Goal: Task Accomplishment & Management: Complete application form

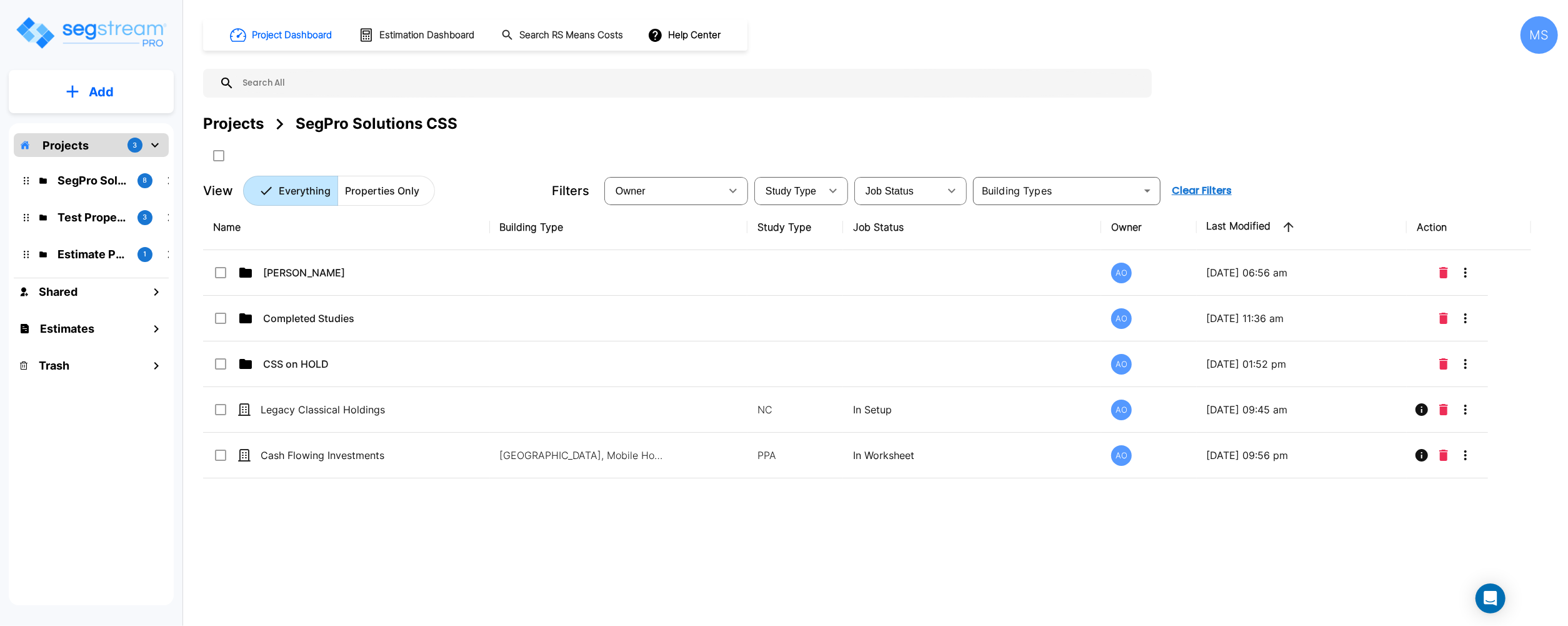
click at [83, 87] on button "Add" at bounding box center [92, 92] width 165 height 36
click at [123, 163] on p "Add Property" at bounding box center [99, 161] width 64 height 15
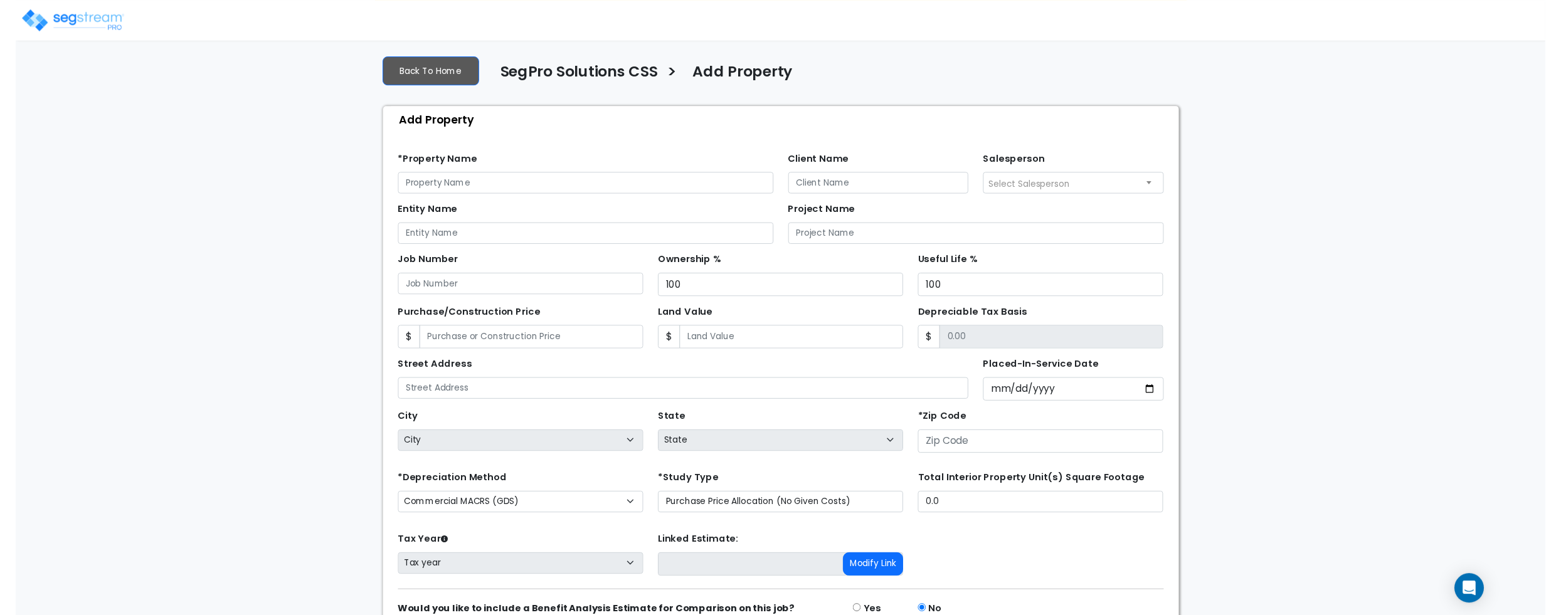
scroll to position [83, 0]
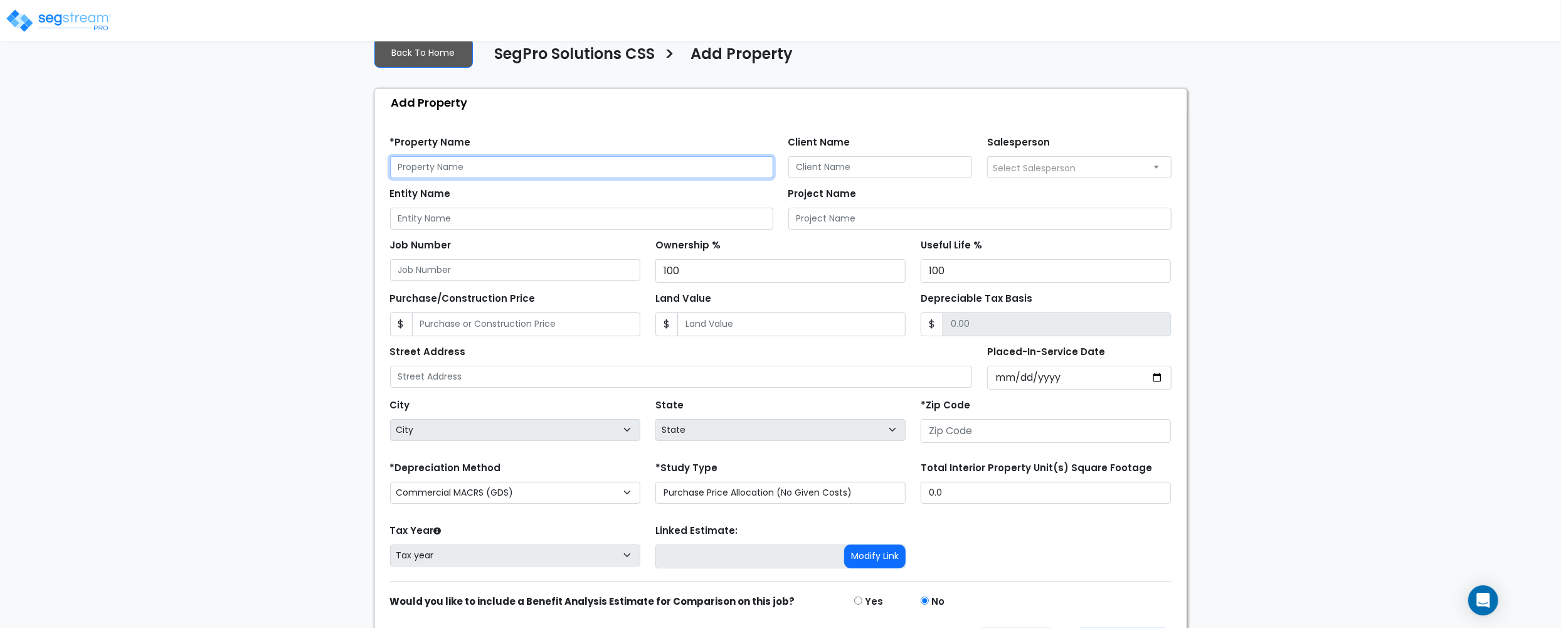
click at [582, 167] on input "text" at bounding box center [581, 167] width 383 height 22
click at [427, 178] on input "text" at bounding box center [581, 167] width 383 height 22
drag, startPoint x: 450, startPoint y: 163, endPoint x: 818, endPoint y: 172, distance: 368.8
click at [818, 172] on input "Client Name" at bounding box center [880, 167] width 184 height 22
drag, startPoint x: 818, startPoint y: 169, endPoint x: 537, endPoint y: 171, distance: 280.9
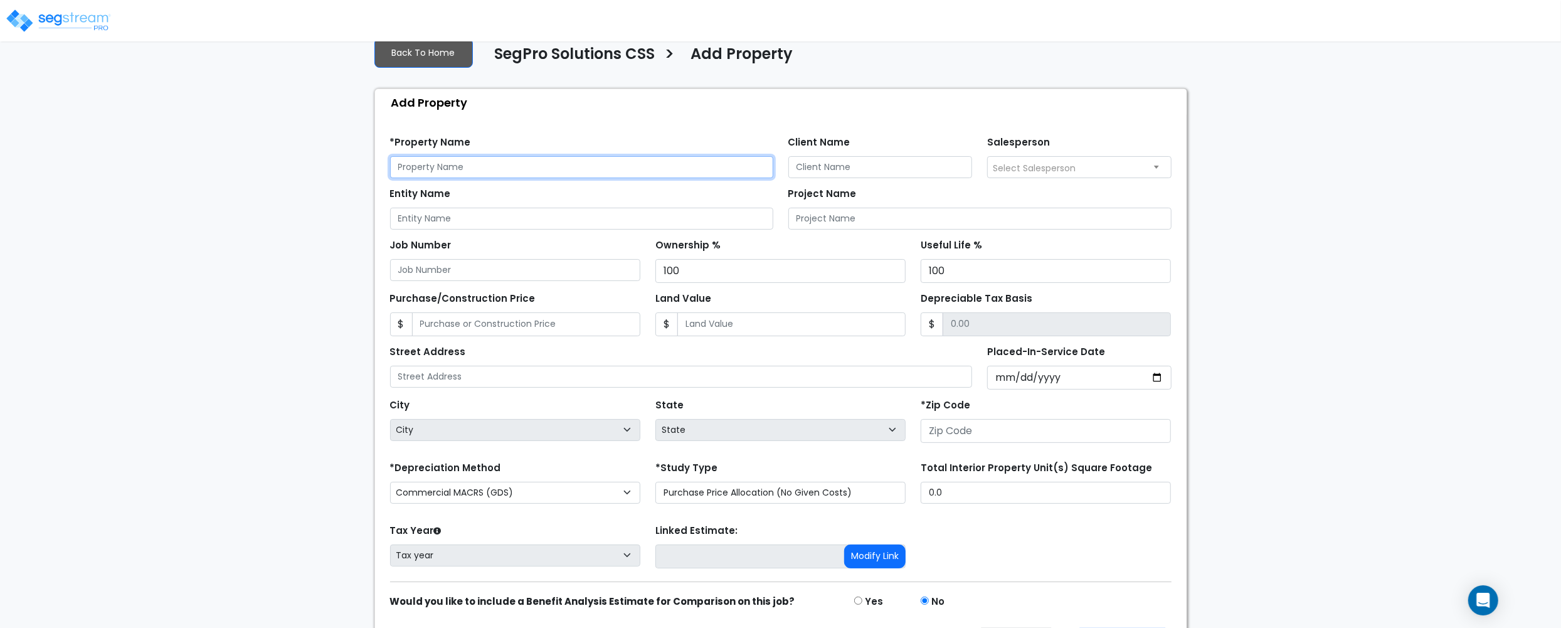
click at [537, 171] on input "text" at bounding box center [581, 167] width 383 height 22
drag, startPoint x: 816, startPoint y: 172, endPoint x: 495, endPoint y: 224, distance: 325.9
click at [495, 224] on input "Entity Name" at bounding box center [581, 219] width 383 height 22
drag, startPoint x: 573, startPoint y: 218, endPoint x: 475, endPoint y: 157, distance: 115.5
click at [475, 157] on input "text" at bounding box center [581, 167] width 383 height 22
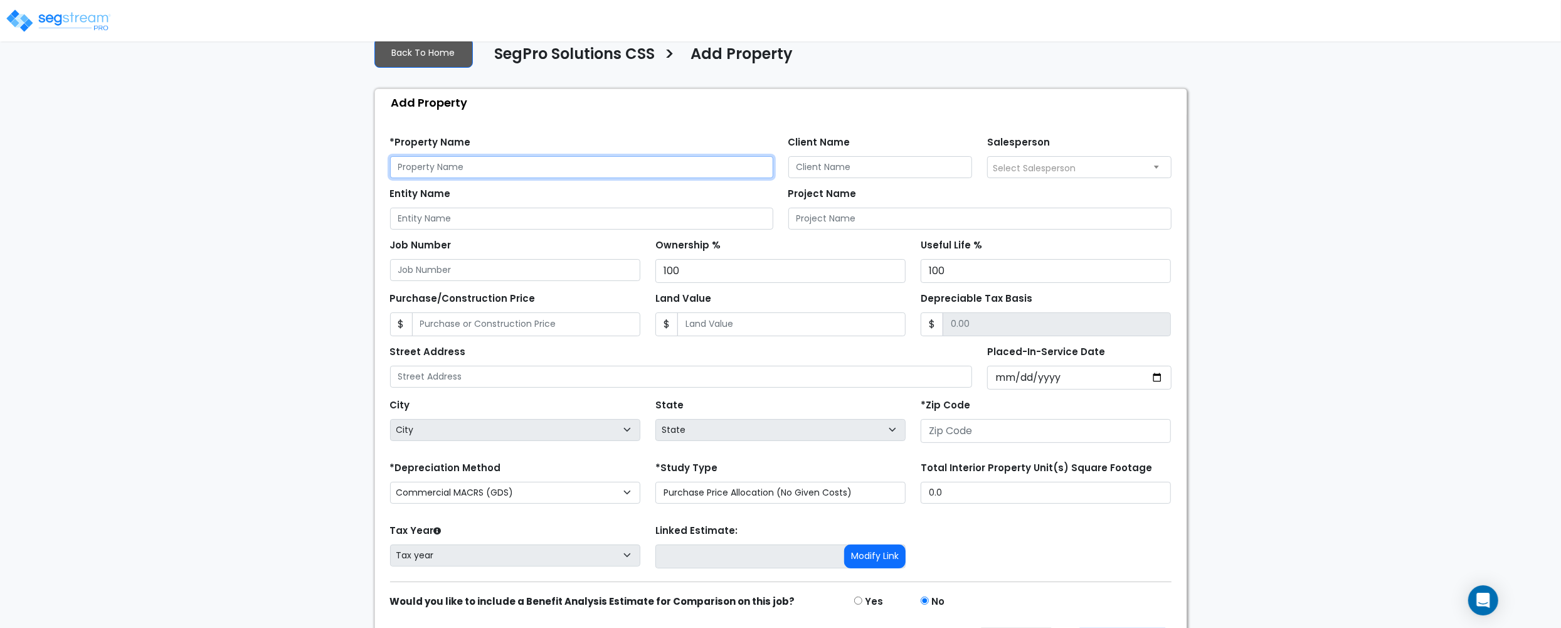
paste input "Peter Kucharek"
type input "Peter Kucharek"
click at [620, 218] on input "Entity Name" at bounding box center [581, 219] width 383 height 22
paste input "Peter Kucharek (Personal)"
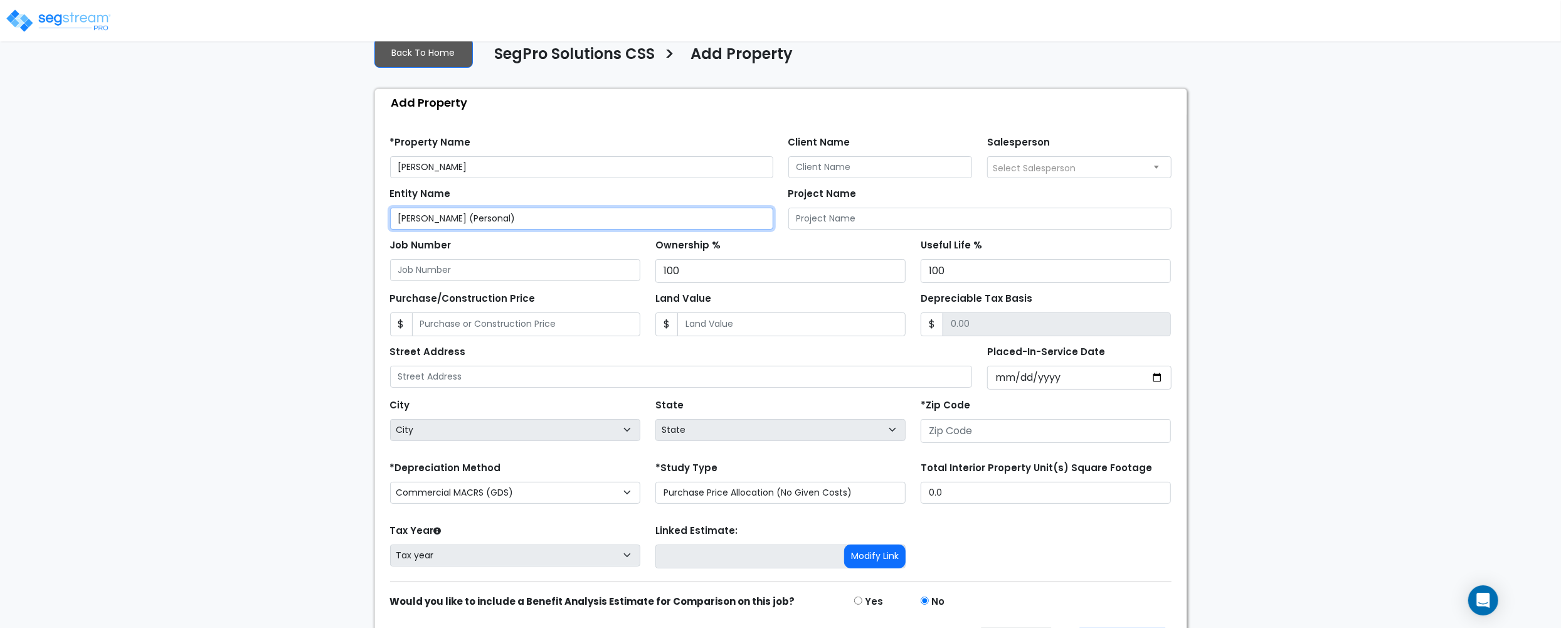
type input "Peter Kucharek (Personal)"
click at [892, 158] on input "Client Name" at bounding box center [880, 167] width 184 height 22
type input "Zack Driscoll"
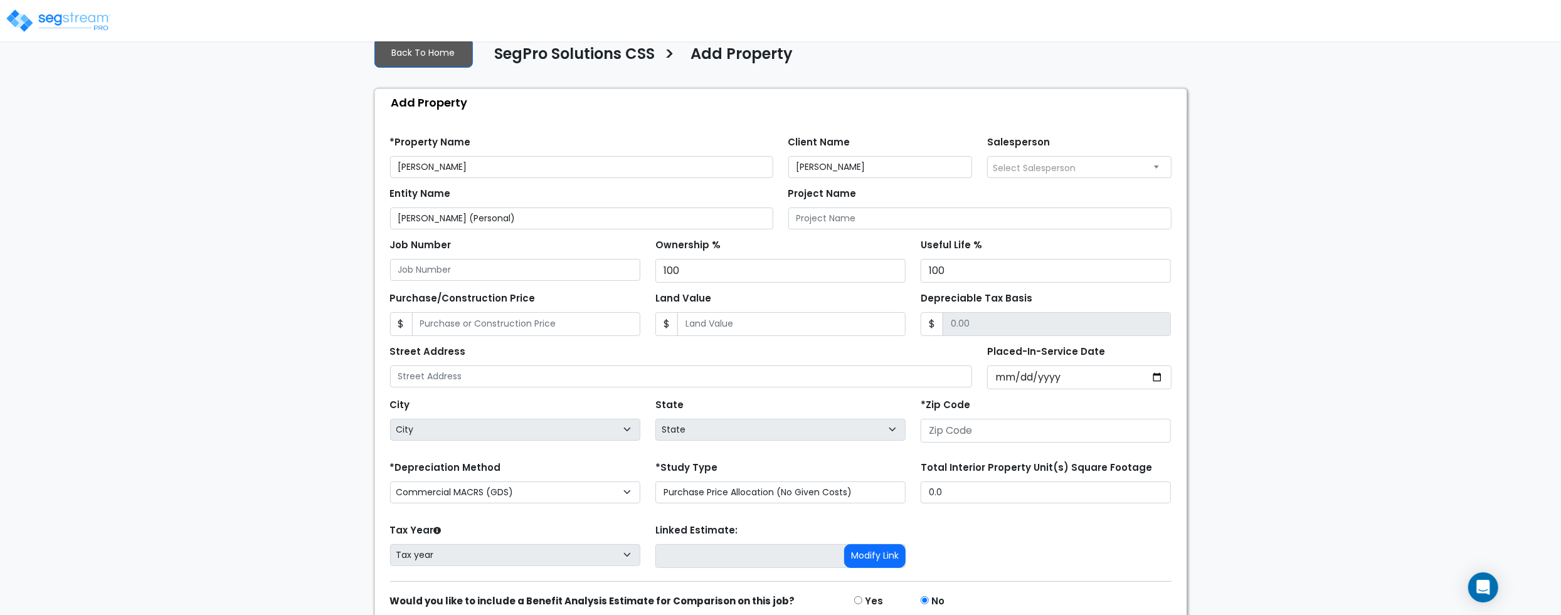
click at [1057, 174] on span "Select Salesperson" at bounding box center [1034, 168] width 83 height 13
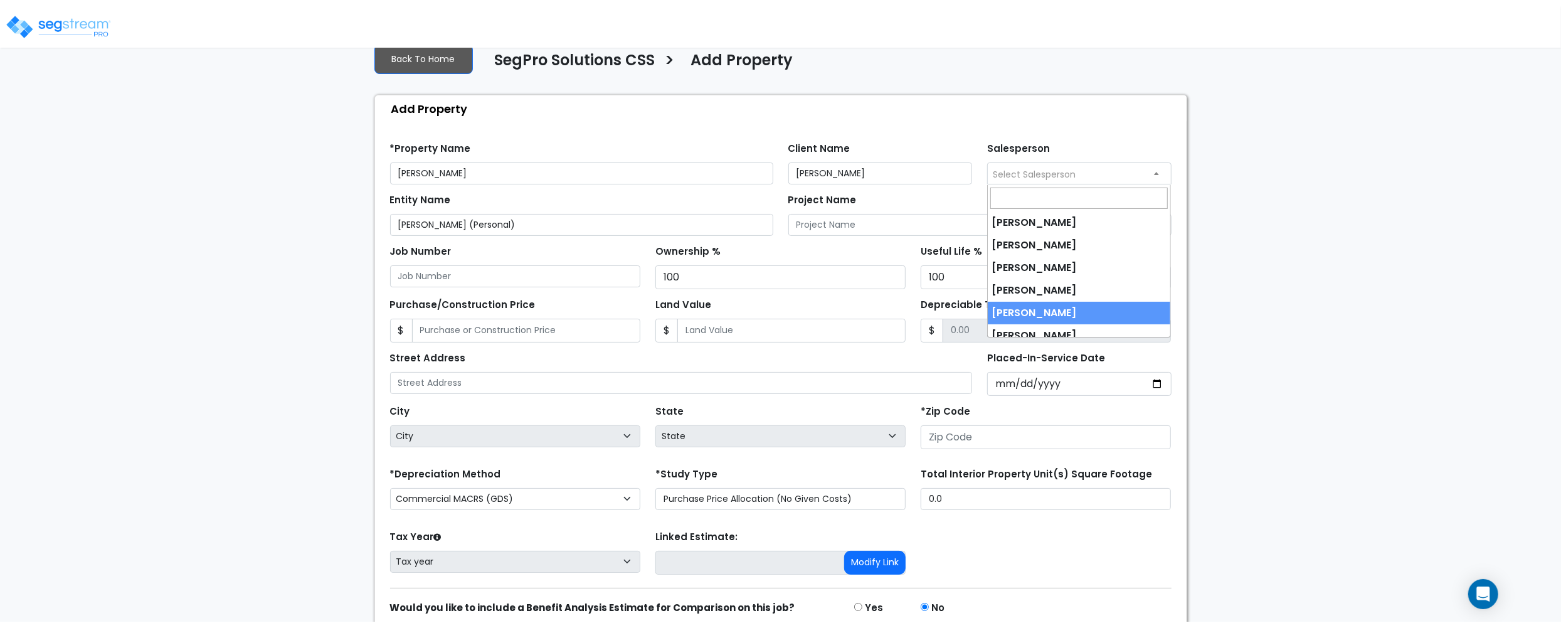
scroll to position [78, 0]
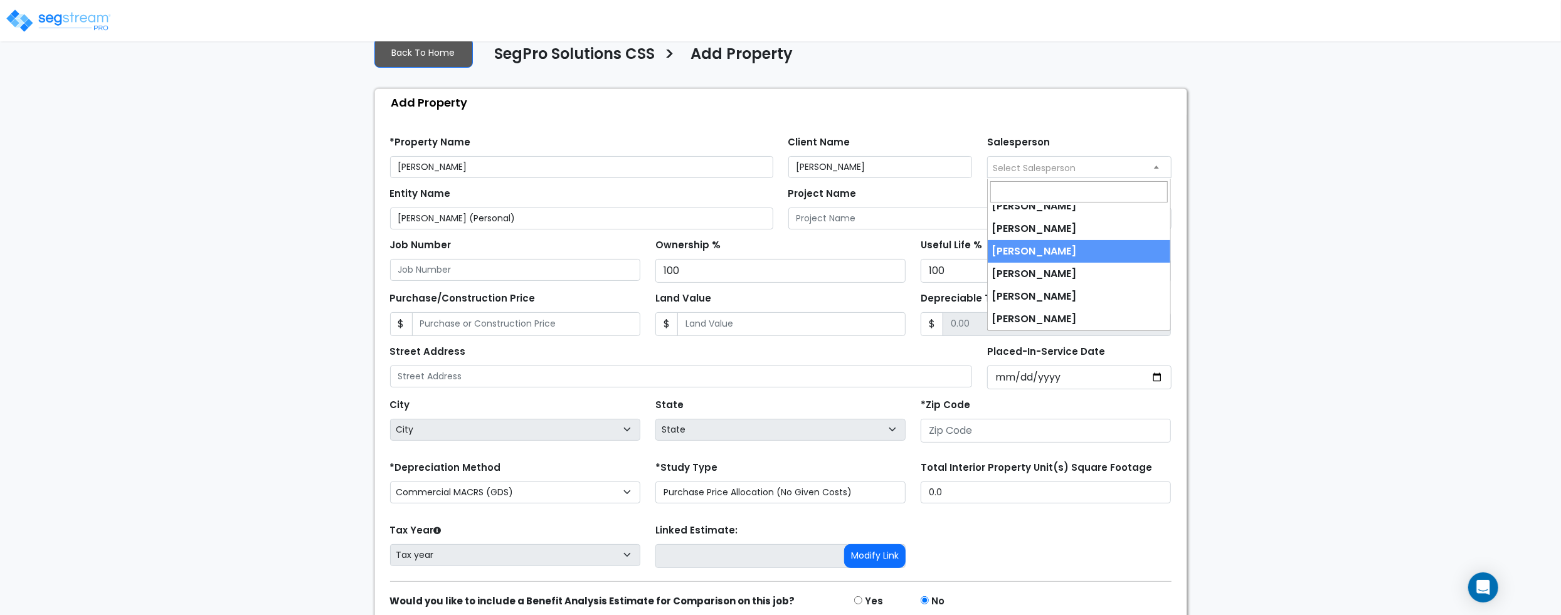
select select "190"
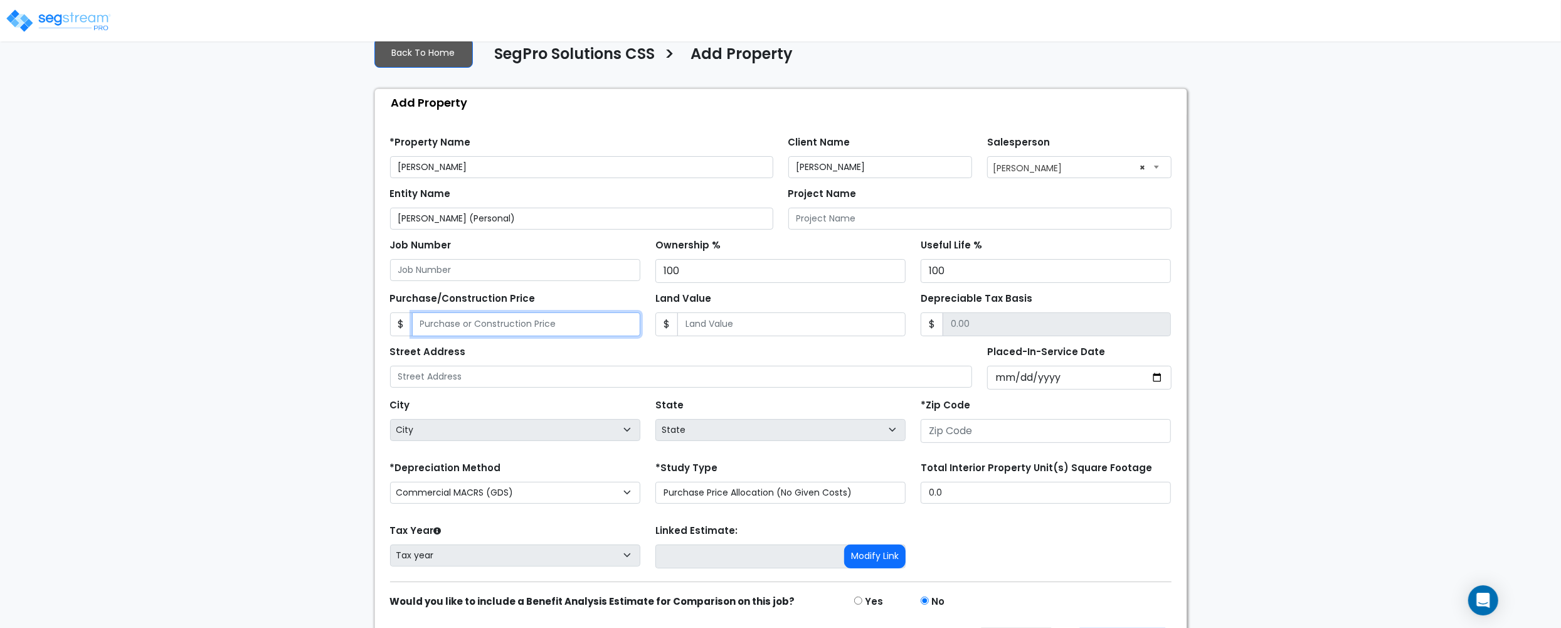
click at [604, 327] on input "Purchase/Construction Price" at bounding box center [526, 324] width 228 height 24
type input "8"
type input "8.00"
type input "80"
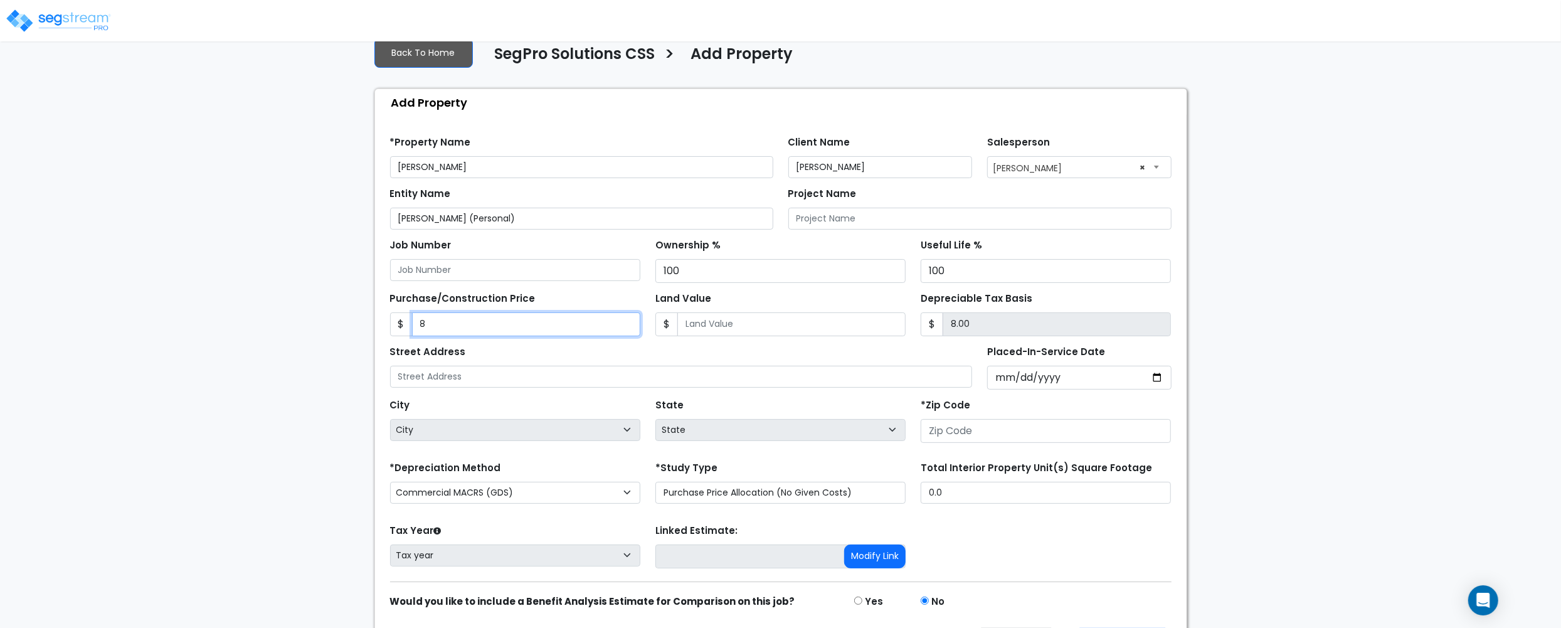
type input "80.00"
type input "800"
type input "800.00"
type input "8000"
type input "8,000.00"
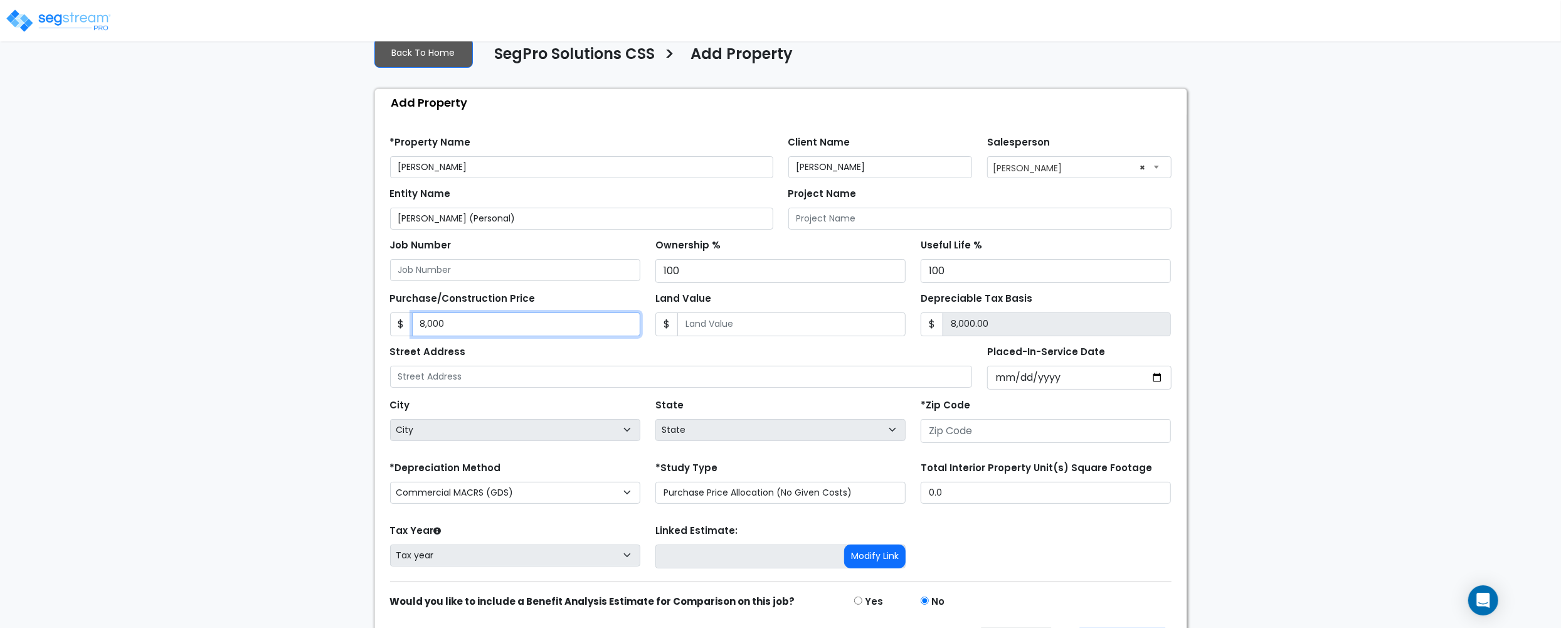
type input "8,0000"
type input "80,000.00"
type input "80,0000"
type input "800,000.00"
type input "800,0000"
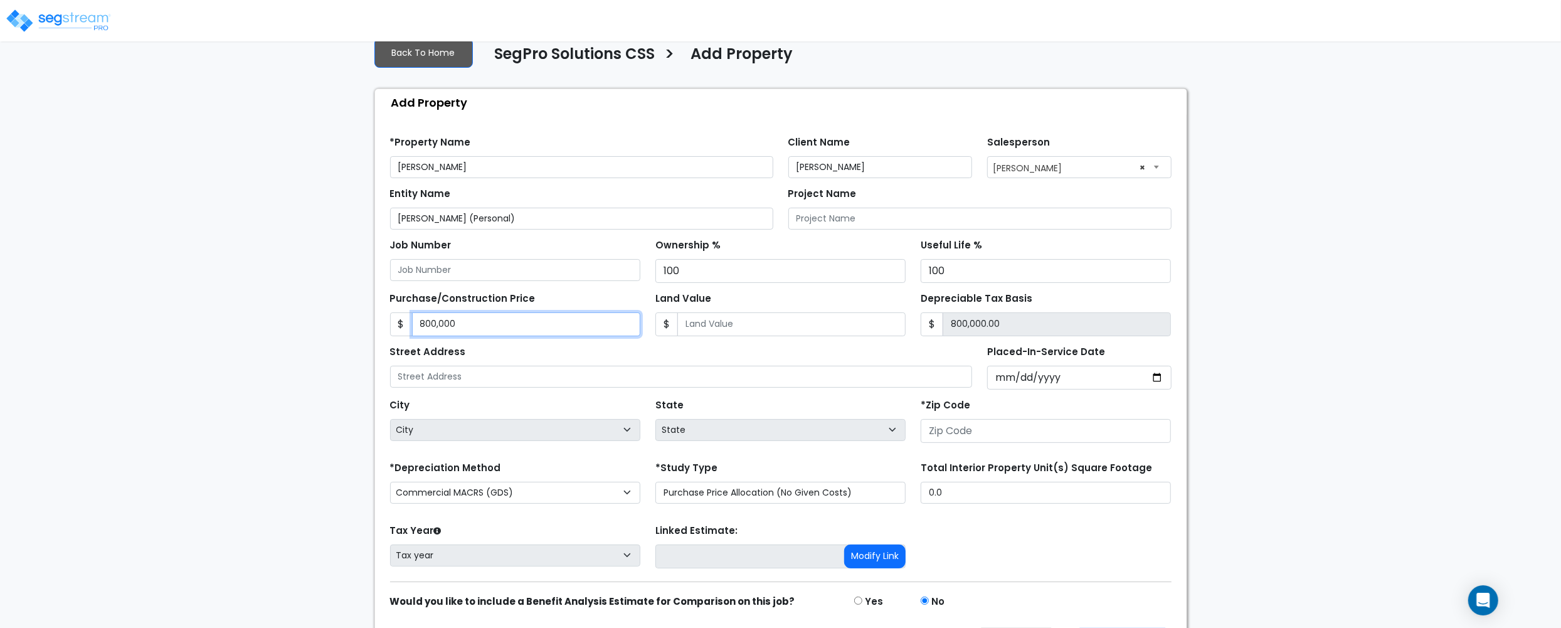
type input "8,000,000.00"
type input "8,000,00"
type input "800,000.00"
type input "800,000"
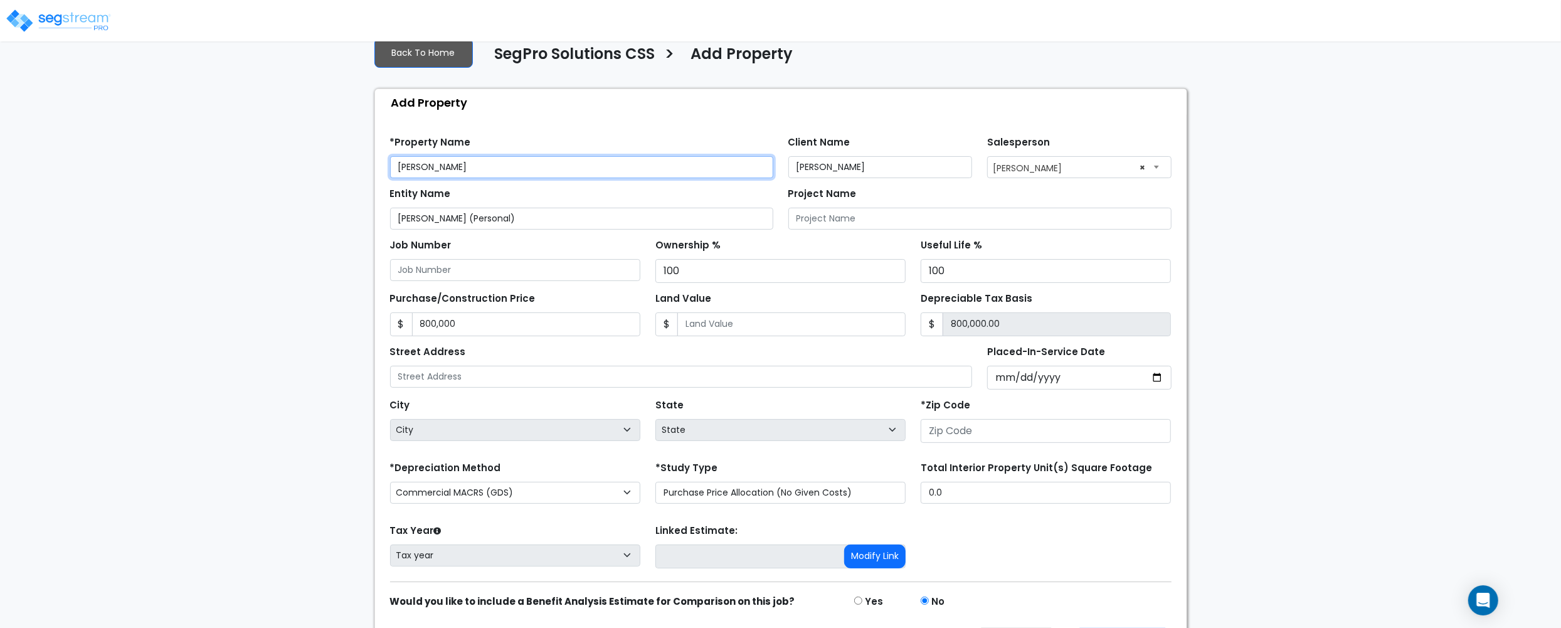
click at [395, 167] on input "Peter Kucharek" at bounding box center [581, 167] width 383 height 22
drag, startPoint x: 512, startPoint y: 168, endPoint x: 332, endPoint y: 172, distance: 180.0
click at [332, 172] on div "We are Building your Property. So please grab a coffee and let us do the heavy …" at bounding box center [780, 321] width 1561 height 699
type input "1792 East Glenbrook Circle - [PERSON_NAME]"
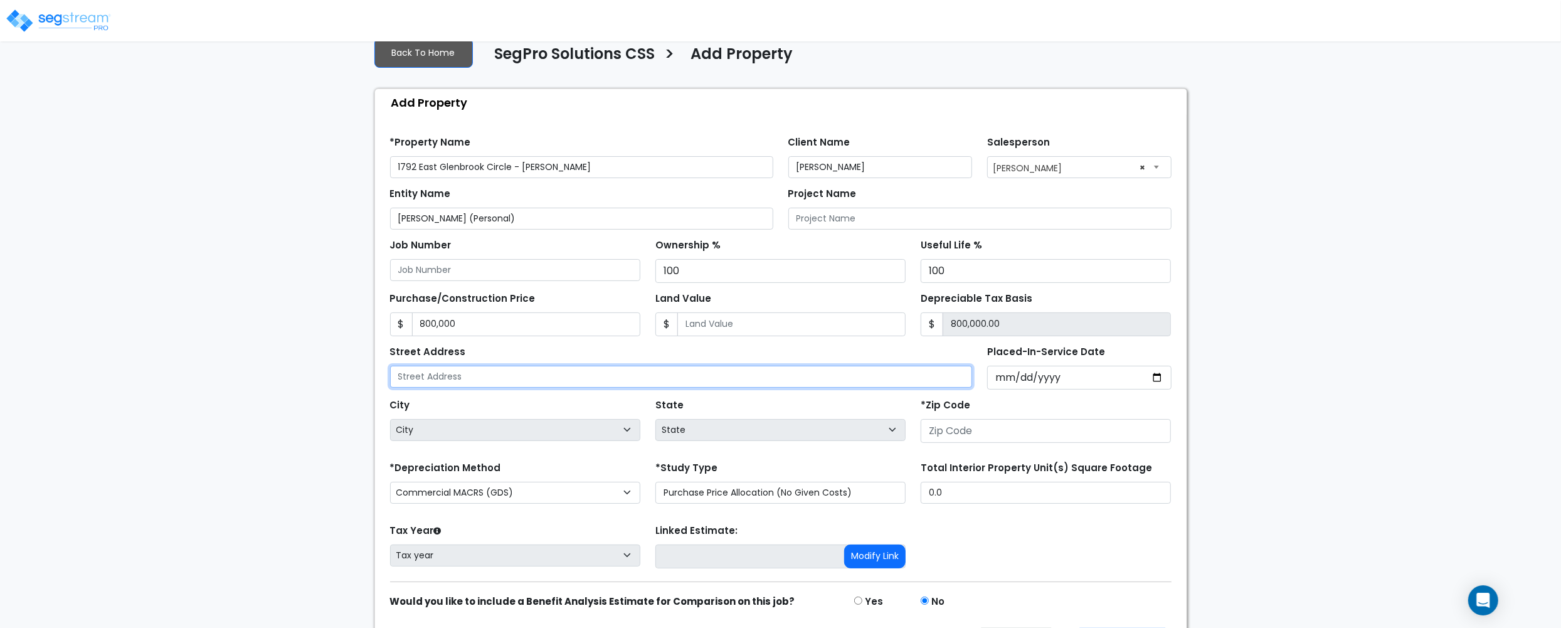
drag, startPoint x: 482, startPoint y: 384, endPoint x: 505, endPoint y: 384, distance: 23.2
click at [482, 384] on input "text" at bounding box center [681, 377] width 583 height 22
paste input "1792 [GEOGRAPHIC_DATA]"
type input "1792 [GEOGRAPHIC_DATA]"
click at [1011, 381] on input "Placed-In-Service Date" at bounding box center [1079, 378] width 184 height 24
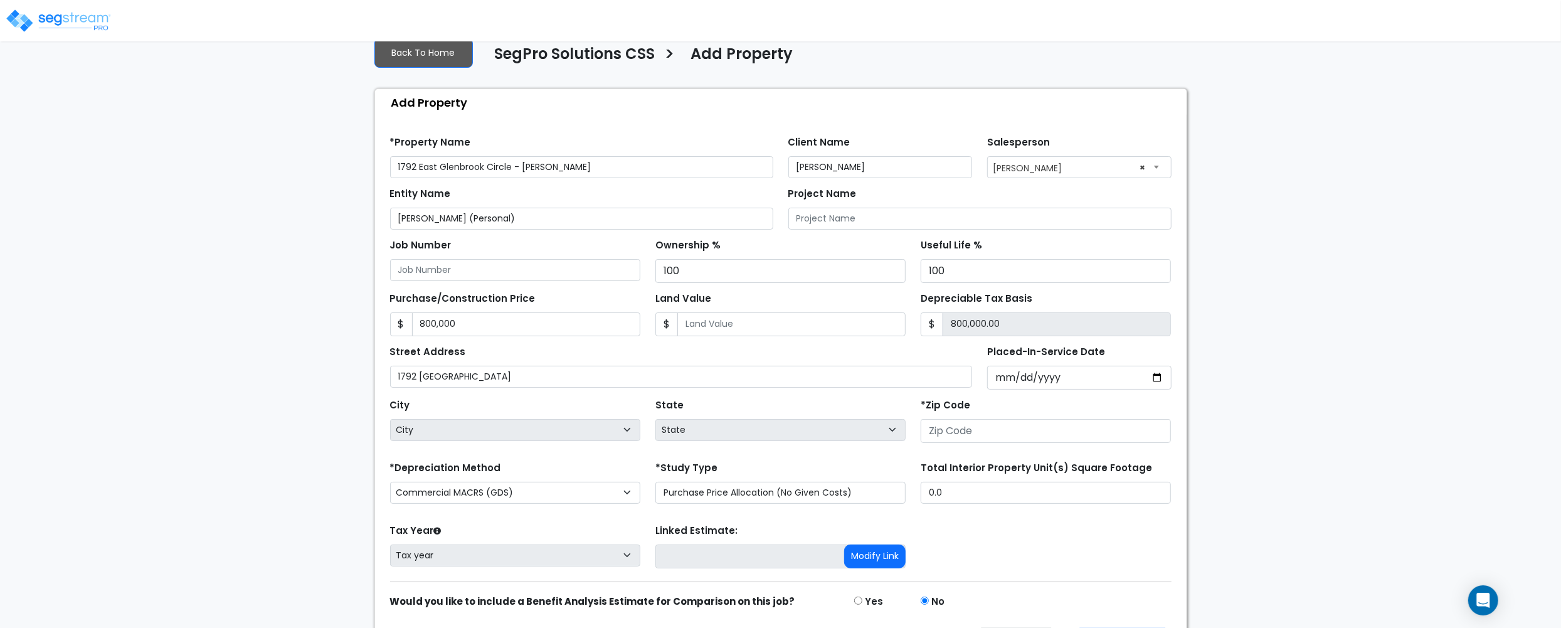
click at [1071, 392] on div "City City State State National Average AB AK AL AR AZ BC CA CO CT DC DE FL GA H…" at bounding box center [781, 417] width 796 height 56
click at [1018, 382] on input "Placed-In-Service Date" at bounding box center [1079, 378] width 184 height 24
type input "0002-01-05"
select select "2"
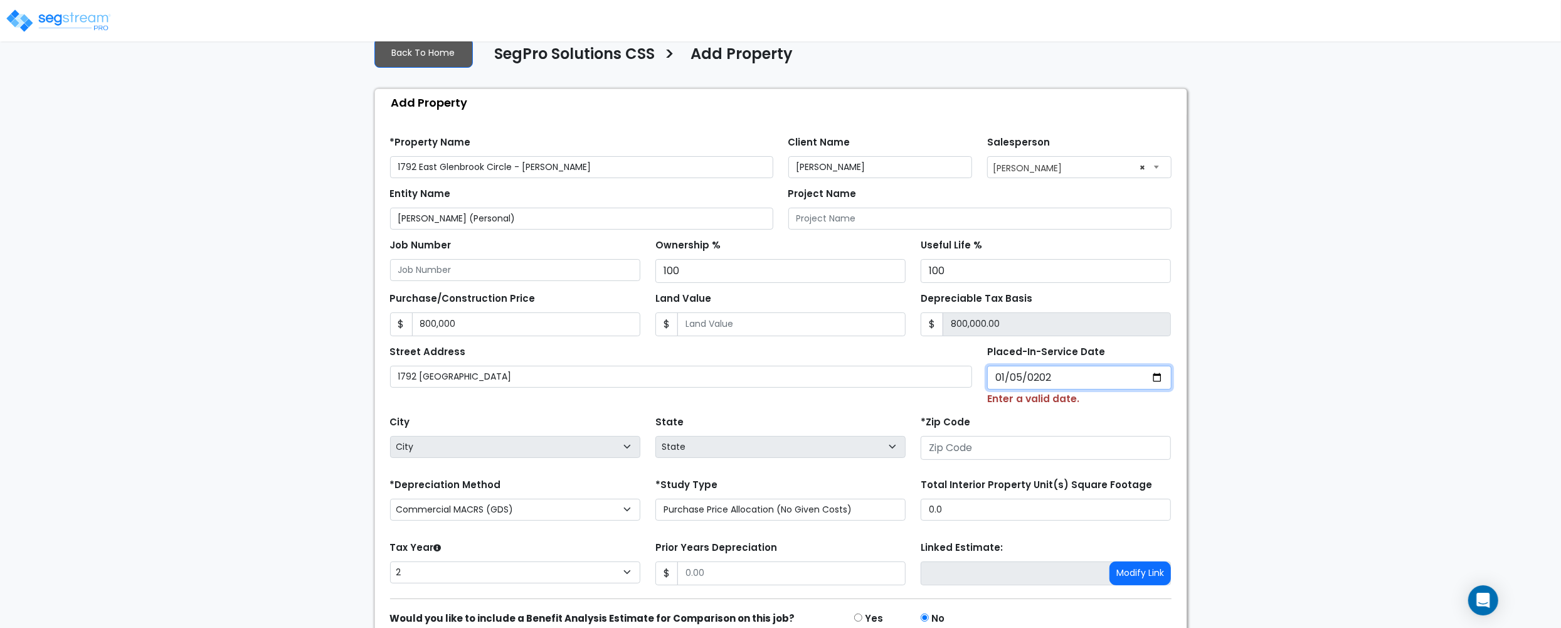
type input "2024-01-05"
select select "2024"
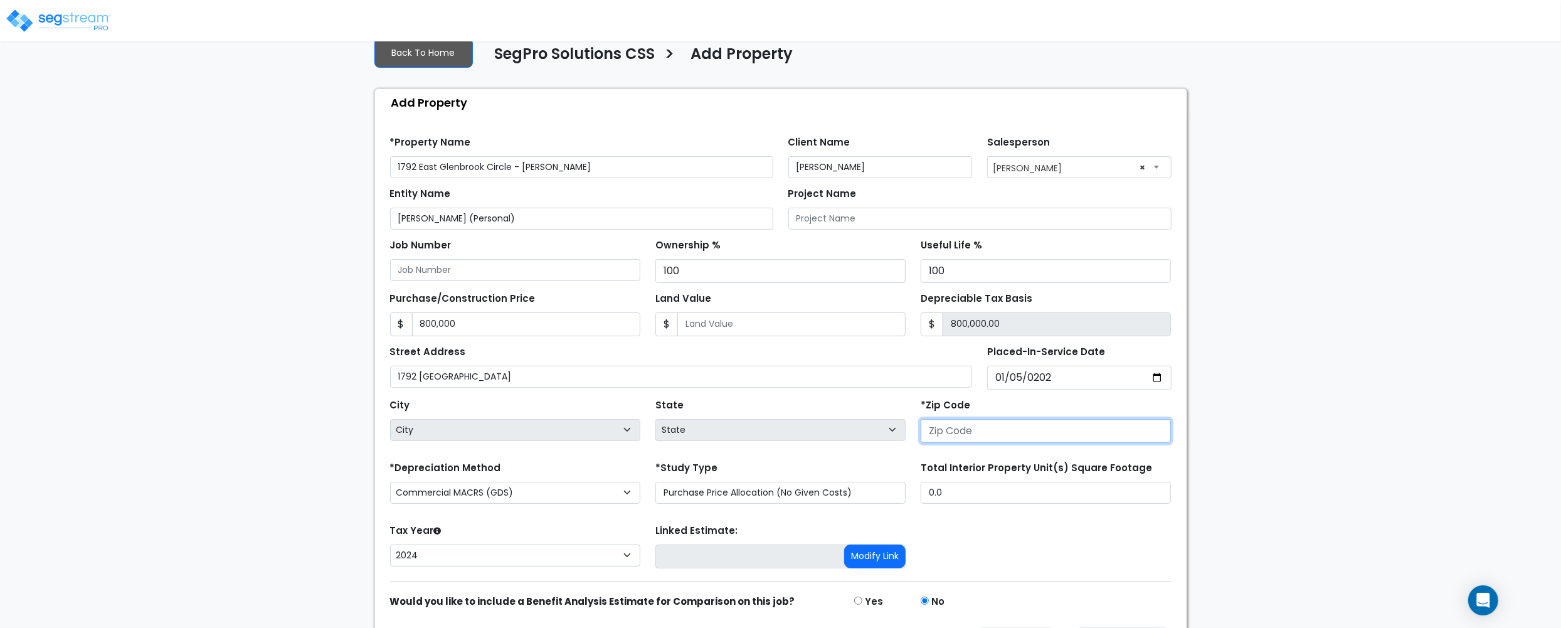
click at [941, 434] on input "number" at bounding box center [1046, 431] width 250 height 24
type input "84"
select select "UT"
type input "84121"
click at [1154, 563] on div "Tax Year Please Enter The Placed In Service Date First. 2026 2025 2024 Prior Ye…" at bounding box center [781, 546] width 796 height 50
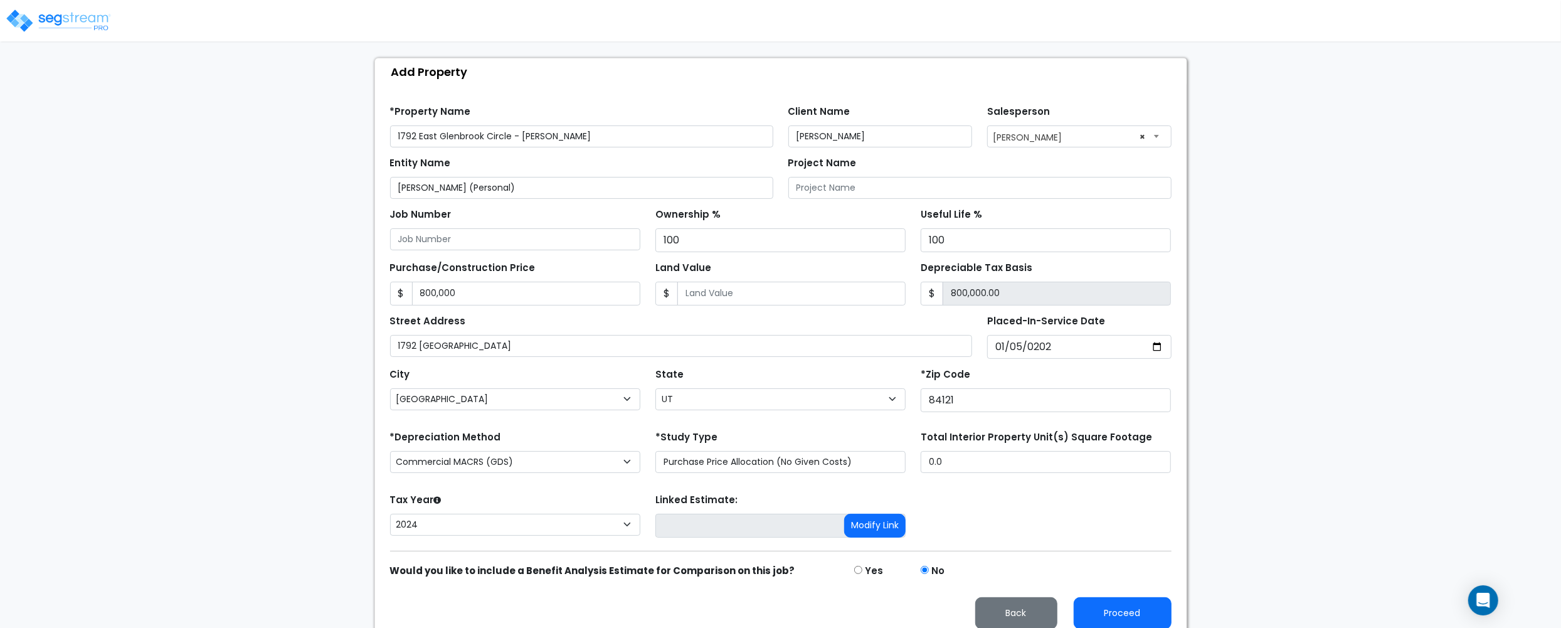
scroll to position [130, 0]
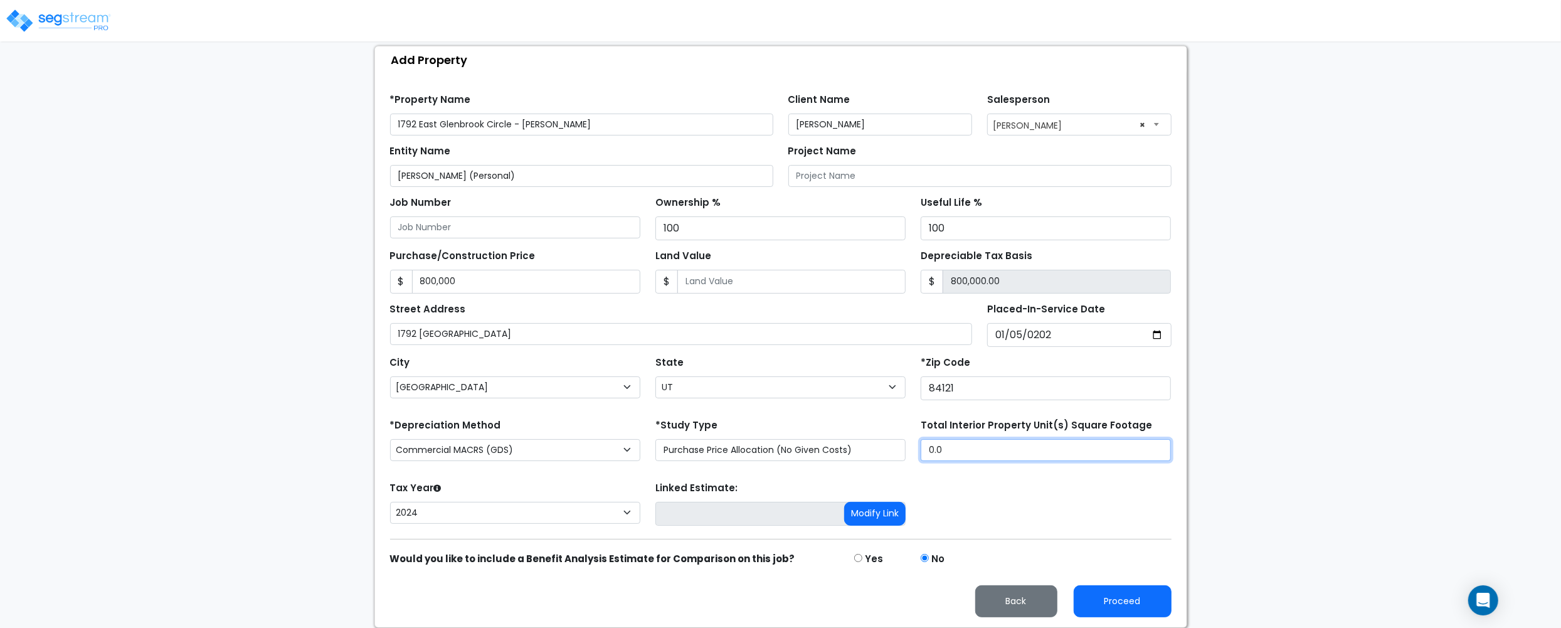
click at [951, 454] on input "0.0" at bounding box center [1046, 450] width 250 height 22
type input "3,050"
click at [290, 465] on div "We are Building your Property. So please grab a coffee and let us do the heavy …" at bounding box center [780, 278] width 1561 height 699
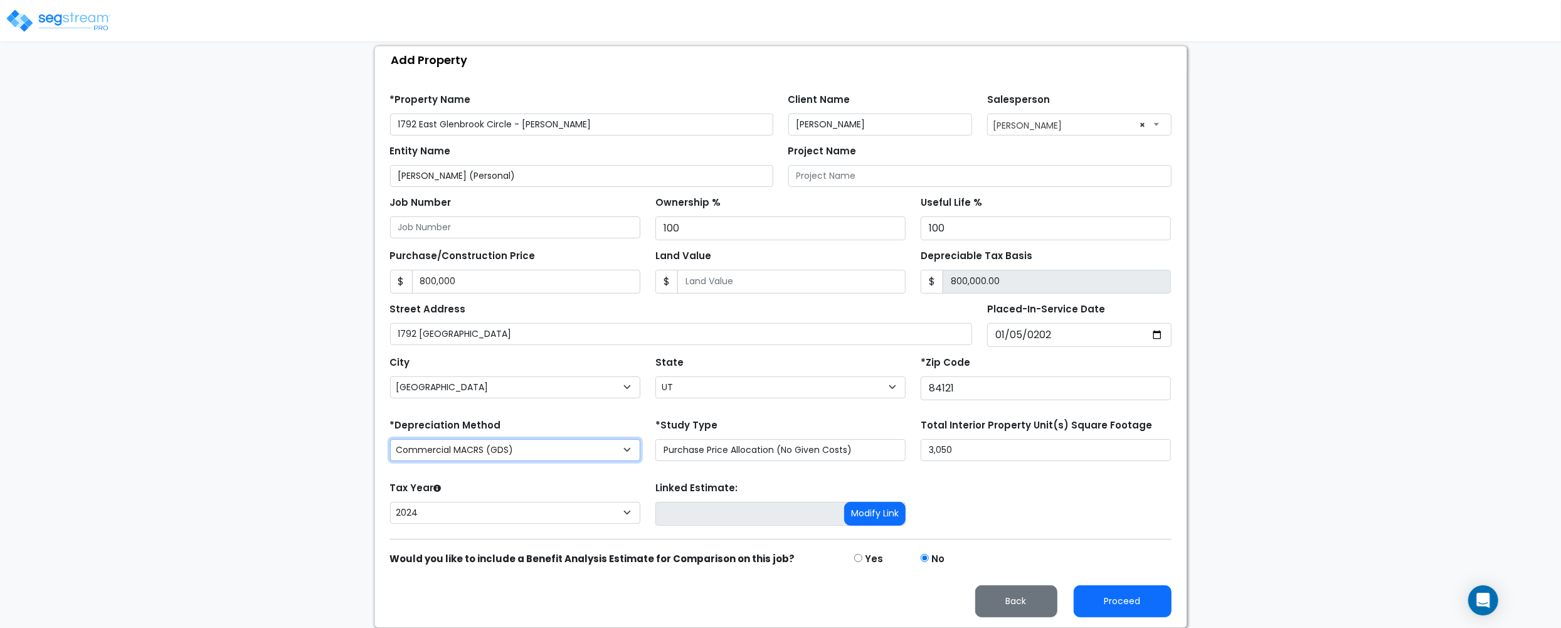
click at [537, 450] on select "Commercial MACRS (GDS) Residential Rental MACRS (GDS) Commercial MACRS (GDS) QIP" at bounding box center [515, 450] width 250 height 22
click at [537, 447] on select "Commercial MACRS (GDS) Residential Rental MACRS (GDS) Commercial MACRS (GDS) QIP" at bounding box center [515, 450] width 250 height 22
click at [1164, 593] on button "Proceed" at bounding box center [1123, 601] width 98 height 32
type input "800000"
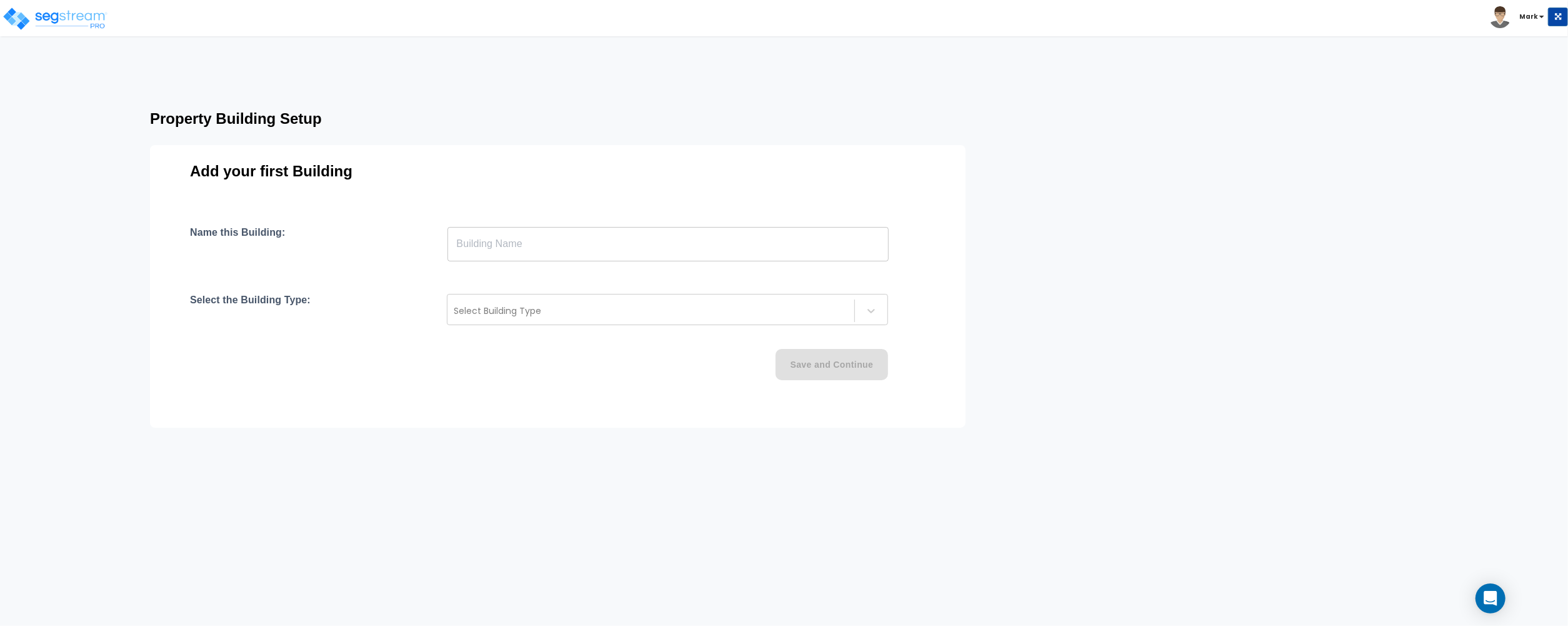
click at [703, 240] on input "text" at bounding box center [668, 243] width 442 height 35
paste input "text"
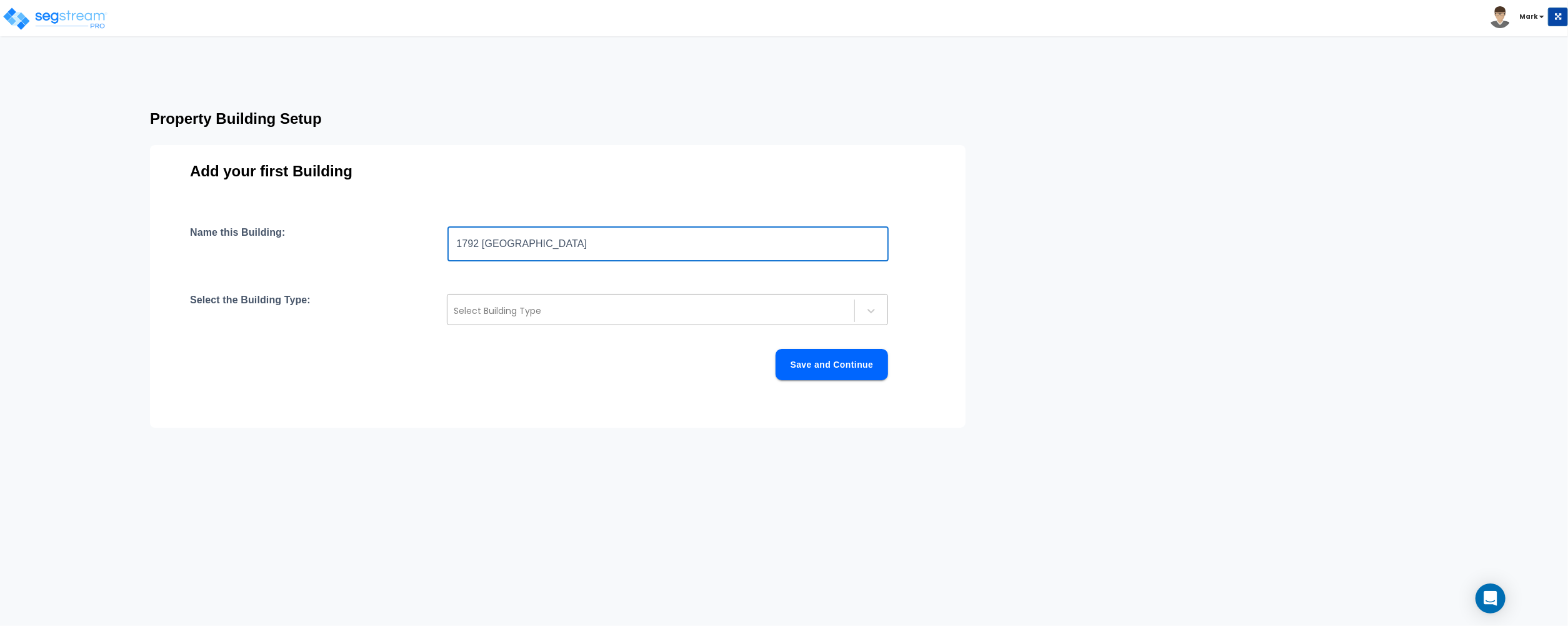
type input "1792 [GEOGRAPHIC_DATA]"
click at [768, 313] on div at bounding box center [651, 310] width 395 height 15
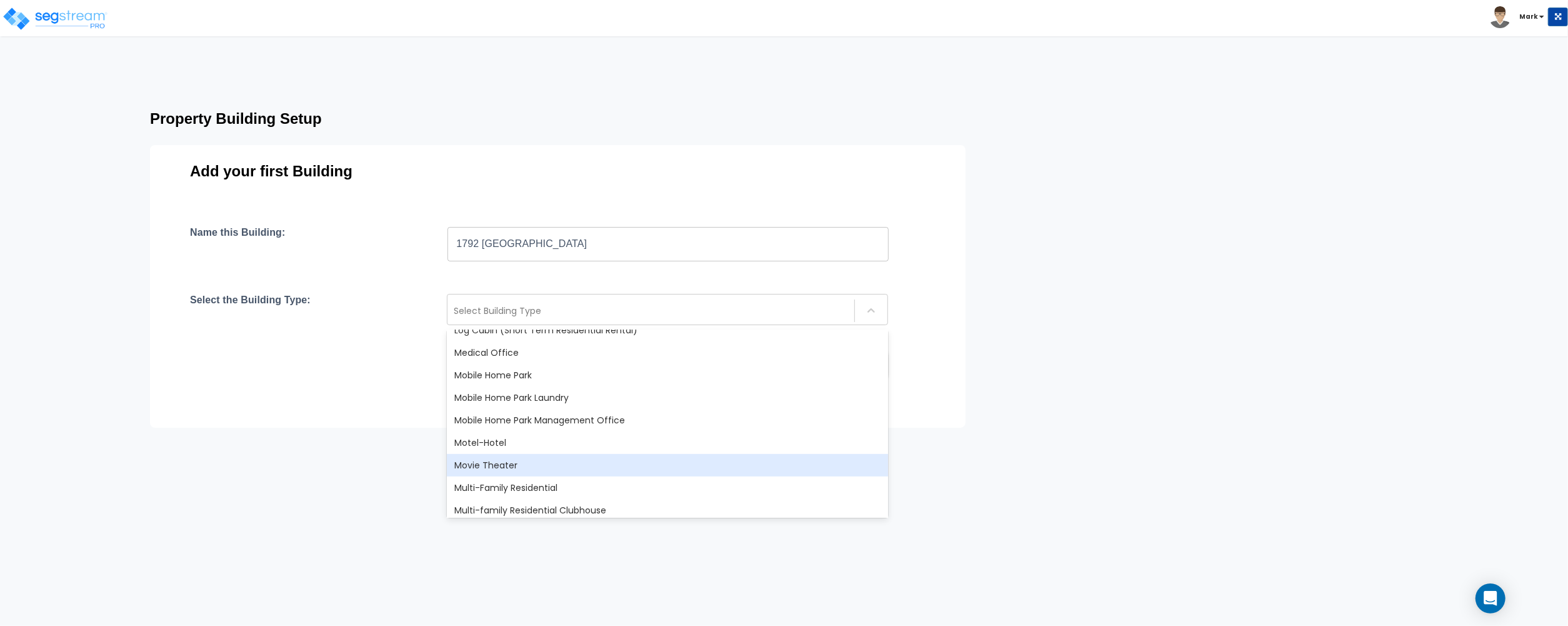
scroll to position [1078, 0]
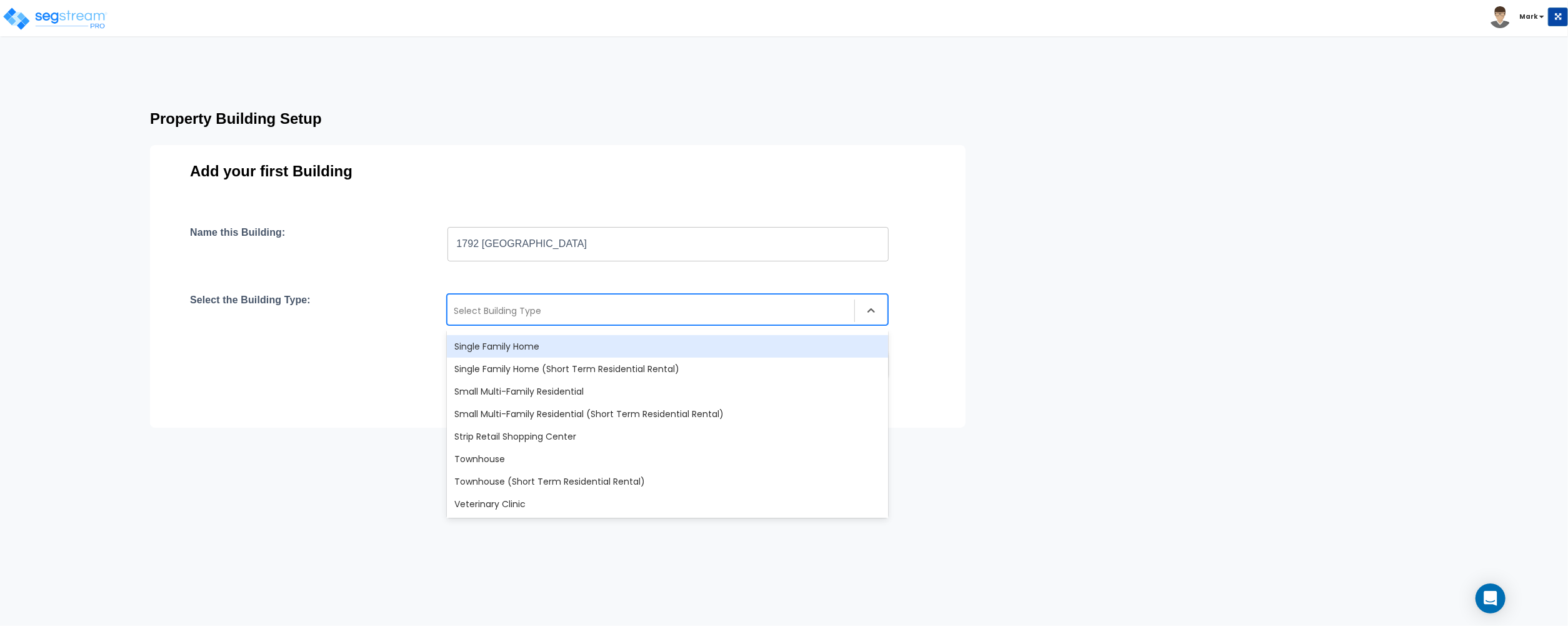
click at [535, 353] on div "Single Family Home" at bounding box center [667, 346] width 442 height 23
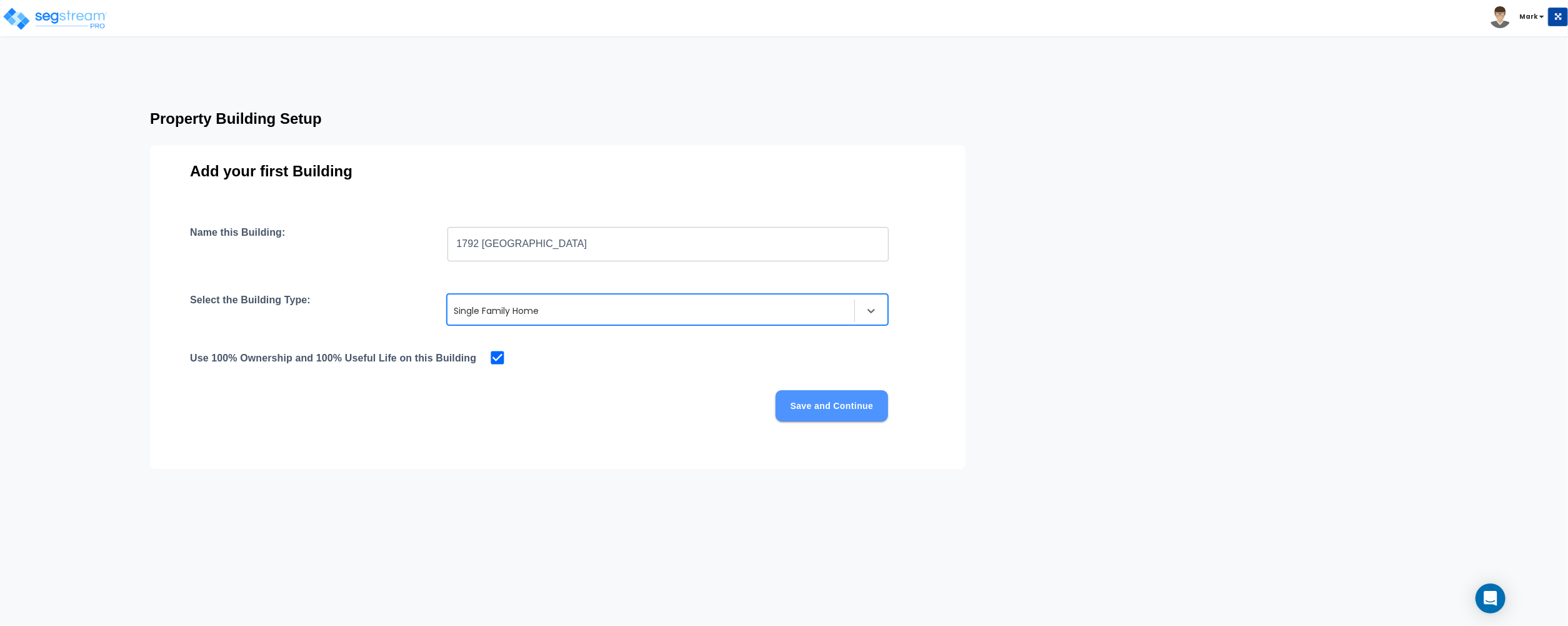
click at [811, 400] on button "Save and Continue" at bounding box center [831, 405] width 113 height 31
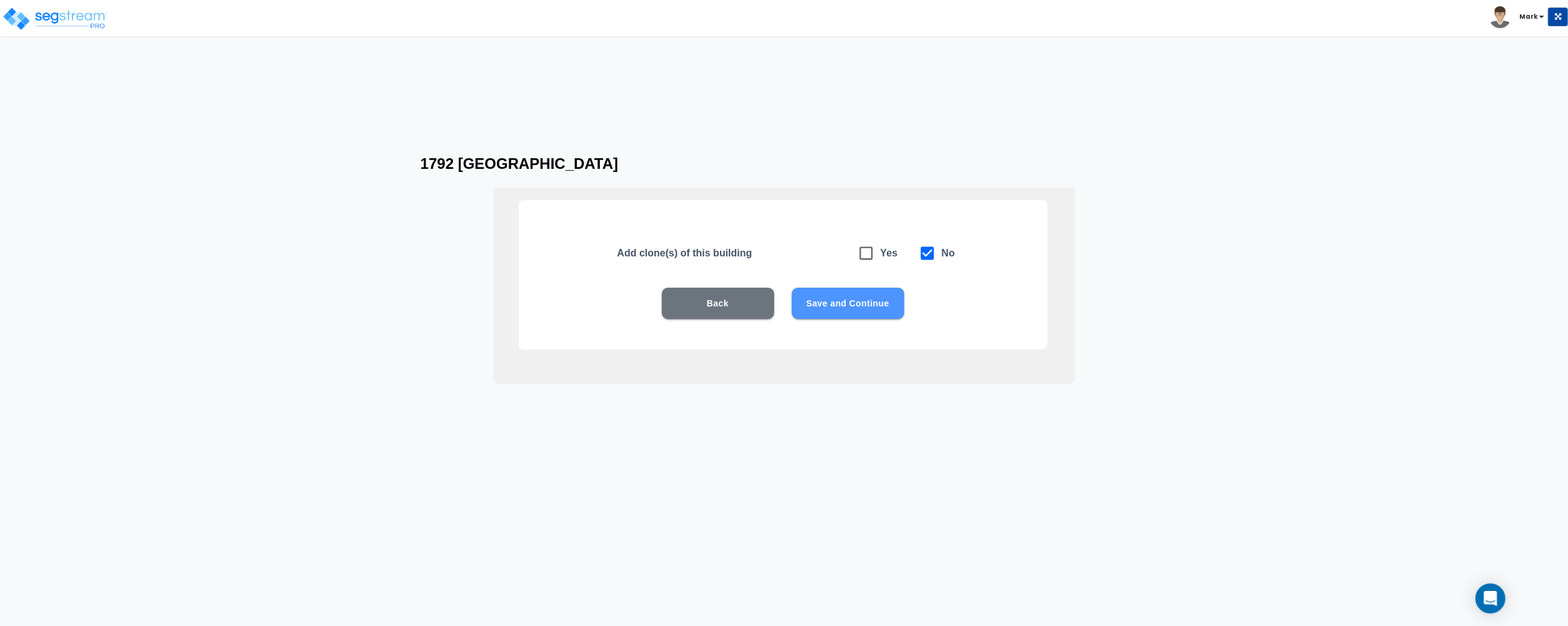
click at [835, 300] on button "Save and Continue" at bounding box center [847, 302] width 113 height 31
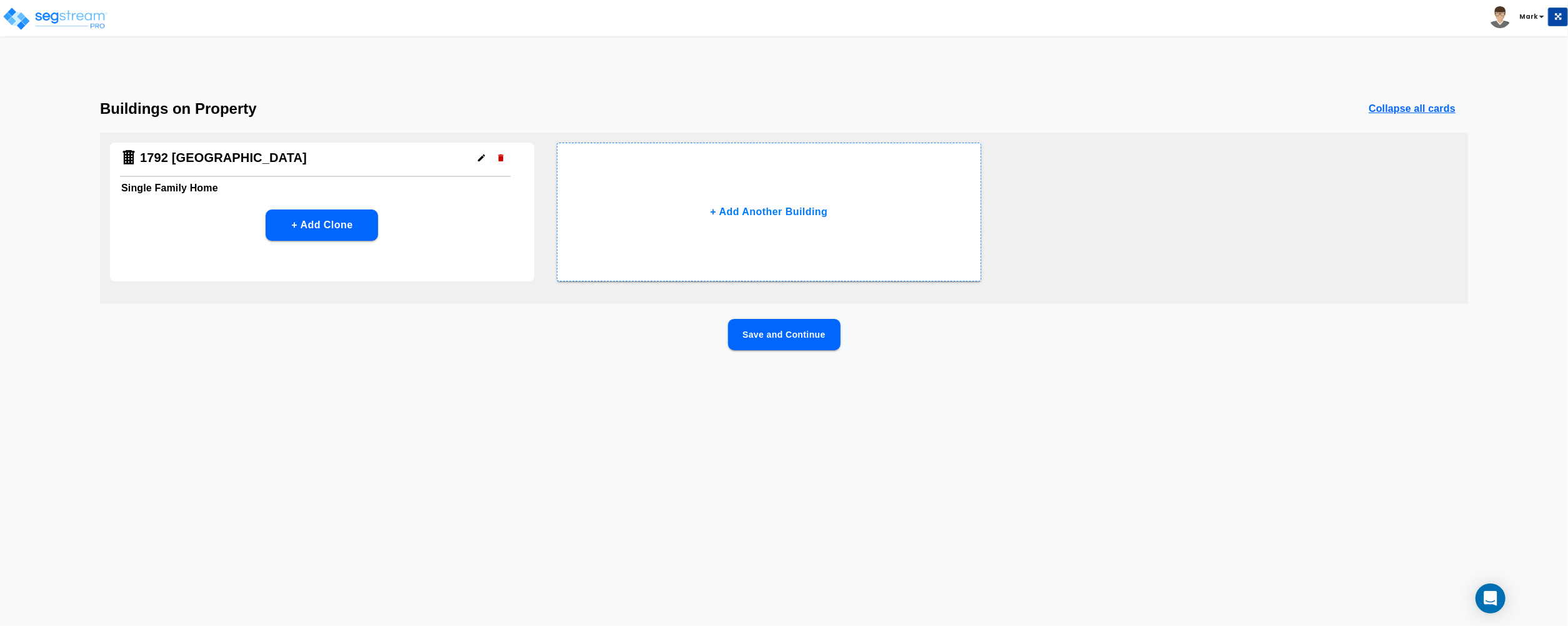
click at [754, 329] on button "Save and Continue" at bounding box center [784, 334] width 113 height 31
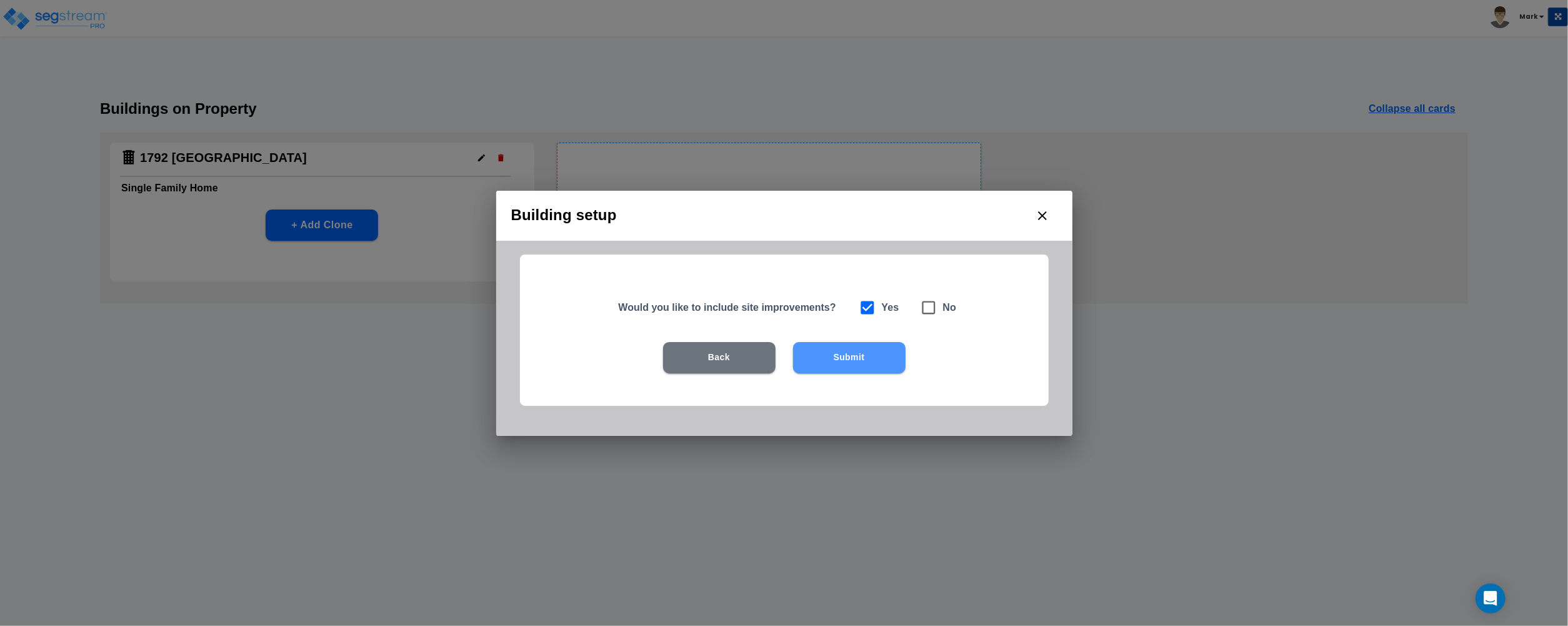
click at [847, 363] on button "Submit" at bounding box center [849, 357] width 113 height 31
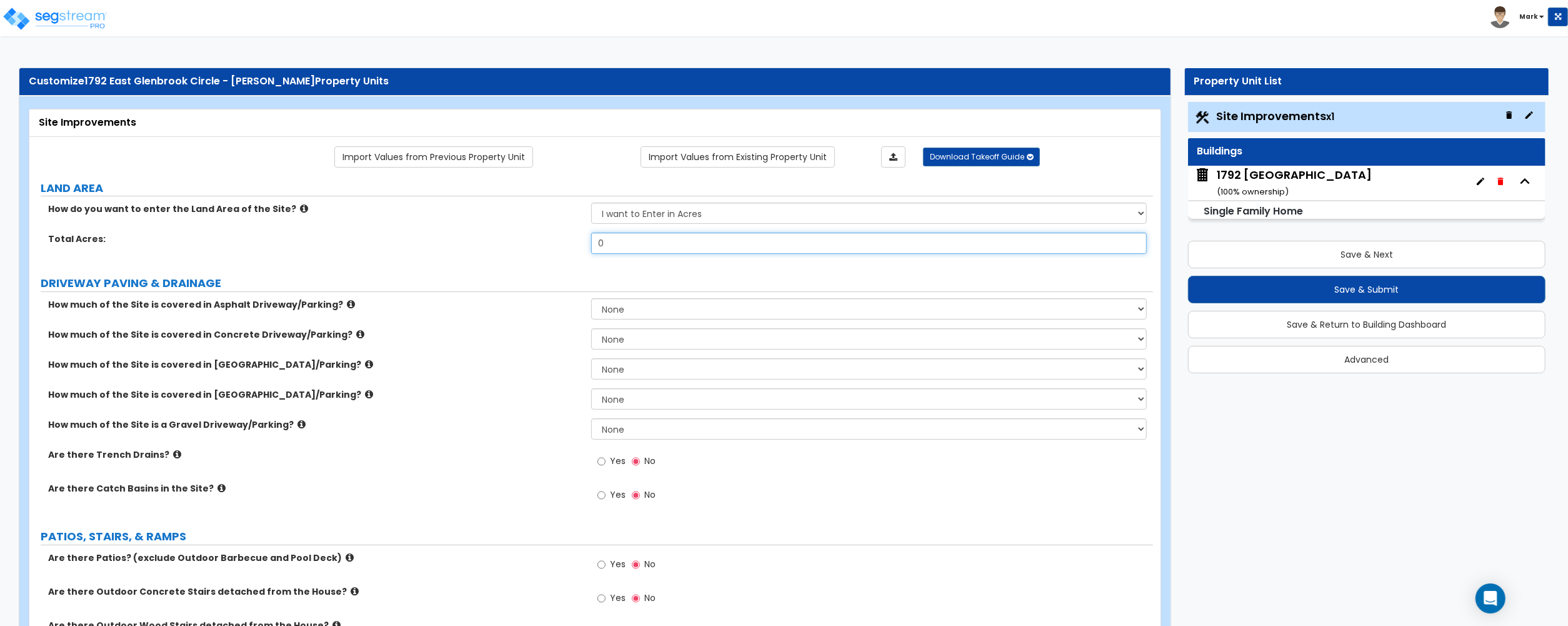
click at [630, 243] on input "0" at bounding box center [868, 242] width 555 height 21
type input ".25"
click at [492, 217] on div "How do you want to enter the Land Area of the Site? I want to Enter in Acres I …" at bounding box center [590, 217] width 1123 height 30
click at [638, 341] on select "None I want to Enter an Approximate Percentage I want to Enter the Square Foota…" at bounding box center [868, 338] width 555 height 21
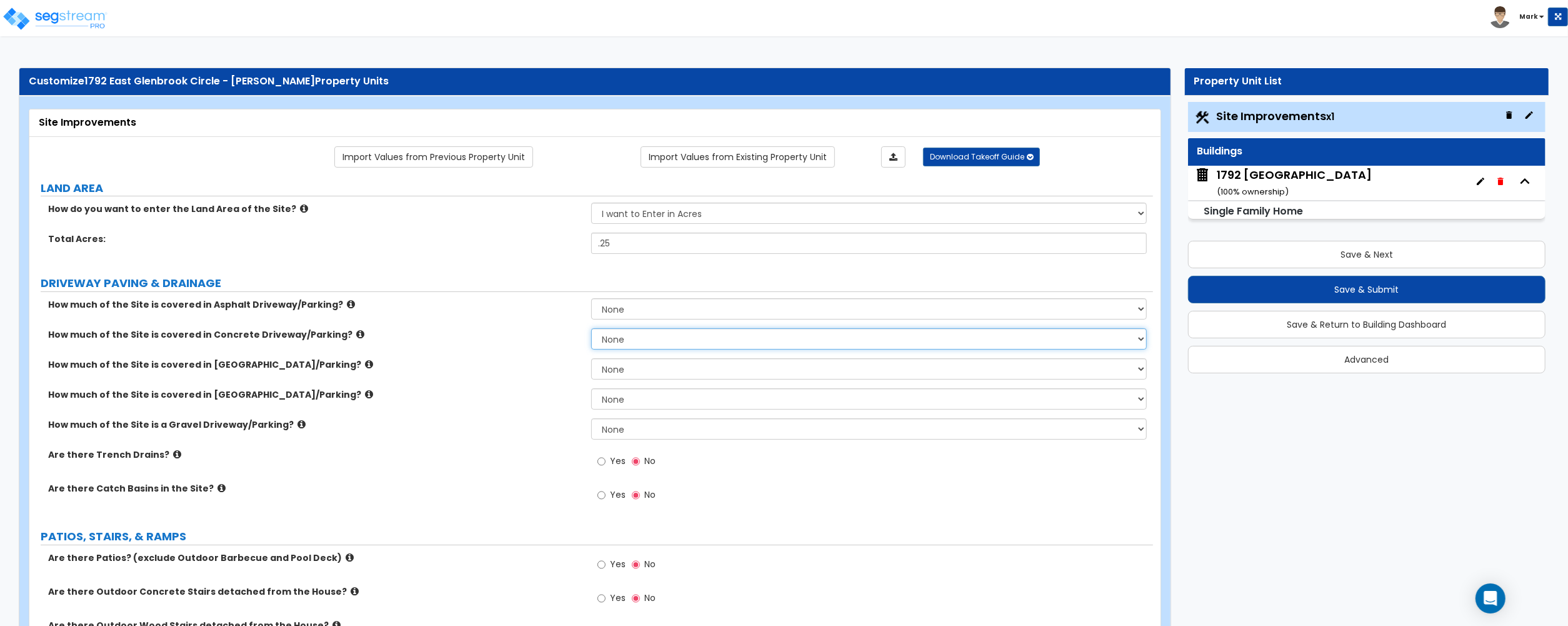
select select "2"
click at [591, 329] on select "None I want to Enter an Approximate Percentage I want to Enter the Square Foota…" at bounding box center [868, 338] width 555 height 21
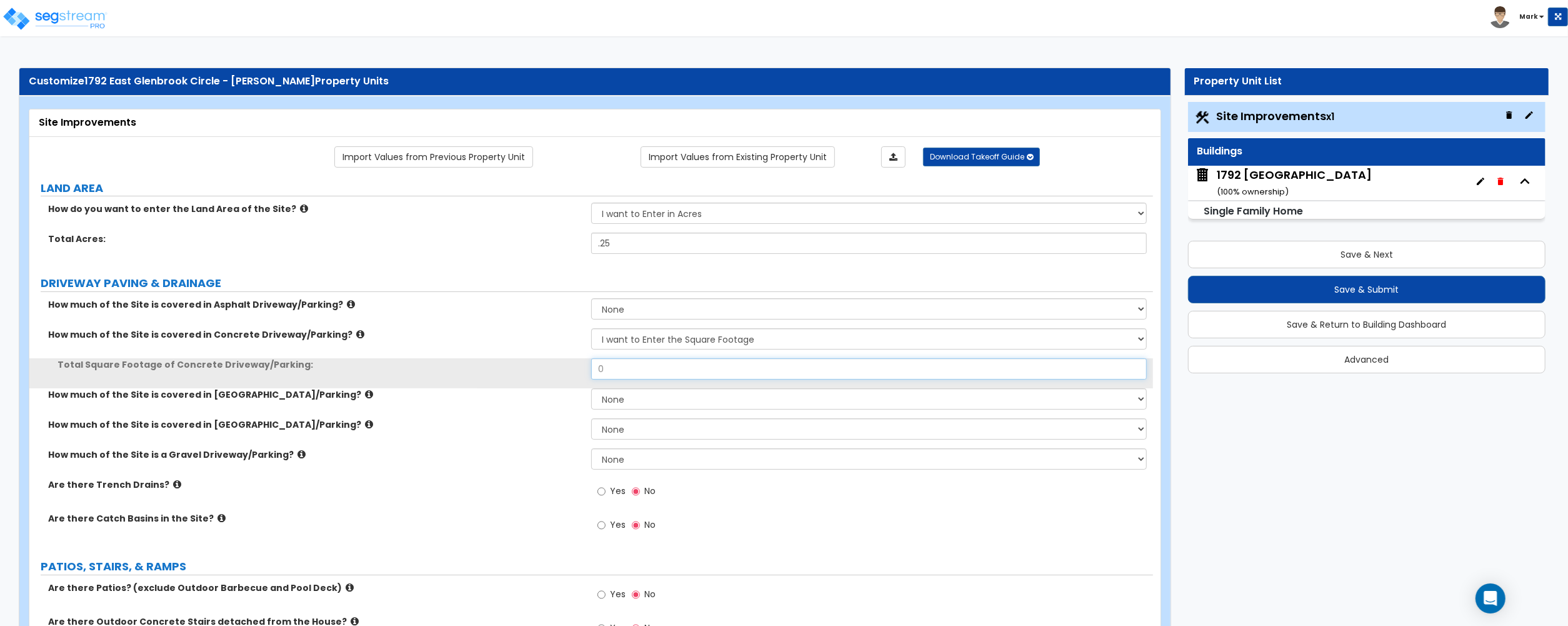
click at [646, 374] on input "0" at bounding box center [868, 368] width 555 height 21
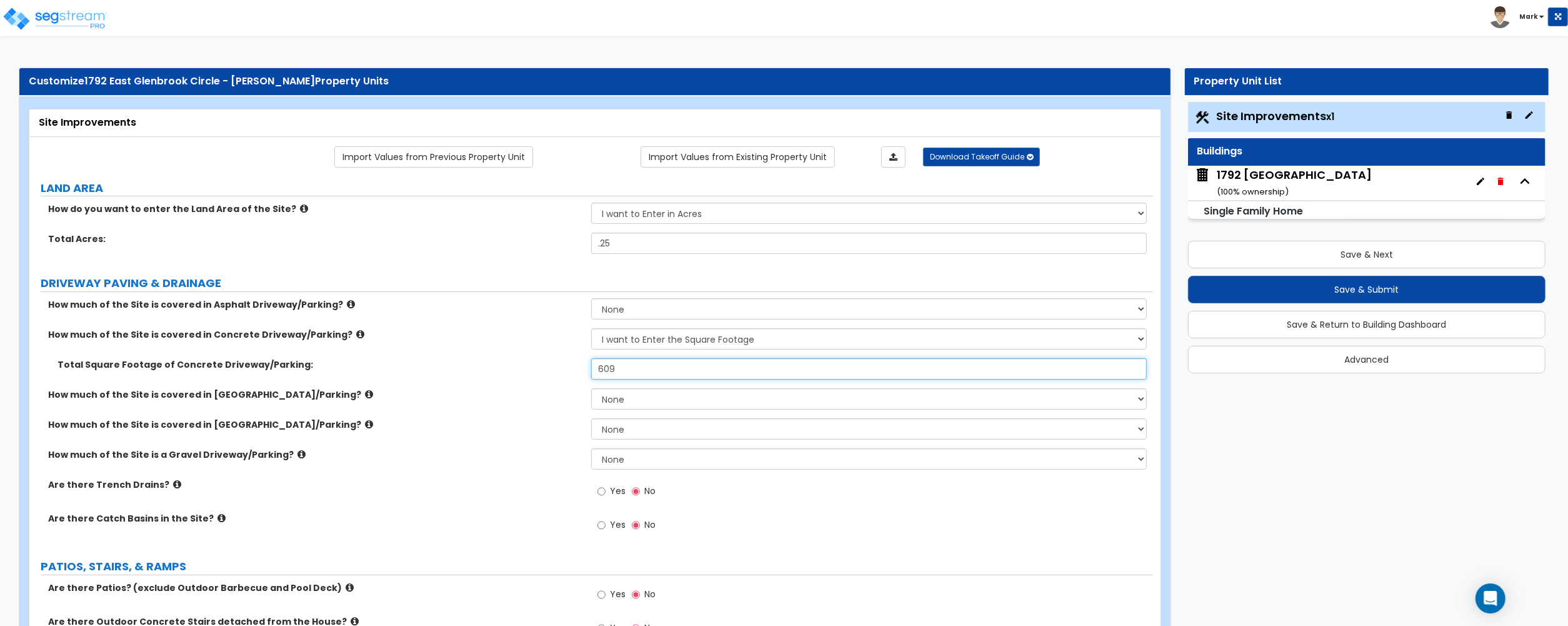
type input "609"
click at [522, 368] on label "Total Square Footage of Concrete Driveway/Parking:" at bounding box center [320, 364] width 524 height 13
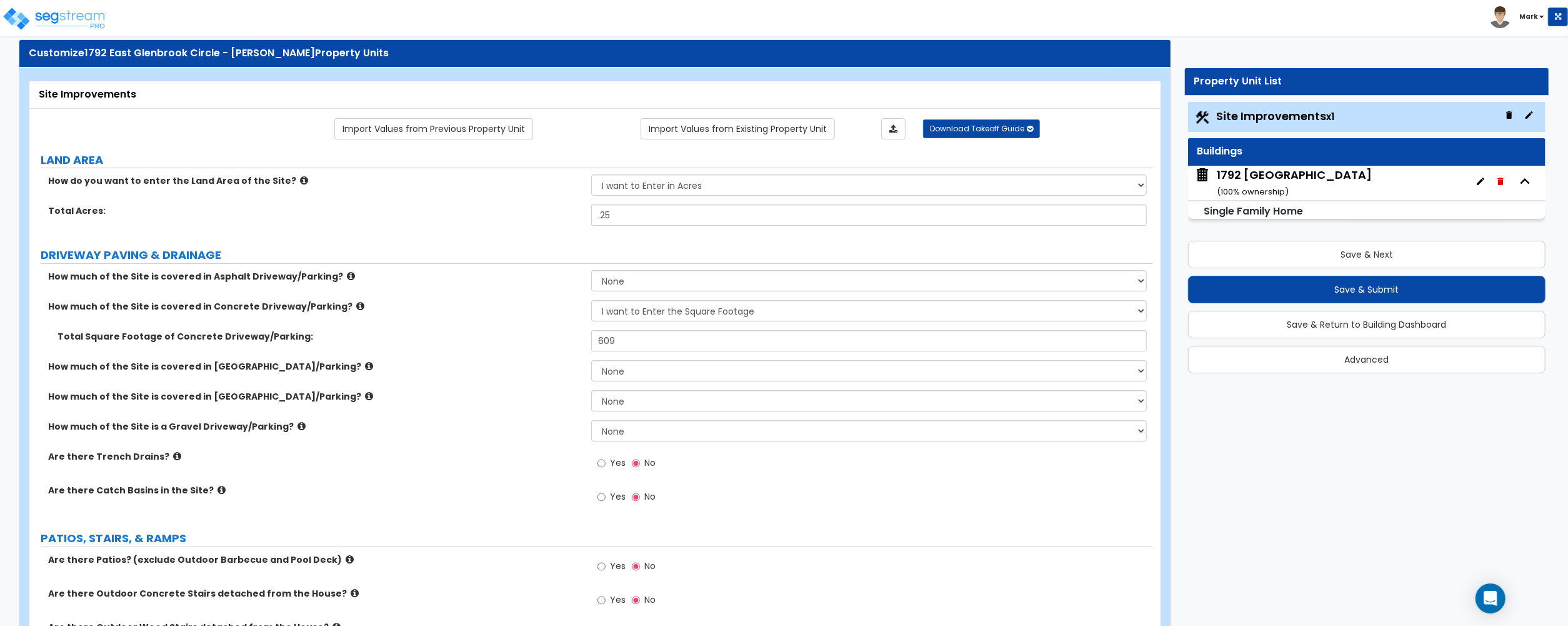
scroll to position [0, 0]
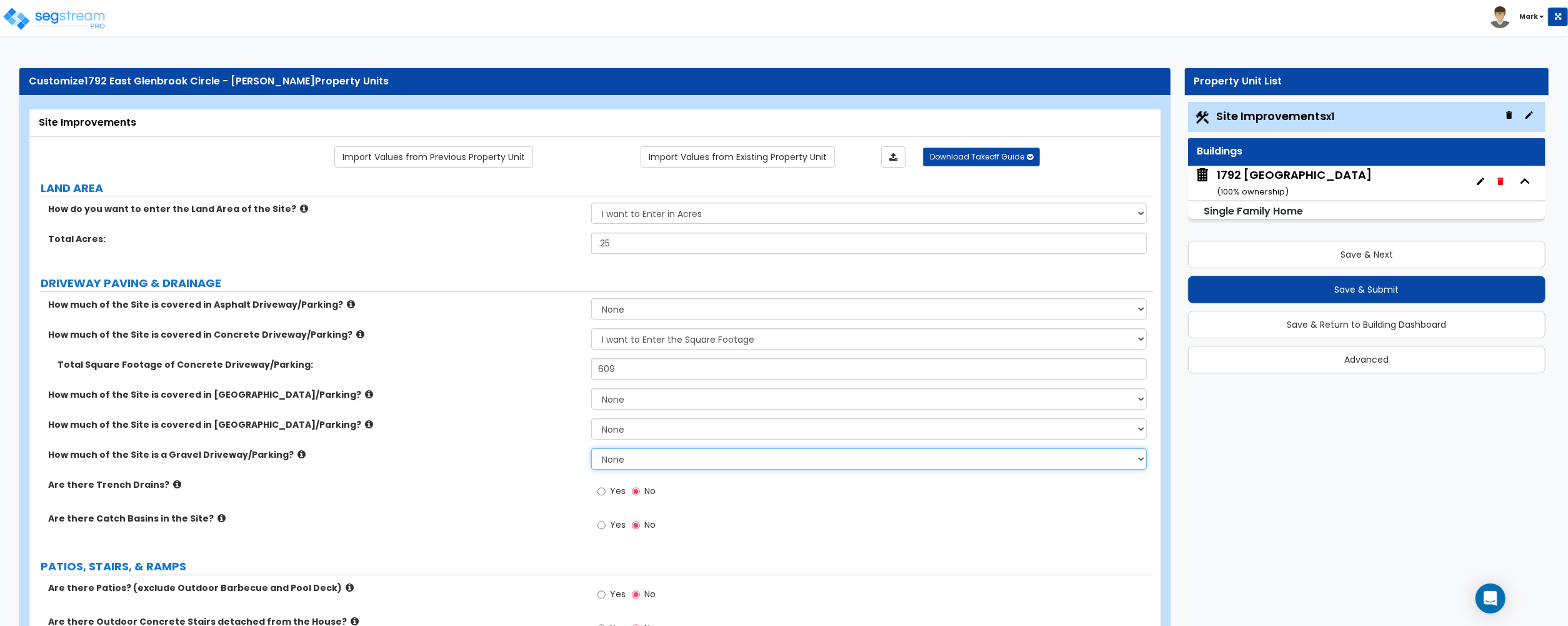
click at [628, 457] on select "None I want to Enter an Approximate Percentage I want to Enter the Square Foota…" at bounding box center [868, 459] width 555 height 21
select select "2"
click at [591, 450] on select "None I want to Enter an Approximate Percentage I want to Enter the Square Foota…" at bounding box center [868, 459] width 555 height 21
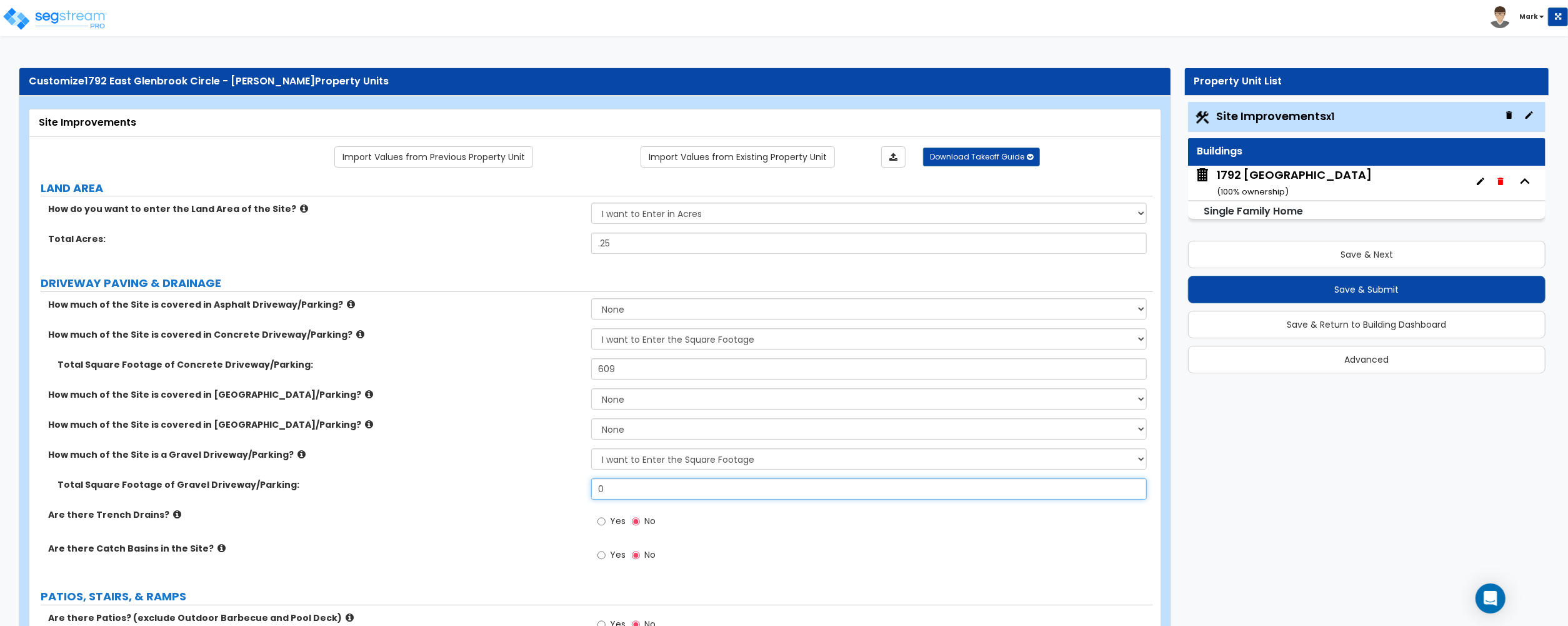
click at [644, 488] on input "0" at bounding box center [868, 488] width 555 height 21
type input "200"
click at [263, 492] on div "Total Square Footage of Gravel Driveway/Parking: 200" at bounding box center [590, 493] width 1123 height 30
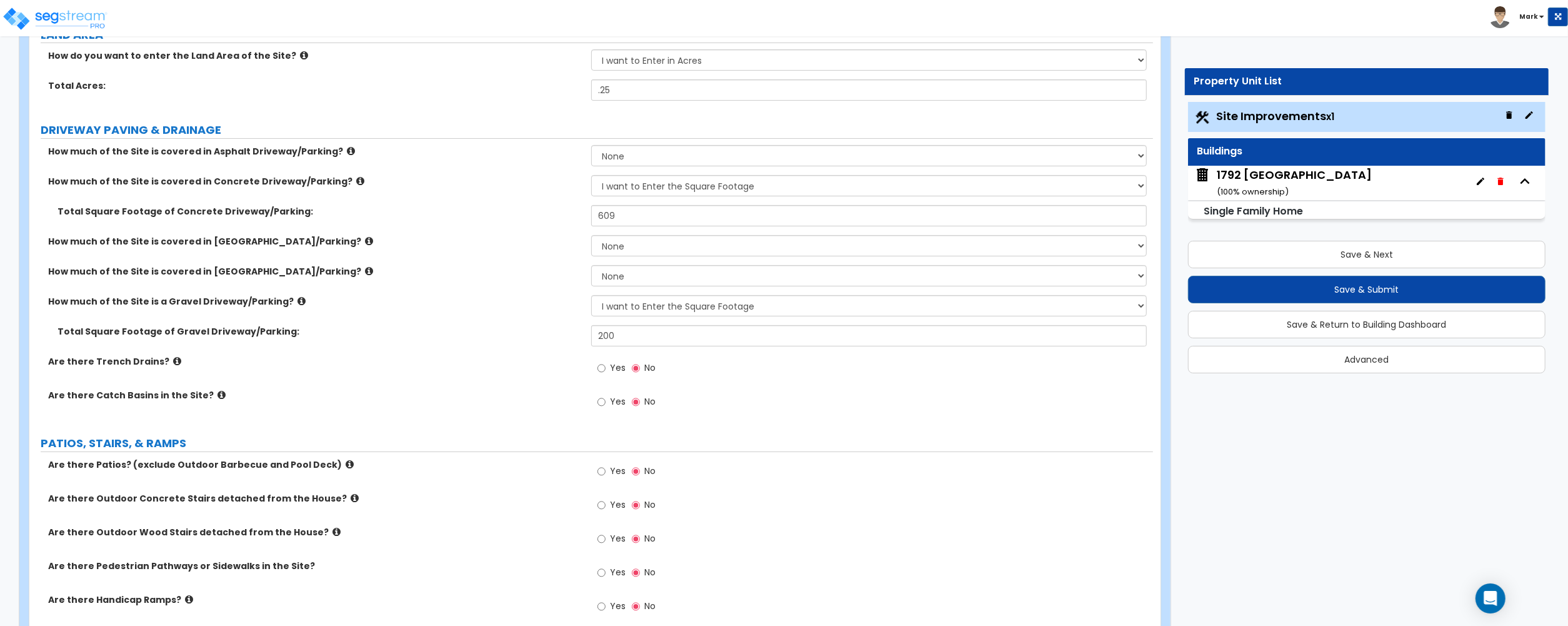
scroll to position [166, 0]
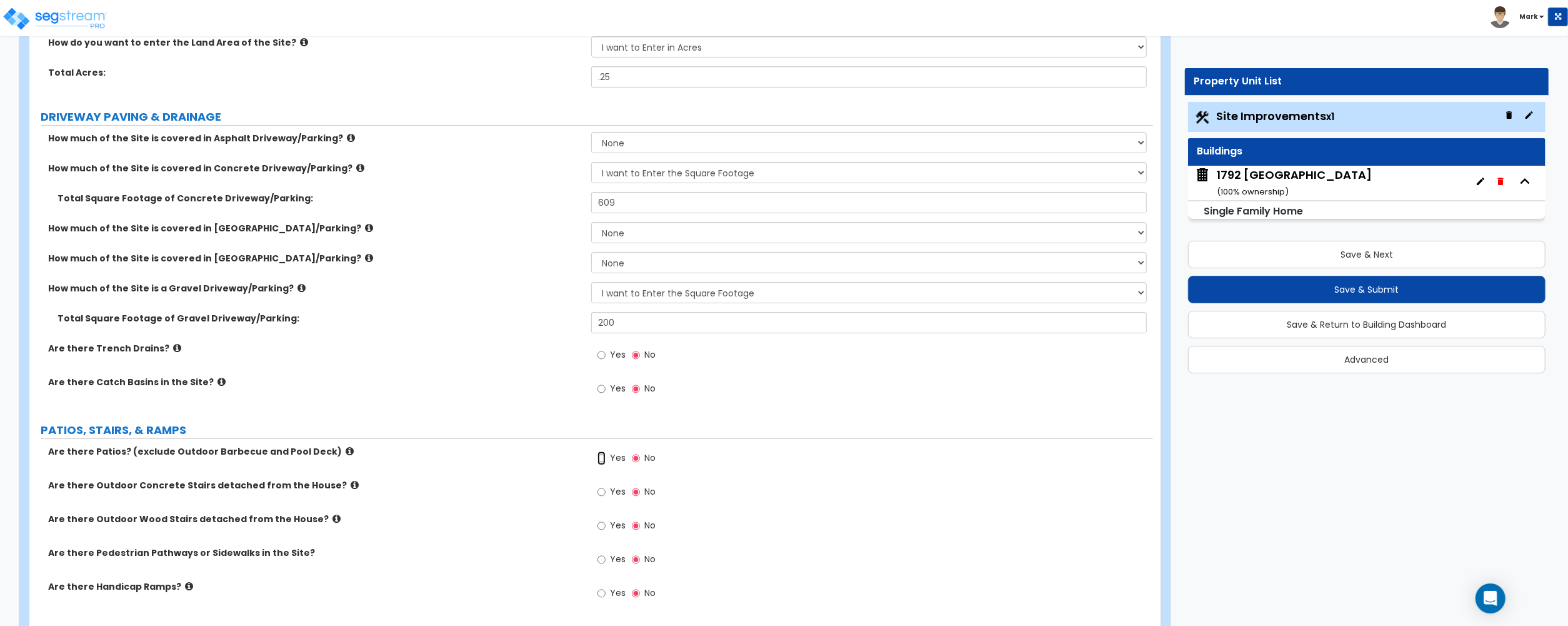
click at [599, 463] on input "Yes" at bounding box center [601, 459] width 8 height 14
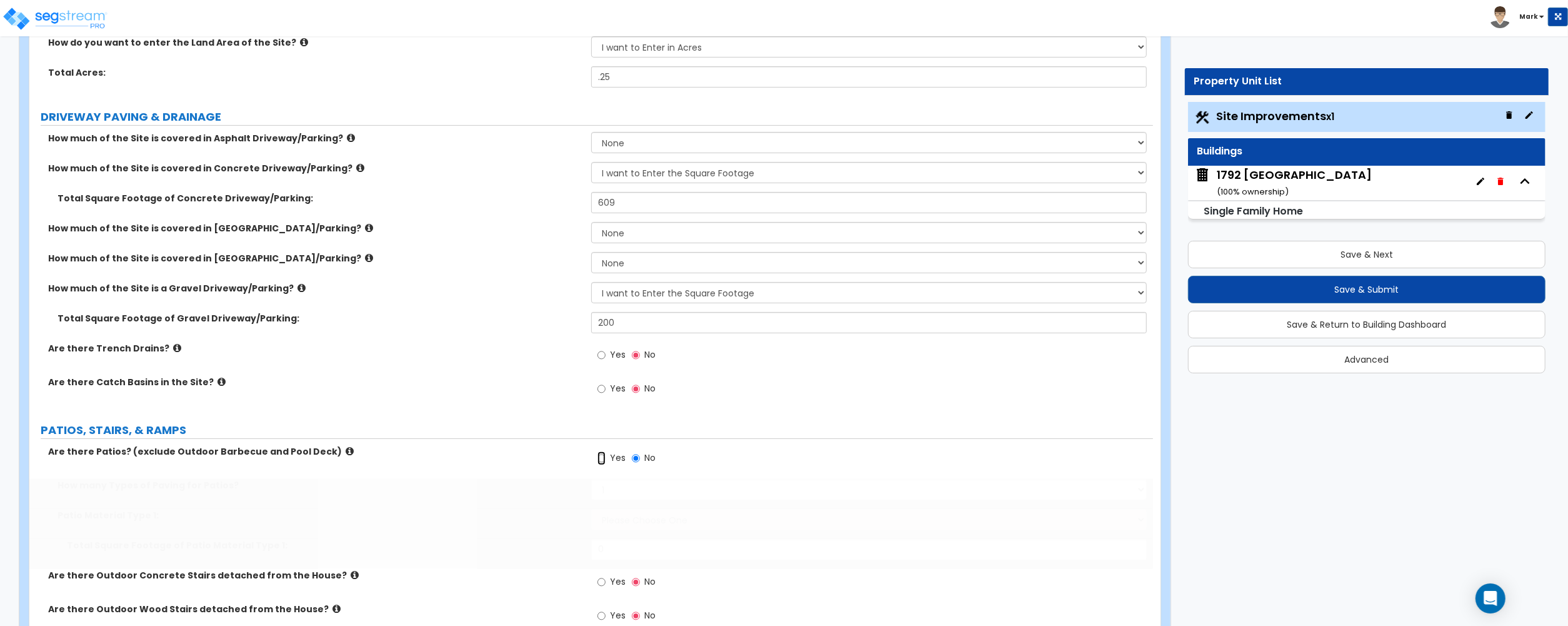
radio input "true"
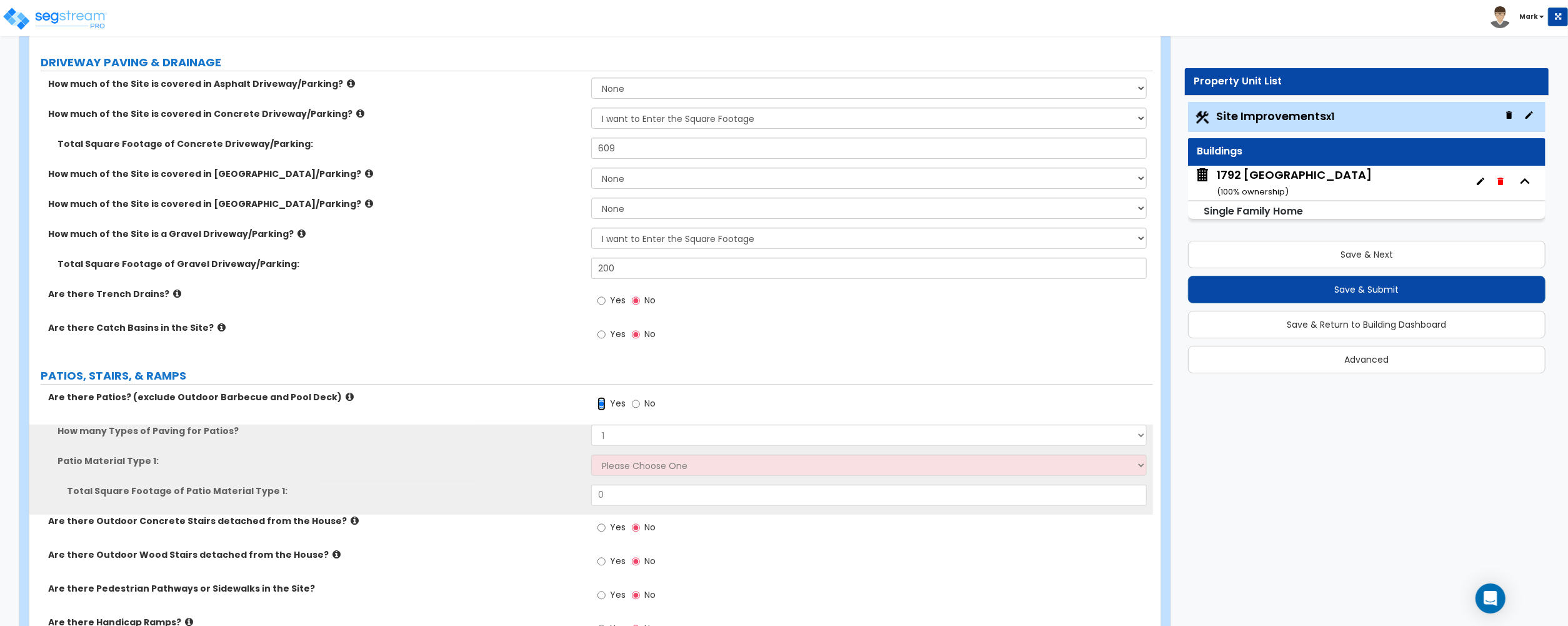
scroll to position [250, 0]
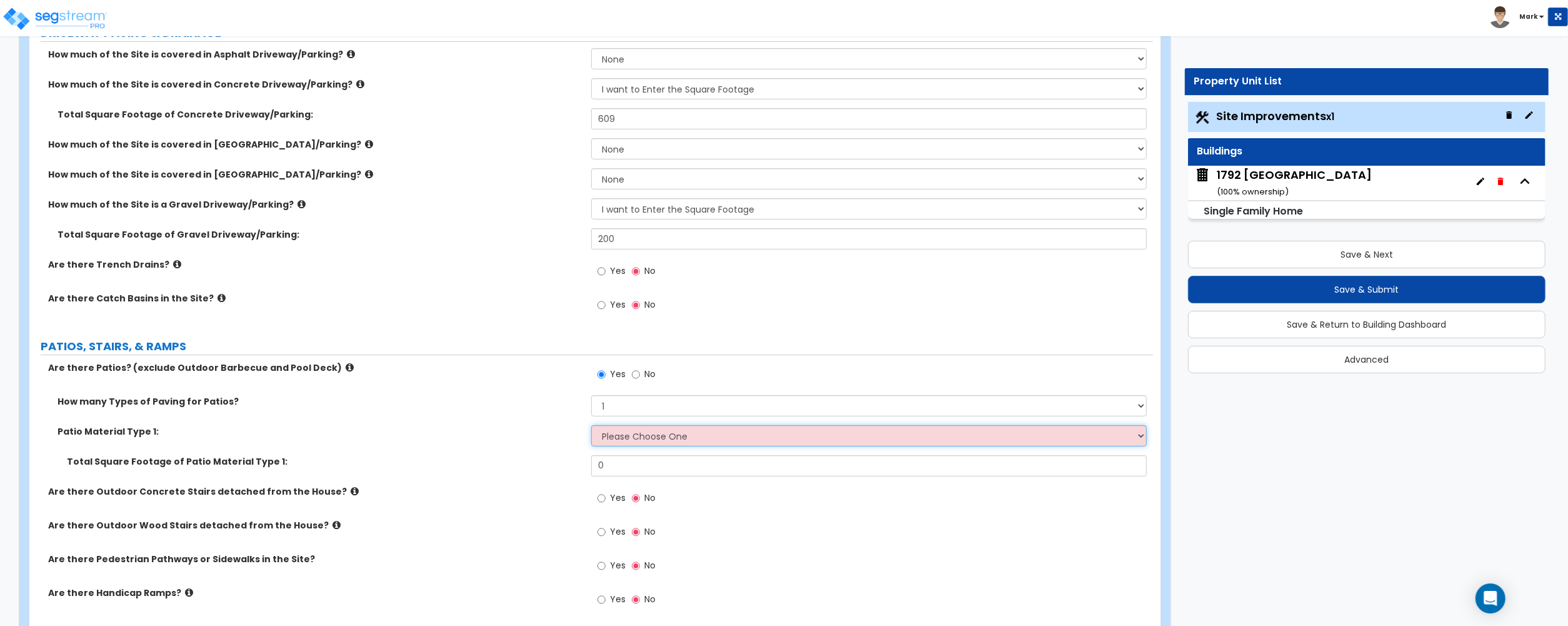
click at [629, 430] on select "Please Choose One Bare Concrete Stamped Concrete Brick Pavers Stone Pavers Tile…" at bounding box center [868, 435] width 555 height 21
select select "1"
click at [591, 427] on select "Please Choose One Bare Concrete Stamped Concrete Brick Pavers Stone Pavers Tile…" at bounding box center [868, 435] width 555 height 21
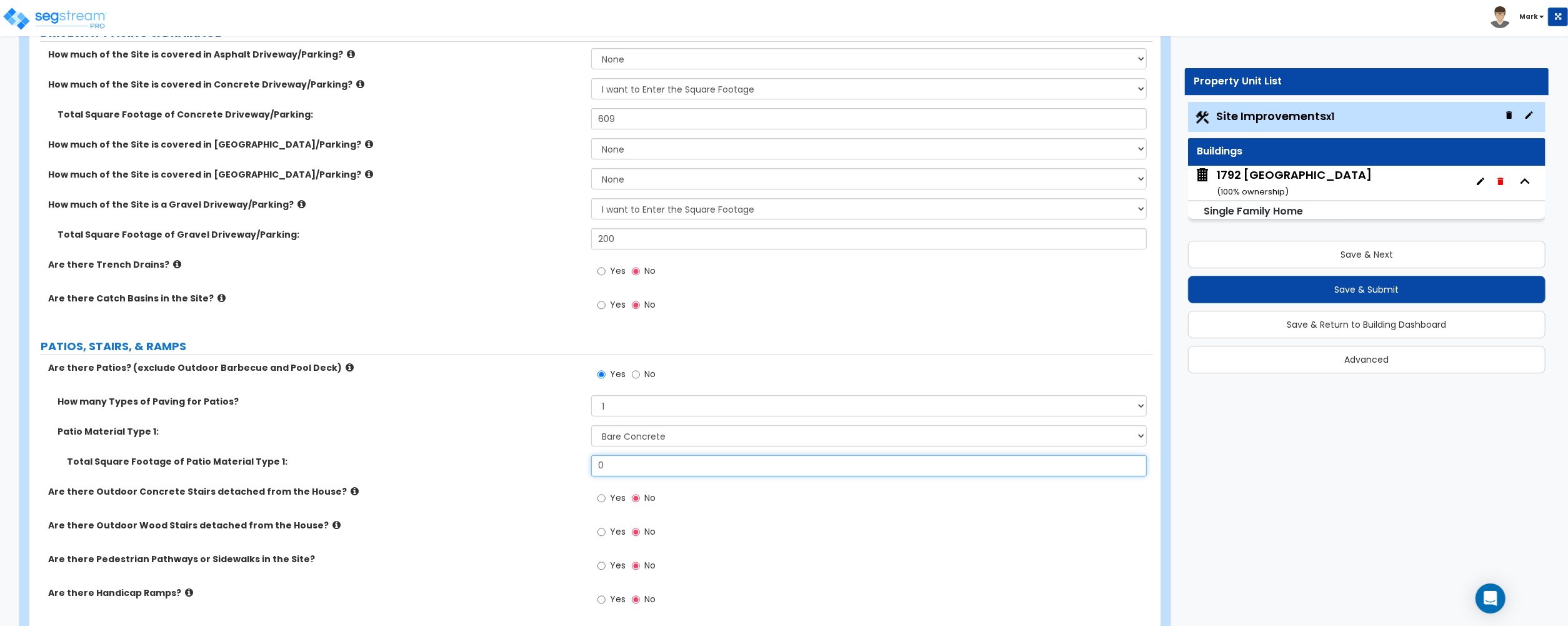
click at [650, 469] on input "0" at bounding box center [868, 466] width 555 height 21
type input "250"
click at [448, 442] on div "Patio Material Type 1: Please Choose One Bare Concrete Stamped Concrete Brick P…" at bounding box center [590, 440] width 1123 height 30
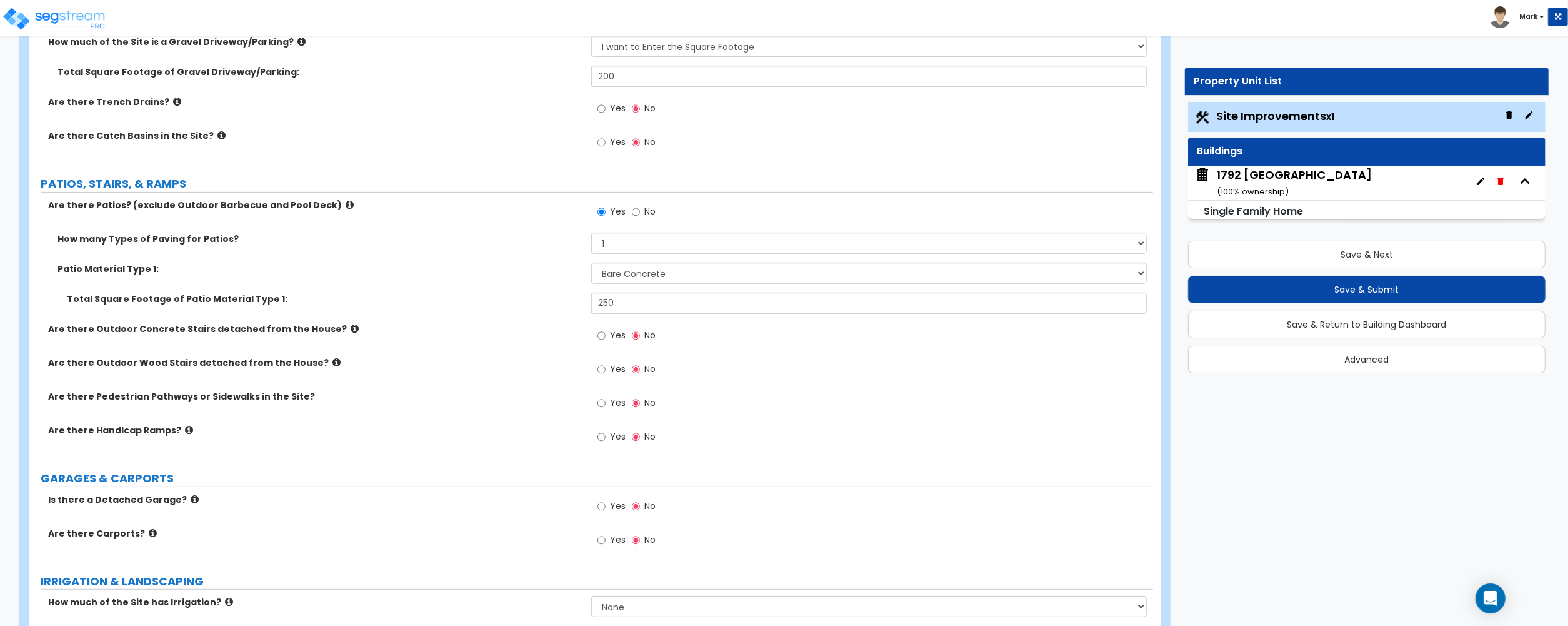
scroll to position [417, 0]
click at [605, 399] on input "Yes" at bounding box center [601, 400] width 8 height 14
radio input "true"
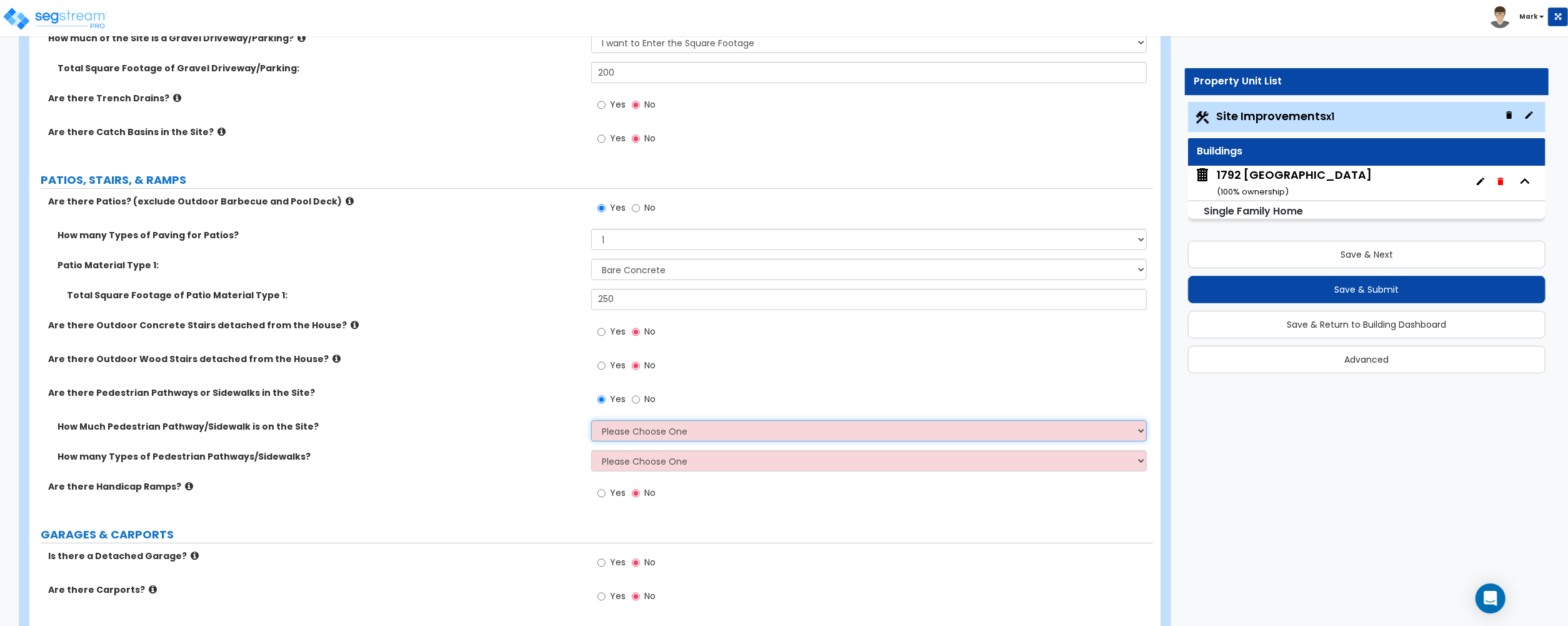
drag, startPoint x: 643, startPoint y: 424, endPoint x: 643, endPoint y: 440, distance: 16.0
click at [643, 426] on select "Please Choose One I Don't Know, Please Estimate For Me Enter Linear Footage" at bounding box center [868, 430] width 555 height 21
click at [643, 442] on select "Please Choose One I Don't Know, Please Estimate For Me Enter Linear Footage" at bounding box center [868, 430] width 555 height 21
click at [648, 439] on select "Please Choose One I Don't Know, Please Estimate For Me Enter Linear Footage" at bounding box center [868, 430] width 555 height 21
select select "2"
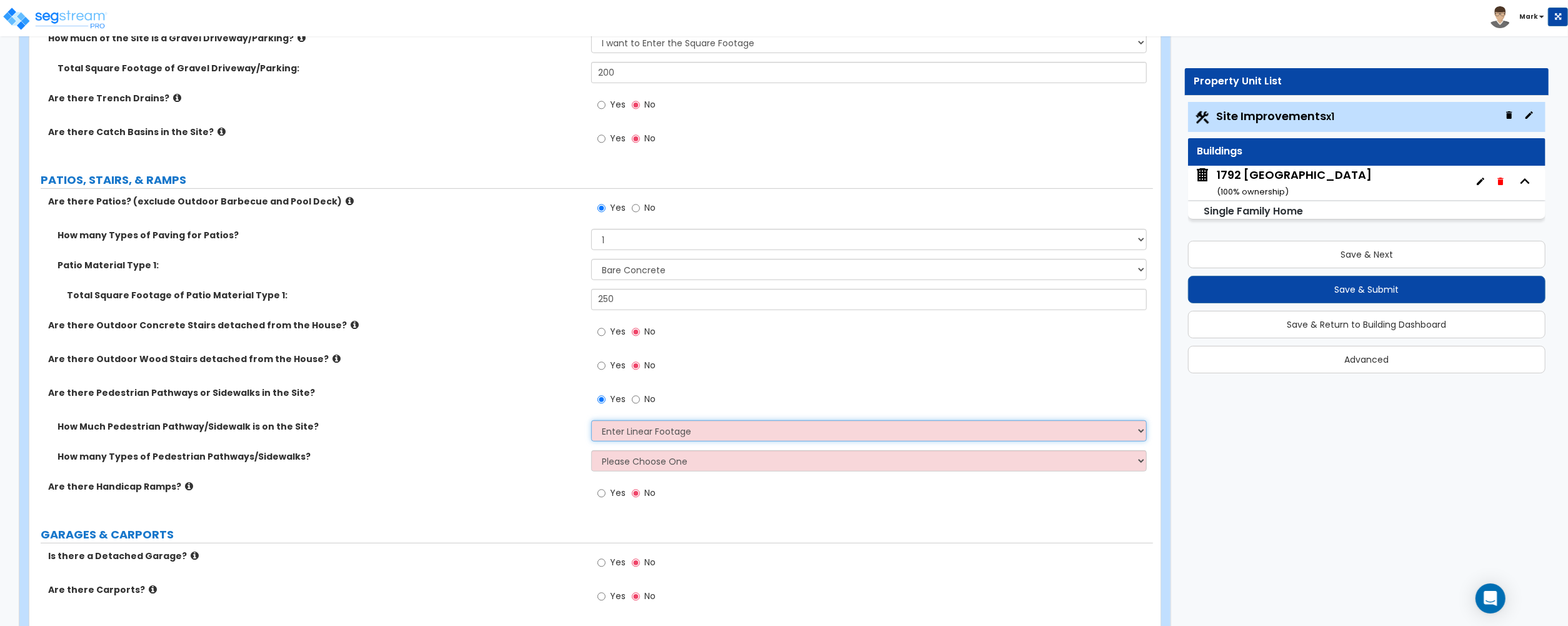
click at [591, 422] on select "Please Choose One I Don't Know, Please Estimate For Me Enter Linear Footage" at bounding box center [868, 430] width 555 height 21
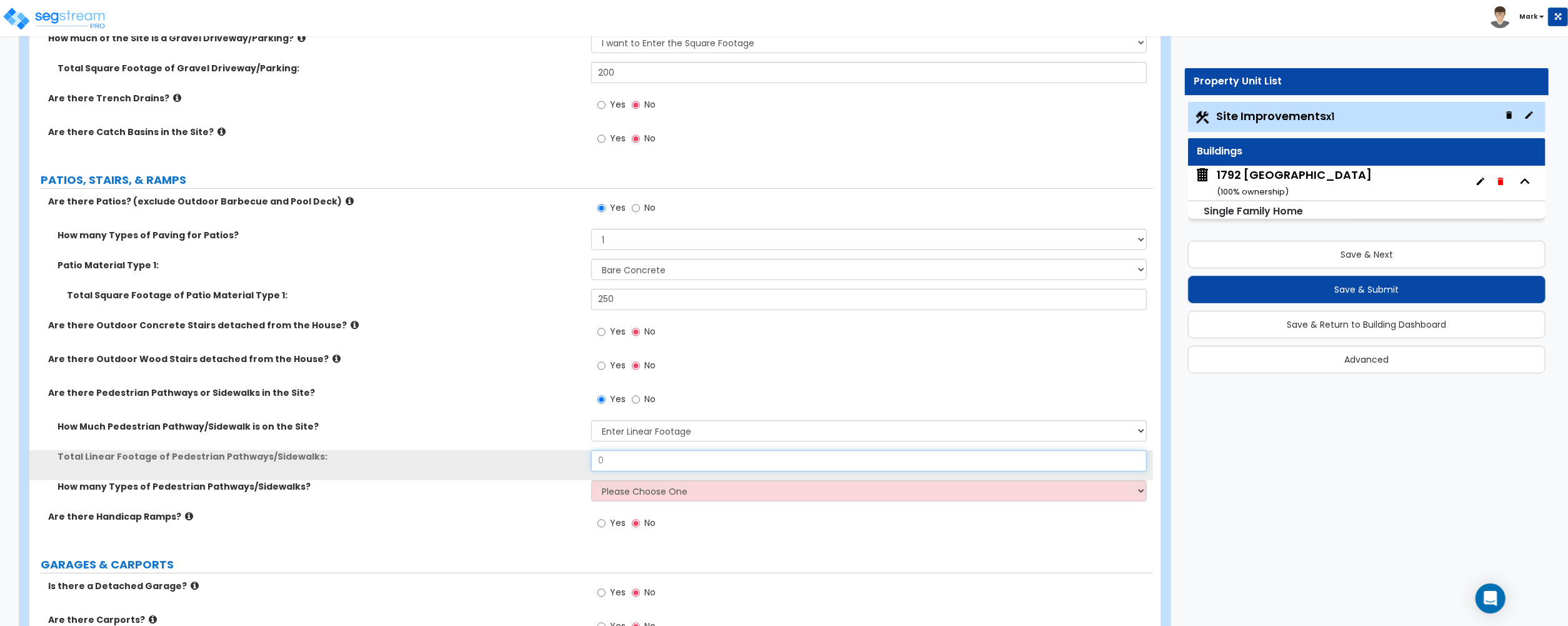
click at [651, 459] on input "0" at bounding box center [868, 460] width 555 height 21
type input "214"
click at [596, 497] on select "Please Choose One 1 2 3" at bounding box center [868, 490] width 555 height 21
select select "1"
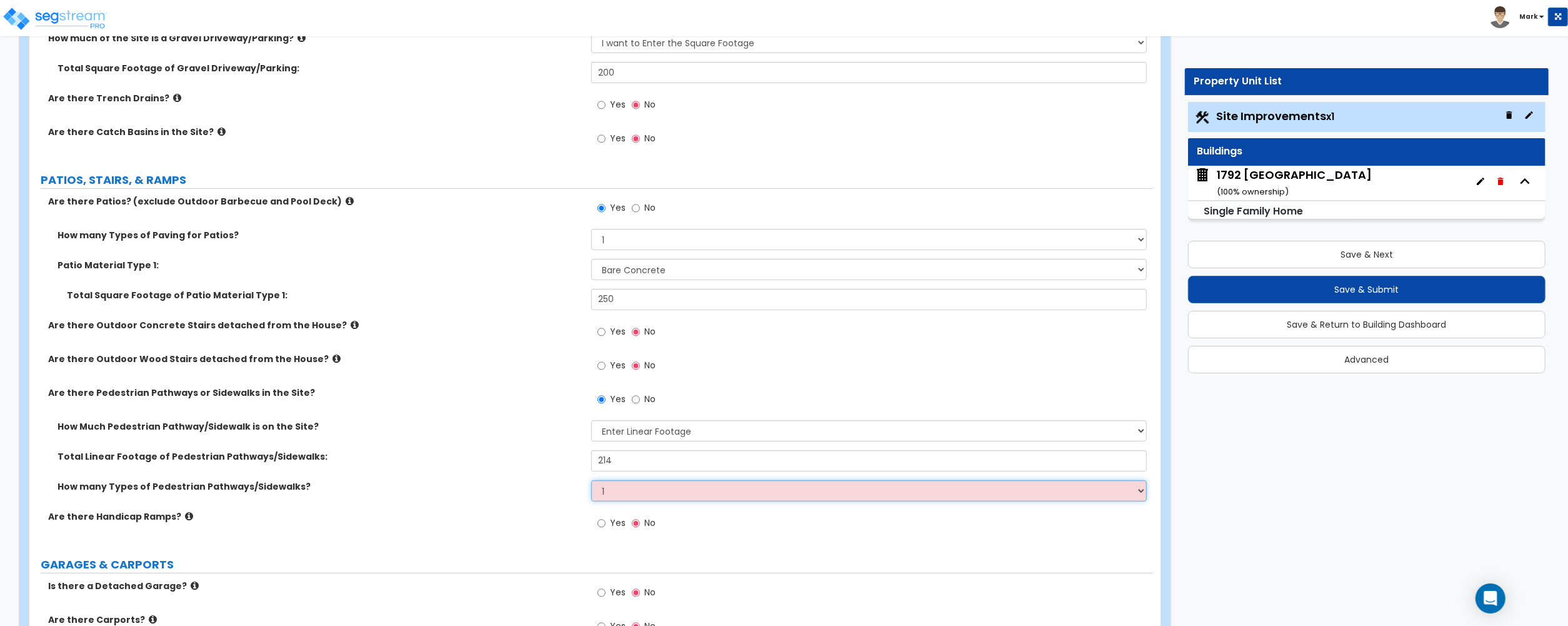
click at [591, 481] on select "Please Choose One 1 2 3" at bounding box center [868, 490] width 555 height 21
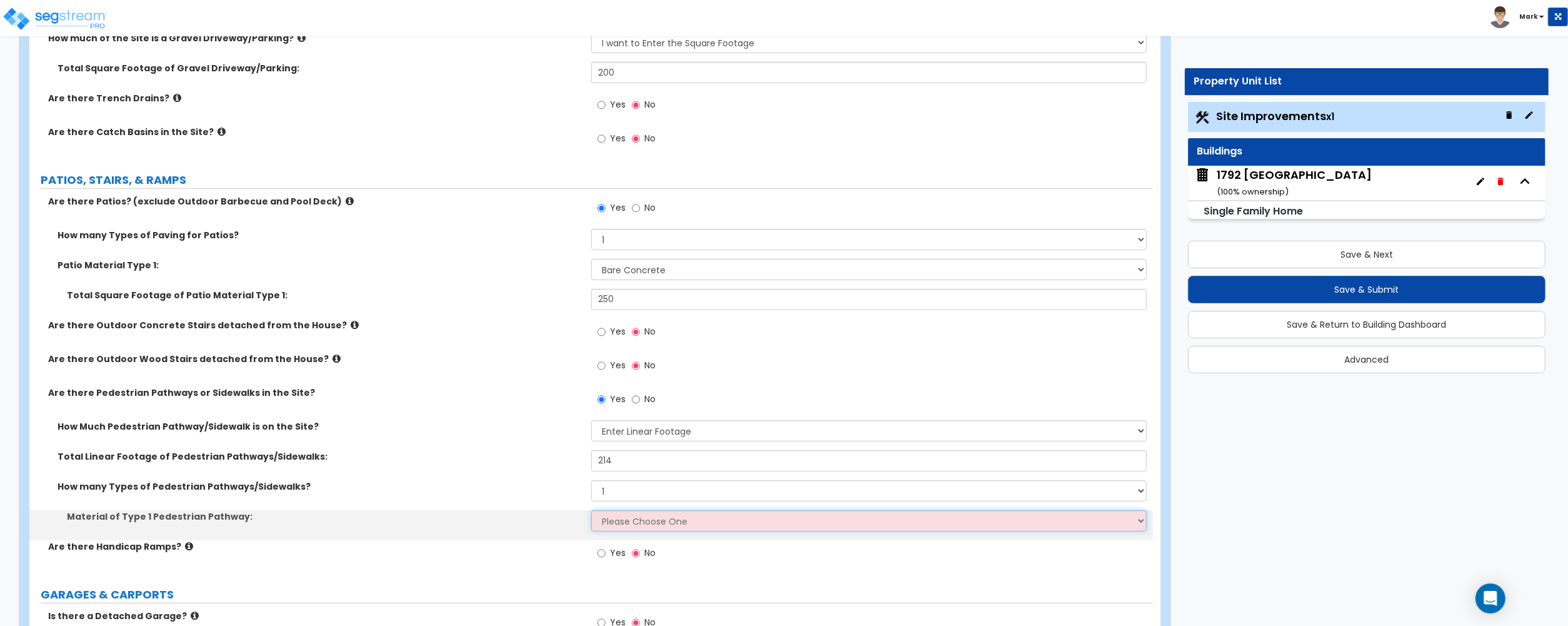
click at [636, 517] on select "Please Choose One Bare Concrete Stamped Concrete Brick Pavers Stone Pavers Wood…" at bounding box center [868, 520] width 555 height 21
select select "1"
click at [591, 511] on select "Please Choose One Bare Concrete Stamped Concrete Brick Pavers Stone Pavers Wood…" at bounding box center [868, 520] width 555 height 21
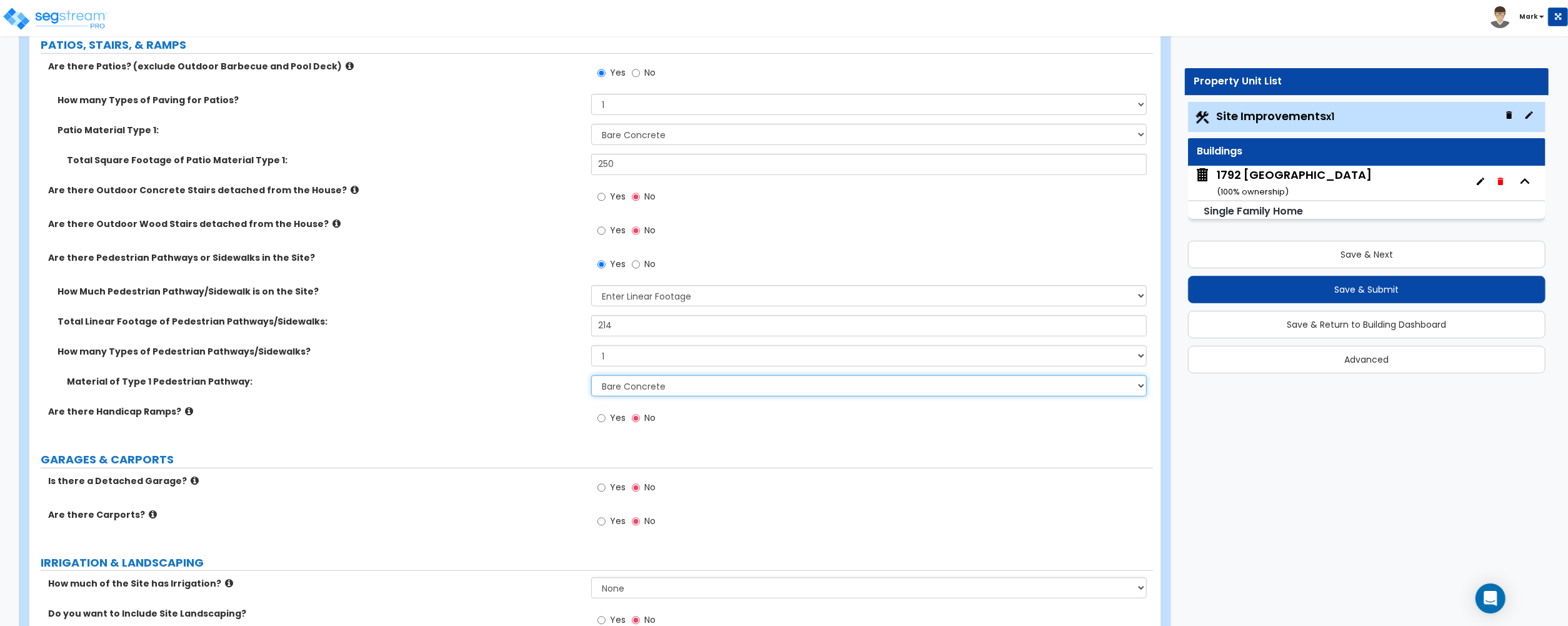
scroll to position [666, 0]
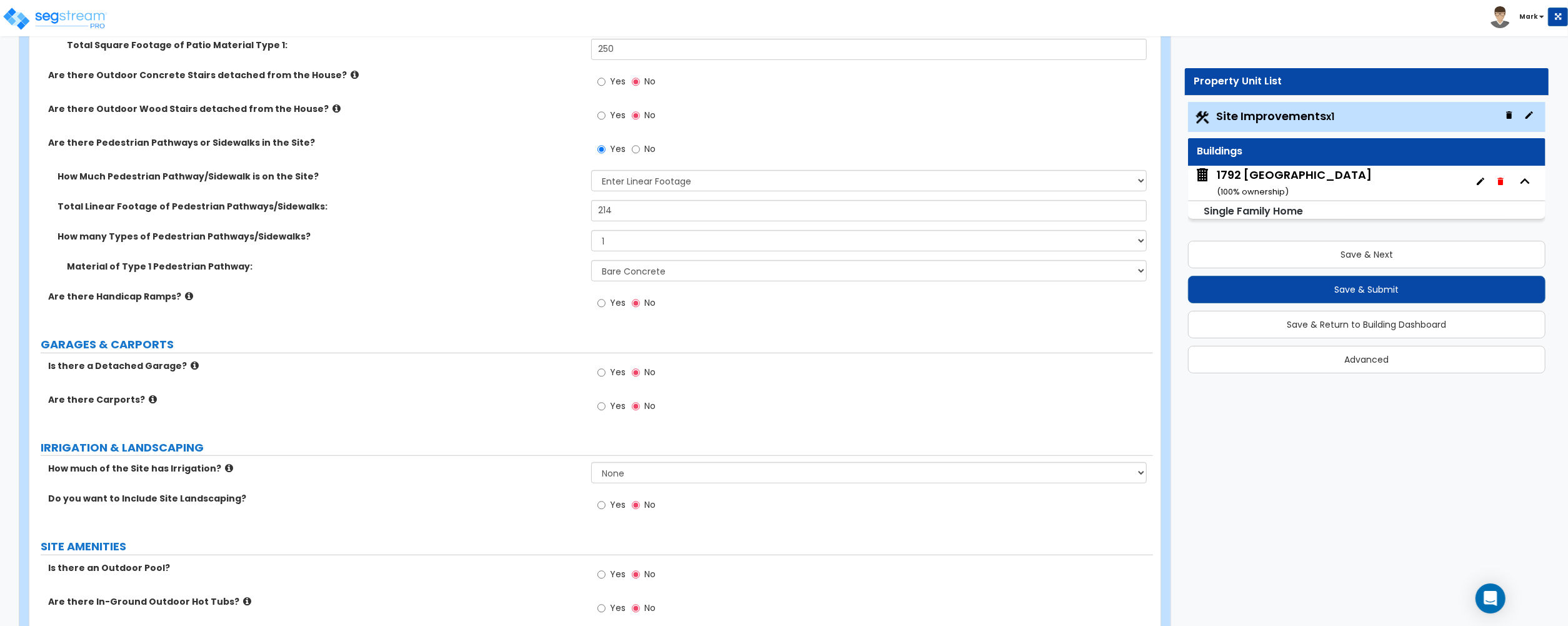
drag, startPoint x: 1418, startPoint y: 457, endPoint x: 769, endPoint y: 461, distance: 649.0
click at [1418, 457] on div "Customize 1792 East Glenbrook Circle - Peter Kucharek Property Units Site Impro…" at bounding box center [784, 497] width 1568 height 2217
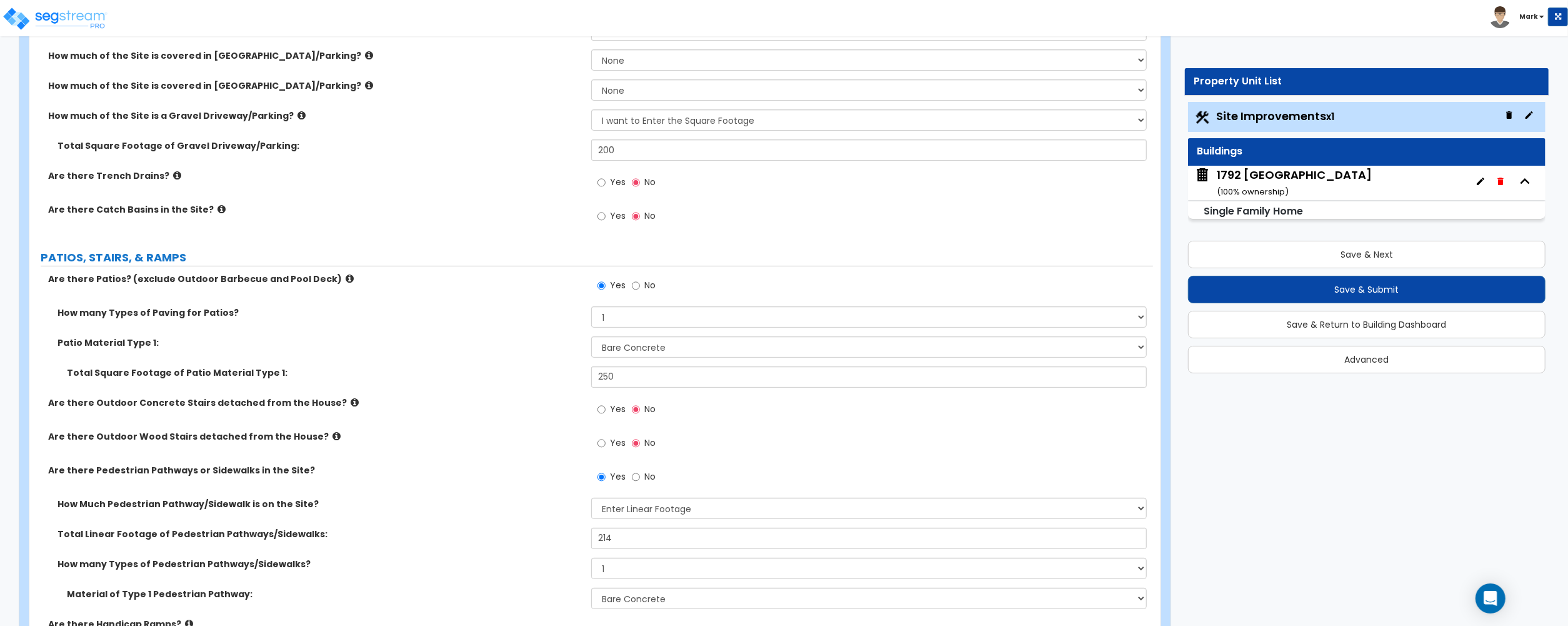
scroll to position [333, 0]
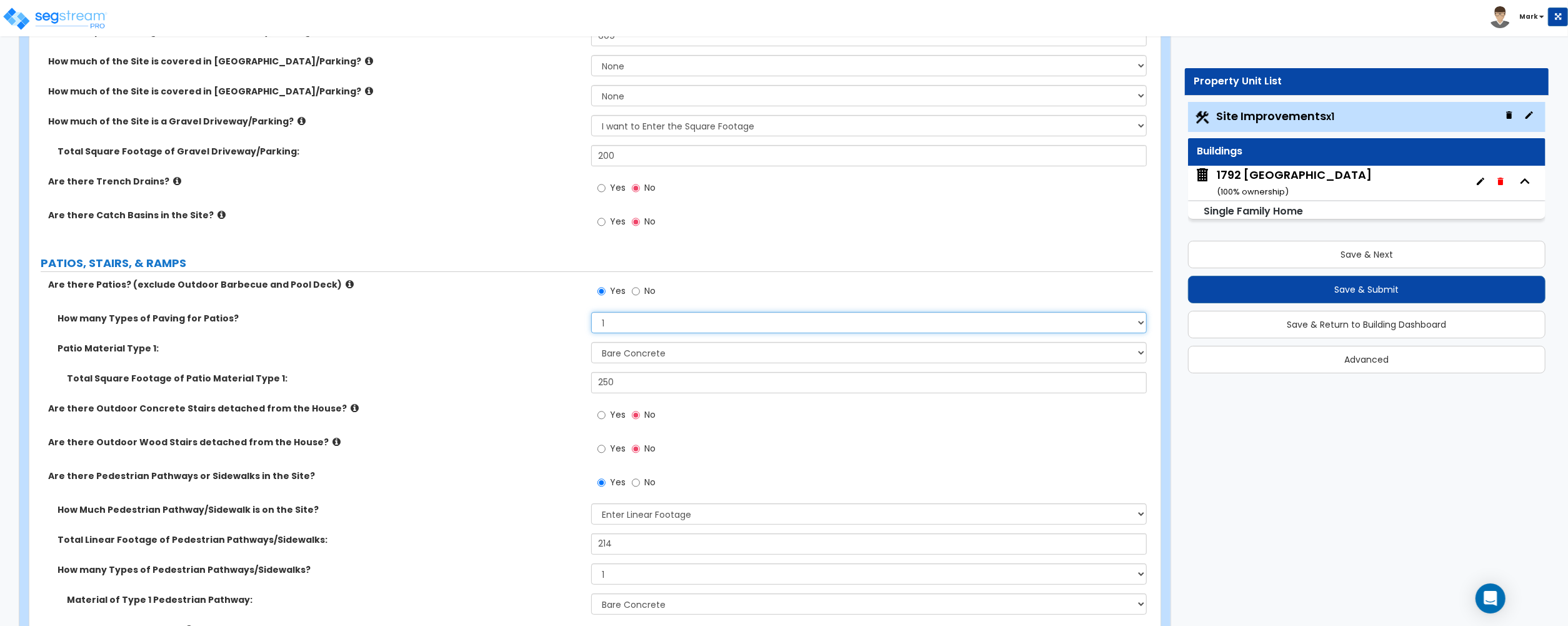
click at [611, 324] on select "1 2 3 4" at bounding box center [868, 322] width 555 height 21
click at [591, 313] on select "1 2 3 4" at bounding box center [868, 322] width 555 height 21
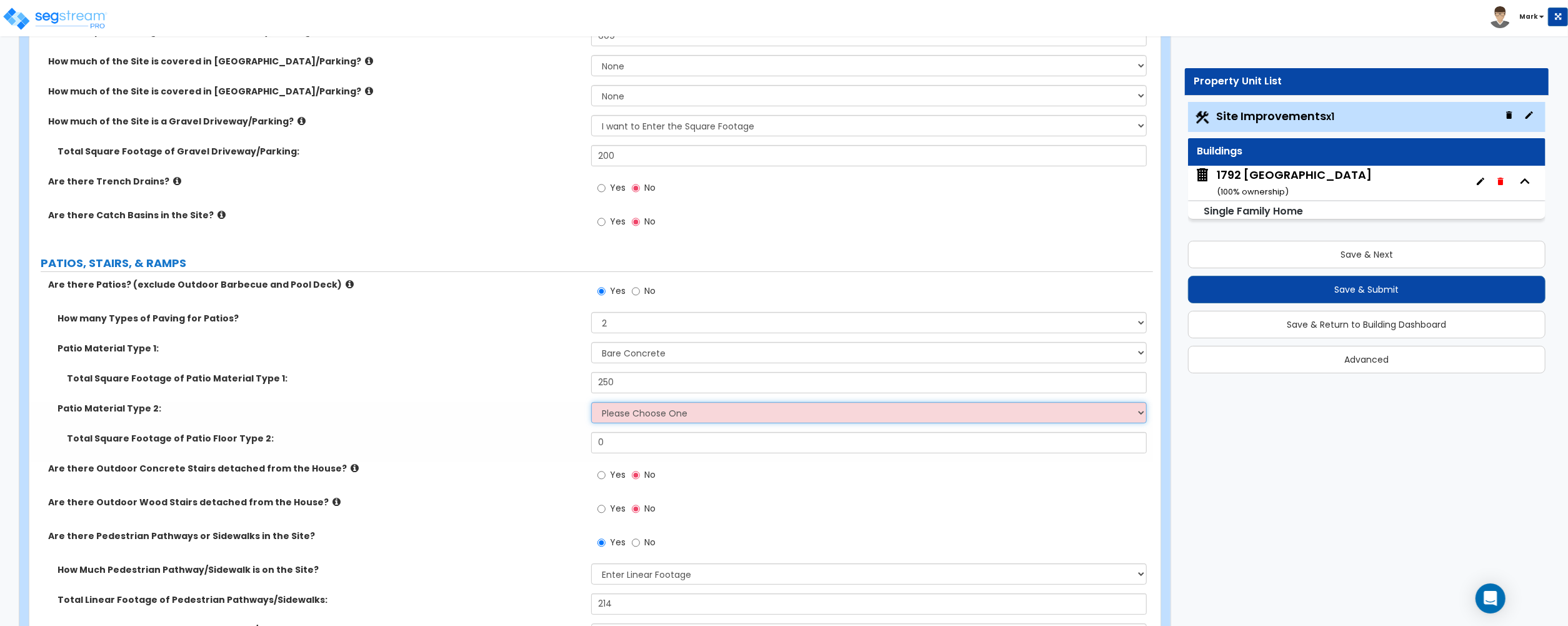
click at [624, 423] on select "Please Choose One Bare Concrete Stamped Concrete Brick Pavers Stone Pavers Tile…" at bounding box center [868, 412] width 555 height 21
click at [616, 326] on select "1 2 3 4" at bounding box center [868, 322] width 555 height 21
select select "1"
click at [591, 313] on select "1 2 3 4" at bounding box center [868, 322] width 555 height 21
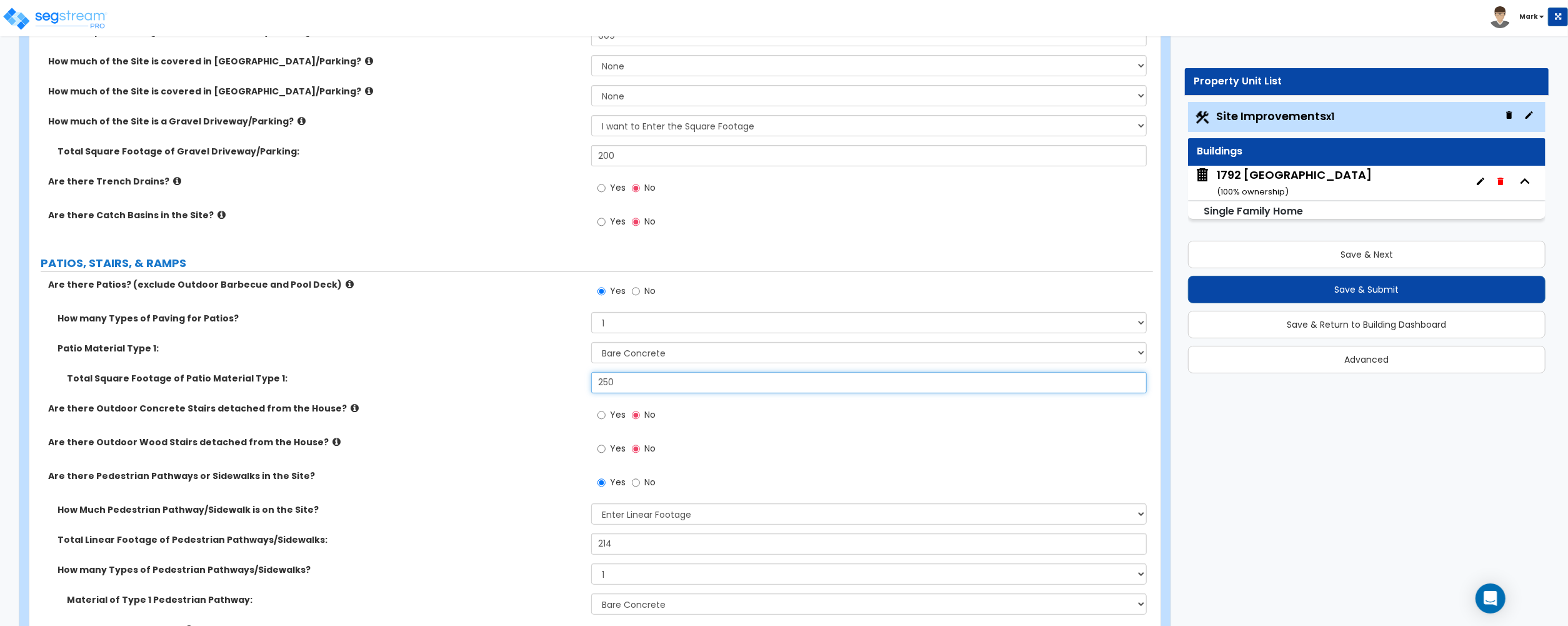
click at [636, 383] on input "250" at bounding box center [868, 382] width 555 height 21
type input "350"
click at [331, 415] on label "Are there Outdoor Concrete Stairs detached from the House?" at bounding box center [315, 408] width 534 height 13
click at [351, 412] on icon at bounding box center [355, 407] width 8 height 9
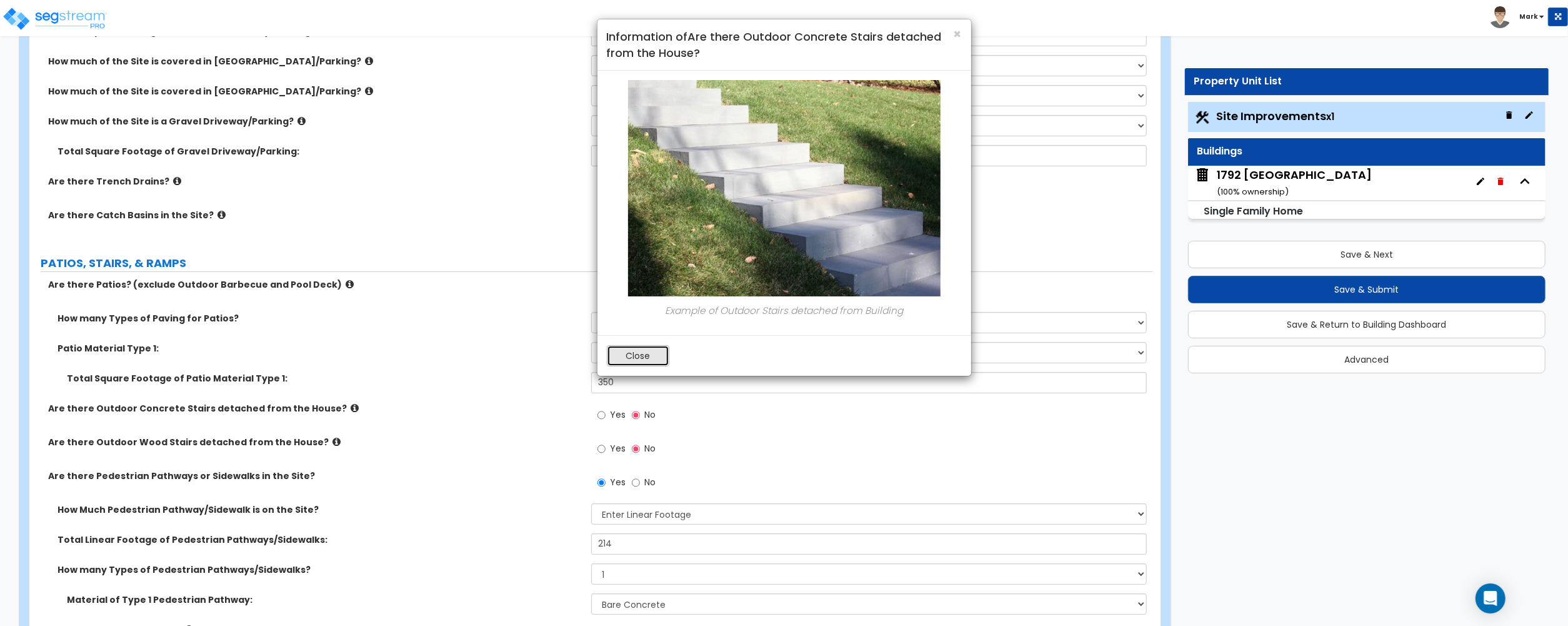
click at [659, 353] on button "Close" at bounding box center [638, 355] width 63 height 21
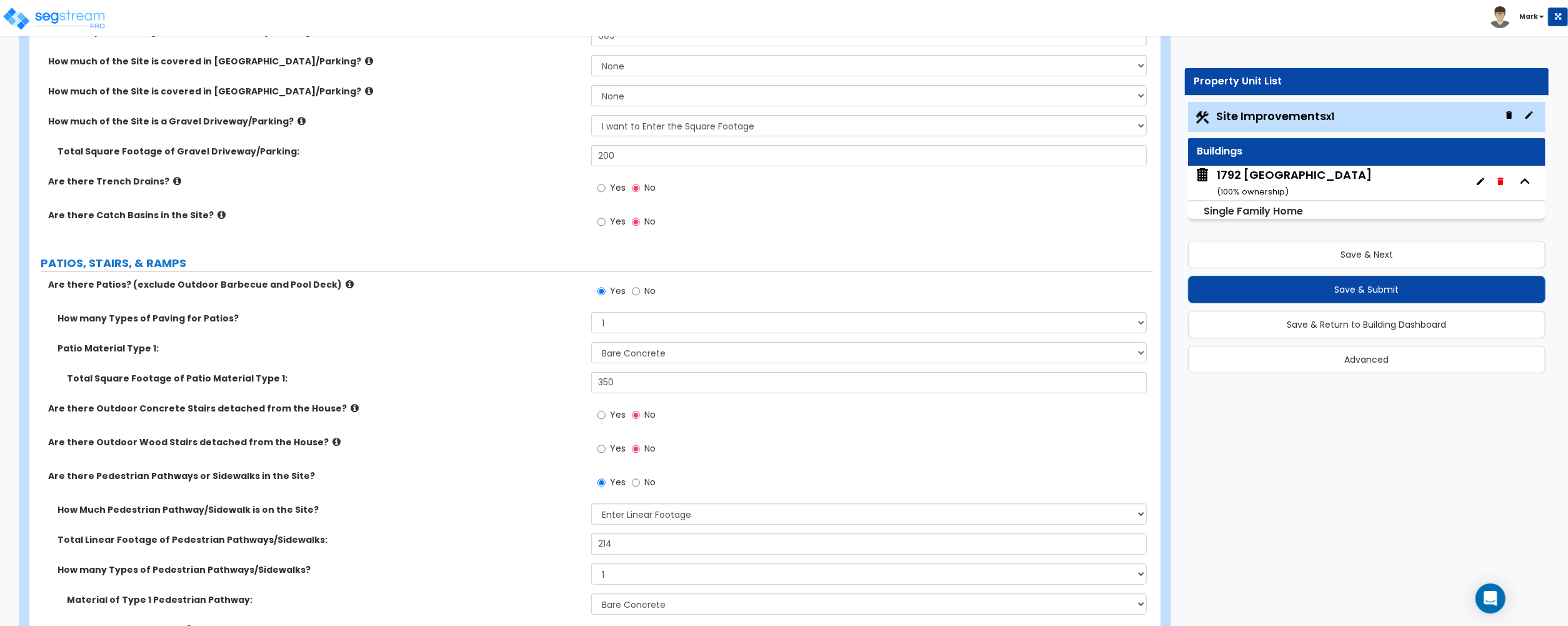
click at [609, 421] on label "Yes" at bounding box center [611, 416] width 28 height 21
click at [606, 421] on input "Yes" at bounding box center [601, 415] width 8 height 14
radio input "true"
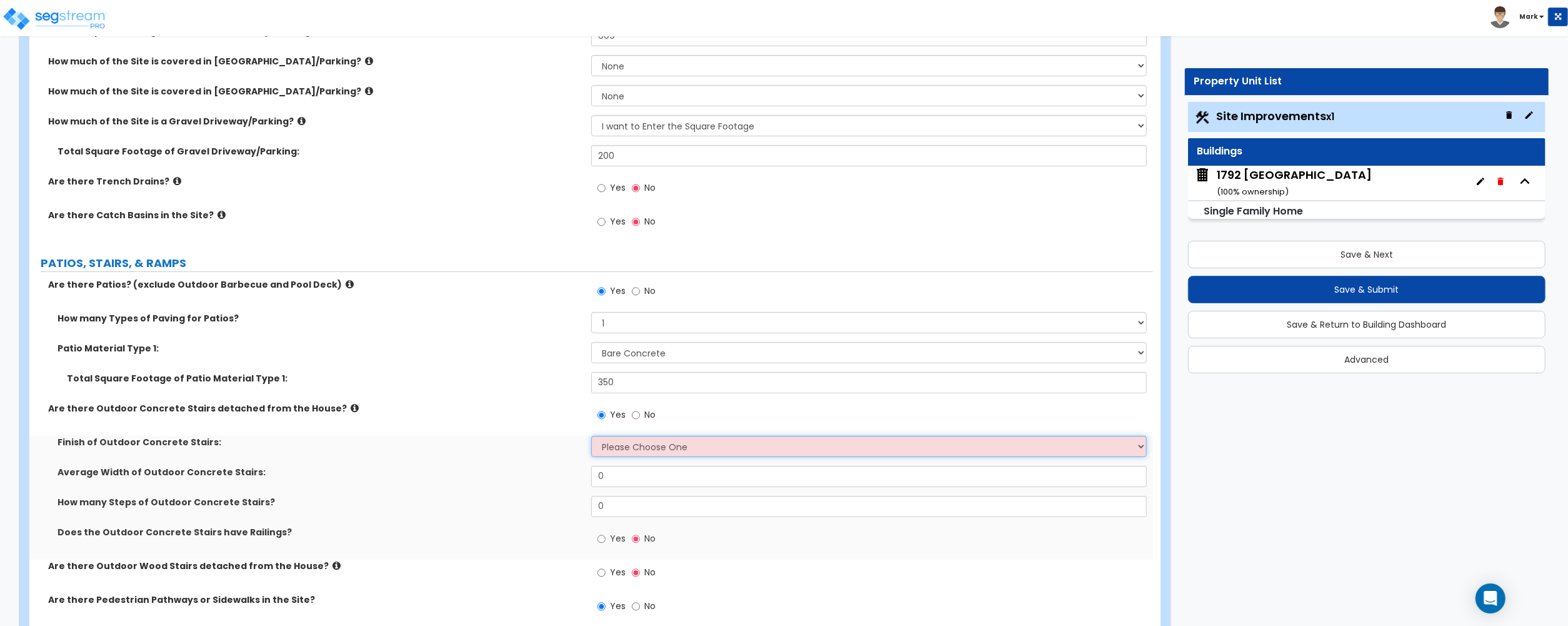
click at [616, 449] on select "Please Choose One Bare Concrete Exposed Aggregate Brick Paved Stone Paved" at bounding box center [868, 446] width 555 height 21
select select "1"
click at [591, 437] on select "Please Choose One Bare Concrete Exposed Aggregate Brick Paved Stone Paved" at bounding box center [868, 446] width 555 height 21
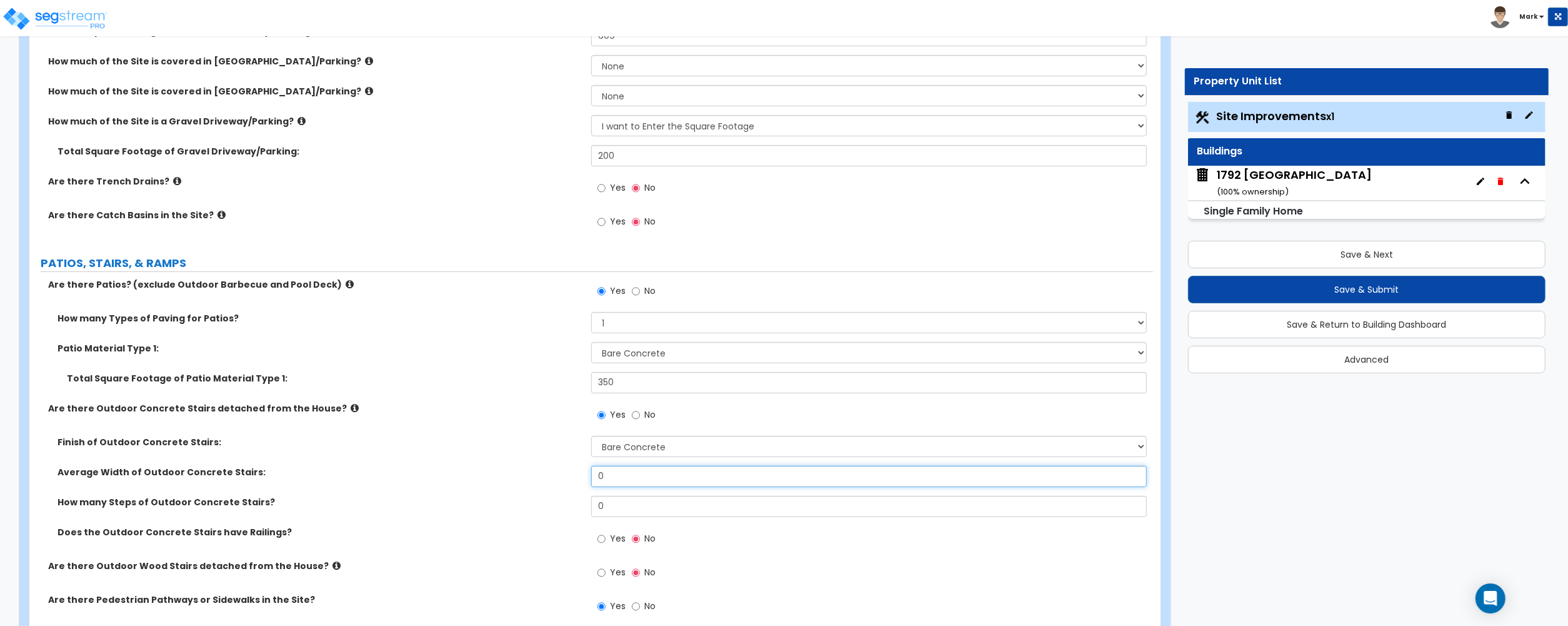
click at [628, 480] on input "0" at bounding box center [868, 475] width 555 height 21
click at [649, 510] on input "0" at bounding box center [868, 505] width 555 height 21
type input "8"
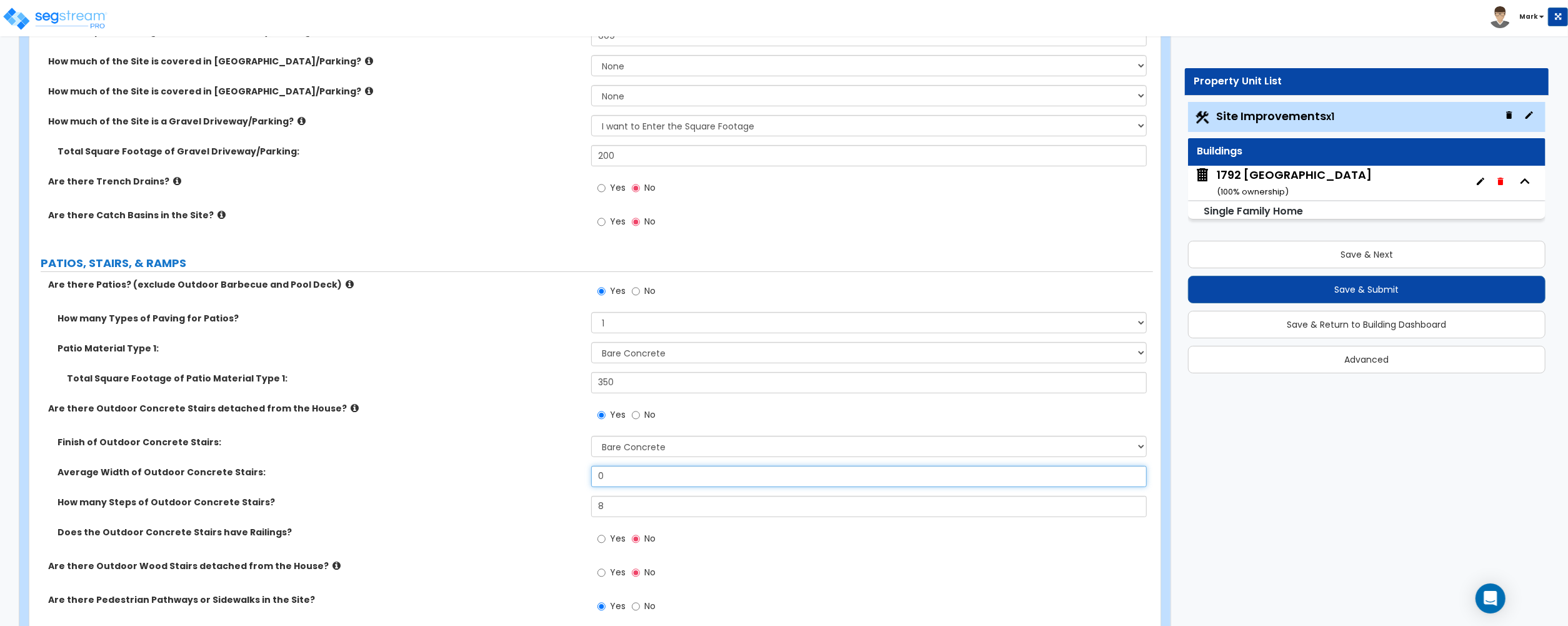
click at [651, 478] on input "0" at bounding box center [868, 475] width 555 height 21
type input "4"
click at [371, 481] on div "Average Width of Outdoor Concrete Stairs: 4" at bounding box center [590, 480] width 1123 height 30
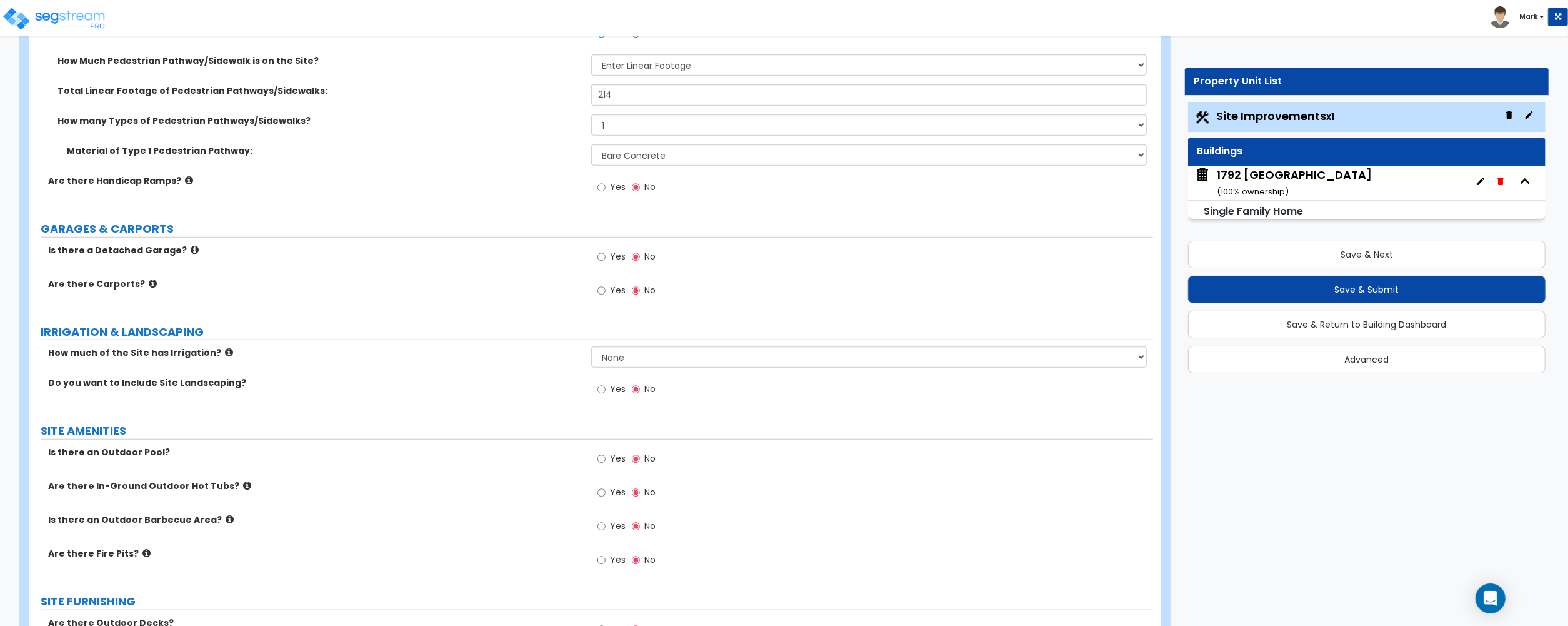
scroll to position [916, 0]
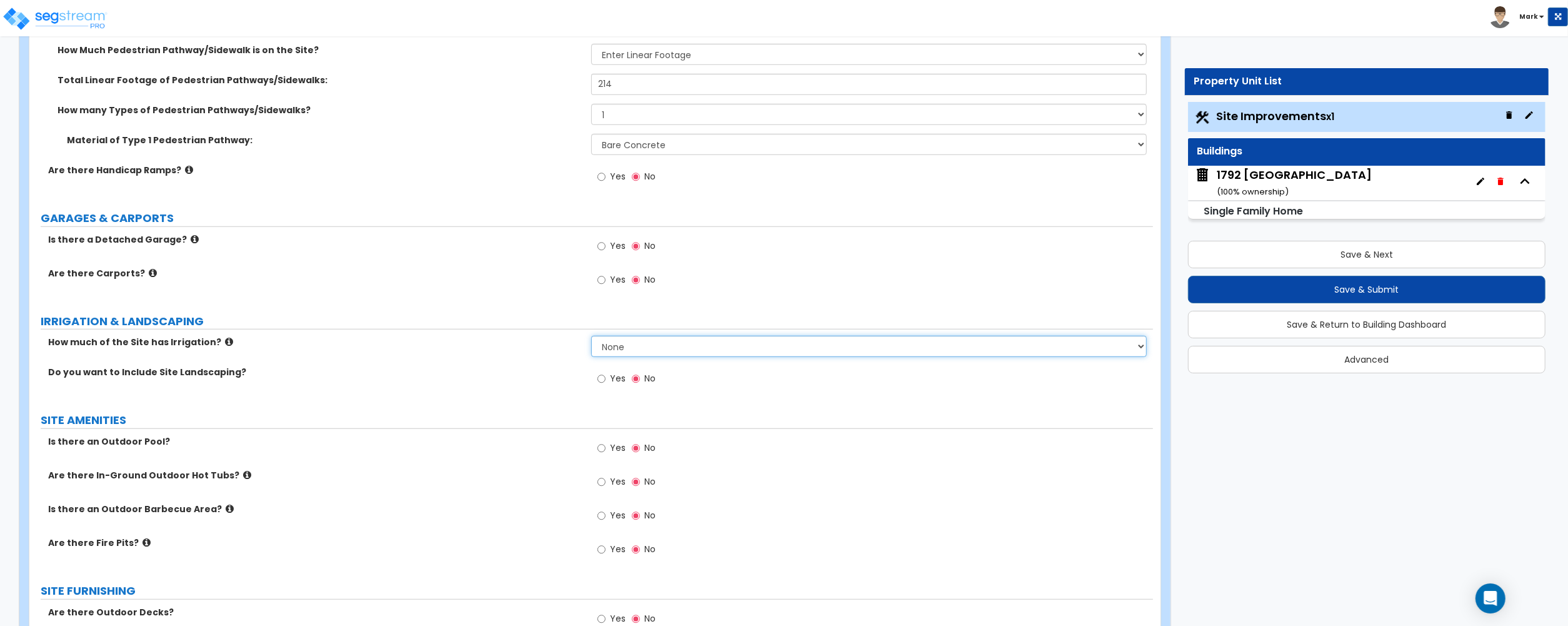
click at [638, 341] on select "None I want to Enter an Approximate Percentage I want to Enter the Square Foota…" at bounding box center [868, 346] width 555 height 21
select select "2"
click at [591, 338] on select "None I want to Enter an Approximate Percentage I want to Enter the Square Foota…" at bounding box center [868, 346] width 555 height 21
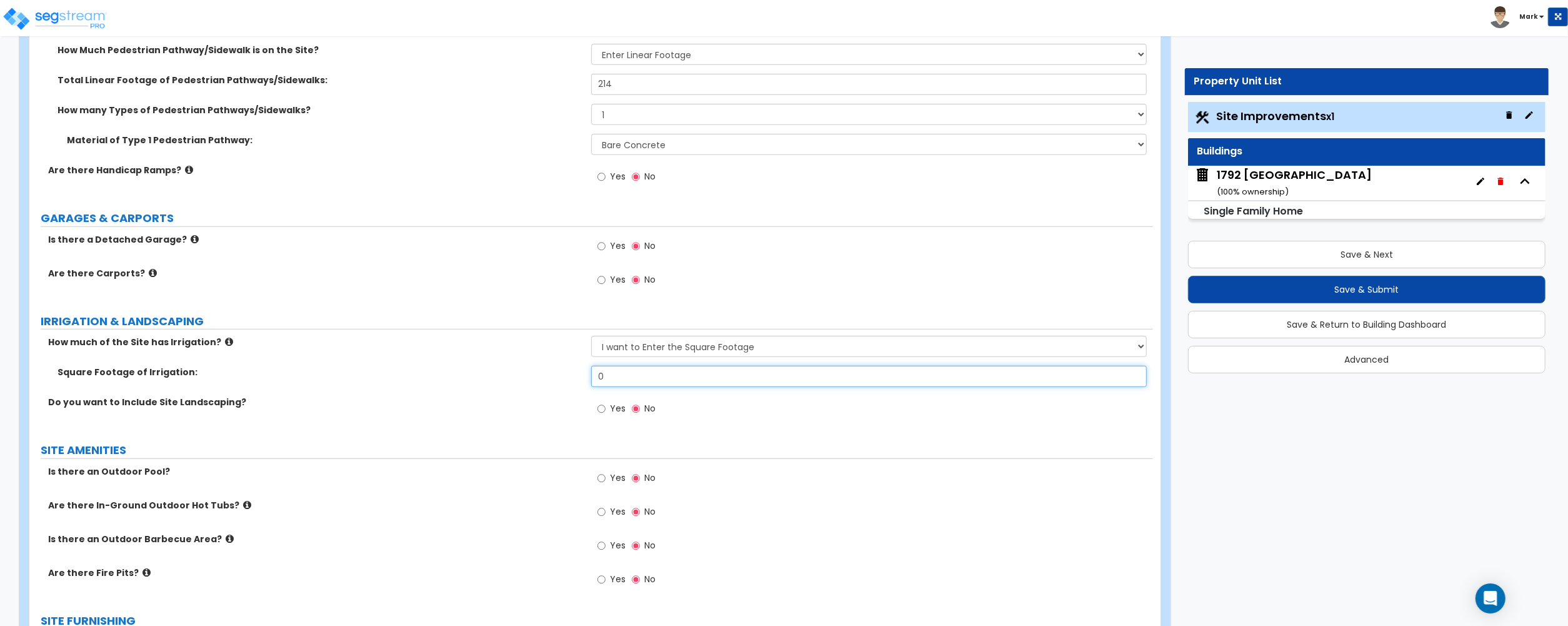
click at [671, 378] on input "0" at bounding box center [868, 376] width 555 height 21
type input "3,564"
click at [597, 412] on input "Yes" at bounding box center [601, 409] width 8 height 14
radio input "true"
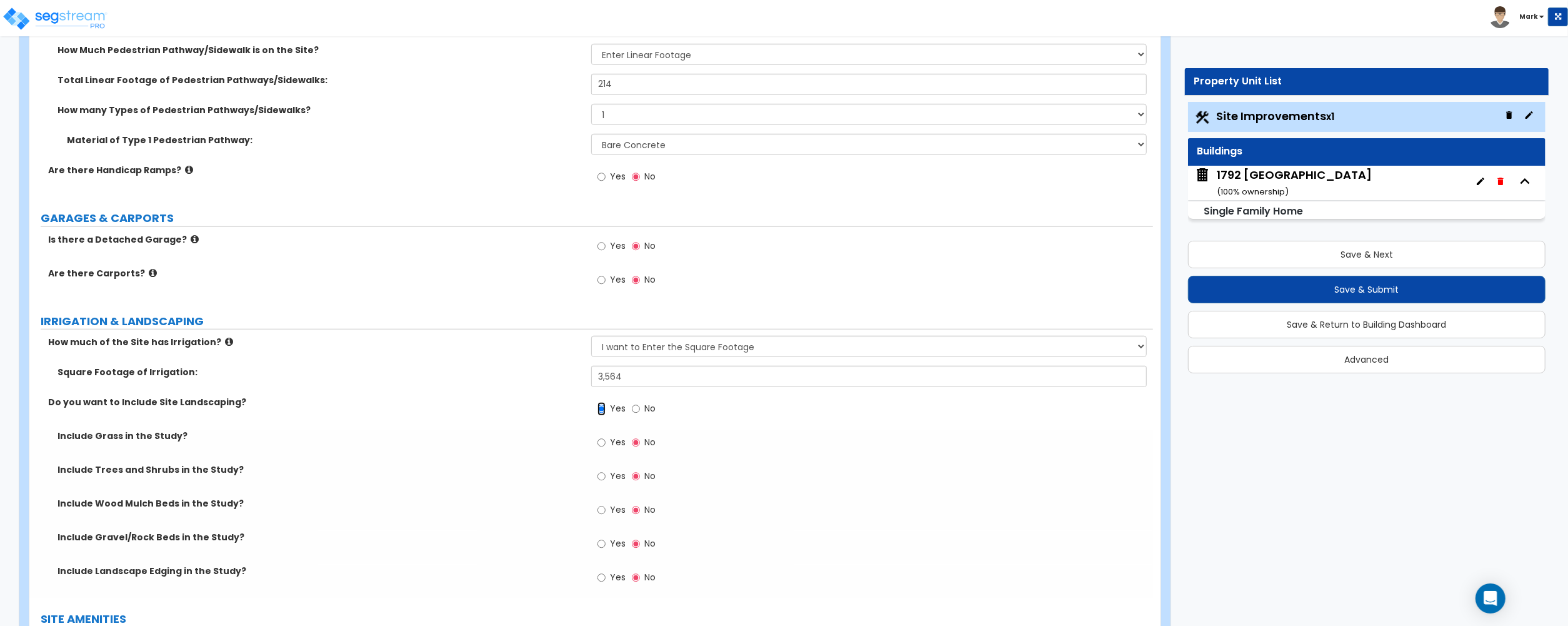
scroll to position [1000, 0]
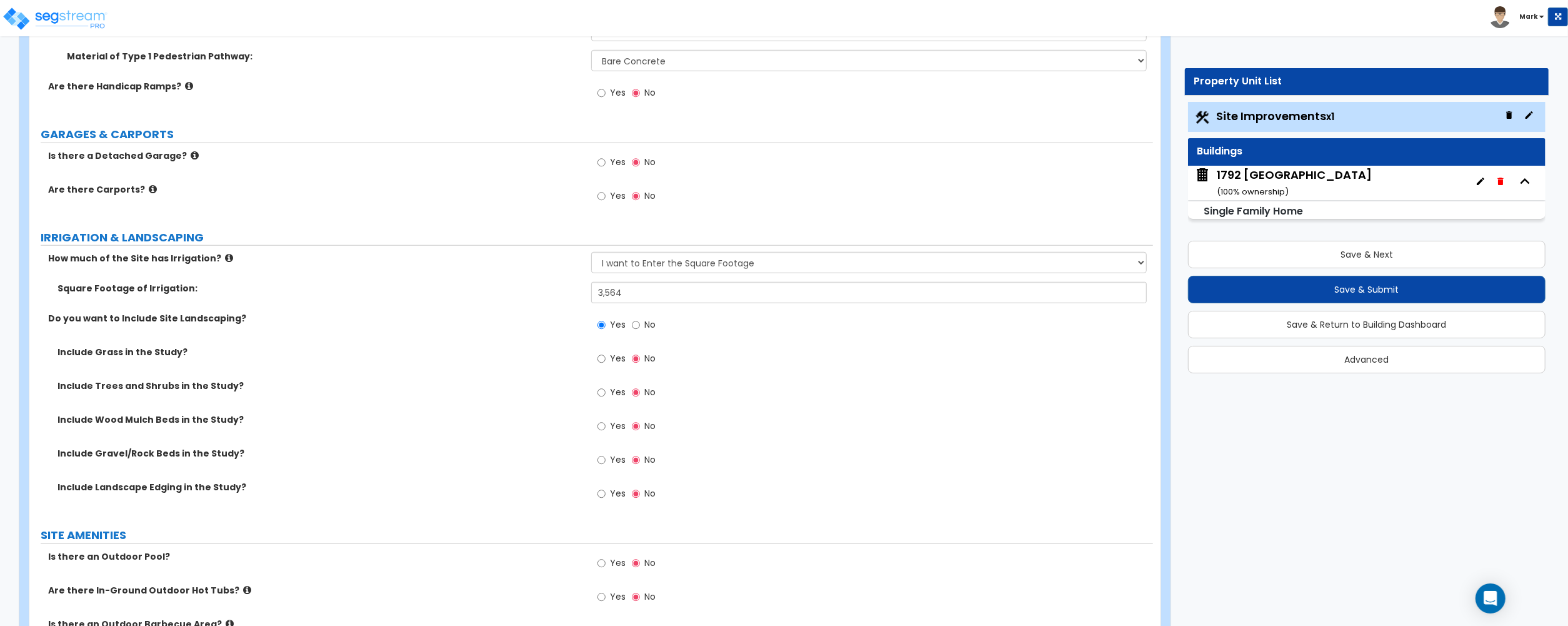
click at [616, 361] on span "Yes" at bounding box center [618, 358] width 16 height 13
click at [606, 361] on input "Yes" at bounding box center [601, 359] width 8 height 14
radio input "true"
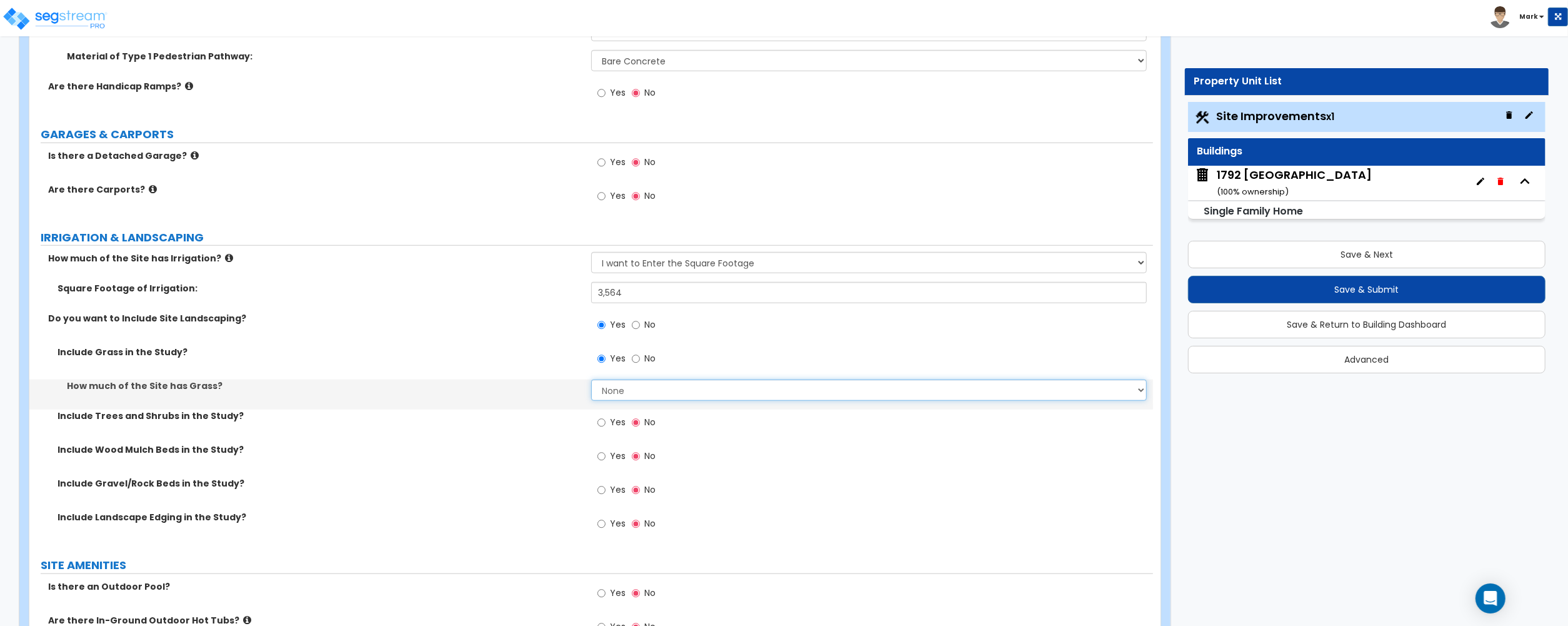
click at [631, 388] on select "None I want to Enter an Approximate Percentage I want to Enter the Square Foota…" at bounding box center [868, 390] width 555 height 21
select select "2"
click at [591, 382] on select "None I want to Enter an Approximate Percentage I want to Enter the Square Foota…" at bounding box center [868, 390] width 555 height 21
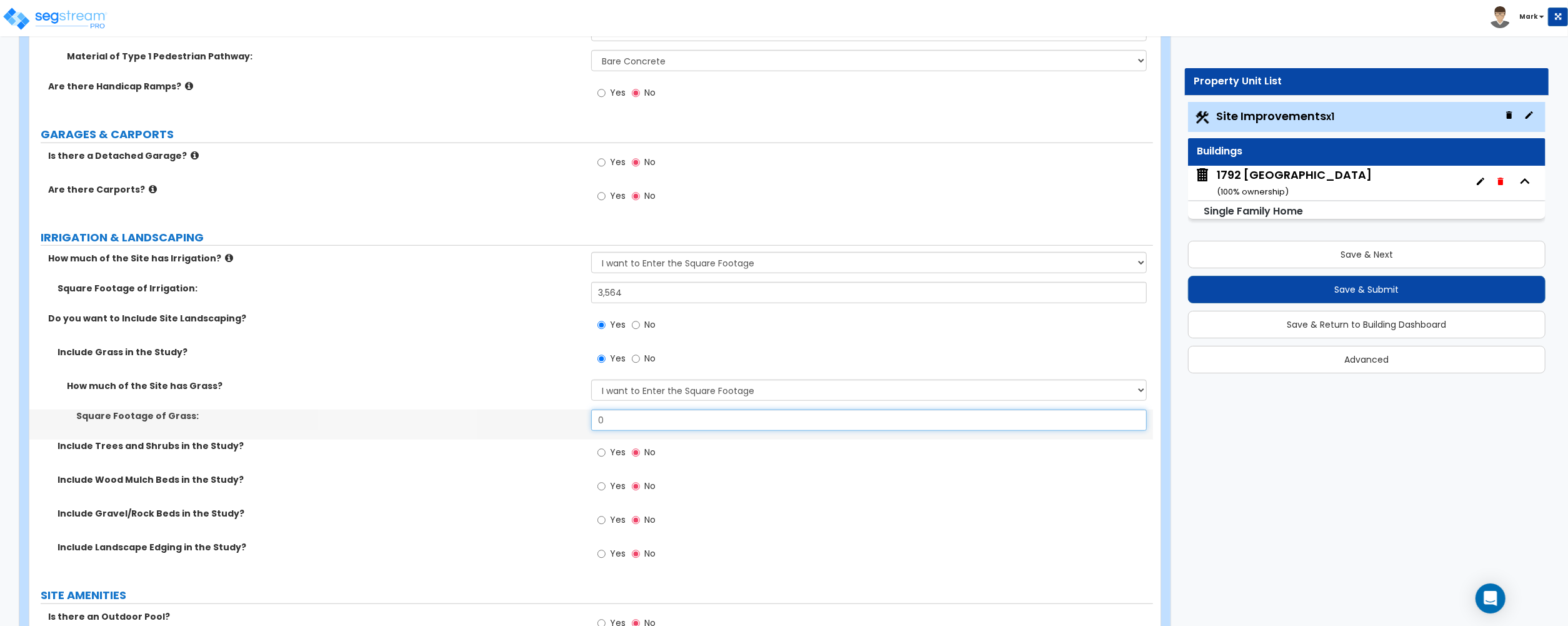
click at [645, 418] on input "0" at bounding box center [868, 420] width 555 height 21
type input "3,564"
click at [616, 459] on span "Yes" at bounding box center [618, 452] width 16 height 13
click at [606, 459] on input "Yes" at bounding box center [601, 453] width 8 height 14
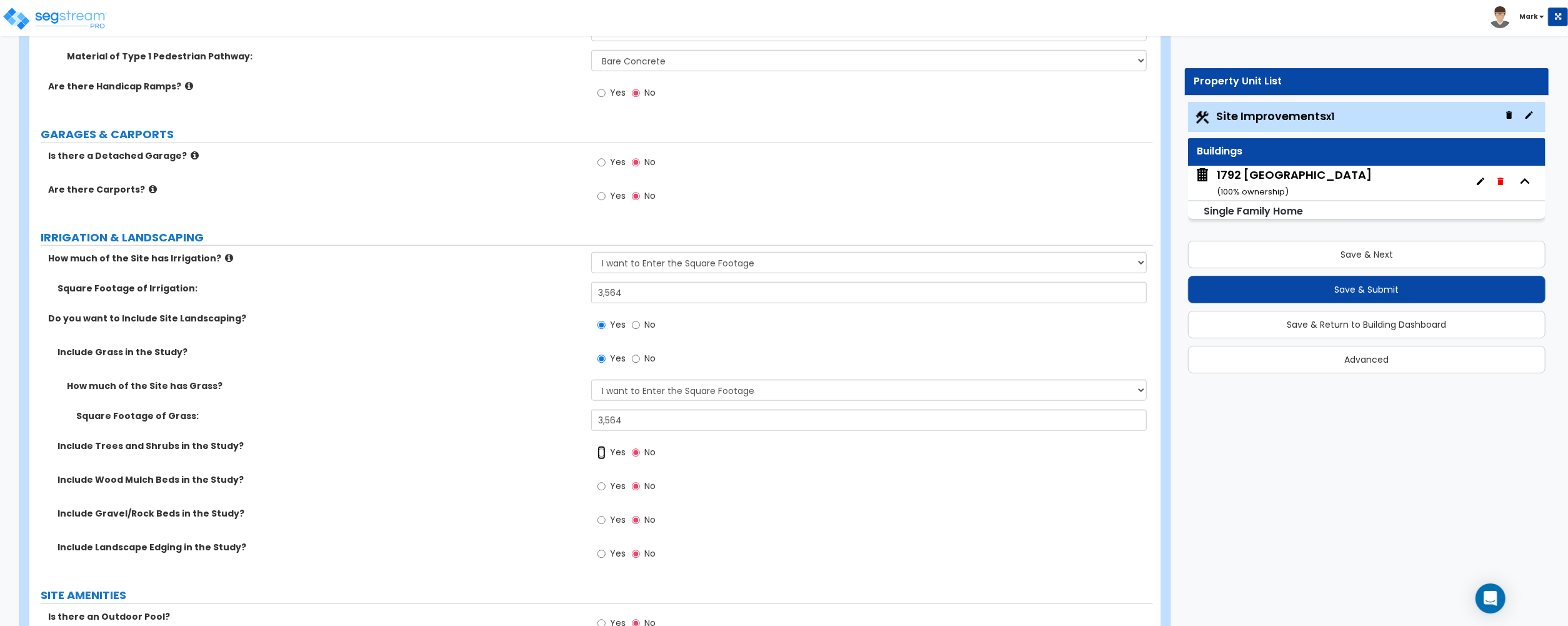
radio input "true"
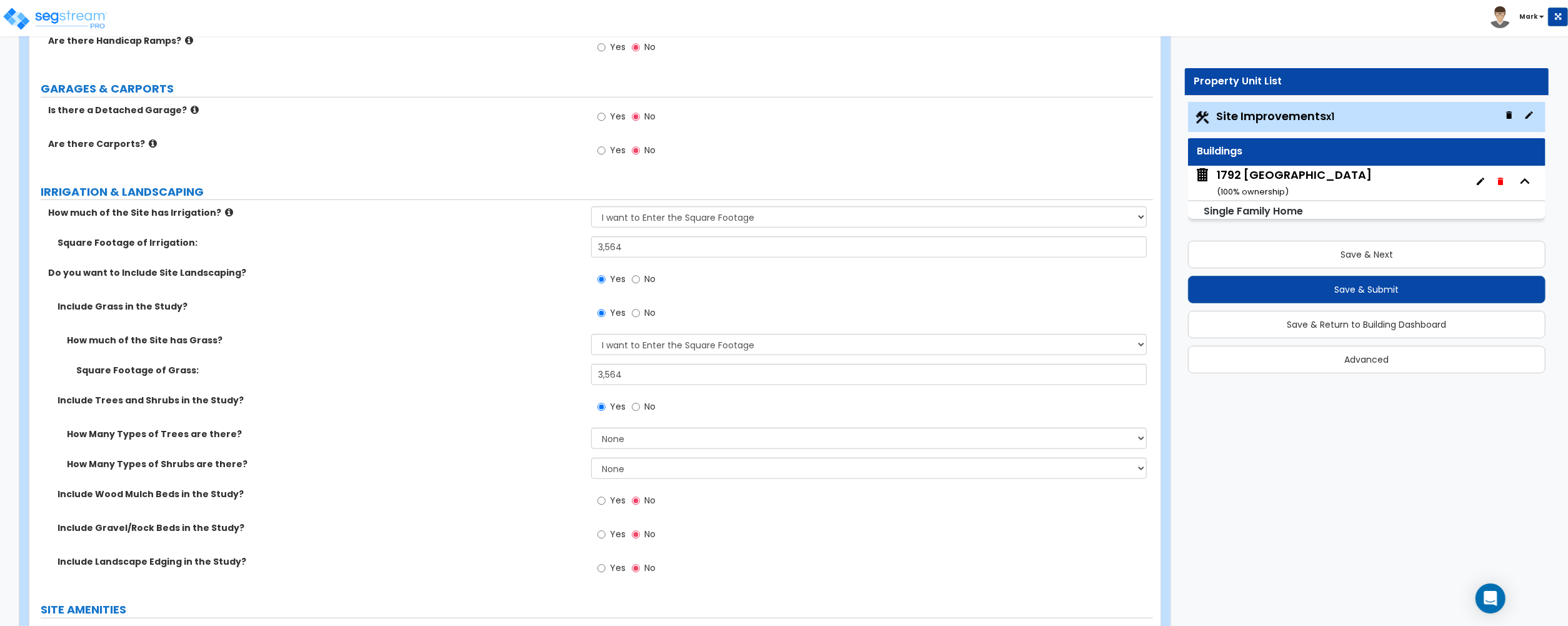
scroll to position [1084, 0]
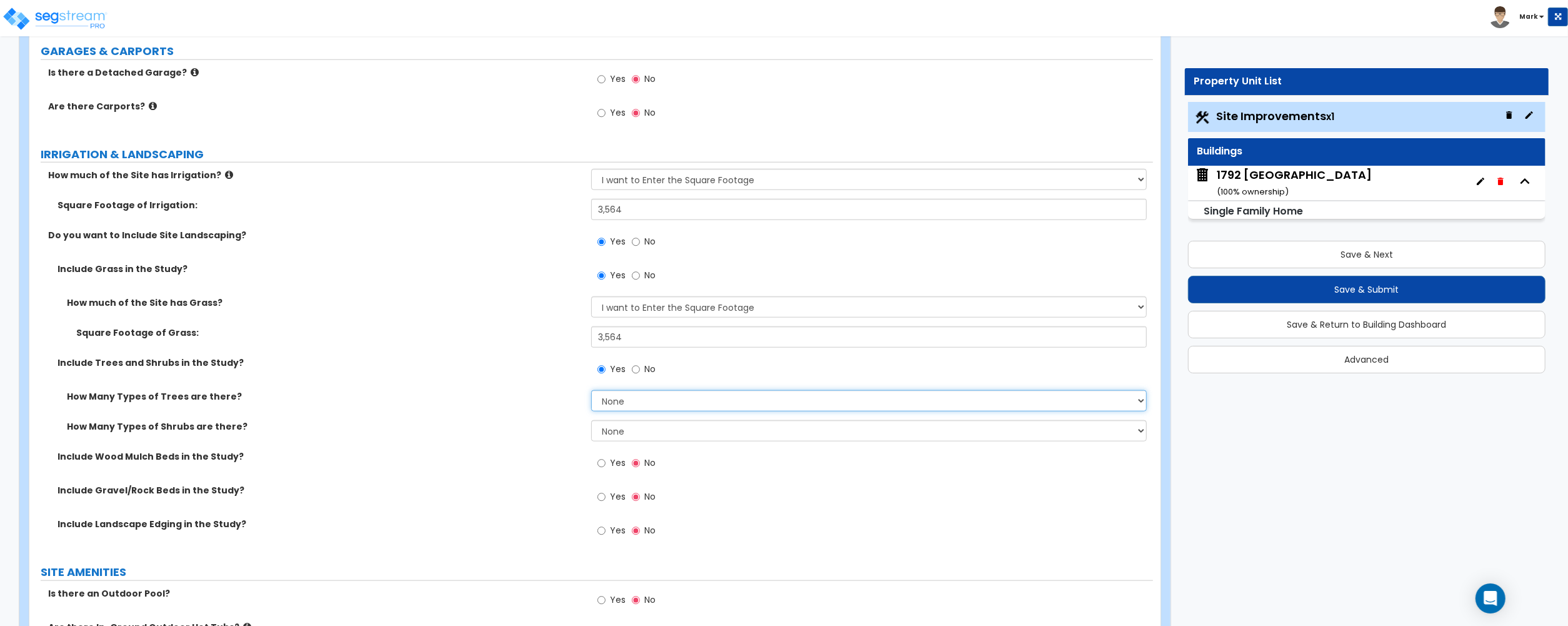
click at [691, 407] on select "None 1 2 3" at bounding box center [868, 400] width 555 height 21
click at [591, 392] on select "None 1 2 3" at bounding box center [868, 400] width 555 height 21
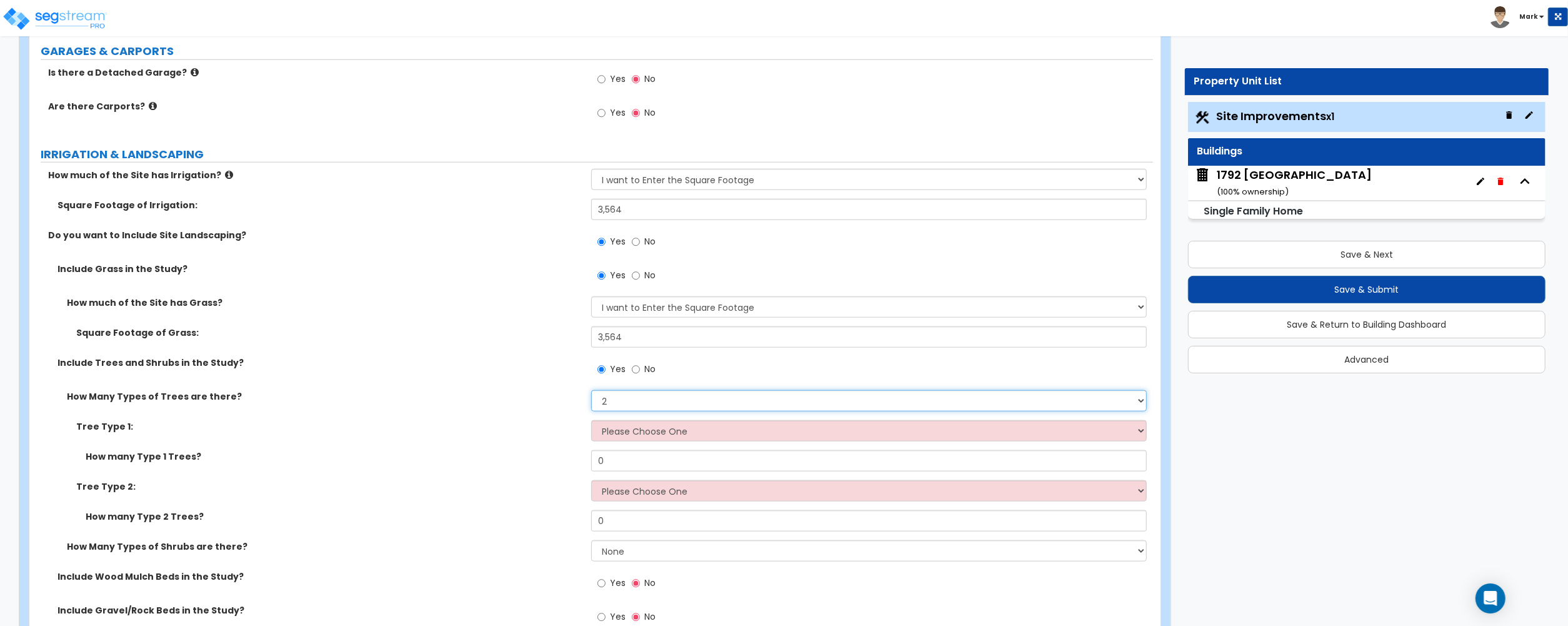
click at [658, 403] on select "None 1 2 3" at bounding box center [868, 400] width 555 height 21
click at [591, 392] on select "None 1 2 3" at bounding box center [868, 400] width 555 height 21
click at [641, 393] on select "None 1 2 3" at bounding box center [868, 400] width 555 height 21
select select "3"
click at [591, 392] on select "None 1 2 3" at bounding box center [868, 400] width 555 height 21
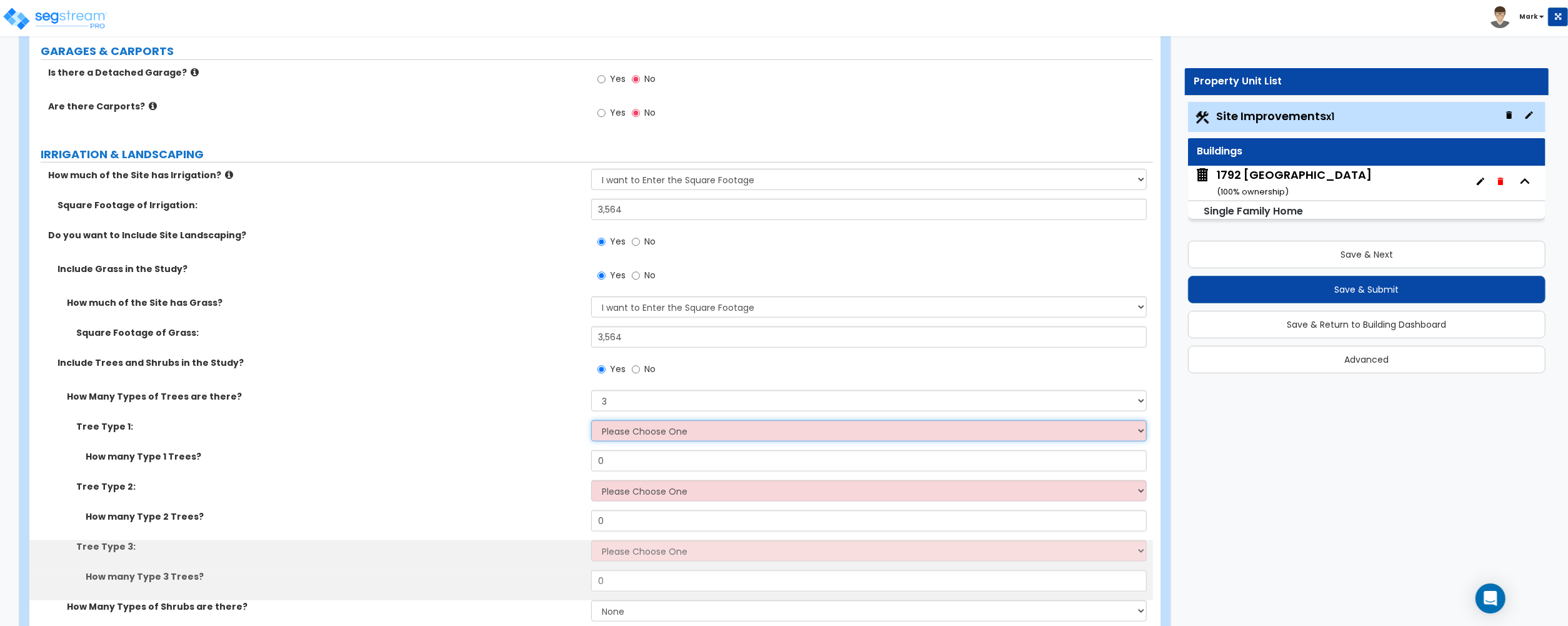
click at [638, 439] on select "Please Choose One Honey Locust Planetree Poplar Elm Hawthorn Linden Maple Red M…" at bounding box center [868, 430] width 555 height 21
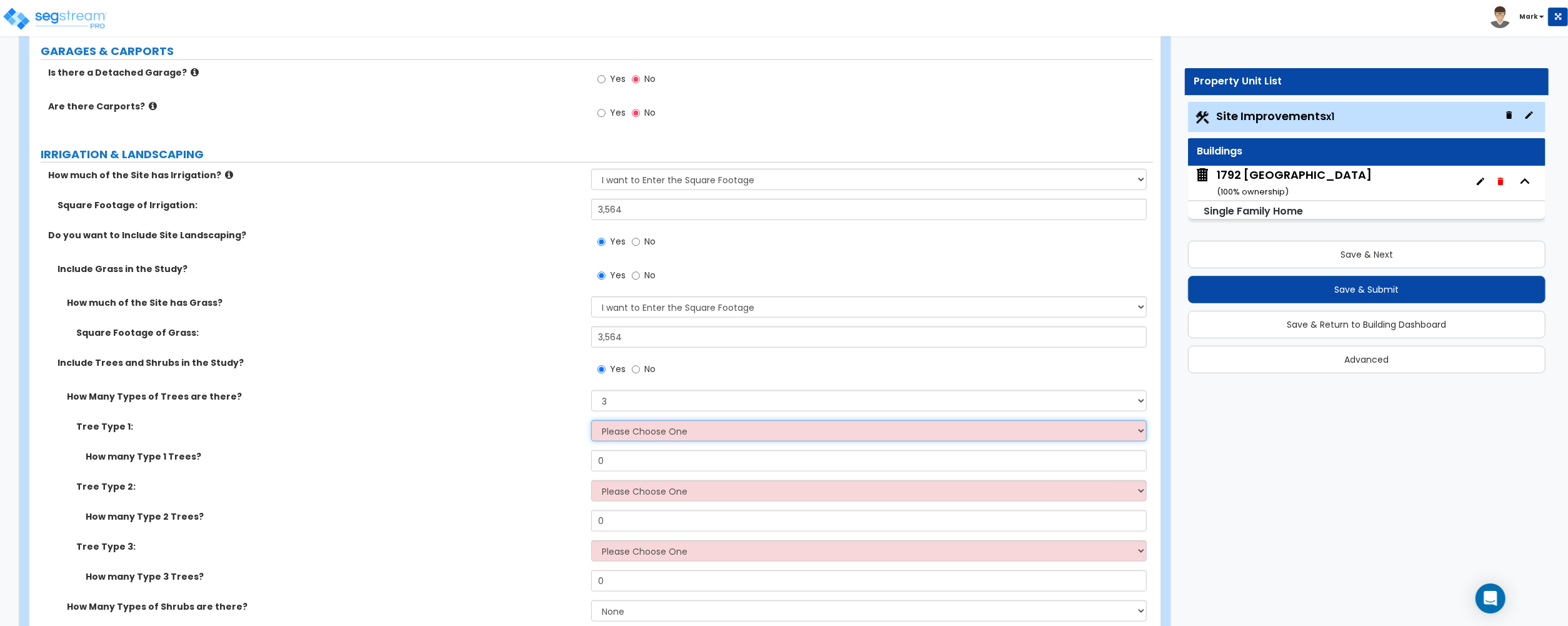
select select "2"
click at [591, 422] on select "Please Choose One Honey Locust Planetree Poplar Elm Hawthorn Linden Maple Red M…" at bounding box center [868, 430] width 555 height 21
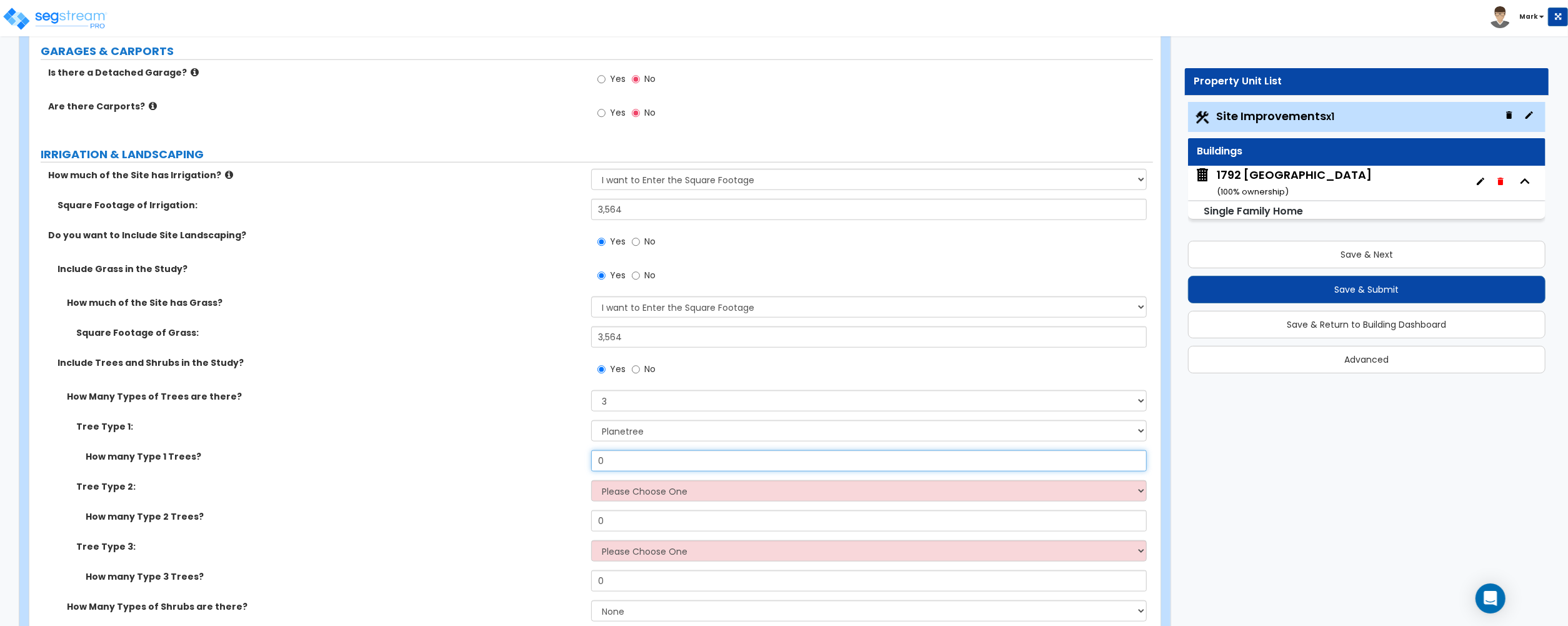
click at [640, 459] on input "0" at bounding box center [868, 460] width 555 height 21
type input "5"
click at [641, 497] on select "Please Choose One Honey Locust Planetree Poplar Elm Hawthorn Linden Maple Red M…" at bounding box center [868, 490] width 555 height 21
click at [591, 481] on select "Please Choose One Honey Locust Planetree Poplar Elm Hawthorn Linden Maple Red M…" at bounding box center [868, 490] width 555 height 21
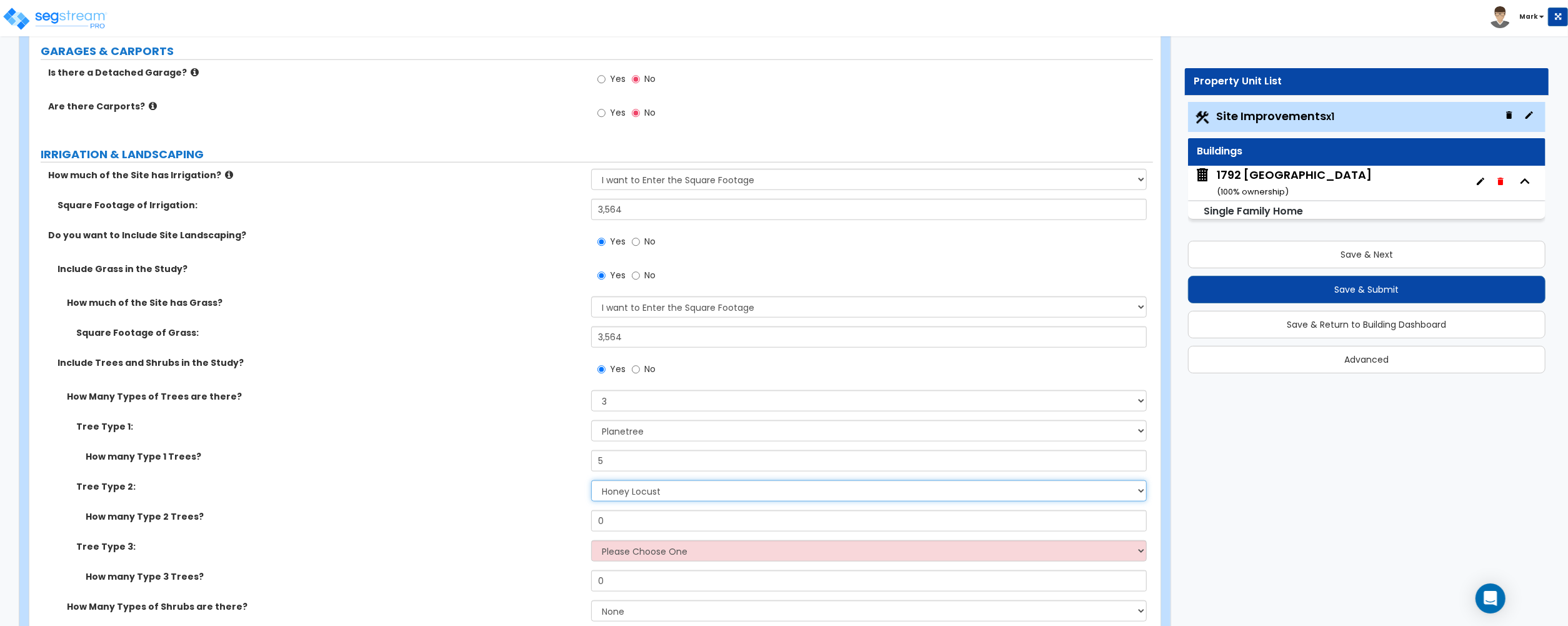
click at [633, 498] on select "Please Choose One Honey Locust Planetree Poplar Elm Hawthorn Linden Maple Red M…" at bounding box center [868, 490] width 555 height 21
select select "6"
click at [591, 481] on select "Please Choose One Honey Locust Planetree Poplar Elm Hawthorn Linden Maple Red M…" at bounding box center [868, 490] width 555 height 21
click at [626, 527] on input "0" at bounding box center [868, 520] width 555 height 21
click at [626, 526] on input "0" at bounding box center [868, 520] width 555 height 21
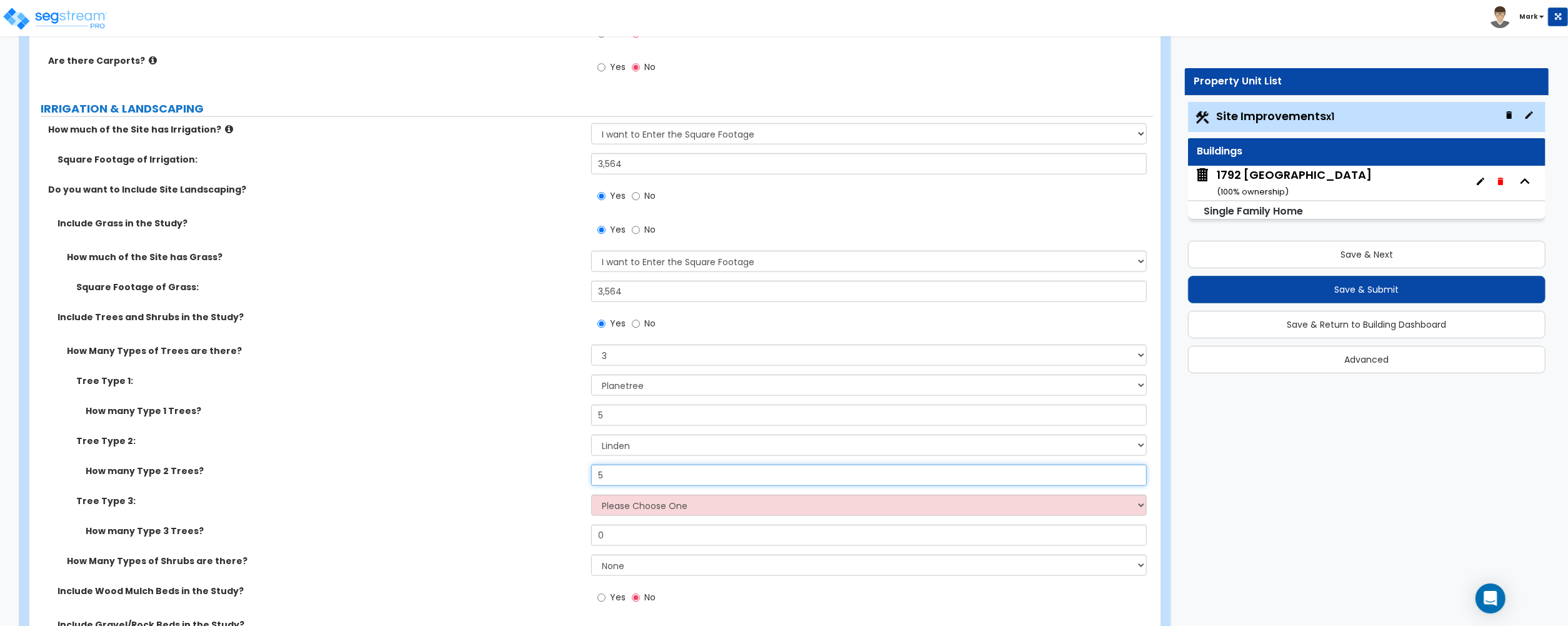
scroll to position [1166, 0]
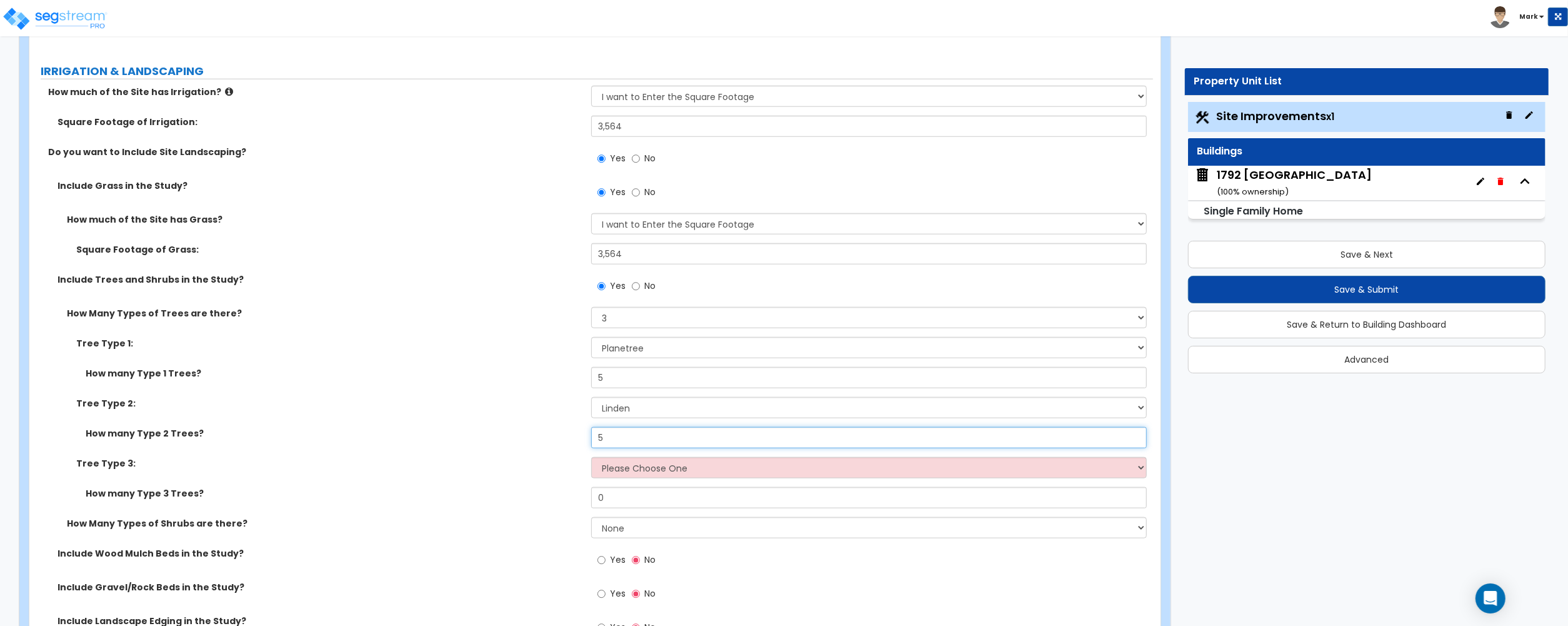
type input "5"
click at [621, 461] on select "Please Choose One Honey Locust Planetree Poplar Elm Hawthorn Linden Maple Red M…" at bounding box center [868, 467] width 555 height 21
select select "4"
click at [591, 459] on select "Please Choose One Honey Locust Planetree Poplar Elm Hawthorn Linden Maple Red M…" at bounding box center [868, 467] width 555 height 21
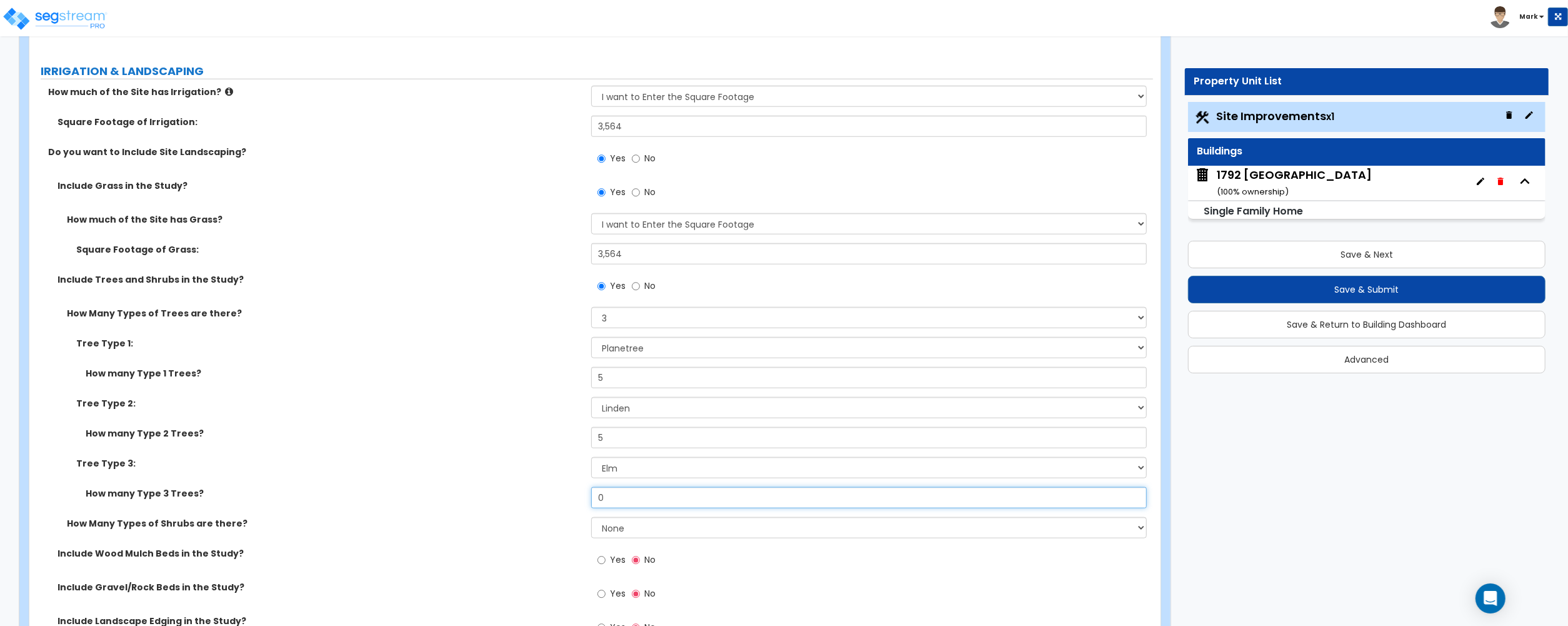
click at [631, 500] on input "0" at bounding box center [868, 496] width 555 height 21
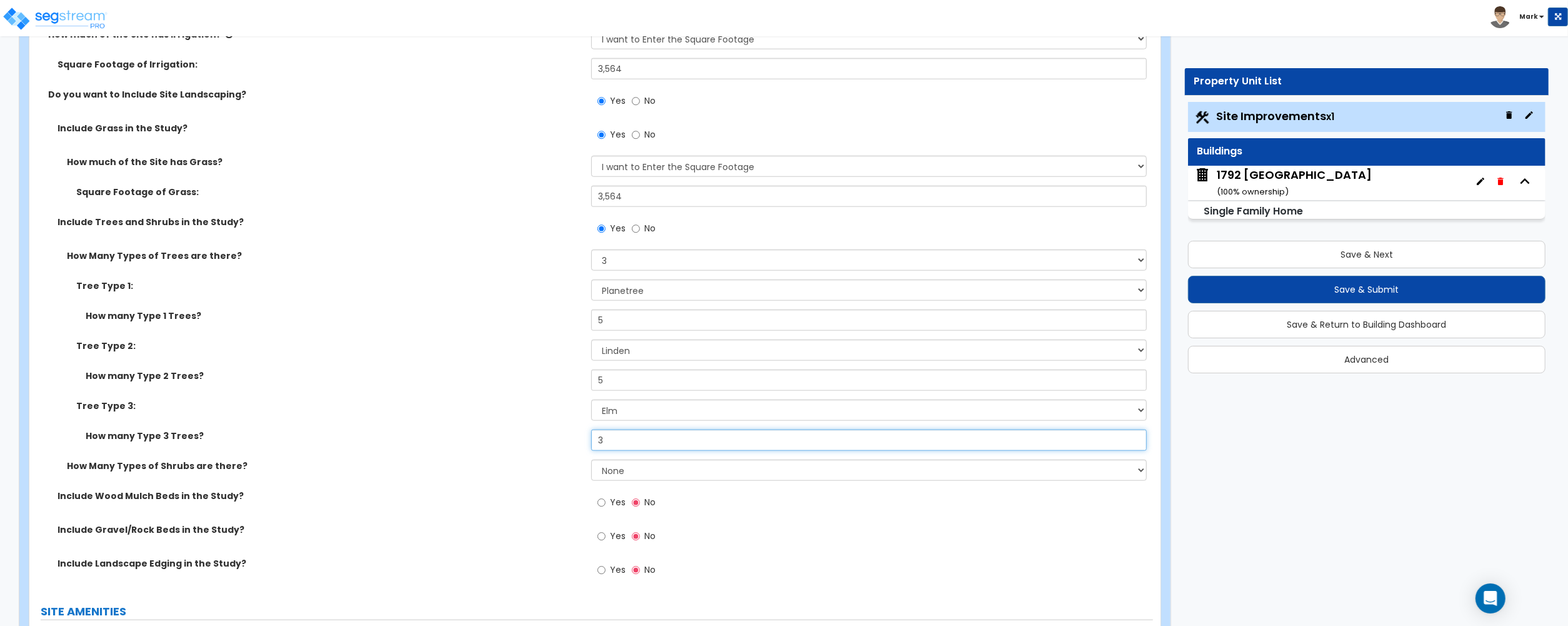
scroll to position [1250, 0]
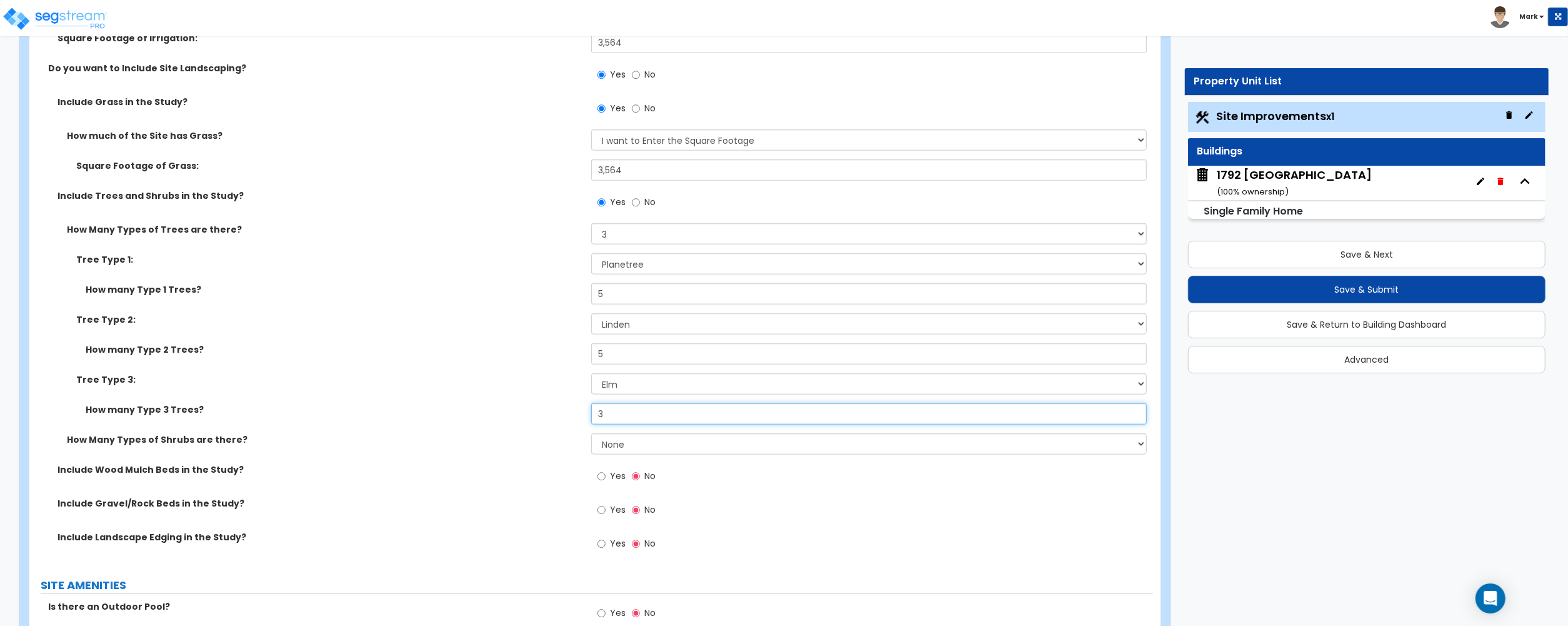
type input "3"
click at [606, 453] on select "None 1 2 3" at bounding box center [868, 444] width 555 height 21
select select "3"
click at [591, 435] on select "None 1 2 3" at bounding box center [868, 444] width 555 height 21
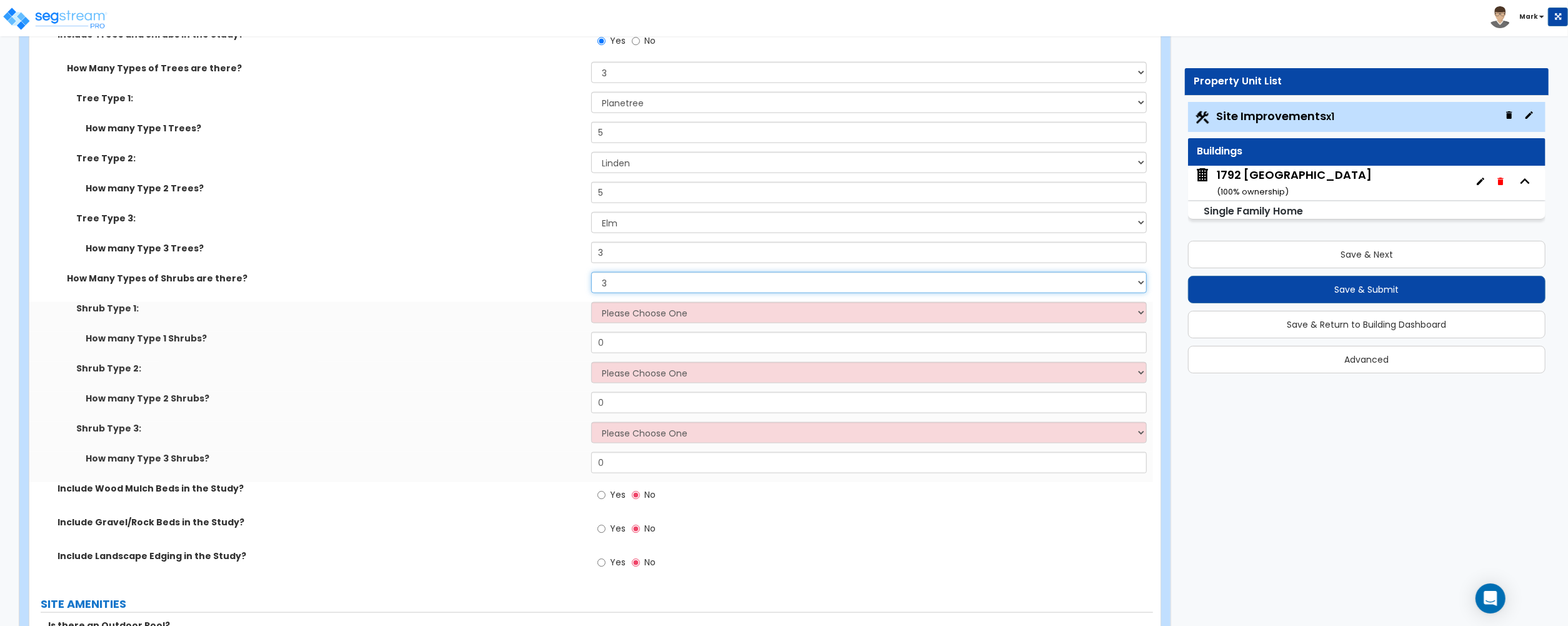
scroll to position [1416, 0]
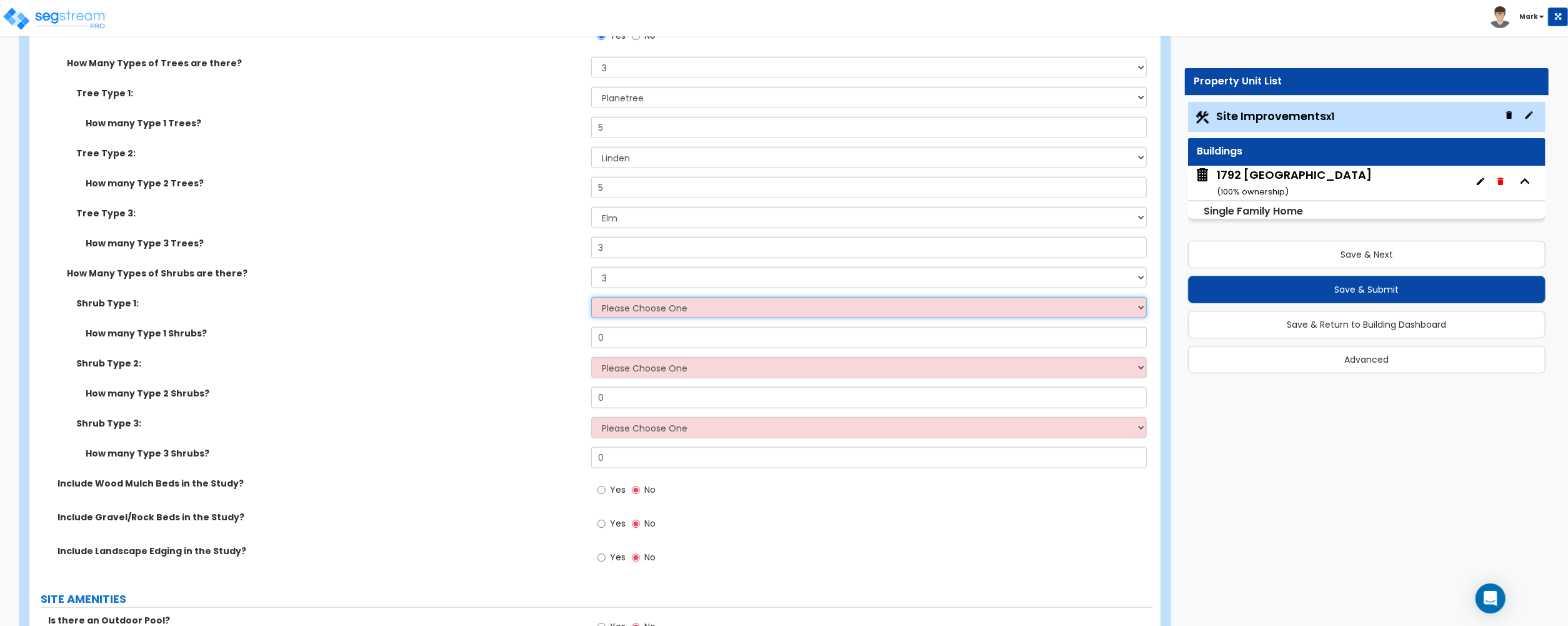
click at [631, 311] on select "Please Choose One Arborvitae Azalea Yew Boxwood Juniper Holly Cotoneaster Euony…" at bounding box center [868, 307] width 555 height 21
select select "2"
click at [591, 299] on select "Please Choose One Arborvitae Azalea Yew Boxwood Juniper Holly Cotoneaster Euony…" at bounding box center [868, 307] width 555 height 21
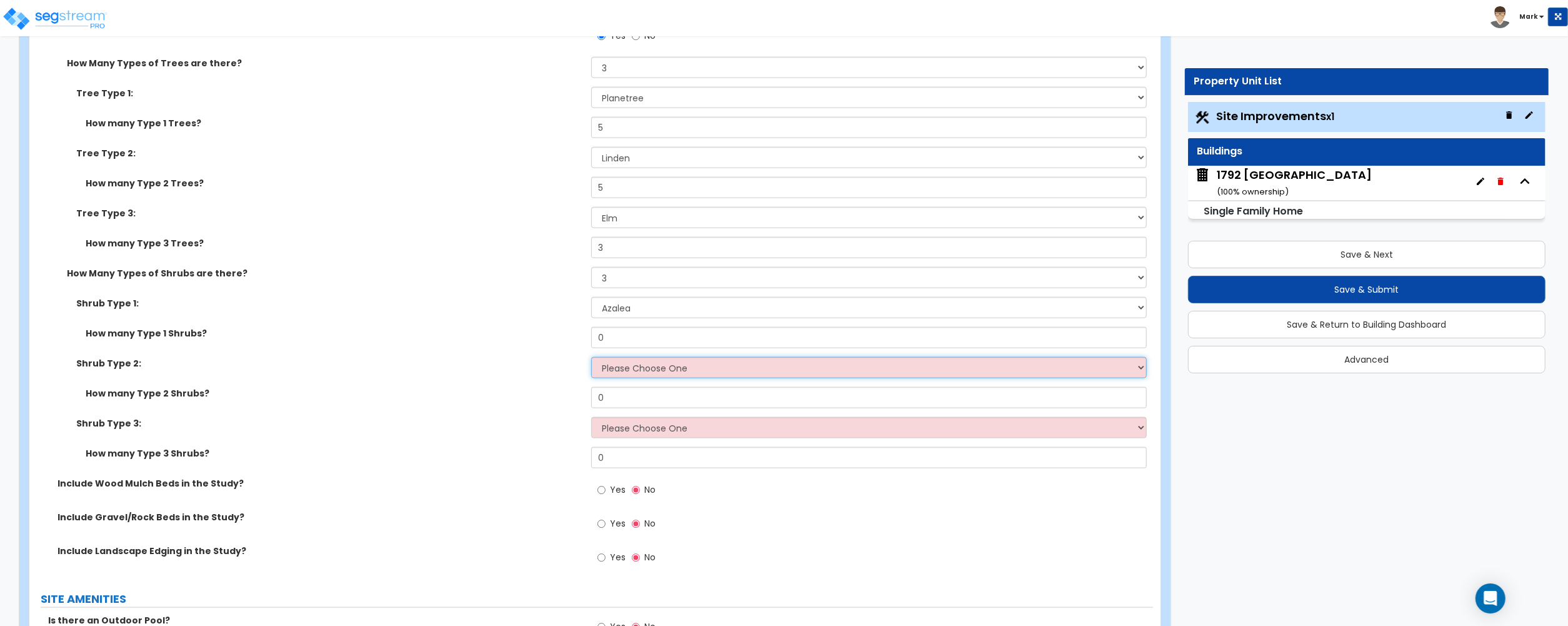
drag, startPoint x: 638, startPoint y: 368, endPoint x: 628, endPoint y: 369, distance: 10.0
click at [628, 369] on select "Please Choose One Arborvitae Azalea Yew Boxwood Juniper Holly Cotoneaster Euony…" at bounding box center [868, 367] width 555 height 21
select select "2"
click at [591, 359] on select "Please Choose One Arborvitae Azalea Yew Boxwood Juniper Holly Cotoneaster Euony…" at bounding box center [868, 367] width 555 height 21
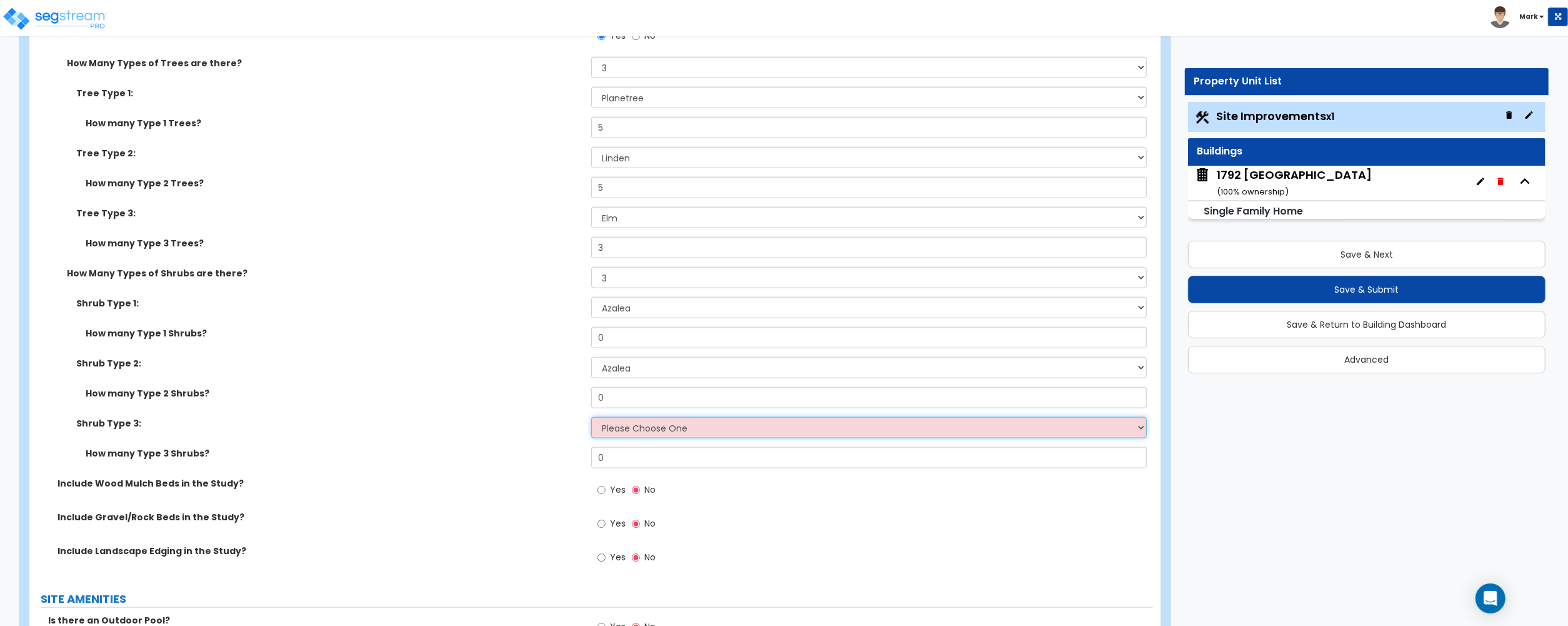
click at [628, 423] on select "Please Choose One Arborvitae Azalea Yew Boxwood Juniper Holly Cotoneaster Euony…" at bounding box center [868, 427] width 555 height 21
select select "3"
click at [591, 419] on select "Please Choose One Arborvitae Azalea Yew Boxwood Juniper Holly Cotoneaster Euony…" at bounding box center [868, 427] width 555 height 21
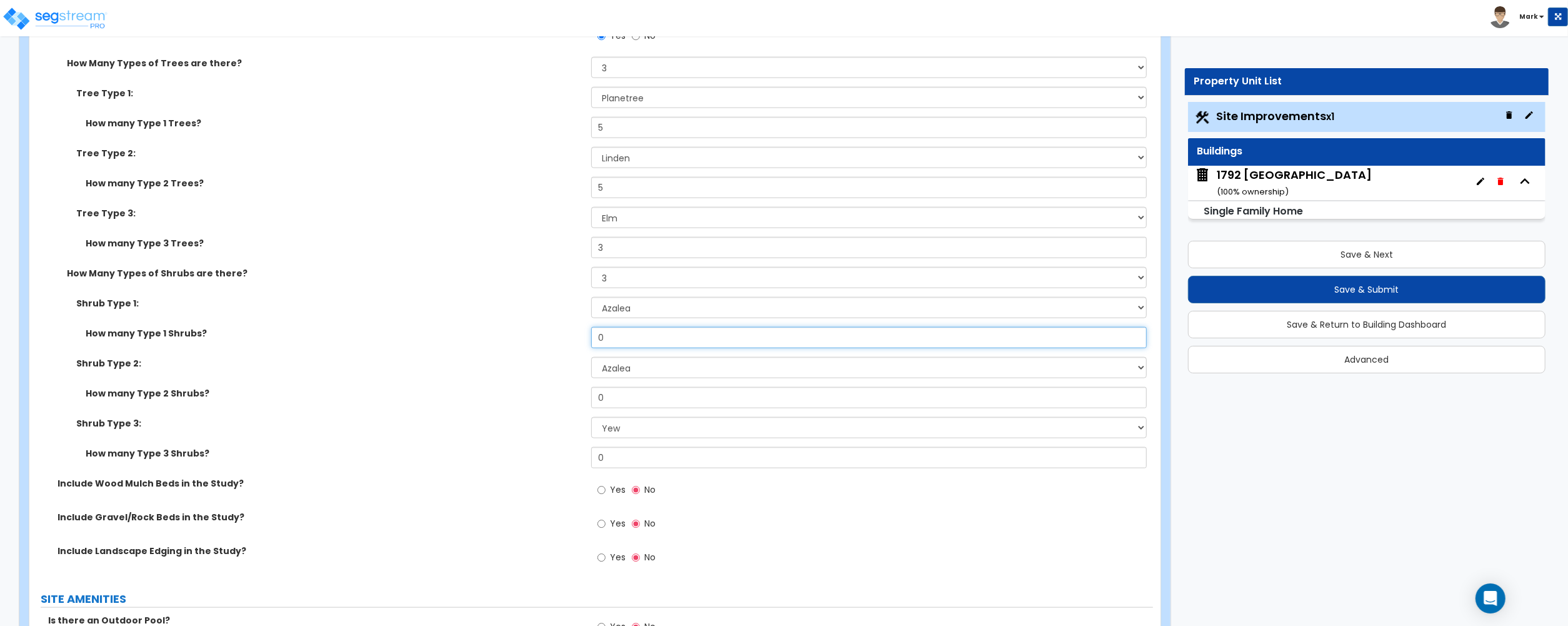
click at [618, 343] on input "0" at bounding box center [868, 337] width 555 height 21
type input "5"
click at [618, 402] on input "0" at bounding box center [868, 397] width 555 height 21
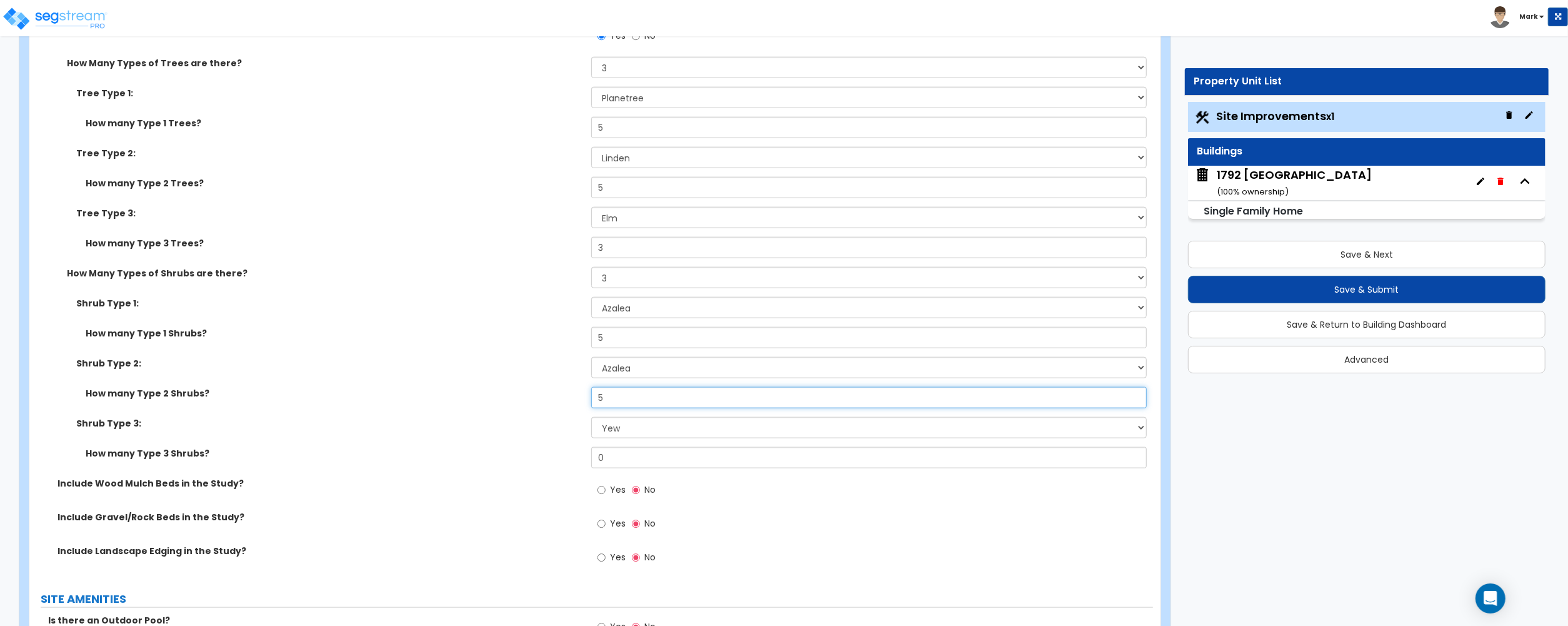
type input "5"
click at [625, 463] on input "0" at bounding box center [868, 457] width 555 height 21
type input "5"
click at [498, 454] on label "How many Type 3 Shrubs?" at bounding box center [334, 453] width 496 height 13
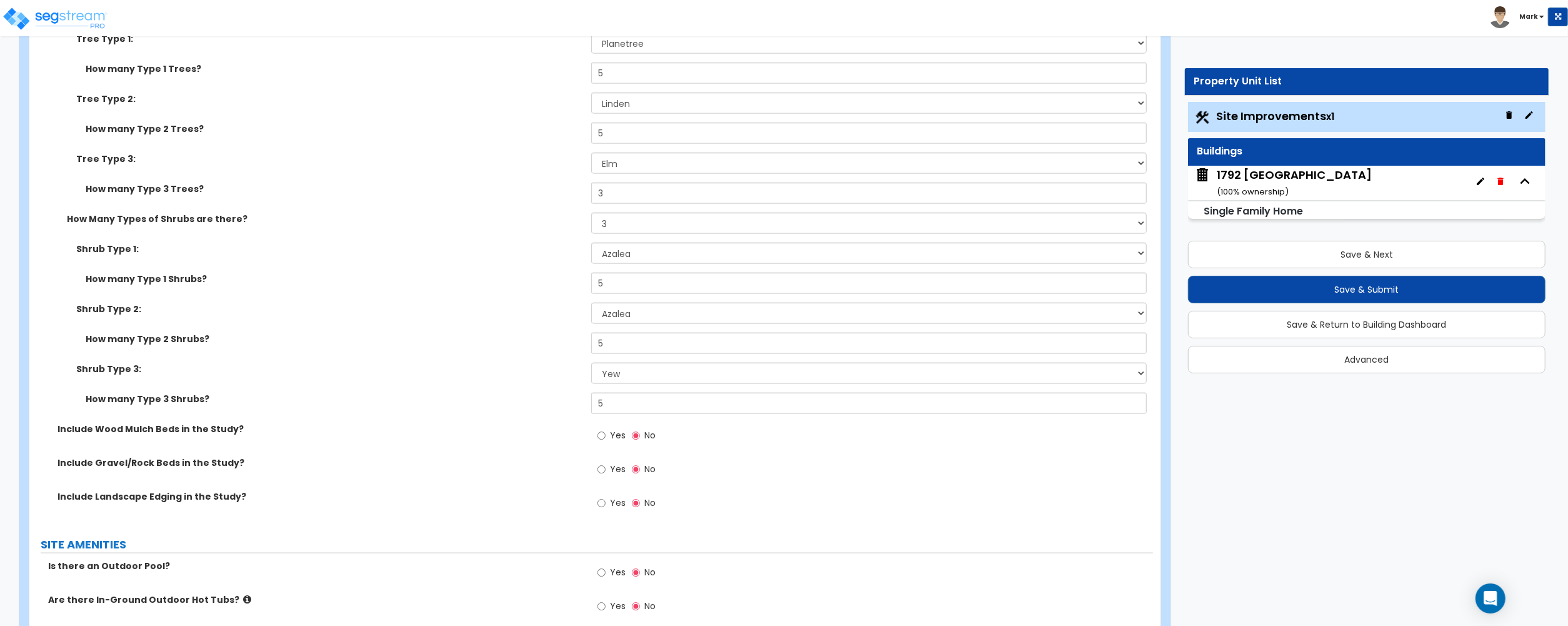
scroll to position [1500, 0]
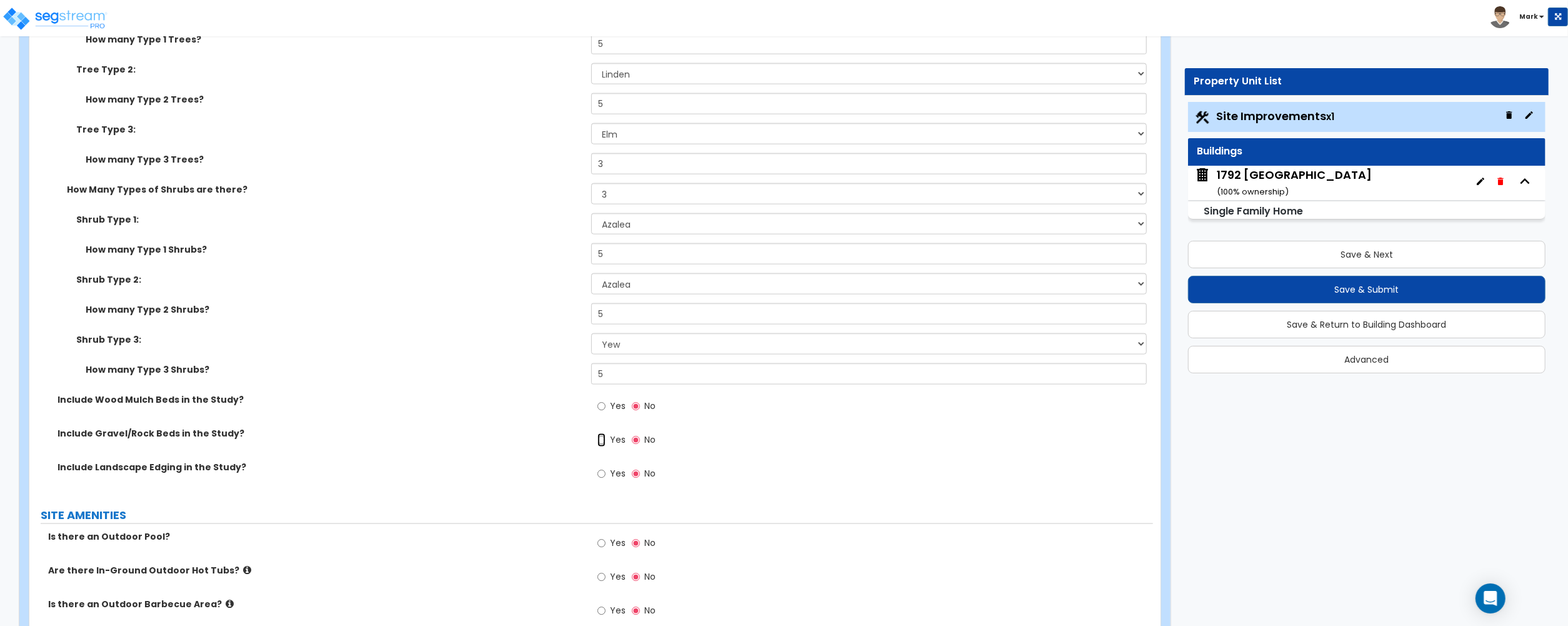
click at [605, 444] on input "Yes" at bounding box center [601, 441] width 8 height 14
radio input "true"
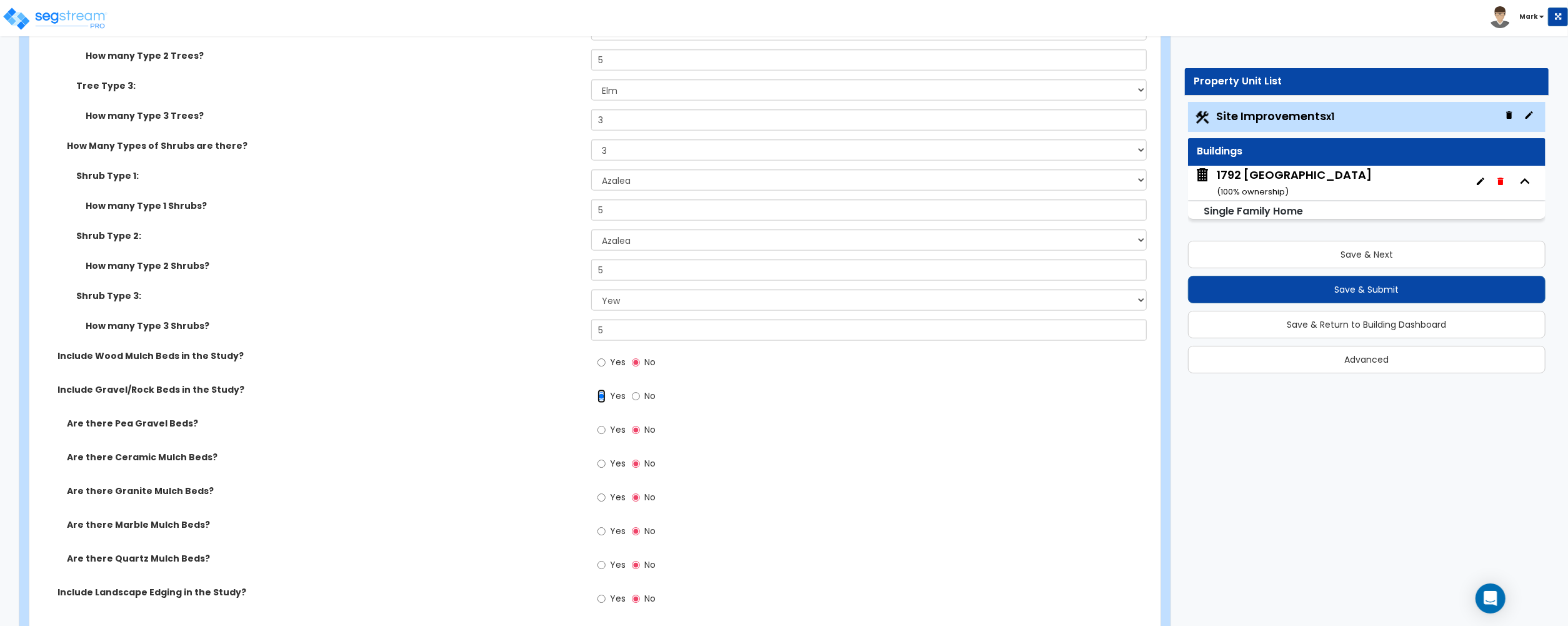
scroll to position [1583, 0]
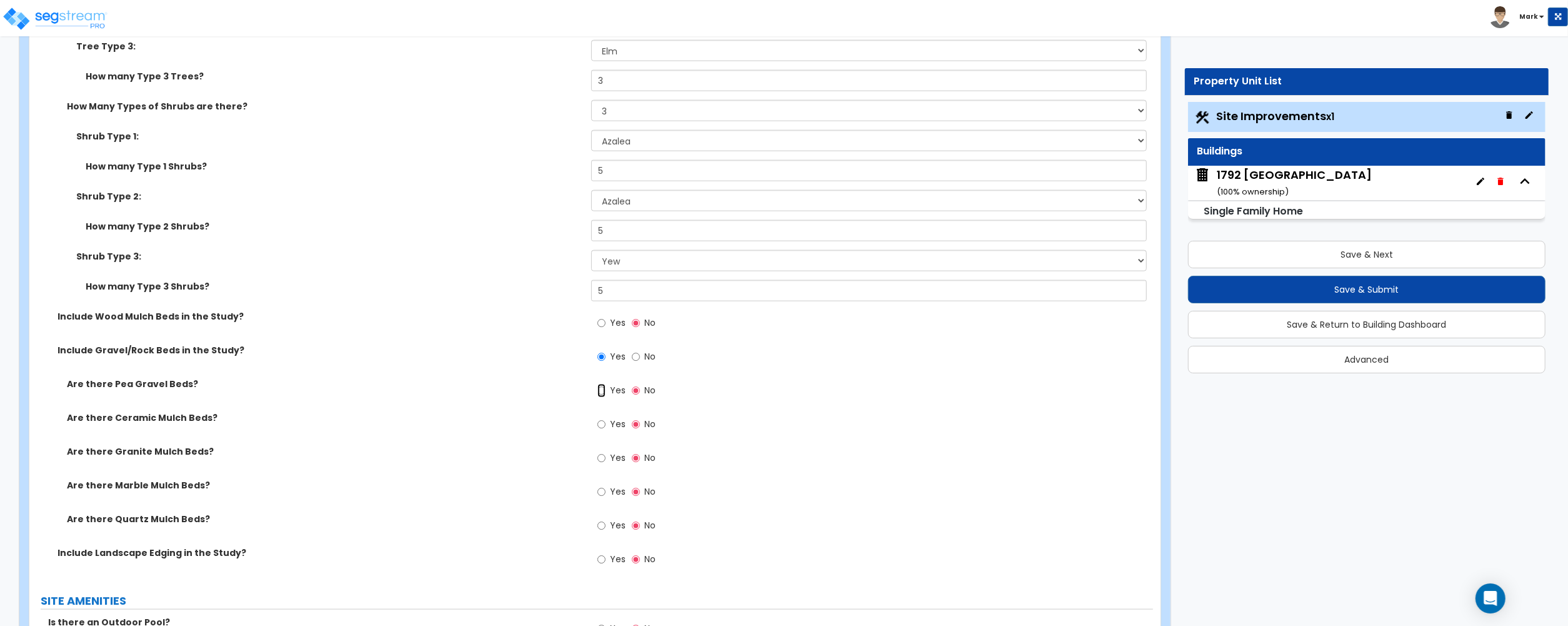
click at [601, 398] on input "Yes" at bounding box center [601, 391] width 8 height 14
radio input "true"
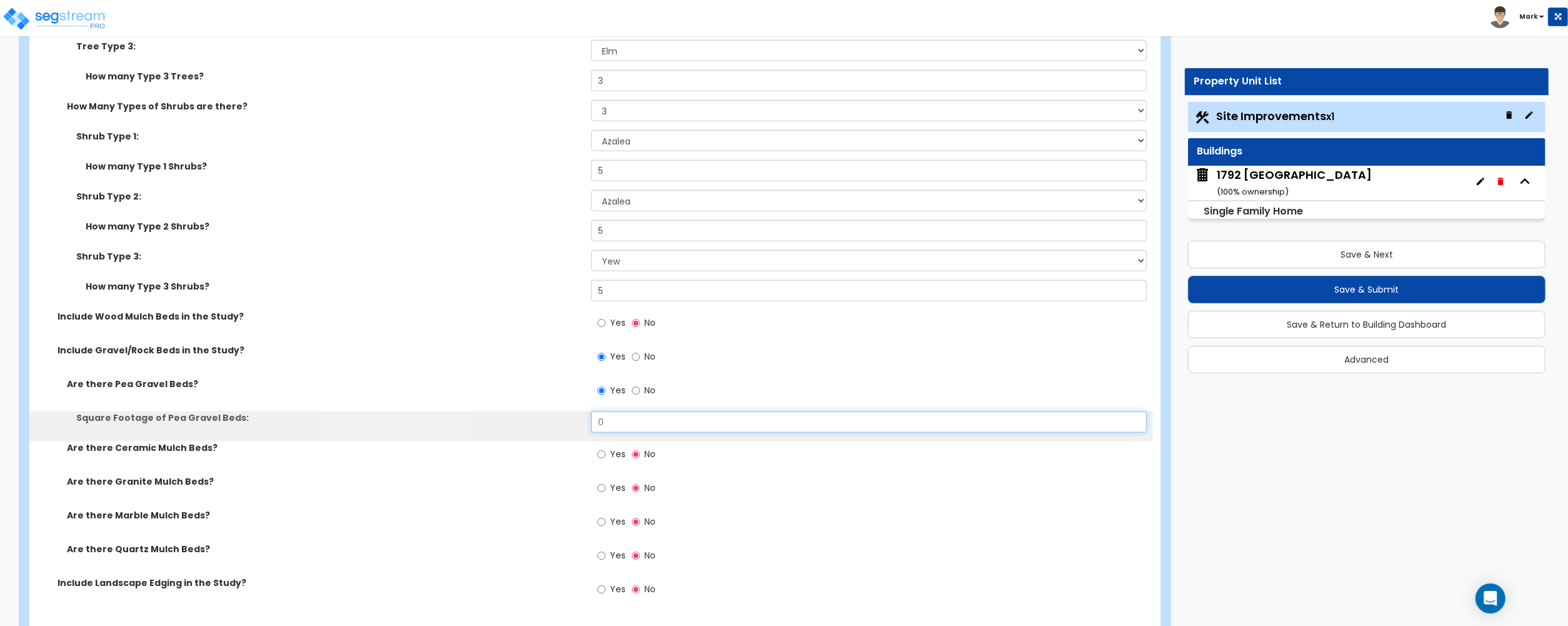
click at [614, 424] on input "0" at bounding box center [868, 422] width 555 height 21
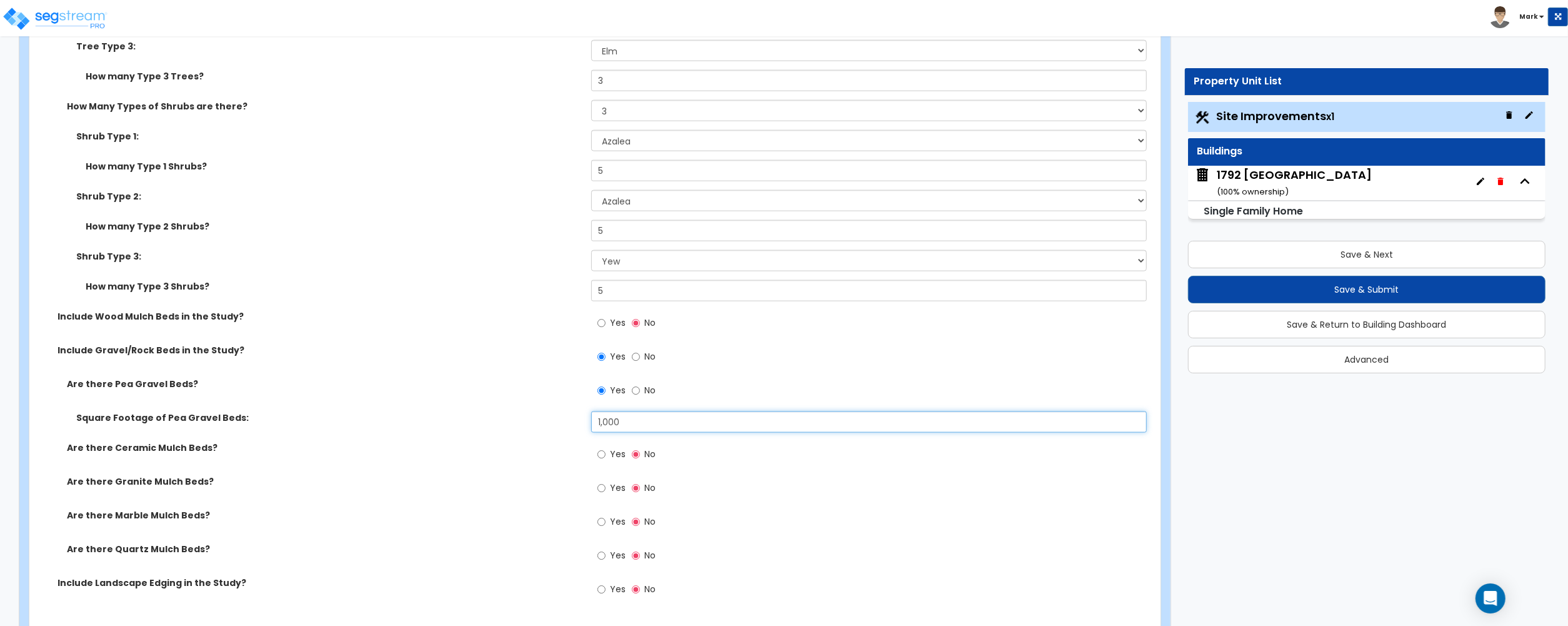
type input "1,000"
click at [515, 446] on label "Are there Ceramic Mulch Beds?" at bounding box center [324, 448] width 515 height 13
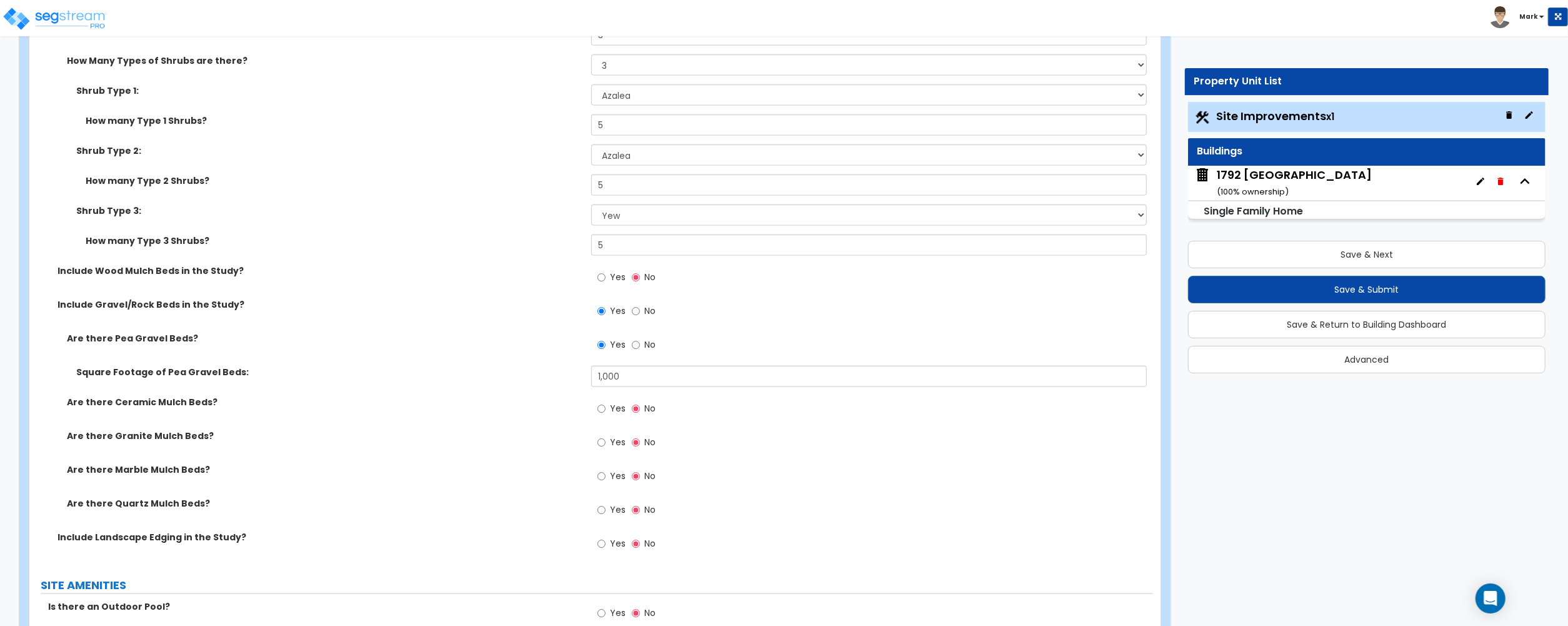
scroll to position [1667, 0]
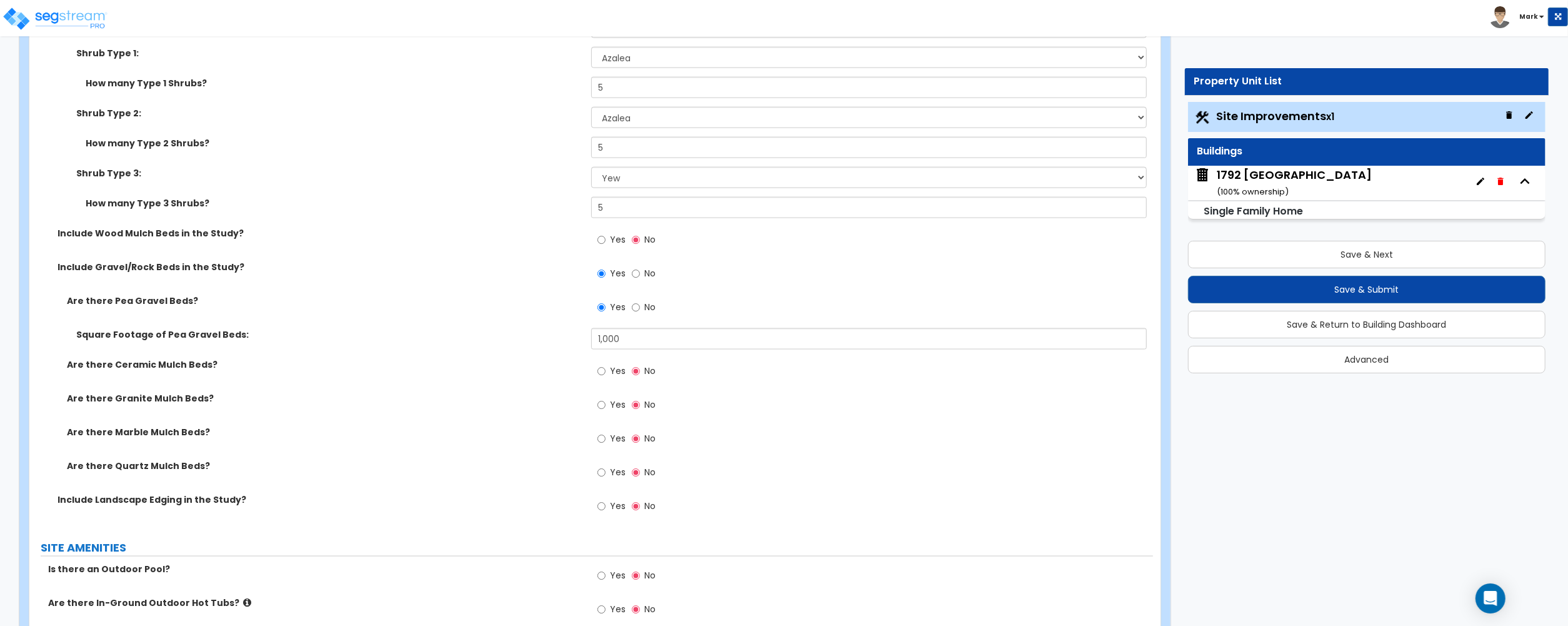
click at [613, 497] on div "Yes No" at bounding box center [626, 507] width 71 height 29
click at [605, 505] on input "Yes" at bounding box center [601, 506] width 8 height 14
radio input "true"
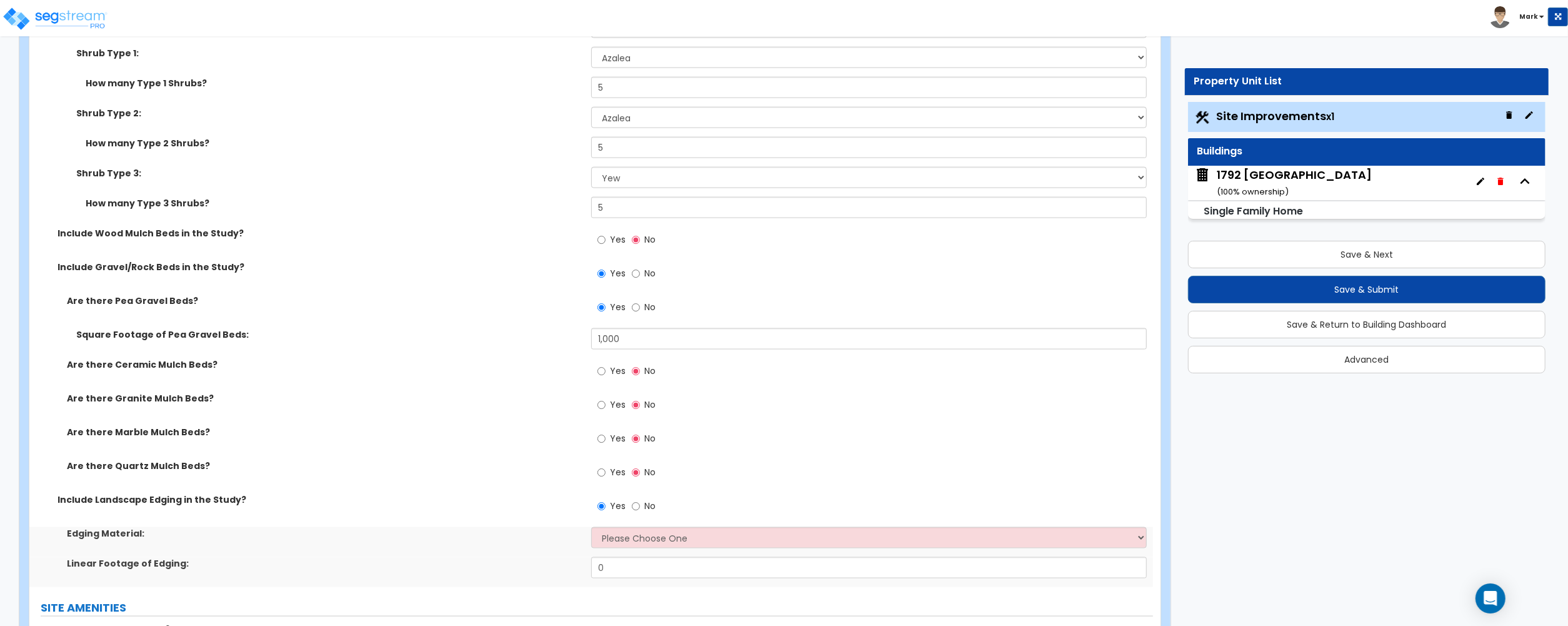
click at [609, 527] on div "Yes No" at bounding box center [872, 510] width 562 height 34
click at [614, 540] on select "Please Choose One Metal Brick Railroad Ties Concrete" at bounding box center [868, 537] width 555 height 21
click at [591, 528] on select "Please Choose One Metal Brick Railroad Ties Concrete" at bounding box center [868, 537] width 555 height 21
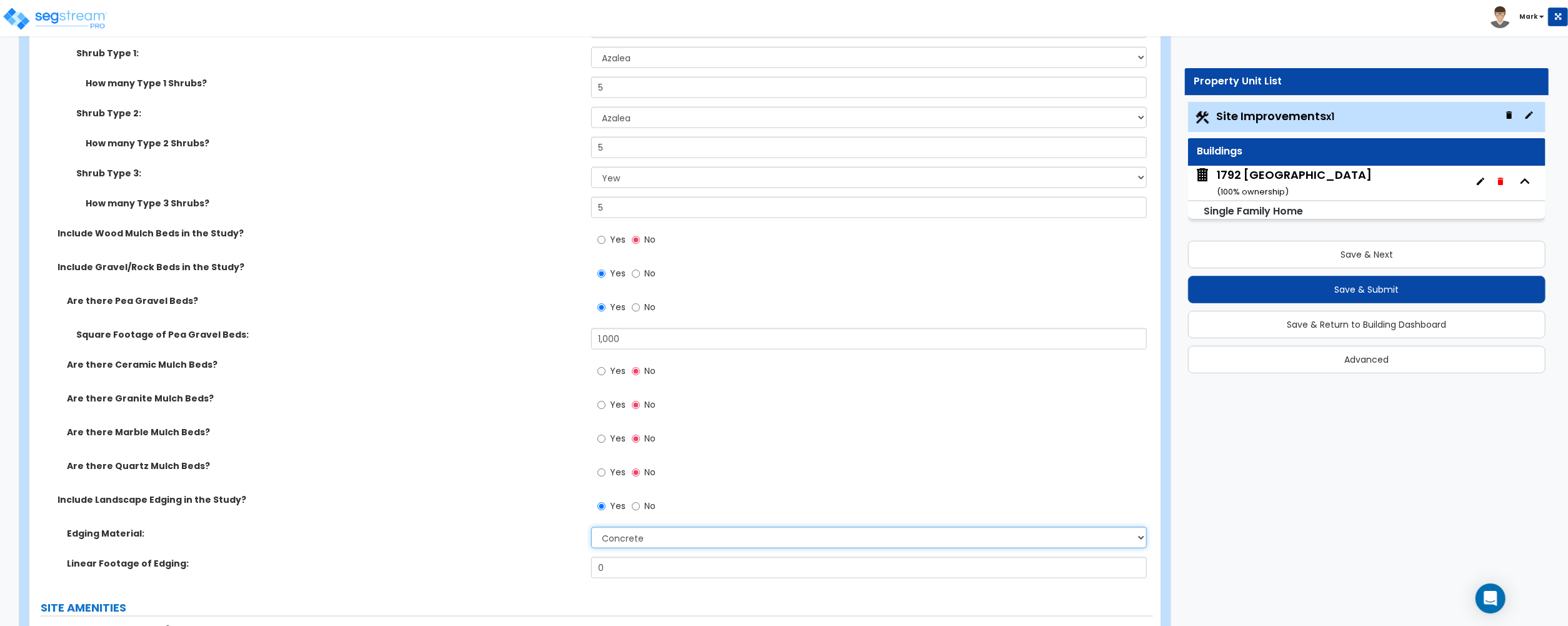
click at [658, 540] on select "Please Choose One Metal Brick Railroad Ties Concrete" at bounding box center [868, 537] width 555 height 21
select select "2"
click at [591, 528] on select "Please Choose One Metal Brick Railroad Ties Concrete" at bounding box center [868, 537] width 555 height 21
click at [631, 570] on input "0" at bounding box center [868, 567] width 555 height 21
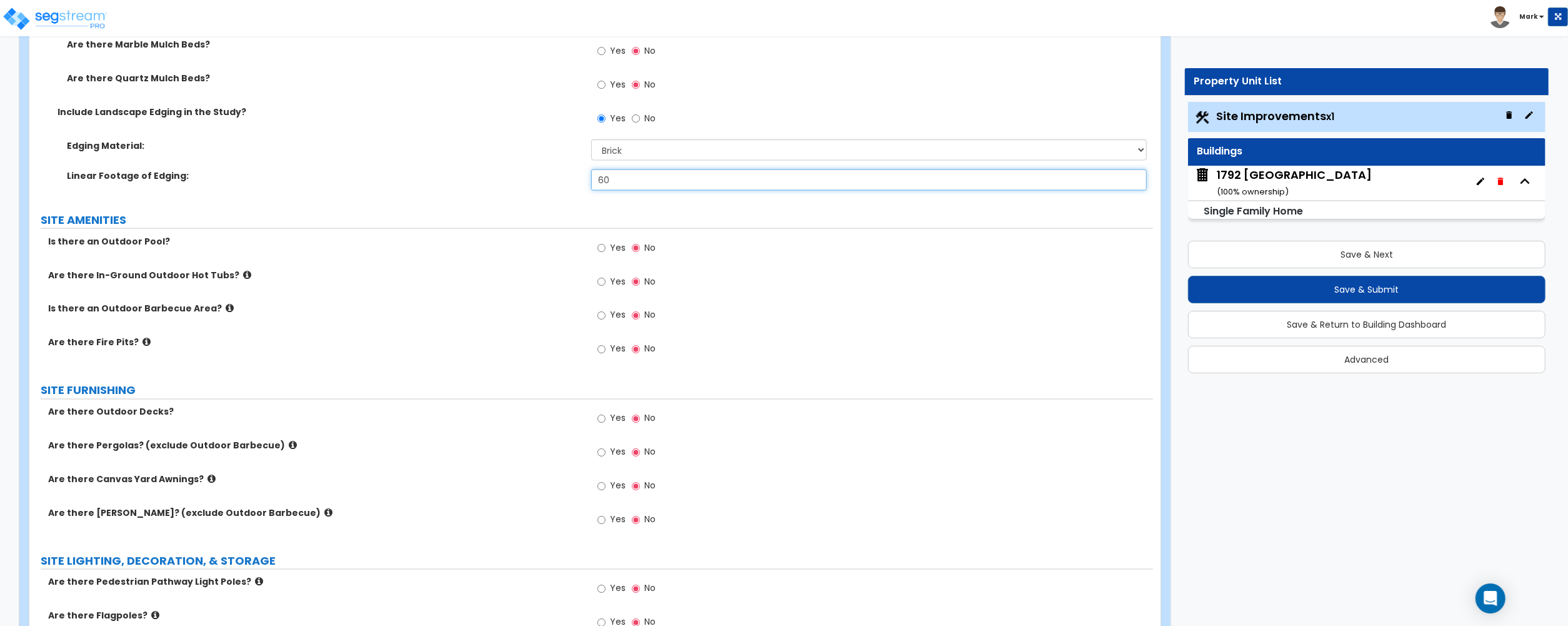
scroll to position [2166, 0]
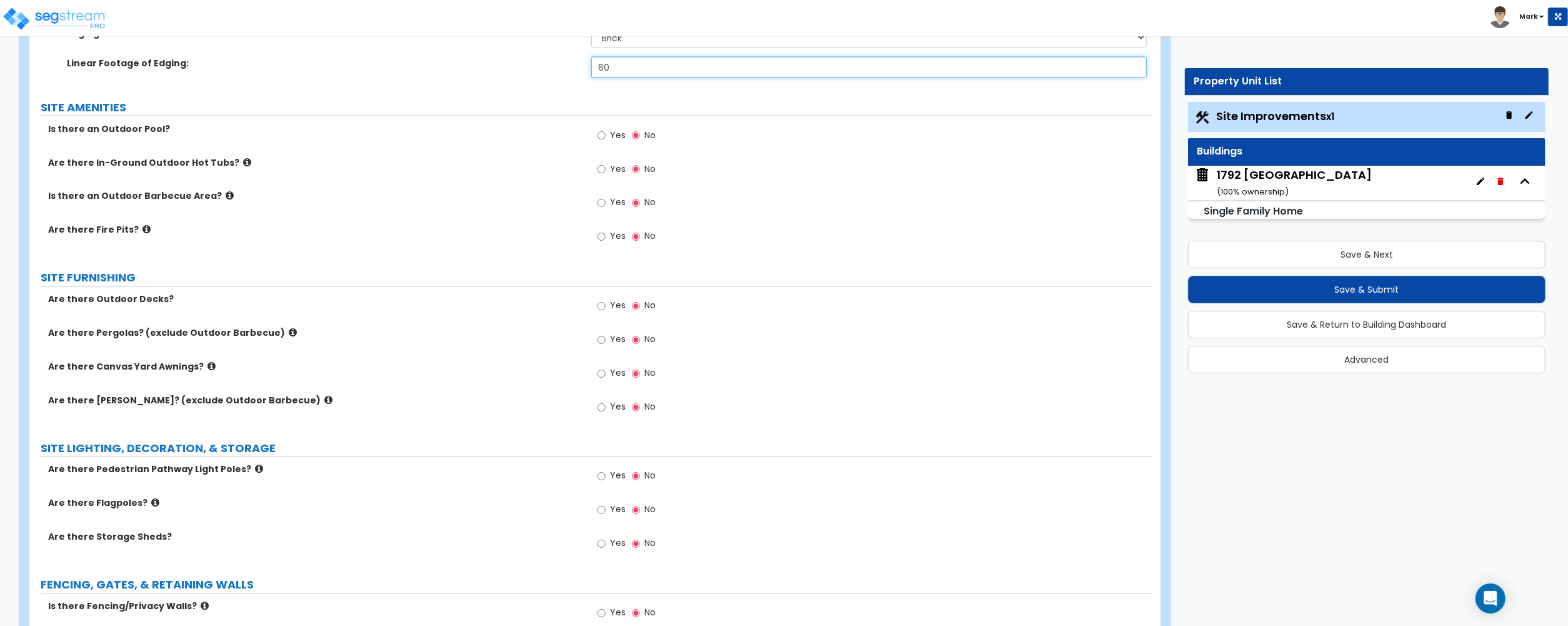
type input "60"
click at [238, 470] on label "Are there Pedestrian Pathway Light Poles?" at bounding box center [315, 470] width 534 height 13
click at [255, 469] on icon at bounding box center [259, 469] width 8 height 9
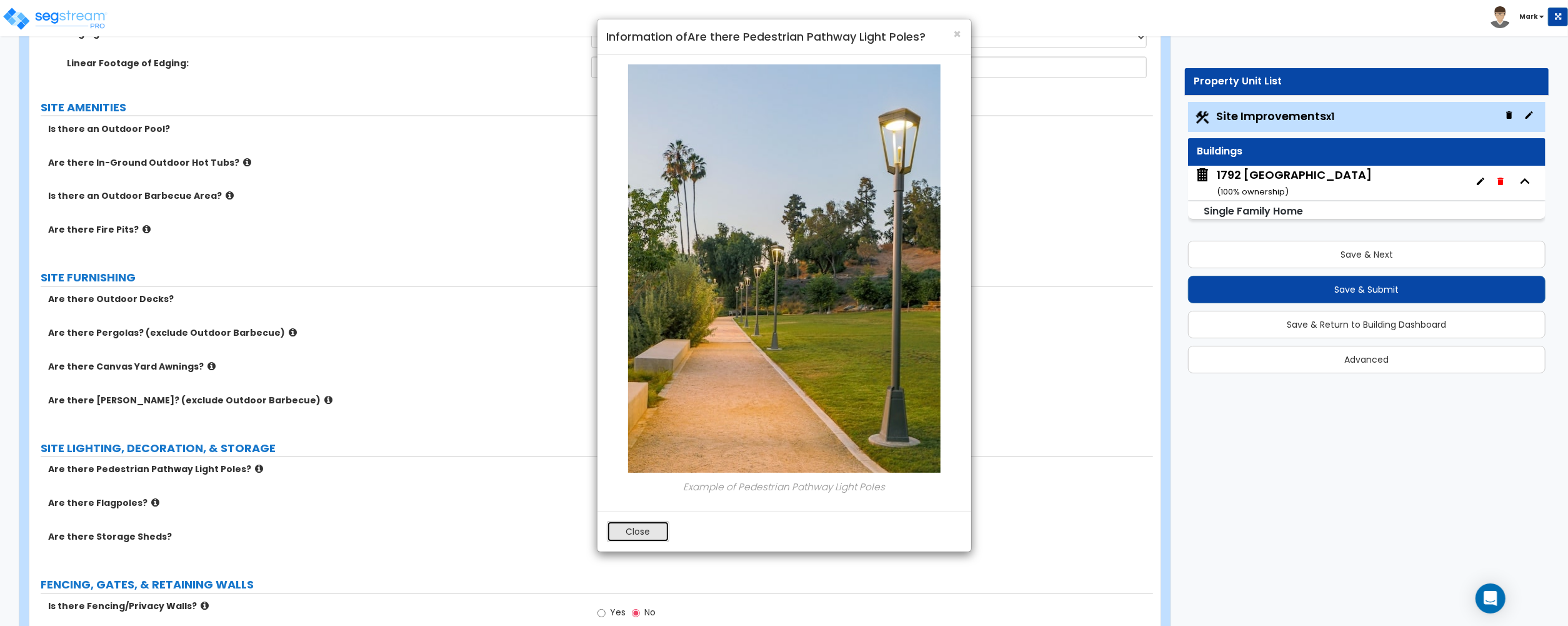
click at [624, 537] on button "Close" at bounding box center [638, 530] width 63 height 21
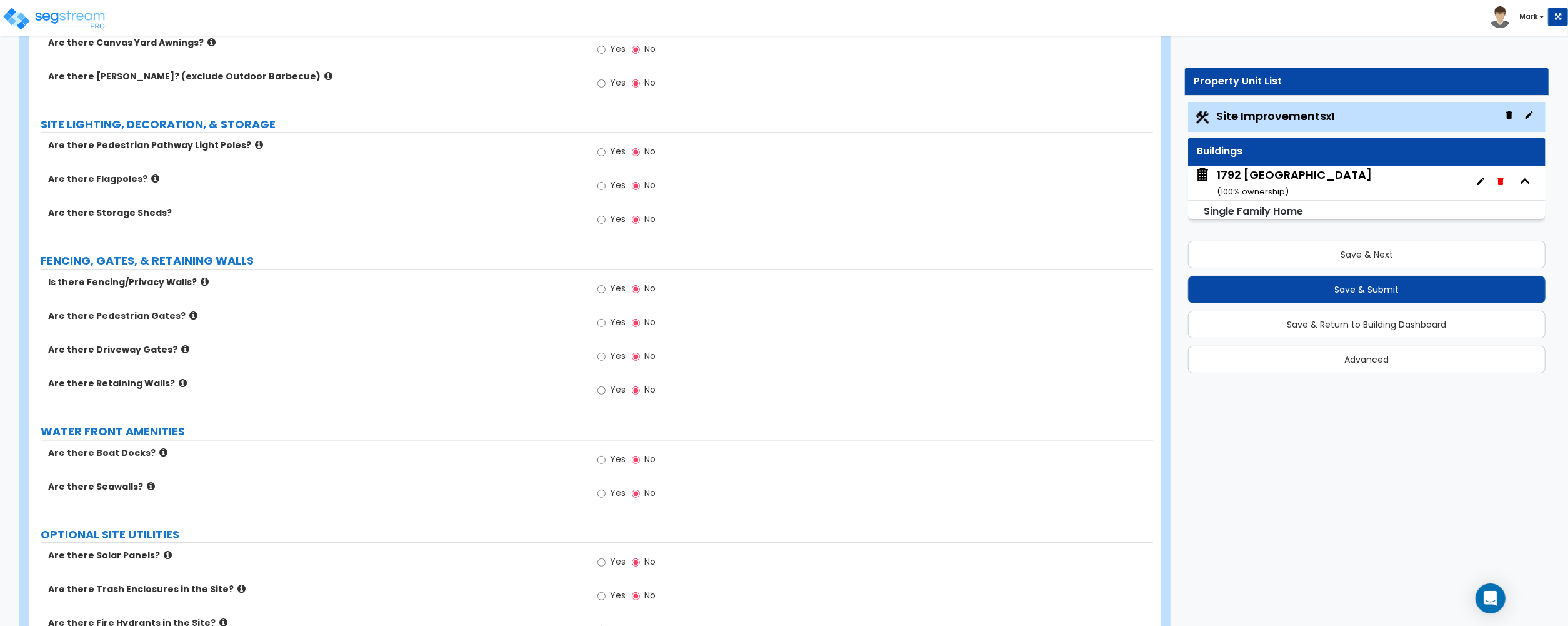
scroll to position [2500, 0]
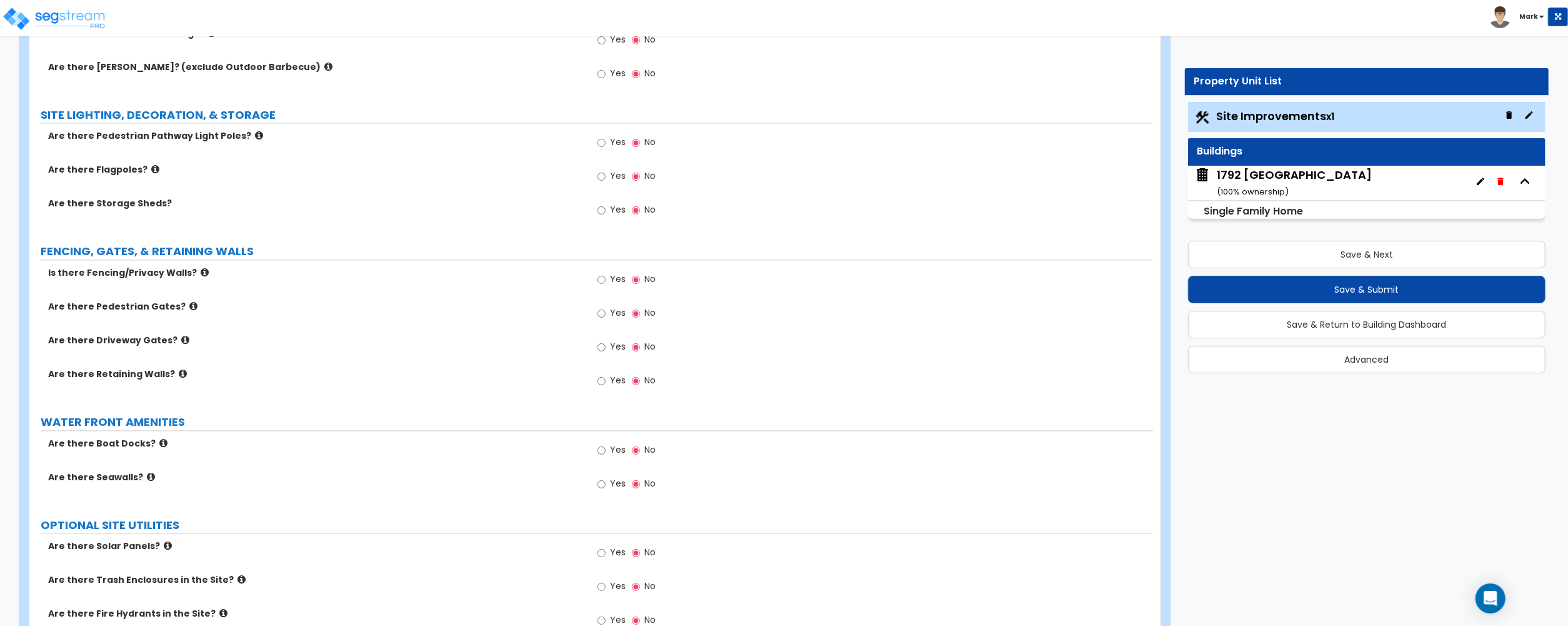
click at [606, 277] on label "Yes" at bounding box center [611, 280] width 28 height 21
click at [606, 277] on input "Yes" at bounding box center [601, 279] width 8 height 14
radio input "true"
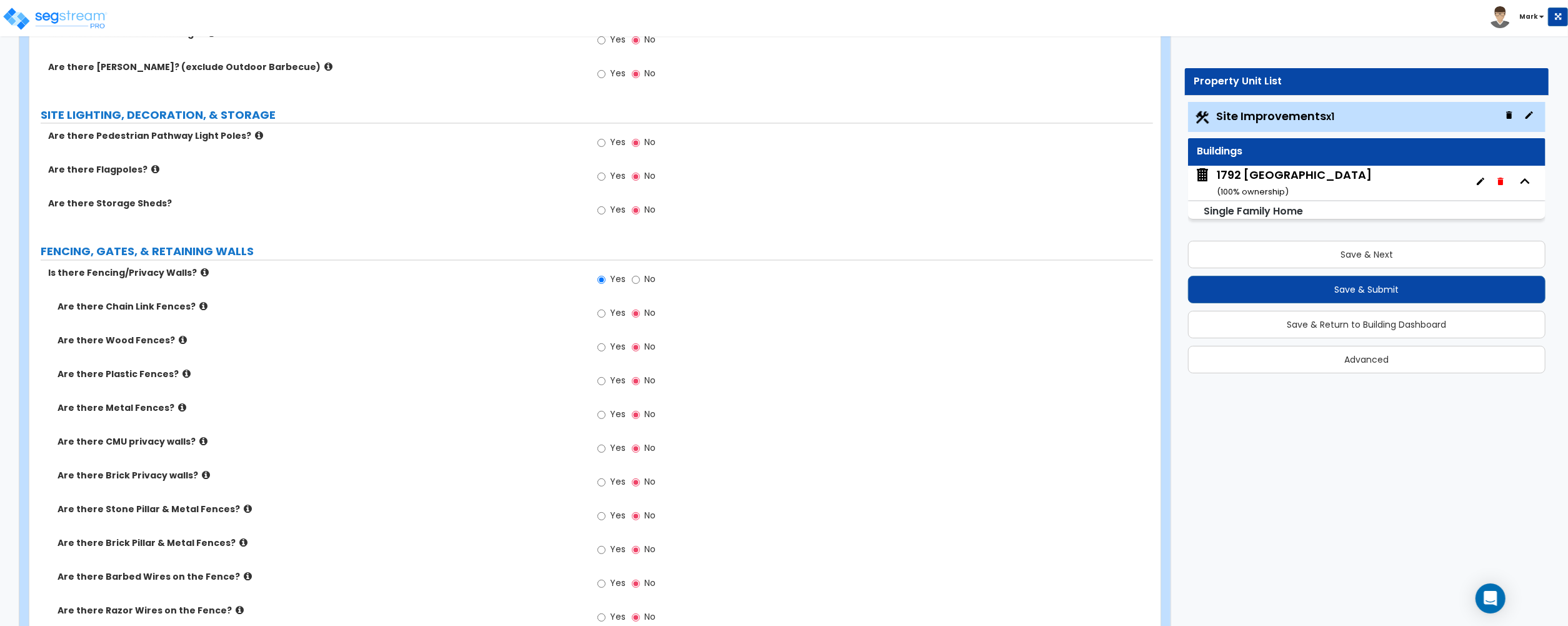
click at [202, 476] on icon at bounding box center [206, 474] width 8 height 9
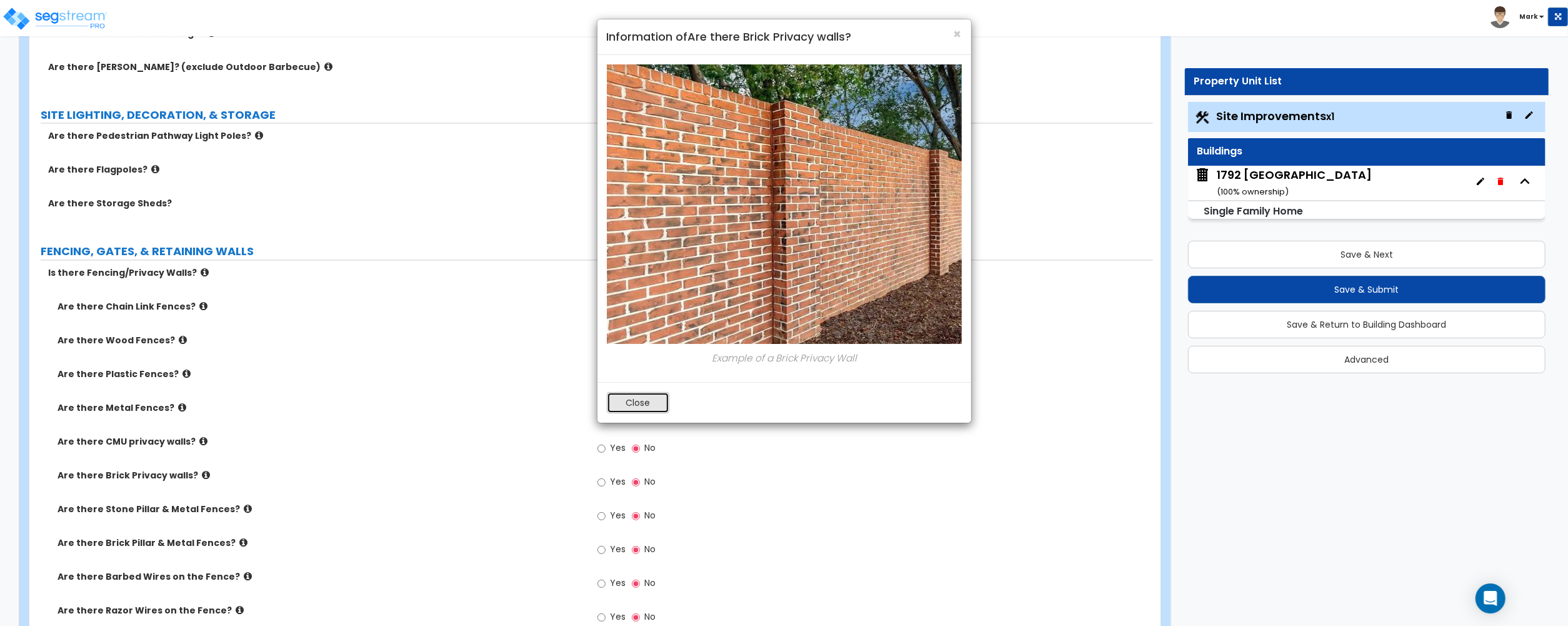
click at [661, 400] on button "Close" at bounding box center [638, 402] width 63 height 21
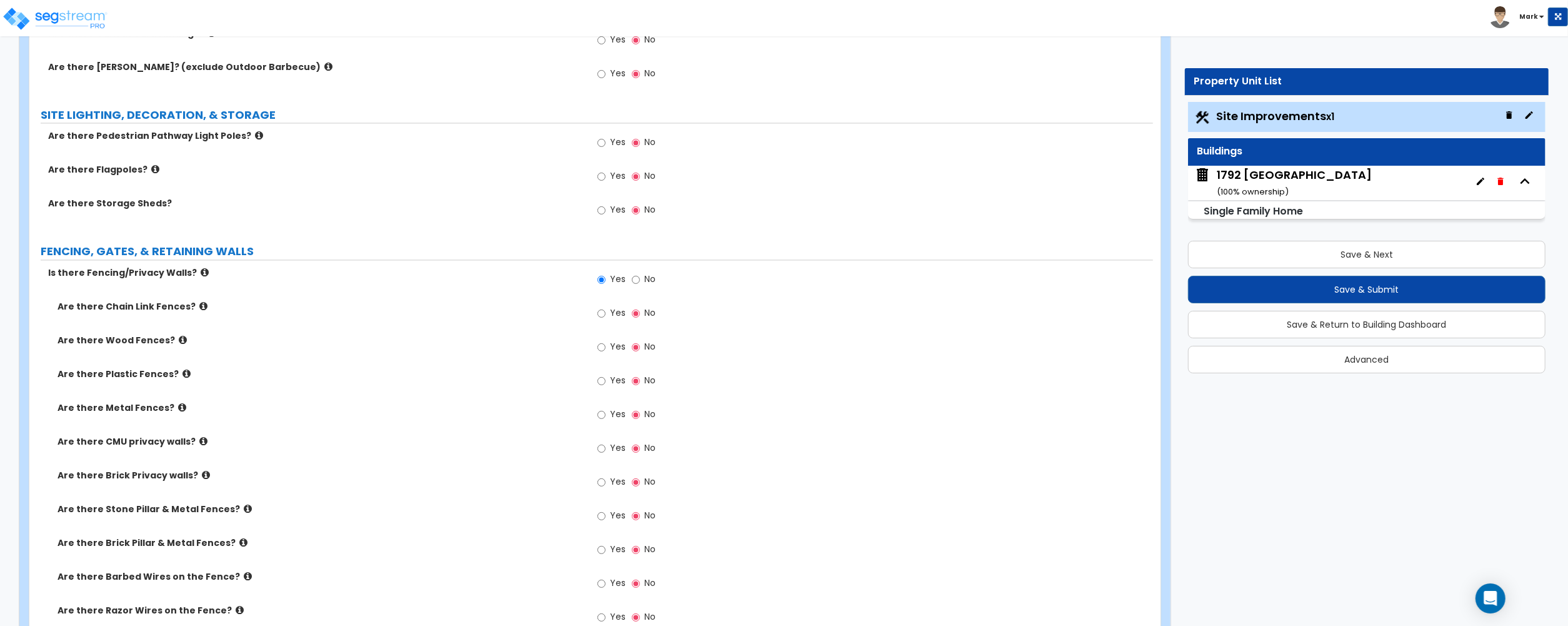
click at [244, 512] on icon at bounding box center [248, 507] width 8 height 9
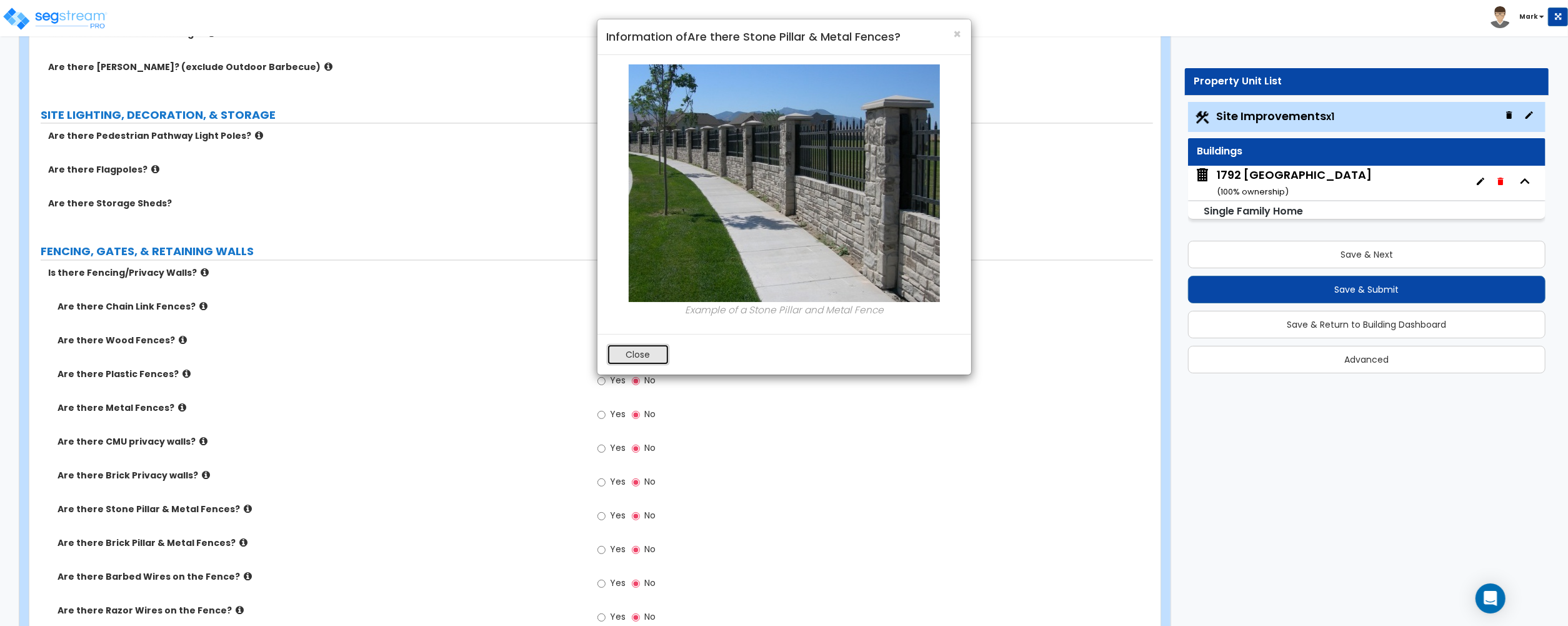
click at [640, 364] on button "Close" at bounding box center [638, 354] width 63 height 21
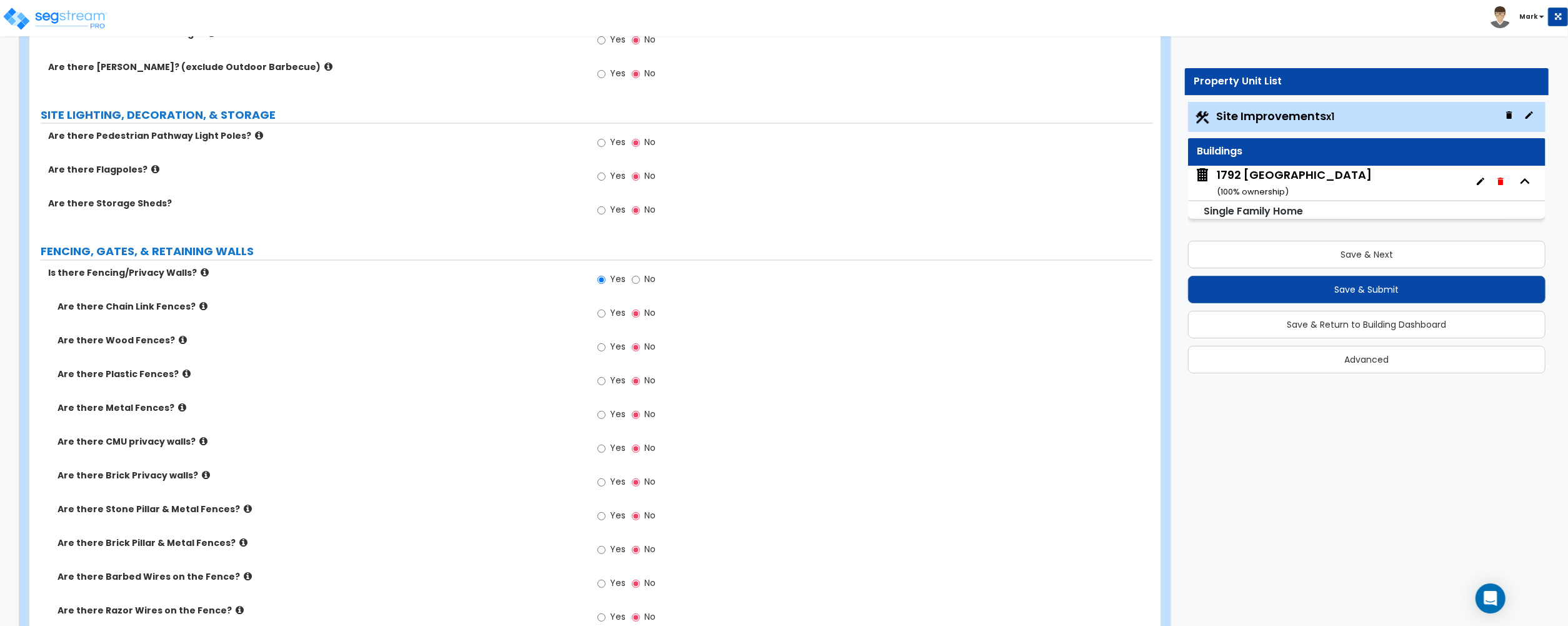
scroll to position [2584, 0]
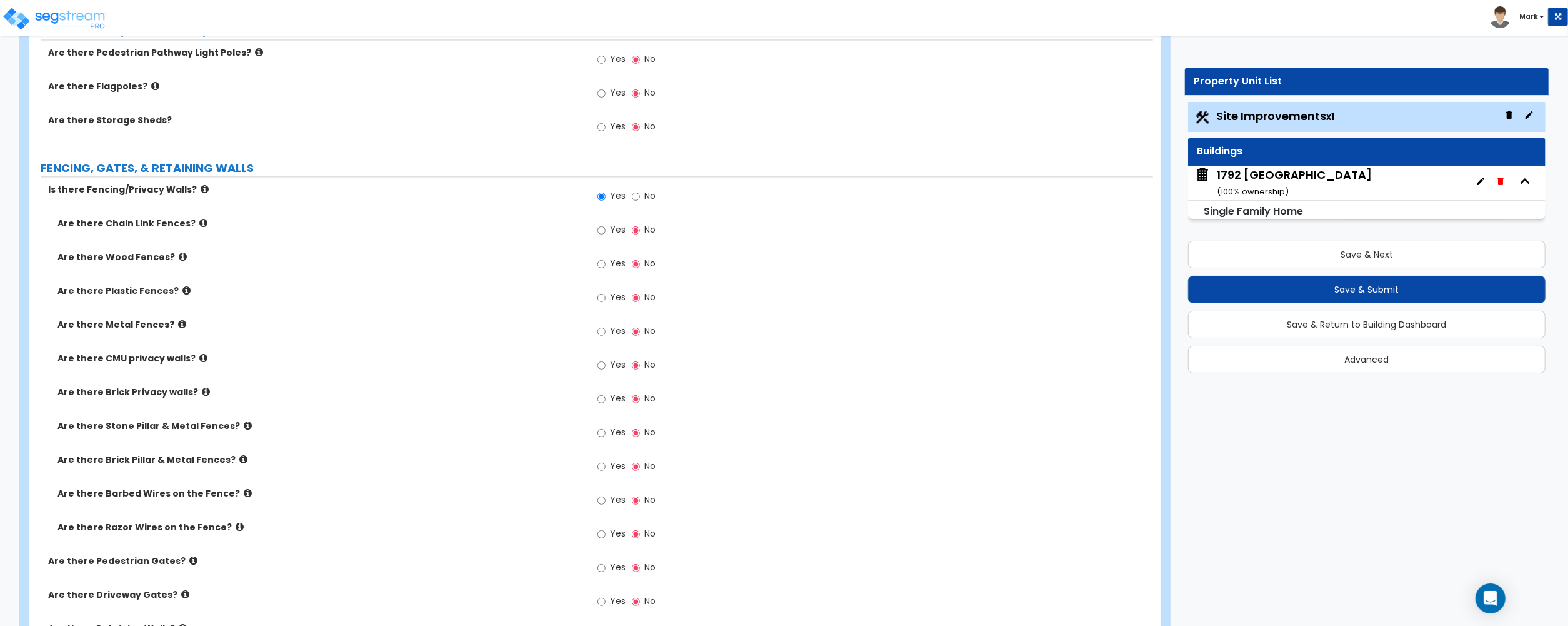
click at [203, 361] on label "Are there CMU privacy walls?" at bounding box center [320, 358] width 524 height 13
click at [203, 359] on label "Are there CMU privacy walls?" at bounding box center [320, 358] width 524 height 13
drag, startPoint x: 203, startPoint y: 359, endPoint x: 188, endPoint y: 358, distance: 15.0
click at [188, 358] on label "Are there CMU privacy walls?" at bounding box center [320, 358] width 524 height 13
click at [199, 358] on icon at bounding box center [203, 357] width 8 height 9
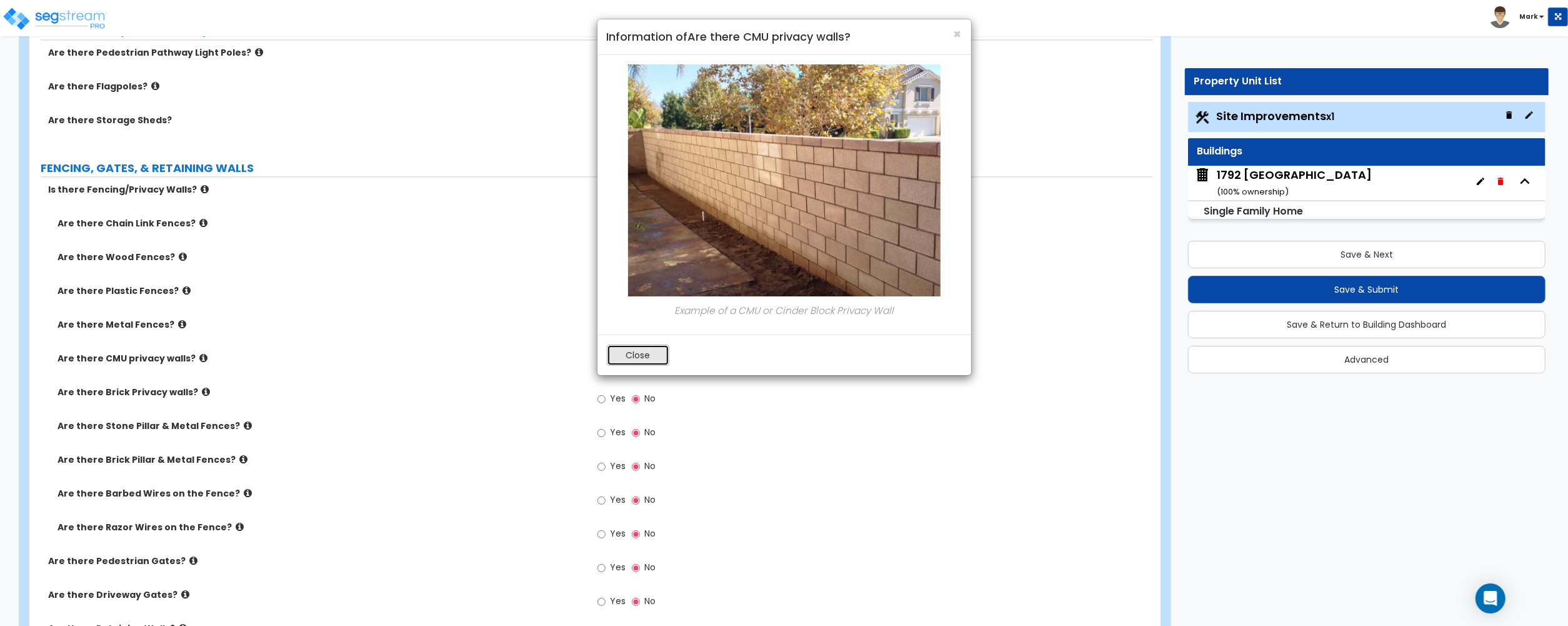
click at [658, 358] on button "Close" at bounding box center [638, 355] width 63 height 21
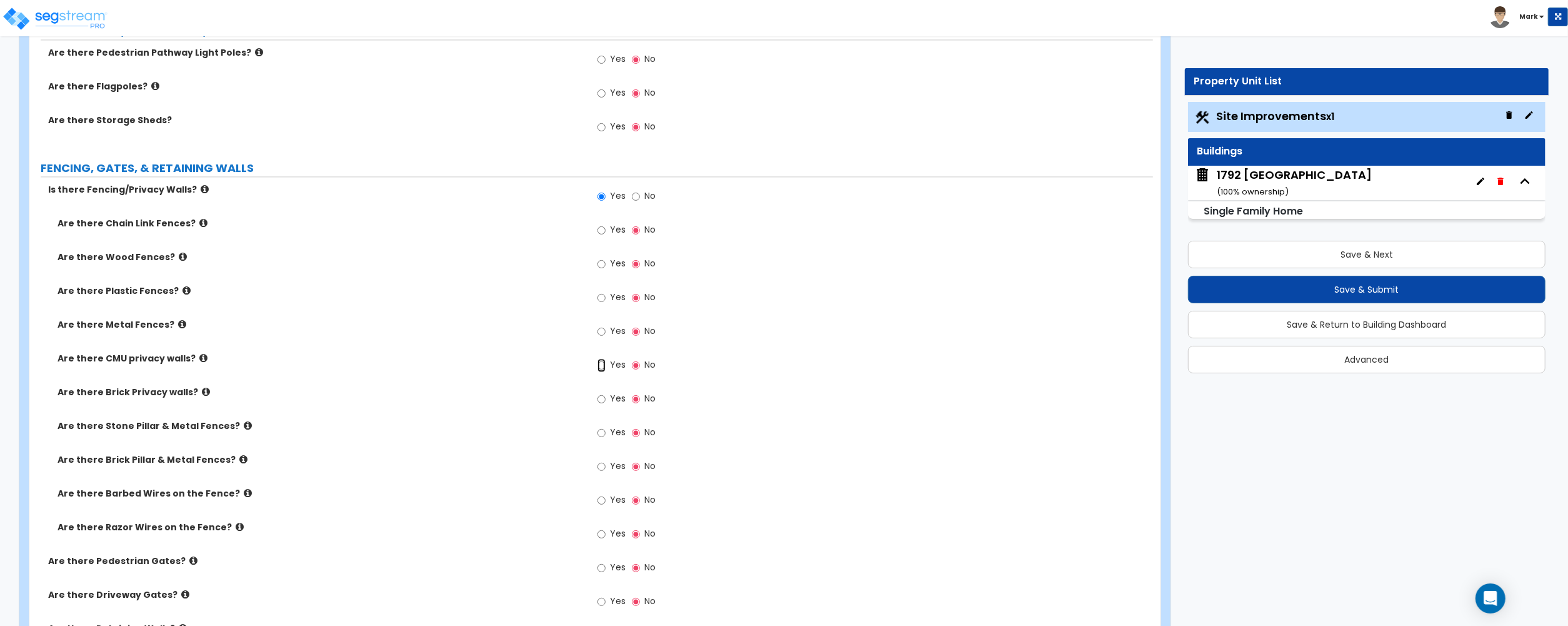
click at [598, 366] on input "Yes" at bounding box center [601, 365] width 8 height 14
radio input "true"
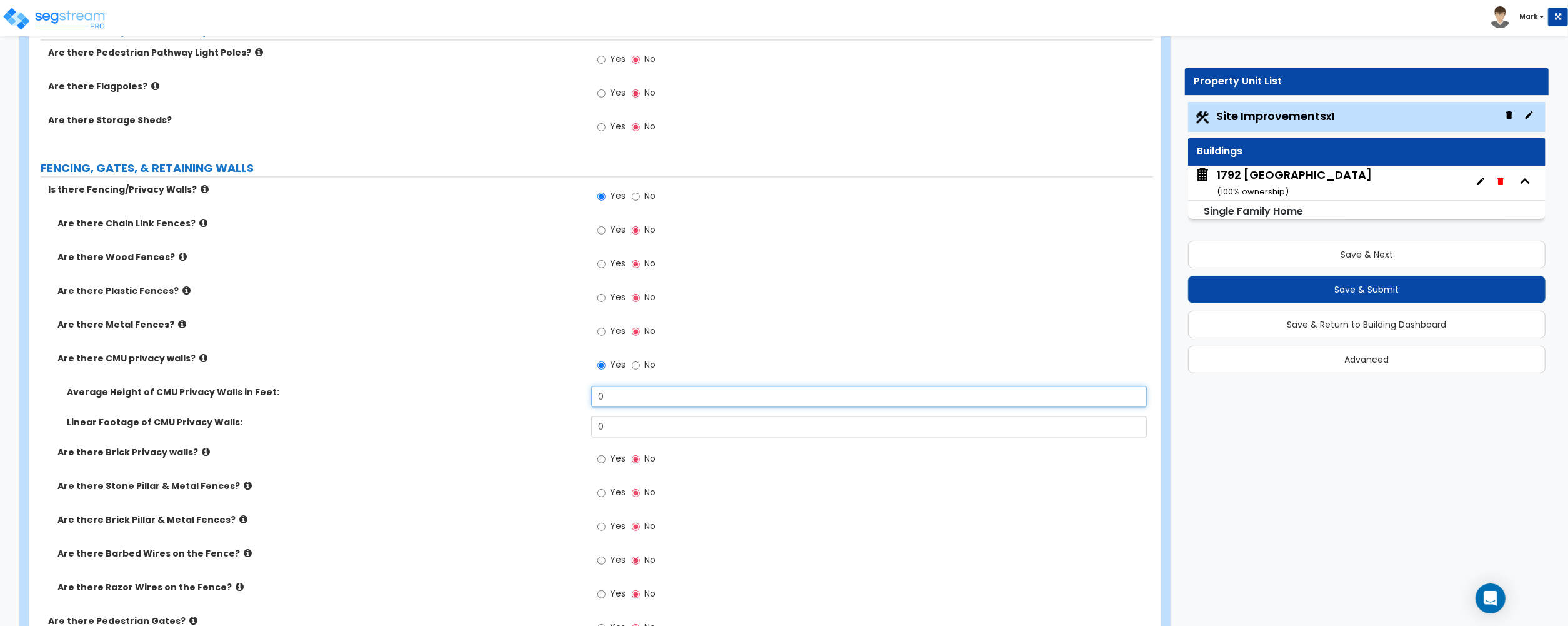
click at [621, 399] on input "0" at bounding box center [868, 396] width 555 height 21
type input "5"
click at [631, 431] on input "0" at bounding box center [868, 426] width 555 height 21
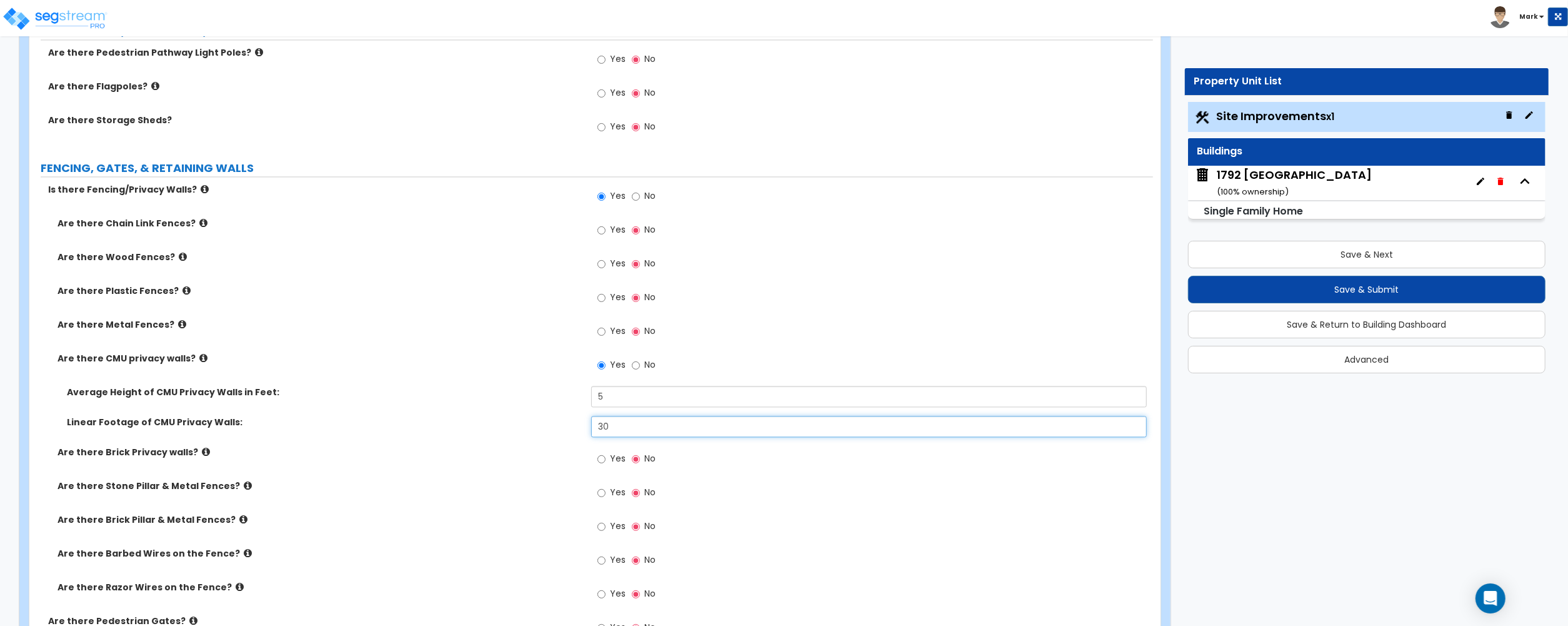
type input "30"
click at [609, 296] on label "Yes" at bounding box center [611, 298] width 28 height 21
click at [606, 296] on input "Yes" at bounding box center [601, 298] width 8 height 14
radio input "true"
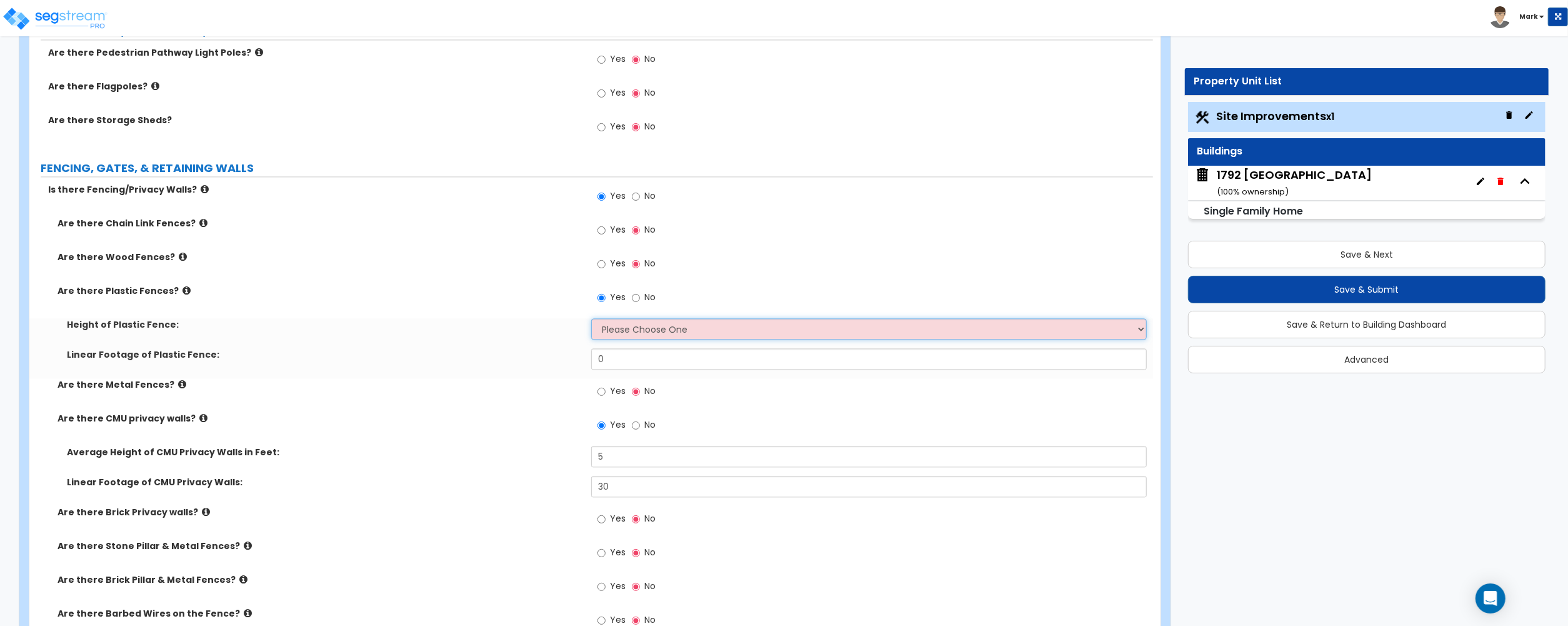
click at [623, 336] on select "Please Choose One 3 feet 4 feet 5 feet 6 feet" at bounding box center [868, 328] width 555 height 21
click at [591, 321] on select "Please Choose One 3 feet 4 feet 5 feet 6 feet" at bounding box center [868, 328] width 555 height 21
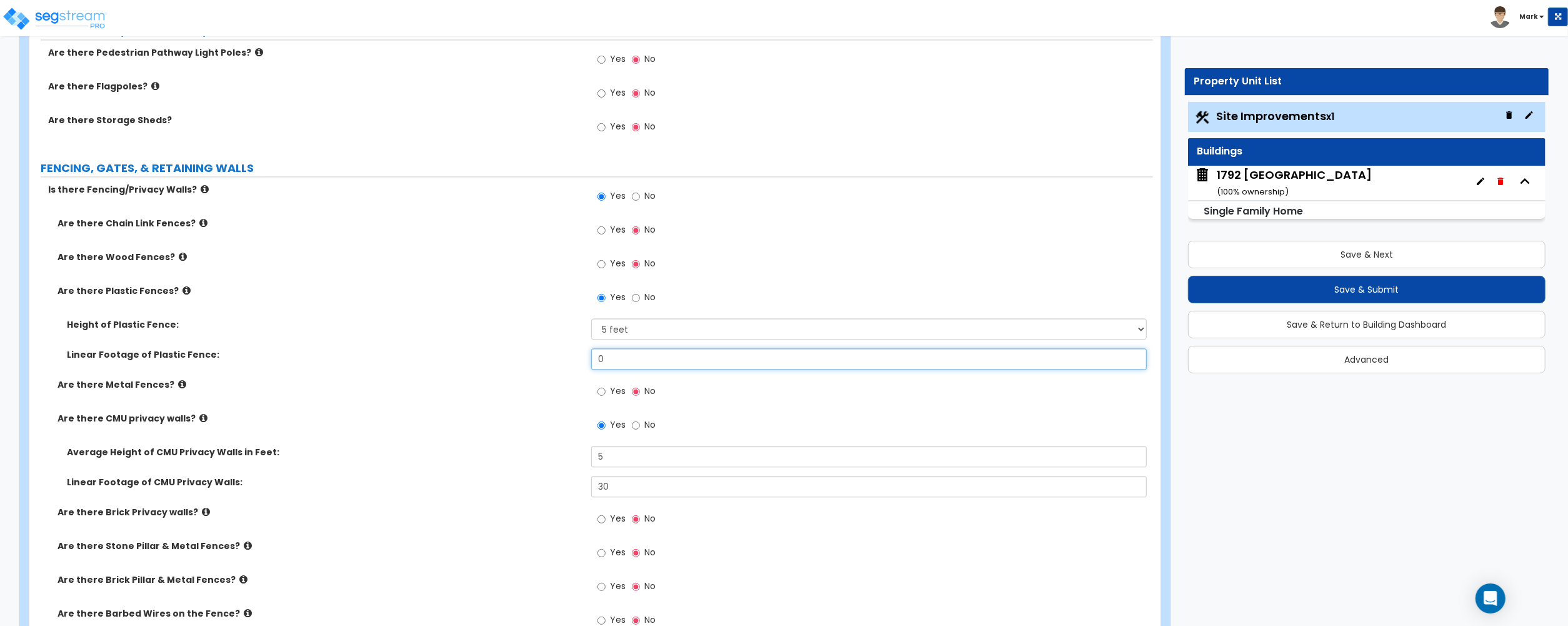
click at [614, 360] on input "0" at bounding box center [868, 358] width 555 height 21
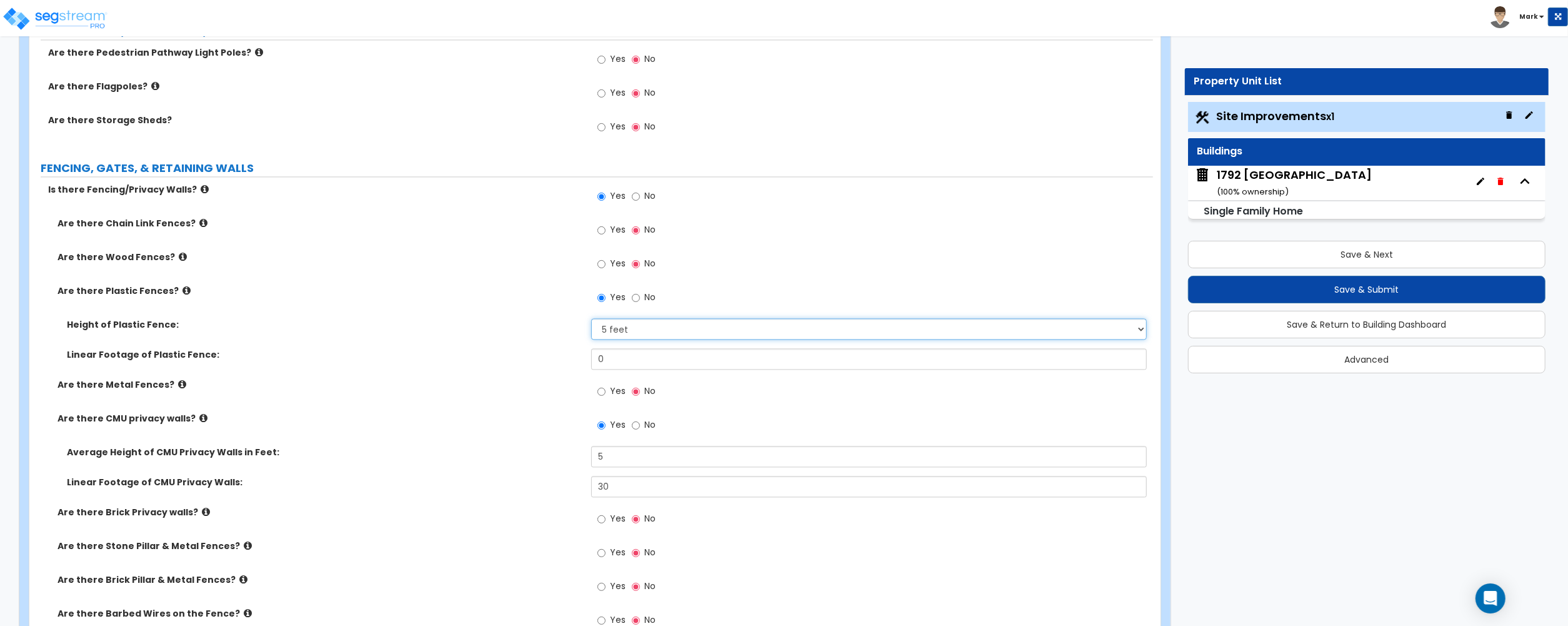
click at [623, 331] on select "Please Choose One 3 feet 4 feet 5 feet 6 feet" at bounding box center [868, 328] width 555 height 21
select select "4"
click at [591, 321] on select "Please Choose One 3 feet 4 feet 5 feet 6 feet" at bounding box center [868, 328] width 555 height 21
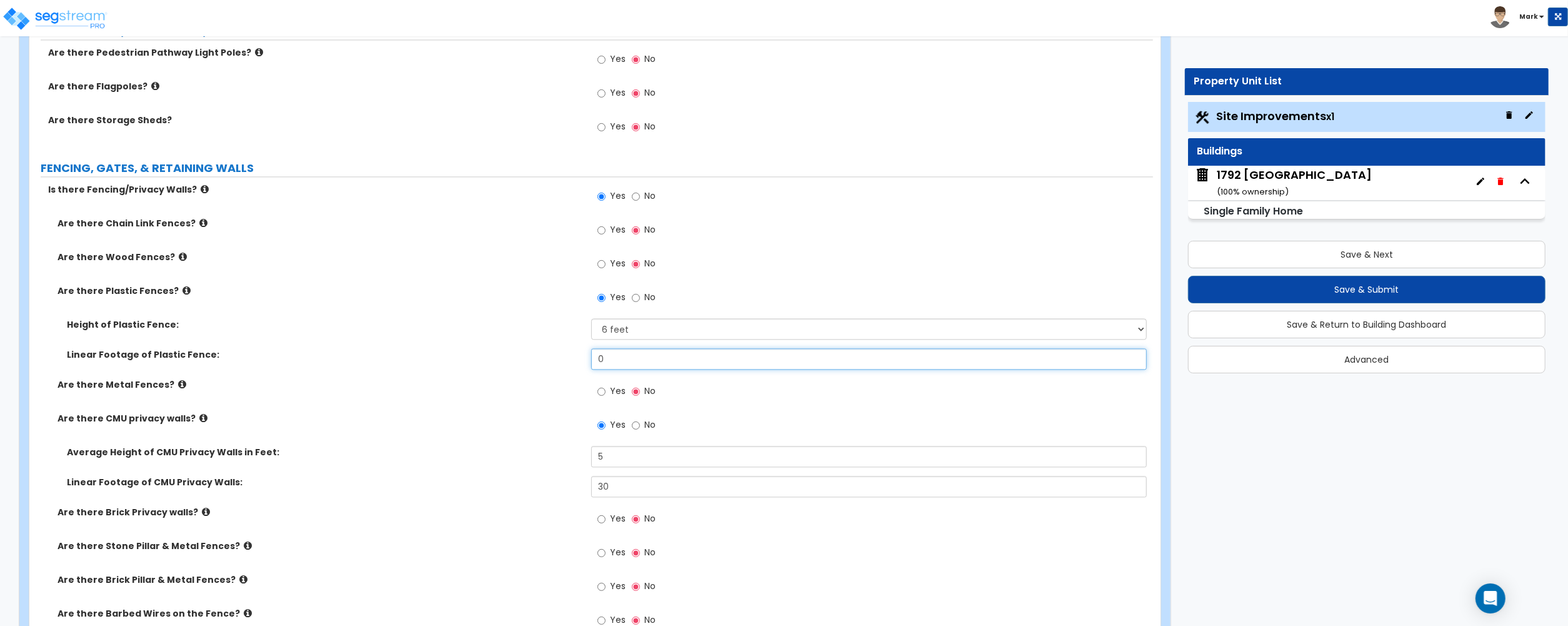
click at [626, 353] on input "0" at bounding box center [868, 358] width 555 height 21
type input "60"
click at [530, 383] on label "Are there Metal Fences?" at bounding box center [320, 384] width 524 height 13
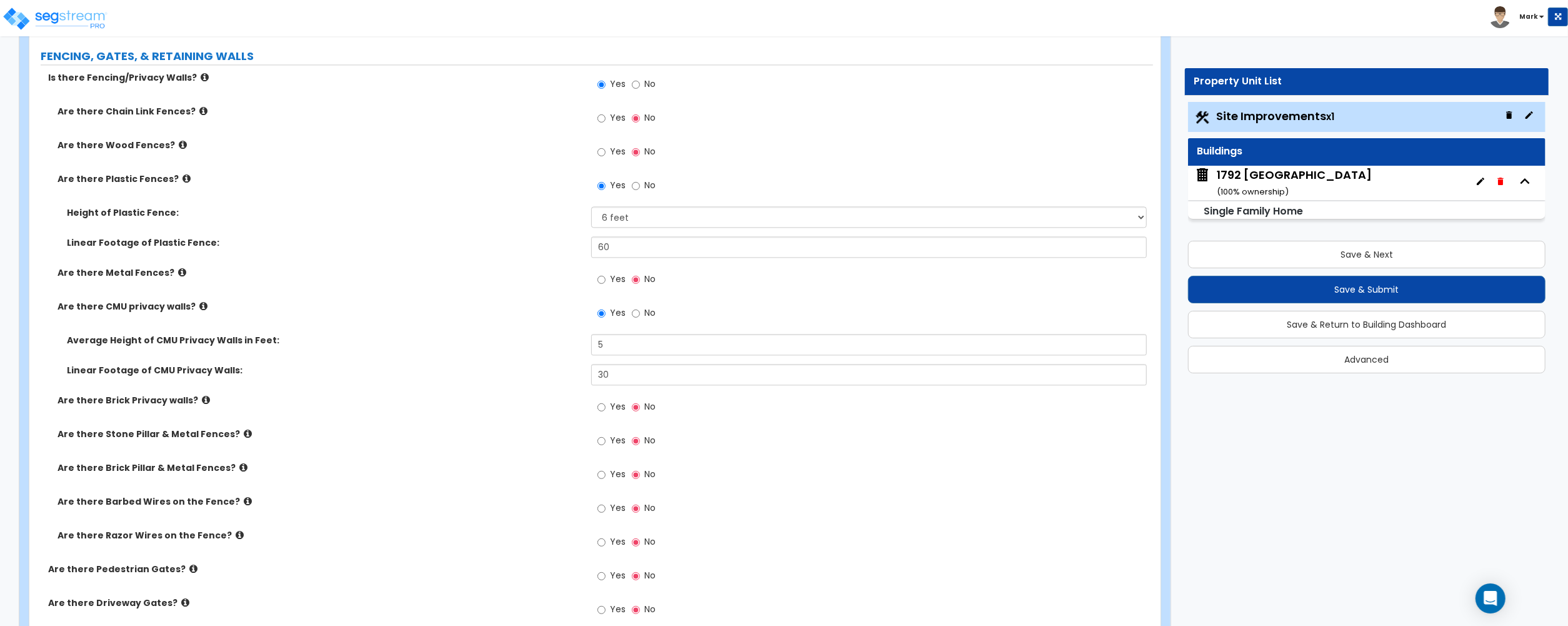
scroll to position [2917, 0]
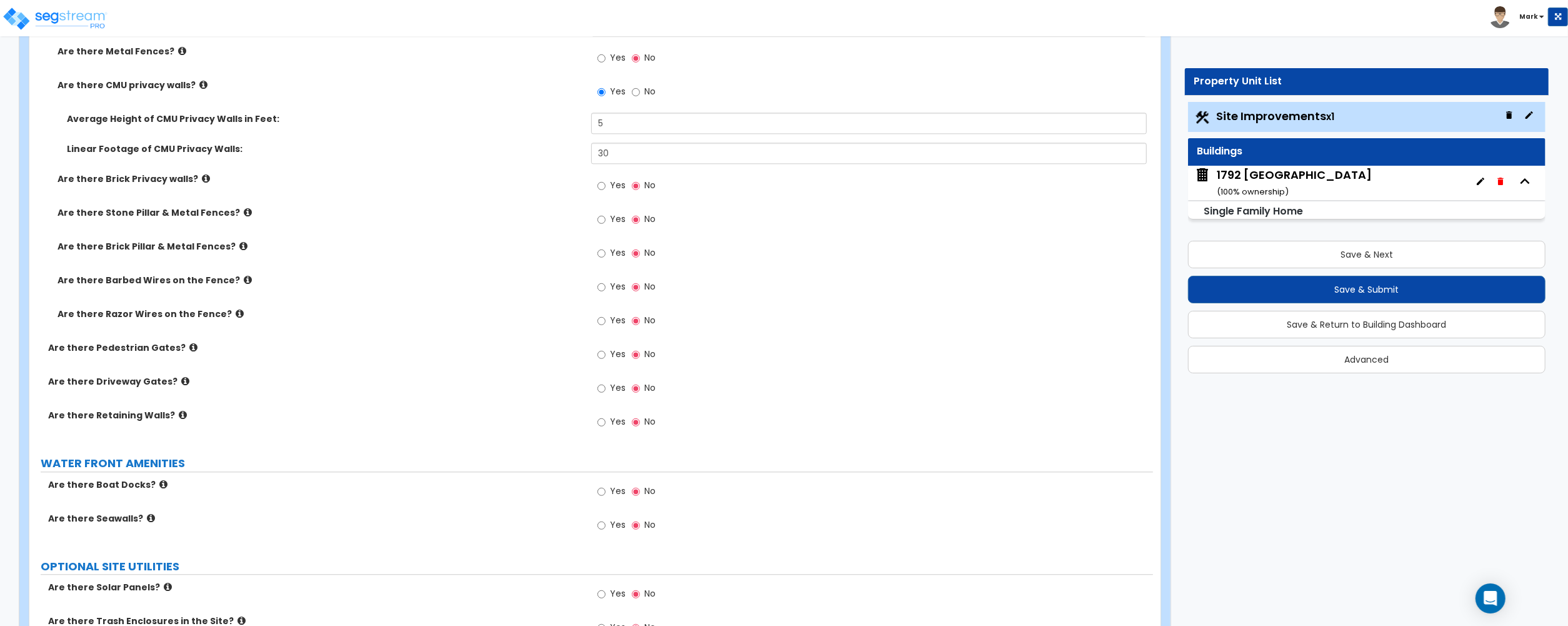
click at [611, 350] on span "Yes" at bounding box center [618, 354] width 16 height 13
click at [606, 350] on input "Yes" at bounding box center [601, 355] width 8 height 14
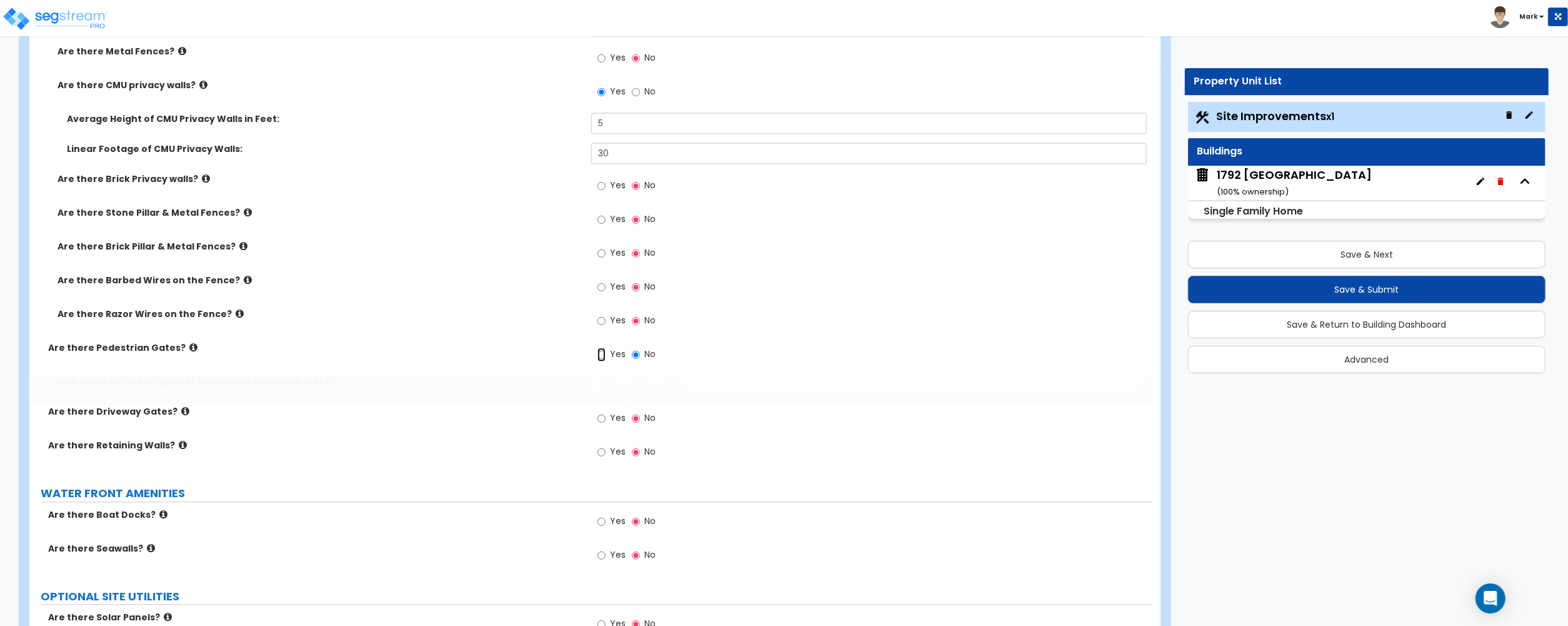
radio input "true"
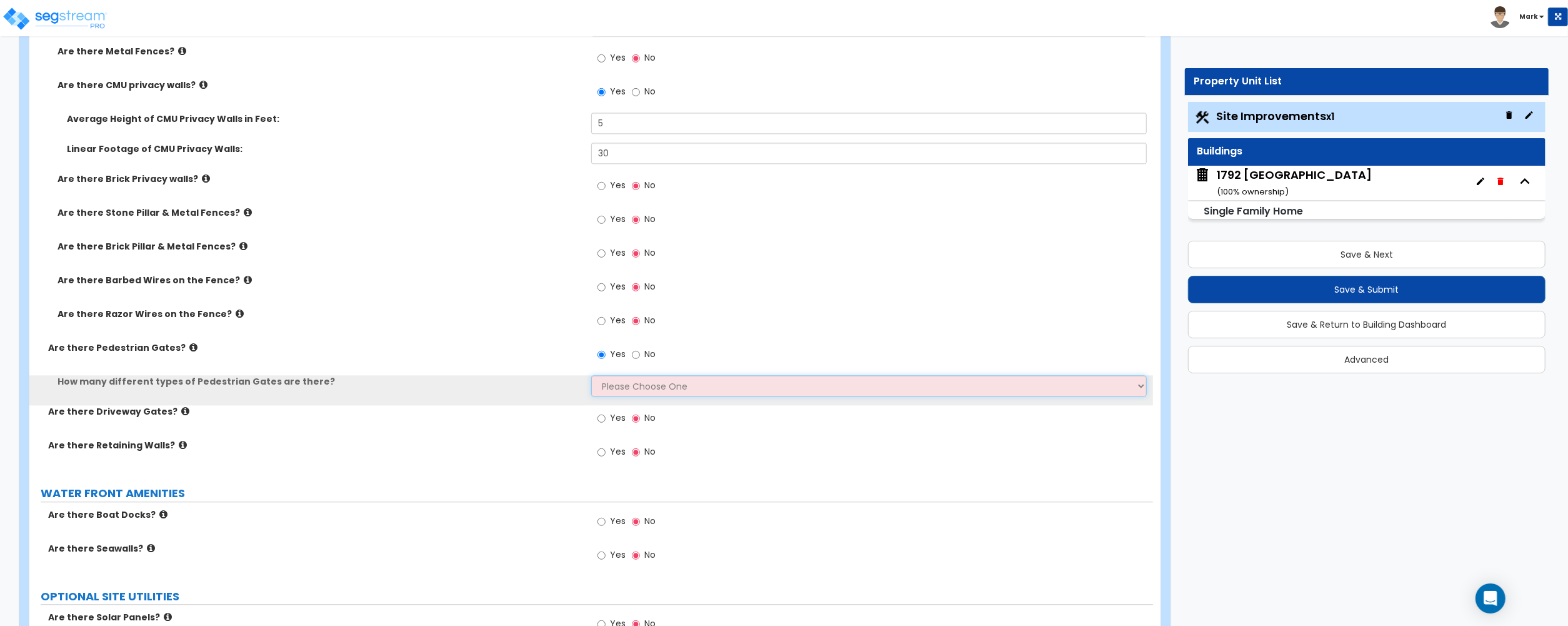
click at [598, 383] on select "Please Choose One 1 2 3" at bounding box center [868, 385] width 555 height 21
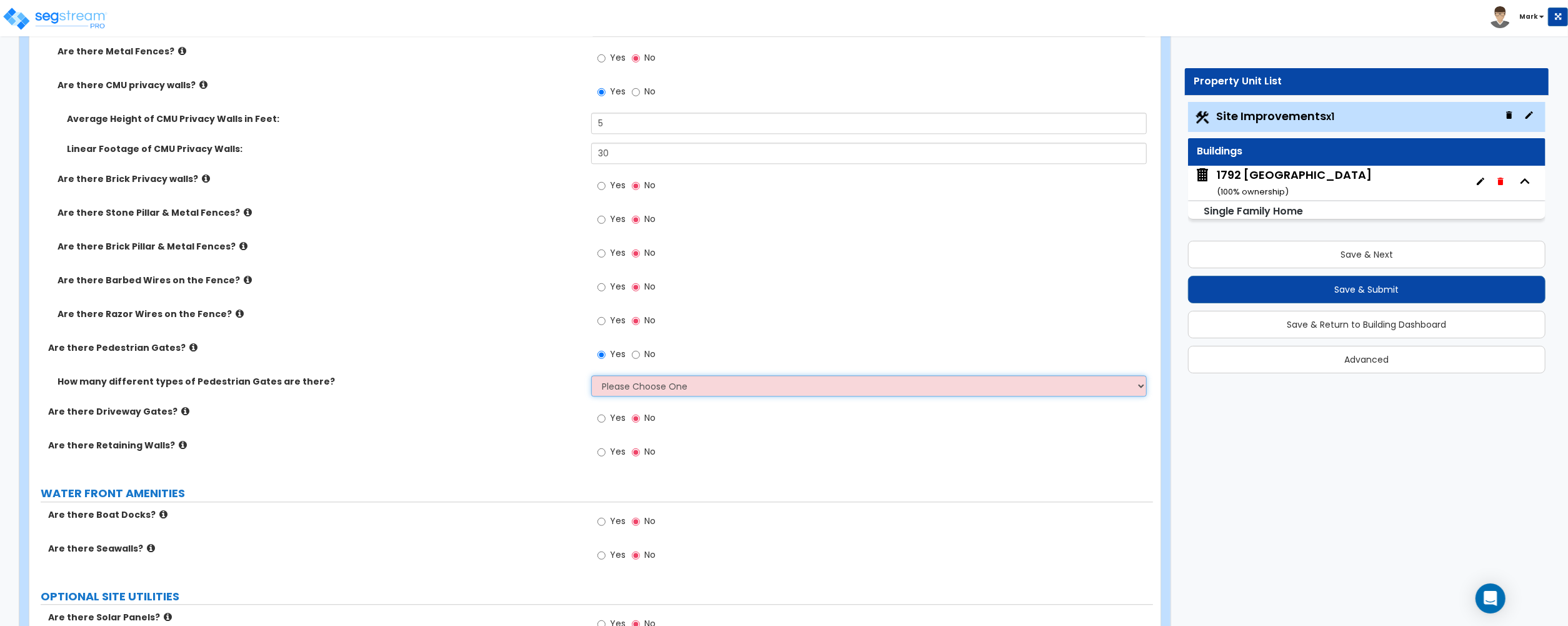
select select "2"
click at [591, 378] on select "Please Choose One 1 2 3" at bounding box center [868, 385] width 555 height 21
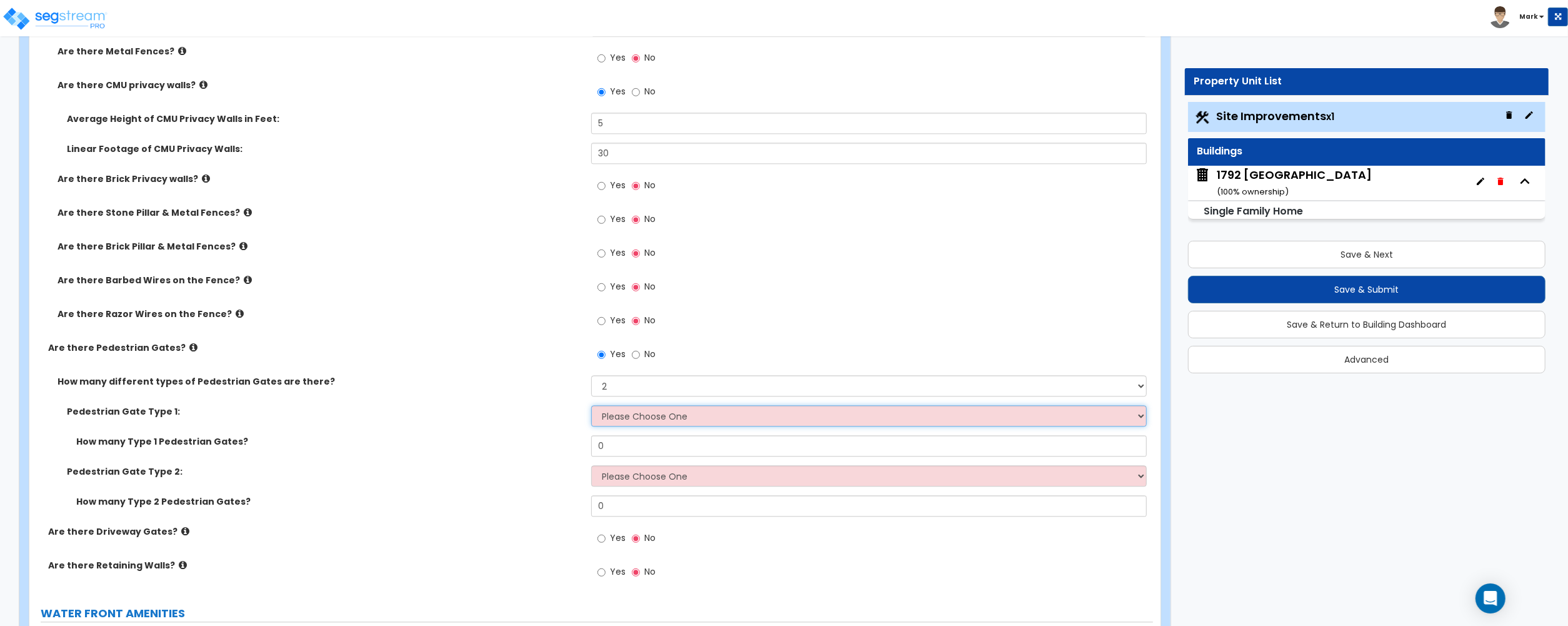
click at [628, 427] on select "Please Choose One Chain Link, 3 ft Height Chain Link, 4 ft Height Chain Link, 6…" at bounding box center [868, 415] width 555 height 21
select select "3"
click at [591, 408] on select "Please Choose One Chain Link, 3 ft Height Chain Link, 4 ft Height Chain Link, 6…" at bounding box center [868, 415] width 555 height 21
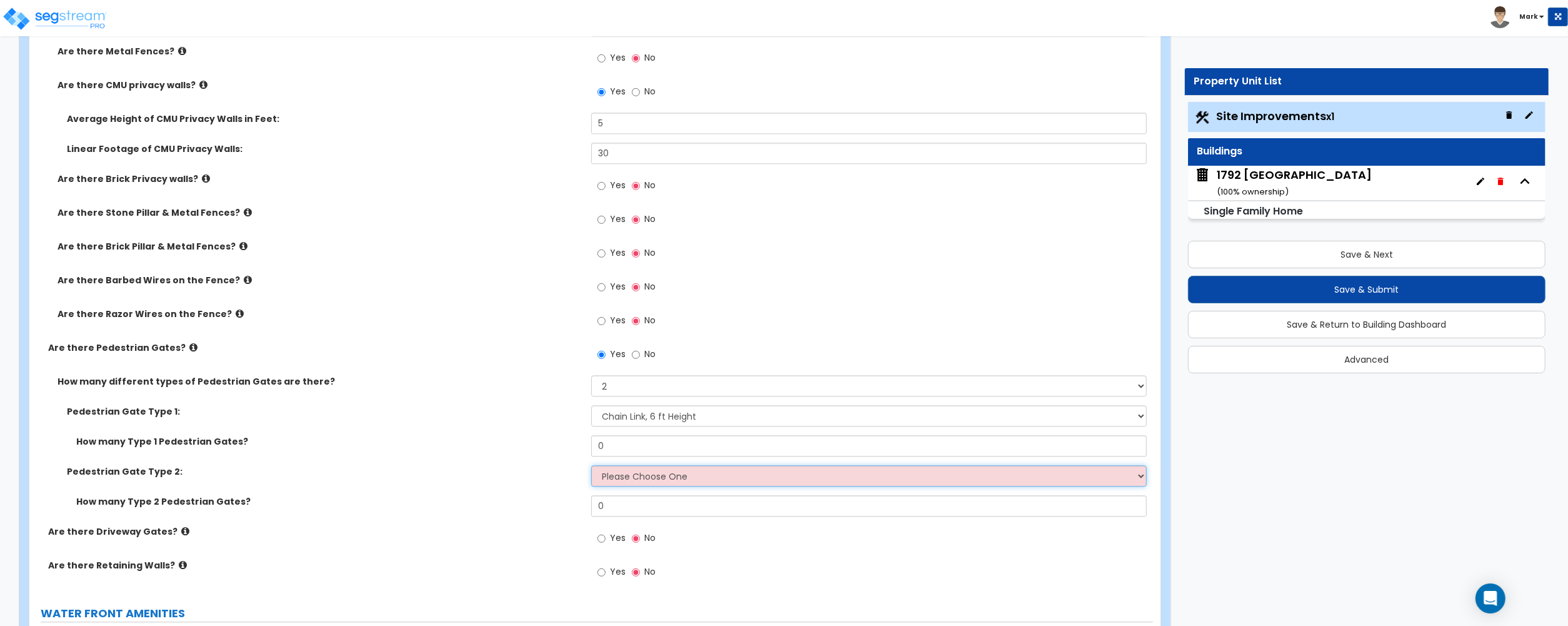
click at [631, 486] on select "Please Choose One Chain Link, 3 ft Height Chain Link, 4 ft Height Chain Link, 6…" at bounding box center [868, 475] width 555 height 21
select select "11"
click at [591, 468] on select "Please Choose One Chain Link, 3 ft Height Chain Link, 4 ft Height Chain Link, 6…" at bounding box center [868, 475] width 555 height 21
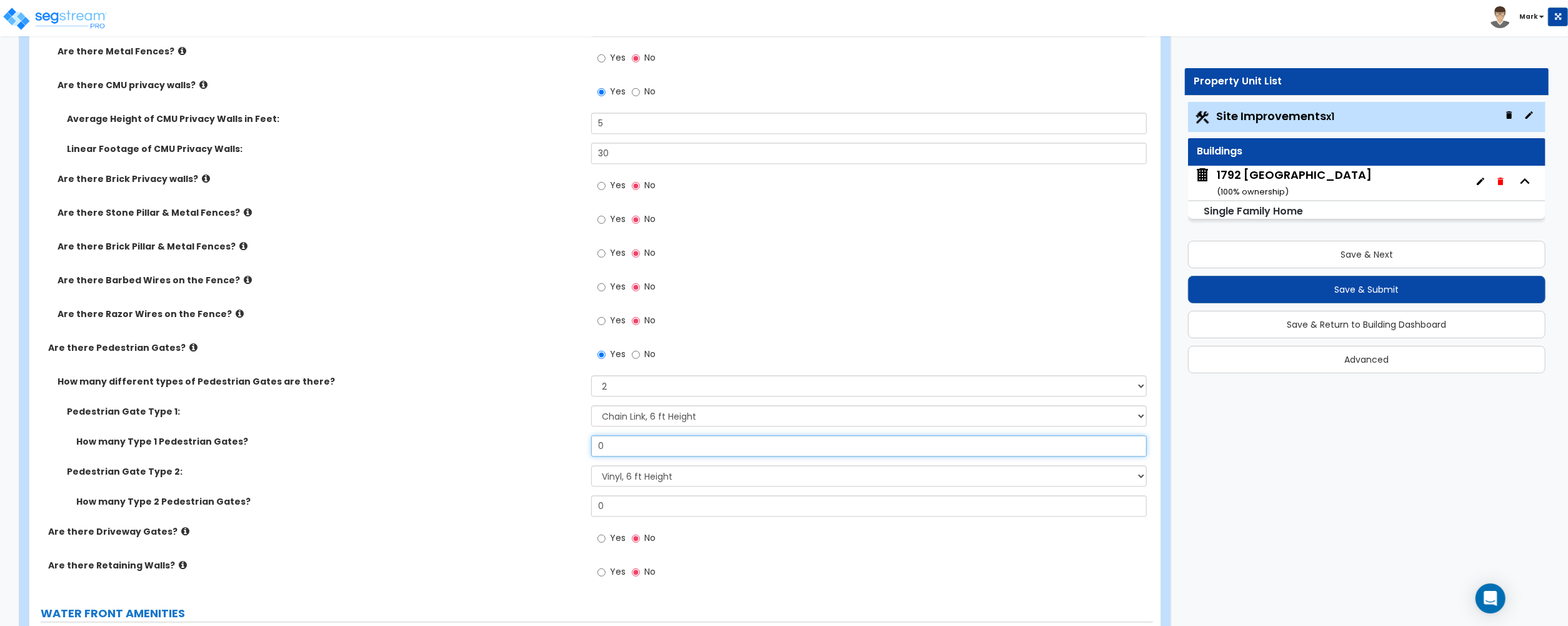
click at [631, 454] on input "0" at bounding box center [868, 445] width 555 height 21
type input "1"
click at [629, 507] on input "0" at bounding box center [868, 505] width 555 height 21
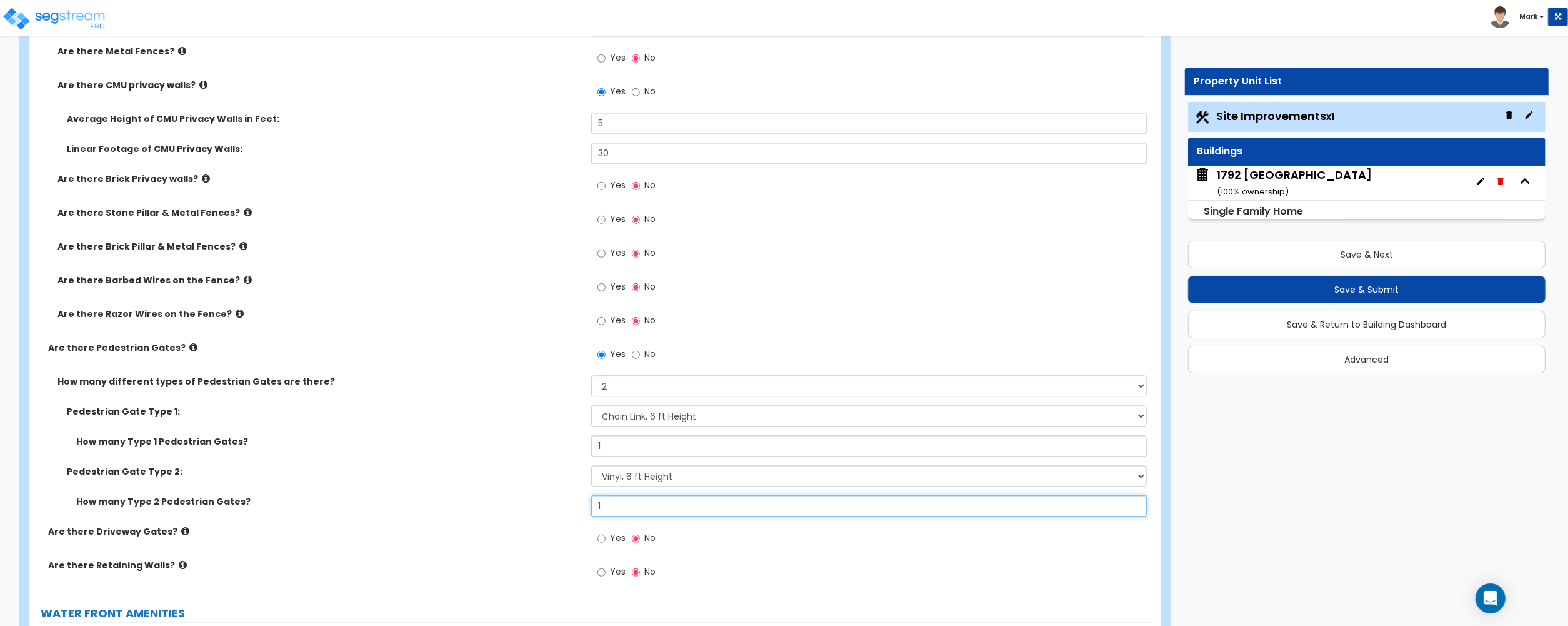
type input "1"
click at [492, 491] on div "Pedestrian Gate Type 2: Please Choose One Chain Link, 3 ft Height Chain Link, 4…" at bounding box center [590, 480] width 1123 height 30
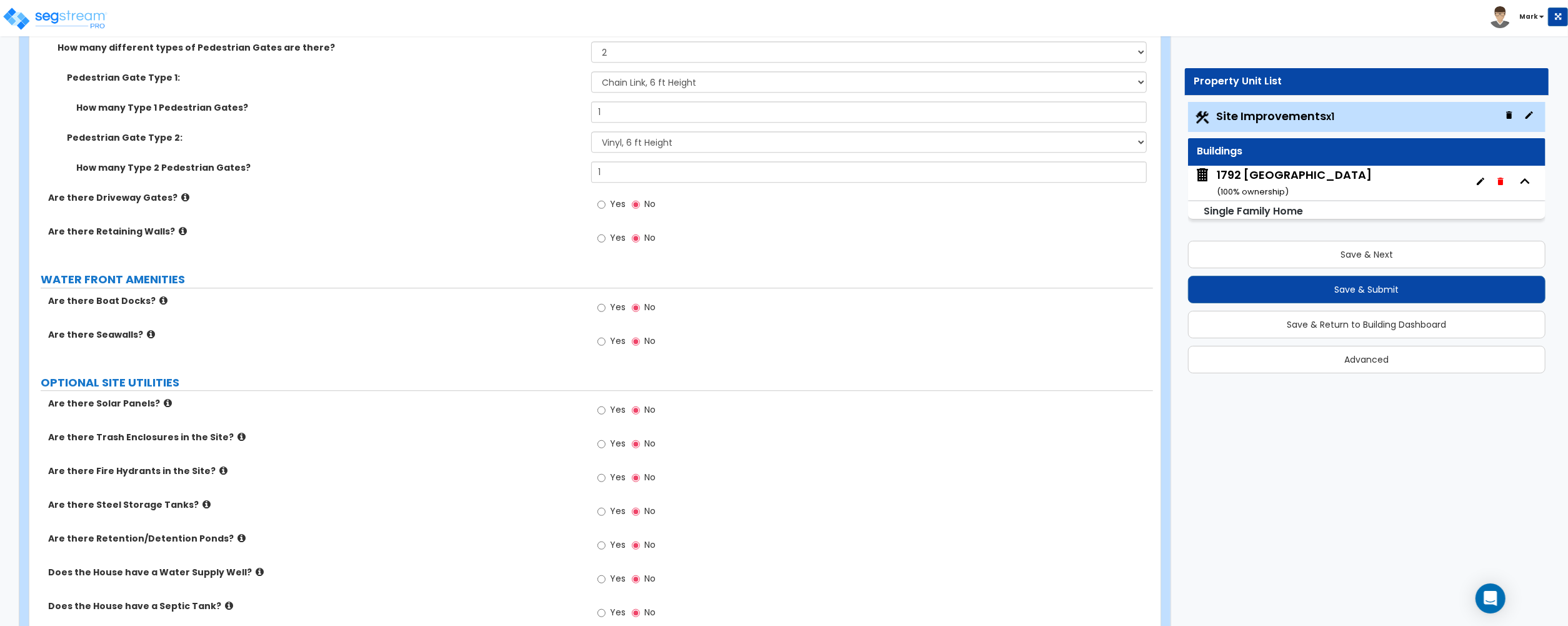
scroll to position [3319, 0]
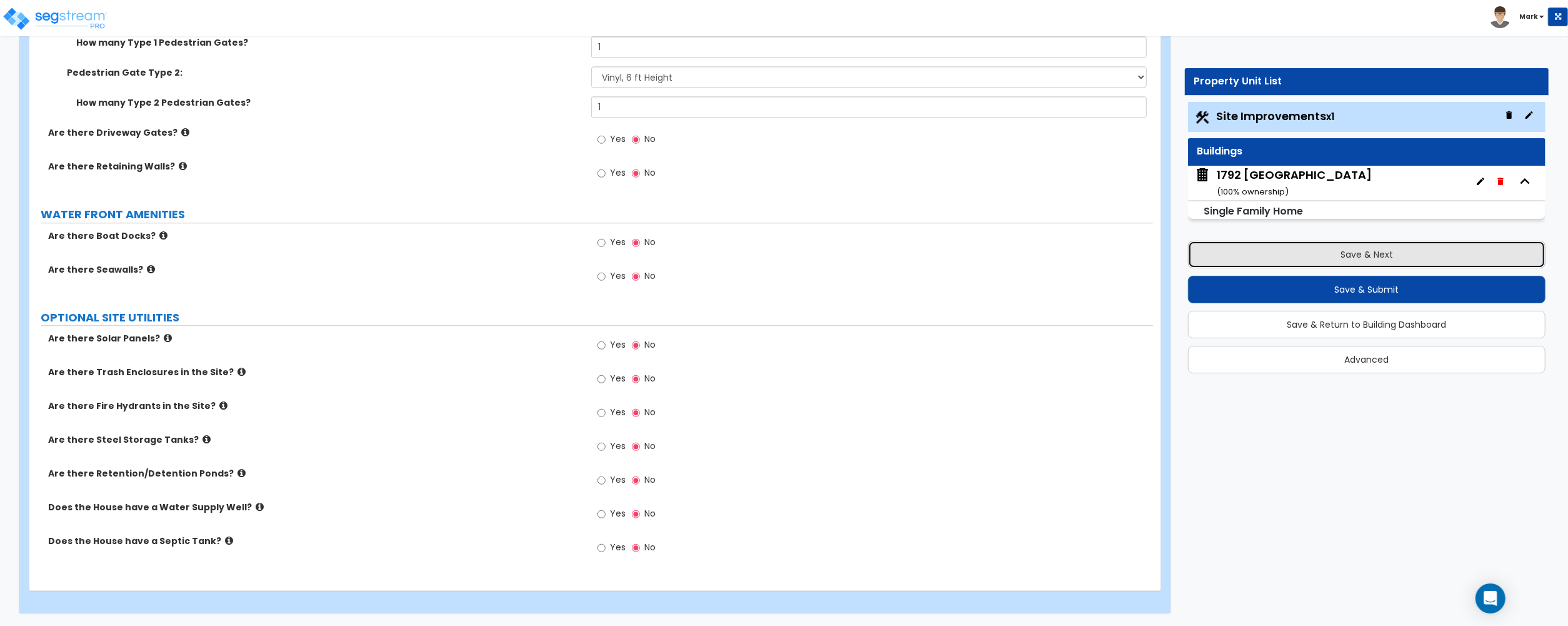
click at [1452, 261] on button "Save & Next" at bounding box center [1367, 254] width 358 height 28
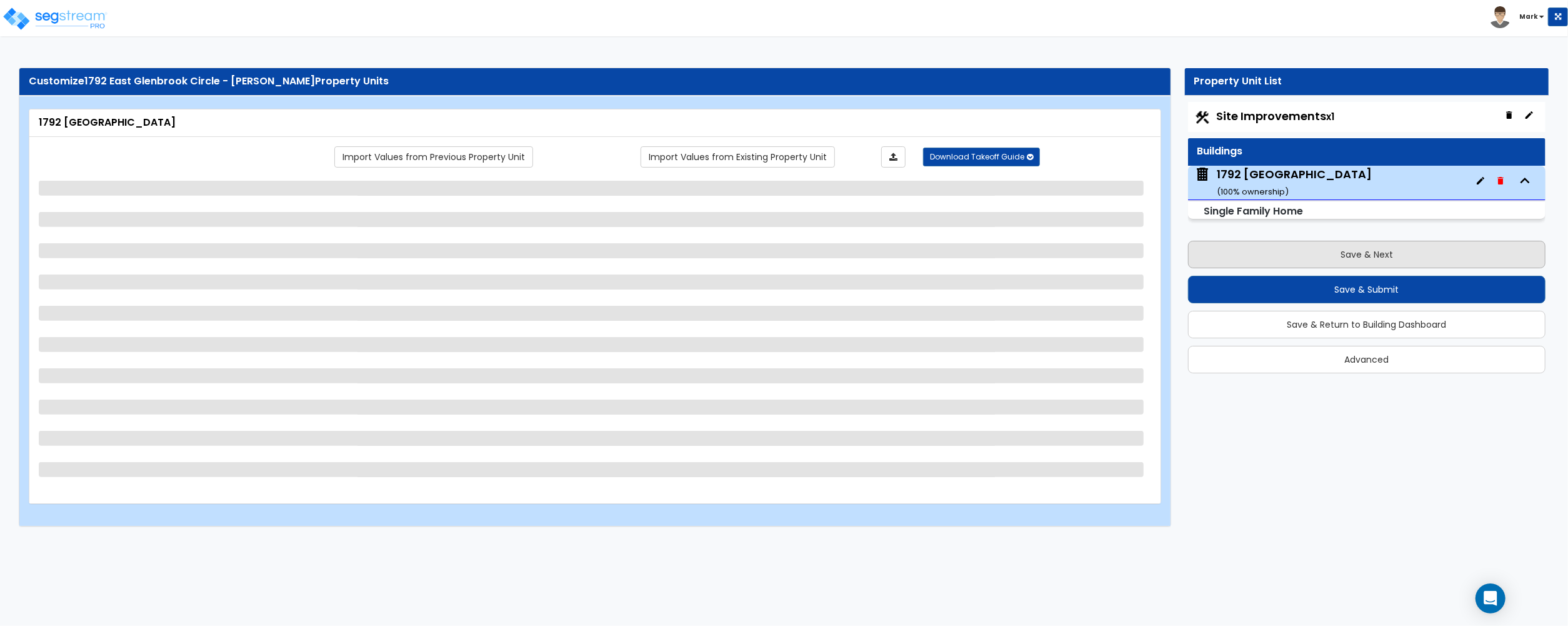
scroll to position [0, 0]
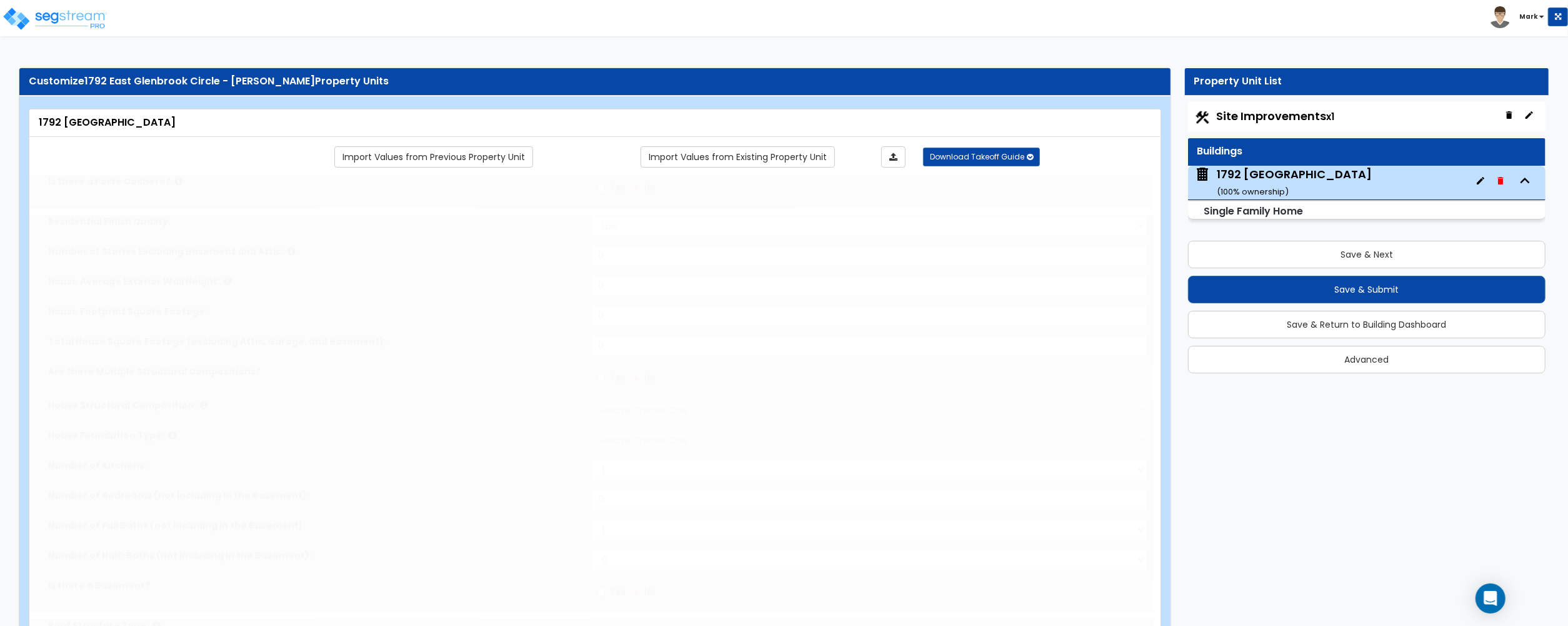
type input "1"
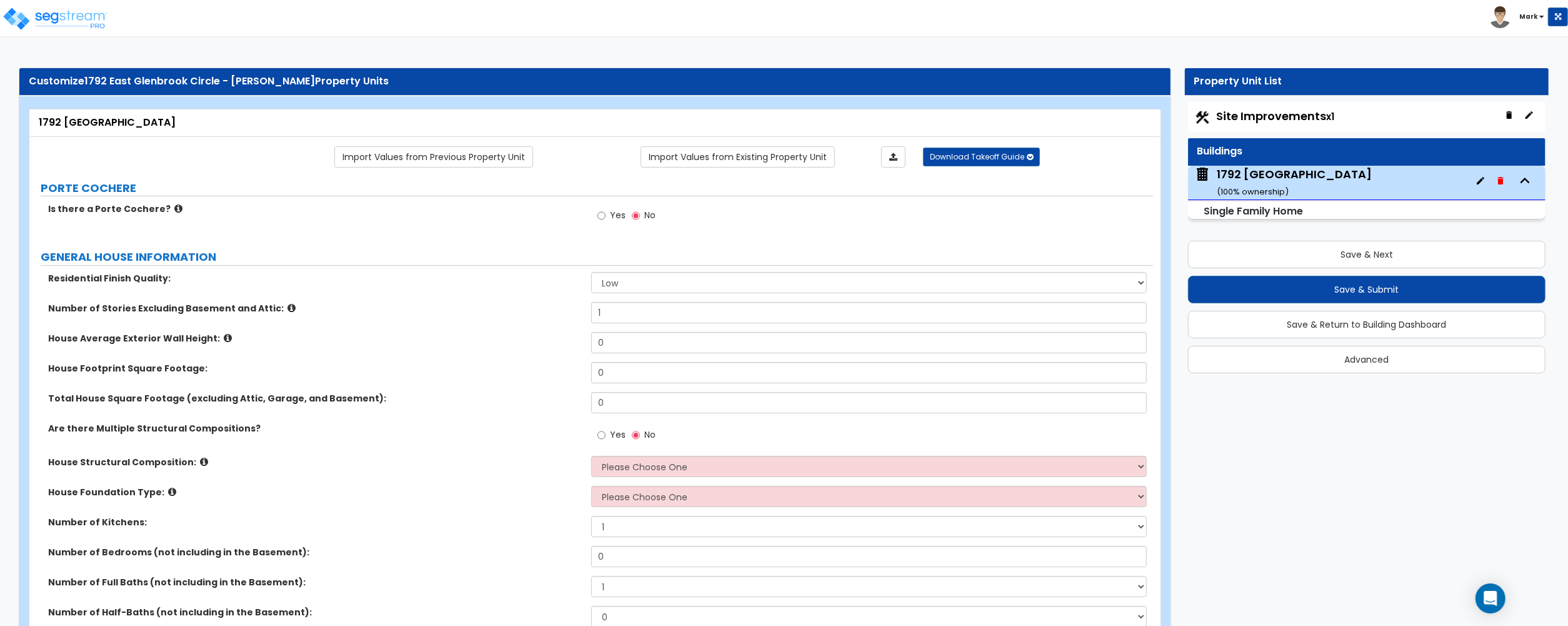
drag, startPoint x: 644, startPoint y: 284, endPoint x: 648, endPoint y: 294, distance: 10.8
click at [644, 284] on select "Low Average High" at bounding box center [868, 282] width 555 height 21
select select "2"
click at [591, 273] on select "Low Average High" at bounding box center [868, 282] width 555 height 21
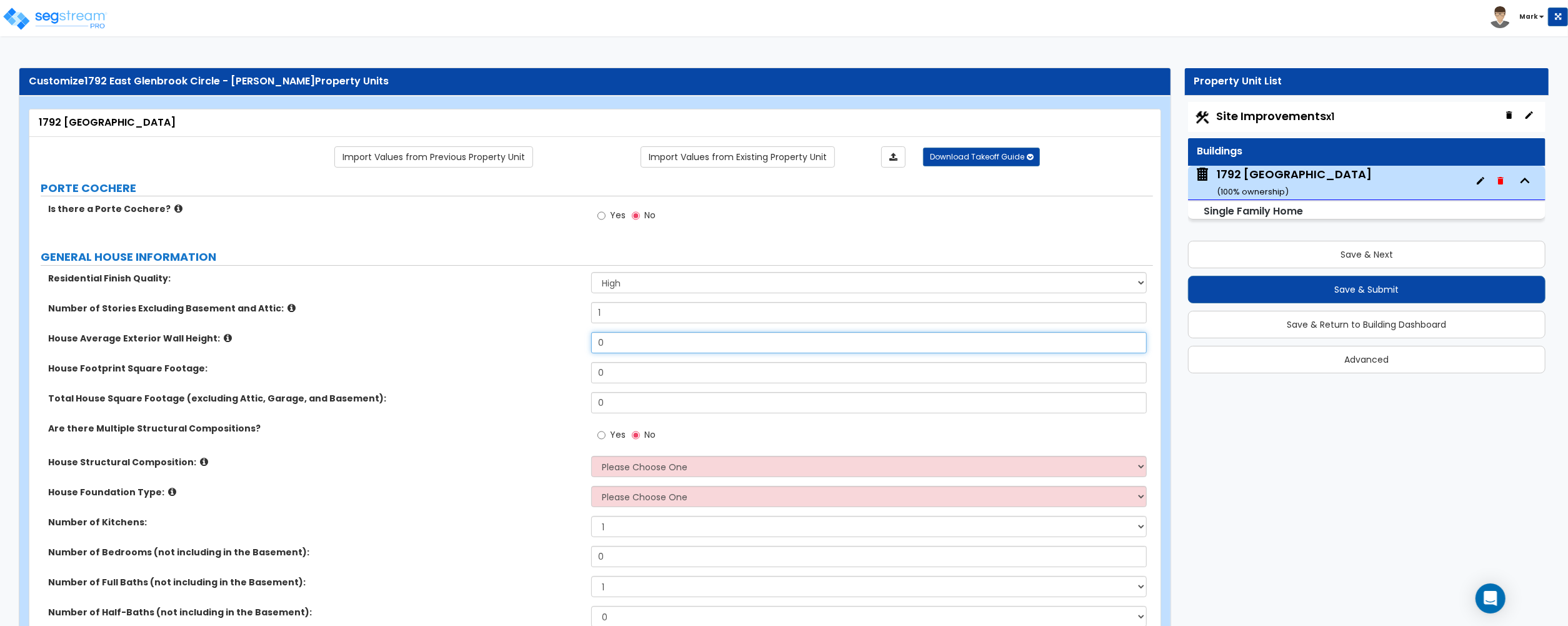
click at [649, 348] on input "0" at bounding box center [868, 342] width 555 height 21
type input "10"
click at [661, 376] on input "0" at bounding box center [868, 372] width 555 height 21
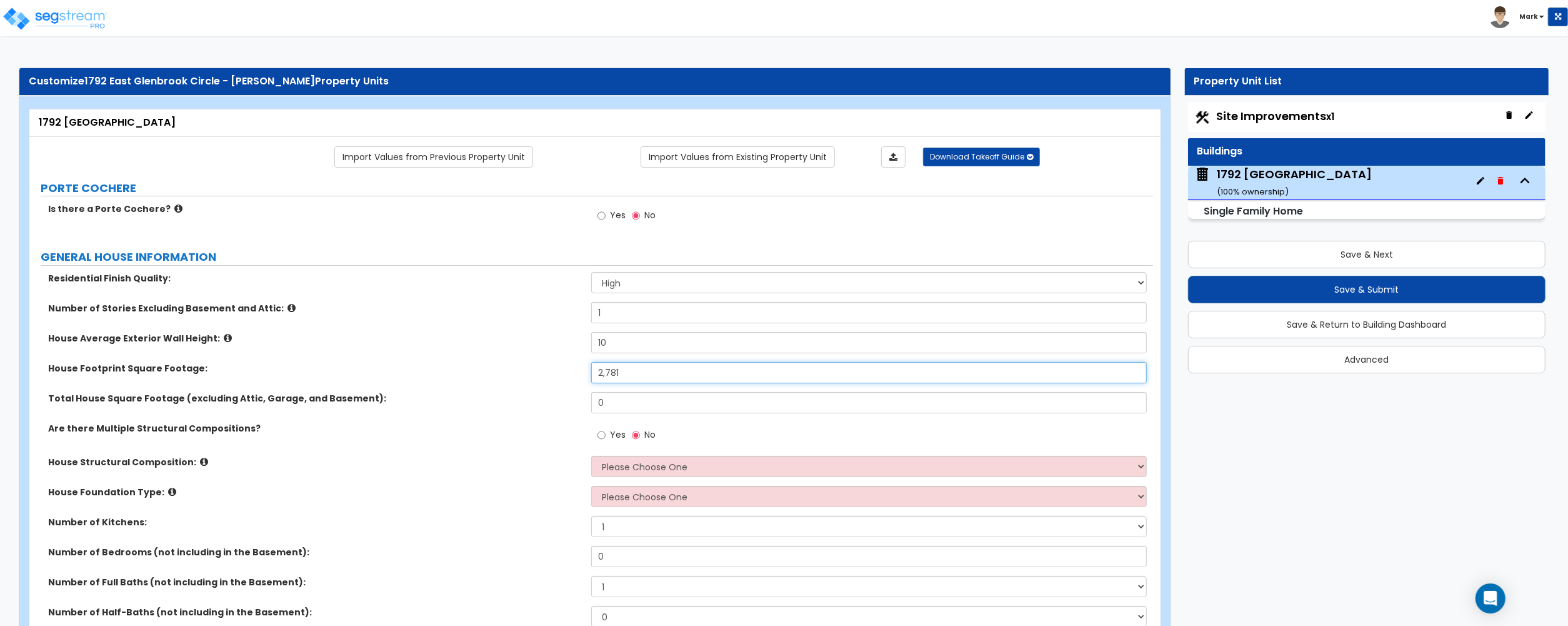
type input "2,781"
click at [664, 409] on input "0" at bounding box center [868, 402] width 555 height 21
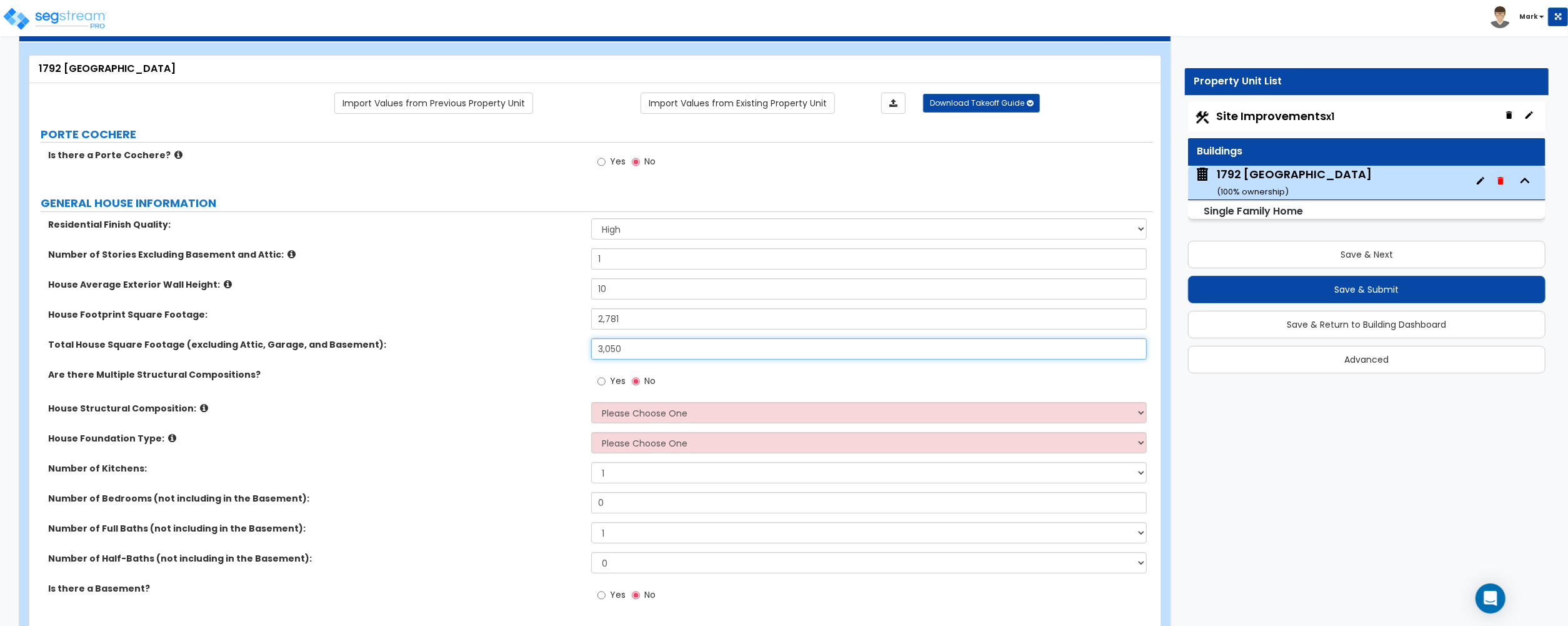
scroll to position [83, 0]
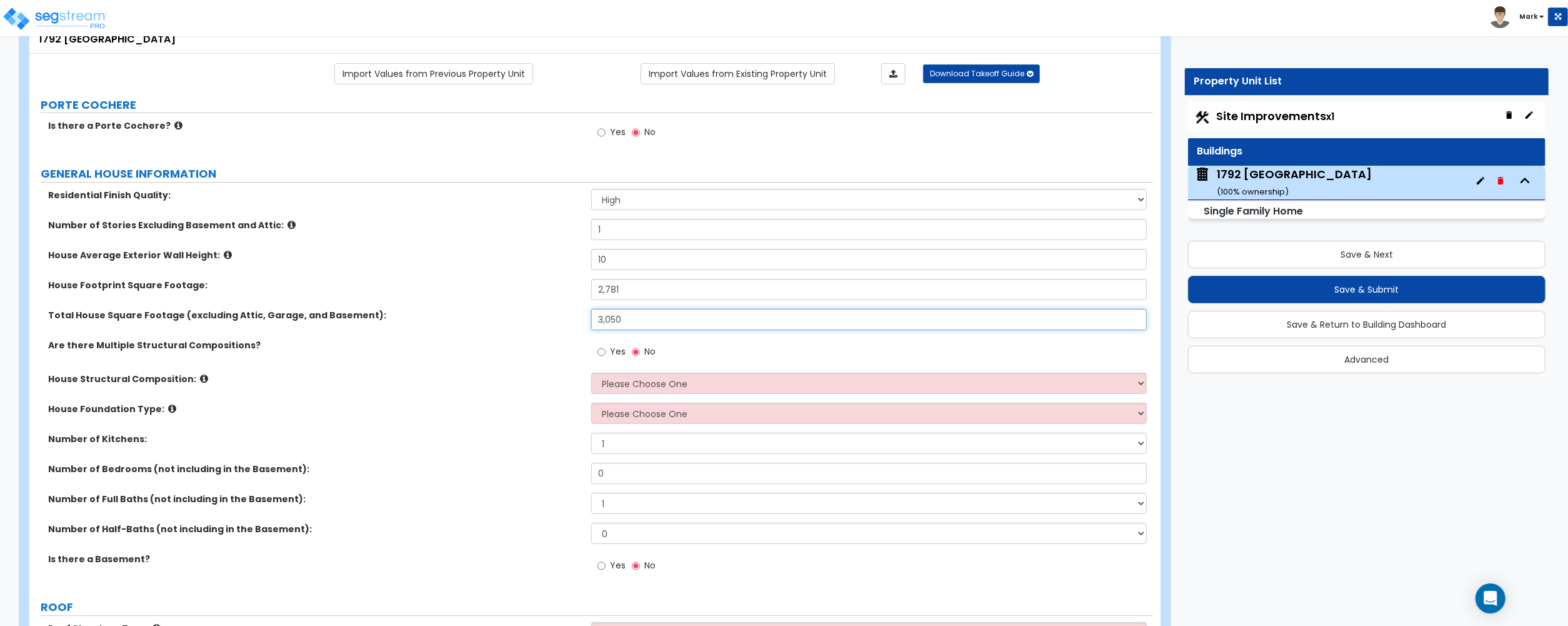
type input "3,050"
click at [636, 393] on select "Please Choose One Reinforced Concrete Structural Steel Brick Masonry CMU Masonr…" at bounding box center [868, 383] width 555 height 21
select select "7"
click at [591, 374] on select "Please Choose One Reinforced Concrete Structural Steel Brick Masonry CMU Masonr…" at bounding box center [868, 383] width 555 height 21
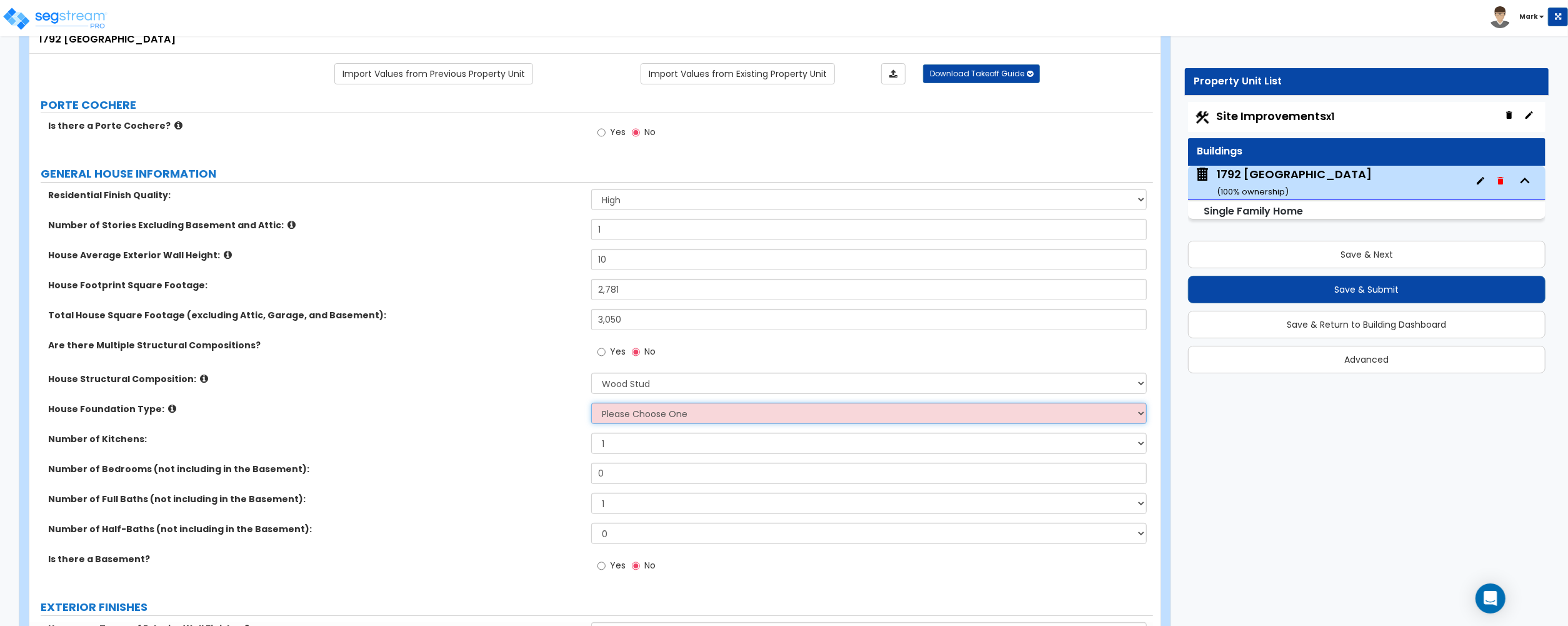
click at [636, 408] on select "Please Choose One Crawl Space Pier-Elevated First floor Slab on Grade" at bounding box center [868, 413] width 555 height 21
click at [530, 438] on label "Number of Kitchens:" at bounding box center [315, 439] width 534 height 13
click at [168, 409] on icon at bounding box center [172, 408] width 8 height 9
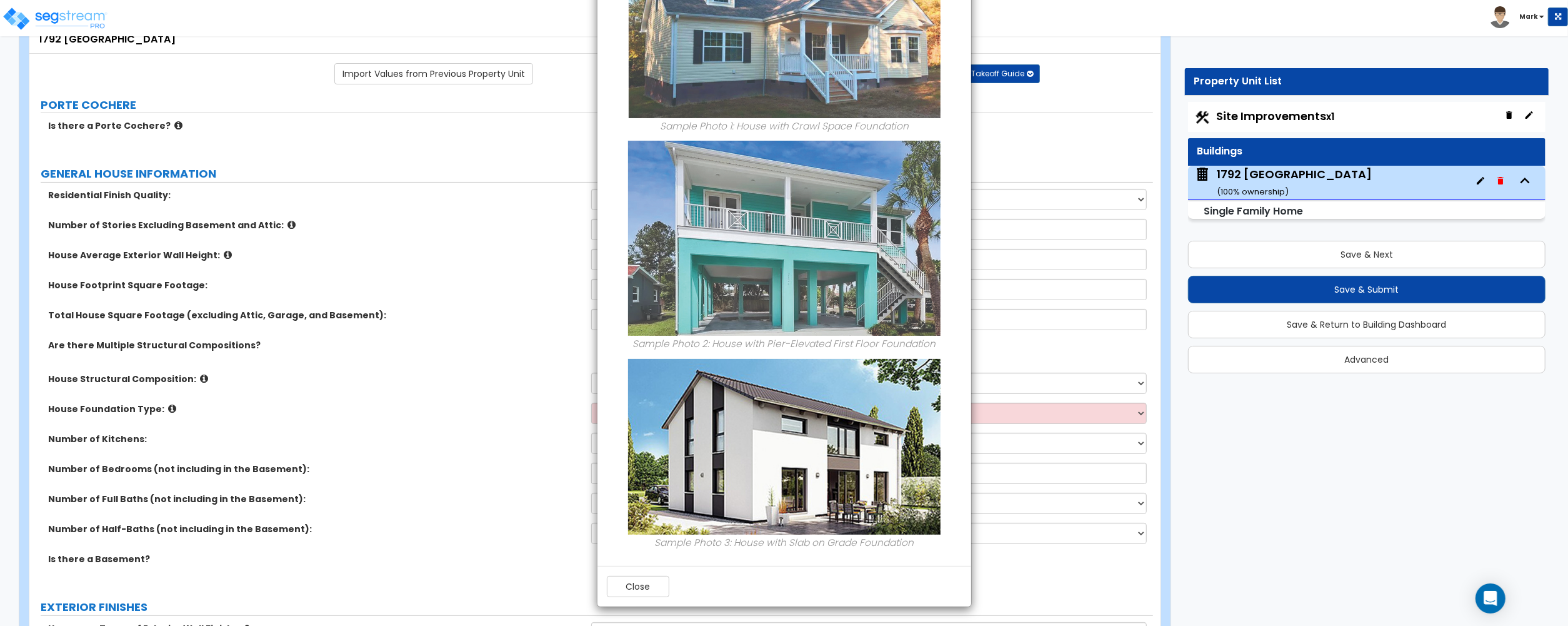
scroll to position [0, 0]
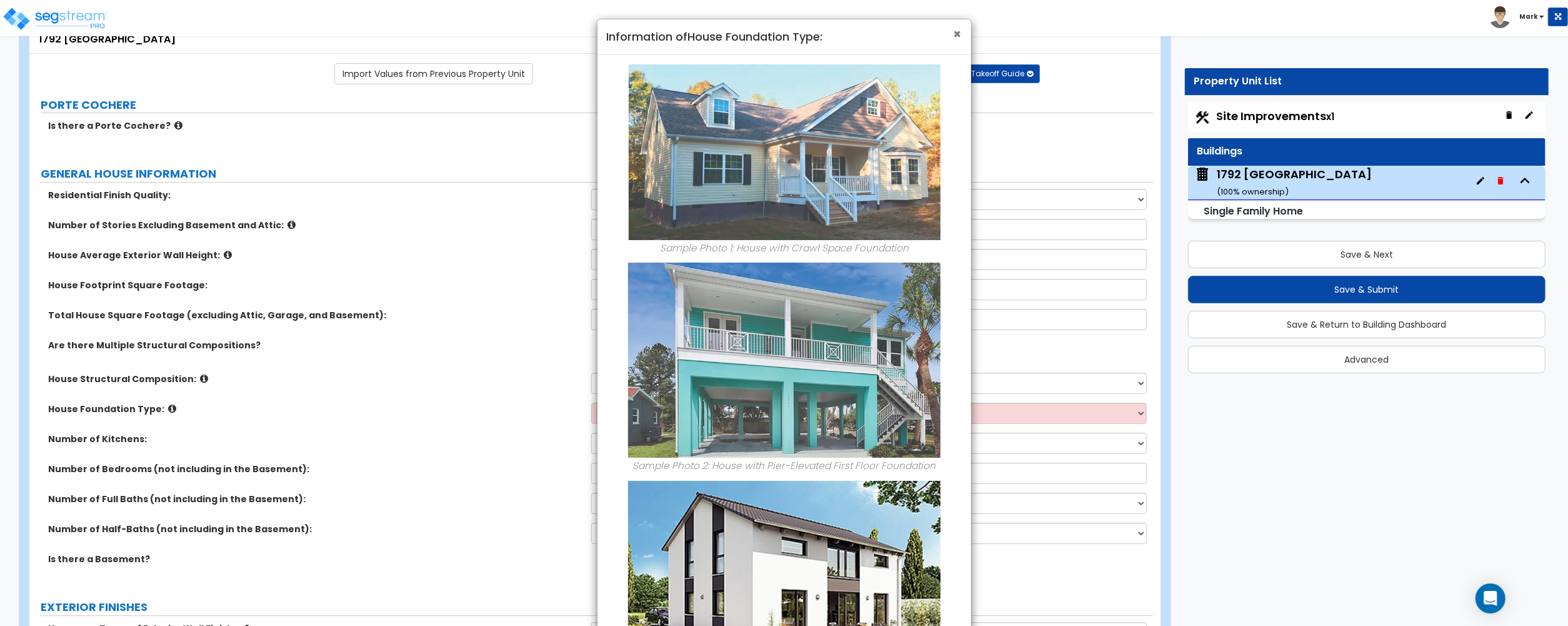
click at [958, 34] on span "×" at bounding box center [958, 34] width 8 height 18
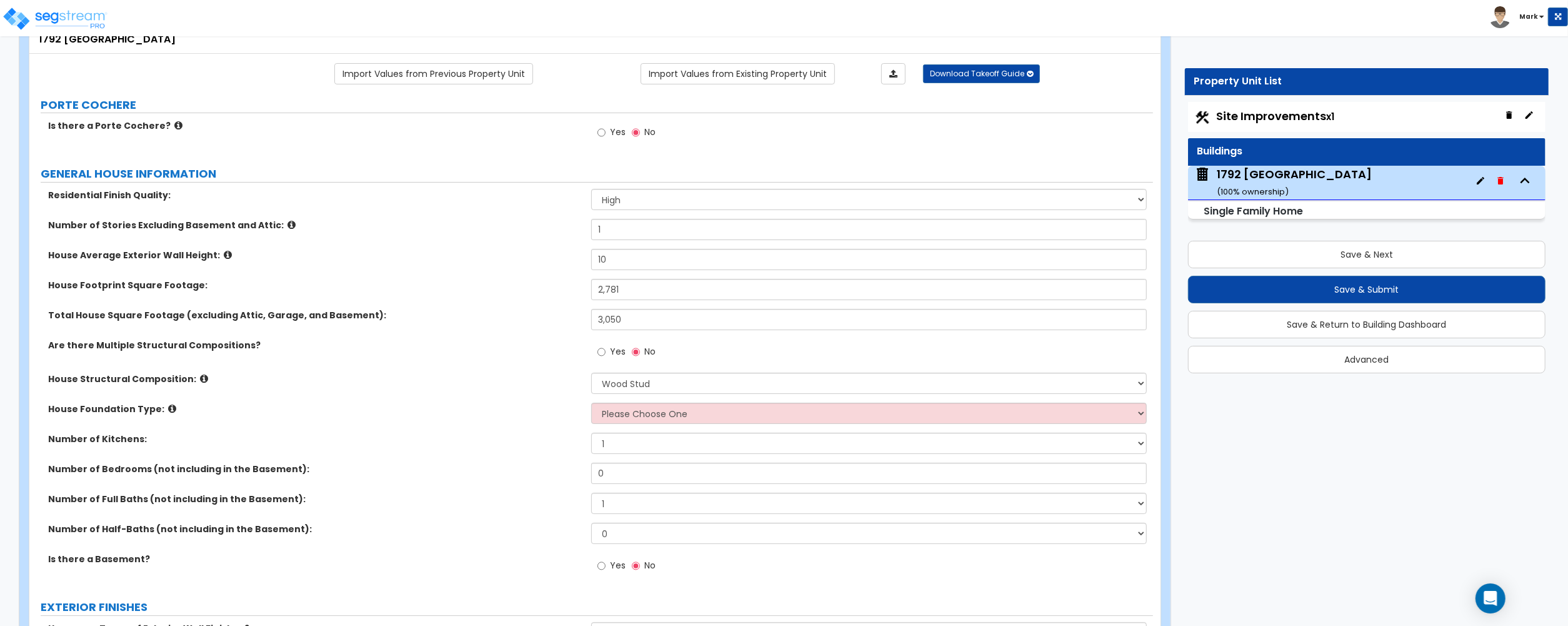
click at [503, 418] on div "House Foundation Type: Please Choose One Crawl Space Pier-Elevated First floor …" at bounding box center [590, 418] width 1123 height 30
click at [654, 417] on select "Please Choose One Crawl Space Pier-Elevated First floor Slab on Grade" at bounding box center [868, 413] width 555 height 21
select select "3"
click at [591, 404] on select "Please Choose One Crawl Space Pier-Elevated First floor Slab on Grade" at bounding box center [868, 413] width 555 height 21
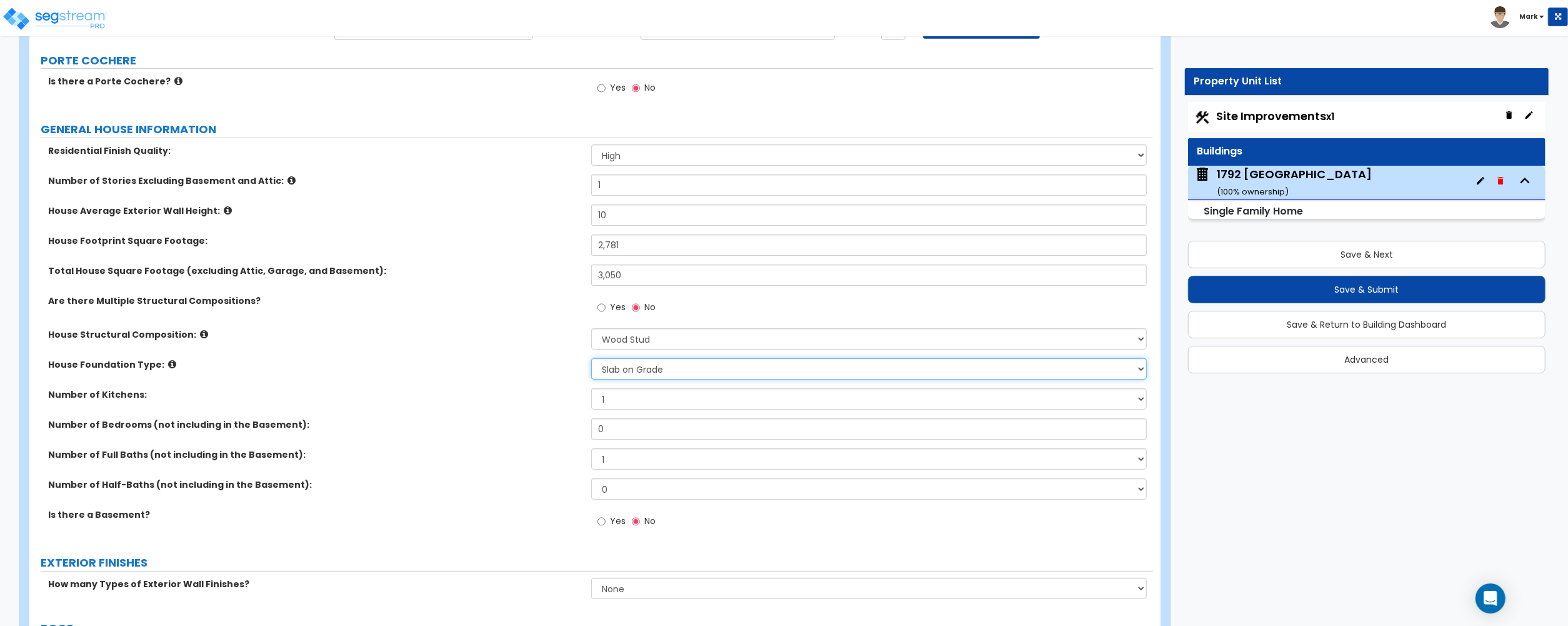
scroll to position [166, 0]
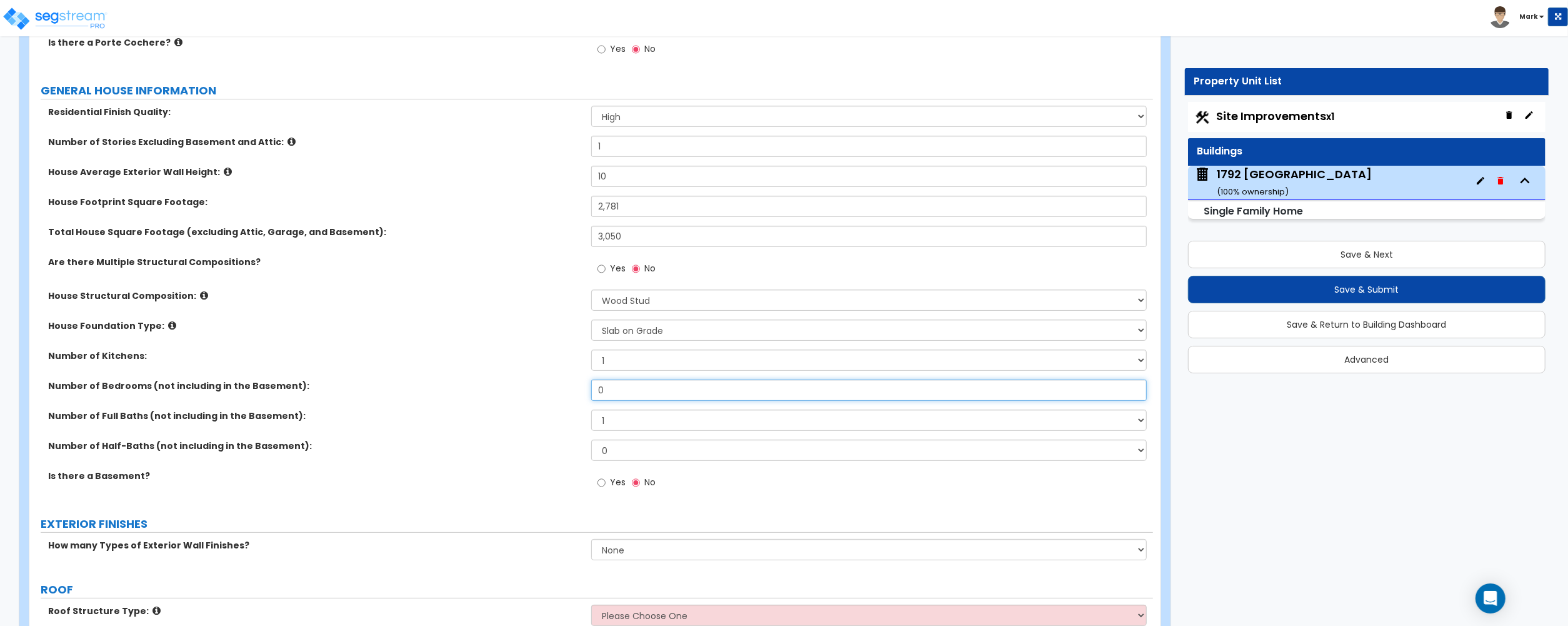
click at [643, 394] on input "0" at bounding box center [868, 390] width 555 height 21
type input "5"
click at [643, 424] on select "1 2 3 4 5 6 7 8 9 10" at bounding box center [868, 420] width 555 height 21
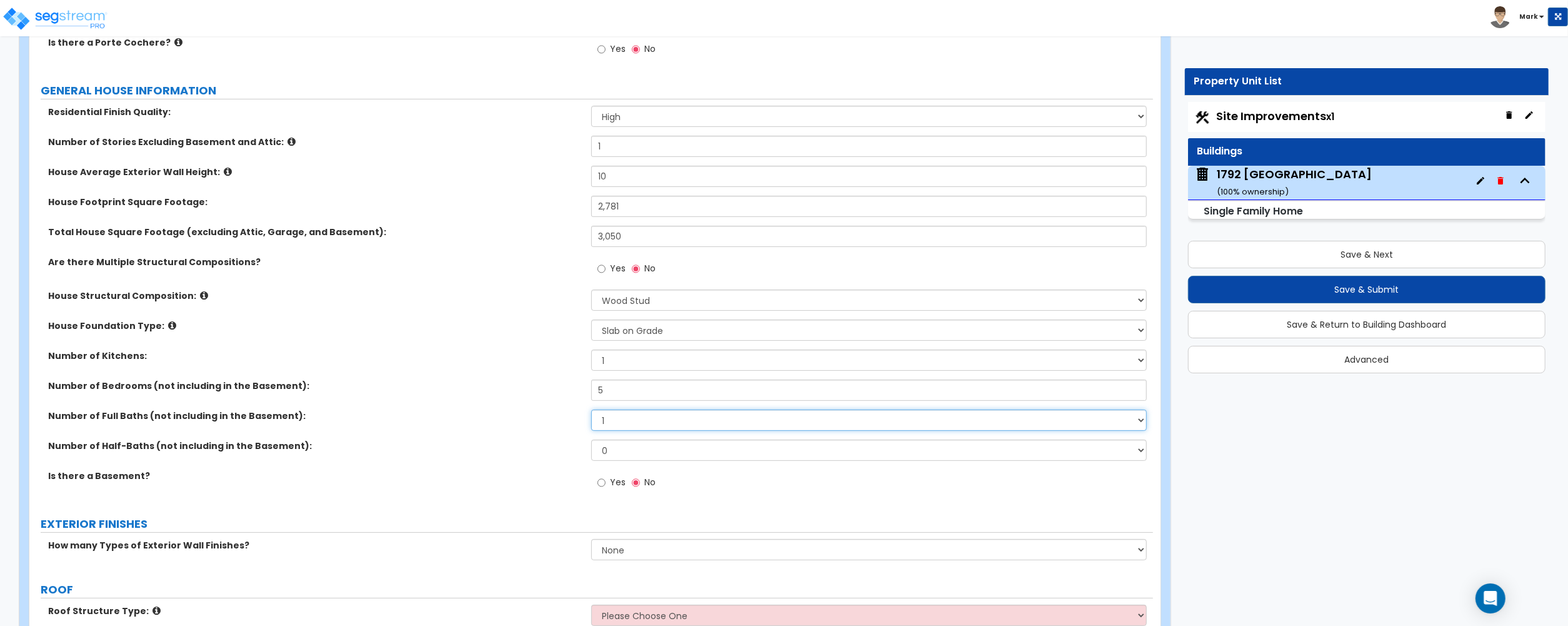
click at [643, 424] on select "1 2 3 4 5 6 7 8 9 10" at bounding box center [868, 420] width 555 height 21
select select "2"
click at [591, 411] on select "1 2 3 4 5 6 7 8 9 10" at bounding box center [868, 420] width 555 height 21
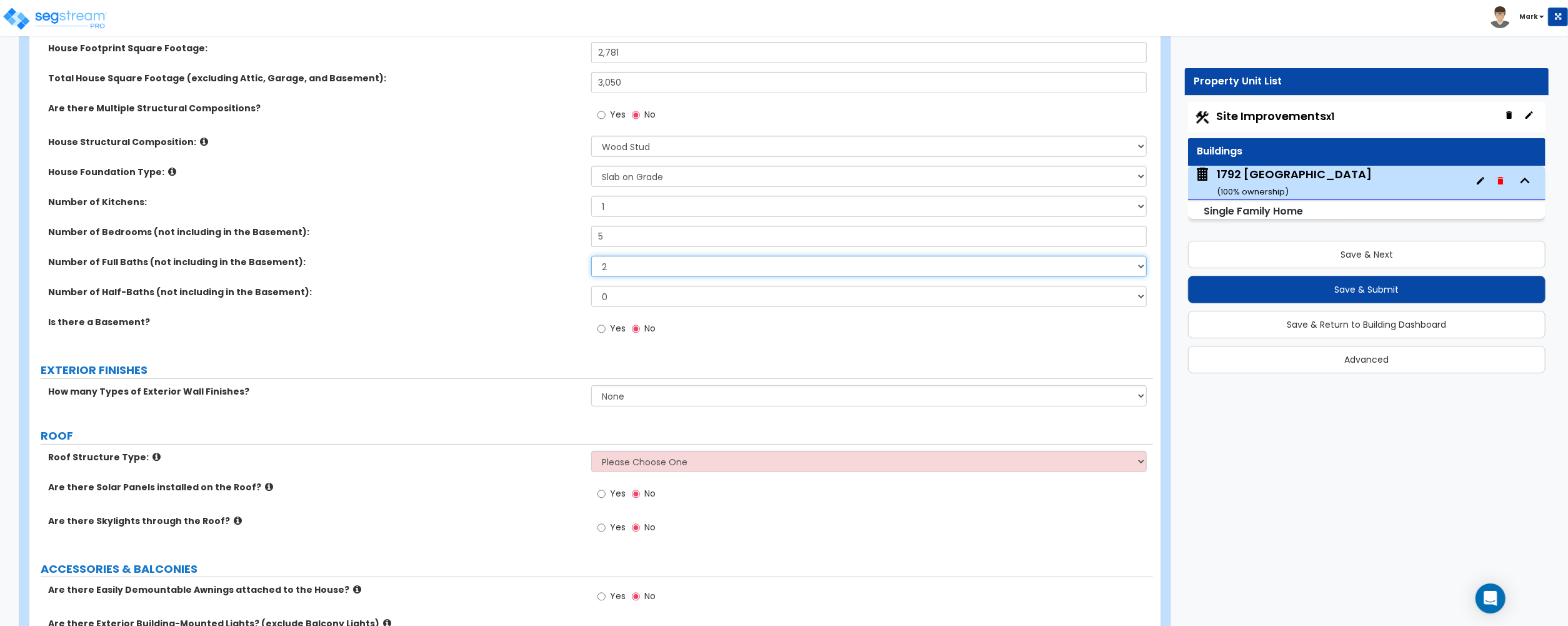
scroll to position [333, 0]
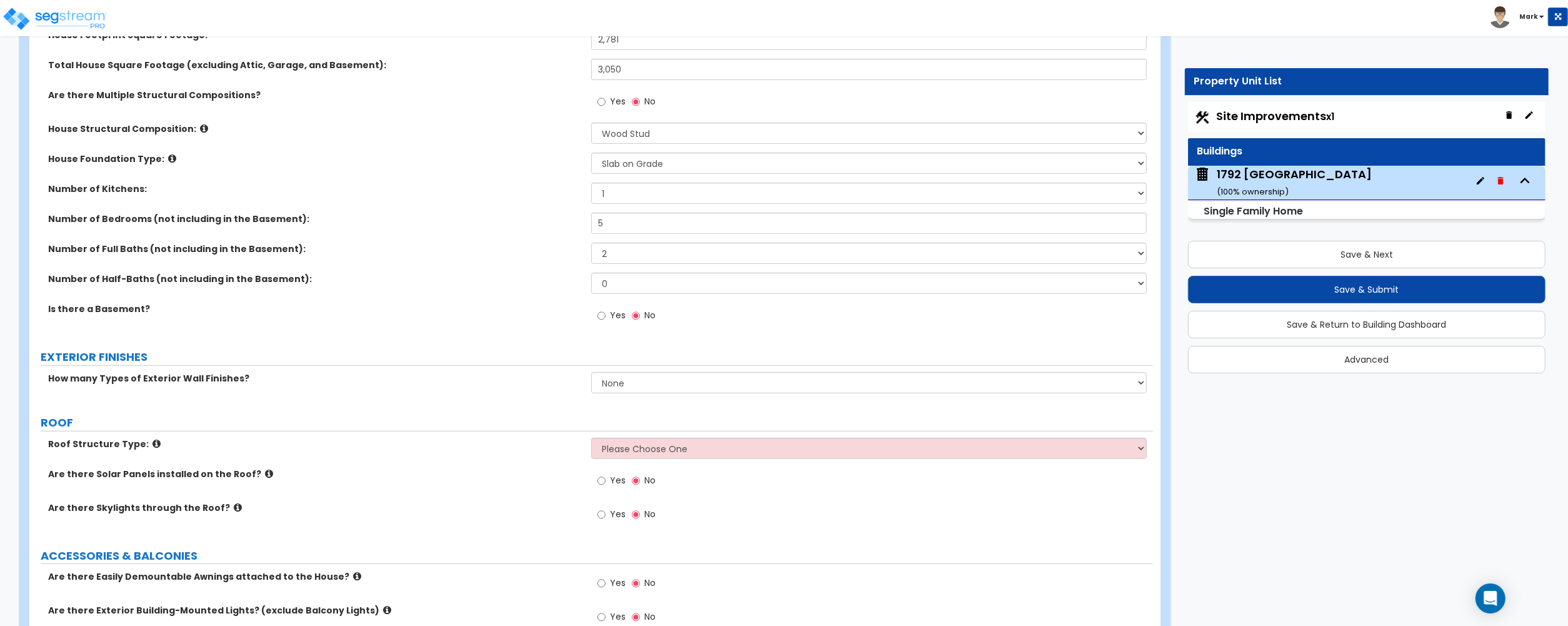
click at [613, 323] on label "Yes" at bounding box center [611, 316] width 28 height 21
click at [606, 323] on input "Yes" at bounding box center [601, 316] width 8 height 14
radio input "true"
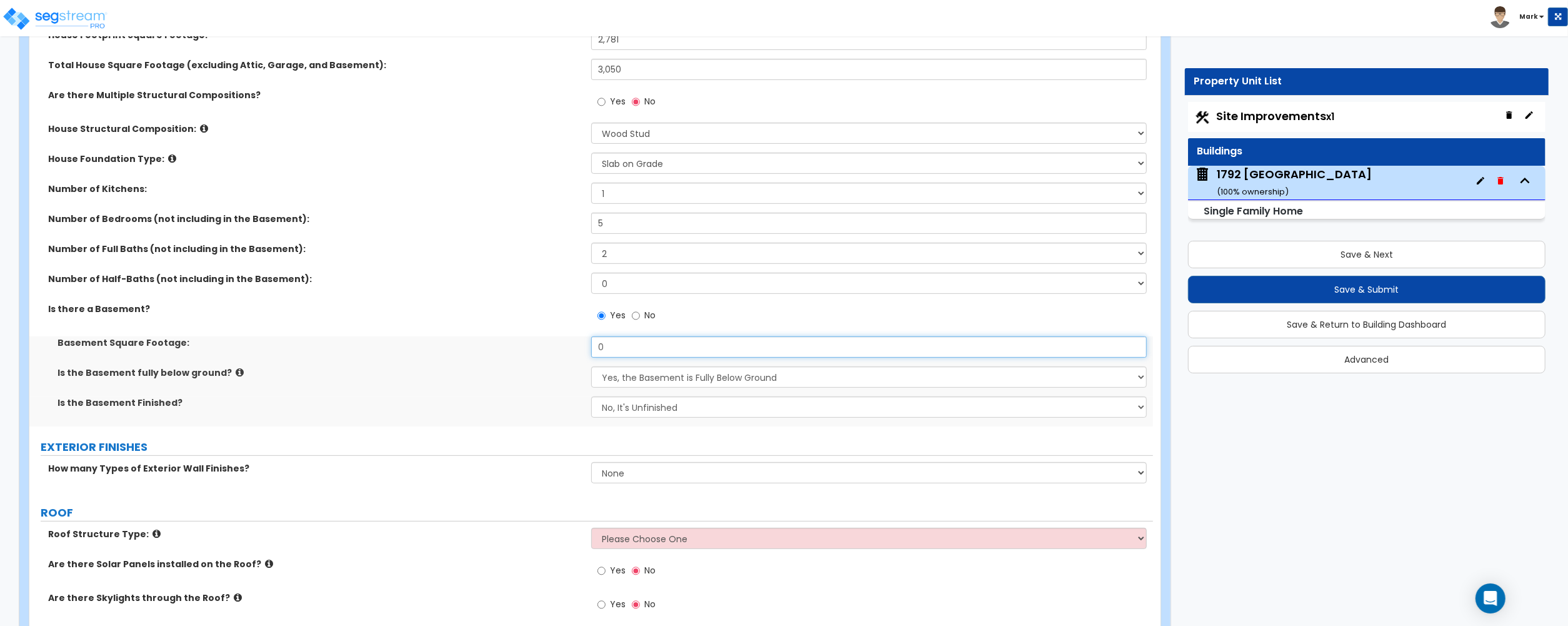
click at [626, 345] on input "0" at bounding box center [868, 346] width 555 height 21
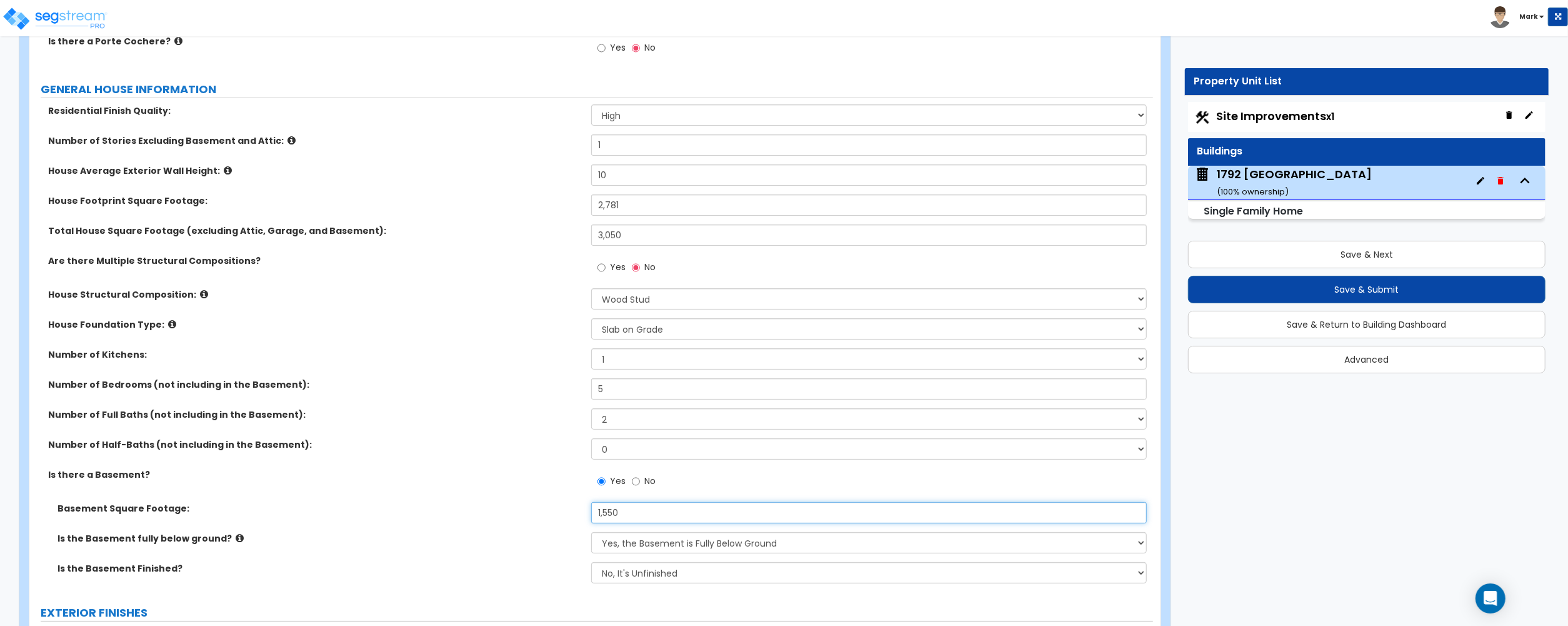
scroll to position [166, 0]
type input "1,550"
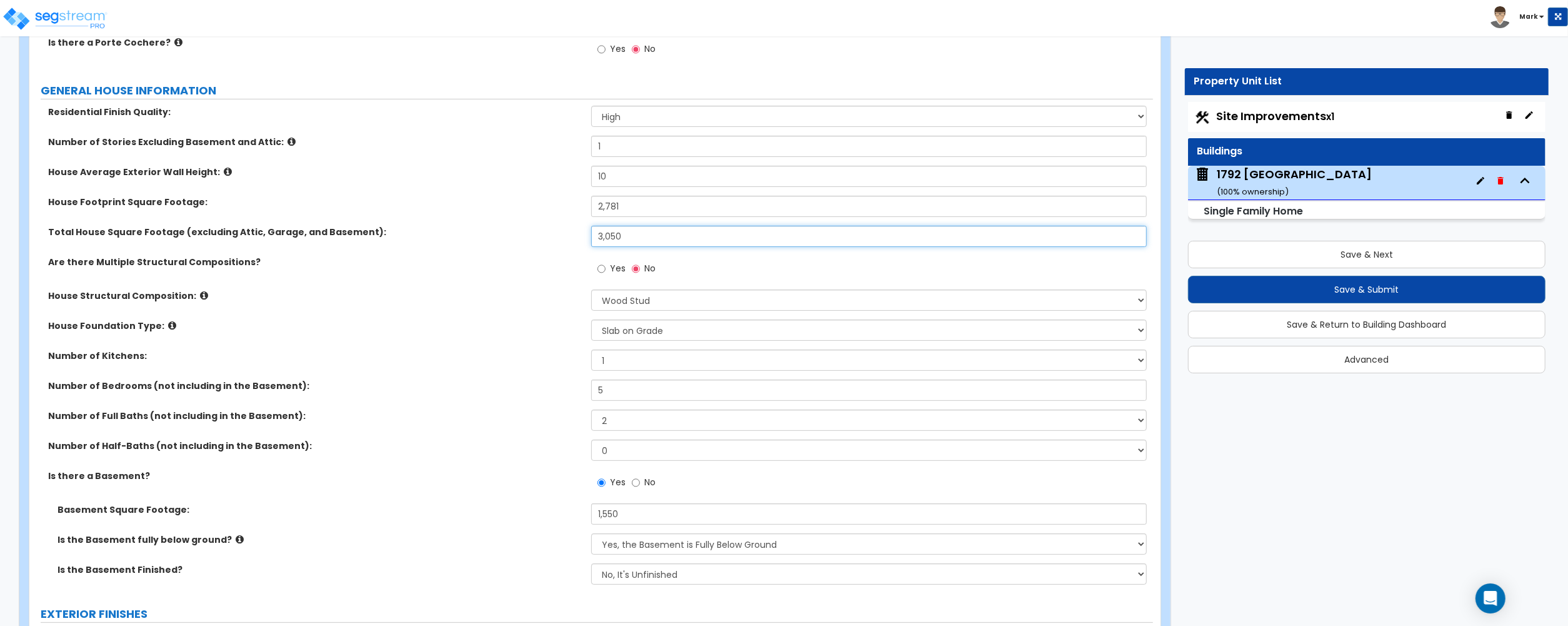
click at [653, 231] on input "3,050" at bounding box center [868, 235] width 555 height 21
type input "1,500"
click at [540, 420] on label "Number of Full Baths (not including in the Basement):" at bounding box center [315, 416] width 534 height 13
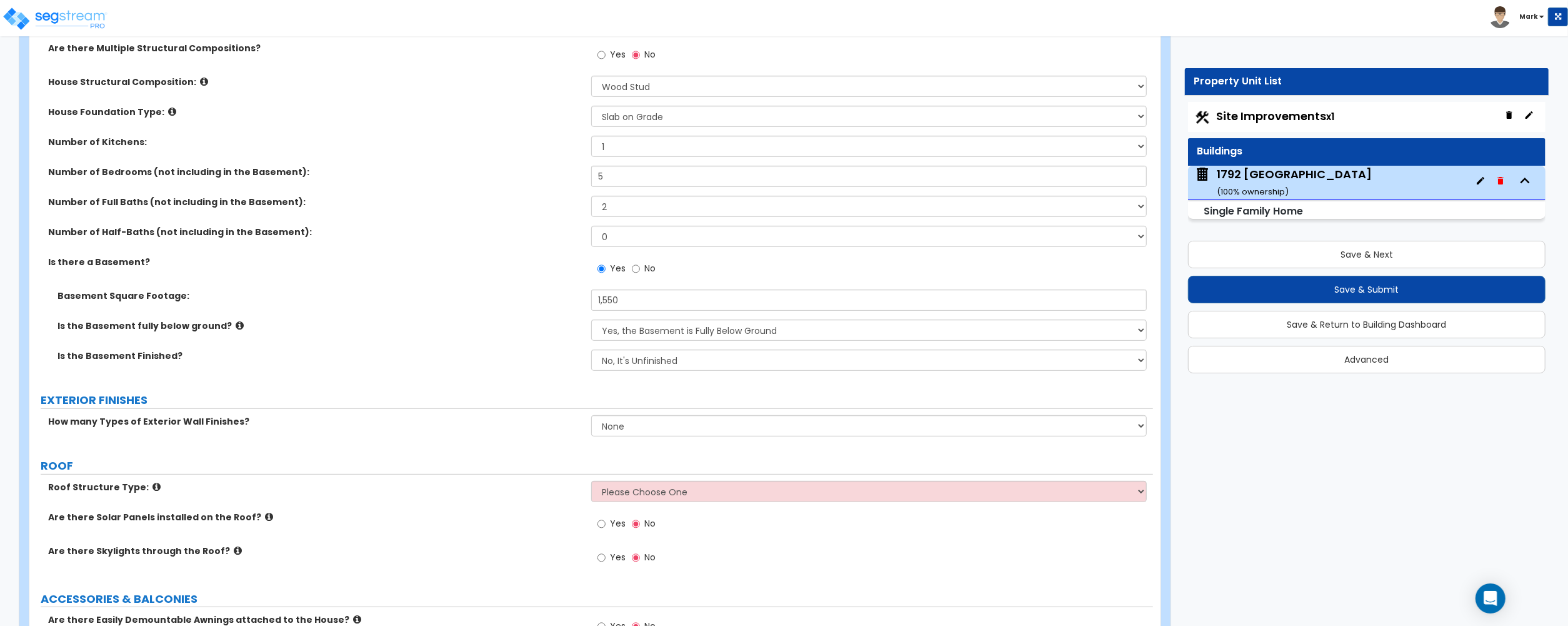
scroll to position [417, 0]
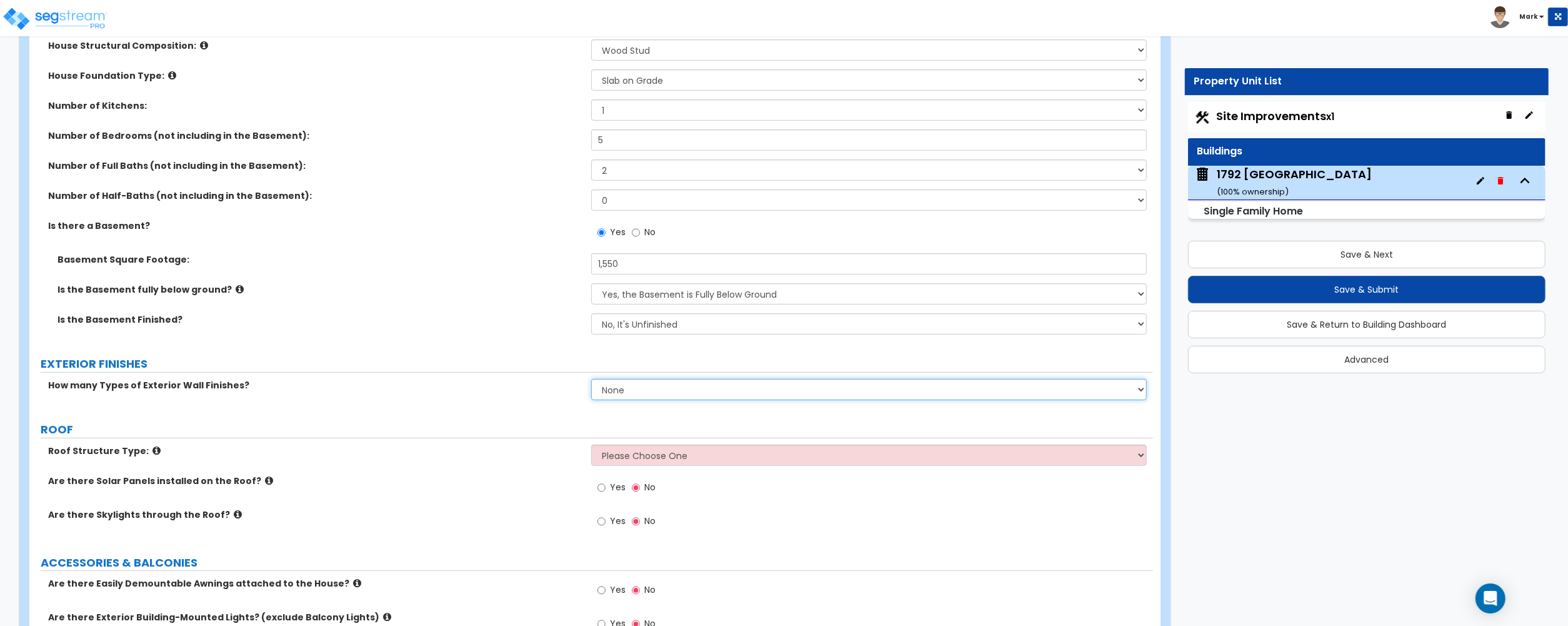
click at [618, 390] on select "None 1 2 3" at bounding box center [868, 389] width 555 height 21
select select "2"
click at [591, 380] on select "None 1 2 3" at bounding box center [868, 389] width 555 height 21
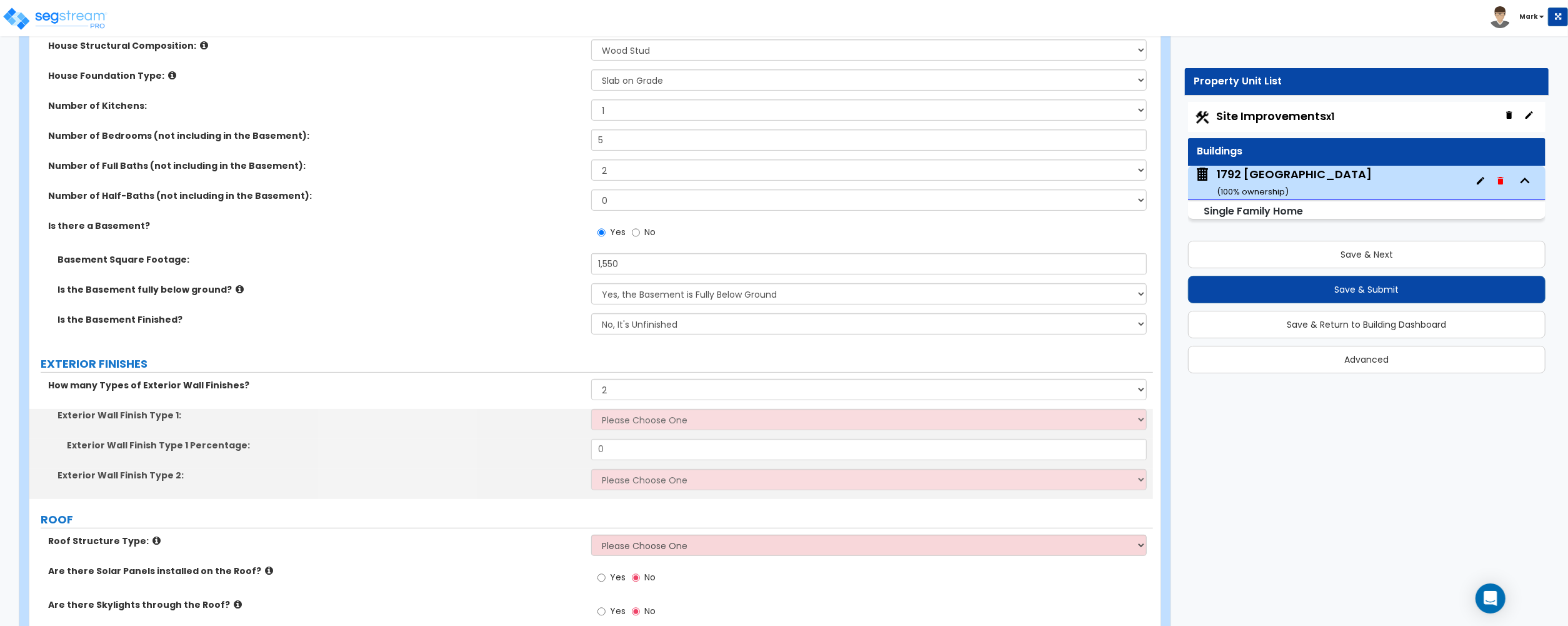
click at [626, 432] on div "Exterior Wall Finish Type 1: Please Choose One No Finish/Shared Wall No Wall Br…" at bounding box center [590, 424] width 1123 height 30
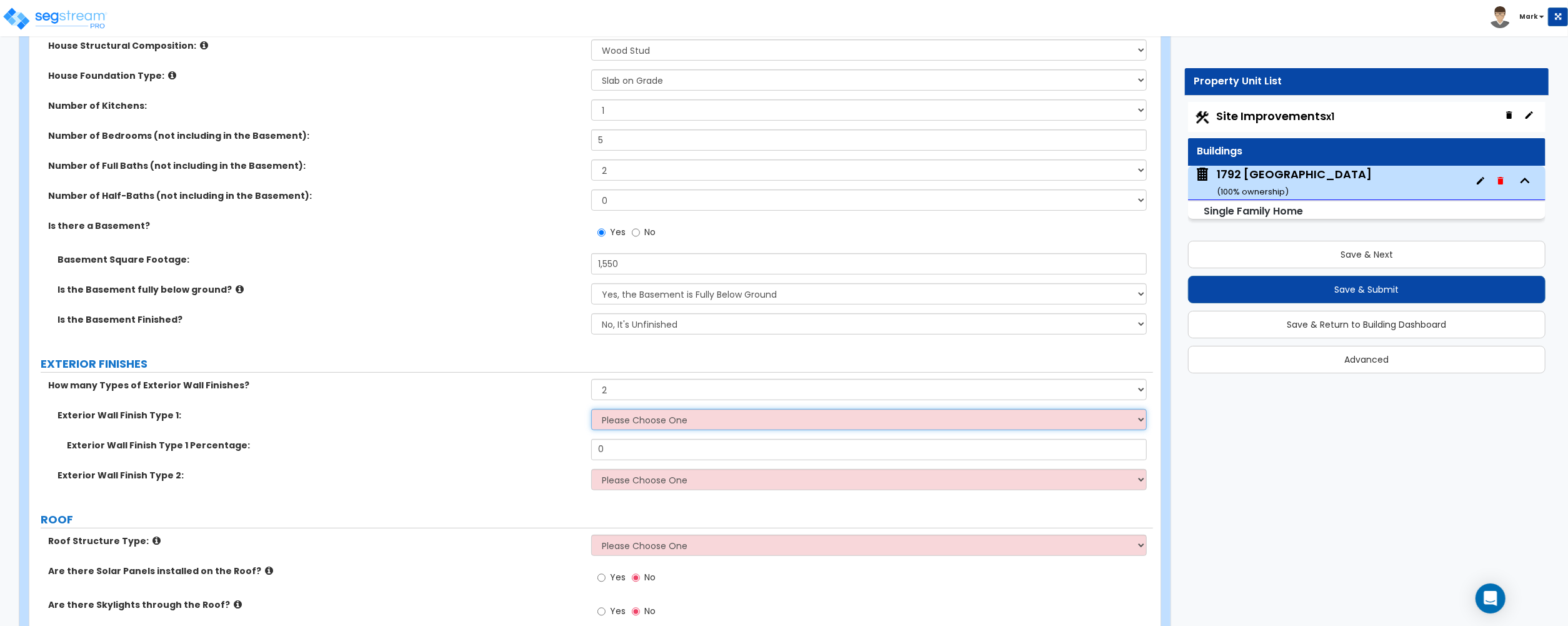
click at [626, 421] on select "Please Choose One No Finish/Shared Wall No Wall Brick Finish Stone Finish Wood …" at bounding box center [868, 419] width 555 height 21
select select "2"
click at [591, 410] on select "Please Choose One No Finish/Shared Wall No Wall Brick Finish Stone Finish Wood …" at bounding box center [868, 419] width 555 height 21
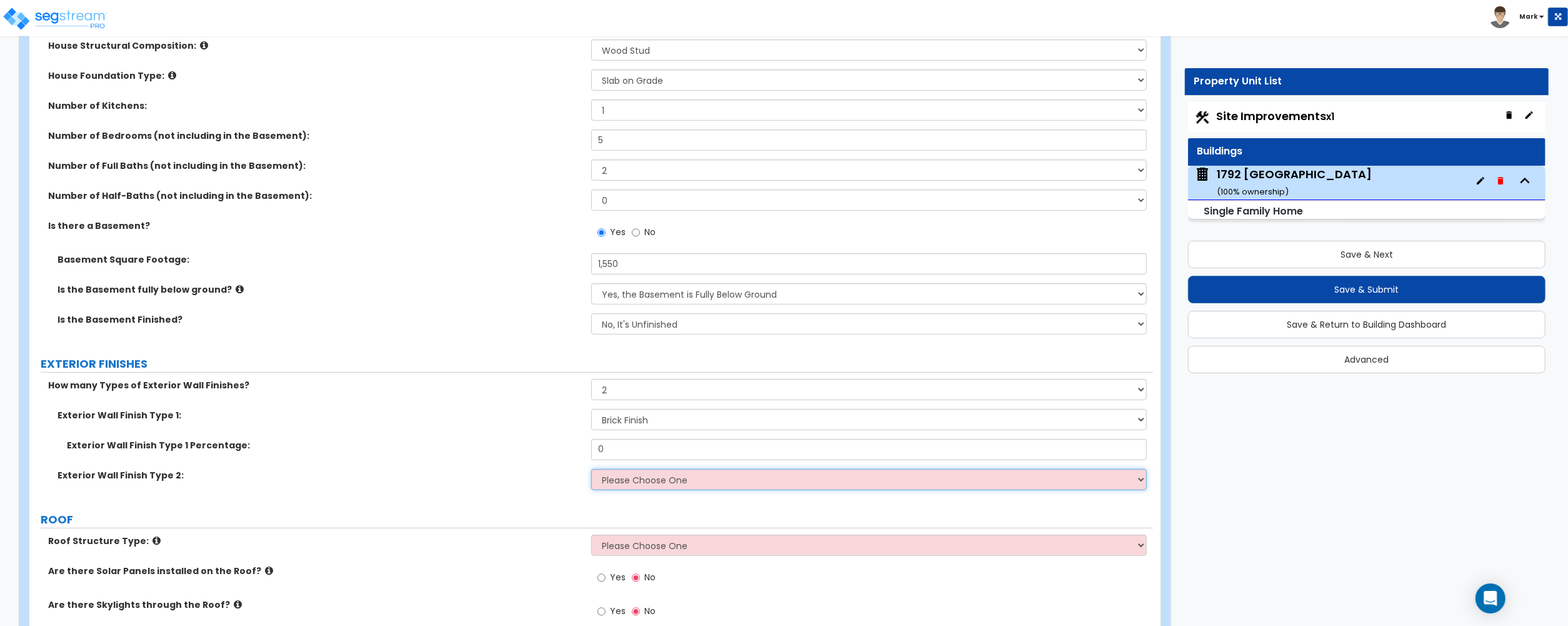
click at [651, 487] on select "Please Choose One No Finish/Shared Wall No Wall Brick Finish Stone Finish Wood …" at bounding box center [868, 478] width 555 height 21
select select "5"
click at [591, 470] on select "Please Choose One No Finish/Shared Wall No Wall Brick Finish Stone Finish Wood …" at bounding box center [868, 478] width 555 height 21
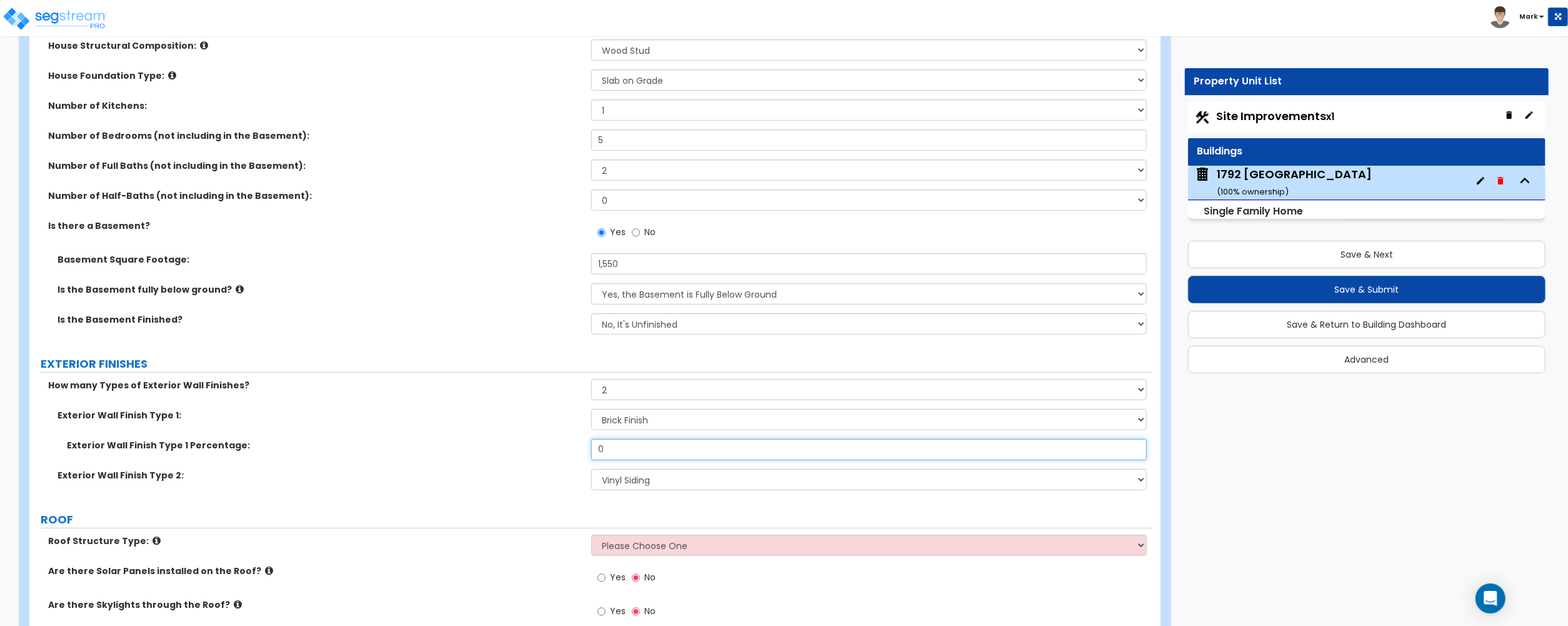
click at [710, 450] on input "0" at bounding box center [868, 449] width 555 height 21
type input "50"
click at [527, 491] on div "Exterior Wall Finish Type 2: Please Choose One No Finish/Shared Wall No Wall Br…" at bounding box center [590, 483] width 1123 height 30
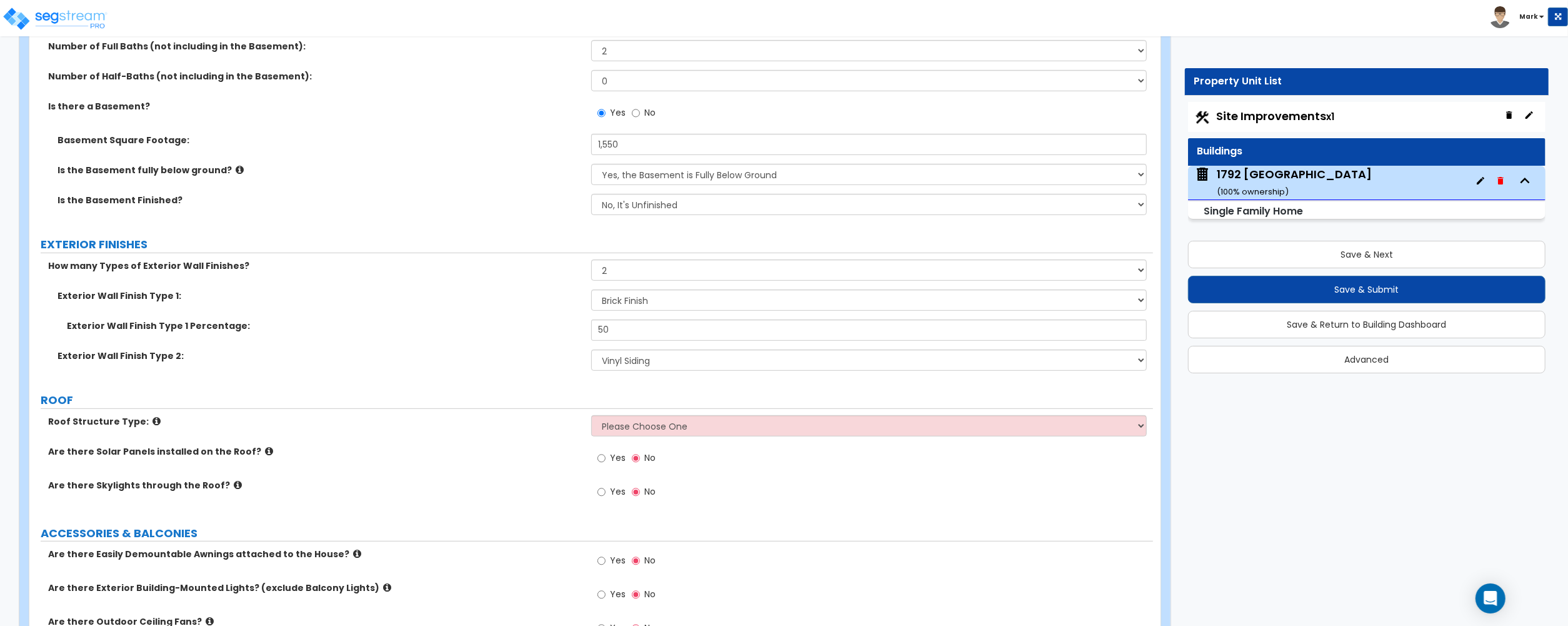
scroll to position [583, 0]
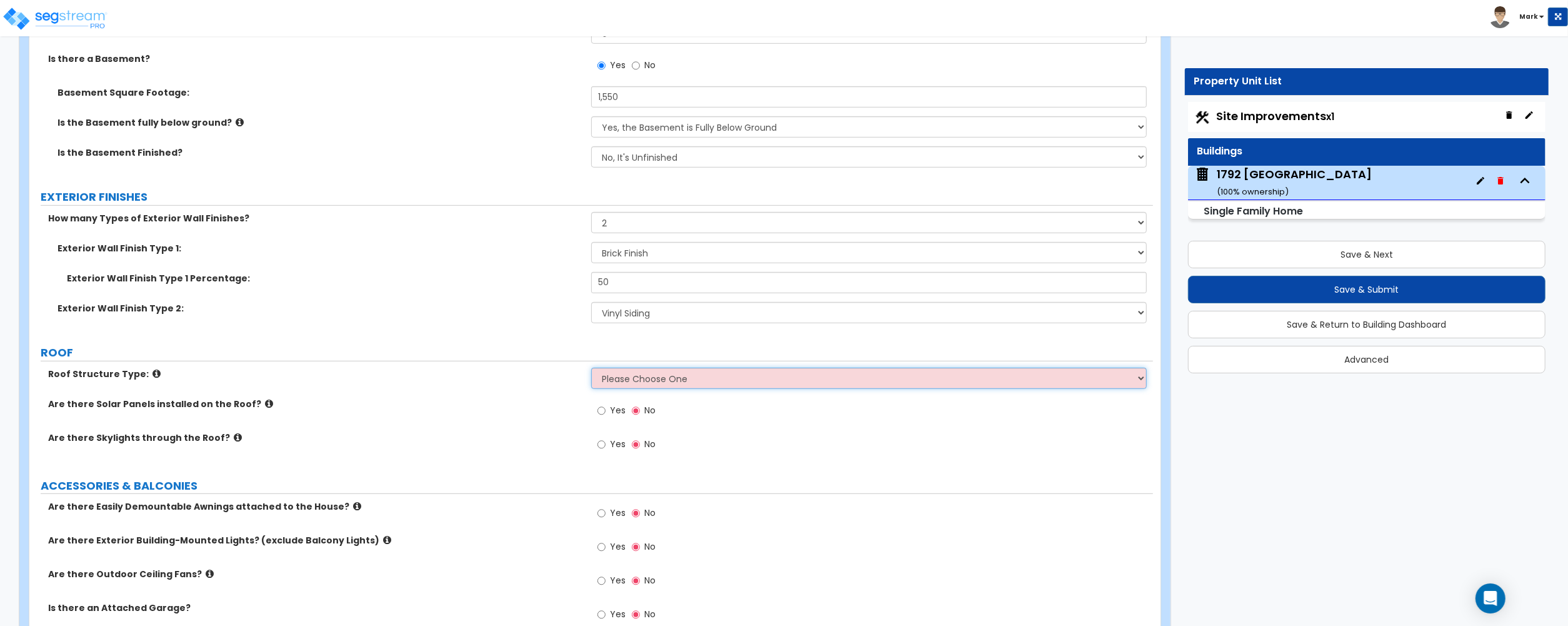
click at [650, 383] on select "Please Choose One Gable Roof Flat Roof Hybrid Gable & Flat Roof" at bounding box center [868, 378] width 555 height 21
click at [591, 369] on select "Please Choose One Gable Roof Flat Roof Hybrid Gable & Flat Roof" at bounding box center [868, 378] width 555 height 21
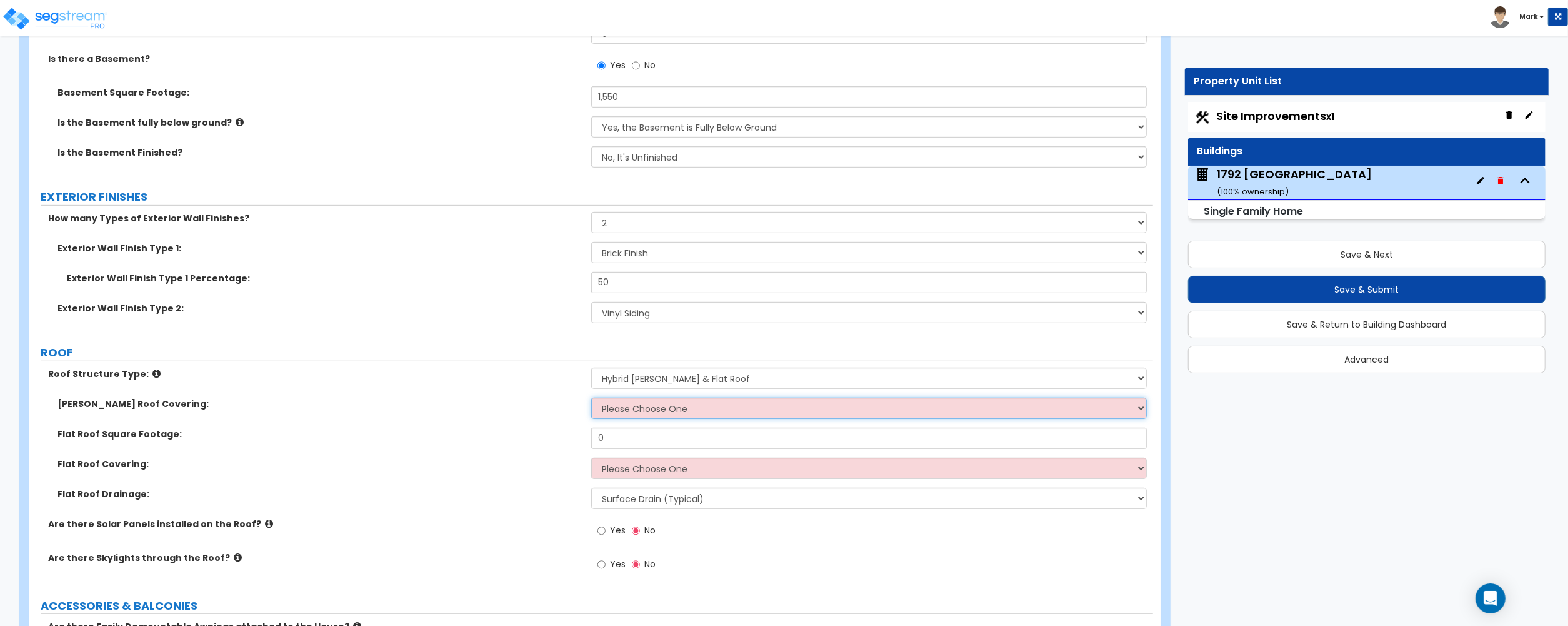
click at [659, 408] on select "Please Choose One Asphalt Shingle Clay Tile Wood Shingle Metal Shingle Standing…" at bounding box center [868, 408] width 555 height 21
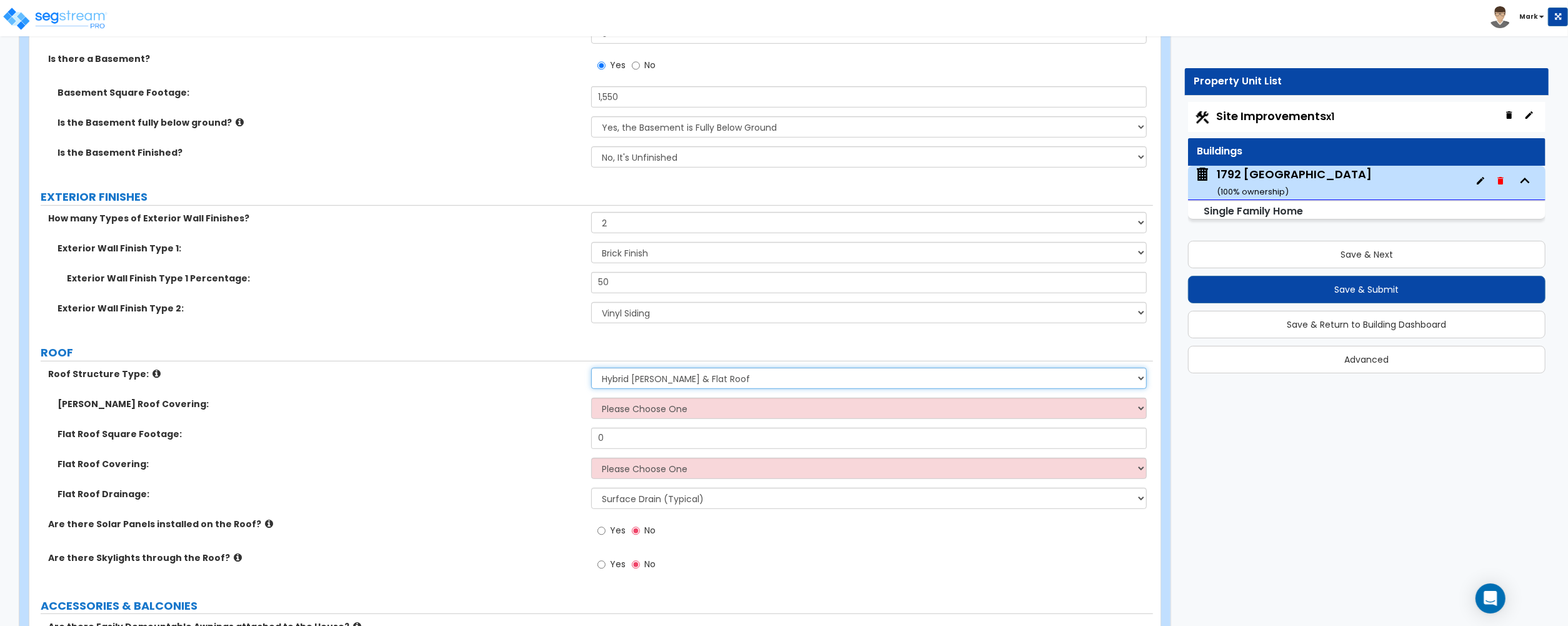
click at [625, 378] on select "Please Choose One Gable Roof Flat Roof Hybrid Gable & Flat Roof" at bounding box center [868, 378] width 555 height 21
click at [646, 379] on select "Please Choose One Gable Roof Flat Roof Hybrid Gable & Flat Roof" at bounding box center [868, 378] width 555 height 21
select select "1"
click at [591, 369] on select "Please Choose One Gable Roof Flat Roof Hybrid Gable & Flat Roof" at bounding box center [868, 378] width 555 height 21
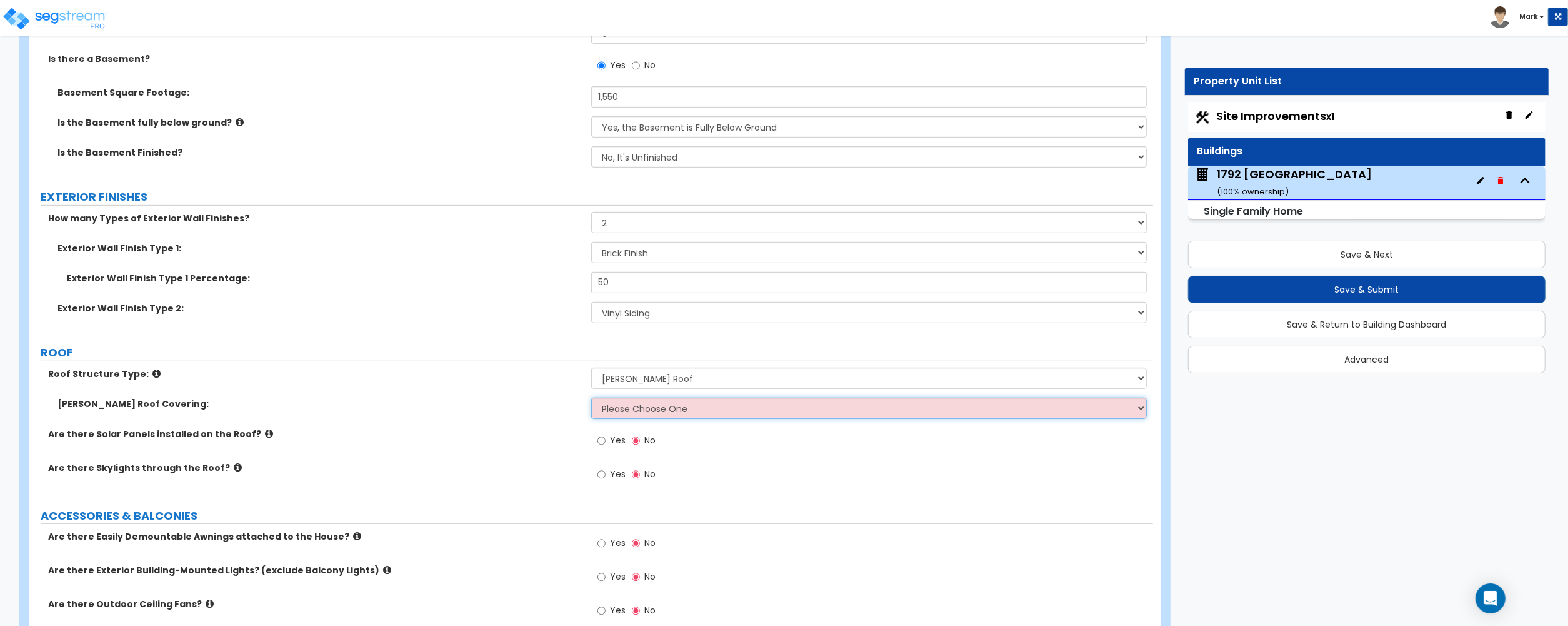
click at [646, 416] on select "Please Choose One Asphalt Shingle Clay Tile Wood Shingle Metal Shingle Standing…" at bounding box center [868, 408] width 555 height 21
select select "1"
click at [591, 399] on select "Please Choose One Asphalt Shingle Clay Tile Wood Shingle Metal Shingle Standing…" at bounding box center [868, 408] width 555 height 21
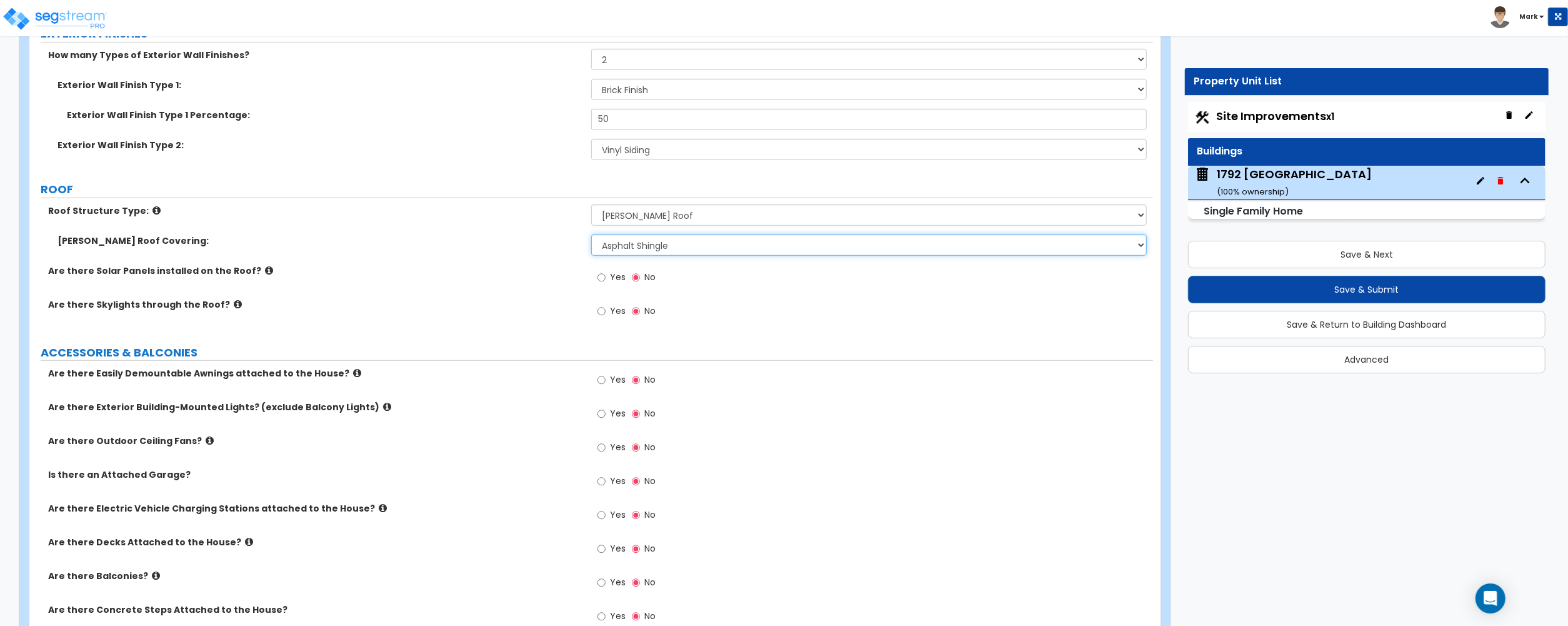
scroll to position [750, 0]
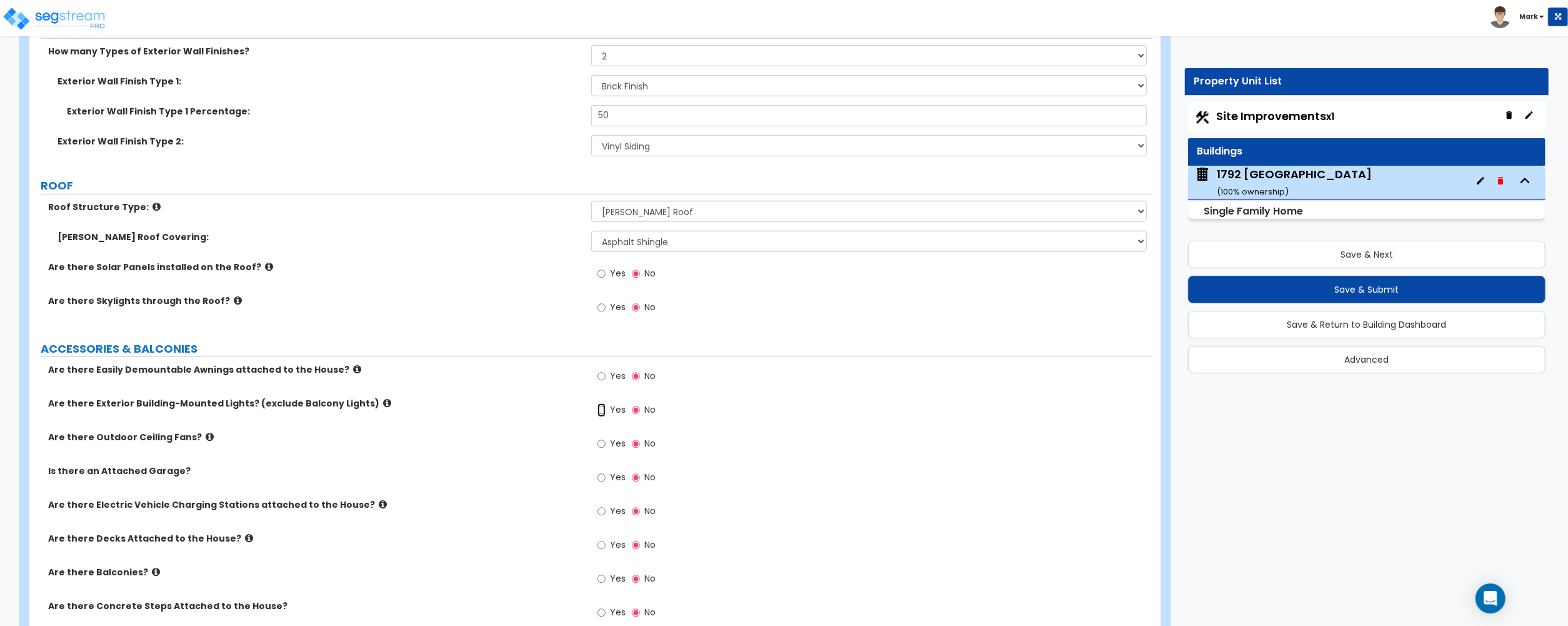
click at [605, 416] on input "Yes" at bounding box center [601, 410] width 8 height 14
radio input "true"
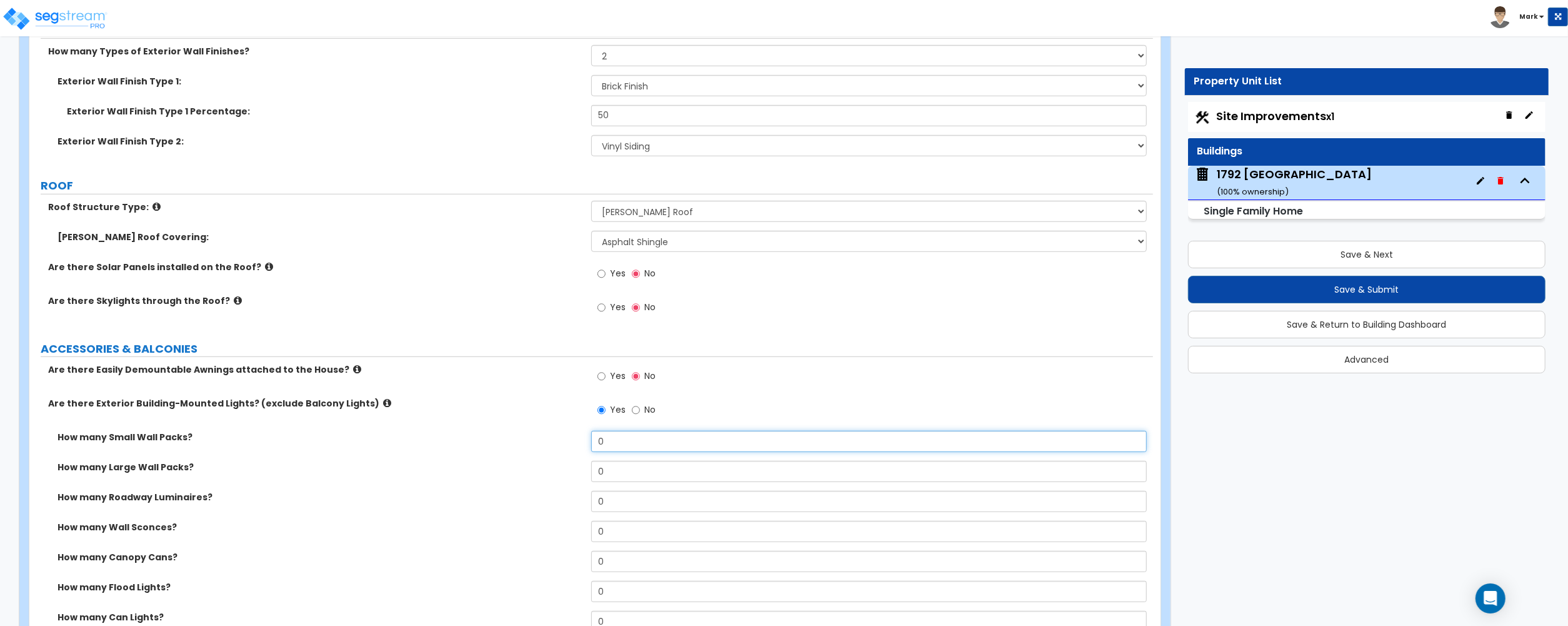
click at [625, 447] on input "0" at bounding box center [868, 441] width 555 height 21
type input "2"
click at [487, 464] on label "How many Large Wall Packs?" at bounding box center [320, 467] width 524 height 13
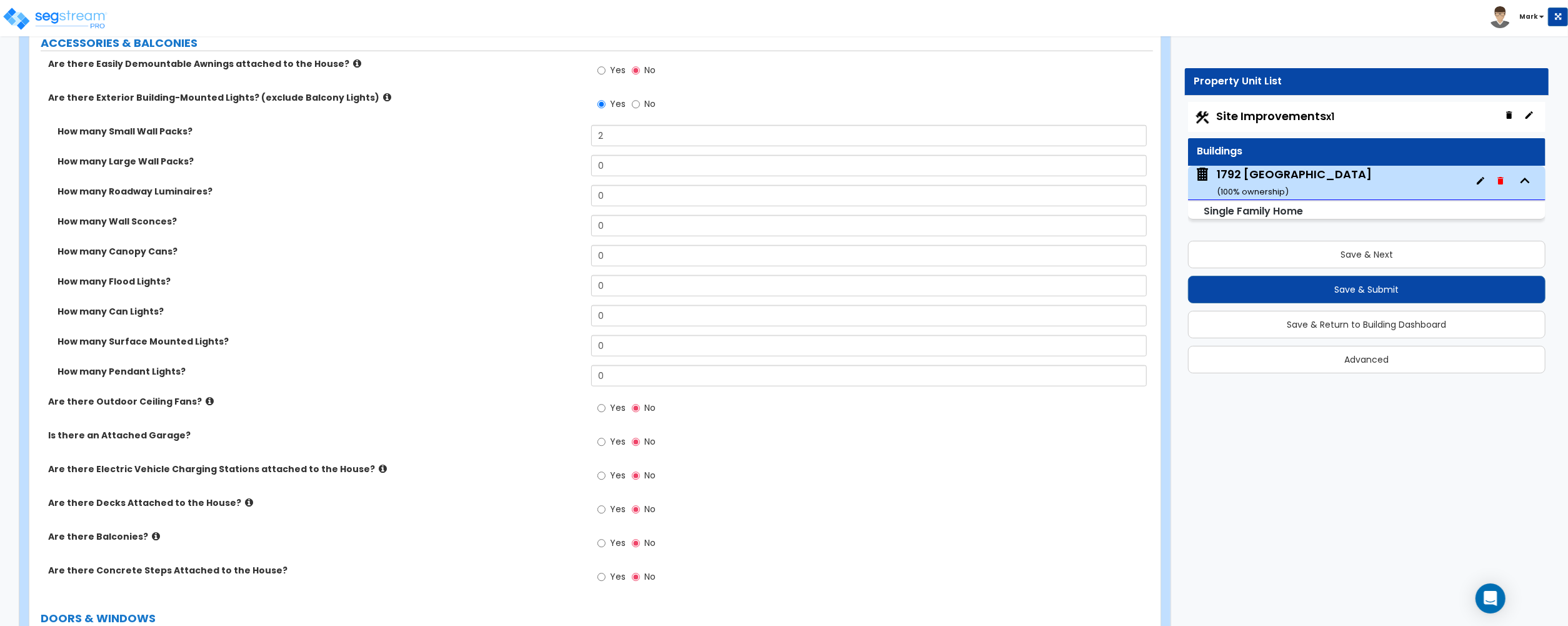
scroll to position [1084, 0]
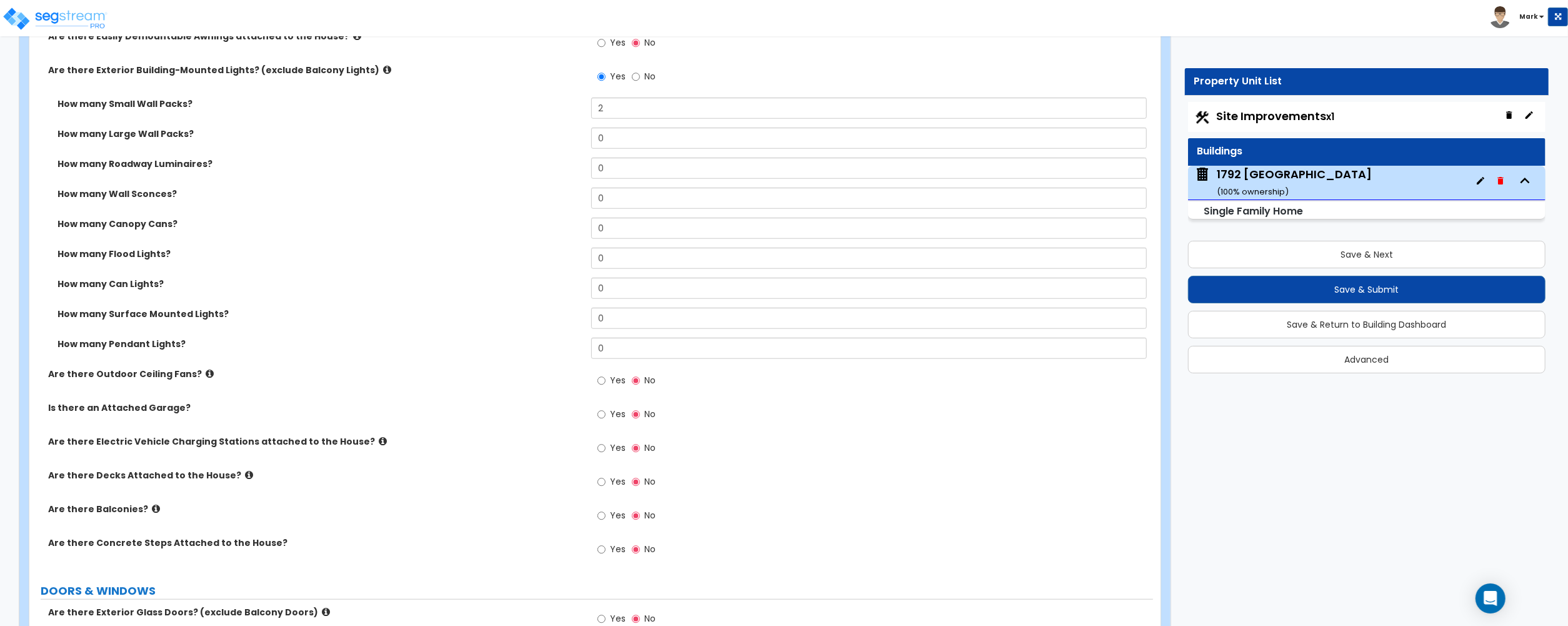
click at [610, 423] on label "Yes" at bounding box center [611, 415] width 28 height 21
click at [606, 422] on input "Yes" at bounding box center [601, 415] width 8 height 14
radio input "true"
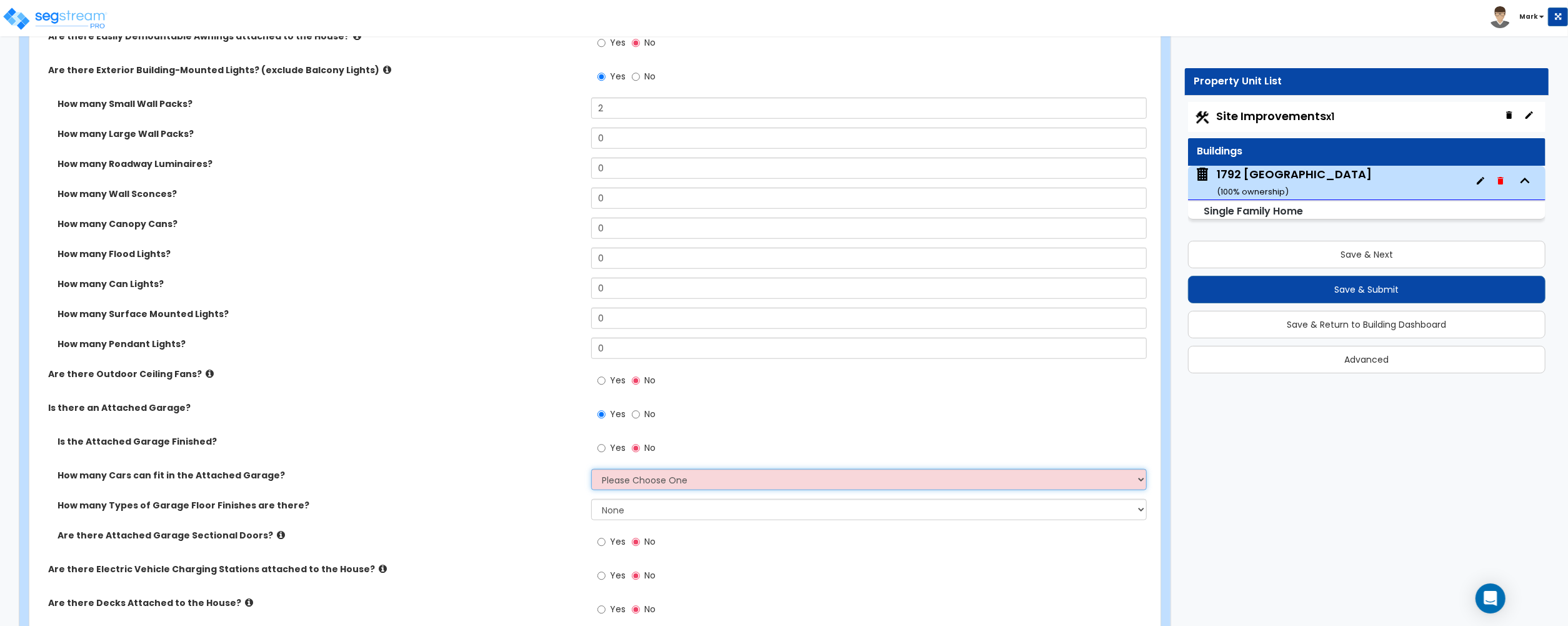
click at [620, 483] on select "Please Choose One 1 2 3 4 5" at bounding box center [868, 478] width 555 height 21
select select "2"
click at [591, 470] on select "Please Choose One 1 2 3 4 5" at bounding box center [868, 478] width 555 height 21
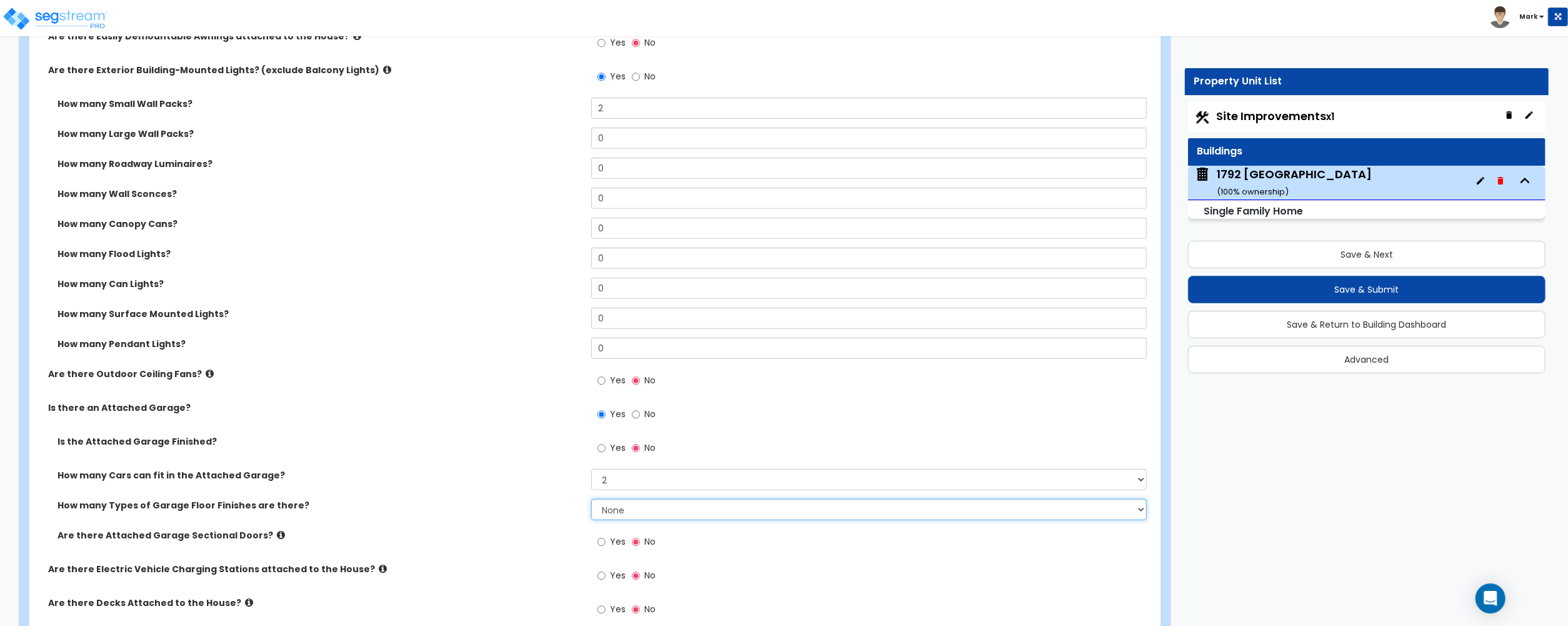
click at [626, 513] on select "None 1 2 3 4" at bounding box center [868, 508] width 555 height 21
click at [591, 500] on select "None 1 2 3 4" at bounding box center [868, 508] width 555 height 21
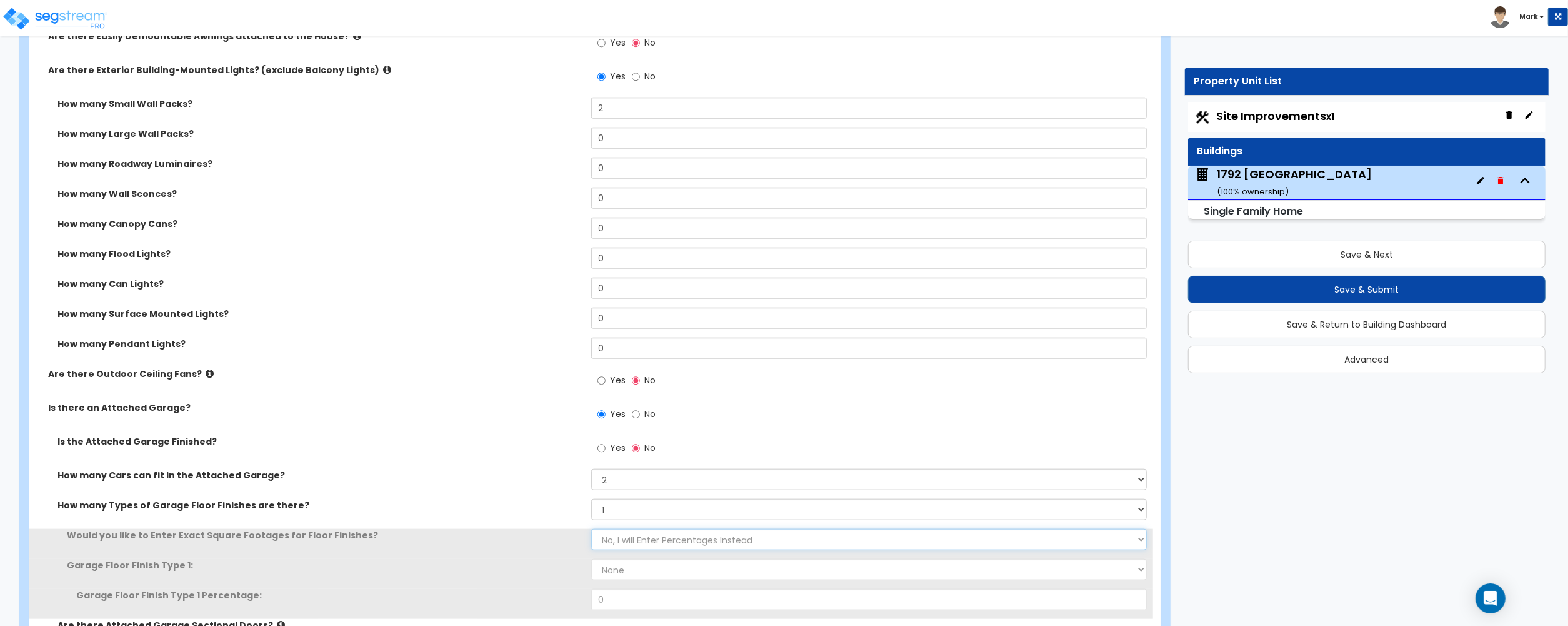
click at [628, 536] on select "No, I will Enter Percentages Instead Yes, I will Enter Exact Square Footages" at bounding box center [868, 538] width 555 height 21
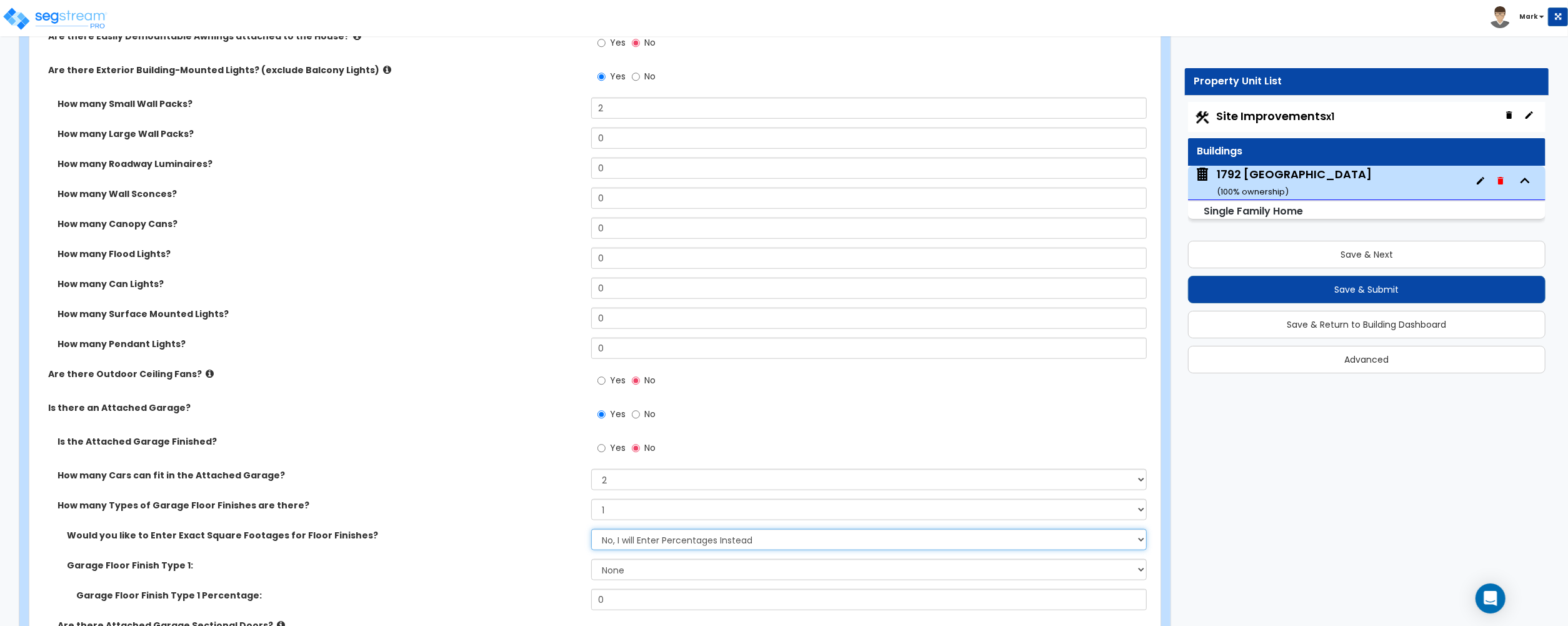
click at [628, 536] on select "No, I will Enter Percentages Instead Yes, I will Enter Exact Square Footages" at bounding box center [868, 538] width 555 height 21
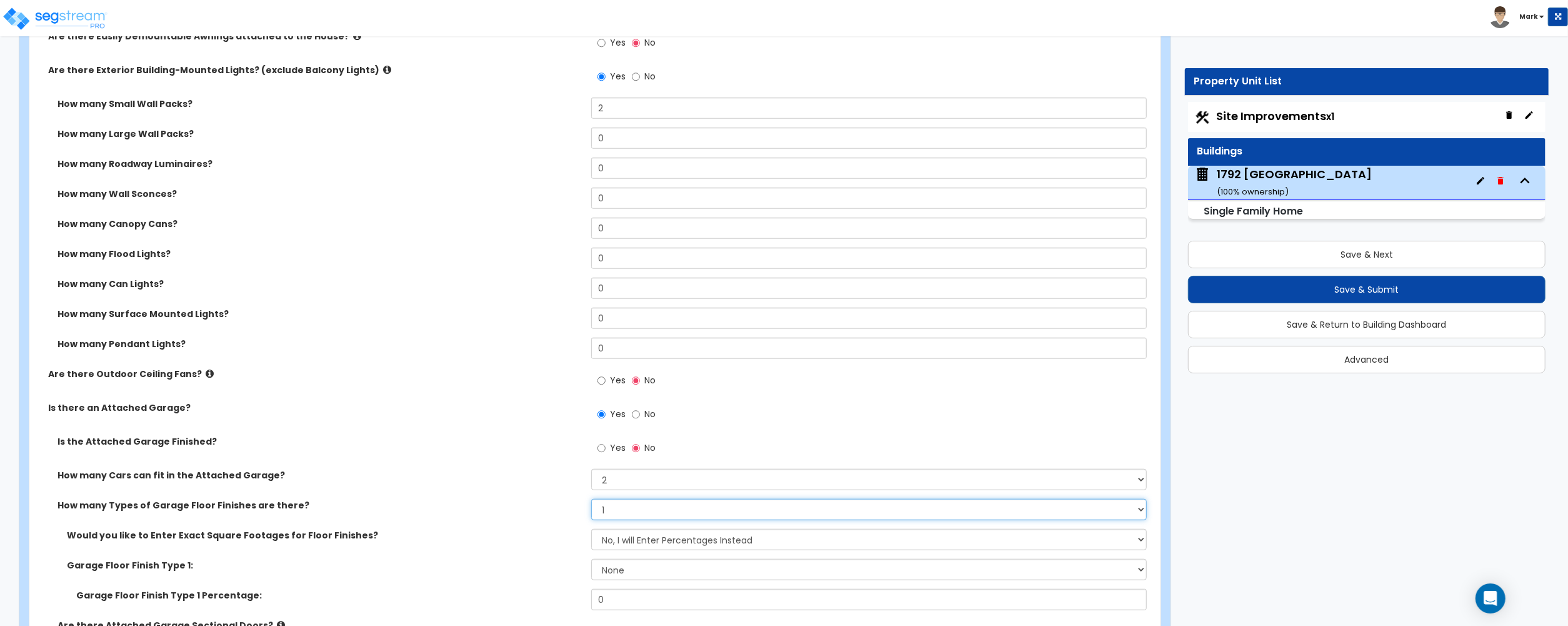
click at [626, 511] on select "None 1 2 3 4" at bounding box center [868, 508] width 555 height 21
select select "0"
click at [591, 500] on select "None 1 2 3 4" at bounding box center [868, 508] width 555 height 21
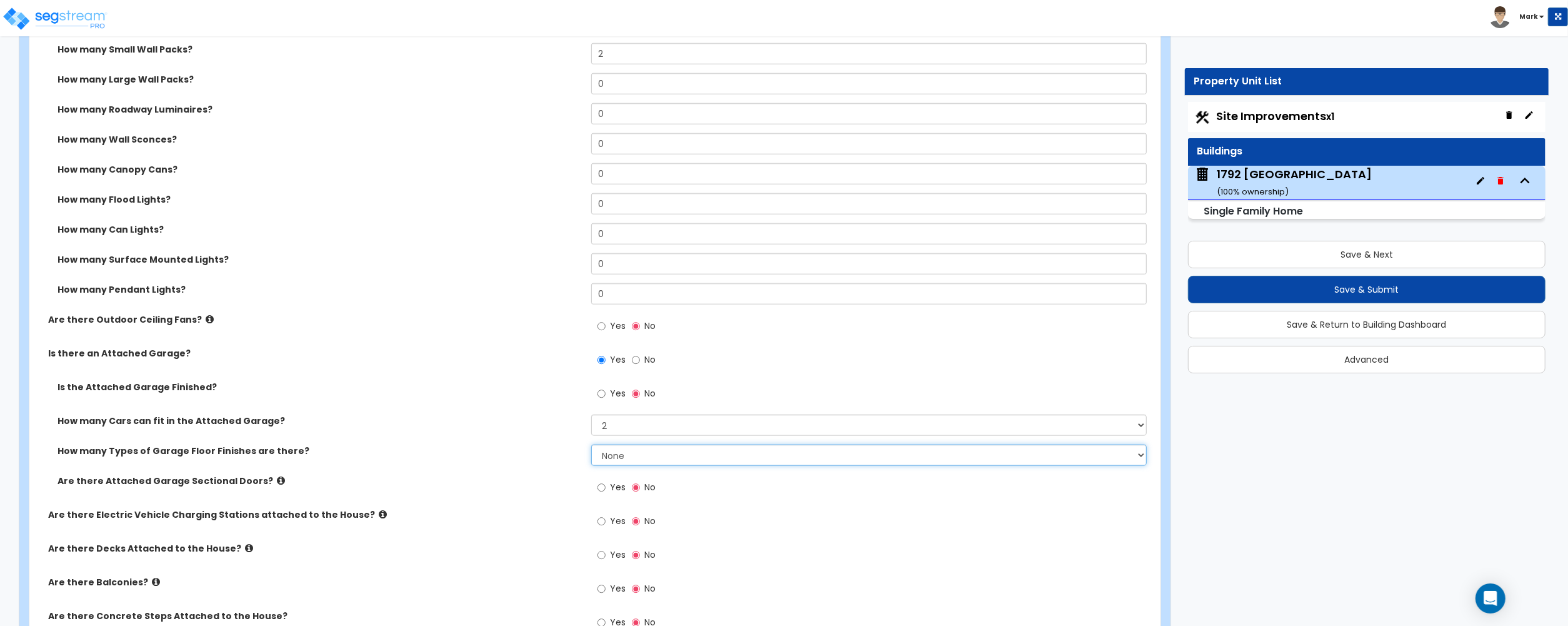
scroll to position [1166, 0]
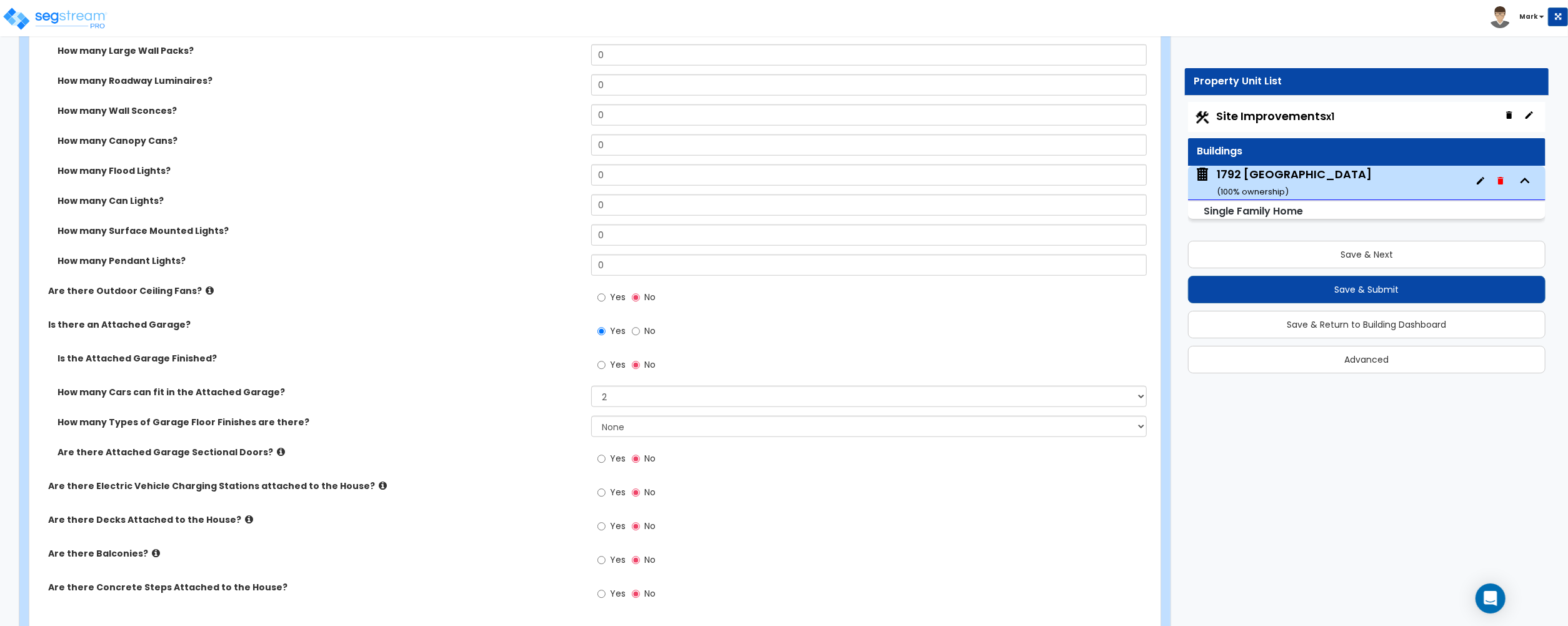
click at [267, 452] on label "Are there Attached Garage Sectional Doors?" at bounding box center [320, 452] width 524 height 13
click at [277, 457] on icon at bounding box center [281, 451] width 8 height 9
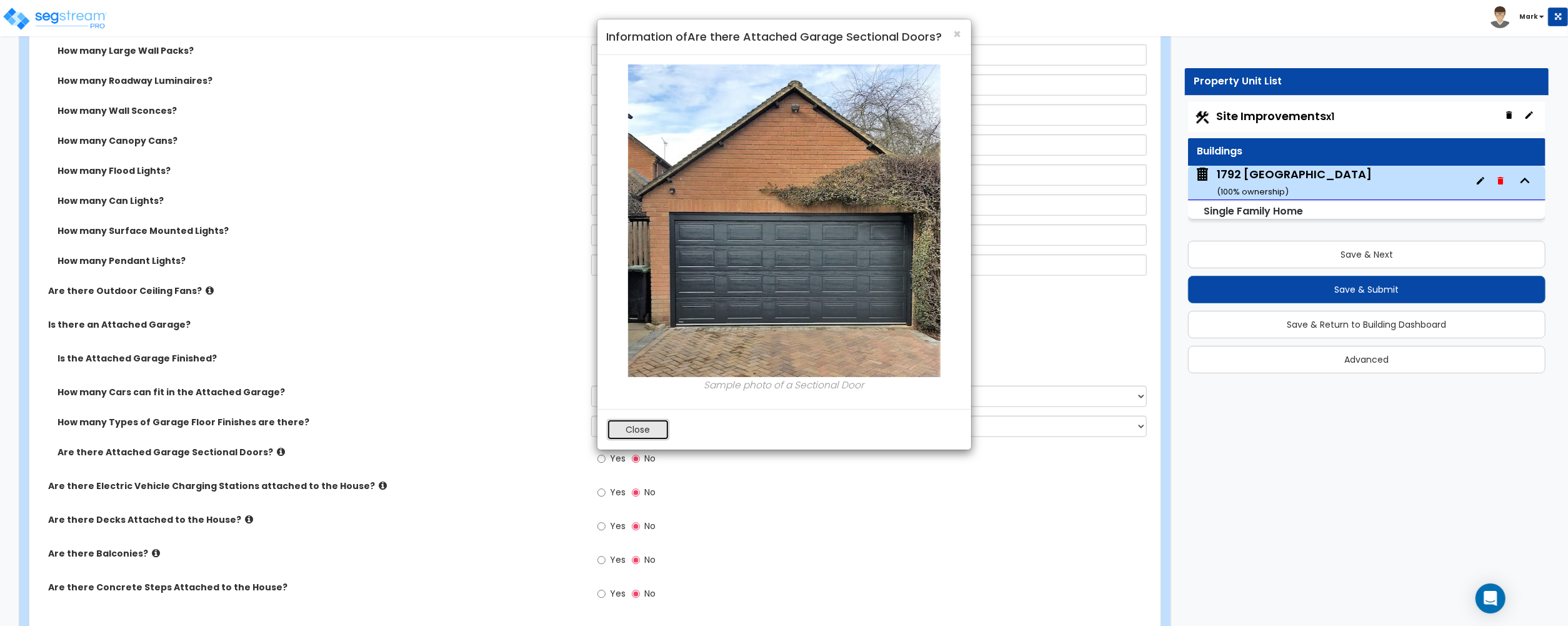
click at [628, 431] on button "Close" at bounding box center [638, 429] width 63 height 21
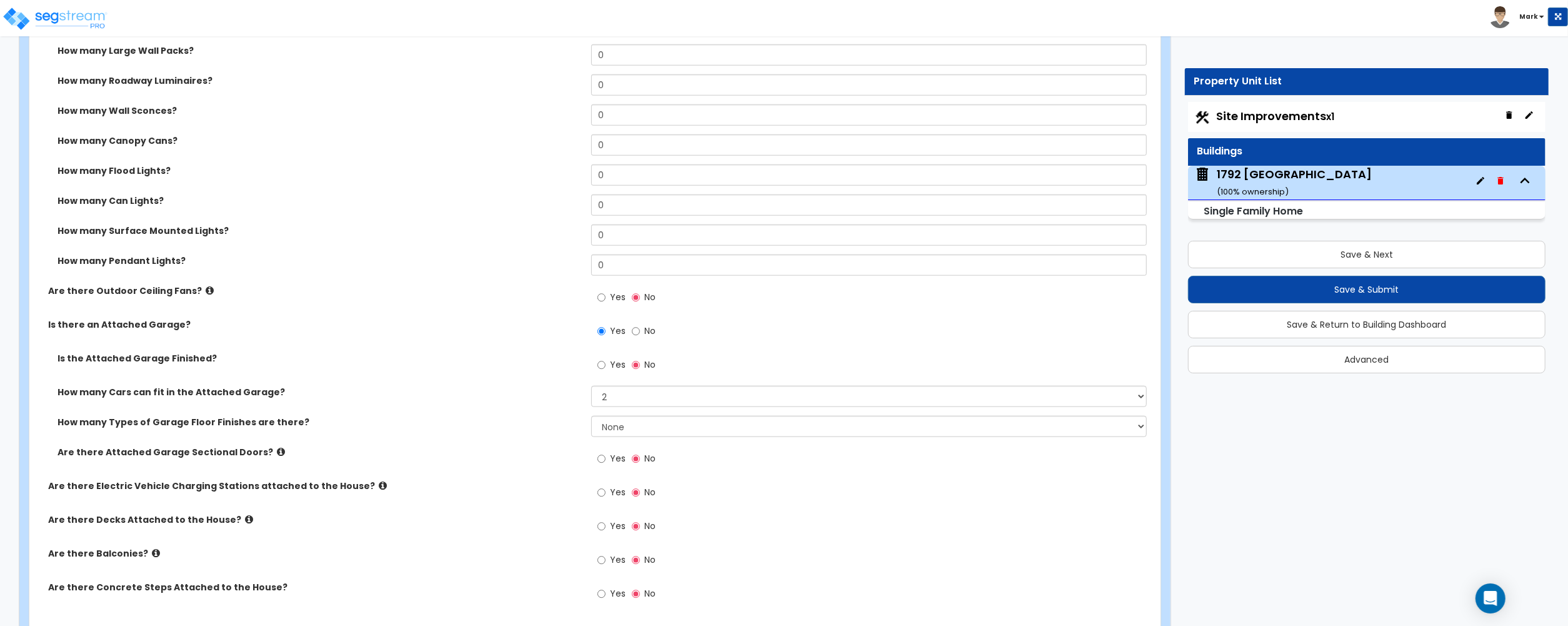
click at [613, 451] on label "Yes" at bounding box center [611, 460] width 28 height 21
click at [606, 452] on input "Yes" at bounding box center [601, 459] width 8 height 14
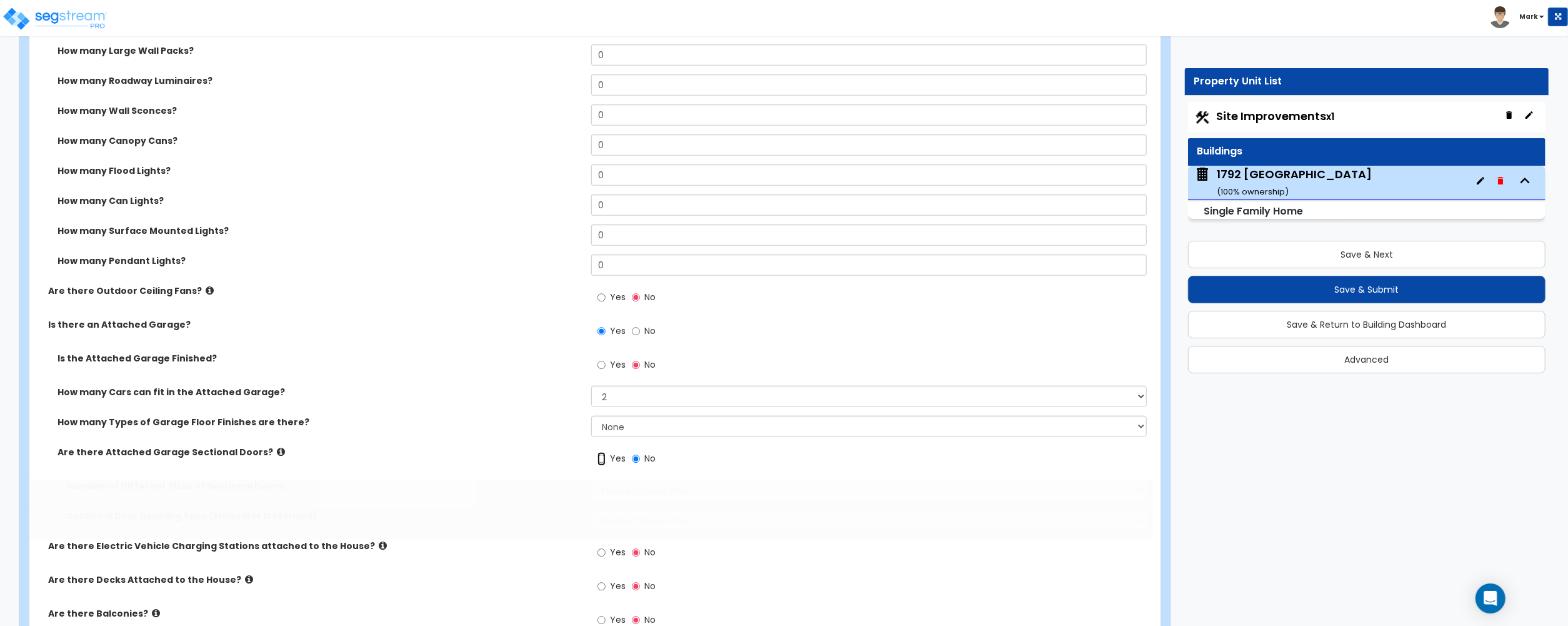
radio input "true"
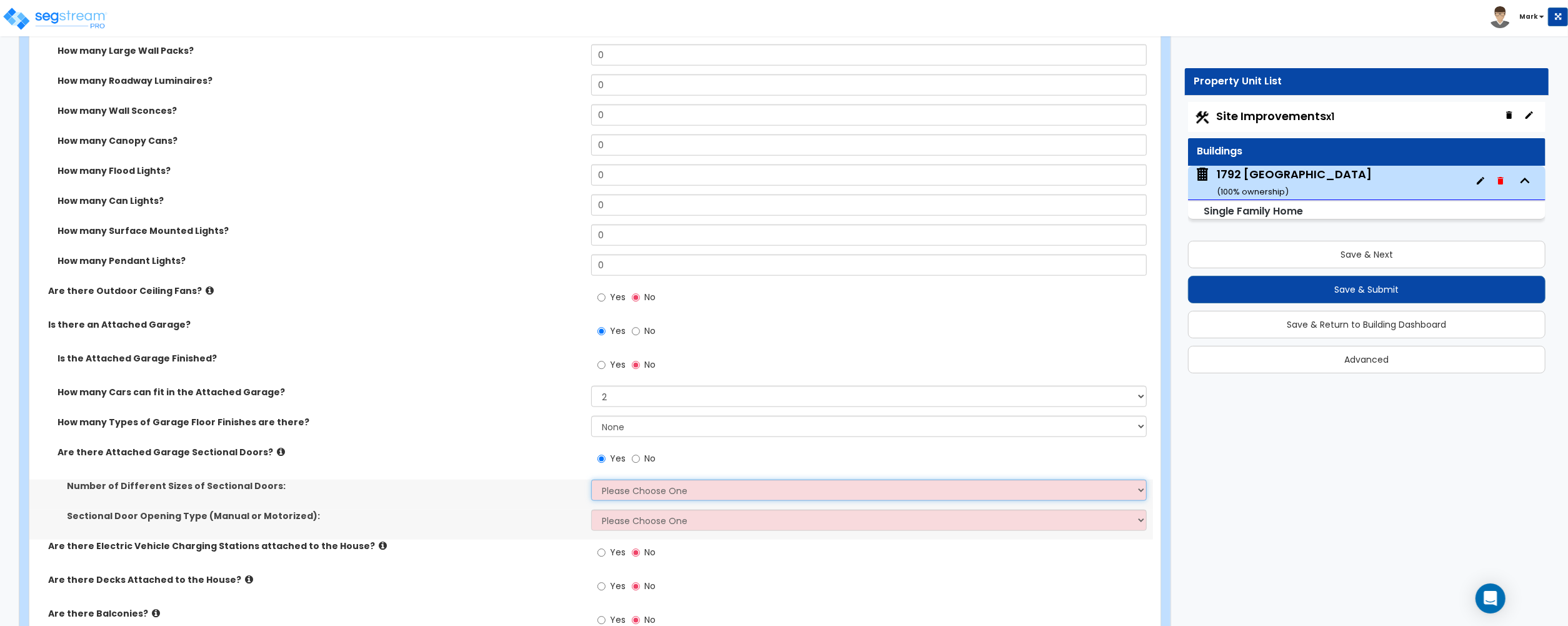
click at [616, 490] on select "Please Choose One 1 2" at bounding box center [868, 489] width 555 height 21
select select "1"
click at [591, 481] on select "Please Choose One 1 2" at bounding box center [868, 489] width 555 height 21
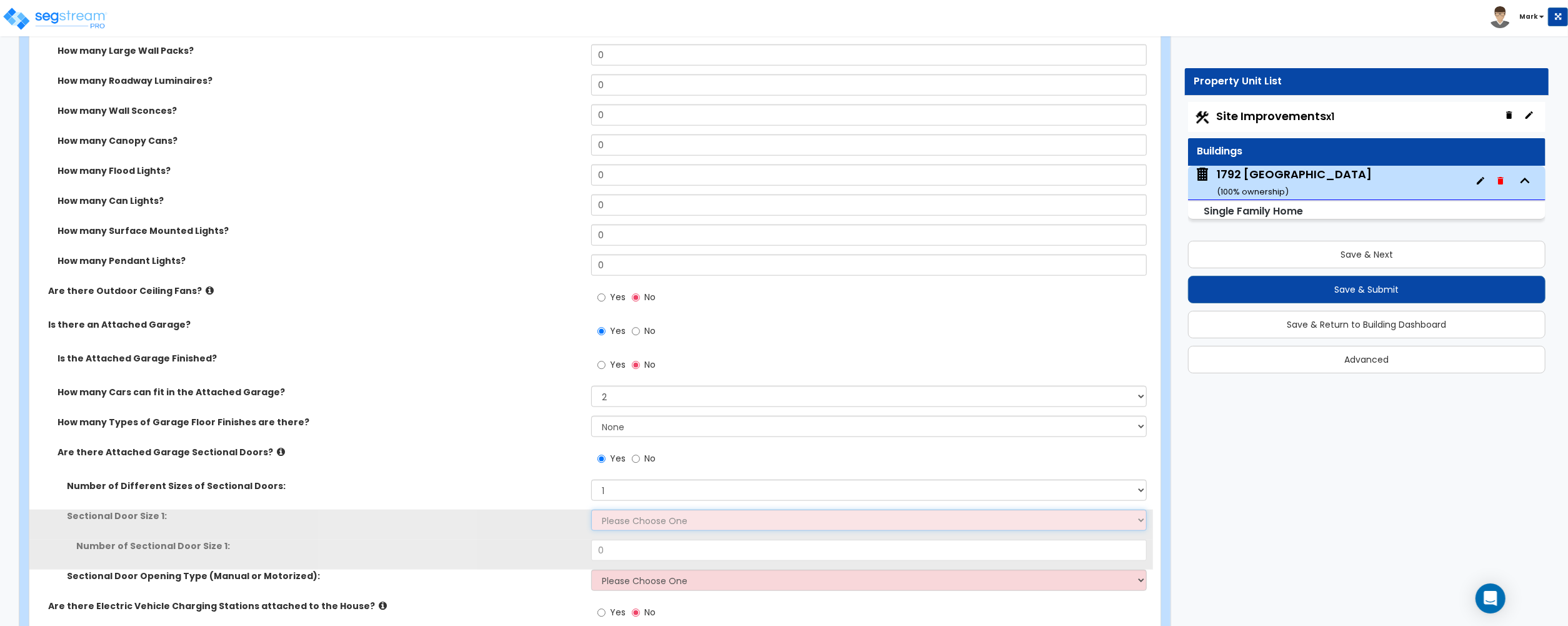
click at [628, 520] on select "Please Choose One 9' x 7' 16' x 7'" at bounding box center [868, 519] width 555 height 21
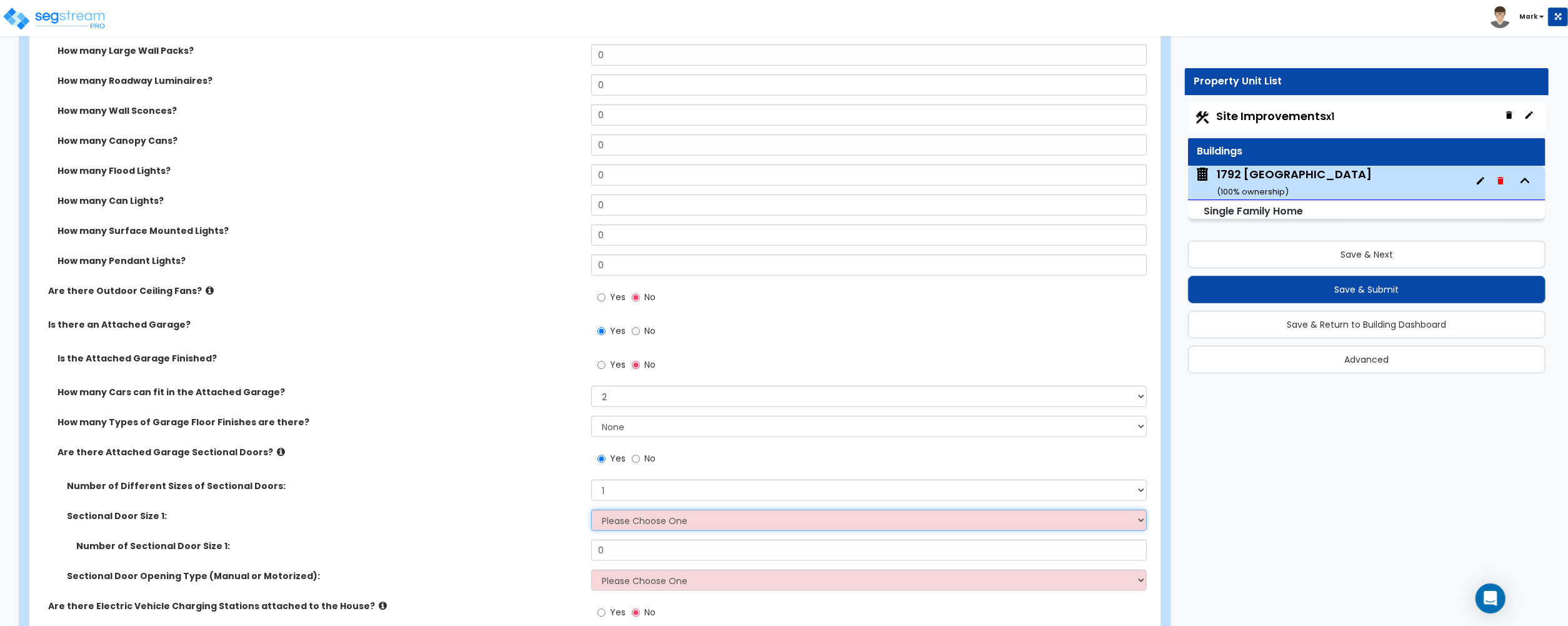
select select "2"
click at [591, 511] on select "Please Choose One 9' x 7' 16' x 7'" at bounding box center [868, 519] width 555 height 21
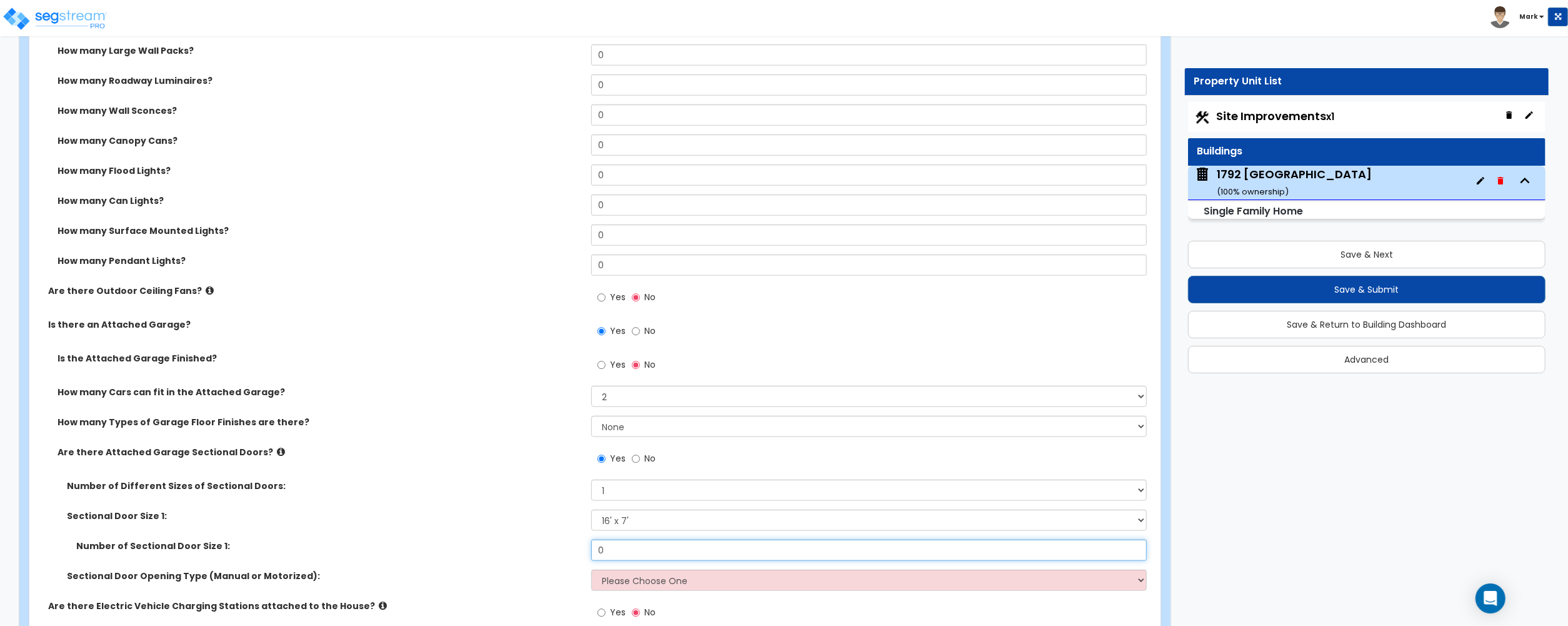
click at [631, 550] on input "0" at bounding box center [868, 549] width 555 height 21
type input "1"
click at [633, 584] on select "Please Choose One All Manual All Motorized Some are Motorized" at bounding box center [868, 579] width 555 height 21
select select "2"
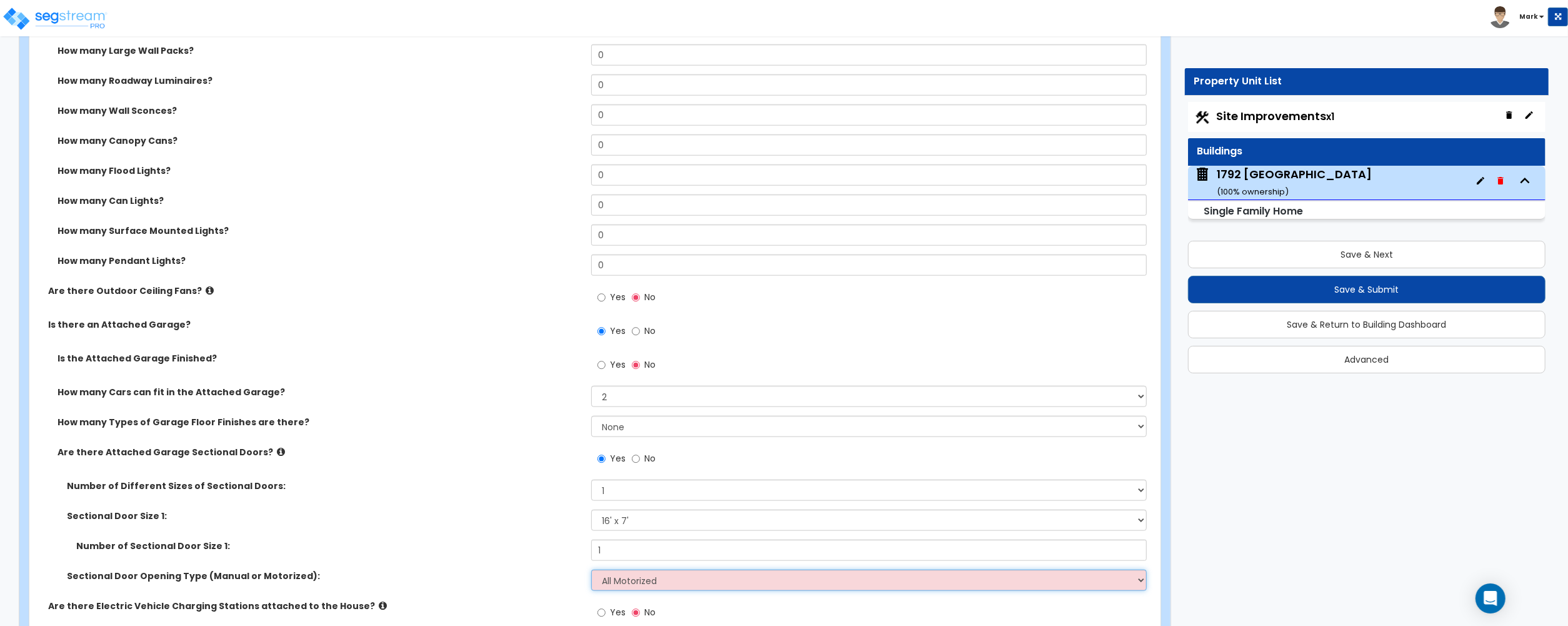
click at [591, 571] on select "Please Choose One All Manual All Motorized Some are Motorized" at bounding box center [868, 579] width 555 height 21
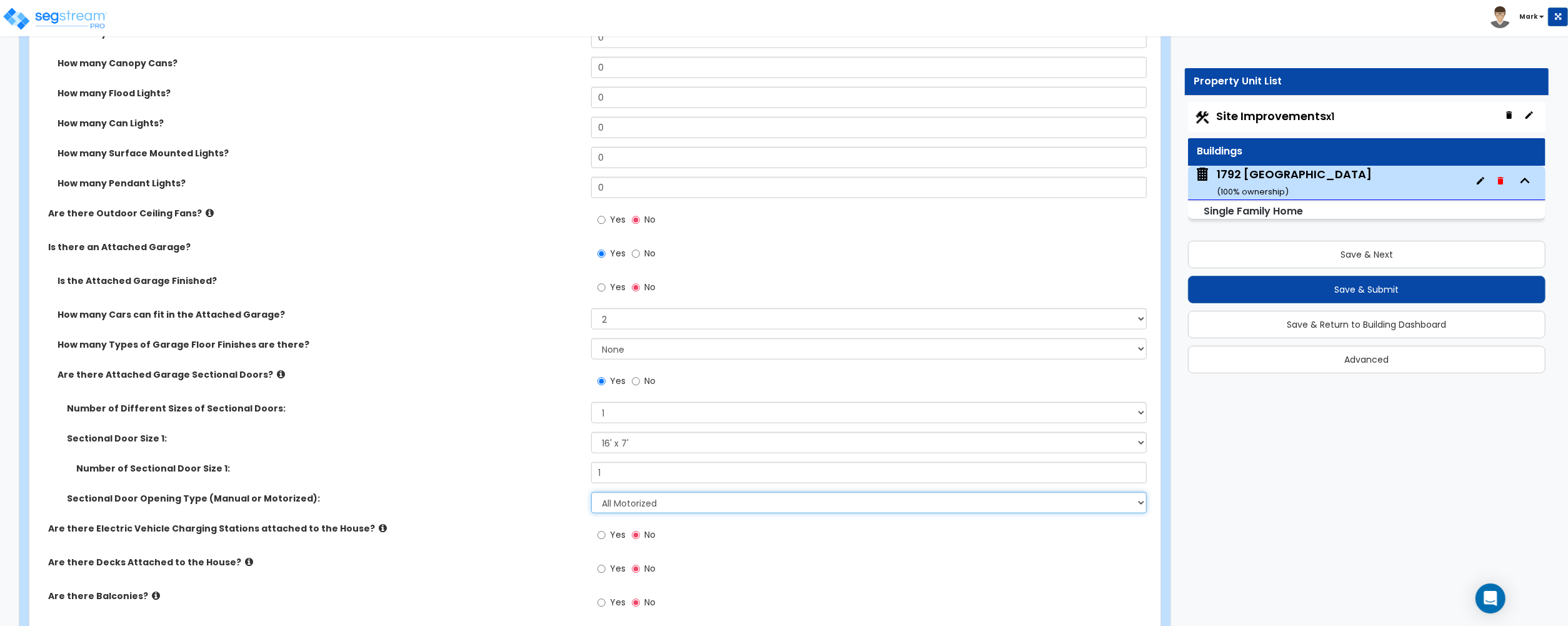
scroll to position [1334, 0]
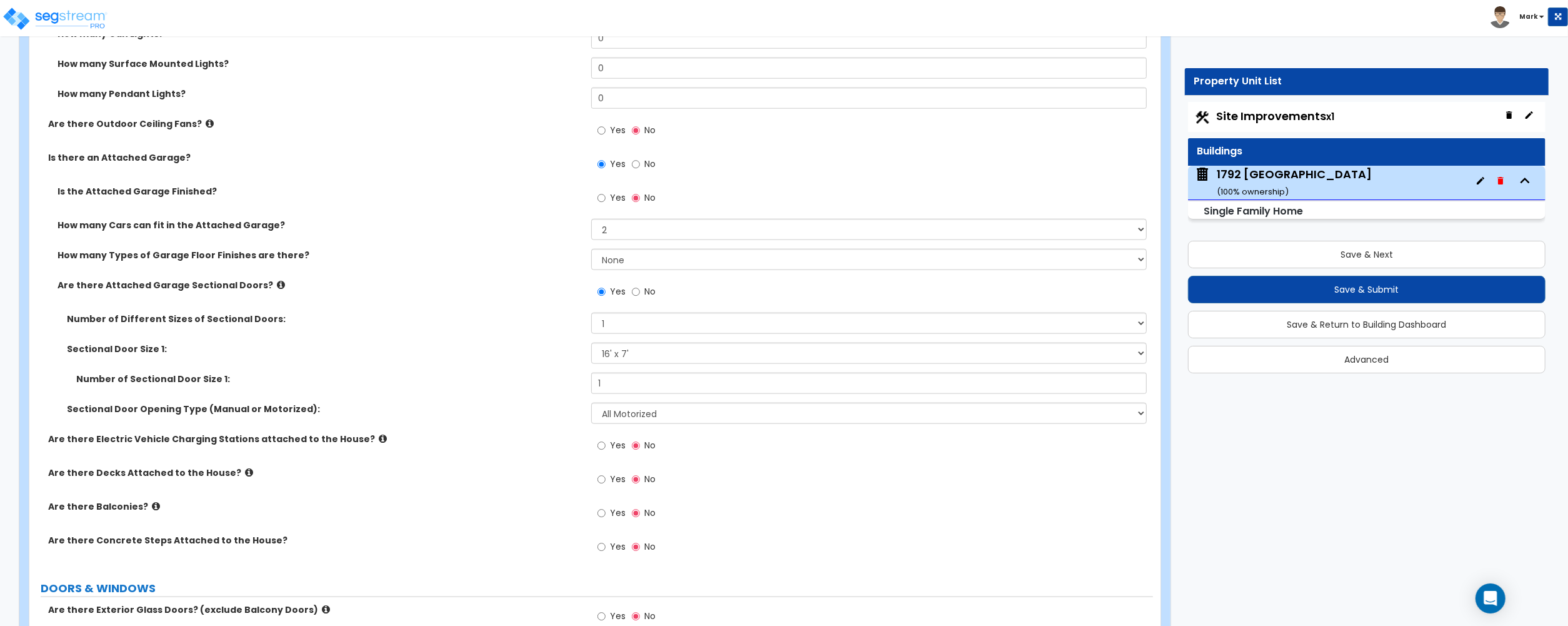
click at [245, 475] on icon at bounding box center [249, 471] width 8 height 9
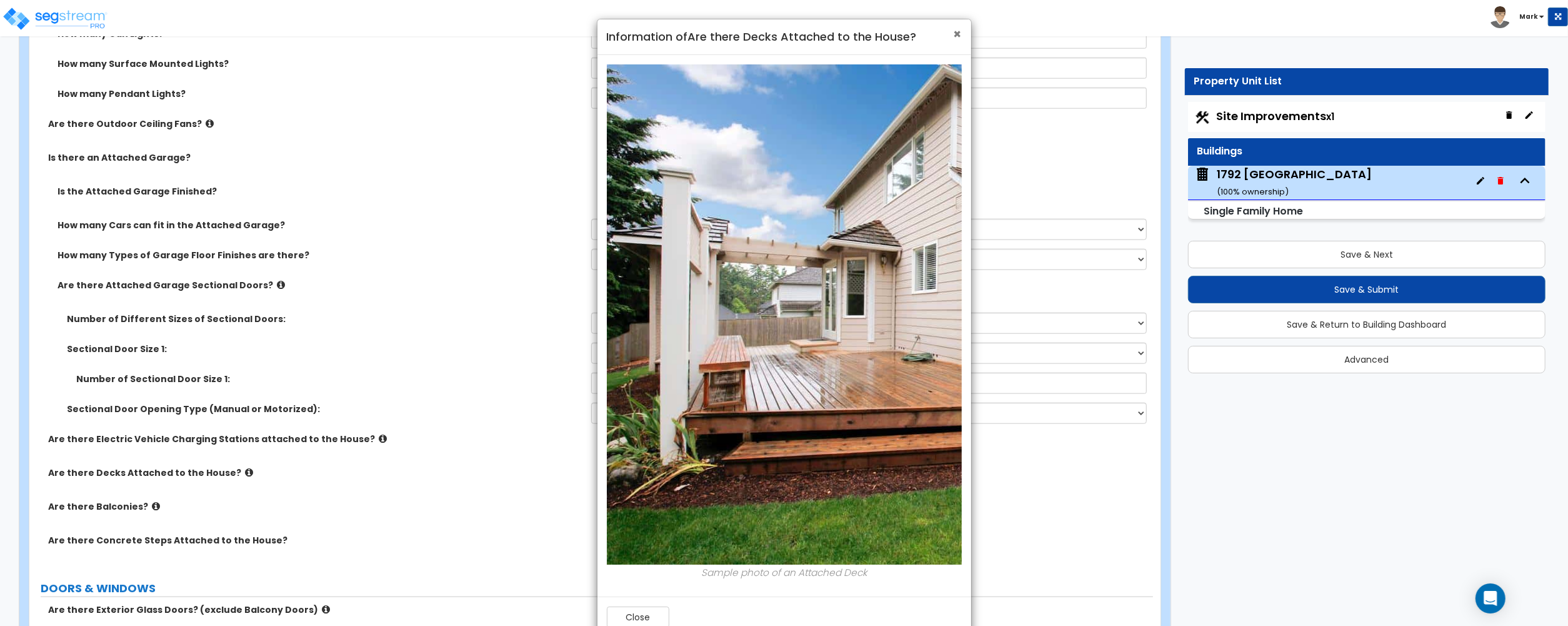
click at [956, 35] on span "×" at bounding box center [958, 34] width 8 height 18
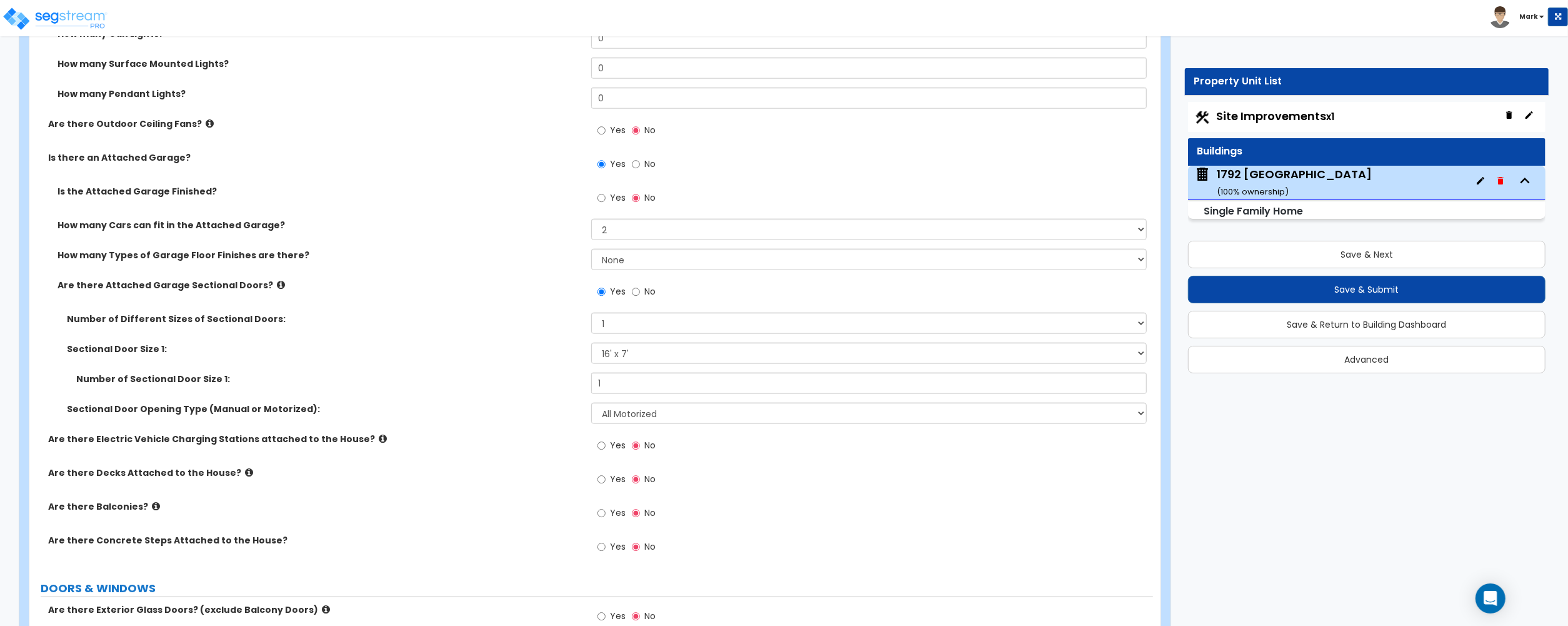
click at [608, 481] on label "Yes" at bounding box center [611, 480] width 28 height 21
click at [606, 481] on input "Yes" at bounding box center [601, 479] width 8 height 14
radio input "true"
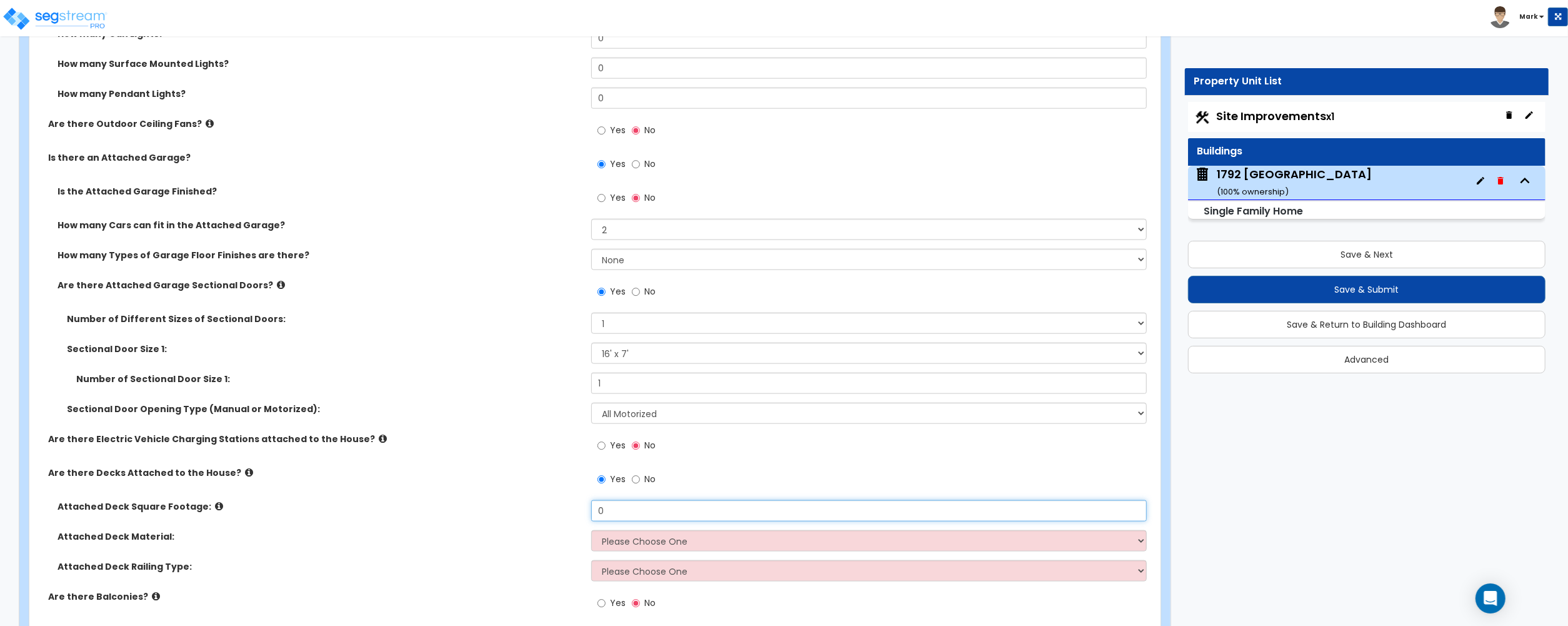
click at [615, 507] on input "0" at bounding box center [868, 510] width 555 height 21
drag, startPoint x: 639, startPoint y: 523, endPoint x: 633, endPoint y: 511, distance: 13.4
click at [639, 523] on div "Attached Deck Square Footage: 200" at bounding box center [590, 515] width 1123 height 30
click at [633, 511] on input "200" at bounding box center [868, 510] width 555 height 21
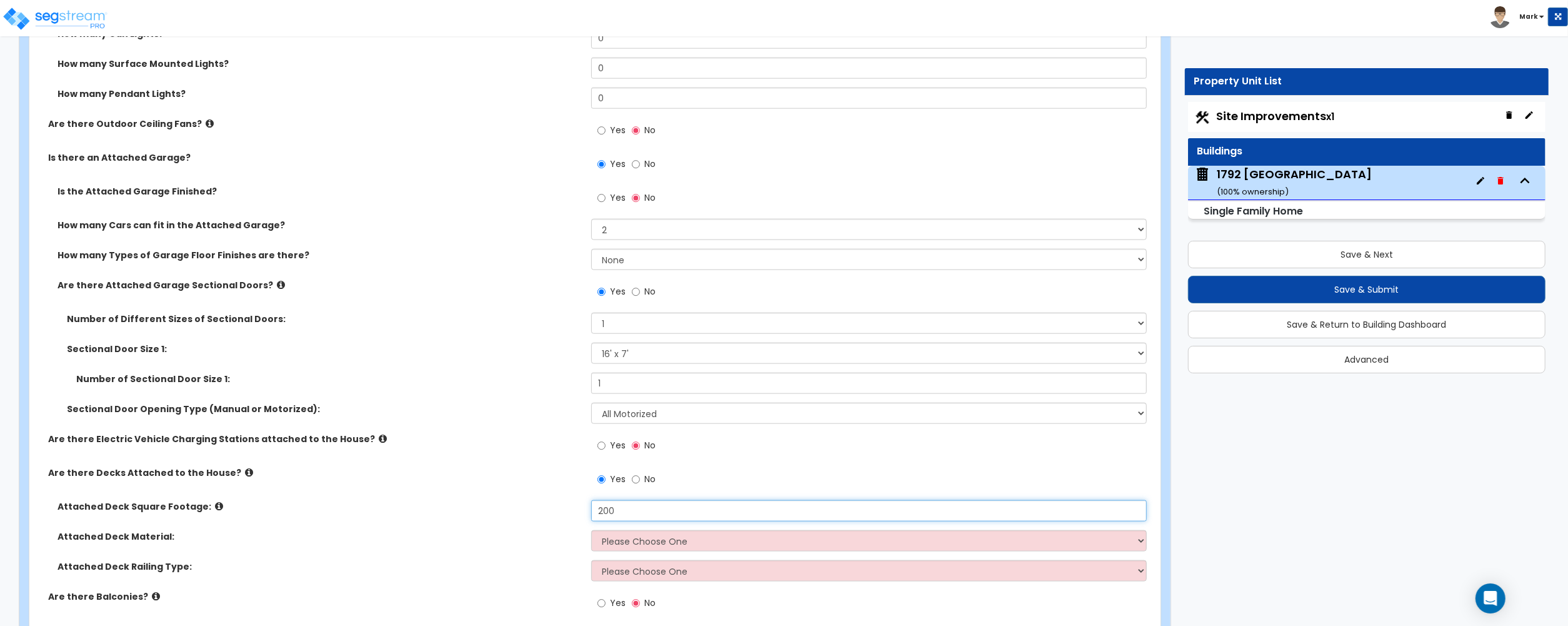
click at [634, 512] on input "200" at bounding box center [868, 510] width 555 height 21
type input "100"
click at [638, 551] on select "Please Choose One Wood Plastic/PVC" at bounding box center [868, 540] width 555 height 21
select select "1"
click at [591, 532] on select "Please Choose One Wood Plastic/PVC" at bounding box center [868, 540] width 555 height 21
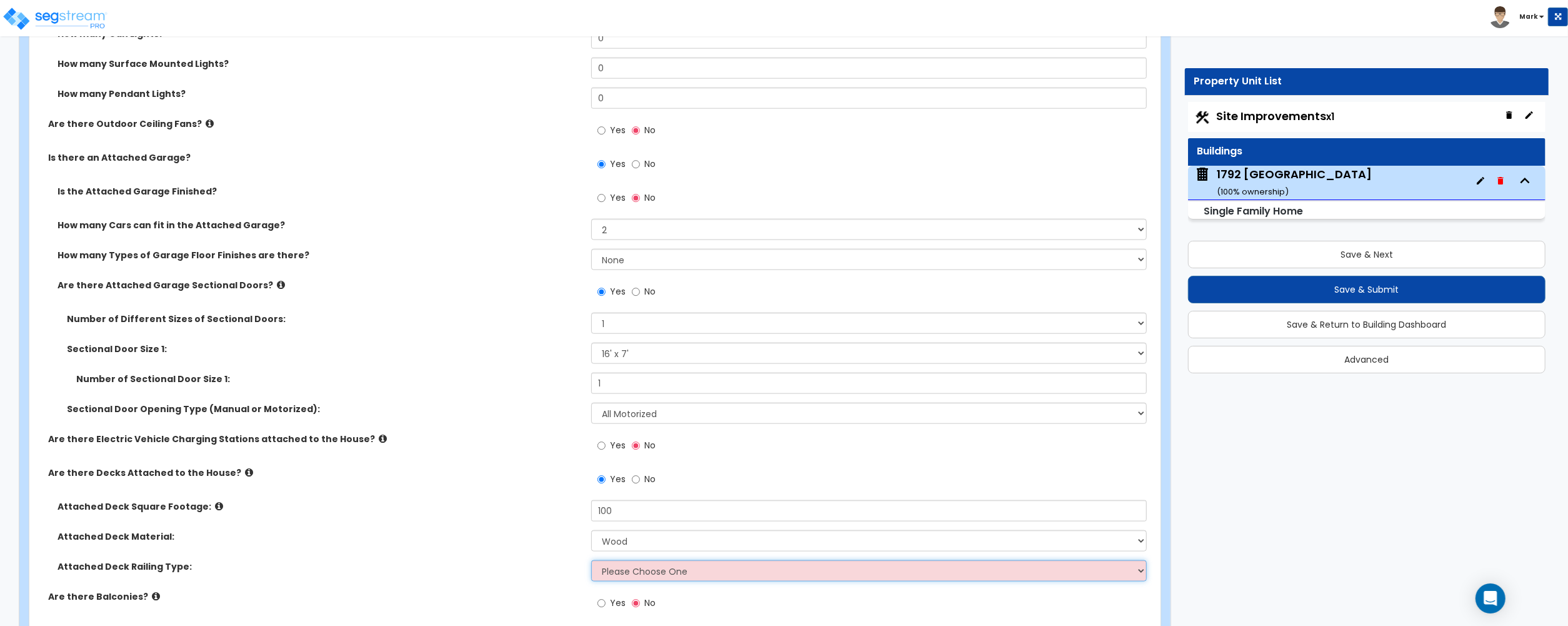
click at [654, 581] on select "Please Choose One Wood Plastic" at bounding box center [868, 570] width 555 height 21
click at [386, 520] on div "Attached Deck Square Footage: 100" at bounding box center [590, 515] width 1123 height 30
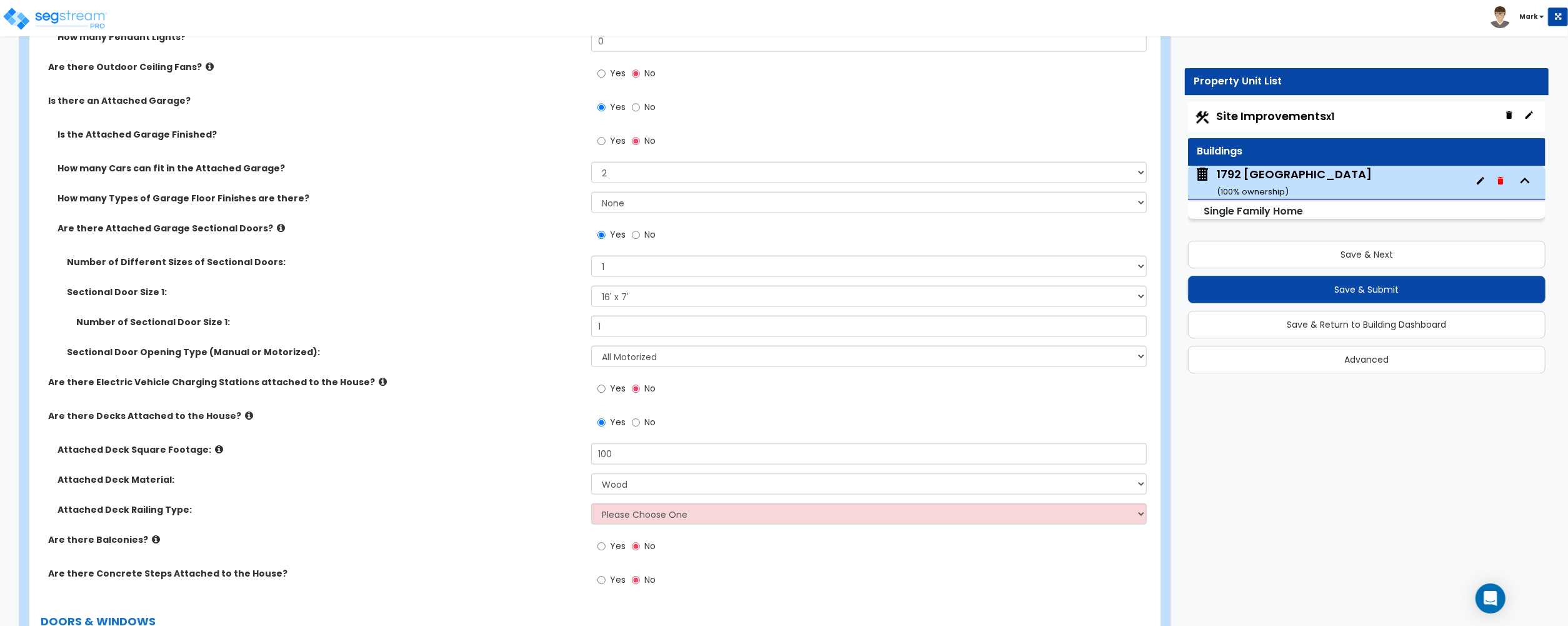
scroll to position [1416, 0]
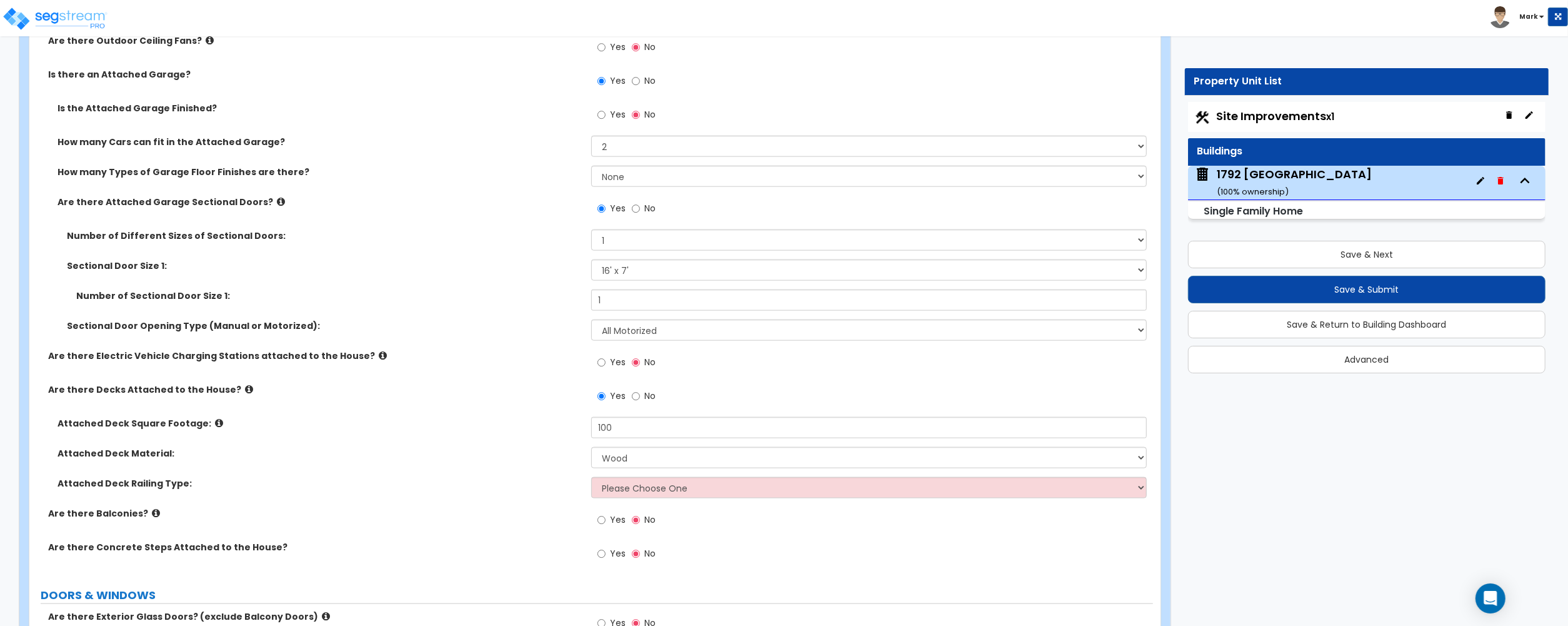
click at [1308, 116] on span "Site Improvements x1" at bounding box center [1276, 116] width 119 height 16
select select "2"
select select "1"
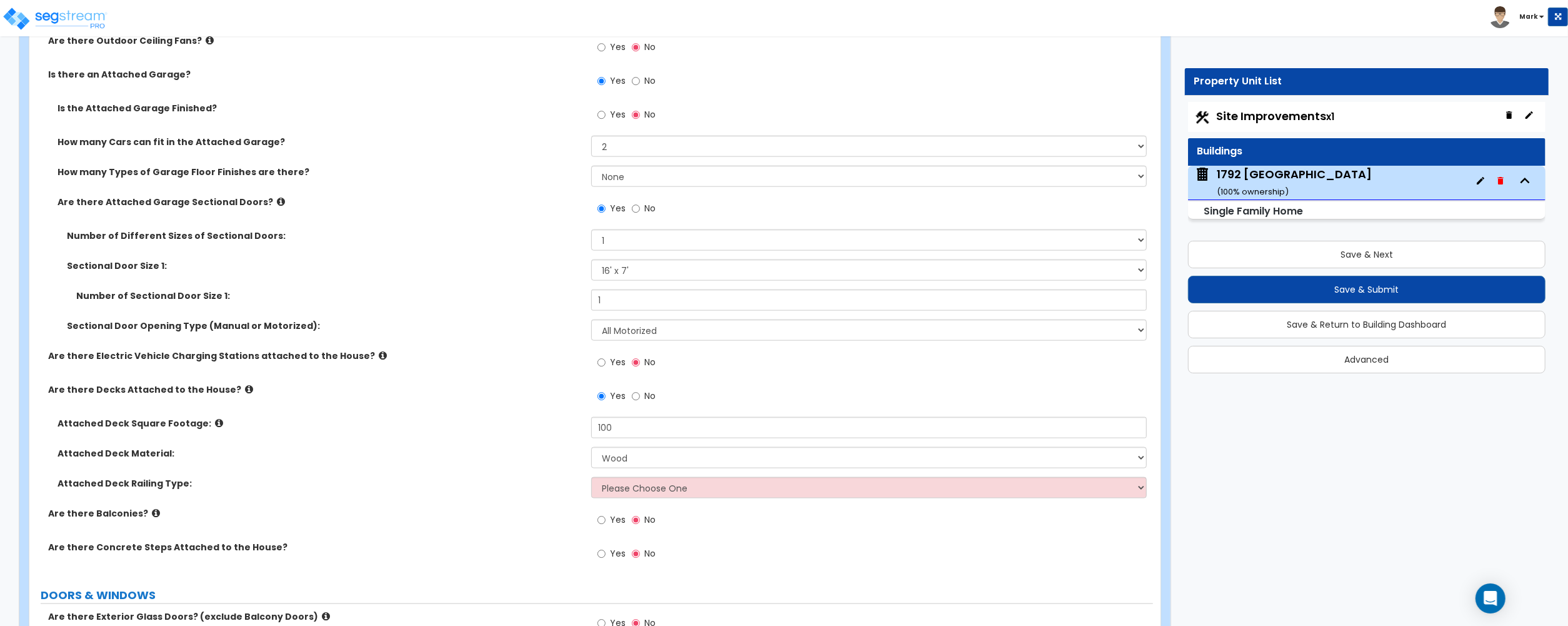
select select "2"
select select "1"
select select "2"
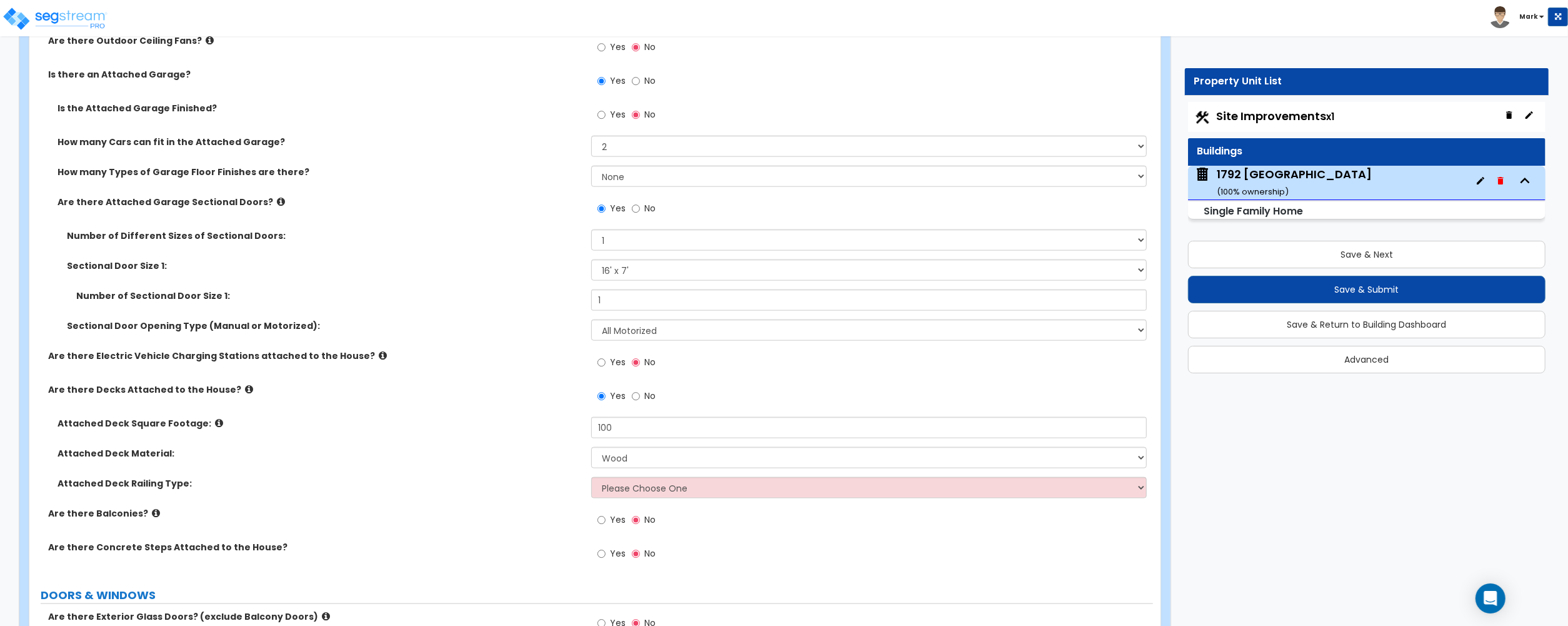
select select "3"
select select "2"
select select "6"
select select "4"
select select "3"
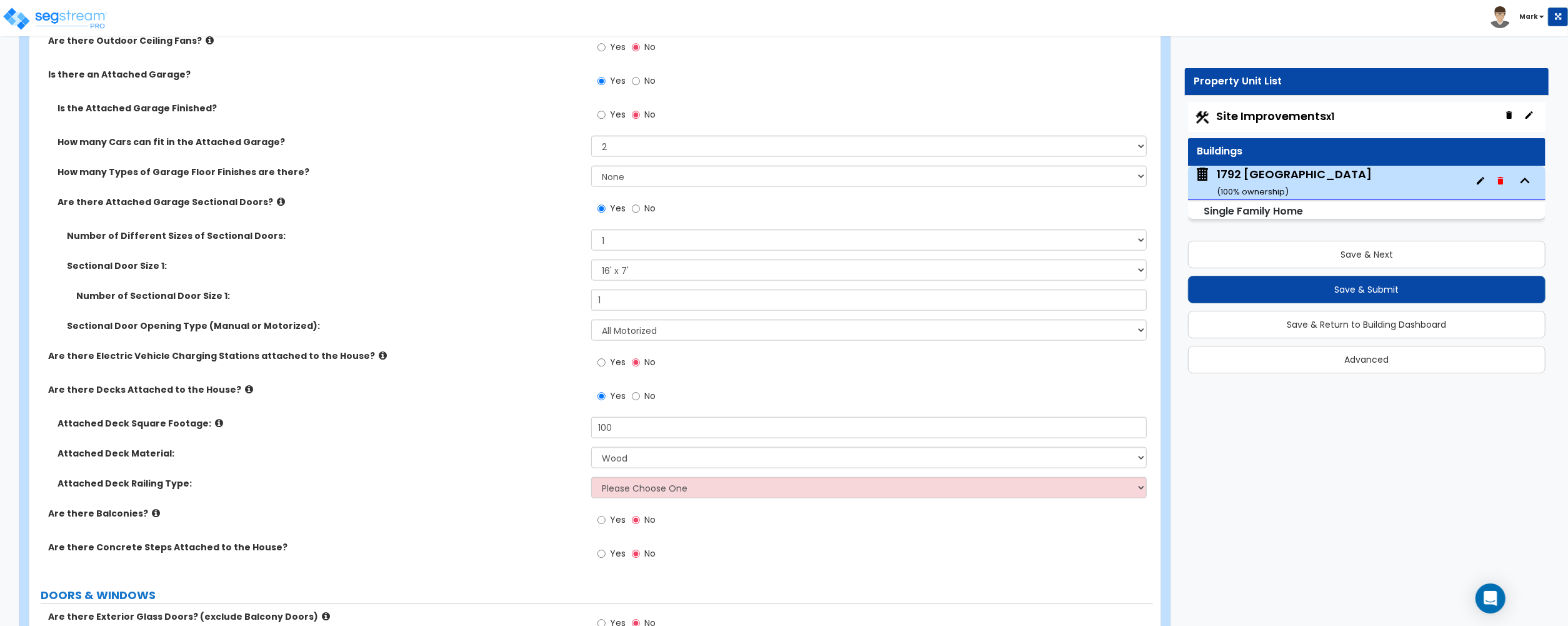
select select "2"
select select "3"
select select "2"
select select "4"
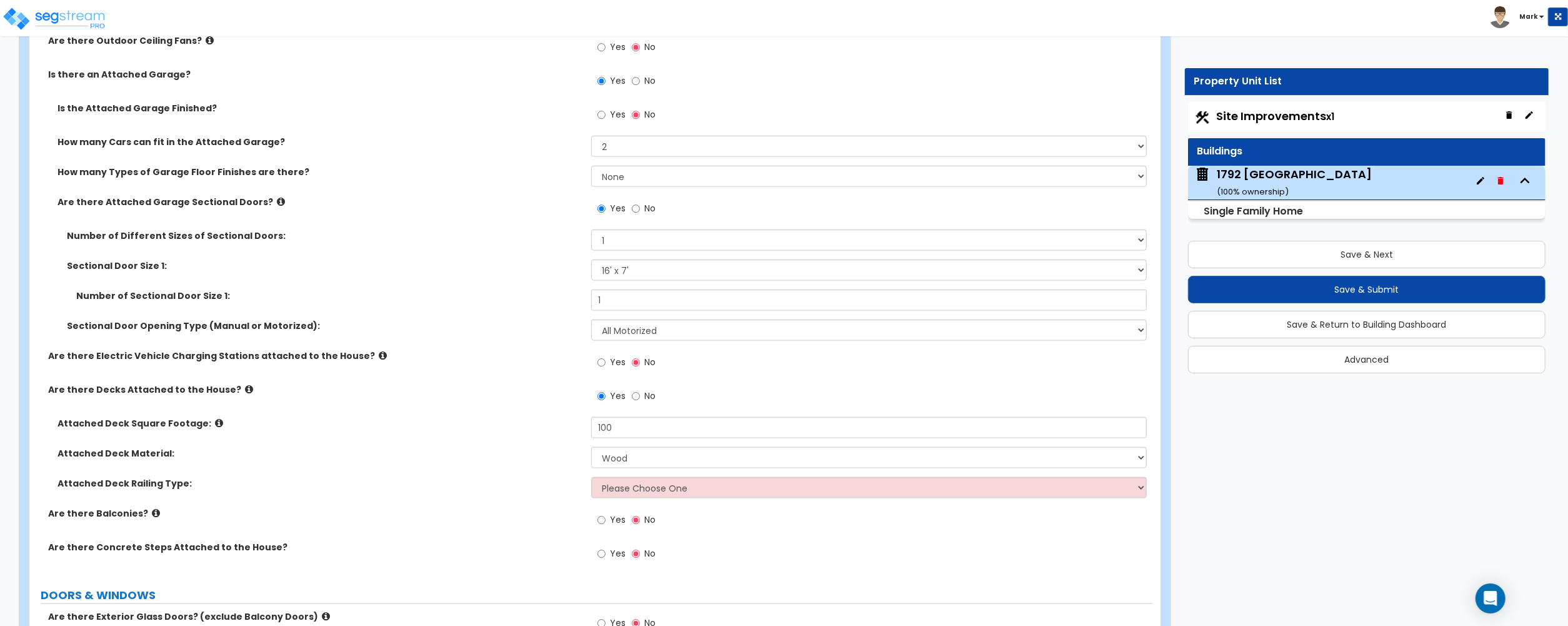
select select "2"
select select "3"
select select "11"
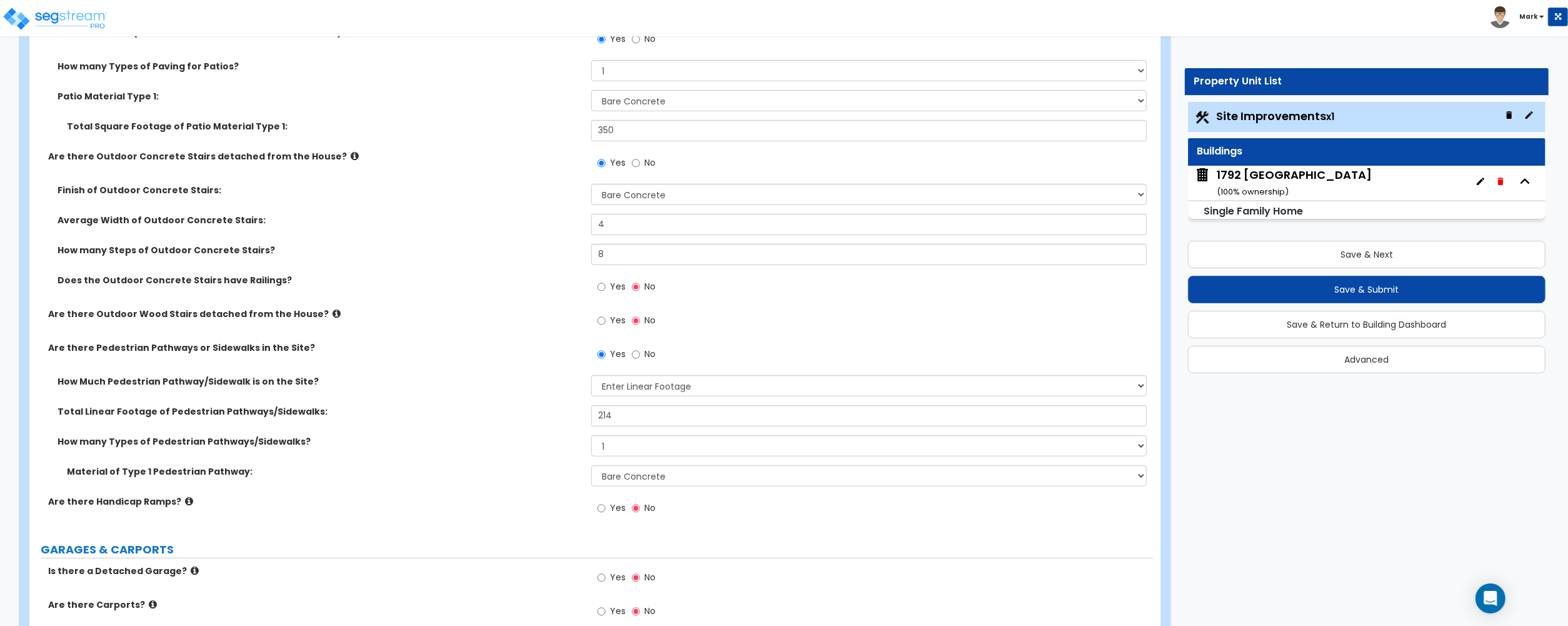
scroll to position [500, 0]
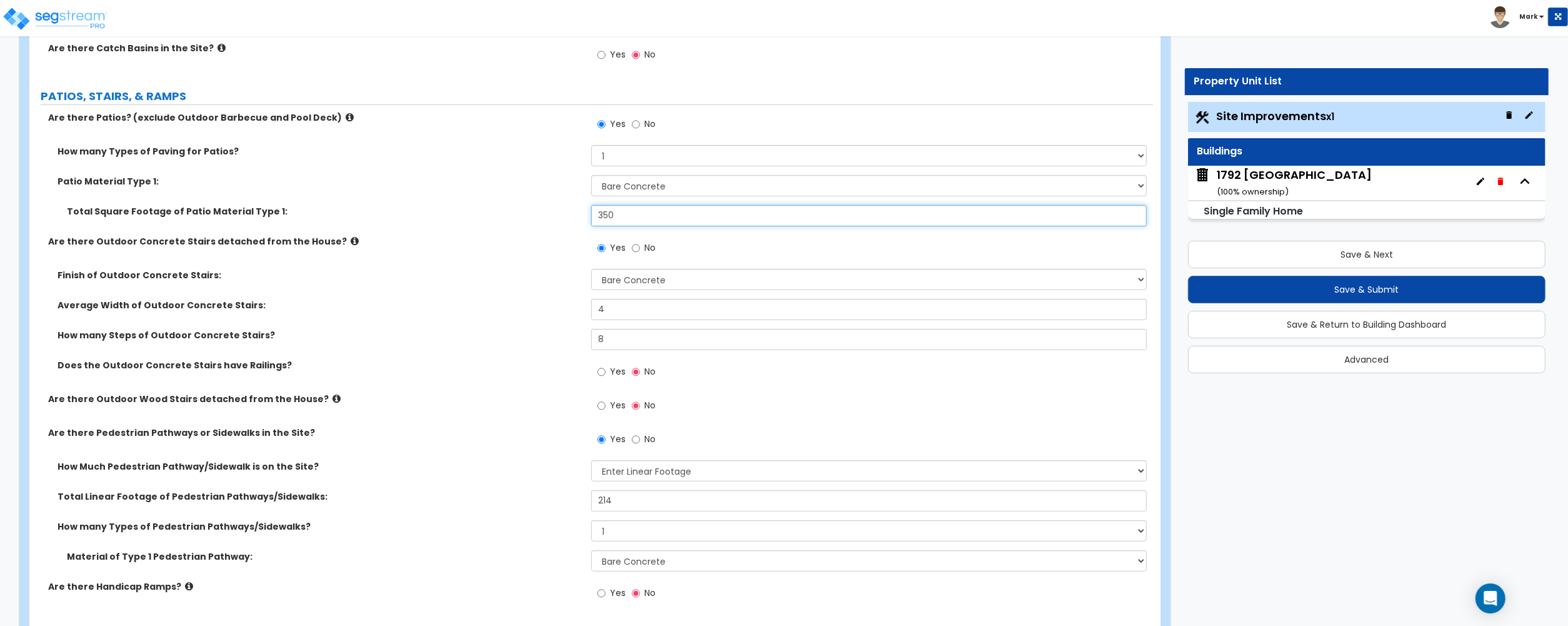
click at [605, 215] on input "350" at bounding box center [868, 215] width 555 height 21
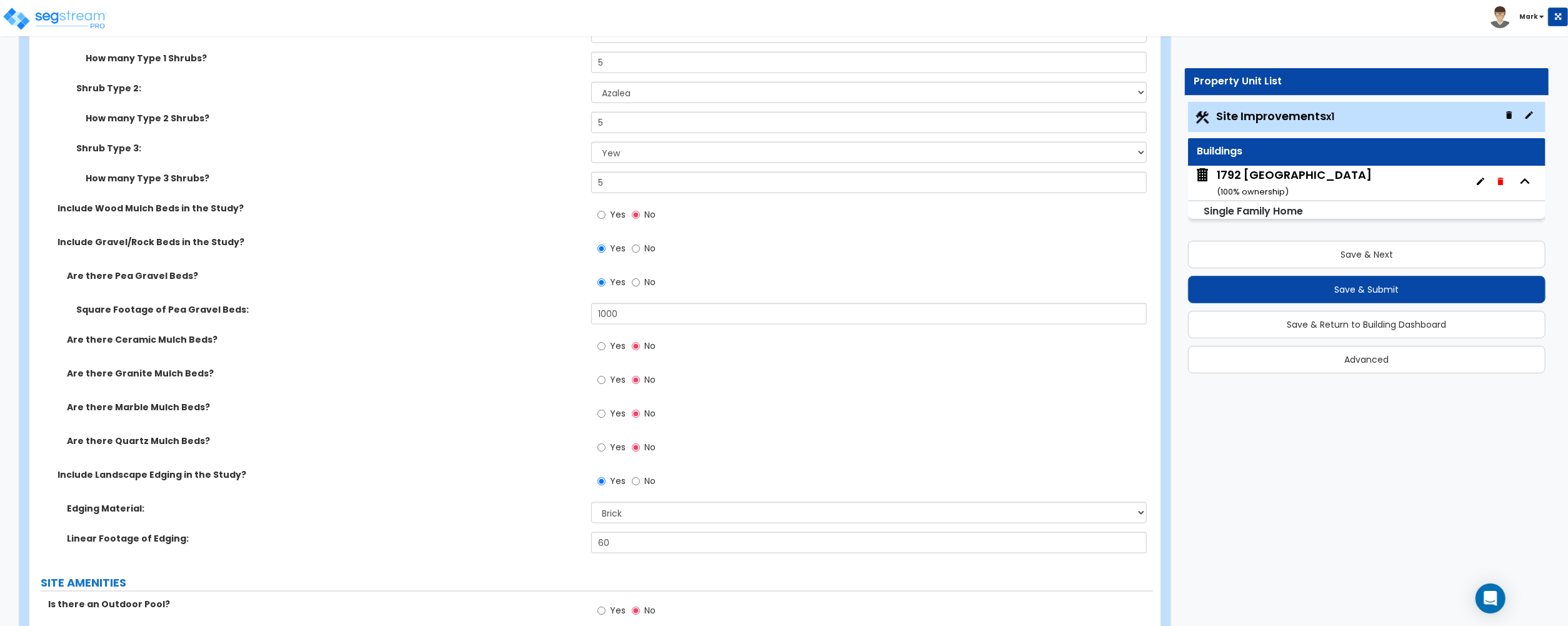
scroll to position [1667, 0]
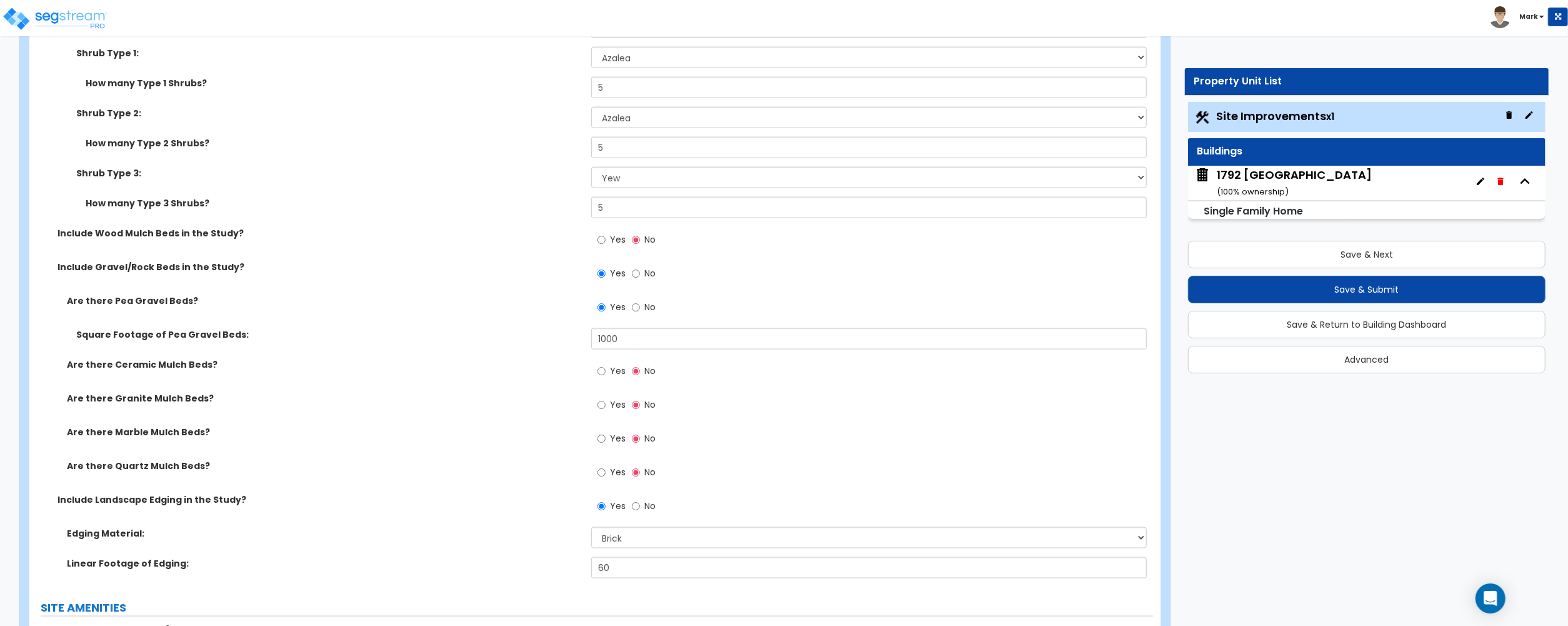
type input "250"
click at [611, 244] on span "Yes" at bounding box center [618, 239] width 16 height 13
click at [606, 244] on input "Yes" at bounding box center [601, 240] width 8 height 14
radio input "true"
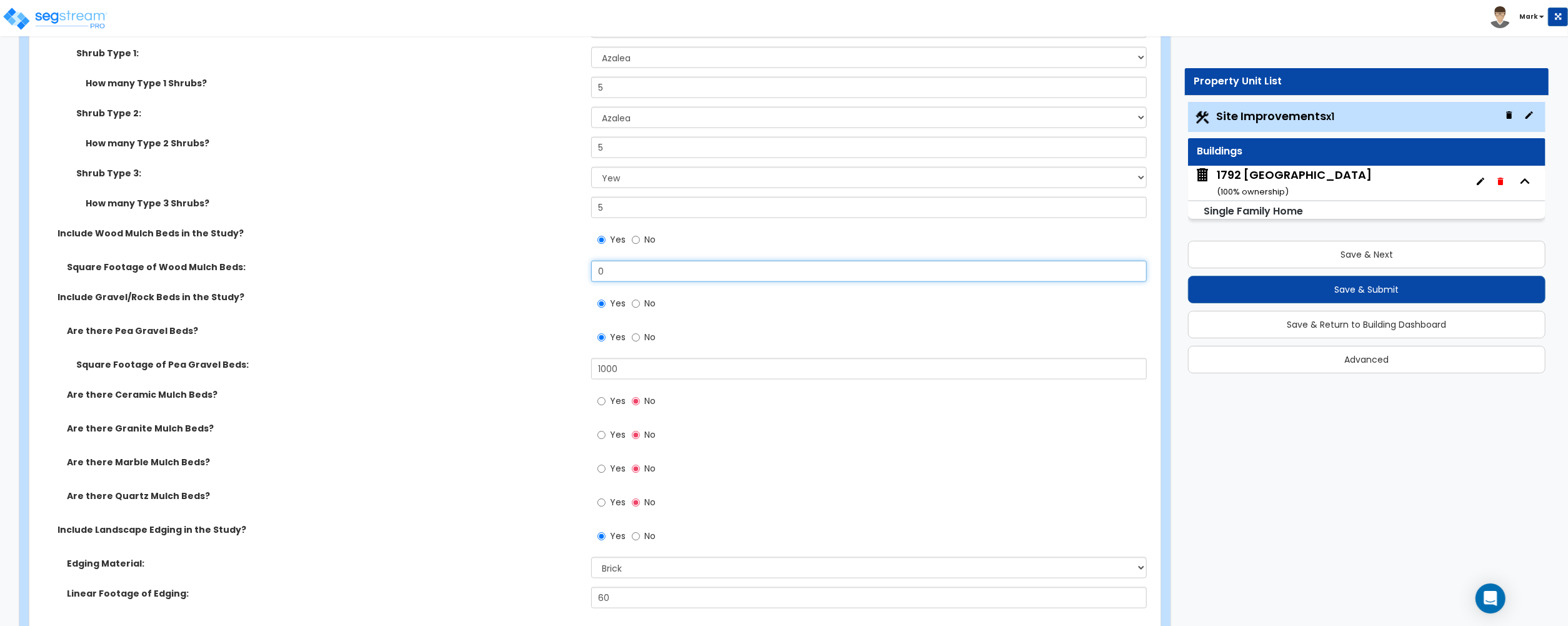
click at [623, 282] on input "0" at bounding box center [868, 270] width 555 height 21
type input "3"
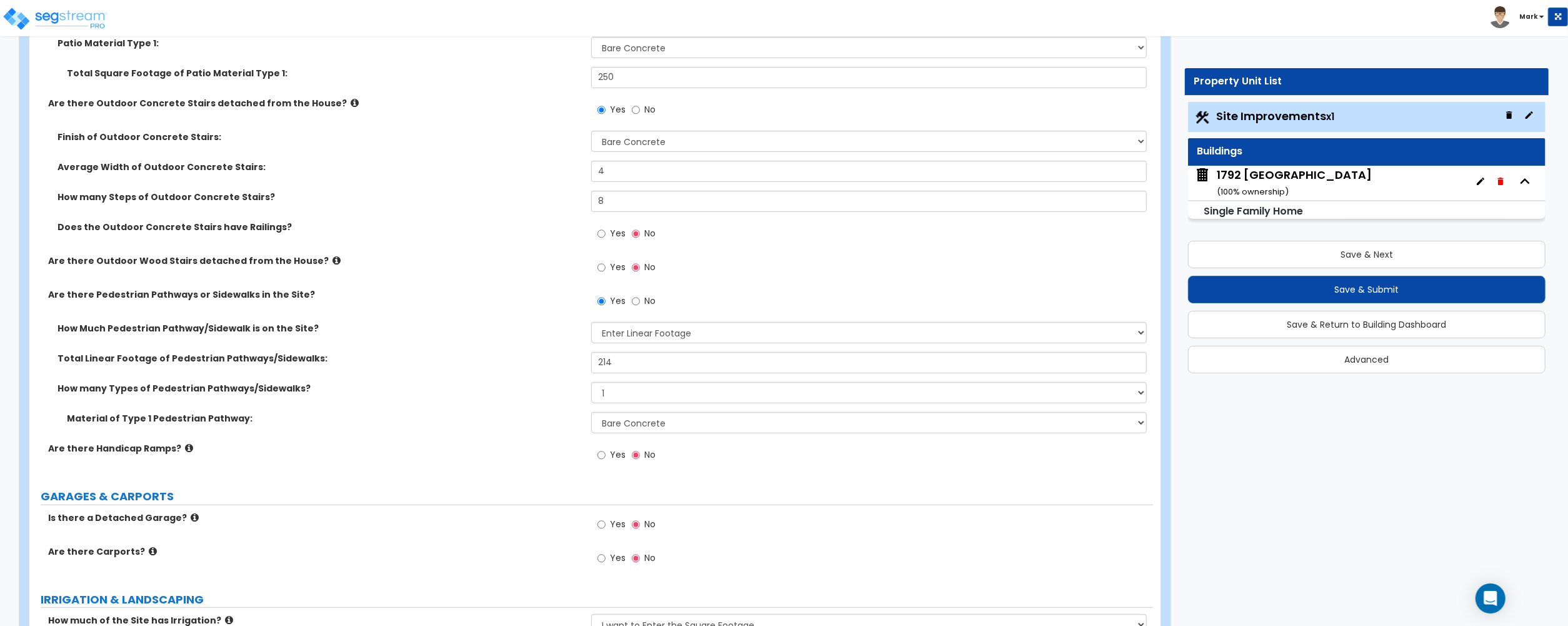
scroll to position [500, 0]
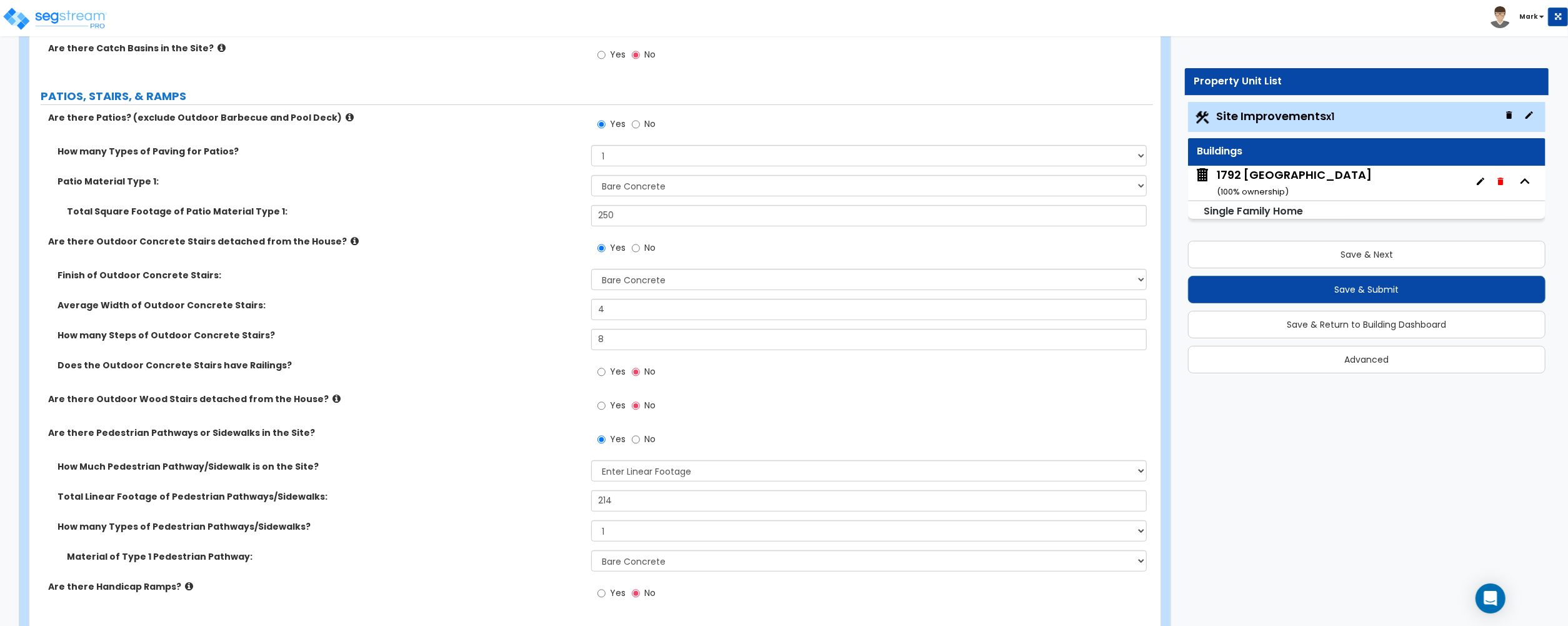
type input "250"
click at [603, 220] on input "250" at bounding box center [868, 215] width 555 height 21
type input "350"
click at [538, 276] on label "Finish of Outdoor Concrete Stairs:" at bounding box center [320, 275] width 524 height 13
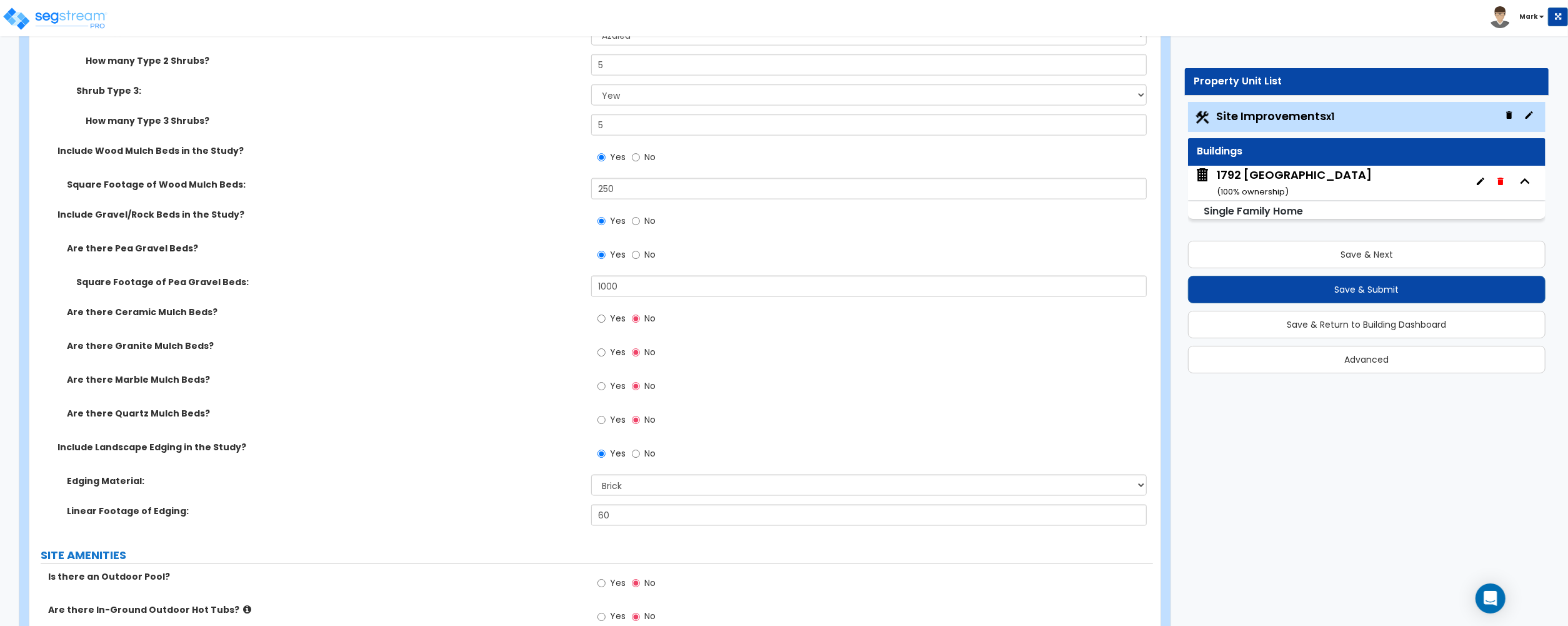
scroll to position [1750, 0]
click at [601, 515] on input "60" at bounding box center [868, 513] width 555 height 21
type input "160"
click at [516, 523] on div "Linear Footage of Edging: 160" at bounding box center [590, 518] width 1123 height 30
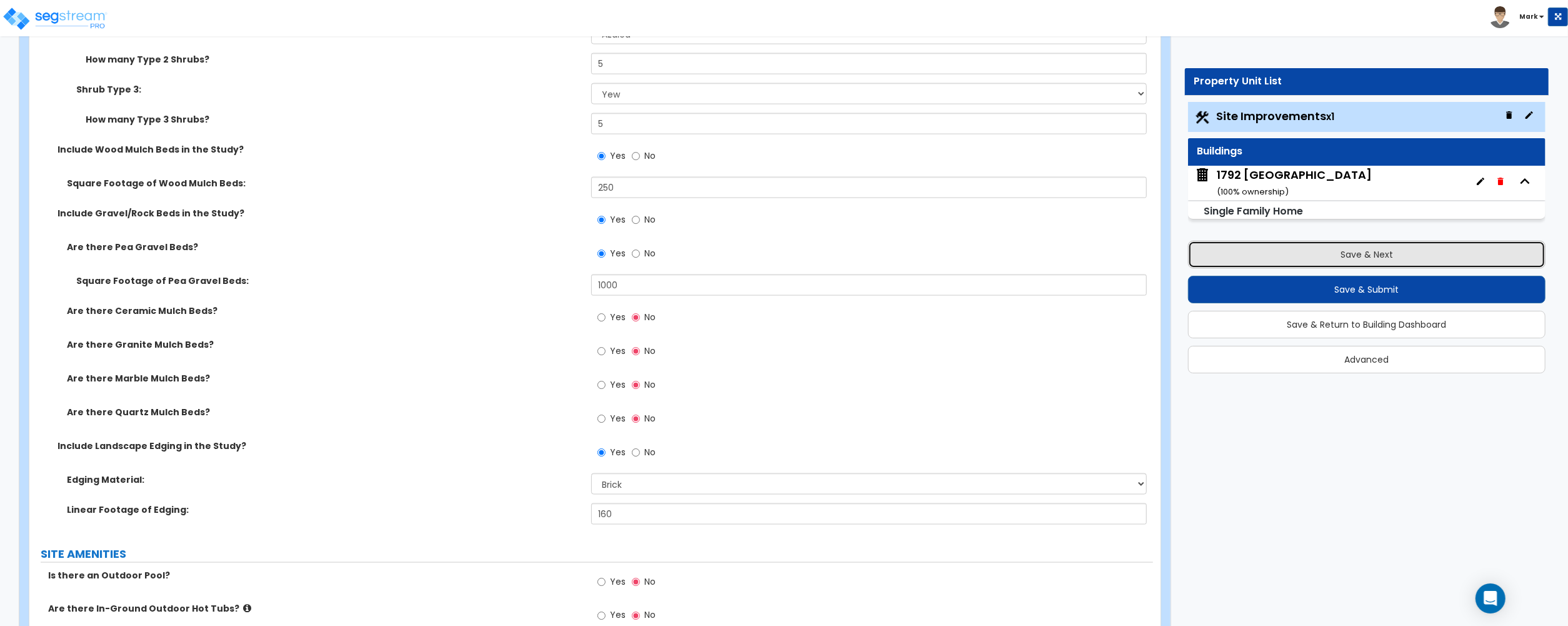
click at [1328, 248] on button "Save & Next" at bounding box center [1367, 254] width 358 height 28
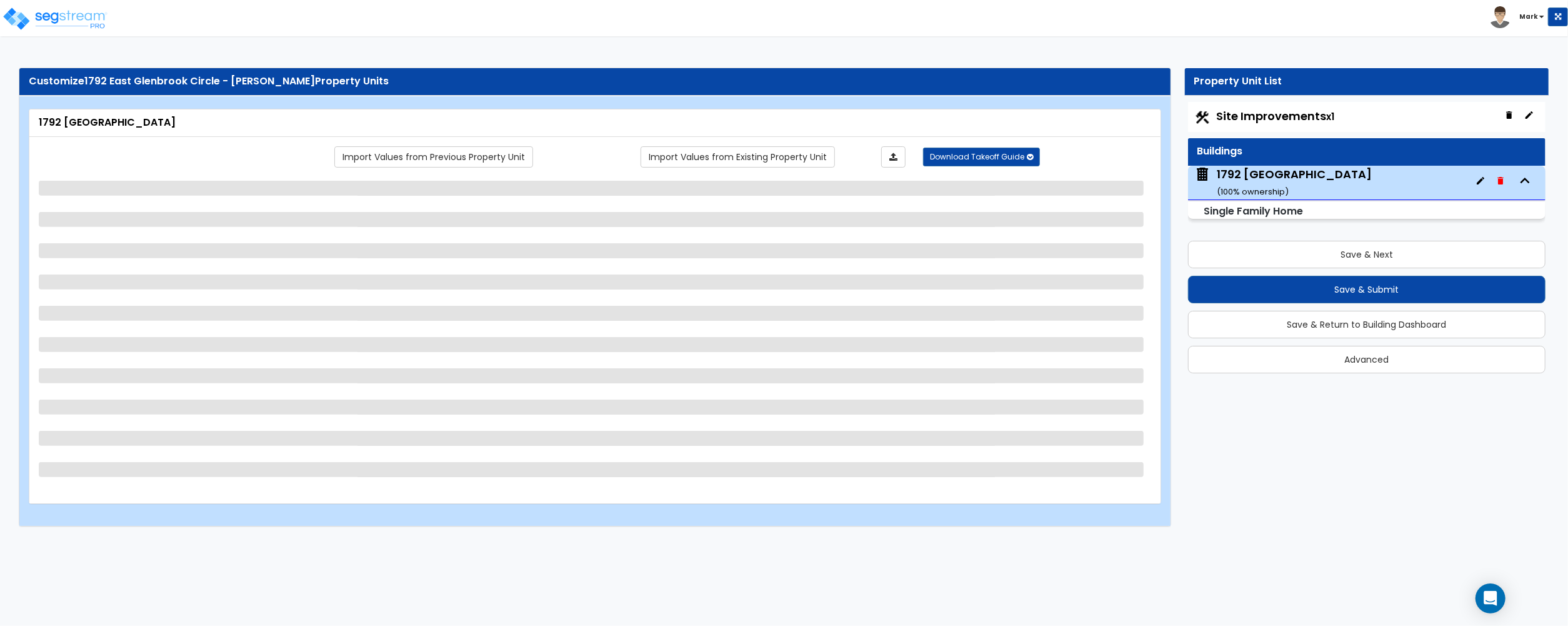
select select "2"
select select "7"
select select "3"
select select "2"
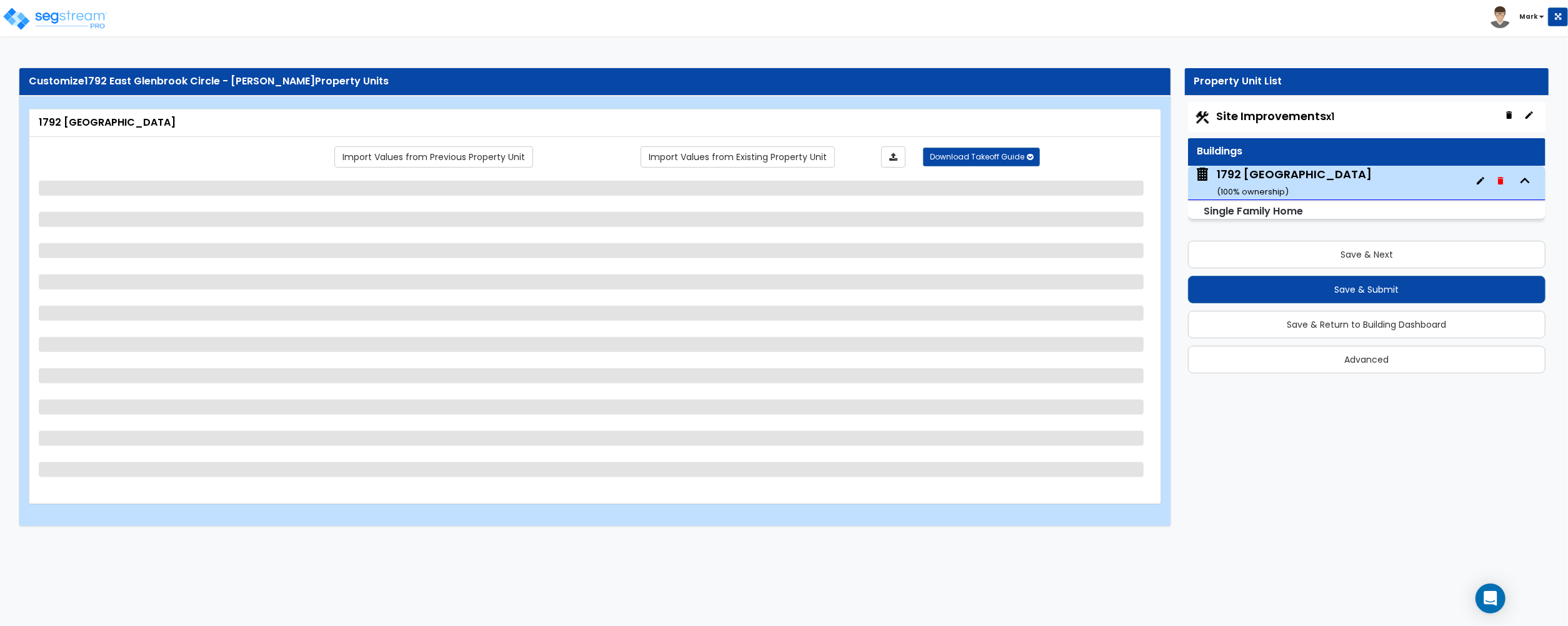
select select "2"
select select "5"
select select "1"
select select "2"
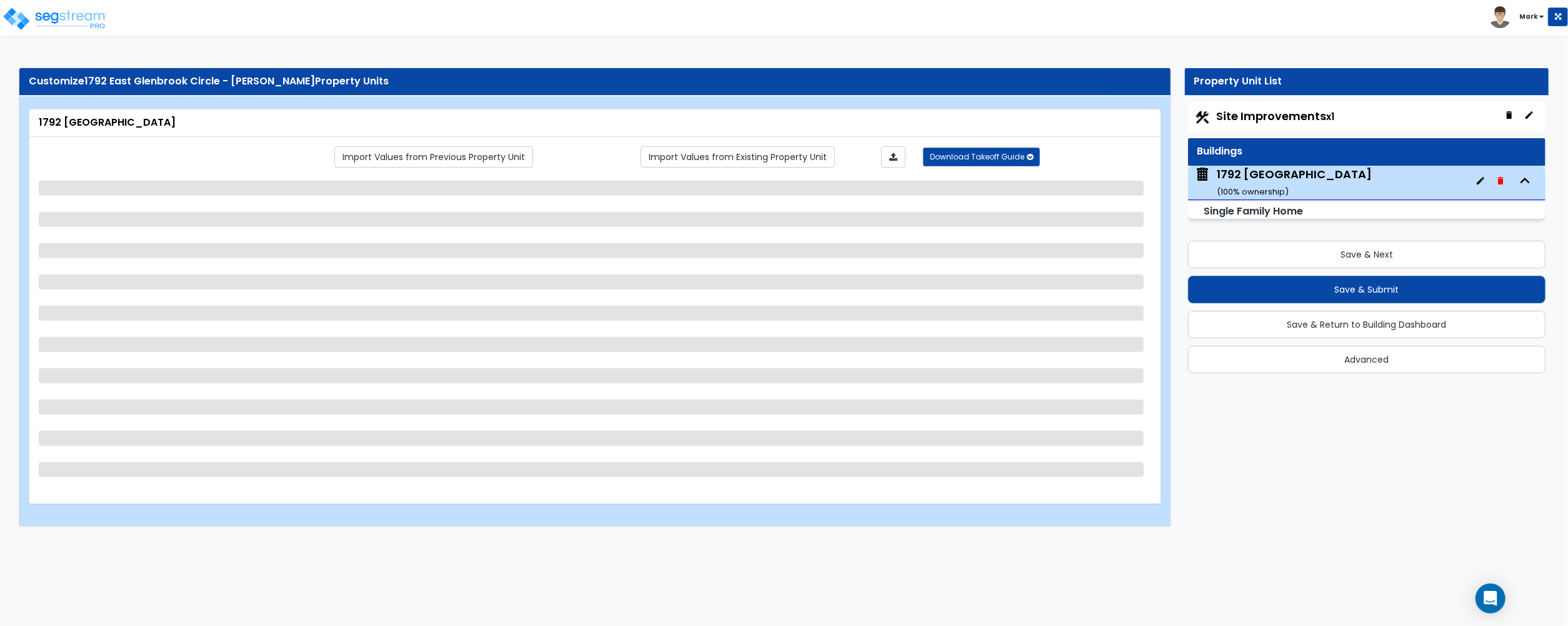
select select "1"
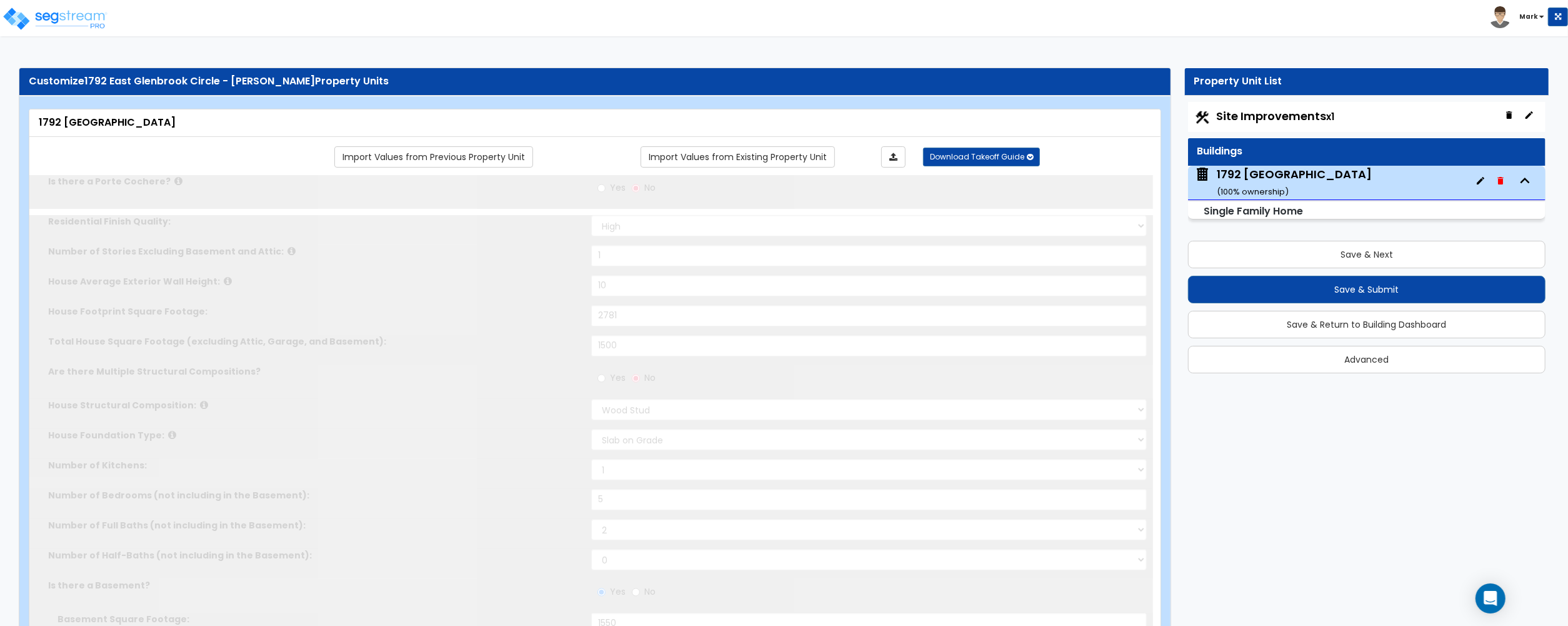
type input "2"
select select "1"
select select "2"
type input "1"
select select "2"
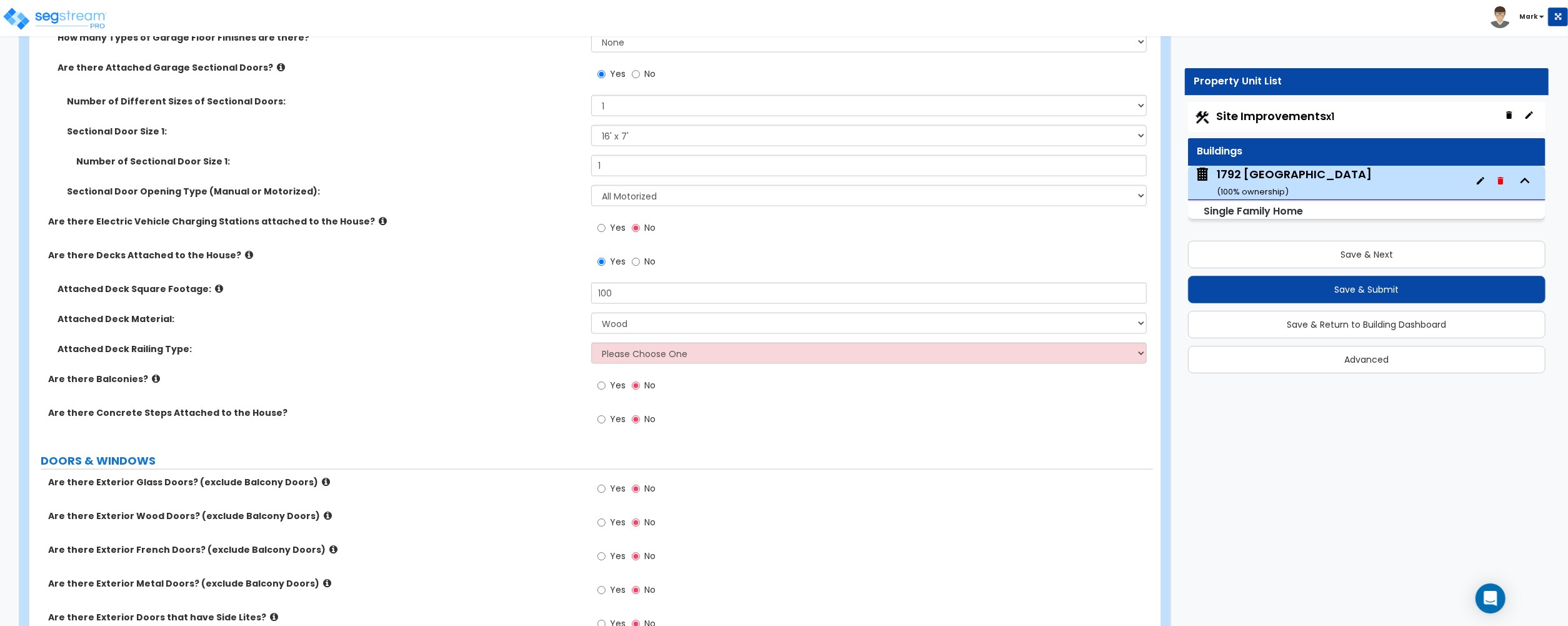
scroll to position [1500, 0]
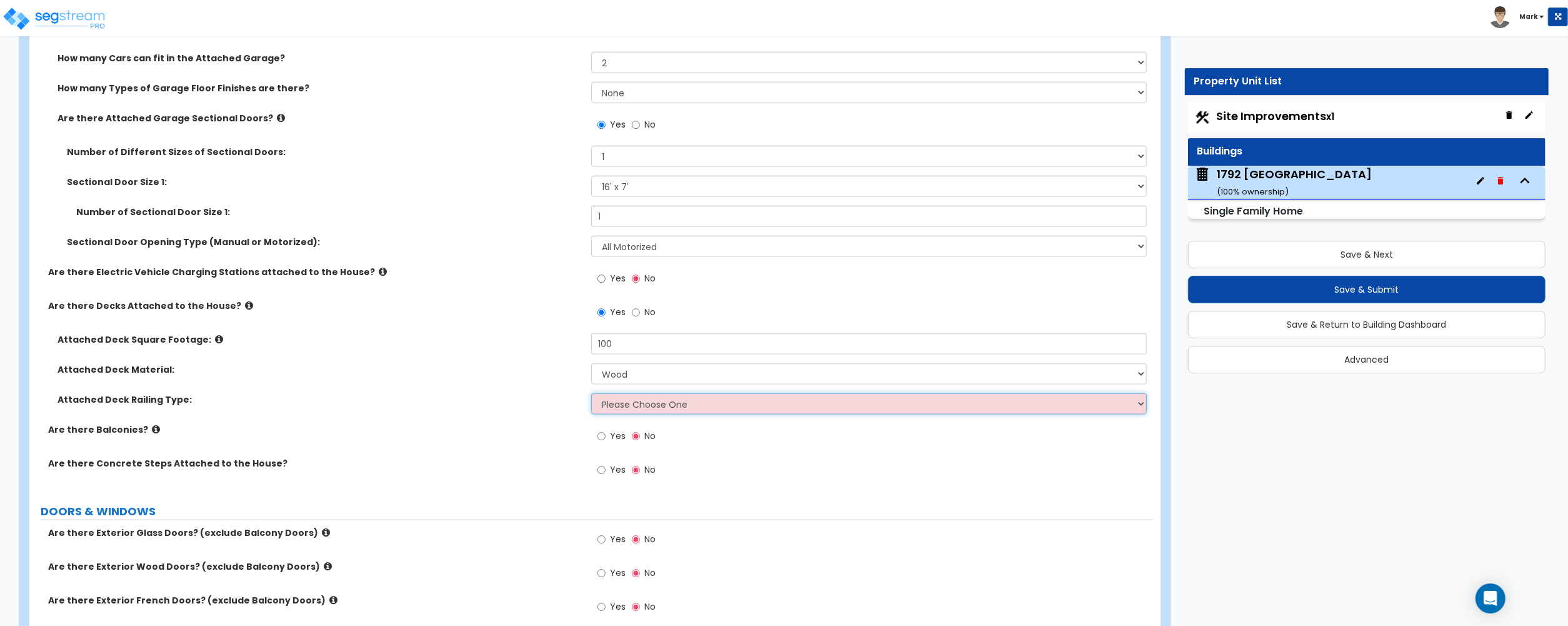
click at [611, 415] on select "Please Choose One Wood Plastic" at bounding box center [868, 403] width 555 height 21
click at [591, 395] on select "Please Choose One Wood Plastic" at bounding box center [868, 403] width 555 height 21
click at [238, 306] on label "Are there Decks Attached to the House?" at bounding box center [315, 305] width 534 height 13
click at [245, 309] on icon at bounding box center [249, 305] width 8 height 9
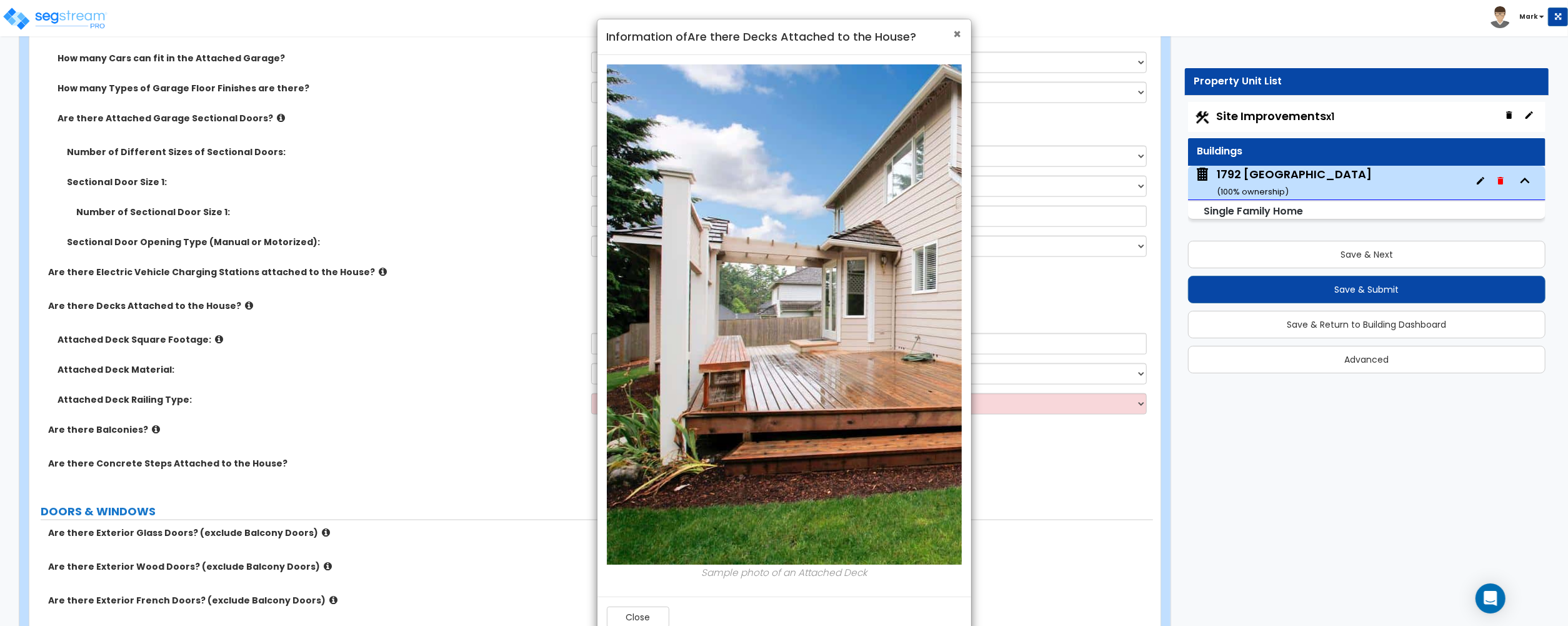
click at [955, 31] on span "×" at bounding box center [958, 34] width 8 height 18
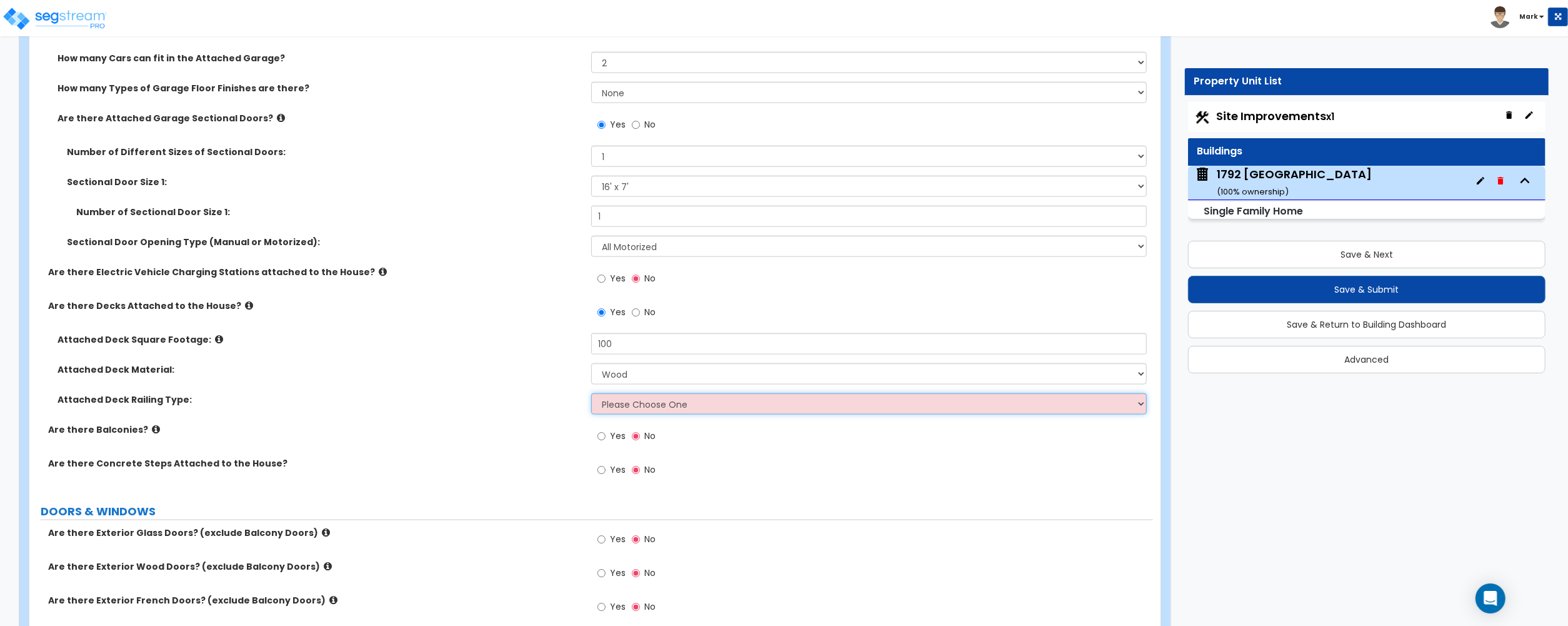
click at [713, 406] on select "Please Choose One Wood Plastic" at bounding box center [868, 403] width 555 height 21
click at [663, 374] on select "Please Choose One Wood Plastic/PVC" at bounding box center [868, 373] width 555 height 21
click at [503, 391] on div "Attached Deck Material: Please Choose One Wood Plastic/PVC" at bounding box center [590, 378] width 1123 height 30
click at [638, 323] on label "No" at bounding box center [644, 313] width 24 height 21
click at [638, 319] on input "No" at bounding box center [636, 313] width 8 height 14
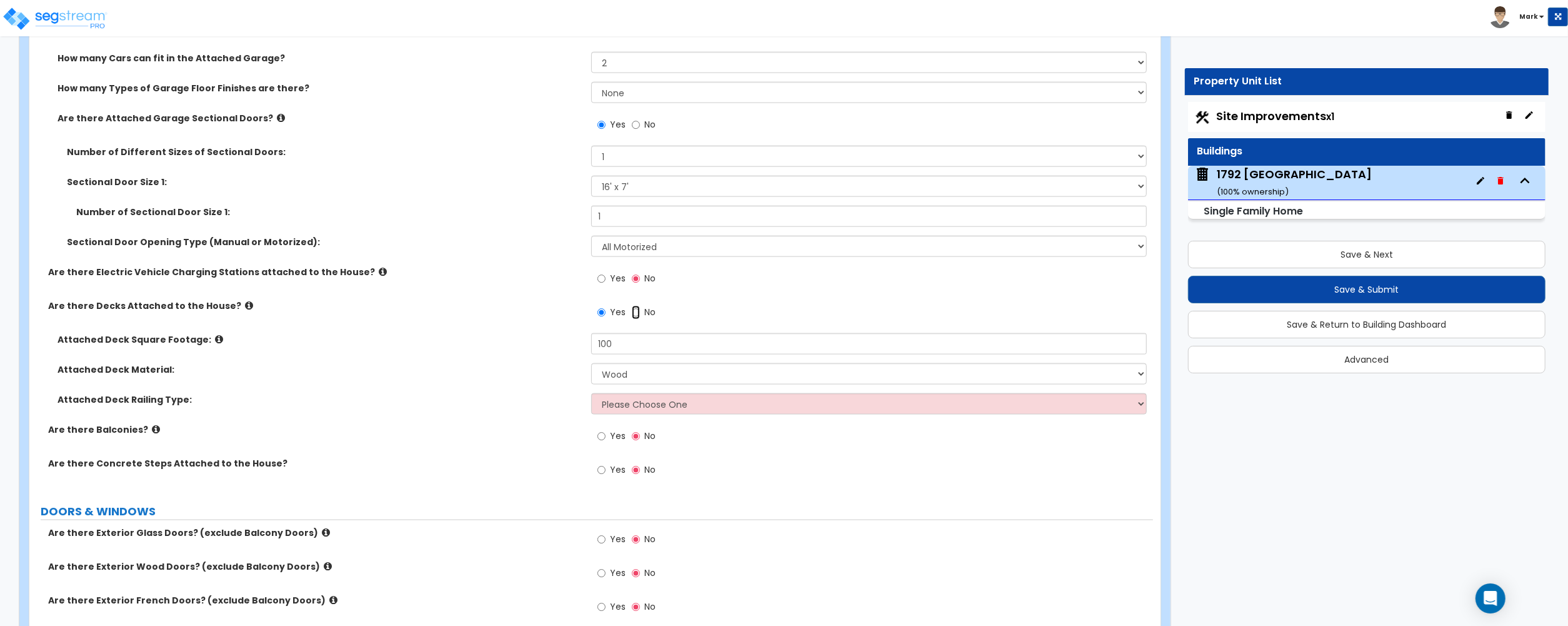
radio input "false"
radio input "true"
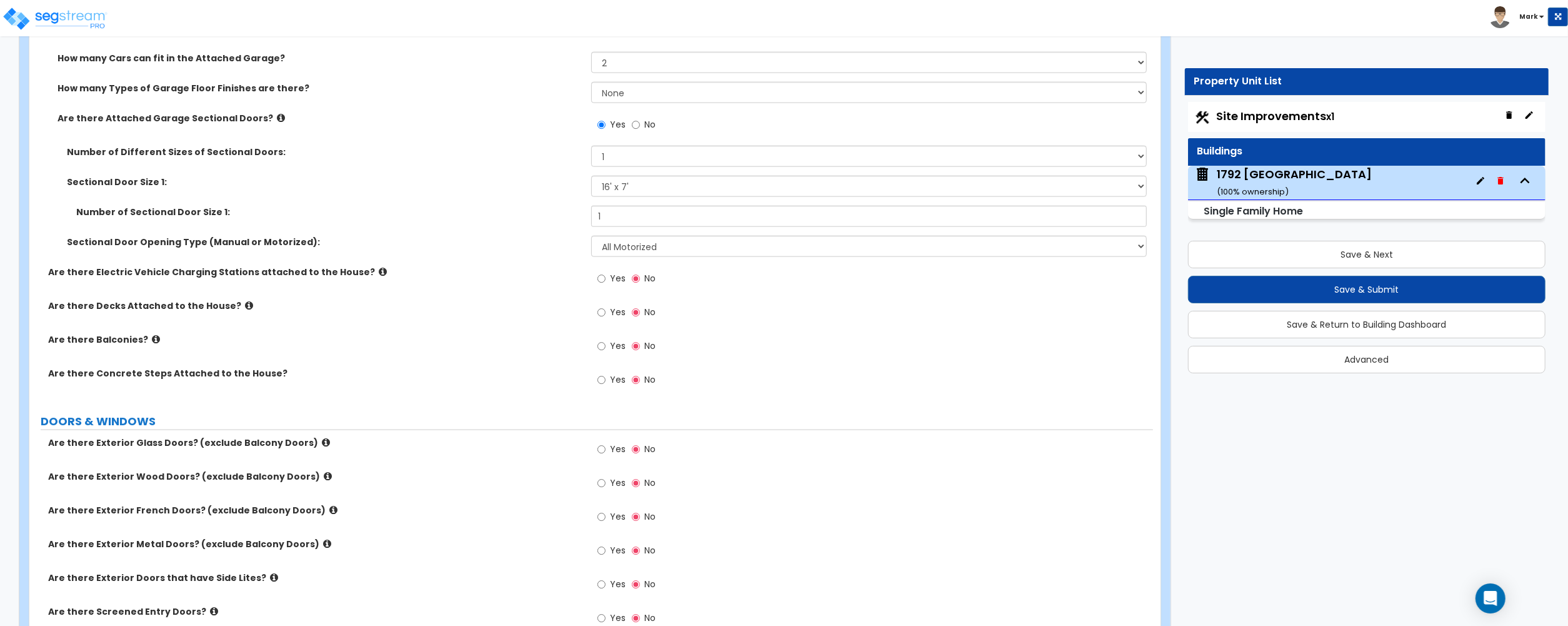
click at [608, 381] on label "Yes" at bounding box center [611, 381] width 28 height 21
click at [606, 381] on input "Yes" at bounding box center [601, 380] width 8 height 14
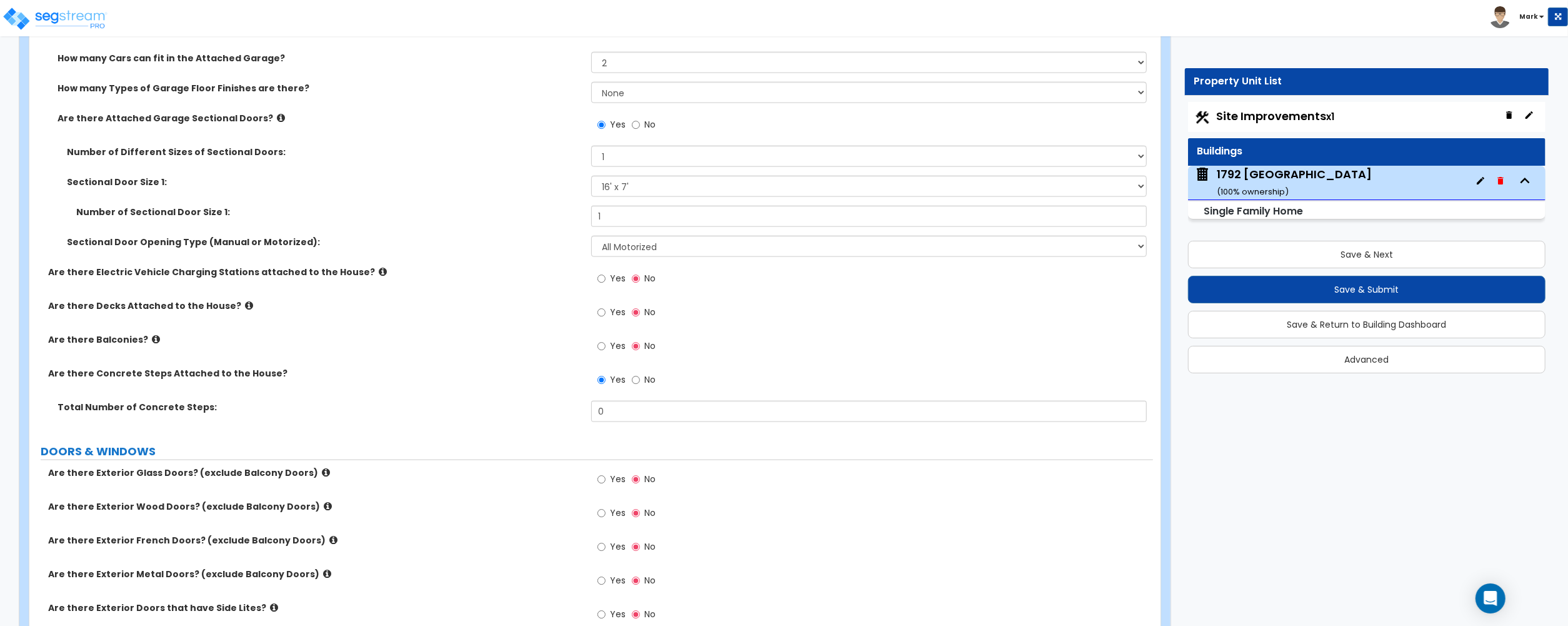
click at [653, 381] on span "No" at bounding box center [649, 379] width 11 height 13
click at [640, 381] on input "No" at bounding box center [636, 380] width 8 height 14
radio input "false"
radio input "true"
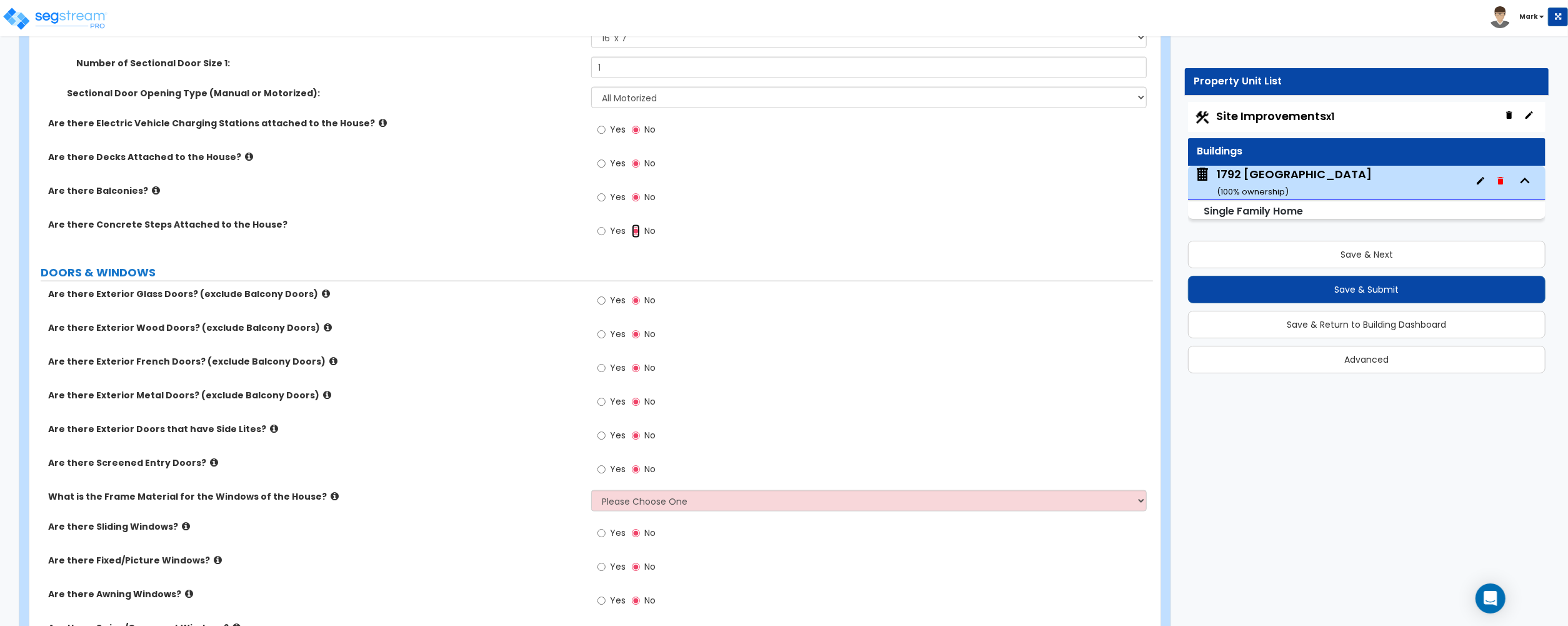
scroll to position [1667, 0]
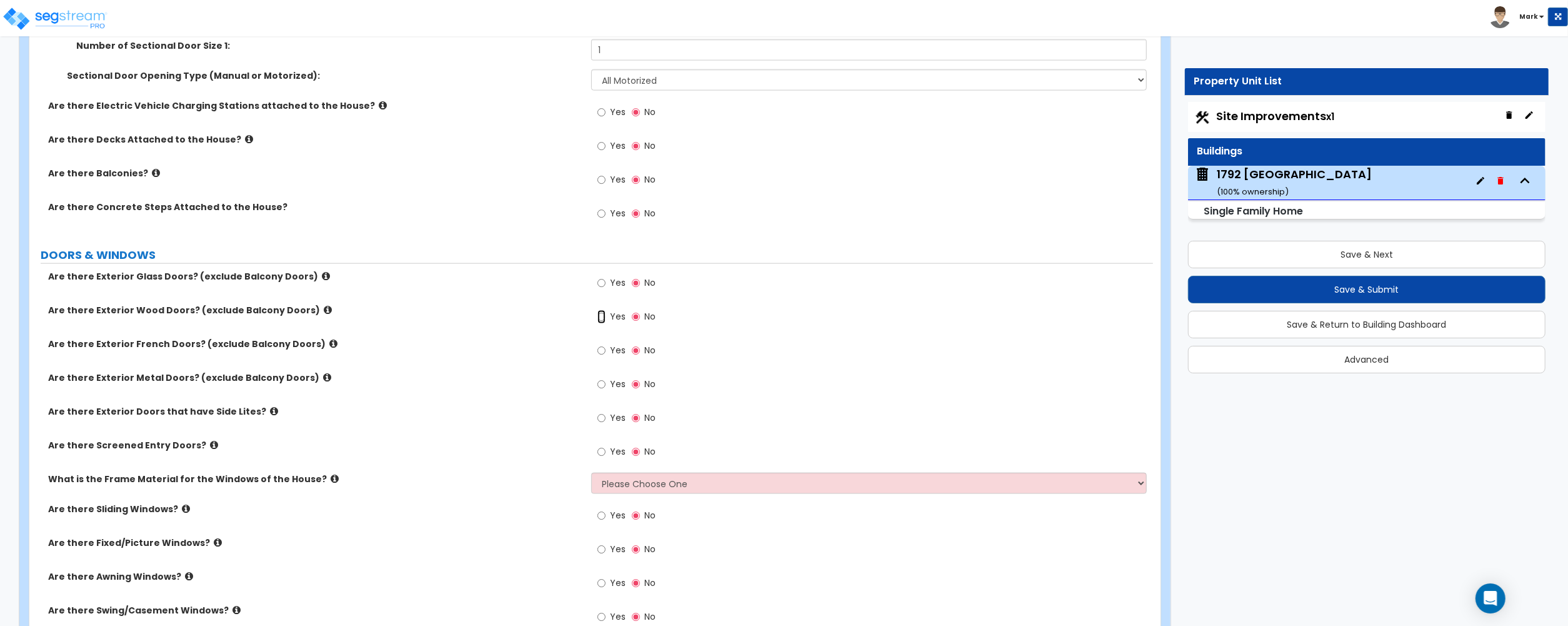
click at [599, 321] on input "Yes" at bounding box center [601, 317] width 8 height 14
radio input "true"
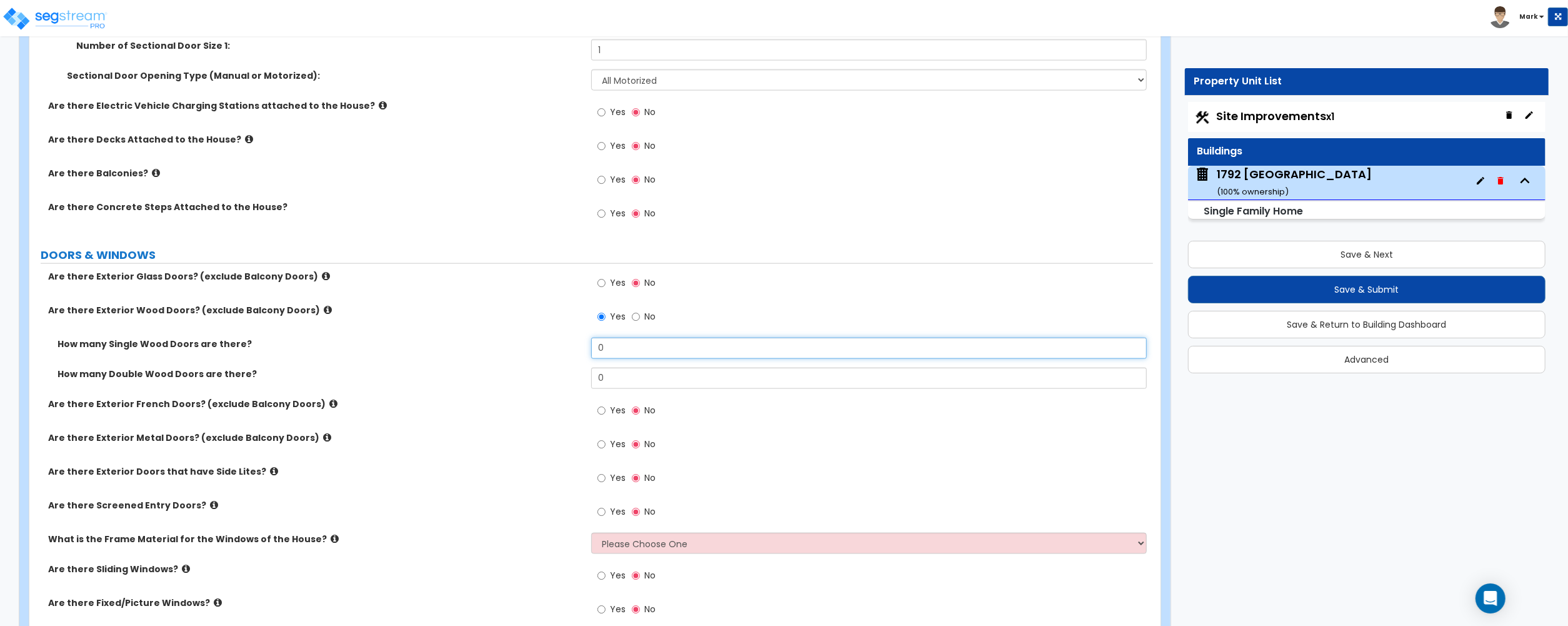
click at [603, 351] on input "0" at bounding box center [868, 348] width 555 height 21
click at [597, 353] on input "1" at bounding box center [868, 348] width 555 height 21
click at [668, 349] on input "2" at bounding box center [868, 348] width 555 height 21
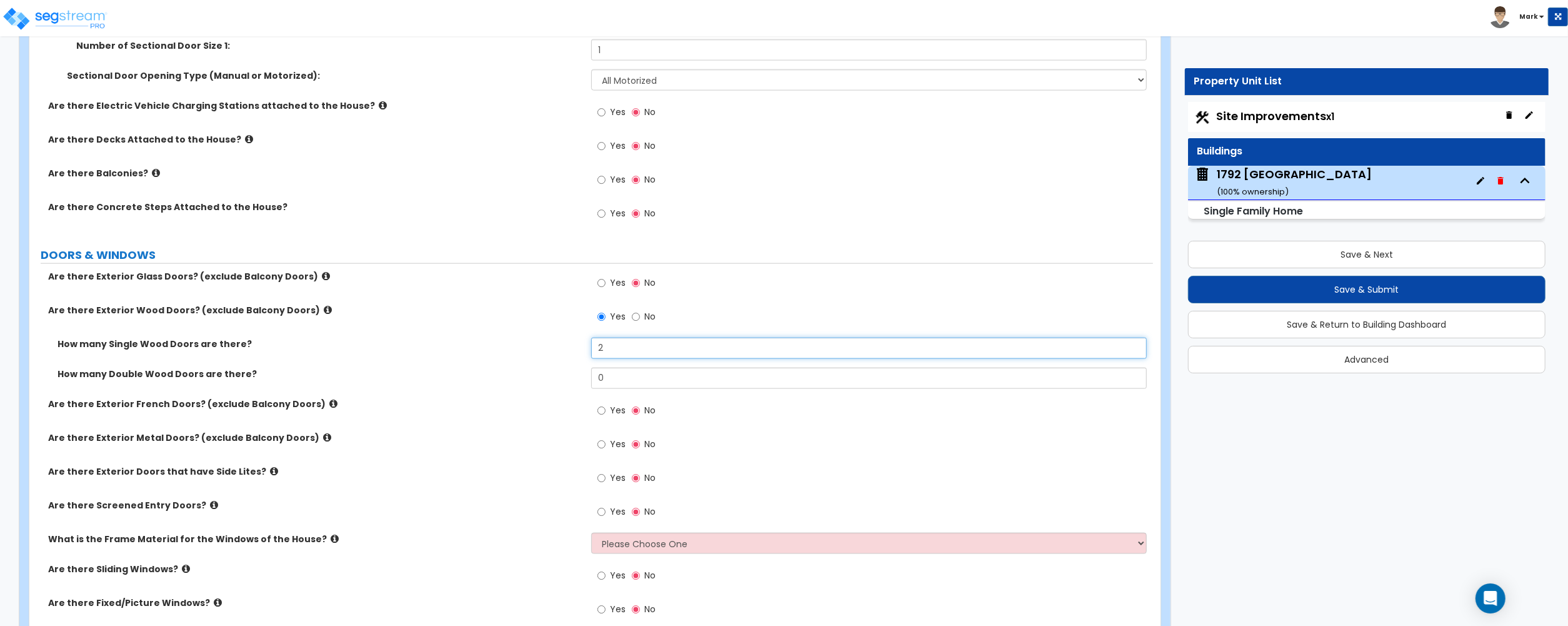
click at [668, 349] on input "2" at bounding box center [868, 348] width 555 height 21
type input "3"
click at [525, 398] on div "How many Double Wood Doors are there? 0" at bounding box center [590, 383] width 1123 height 30
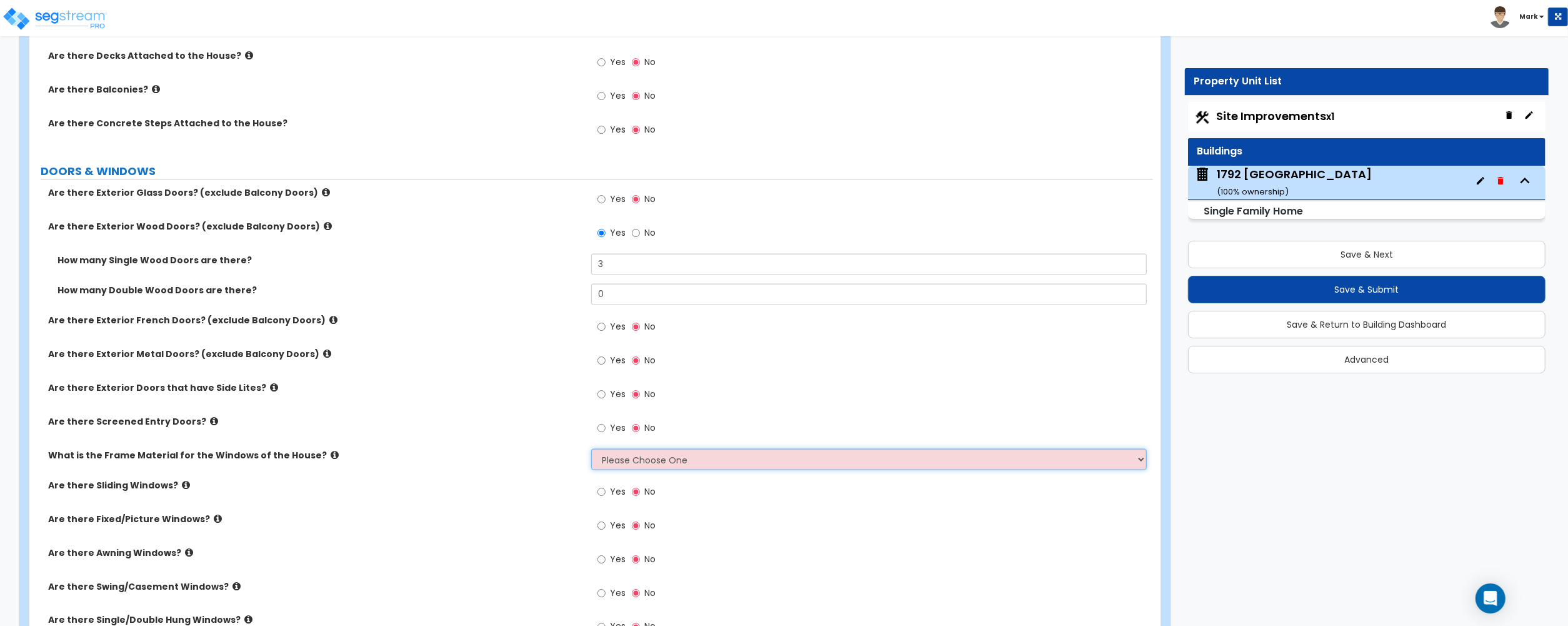
click at [623, 469] on select "Please Choose One Vinyl Aluminum Wood" at bounding box center [868, 459] width 555 height 21
select select "1"
click at [591, 451] on select "Please Choose One Vinyl Aluminum Wood" at bounding box center [868, 459] width 555 height 21
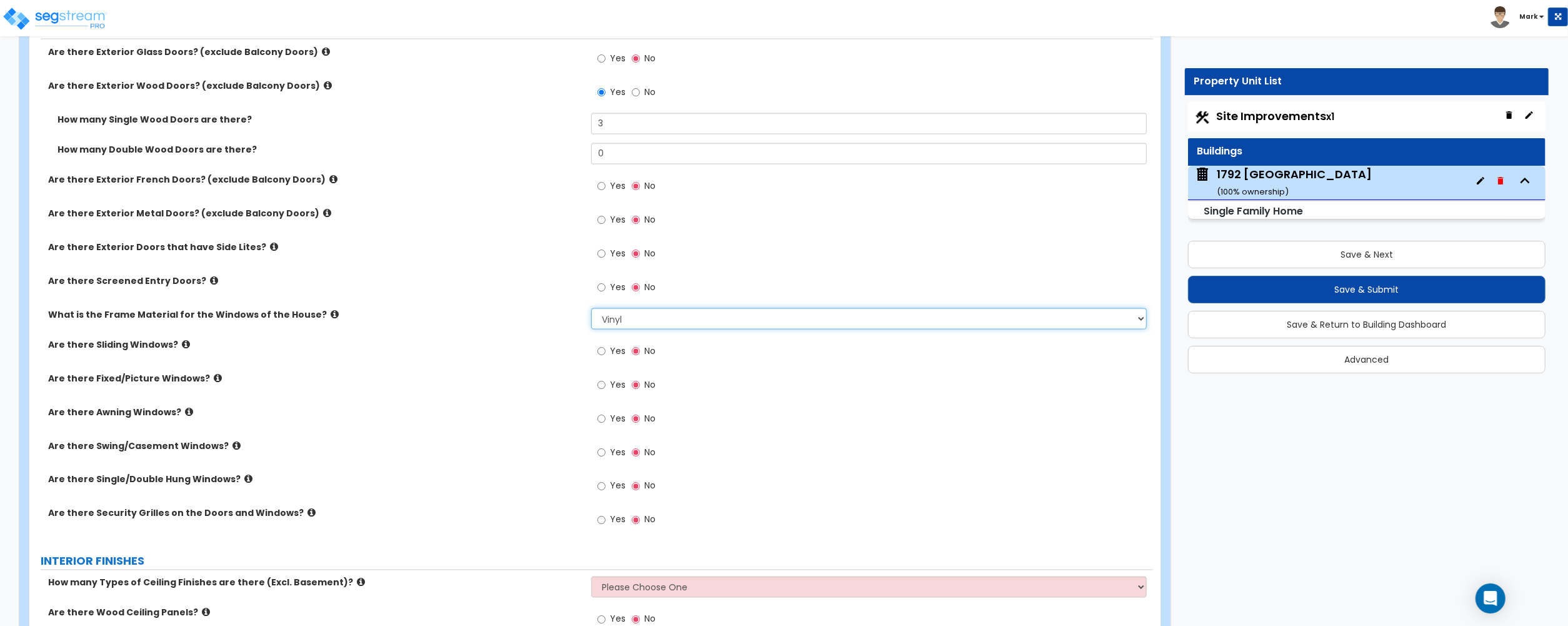
scroll to position [1917, 0]
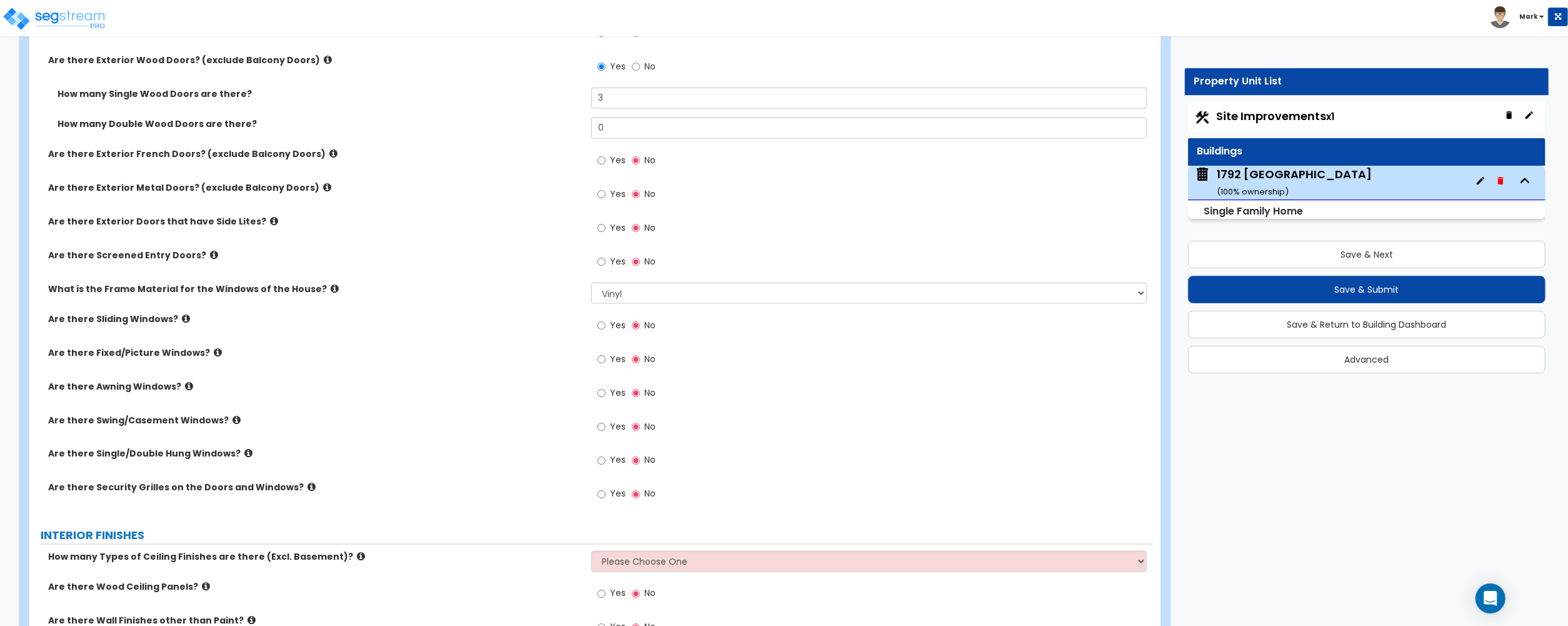
click at [606, 329] on label "Yes" at bounding box center [611, 326] width 28 height 21
click at [606, 329] on input "Yes" at bounding box center [601, 326] width 8 height 14
radio input "true"
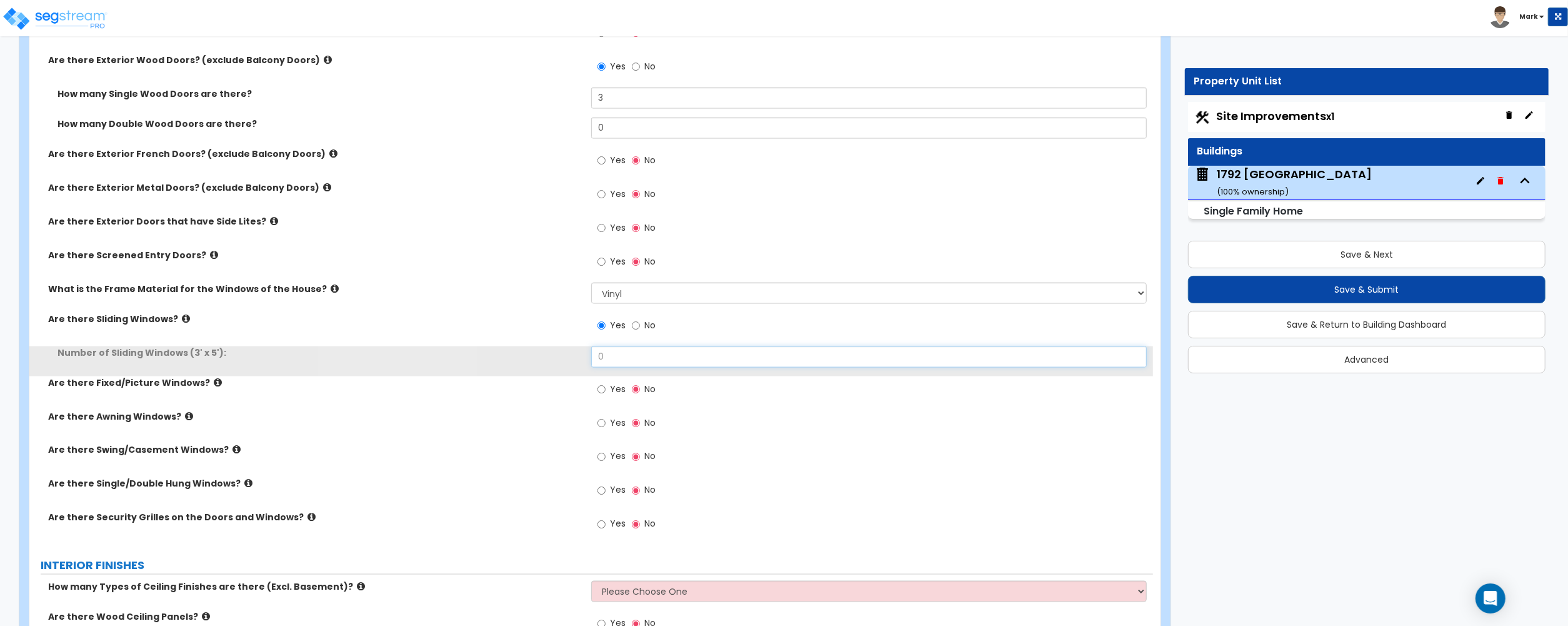
click at [626, 358] on input "0" at bounding box center [868, 356] width 555 height 21
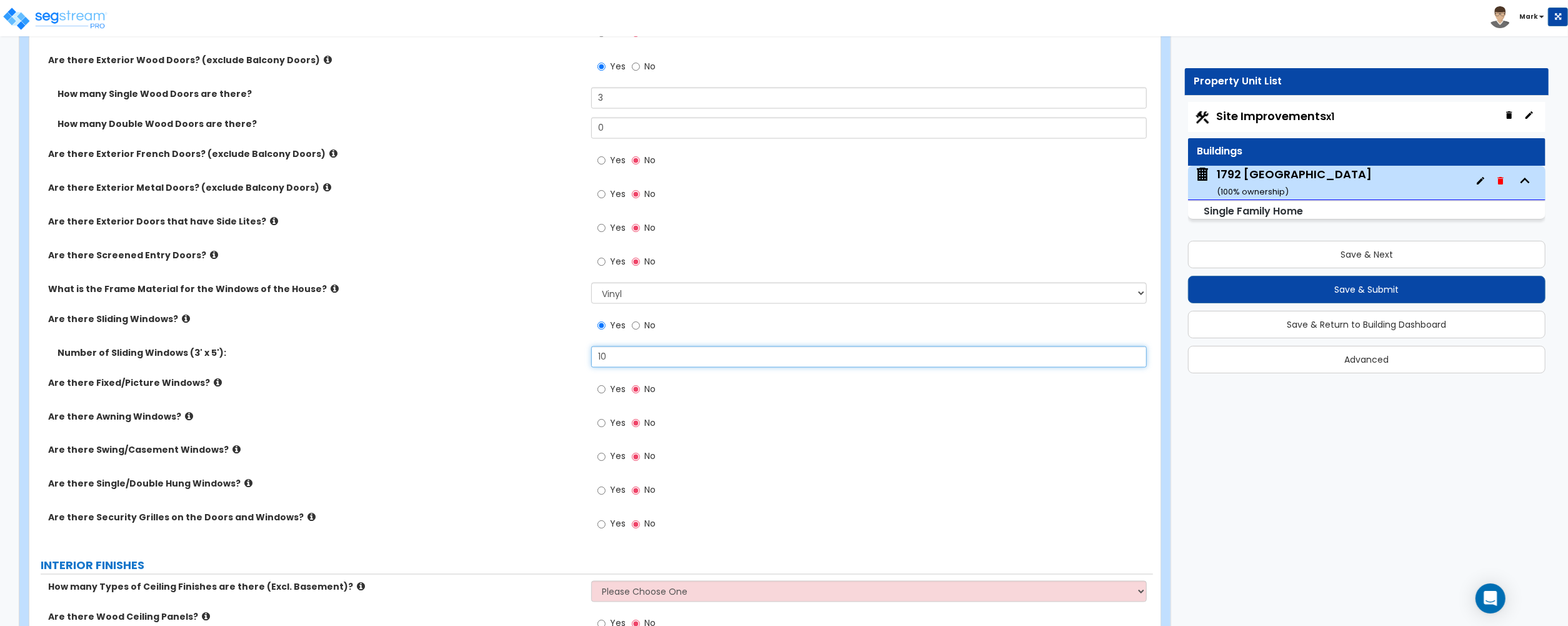
type input "10"
click at [603, 390] on input "Yes" at bounding box center [601, 390] width 8 height 14
radio input "true"
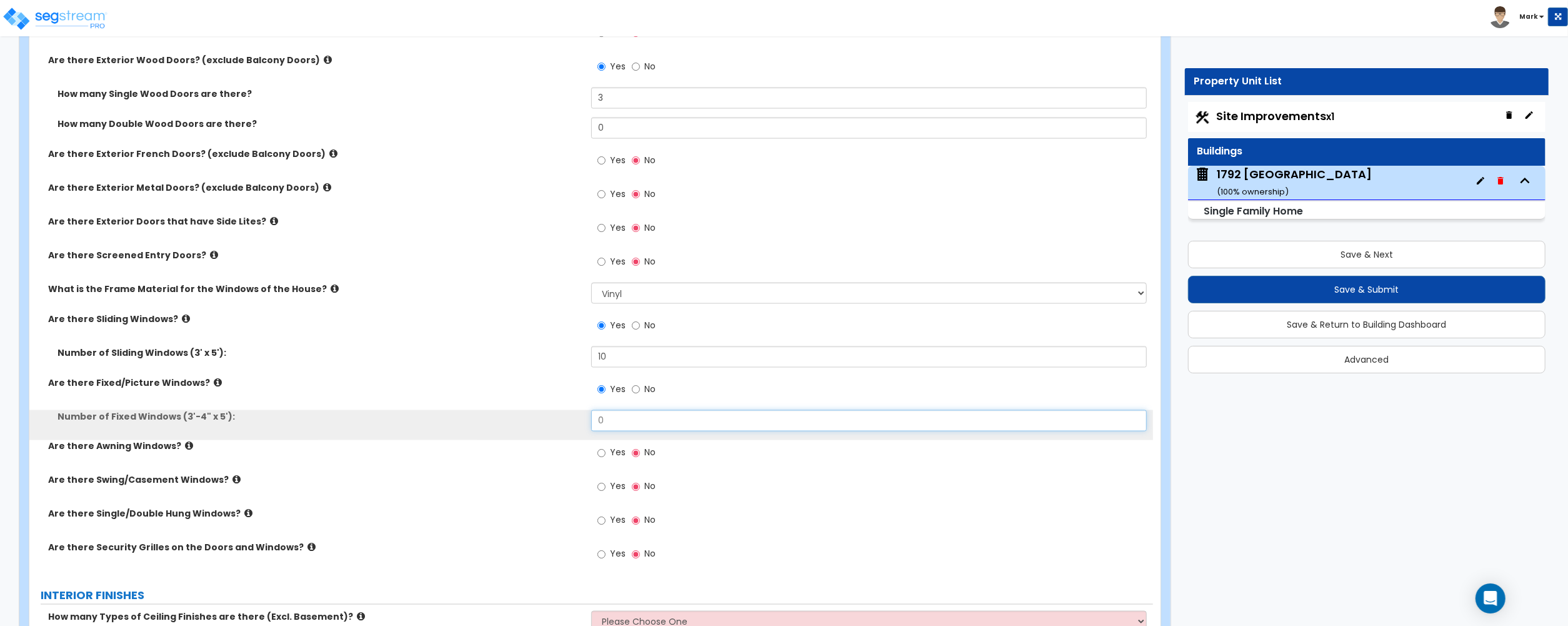
click at [616, 424] on input "0" at bounding box center [868, 420] width 555 height 21
click at [618, 424] on input "0" at bounding box center [868, 420] width 555 height 21
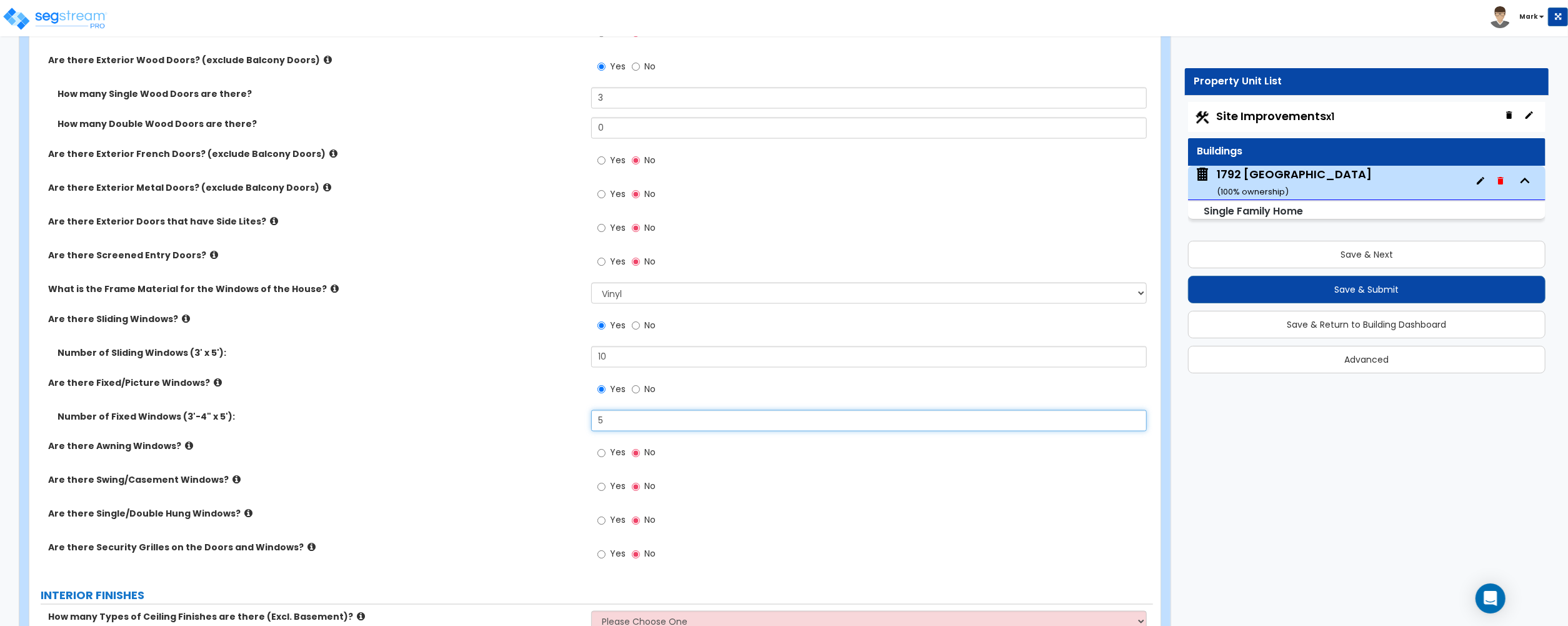
type input "5"
click at [513, 464] on div "Are there Awning Windows? Yes No" at bounding box center [590, 457] width 1123 height 34
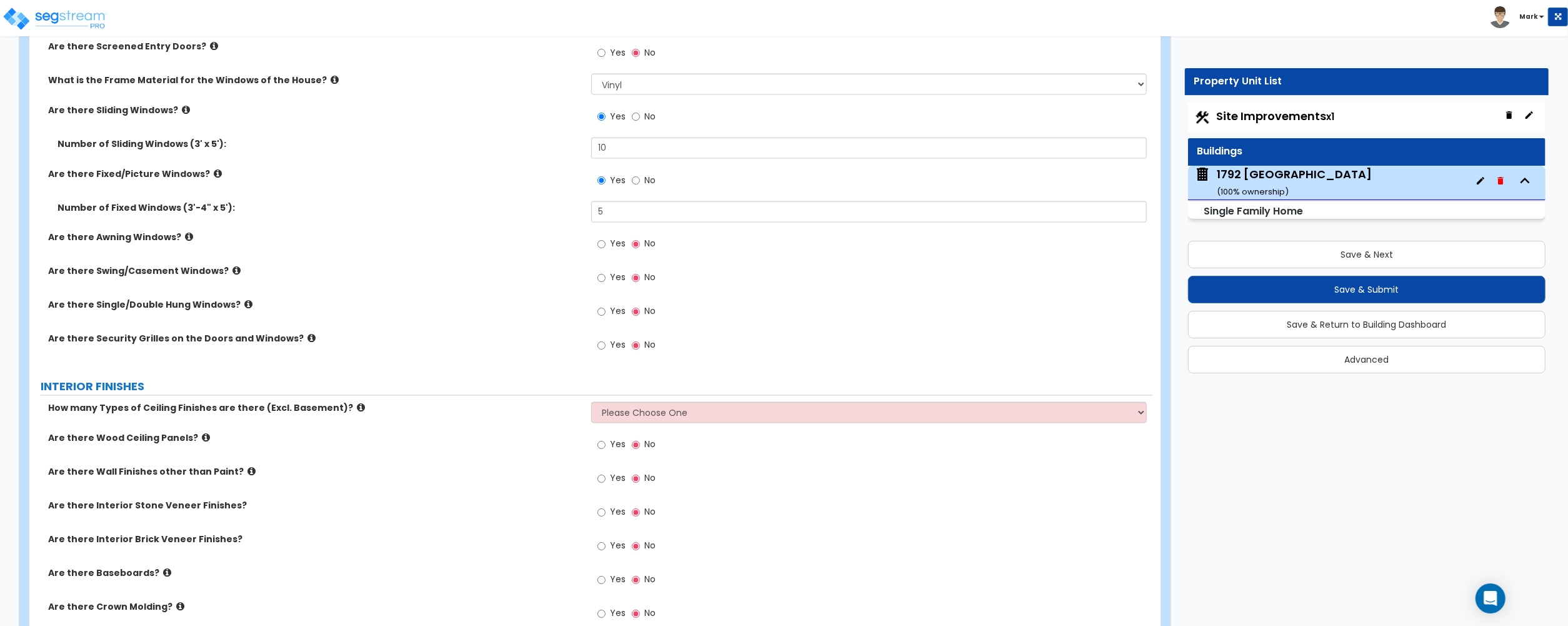
scroll to position [2166, 0]
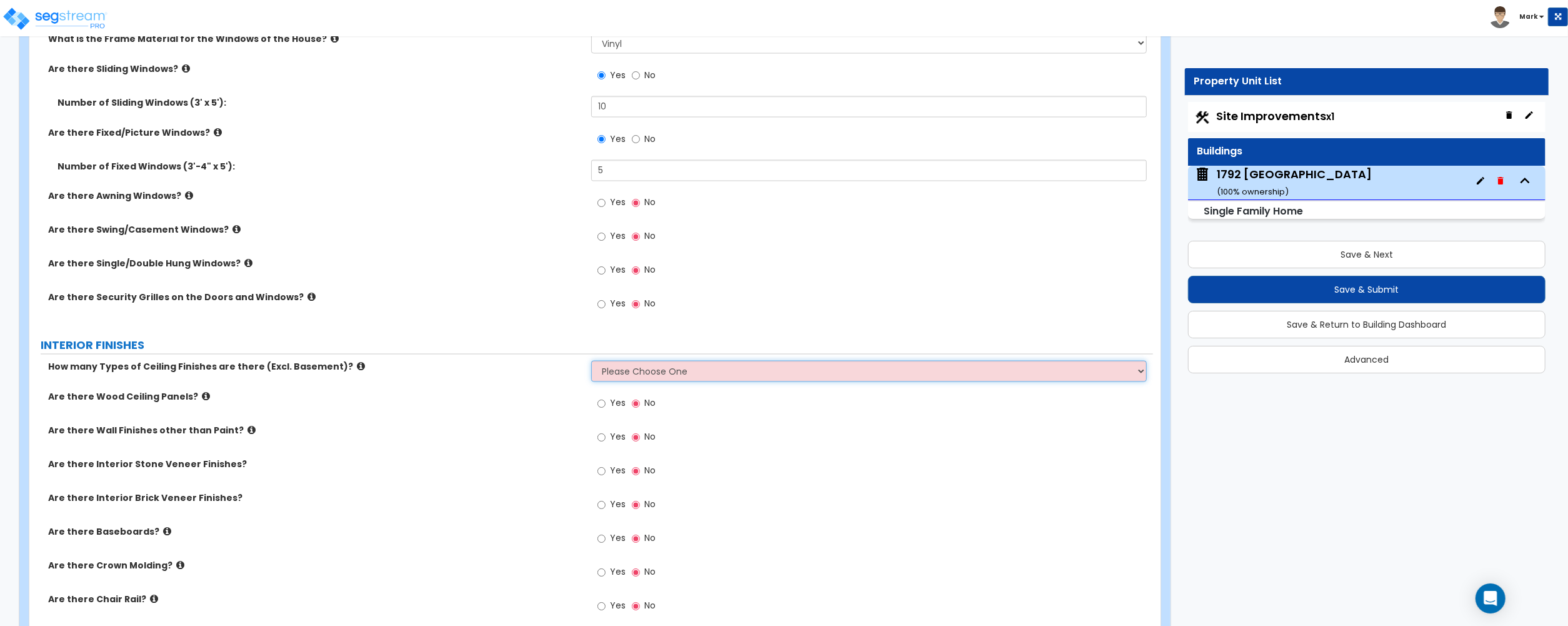
click at [618, 382] on select "Please Choose One 1 2 3" at bounding box center [868, 371] width 555 height 21
click at [591, 363] on select "Please Choose One 1 2 3" at bounding box center [868, 371] width 555 height 21
click at [614, 381] on select "Please Choose One 1 2 3" at bounding box center [868, 371] width 555 height 21
select select "1"
click at [591, 363] on select "Please Choose One 1 2 3" at bounding box center [868, 371] width 555 height 21
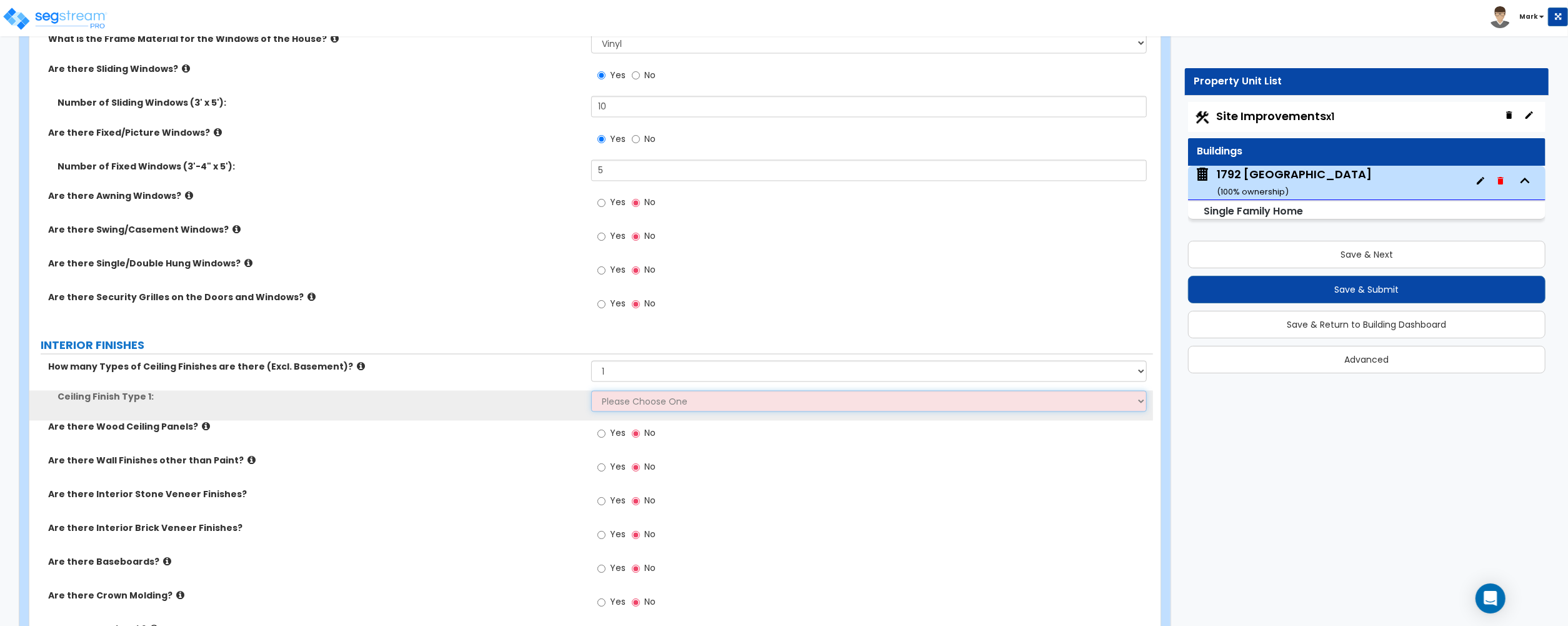
click at [620, 403] on select "Please Choose One Drop Ceiling Drywall Ceiling Open Ceiling" at bounding box center [868, 401] width 555 height 21
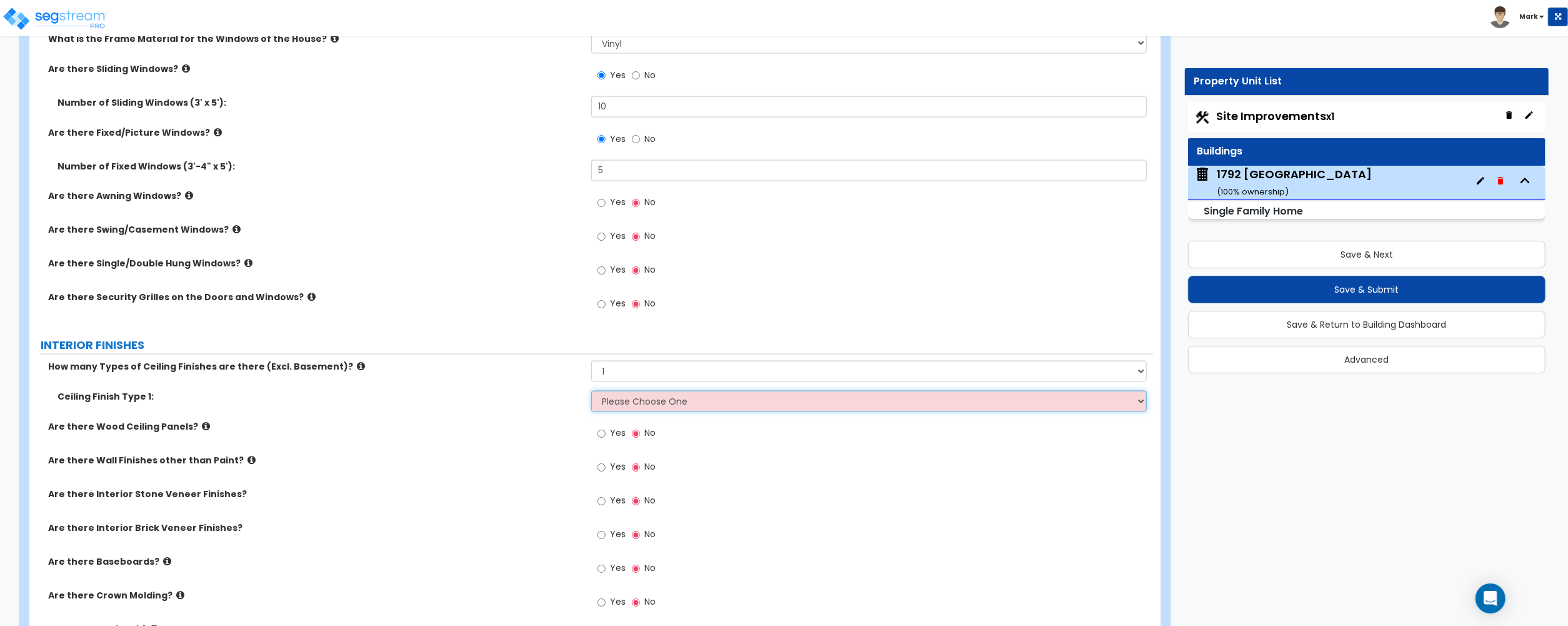
select select "2"
click at [591, 393] on select "Please Choose One Drop Ceiling Drywall Ceiling Open Ceiling" at bounding box center [868, 401] width 555 height 21
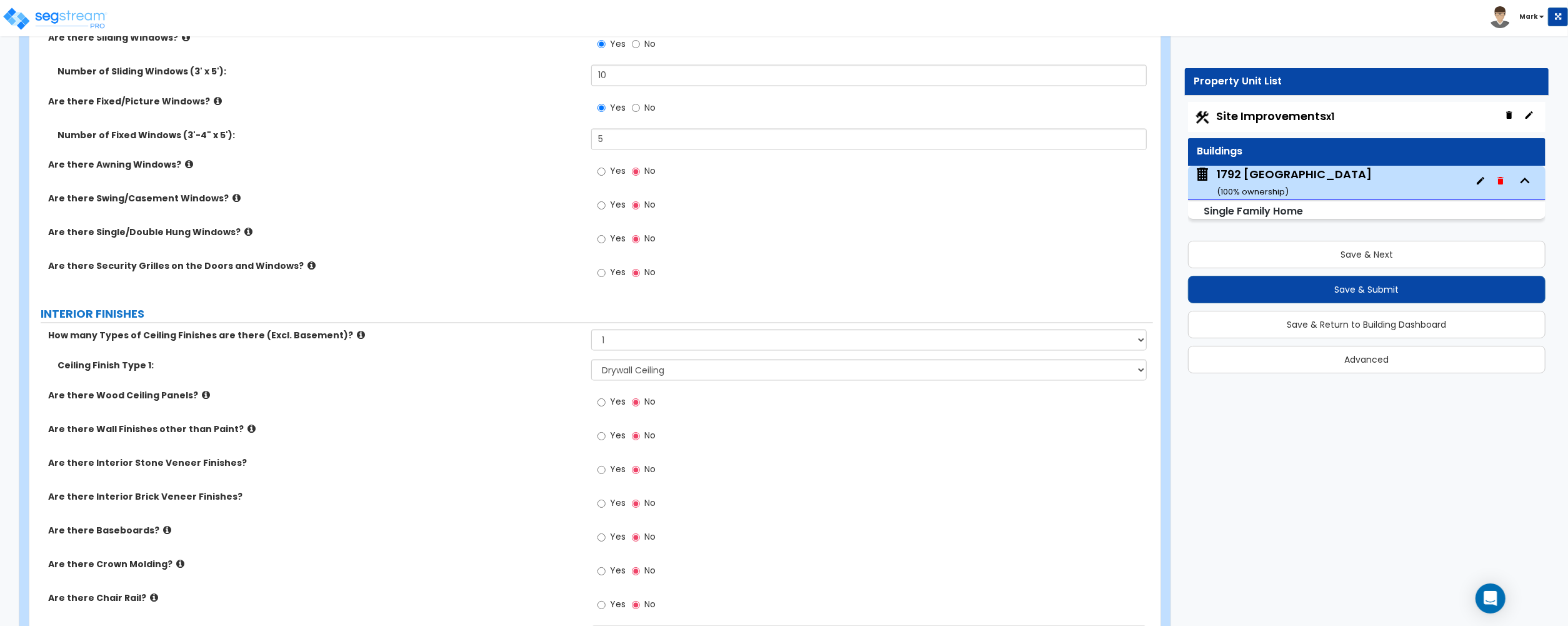
scroll to position [2250, 0]
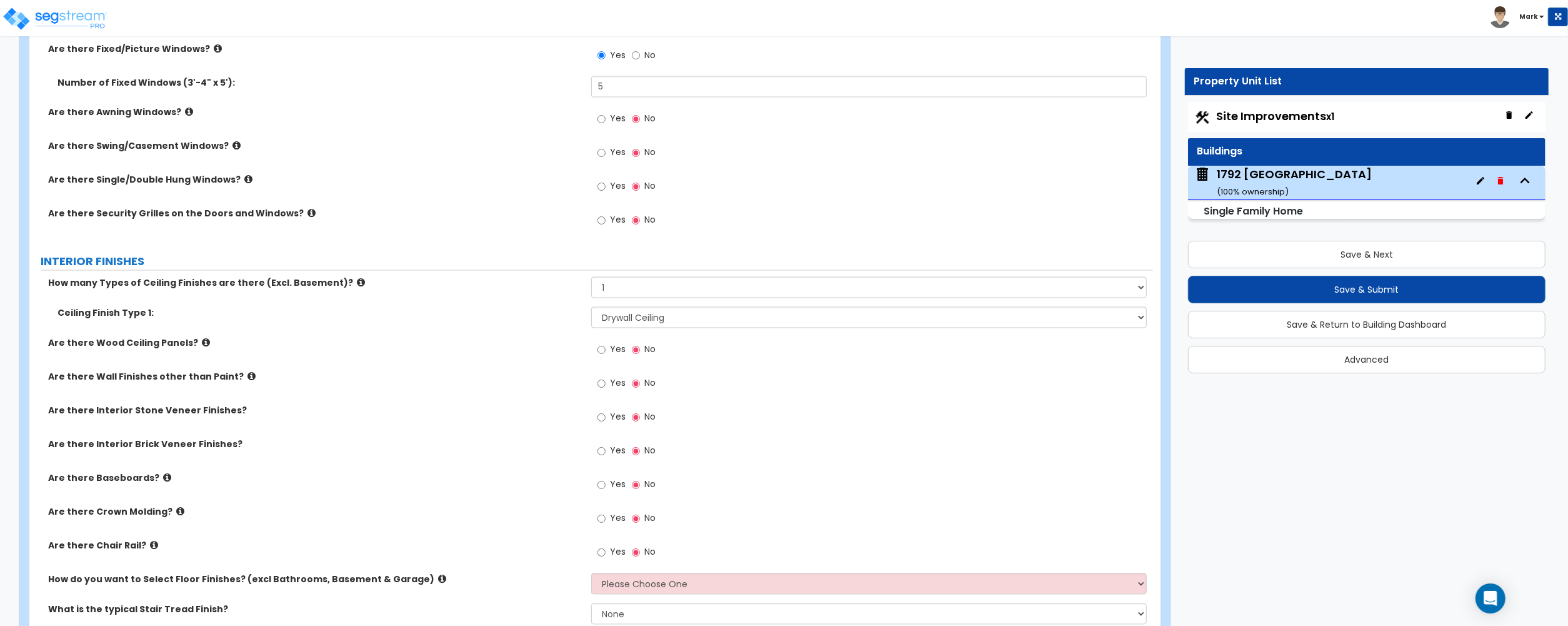
click at [613, 490] on span "Yes" at bounding box center [618, 484] width 16 height 13
click at [606, 490] on input "Yes" at bounding box center [601, 485] width 8 height 14
radio input "true"
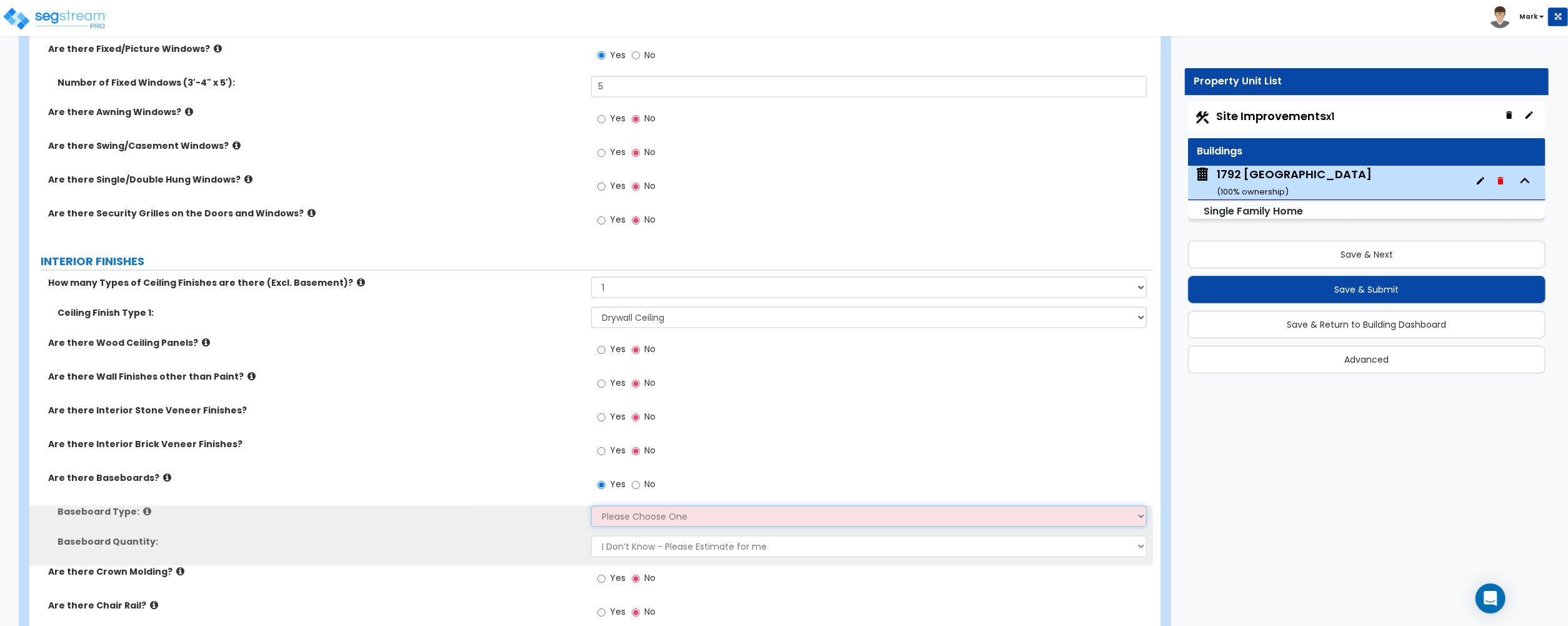
click at [621, 520] on select "Please Choose One Wood Vinyl Carpet Tile" at bounding box center [868, 515] width 555 height 21
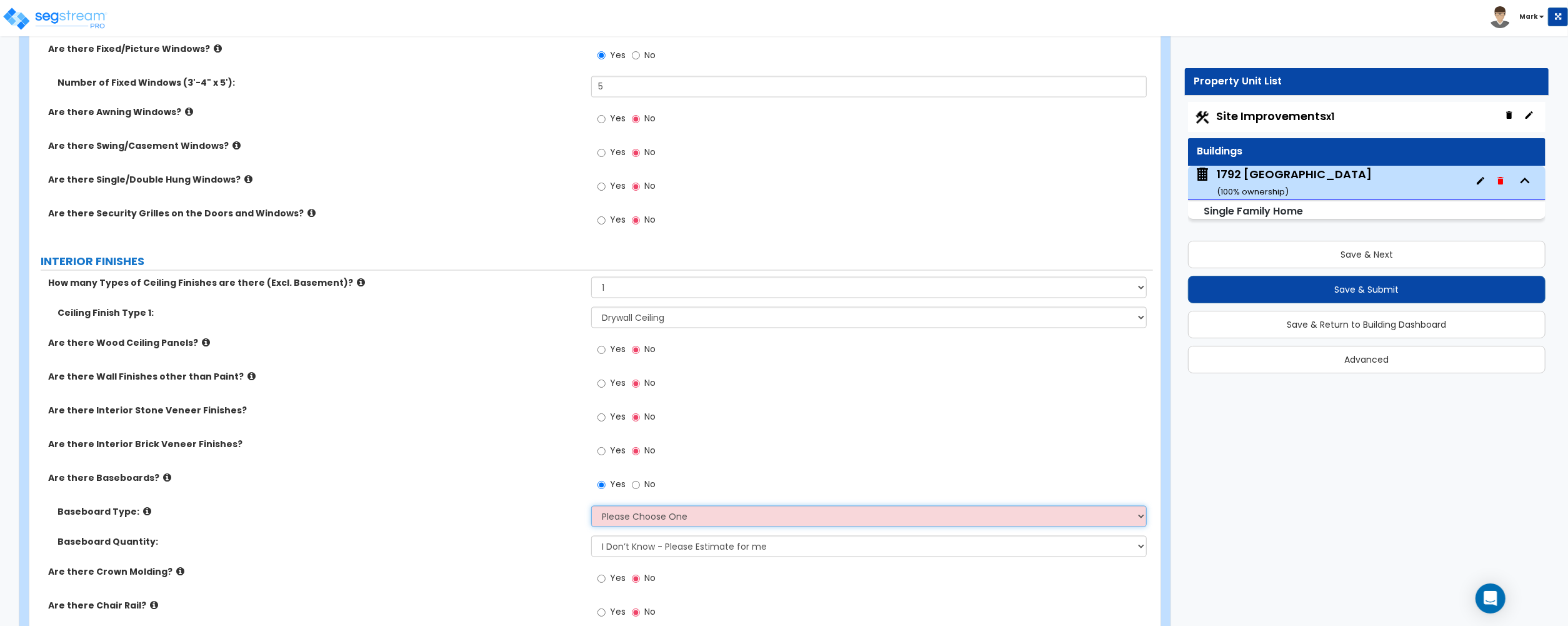
select select "1"
click at [591, 508] on select "Please Choose One Wood Vinyl Carpet Tile" at bounding box center [868, 515] width 555 height 21
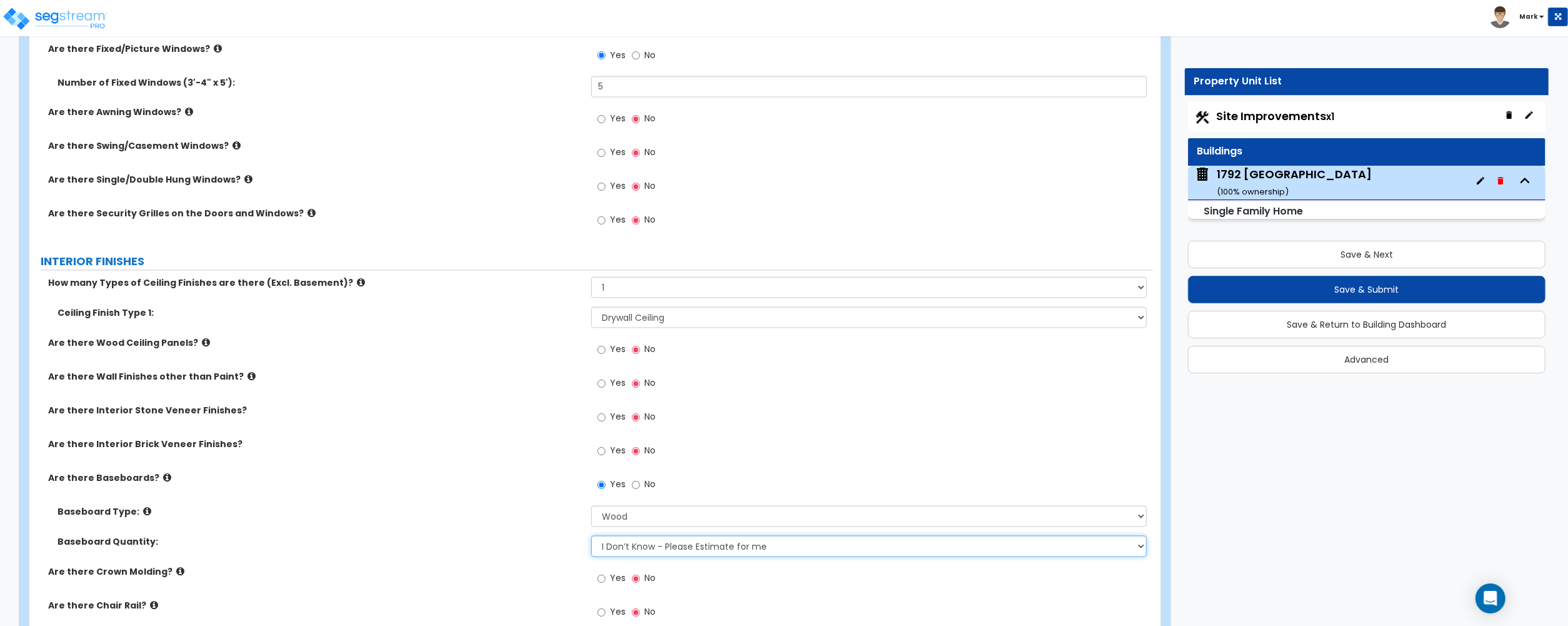
click at [631, 553] on select "I Don’t Know - Please Estimate for me I want to Enter the Linear Footage" at bounding box center [868, 545] width 555 height 21
click at [631, 552] on select "I Don’t Know - Please Estimate for me I want to Enter the Linear Footage" at bounding box center [868, 545] width 555 height 21
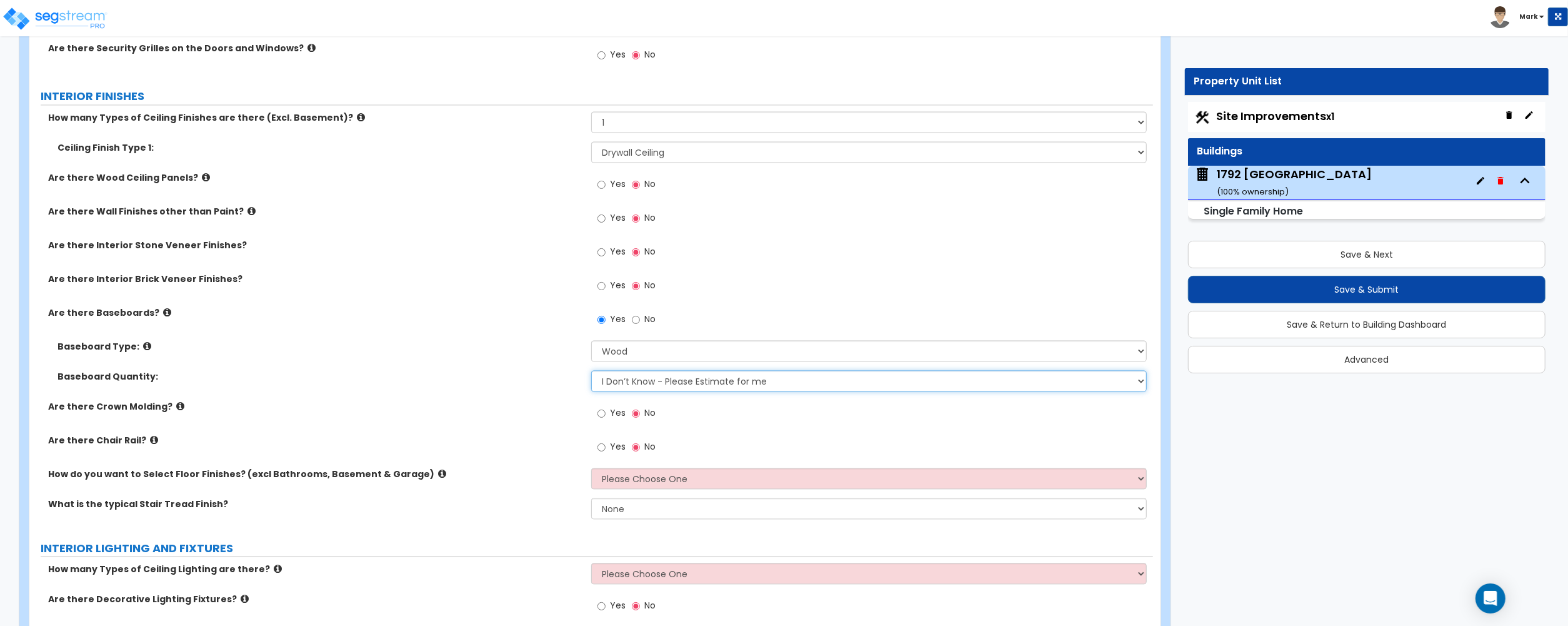
scroll to position [2416, 0]
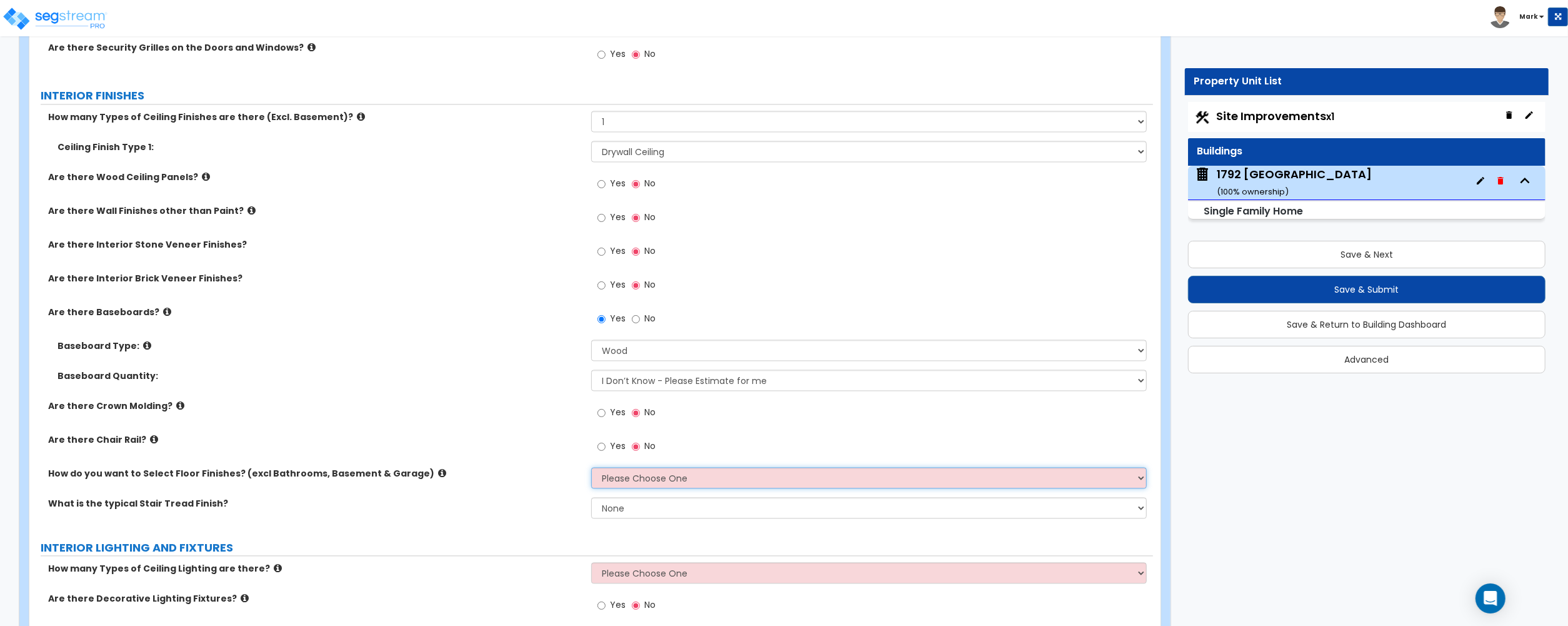
click at [628, 483] on select "Please Choose One I want to Select Floor Finishes for the Areas of the House I …" at bounding box center [868, 476] width 555 height 21
click at [591, 469] on select "Please Choose One I want to Select Floor Finishes for the Areas of the House I …" at bounding box center [868, 476] width 555 height 21
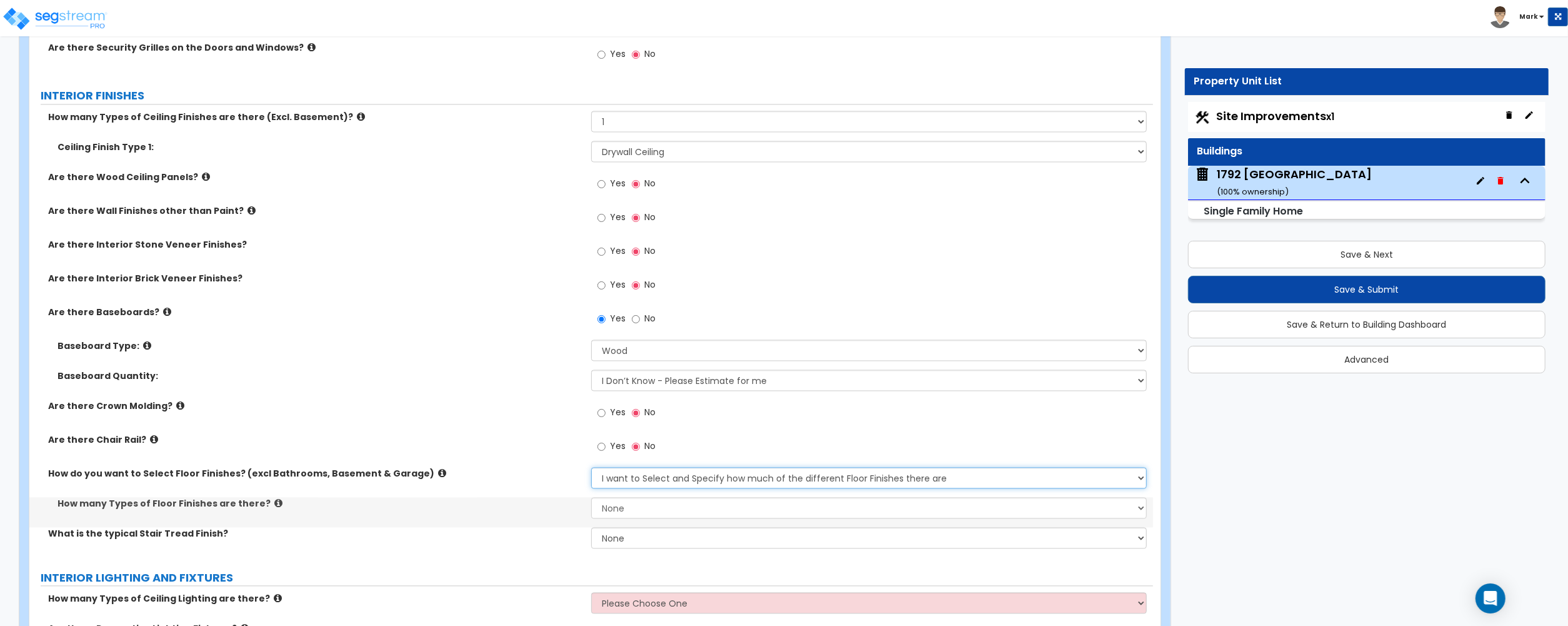
click at [631, 482] on select "Please Choose One I want to Select Floor Finishes for the Areas of the House I …" at bounding box center [868, 476] width 555 height 21
click at [591, 469] on select "Please Choose One I want to Select Floor Finishes for the Areas of the House I …" at bounding box center [868, 476] width 555 height 21
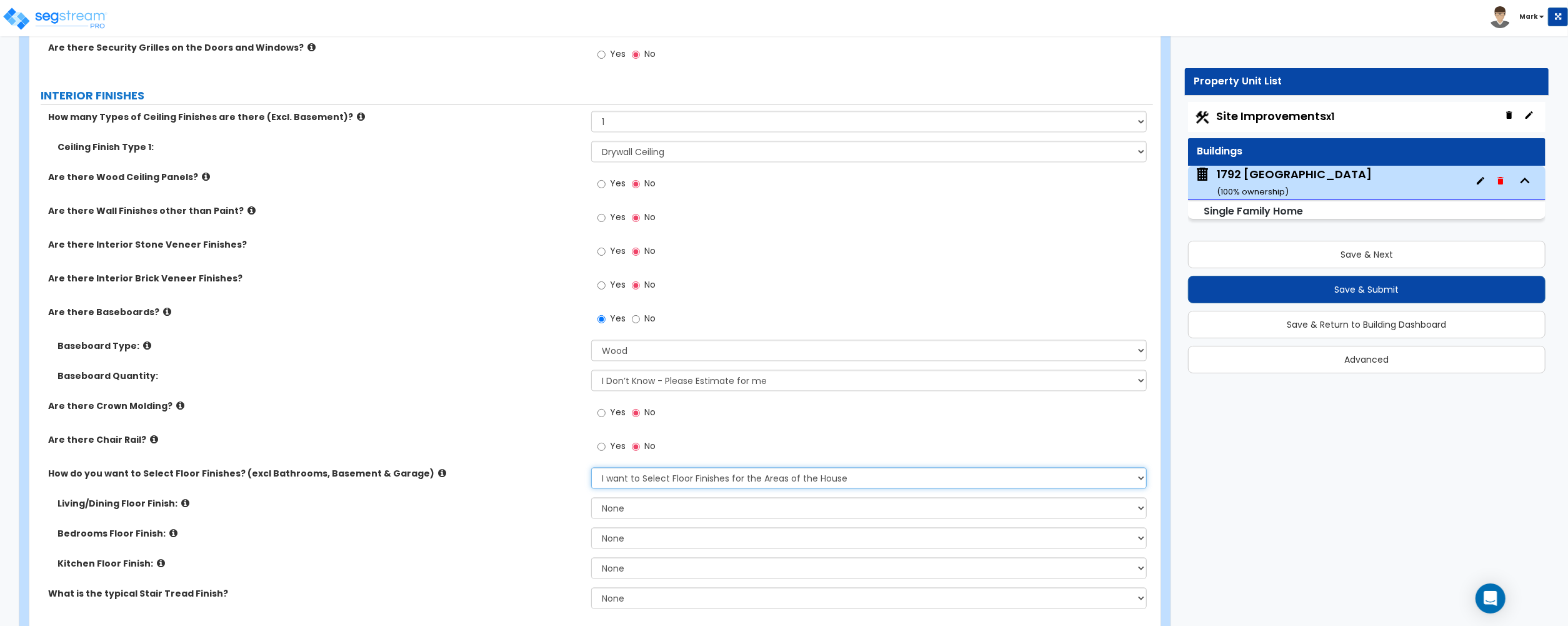
click at [638, 478] on select "Please Choose One I want to Select Floor Finishes for the Areas of the House I …" at bounding box center [868, 476] width 555 height 21
select select "2"
click at [591, 469] on select "Please Choose One I want to Select Floor Finishes for the Areas of the House I …" at bounding box center [868, 476] width 555 height 21
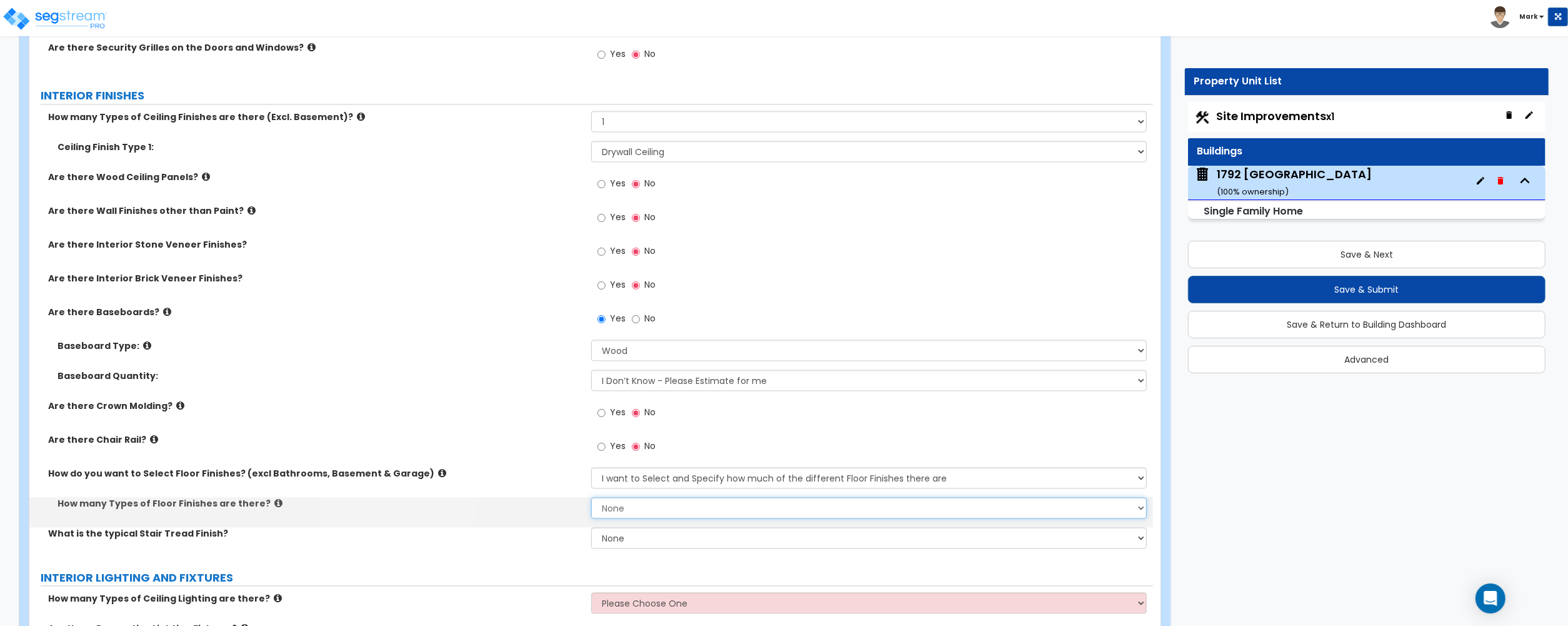
click at [644, 510] on select "None 1 2 3 4" at bounding box center [868, 507] width 555 height 21
select select "3"
click at [591, 498] on select "None 1 2 3 4" at bounding box center [868, 507] width 555 height 21
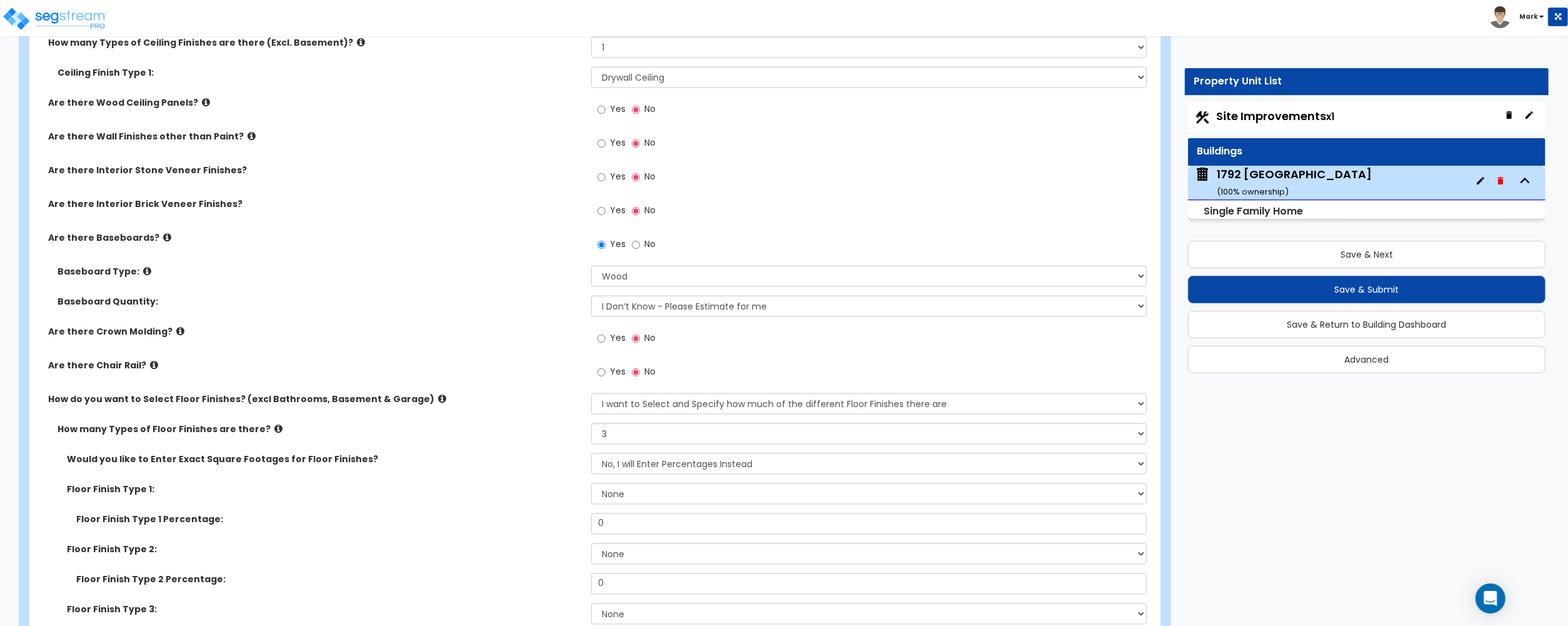
scroll to position [2584, 0]
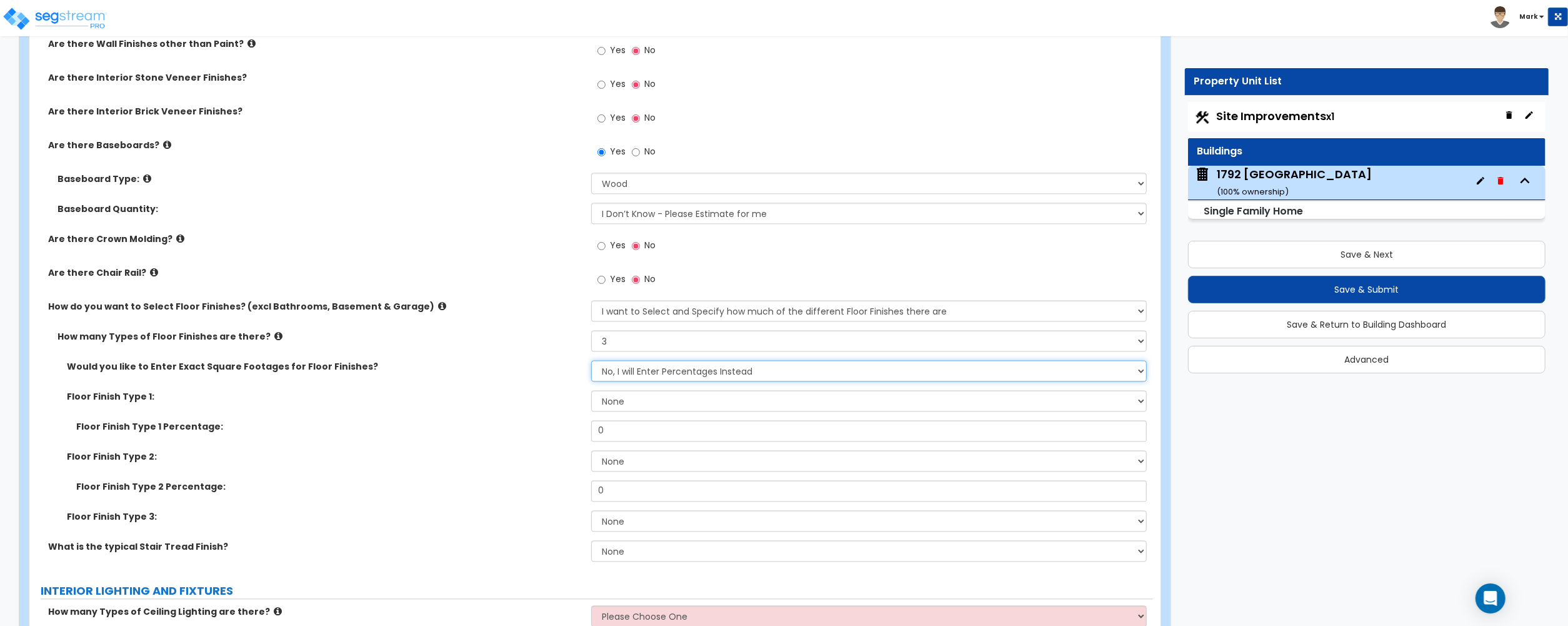
click at [636, 371] on select "No, I will Enter Percentages Instead Yes, I will Enter Exact Square Footages" at bounding box center [868, 370] width 555 height 21
click at [591, 362] on select "No, I will Enter Percentages Instead Yes, I will Enter Exact Square Footages" at bounding box center [868, 370] width 555 height 21
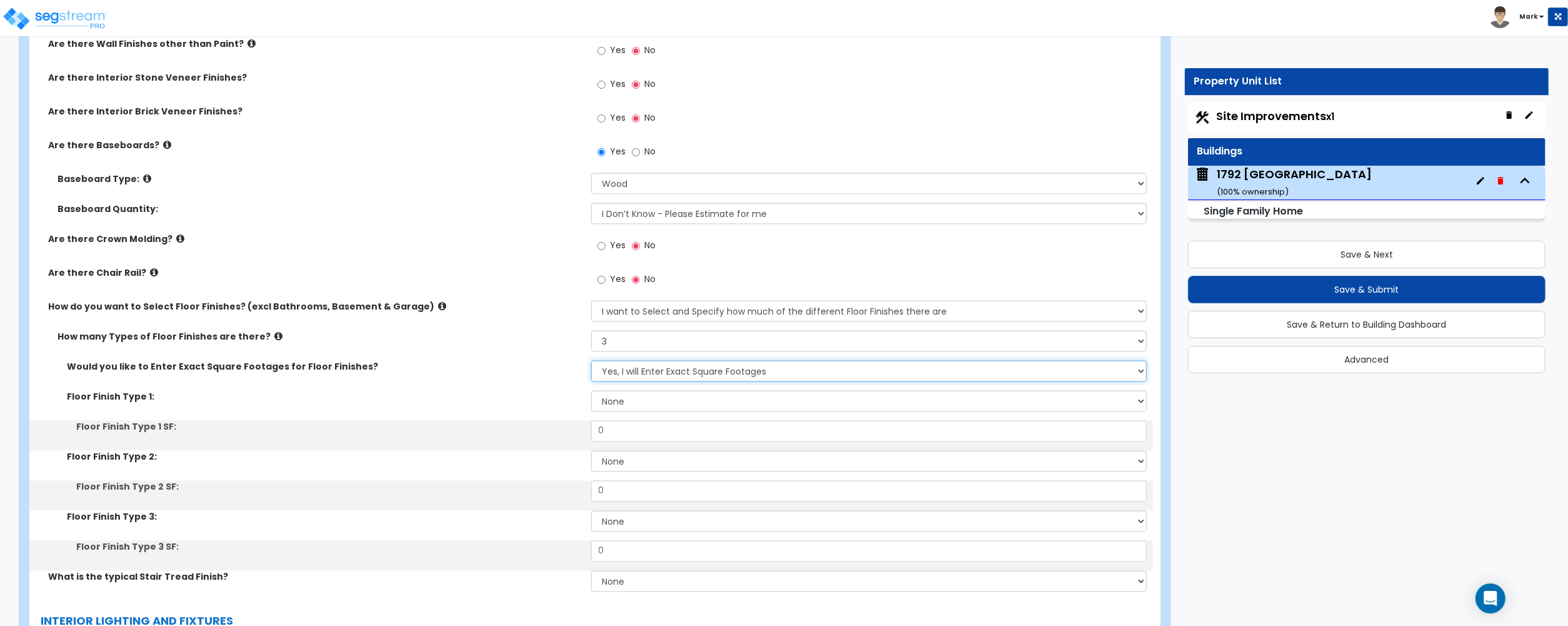
click at [643, 378] on select "No, I will Enter Percentages Instead Yes, I will Enter Exact Square Footages" at bounding box center [868, 370] width 555 height 21
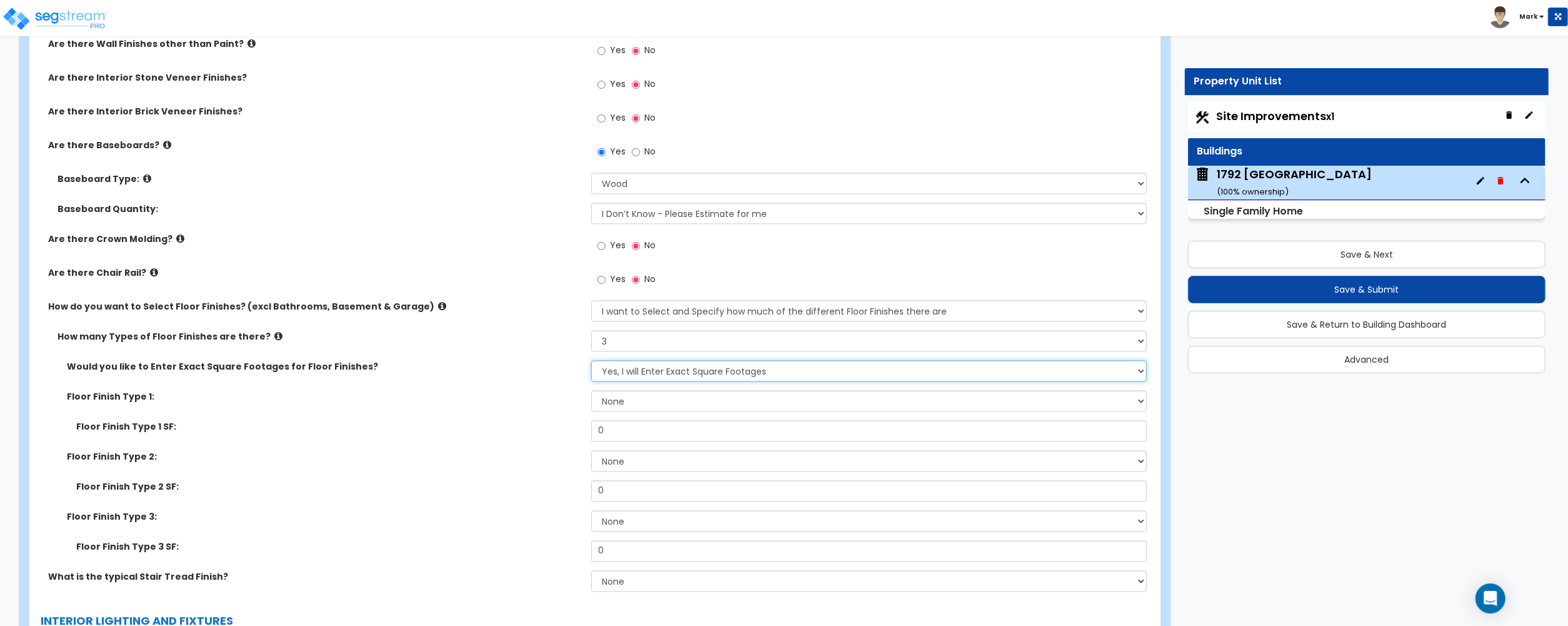
select select "0"
click at [591, 362] on select "No, I will Enter Percentages Instead Yes, I will Enter Exact Square Footages" at bounding box center [868, 370] width 555 height 21
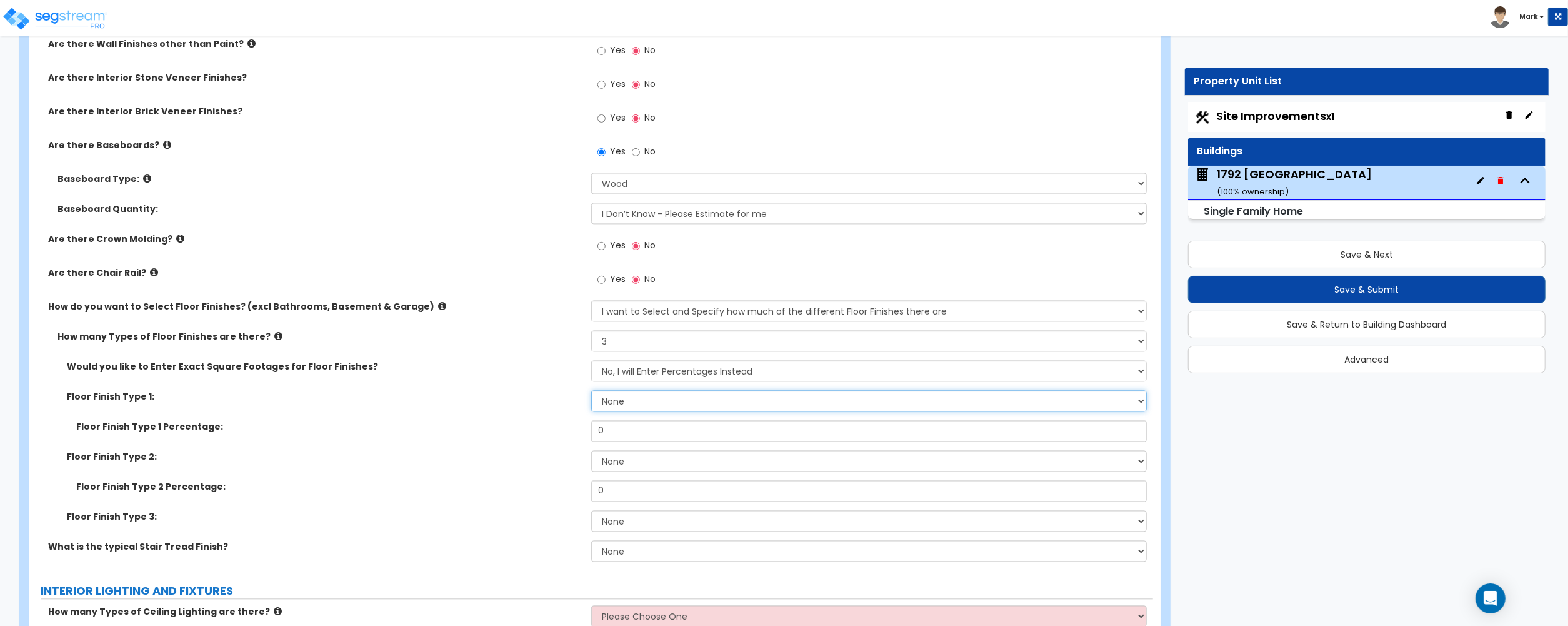
click at [626, 403] on select "None Tile Flooring Hardwood Flooring Resilient Laminate Flooring VCT Flooring S…" at bounding box center [868, 400] width 555 height 21
select select "2"
click at [591, 392] on select "None Tile Flooring Hardwood Flooring Resilient Laminate Flooring VCT Flooring S…" at bounding box center [868, 400] width 555 height 21
click at [638, 461] on select "None Tile Flooring Hardwood Flooring Resilient Laminate Flooring VCT Flooring S…" at bounding box center [868, 460] width 555 height 21
click at [631, 469] on select "None Tile Flooring Hardwood Flooring Resilient Laminate Flooring VCT Flooring S…" at bounding box center [868, 460] width 555 height 21
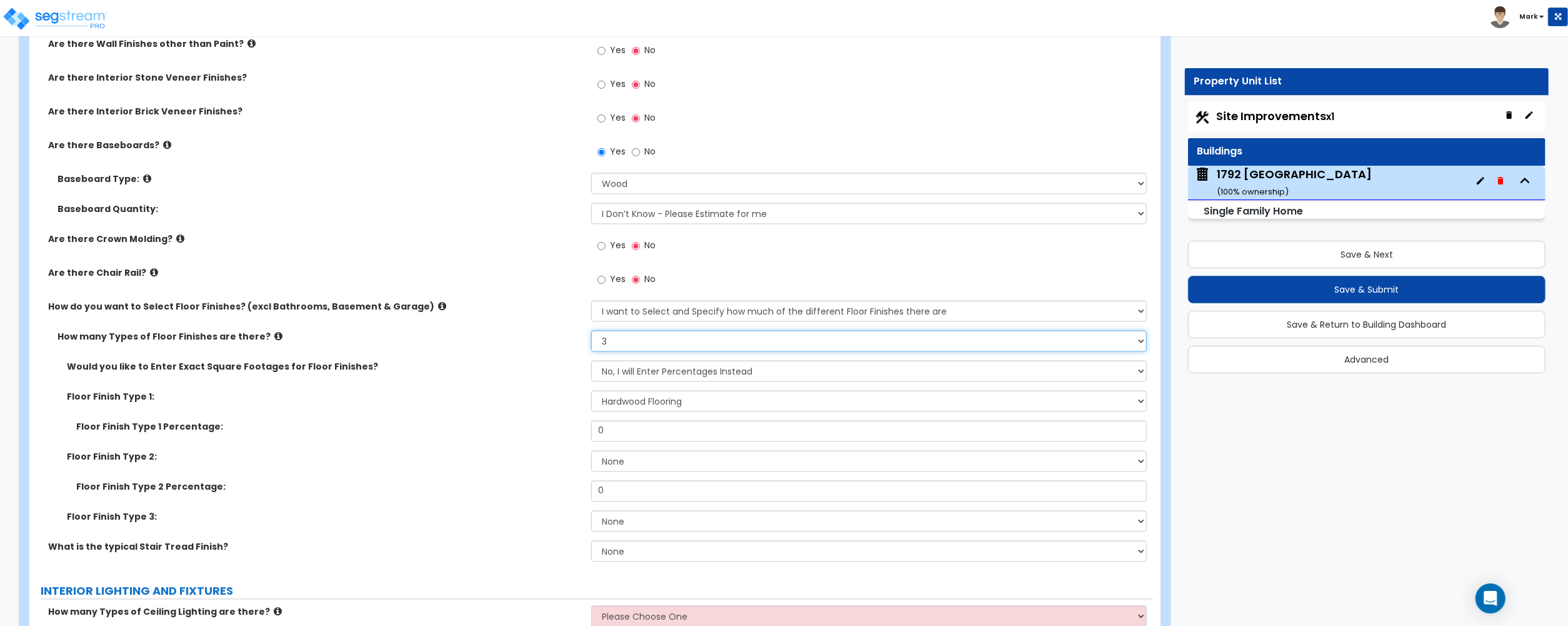
click at [633, 338] on select "None 1 2 3 4" at bounding box center [868, 340] width 555 height 21
select select "2"
click at [591, 332] on select "None 1 2 3 4" at bounding box center [868, 340] width 555 height 21
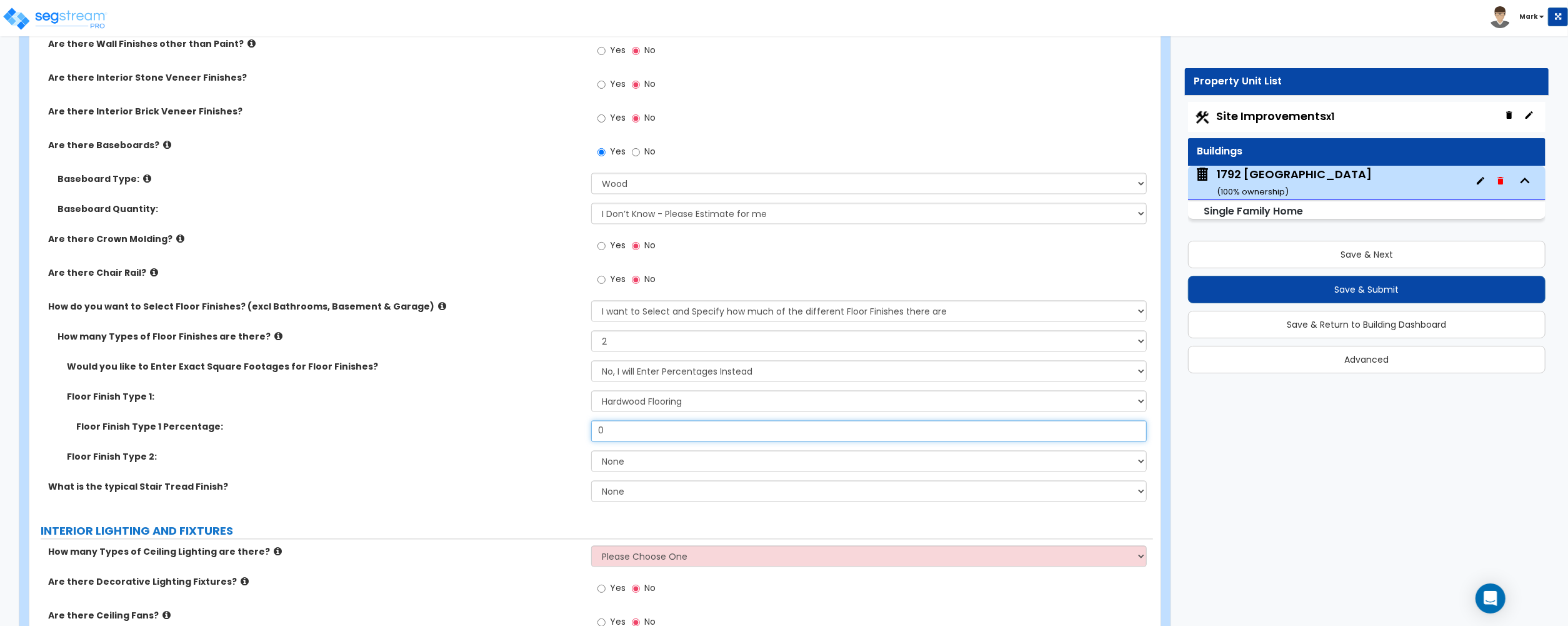
click at [625, 426] on input "0" at bounding box center [868, 430] width 555 height 21
type input "40"
drag, startPoint x: 532, startPoint y: 470, endPoint x: 618, endPoint y: 481, distance: 86.7
click at [531, 470] on div "Floor Finish Type 2: None Tile Flooring Hardwood Flooring Resilient Laminate Fl…" at bounding box center [590, 465] width 1123 height 30
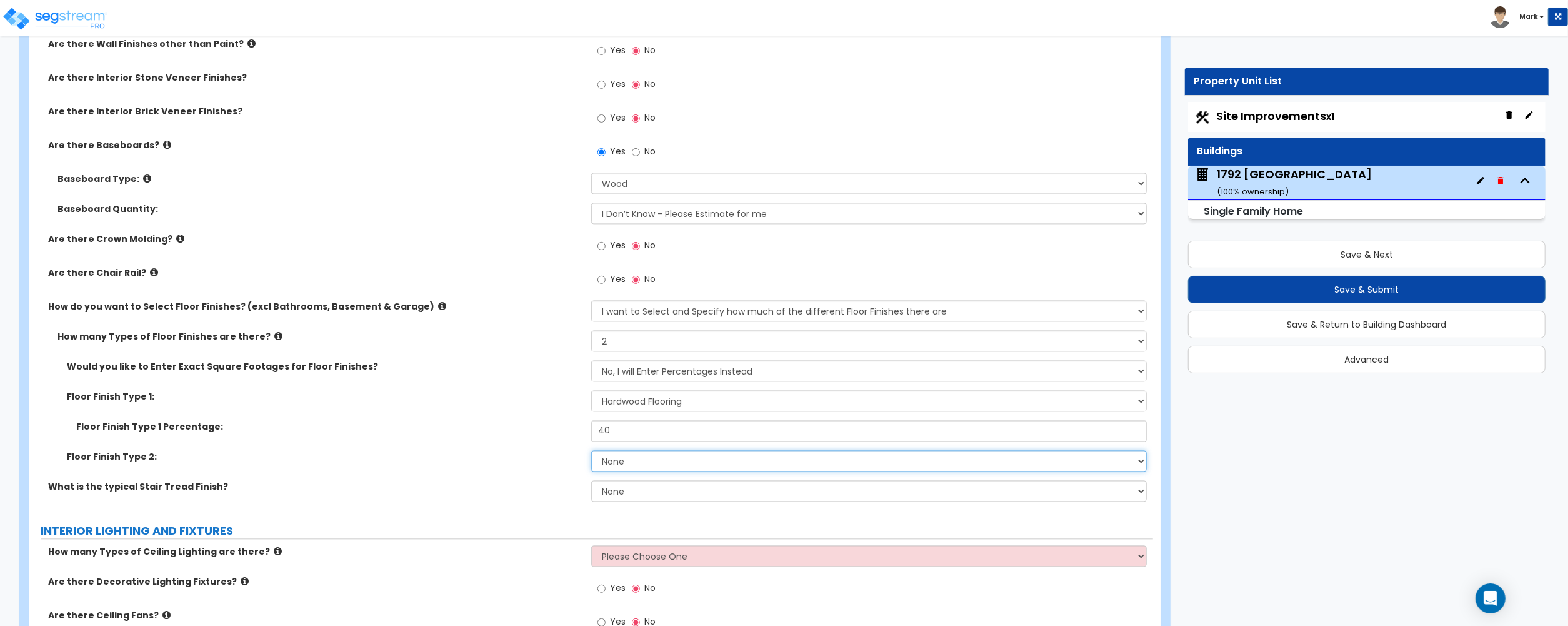
click at [645, 469] on select "None Tile Flooring Hardwood Flooring Resilient Laminate Flooring VCT Flooring S…" at bounding box center [868, 460] width 555 height 21
select select "3"
click at [591, 452] on select "None Tile Flooring Hardwood Flooring Resilient Laminate Flooring VCT Flooring S…" at bounding box center [868, 460] width 555 height 21
click at [661, 485] on select "None Tile Wood Laminate VCT Sheet Carpet Sheet Vinyl Carpet Tile" at bounding box center [868, 490] width 555 height 21
select select "2"
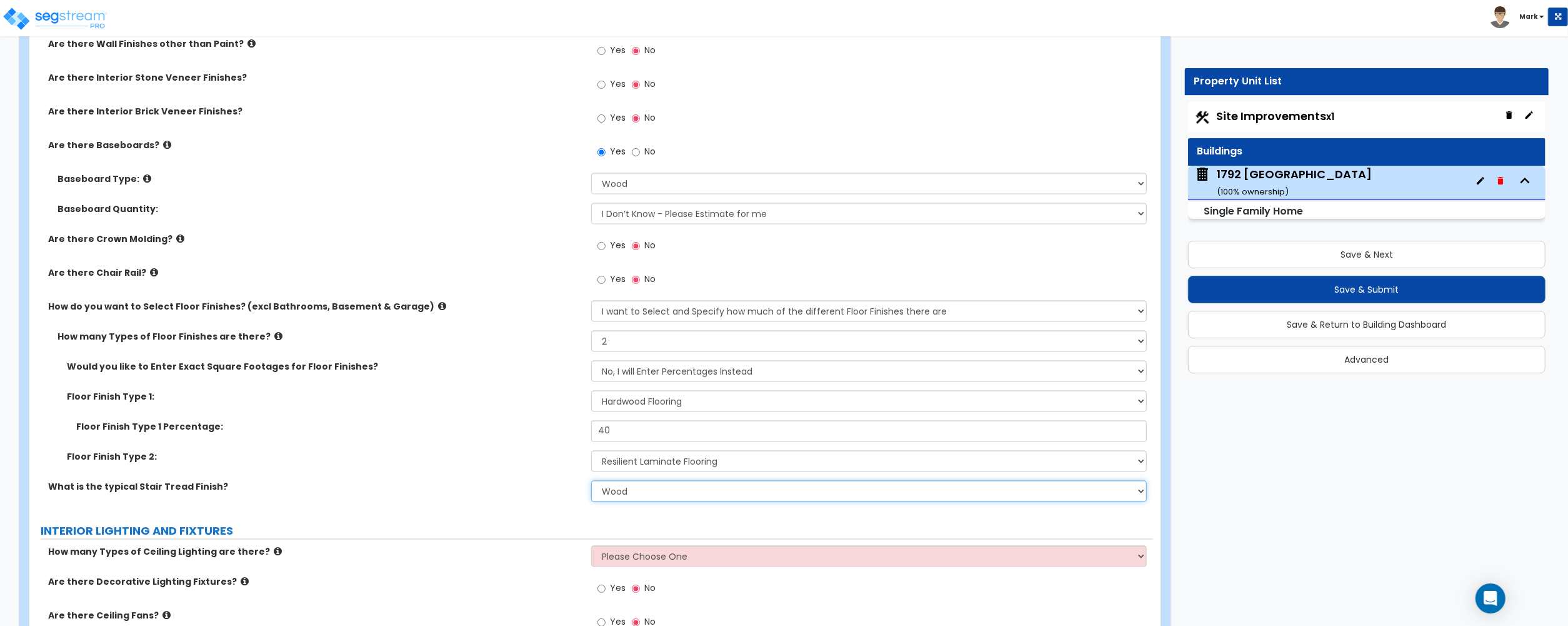
click at [591, 481] on select "None Tile Wood Laminate VCT Sheet Carpet Sheet Vinyl Carpet Tile" at bounding box center [868, 490] width 555 height 21
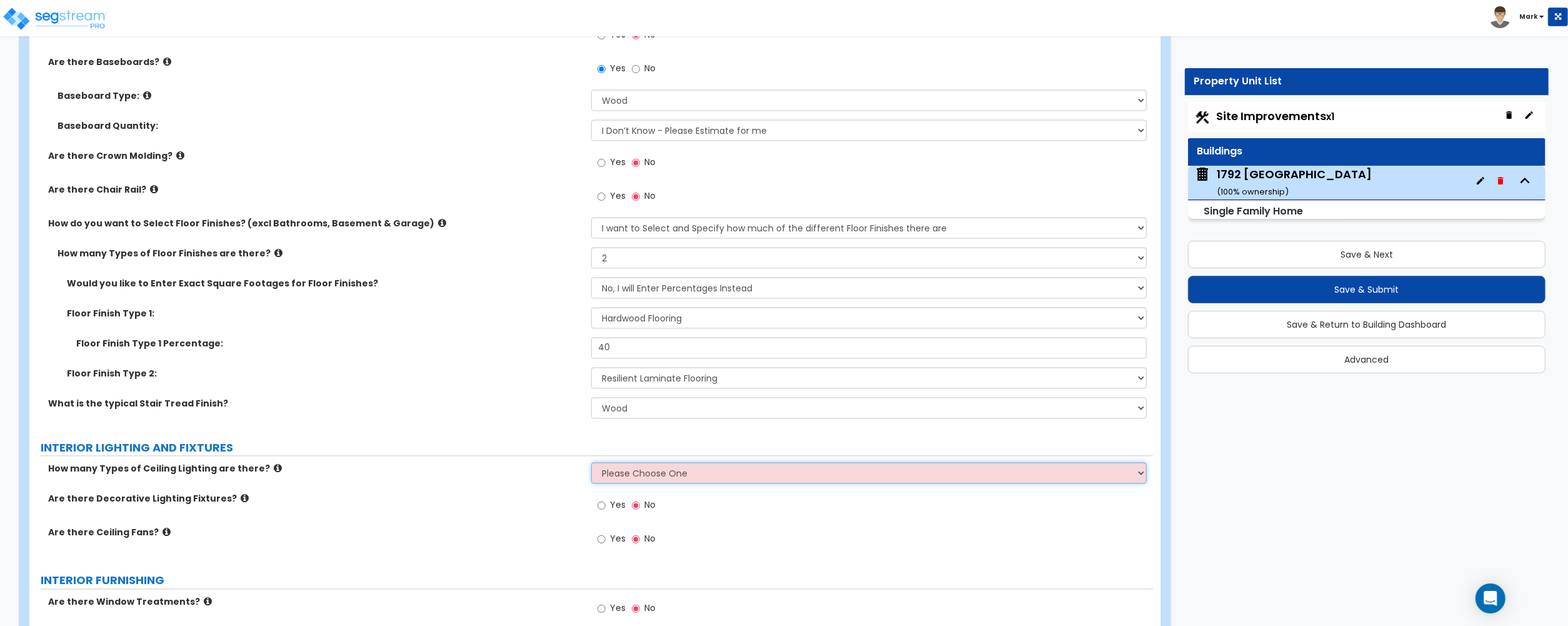
click at [626, 473] on select "Please Choose One 1 2 3" at bounding box center [868, 471] width 555 height 21
click at [591, 465] on select "Please Choose One 1 2 3" at bounding box center [868, 471] width 555 height 21
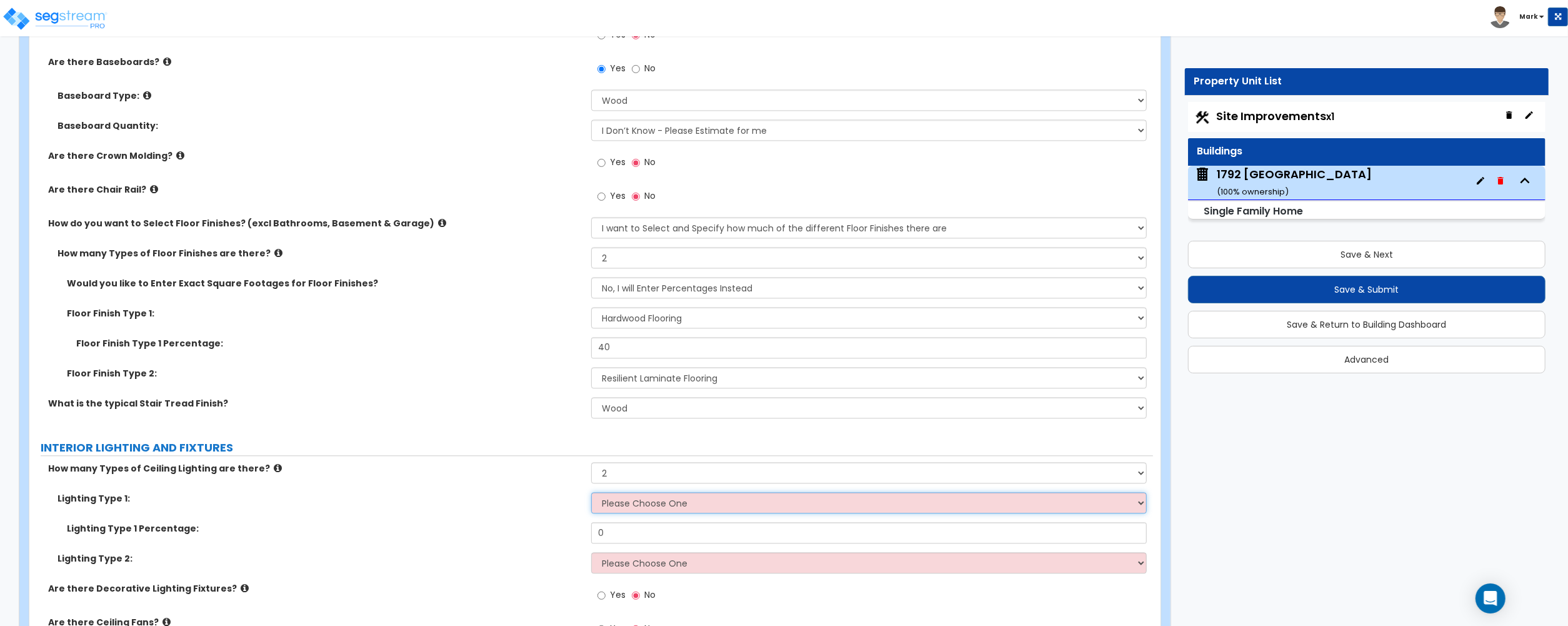
click at [693, 508] on select "Please Choose One LED Surface-Mounted LED Recessed Fluorescent Surface-Mounted …" at bounding box center [868, 501] width 555 height 21
click at [653, 472] on select "Please Choose One 1 2 3" at bounding box center [868, 471] width 555 height 21
select select "1"
click at [591, 465] on select "Please Choose One 1 2 3" at bounding box center [868, 471] width 555 height 21
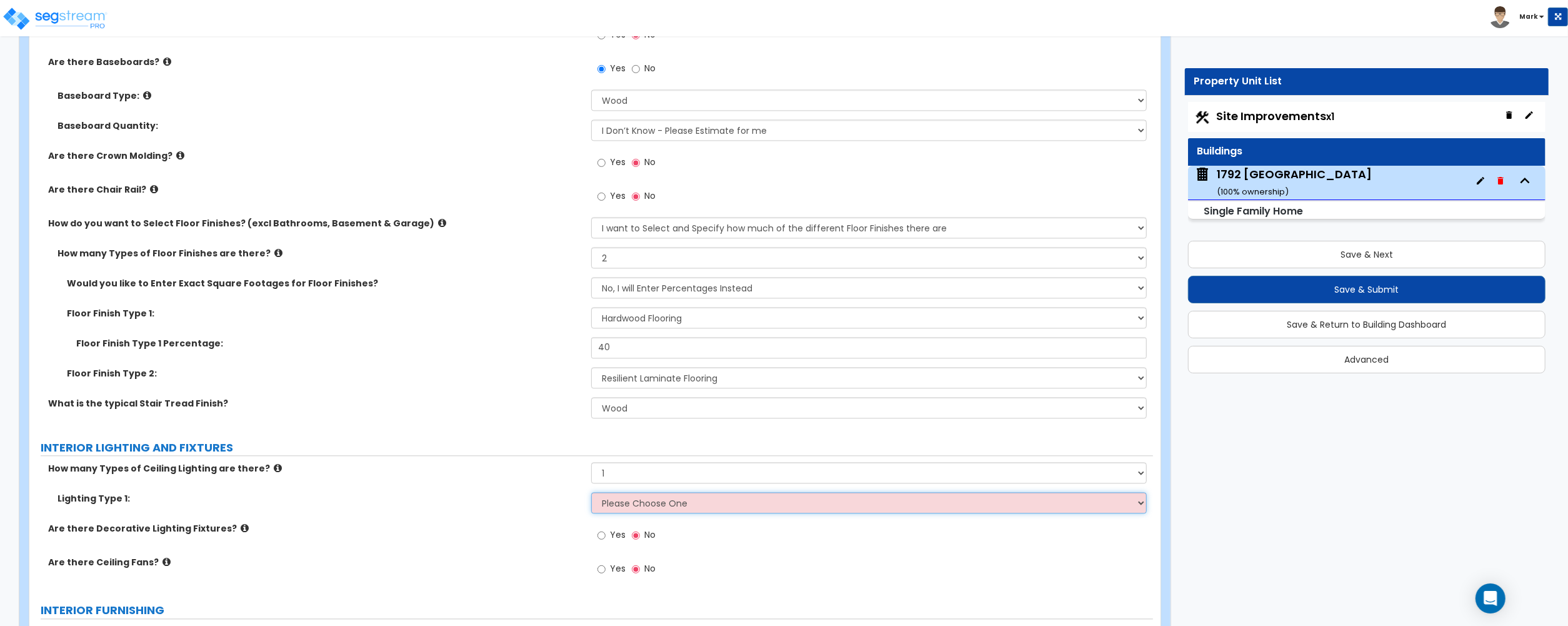
click at [636, 512] on select "Please Choose One LED Surface-Mounted LED Recessed Fluorescent Surface-Mounted …" at bounding box center [868, 501] width 555 height 21
select select "1"
click at [591, 494] on select "Please Choose One LED Surface-Mounted LED Recessed Fluorescent Surface-Mounted …" at bounding box center [868, 501] width 555 height 21
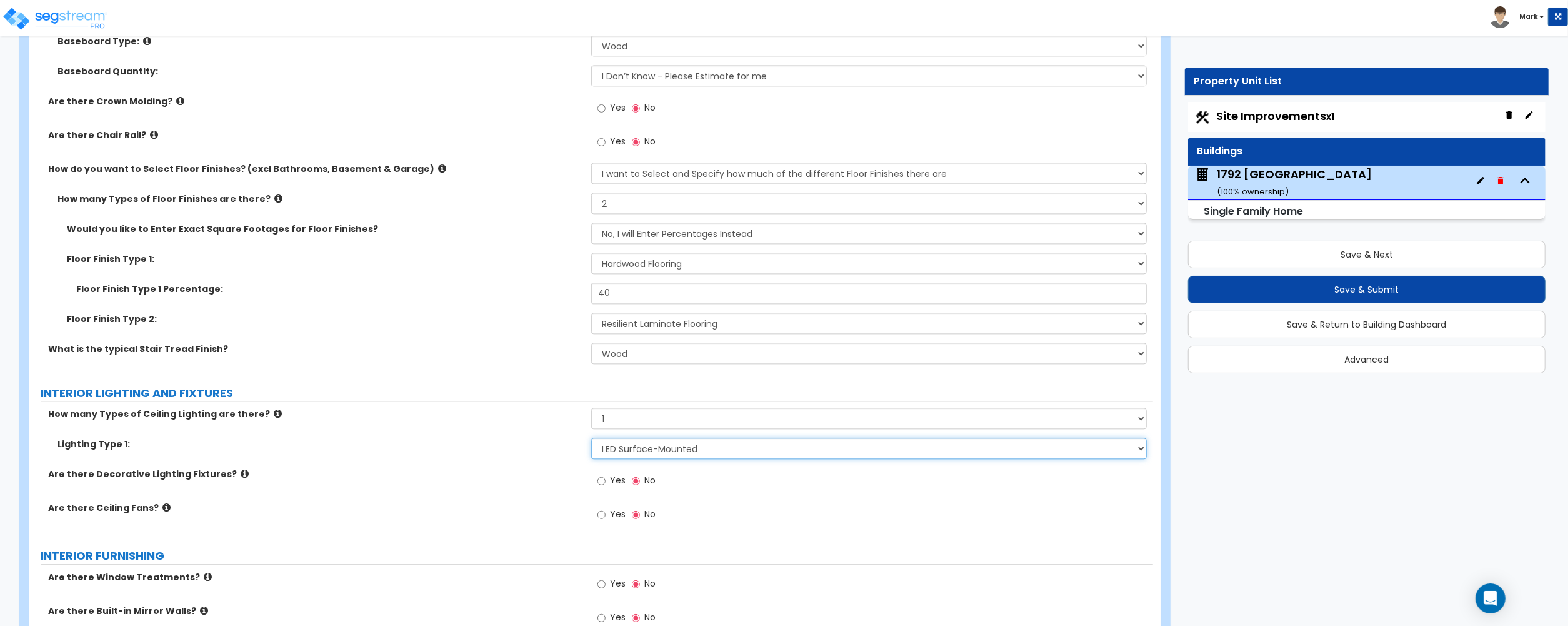
scroll to position [2750, 0]
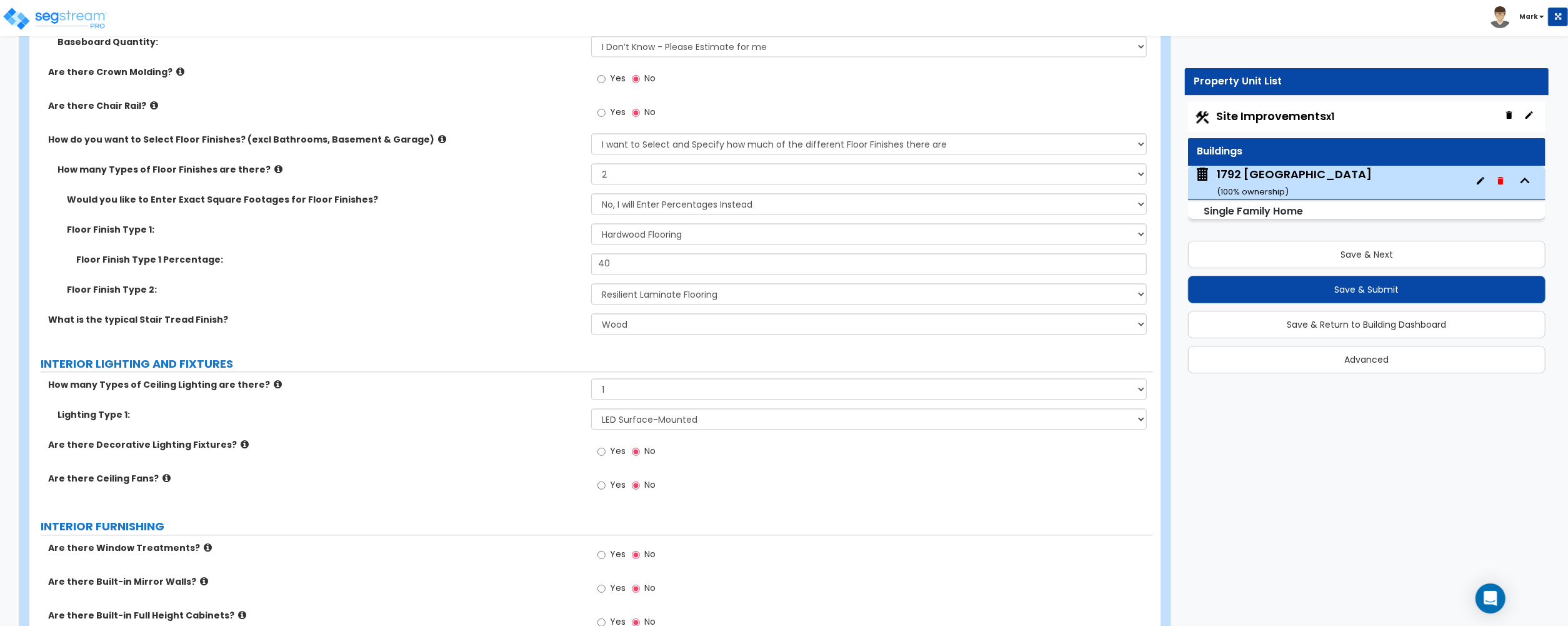
drag, startPoint x: 602, startPoint y: 446, endPoint x: 613, endPoint y: 456, distance: 14.9
click at [602, 446] on label "Yes" at bounding box center [611, 452] width 28 height 21
click at [602, 446] on input "Yes" at bounding box center [601, 452] width 8 height 14
radio input "true"
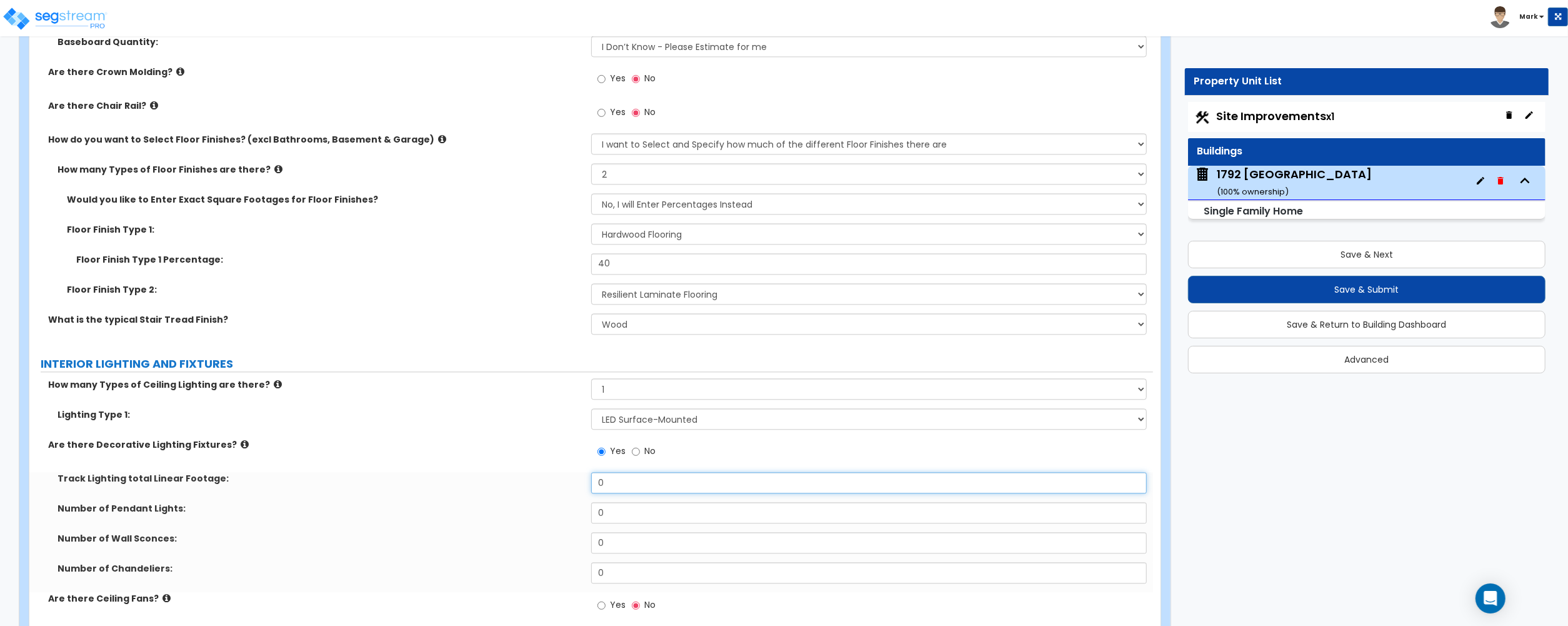
click at [626, 475] on input "0" at bounding box center [868, 481] width 555 height 21
click at [631, 561] on div "Number of Wall Sconces: 0" at bounding box center [590, 547] width 1123 height 30
click at [630, 566] on input "0" at bounding box center [868, 572] width 555 height 21
type input "1"
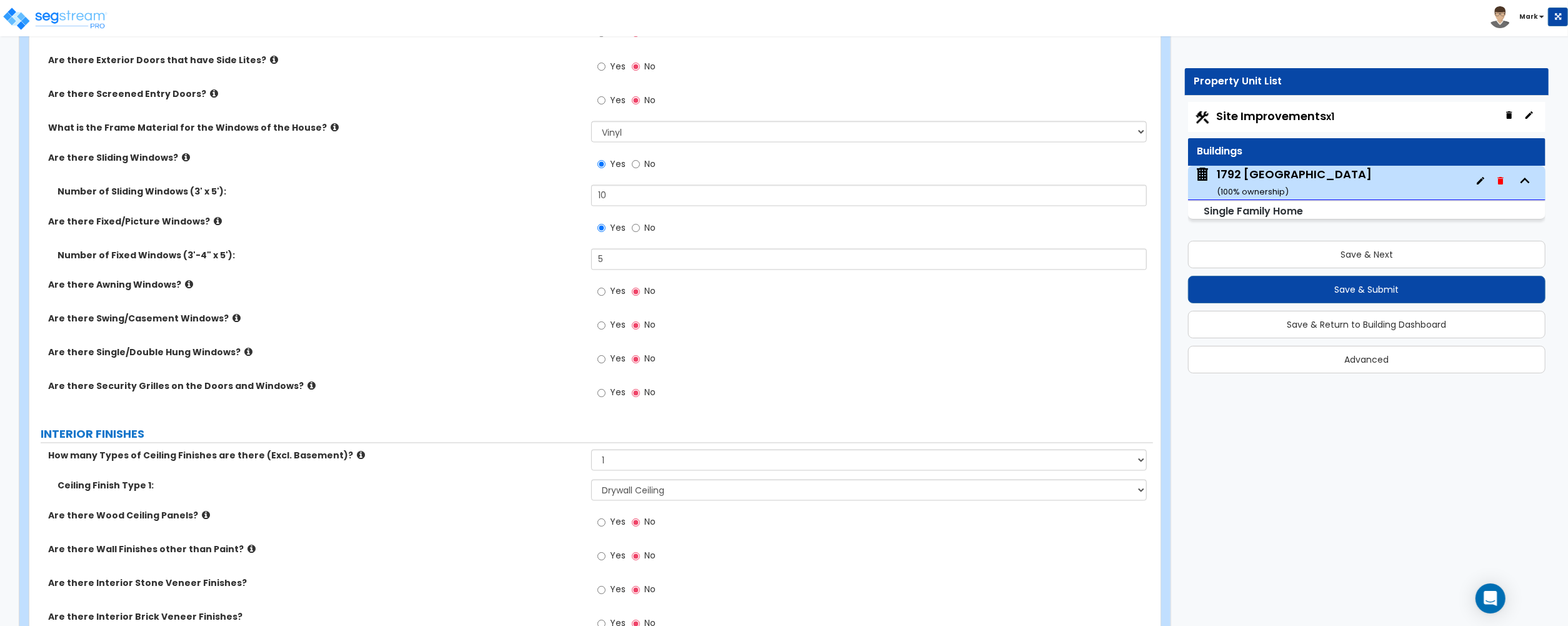
scroll to position [2416, 0]
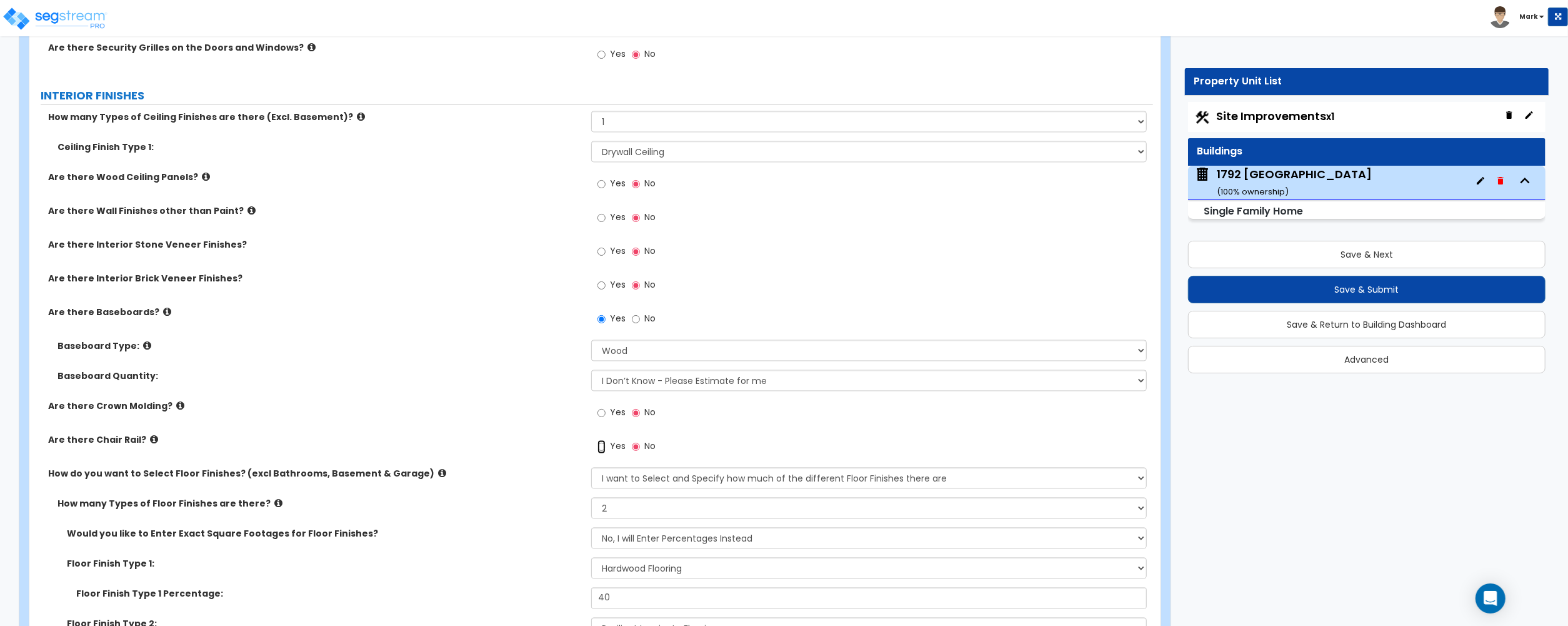
click at [601, 453] on input "Yes" at bounding box center [601, 447] width 8 height 14
radio input "true"
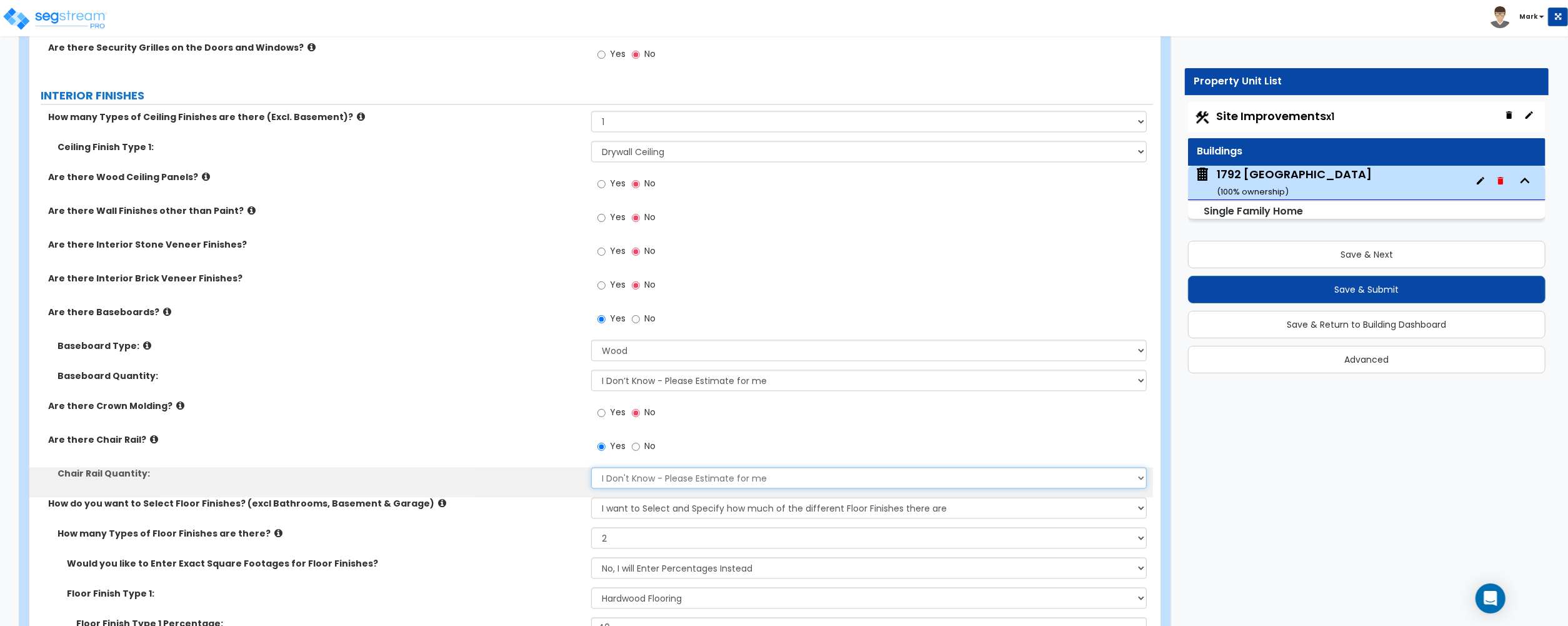
click at [609, 472] on select "I Don't Know - Please Estimate for me I want to Enter the Linear Footage" at bounding box center [868, 476] width 555 height 21
select select "1"
click at [591, 469] on select "I Don't Know - Please Estimate for me I want to Enter the Linear Footage" at bounding box center [868, 476] width 555 height 21
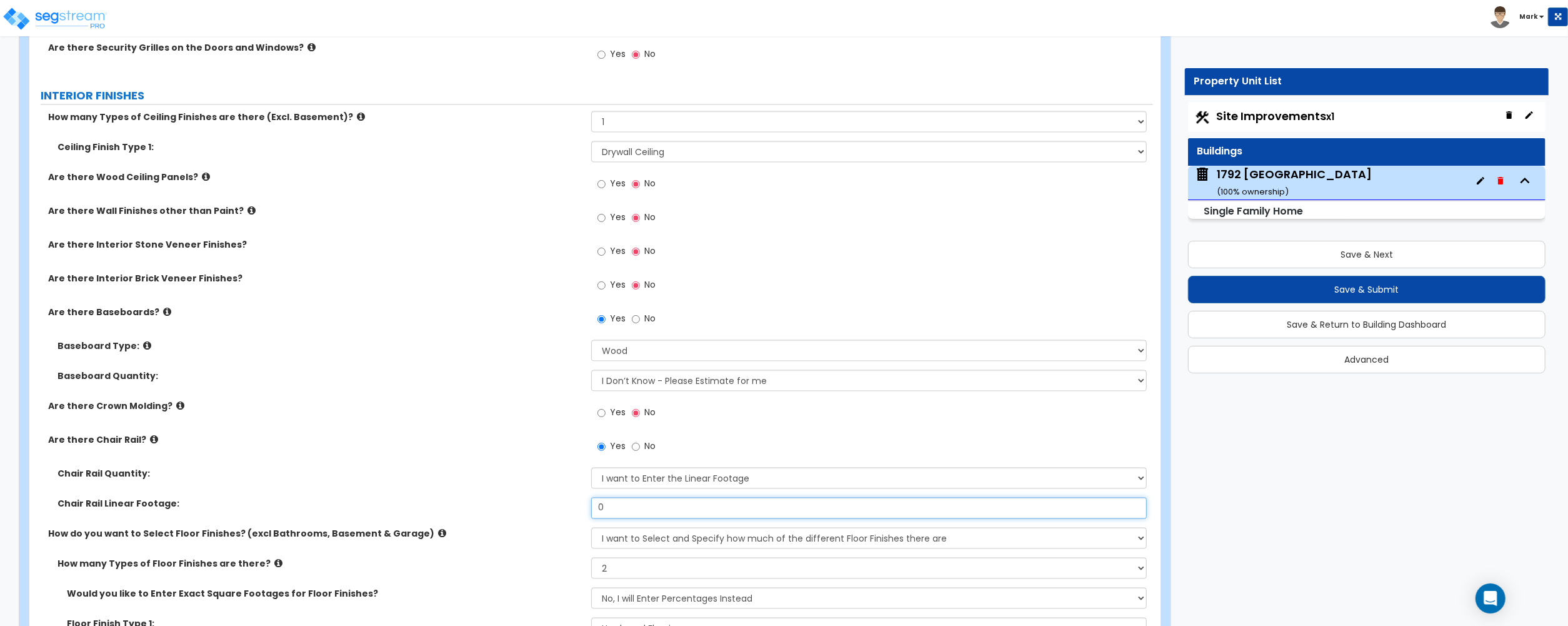
click at [623, 503] on input "0" at bounding box center [868, 507] width 555 height 21
click at [618, 508] on input "40" at bounding box center [868, 507] width 555 height 21
type input "60"
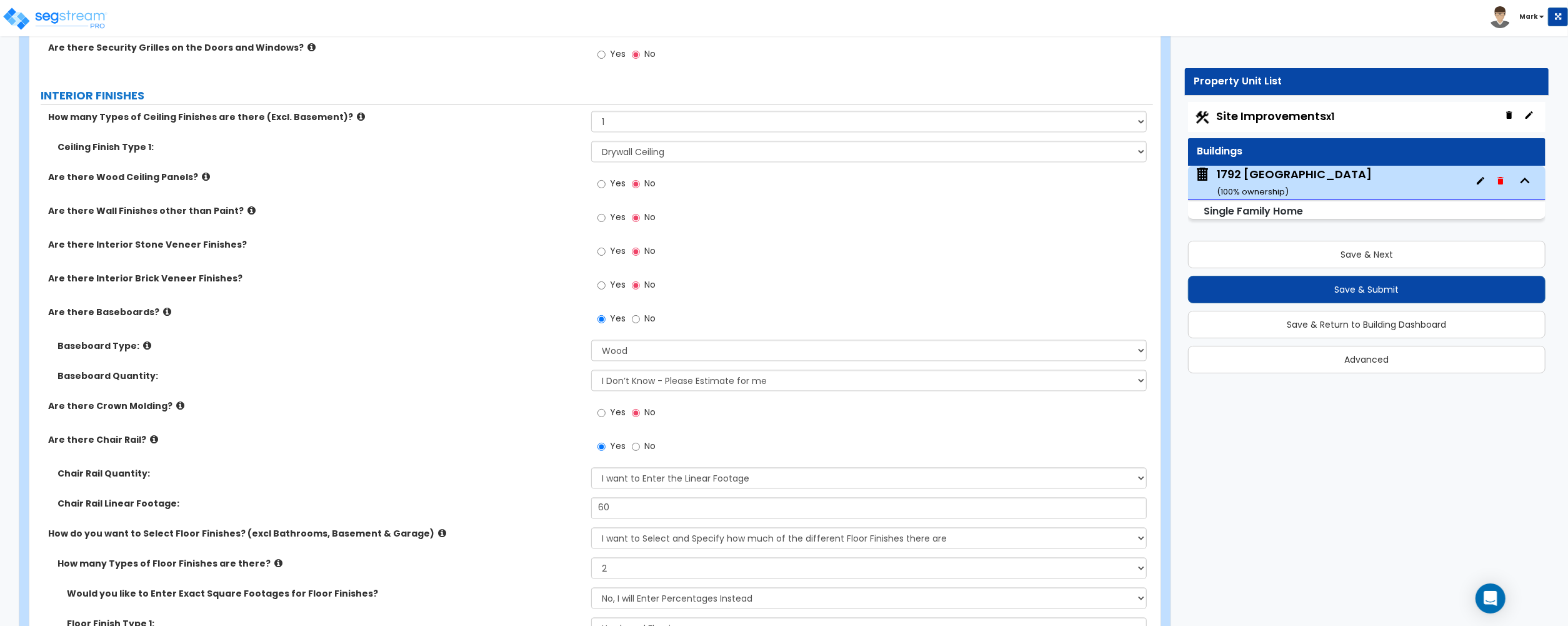
click at [461, 511] on div "Chair Rail Linear Footage: 60" at bounding box center [590, 512] width 1123 height 30
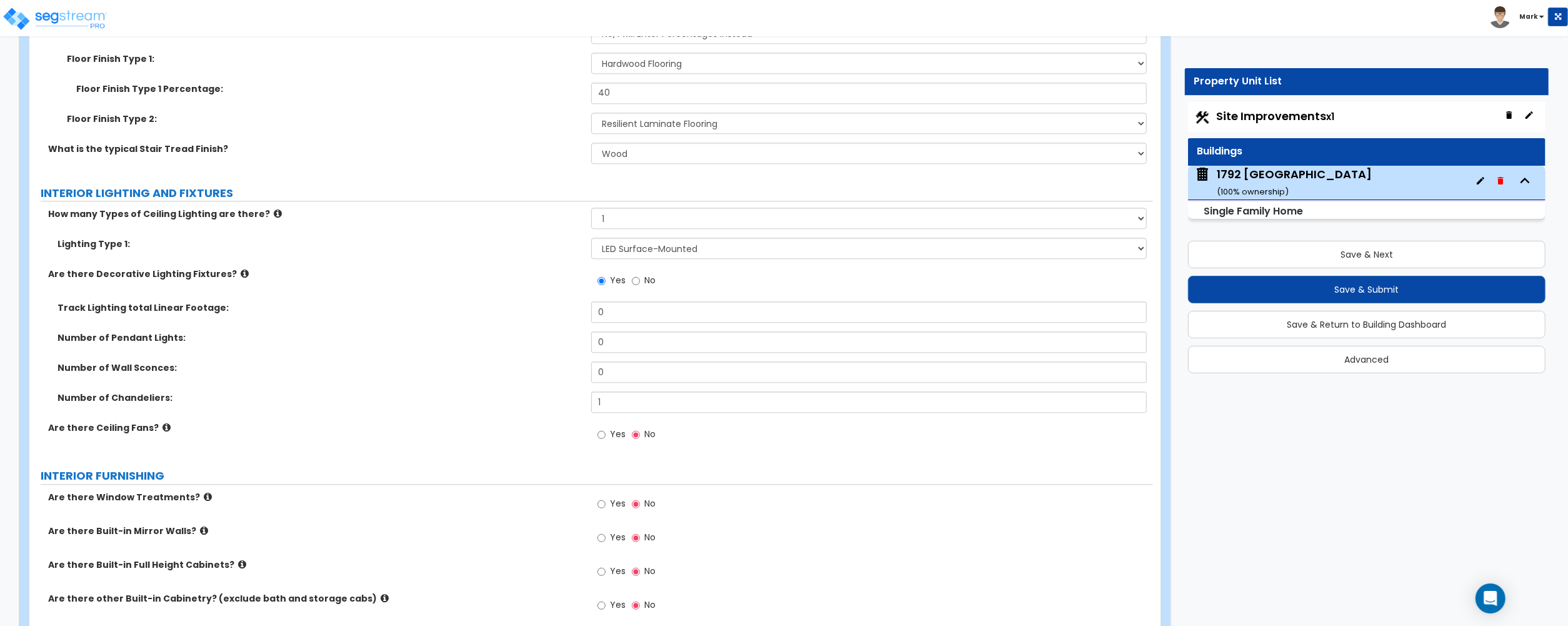
scroll to position [3083, 0]
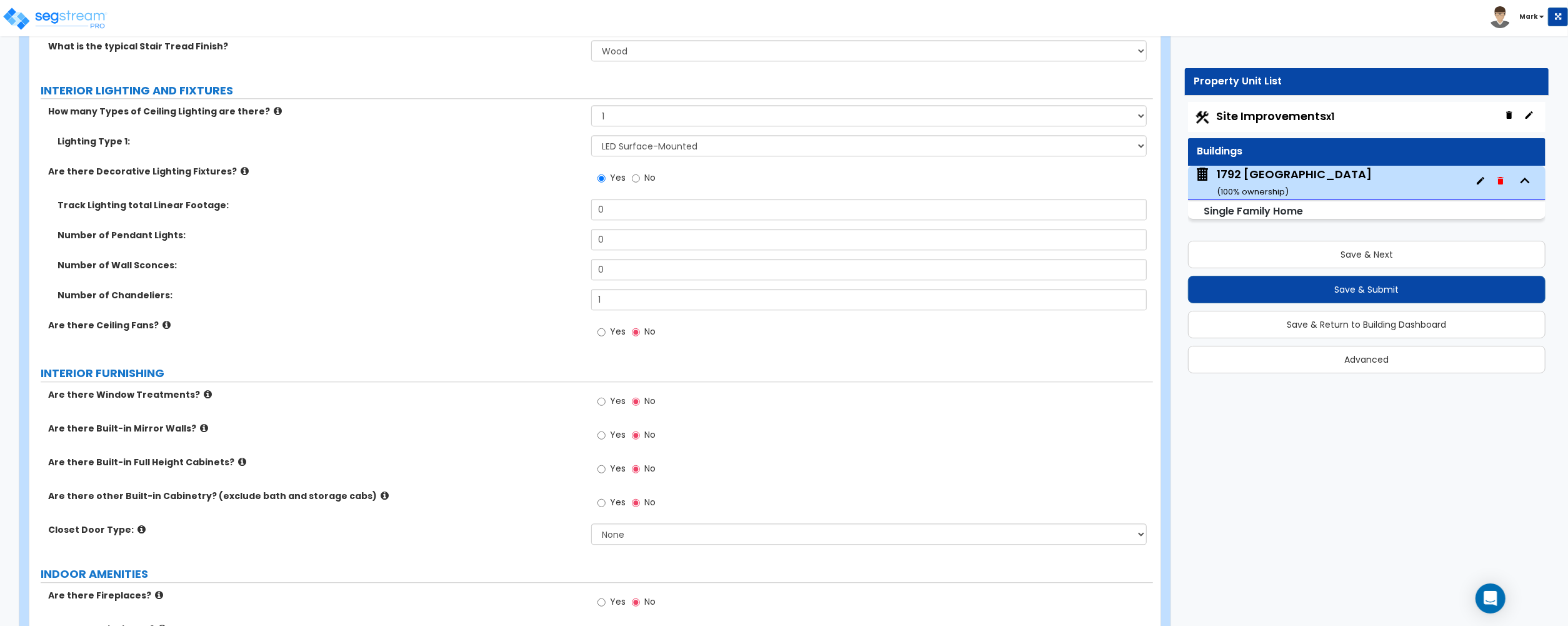
click at [611, 405] on span "Yes" at bounding box center [618, 401] width 16 height 13
click at [606, 405] on input "Yes" at bounding box center [601, 402] width 8 height 14
radio input "true"
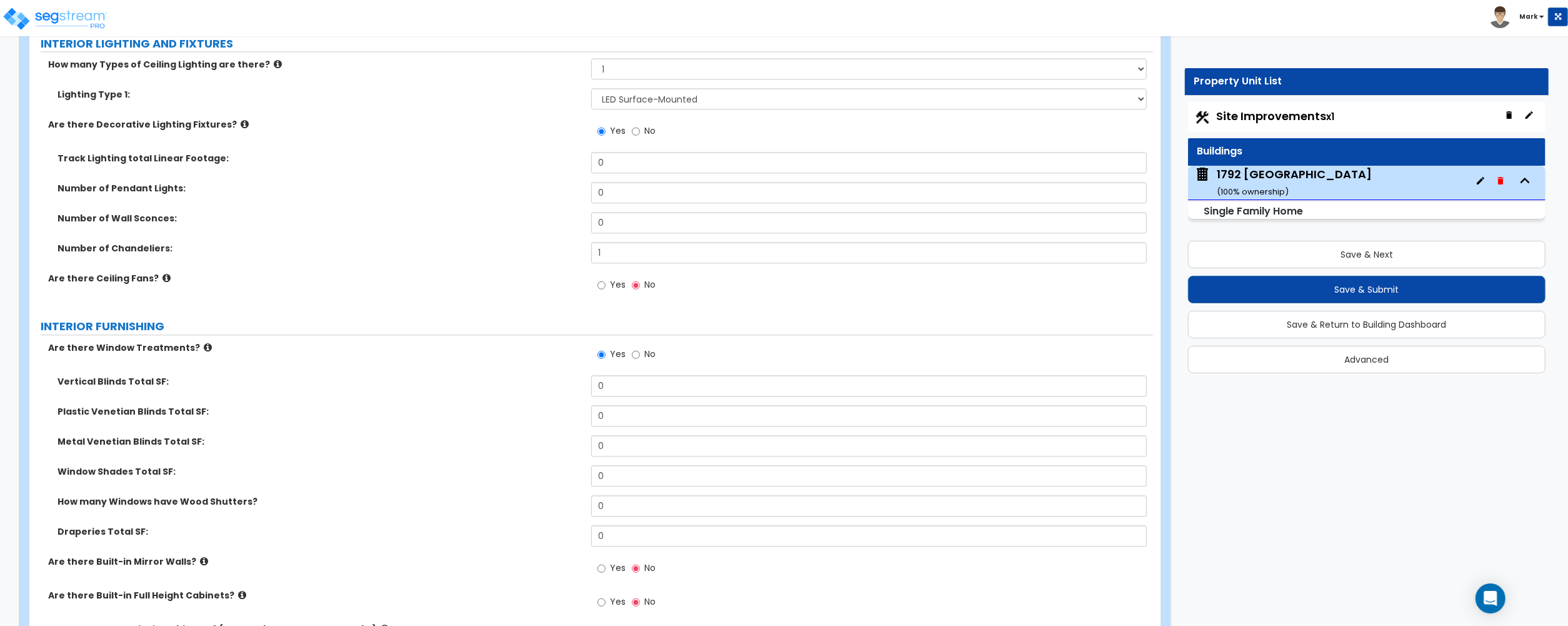
scroll to position [3167, 0]
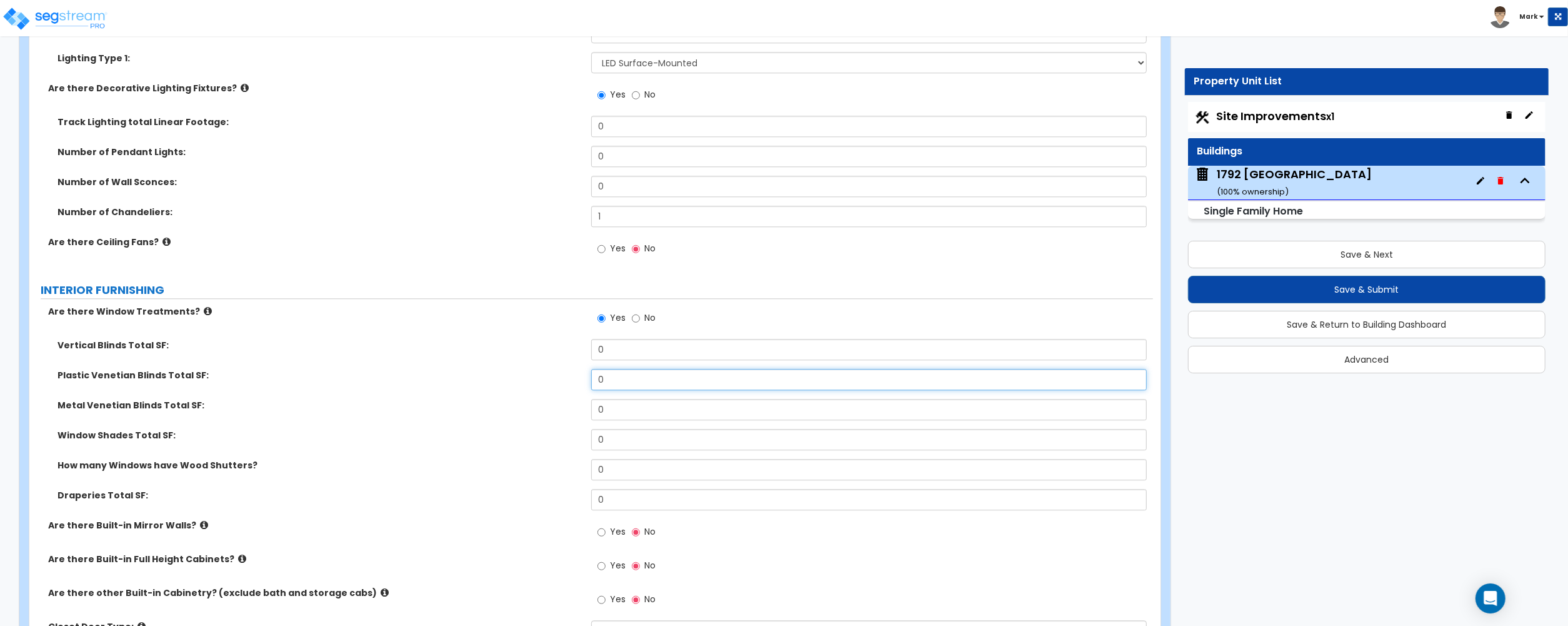
click at [640, 376] on input "0" at bounding box center [868, 379] width 555 height 21
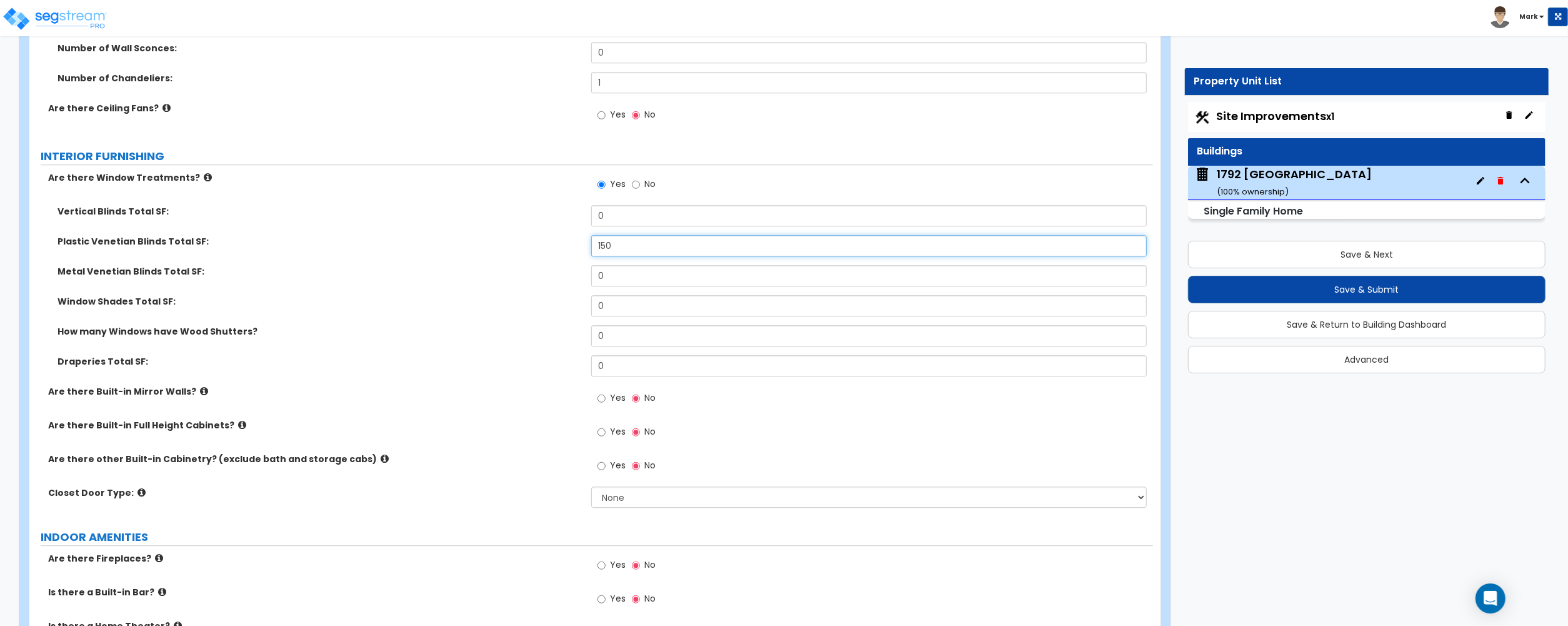
scroll to position [3333, 0]
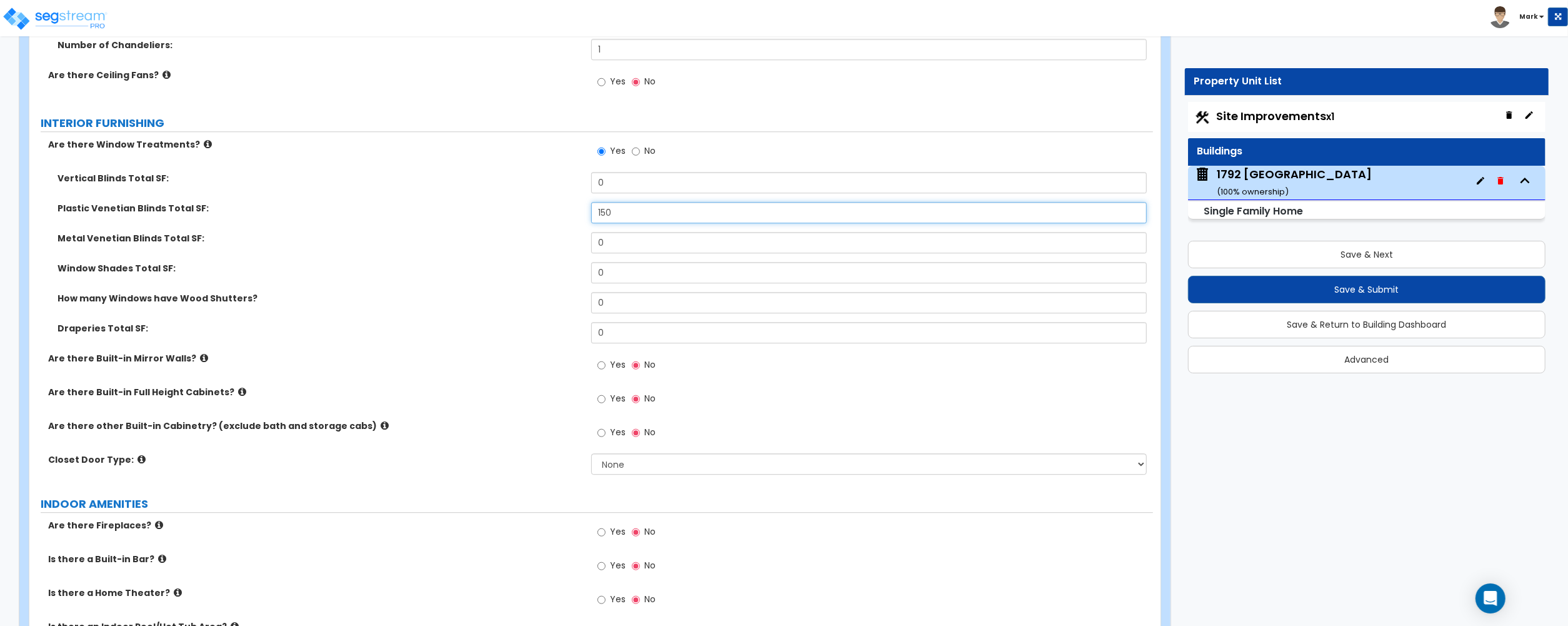
type input "150"
click at [238, 397] on icon at bounding box center [242, 391] width 8 height 9
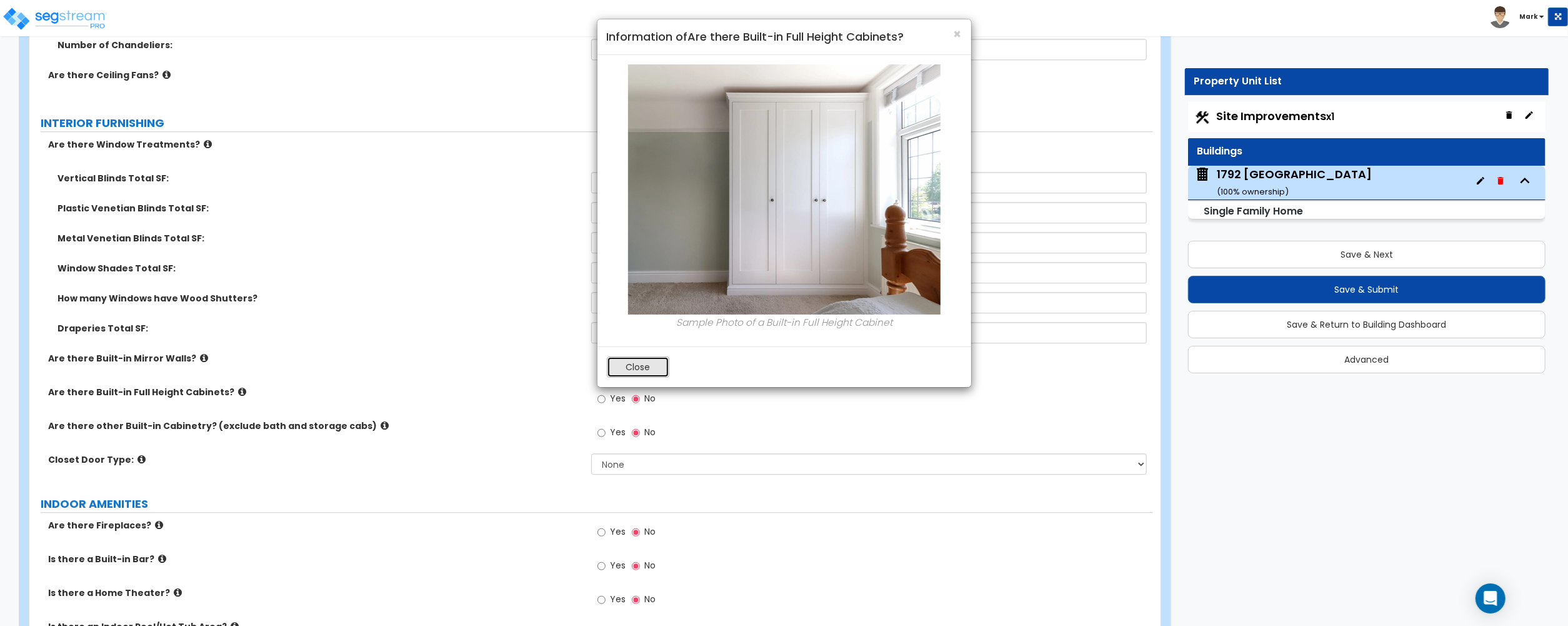
click at [653, 375] on button "Close" at bounding box center [638, 366] width 63 height 21
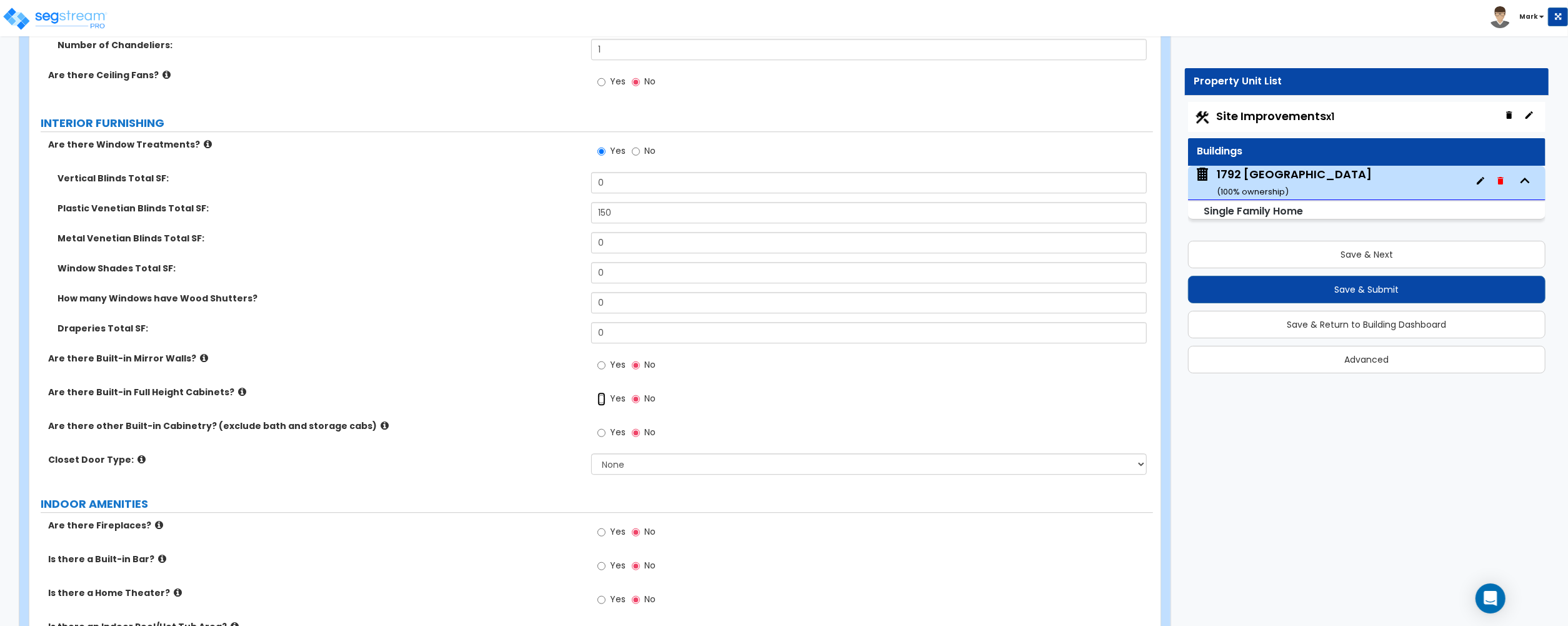
click at [603, 406] on input "Yes" at bounding box center [601, 399] width 8 height 14
radio input "true"
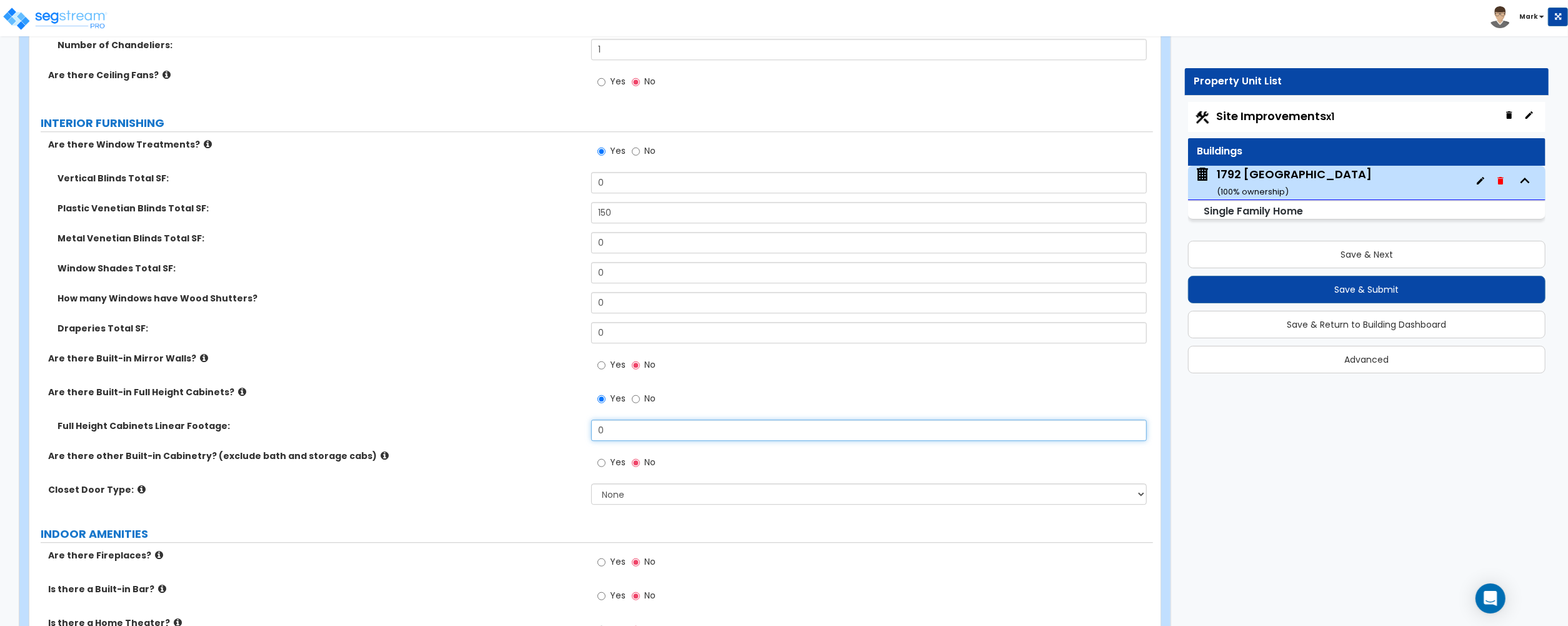
click at [616, 431] on input "0" at bounding box center [868, 430] width 555 height 21
click at [643, 435] on input "0" at bounding box center [868, 430] width 555 height 21
click at [381, 456] on icon at bounding box center [385, 455] width 8 height 9
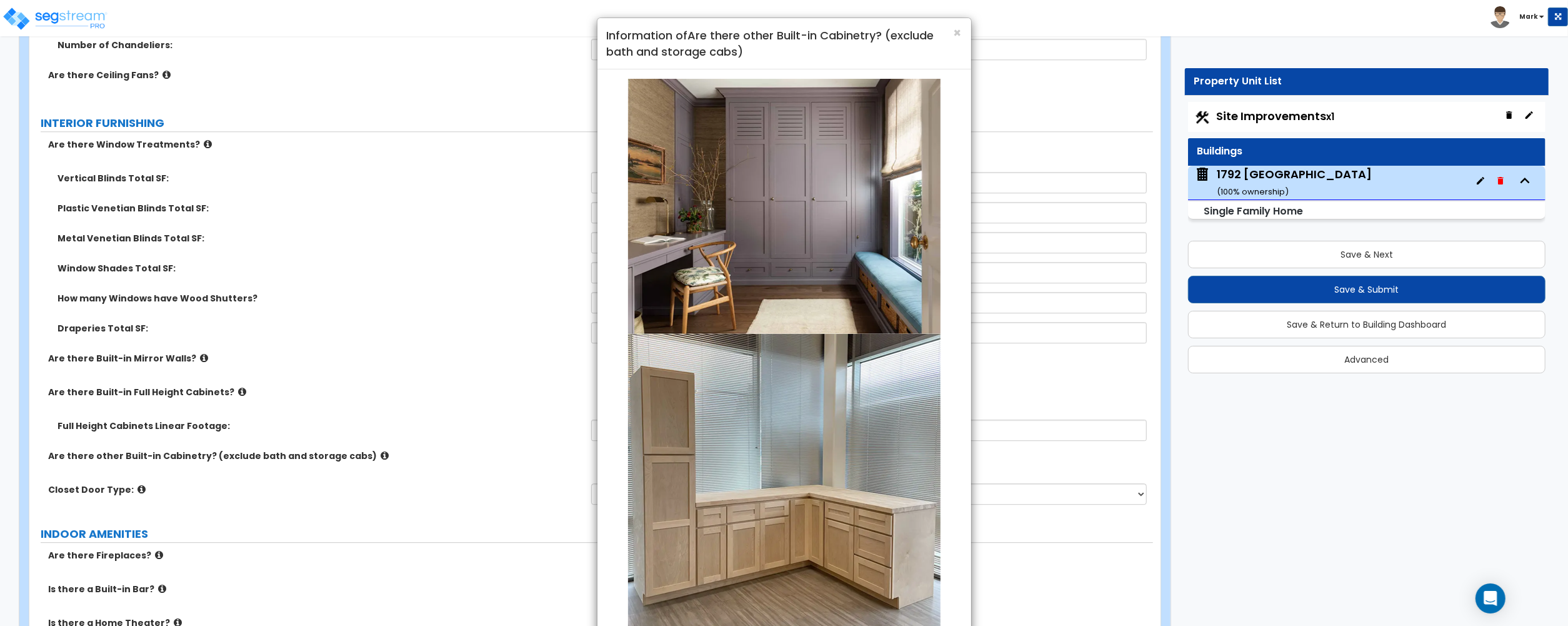
scroll to position [0, 0]
click at [958, 31] on span "×" at bounding box center [958, 34] width 8 height 18
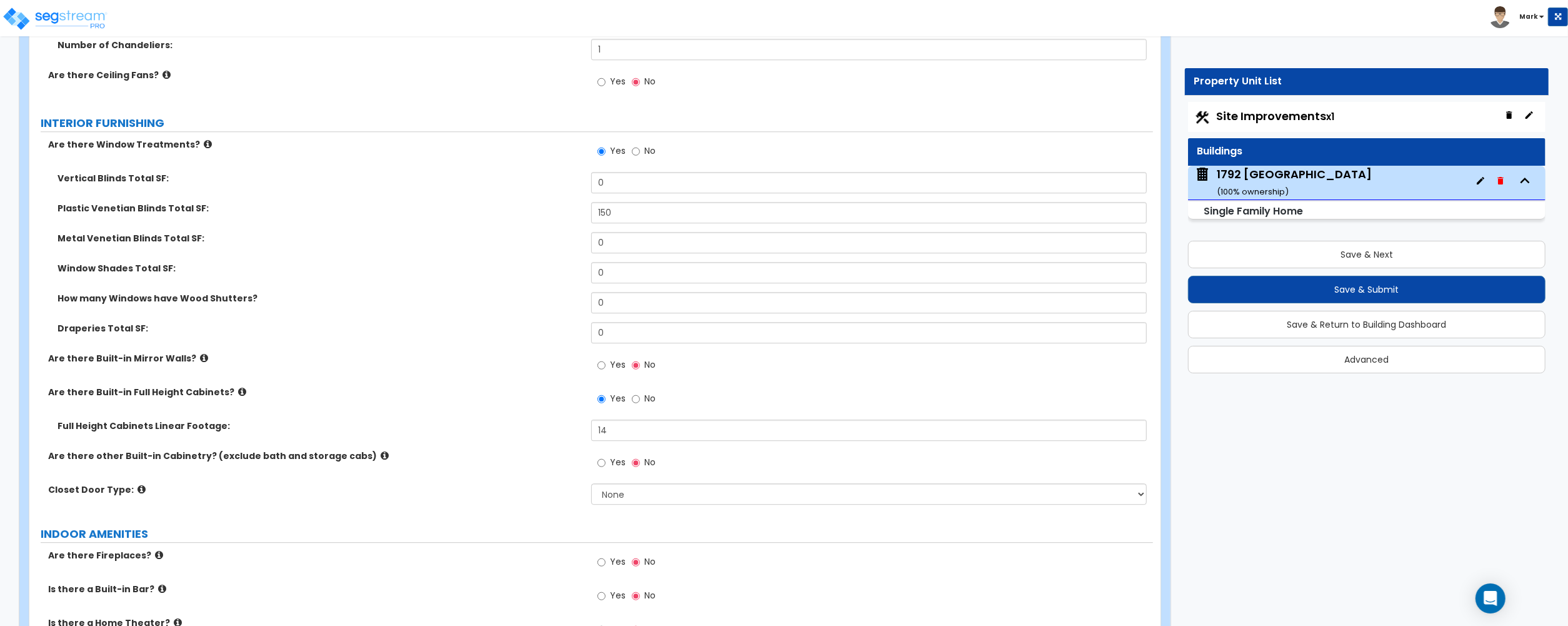
click at [238, 394] on icon at bounding box center [242, 391] width 8 height 9
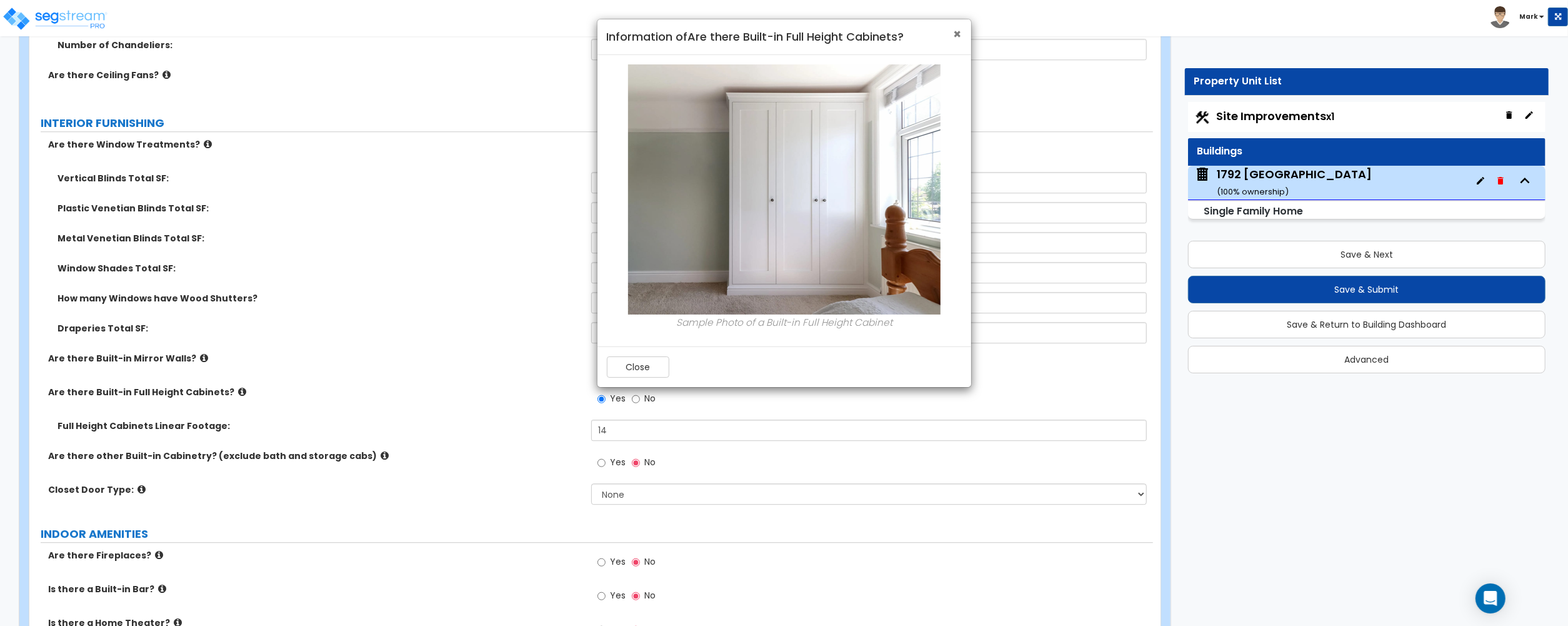
click at [963, 29] on div "× Information of Are there Built-in Full Height Cabinets?" at bounding box center [784, 37] width 374 height 36
click at [956, 34] on span "×" at bounding box center [958, 34] width 8 height 18
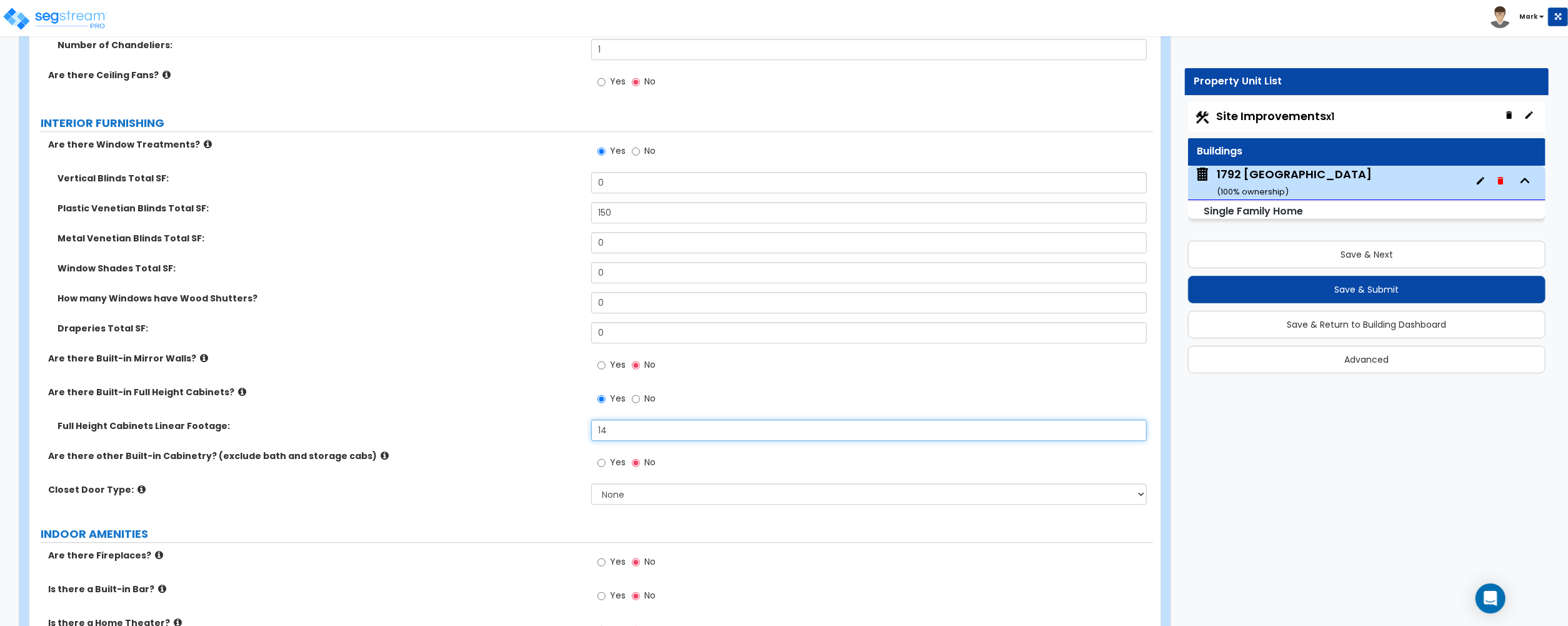
click at [660, 433] on input "14" at bounding box center [868, 430] width 555 height 21
type input "4"
click at [604, 468] on input "Yes" at bounding box center [601, 463] width 8 height 14
radio input "true"
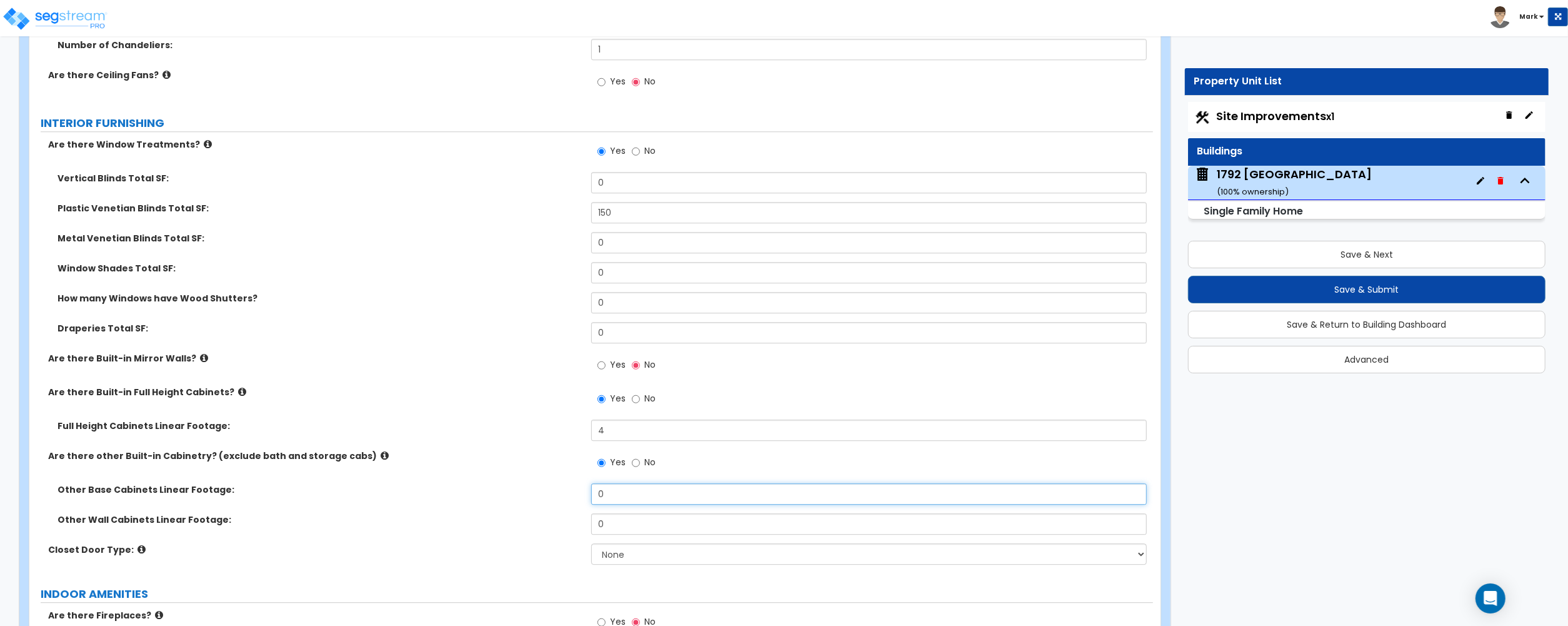
click at [624, 492] on input "0" at bounding box center [868, 493] width 555 height 21
type input "10"
click at [628, 520] on input "0" at bounding box center [868, 523] width 555 height 21
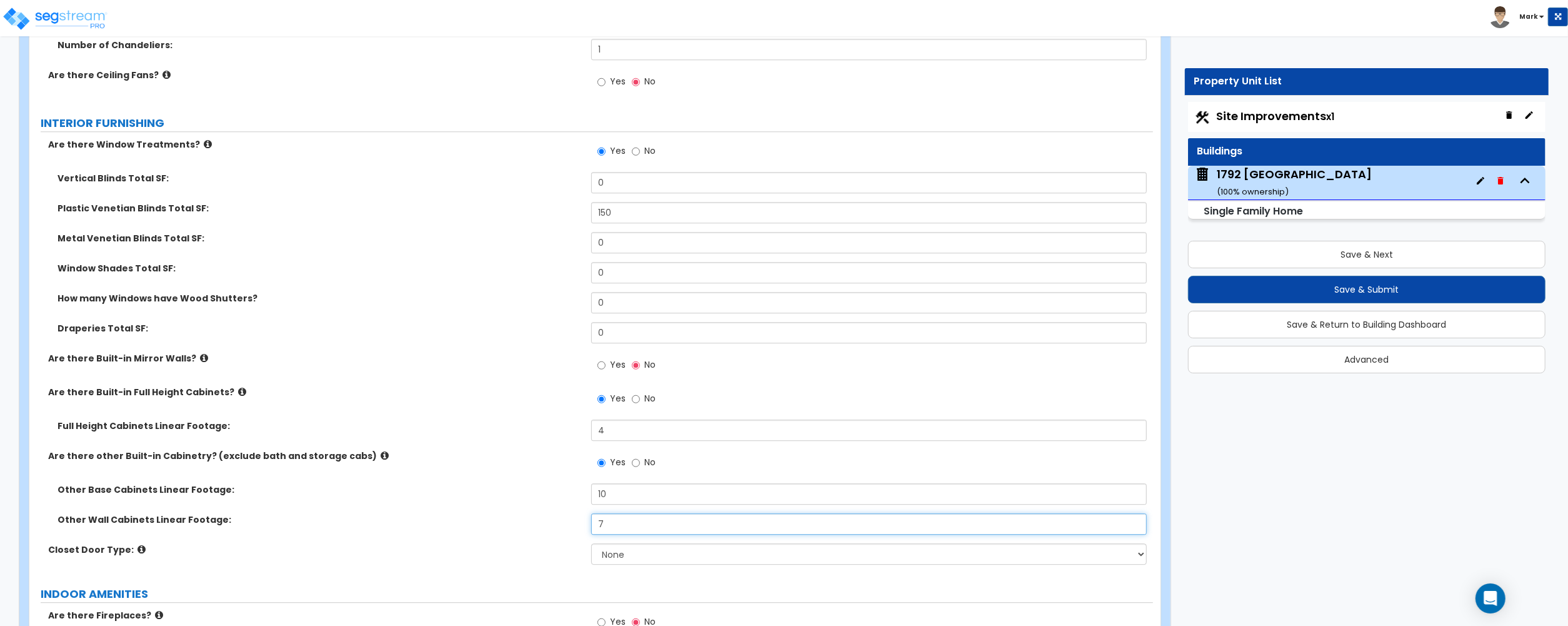
type input "7"
click at [463, 539] on div "Other Wall Cabinets Linear Footage: 7" at bounding box center [590, 528] width 1123 height 30
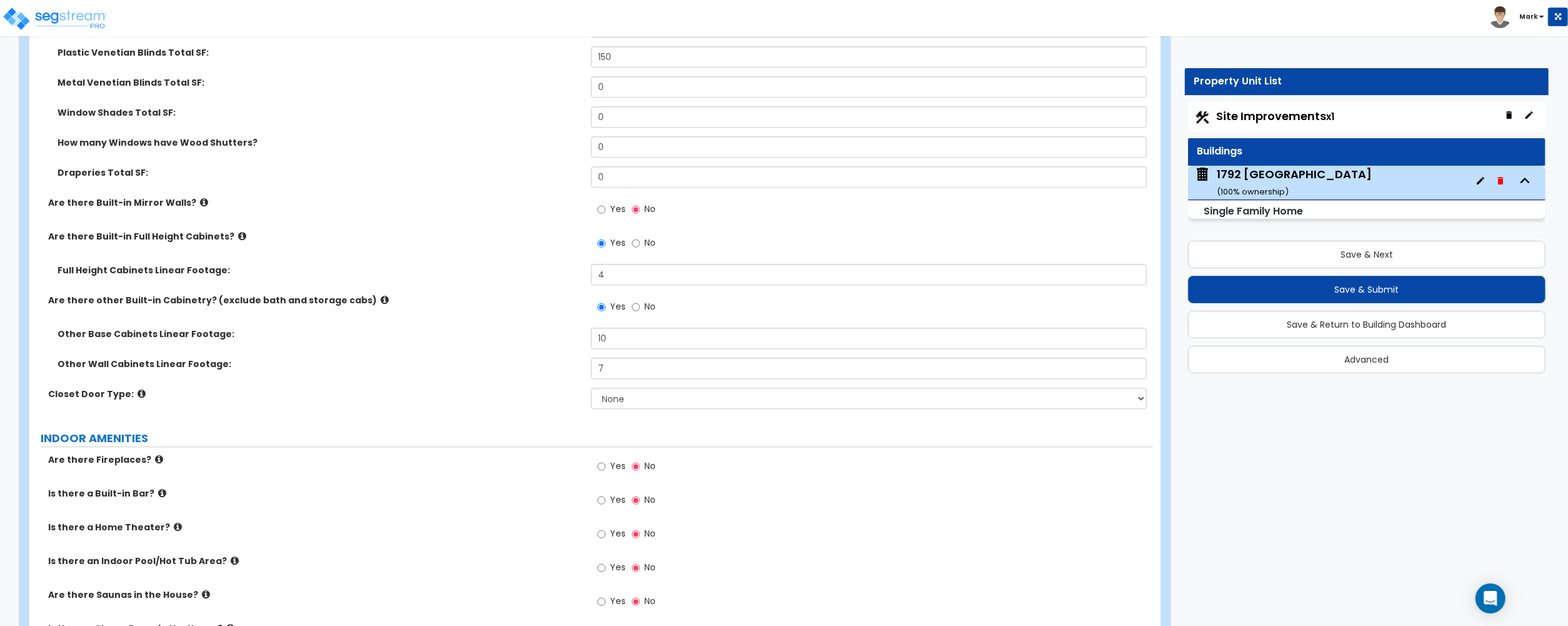
scroll to position [3501, 0]
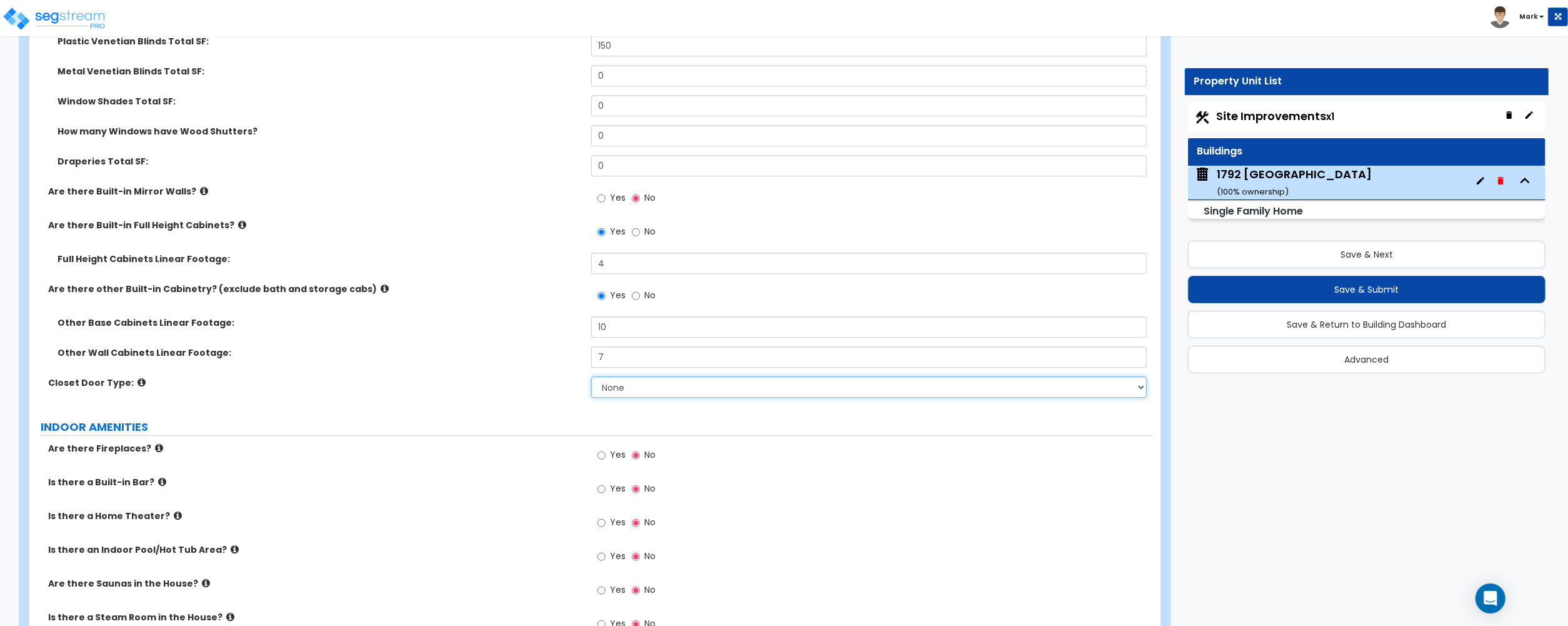
click at [606, 386] on select "None Bi-fold Louvered Doors Bi-fold Panel Doors Sliding Doors Hinged Wood Door" at bounding box center [868, 386] width 555 height 21
select select "2"
click at [591, 380] on select "None Bi-fold Louvered Doors Bi-fold Panel Doors Sliding Doors Hinged Wood Door" at bounding box center [868, 386] width 555 height 21
click at [601, 456] on input "Yes" at bounding box center [601, 456] width 8 height 14
radio input "true"
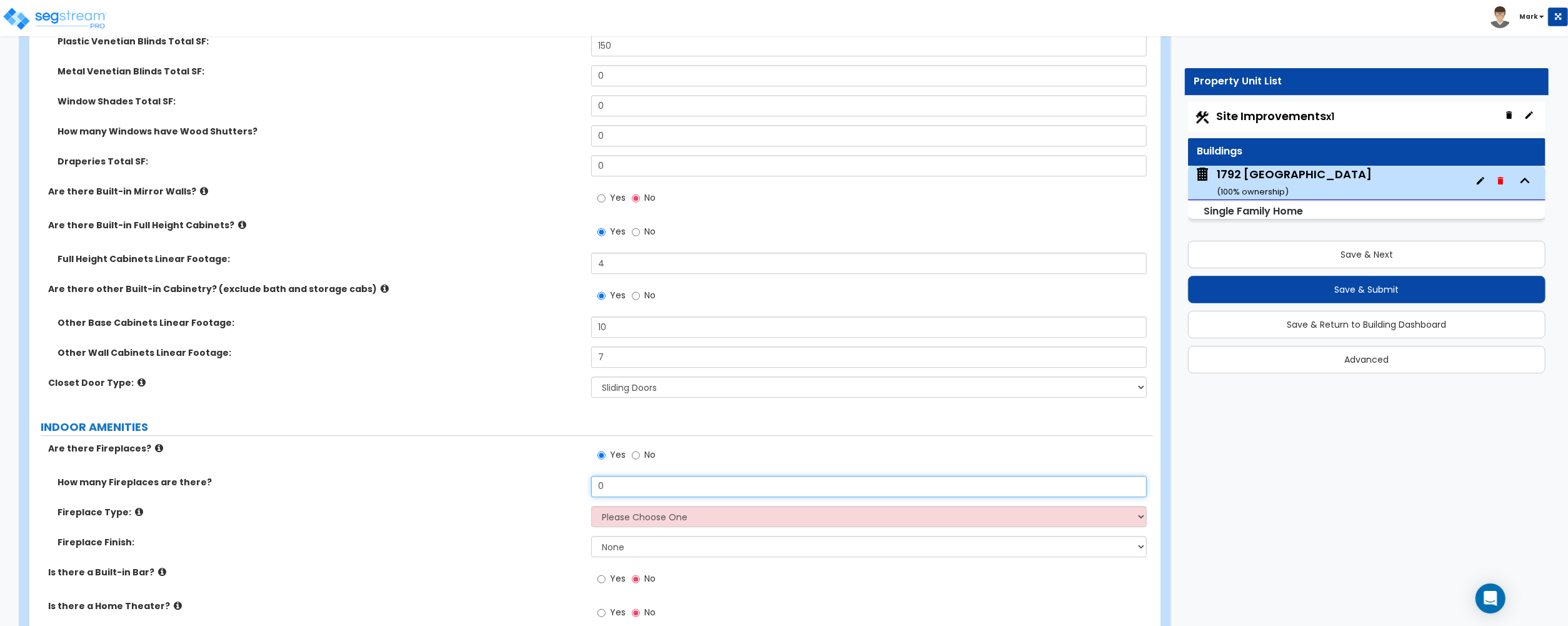
click at [618, 482] on input "0" at bounding box center [868, 485] width 555 height 21
type input "2"
click at [608, 518] on select "Please Choose One Built-in Electric Fireplace Built-in Gas Fireplace Built-in W…" at bounding box center [868, 515] width 555 height 21
select select "3"
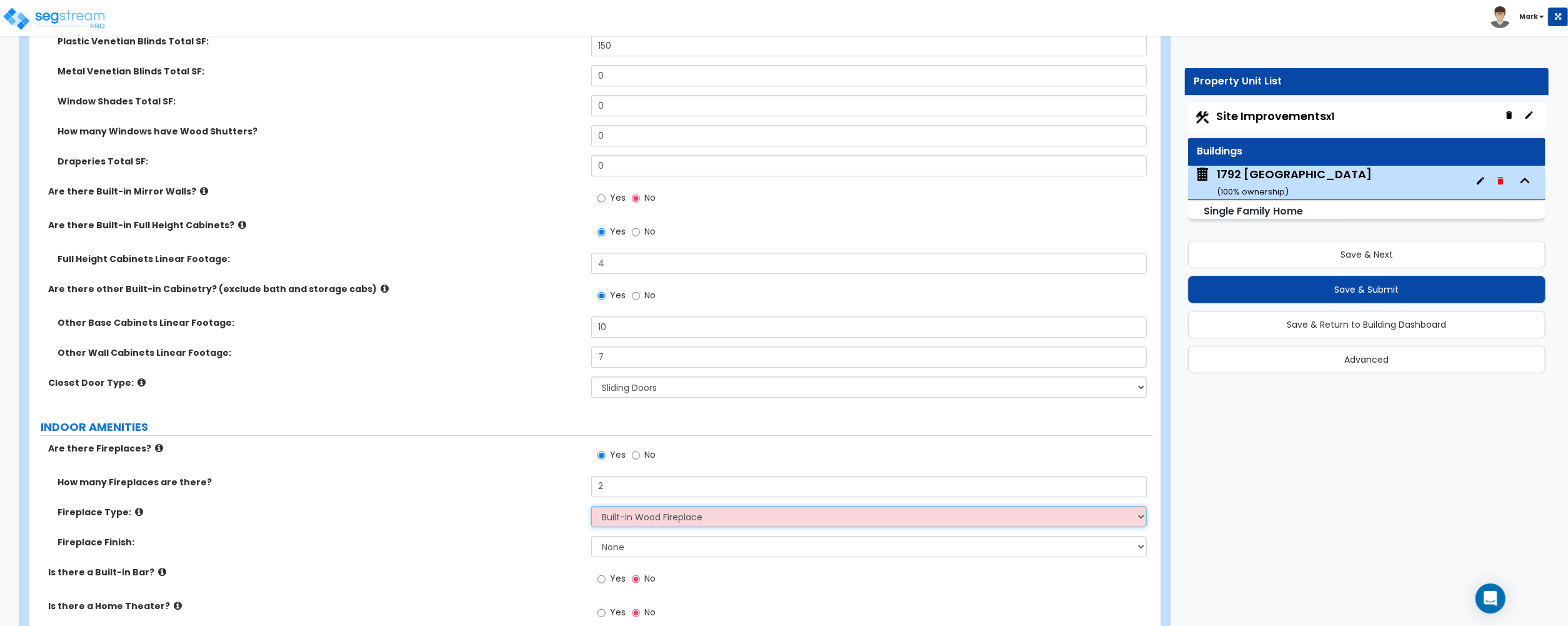
click at [591, 508] on select "Please Choose One Built-in Electric Fireplace Built-in Gas Fireplace Built-in W…" at bounding box center [868, 515] width 555 height 21
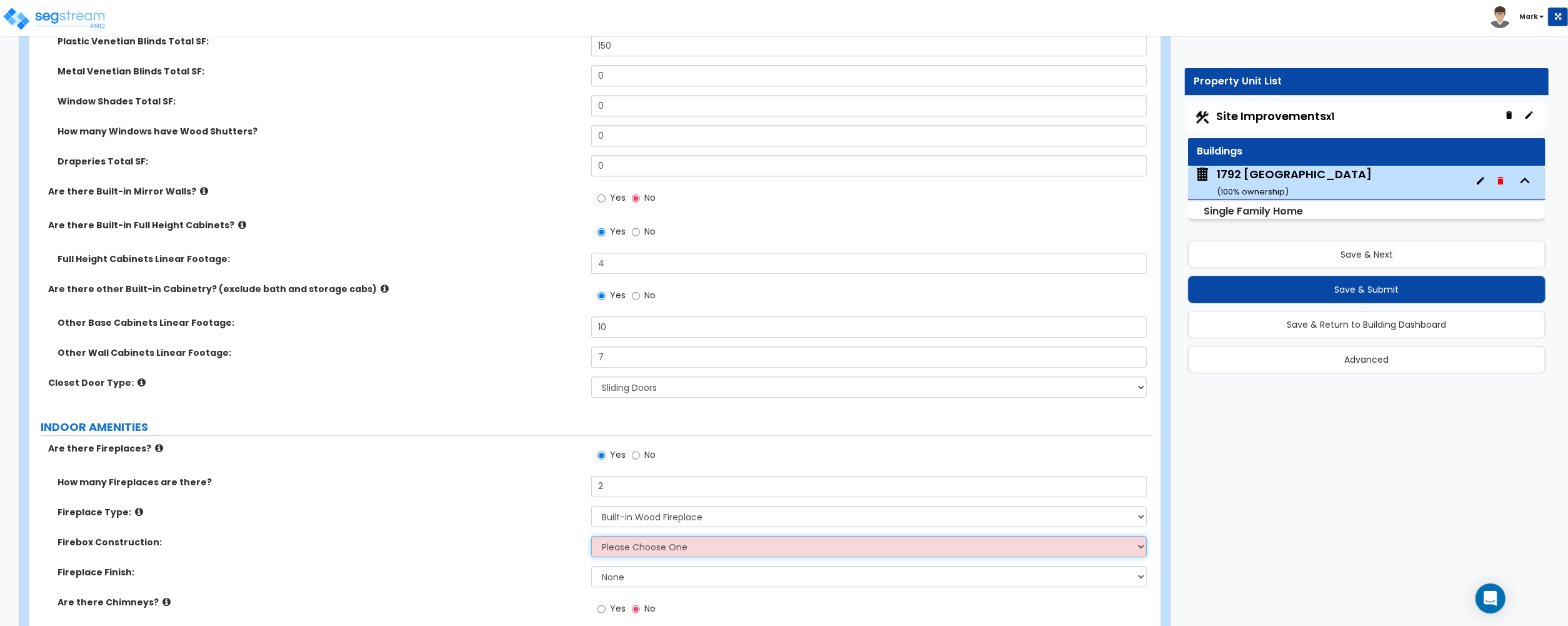
click at [643, 546] on select "Please Choose One Brick Stone I Don't Know, Please Choose for me" at bounding box center [868, 545] width 555 height 21
click at [530, 533] on div "Fireplace Type: Please Choose One Built-in Electric Fireplace Built-in Gas Fire…" at bounding box center [590, 520] width 1123 height 30
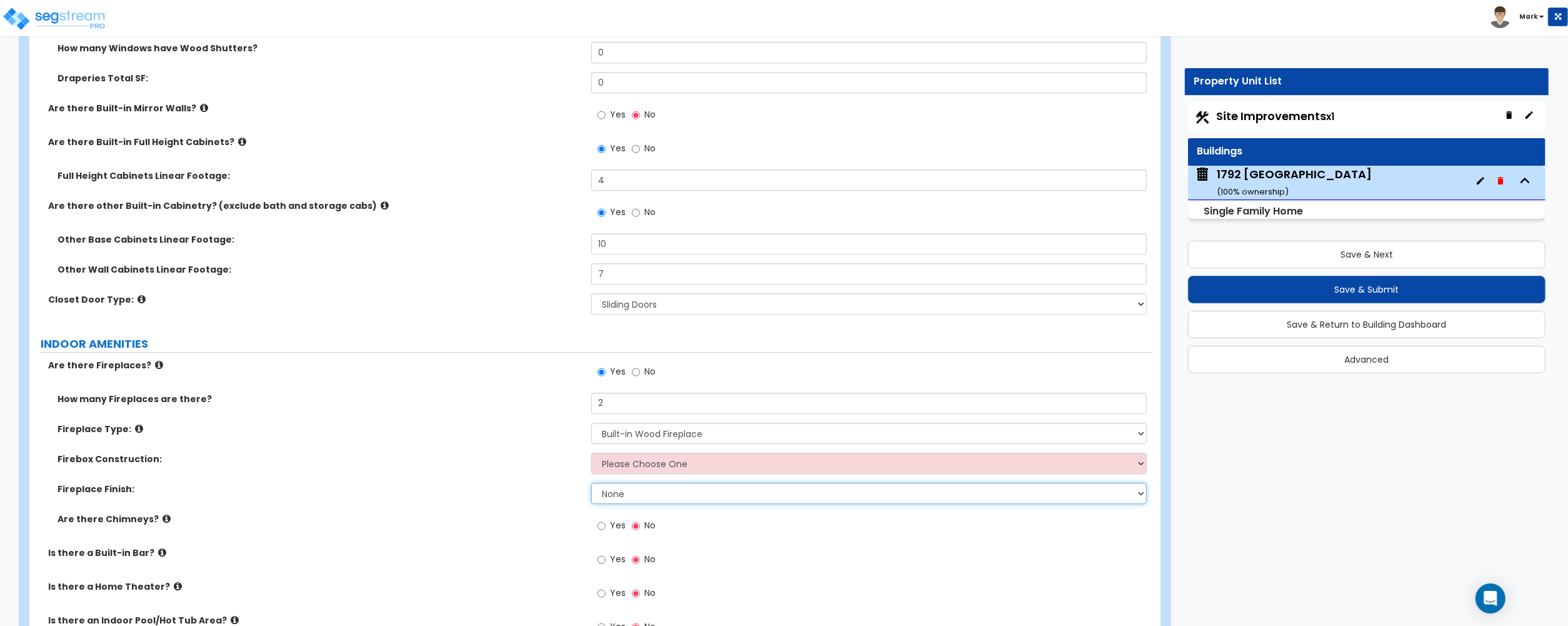
click at [621, 496] on select "None Brick Stone Tile Painted Molding" at bounding box center [868, 492] width 555 height 21
select select "2"
click at [591, 485] on select "None Brick Stone Tile Painted Molding" at bounding box center [868, 492] width 555 height 21
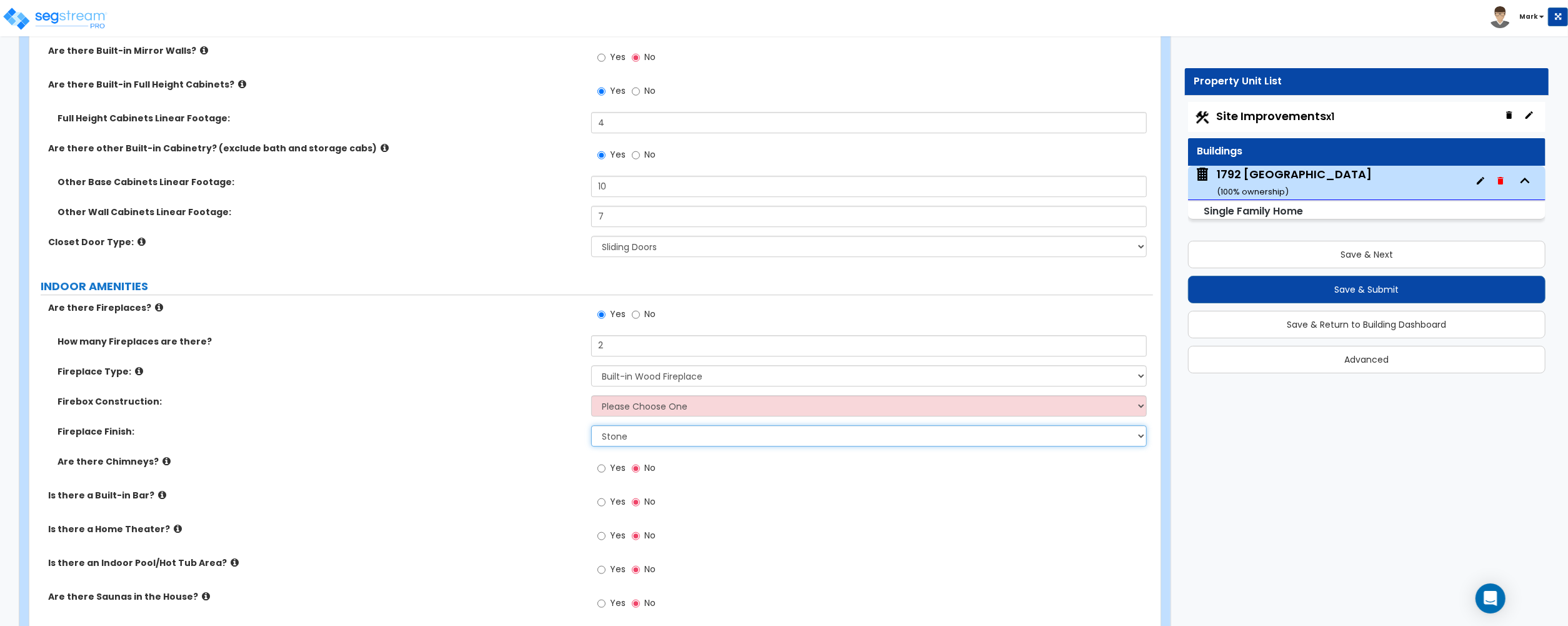
scroll to position [3666, 0]
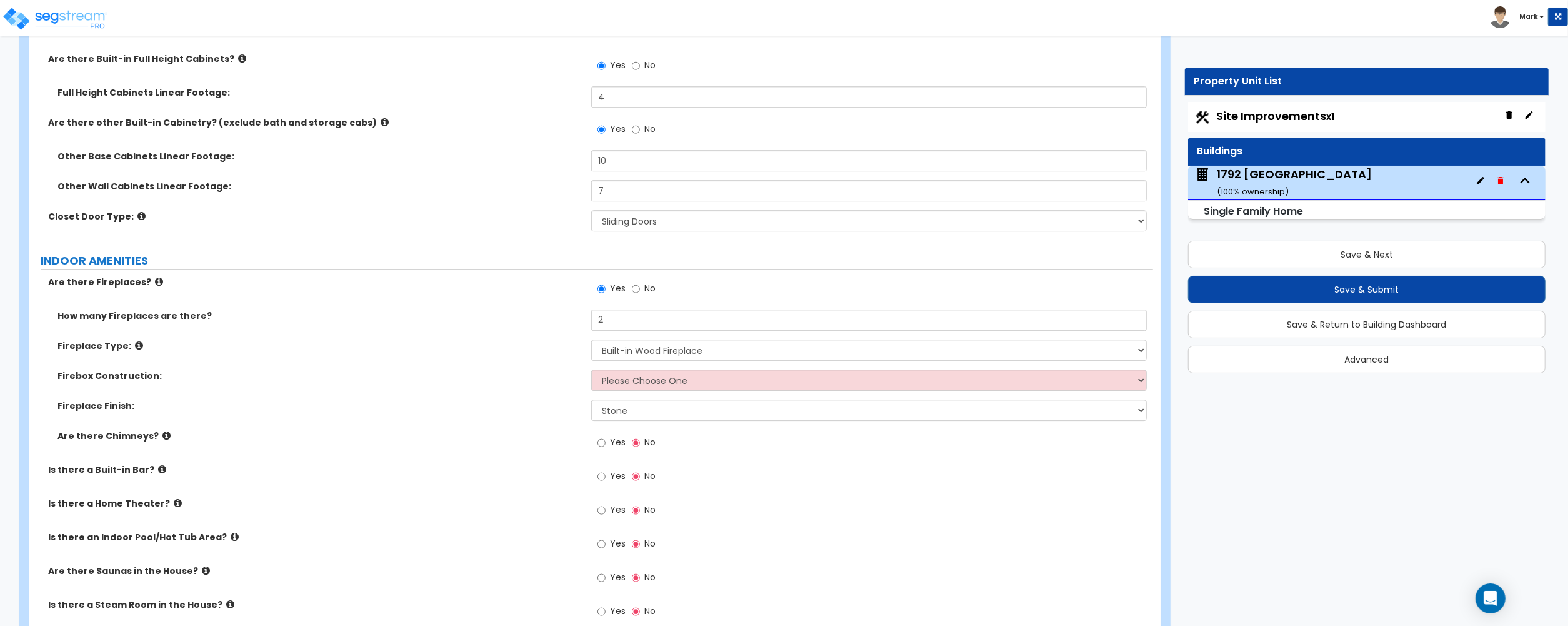
click at [608, 453] on label "Yes" at bounding box center [611, 444] width 28 height 21
click at [606, 450] on input "Yes" at bounding box center [601, 443] width 8 height 14
radio input "true"
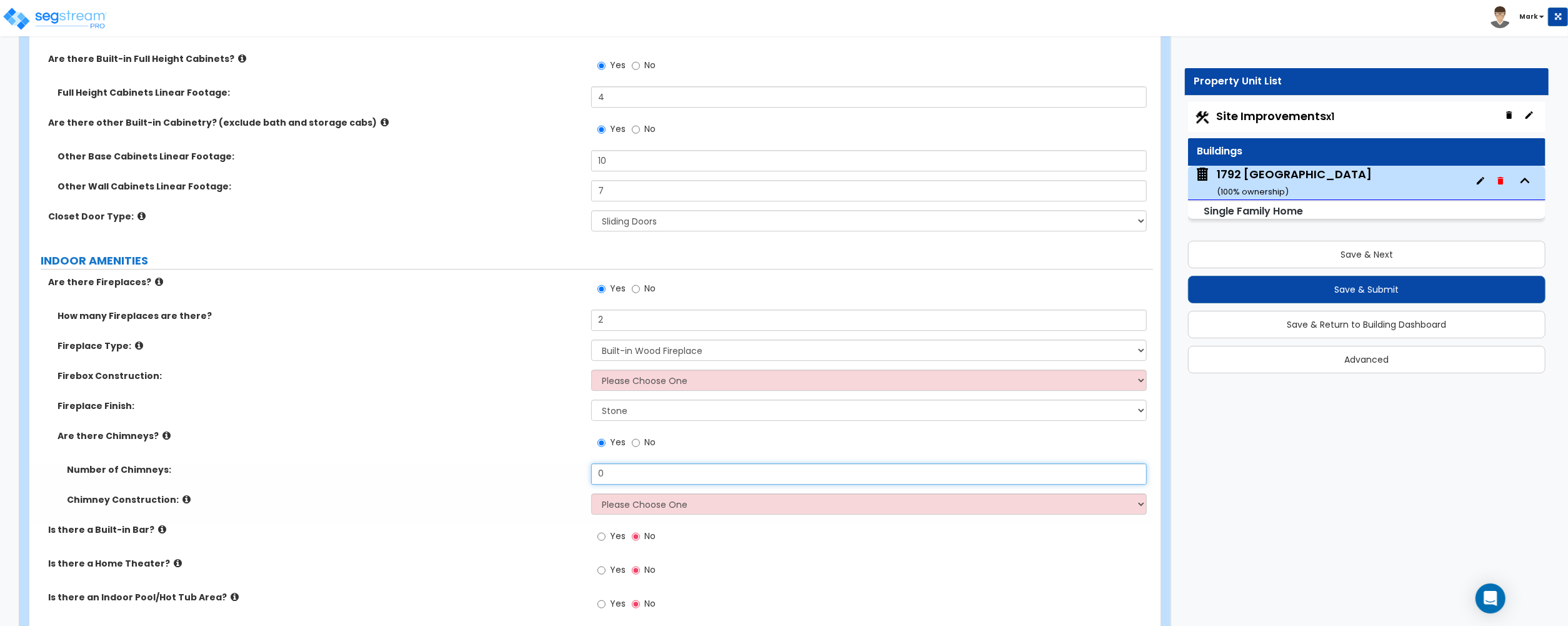
click at [603, 471] on input "0" at bounding box center [868, 473] width 555 height 21
type input "1"
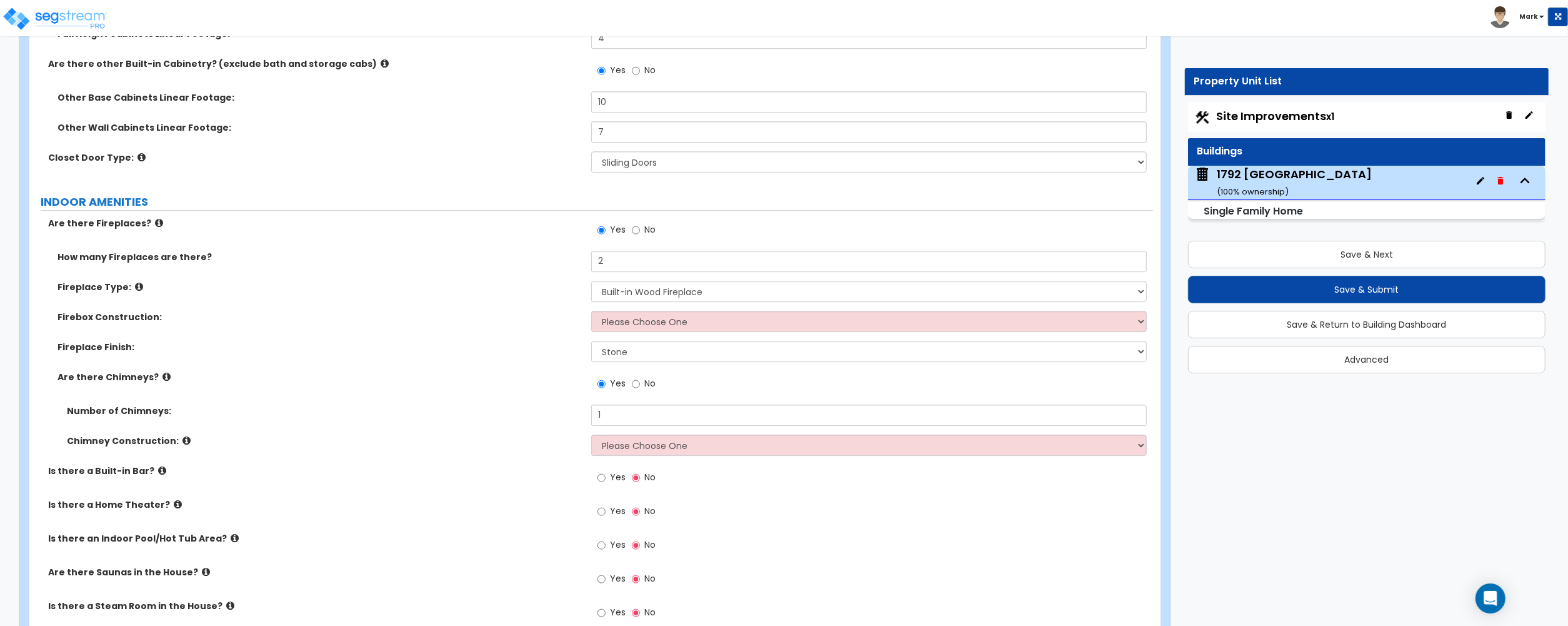
scroll to position [3750, 0]
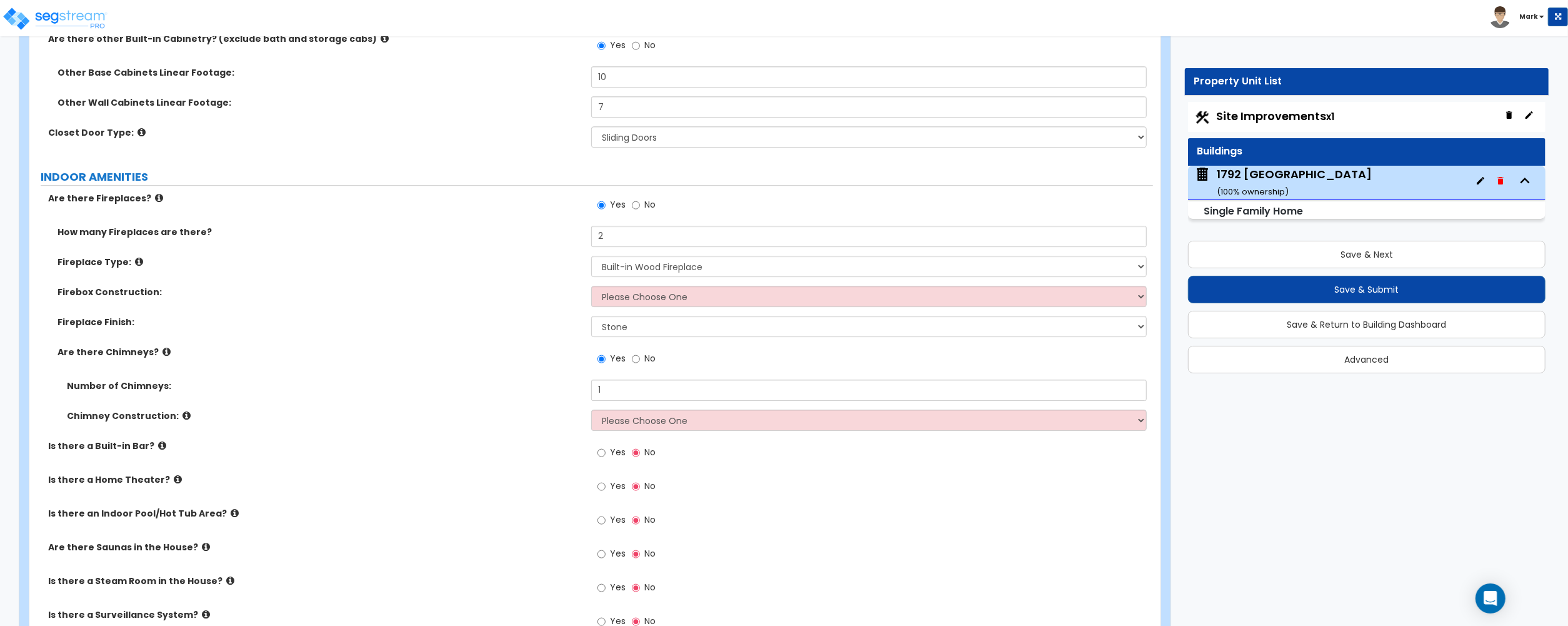
click at [618, 410] on div "Number of Chimneys: 1" at bounding box center [590, 395] width 1123 height 30
click at [624, 427] on select "Please Choose One Brick Construction Cinder Block Construction Stone Constructi…" at bounding box center [868, 420] width 555 height 21
select select "1"
click at [591, 413] on select "Please Choose One Brick Construction Cinder Block Construction Stone Constructi…" at bounding box center [868, 420] width 555 height 21
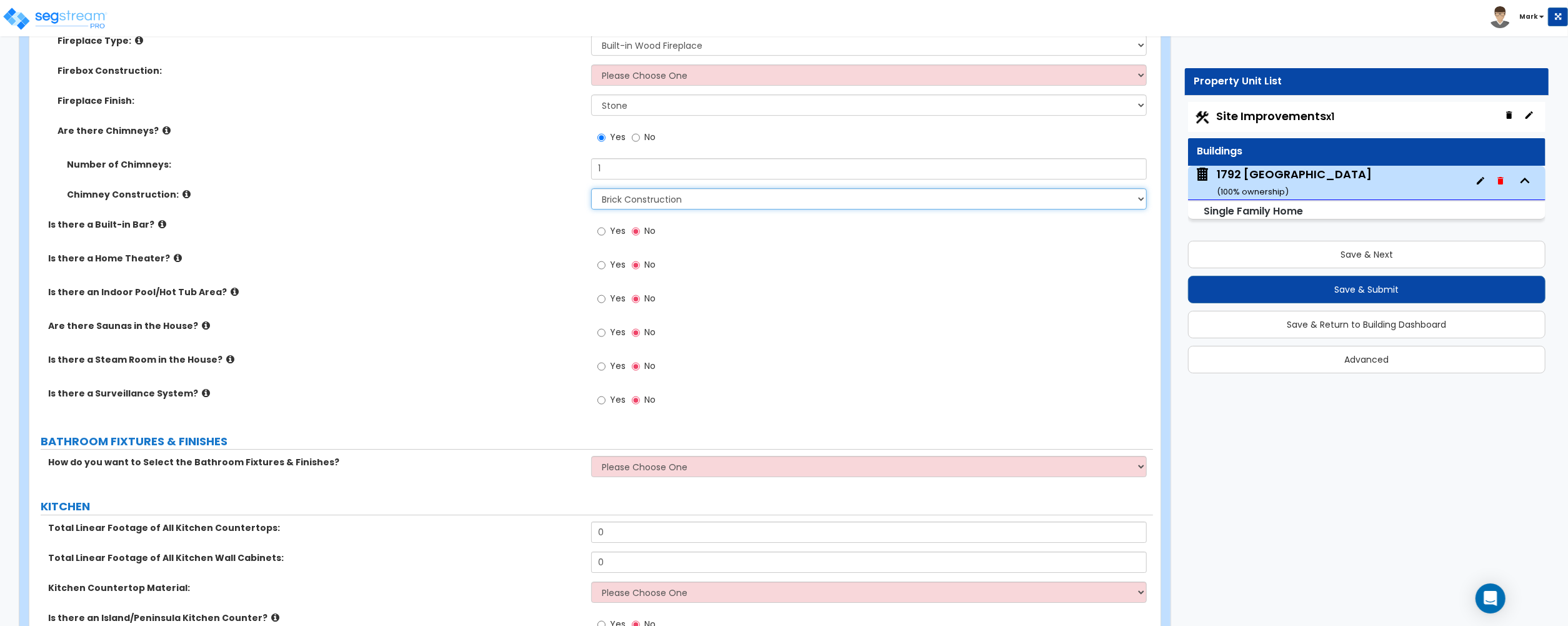
scroll to position [4000, 0]
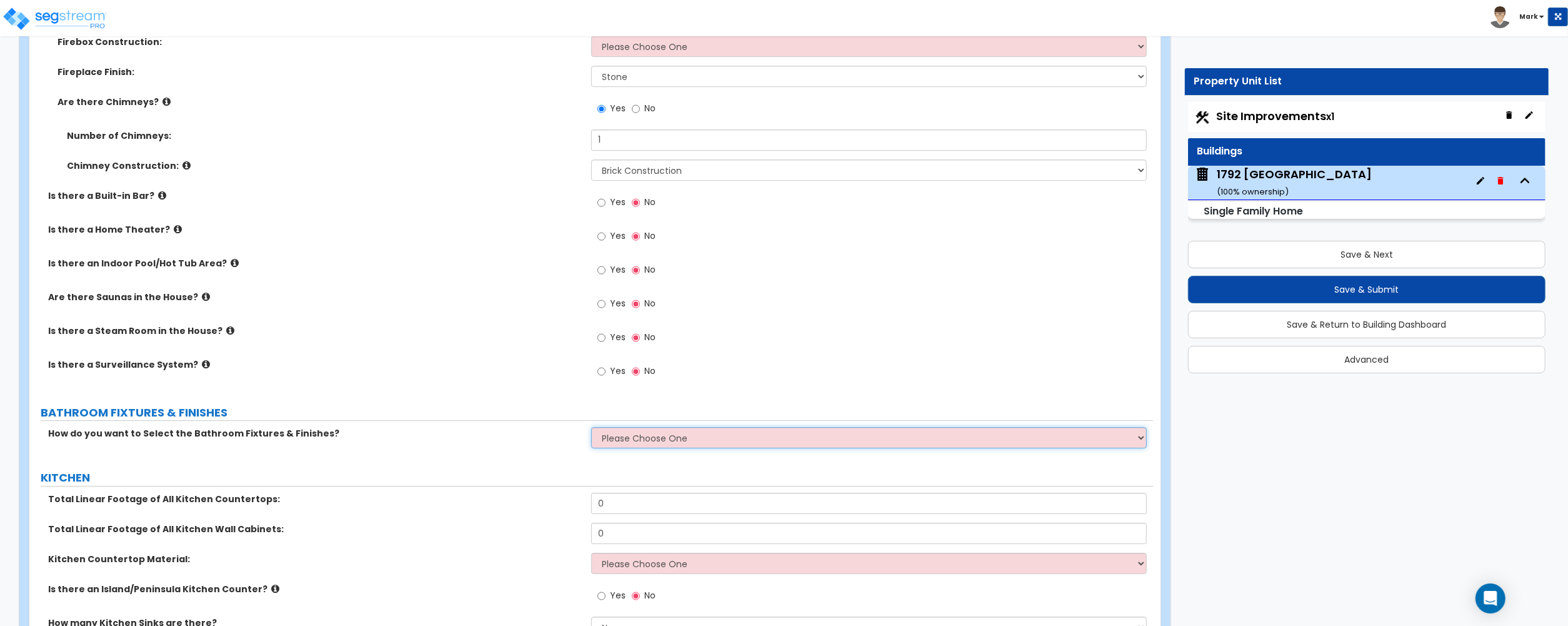
click at [615, 444] on select "Please Choose One I want to Select Fixtures and Finishes only for one Bath and …" at bounding box center [868, 437] width 555 height 21
select select "2"
click at [591, 431] on select "Please Choose One I want to Select Fixtures and Finishes only for one Bath and …" at bounding box center [868, 437] width 555 height 21
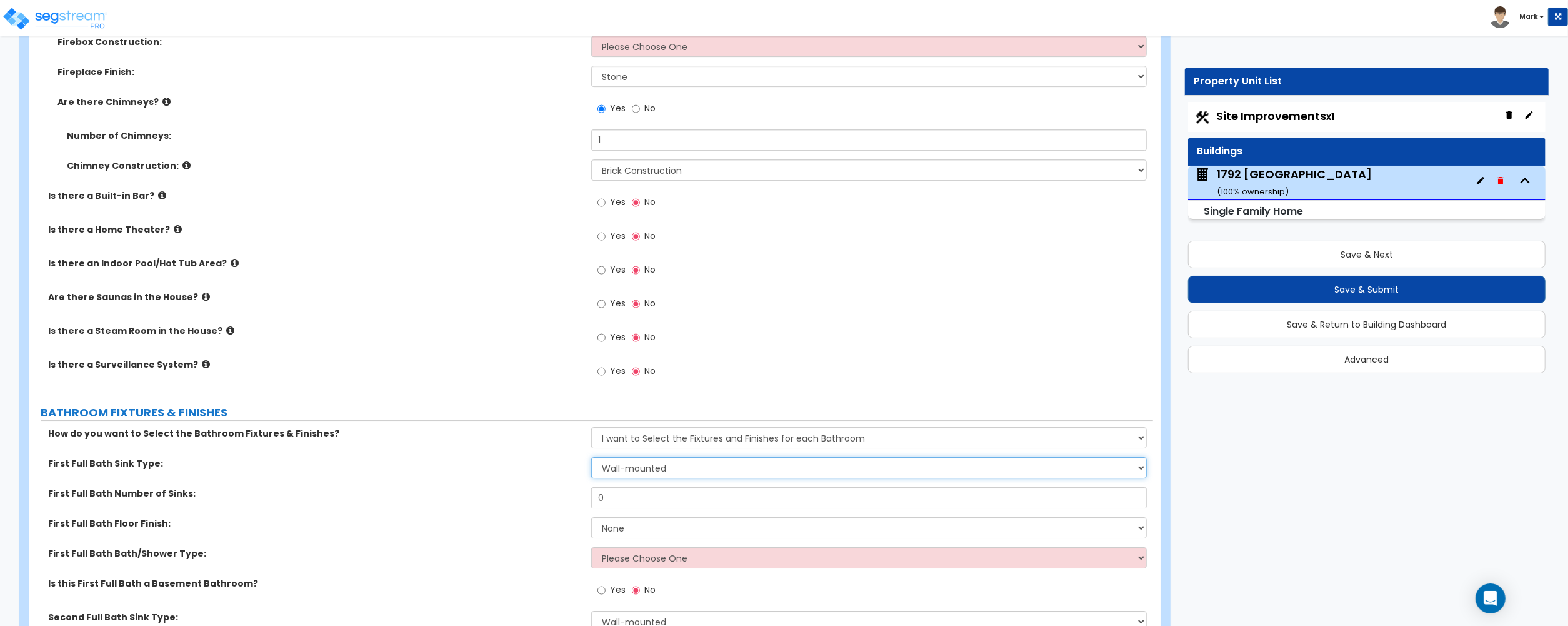
click at [635, 475] on select "Wall-mounted Pedestal-mounted Vanity-mounted" at bounding box center [868, 467] width 555 height 21
click at [591, 461] on select "Wall-mounted Pedestal-mounted Vanity-mounted" at bounding box center [868, 467] width 555 height 21
click at [628, 498] on input "0" at bounding box center [868, 496] width 555 height 21
type input "1"
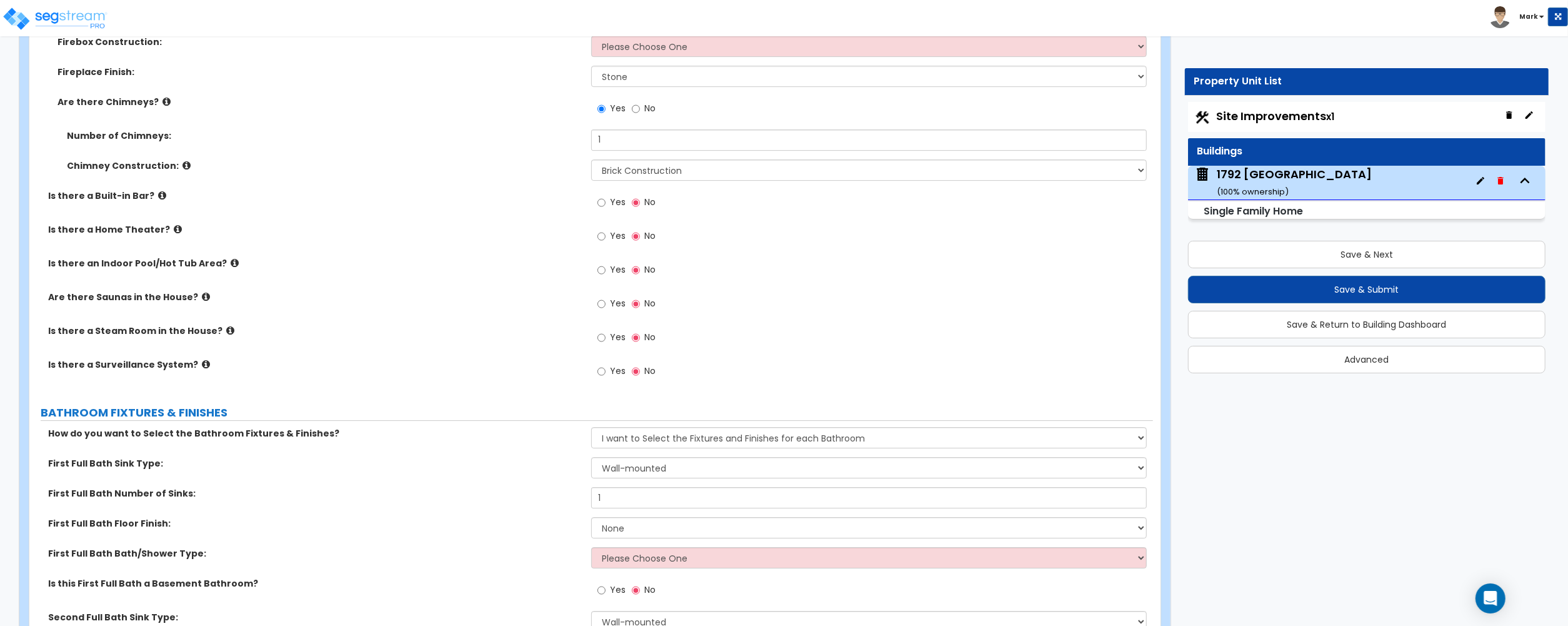
click at [576, 528] on label "First Full Bath Floor Finish:" at bounding box center [315, 523] width 534 height 13
click at [626, 542] on div "First Full Bath Floor Finish: None Tile Flooring Hardwood Flooring Resilient La…" at bounding box center [590, 532] width 1123 height 30
click at [628, 538] on select "None Tile Flooring Hardwood Flooring Resilient Laminate Flooring VCT Flooring S…" at bounding box center [868, 527] width 555 height 21
select select "1"
click at [591, 520] on select "None Tile Flooring Hardwood Flooring Resilient Laminate Flooring VCT Flooring S…" at bounding box center [868, 527] width 555 height 21
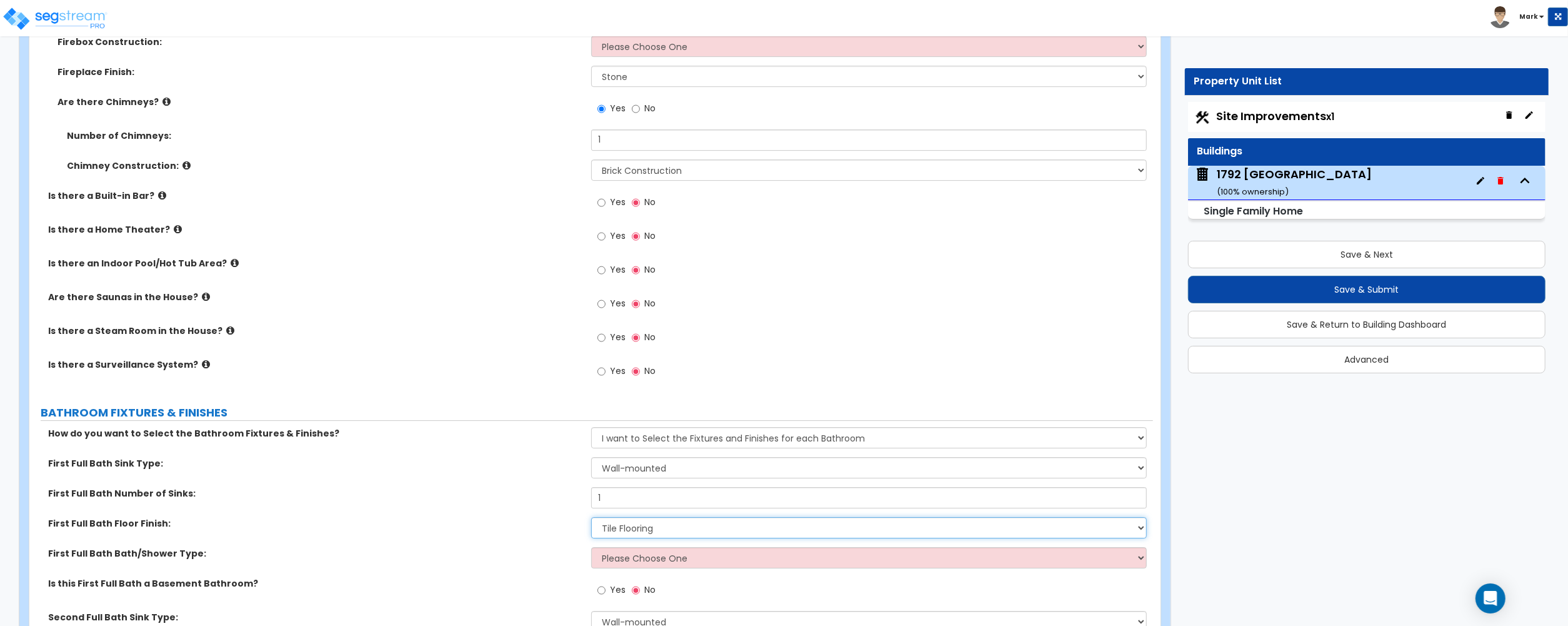
scroll to position [4084, 0]
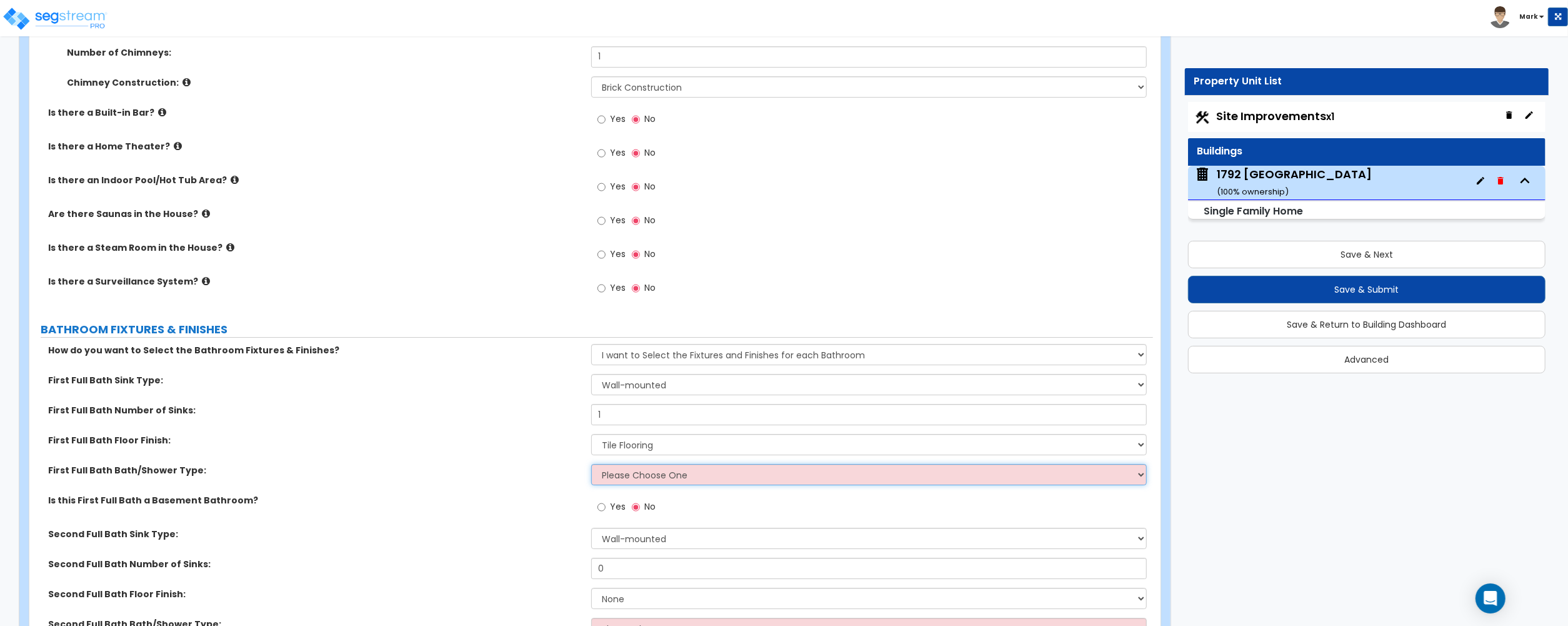
click at [605, 478] on select "Please Choose One Standalone Shower Bathtub - Shower Combo" at bounding box center [868, 473] width 555 height 21
select select "1"
click at [591, 467] on select "Please Choose One Standalone Shower Bathtub - Shower Combo" at bounding box center [868, 473] width 555 height 21
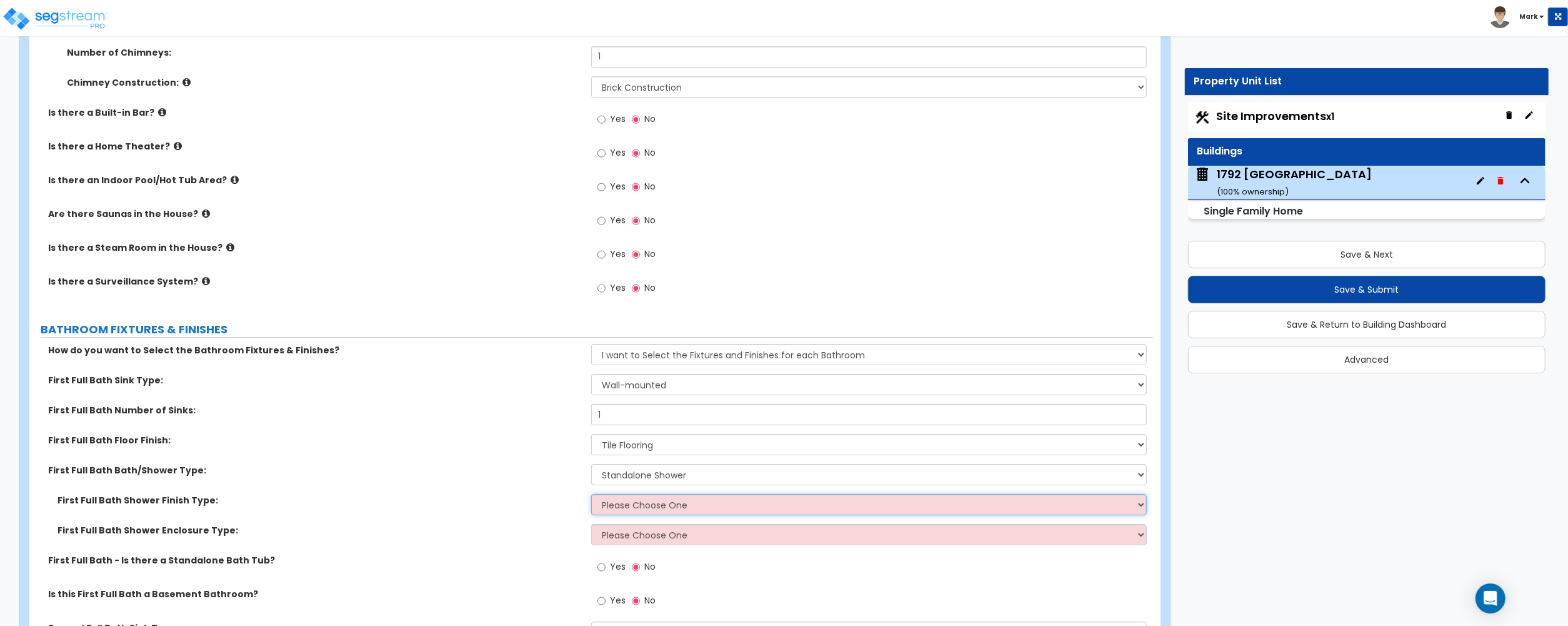
click at [638, 500] on select "Please Choose One Plastic Tile Stone" at bounding box center [868, 503] width 555 height 21
select select "2"
click at [591, 497] on select "Please Choose One Plastic Tile Stone" at bounding box center [868, 503] width 555 height 21
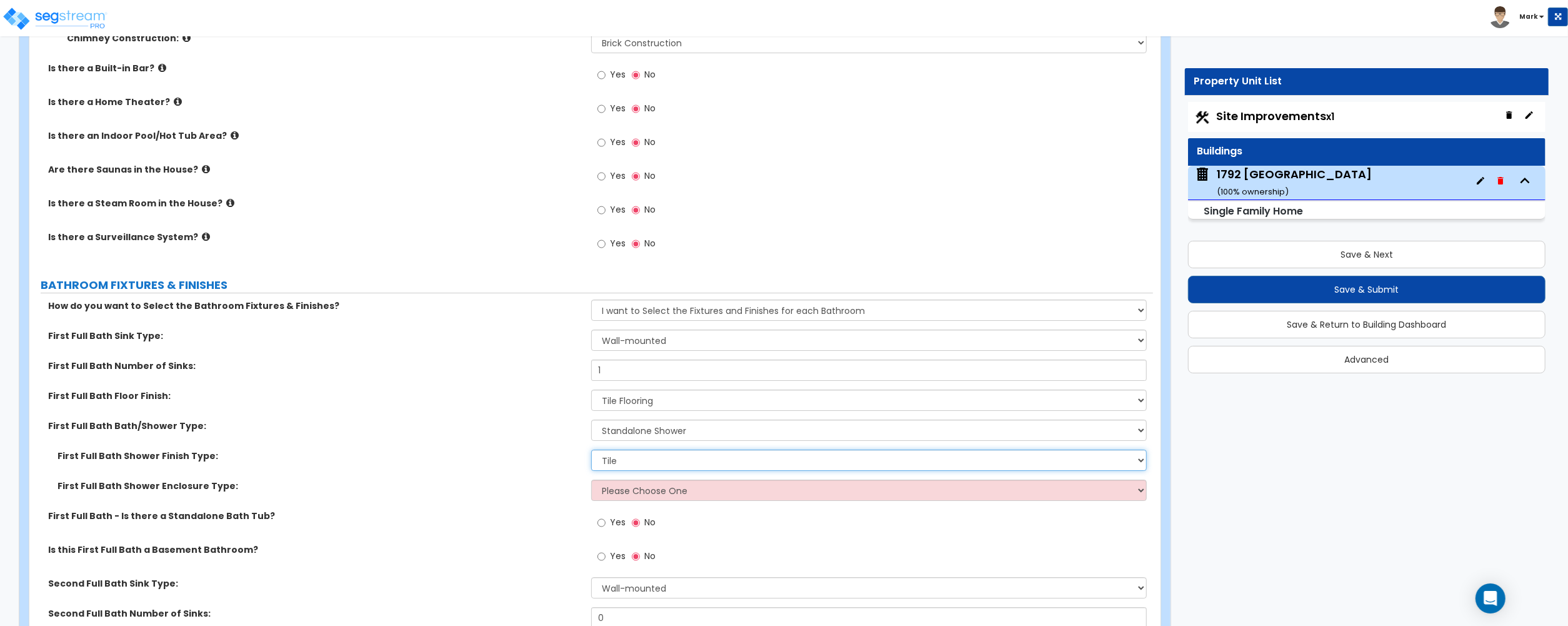
scroll to position [4167, 0]
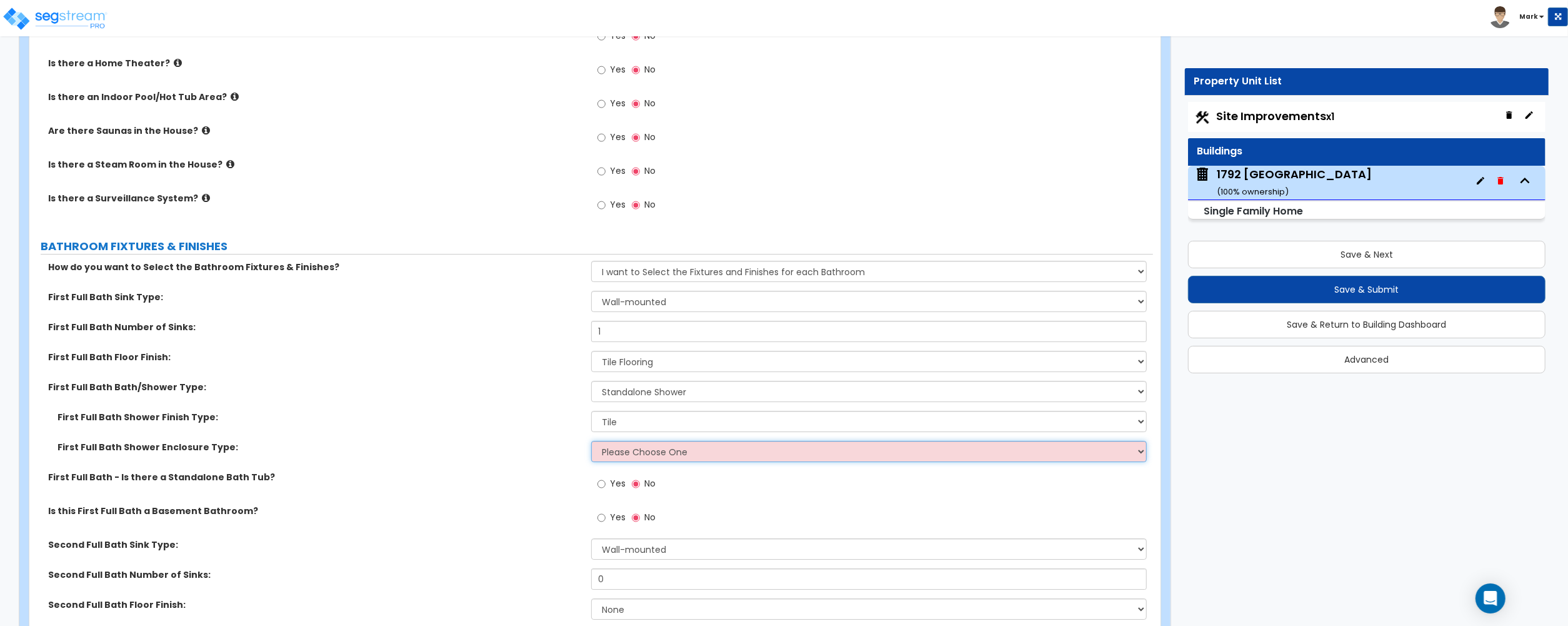
click at [611, 458] on select "Please Choose One Curtain & Rod Glass Sliding Doors Glass Hinged Doors" at bounding box center [868, 451] width 555 height 21
select select "1"
click at [591, 444] on select "Please Choose One Curtain & Rod Glass Sliding Doors Glass Hinged Doors" at bounding box center [868, 451] width 555 height 21
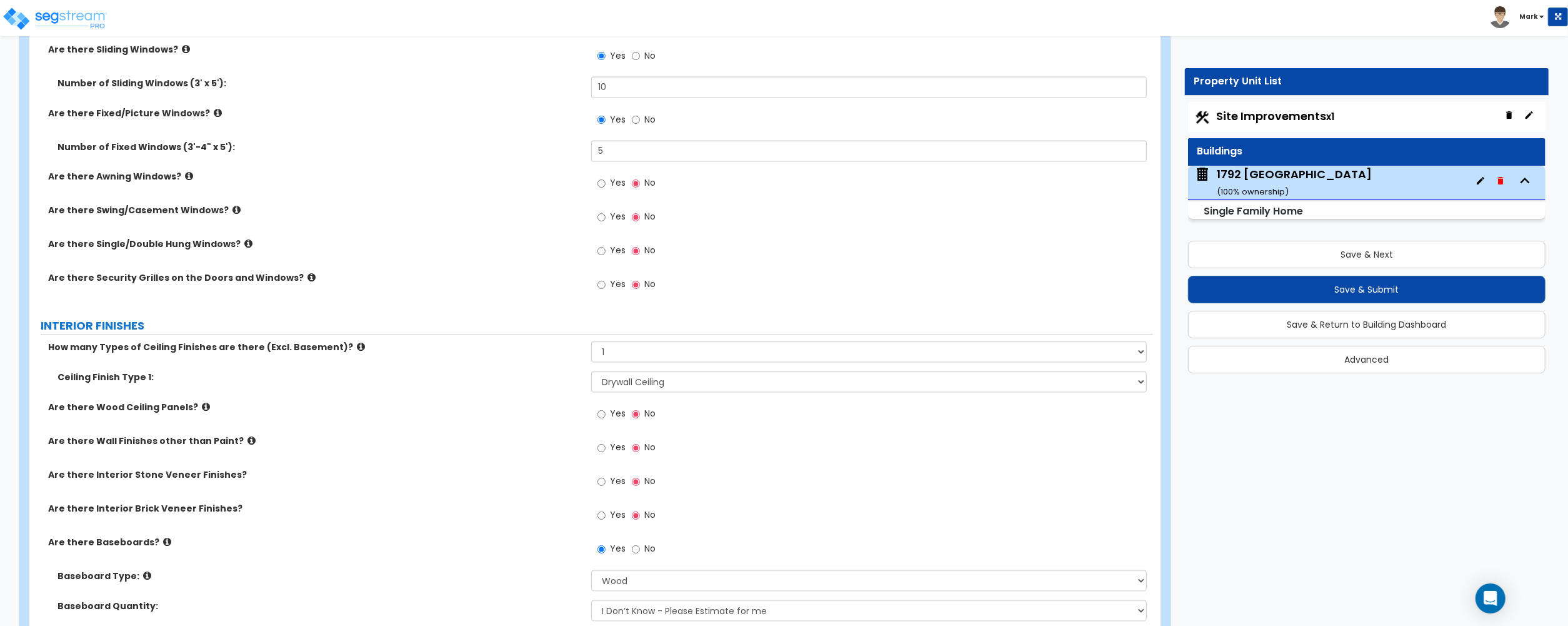
scroll to position [2001, 0]
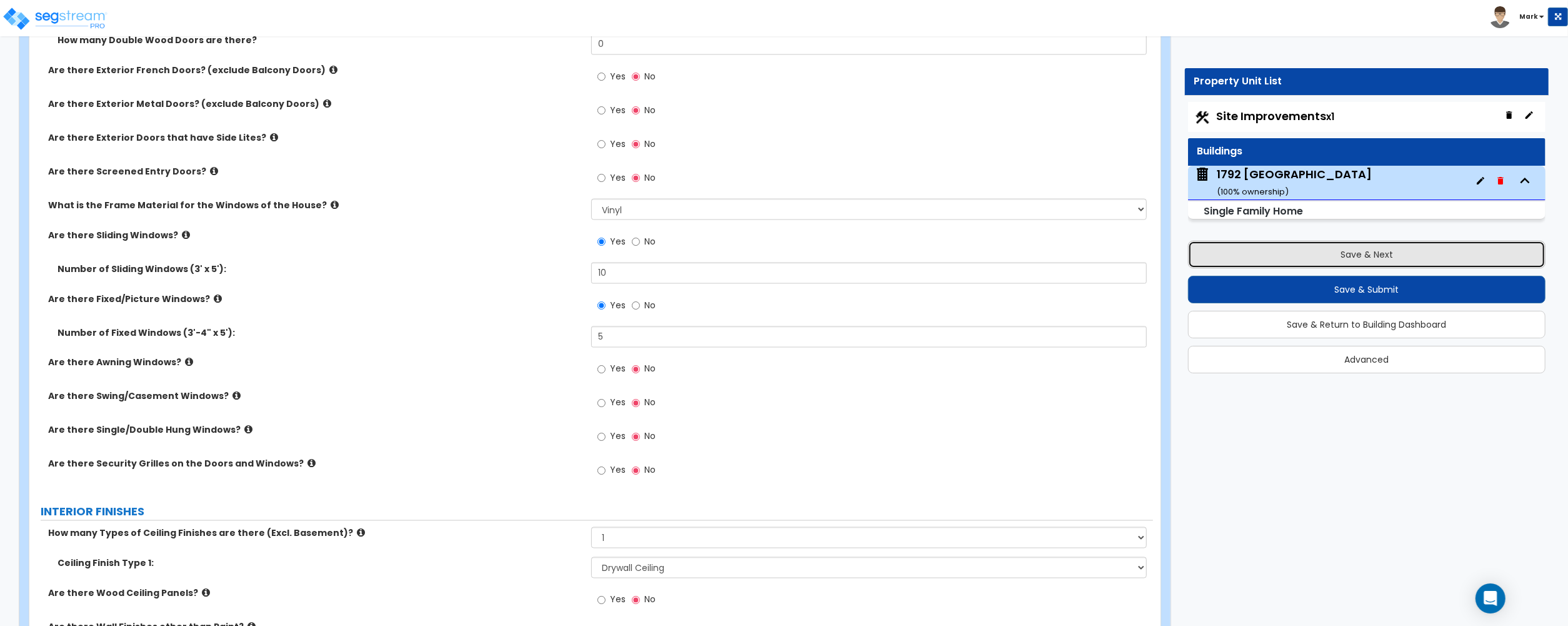
click at [1340, 256] on button "Save & Next" at bounding box center [1367, 254] width 358 height 28
select select "2"
select select "1"
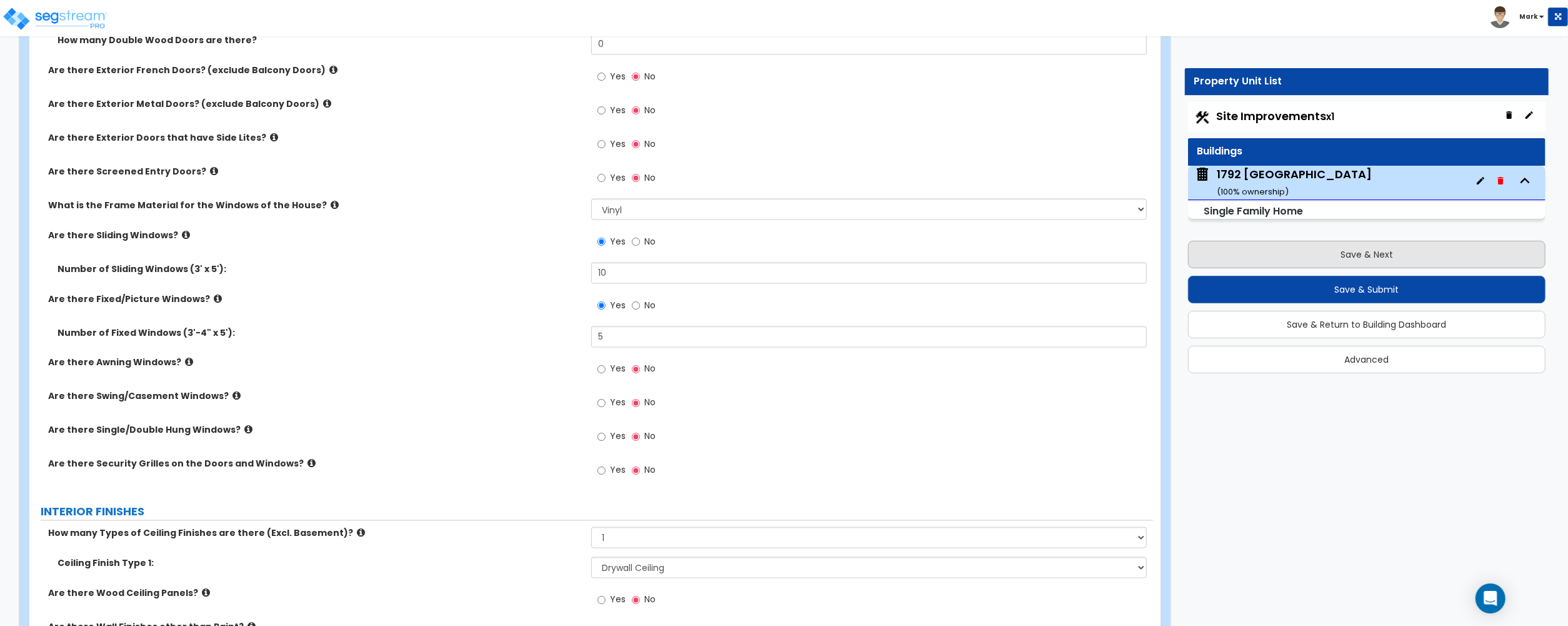
select select "2"
select select "1"
select select "2"
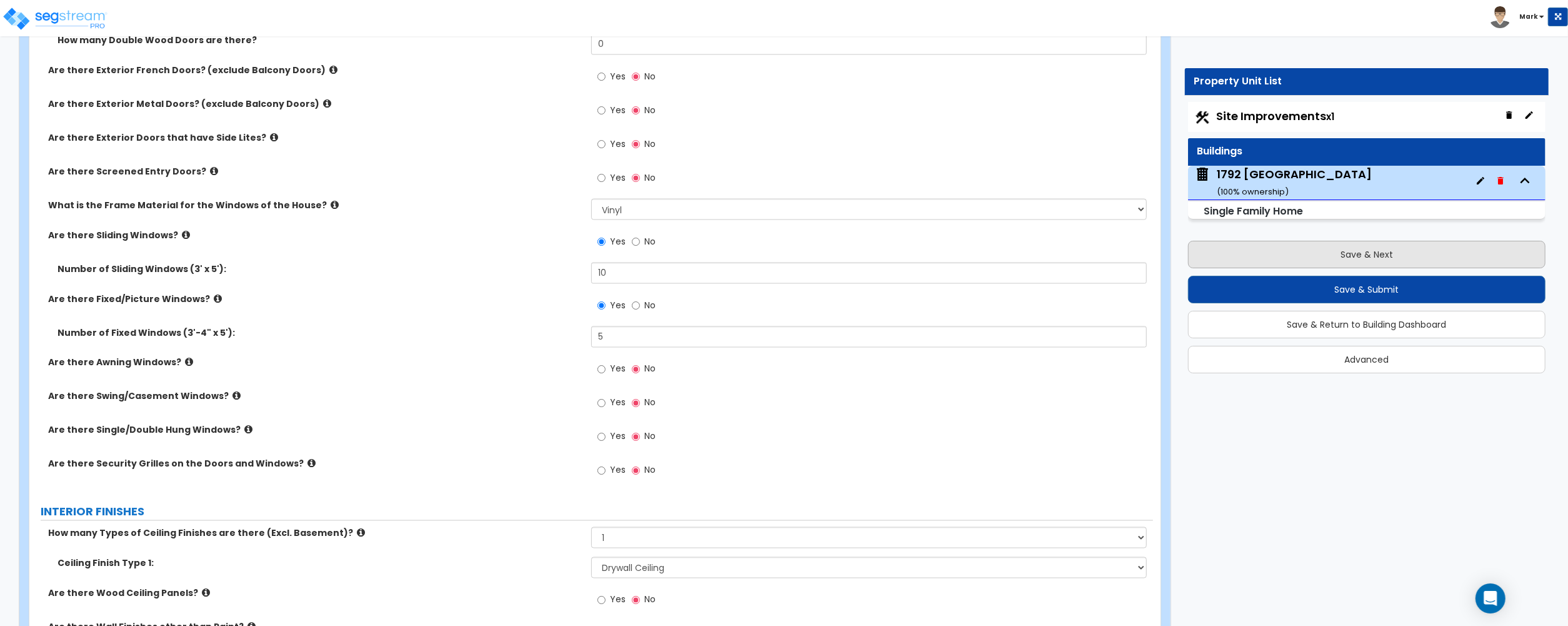
select select "3"
select select "2"
select select "6"
select select "4"
select select "3"
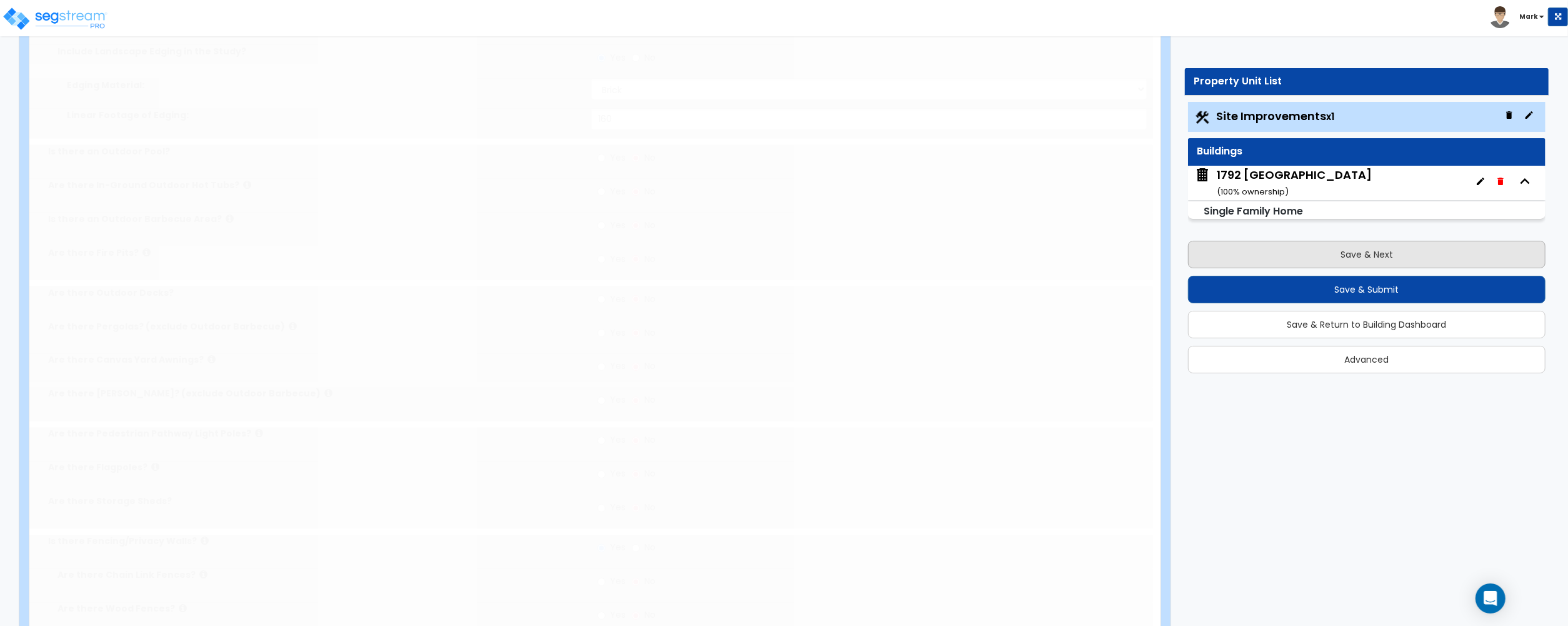
scroll to position [0, 0]
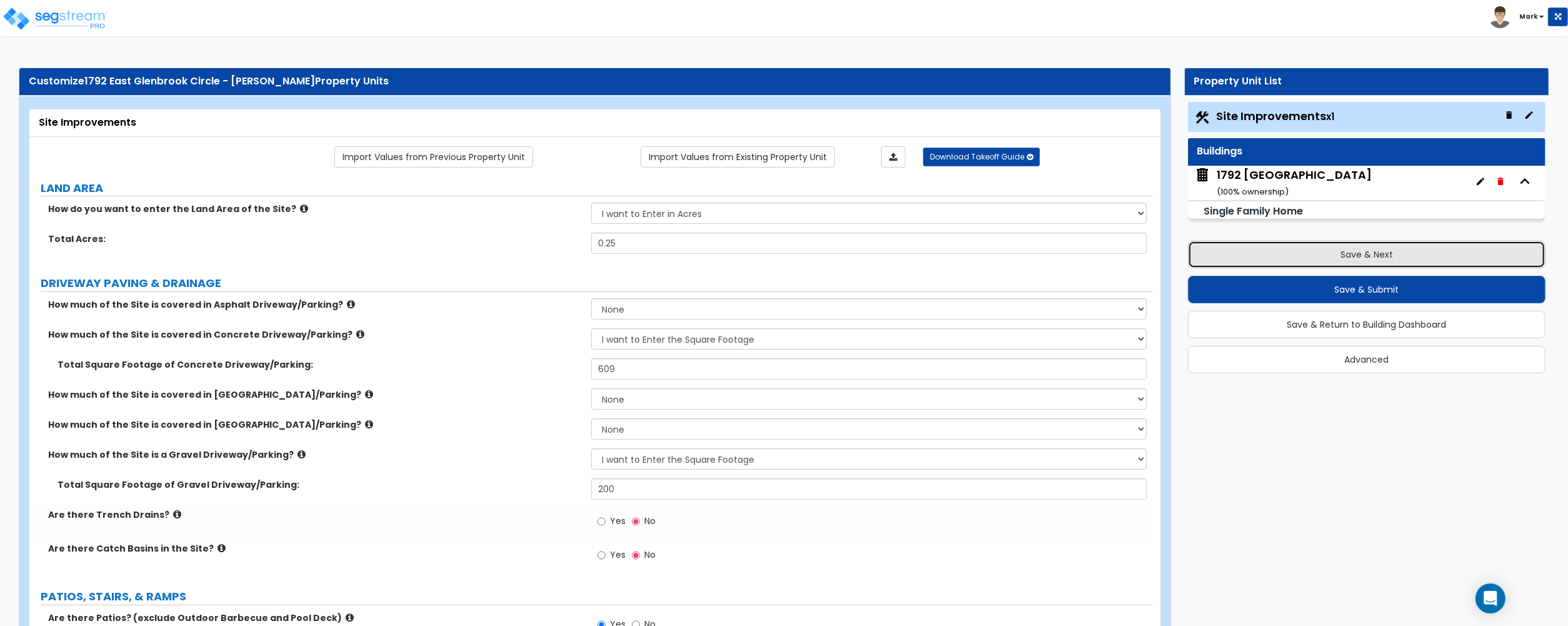
click at [1340, 258] on button "Save & Next" at bounding box center [1367, 254] width 358 height 28
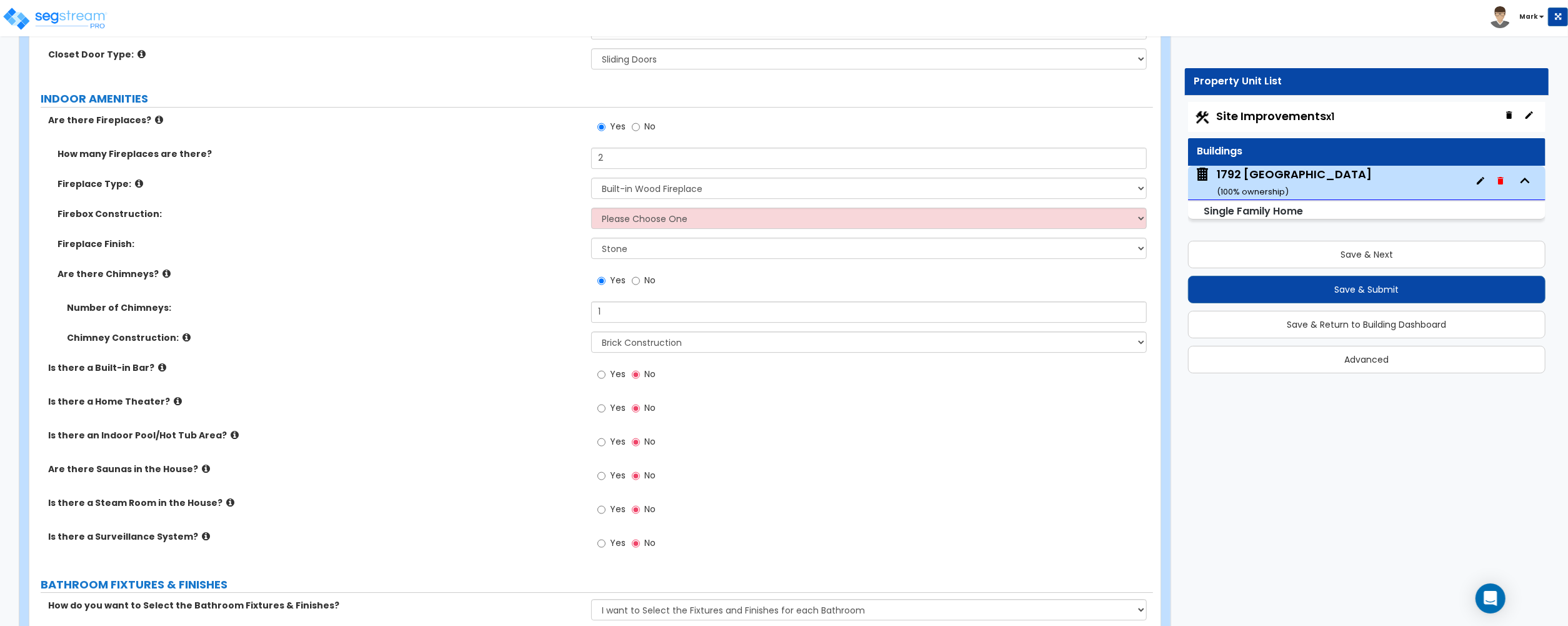
scroll to position [3811, 0]
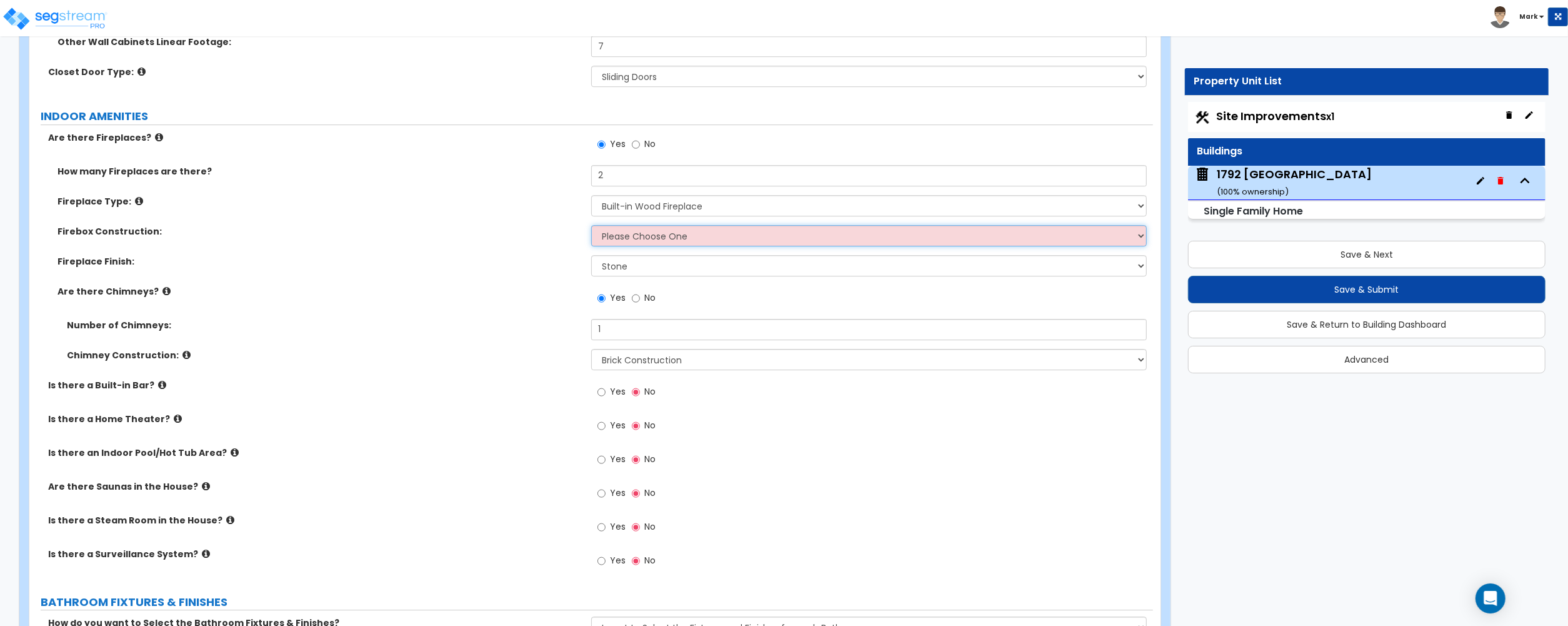
click at [629, 234] on select "Please Choose One Brick Stone I Don't Know, Please Choose for me" at bounding box center [868, 235] width 555 height 21
click at [591, 227] on select "Please Choose One Brick Stone I Don't Know, Please Choose for me" at bounding box center [868, 235] width 555 height 21
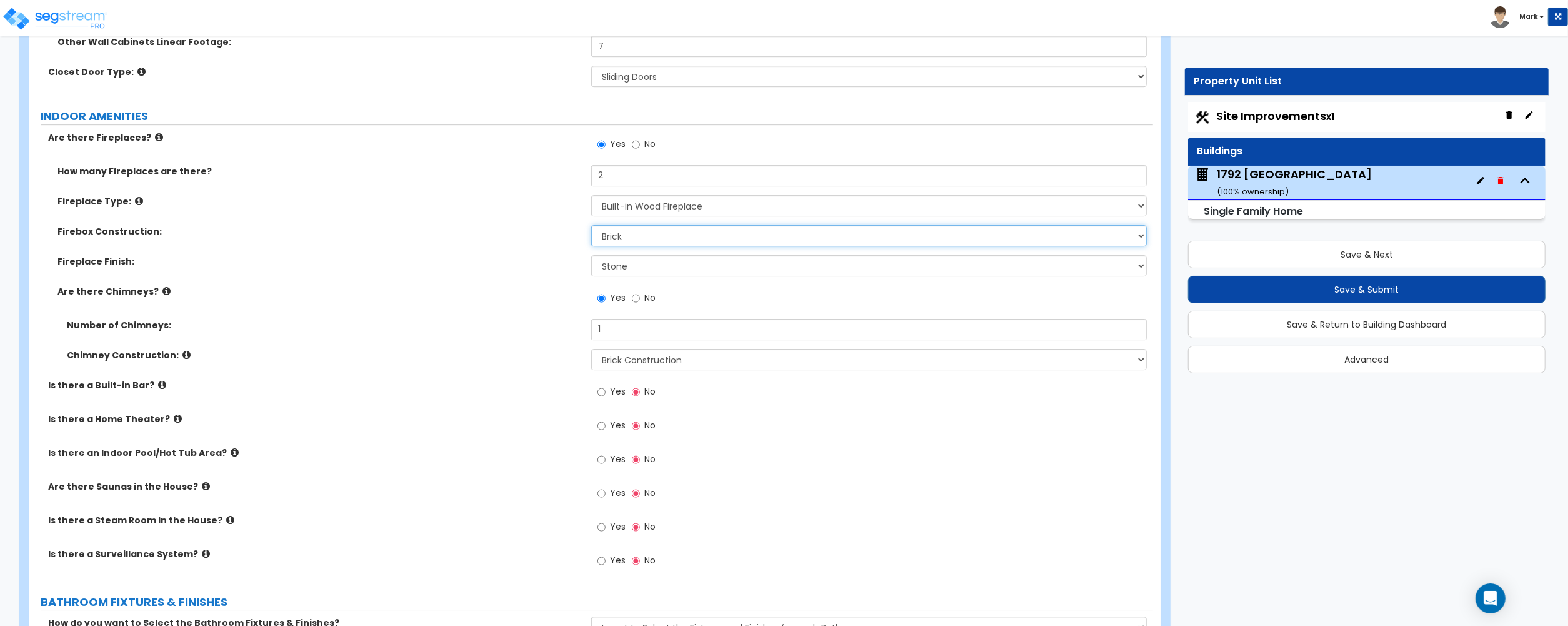
click at [623, 242] on select "Please Choose One Brick Stone I Don't Know, Please Choose for me" at bounding box center [868, 235] width 555 height 21
click at [591, 227] on select "Please Choose One Brick Stone I Don't Know, Please Choose for me" at bounding box center [868, 235] width 555 height 21
click at [620, 241] on select "Please Choose One Brick Stone I Don't Know, Please Choose for me" at bounding box center [868, 235] width 555 height 21
click at [591, 227] on select "Please Choose One Brick Stone I Don't Know, Please Choose for me" at bounding box center [868, 235] width 555 height 21
click at [618, 273] on select "None Brick Stone Tile Painted Molding" at bounding box center [868, 265] width 555 height 21
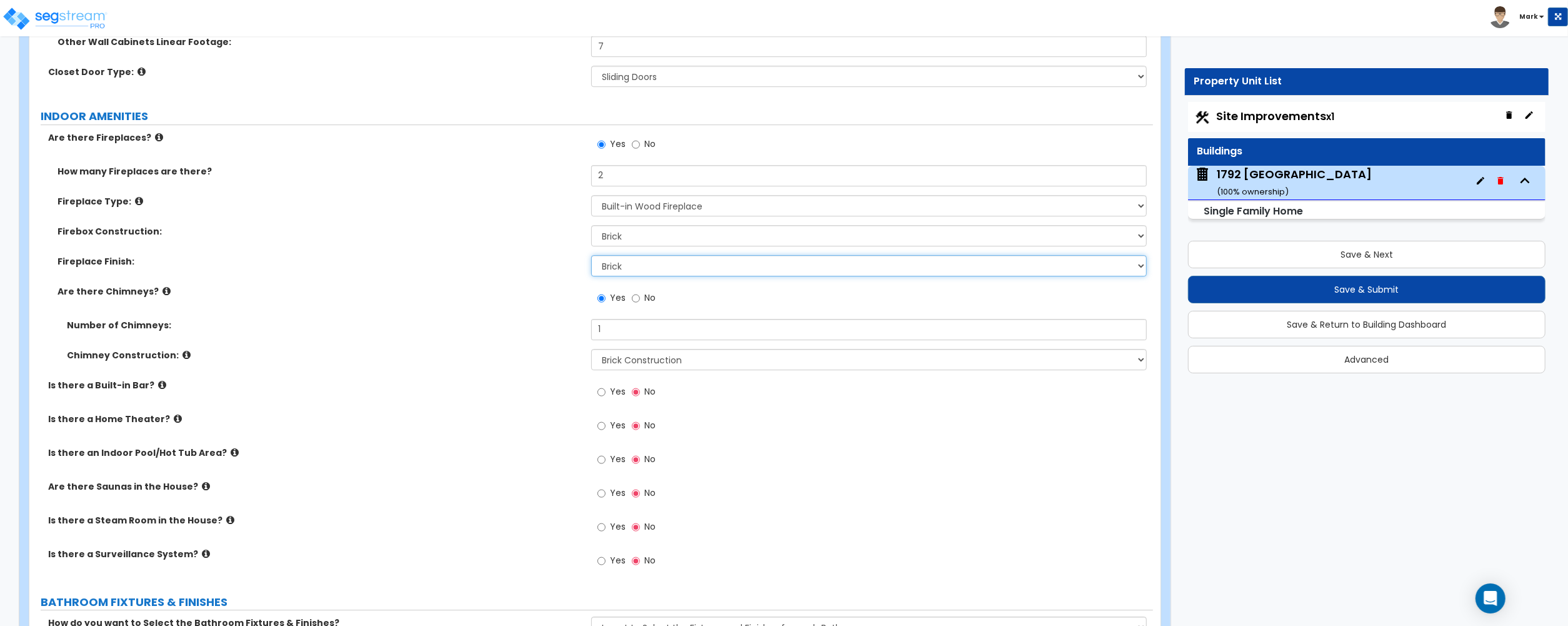
click at [591, 257] on select "None Brick Stone Tile Painted Molding" at bounding box center [868, 265] width 555 height 21
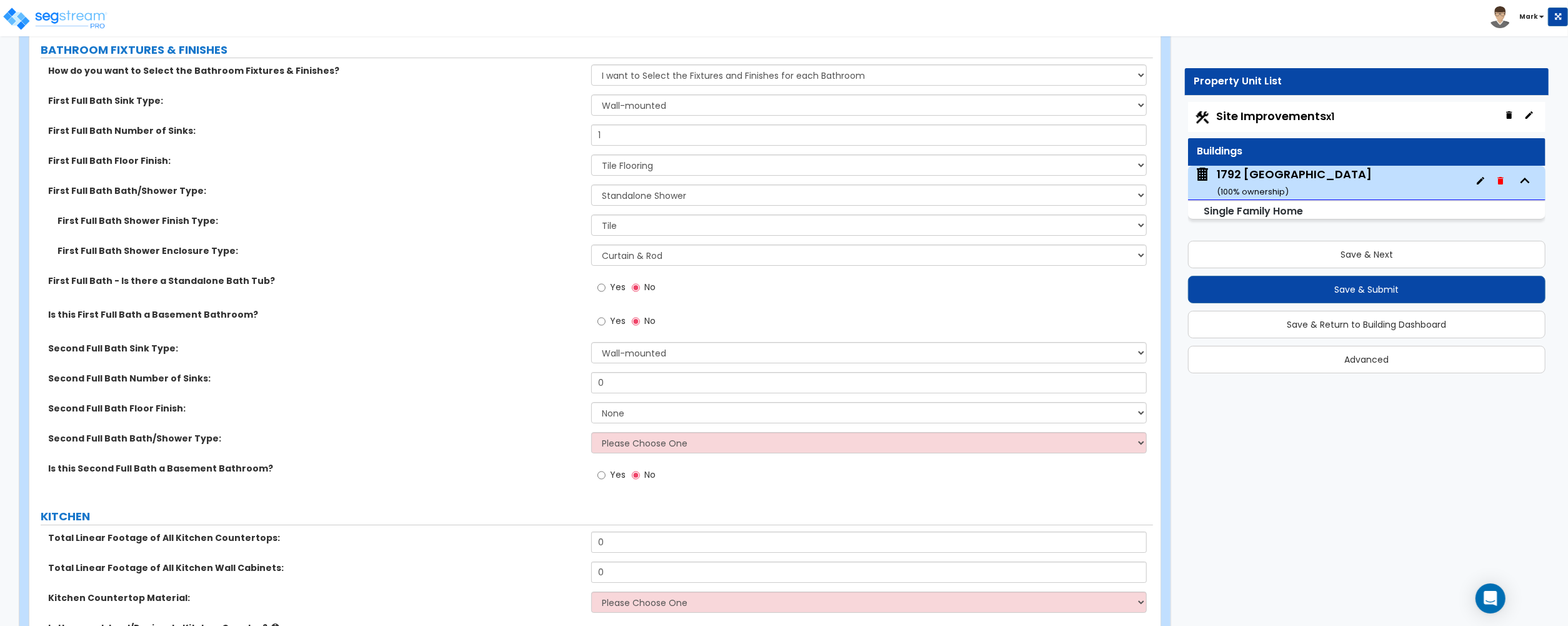
scroll to position [4394, 0]
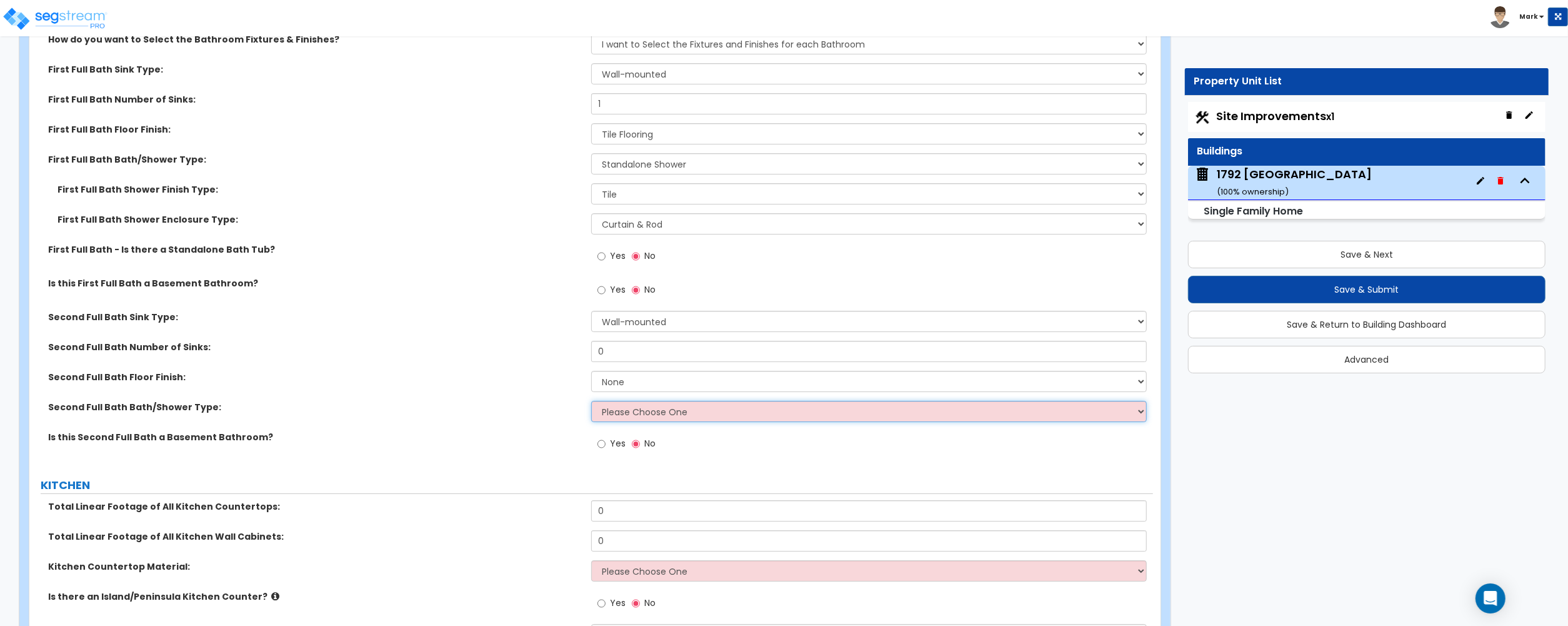
click at [618, 417] on select "Please Choose One Standalone Shower Bathtub - Shower Combo" at bounding box center [868, 411] width 555 height 21
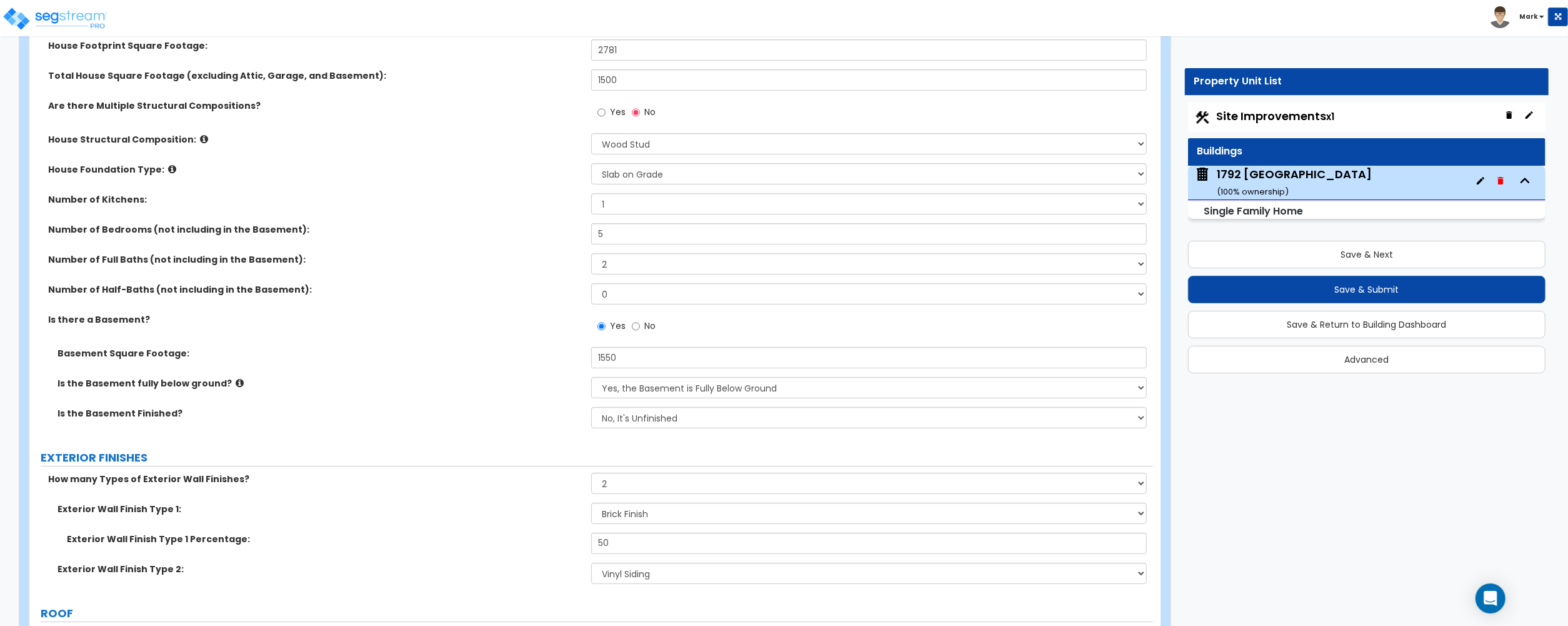
scroll to position [333, 0]
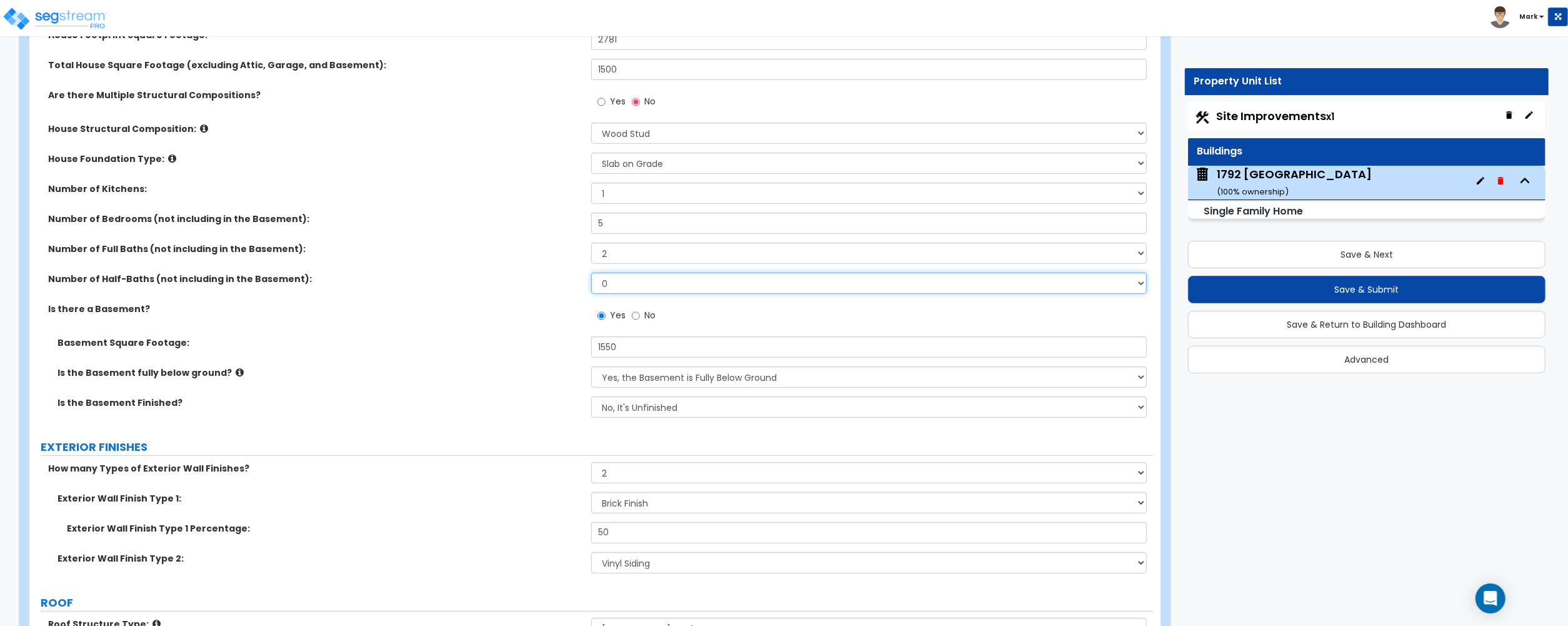
click at [631, 278] on select "0 1 2 3 4 5" at bounding box center [868, 282] width 555 height 21
click at [631, 280] on select "0 1 2 3 4 5" at bounding box center [868, 282] width 555 height 21
click at [591, 274] on select "0 1 2 3 4 5" at bounding box center [868, 282] width 555 height 21
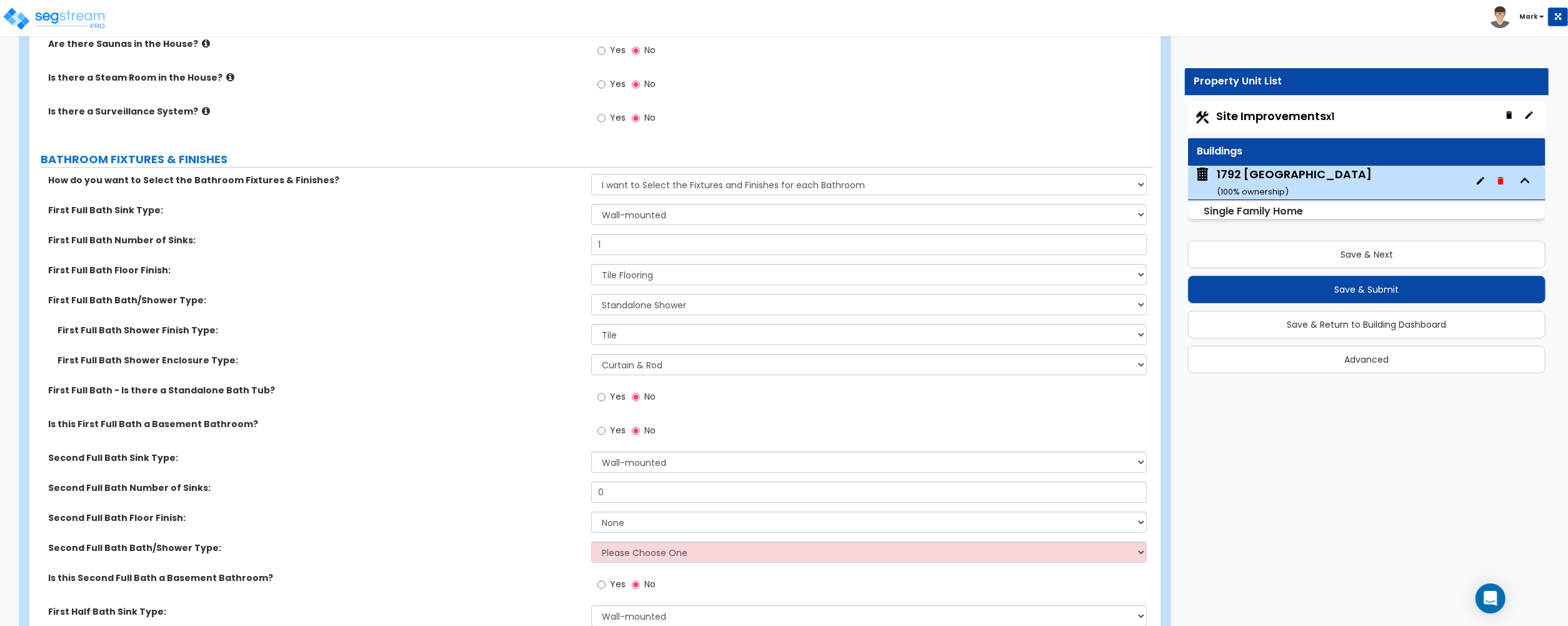
scroll to position [4293, 0]
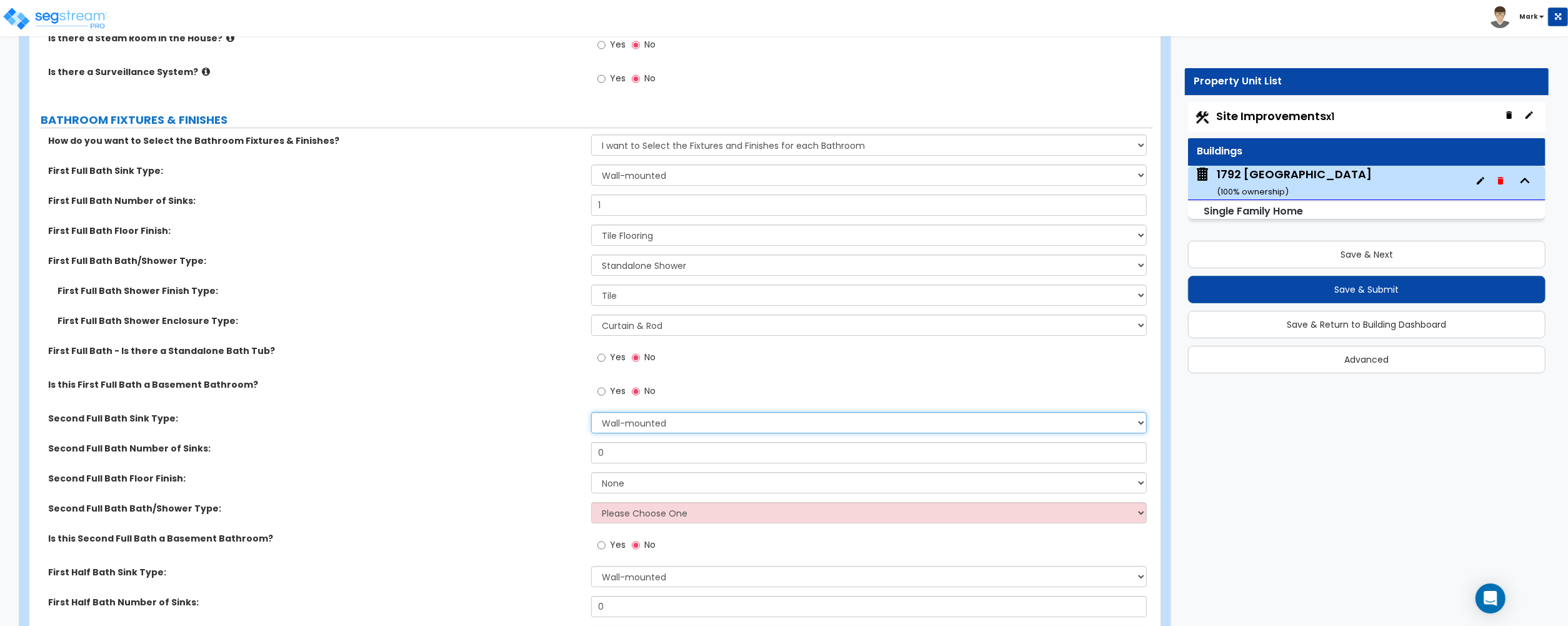
click at [633, 430] on select "Wall-mounted Pedestal-mounted Vanity-mounted" at bounding box center [868, 422] width 555 height 21
click at [591, 416] on select "Wall-mounted Pedestal-mounted Vanity-mounted" at bounding box center [868, 422] width 555 height 21
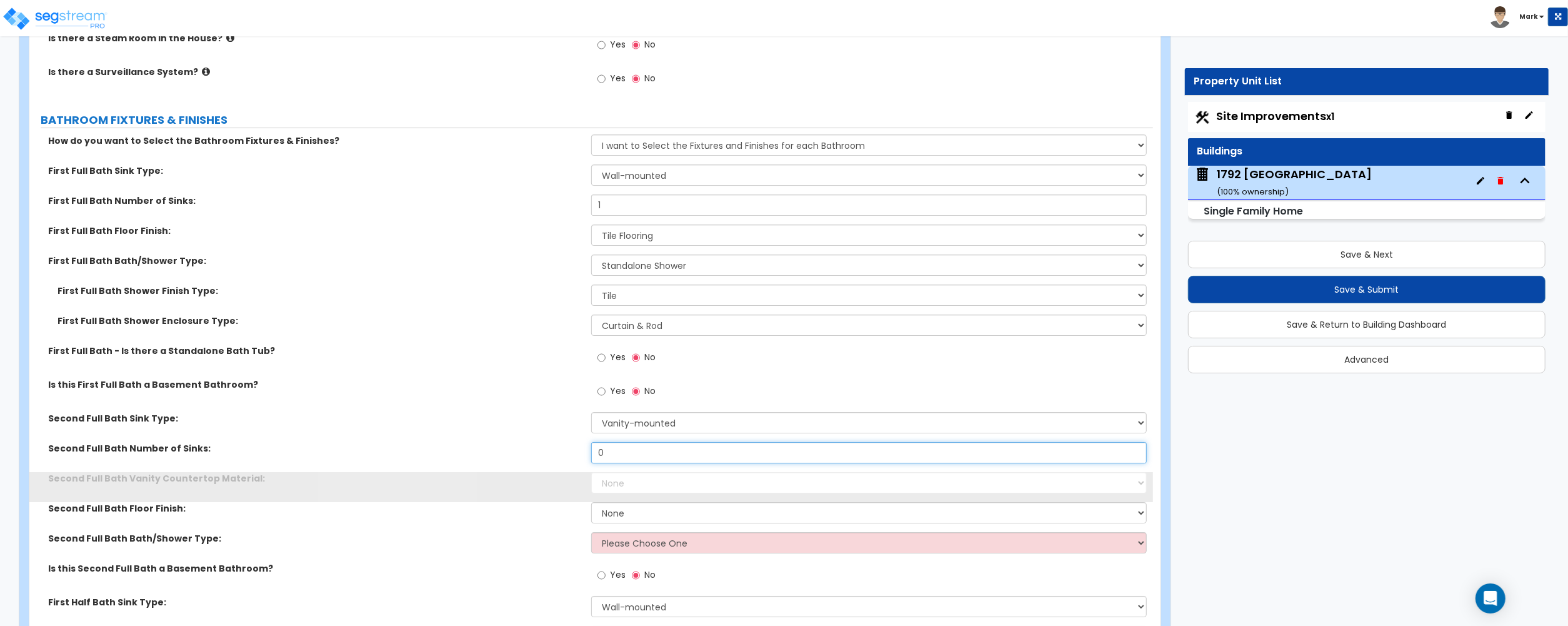
click at [633, 459] on input "0" at bounding box center [868, 452] width 555 height 21
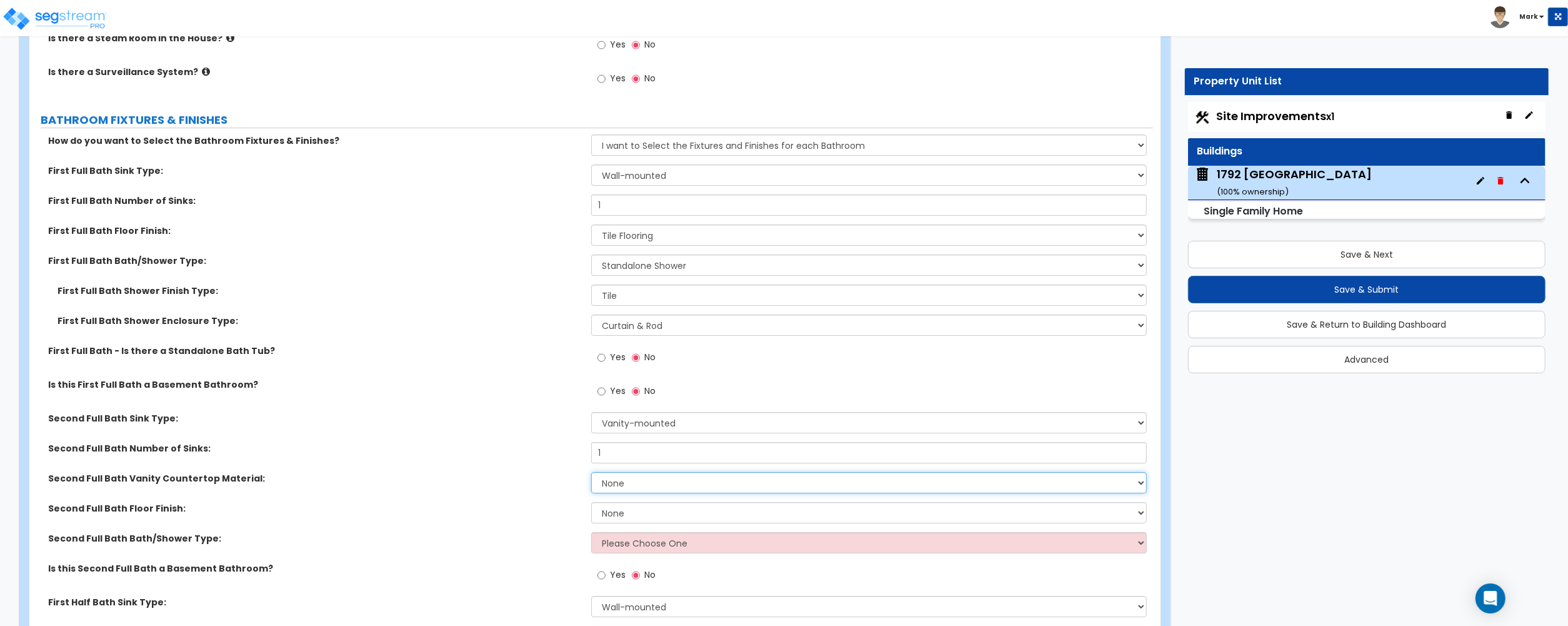
click at [636, 483] on select "None Plastic Laminate Solid Surface Stone Quartz Marble Tile Wood Stainless Ste…" at bounding box center [868, 481] width 555 height 21
click at [591, 475] on select "None Plastic Laminate Solid Surface Stone Quartz Marble Tile Wood Stainless Ste…" at bounding box center [868, 481] width 555 height 21
click at [613, 394] on span "Yes" at bounding box center [618, 391] width 16 height 13
click at [606, 394] on input "Yes" at bounding box center [601, 392] width 8 height 14
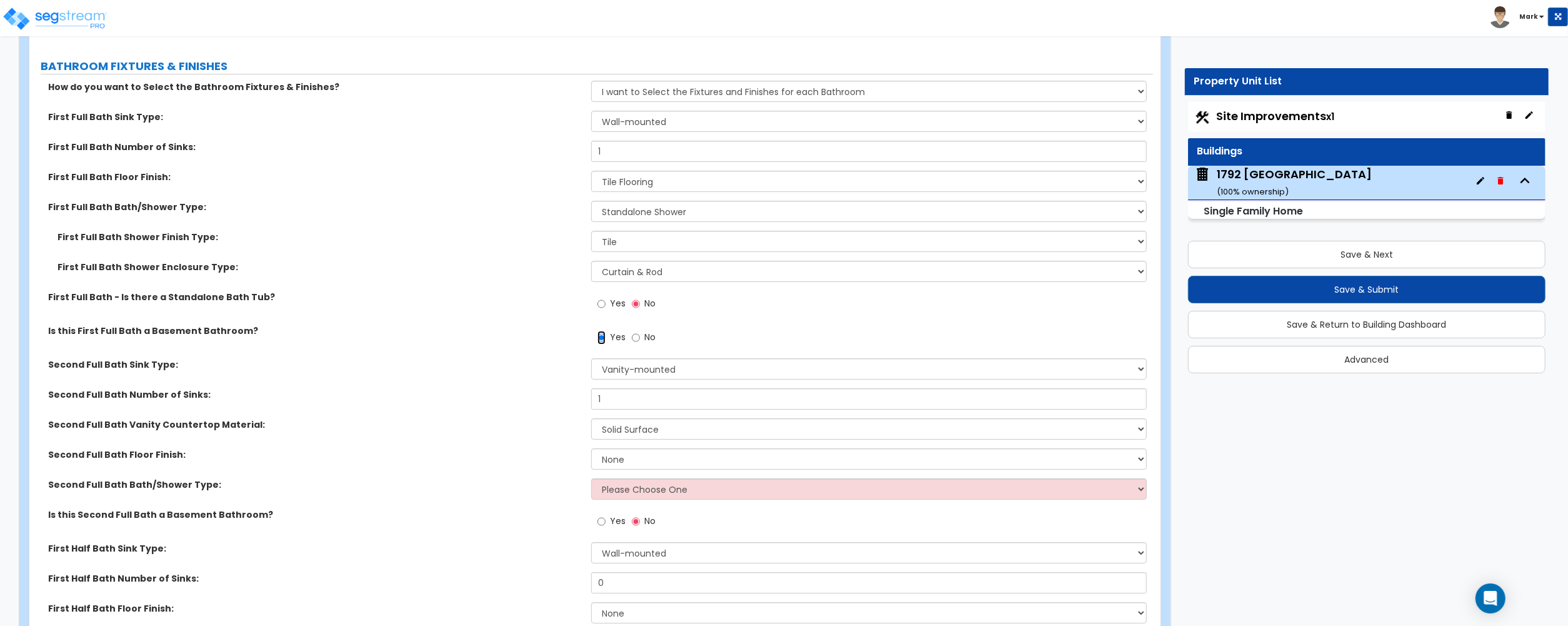
scroll to position [4376, 0]
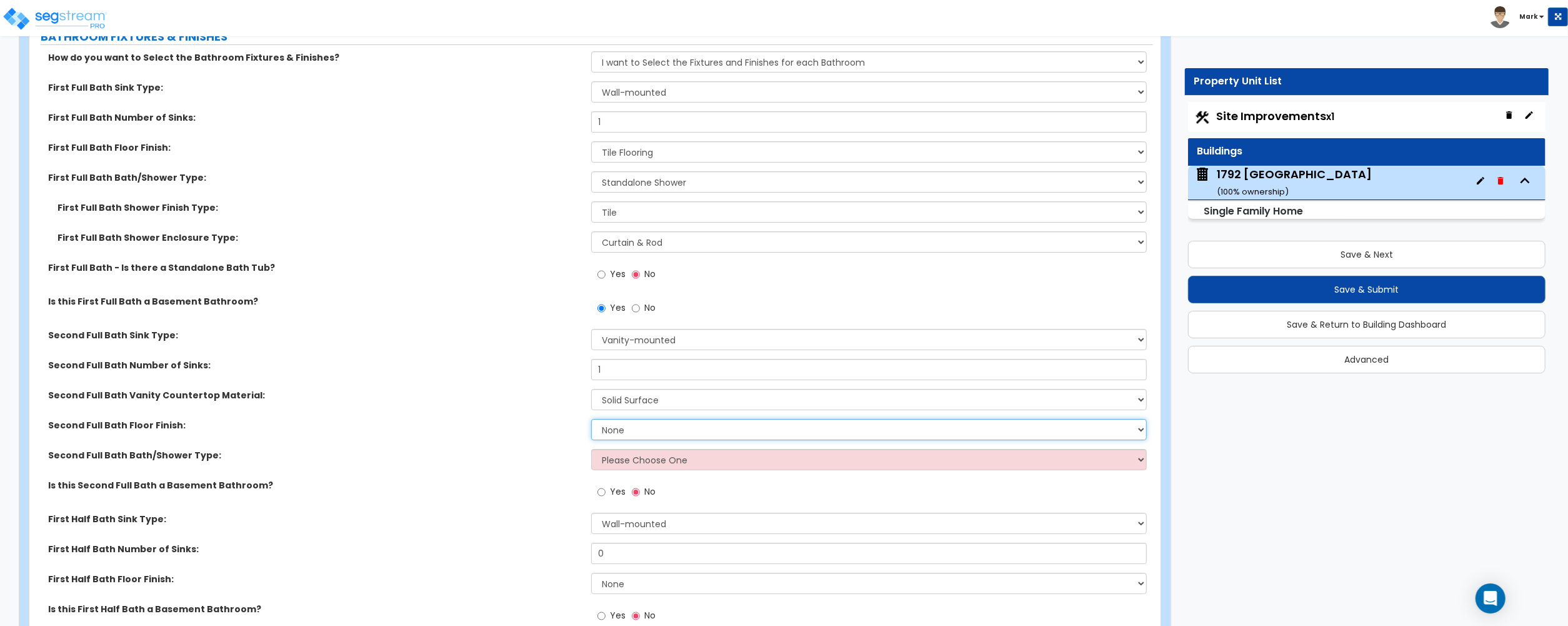
click at [633, 434] on select "None Tile Flooring Hardwood Flooring Resilient Laminate Flooring VCT Flooring S…" at bounding box center [868, 429] width 555 height 21
click at [591, 422] on select "None Tile Flooring Hardwood Flooring Resilient Laminate Flooring VCT Flooring S…" at bounding box center [868, 429] width 555 height 21
click at [636, 464] on select "Please Choose One Standalone Shower Bathtub - Shower Combo" at bounding box center [868, 459] width 555 height 21
click at [633, 464] on select "Please Choose One Standalone Shower Bathtub - Shower Combo" at bounding box center [868, 459] width 555 height 21
click at [591, 452] on select "Please Choose One Standalone Shower Bathtub - Shower Combo" at bounding box center [868, 459] width 555 height 21
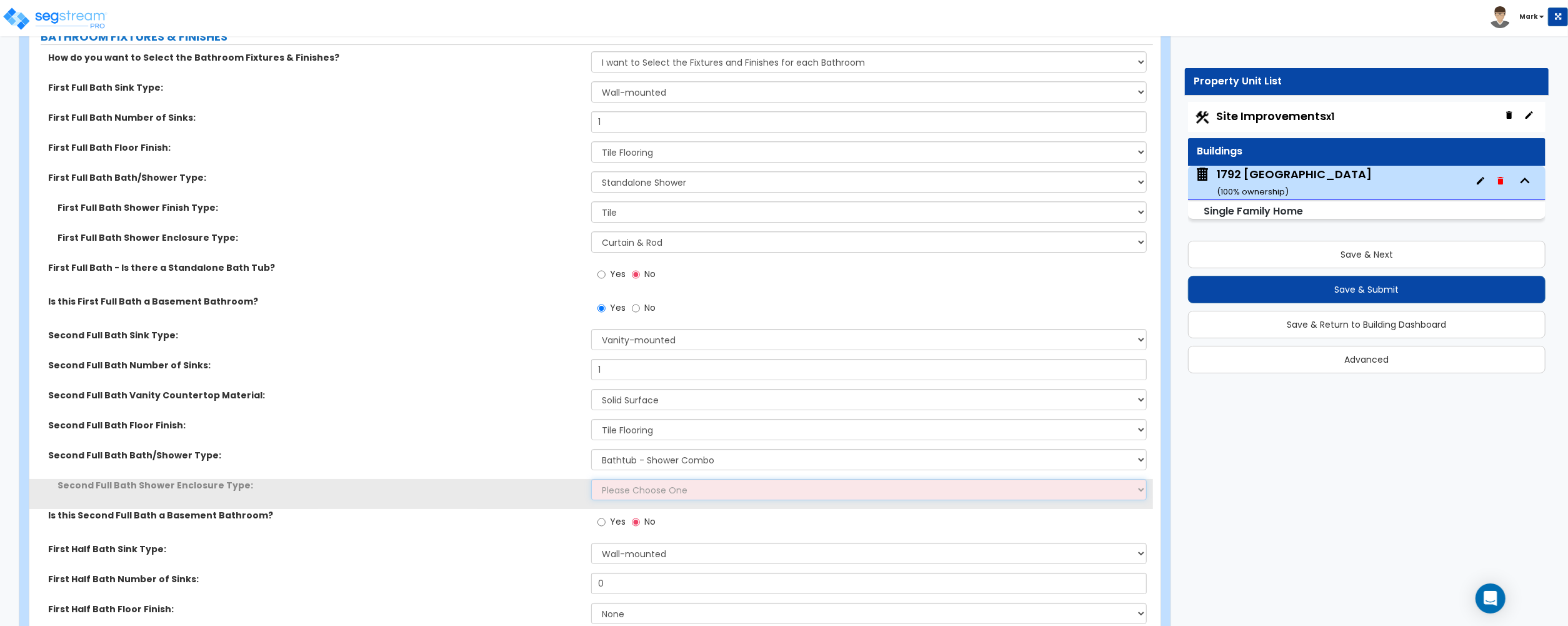
click at [628, 493] on select "Please Choose One Curtain & Rod Glass Sliding Doors Glass Hinged Doors" at bounding box center [868, 488] width 555 height 21
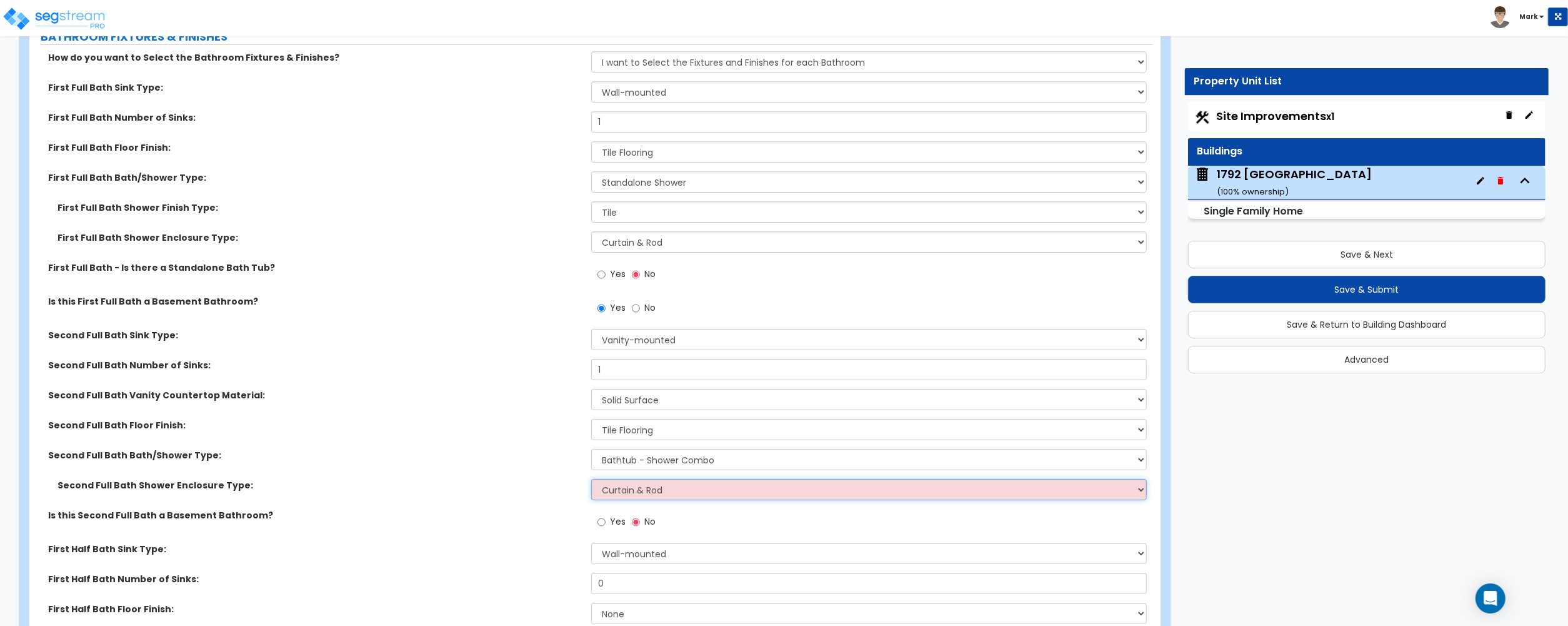
click at [591, 481] on select "Please Choose One Curtain & Rod Glass Sliding Doors Glass Hinged Doors" at bounding box center [868, 488] width 555 height 21
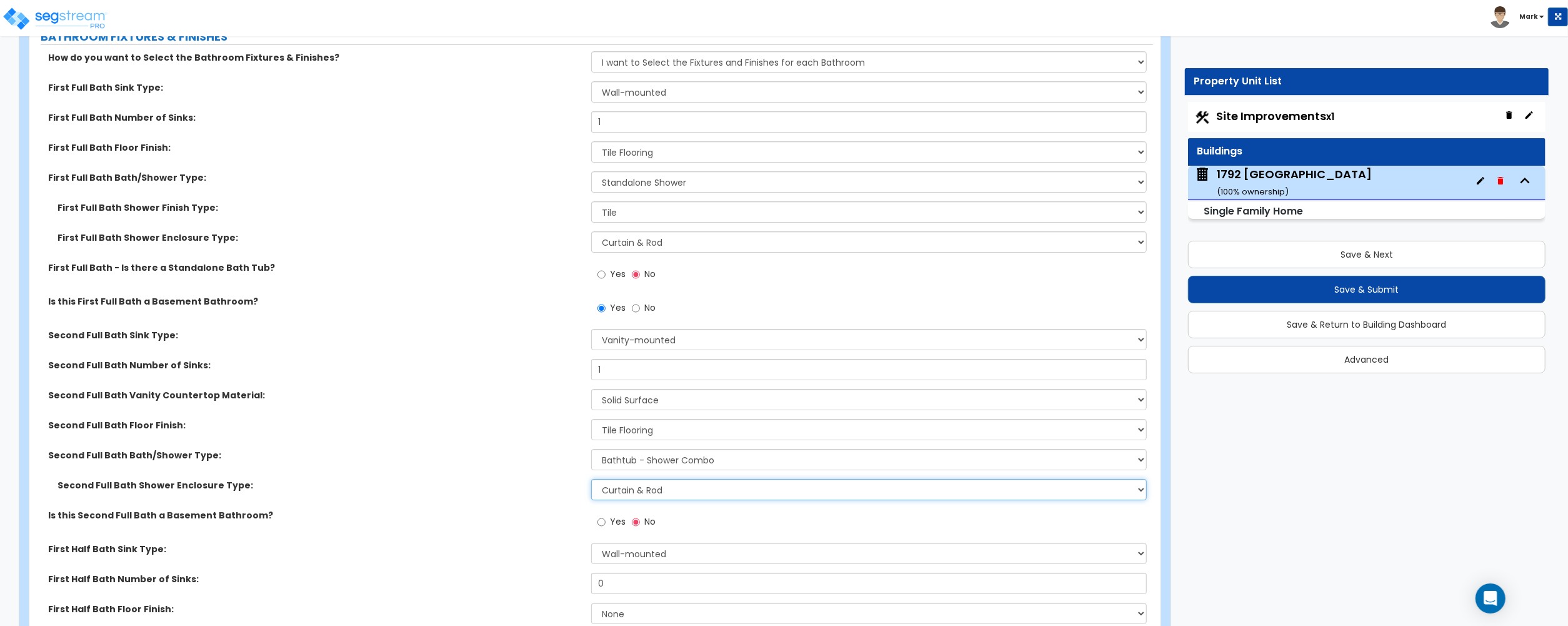
scroll to position [4459, 0]
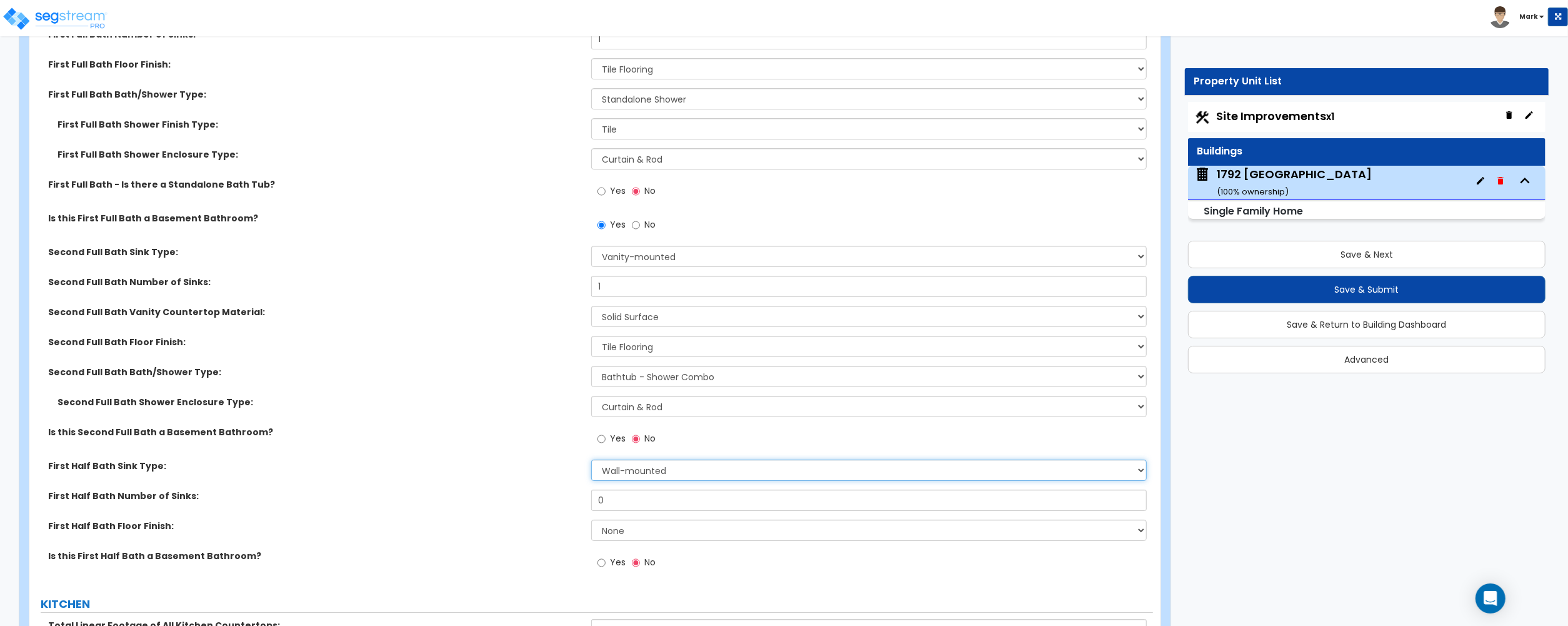
click at [670, 475] on select "Wall-mounted Pedestal-mounted Vanity-mounted" at bounding box center [868, 470] width 555 height 21
click at [591, 463] on select "Wall-mounted Pedestal-mounted Vanity-mounted" at bounding box center [868, 470] width 555 height 21
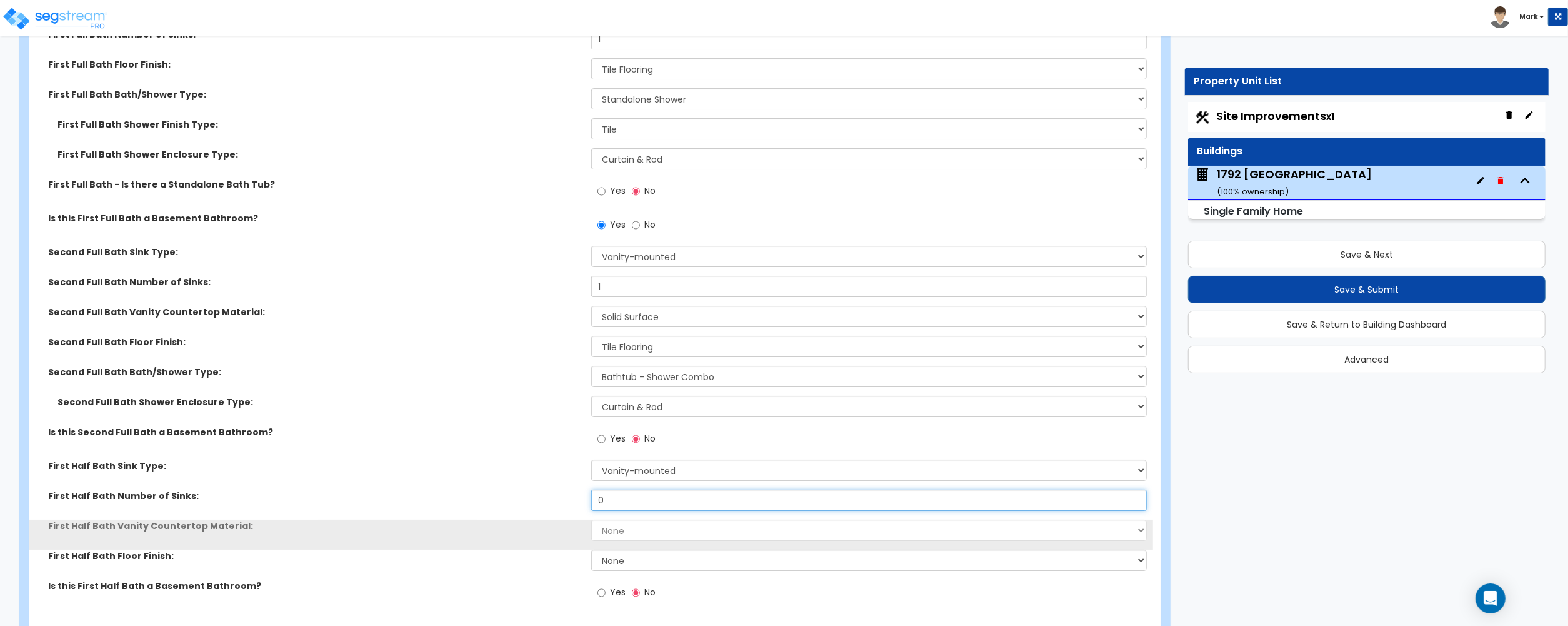
click at [646, 507] on input "0" at bounding box center [868, 499] width 555 height 21
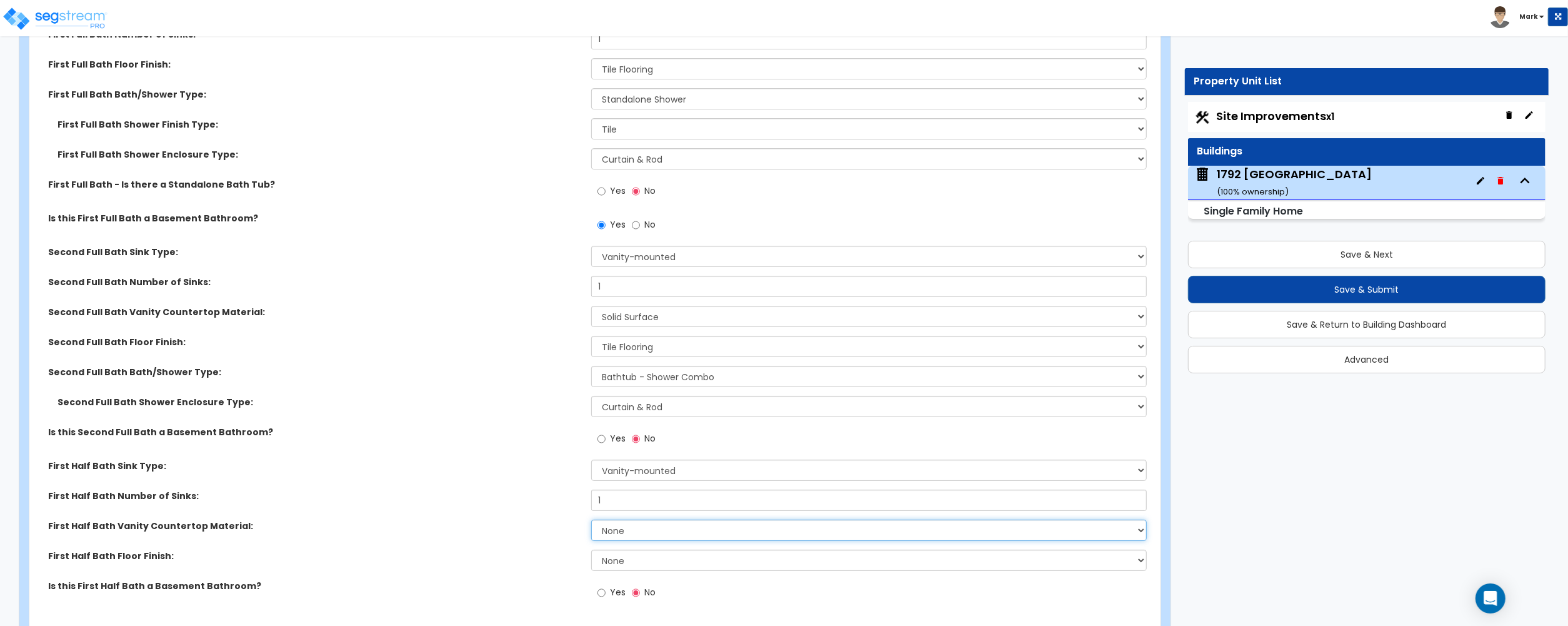
click at [626, 526] on select "None Plastic Laminate Solid Surface Stone Quartz Marble Tile Wood Stainless Ste…" at bounding box center [868, 529] width 555 height 21
click at [591, 522] on select "None Plastic Laminate Solid Surface Stone Quartz Marble Tile Wood Stainless Ste…" at bounding box center [868, 529] width 555 height 21
click at [636, 559] on select "None Tile Flooring Hardwood Flooring Resilient Laminate Flooring VCT Flooring S…" at bounding box center [868, 559] width 555 height 21
click at [591, 552] on select "None Tile Flooring Hardwood Flooring Resilient Laminate Flooring VCT Flooring S…" at bounding box center [868, 559] width 555 height 21
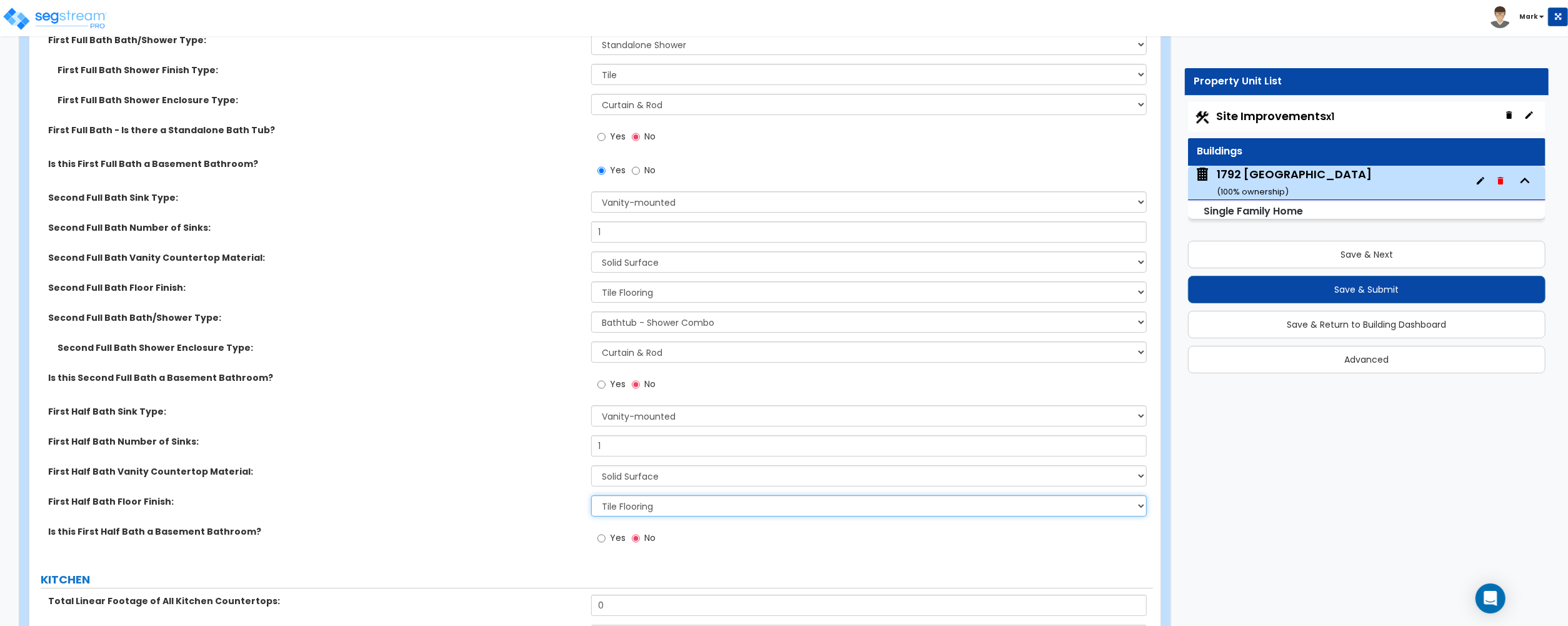
scroll to position [4542, 0]
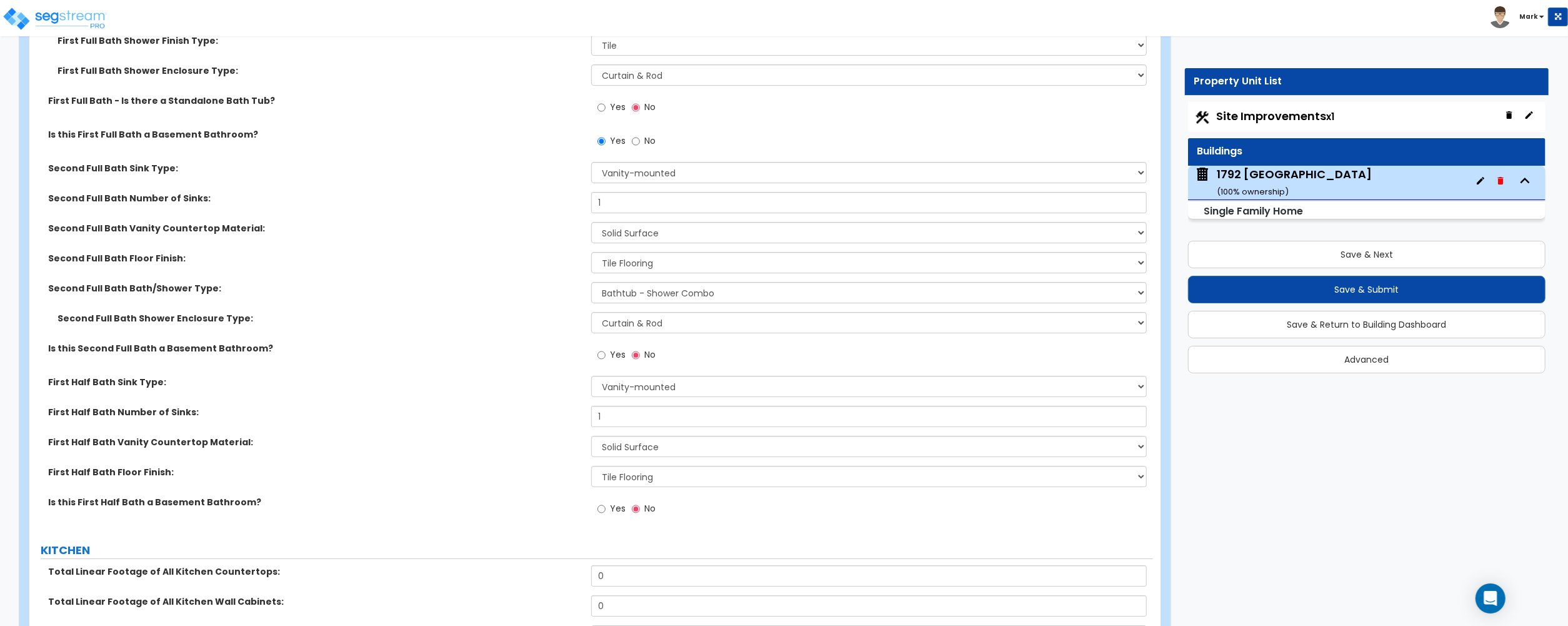
click at [613, 506] on span "Yes" at bounding box center [618, 508] width 16 height 13
click at [606, 506] on input "Yes" at bounding box center [601, 509] width 8 height 14
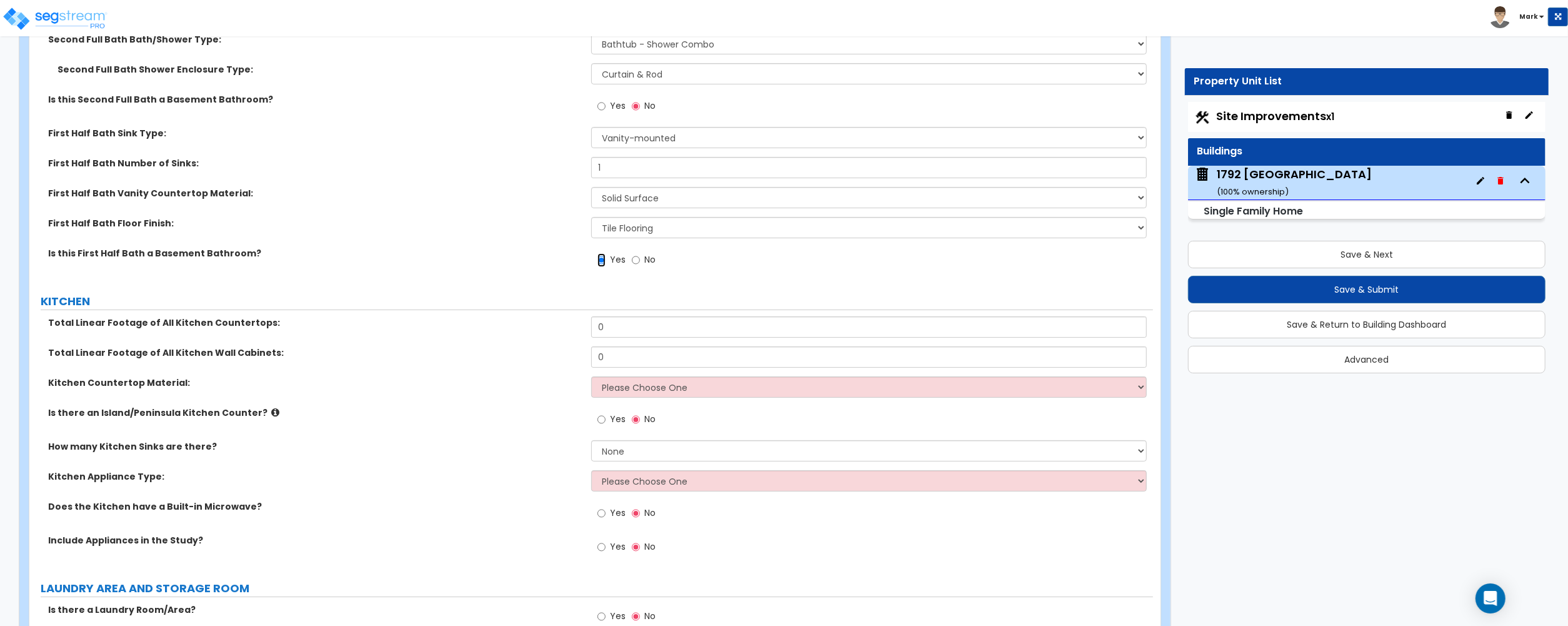
scroll to position [4793, 0]
click at [631, 321] on input "0" at bounding box center [868, 325] width 555 height 21
click at [649, 323] on input "0" at bounding box center [868, 325] width 555 height 21
click at [631, 358] on input "0" at bounding box center [868, 355] width 555 height 21
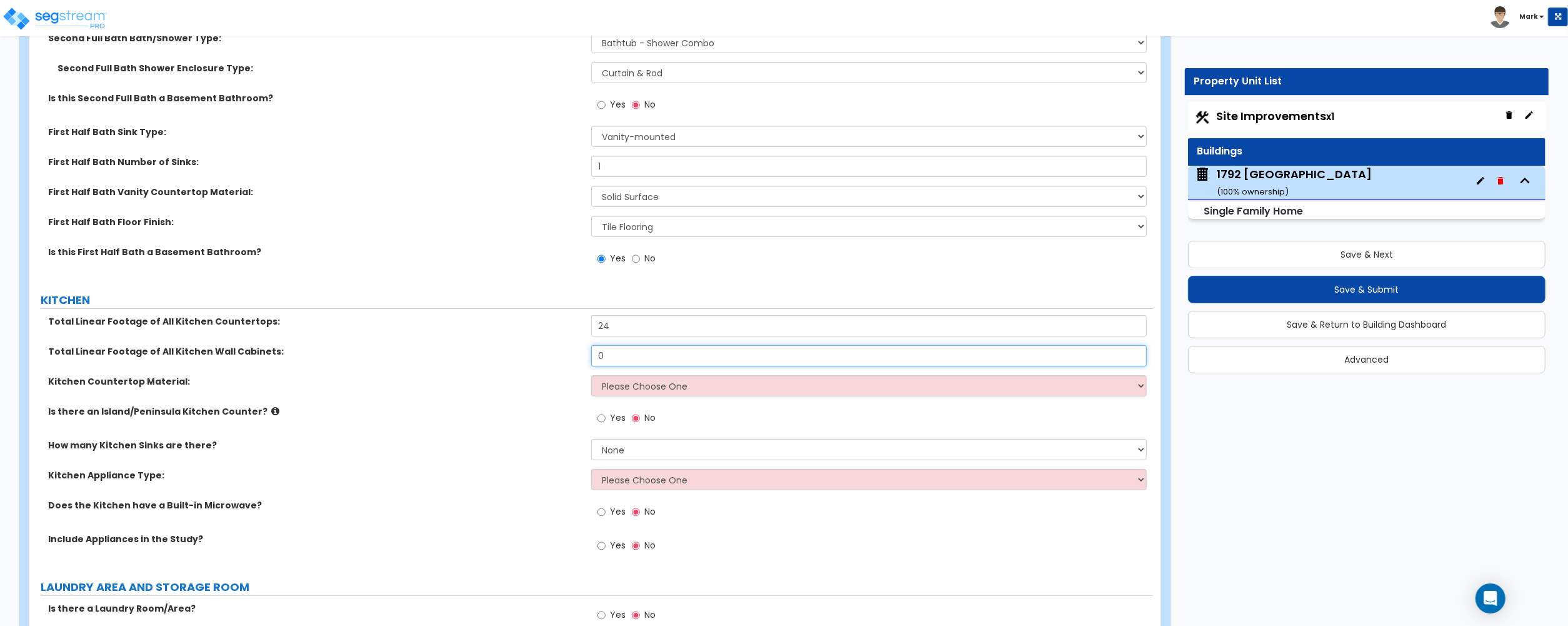
click at [631, 358] on input "0" at bounding box center [868, 355] width 555 height 21
click at [653, 333] on input "24" at bounding box center [868, 325] width 555 height 21
click at [639, 358] on input "0" at bounding box center [868, 355] width 555 height 21
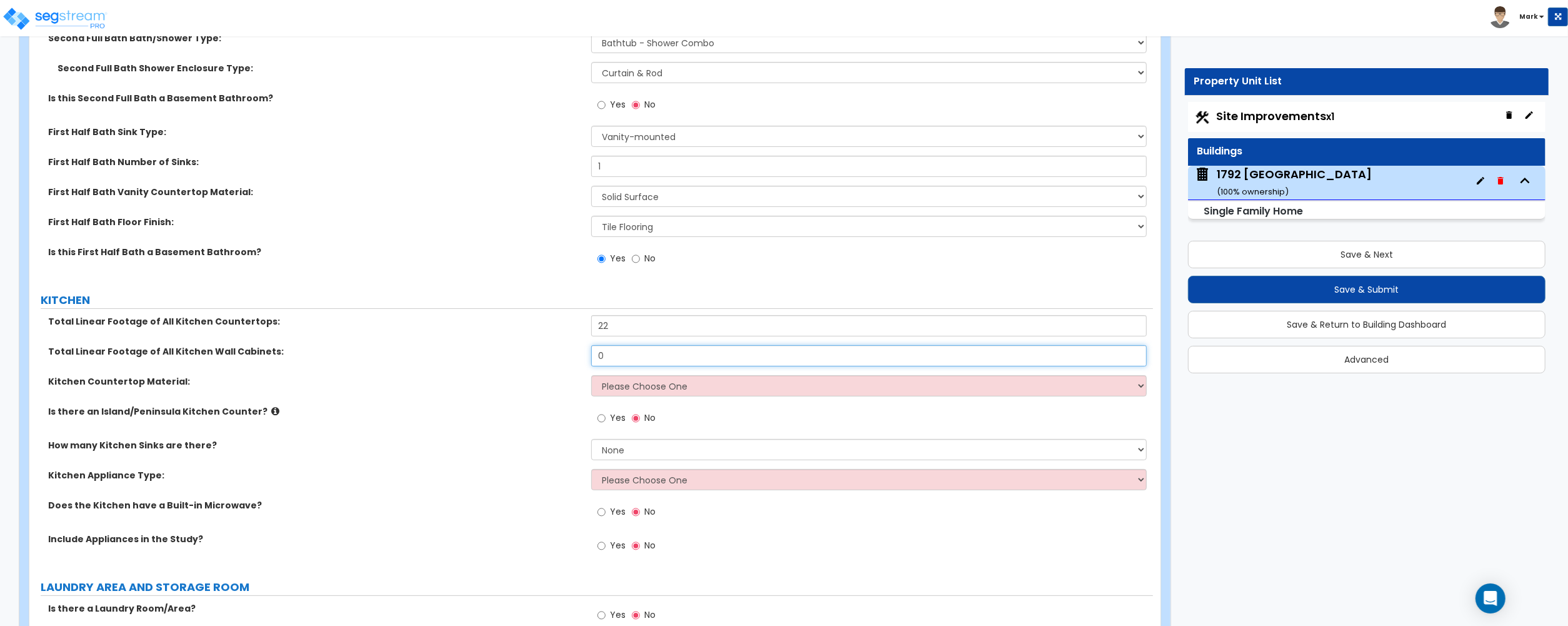
click at [658, 363] on input "0" at bounding box center [868, 355] width 555 height 21
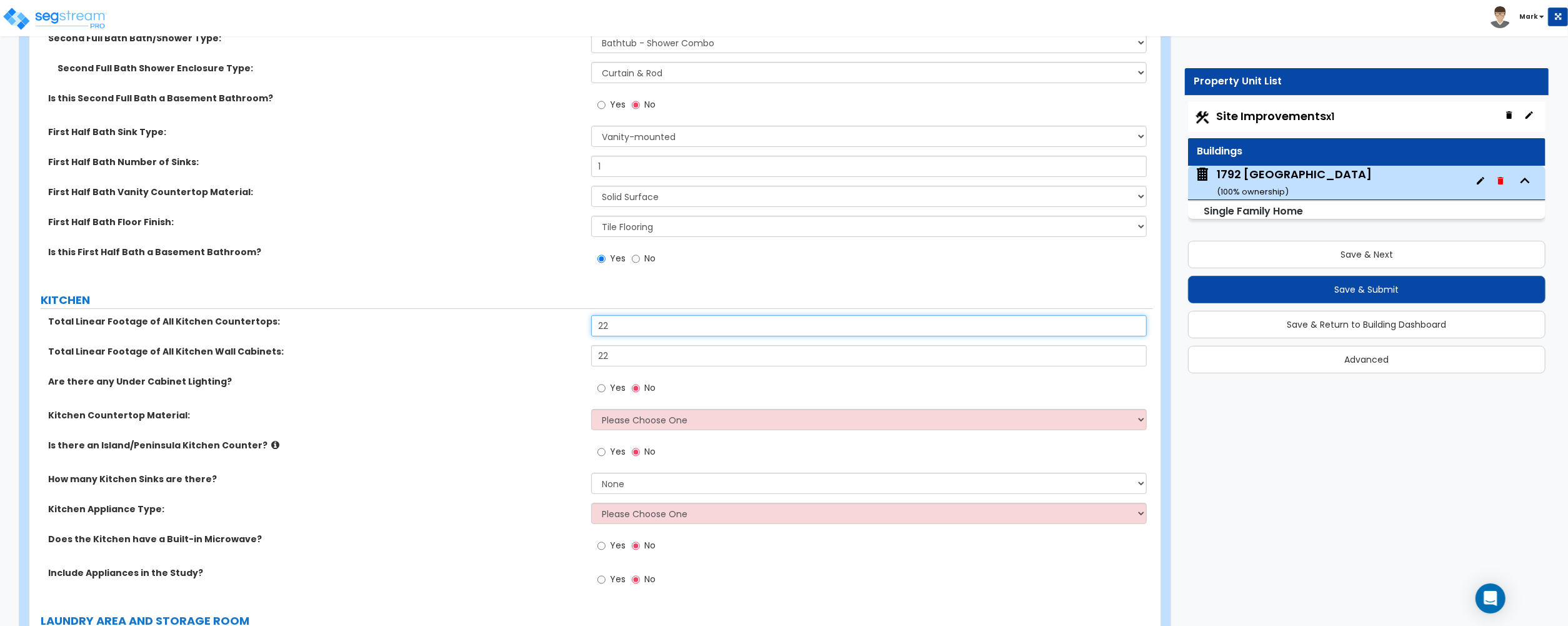
click at [641, 336] on input "22" at bounding box center [868, 325] width 555 height 21
click at [638, 427] on select "Please Choose One Plastic Laminate Solid Surface Stone Quartz Marble Tile Wood …" at bounding box center [868, 419] width 555 height 21
click at [591, 413] on select "Please Choose One Plastic Laminate Solid Surface Stone Quartz Marble Tile Wood …" at bounding box center [868, 419] width 555 height 21
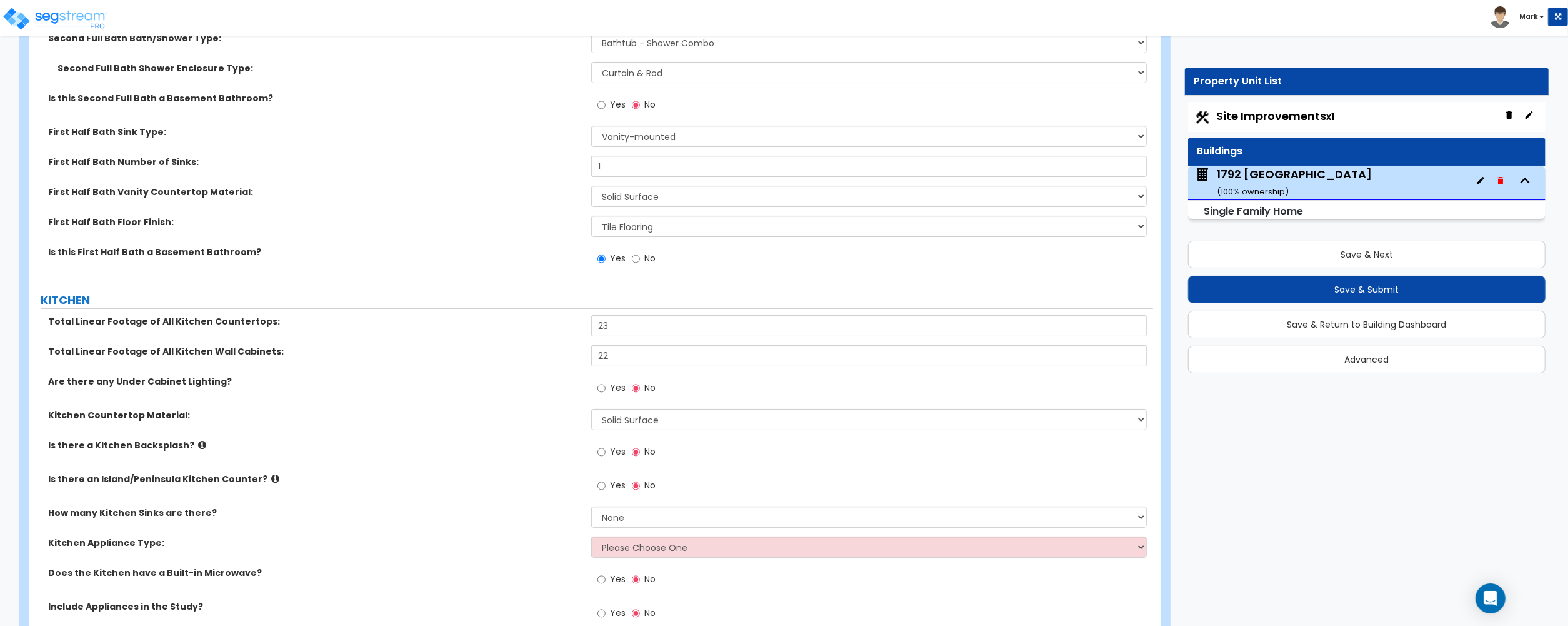
click at [613, 449] on label "Yes" at bounding box center [611, 453] width 28 height 21
click at [606, 449] on input "Yes" at bounding box center [601, 452] width 8 height 14
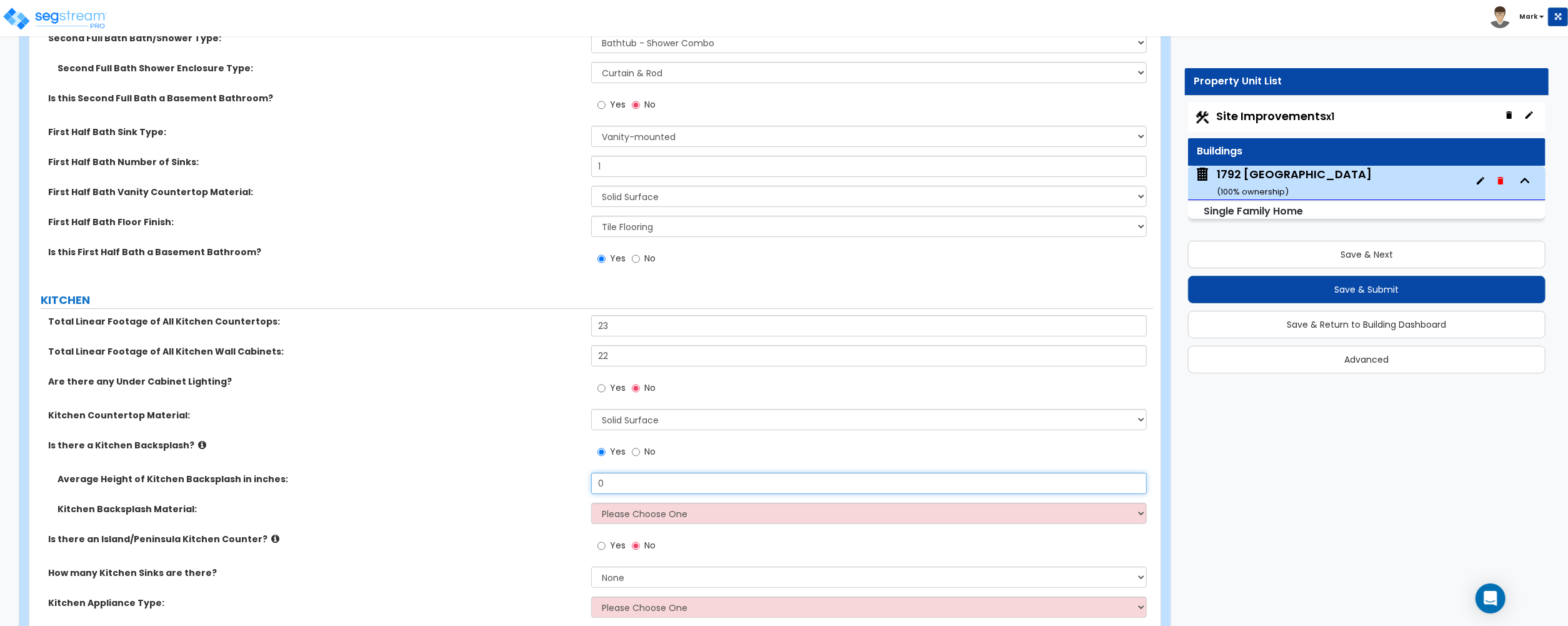
click at [621, 478] on input "0" at bounding box center [868, 482] width 555 height 21
click at [628, 510] on select "Please Choose One Plastic Laminate Solid Surface Stone Quartz Tile Stainless St…" at bounding box center [868, 512] width 555 height 21
click at [591, 506] on select "Please Choose One Plastic Laminate Solid Surface Stone Quartz Tile Stainless St…" at bounding box center [868, 512] width 555 height 21
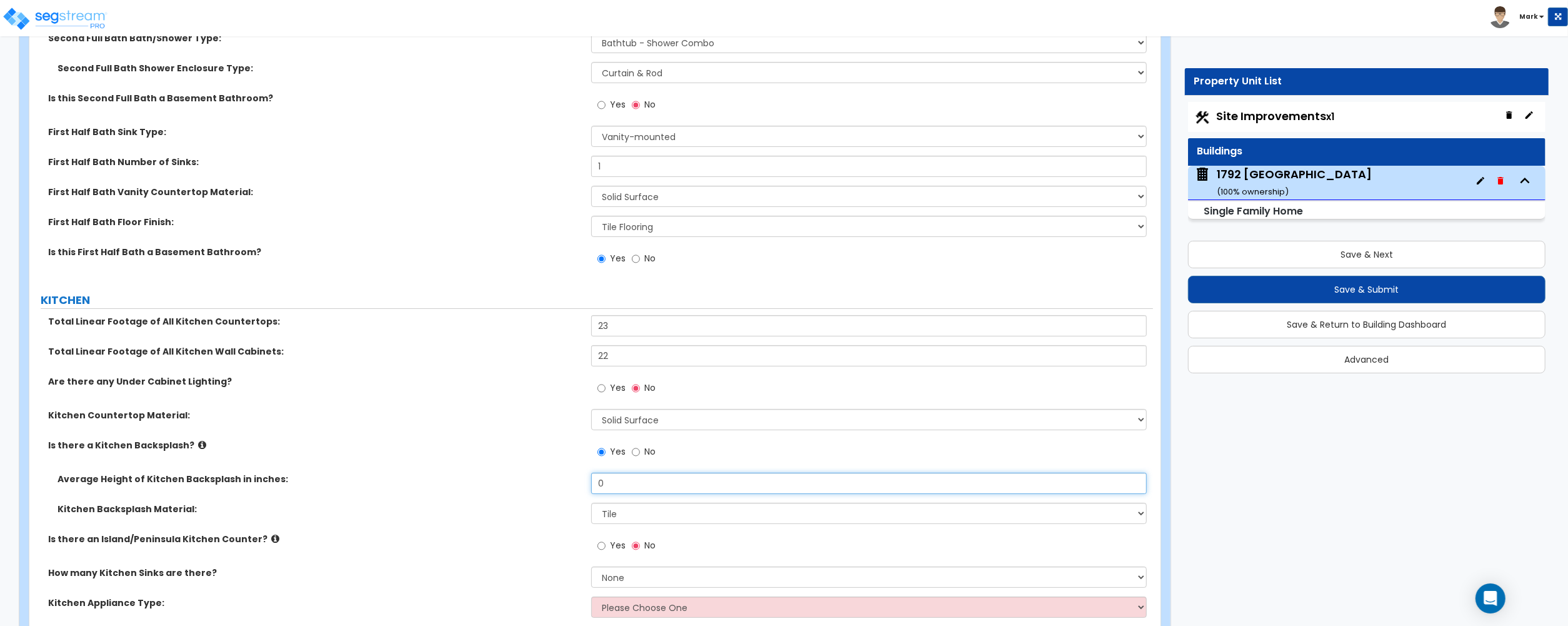
click at [616, 482] on input "0" at bounding box center [868, 482] width 555 height 21
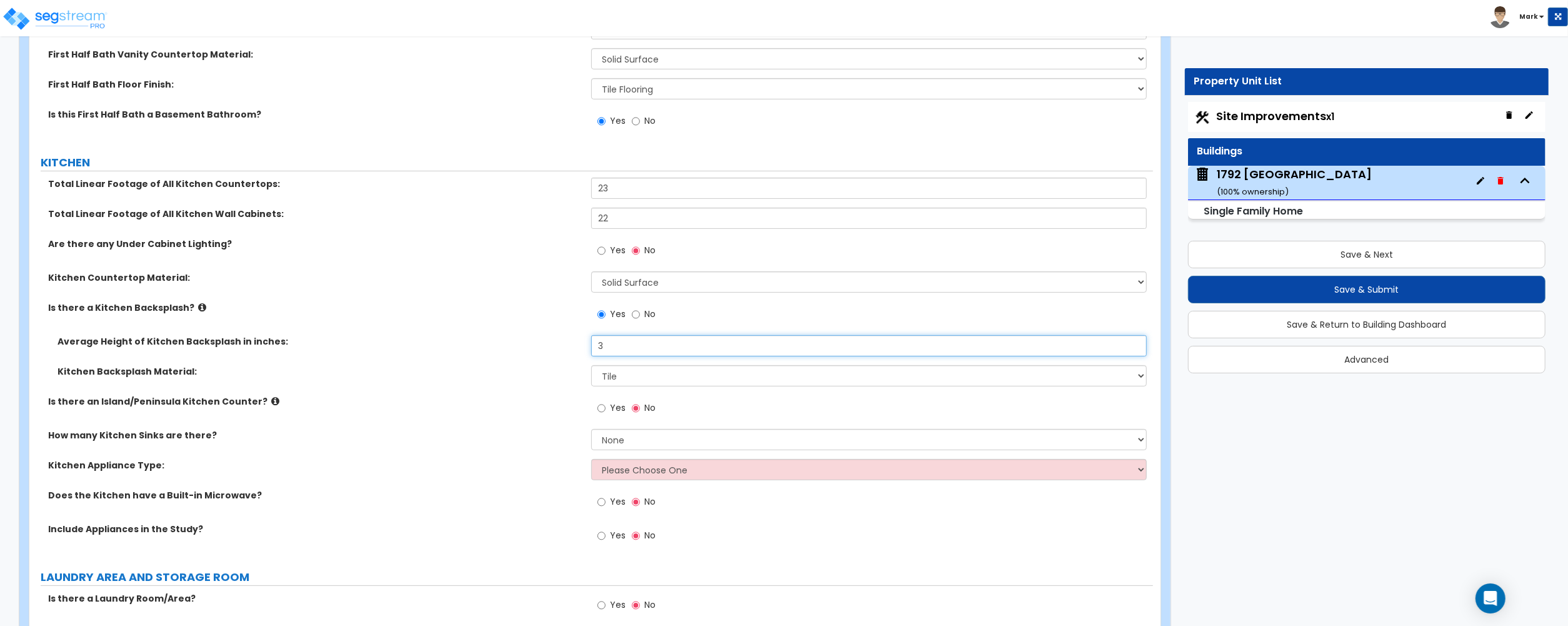
scroll to position [4959, 0]
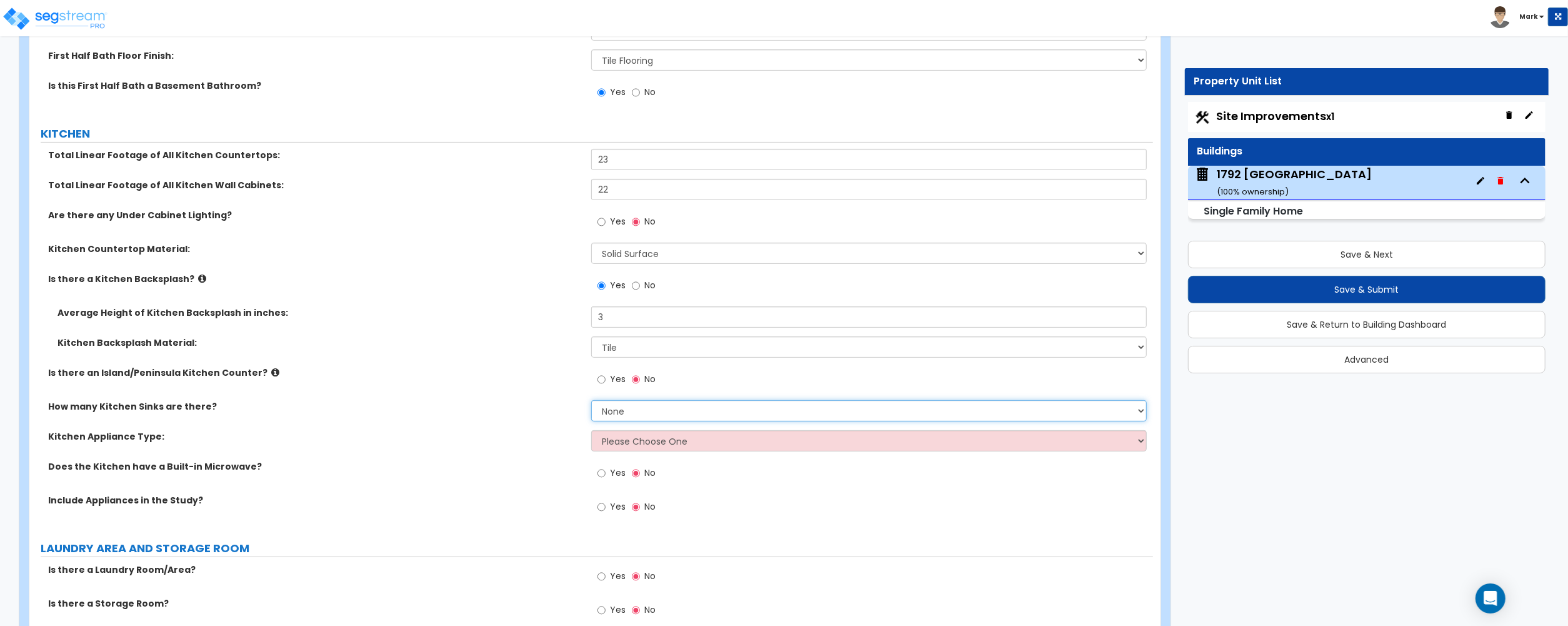
click at [646, 409] on select "None 1 2 3" at bounding box center [868, 410] width 555 height 21
click at [591, 403] on select "None 1 2 3" at bounding box center [868, 410] width 555 height 21
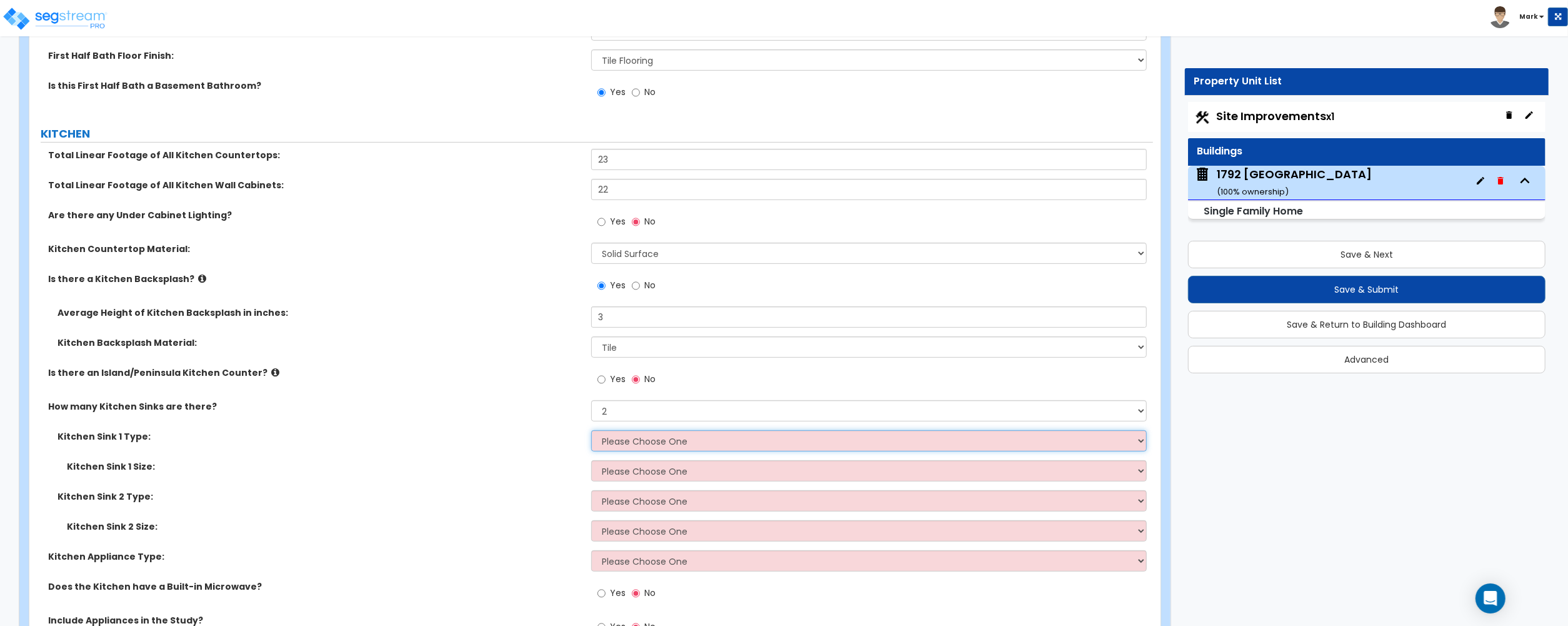
click at [646, 446] on select "Please Choose One Stainless Steel Porcelain Enamel Cast Iron Granite Composite" at bounding box center [868, 440] width 555 height 21
click at [591, 434] on select "Please Choose One Stainless Steel Porcelain Enamel Cast Iron Granite Composite" at bounding box center [868, 440] width 555 height 21
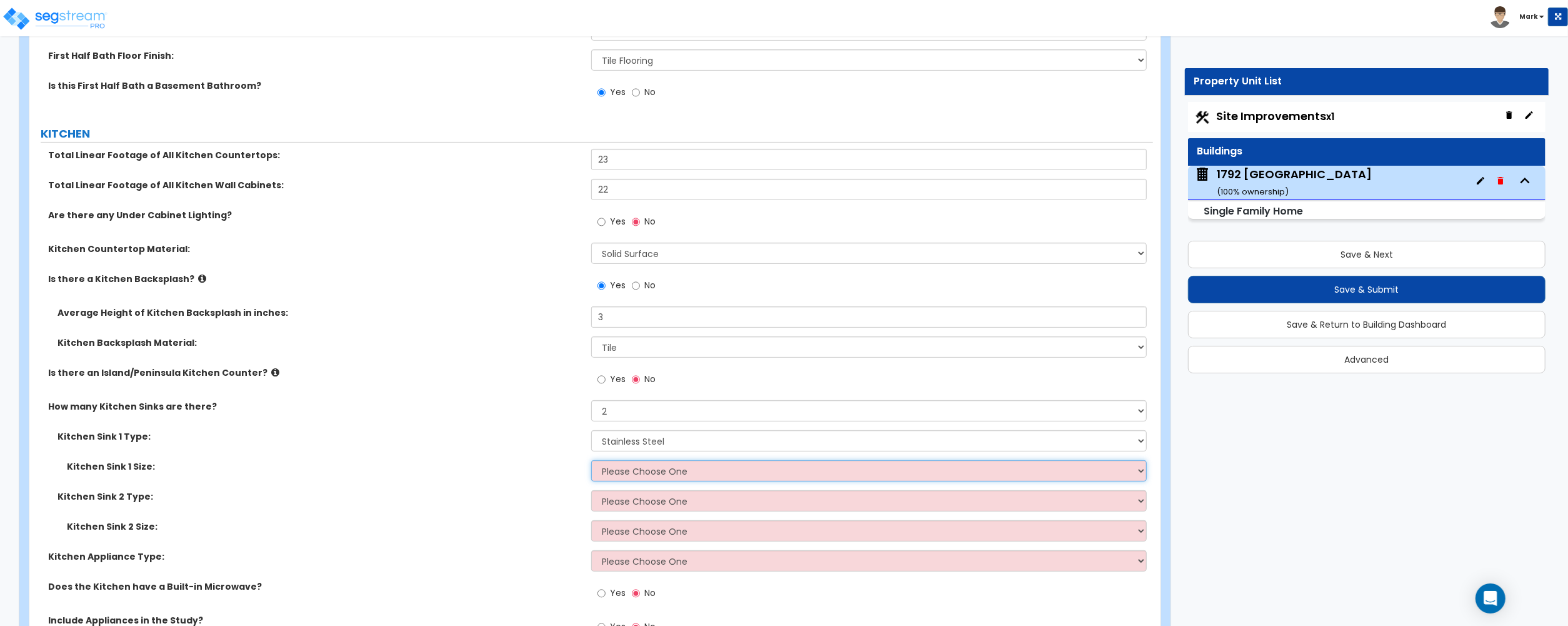
click at [646, 472] on select "Please Choose One Single Sink Double Sink" at bounding box center [868, 470] width 555 height 21
click at [591, 464] on select "Please Choose One Single Sink Double Sink" at bounding box center [868, 470] width 555 height 21
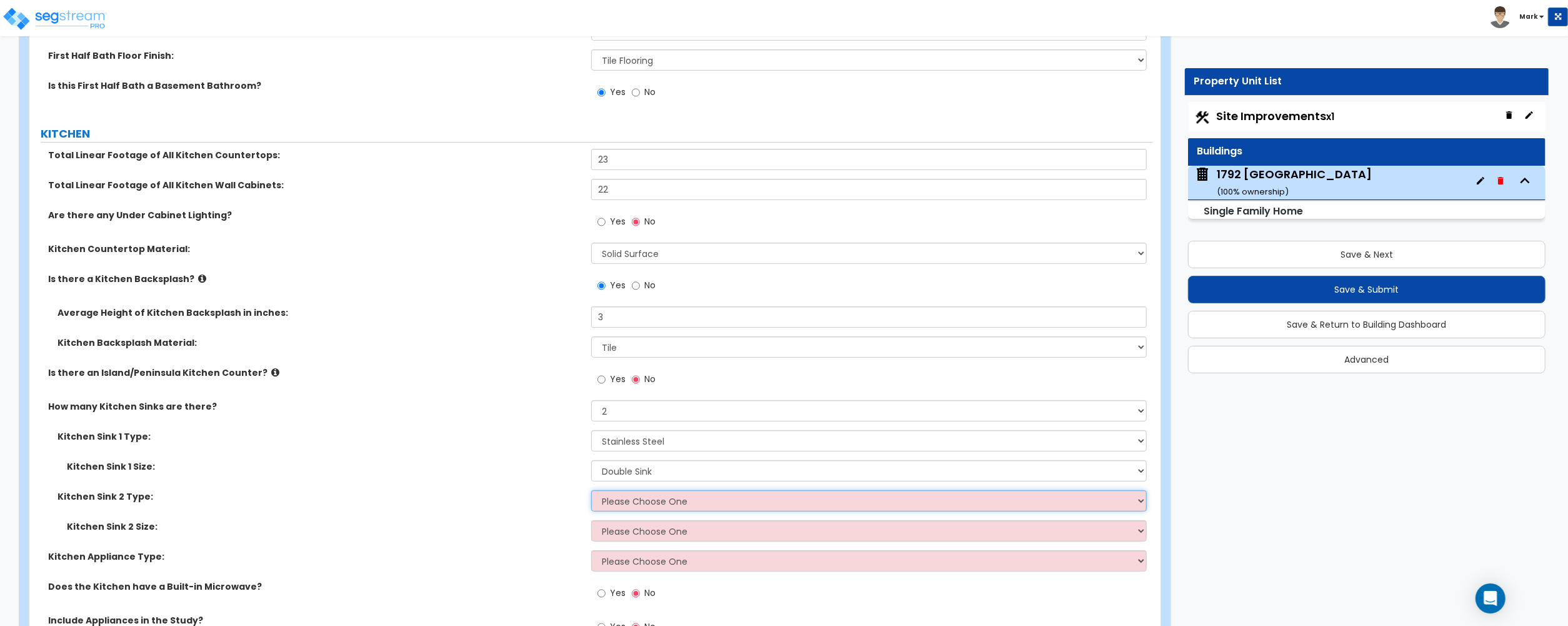
click at [645, 505] on select "Please Choose One Stainless Steel Porcelain Enamel Cast Iron Granite Composite" at bounding box center [868, 500] width 555 height 21
click at [591, 493] on select "Please Choose One Stainless Steel Porcelain Enamel Cast Iron Granite Composite" at bounding box center [868, 500] width 555 height 21
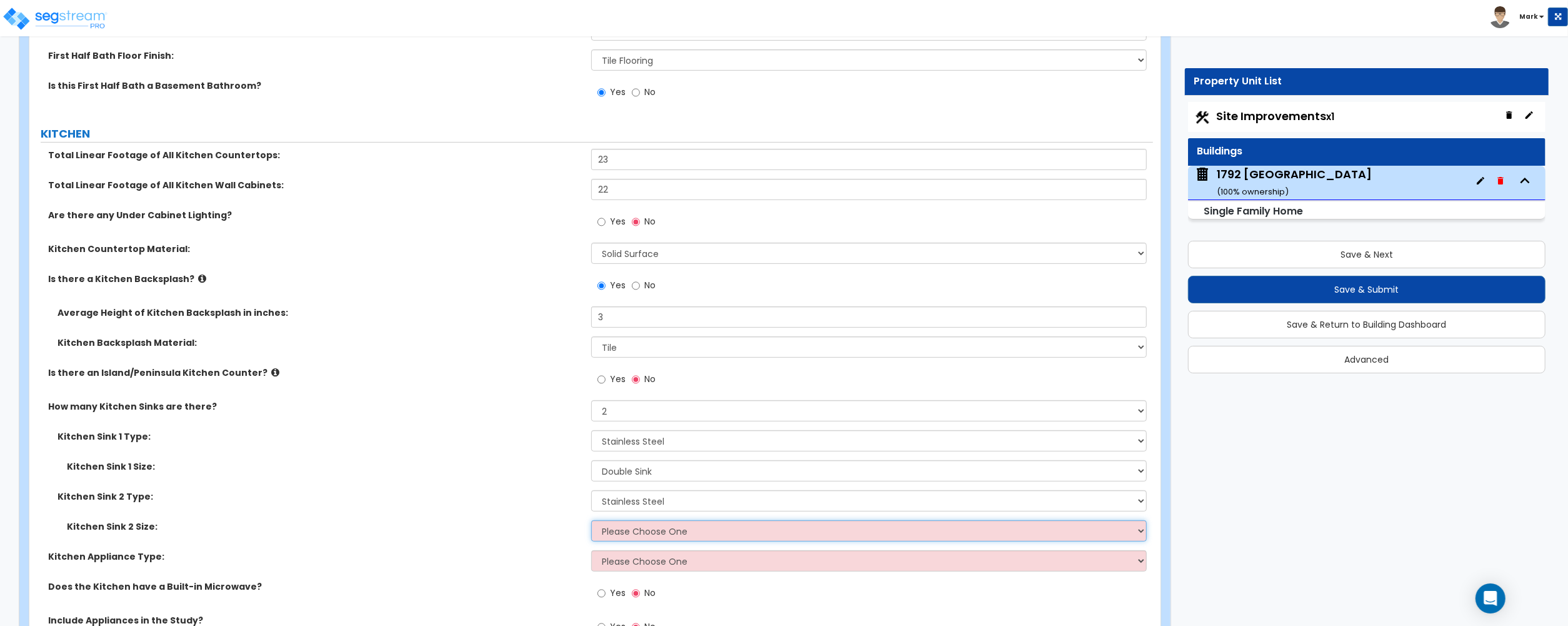
click at [643, 537] on select "Please Choose One Single Sink Double Sink" at bounding box center [868, 530] width 555 height 21
click at [591, 523] on select "Please Choose One Single Sink Double Sink" at bounding box center [868, 530] width 555 height 21
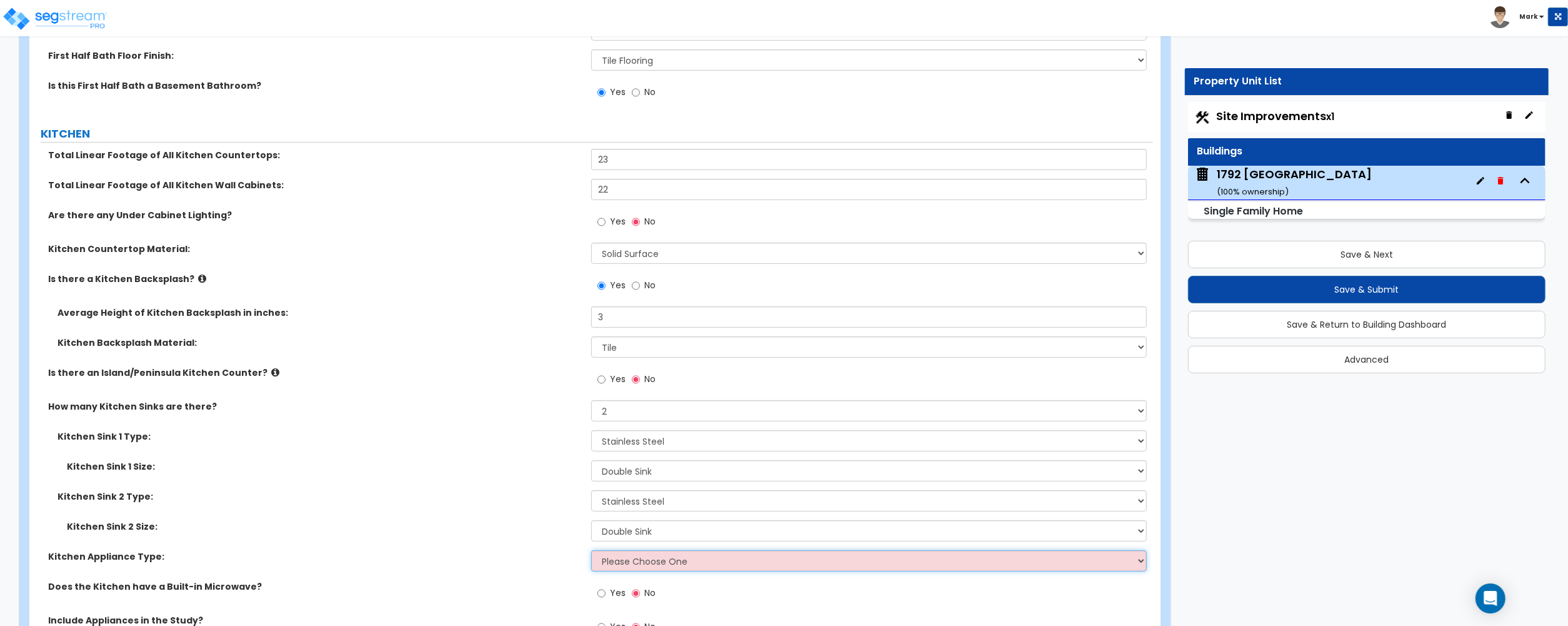
click at [644, 557] on select "Please Choose One Gas Electric" at bounding box center [868, 560] width 555 height 21
click at [591, 553] on select "Please Choose One Gas Electric" at bounding box center [868, 560] width 555 height 21
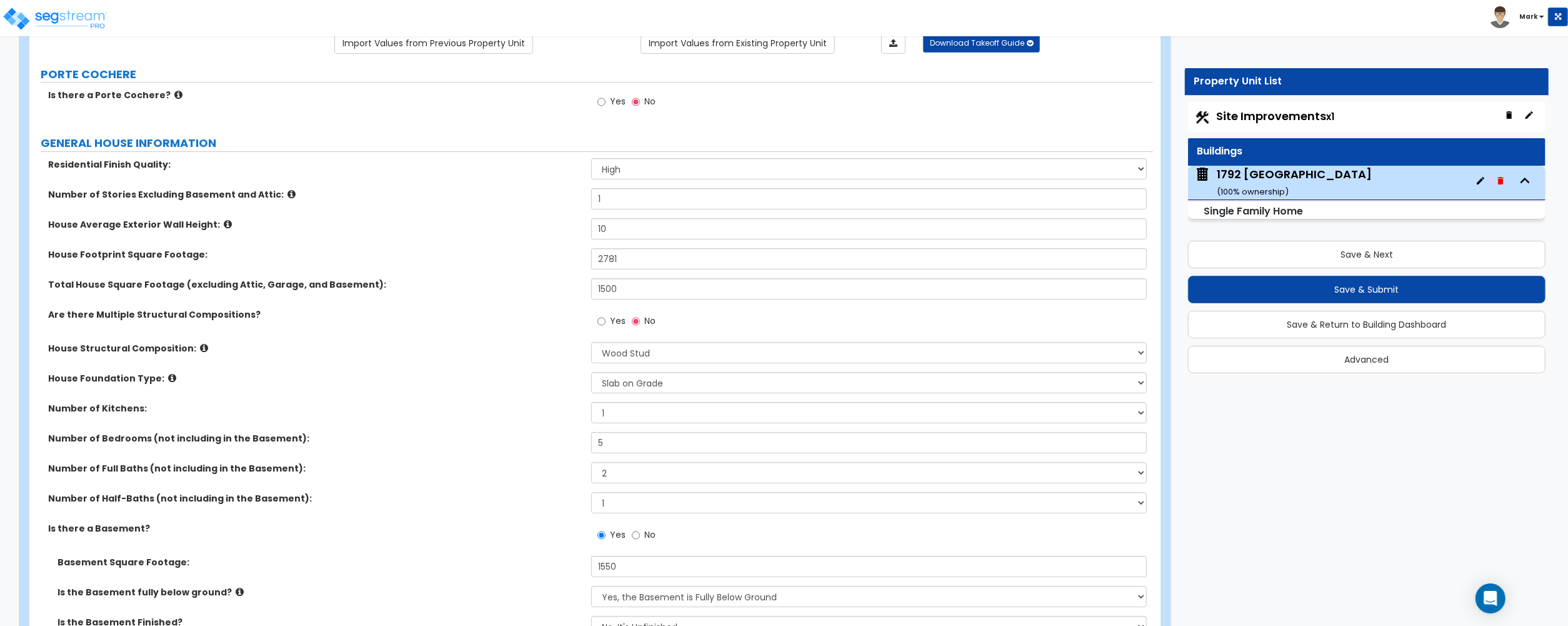
scroll to position [0, 0]
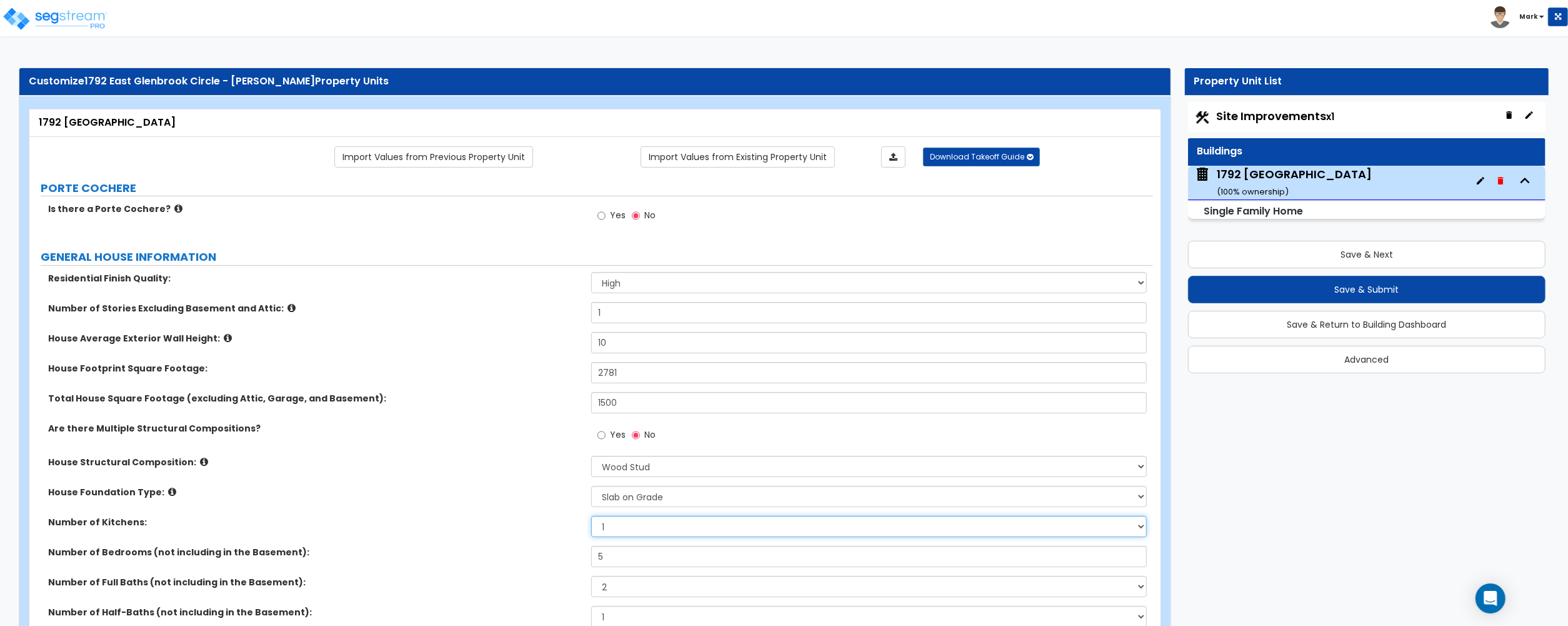
click at [639, 525] on select "1 2 3" at bounding box center [868, 525] width 555 height 21
click at [591, 517] on select "1 2 3" at bounding box center [868, 525] width 555 height 21
click at [449, 495] on label "House Foundation Type:" at bounding box center [315, 491] width 534 height 13
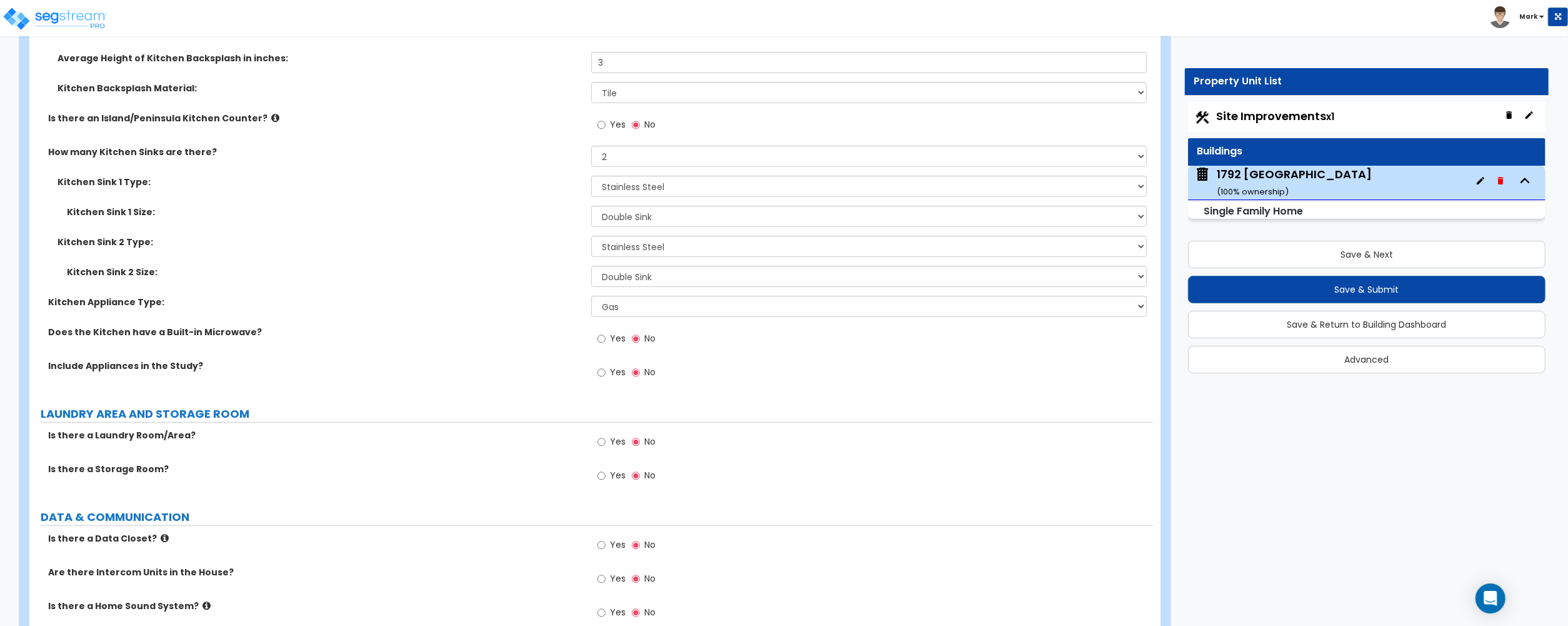
scroll to position [5131, 0]
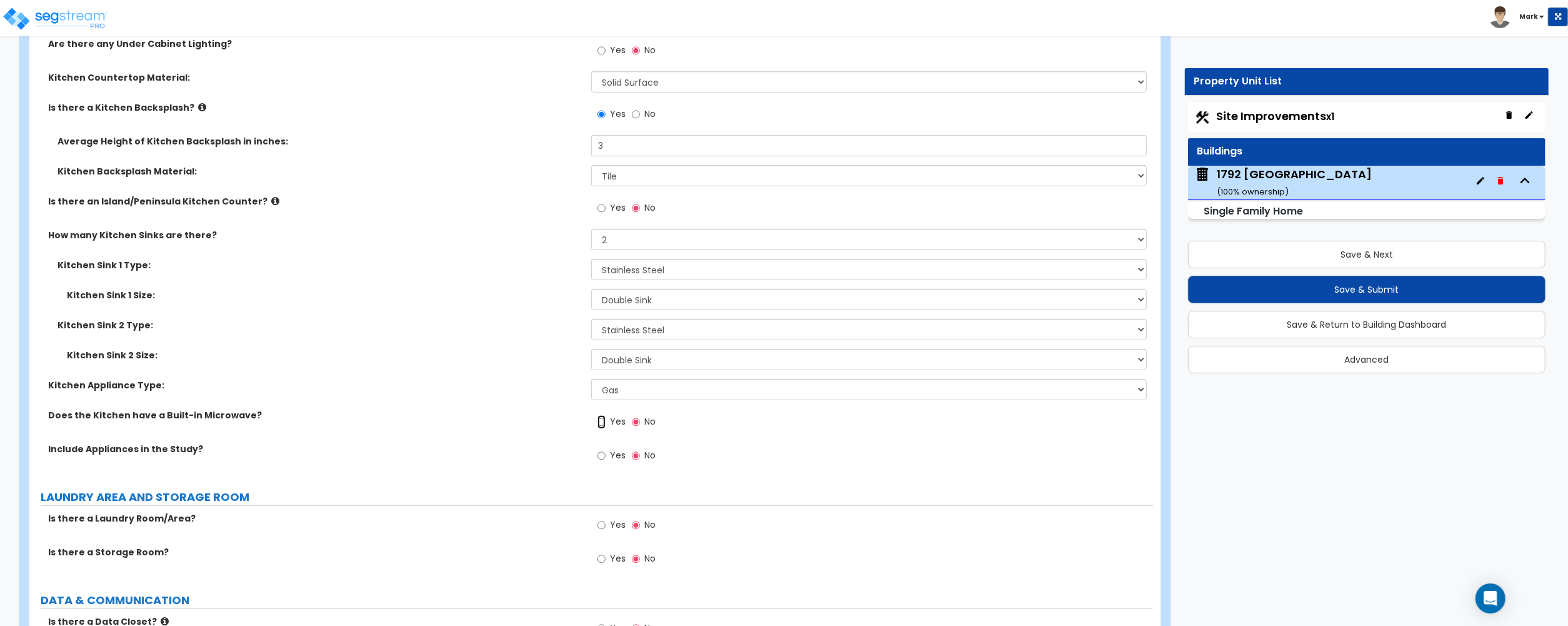
click at [604, 429] on input "Yes" at bounding box center [601, 422] width 8 height 14
click at [608, 459] on label "Yes" at bounding box center [611, 457] width 28 height 21
click at [606, 459] on input "Yes" at bounding box center [601, 456] width 8 height 14
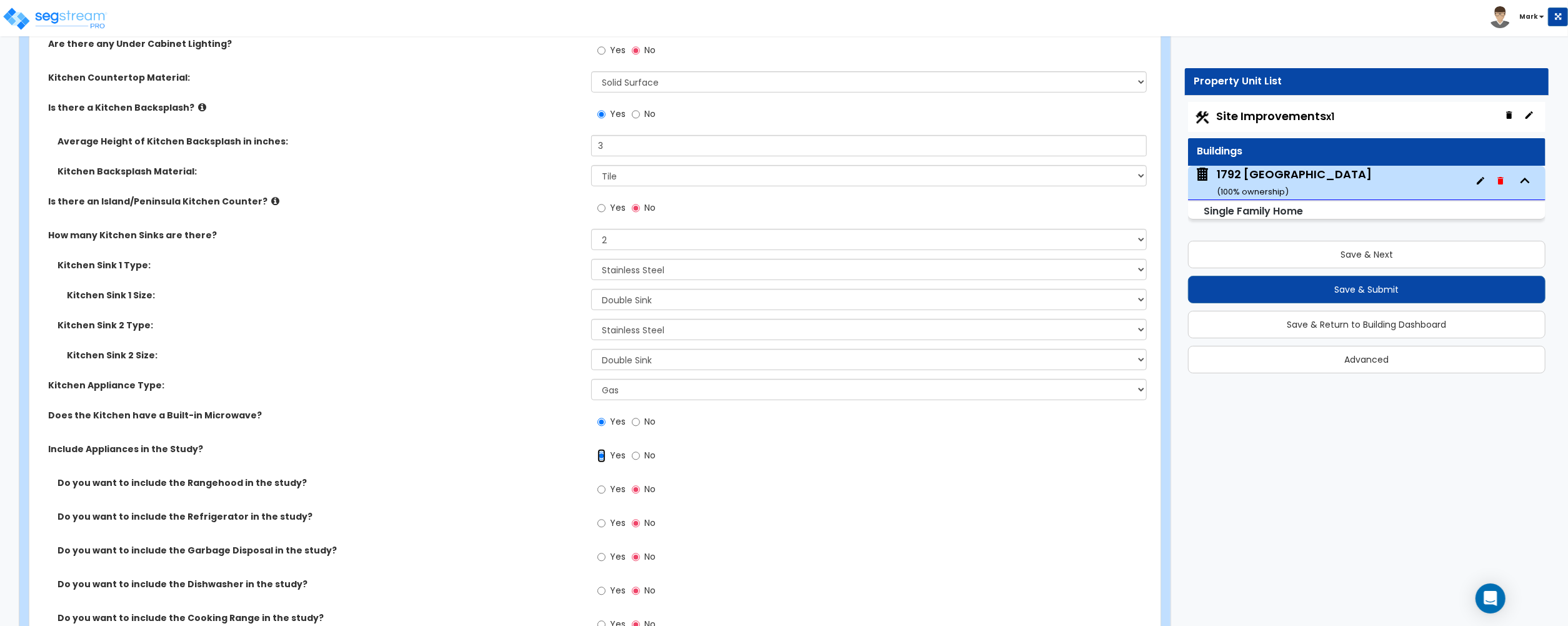
scroll to position [5213, 0]
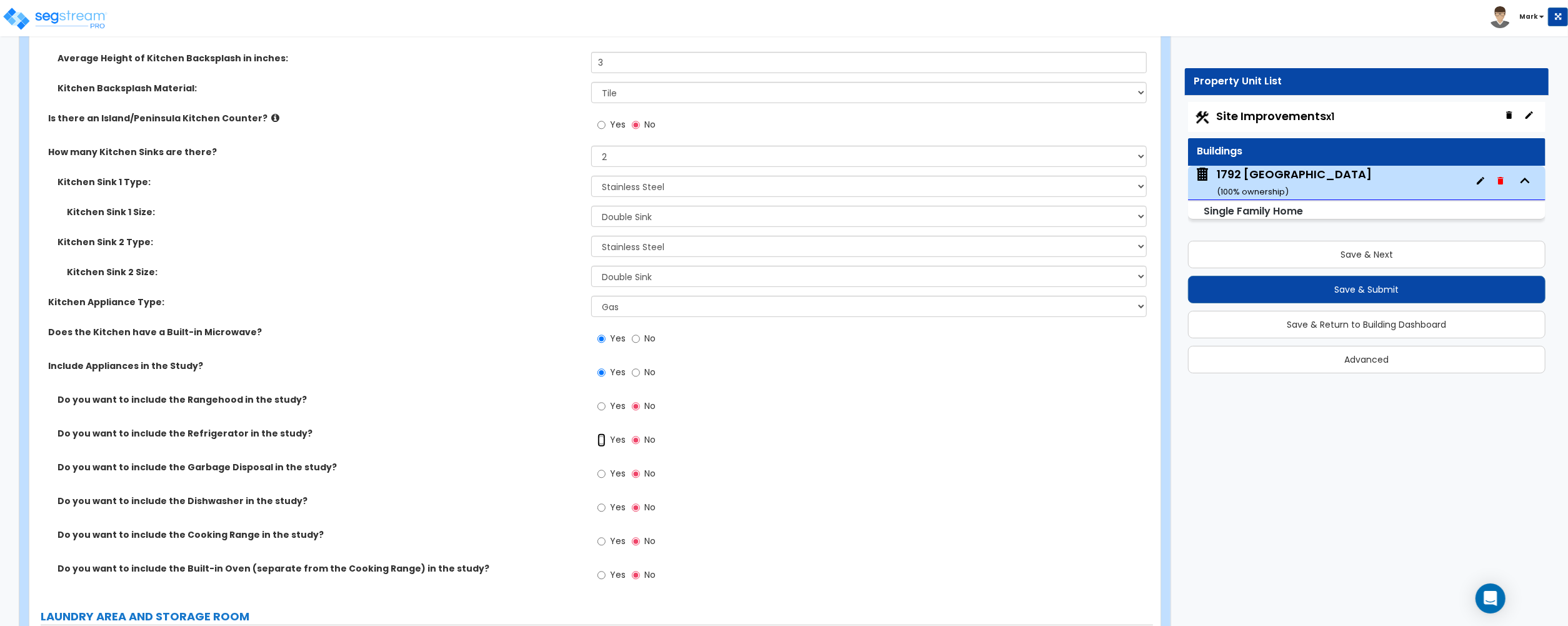
click at [598, 447] on input "Yes" at bounding box center [601, 441] width 8 height 14
click at [604, 471] on input "Yes" at bounding box center [601, 473] width 8 height 14
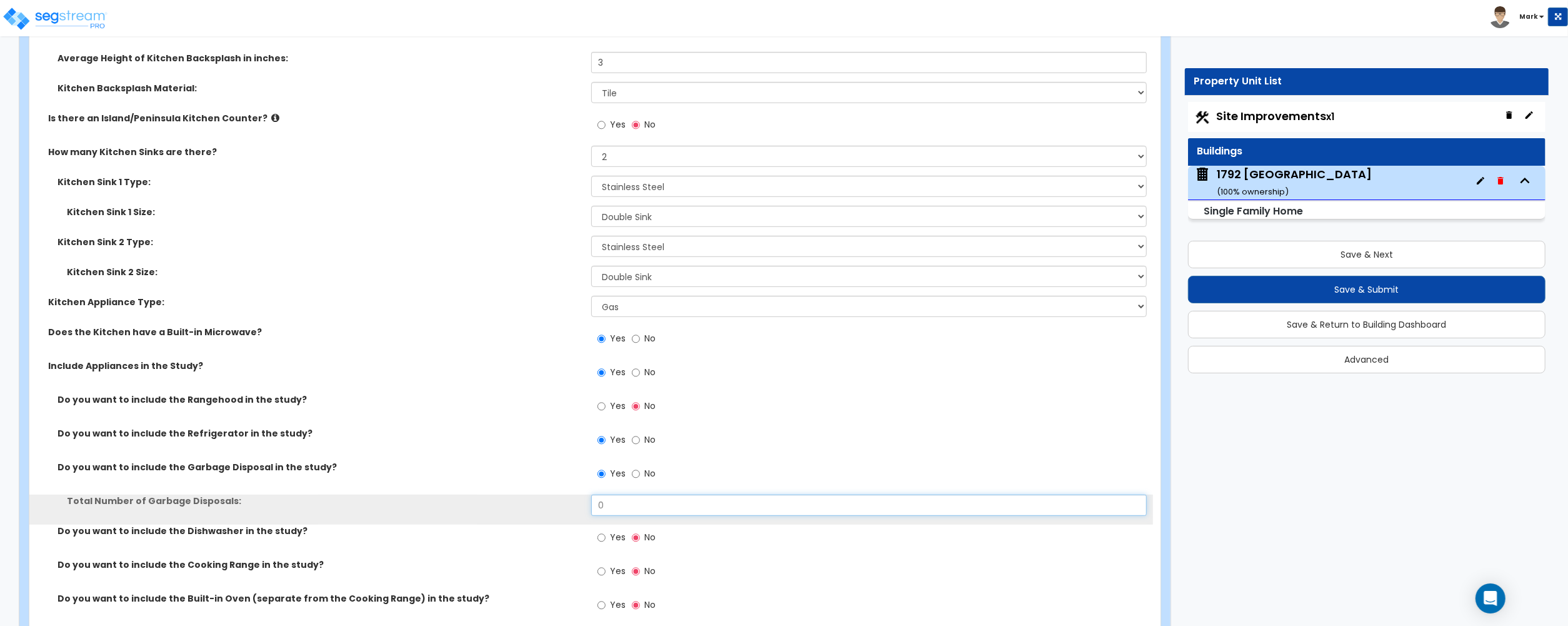
click at [608, 507] on input "0" at bounding box center [868, 504] width 555 height 21
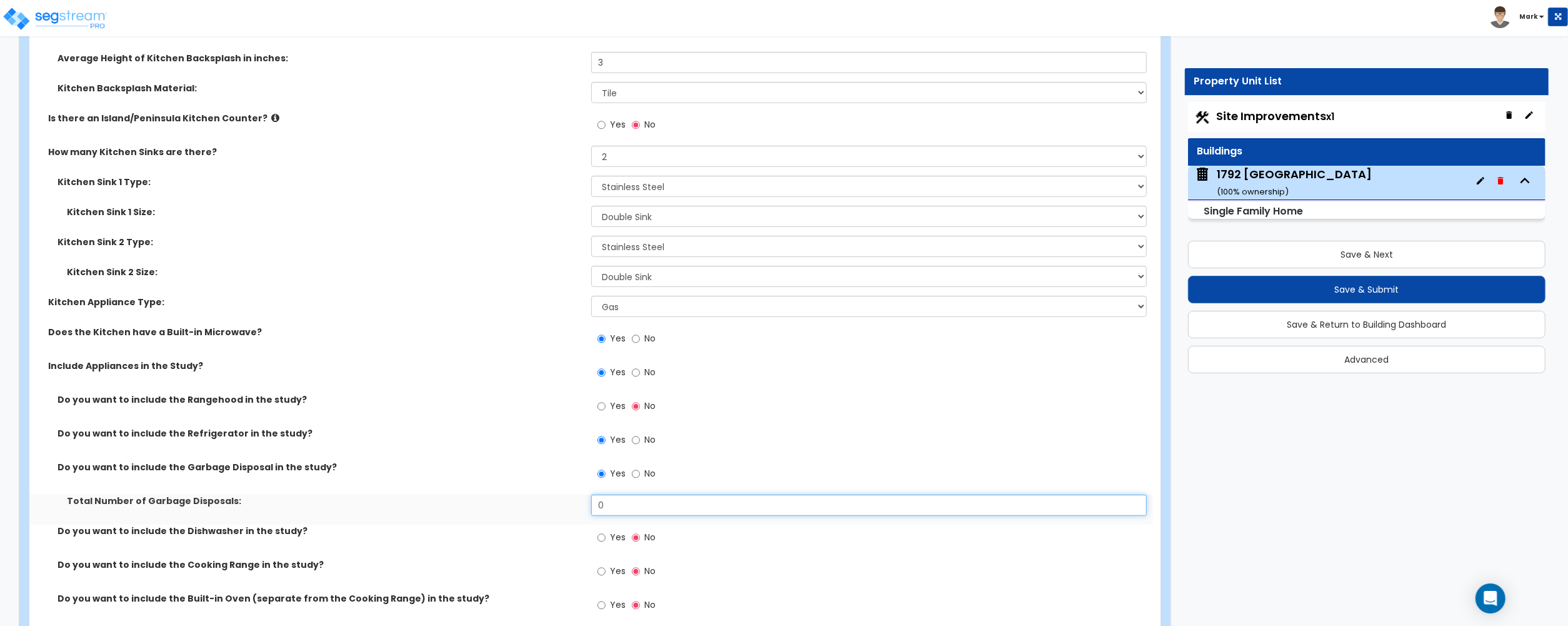
click at [608, 507] on input "0" at bounding box center [868, 504] width 555 height 21
click at [633, 500] on input "1" at bounding box center [868, 504] width 555 height 21
click at [633, 501] on input "1" at bounding box center [868, 504] width 555 height 21
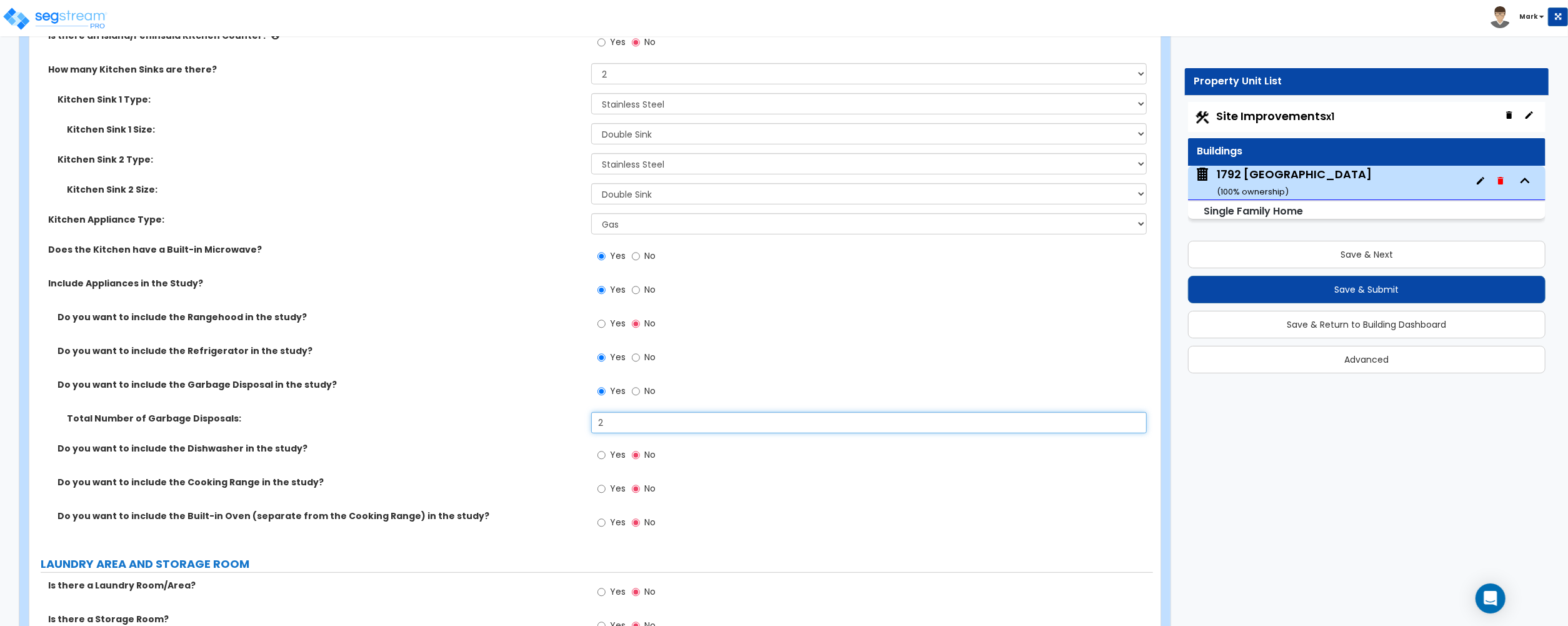
scroll to position [5297, 0]
click at [613, 461] on span "Yes" at bounding box center [618, 454] width 16 height 13
click at [606, 462] on input "Yes" at bounding box center [601, 455] width 8 height 14
click at [608, 492] on label "Yes" at bounding box center [611, 488] width 28 height 21
click at [606, 492] on input "Yes" at bounding box center [601, 488] width 8 height 14
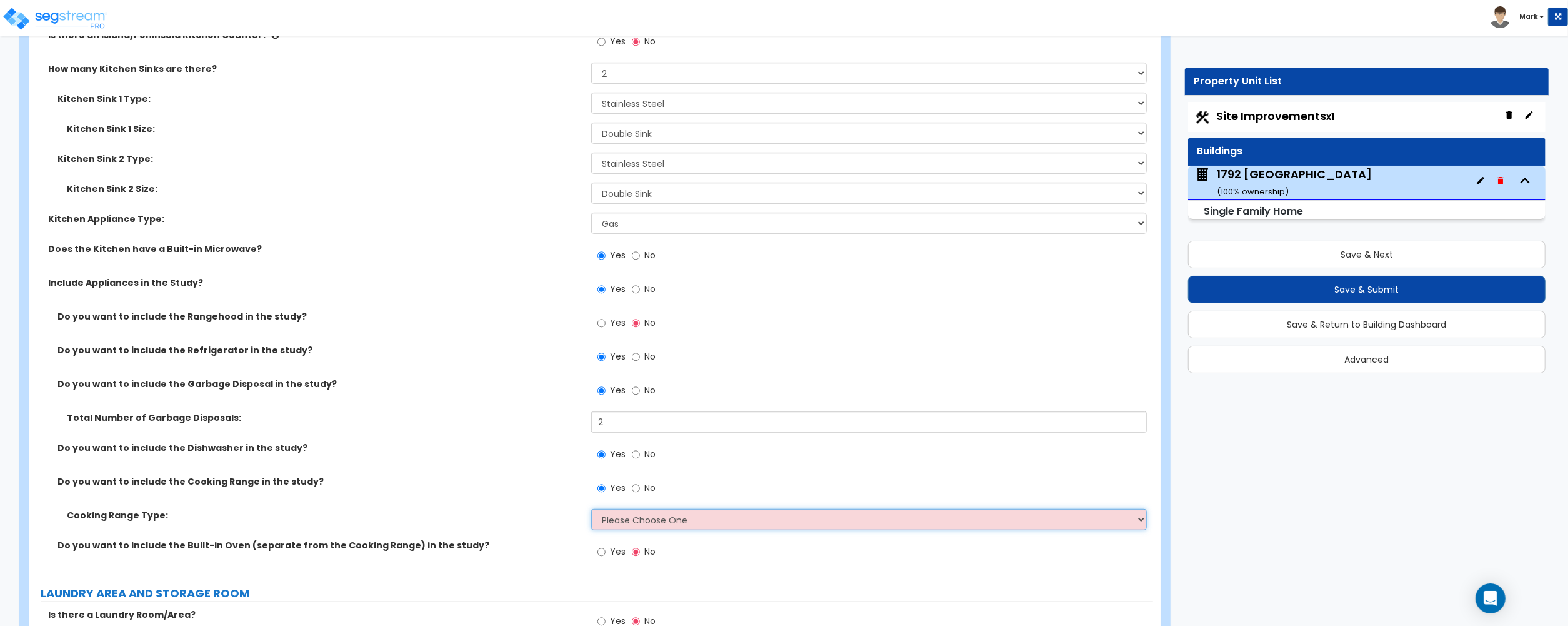
click at [628, 525] on select "Please Choose One Cook Top Only Range with Oven" at bounding box center [868, 518] width 555 height 21
click at [591, 512] on select "Please Choose One Cook Top Only Range with Oven" at bounding box center [868, 518] width 555 height 21
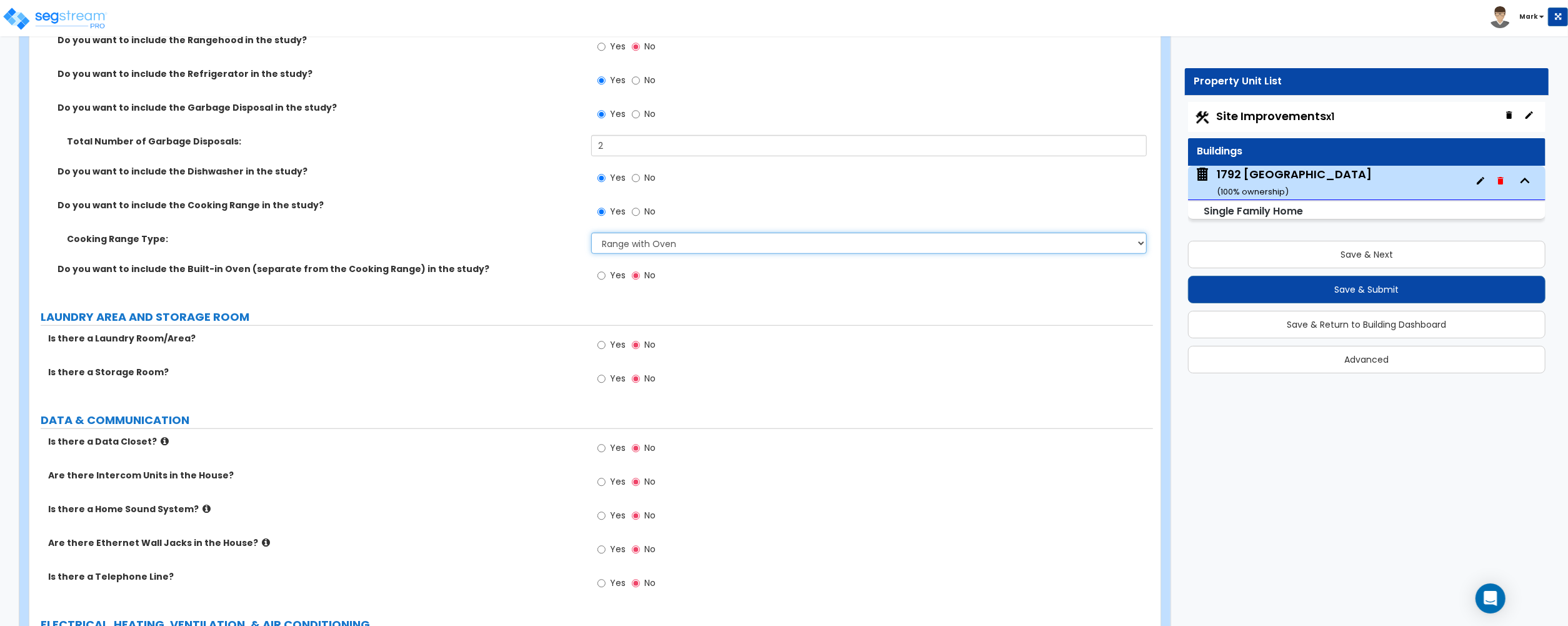
scroll to position [5547, 0]
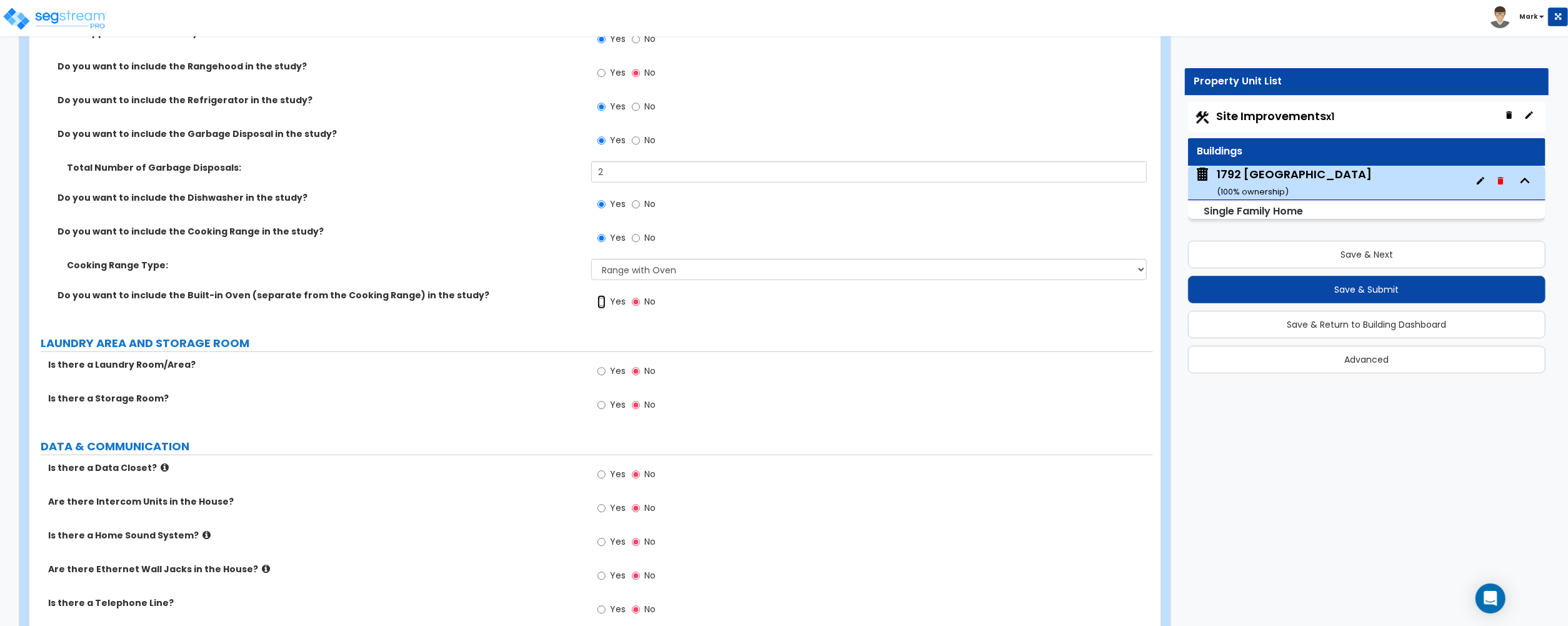
click at [602, 302] on input "Yes" at bounding box center [601, 302] width 8 height 14
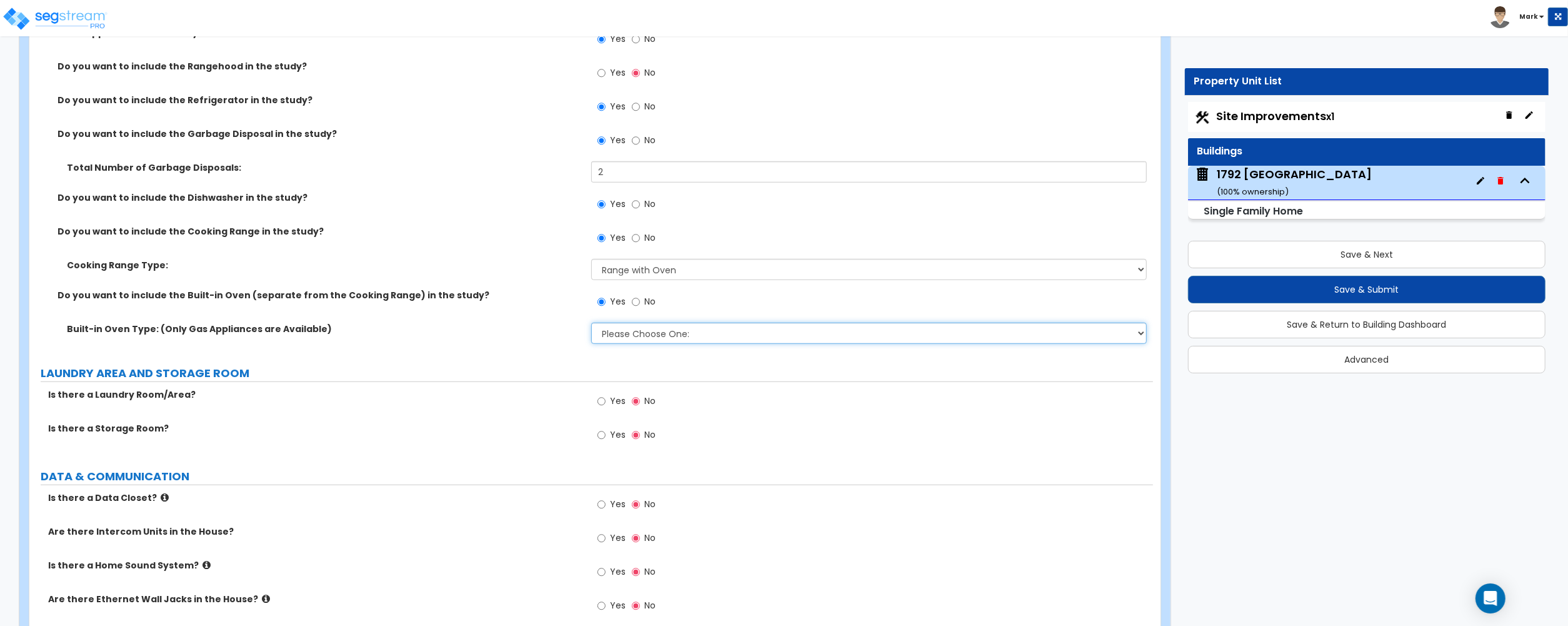
click at [613, 336] on select "Please Choose One: Single Double" at bounding box center [868, 333] width 555 height 21
click at [520, 333] on label "Built-in Oven Type: (Only Gas Appliances are Available)" at bounding box center [324, 329] width 515 height 13
click at [639, 308] on input "No" at bounding box center [636, 302] width 8 height 14
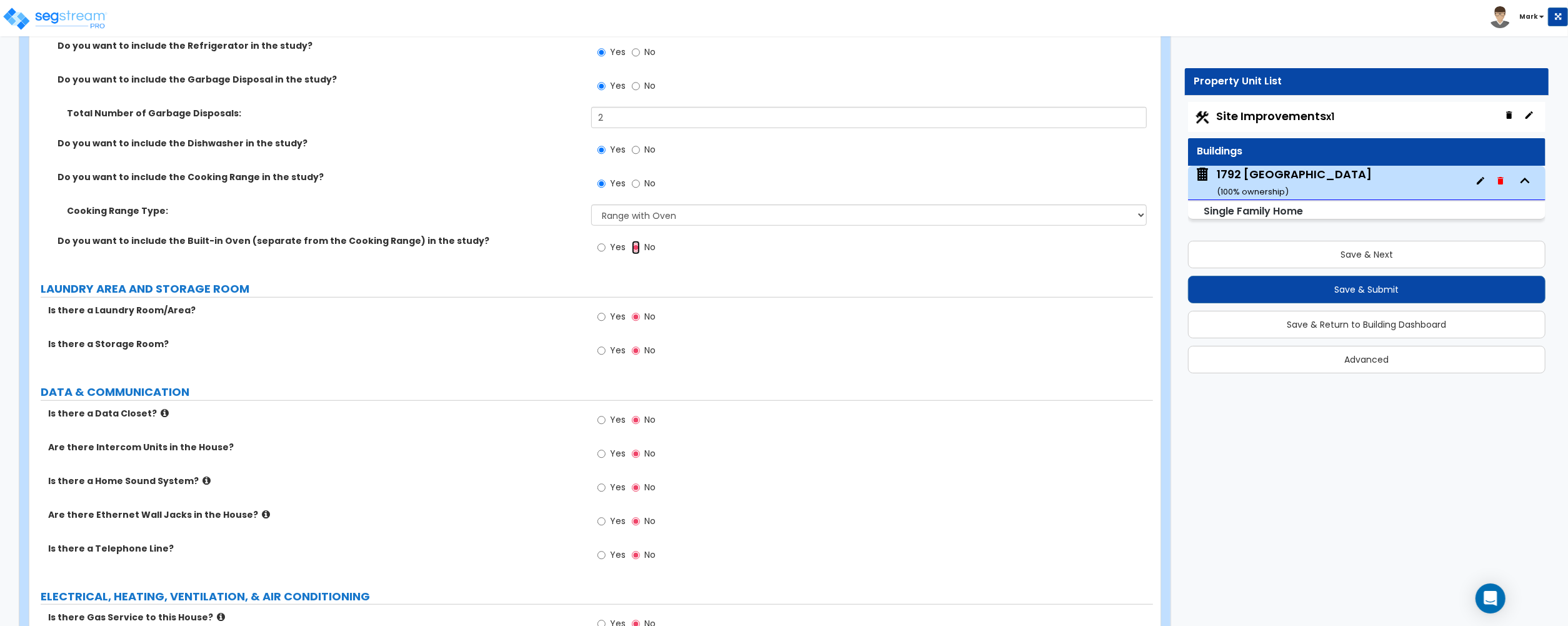
scroll to position [5631, 0]
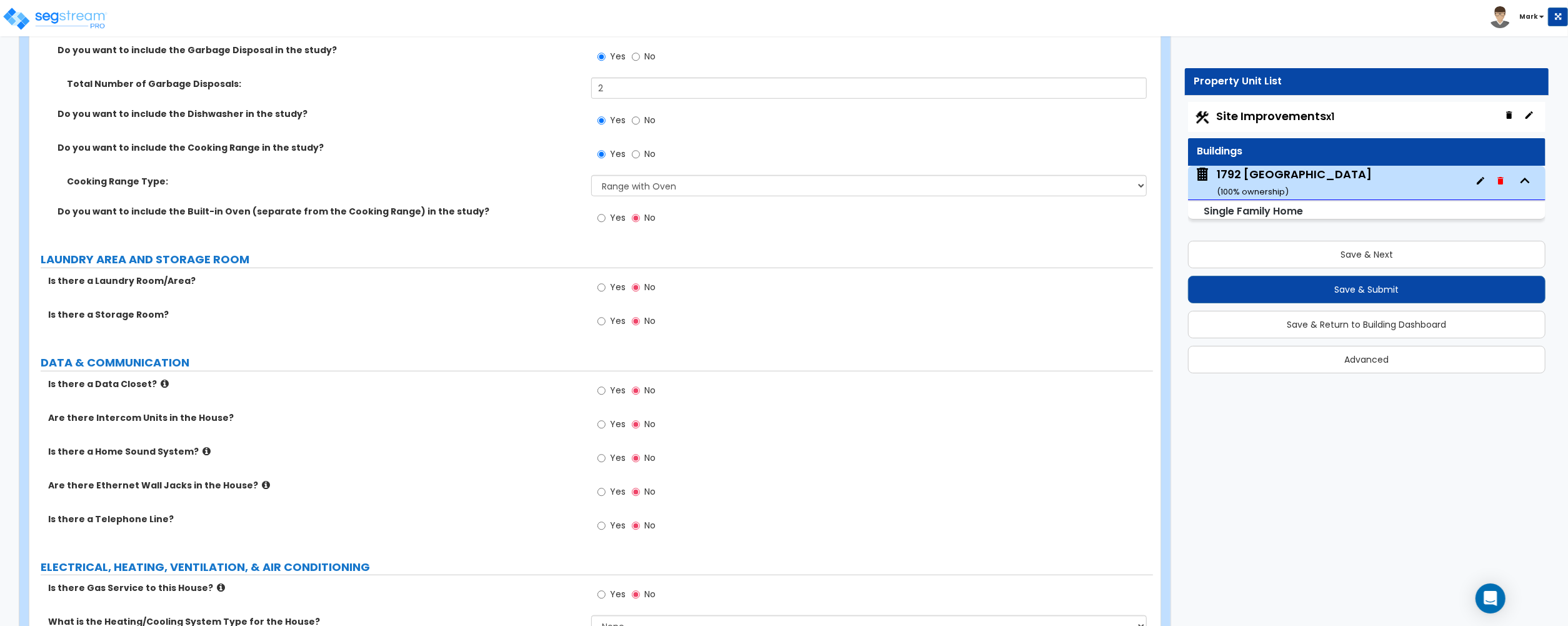
click at [610, 293] on span "Yes" at bounding box center [618, 287] width 16 height 13
click at [606, 294] on input "Yes" at bounding box center [601, 288] width 8 height 14
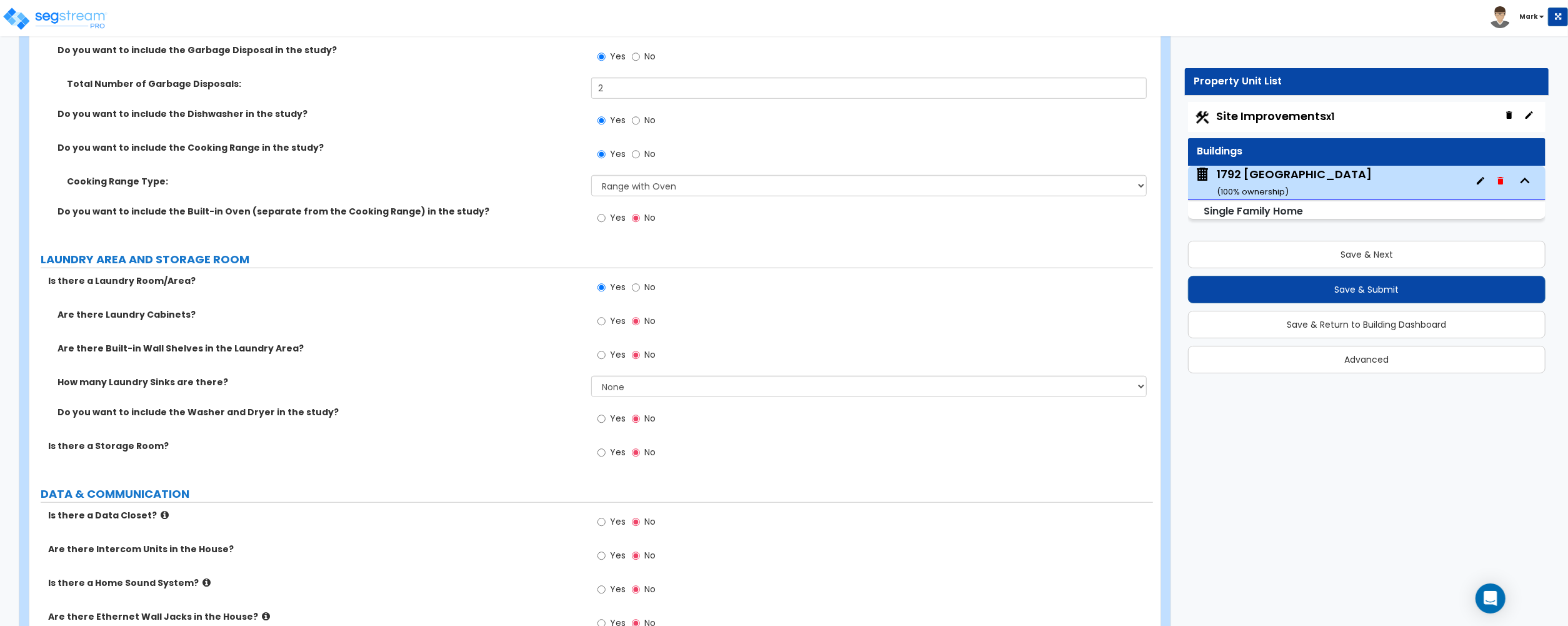
click at [606, 416] on label "Yes" at bounding box center [611, 420] width 28 height 21
click at [606, 416] on input "Yes" at bounding box center [601, 419] width 8 height 14
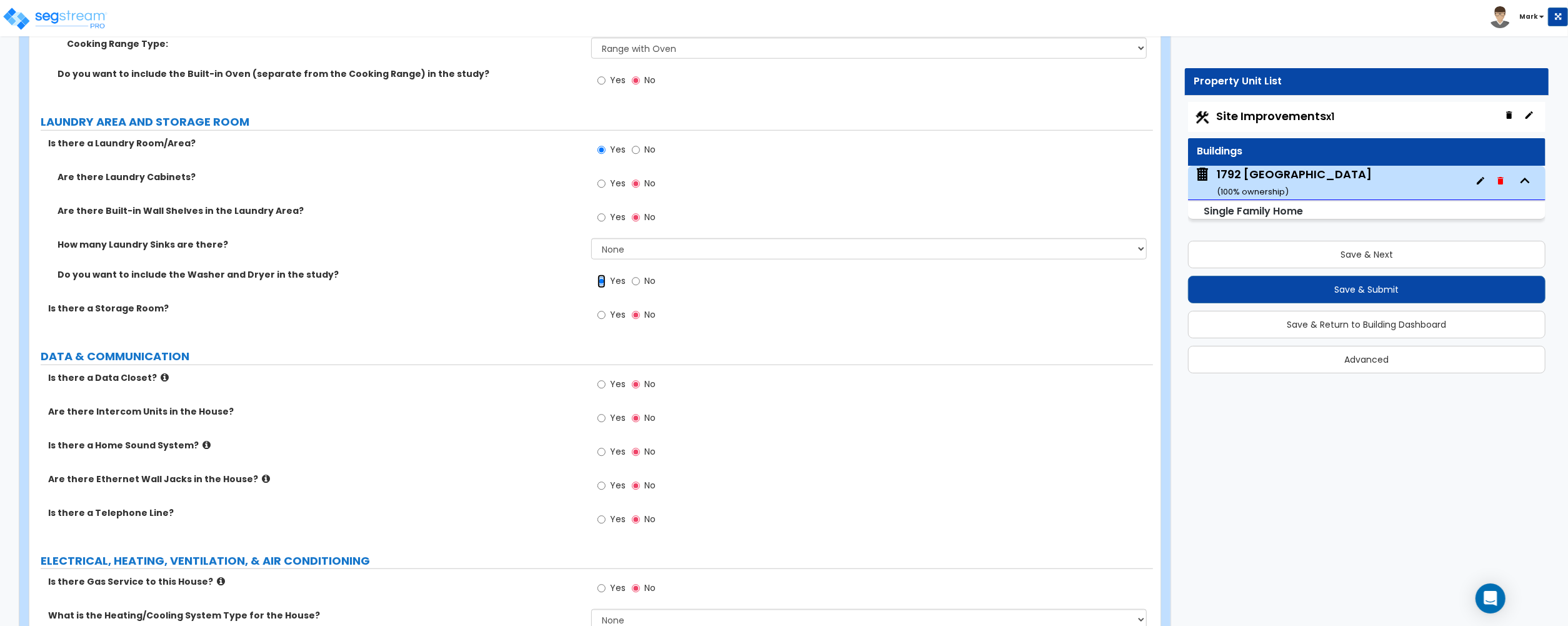
scroll to position [5796, 0]
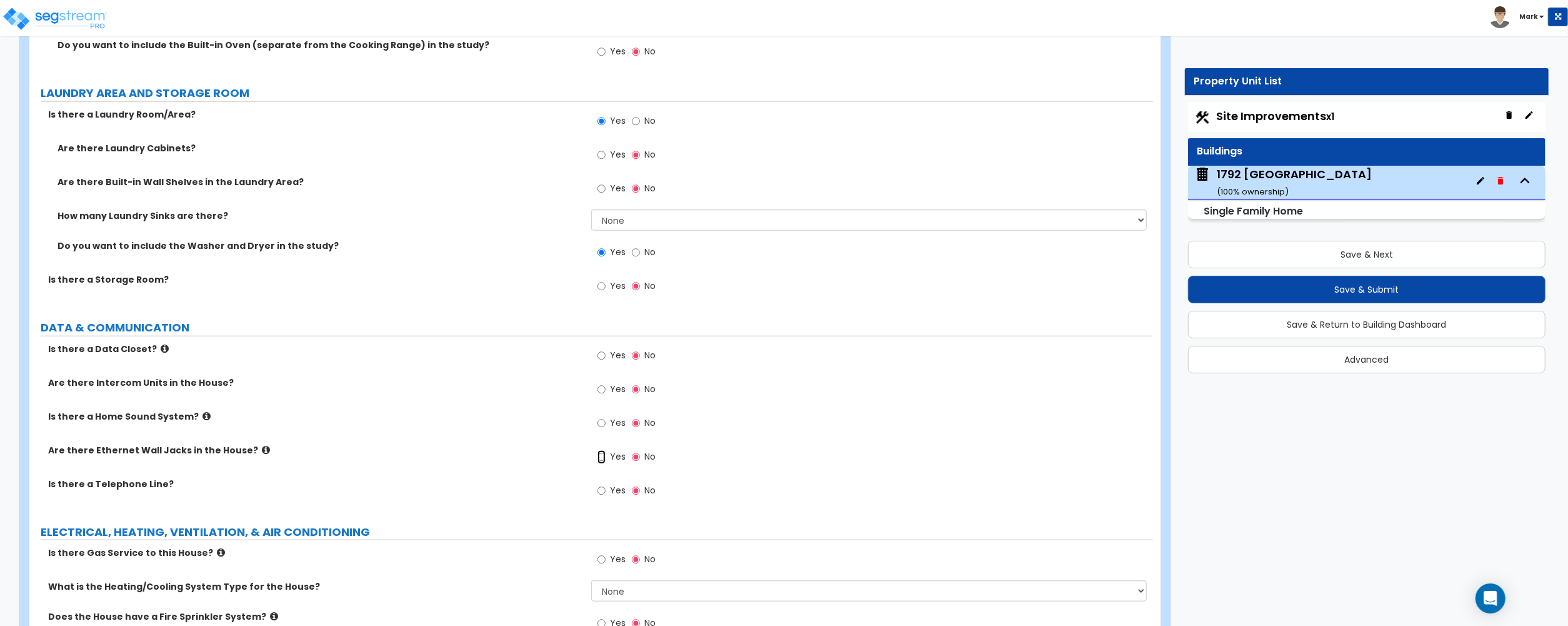
click at [604, 461] on input "Yes" at bounding box center [601, 457] width 8 height 14
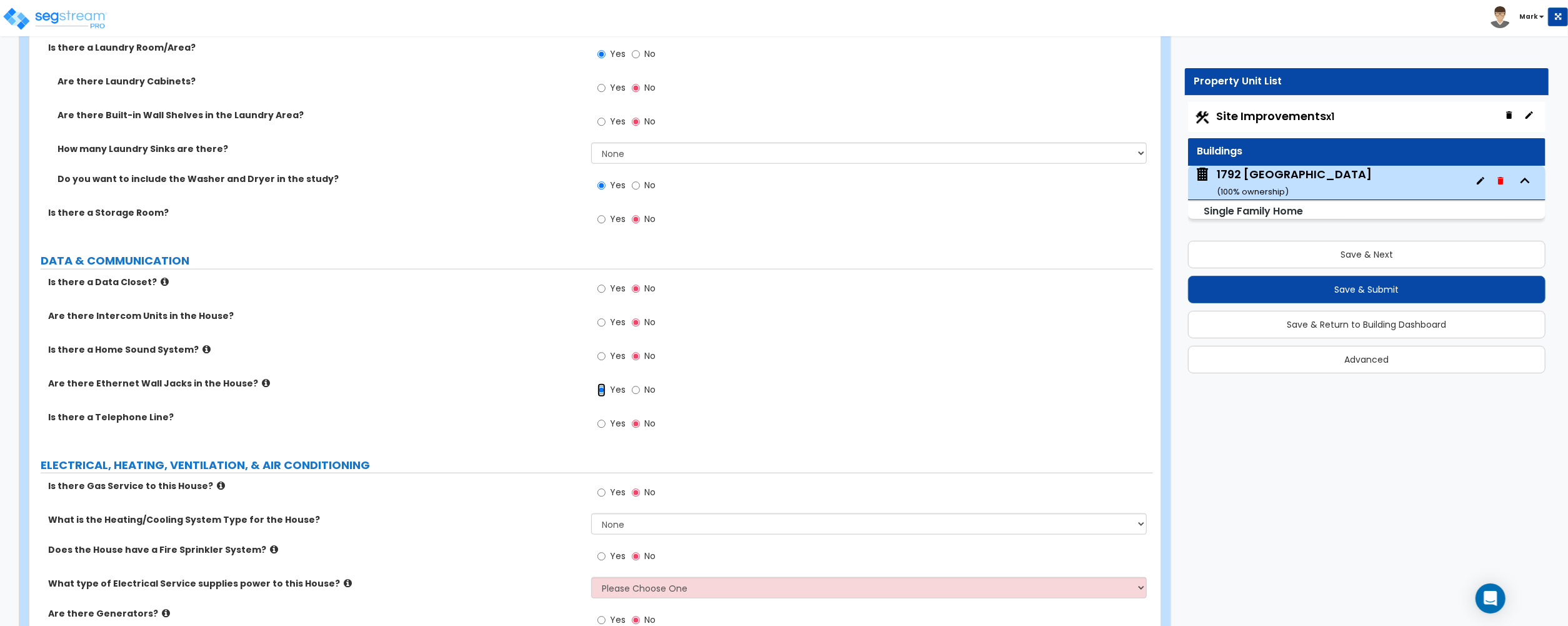
scroll to position [5941, 0]
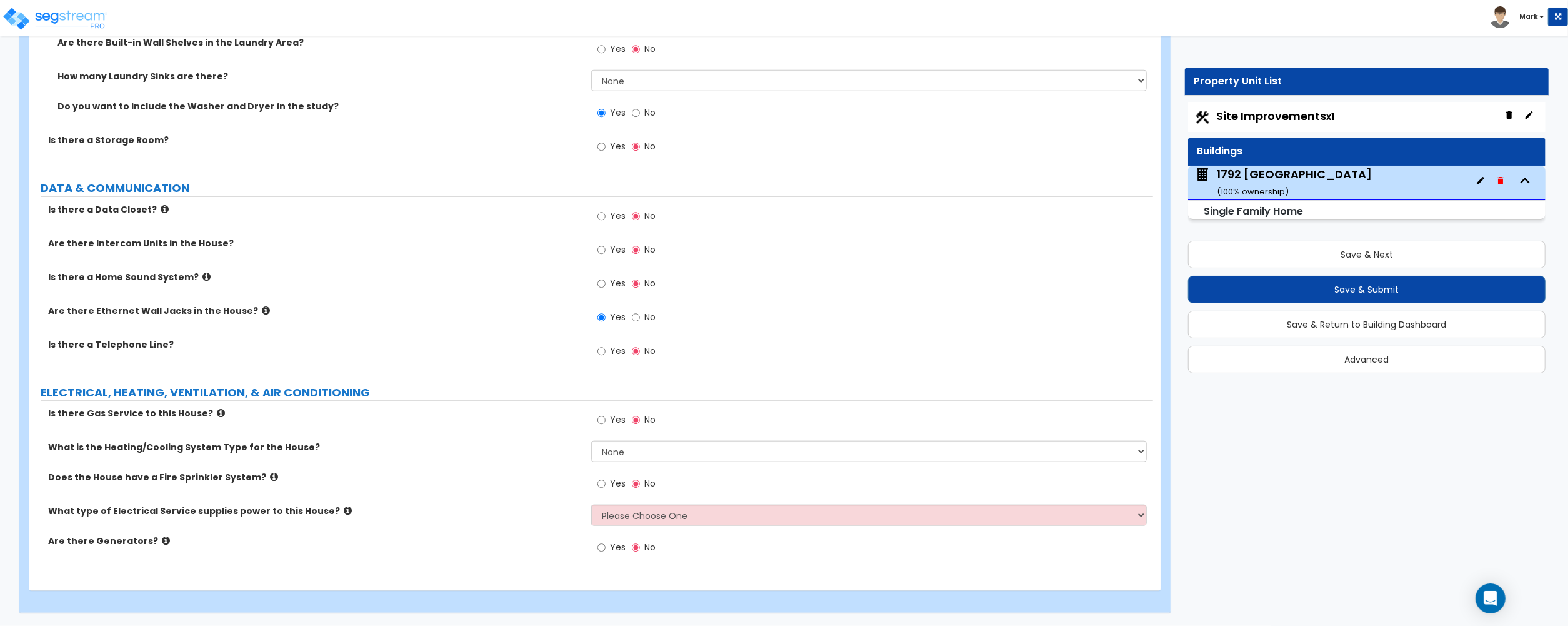
click at [615, 426] on label "Yes" at bounding box center [611, 421] width 28 height 21
click at [606, 426] on input "Yes" at bounding box center [601, 420] width 8 height 14
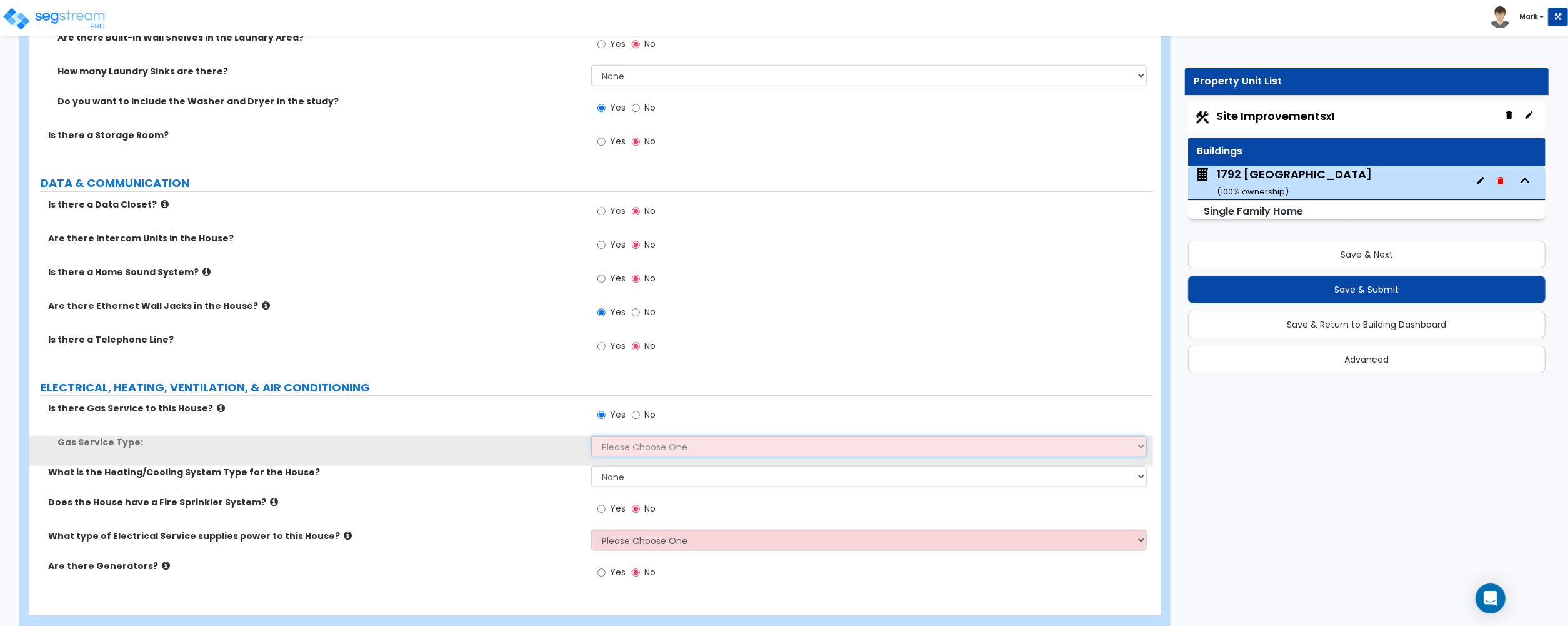
click at [613, 444] on select "Please Choose One Natural Gas Service Propane Tank On-site" at bounding box center [868, 446] width 555 height 21
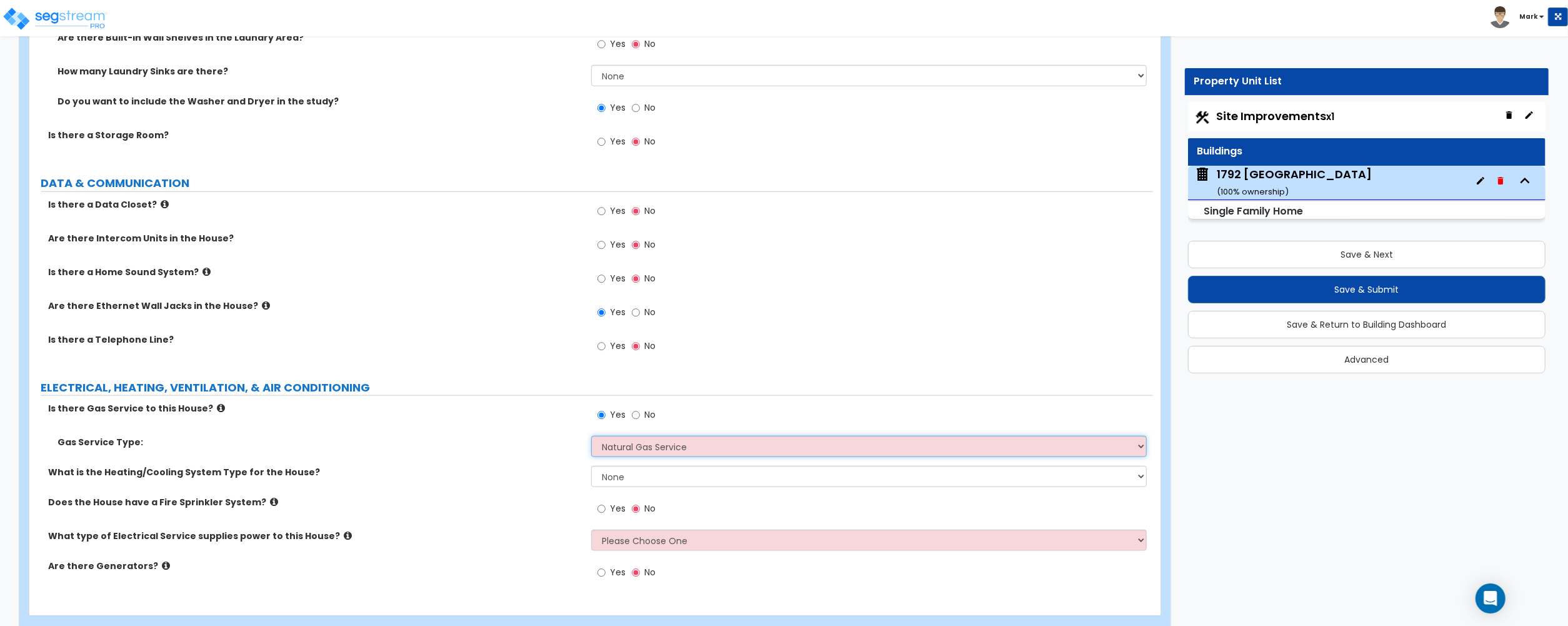
click at [591, 440] on select "Please Choose One Natural Gas Service Propane Tank On-site" at bounding box center [868, 446] width 555 height 21
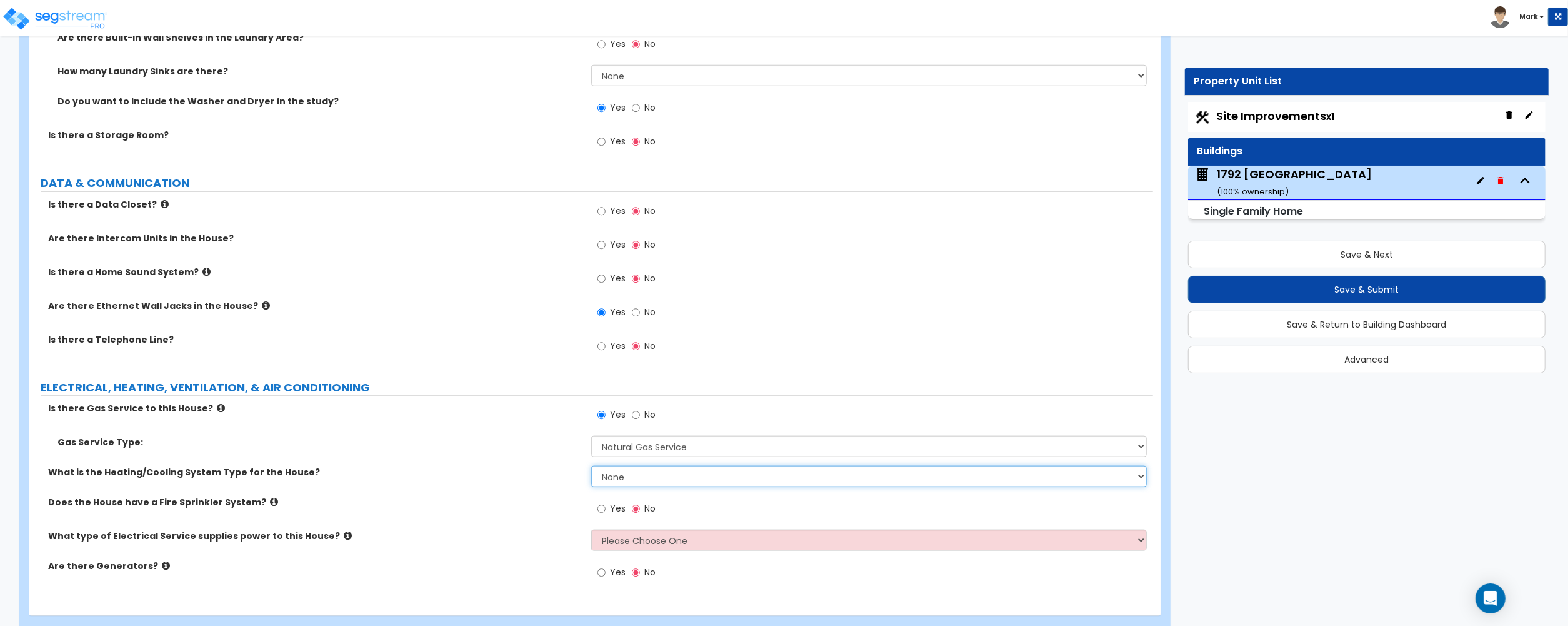
click at [623, 480] on select "None Heat Only Centralized Heating & Cooling Thru Wall Air Conditioners Mini Sp…" at bounding box center [868, 475] width 555 height 21
click at [591, 470] on select "None Heat Only Centralized Heating & Cooling Thru Wall Air Conditioners Mini Sp…" at bounding box center [868, 475] width 555 height 21
click at [618, 486] on select "None Heat Only Centralized Heating & Cooling Thru Wall Air Conditioners Mini Sp…" at bounding box center [868, 475] width 555 height 21
click at [623, 481] on select "None Heat Only Centralized Heating & Cooling Thru Wall Air Conditioners Mini Sp…" at bounding box center [868, 475] width 555 height 21
click at [270, 506] on icon at bounding box center [274, 501] width 8 height 9
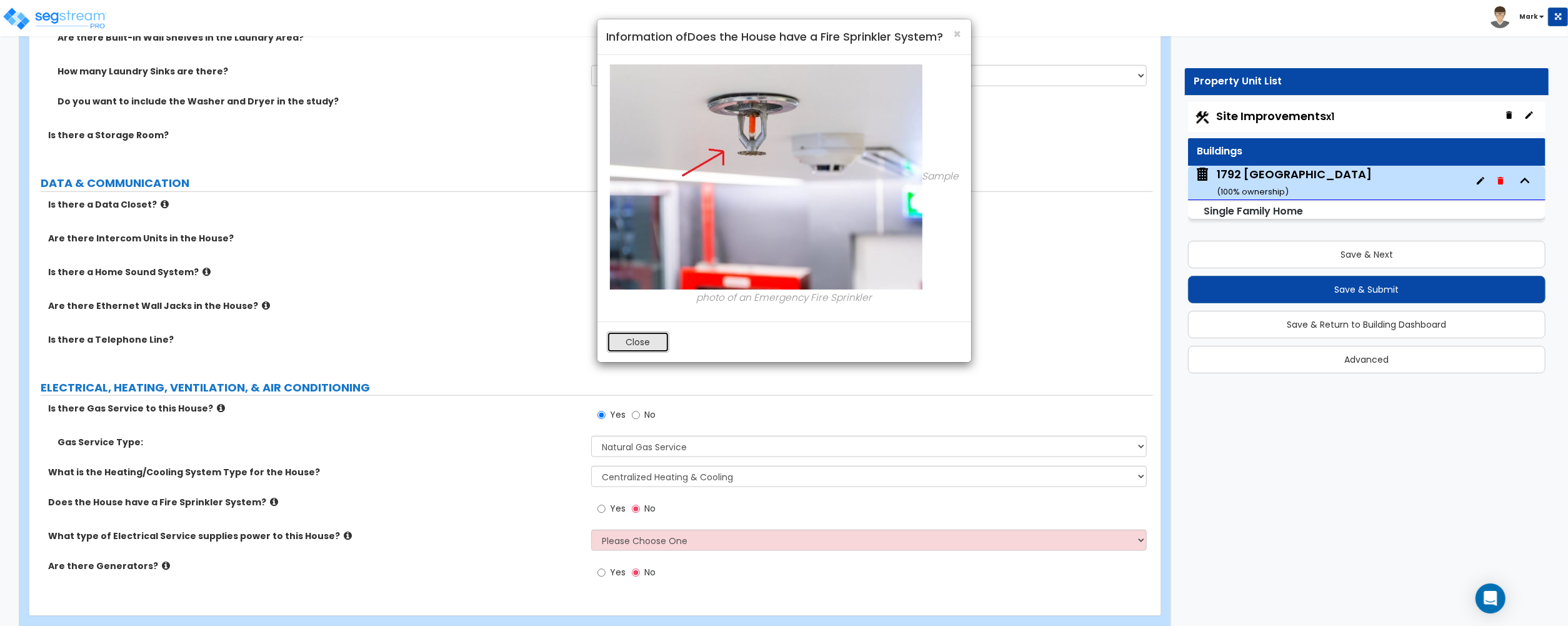
click at [639, 340] on button "Close" at bounding box center [638, 341] width 63 height 21
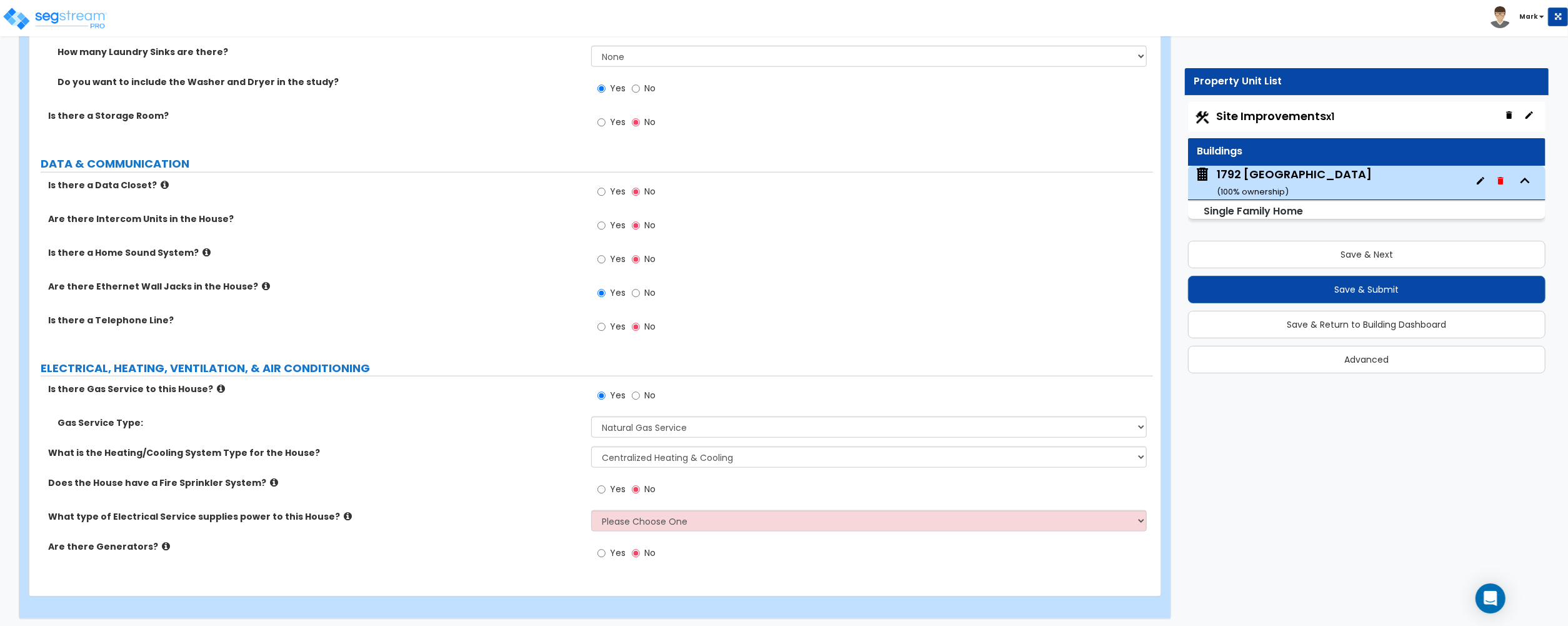
scroll to position [5971, 0]
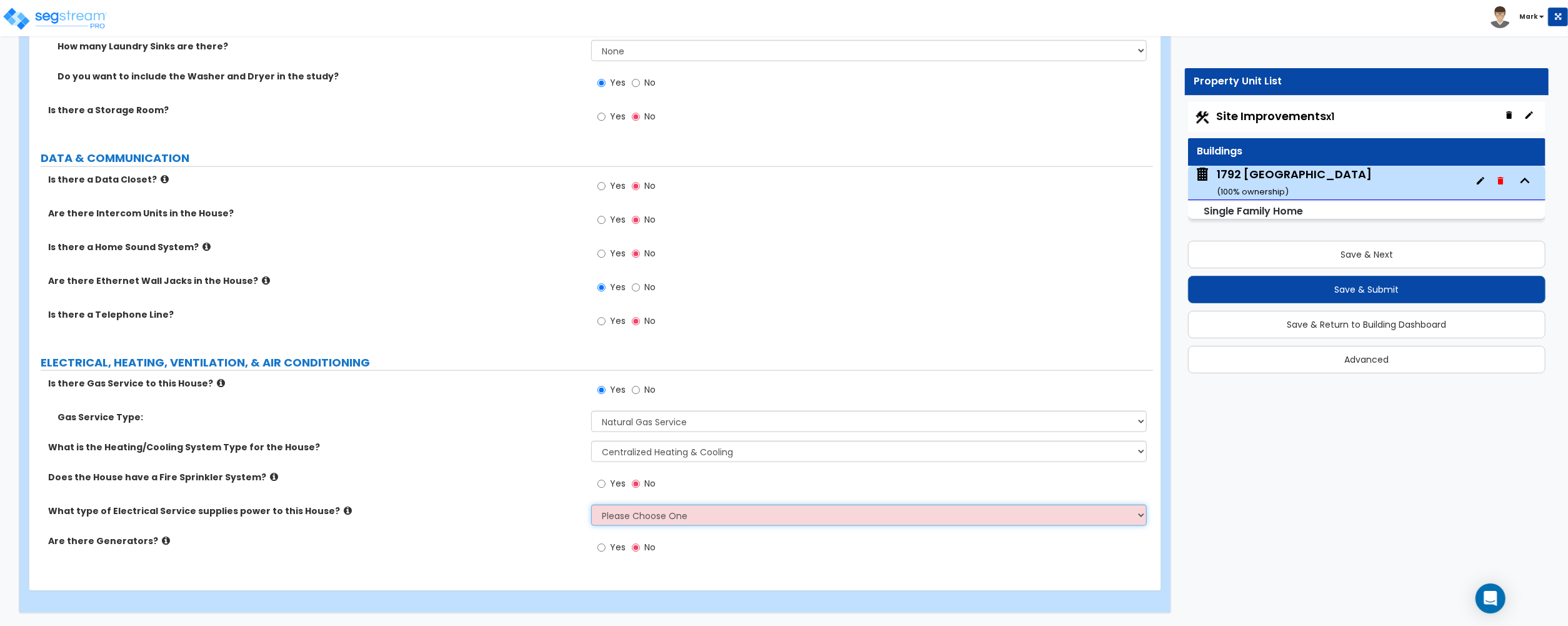
click at [601, 522] on select "Please Choose One Overhead Underground" at bounding box center [868, 514] width 555 height 21
drag, startPoint x: 569, startPoint y: 511, endPoint x: 575, endPoint y: 508, distance: 6.7
click at [569, 510] on label "What type of Electrical Service supplies power to this House?" at bounding box center [315, 510] width 534 height 13
click at [608, 516] on select "Please Choose One Overhead Underground" at bounding box center [868, 514] width 555 height 21
drag, startPoint x: 452, startPoint y: 528, endPoint x: 448, endPoint y: 535, distance: 8.1
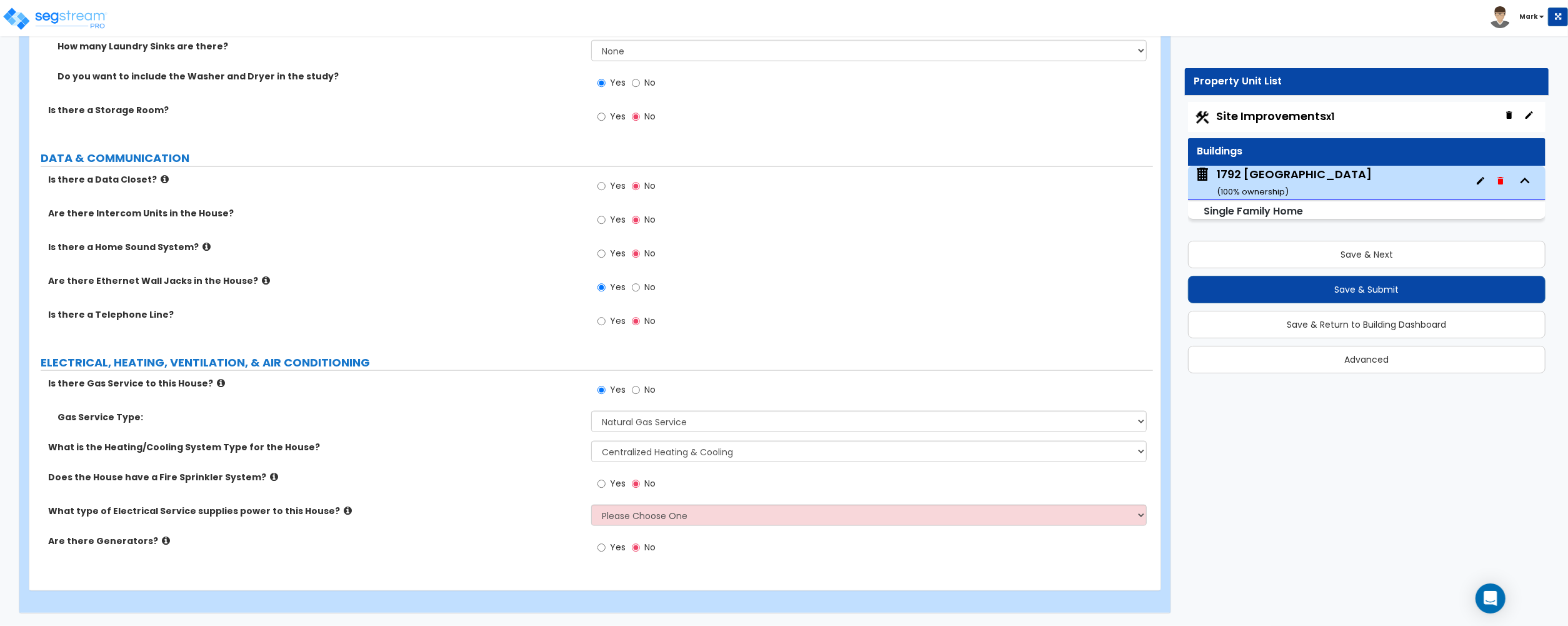
click at [449, 534] on div "Is there Gas Service to this House? Yes No Gas Service Type: Please Choose One …" at bounding box center [591, 472] width 1105 height 191
click at [444, 537] on label "Are there Generators?" at bounding box center [315, 540] width 534 height 13
click at [507, 522] on div "What type of Electrical Service supplies power to this House? Please Choose One…" at bounding box center [590, 519] width 1123 height 30
click at [628, 520] on select "Please Choose One Overhead Underground" at bounding box center [868, 514] width 555 height 21
click at [591, 504] on select "Please Choose One Overhead Underground" at bounding box center [868, 514] width 555 height 21
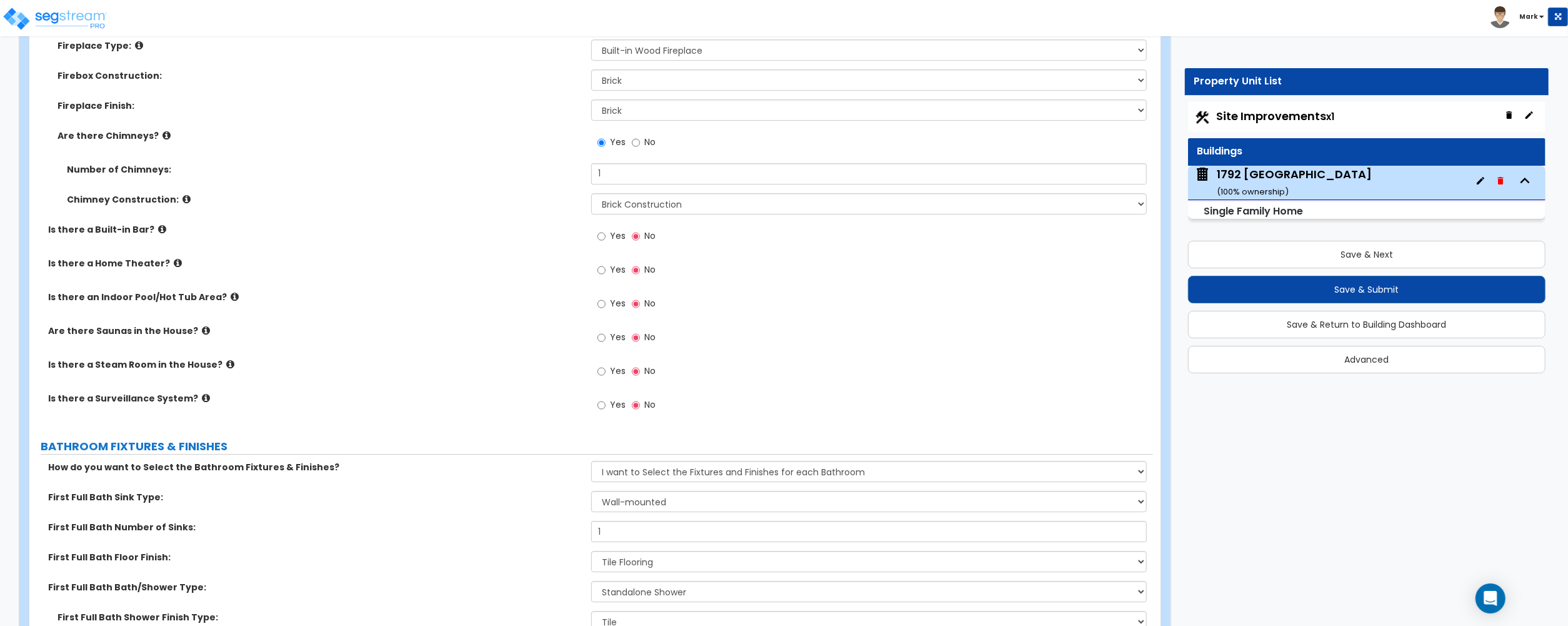
scroll to position [3804, 0]
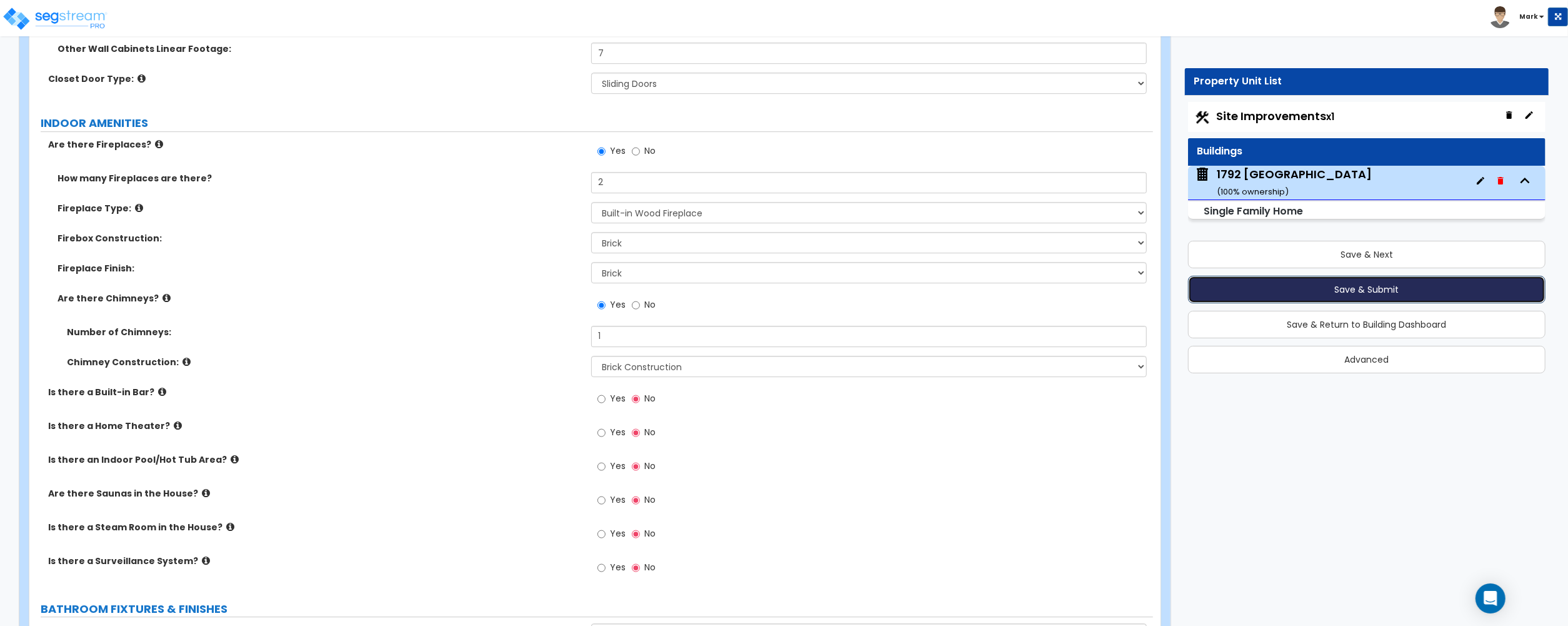
click at [1288, 296] on button "Save & Submit" at bounding box center [1367, 290] width 358 height 28
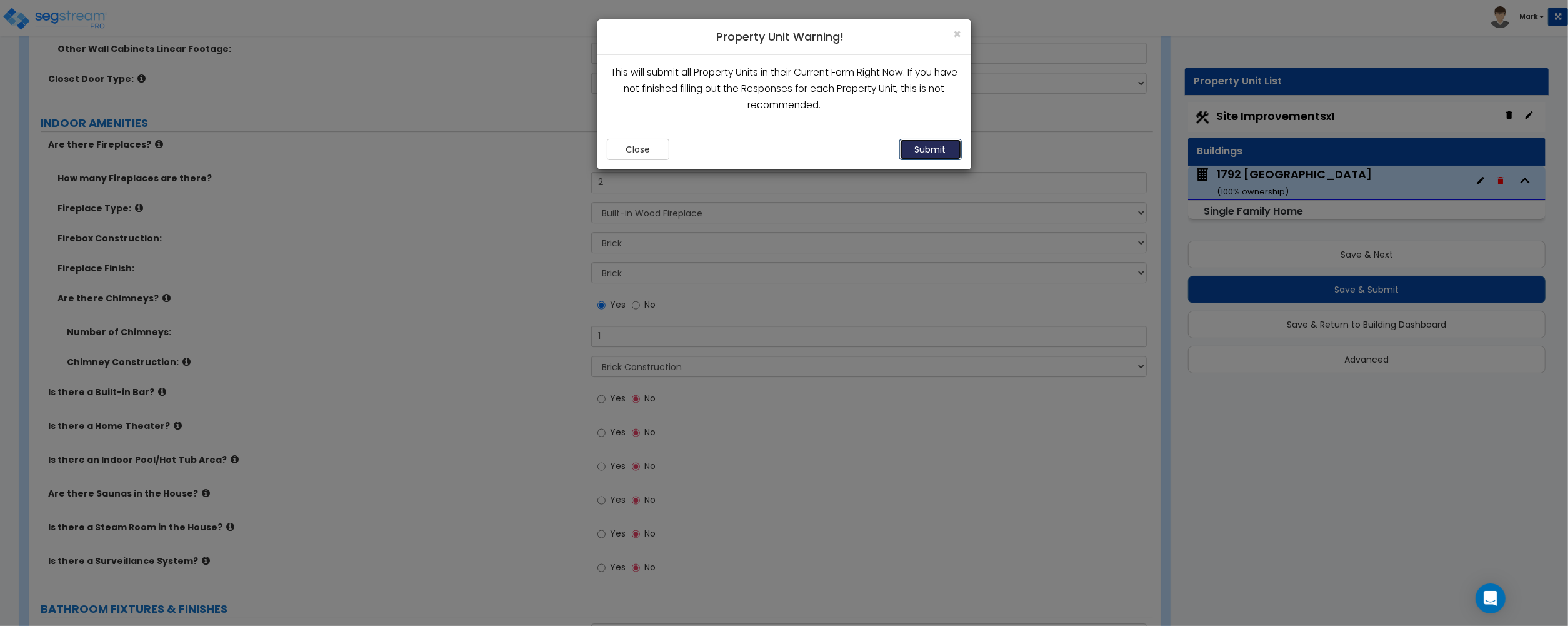
click at [925, 146] on button "Submit" at bounding box center [930, 149] width 63 height 21
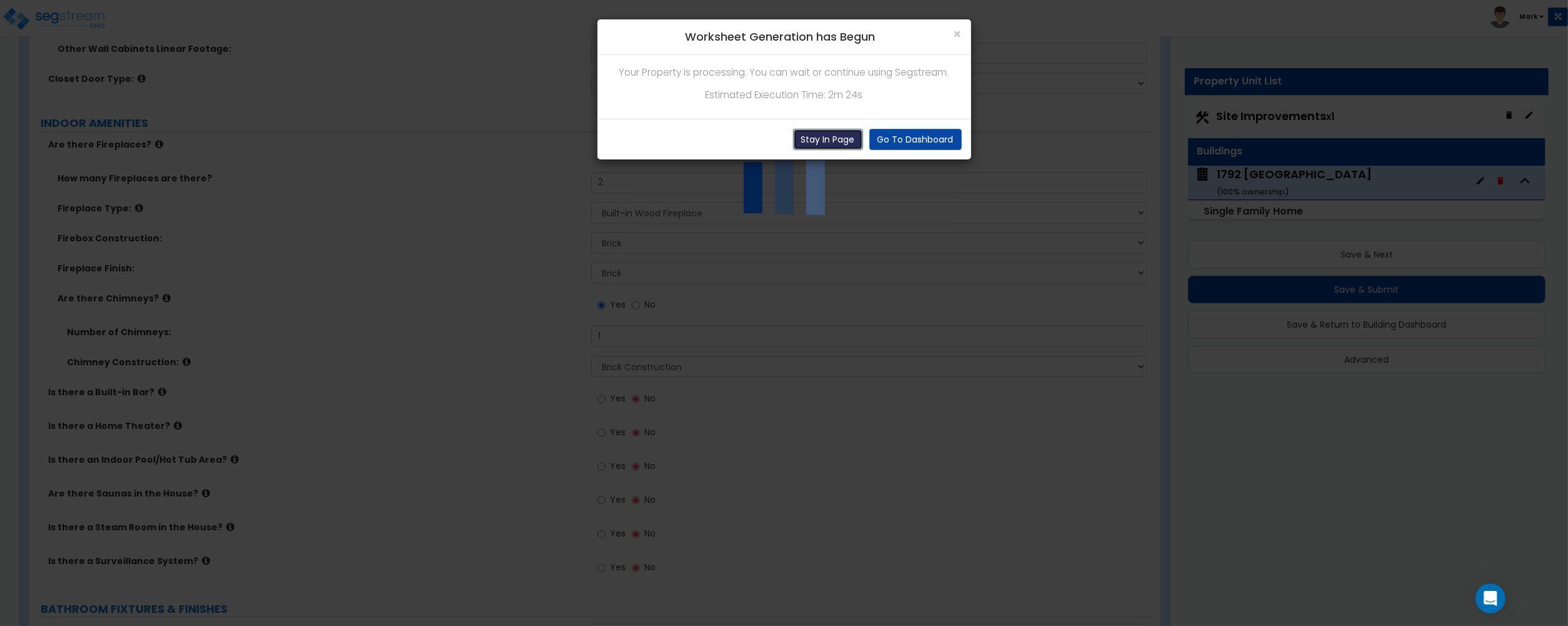
click at [835, 136] on button "Stay In Page" at bounding box center [828, 139] width 70 height 21
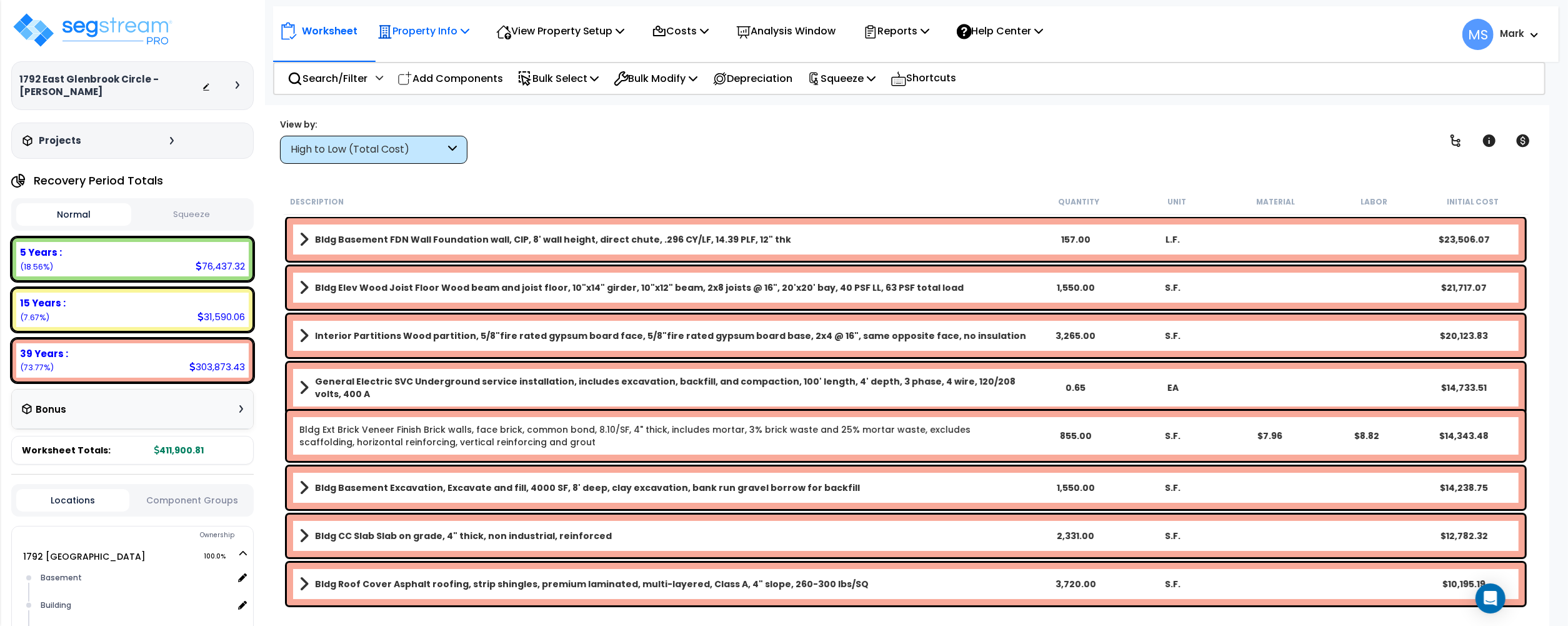
click at [442, 31] on p "Property Info" at bounding box center [424, 31] width 92 height 17
click at [454, 59] on link "Property Setup" at bounding box center [433, 59] width 124 height 25
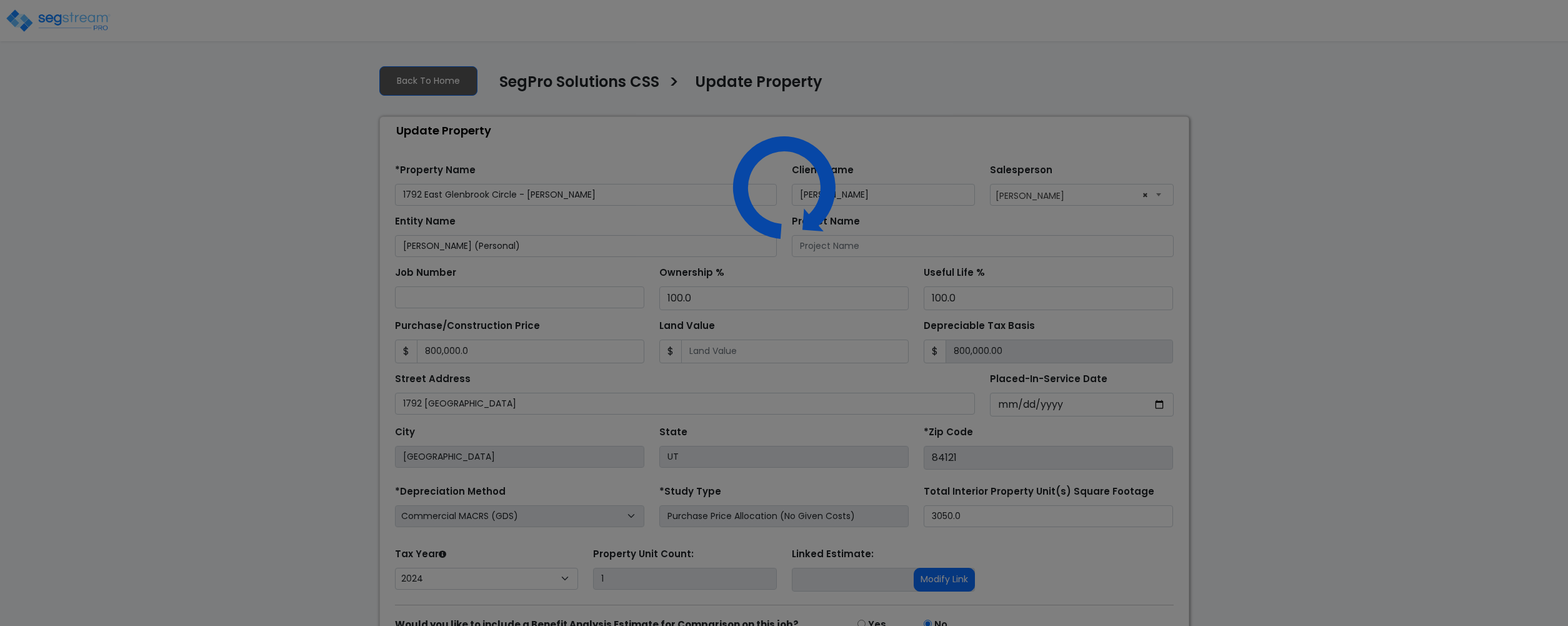
select select "2024"
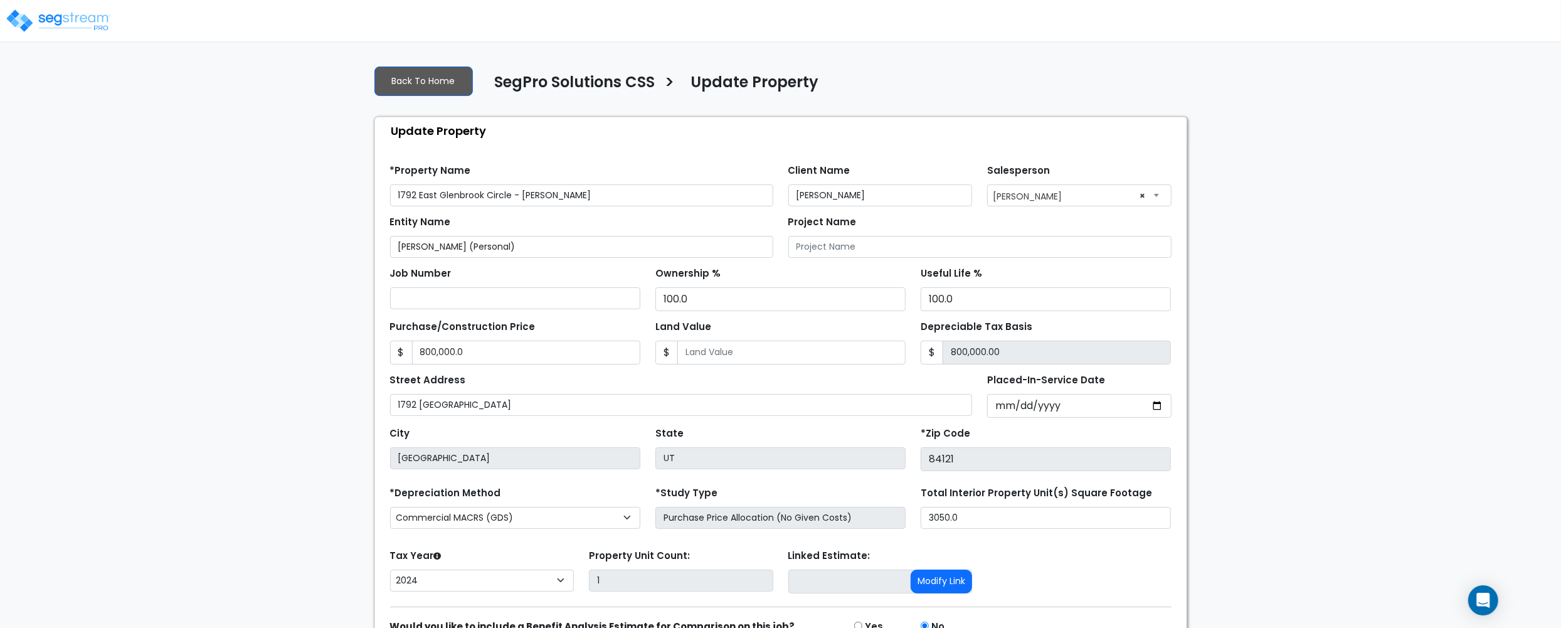
scroll to position [71, 0]
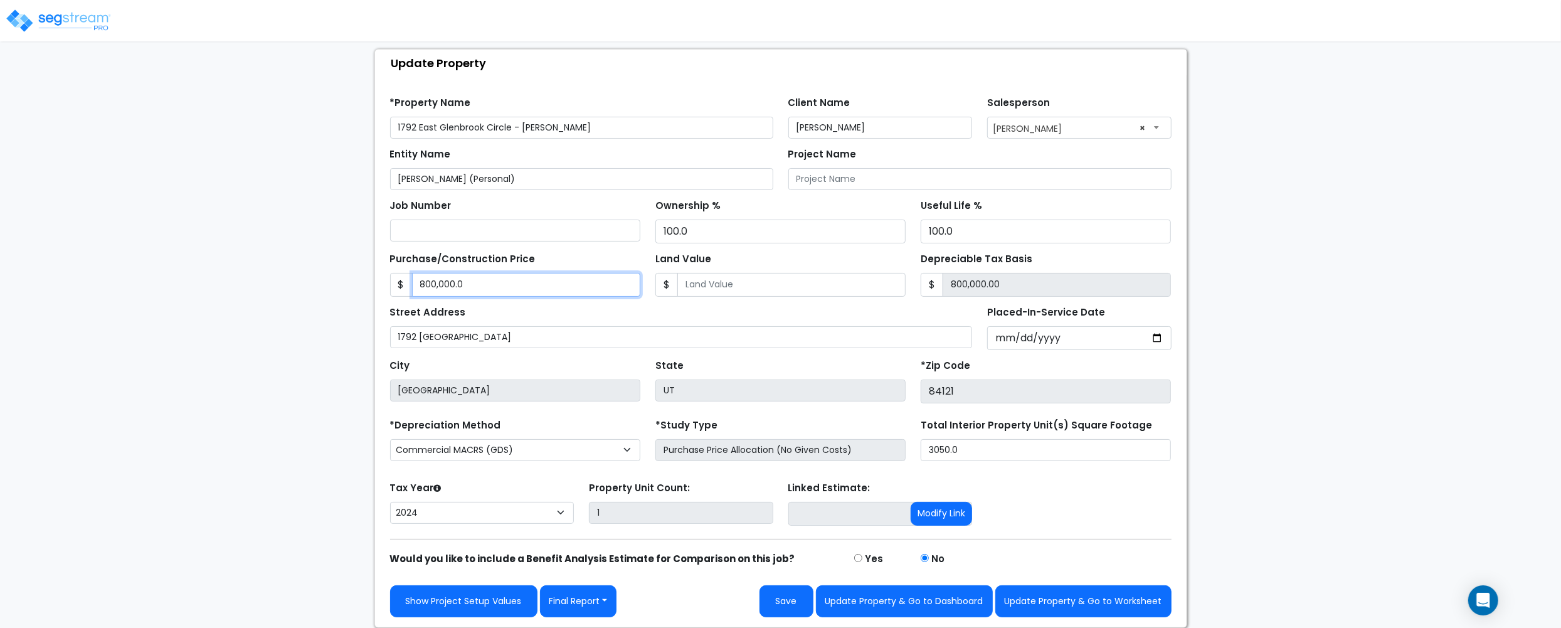
click at [520, 285] on input "800,000.0" at bounding box center [526, 285] width 228 height 24
type input "8"
type input "8.00"
type input "80"
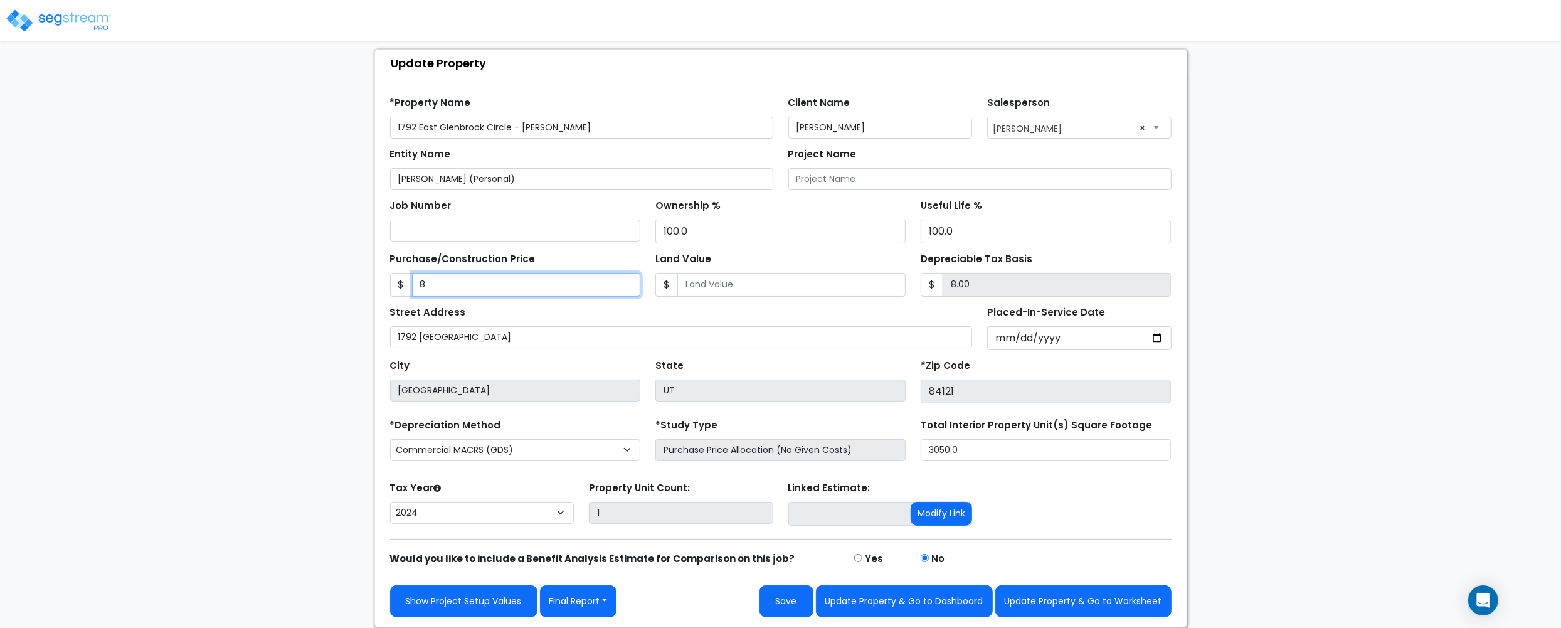
type input "80.00"
type input "800"
type input "800.00"
type input "8000"
type input "8,000.00"
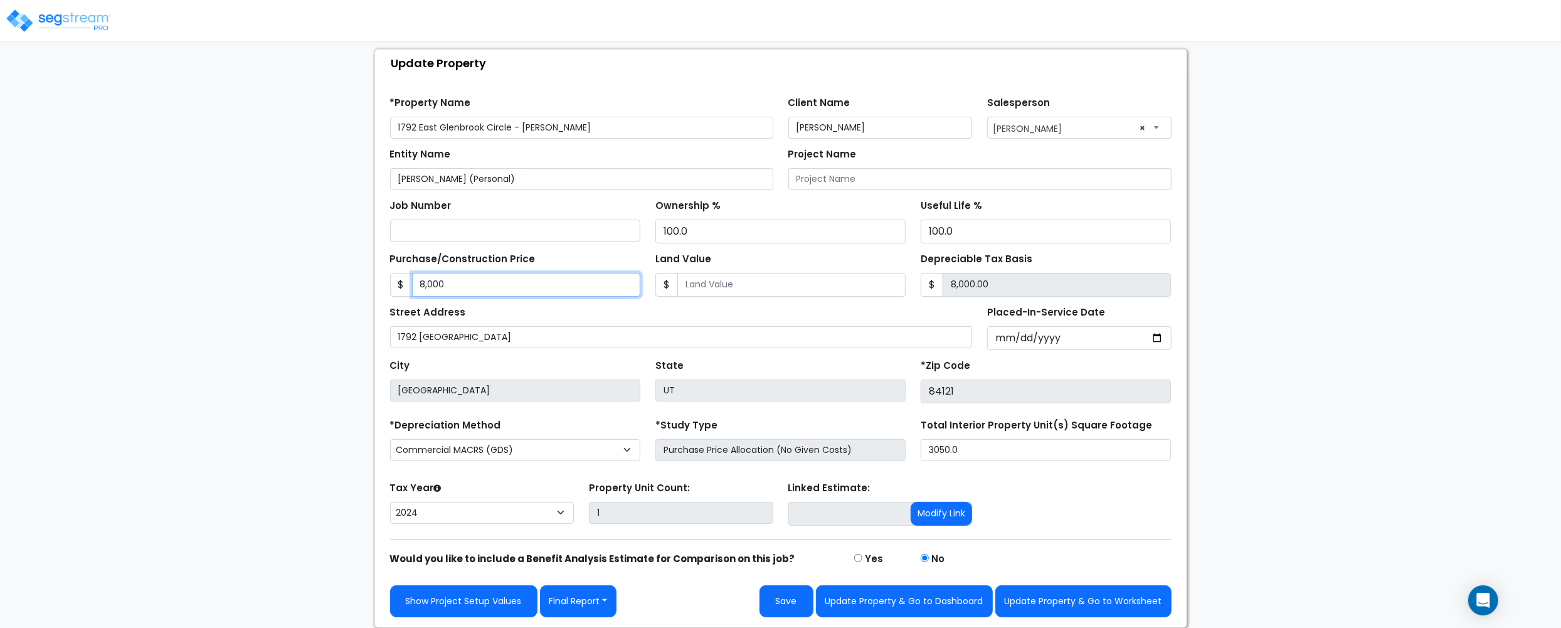
type input "8,0000"
type input "80,000.00"
type input "80,0000"
type input "800,000.00"
type input "800,000"
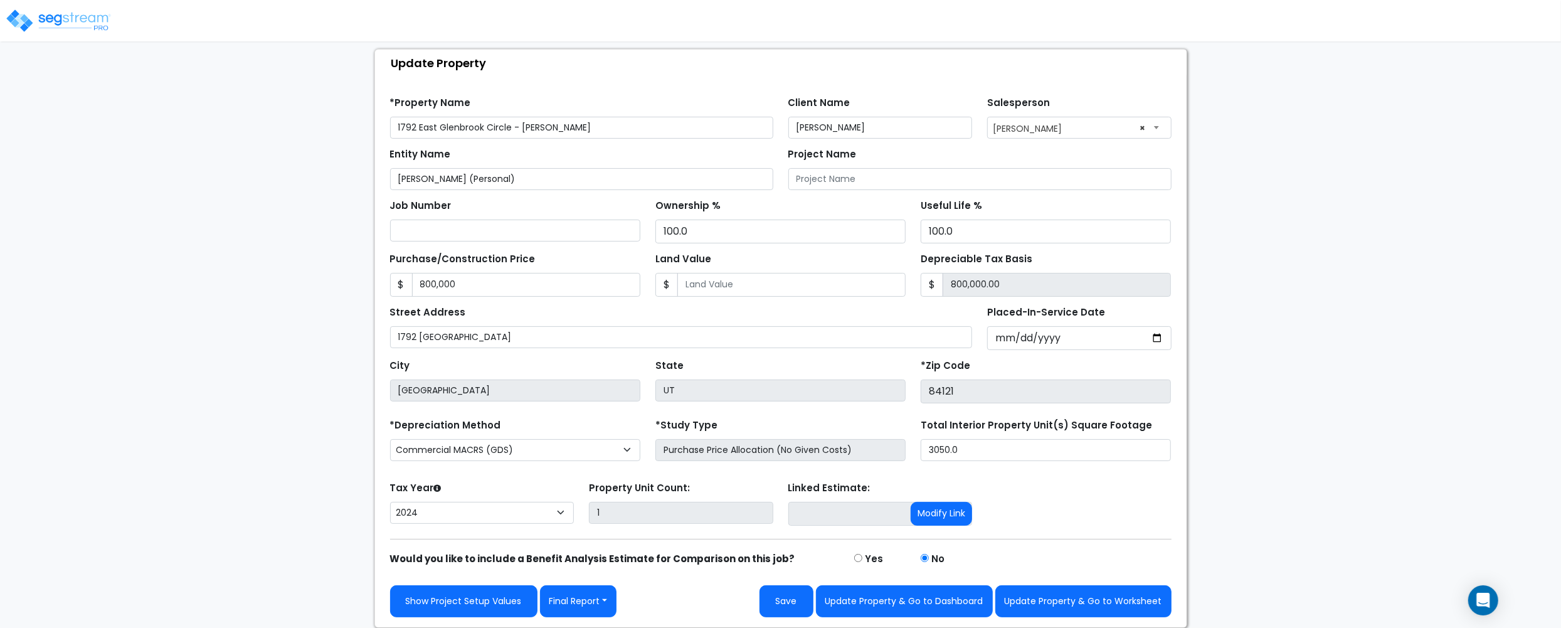
click at [788, 267] on div "Land Value $" at bounding box center [780, 273] width 250 height 47
click at [793, 277] on input "Land Value" at bounding box center [791, 285] width 228 height 24
type input "2"
type input "799,998.00"
type input "28"
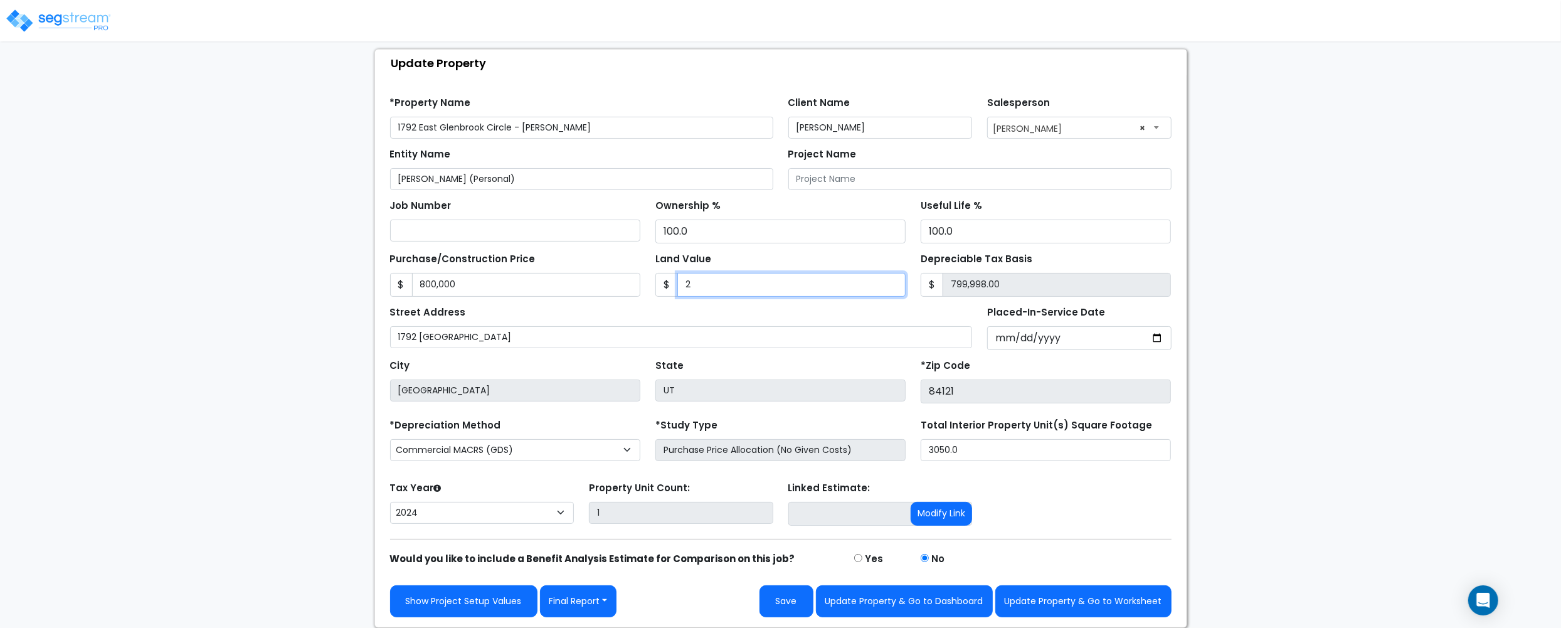
type input "799,972.00"
type input "280"
type input "799,720.00"
type input "2800"
type input "797,200.00"
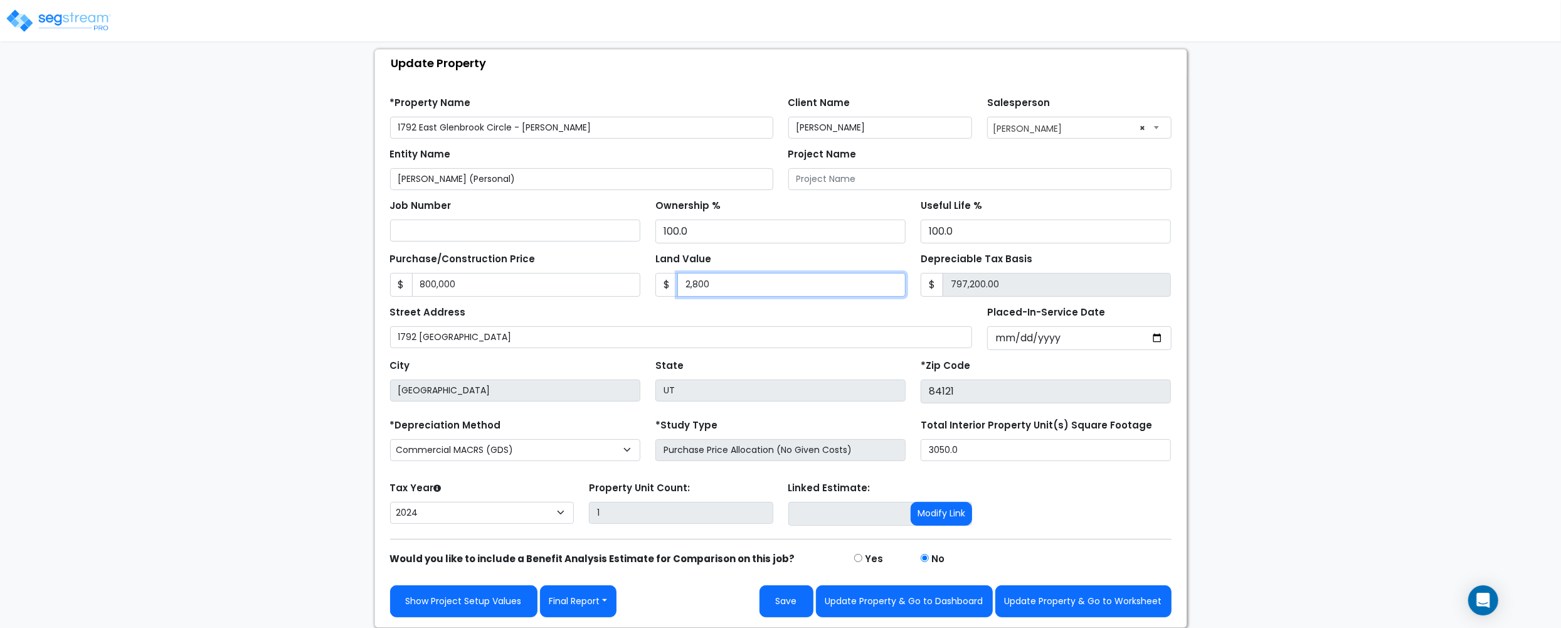
type input "2,8000"
type input "772,000.00"
type input "28,0000"
type input "520,000.00"
type input "280,000"
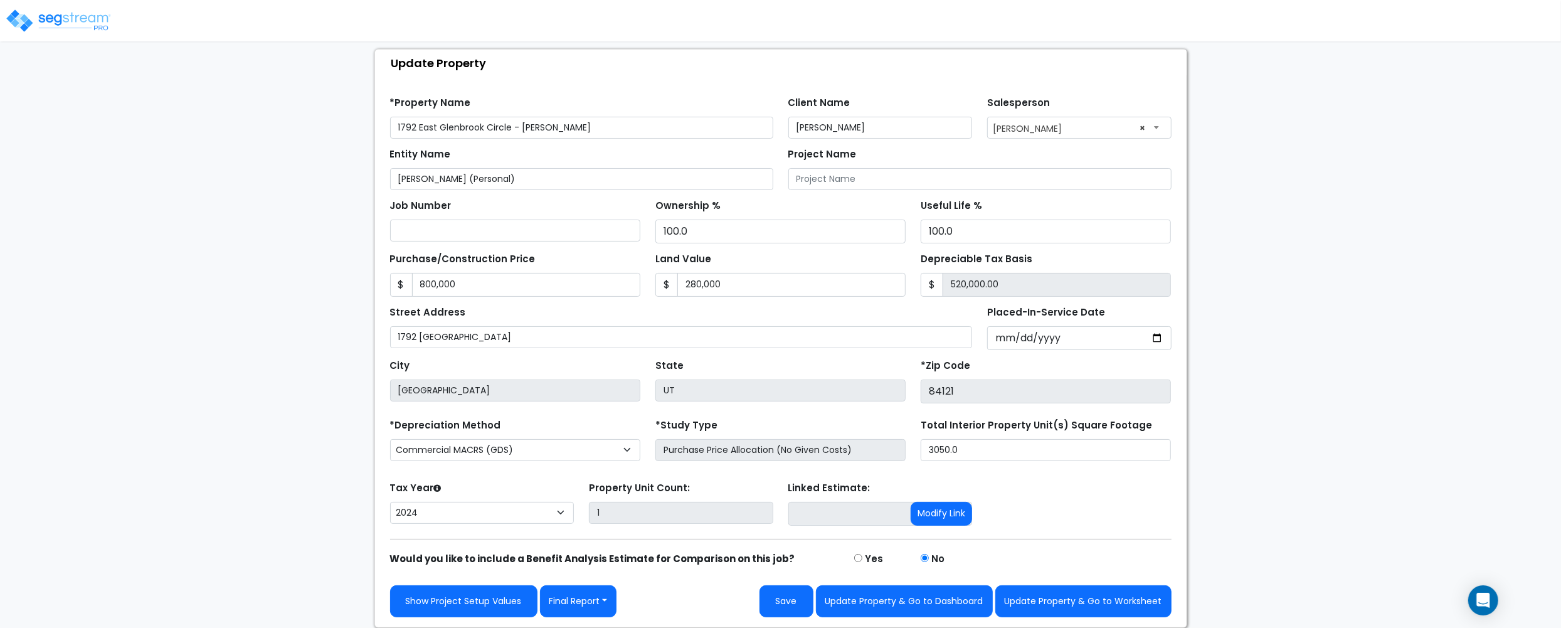
click at [770, 306] on div "Street Address 1792 East Glenbrook Circle" at bounding box center [681, 325] width 583 height 45
click at [537, 457] on select "Commercial MACRS (GDS) Residential Rental MACRS (GDS) Commercial MACRS (GDS) QIP" at bounding box center [515, 450] width 250 height 22
select select "RRM(_30"
click at [1034, 610] on button "Update Property & Go to Worksheet" at bounding box center [1083, 601] width 176 height 32
type input "800000"
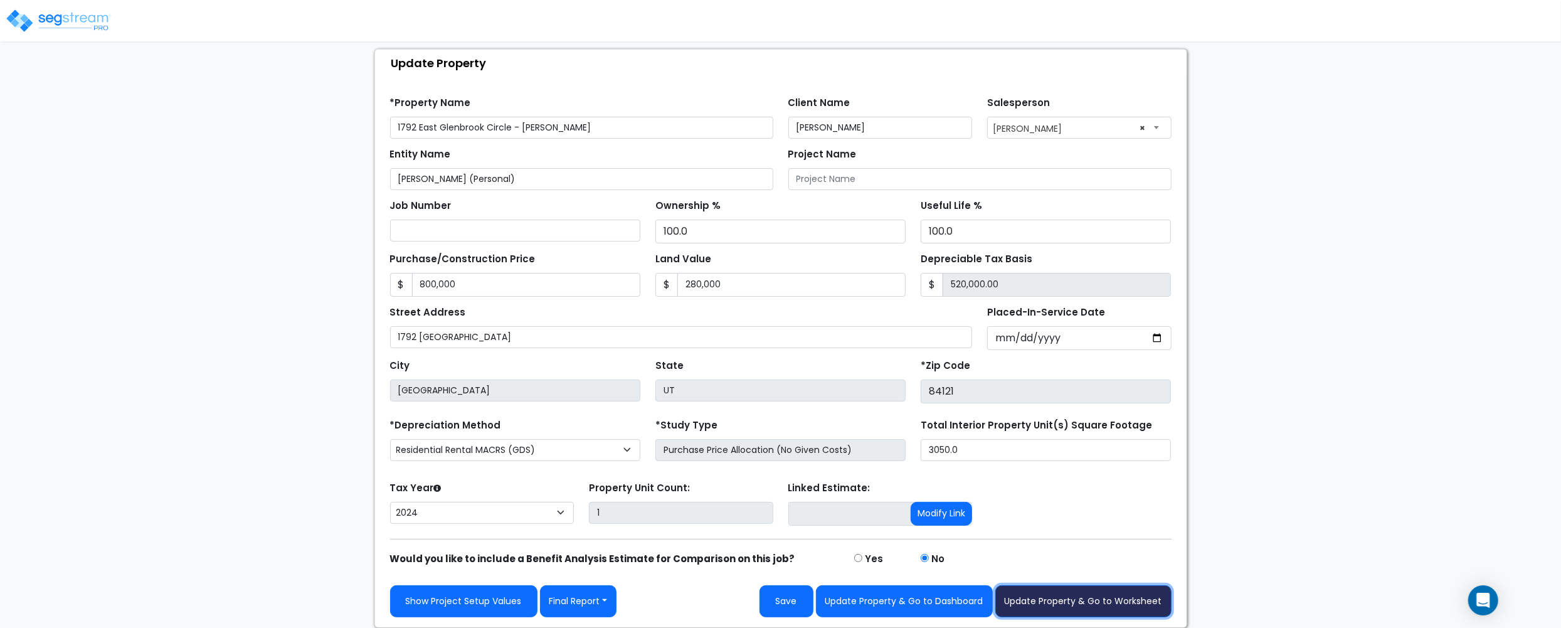
type input "280000"
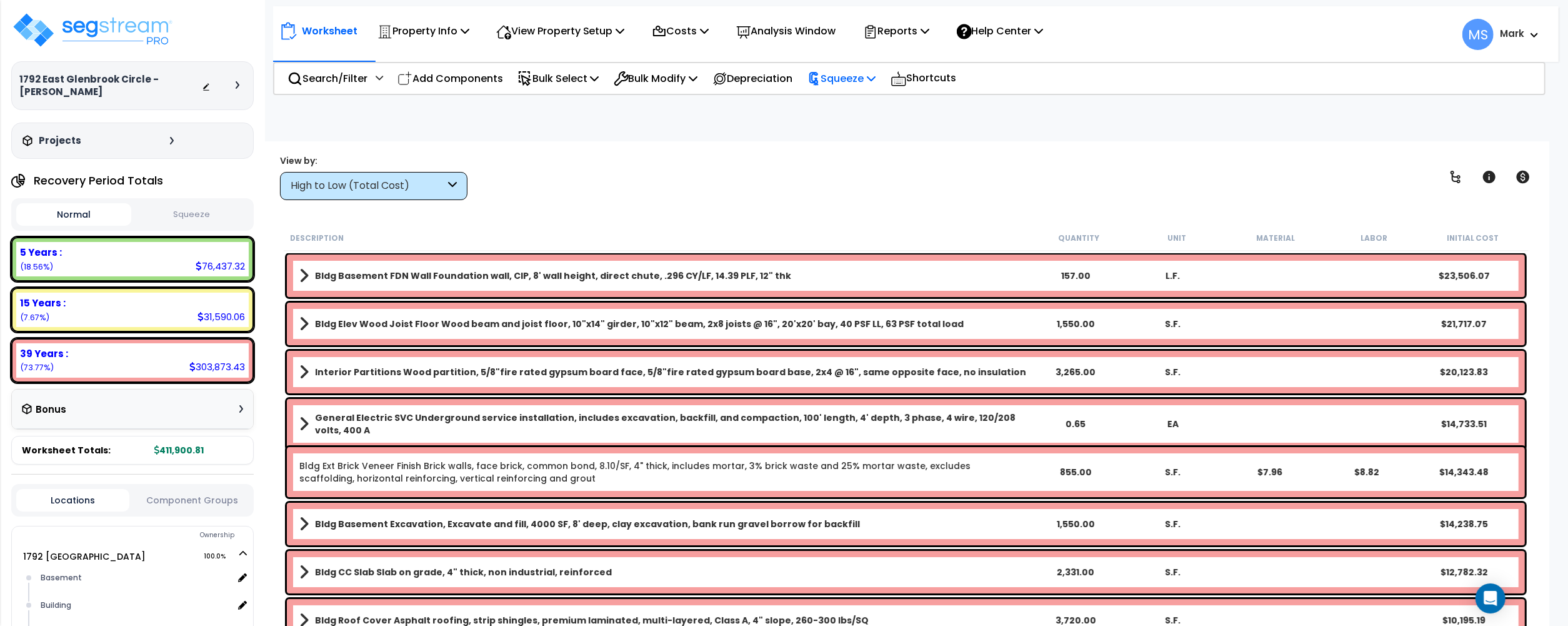
click at [876, 73] on p "Squeeze" at bounding box center [841, 78] width 69 height 17
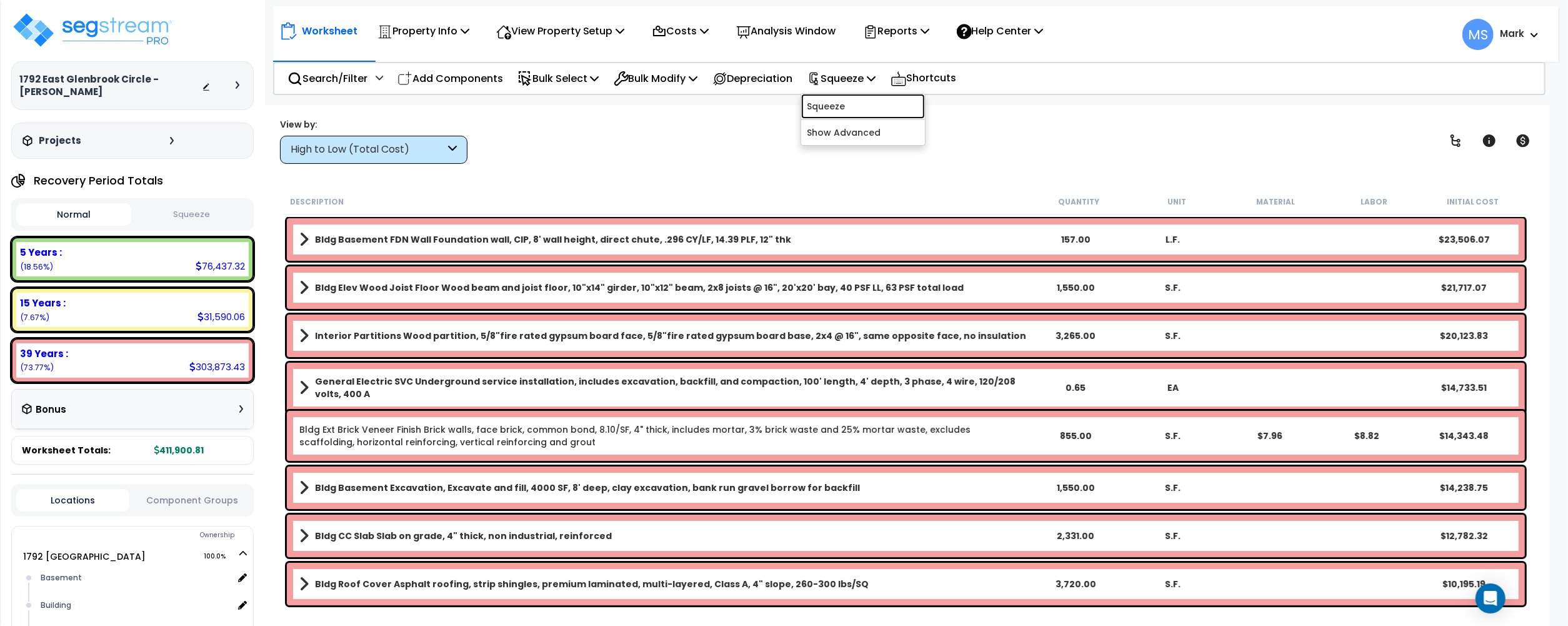
click at [876, 111] on link "Squeeze" at bounding box center [863, 106] width 124 height 25
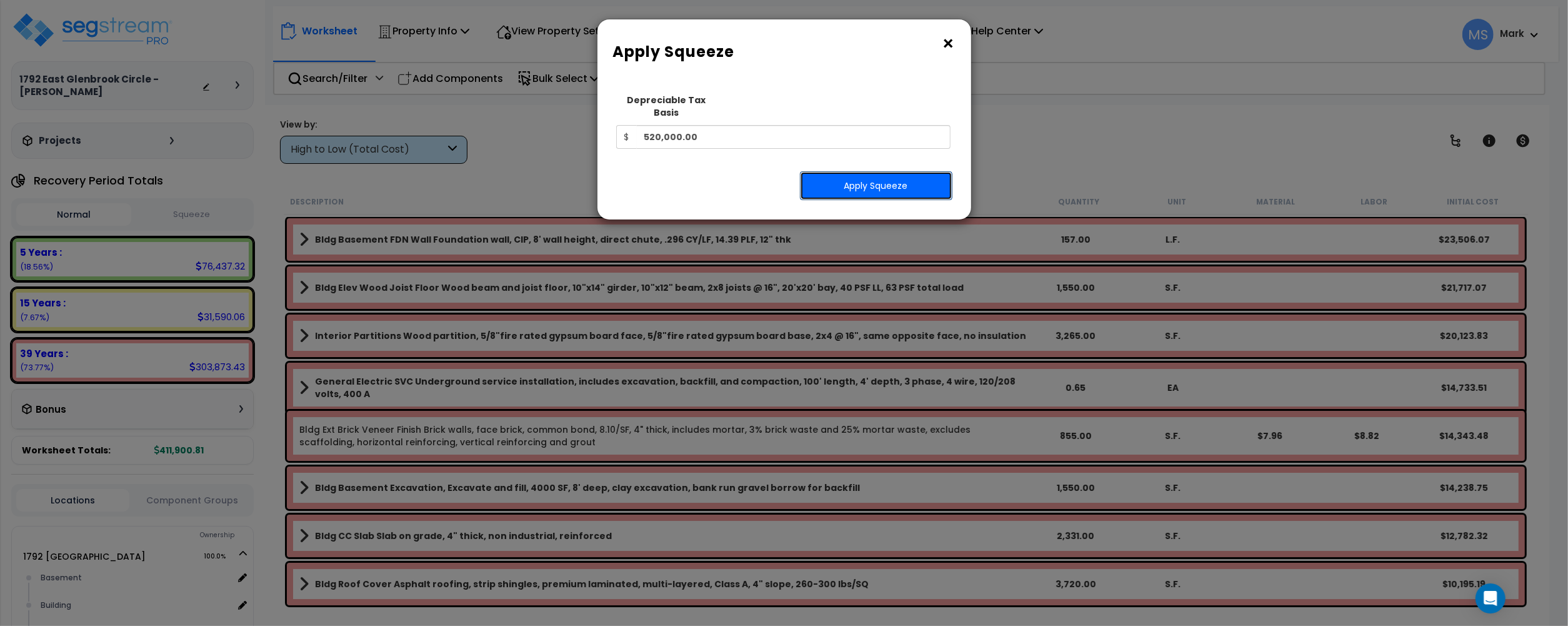
click at [862, 181] on button "Apply Squeeze" at bounding box center [876, 185] width 153 height 29
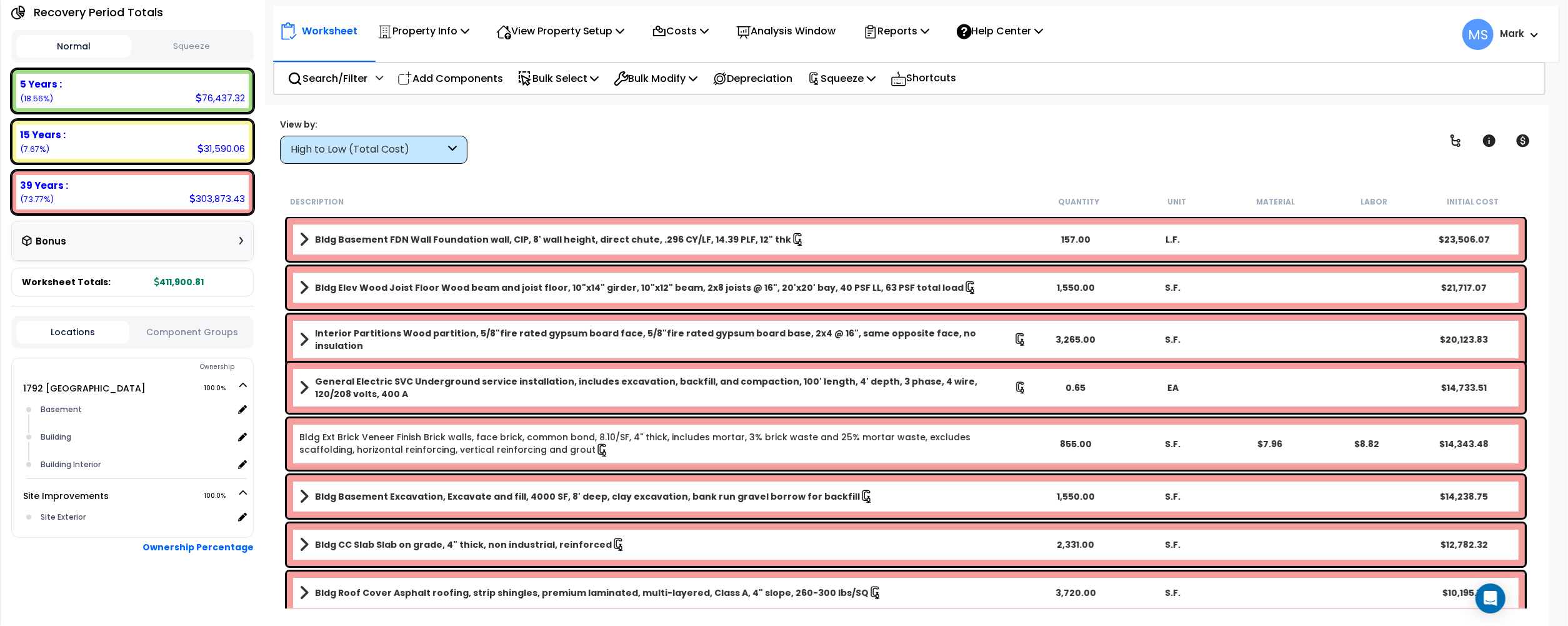
scroll to position [85, 0]
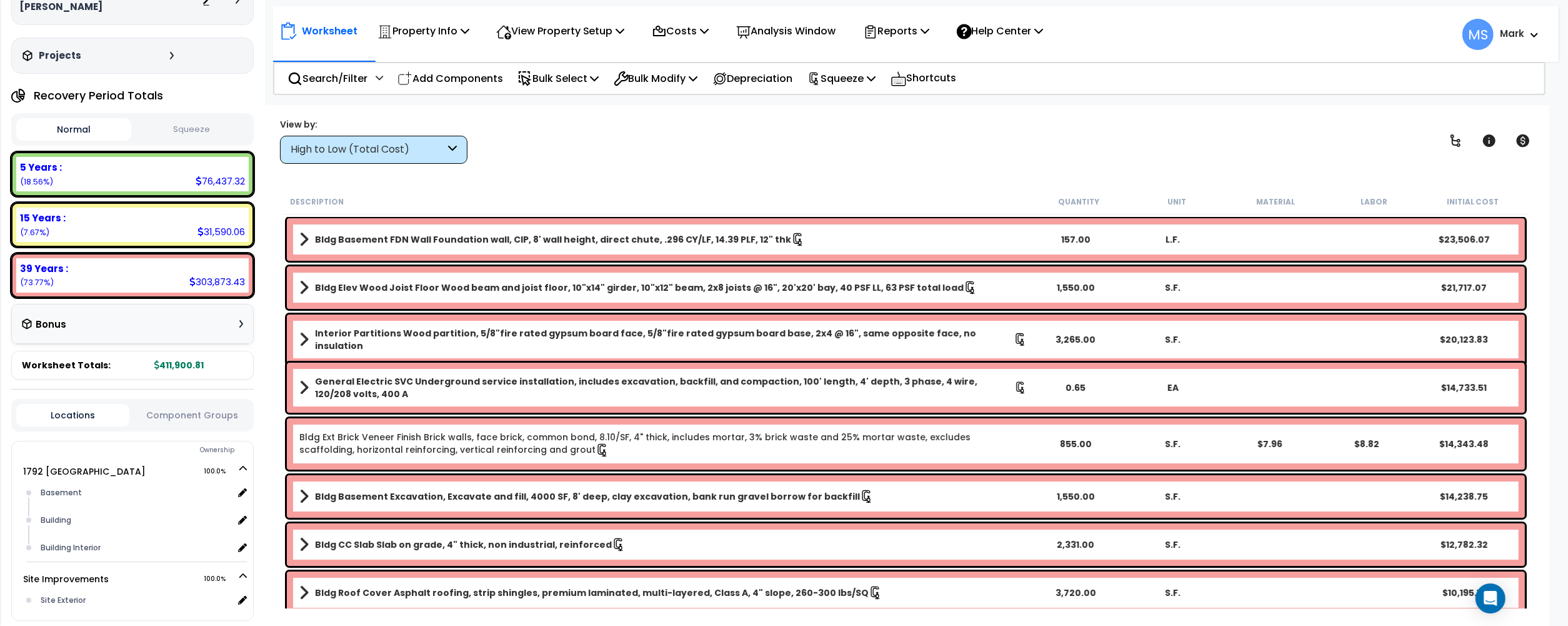
click at [178, 132] on button "Squeeze" at bounding box center [191, 130] width 115 height 22
click at [81, 139] on button "Normal" at bounding box center [73, 130] width 115 height 22
click at [173, 180] on div "5 Years : 76,437.32 (18.56%)" at bounding box center [132, 173] width 232 height 34
click at [145, 168] on div "5 Years :" at bounding box center [133, 166] width 225 height 13
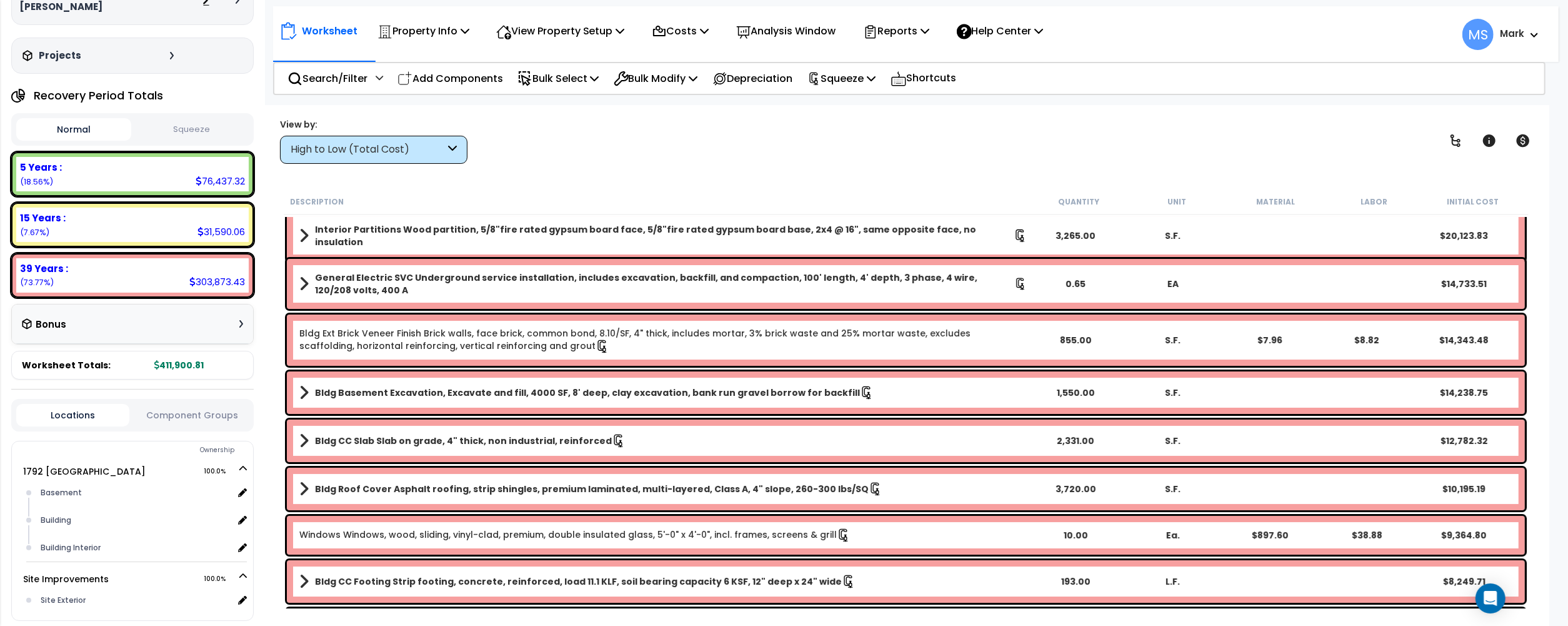
scroll to position [0, 0]
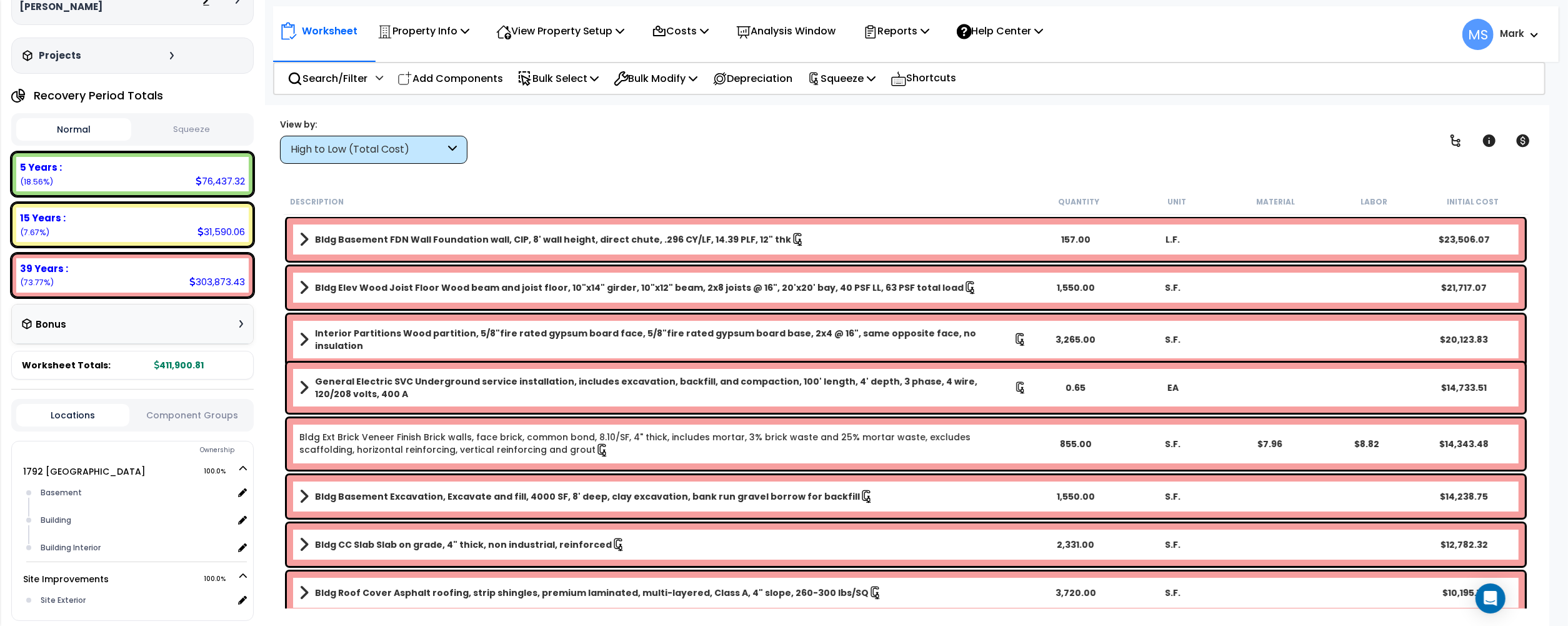
click at [78, 170] on div "5 Years :" at bounding box center [133, 166] width 225 height 13
click at [468, 156] on div "High to Low (Total Cost)" at bounding box center [374, 150] width 187 height 28
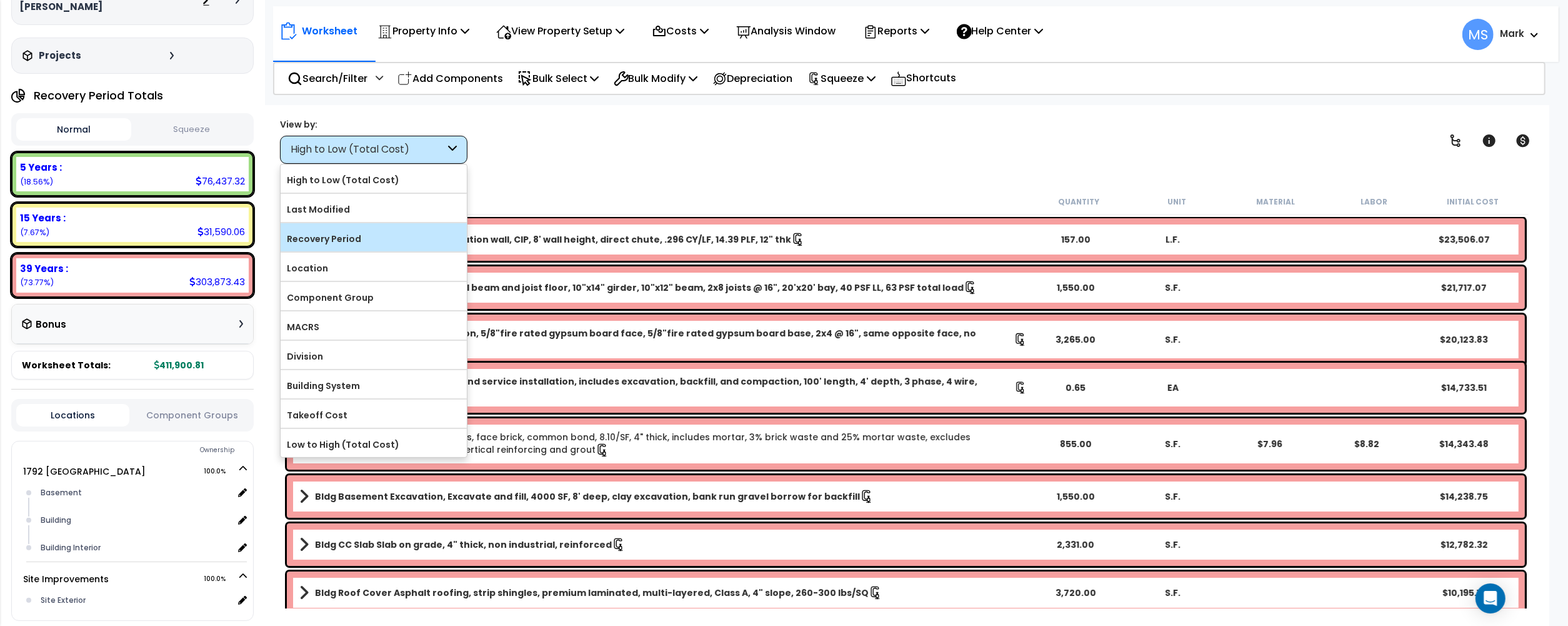
click at [373, 246] on label "Recovery Period" at bounding box center [374, 238] width 186 height 19
click at [0, 0] on input "Recovery Period" at bounding box center [0, 0] width 0 height 0
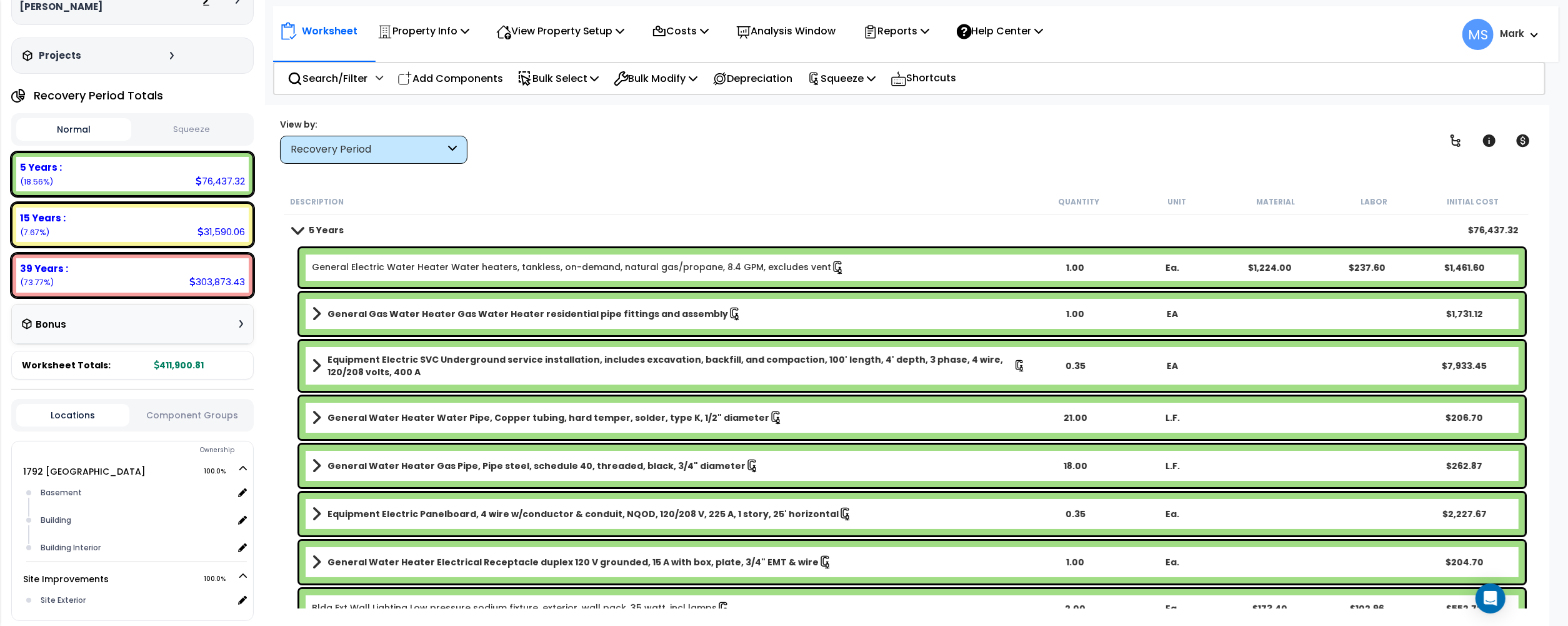
click at [533, 264] on link "General Electric Water Heater Water heaters, tankless, on-demand, natural gas/p…" at bounding box center [578, 267] width 533 height 14
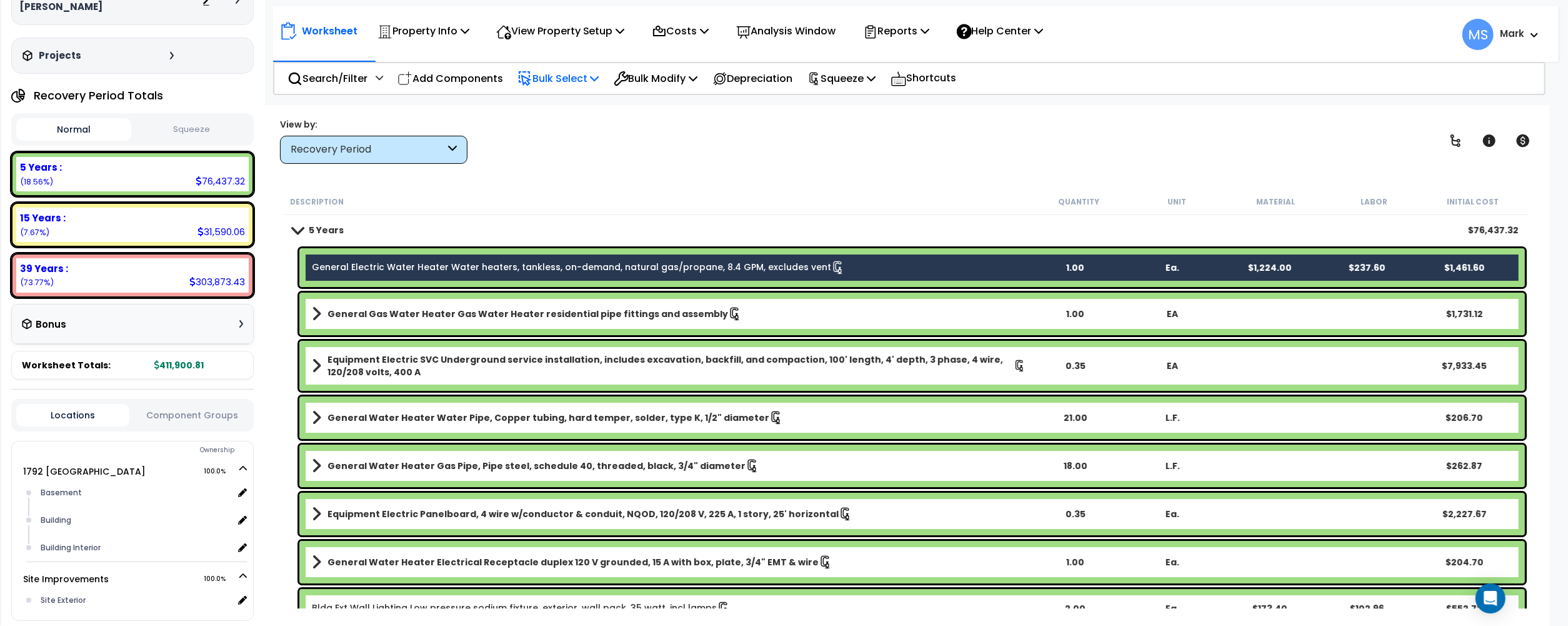
click at [593, 80] on p "Bulk Select" at bounding box center [558, 78] width 82 height 17
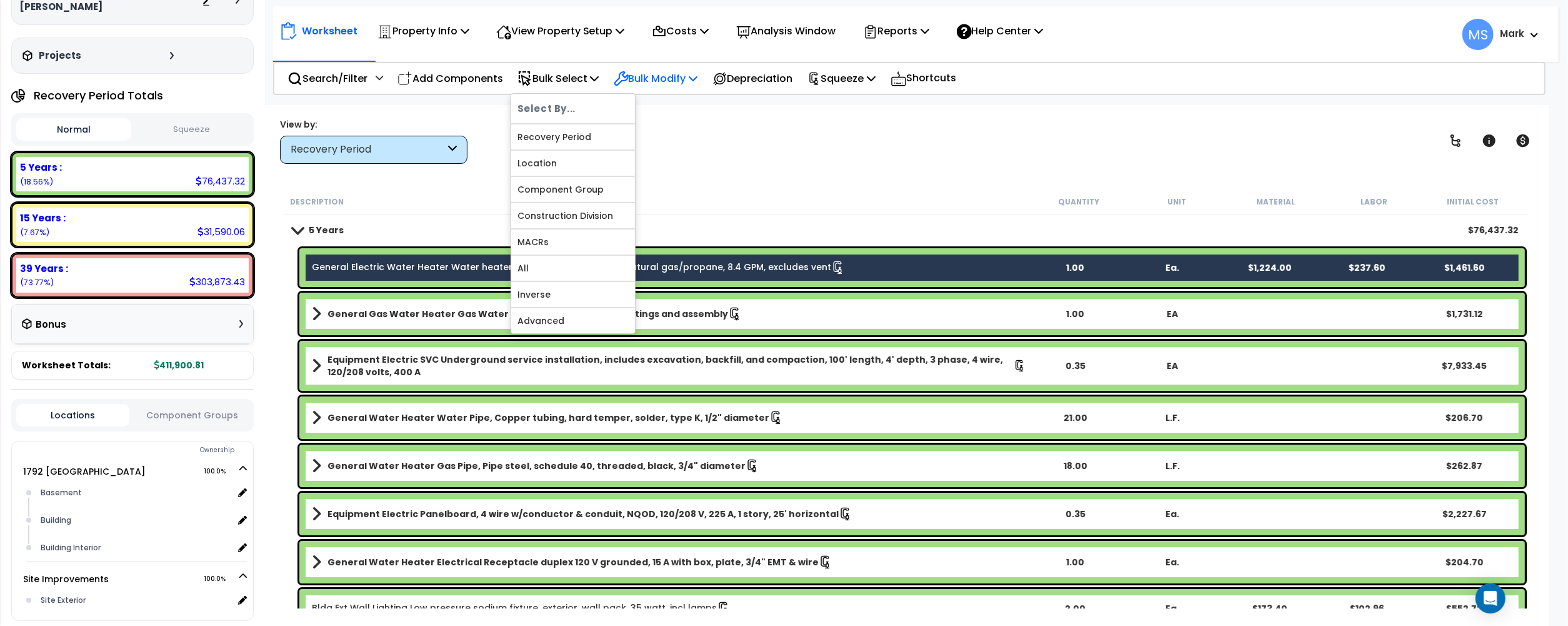
click at [695, 70] on p "Bulk Modify" at bounding box center [656, 78] width 85 height 17
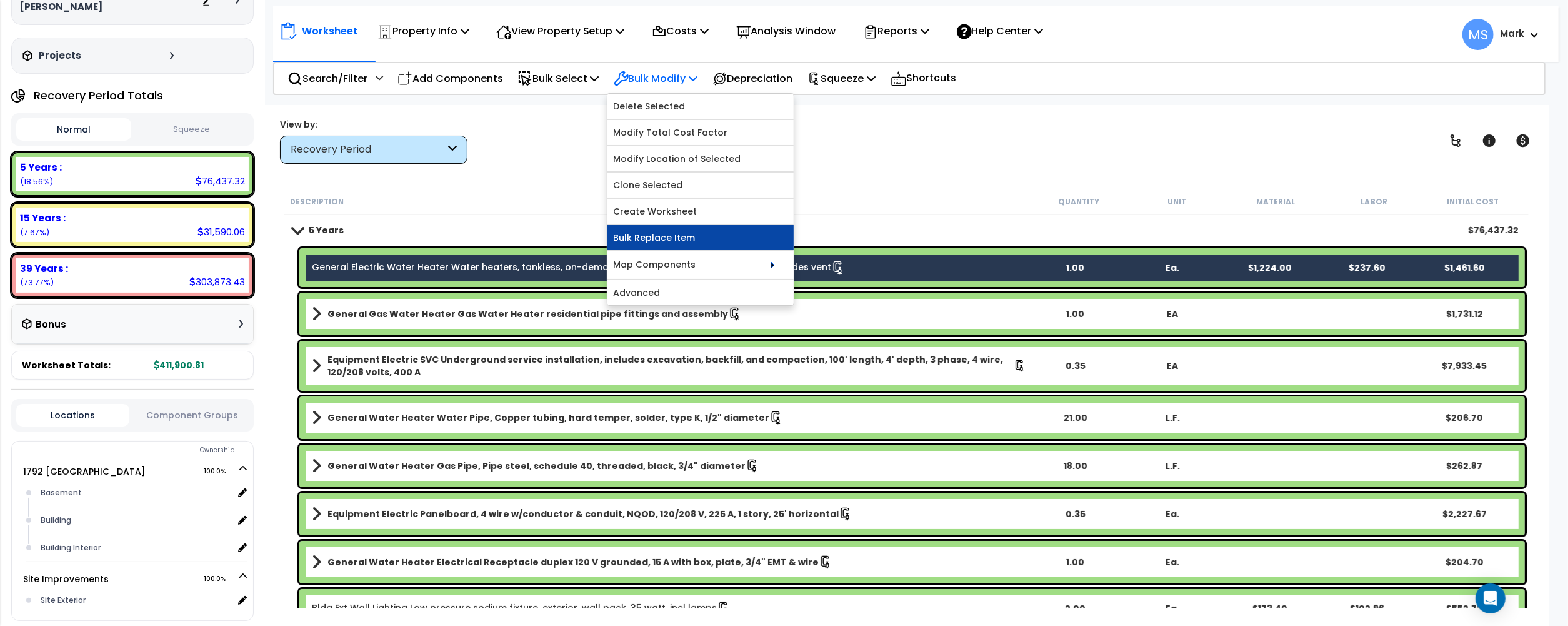
click at [668, 245] on link "Bulk Replace Item" at bounding box center [701, 237] width 186 height 25
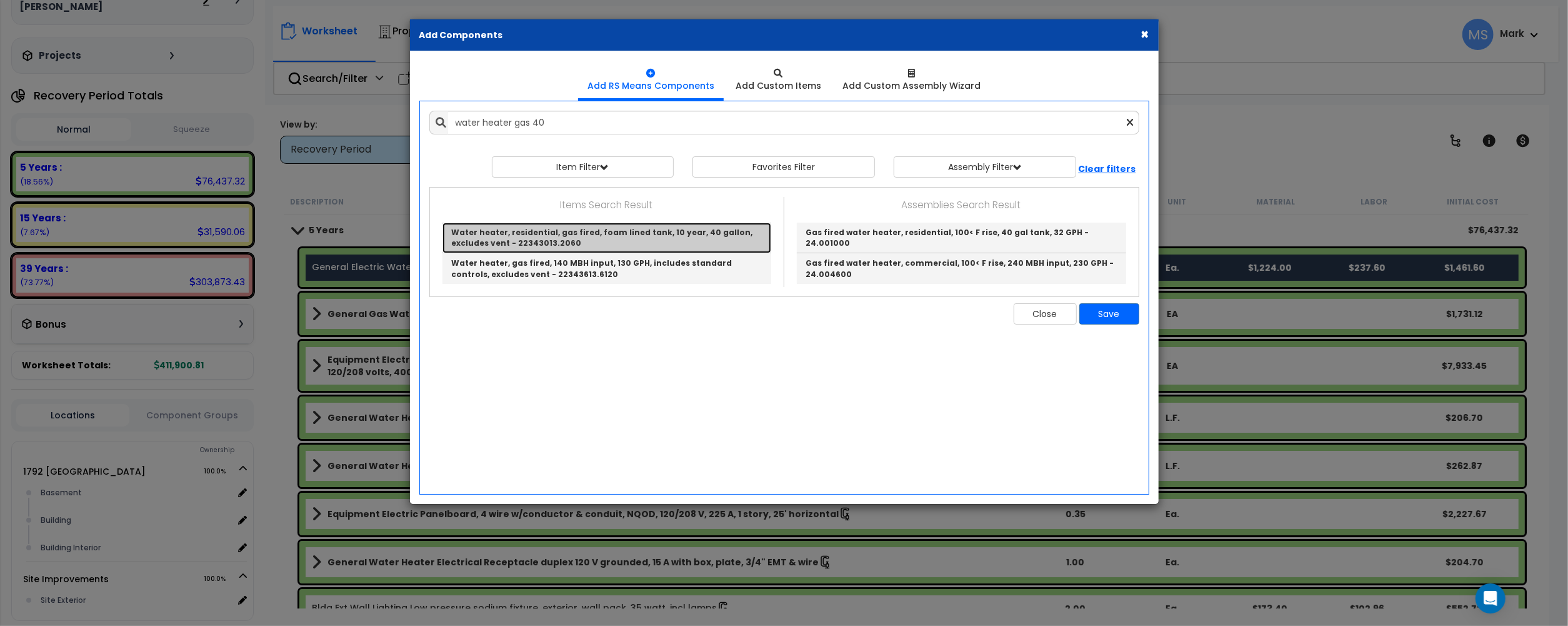
click at [646, 240] on link "Water heater, residential, gas fired, foam lined tank, 10 year, 40 gallon, excl…" at bounding box center [607, 237] width 329 height 31
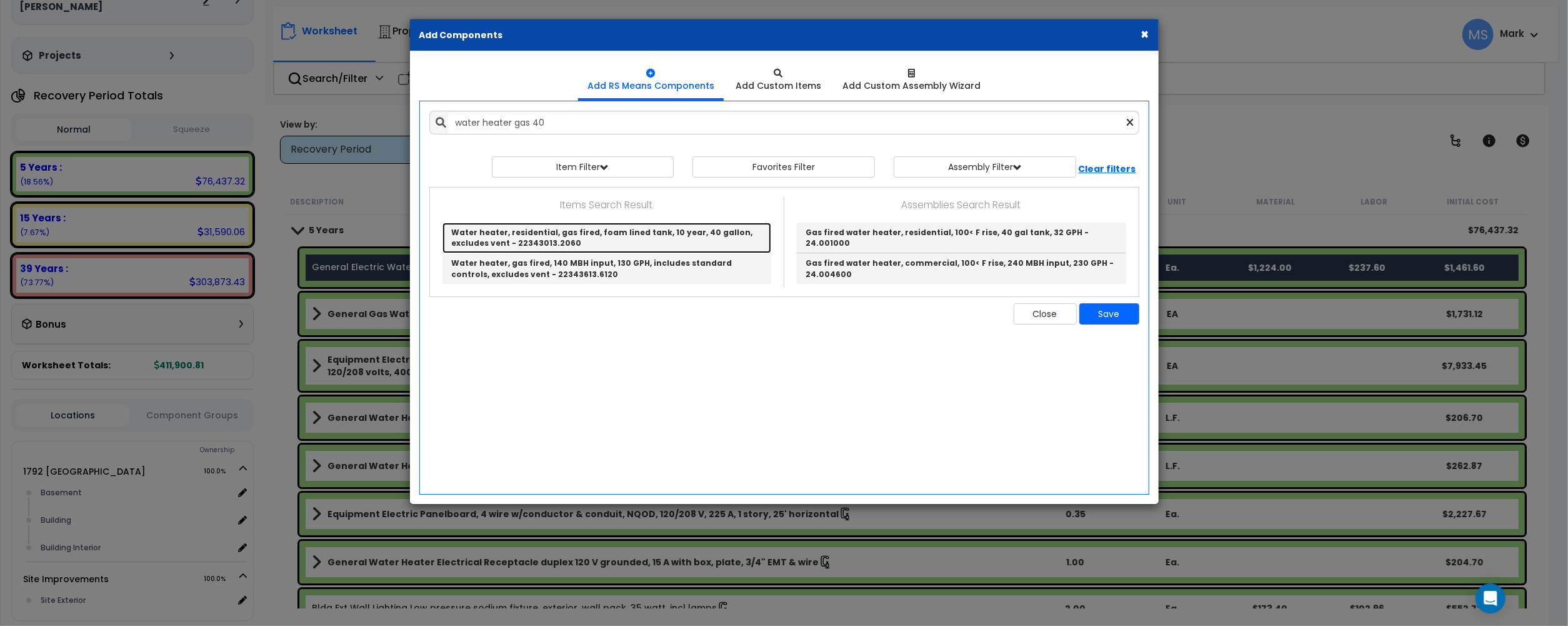
type input "Water heater, residential, gas fired, foam lined tank, 10 year, 40 gallon, excl…"
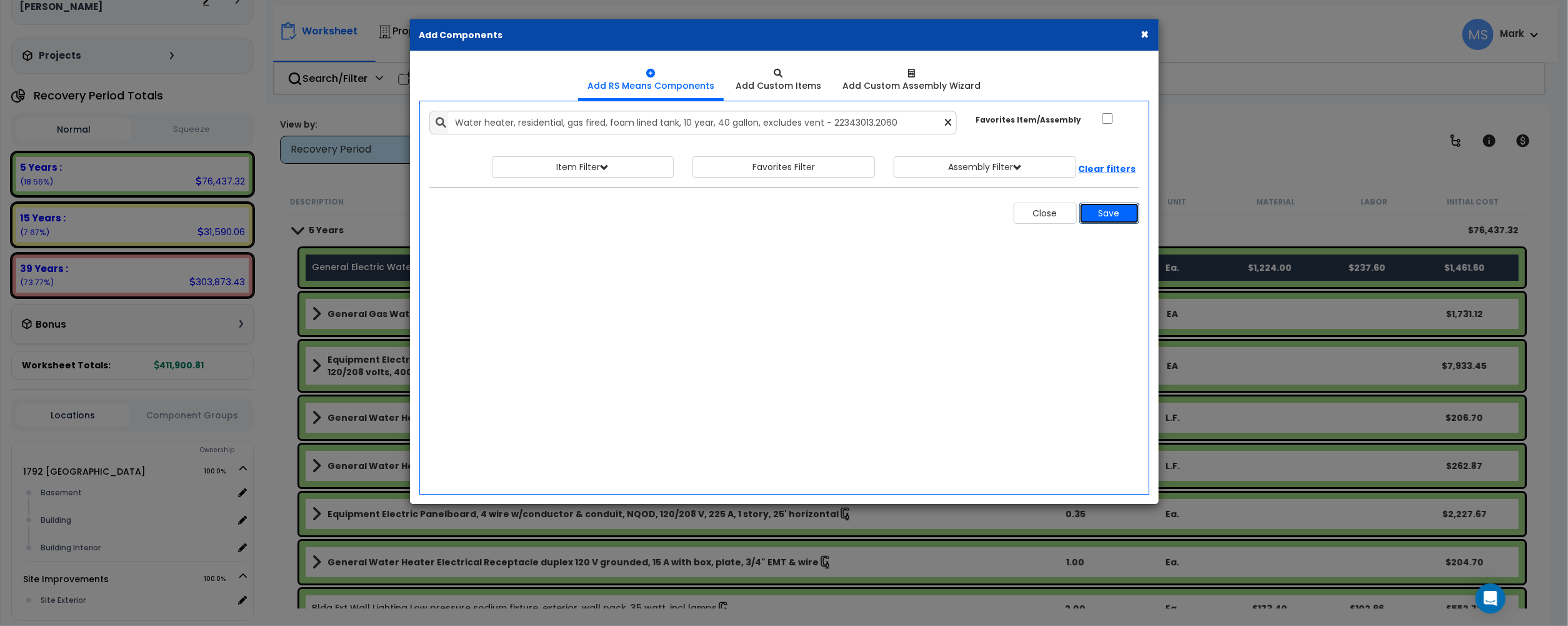
click at [1105, 223] on button "Save" at bounding box center [1109, 212] width 60 height 21
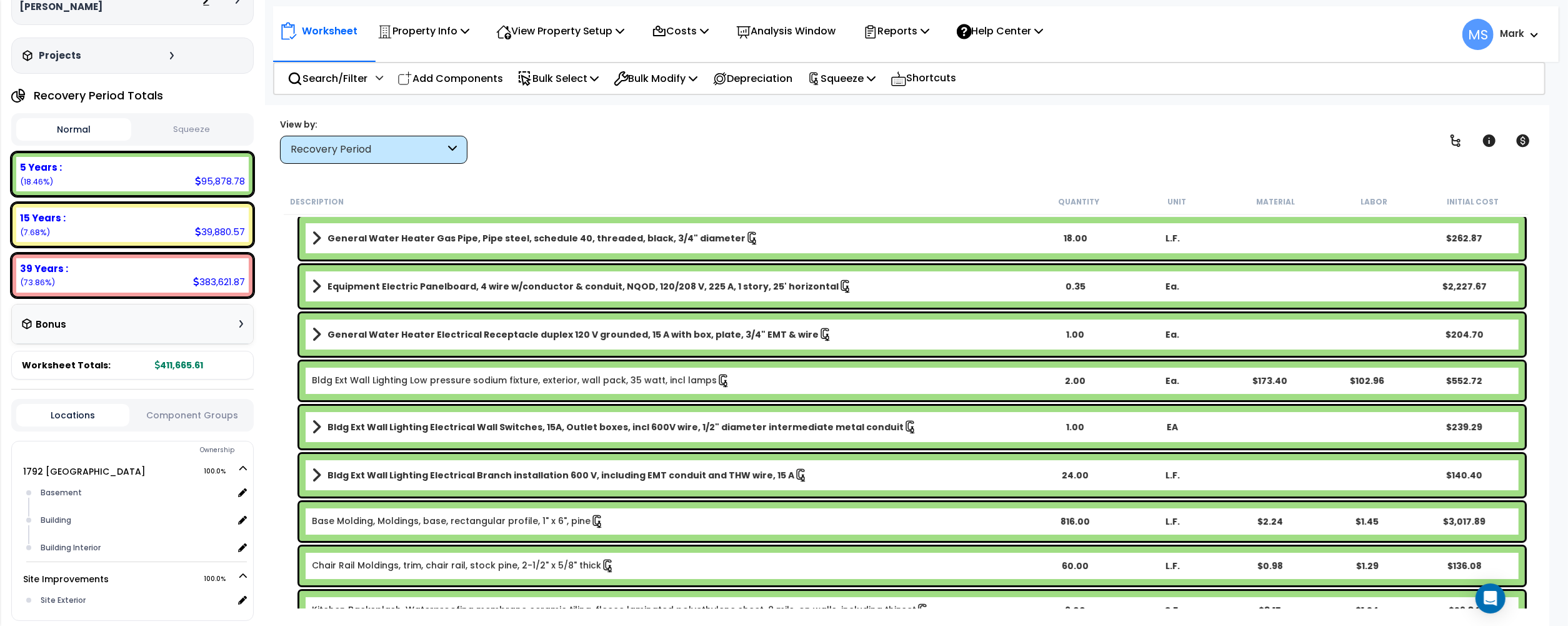
scroll to position [250, 0]
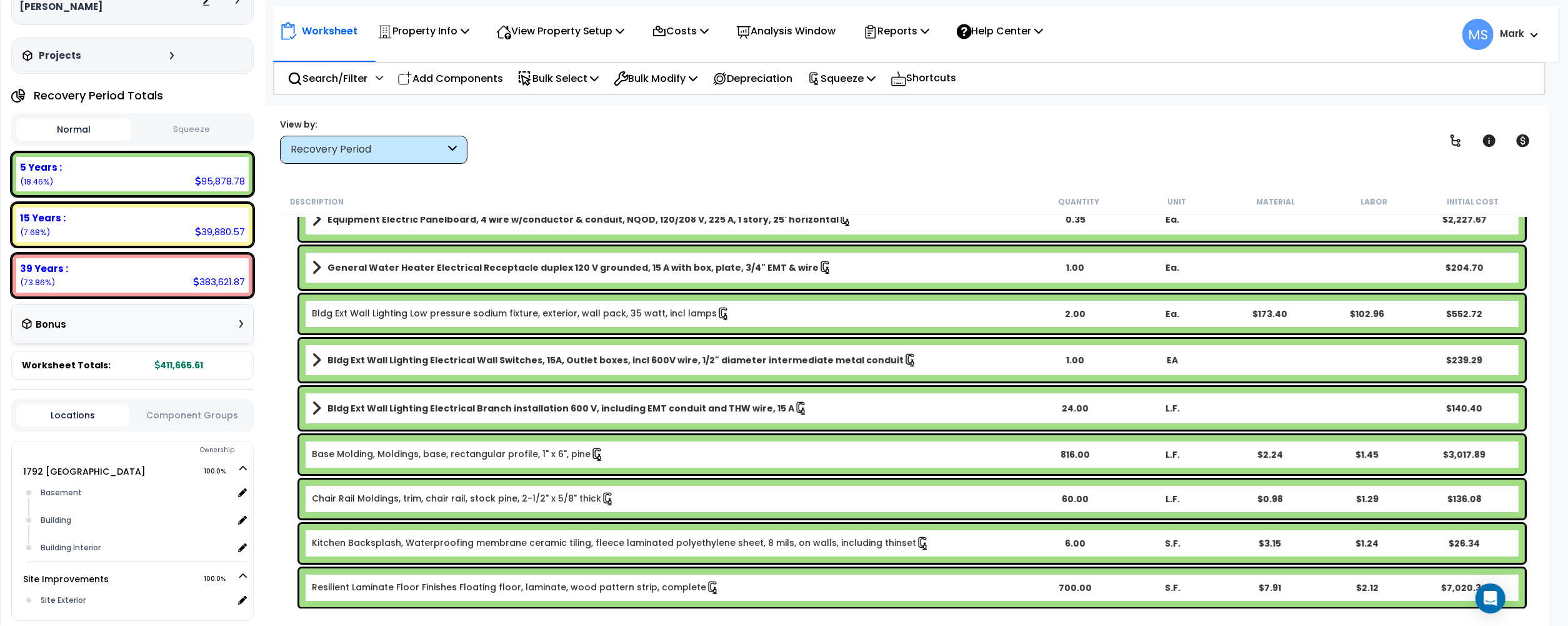
click at [215, 416] on button "Component Groups" at bounding box center [191, 415] width 113 height 14
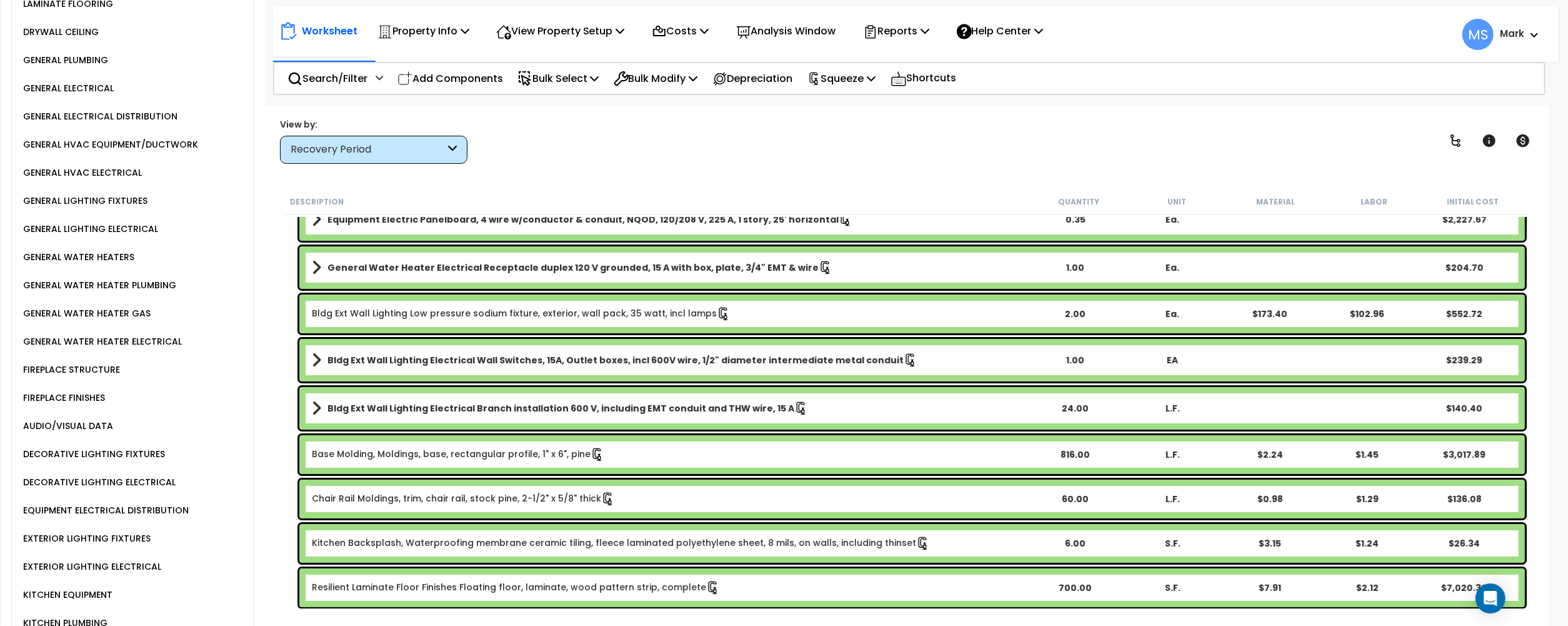
scroll to position [1418, 0]
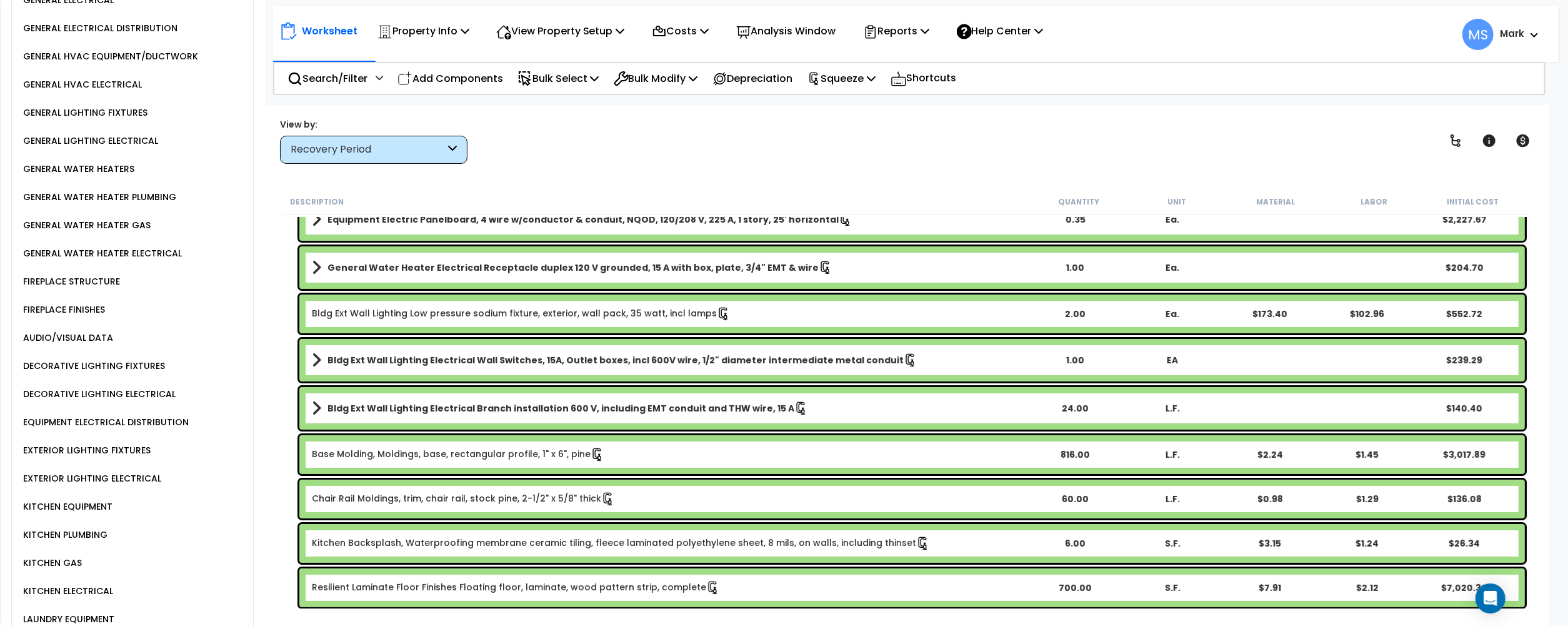
click at [83, 498] on div "KITCHEN EQUIPMENT" at bounding box center [66, 505] width 93 height 15
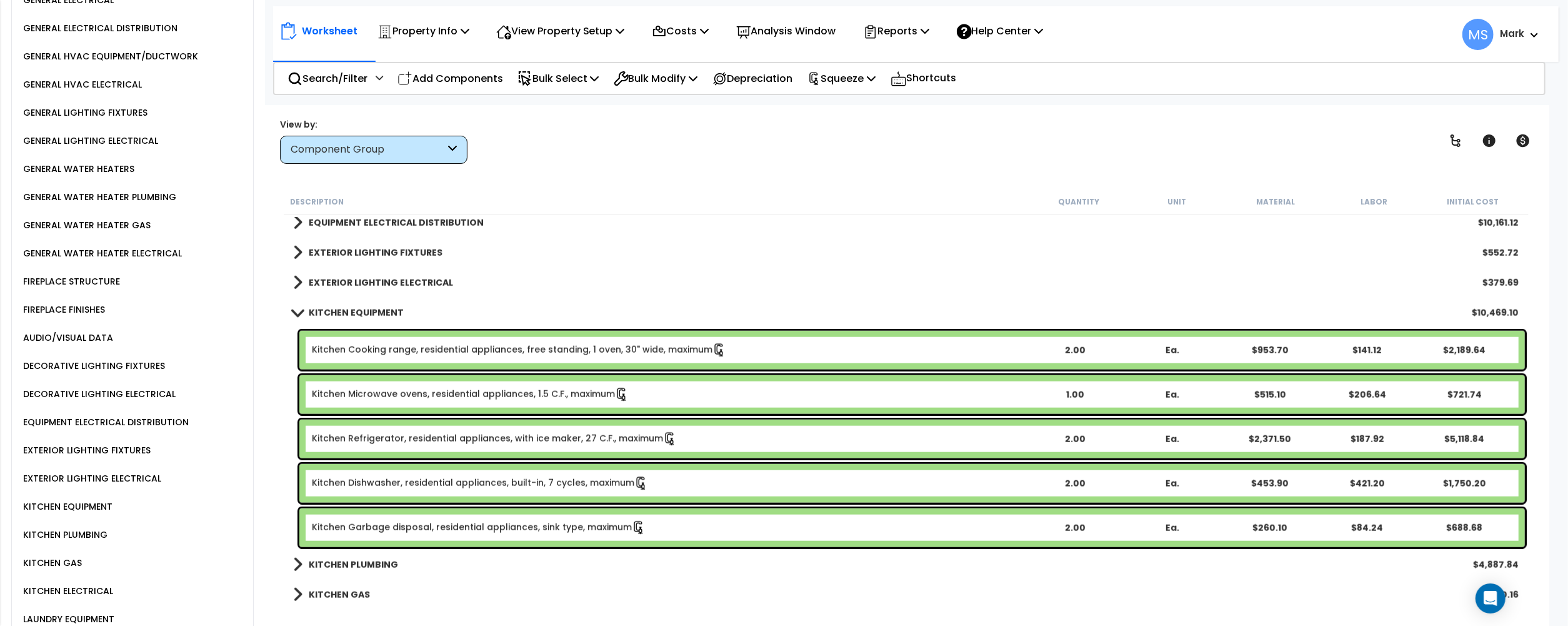
scroll to position [1416, 0]
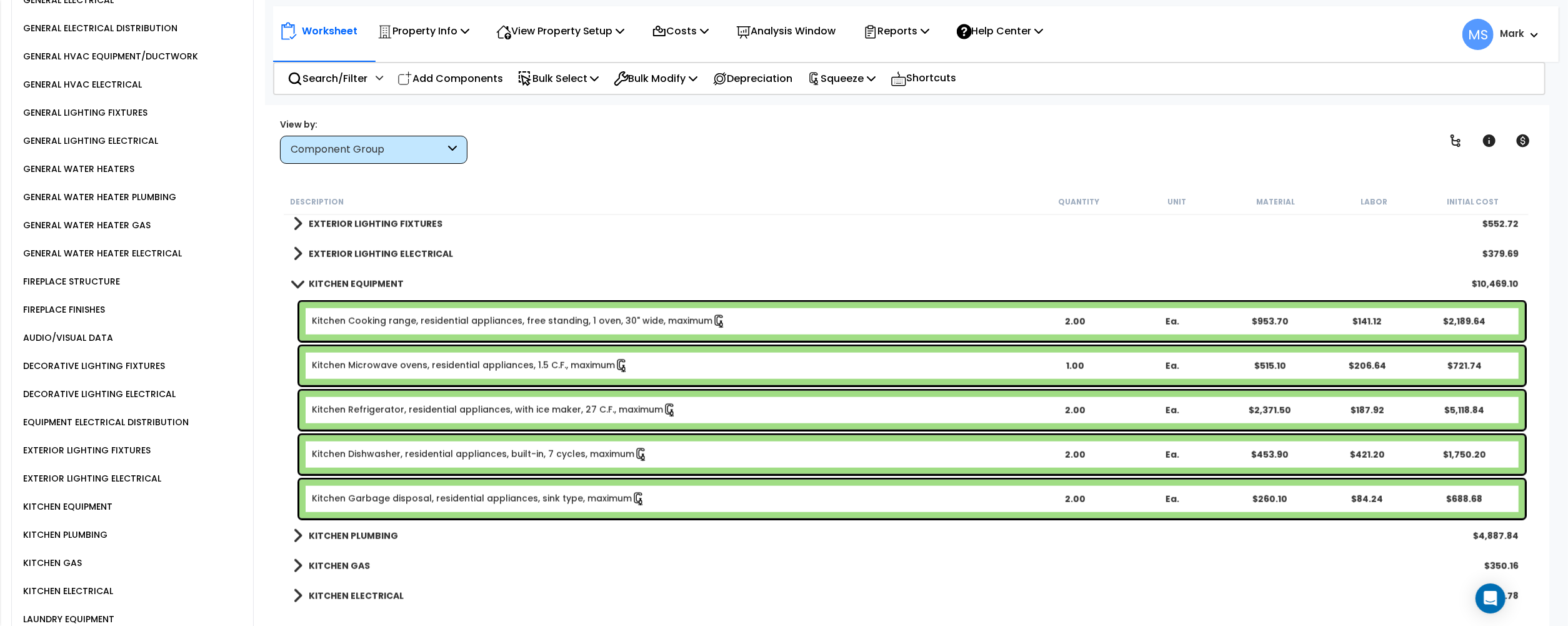
click at [523, 368] on link "Kitchen Microwave ovens, residential appliances, 1.5 C.F., maximum" at bounding box center [470, 366] width 317 height 14
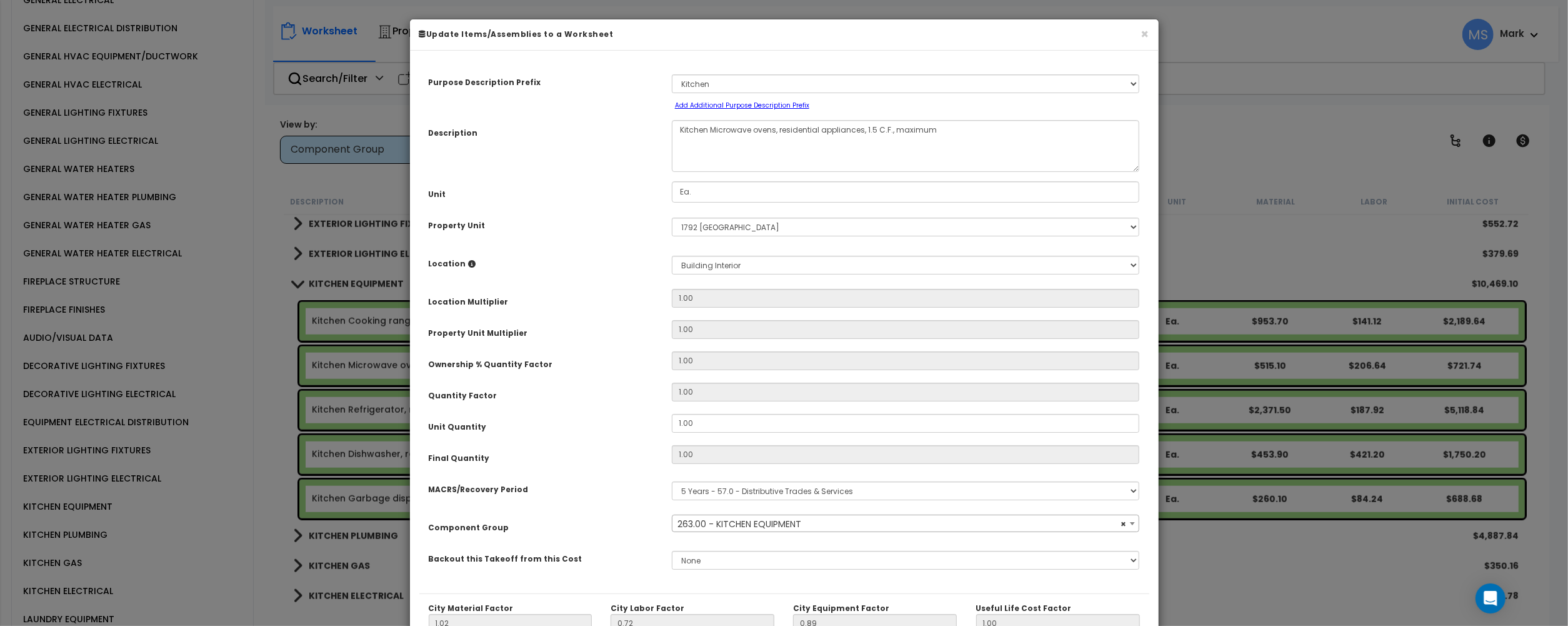
select select "45836"
click at [698, 429] on input "1.00" at bounding box center [906, 423] width 469 height 19
type input "2"
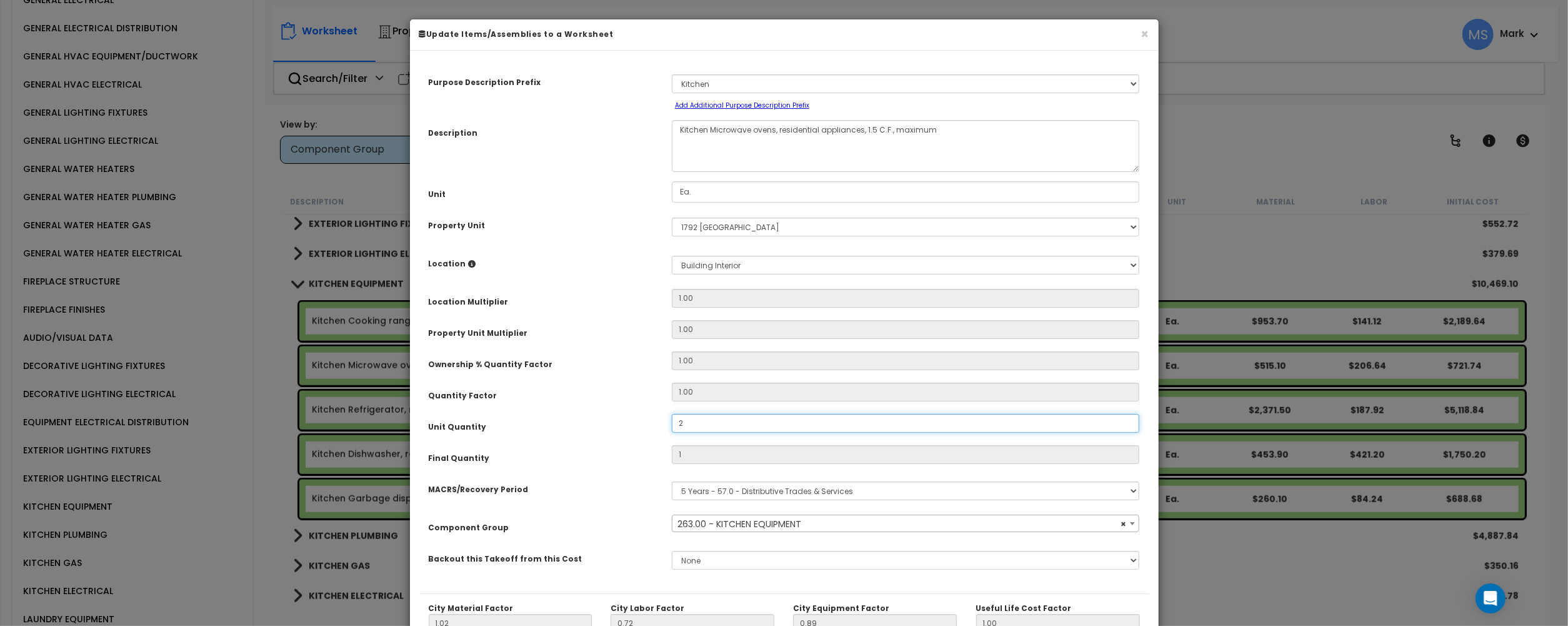
type input "$1,443.48"
click at [643, 417] on div "Unit Quantity" at bounding box center [541, 425] width 243 height 22
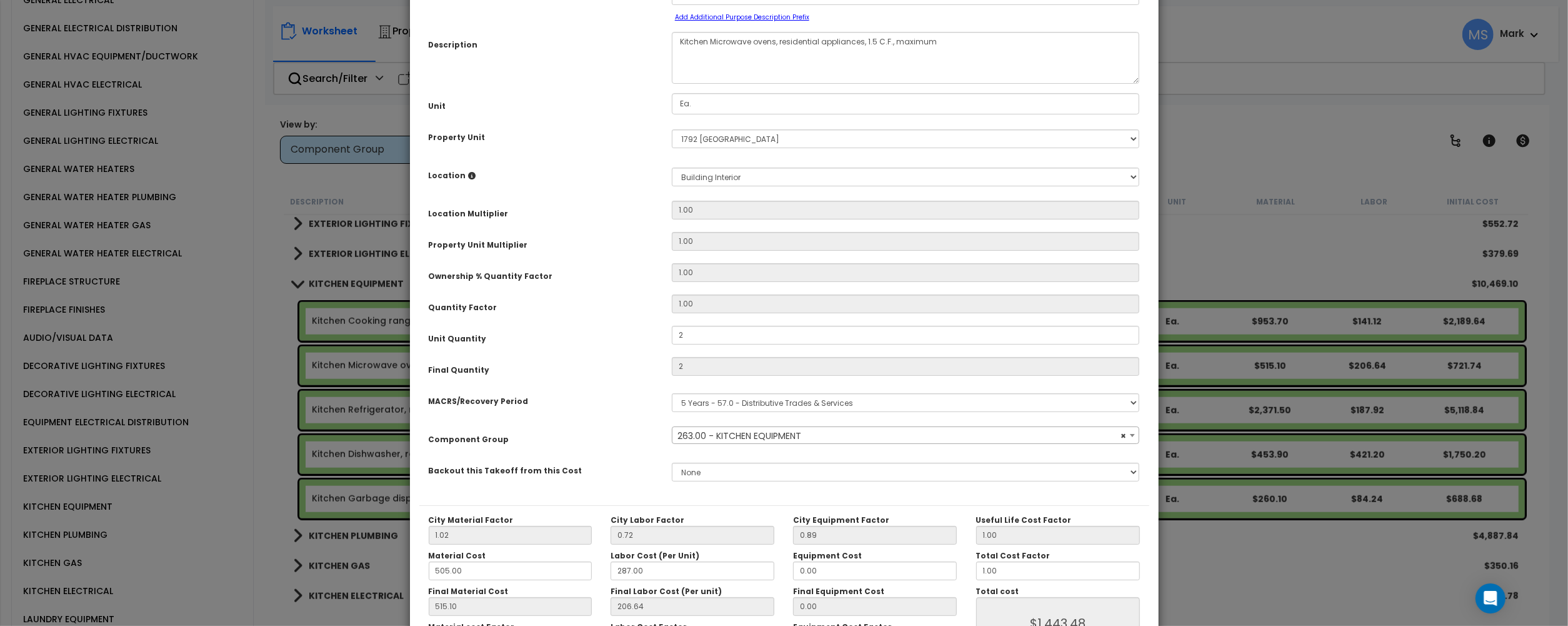
scroll to position [183, 0]
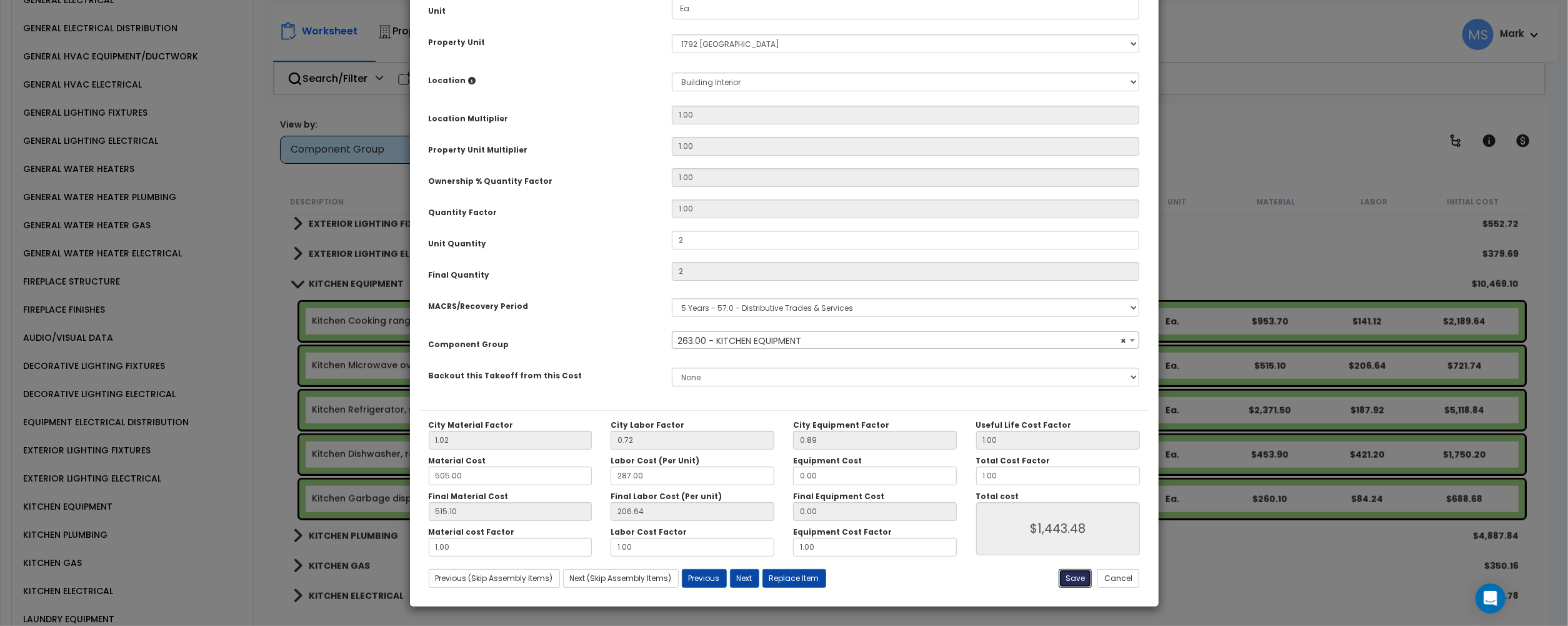
click at [1079, 576] on button "Save" at bounding box center [1075, 578] width 33 height 19
type input "2.00"
type input "1443.48"
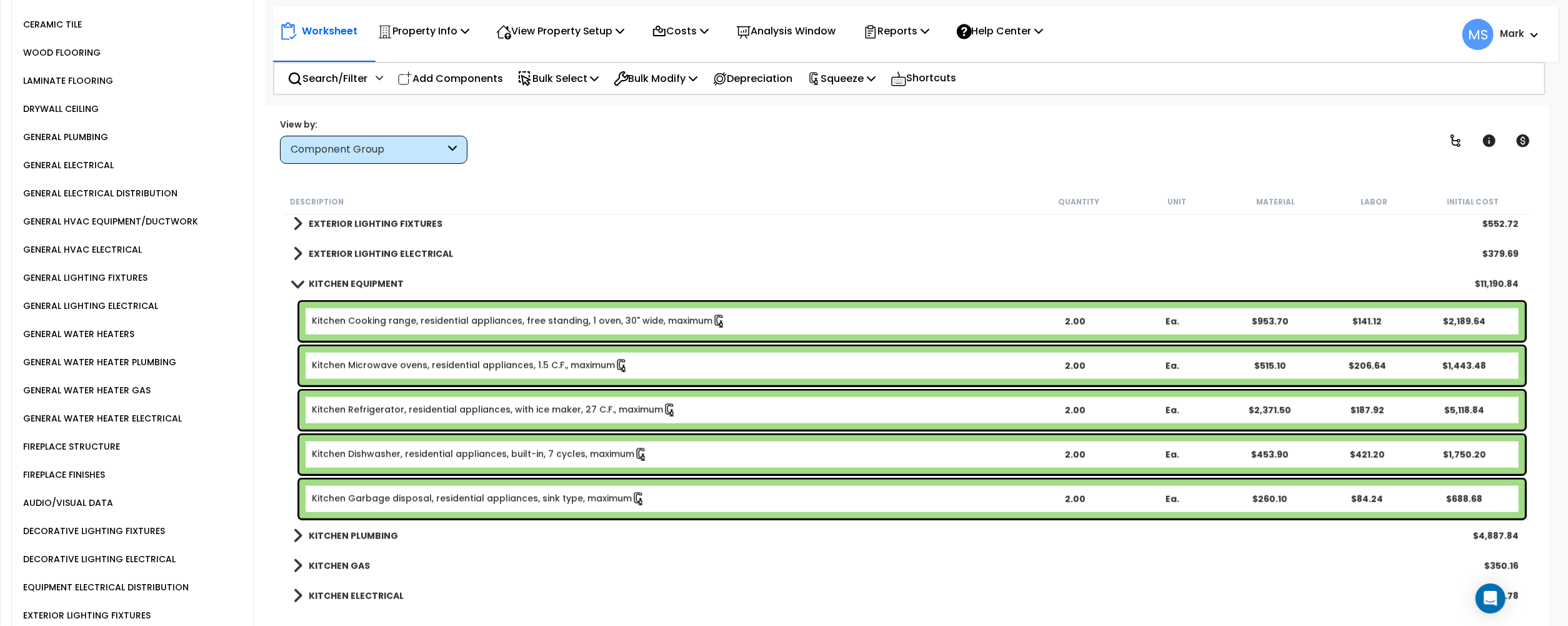
scroll to position [1251, 0]
click at [99, 469] on div "FIREPLACE FINISHES" at bounding box center [62, 475] width 85 height 15
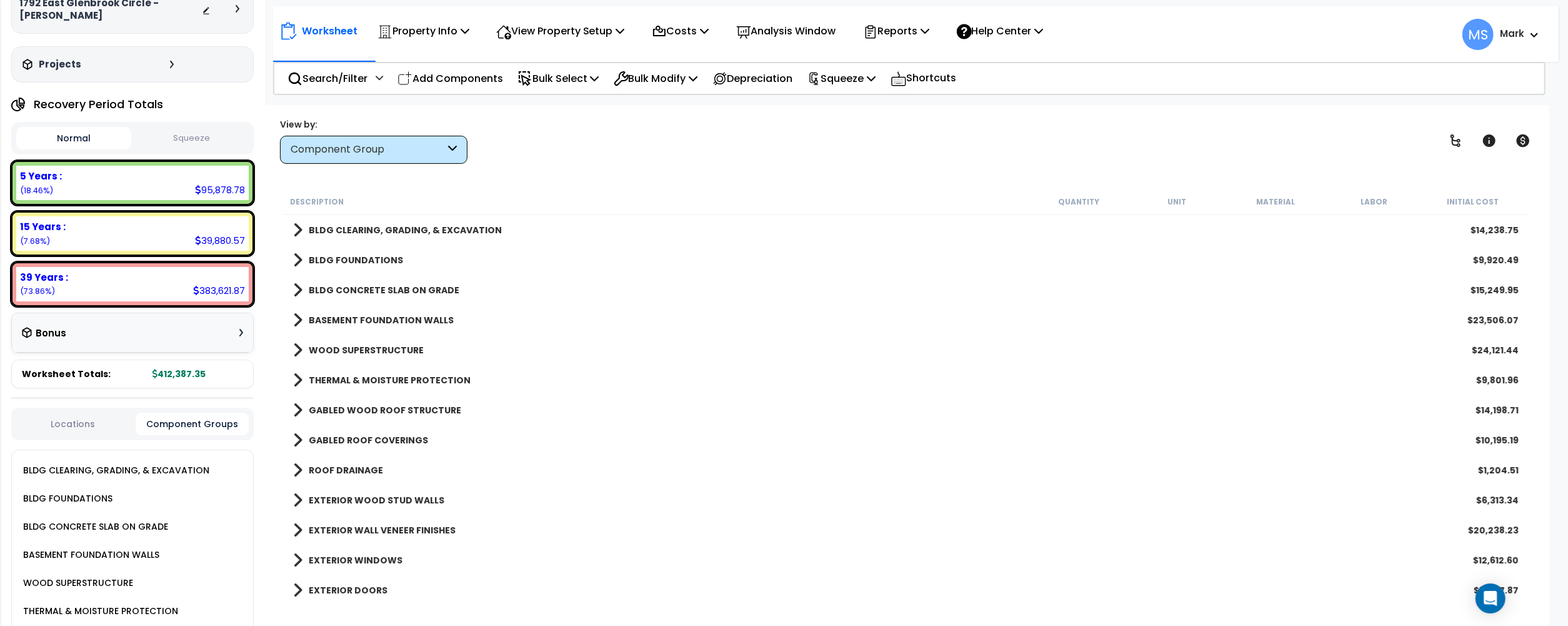
scroll to position [0, 0]
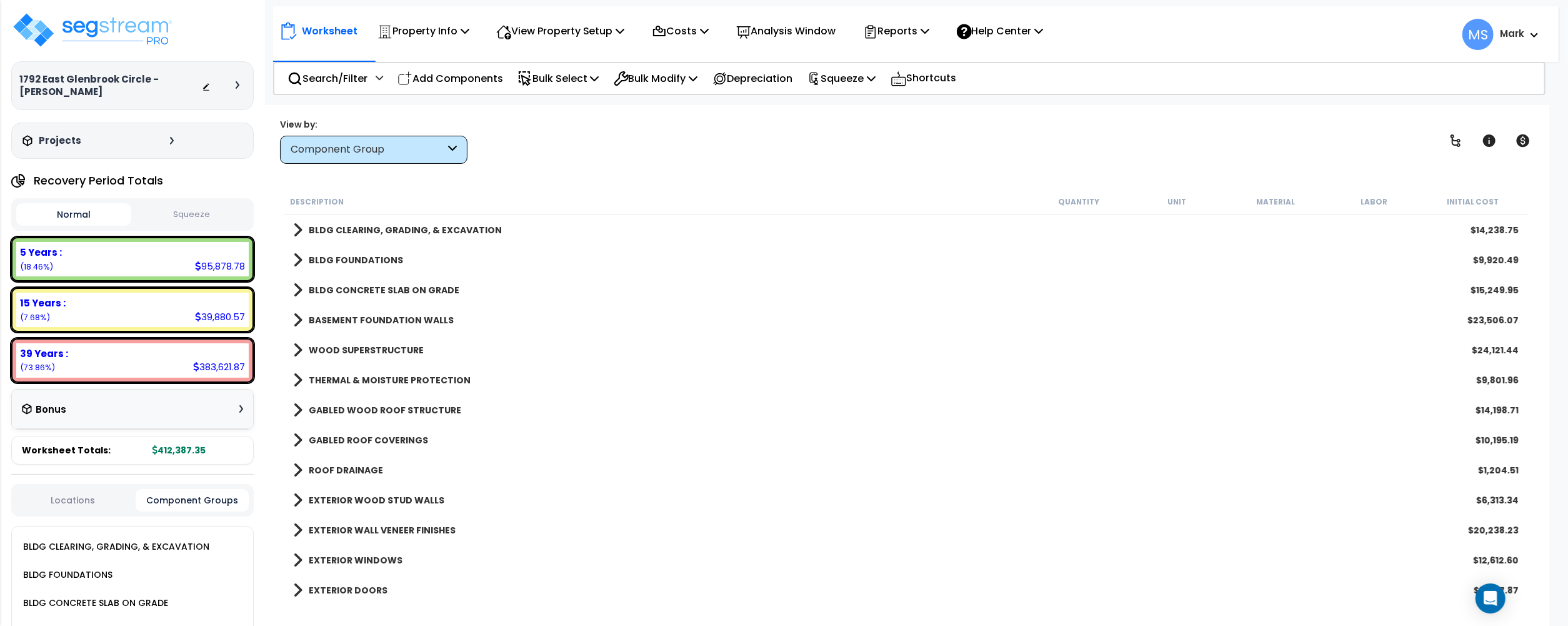
click at [123, 272] on div "5 Years : 95,878.78 (18.46%)" at bounding box center [132, 259] width 232 height 34
click at [119, 252] on div "5 Years :" at bounding box center [133, 251] width 225 height 13
click at [831, 38] on p "Analysis Window" at bounding box center [786, 31] width 100 height 17
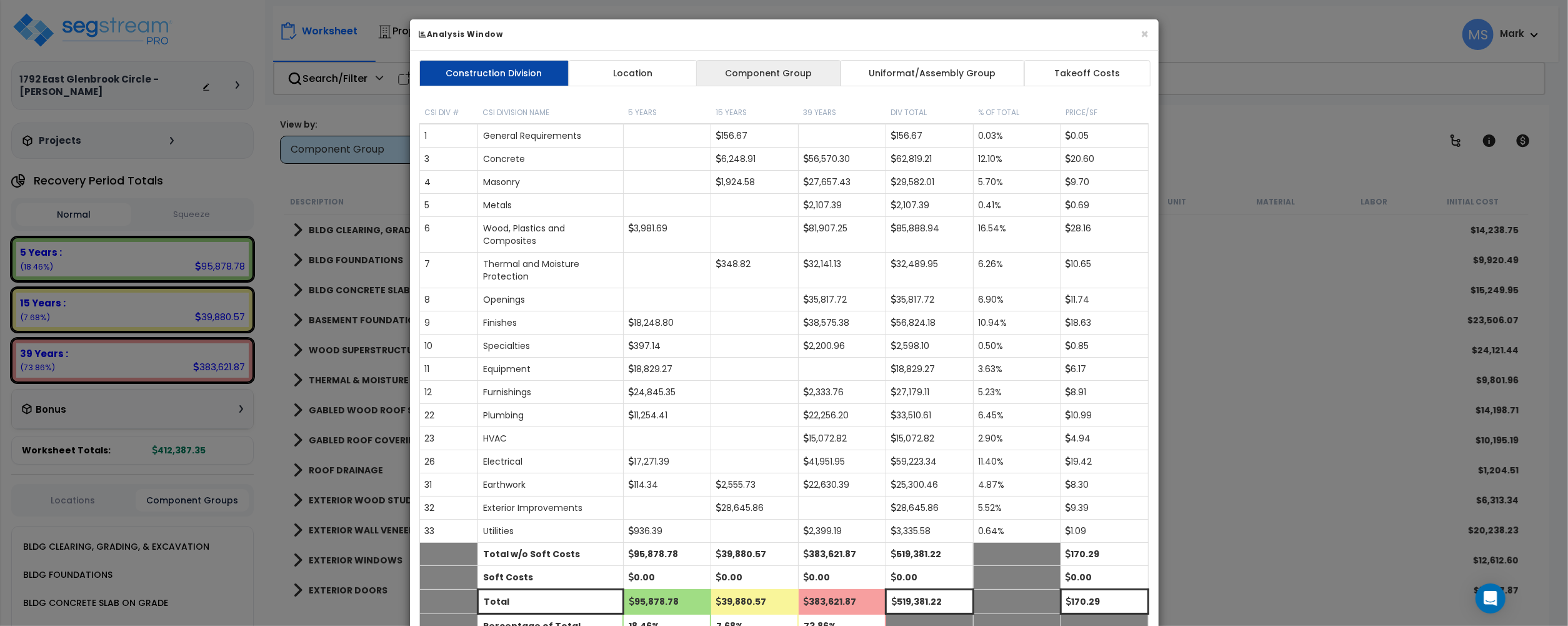
click at [798, 70] on link "Component Group" at bounding box center [769, 73] width 145 height 26
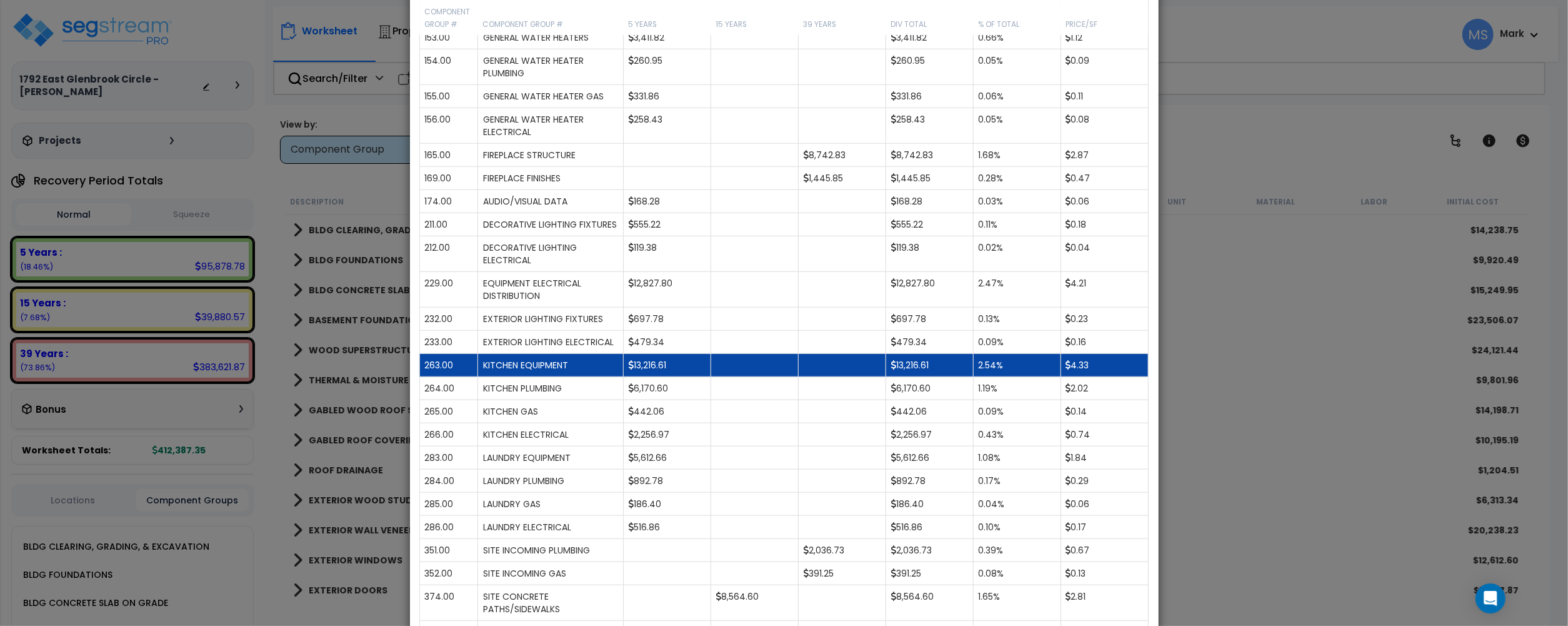
scroll to position [833, 0]
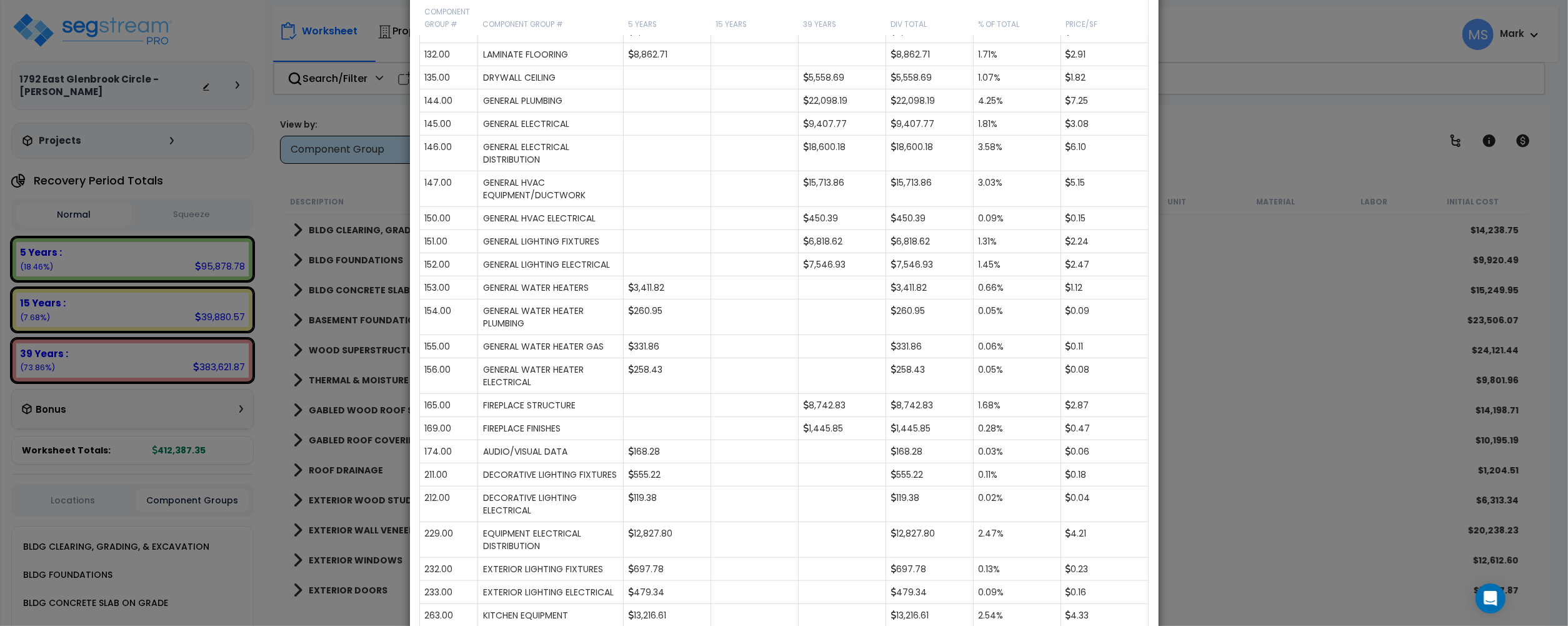
click at [1243, 390] on div "× Analysis Window Construction Division Location Component Group Uniformat/Asse…" at bounding box center [784, 313] width 1568 height 626
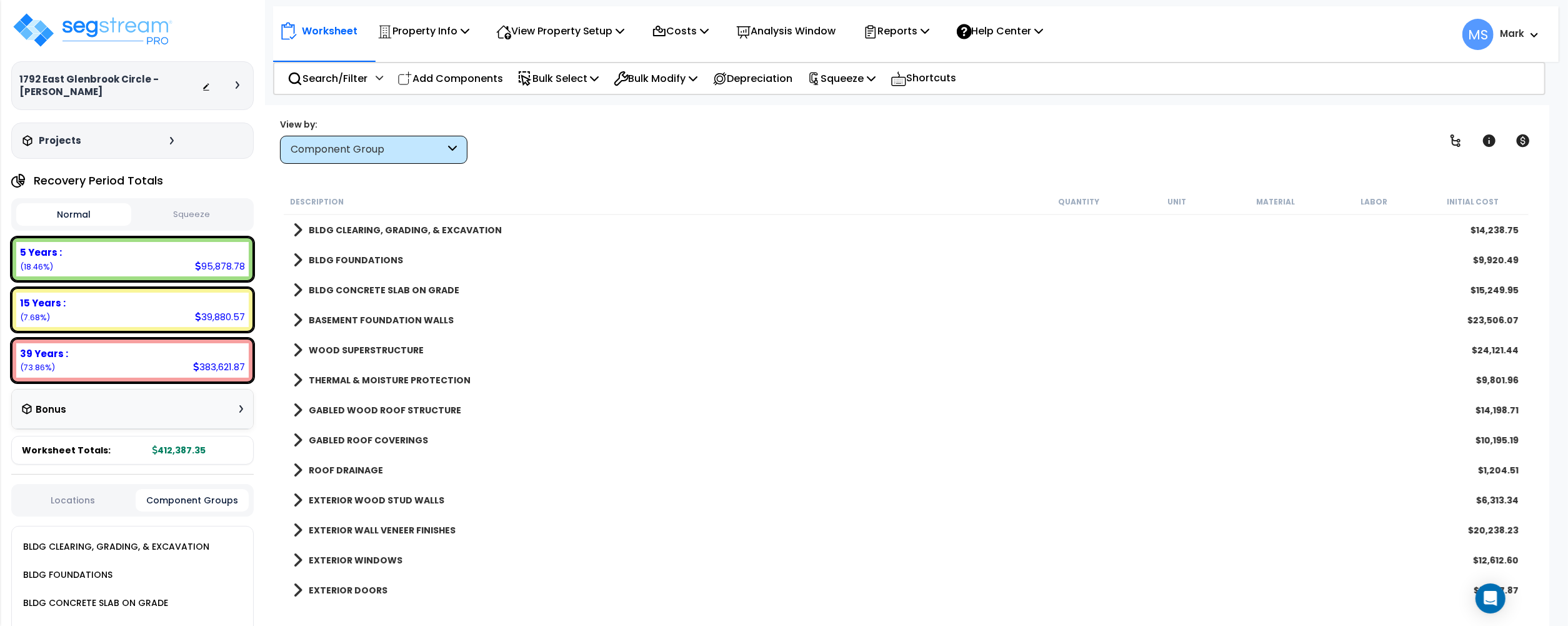
click at [163, 316] on div "15 Years : 39,880.57 (7.68%)" at bounding box center [132, 309] width 232 height 34
click at [56, 302] on b "15 Years :" at bounding box center [43, 302] width 46 height 13
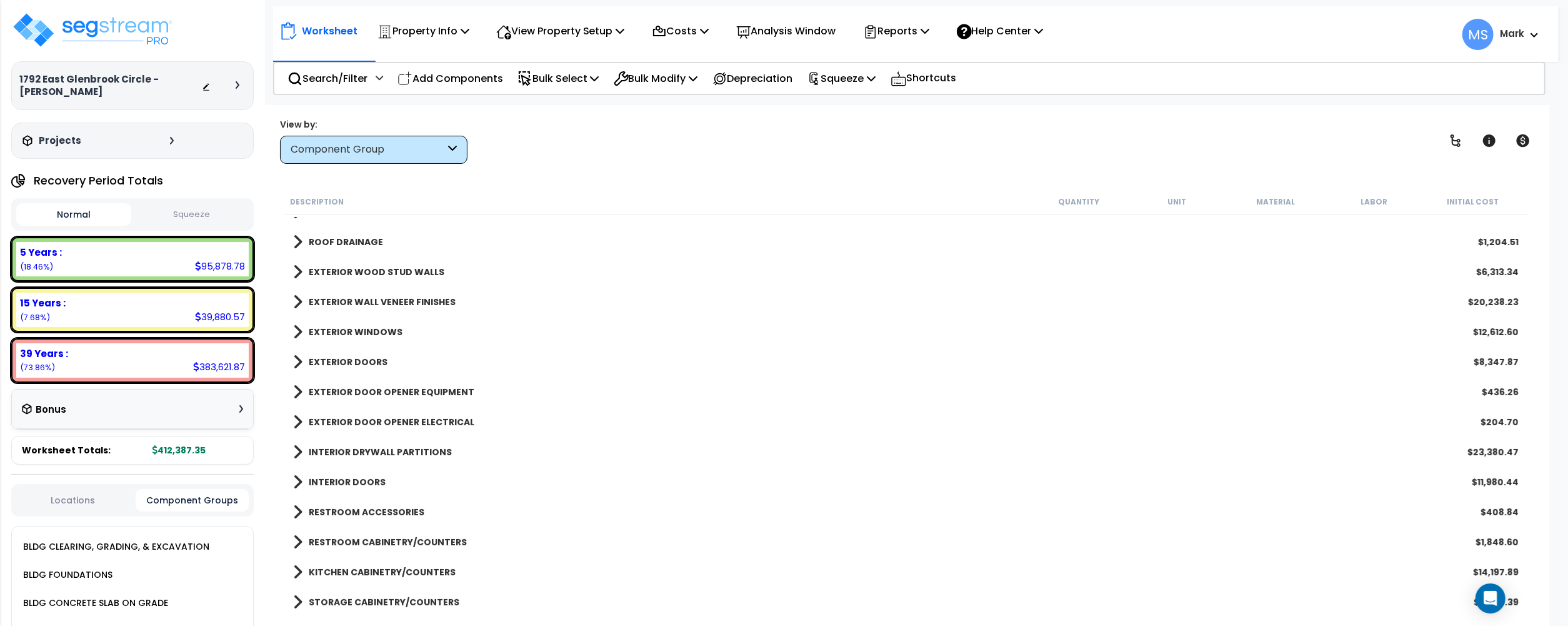
scroll to position [0, 0]
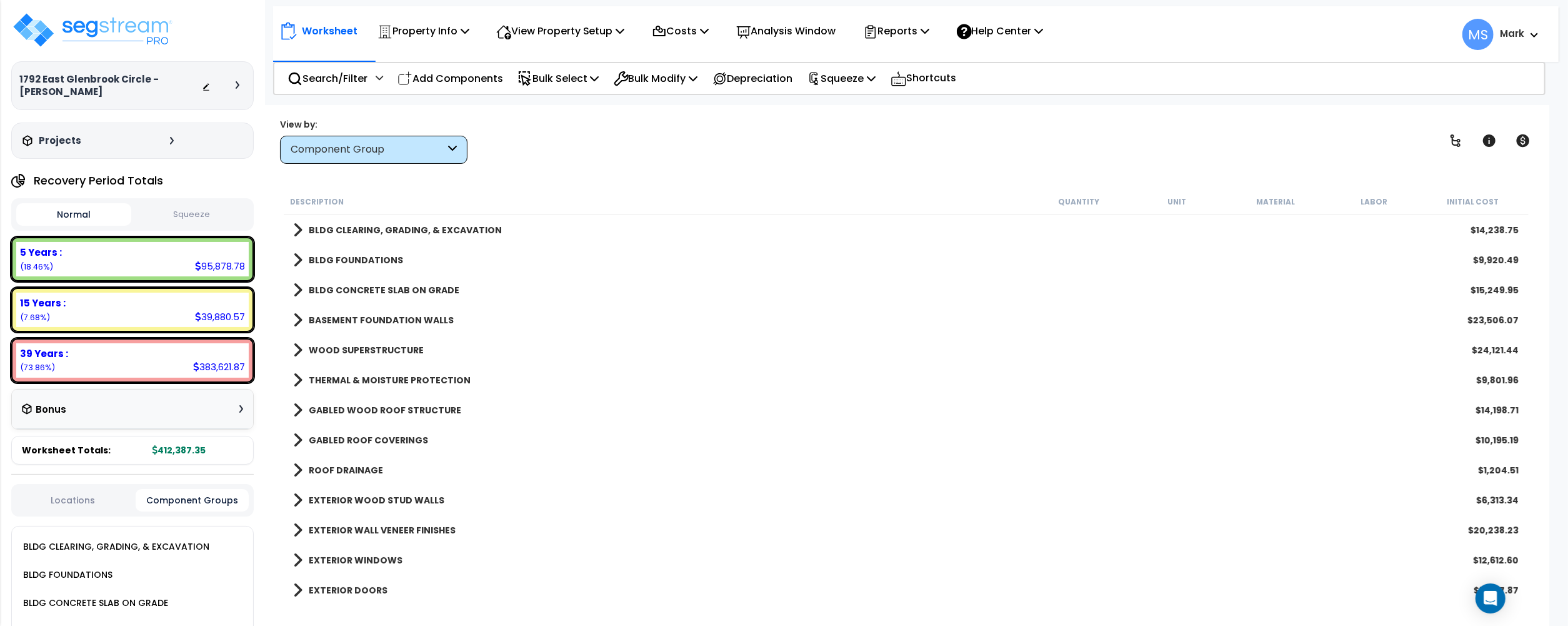
click at [353, 134] on div "View by: Component Group High to Low (Total Cost)" at bounding box center [374, 142] width 187 height 46
click at [358, 149] on div "Component Group" at bounding box center [368, 150] width 155 height 14
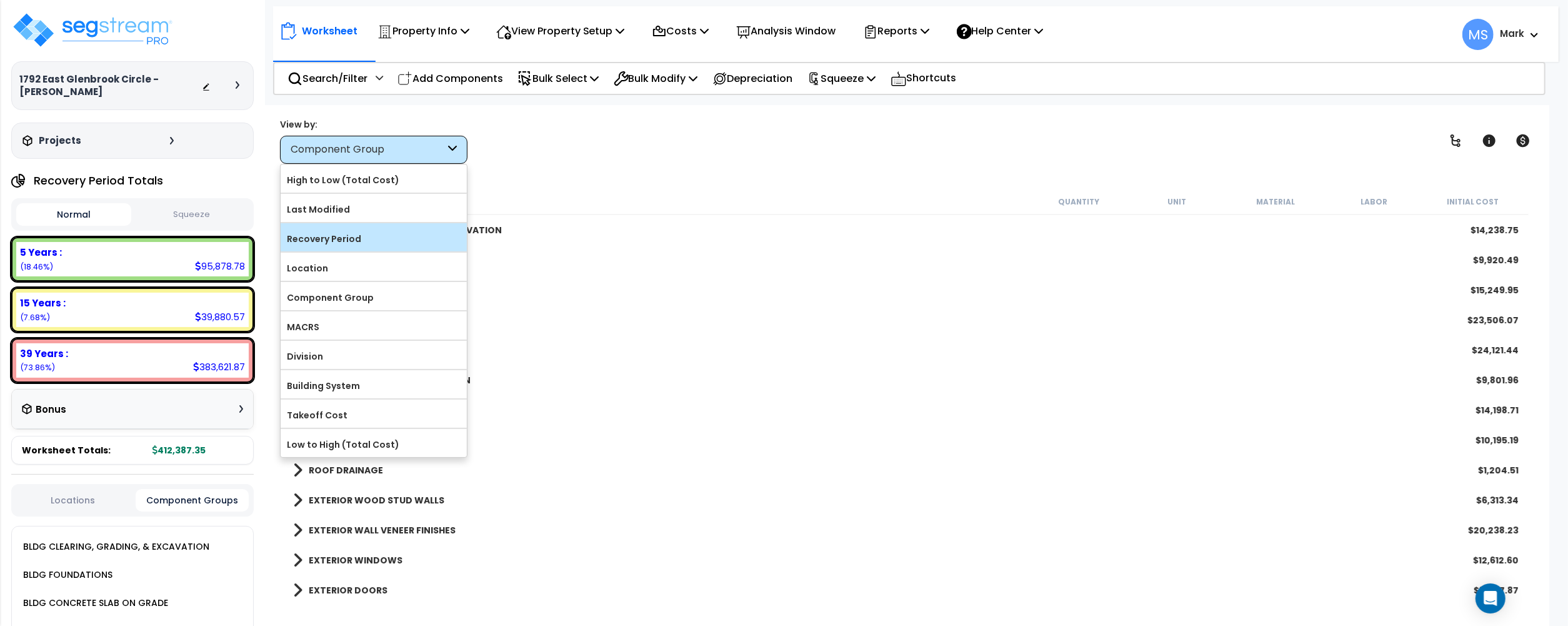
click at [366, 230] on label "Recovery Period" at bounding box center [374, 238] width 186 height 19
click at [0, 0] on input "Recovery Period" at bounding box center [0, 0] width 0 height 0
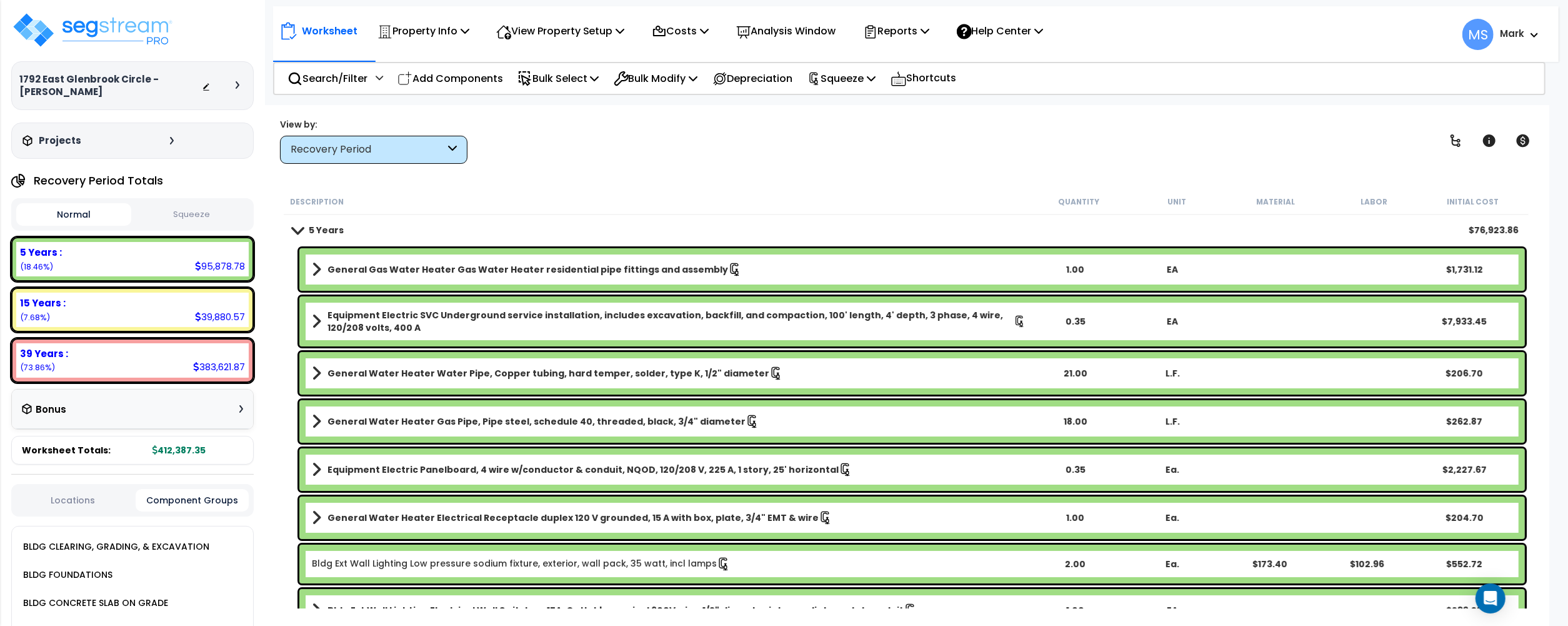
click at [176, 292] on div "15 Years : 39,880.57 (7.68%)" at bounding box center [132, 309] width 232 height 34
drag, startPoint x: 172, startPoint y: 301, endPoint x: 16, endPoint y: 306, distance: 156.1
click at [170, 301] on div "15 Years :" at bounding box center [133, 302] width 225 height 13
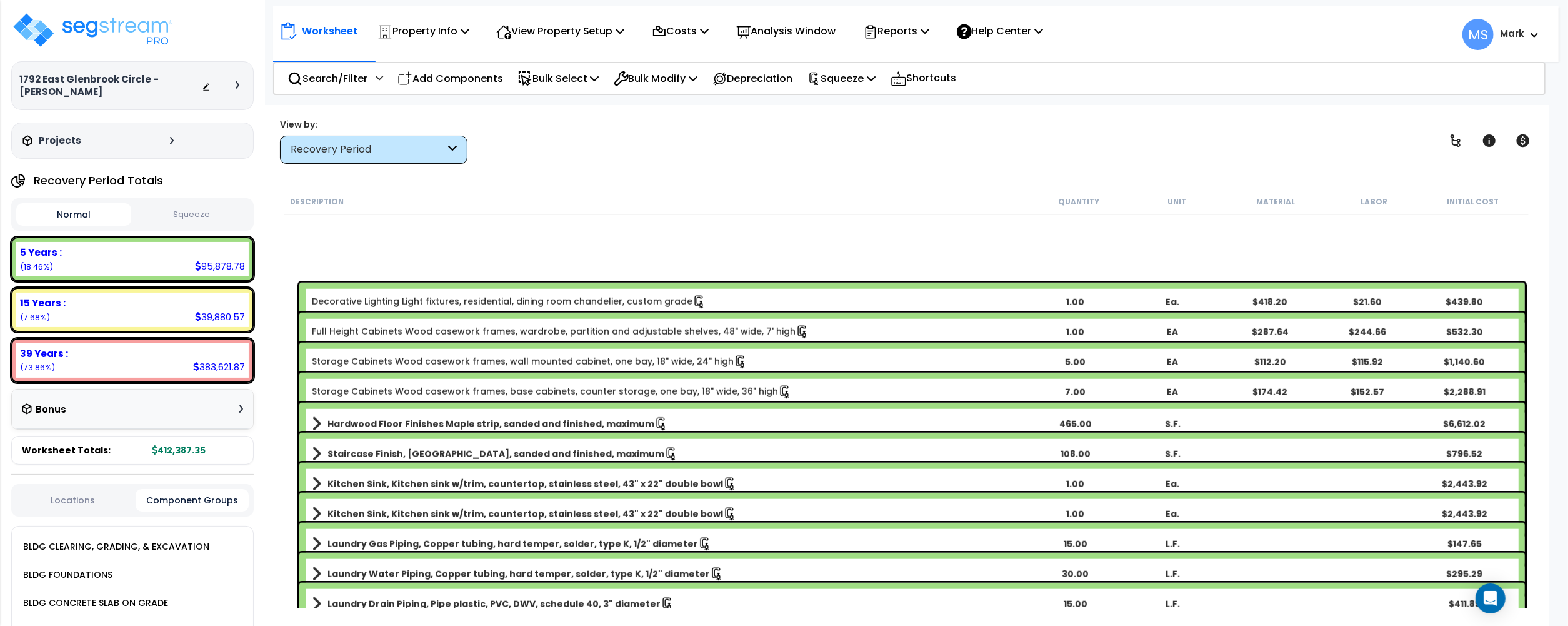
scroll to position [1486, 0]
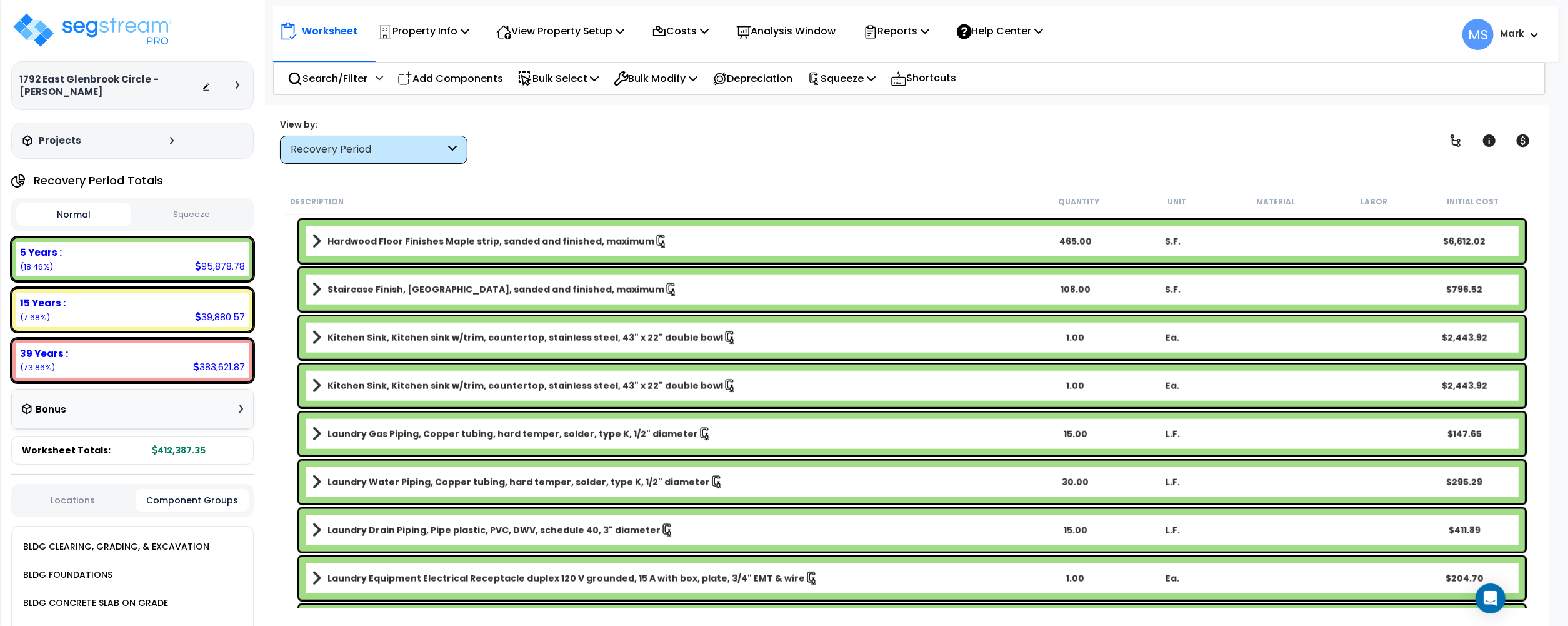
click at [213, 304] on div "15 Years :" at bounding box center [133, 302] width 225 height 13
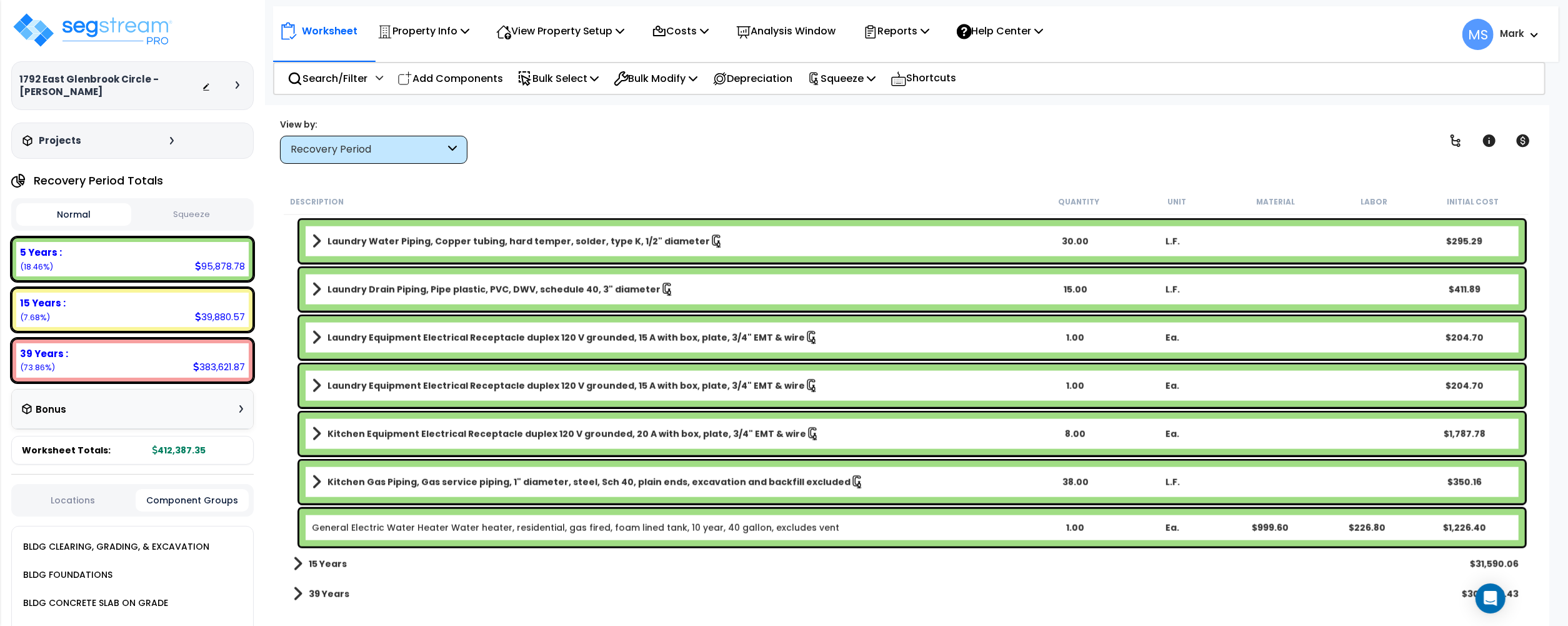
scroll to position [55, 0]
click at [335, 570] on link "15 Years" at bounding box center [320, 564] width 54 height 18
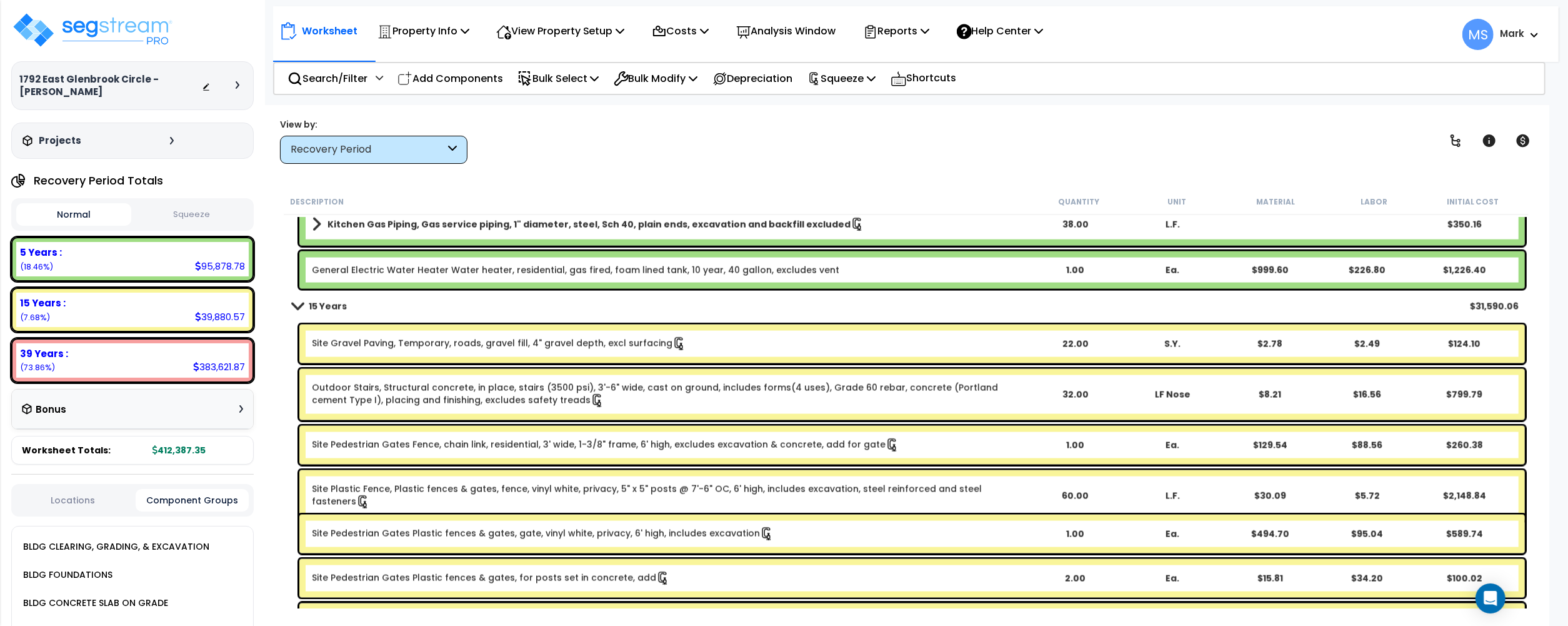
scroll to position [0, 0]
click at [836, 33] on p "Analysis Window" at bounding box center [786, 31] width 100 height 17
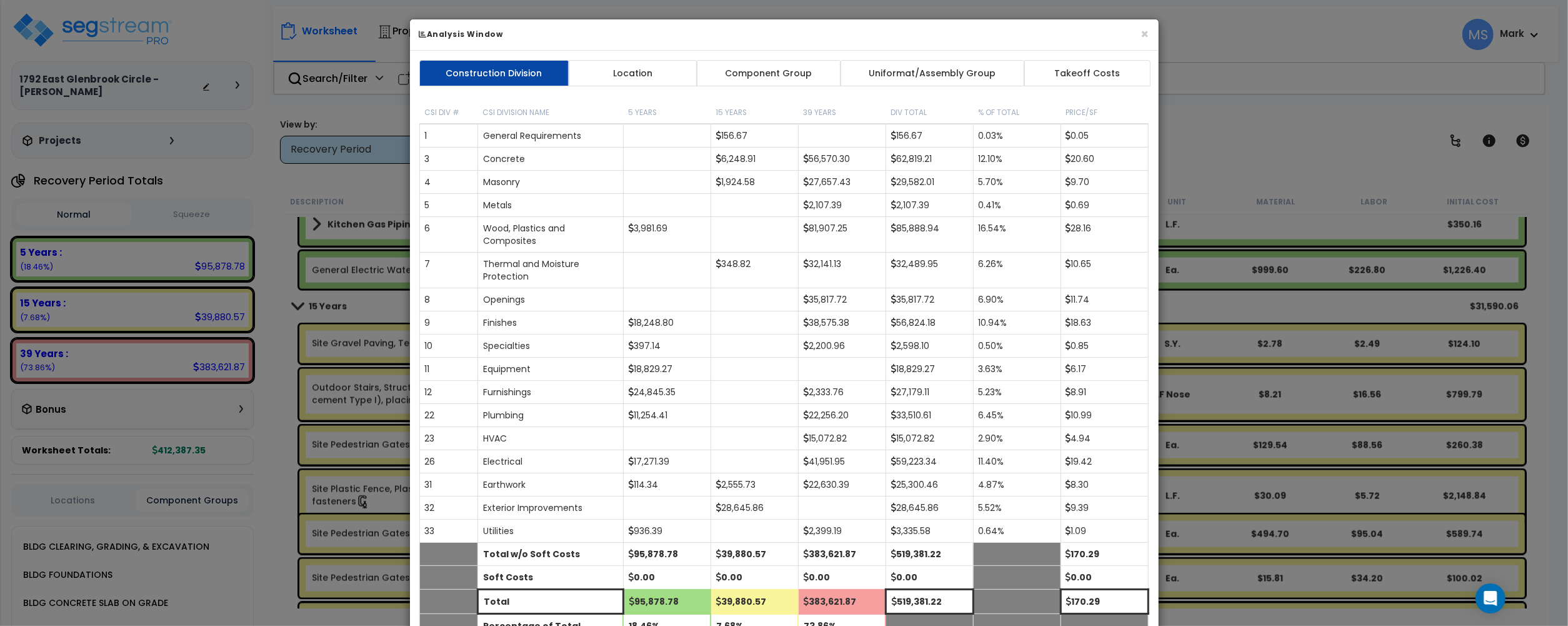
click at [793, 53] on div "Construction Division Location Component Group Uniformat/Assembly Group Takeoff…" at bounding box center [784, 355] width 749 height 609
click at [791, 66] on link "Component Group" at bounding box center [769, 73] width 145 height 26
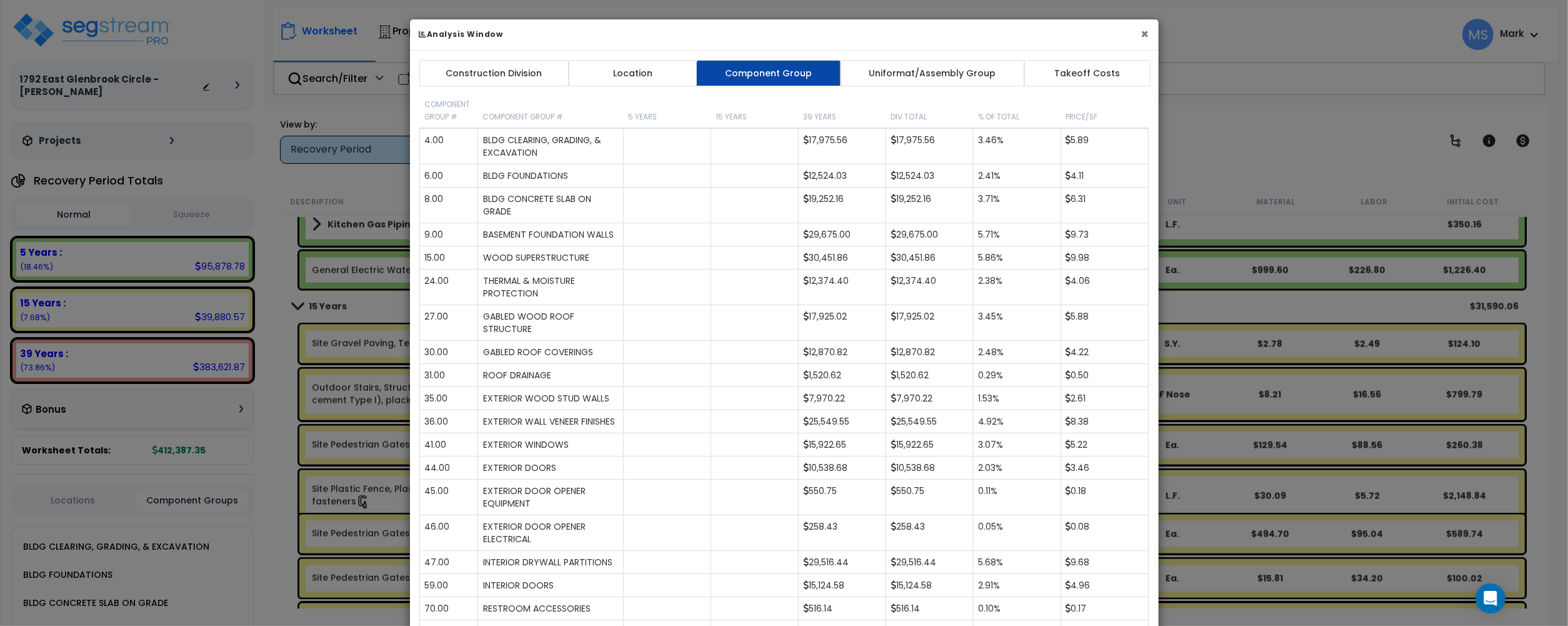
click at [1143, 41] on button "×" at bounding box center [1145, 34] width 8 height 13
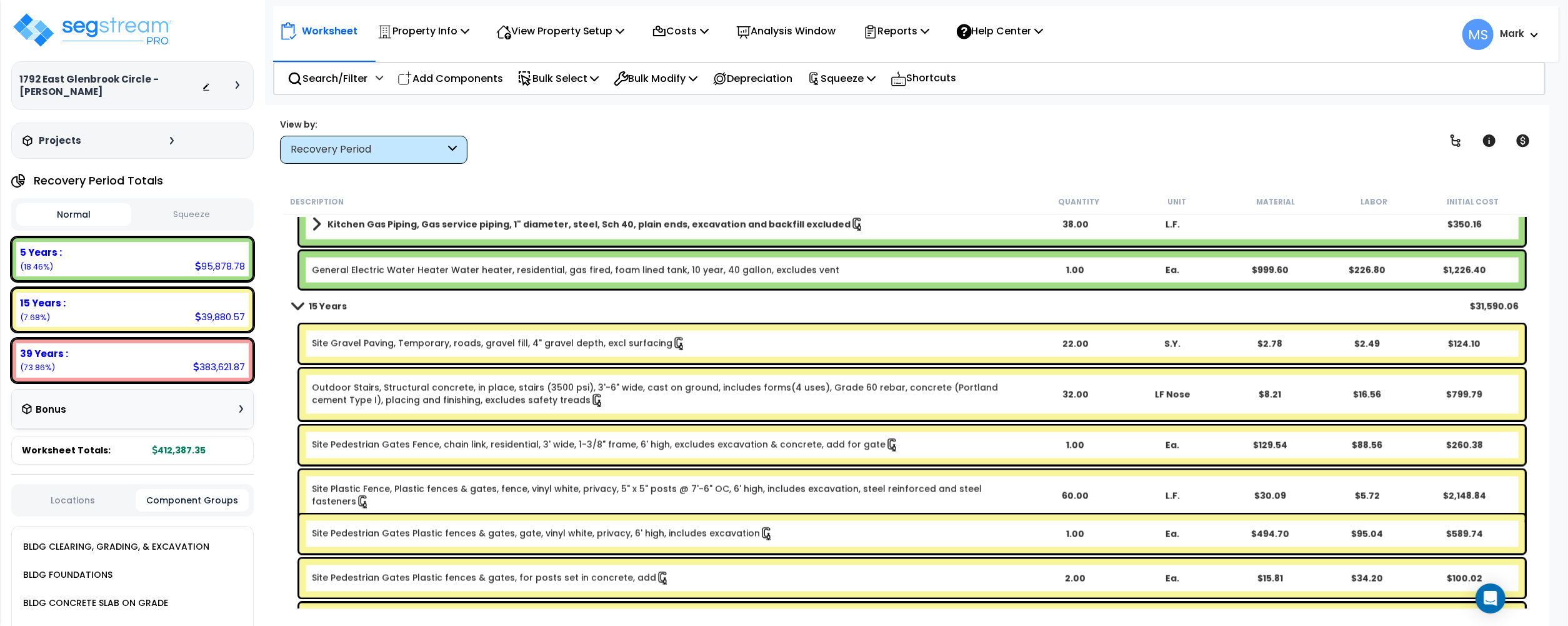
click at [66, 534] on div "BLDG CLEARING, GRADING, & EXCAVATION" at bounding box center [137, 546] width 233 height 28
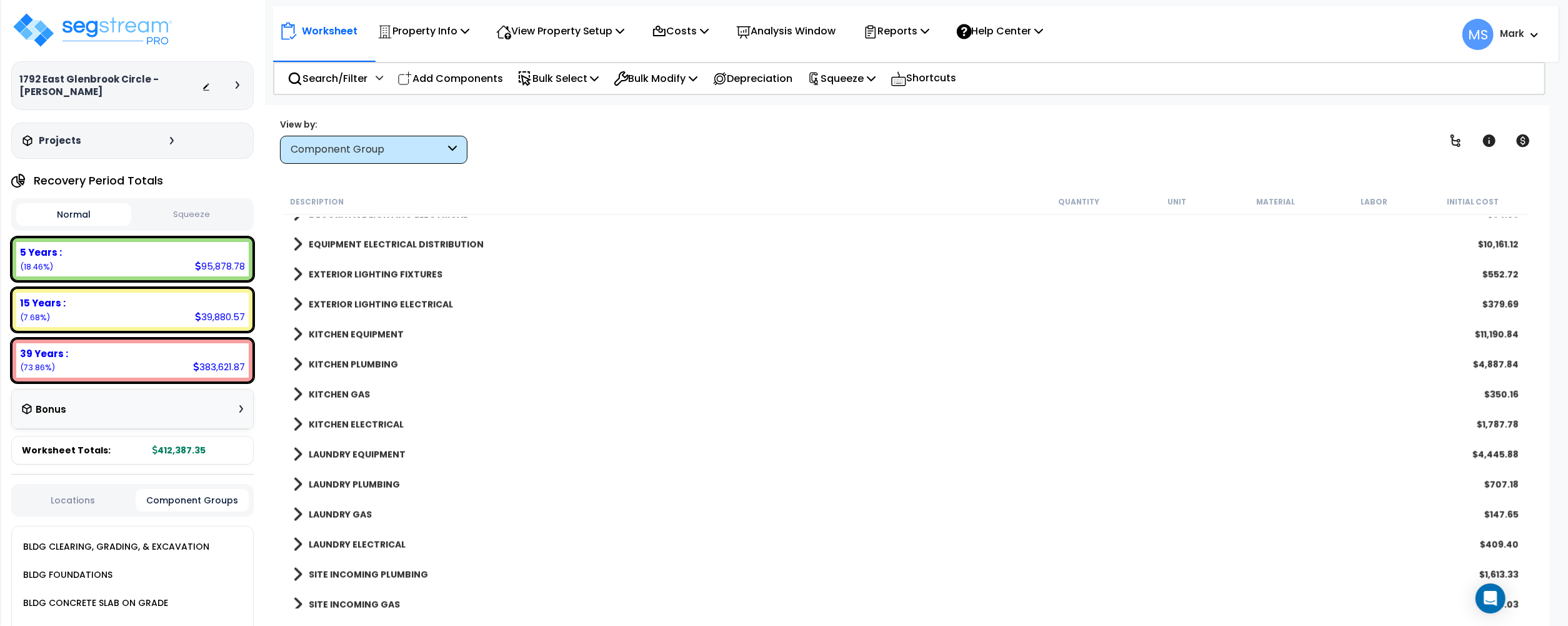
click at [71, 540] on div "BLDG CLEARING, GRADING, & EXCAVATION" at bounding box center [115, 546] width 189 height 15
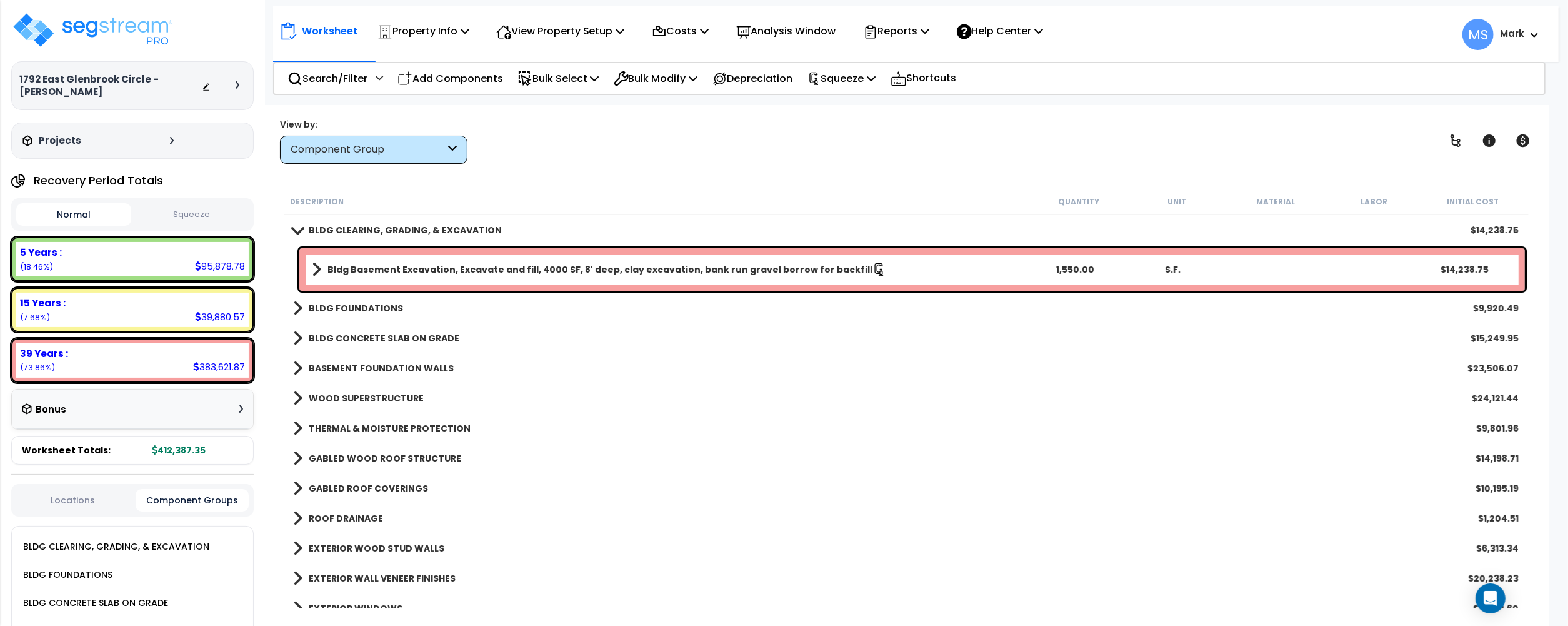
click at [356, 315] on link "BLDG FOUNDATIONS" at bounding box center [348, 308] width 110 height 18
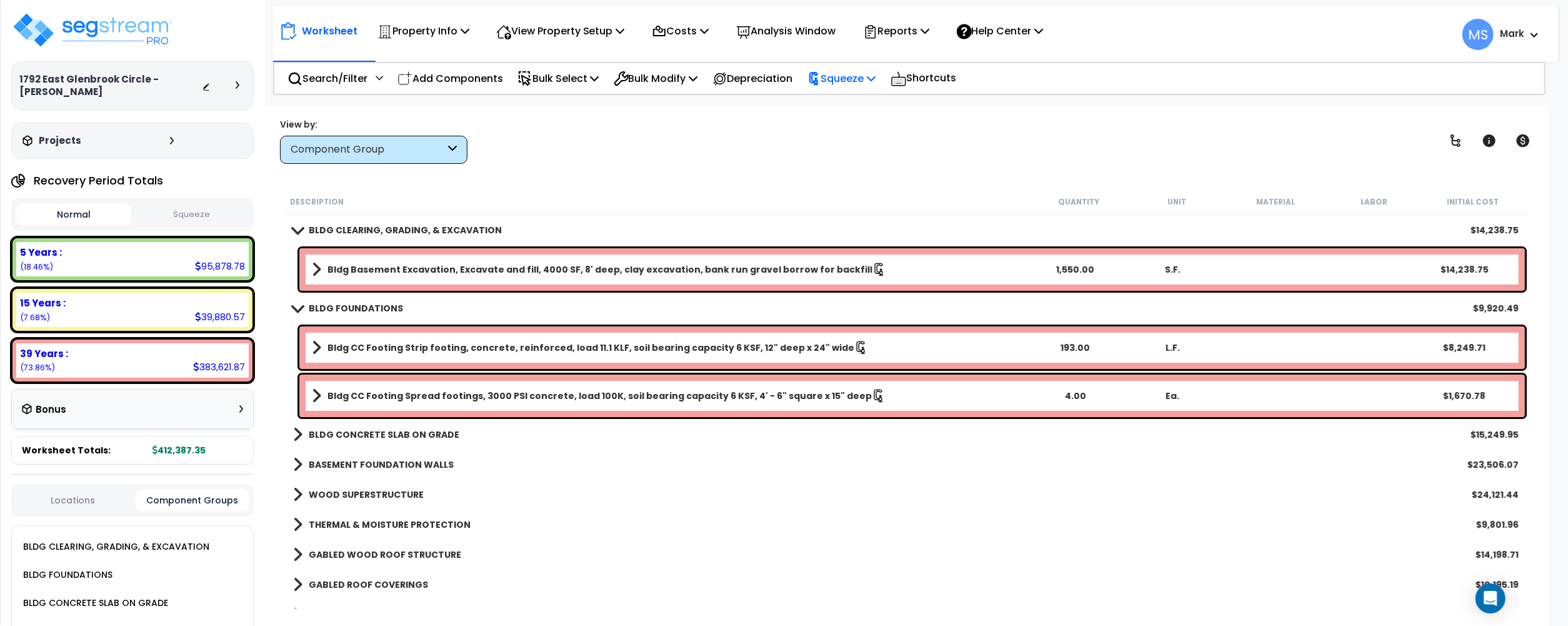
click at [874, 83] on p "Squeeze" at bounding box center [841, 78] width 69 height 17
click at [870, 104] on link "Re-squeeze" at bounding box center [863, 108] width 124 height 29
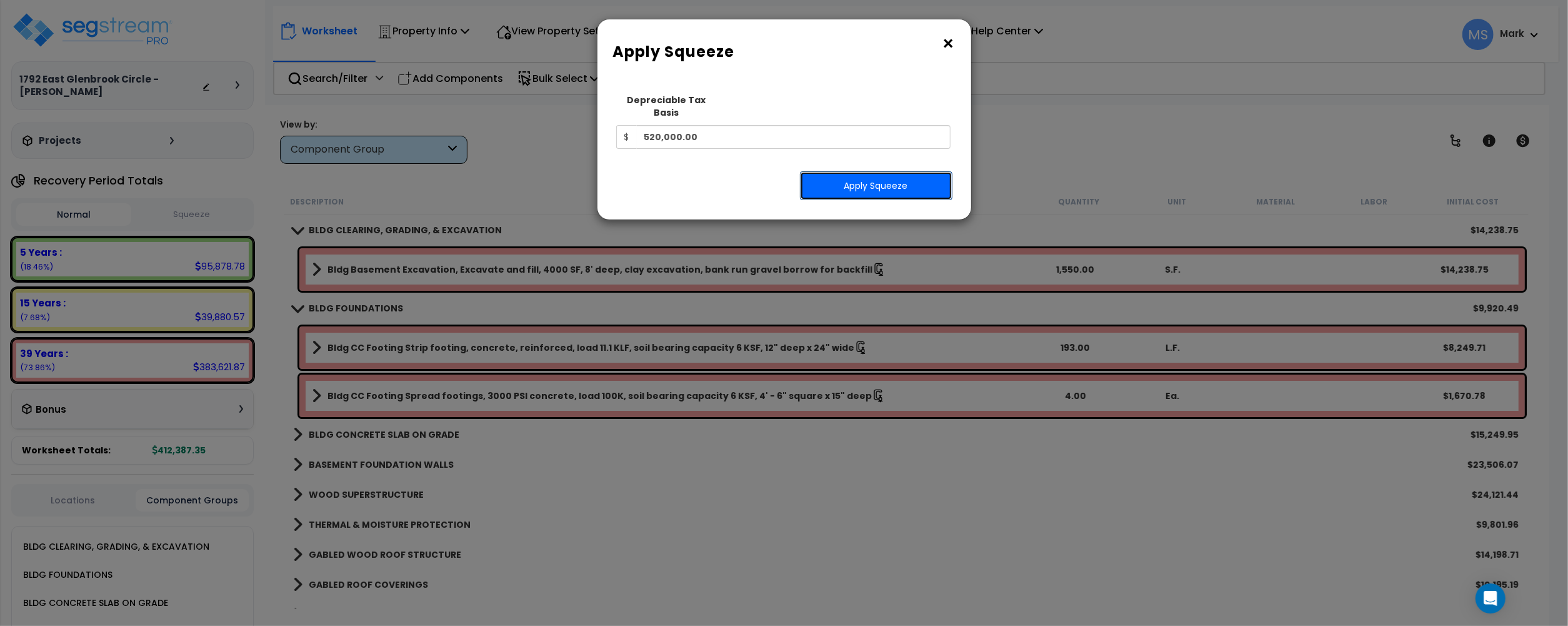
click at [864, 171] on button "Apply Squeeze" at bounding box center [876, 185] width 153 height 29
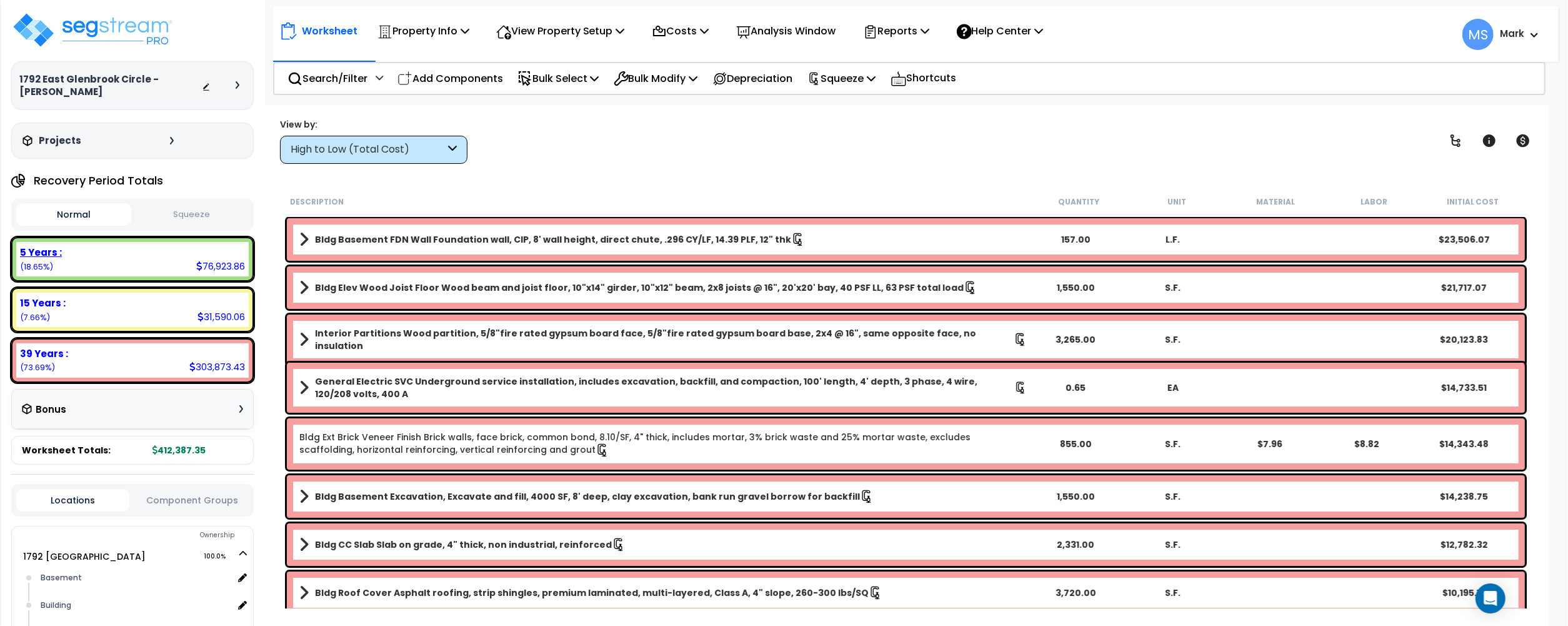
click at [220, 264] on div "76,923.86" at bounding box center [220, 265] width 49 height 13
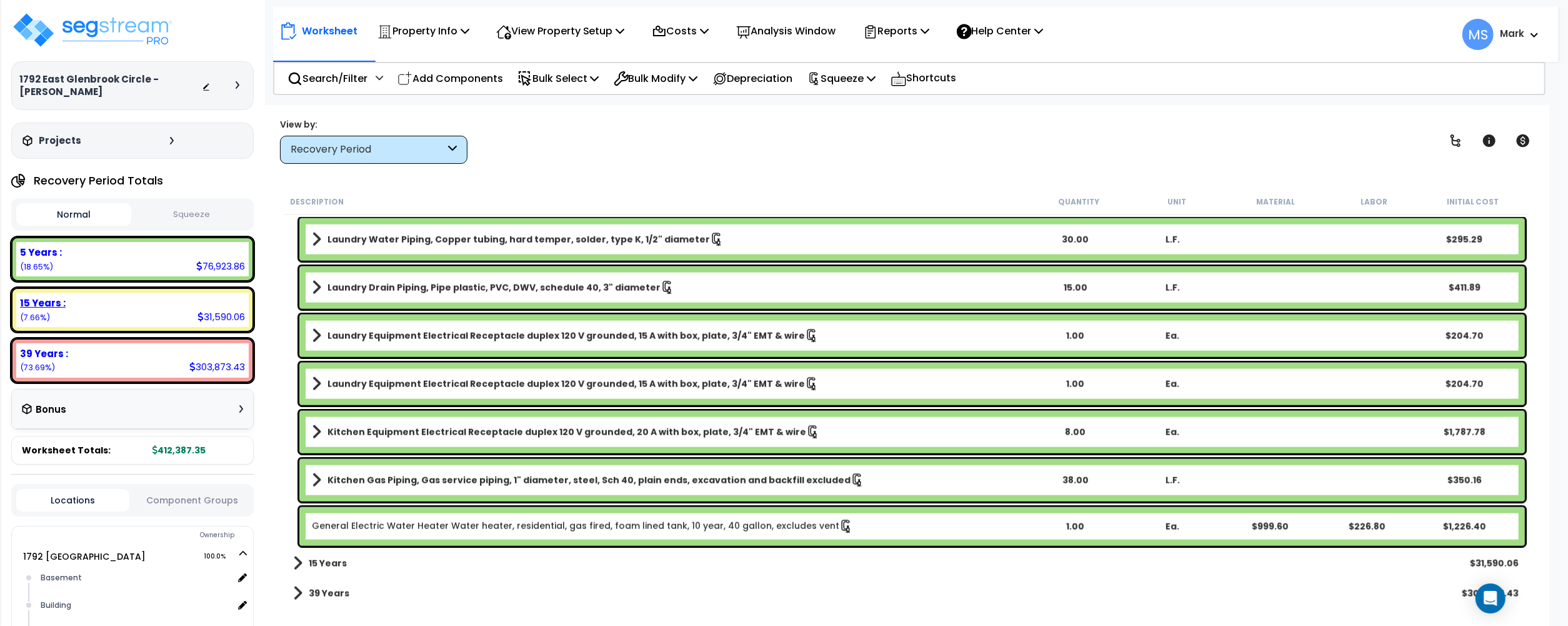
click at [143, 318] on div "15 Years : 31,590.06 (7.66%)" at bounding box center [132, 309] width 232 height 34
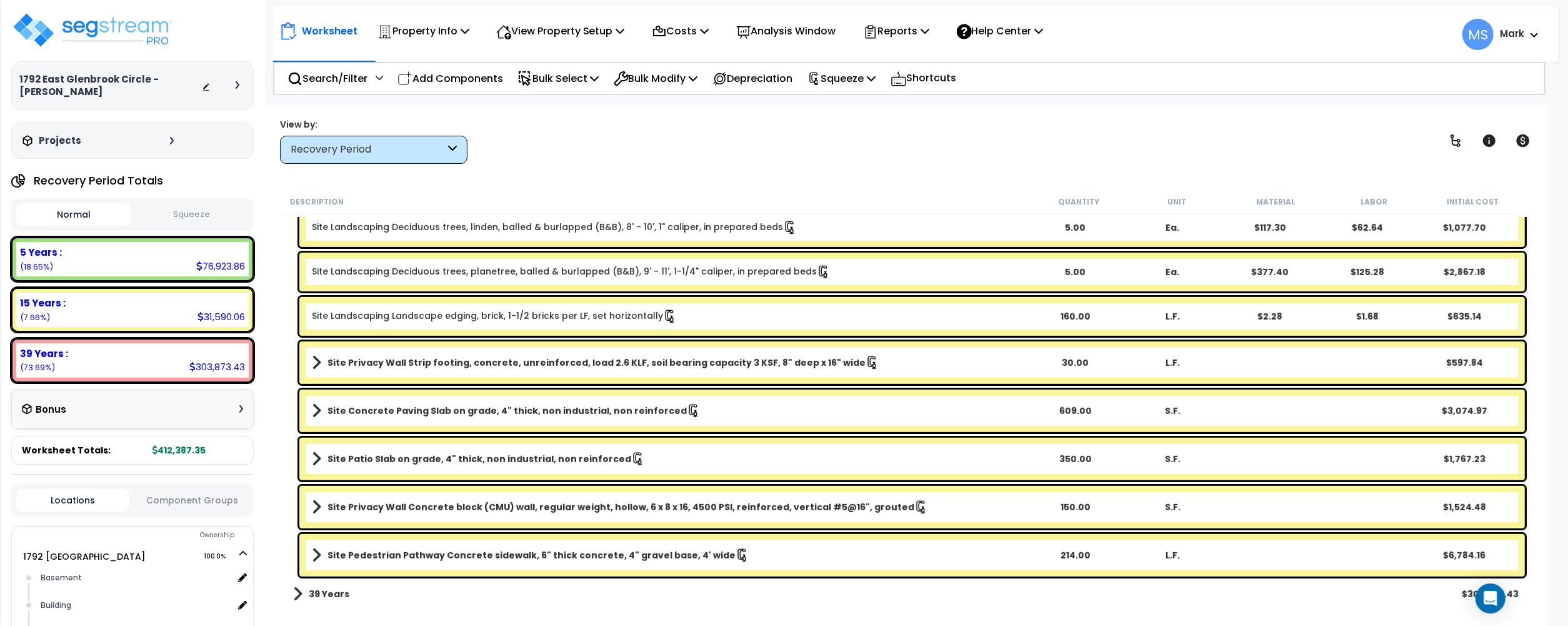
scroll to position [55, 0]
click at [238, 505] on button "Component Groups" at bounding box center [191, 500] width 113 height 14
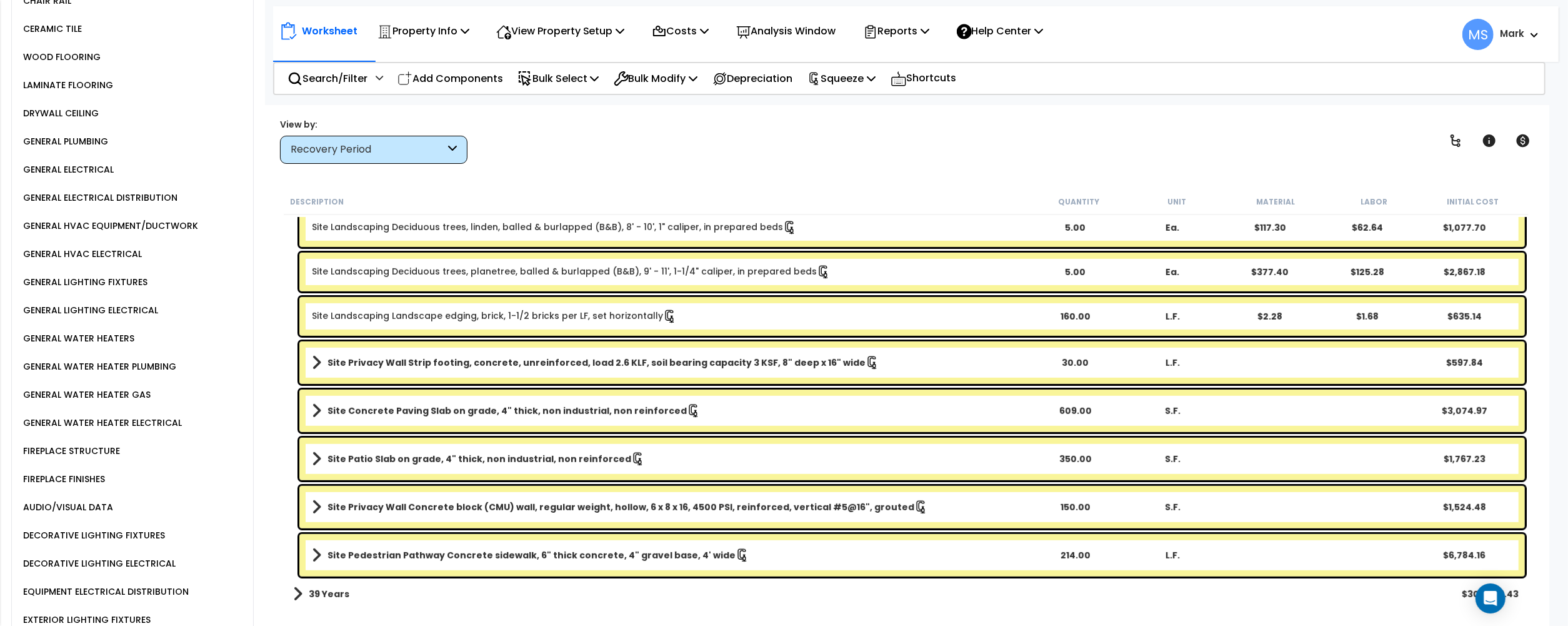
scroll to position [1250, 0]
click at [88, 470] on div "FIREPLACE FINISHES" at bounding box center [62, 477] width 85 height 15
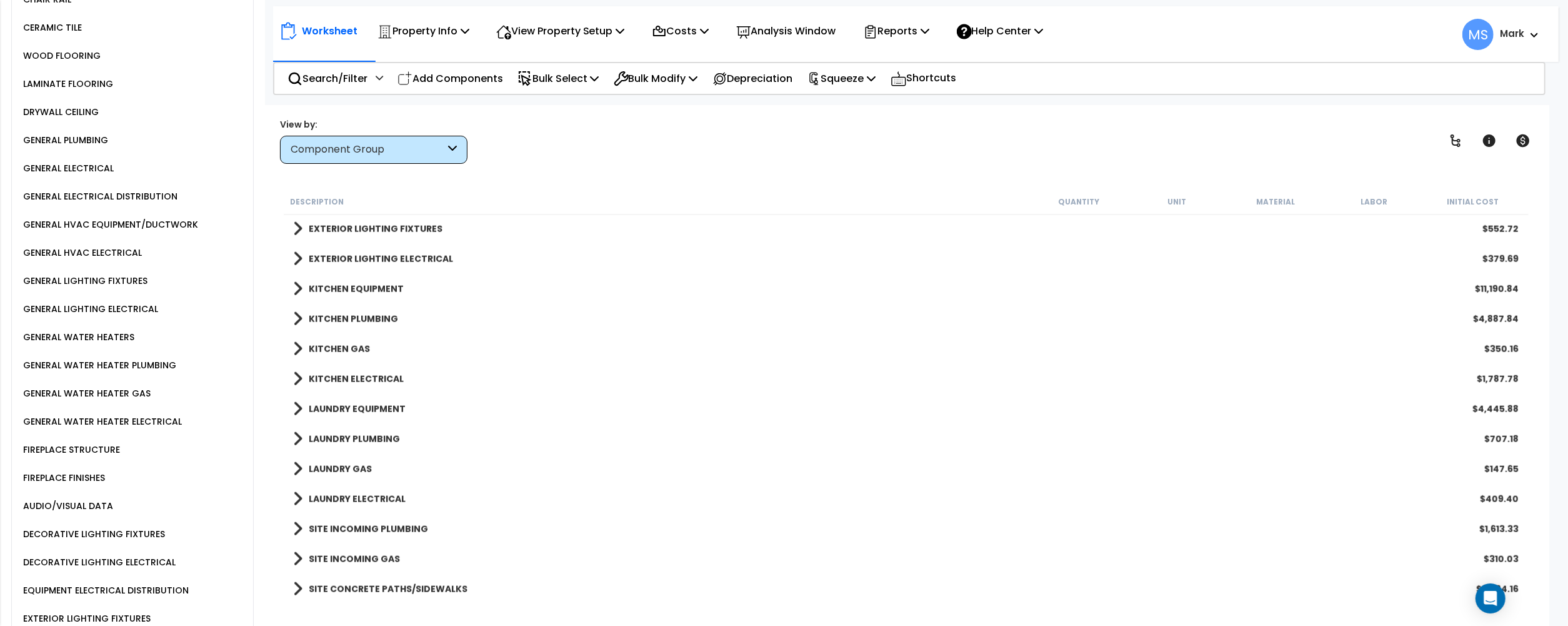
scroll to position [1166, 0]
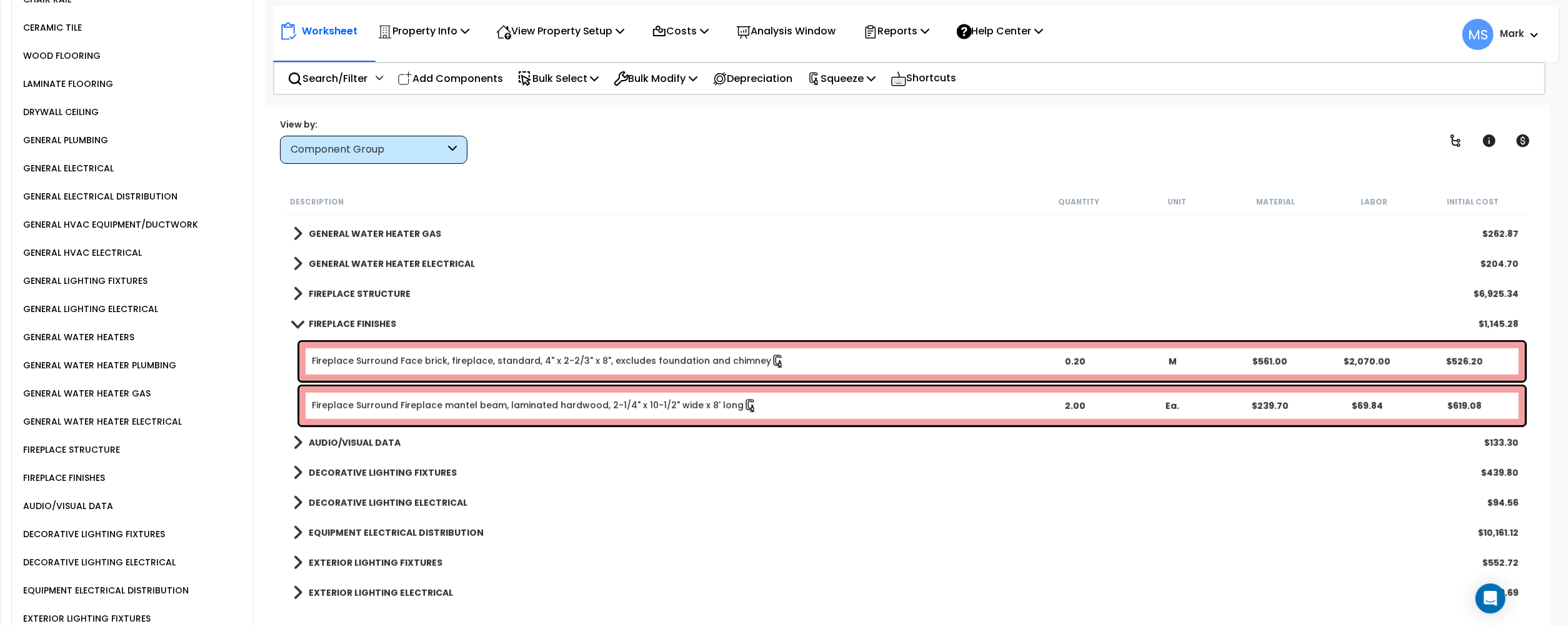
click at [75, 442] on div "FIREPLACE STRUCTURE" at bounding box center [70, 449] width 100 height 15
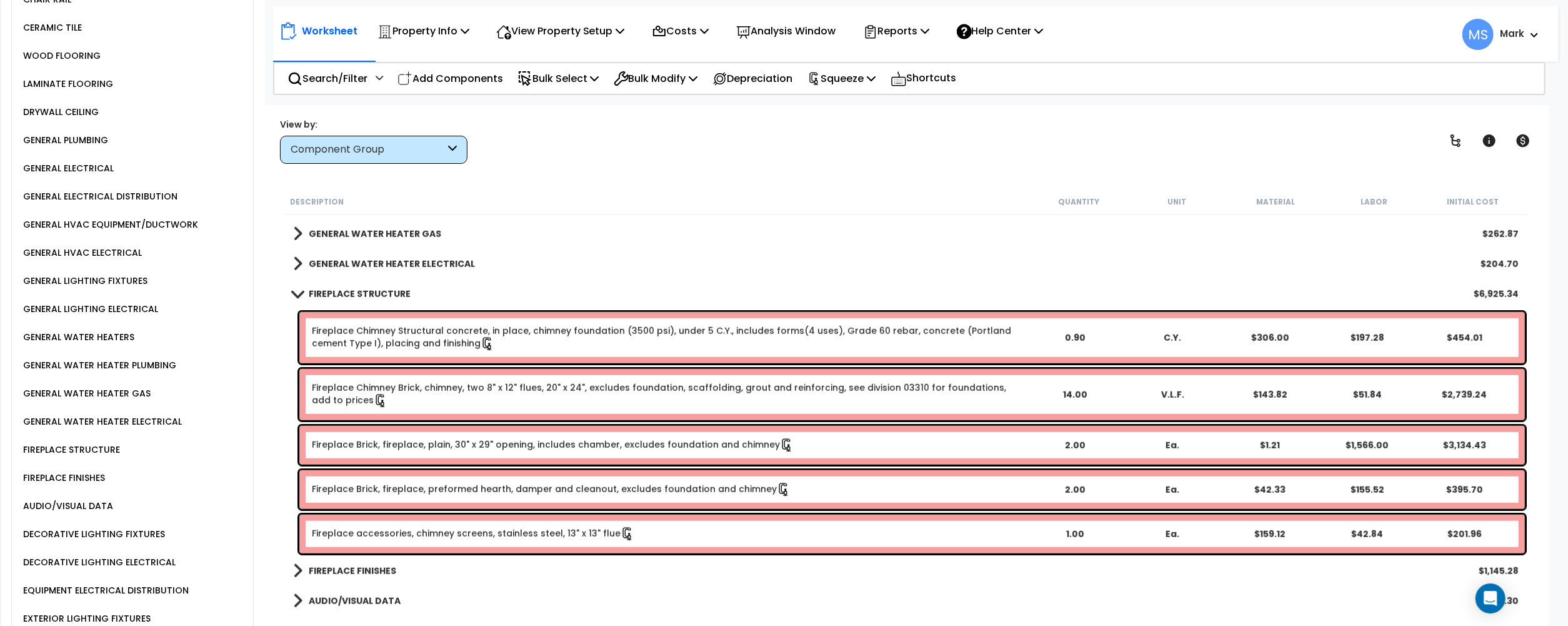
click at [82, 470] on div "FIREPLACE FINISHES" at bounding box center [62, 477] width 85 height 15
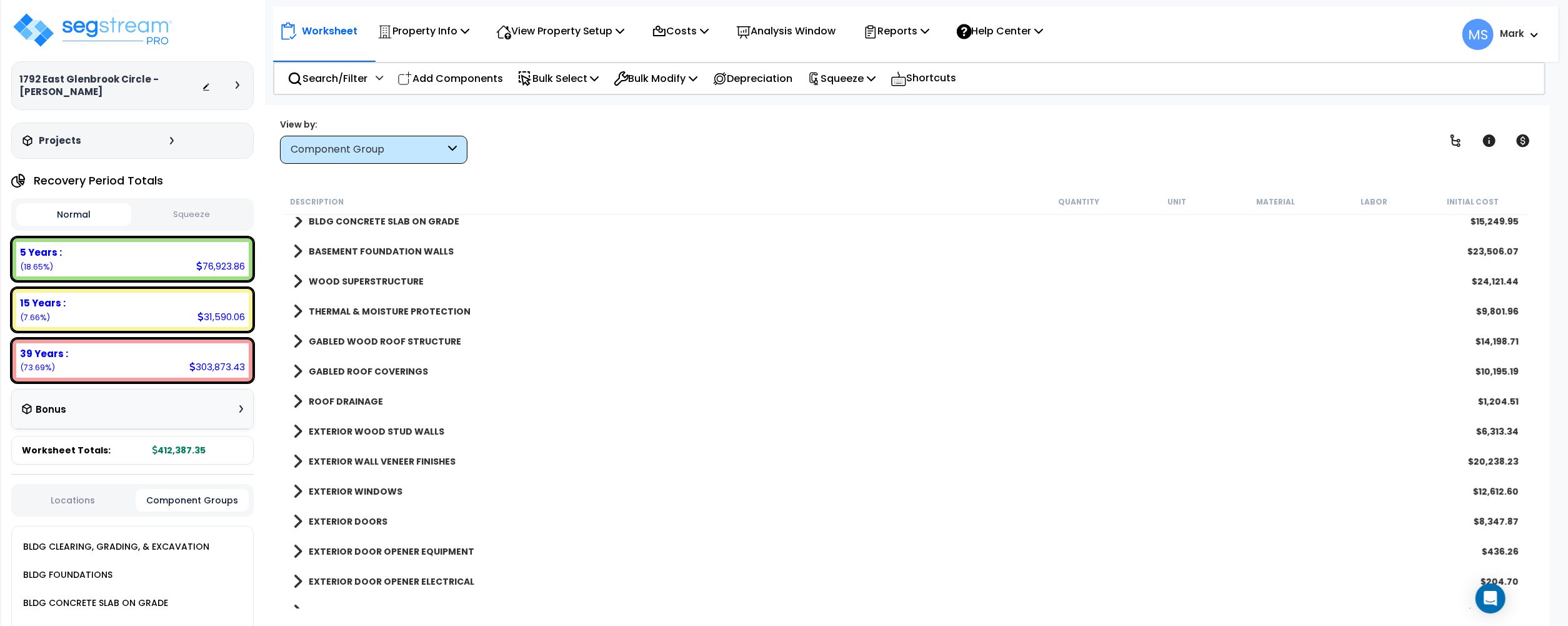
scroll to position [0, 0]
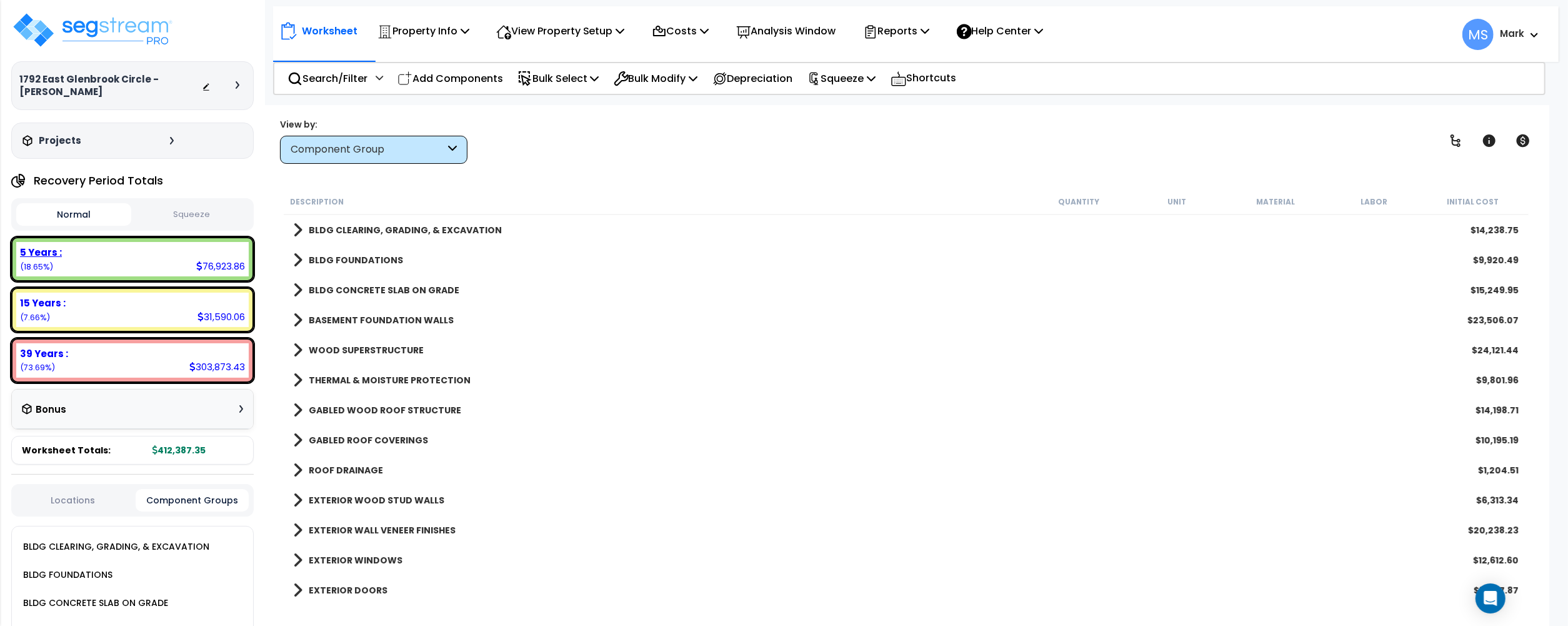
click at [163, 273] on div "5 Years : 76,923.86 (18.65%)" at bounding box center [132, 259] width 232 height 34
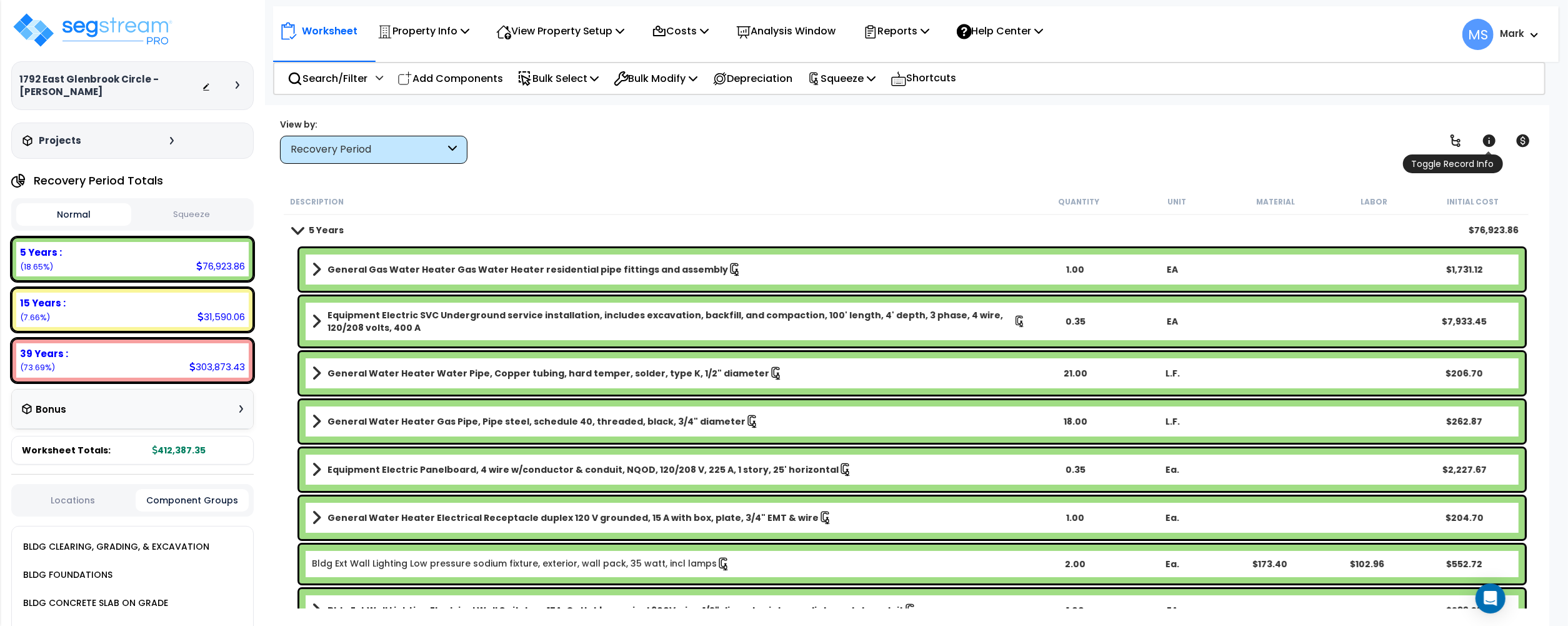
click at [1490, 155] on span "Toggle Record Info" at bounding box center [1453, 163] width 100 height 19
click at [1489, 146] on icon at bounding box center [1489, 141] width 13 height 13
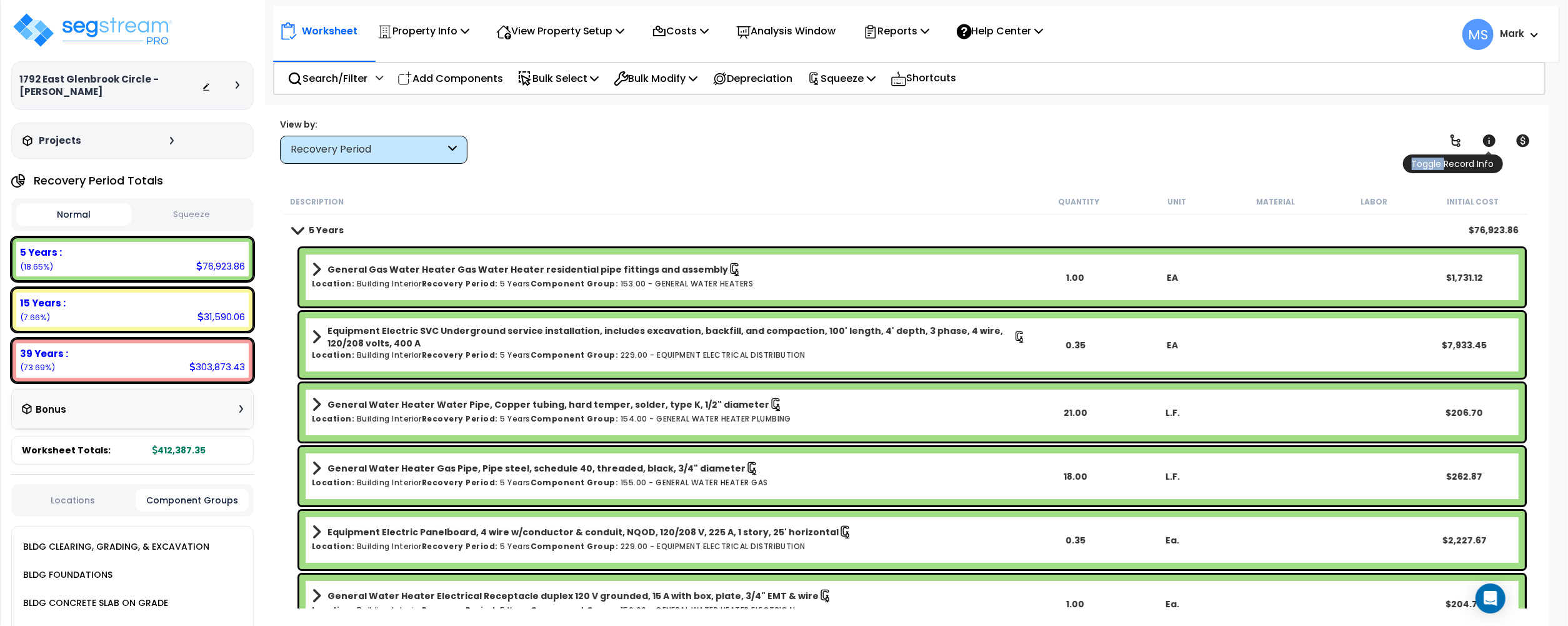
click at [1489, 146] on icon at bounding box center [1489, 141] width 13 height 13
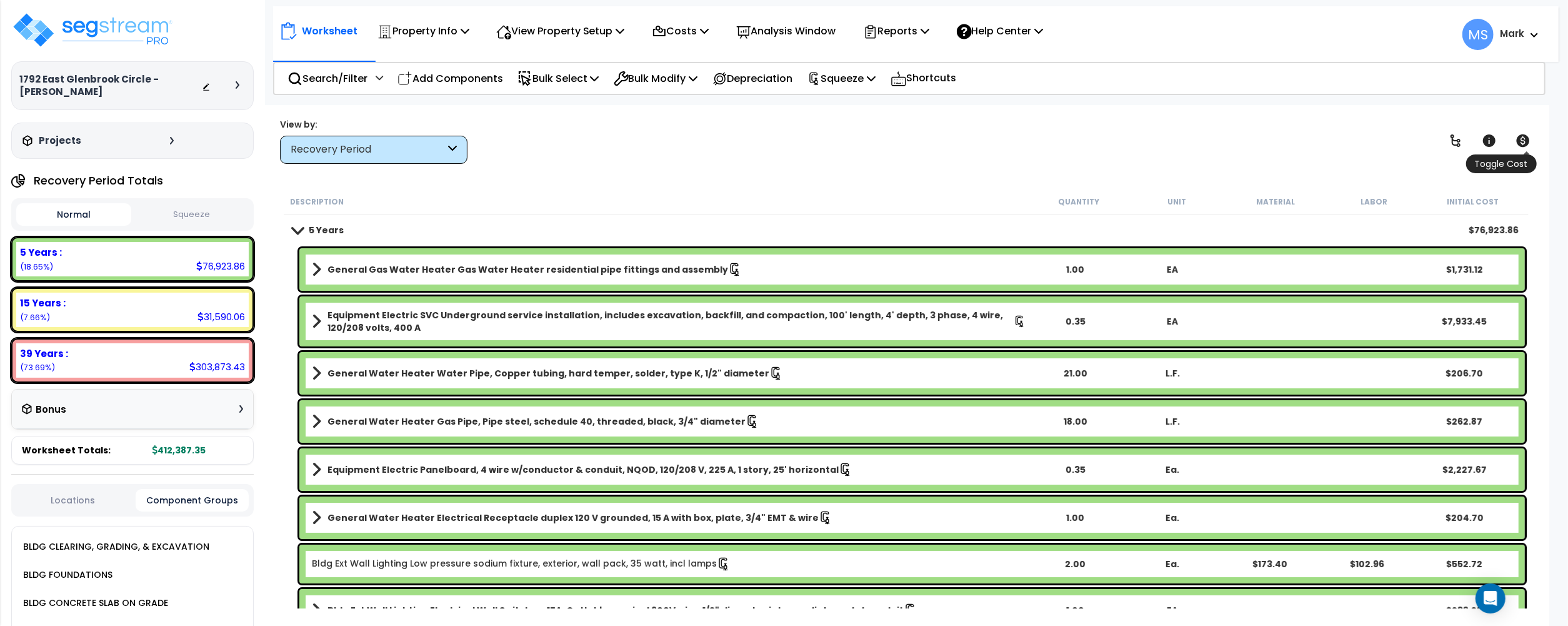
click at [1514, 138] on link at bounding box center [1523, 141] width 28 height 28
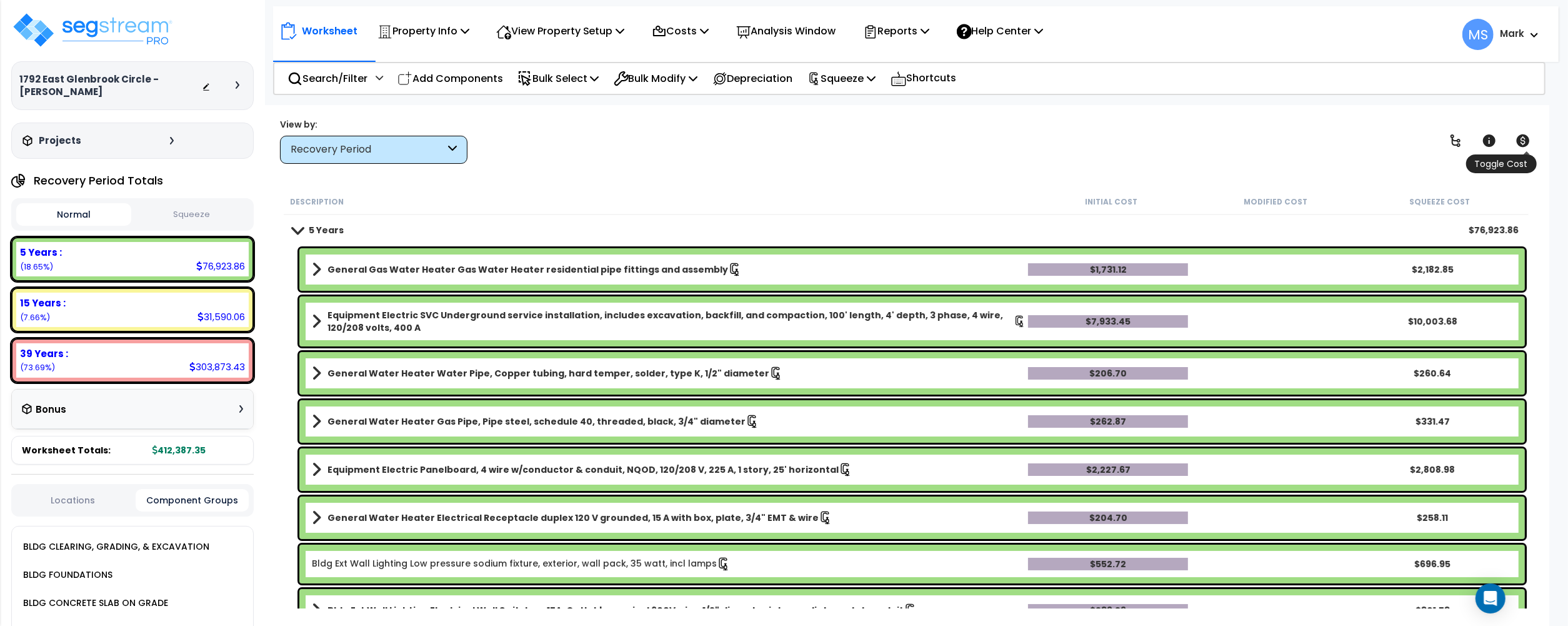
click at [1514, 138] on link at bounding box center [1523, 141] width 28 height 28
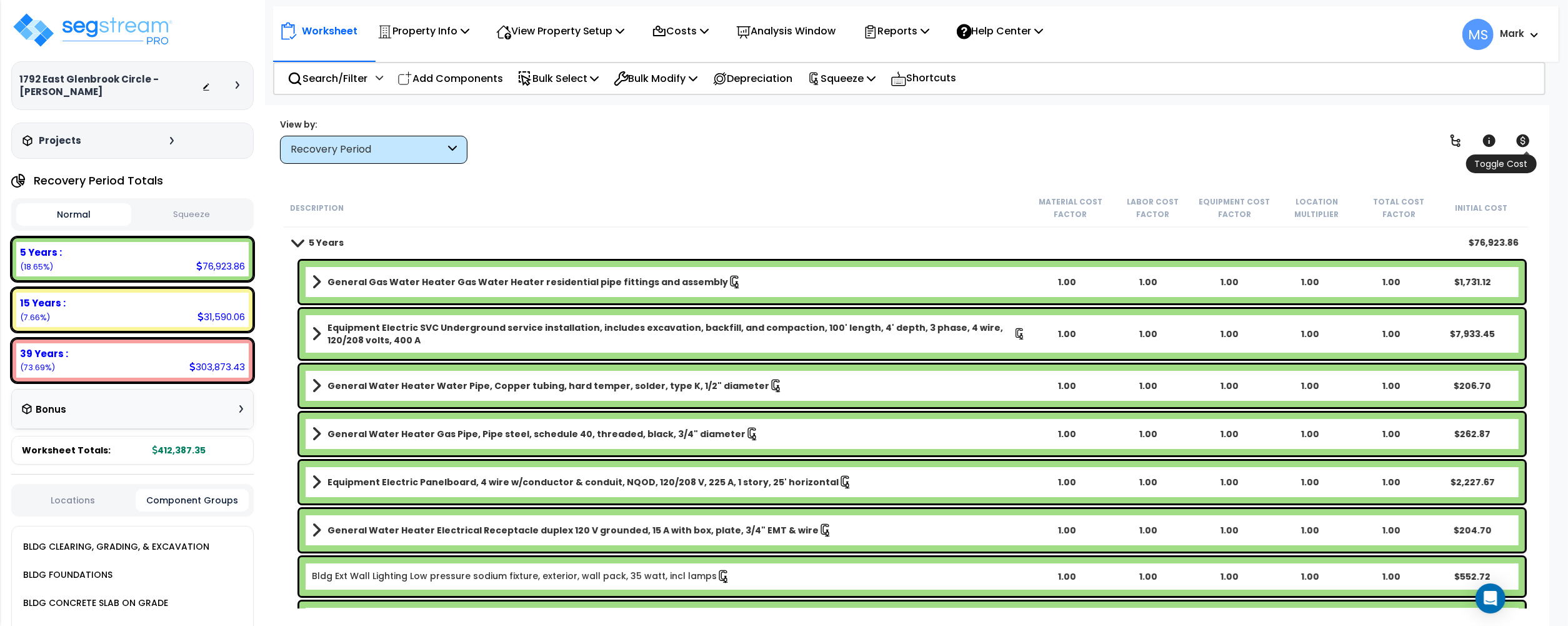
click at [1516, 139] on icon at bounding box center [1523, 141] width 15 height 15
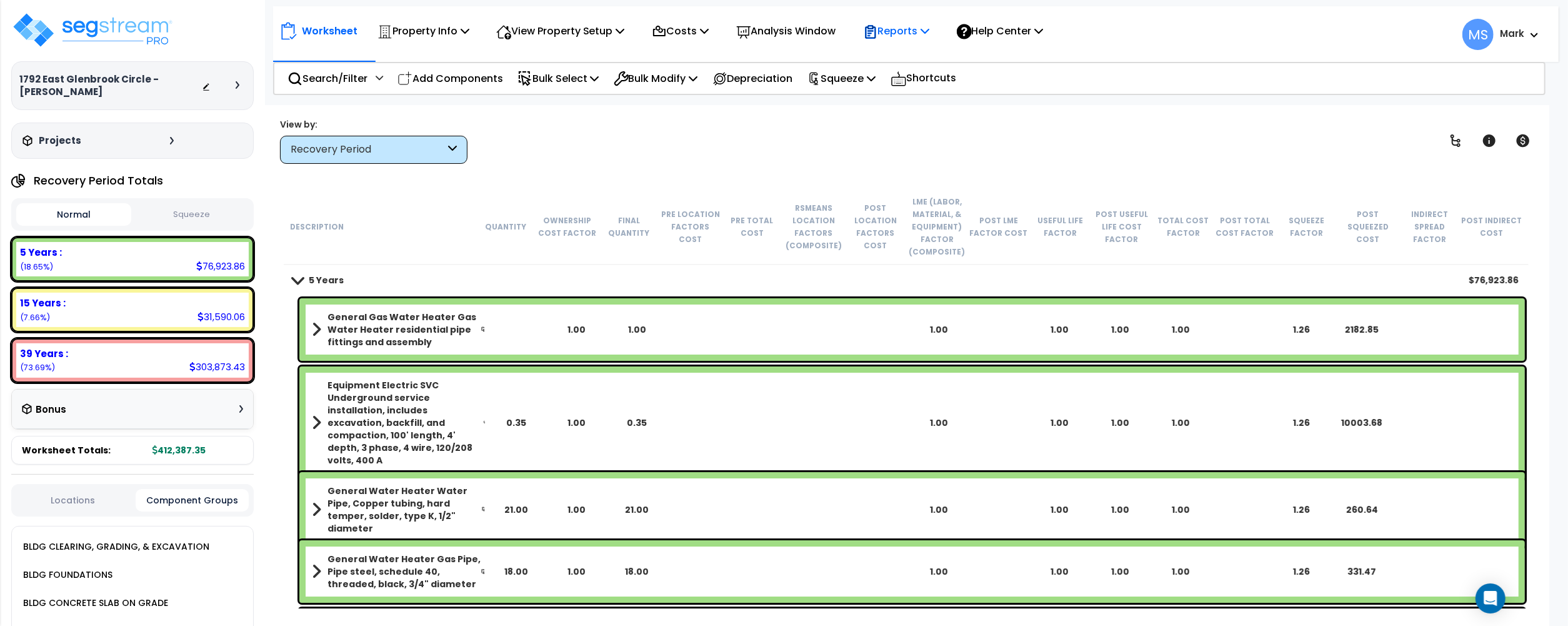
click at [930, 24] on p "Reports" at bounding box center [896, 31] width 67 height 17
click at [1094, 51] on nav "Worksheet Property Info Property Setup Add Property Unit Template property Clon…" at bounding box center [916, 34] width 1286 height 56
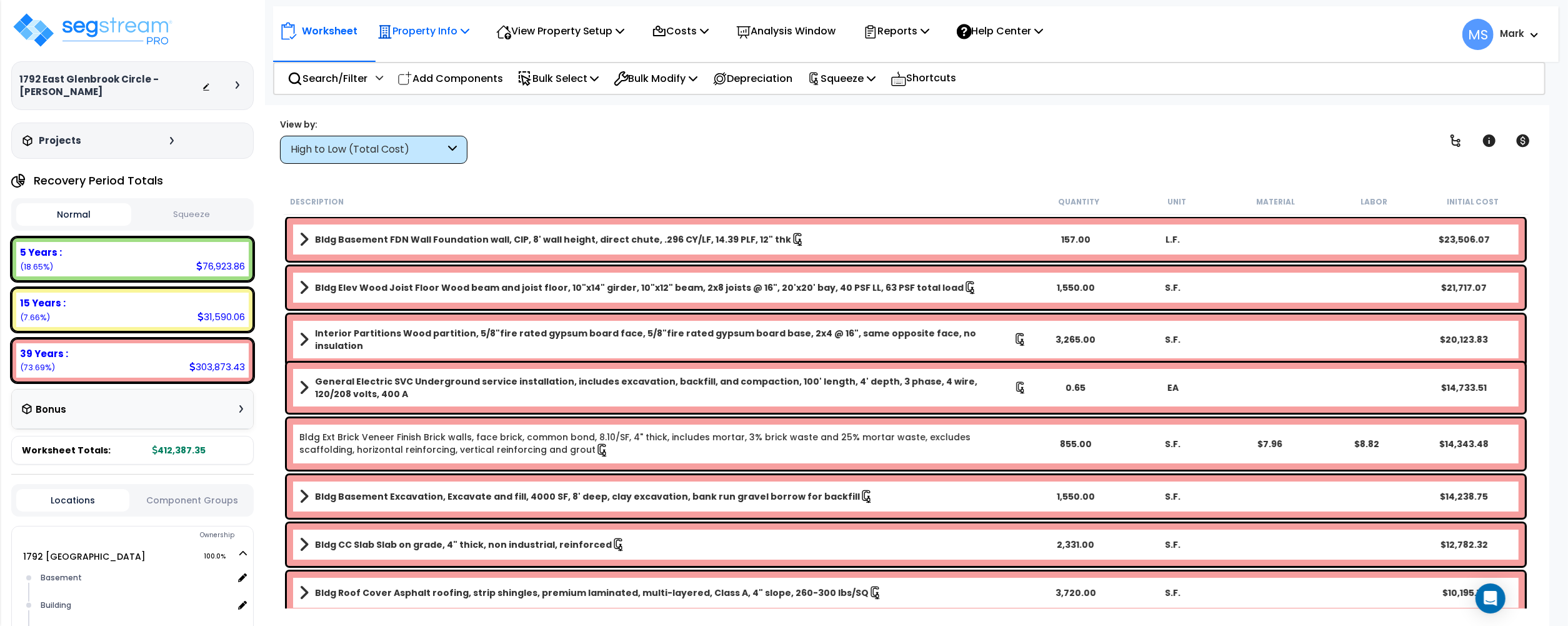
click at [424, 43] on div "Property Info" at bounding box center [424, 30] width 92 height 29
click at [421, 66] on link "Property Setup" at bounding box center [433, 59] width 124 height 25
click at [1491, 599] on icon "Open Intercom Messenger" at bounding box center [1490, 598] width 14 height 16
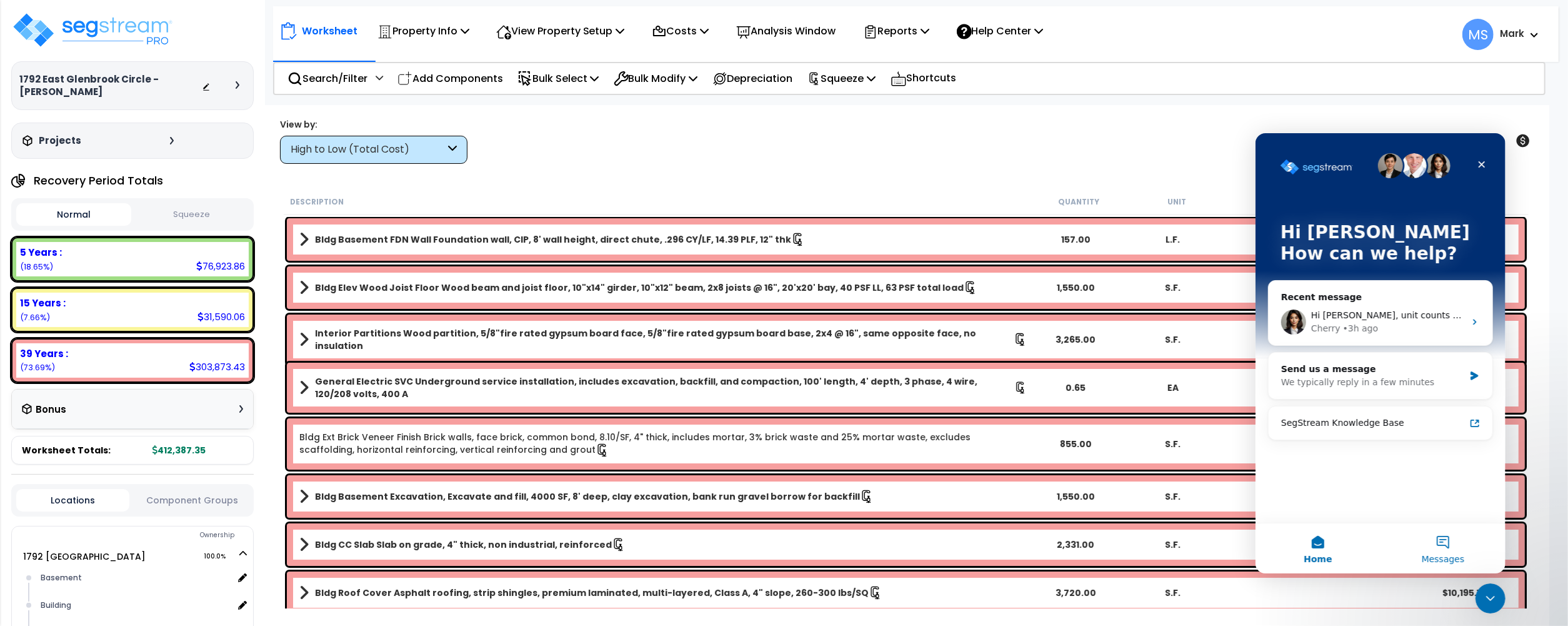
click at [1425, 542] on button "Messages" at bounding box center [1442, 547] width 125 height 50
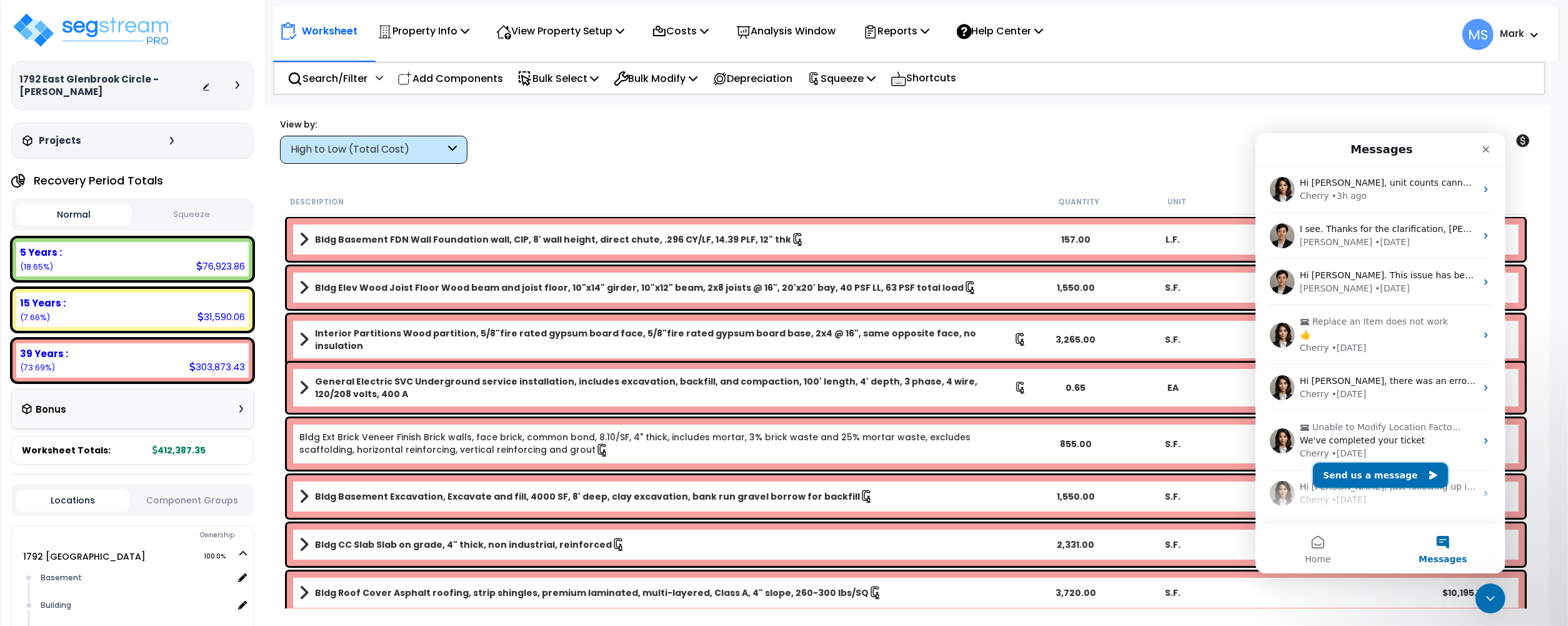
click at [1379, 475] on button "Send us a message" at bounding box center [1380, 473] width 135 height 25
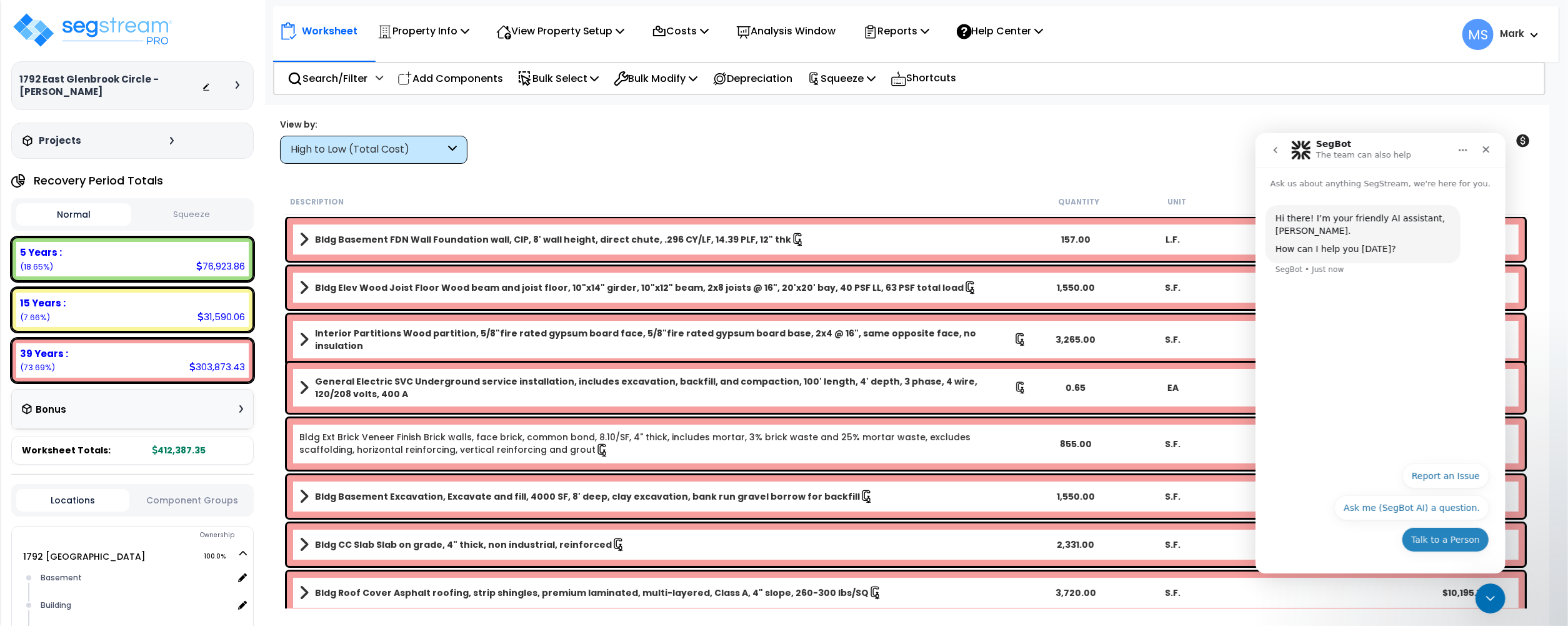
click at [1455, 545] on button "Talk to a Person" at bounding box center [1445, 538] width 88 height 25
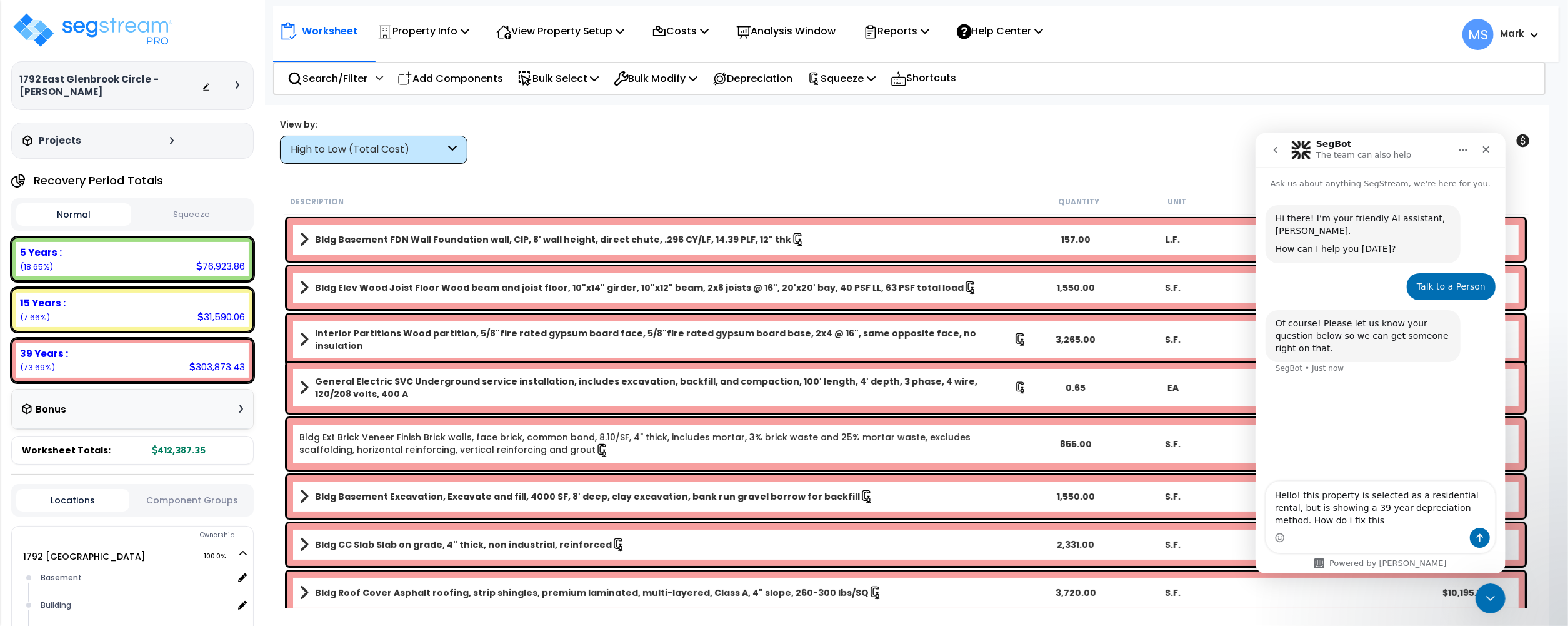
type textarea "Hello! this property is selected as a residential rental, but is showing a 39 y…"
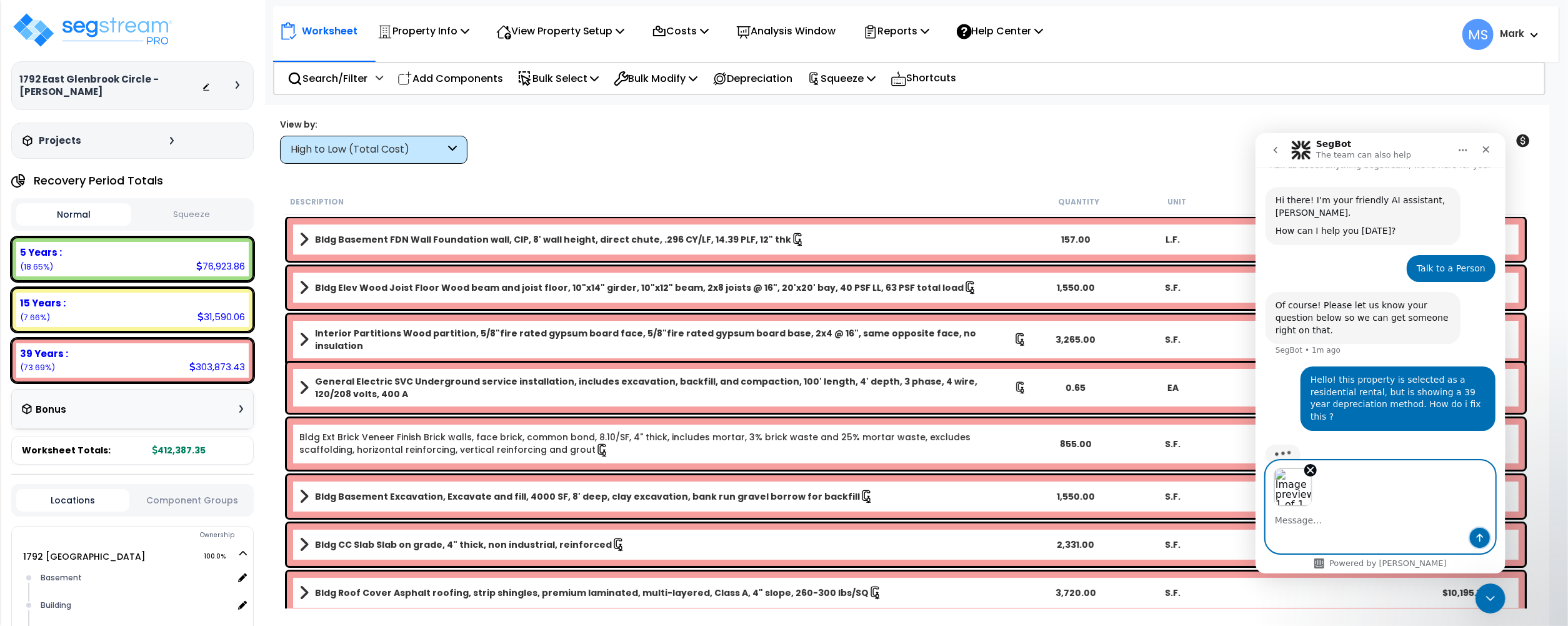
click at [1474, 533] on button "Send a message…" at bounding box center [1479, 537] width 20 height 20
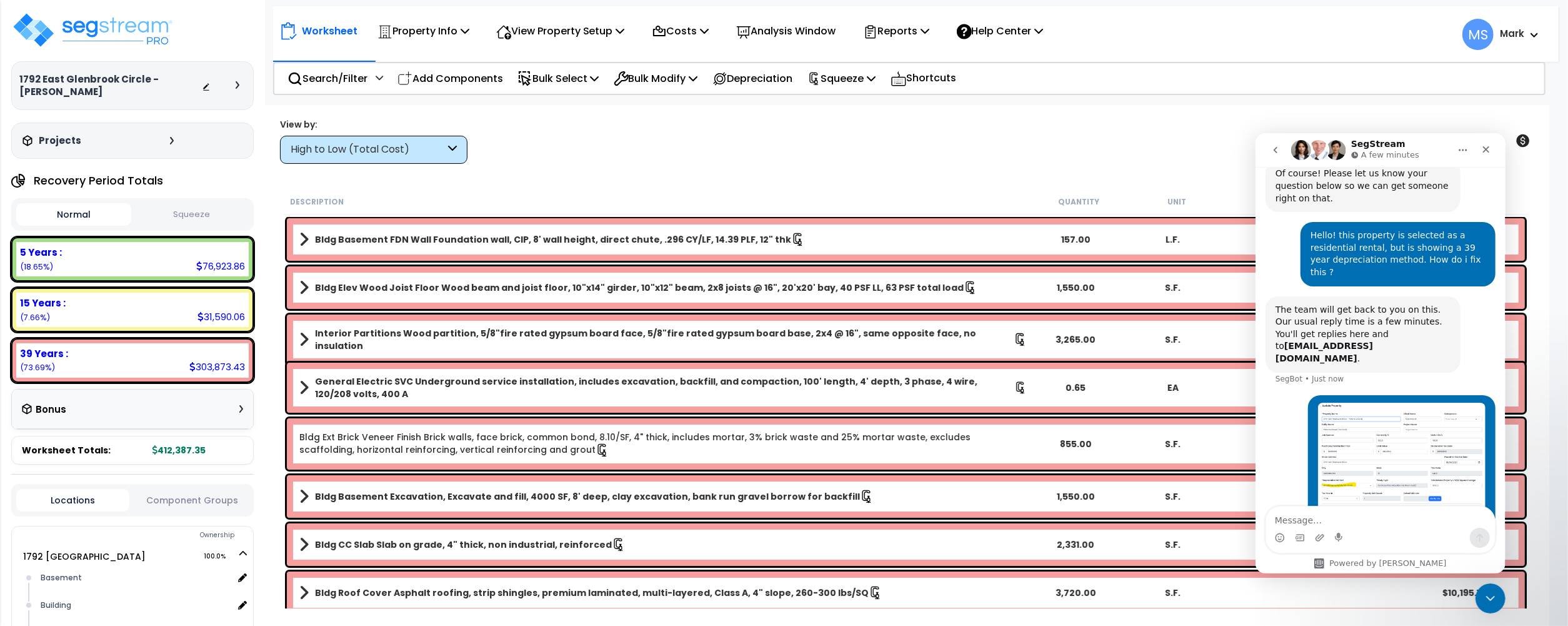
scroll to position [185, 0]
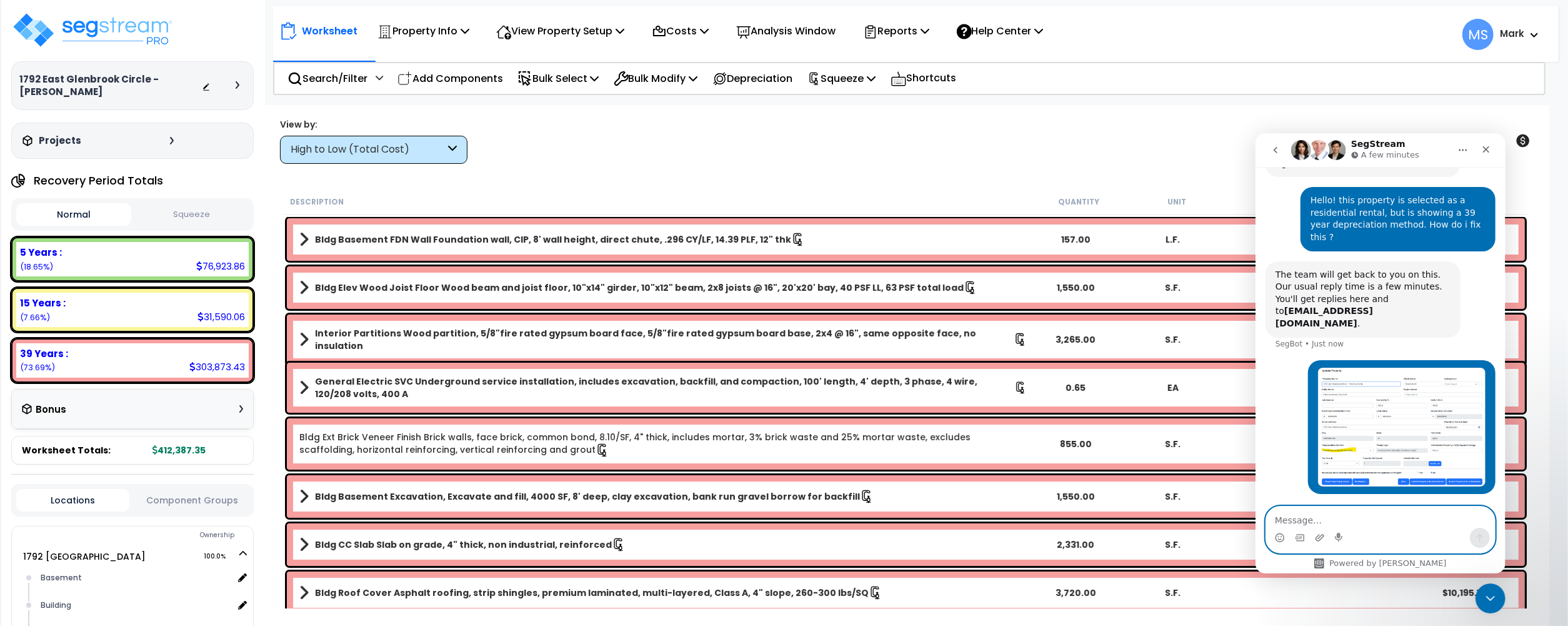
click at [1314, 518] on textarea "Message…" at bounding box center [1381, 515] width 229 height 21
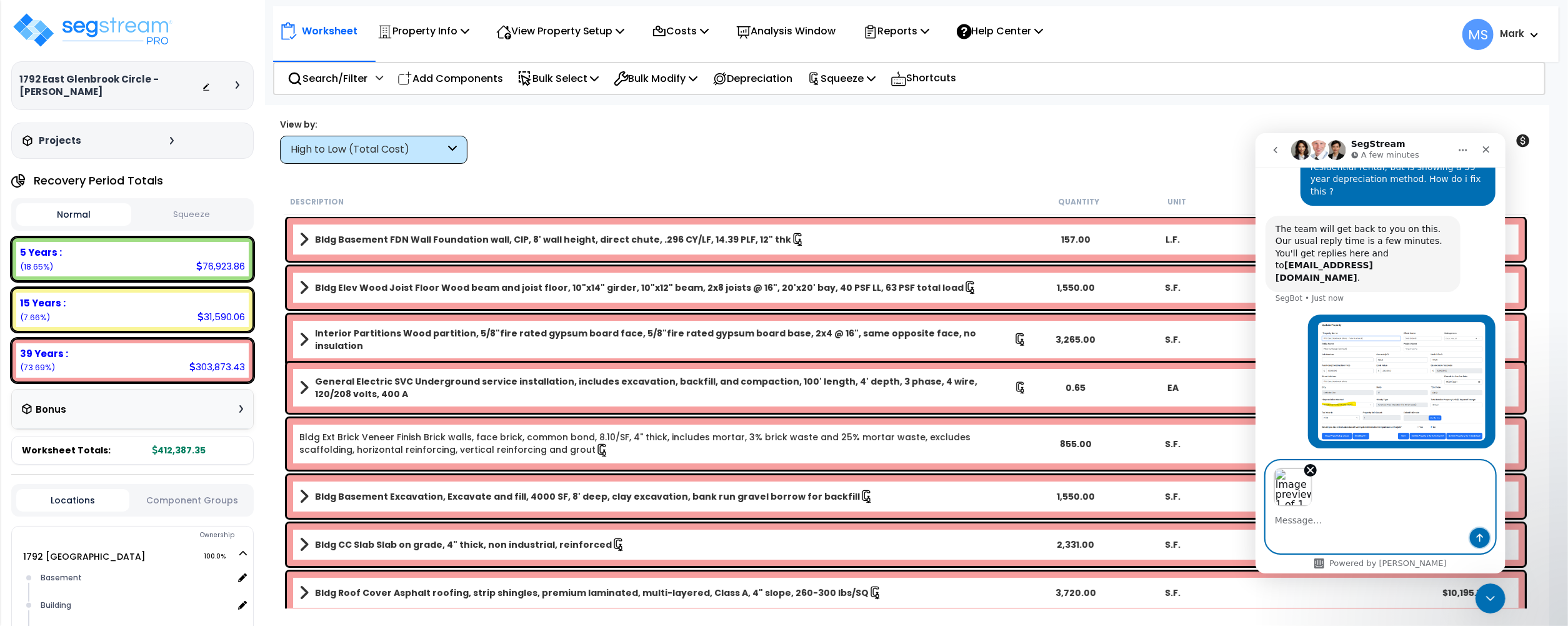
click at [1480, 533] on icon "Send a message…" at bounding box center [1479, 537] width 7 height 8
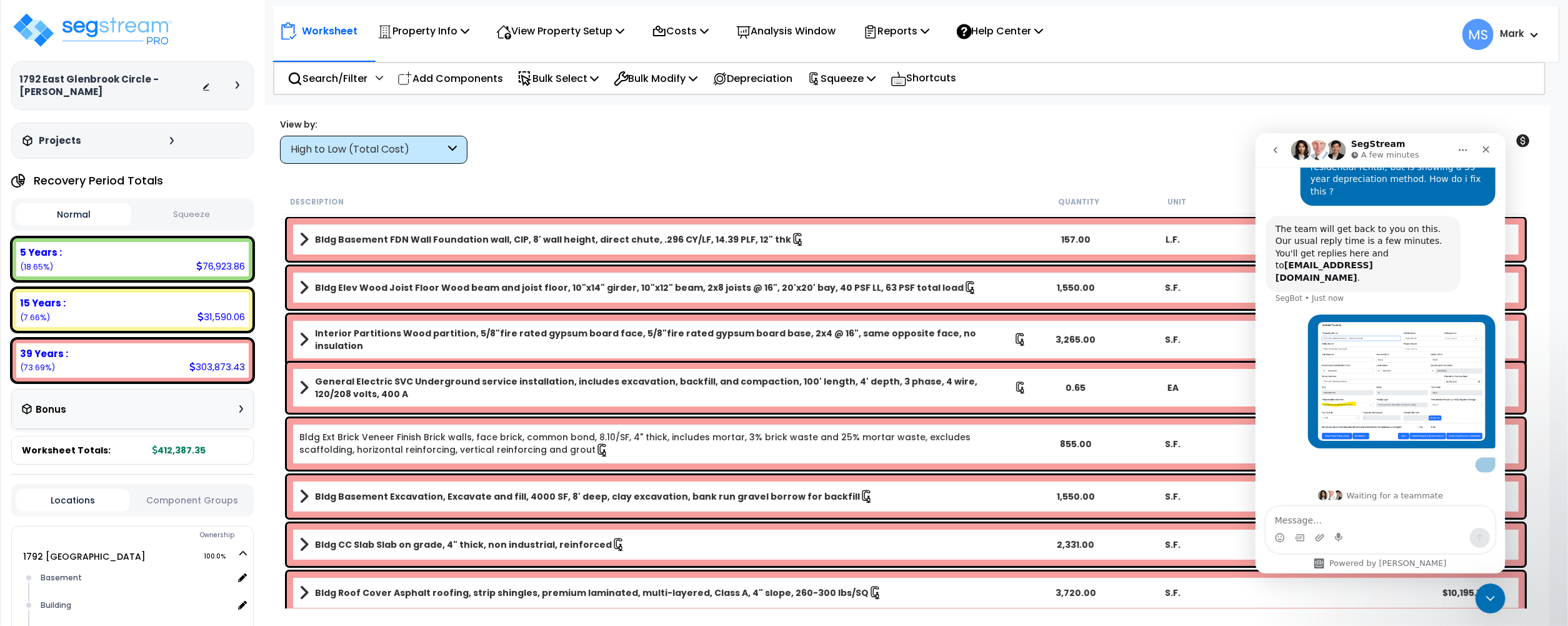
scroll to position [304, 0]
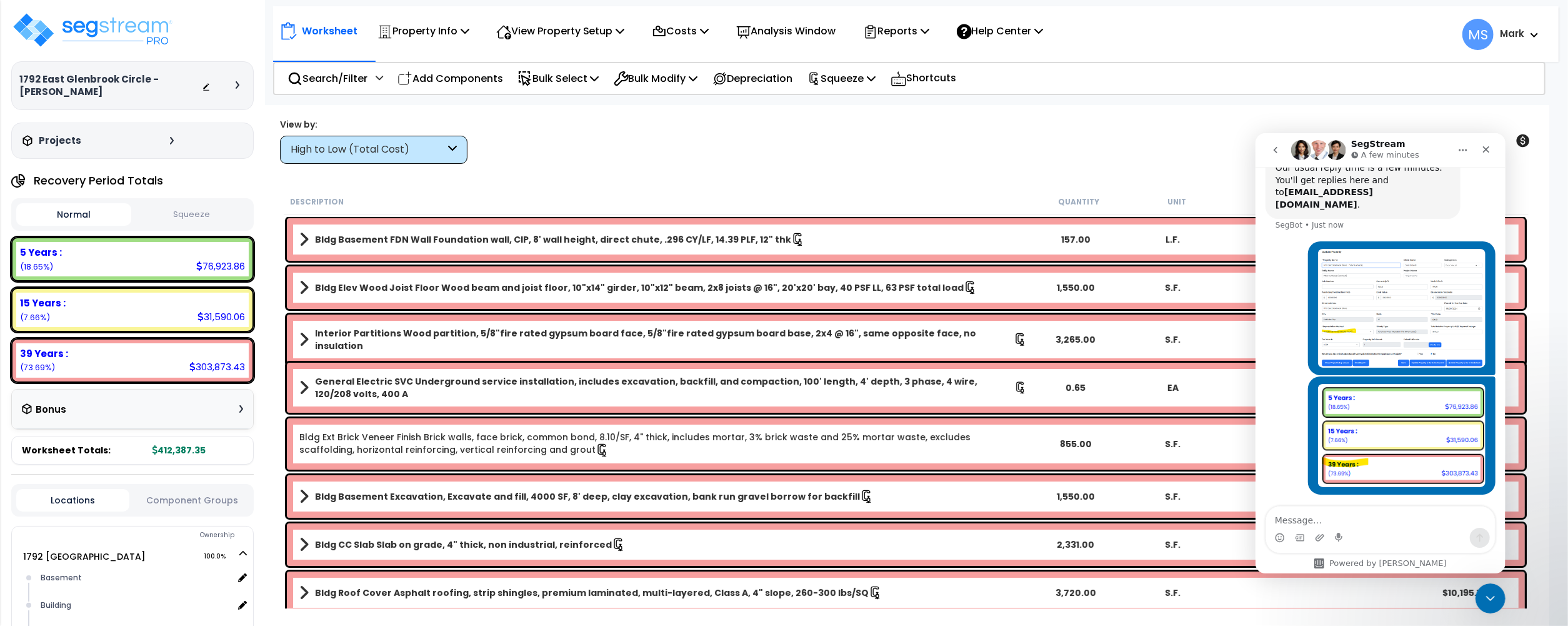
click at [1340, 520] on textarea "Message…" at bounding box center [1381, 515] width 229 height 21
paste textarea "https://enterprise.segstream.com/project/v2/take-offsheet/38248/#"
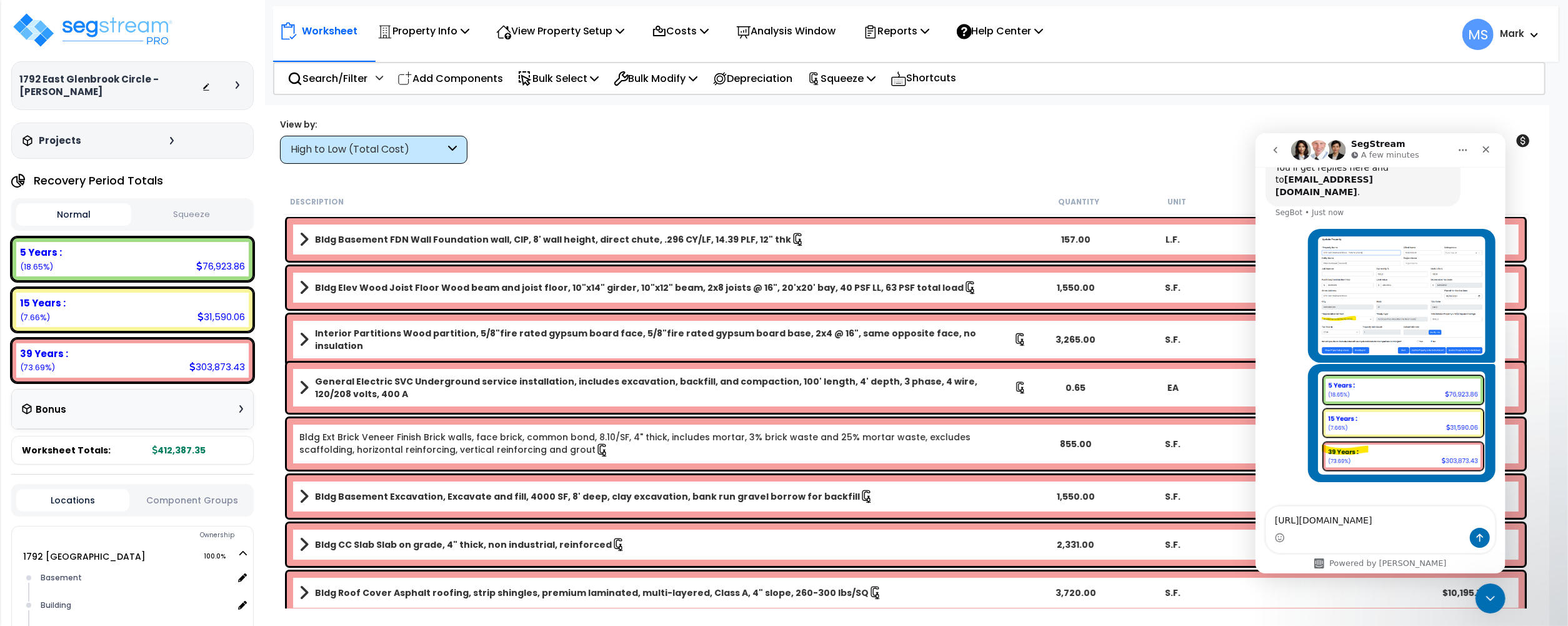
type textarea "https://enterprise.segstream.com/project/v2/take-offsheet/38248/#"
click at [1481, 542] on button "Send a message…" at bounding box center [1479, 537] width 20 height 20
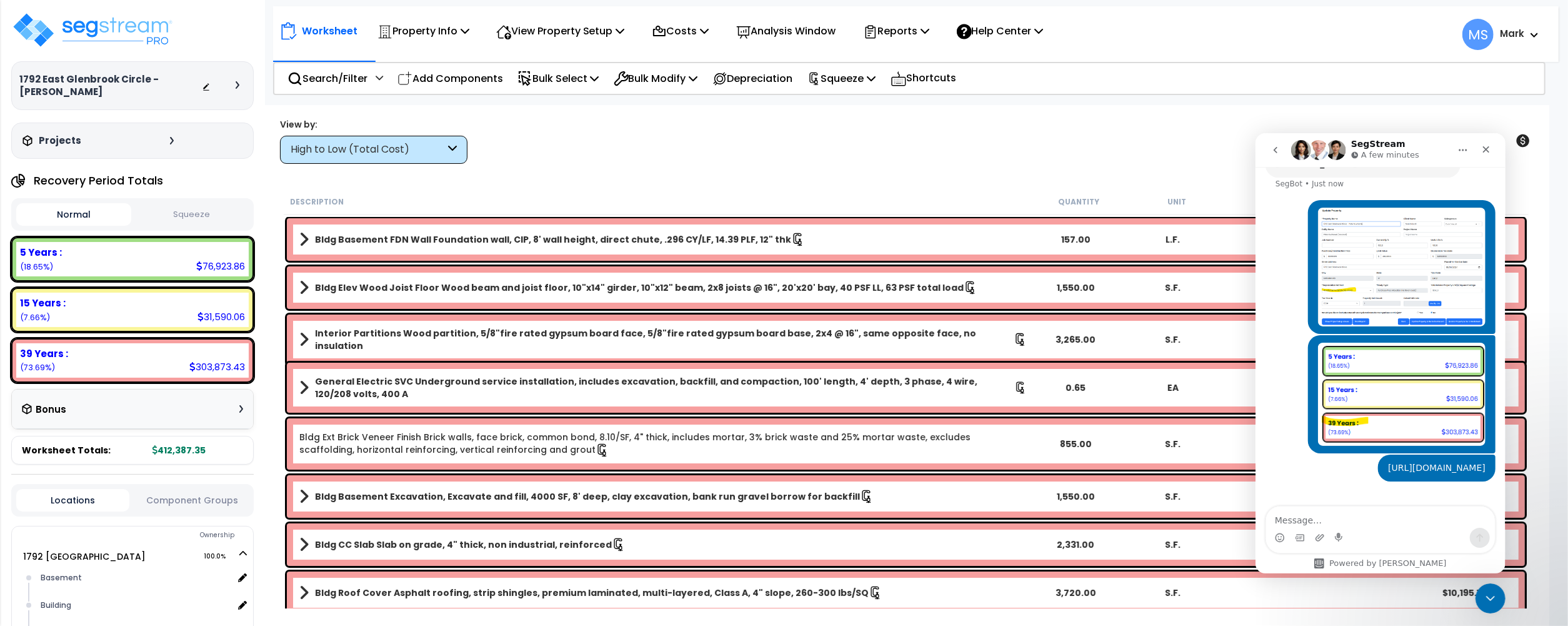
click at [1362, 250] on img "Mark says…" at bounding box center [1402, 267] width 167 height 120
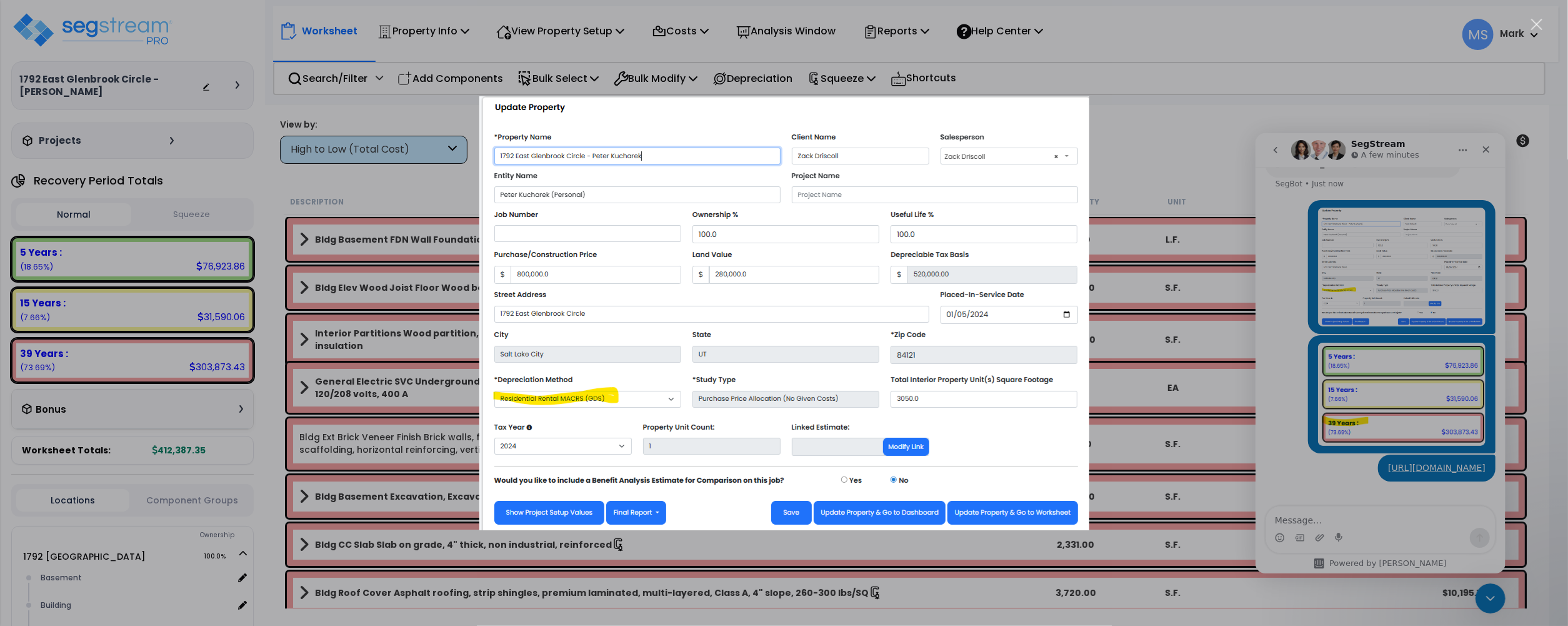
click at [1422, 345] on div "Intercom messenger" at bounding box center [784, 313] width 1568 height 626
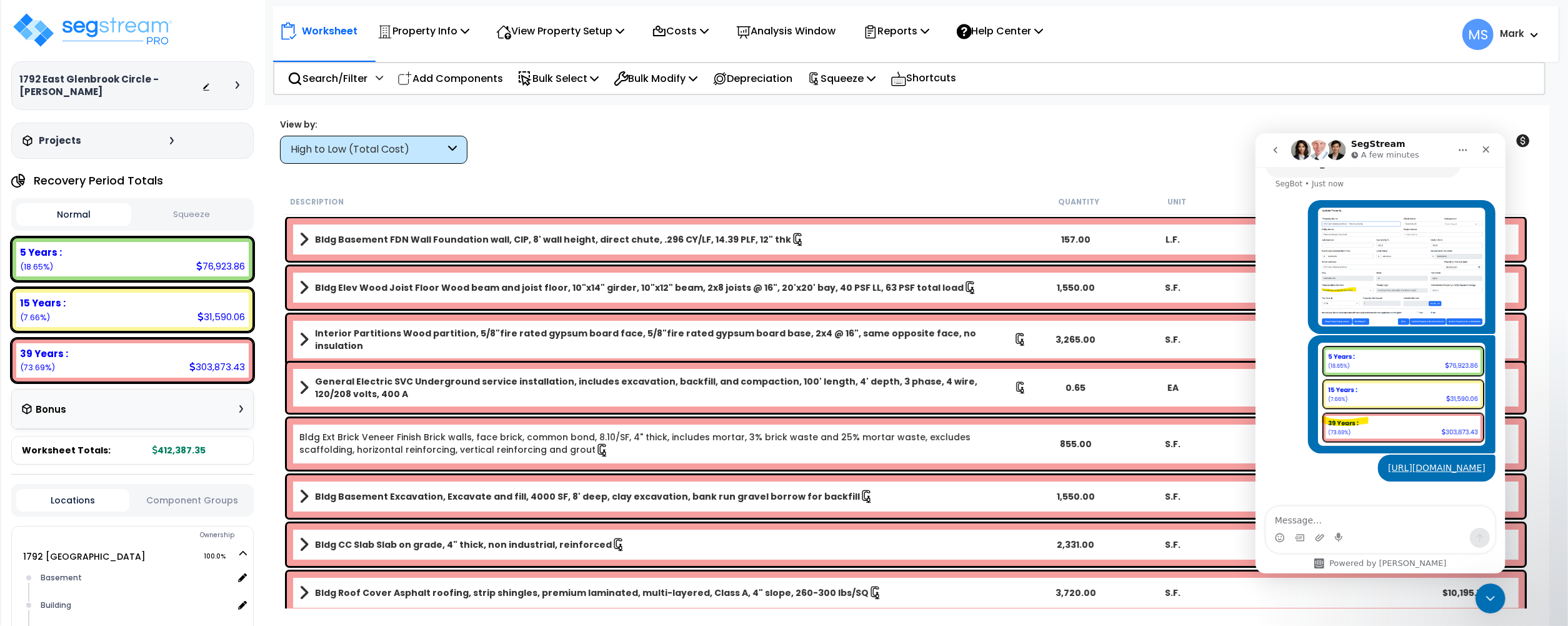
click at [1420, 344] on img "Mark says…" at bounding box center [1402, 393] width 167 height 103
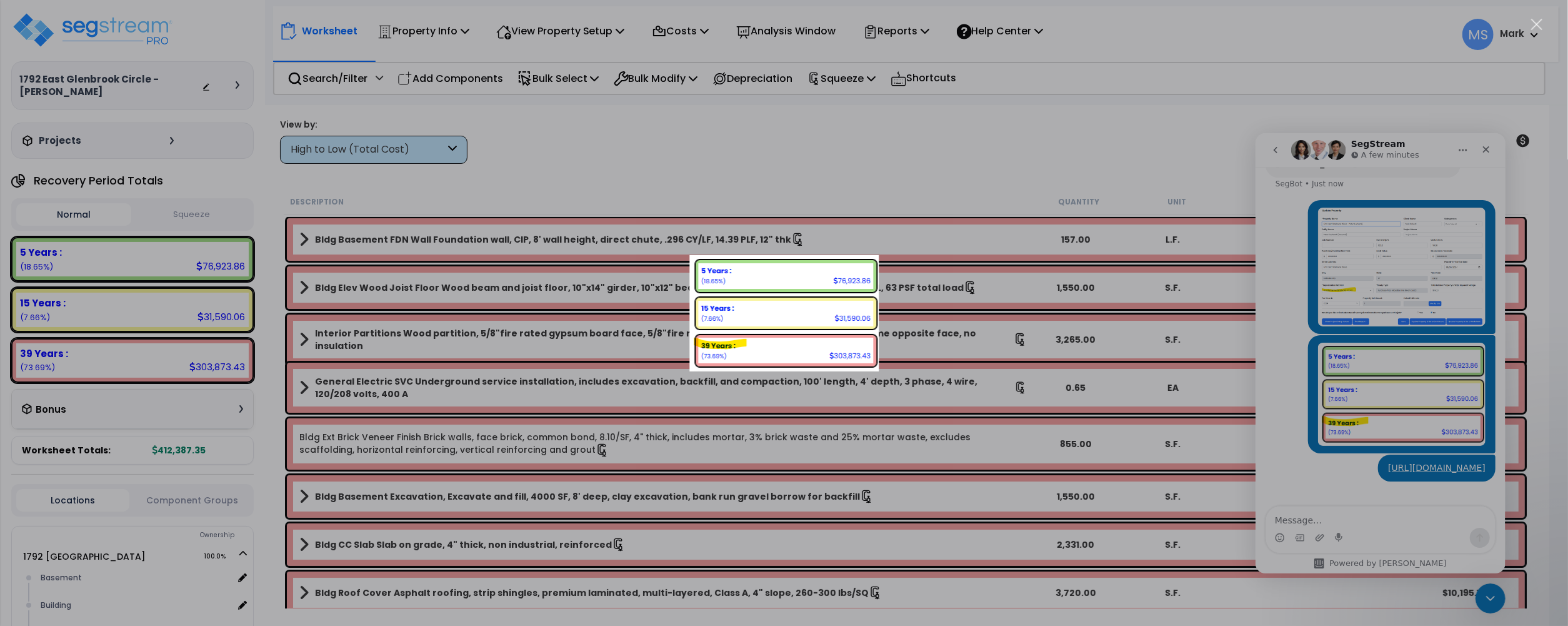
click at [1200, 422] on div "Intercom messenger" at bounding box center [784, 313] width 1568 height 626
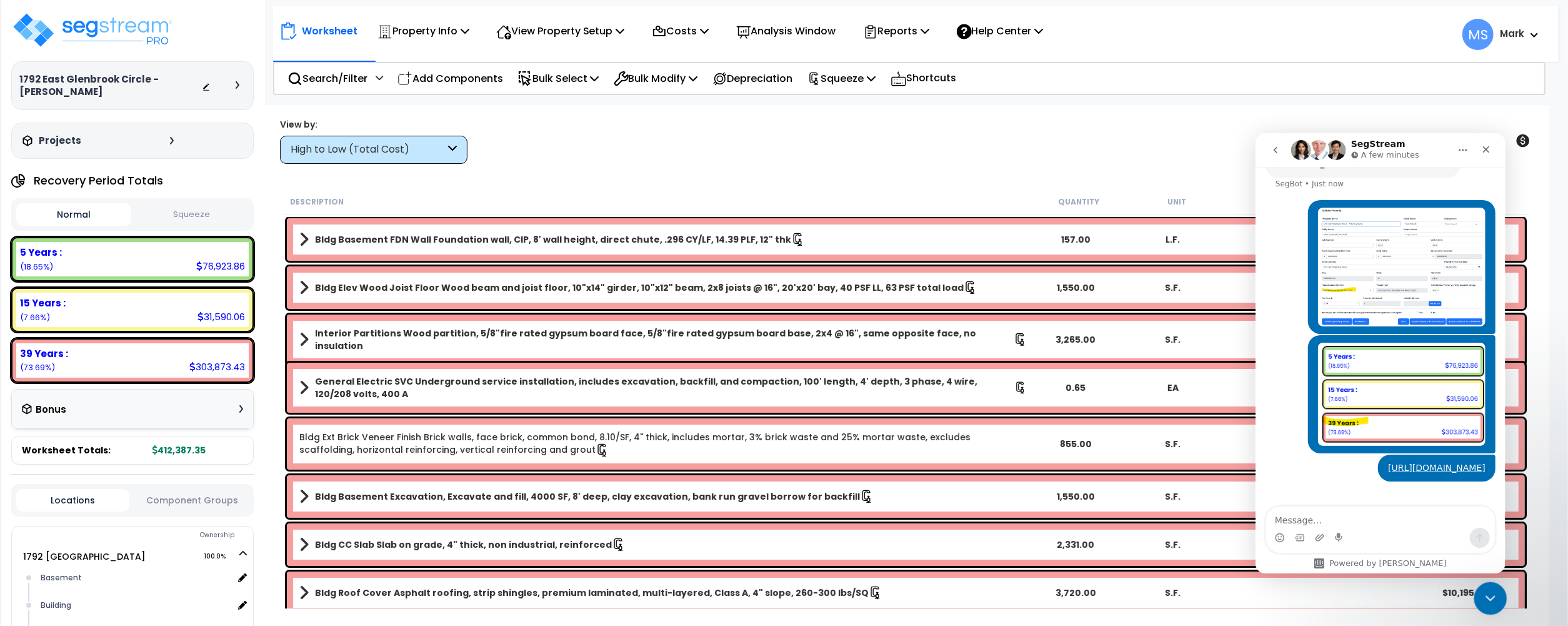
click at [1487, 600] on icon "Close Intercom Messenger" at bounding box center [1488, 596] width 15 height 15
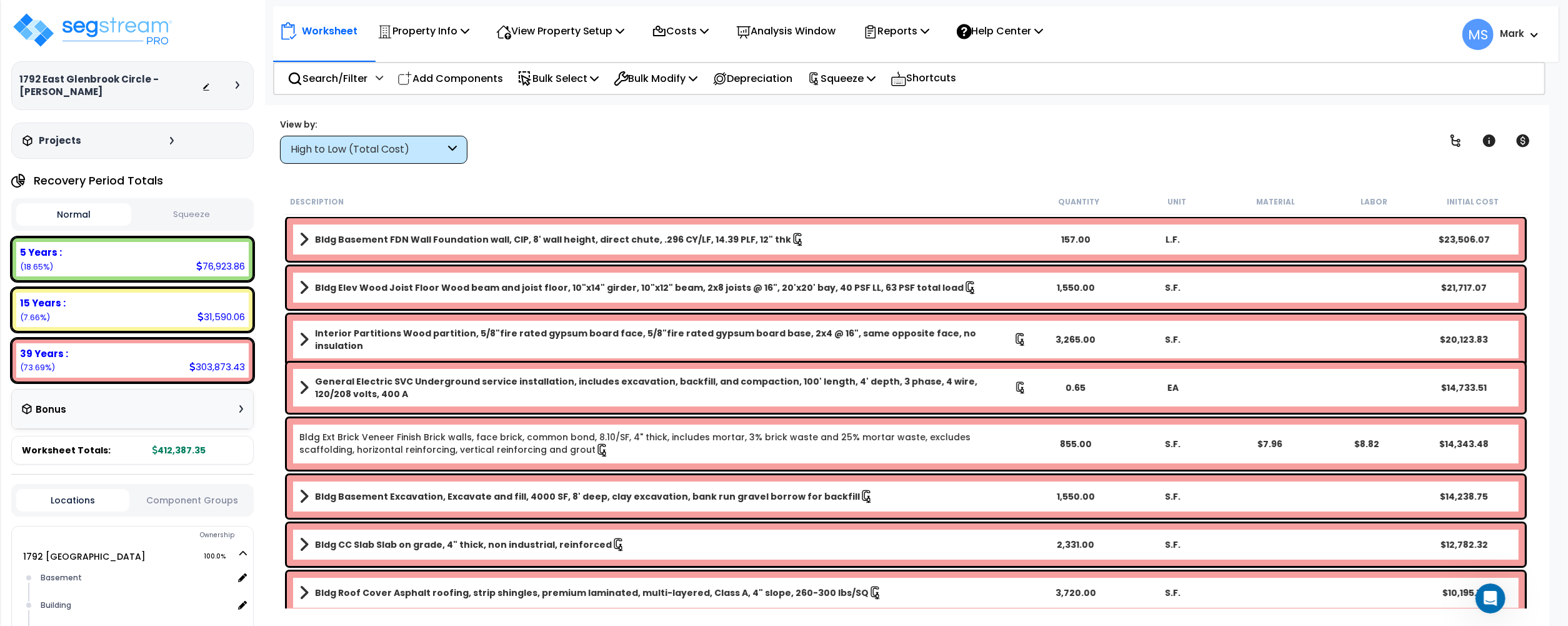
scroll to position [345, 0]
click at [1497, 596] on div "Open Intercom Messenger" at bounding box center [1488, 596] width 41 height 41
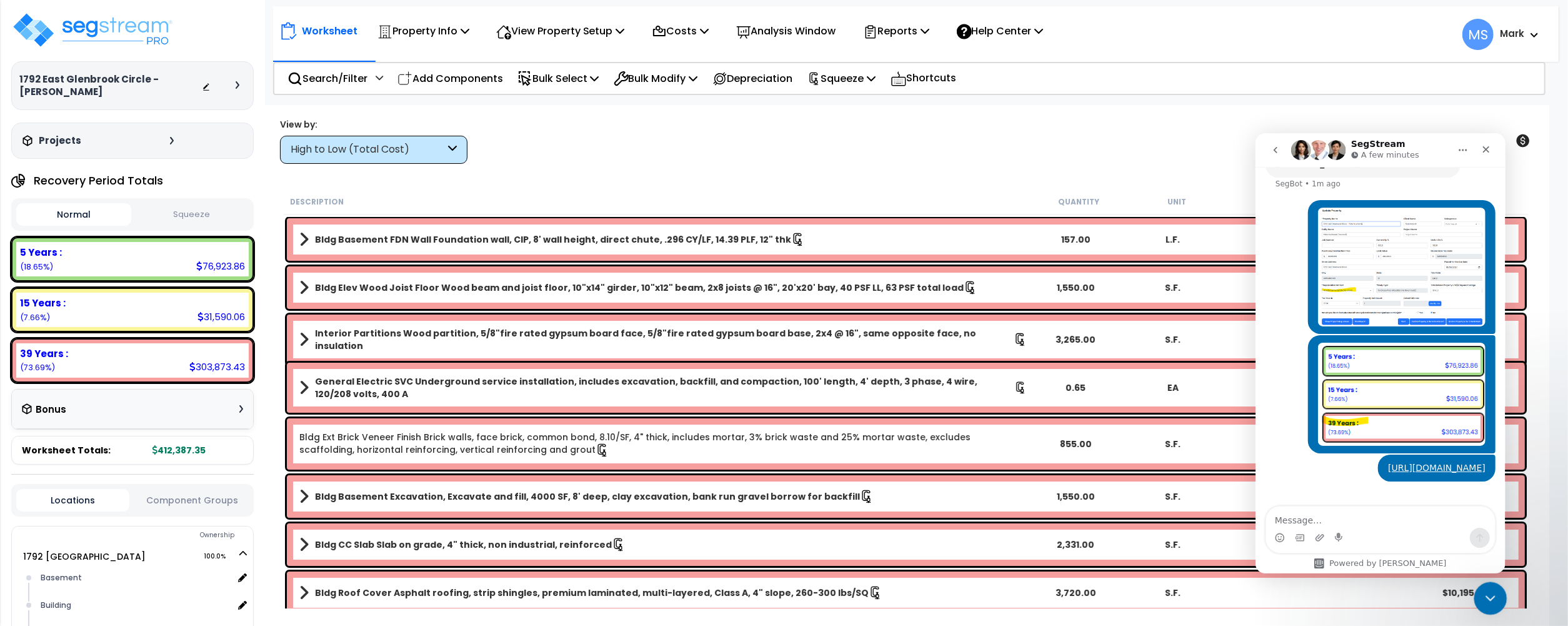
click at [1497, 596] on div "Close Intercom Messenger" at bounding box center [1489, 596] width 30 height 30
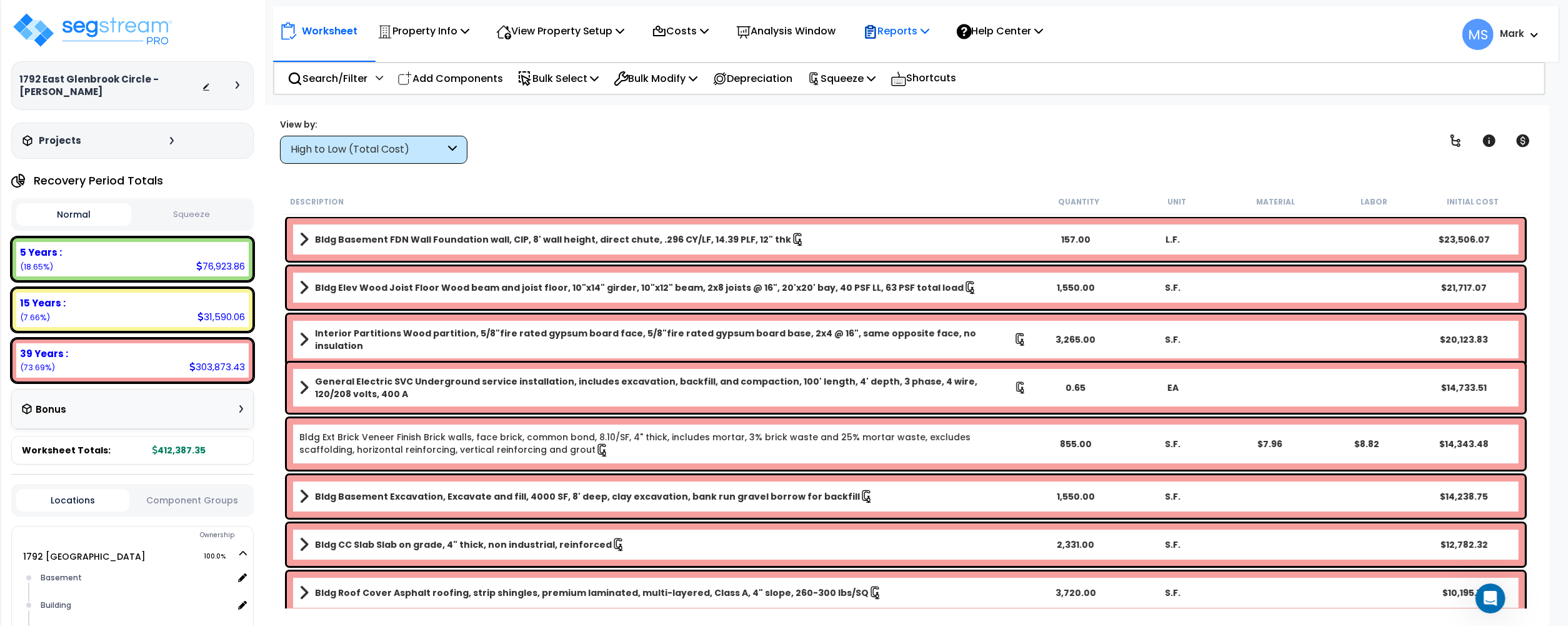
click at [896, 29] on p "Reports" at bounding box center [896, 31] width 67 height 17
click at [933, 113] on link "Manage Report Custom Fields" at bounding box center [919, 119] width 124 height 38
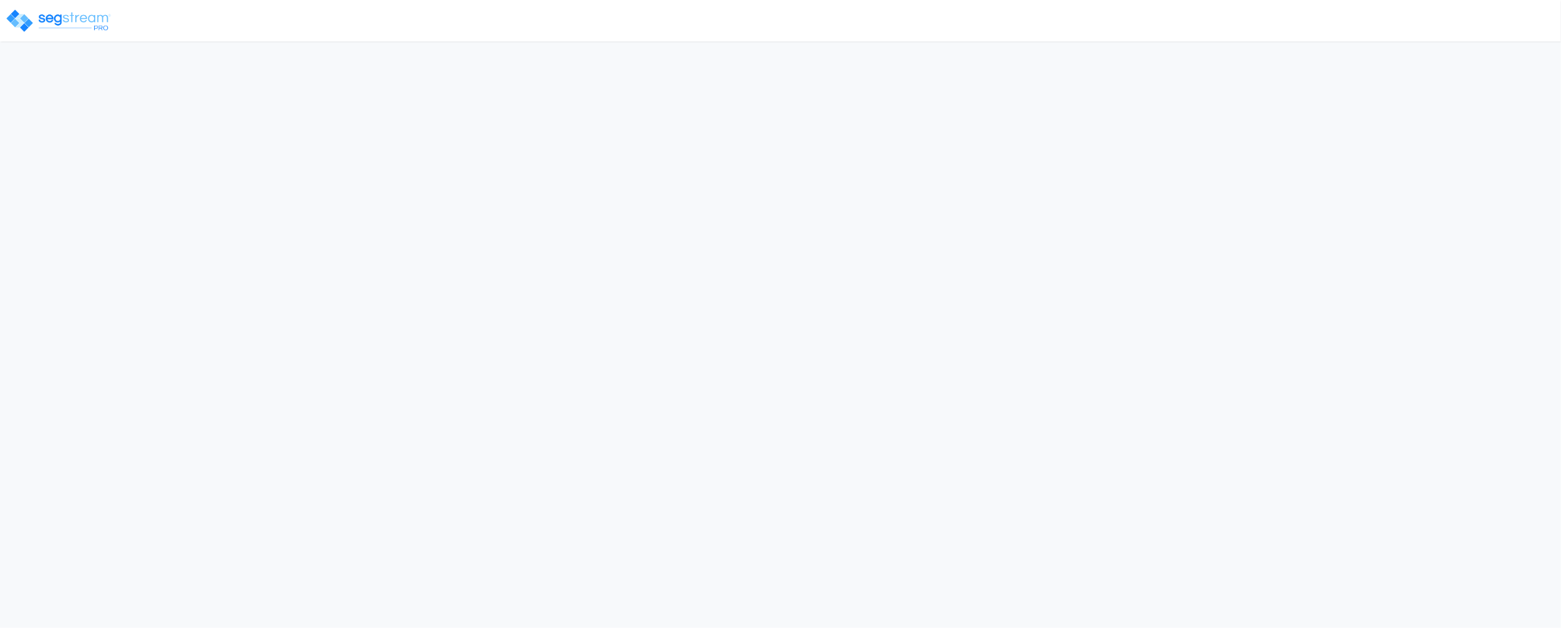
select select "2024"
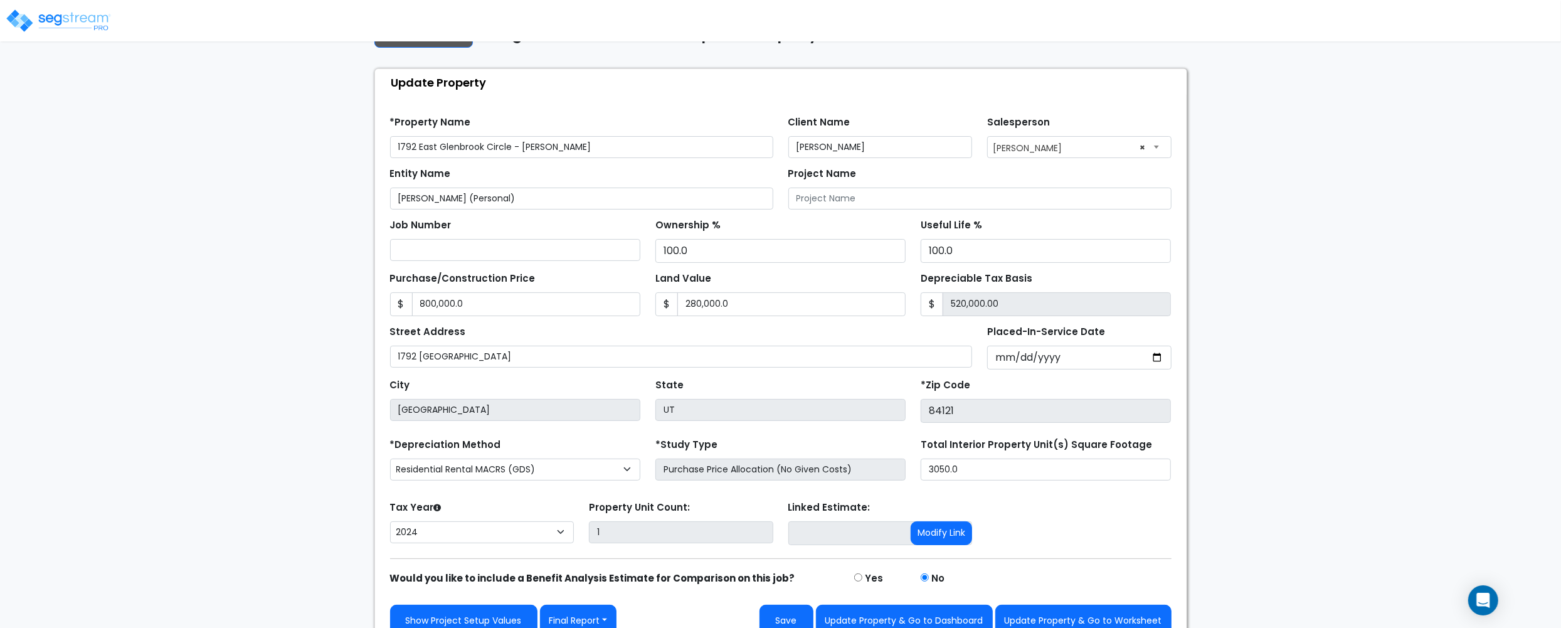
scroll to position [71, 0]
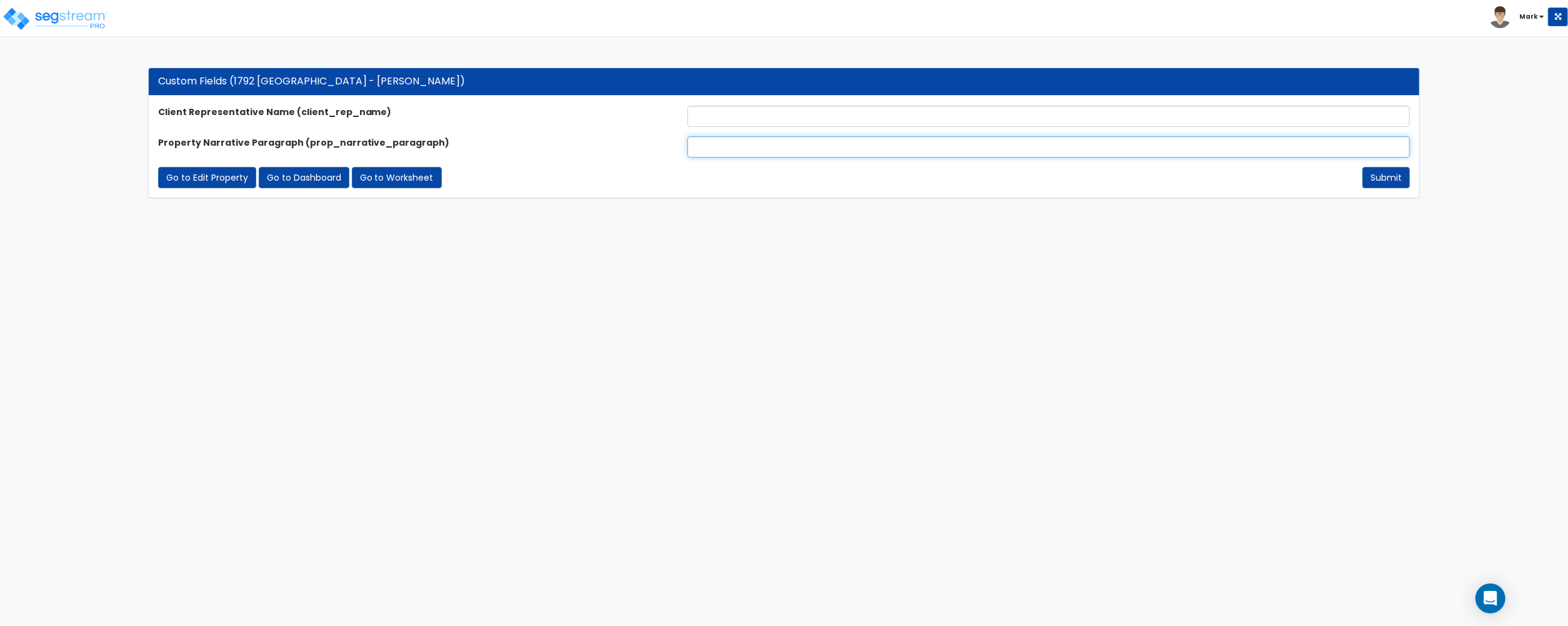
click at [739, 144] on input "text" at bounding box center [1049, 147] width 723 height 21
paste input "The subject property is a 3,050 SF single-family residence on a 0.25-acre lot, …"
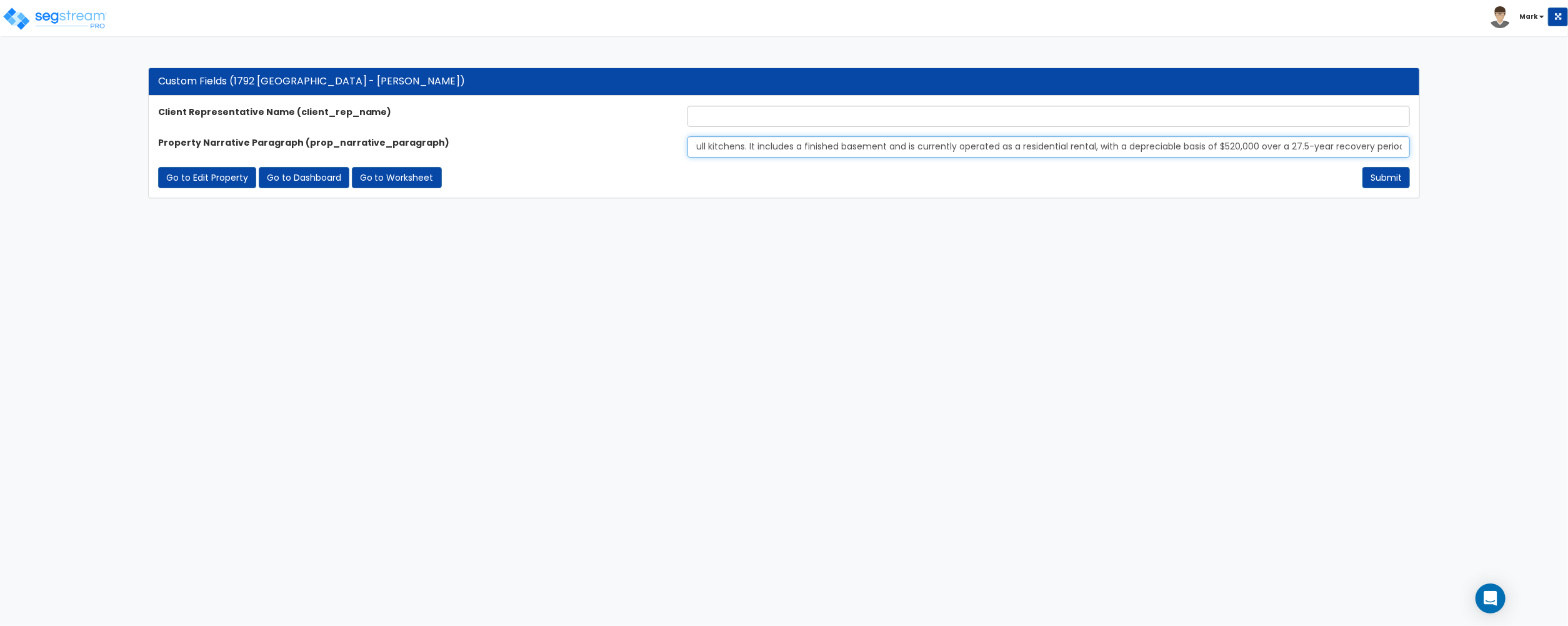
type input "The subject property is a 3,050 SF single-family residence on a 0.25-acre lot, …"
click at [733, 115] on input "text" at bounding box center [1049, 116] width 723 height 21
type input "[PERSON_NAME]"
click at [1389, 175] on button "Submit" at bounding box center [1387, 176] width 48 height 21
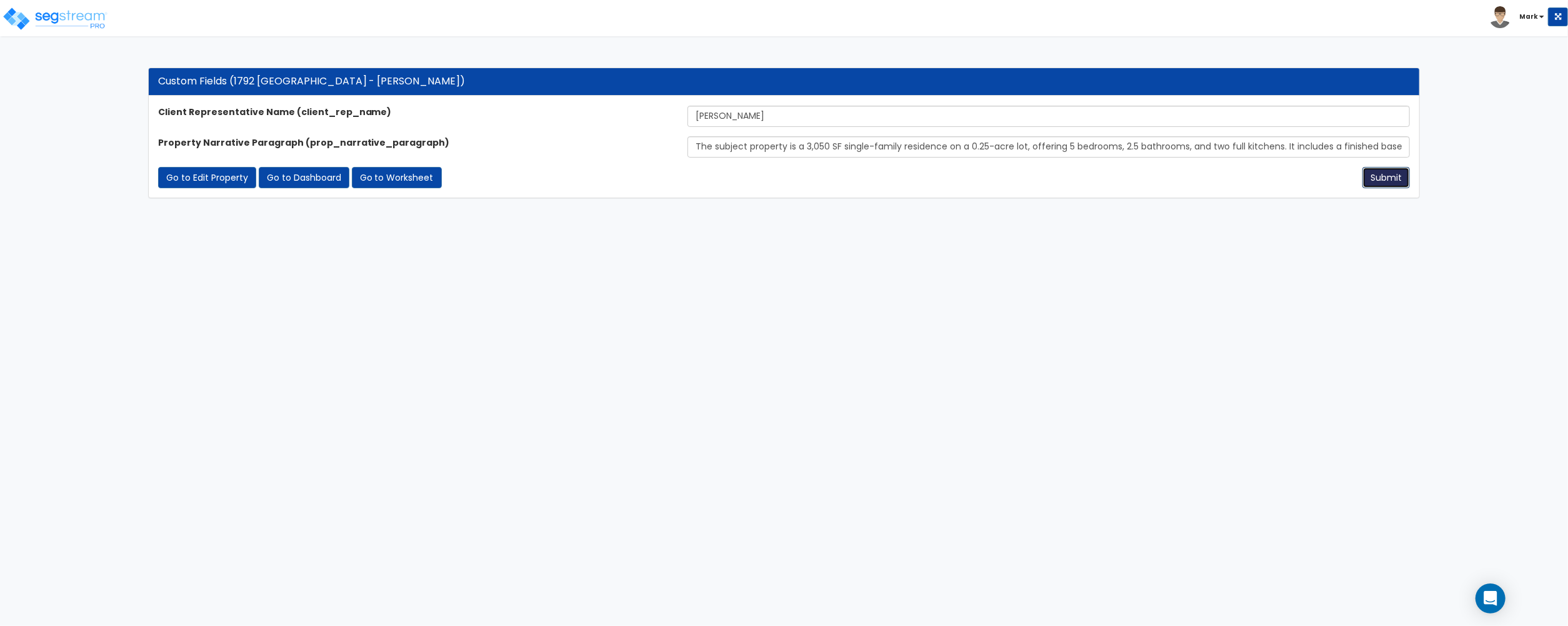
click at [1386, 188] on button "Submit" at bounding box center [1387, 176] width 48 height 21
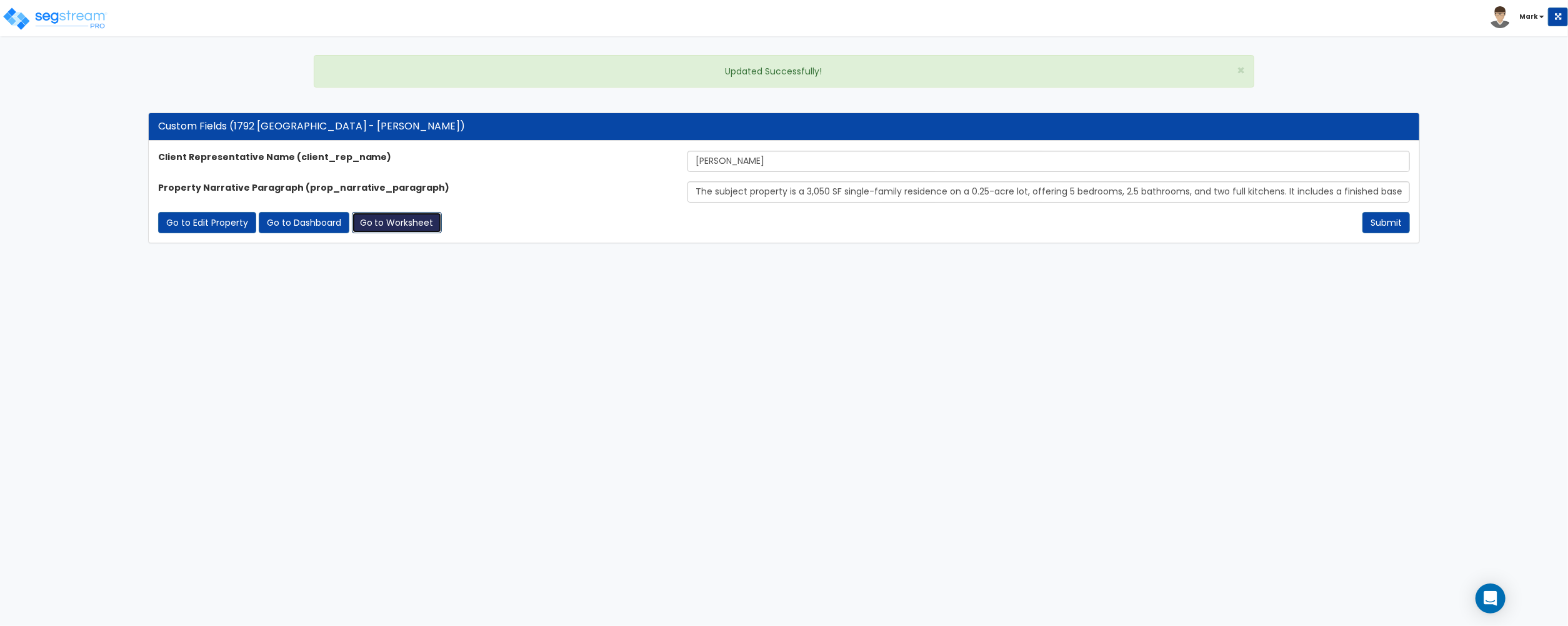
click at [421, 229] on link "Go to Worksheet" at bounding box center [397, 222] width 90 height 21
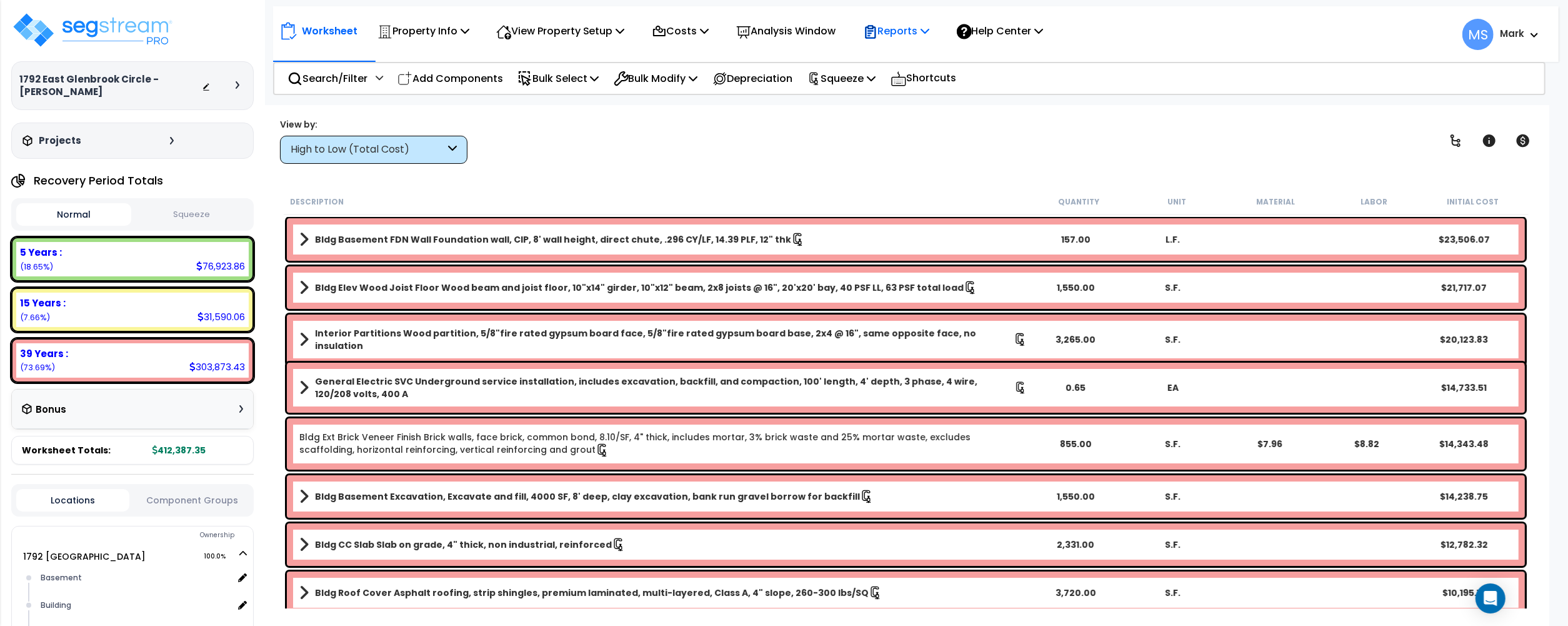
click at [913, 31] on p "Reports" at bounding box center [896, 31] width 67 height 17
click at [913, 78] on link "Manage Report Images" at bounding box center [919, 85] width 124 height 25
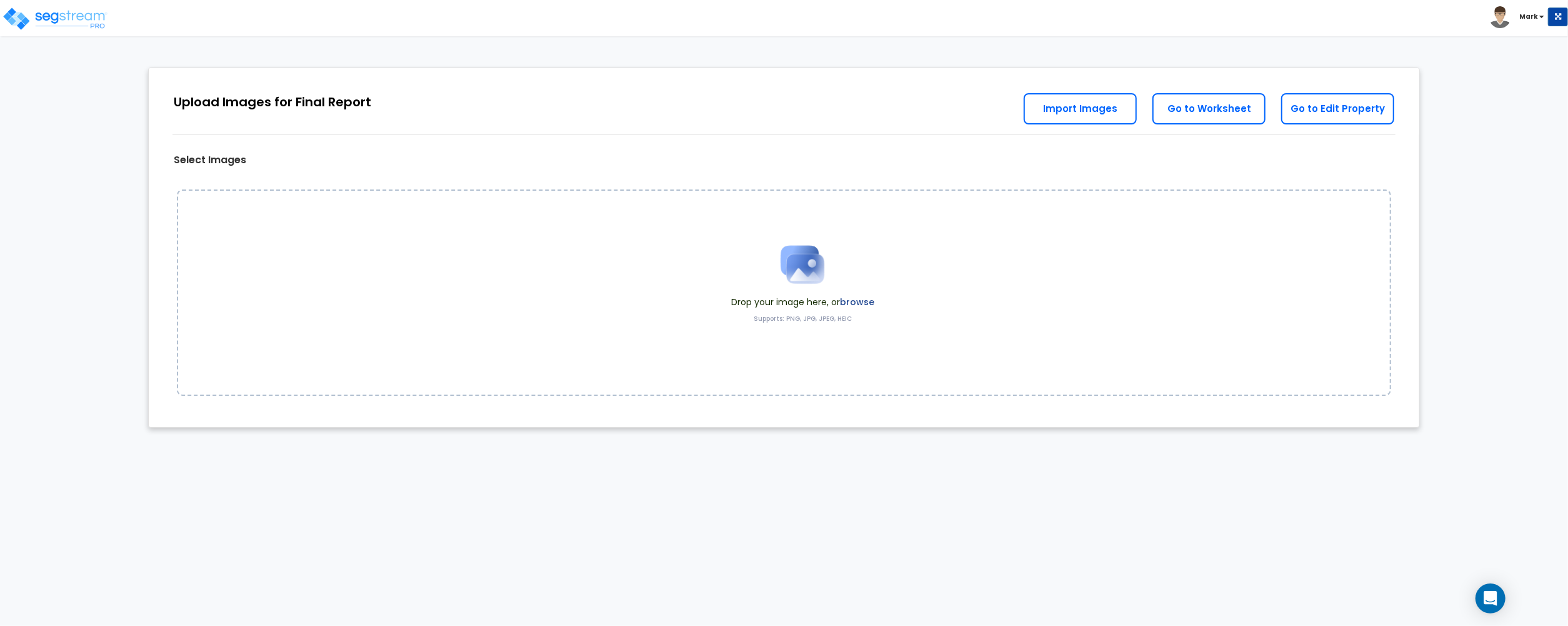
click at [878, 303] on div "Drop your image here, or browse Supports: PNG, JPG, JPEG, HEIC" at bounding box center [802, 292] width 161 height 119
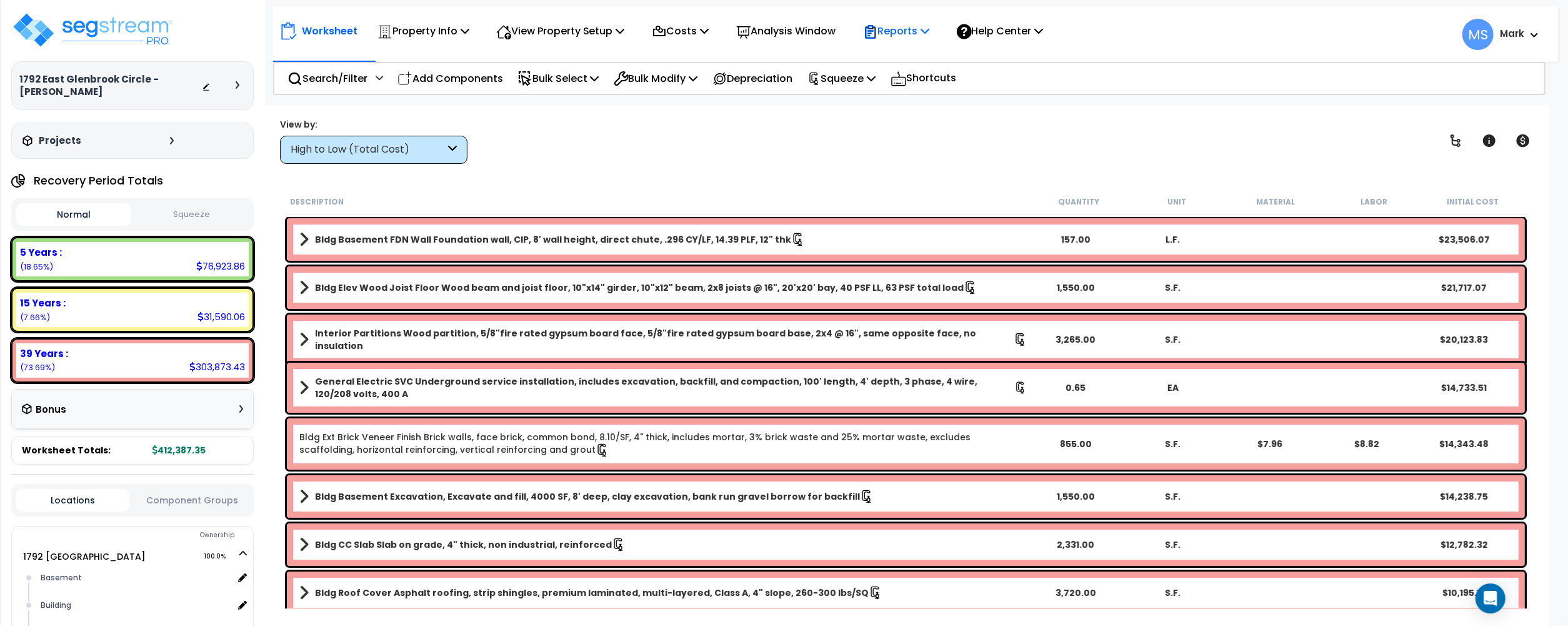
click at [900, 21] on div "Reports" at bounding box center [896, 30] width 67 height 29
click at [926, 90] on link "Manage Report Images" at bounding box center [919, 85] width 124 height 25
click at [892, 23] on p "Reports" at bounding box center [896, 31] width 67 height 17
click at [911, 84] on link "Manage Report Images" at bounding box center [919, 85] width 124 height 25
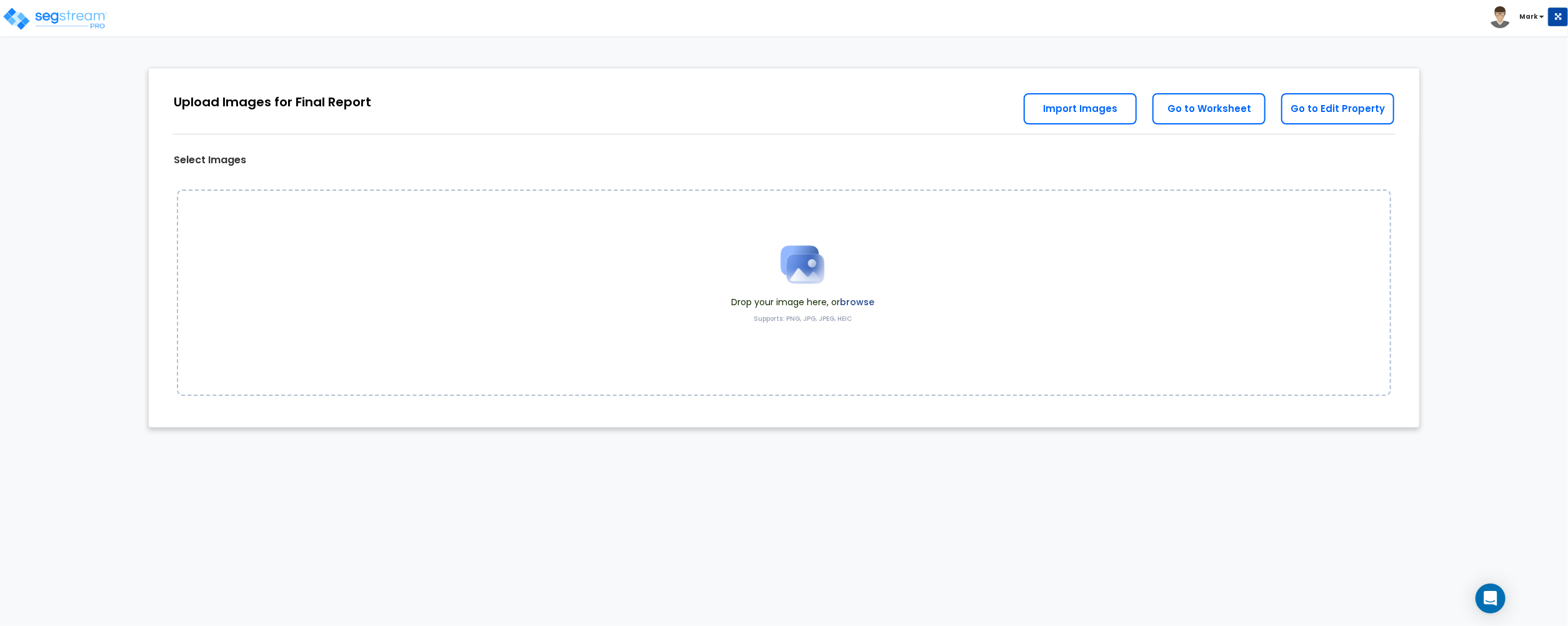
click at [845, 296] on label "browse" at bounding box center [857, 302] width 34 height 13
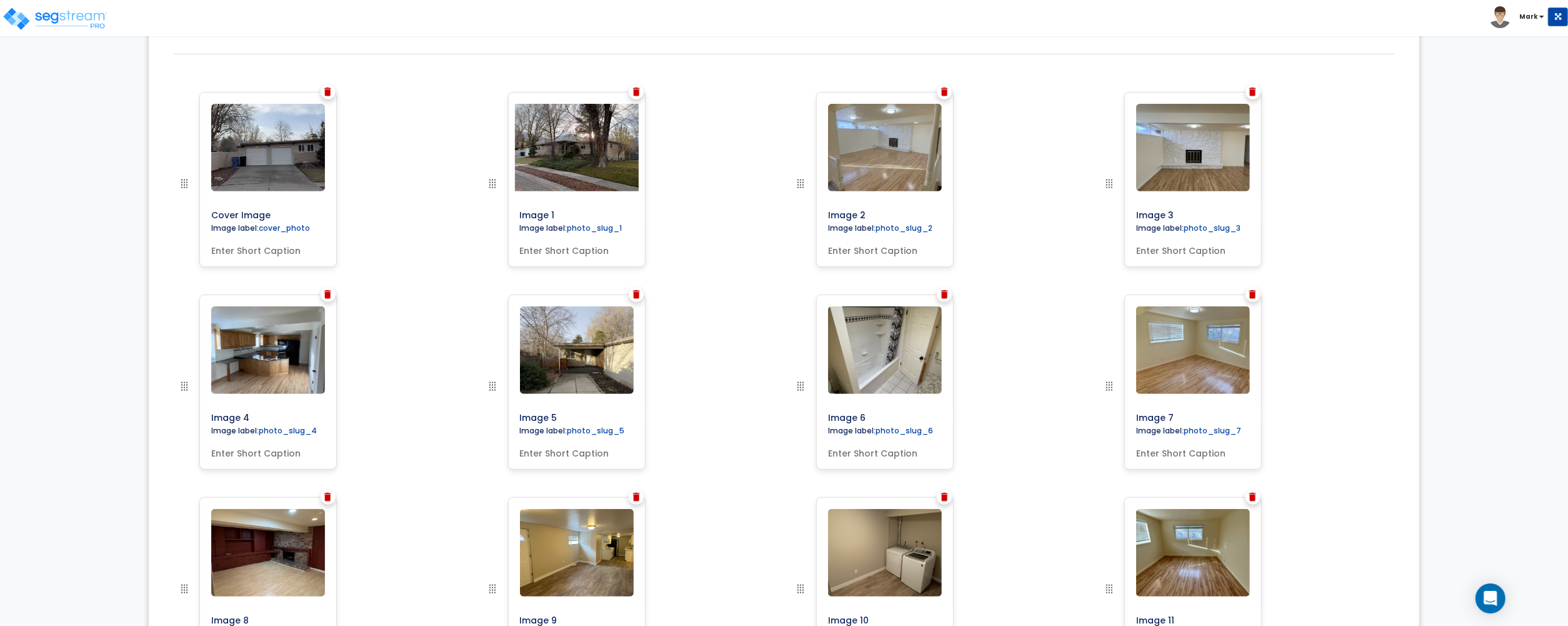
scroll to position [316, 0]
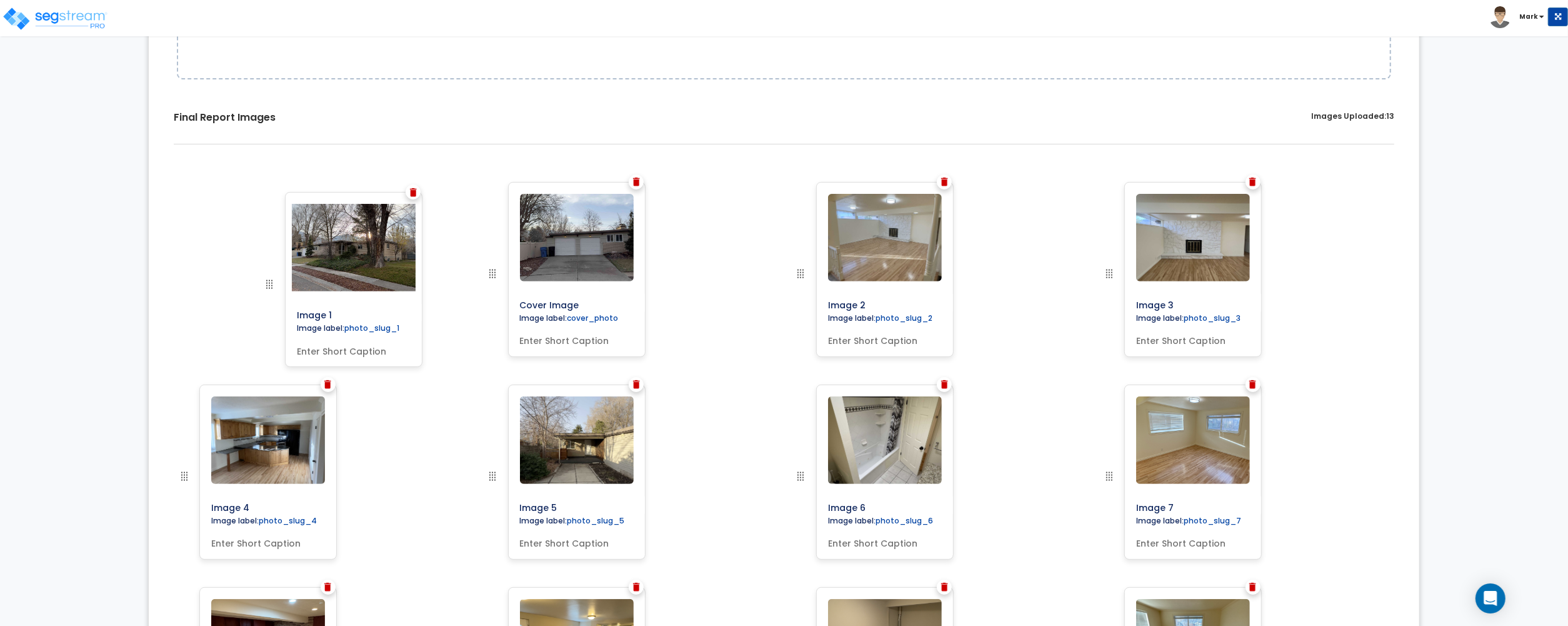
drag, startPoint x: 486, startPoint y: 272, endPoint x: 253, endPoint y: 285, distance: 233.4
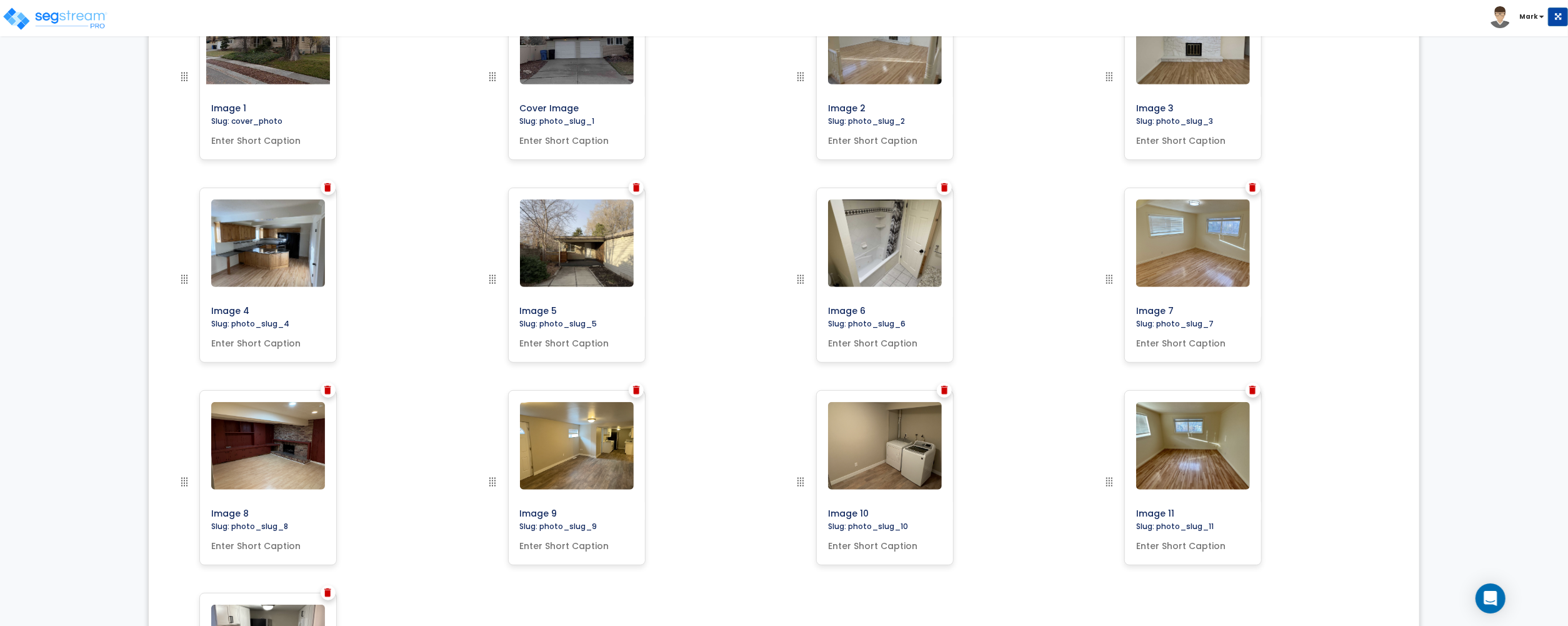
scroll to position [483, 0]
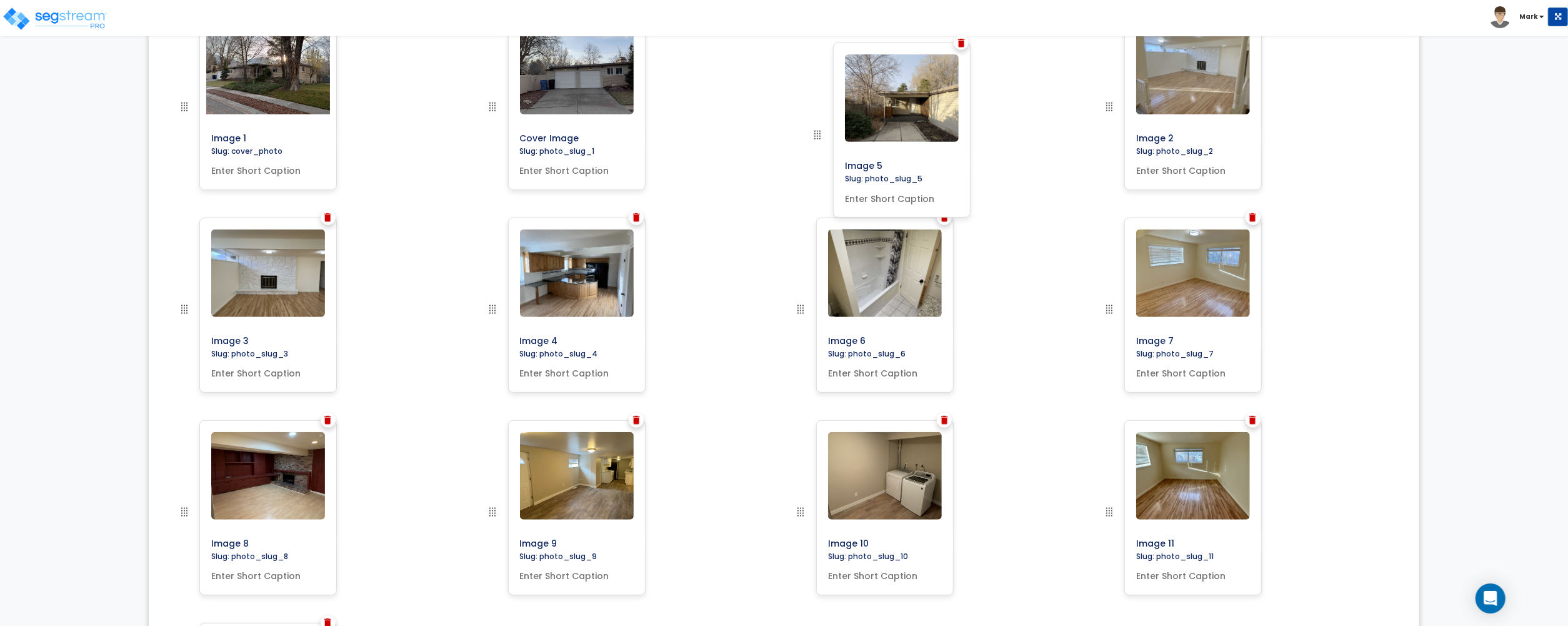
drag, startPoint x: 486, startPoint y: 306, endPoint x: 811, endPoint y: 131, distance: 369.1
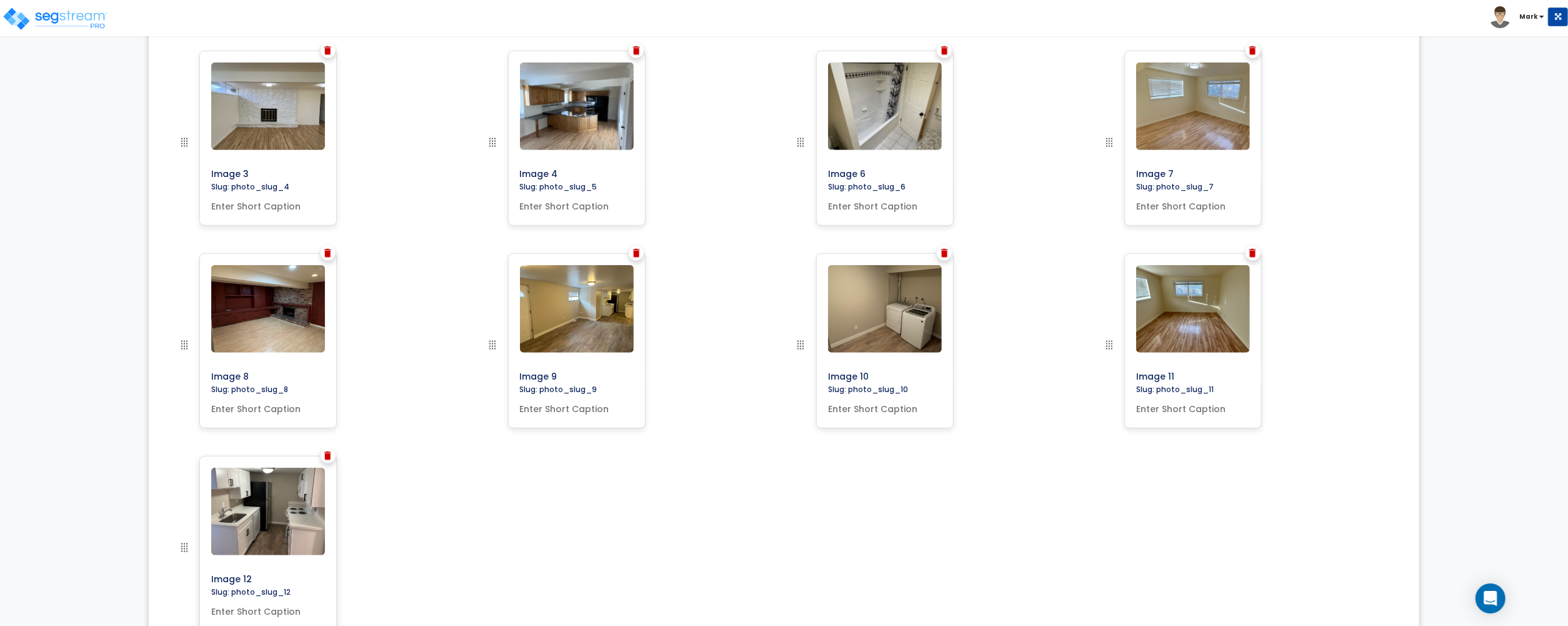
scroll to position [544, 0]
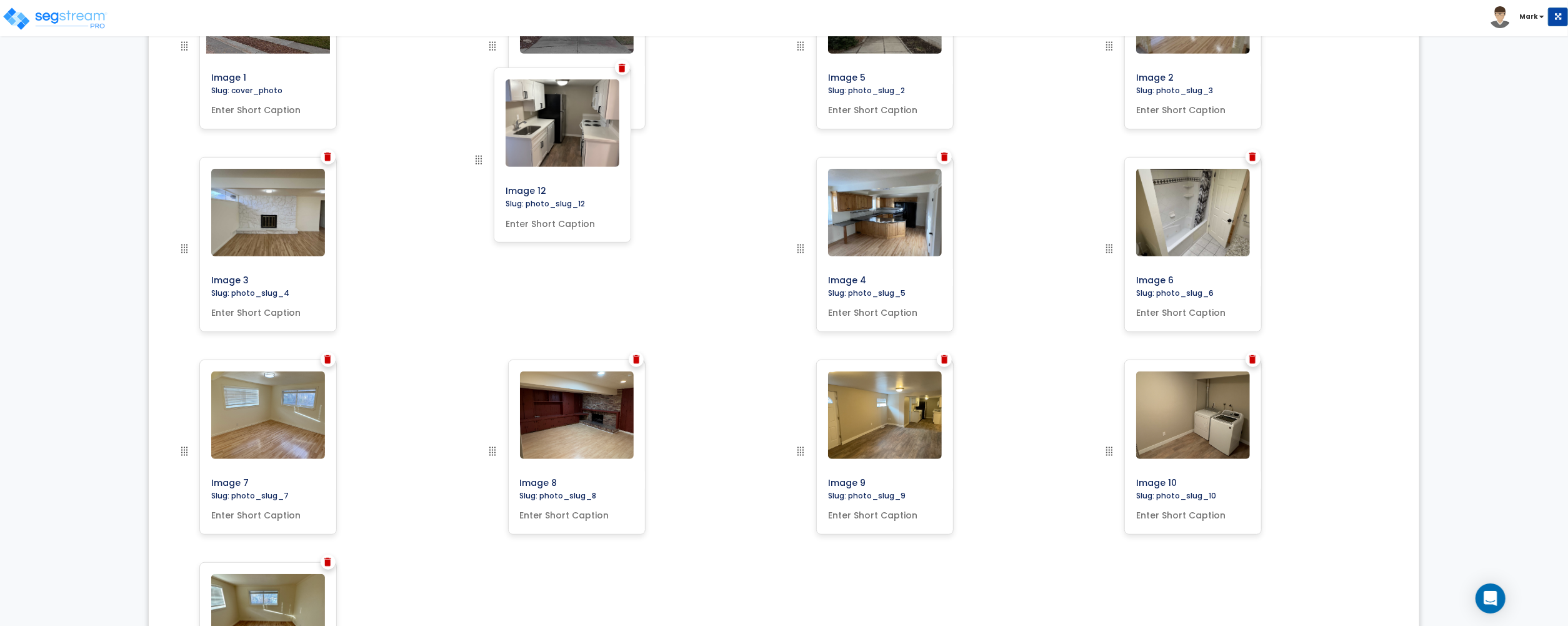
drag, startPoint x: 183, startPoint y: 547, endPoint x: 599, endPoint y: 120, distance: 596.1
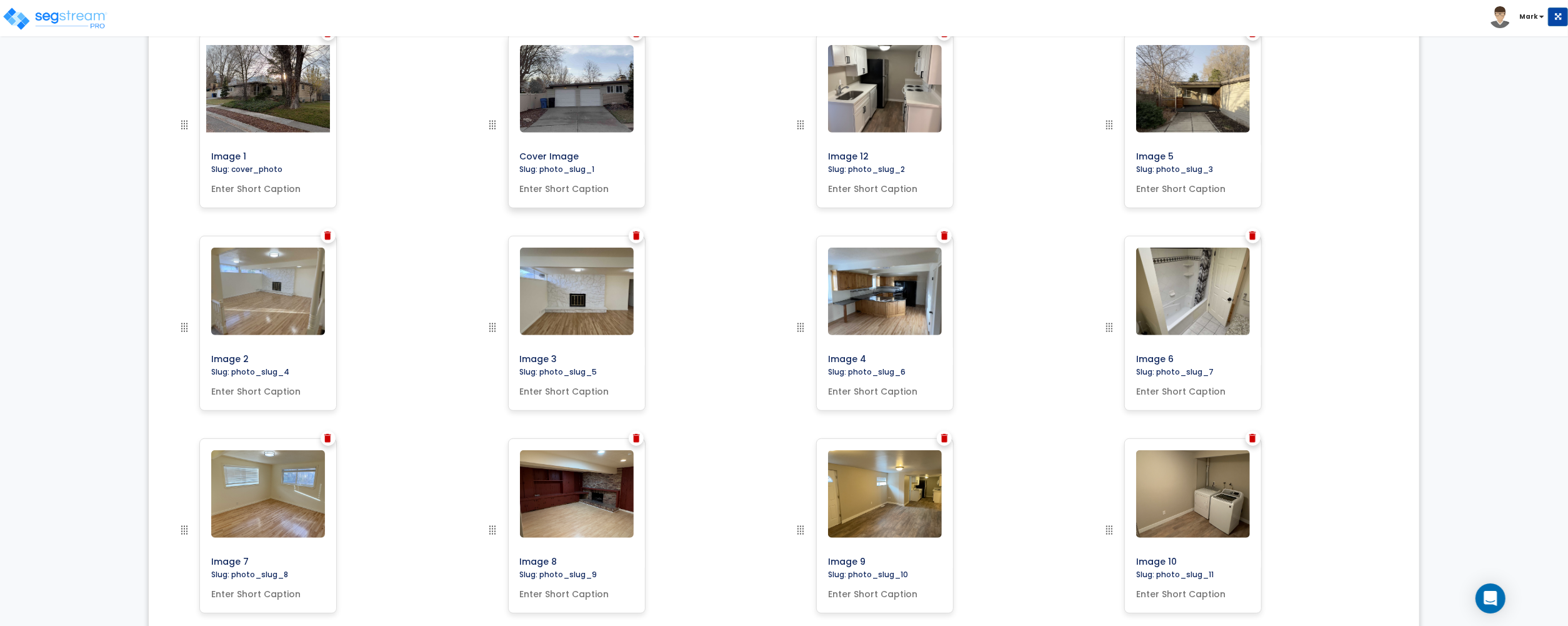
scroll to position [378, 0]
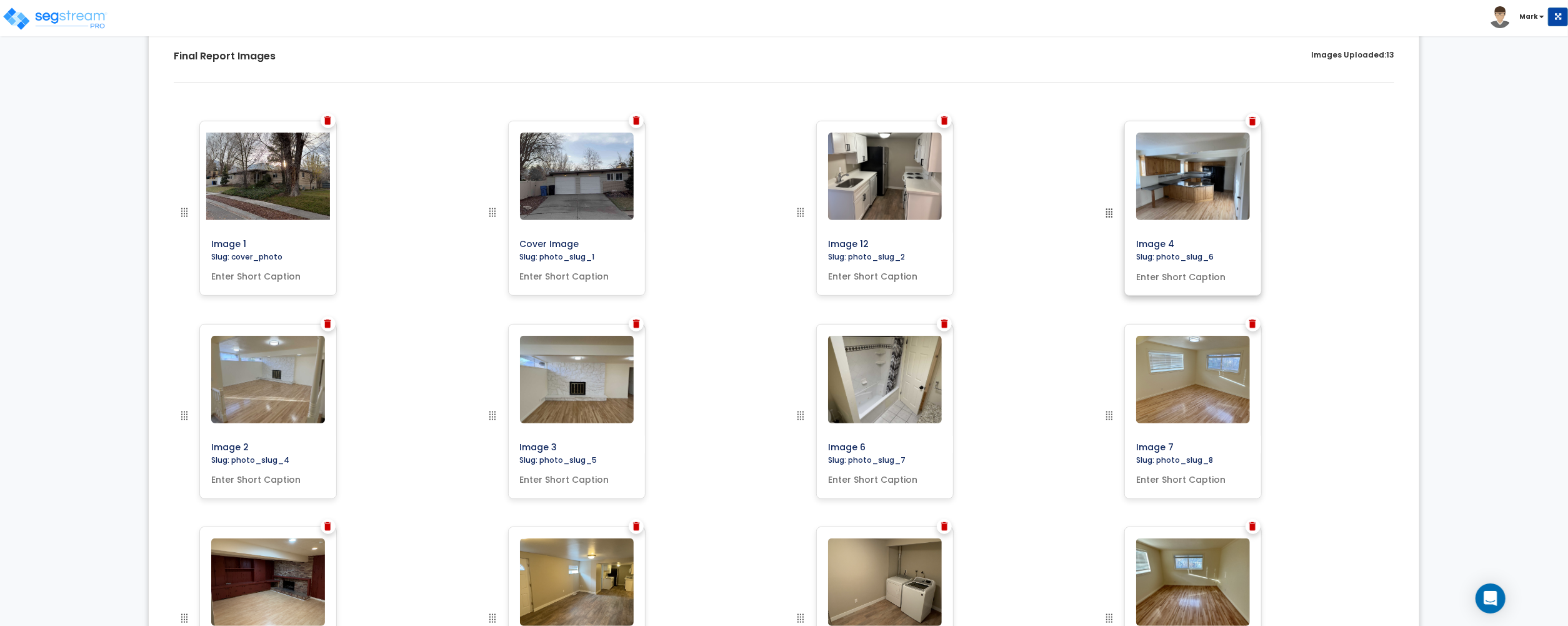
drag, startPoint x: 798, startPoint y: 422, endPoint x: 1176, endPoint y: 185, distance: 446.2
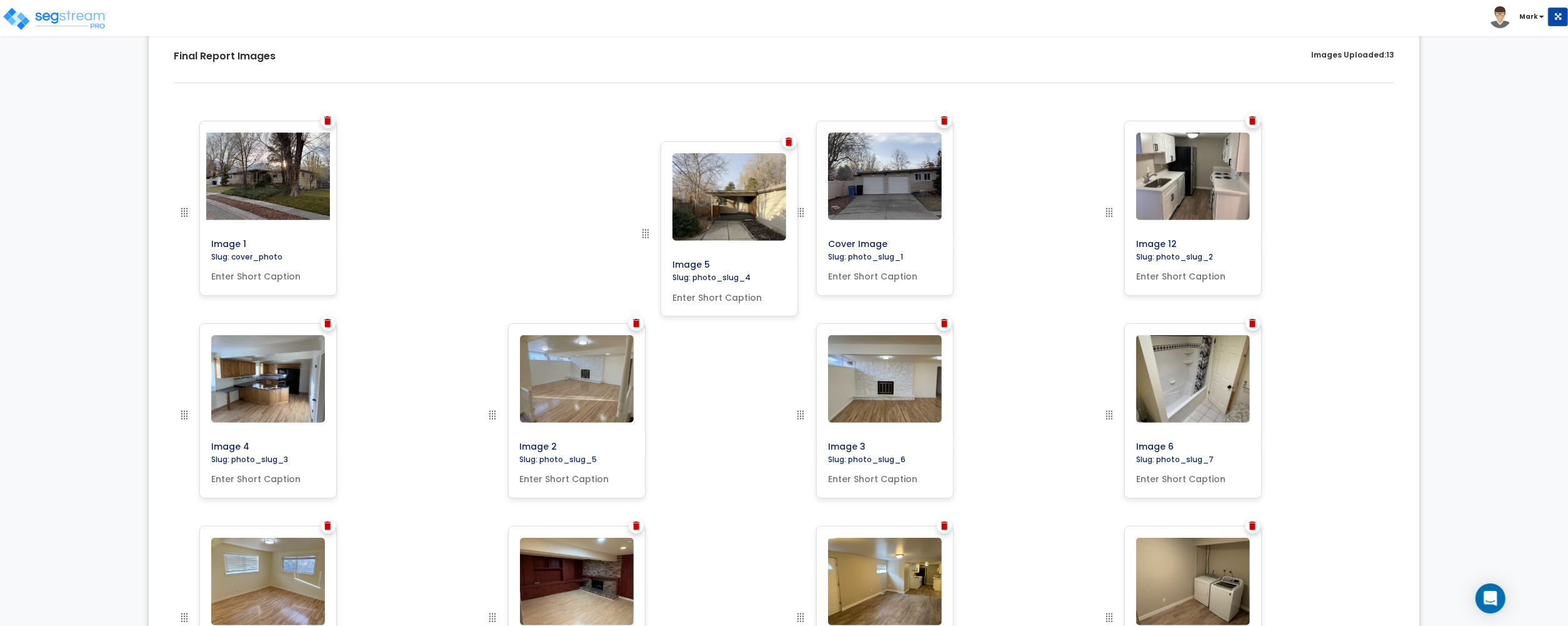
drag, startPoint x: 186, startPoint y: 419, endPoint x: 648, endPoint y: 236, distance: 496.9
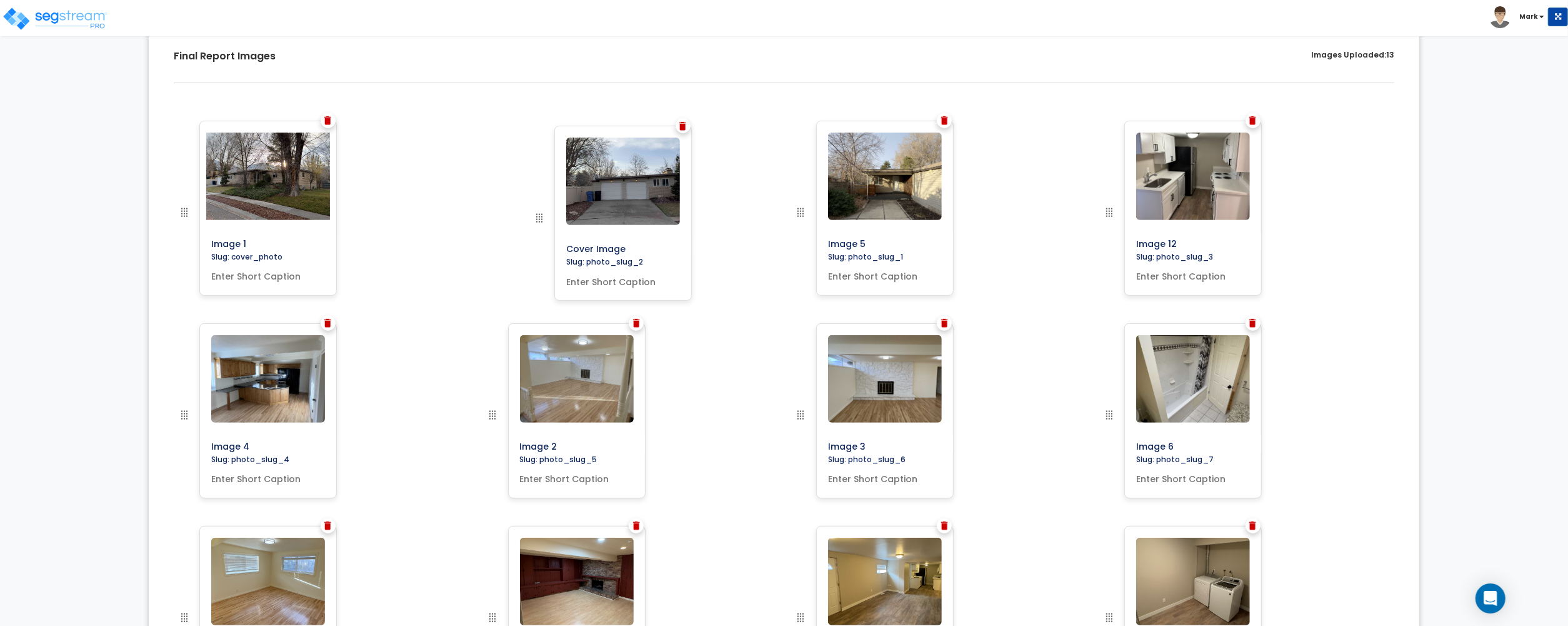
drag, startPoint x: 800, startPoint y: 213, endPoint x: 538, endPoint y: 218, distance: 262.0
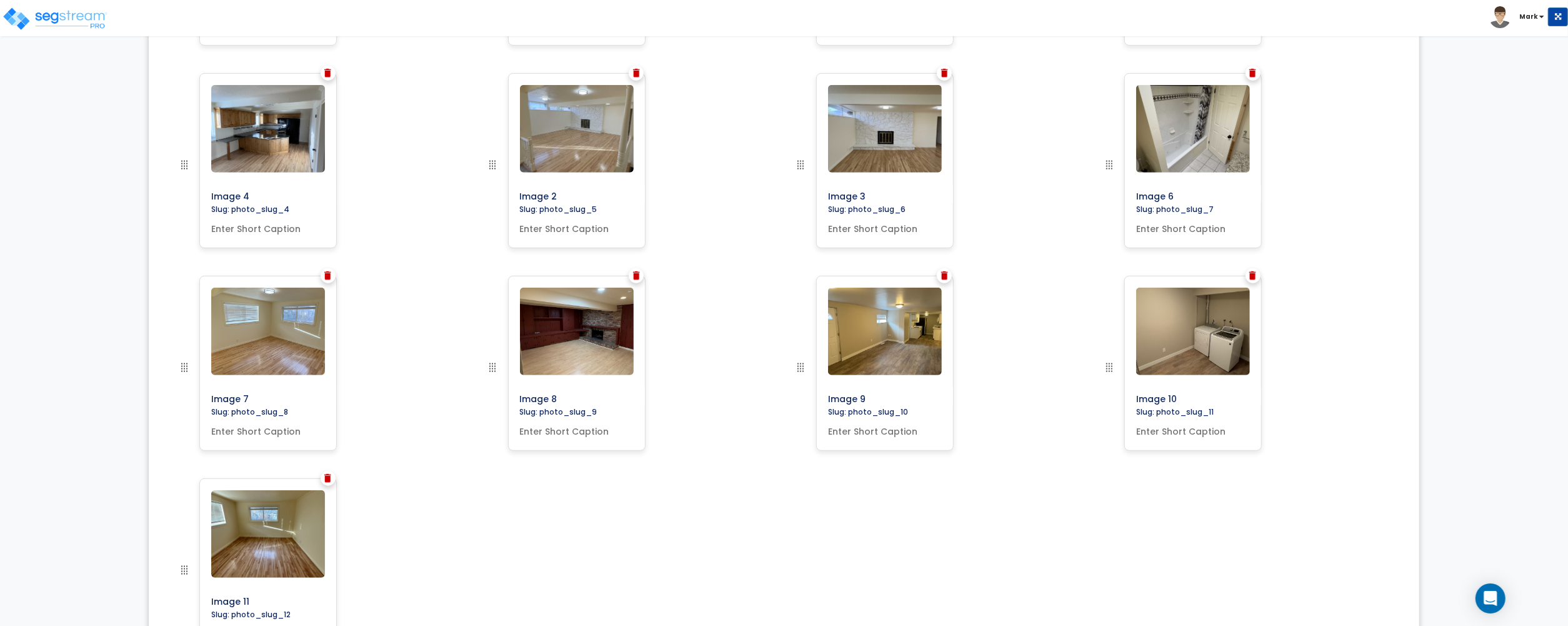
scroll to position [530, 0]
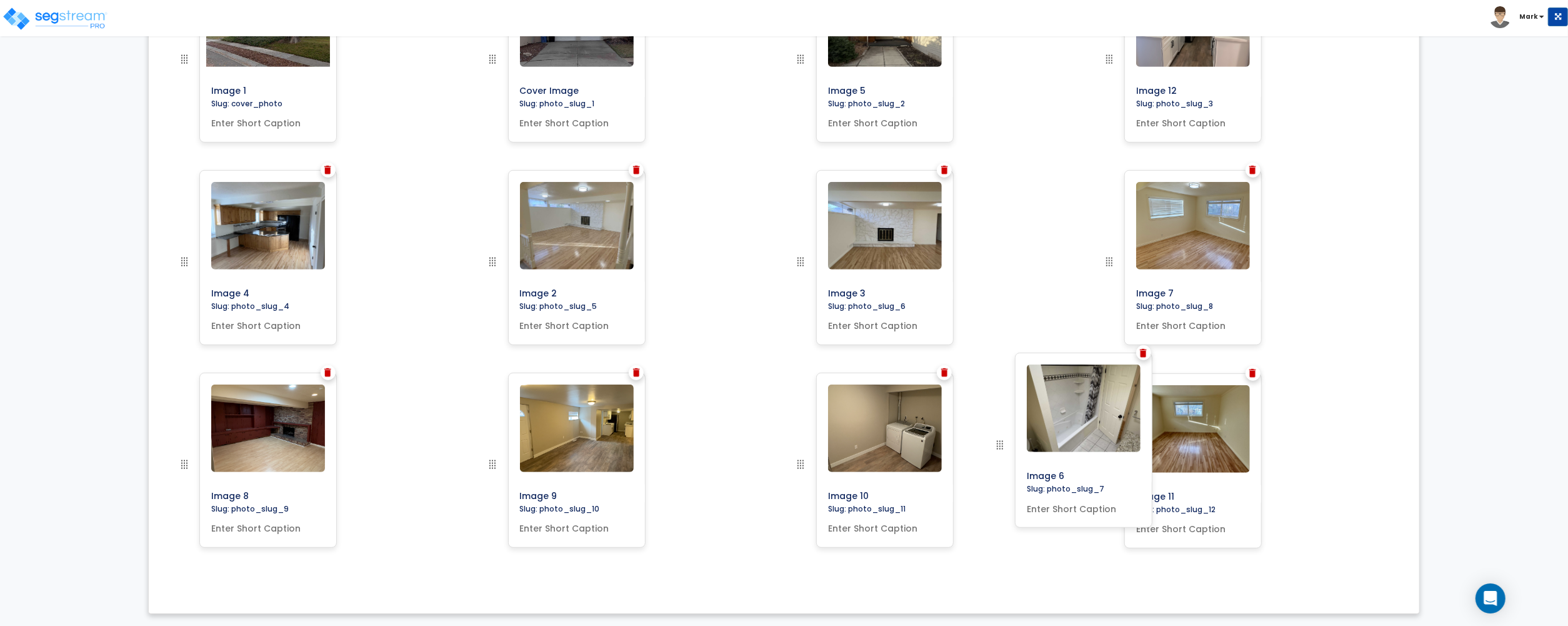
drag, startPoint x: 1108, startPoint y: 167, endPoint x: 996, endPoint y: 461, distance: 314.6
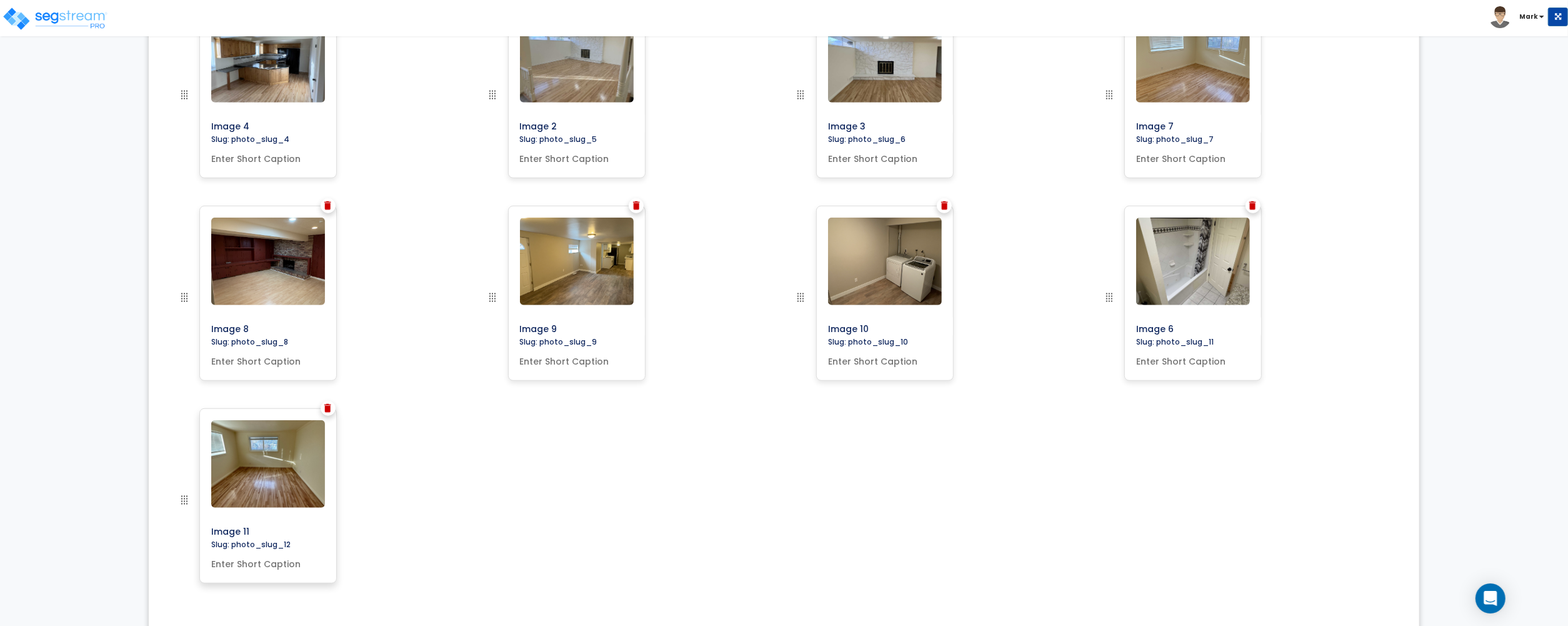
scroll to position [544, 0]
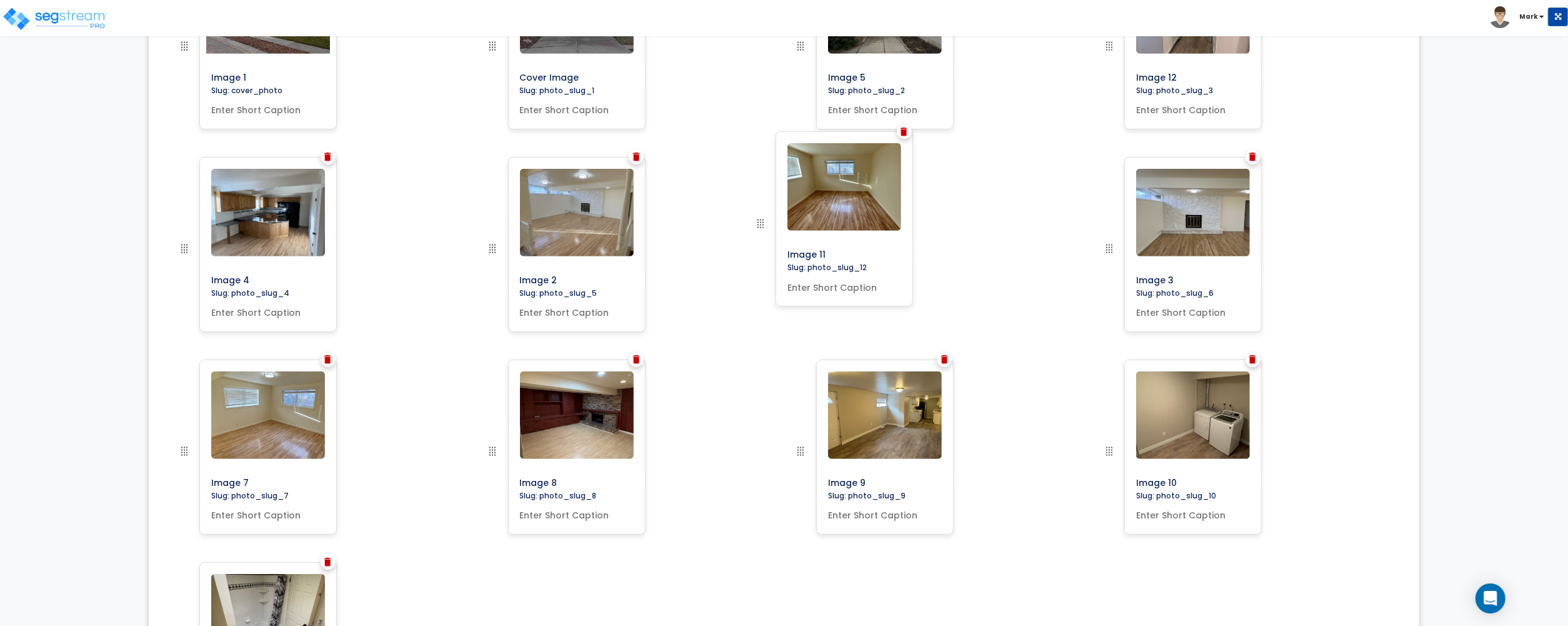
drag, startPoint x: 185, startPoint y: 498, endPoint x: 764, endPoint y: 225, distance: 640.1
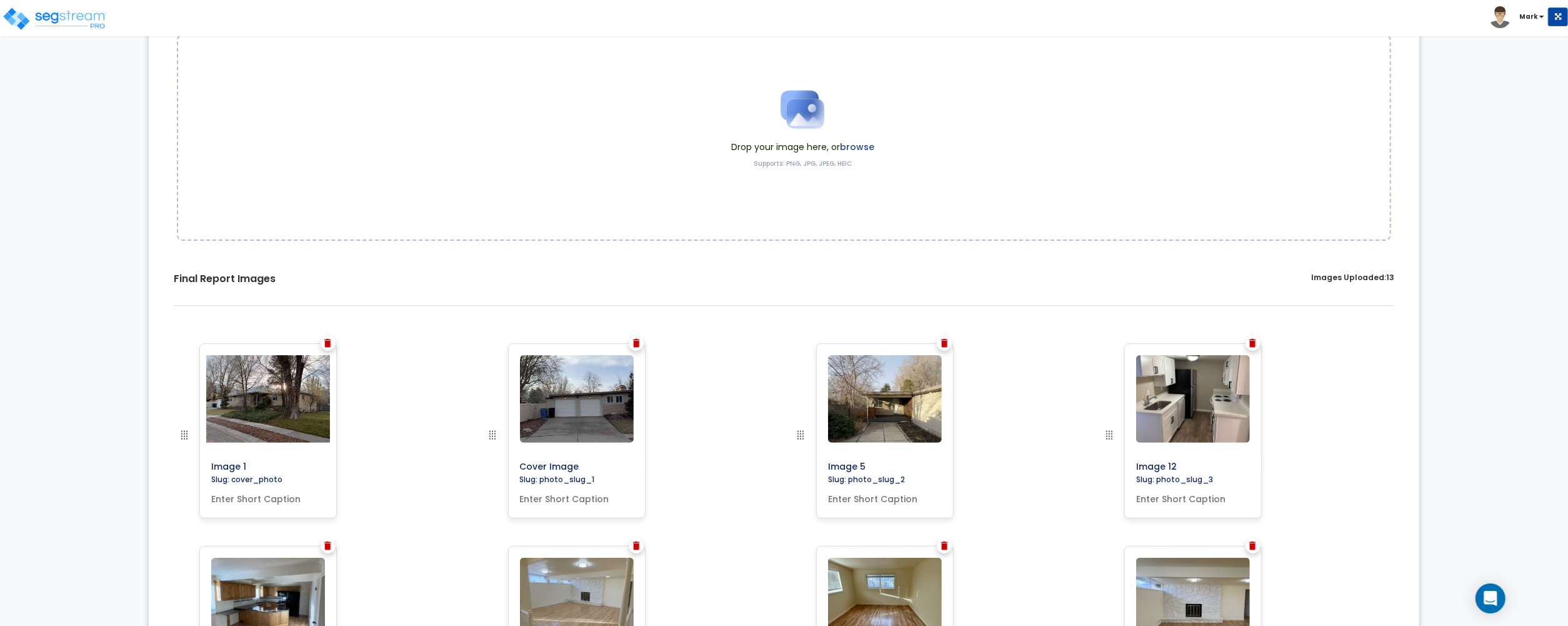
scroll to position [0, 0]
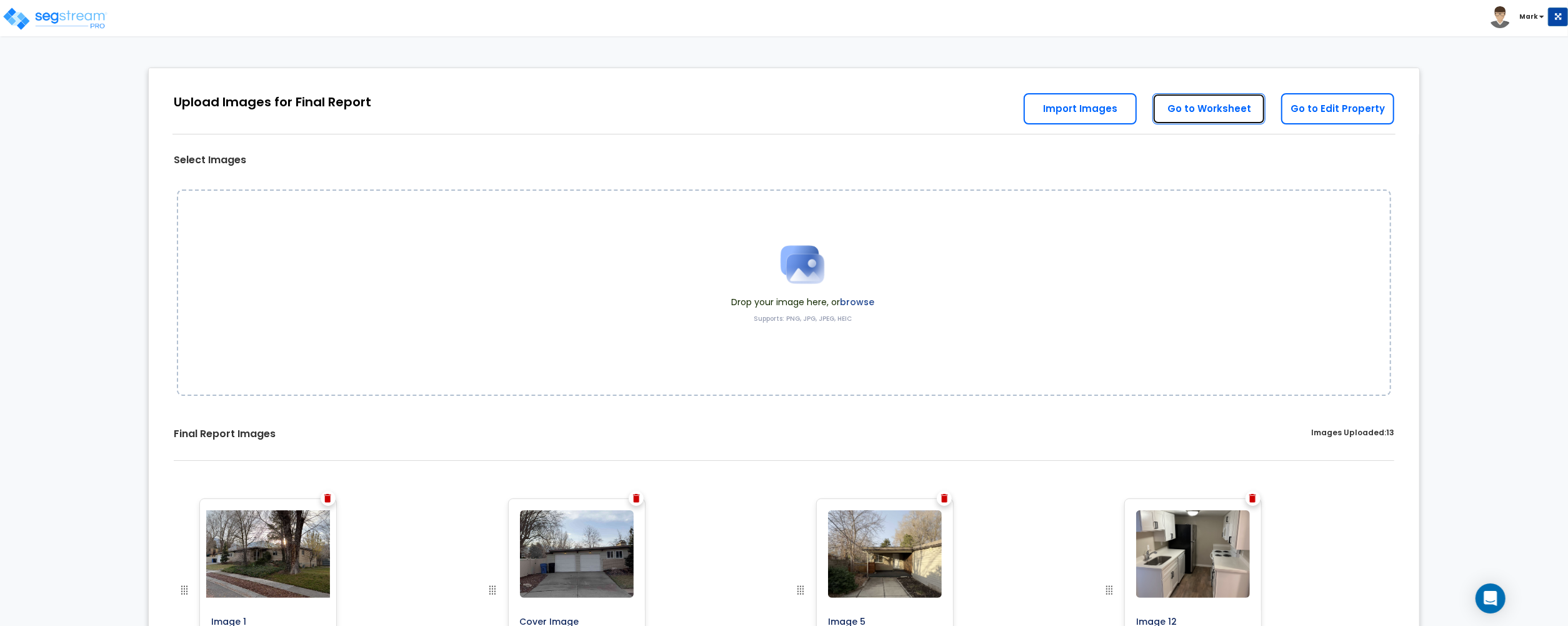
click at [1221, 120] on link "Go to Worksheet" at bounding box center [1208, 108] width 113 height 31
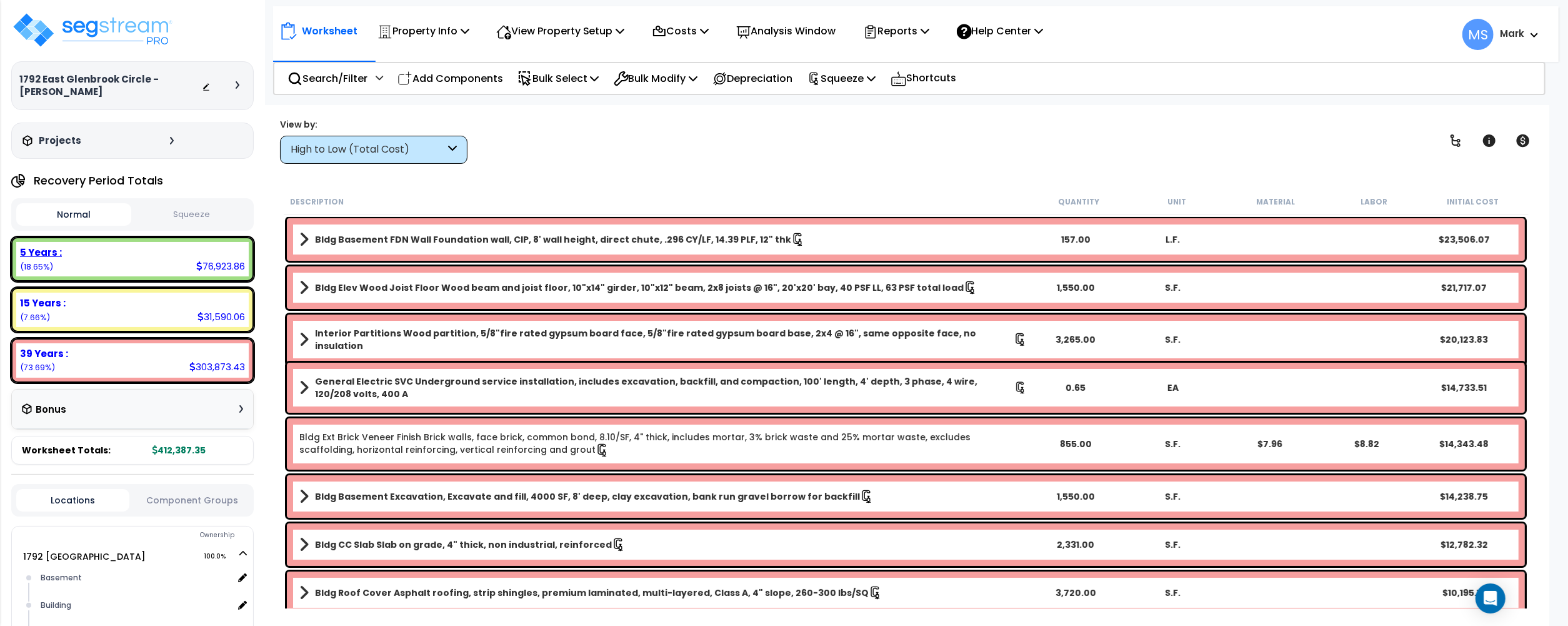
click at [98, 265] on div "5 Years : 76,923.86 (18.65%)" at bounding box center [132, 259] width 232 height 34
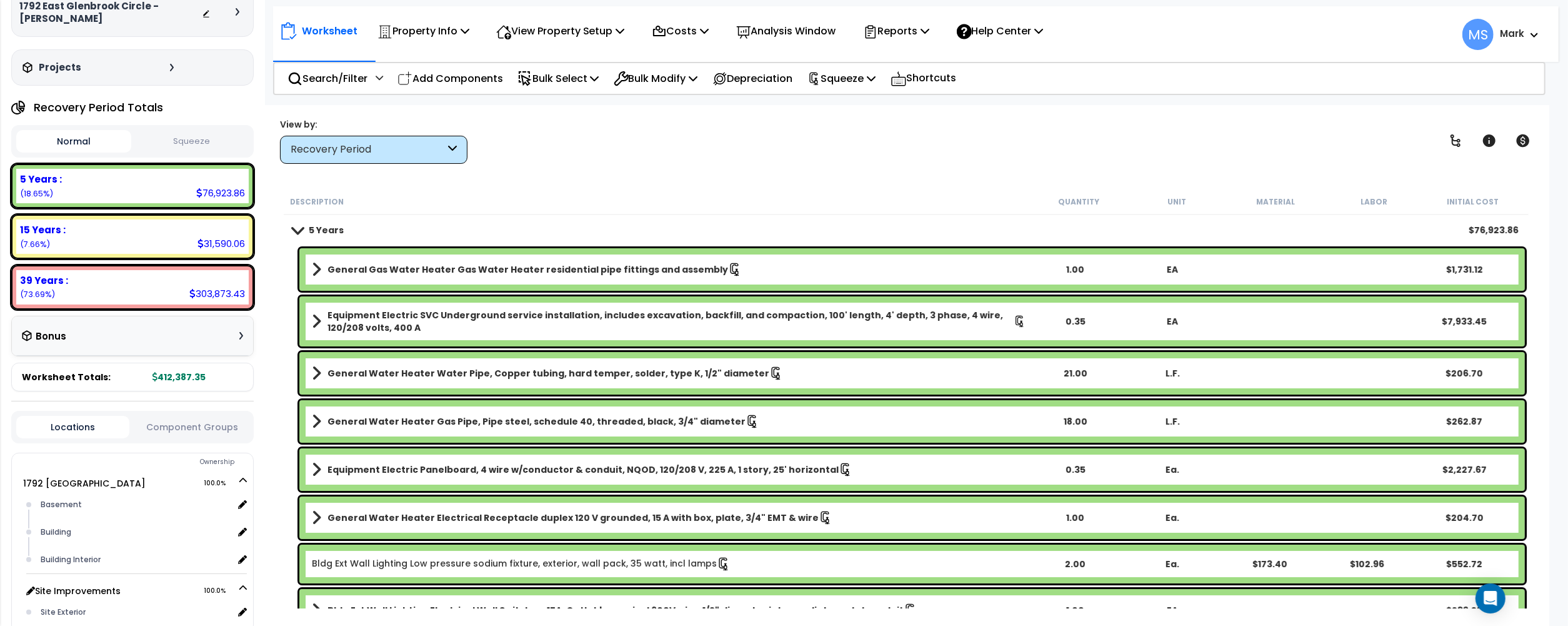
scroll to position [168, 0]
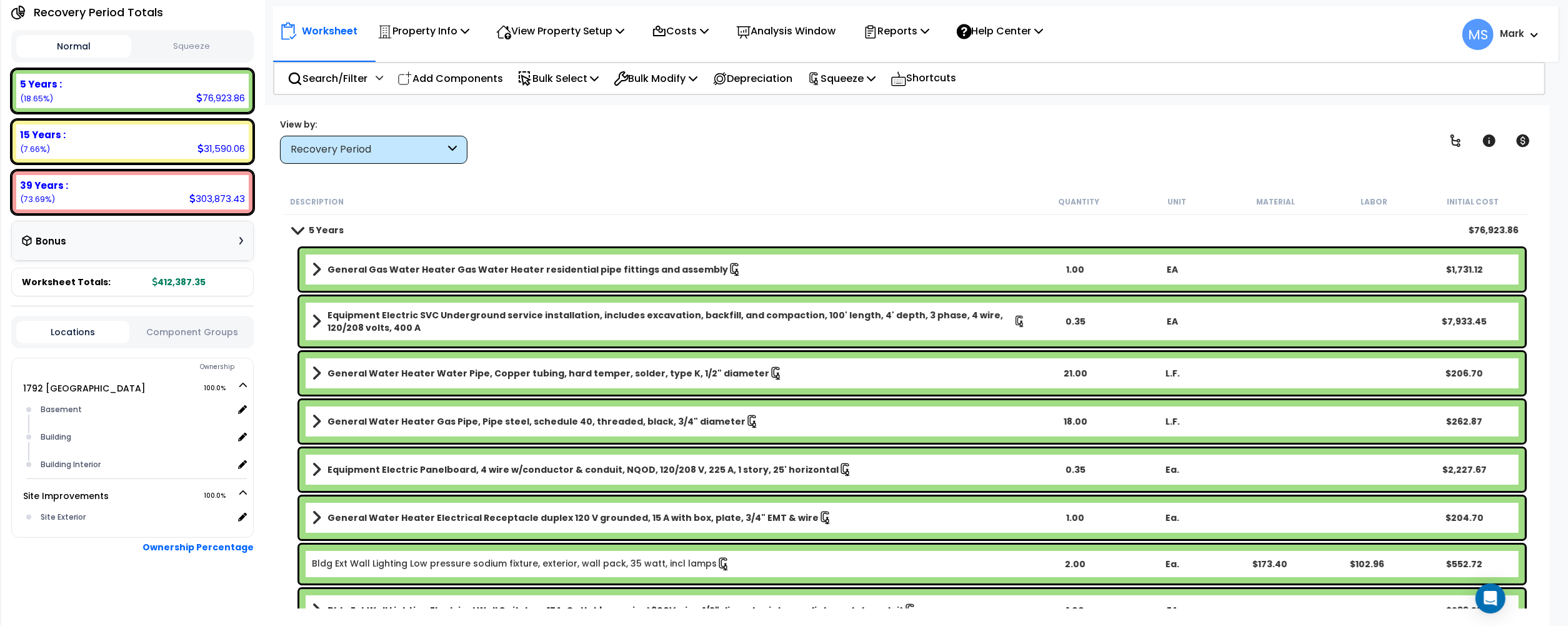
click at [206, 329] on button "Component Groups" at bounding box center [191, 332] width 113 height 14
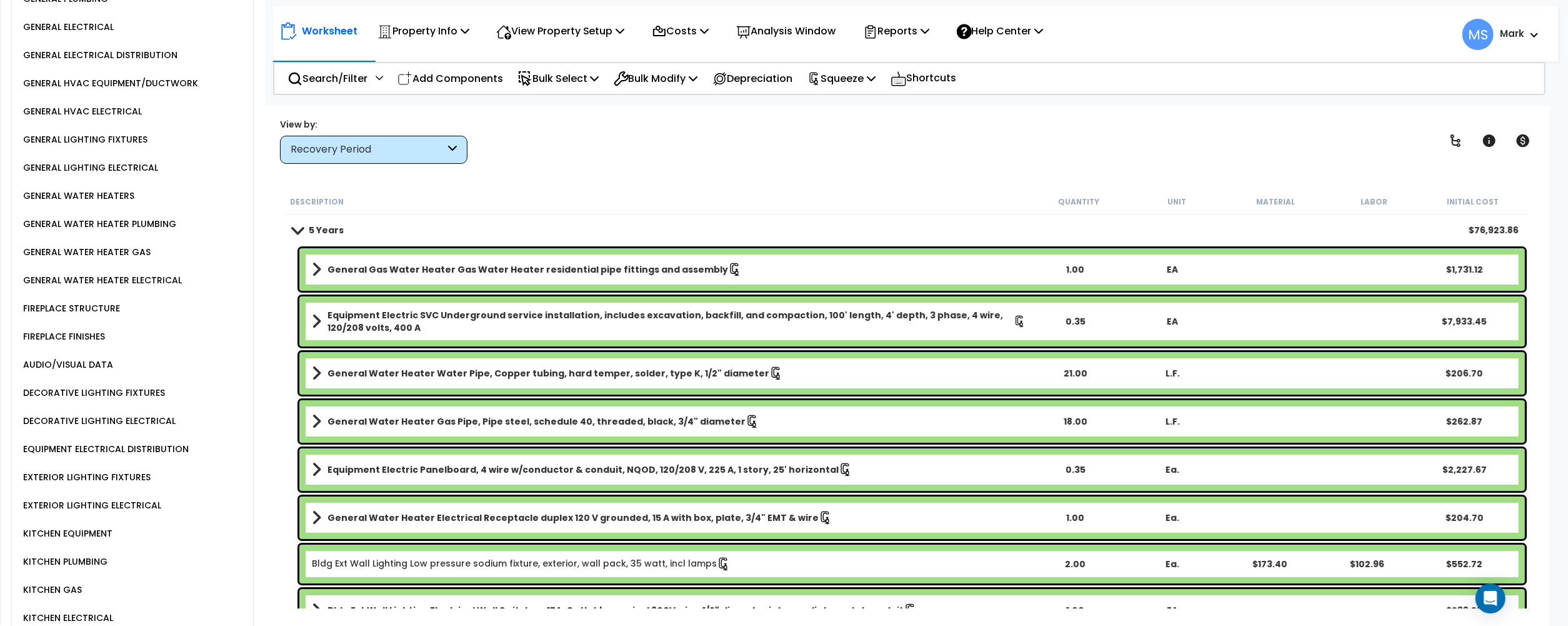
scroll to position [1418, 0]
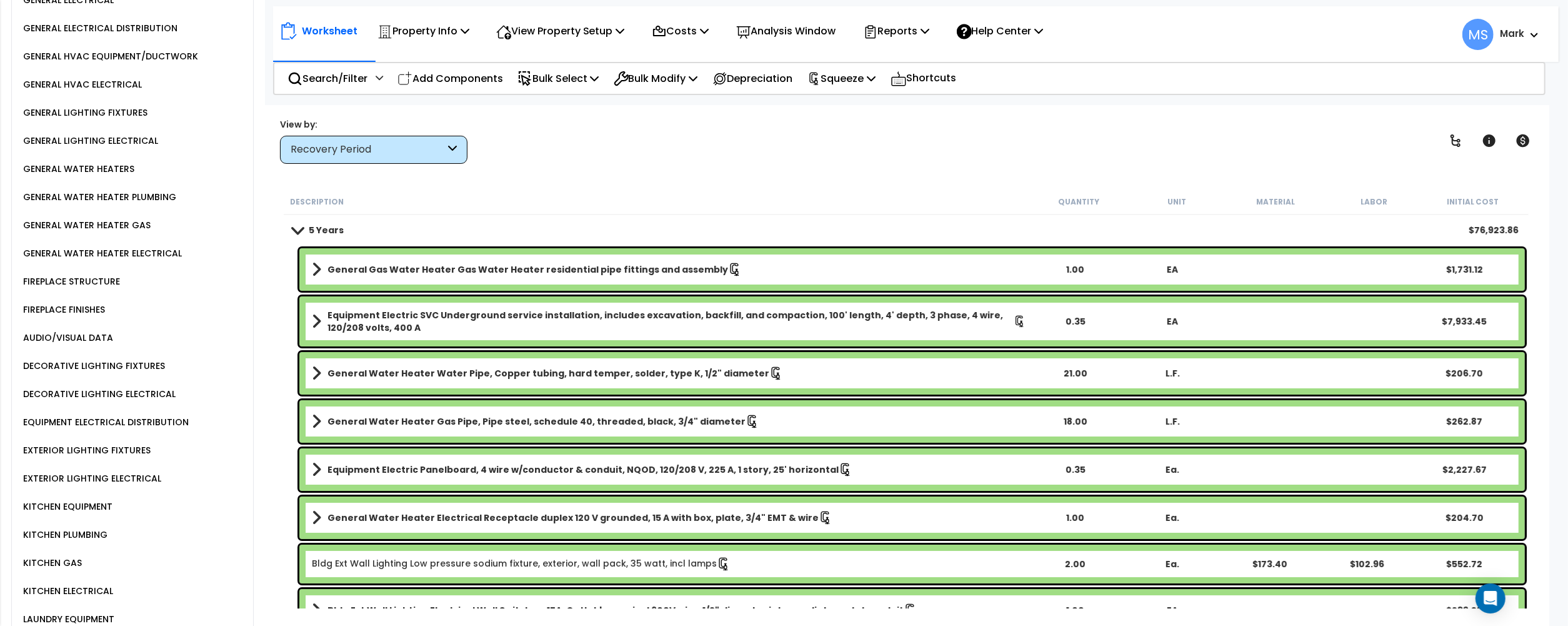
click at [107, 611] on div "LAUNDRY EQUIPMENT" at bounding box center [67, 618] width 95 height 15
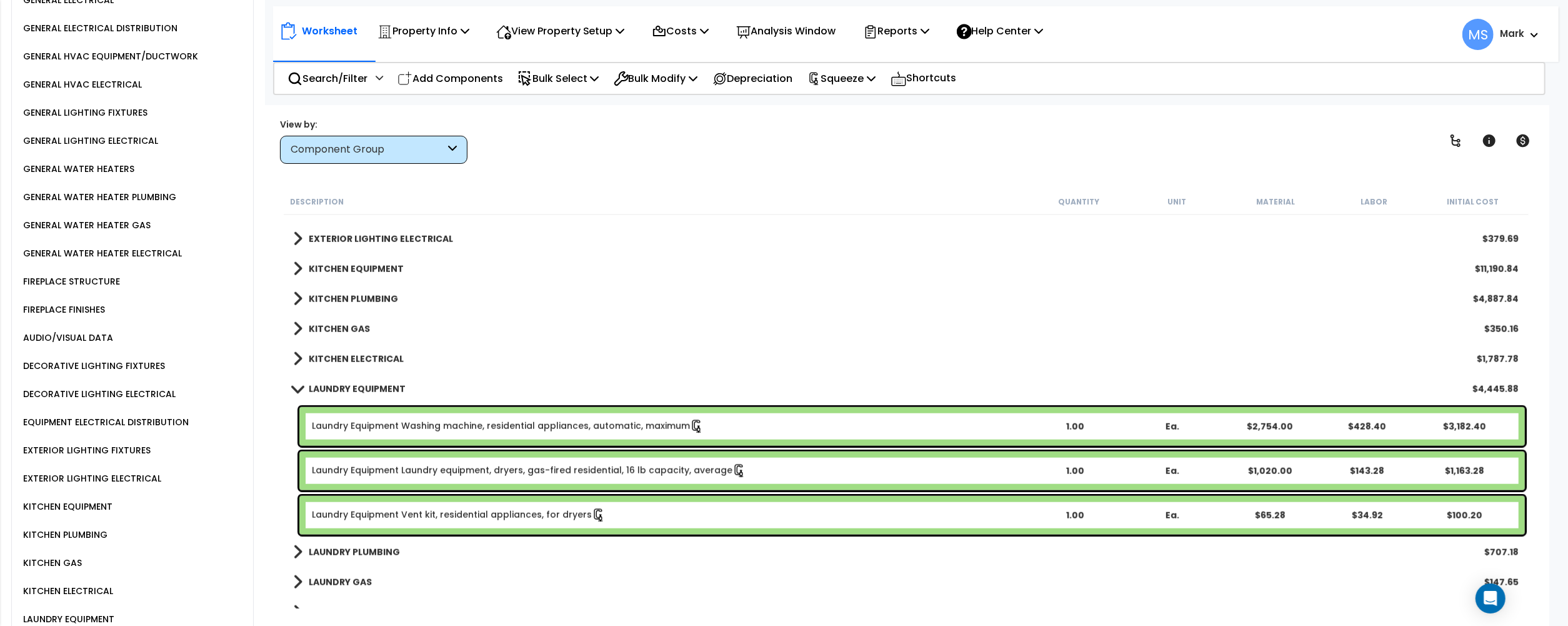
scroll to position [1416, 0]
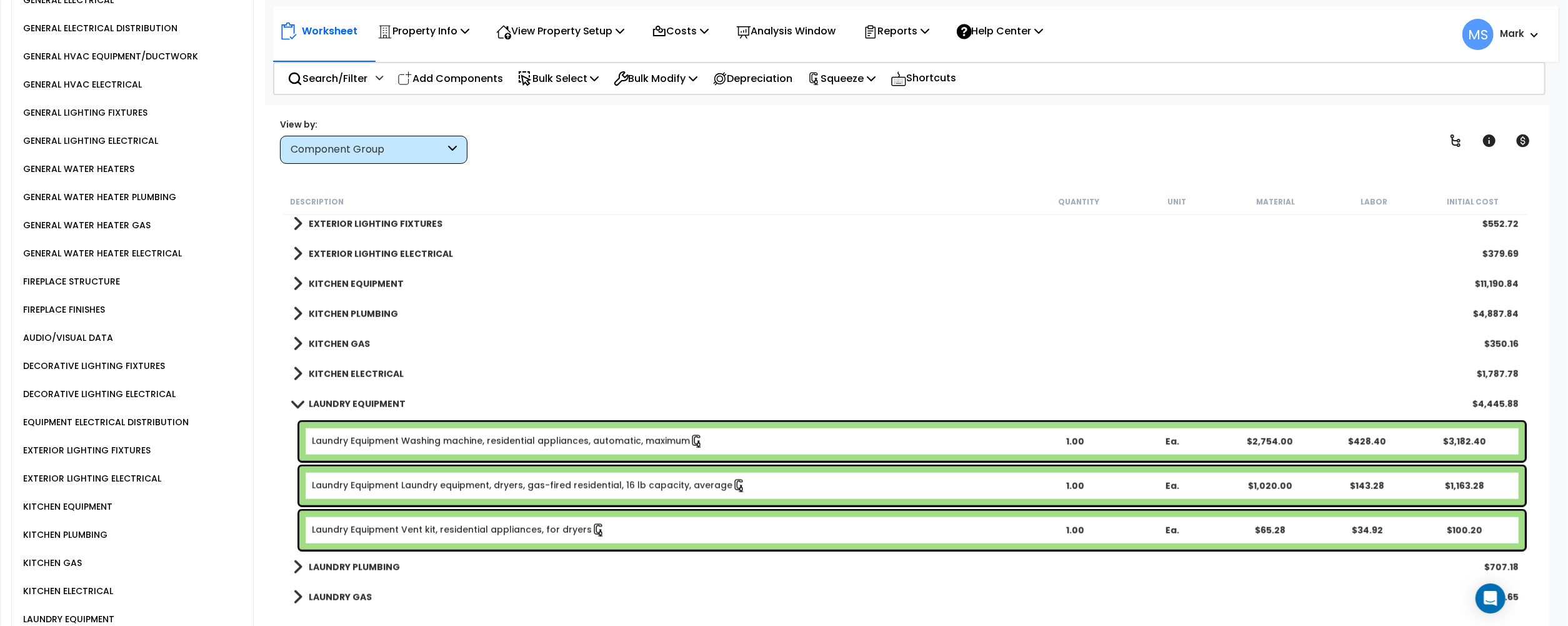
click at [518, 445] on link "Laundry Equipment Washing machine, residential appliances, automatic, maximum" at bounding box center [507, 442] width 392 height 14
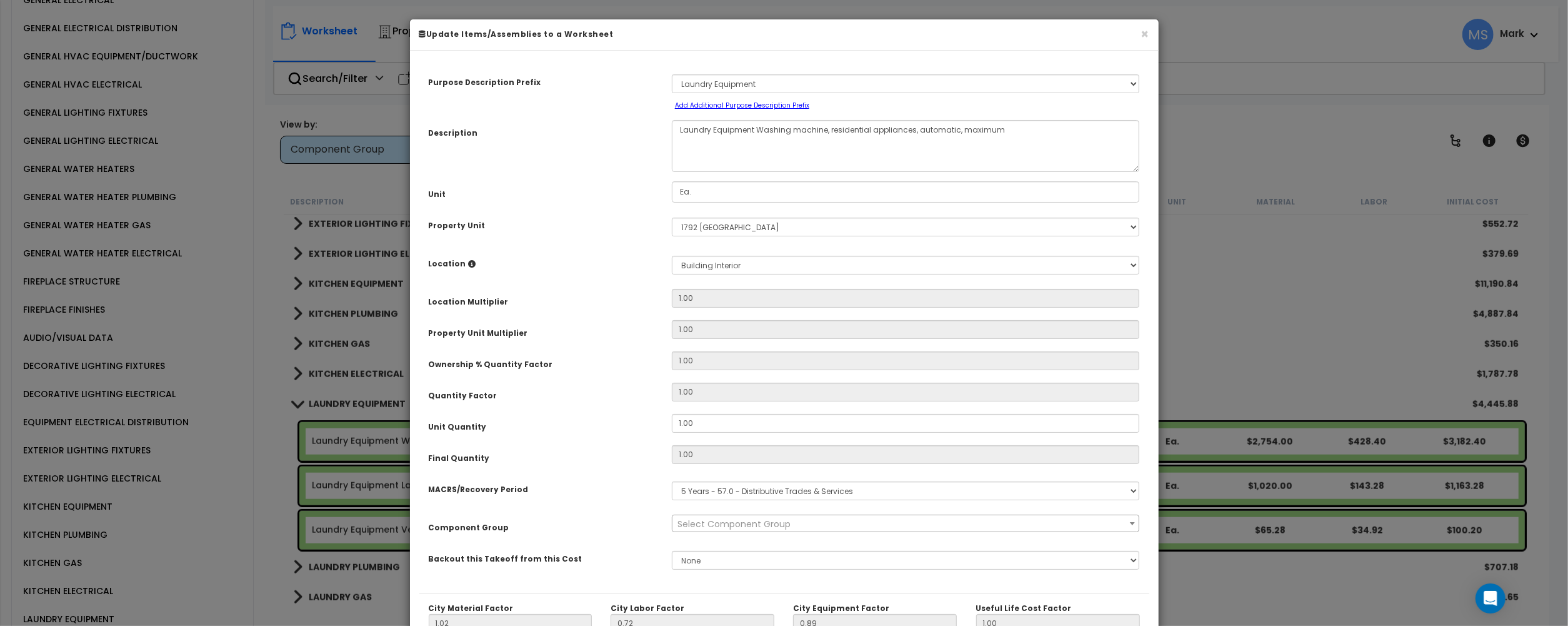
select select "45840"
click at [723, 433] on input "1.00" at bounding box center [906, 423] width 469 height 19
click at [723, 434] on div "Unit Quantity 1.00" at bounding box center [784, 425] width 730 height 22
click at [718, 423] on input "1.00" at bounding box center [906, 423] width 469 height 19
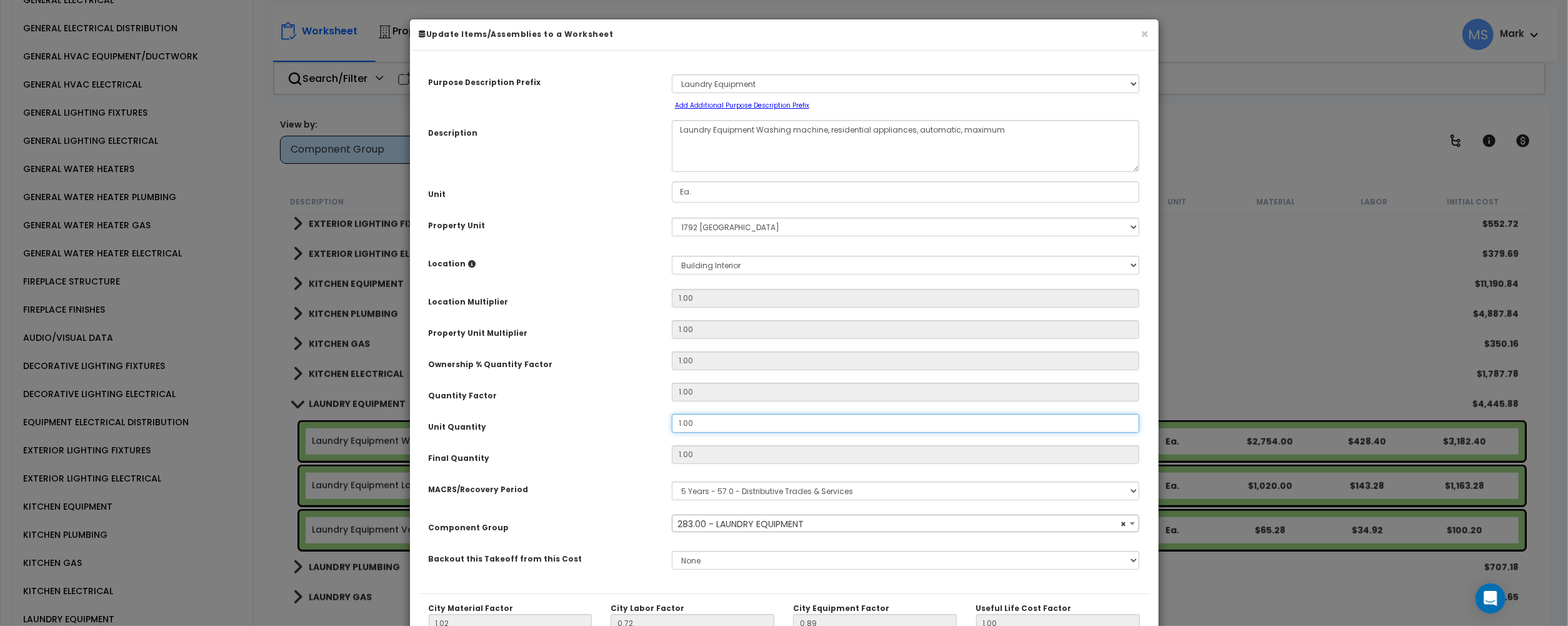
type input "2"
type input "1"
type input "2,754.00"
type input "$3,182.40"
type input "2"
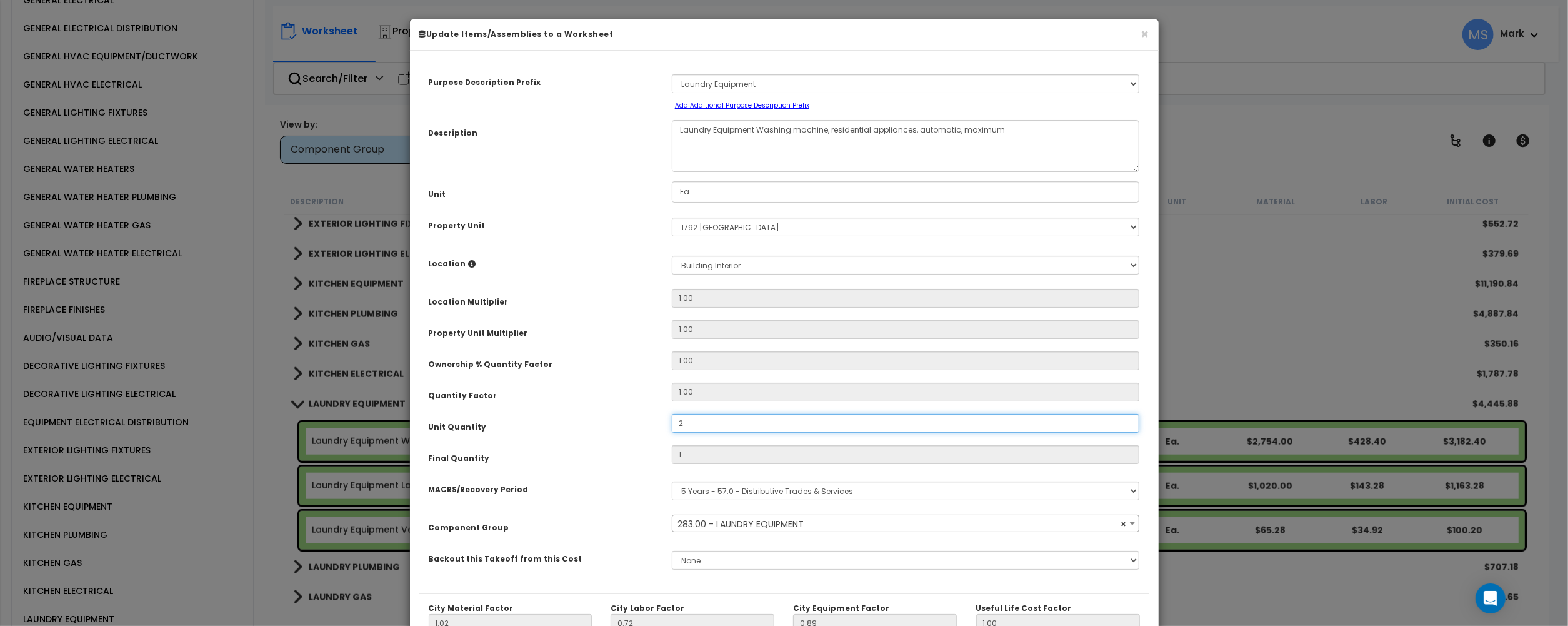
type input "2,754.00"
type input "$6,364.80"
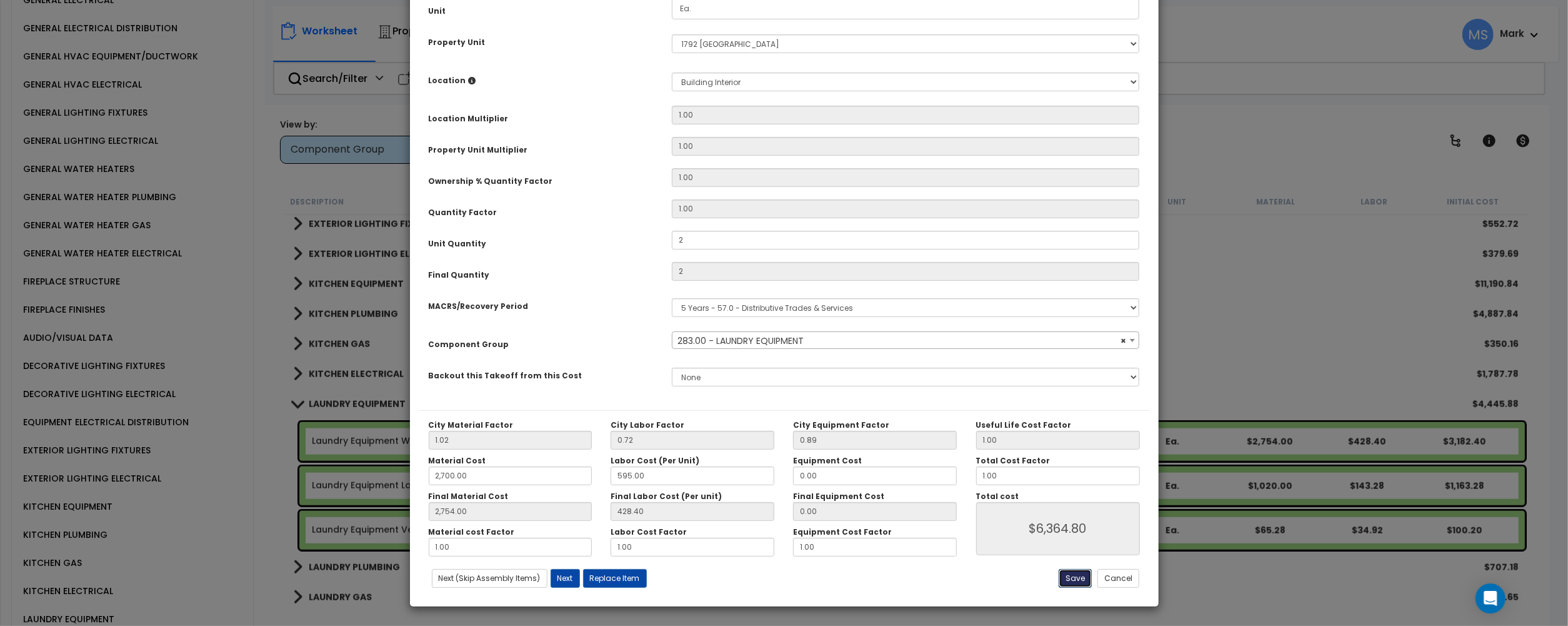
click at [1081, 581] on button "Save" at bounding box center [1075, 578] width 33 height 19
type input "2.00"
type input "2700.00"
type input "2754.00"
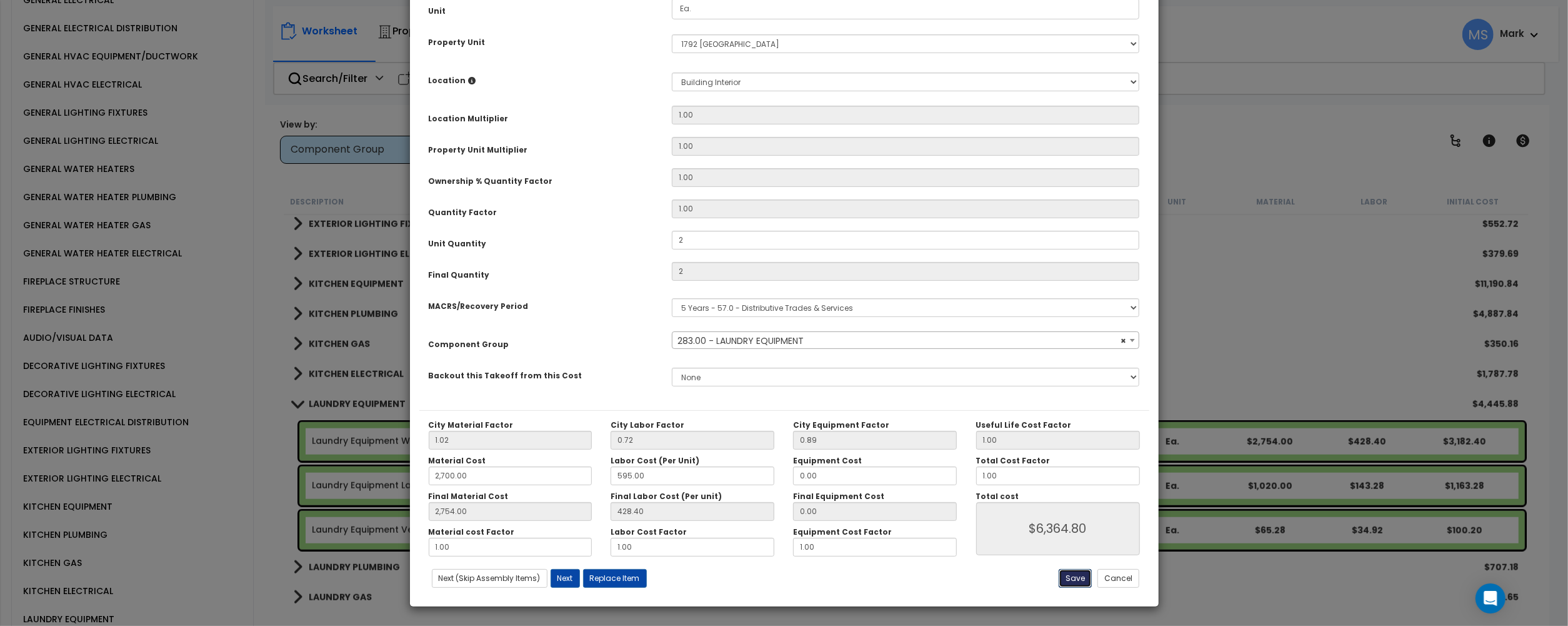
type input "6364.80"
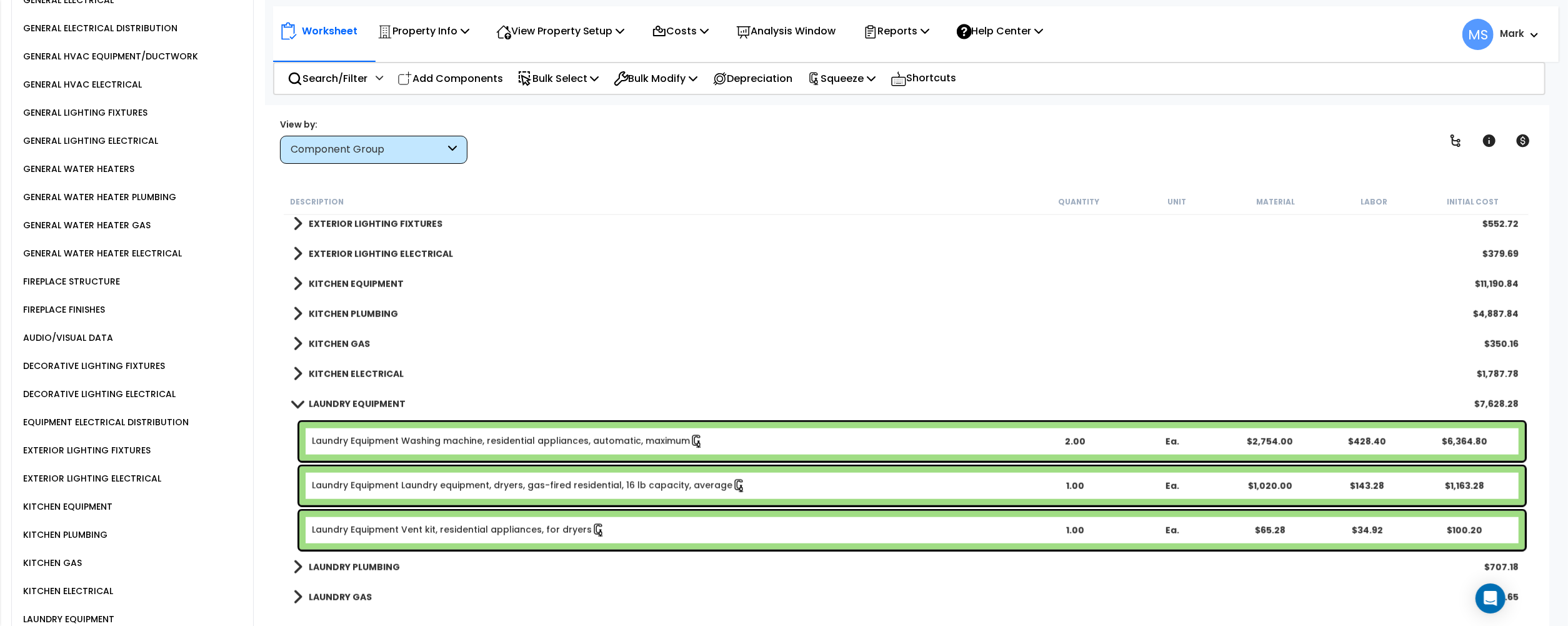
click at [791, 487] on b "Laundry Equipment Laundry equipment, dryers, gas-fired residential, 16 lb capac…" at bounding box center [669, 485] width 715 height 14
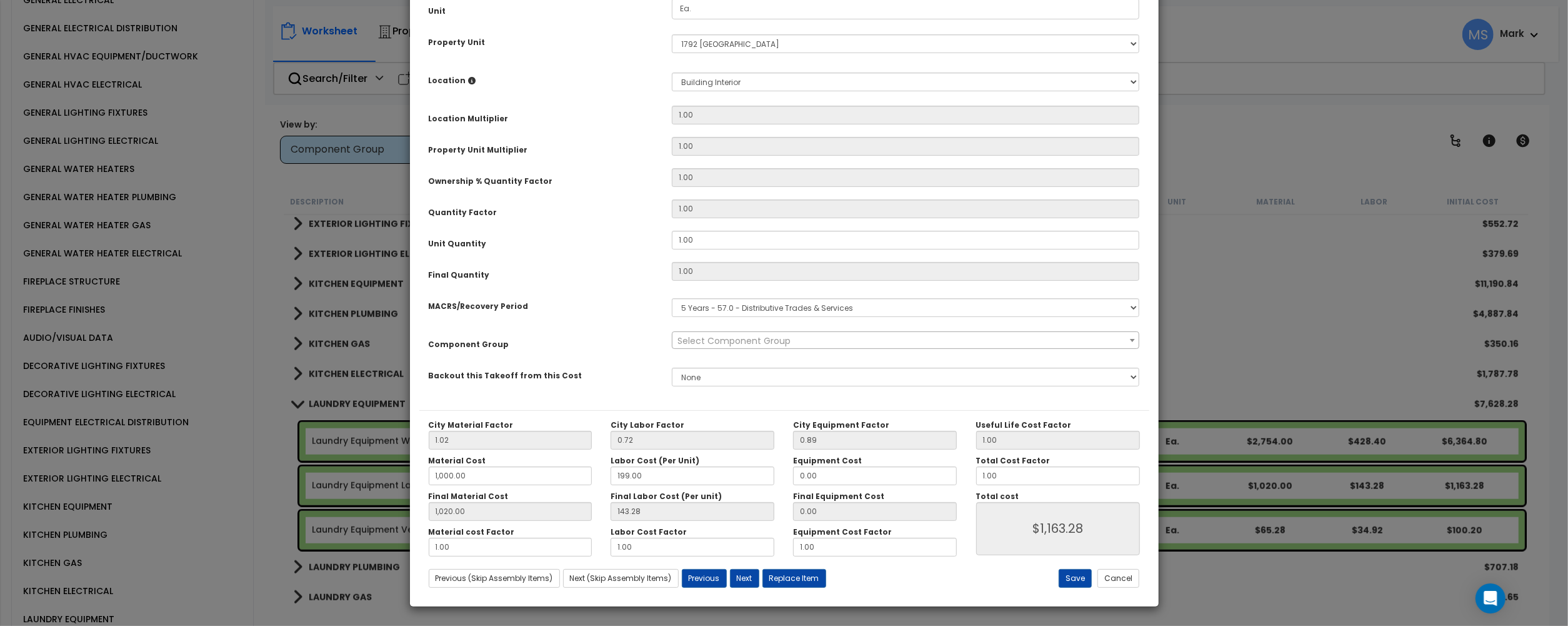
scroll to position [0, 0]
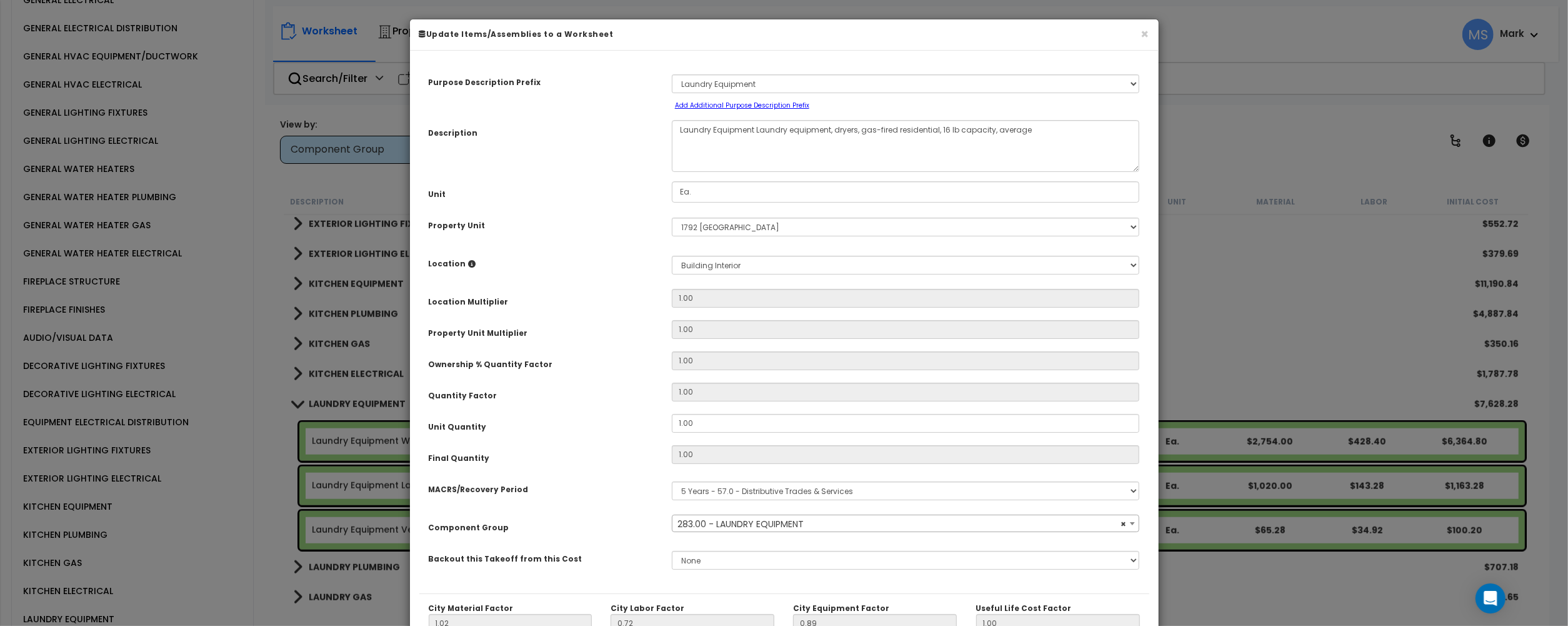
select select "45840"
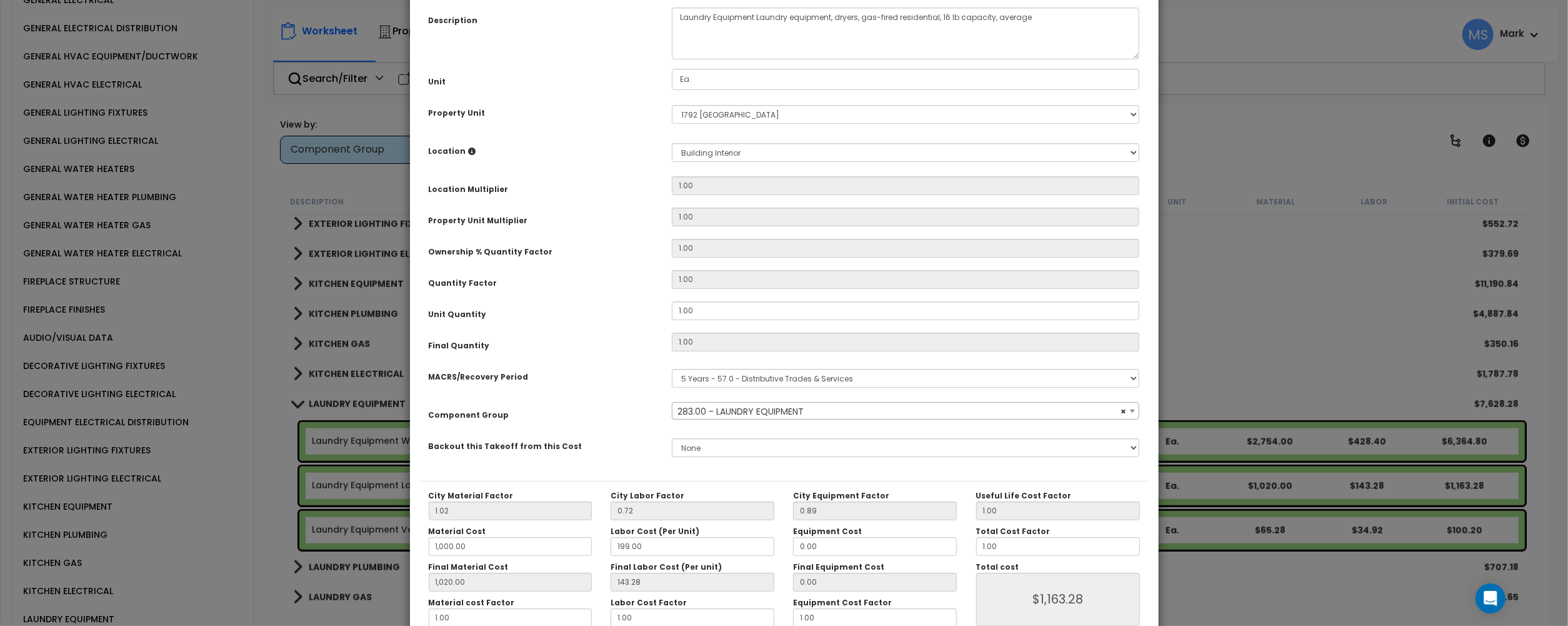
scroll to position [83, 0]
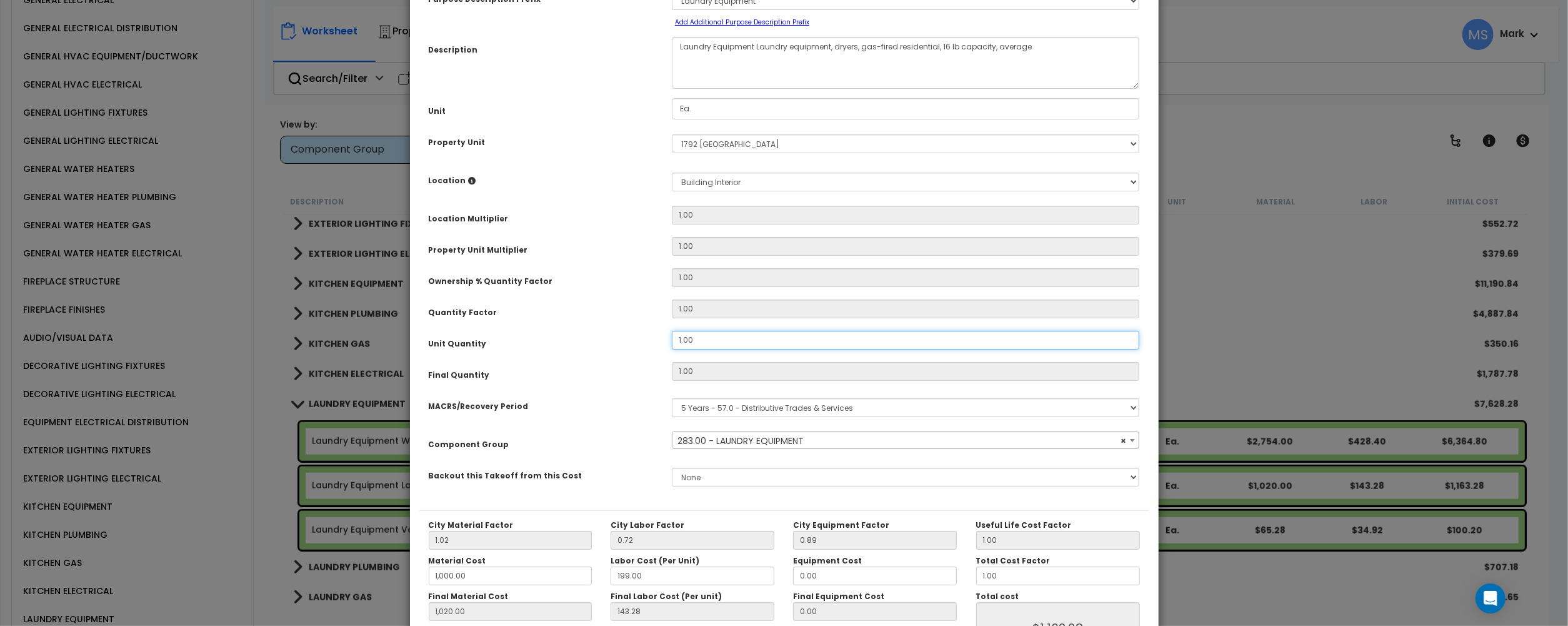
click at [714, 331] on input "1.00" at bounding box center [906, 340] width 469 height 19
type input "2"
type input "1"
type input "1,020.00"
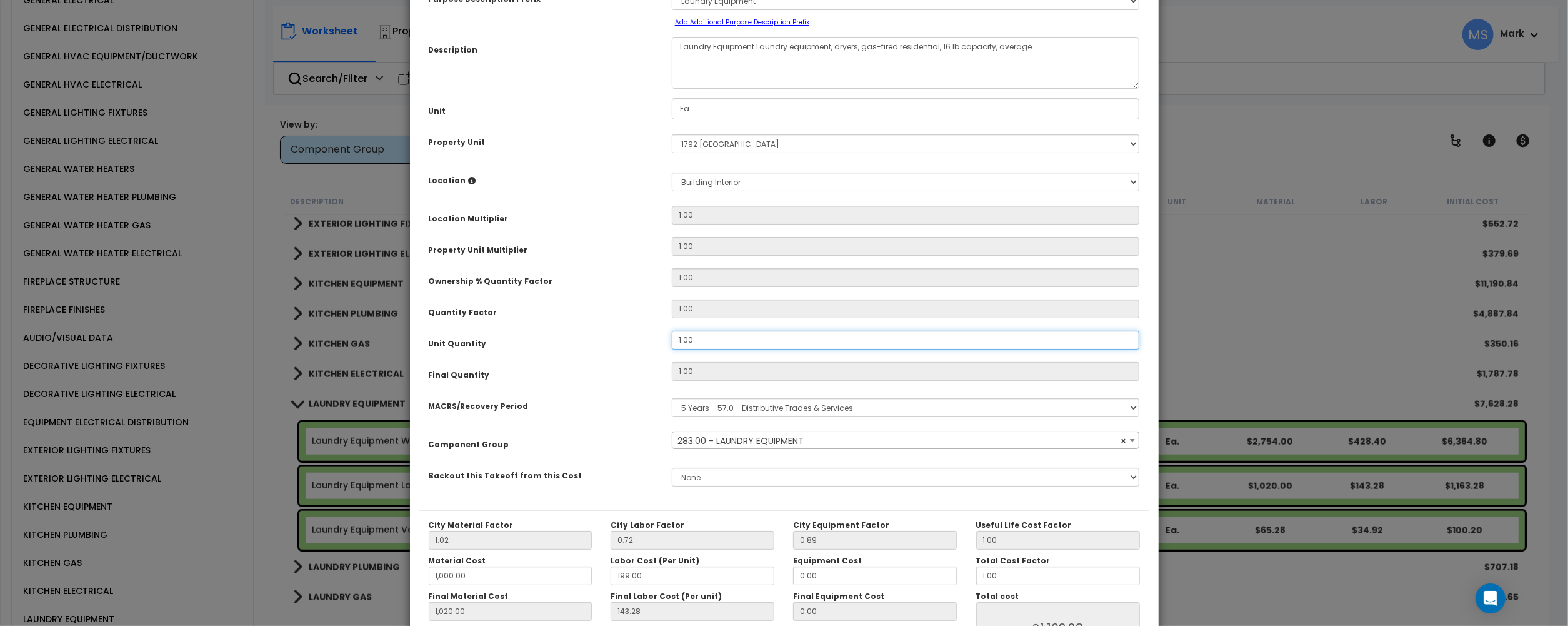
type input "$1,163.28"
type input "2"
type input "1,020.00"
type input "$2,326.56"
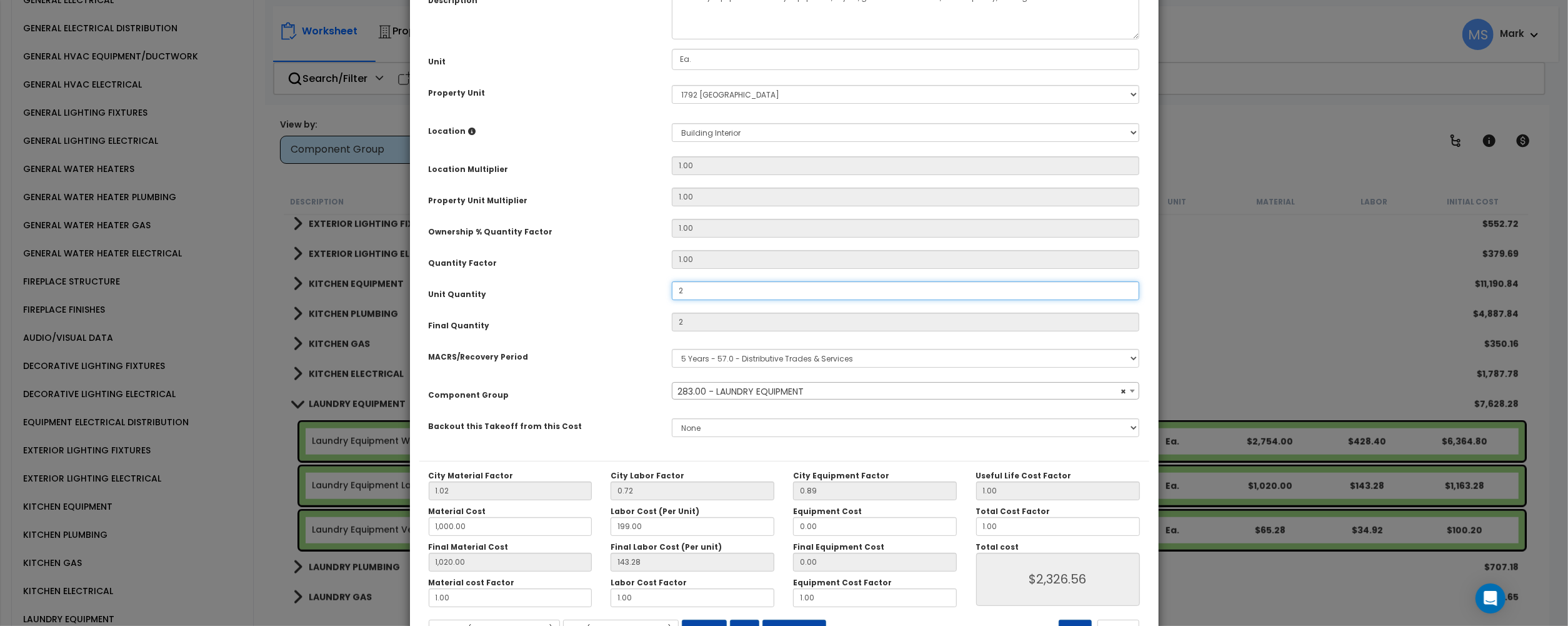
scroll to position [183, 0]
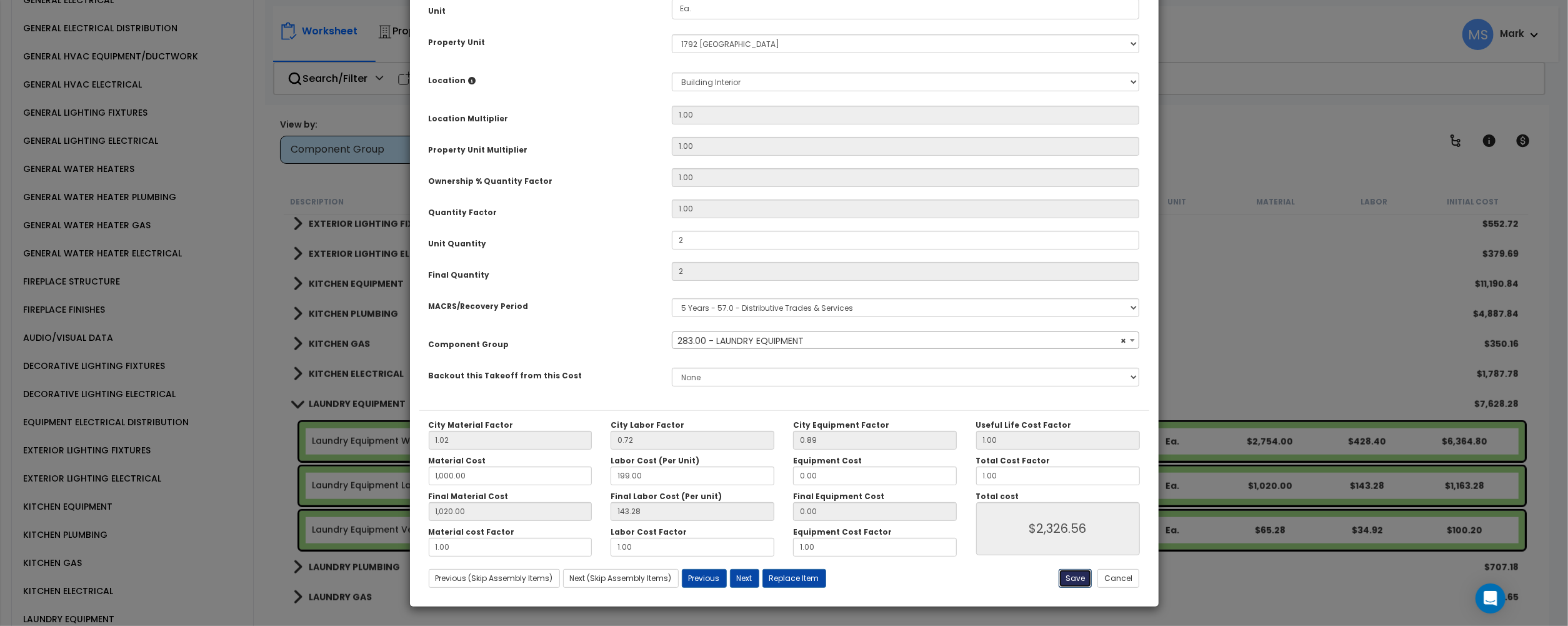
click at [1073, 579] on button "Save" at bounding box center [1075, 578] width 33 height 19
type input "2.00"
type input "1000.00"
type input "1020.00"
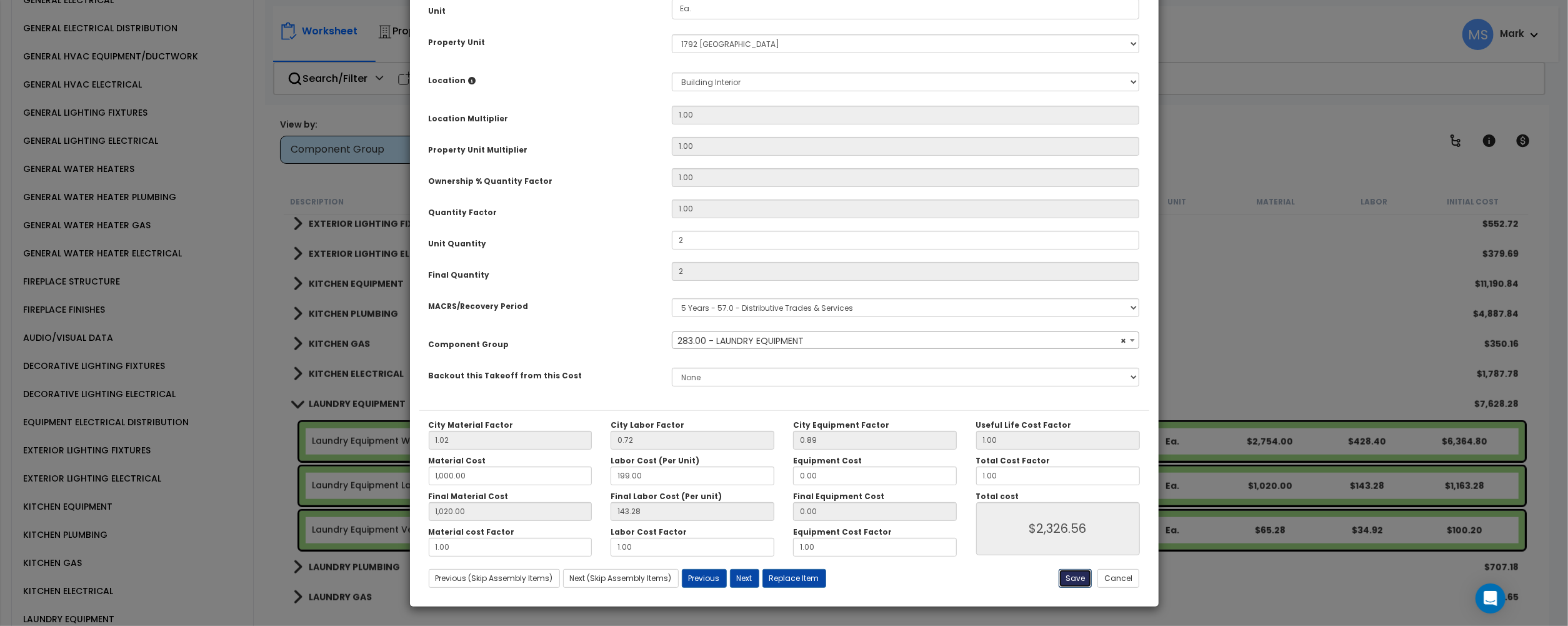
type input "2326.56"
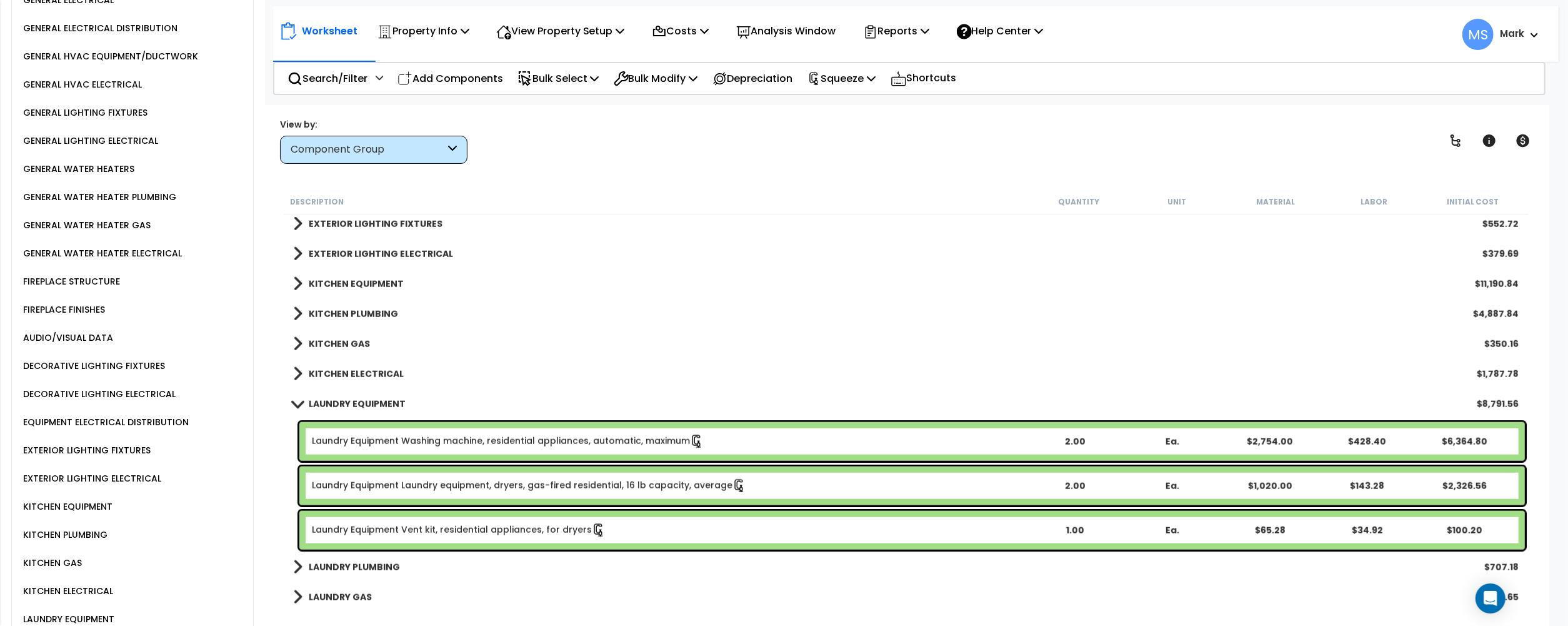
click at [643, 530] on b "Laundry Equipment Vent kit, residential appliances, for dryers" at bounding box center [669, 530] width 715 height 14
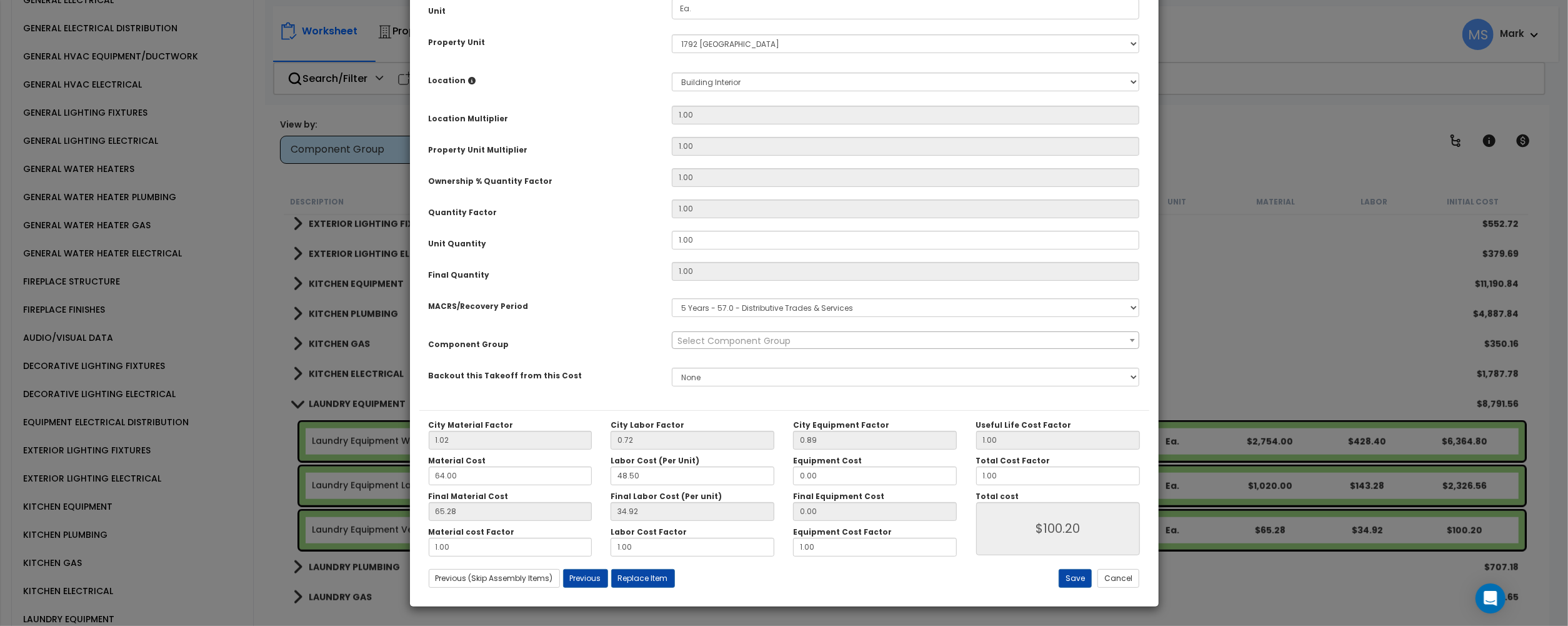
scroll to position [0, 0]
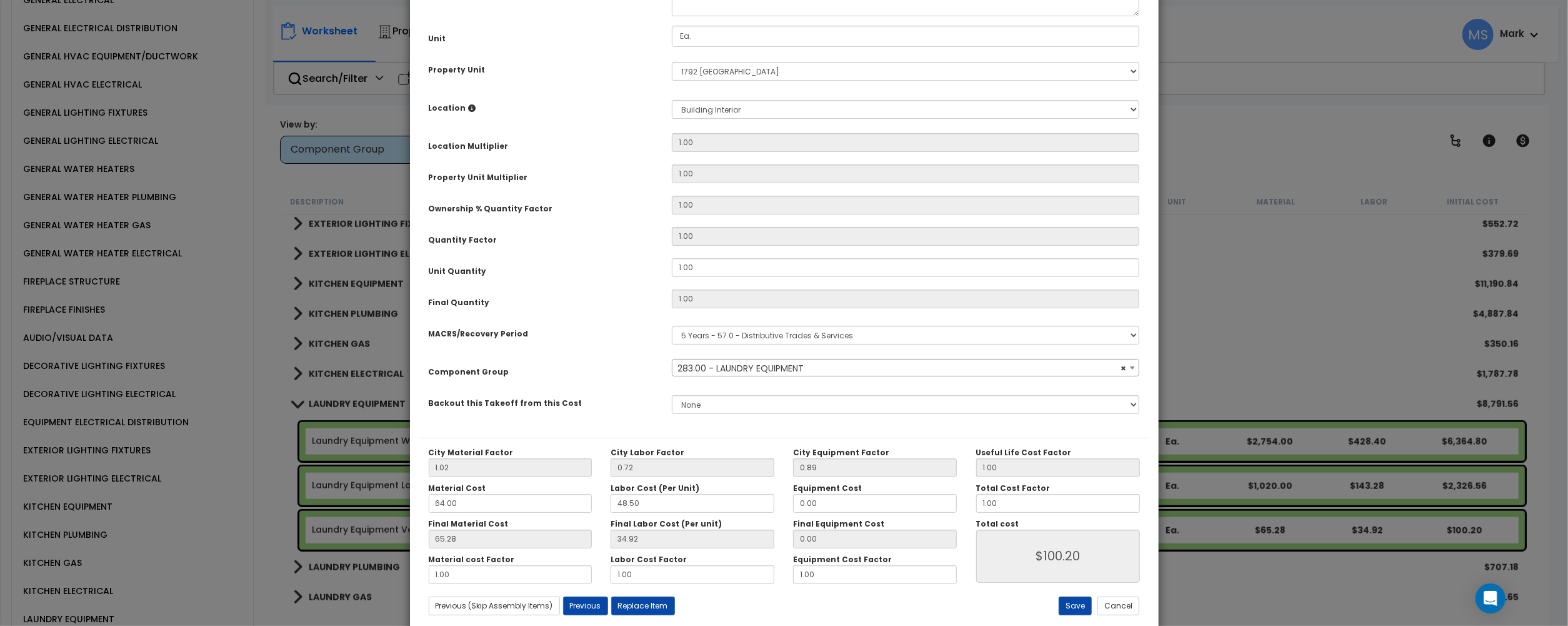
select select "45840"
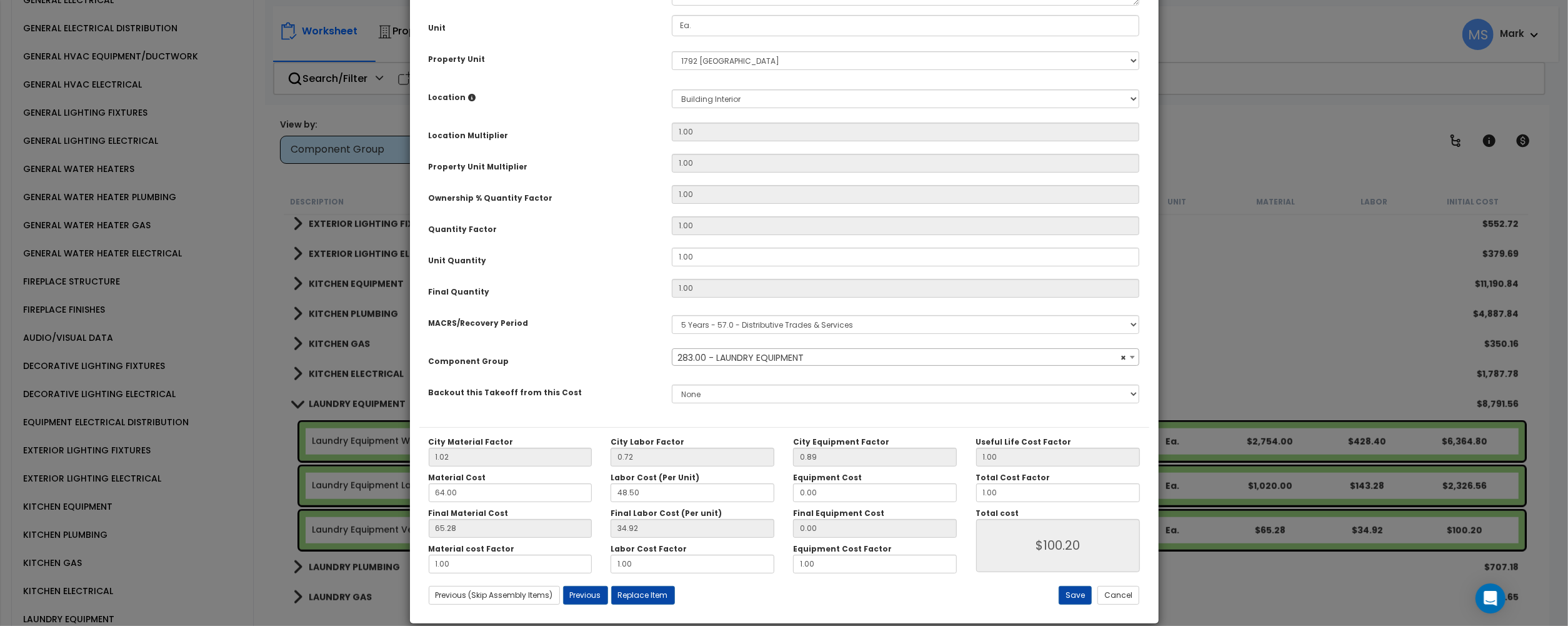
scroll to position [83, 0]
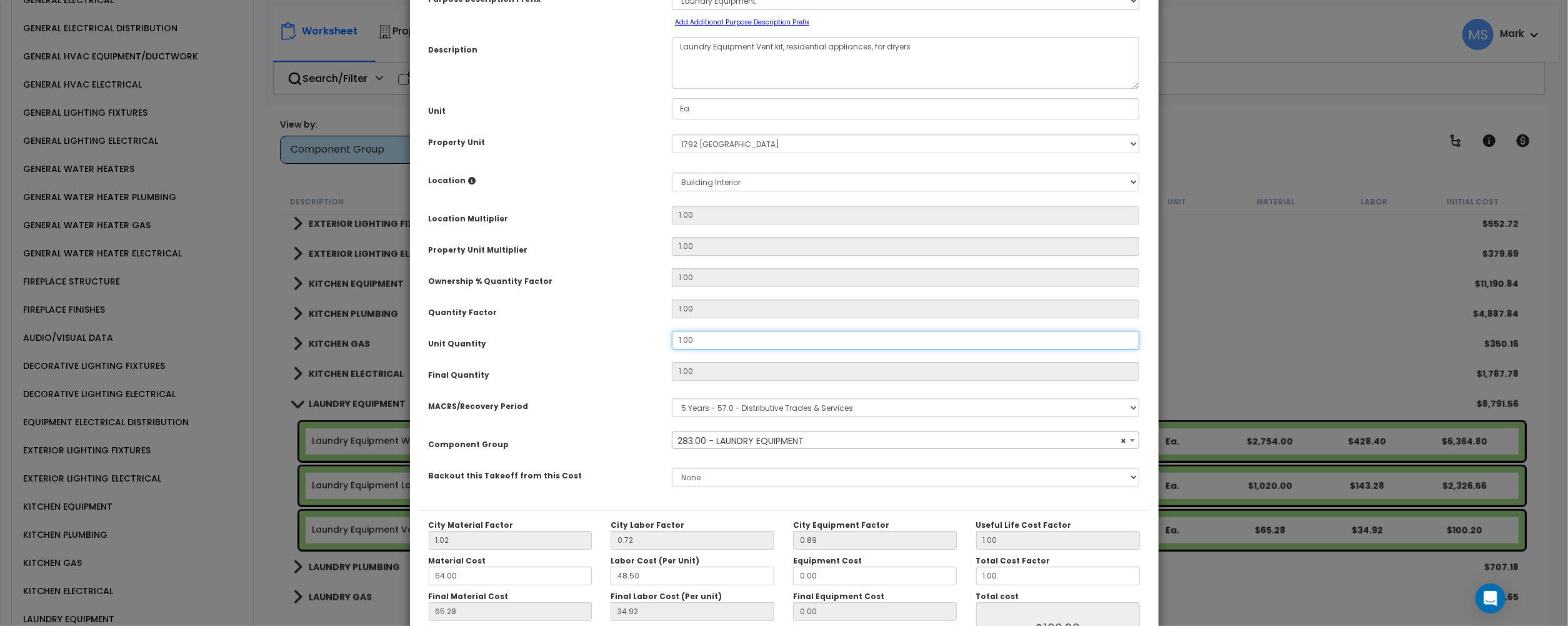
click at [717, 341] on input "1.00" at bounding box center [906, 340] width 469 height 19
click at [715, 341] on input "1.00" at bounding box center [906, 340] width 469 height 19
type input "2"
type input "$200.40"
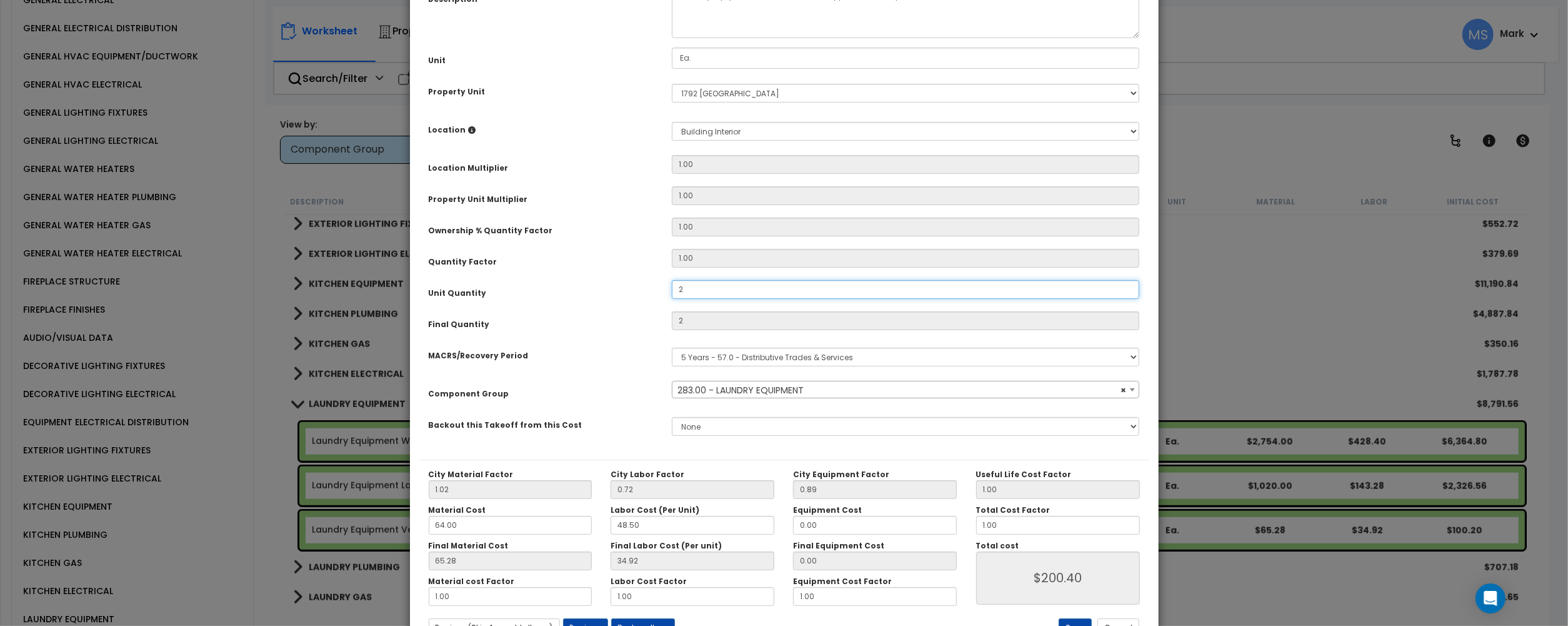
scroll to position [183, 0]
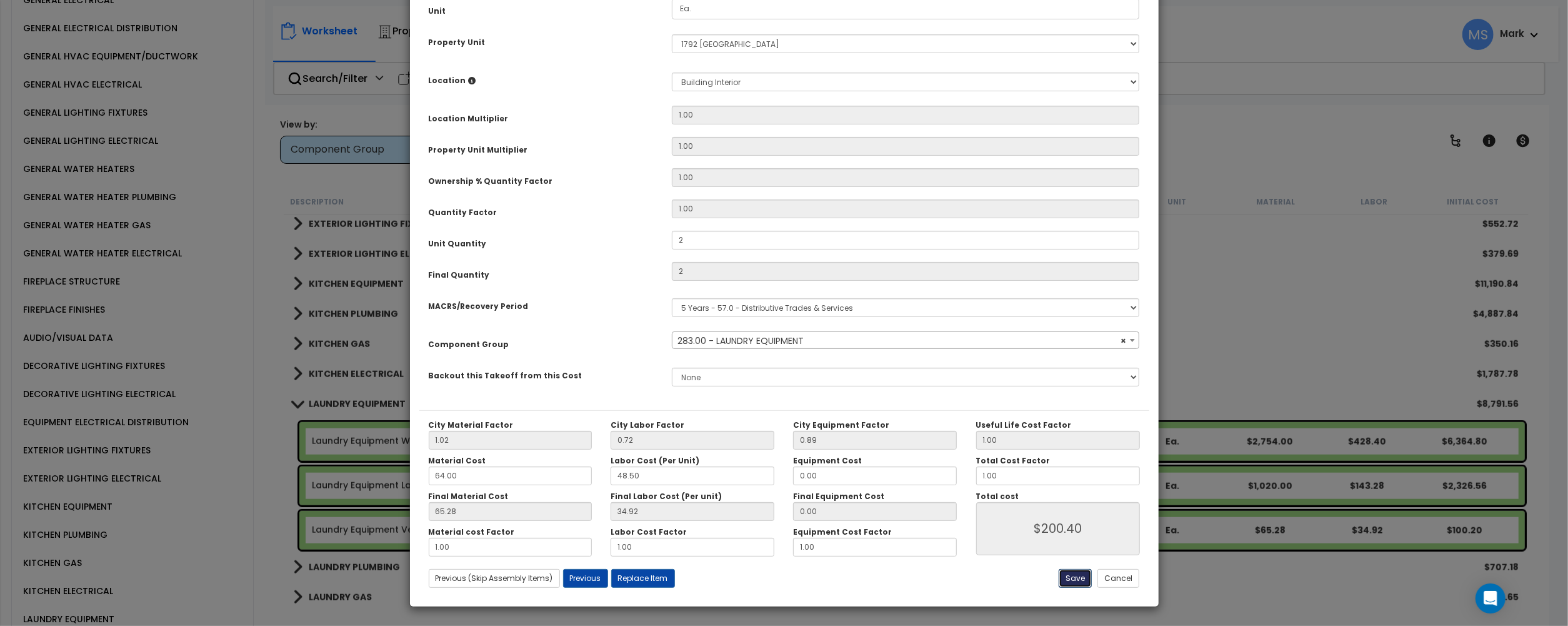
click at [1081, 580] on button "Save" at bounding box center [1075, 578] width 33 height 19
type input "2.00"
type input "200.40"
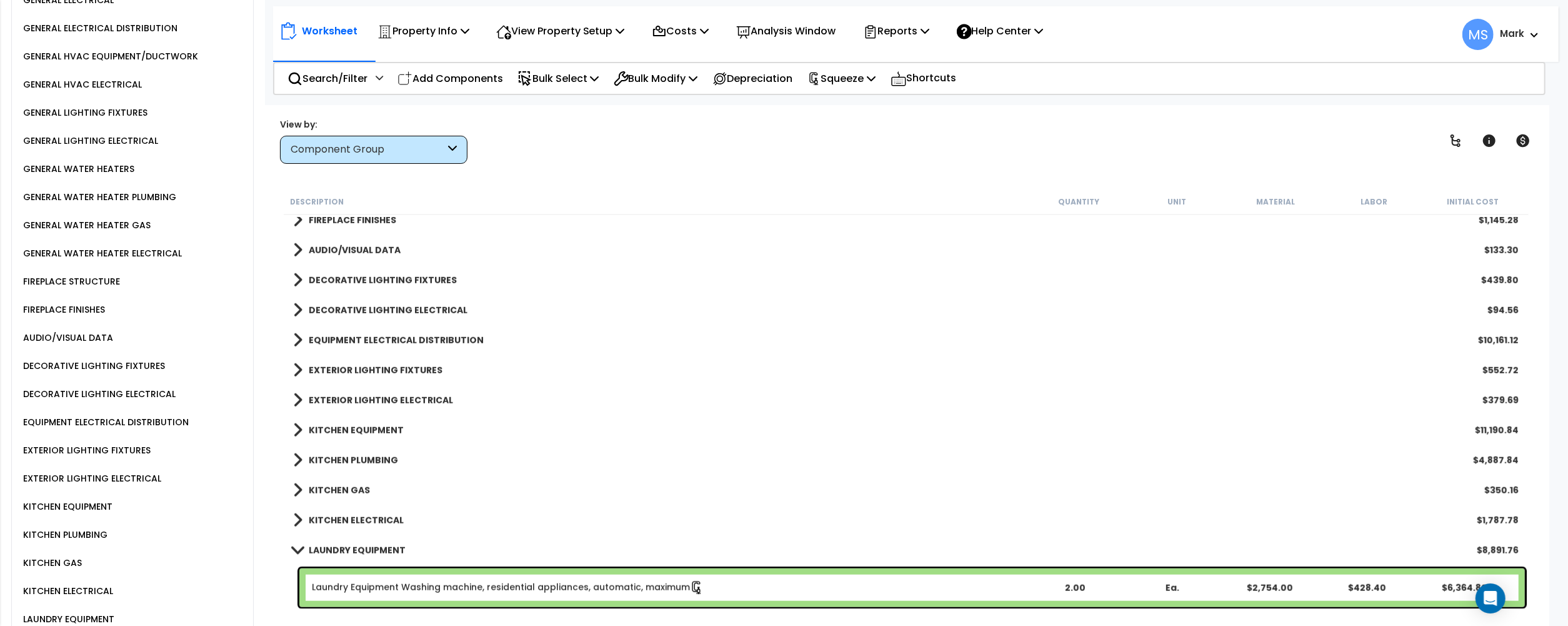
scroll to position [1250, 0]
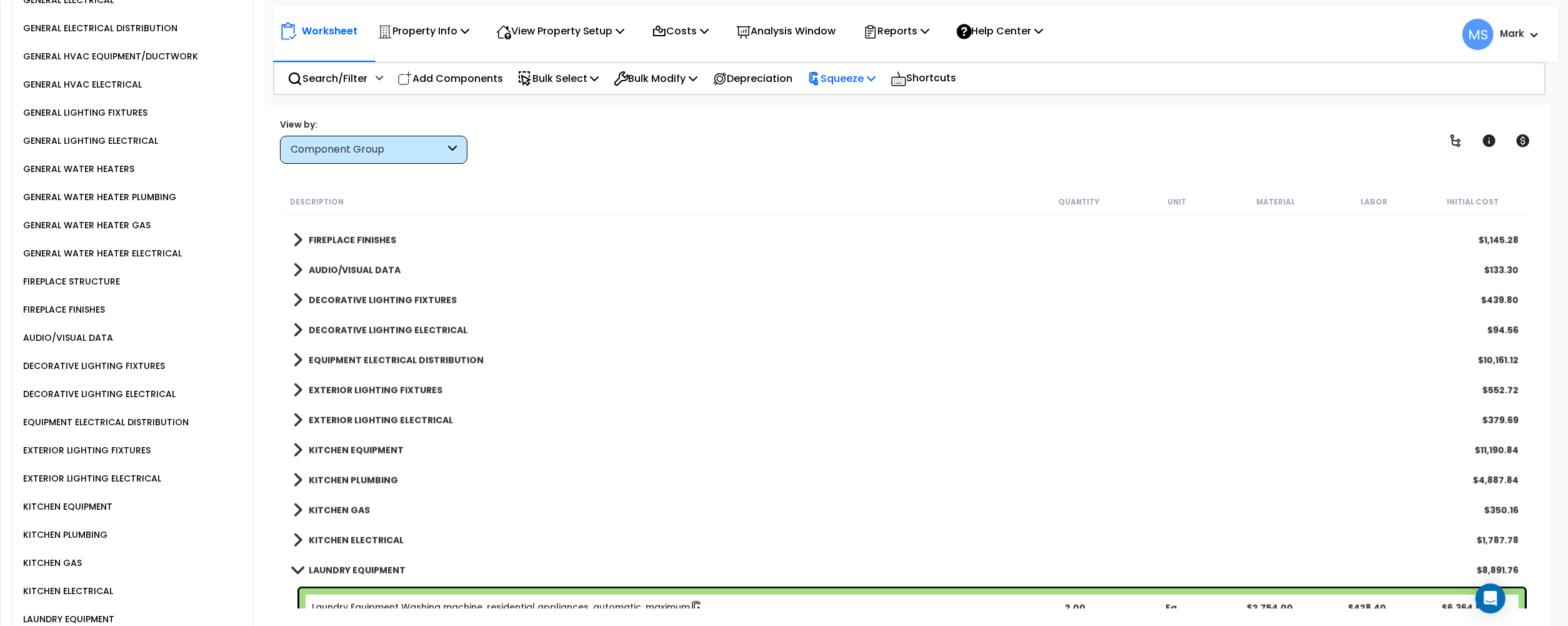
click at [876, 80] on icon at bounding box center [871, 78] width 9 height 10
click at [870, 104] on link "Re-squeeze" at bounding box center [863, 108] width 124 height 29
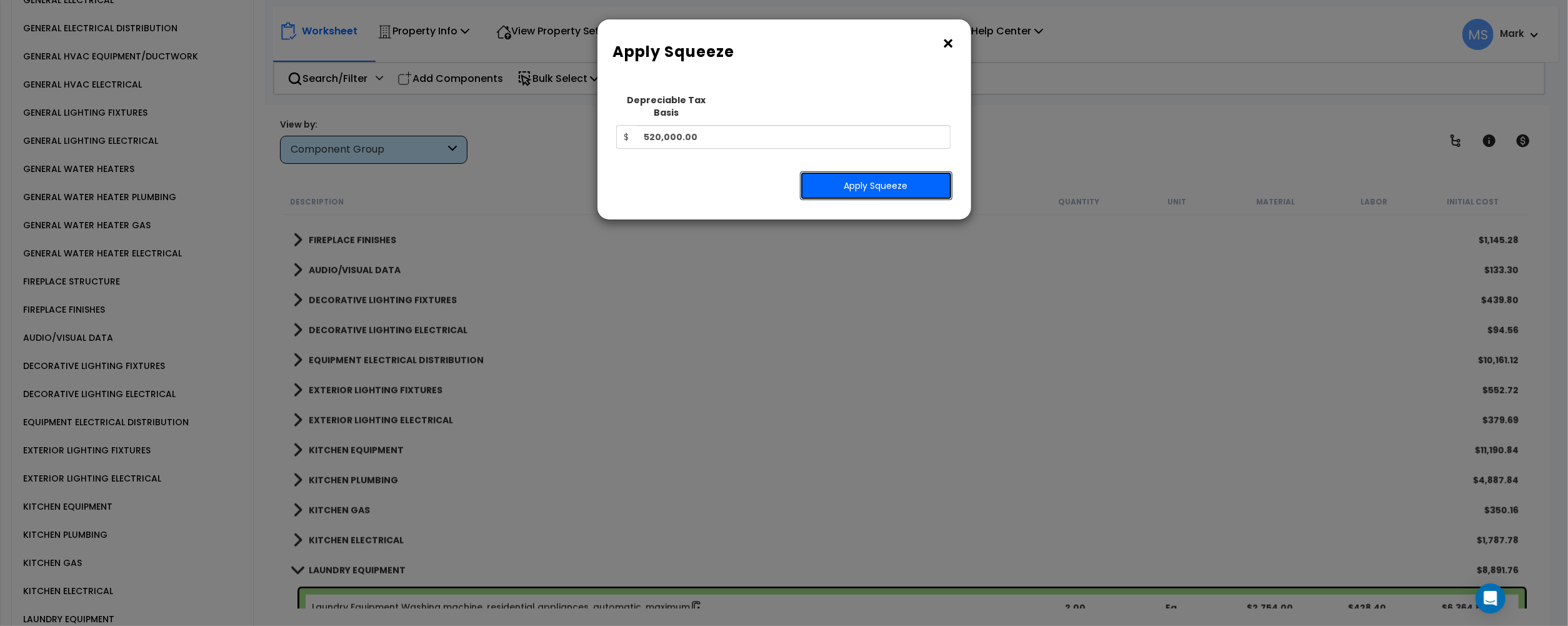
click at [855, 171] on button "Apply Squeeze" at bounding box center [876, 185] width 153 height 29
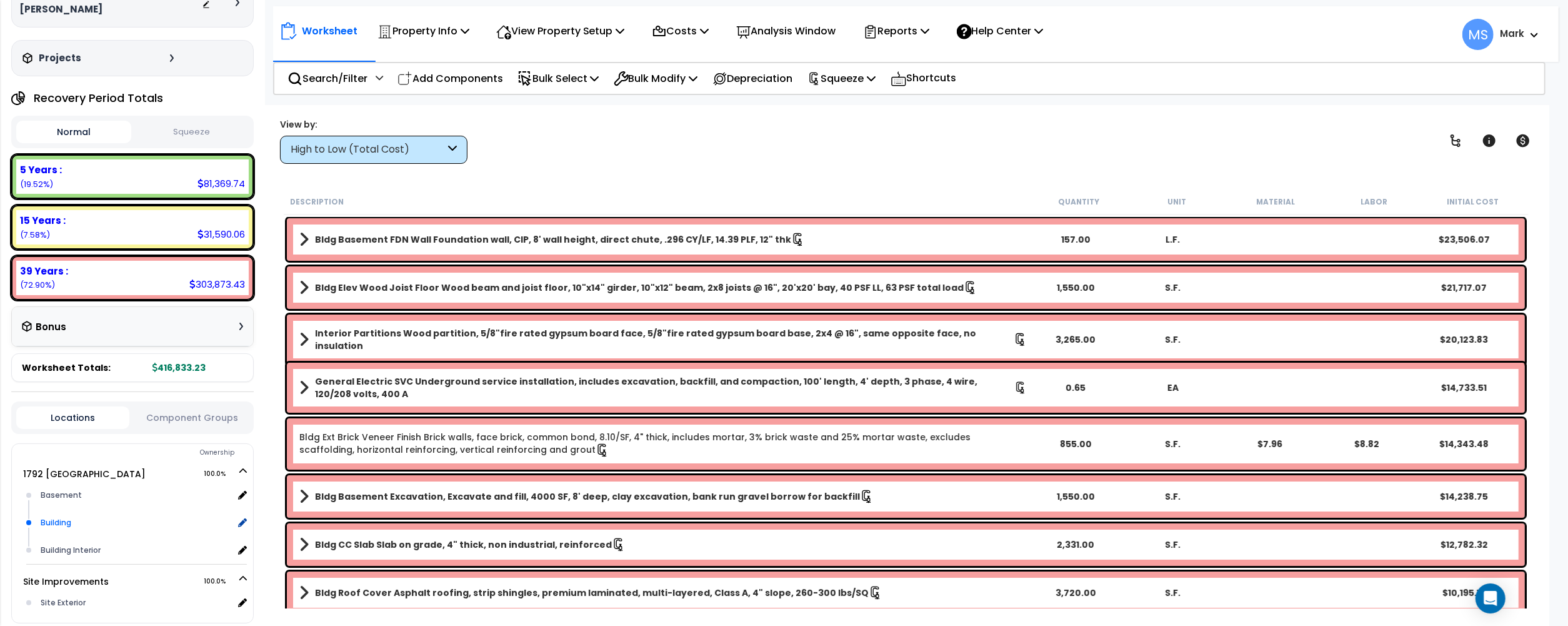
scroll to position [168, 0]
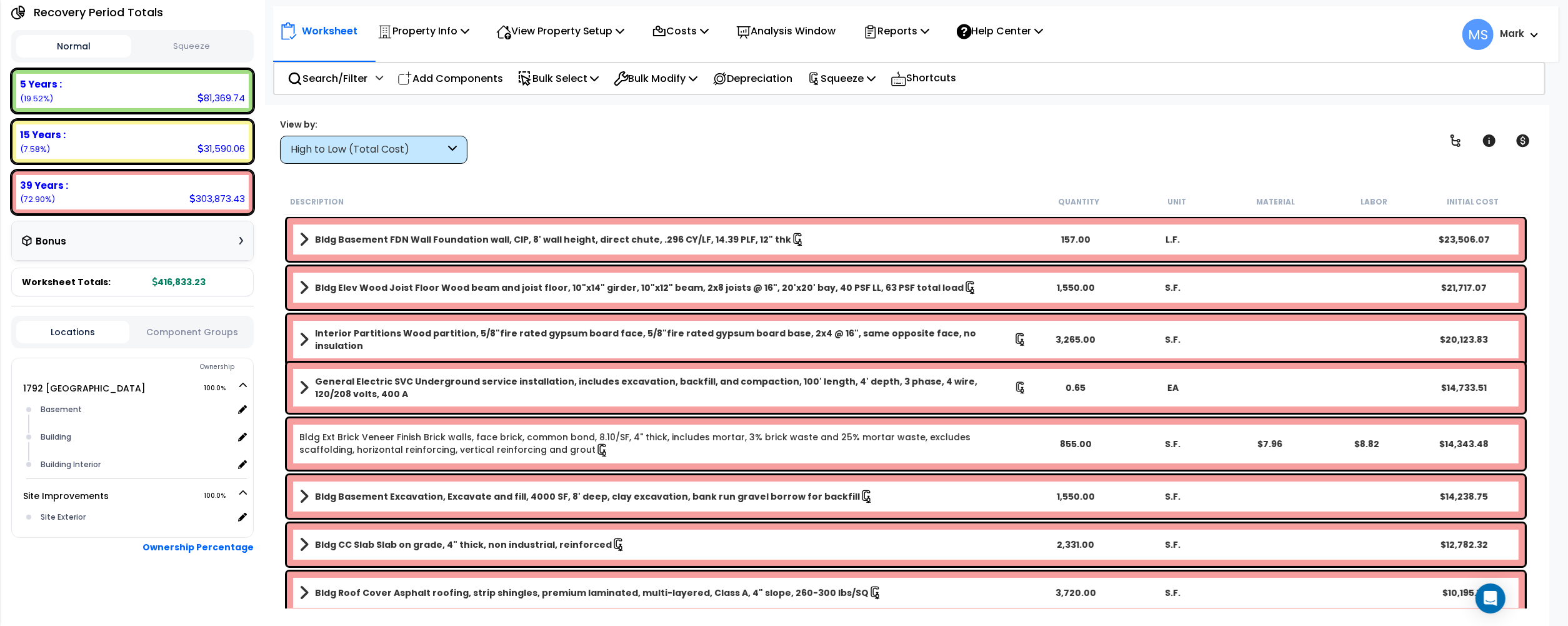
click at [193, 343] on div "Locations Component Groups" at bounding box center [132, 332] width 242 height 33
click at [180, 329] on button "Component Groups" at bounding box center [191, 332] width 113 height 14
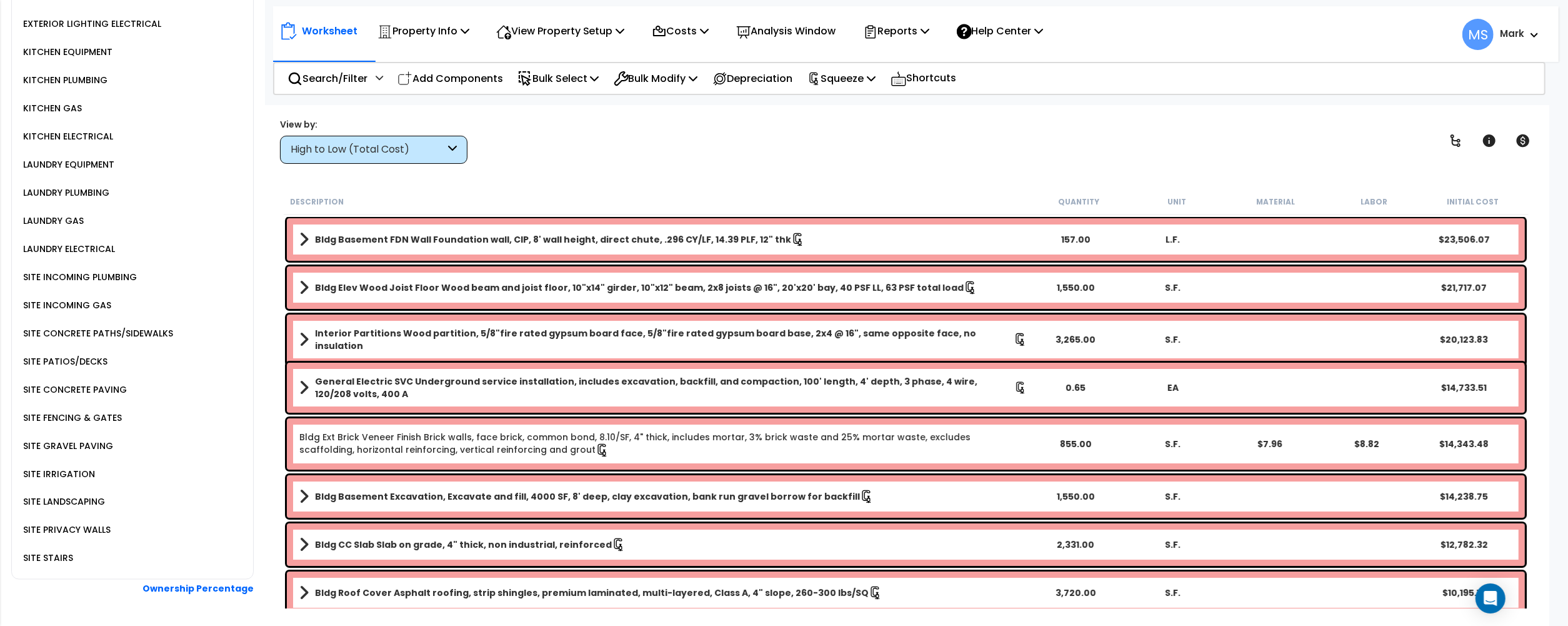
scroll to position [55, 0]
click at [48, 241] on div "LAUNDRY ELECTRICAL" at bounding box center [67, 248] width 95 height 15
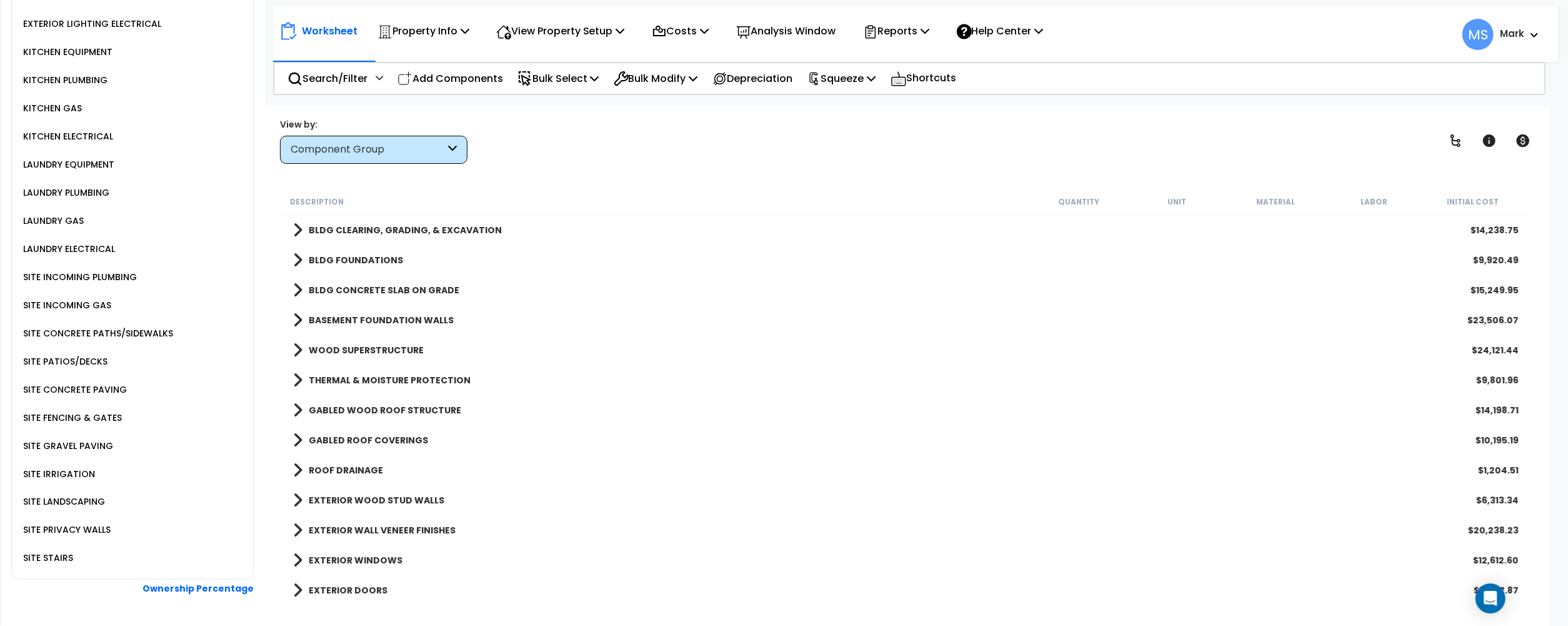
click at [56, 185] on div "LAUNDRY PLUMBING" at bounding box center [65, 192] width 90 height 15
click at [71, 156] on div "LAUNDRY EQUIPMENT" at bounding box center [67, 163] width 95 height 15
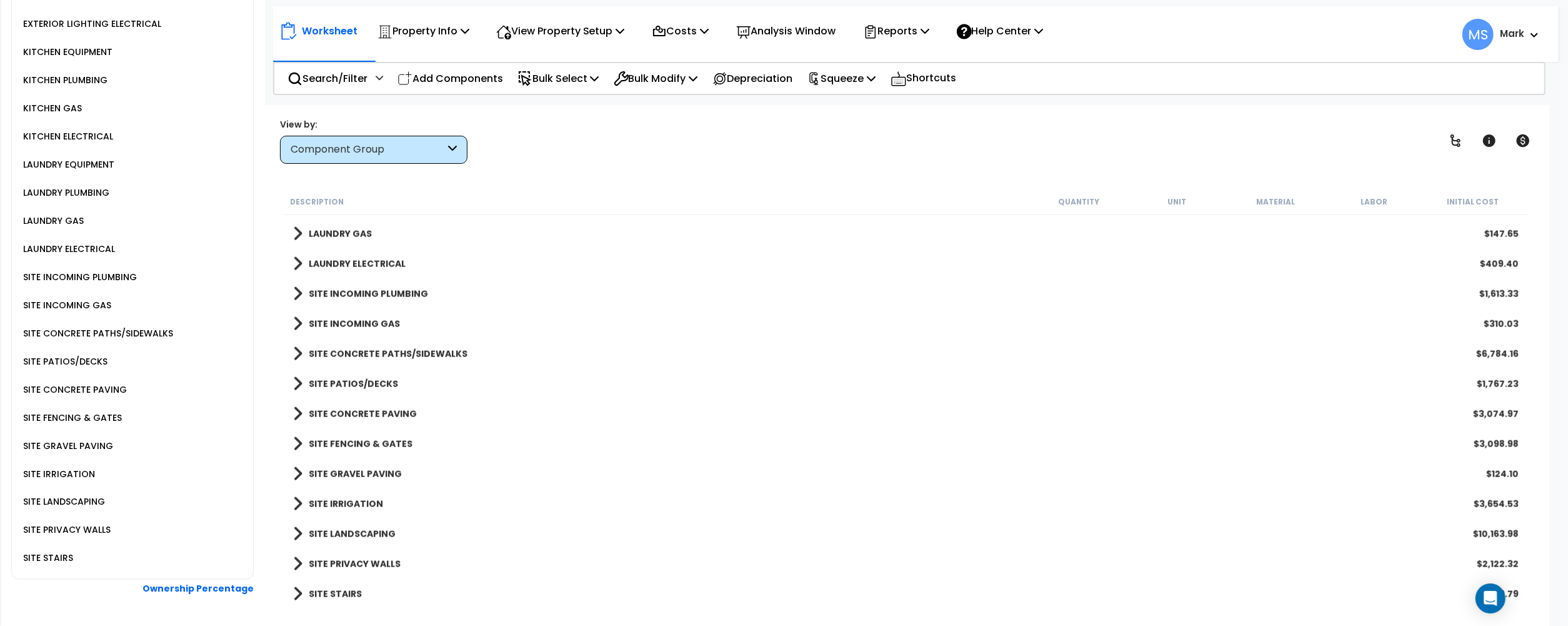
scroll to position [1460, 0]
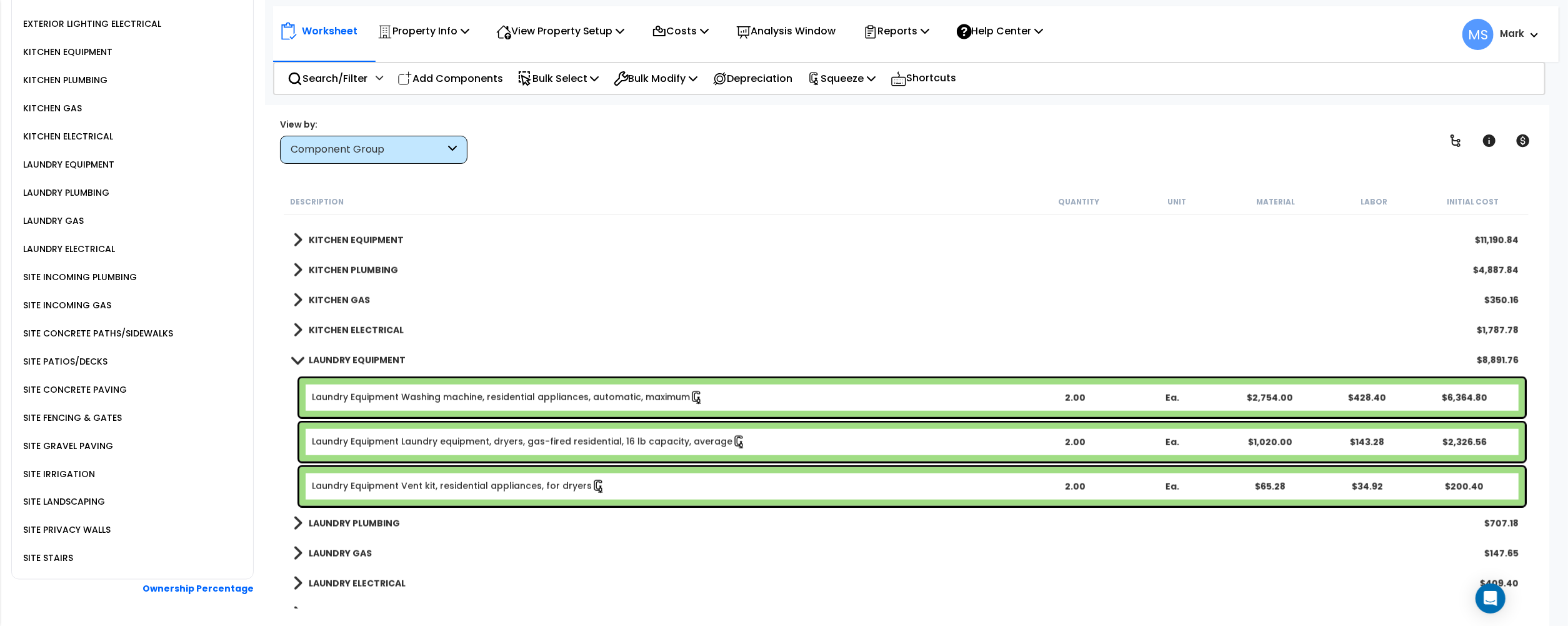
click at [560, 396] on link "Laundry Equipment Washing machine, residential appliances, automatic, maximum" at bounding box center [507, 398] width 392 height 14
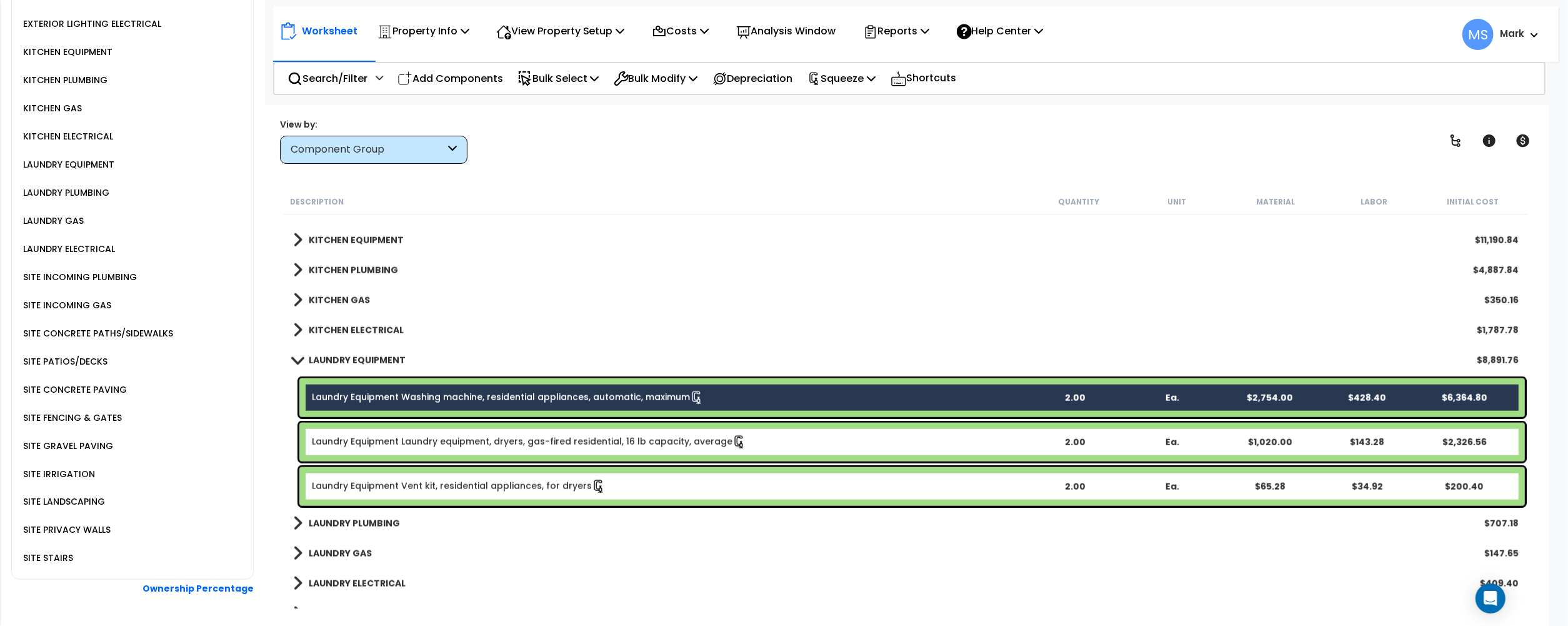
click at [578, 449] on div "Laundry Equipment Laundry equipment, dryers, gas-fired residential, 16 lb capac…" at bounding box center [912, 442] width 1226 height 39
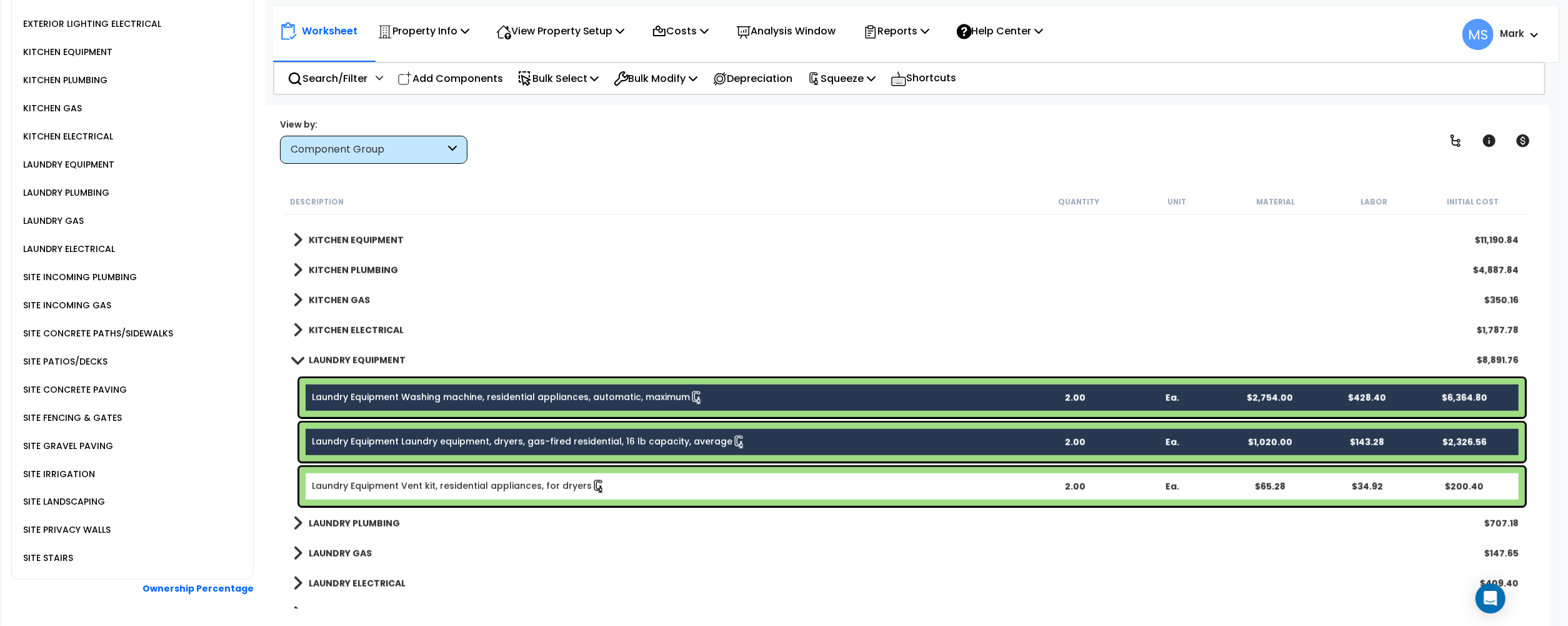
click at [574, 435] on link "Laundry Equipment Laundry equipment, dryers, gas-fired residential, 16 lb capac…" at bounding box center [529, 442] width 435 height 14
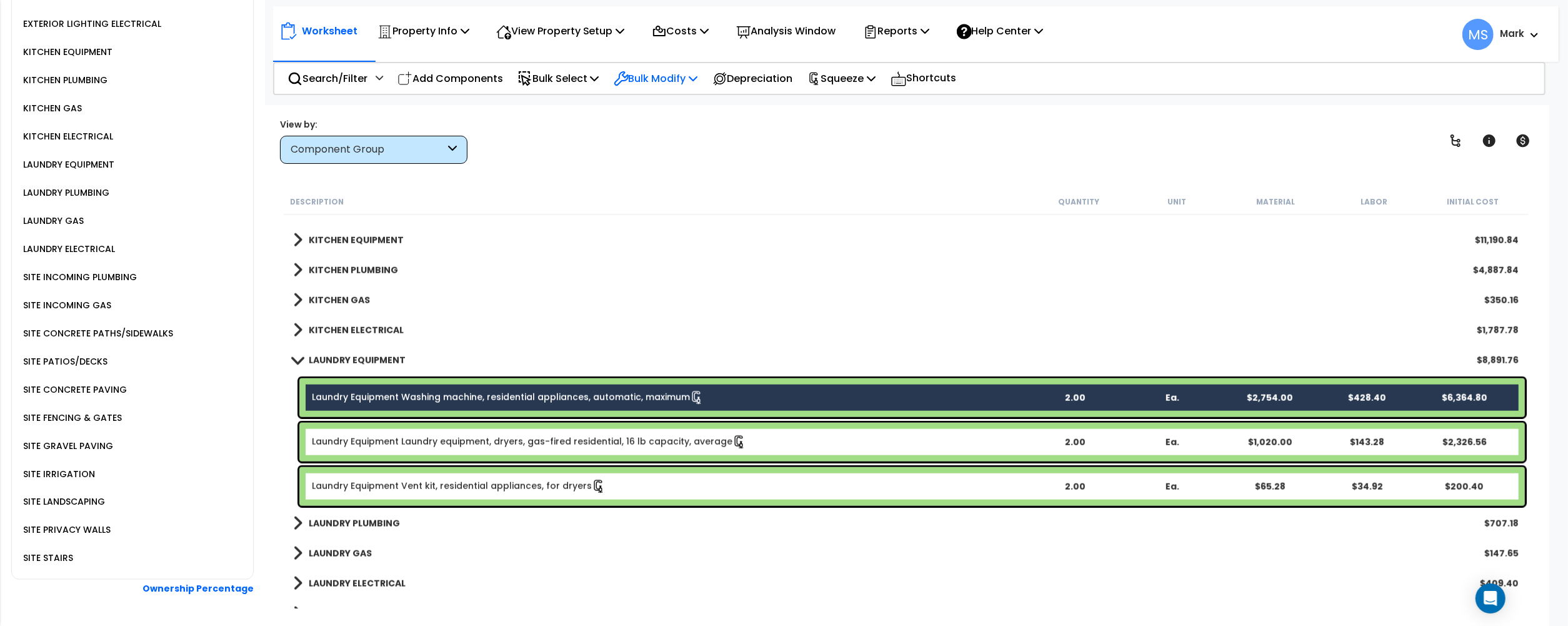
click at [668, 85] on p "Bulk Modify" at bounding box center [656, 78] width 85 height 17
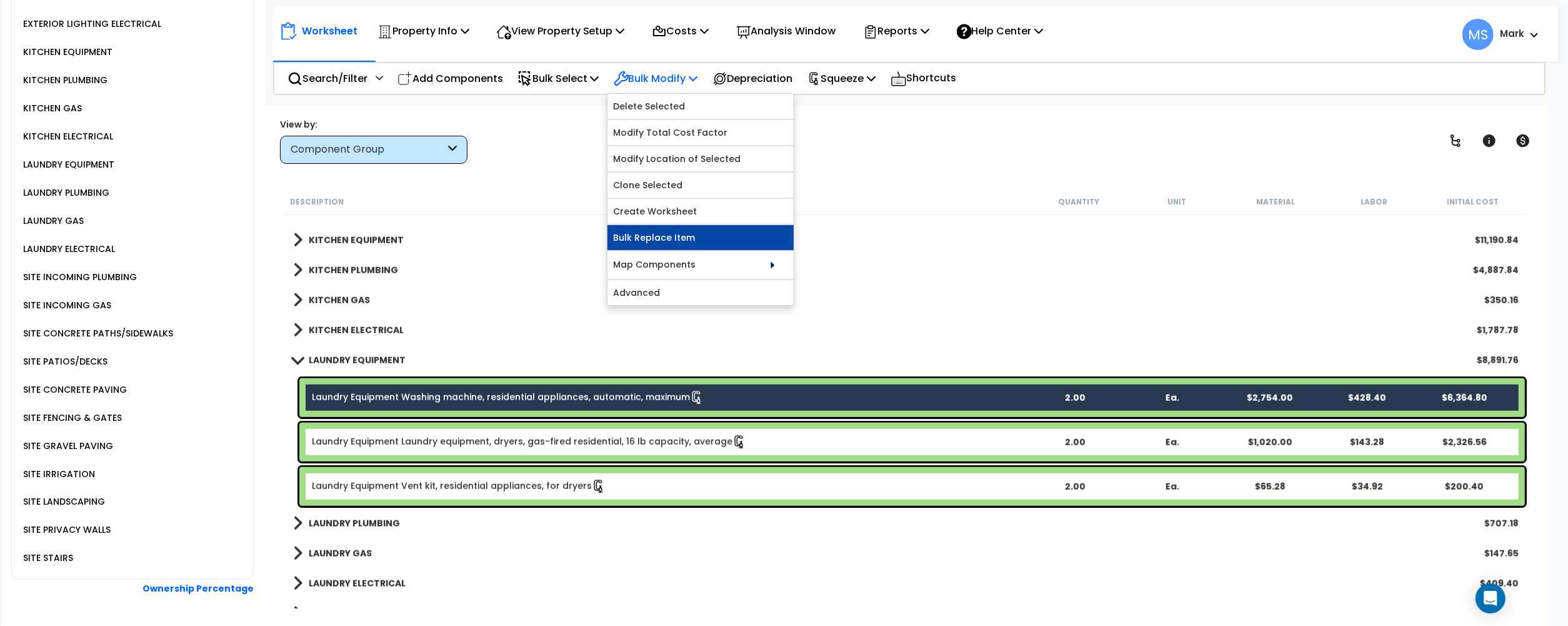
click at [661, 230] on link "Bulk Replace Item" at bounding box center [701, 237] width 186 height 25
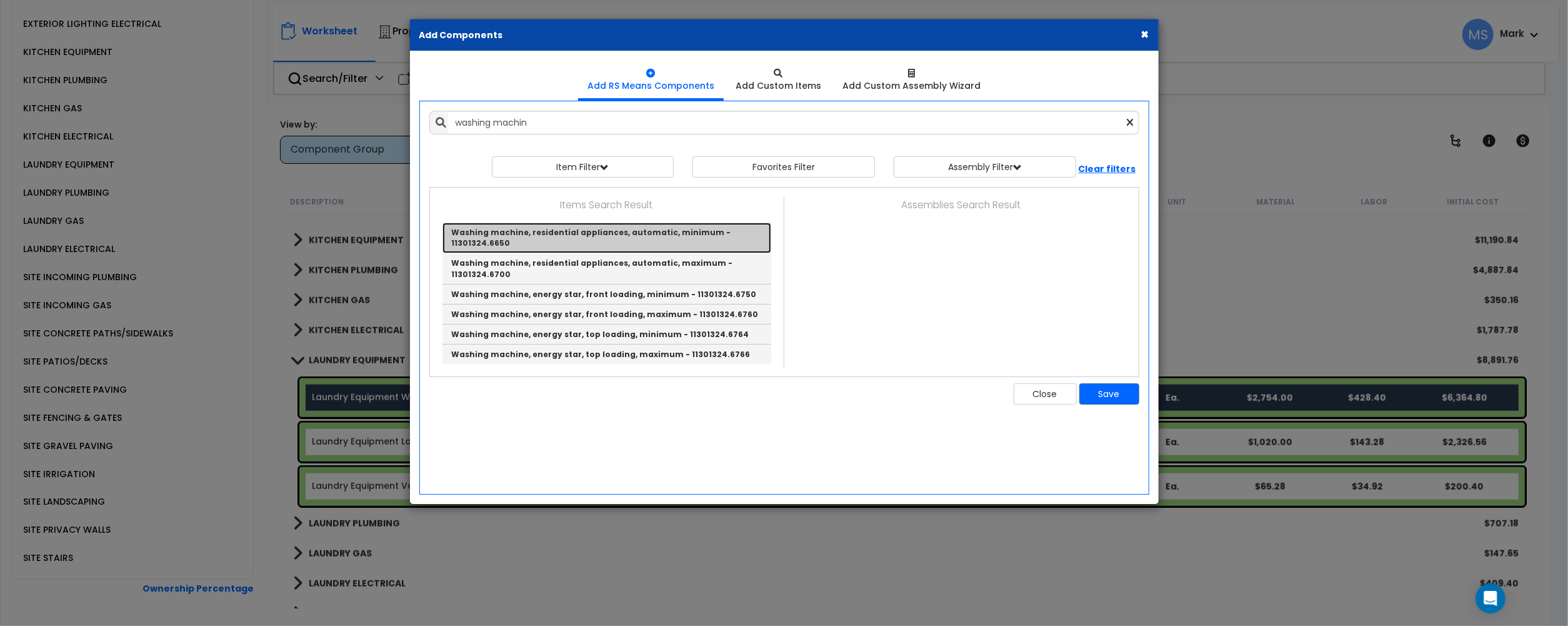
click at [628, 235] on link "Washing machine, residential appliances, automatic, minimum - 11301324.6650" at bounding box center [607, 237] width 329 height 31
type input "Washing machine, residential appliances, automatic, minimum - 11301324.6650"
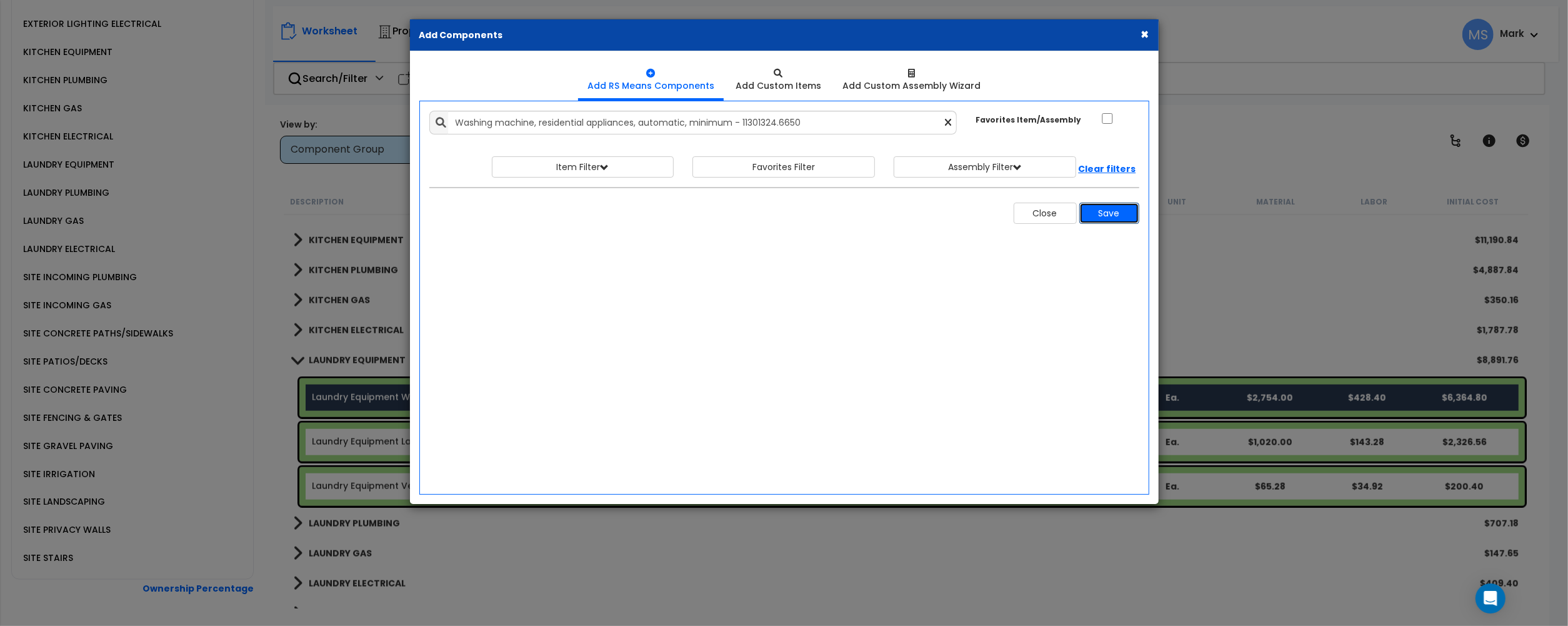
click at [1103, 217] on button "Save" at bounding box center [1109, 212] width 60 height 21
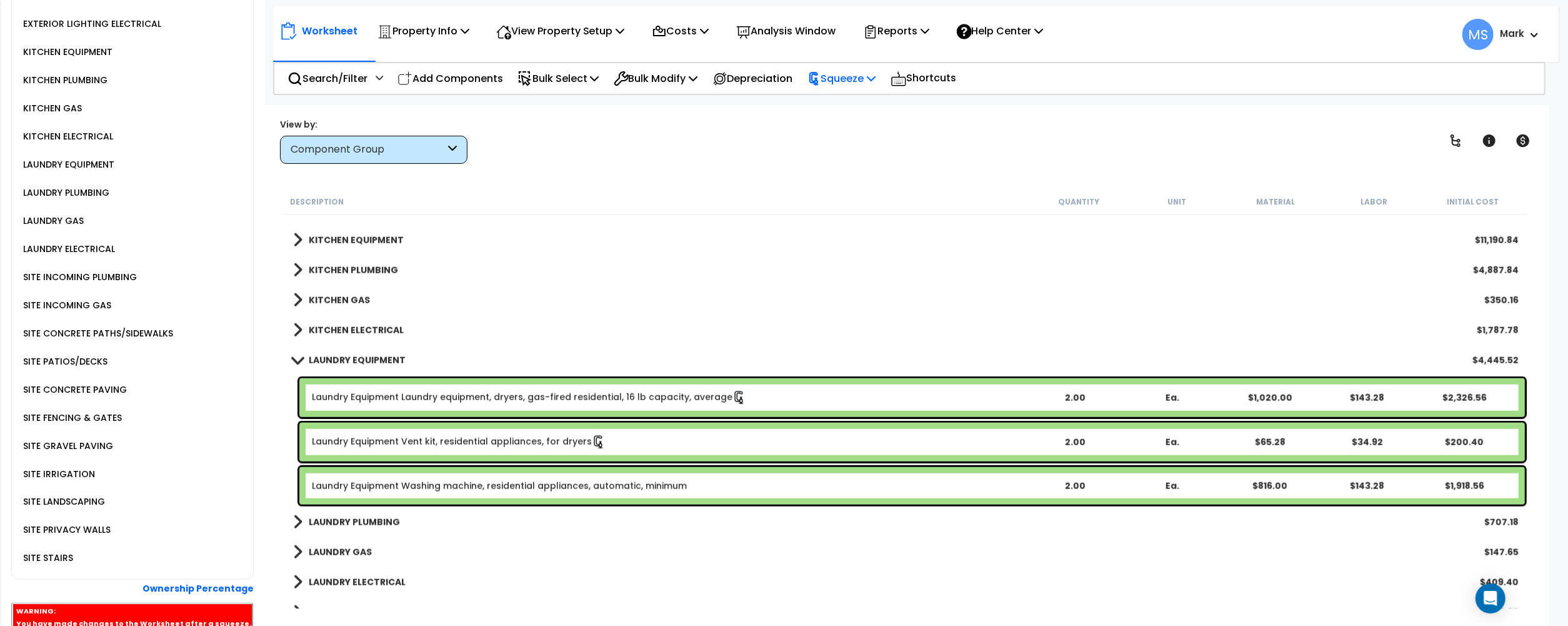
click at [840, 79] on p "Squeeze" at bounding box center [841, 78] width 69 height 17
click at [835, 126] on link "Reset Squeeze" at bounding box center [863, 136] width 124 height 25
click at [844, 83] on p "Squeeze" at bounding box center [841, 78] width 69 height 17
click at [844, 99] on link "Re-squeeze" at bounding box center [863, 108] width 124 height 29
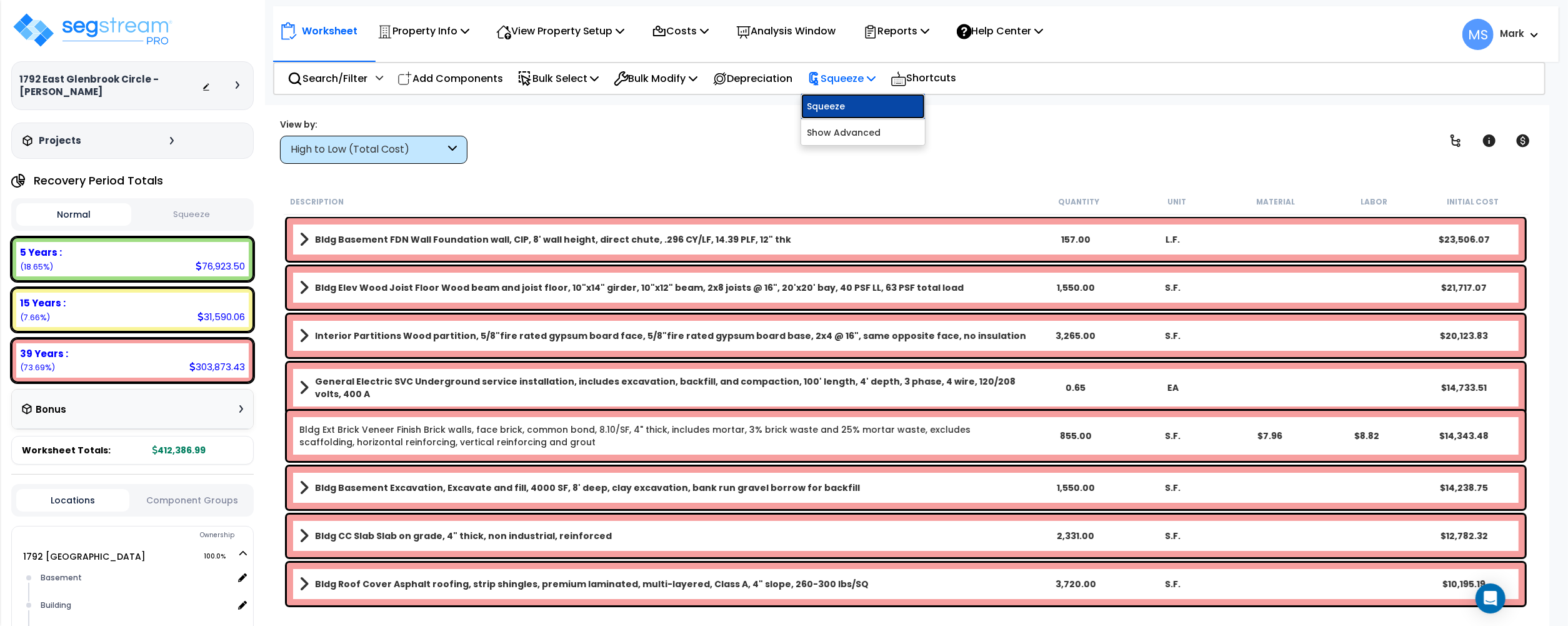
click at [865, 108] on link "Squeeze" at bounding box center [863, 106] width 124 height 25
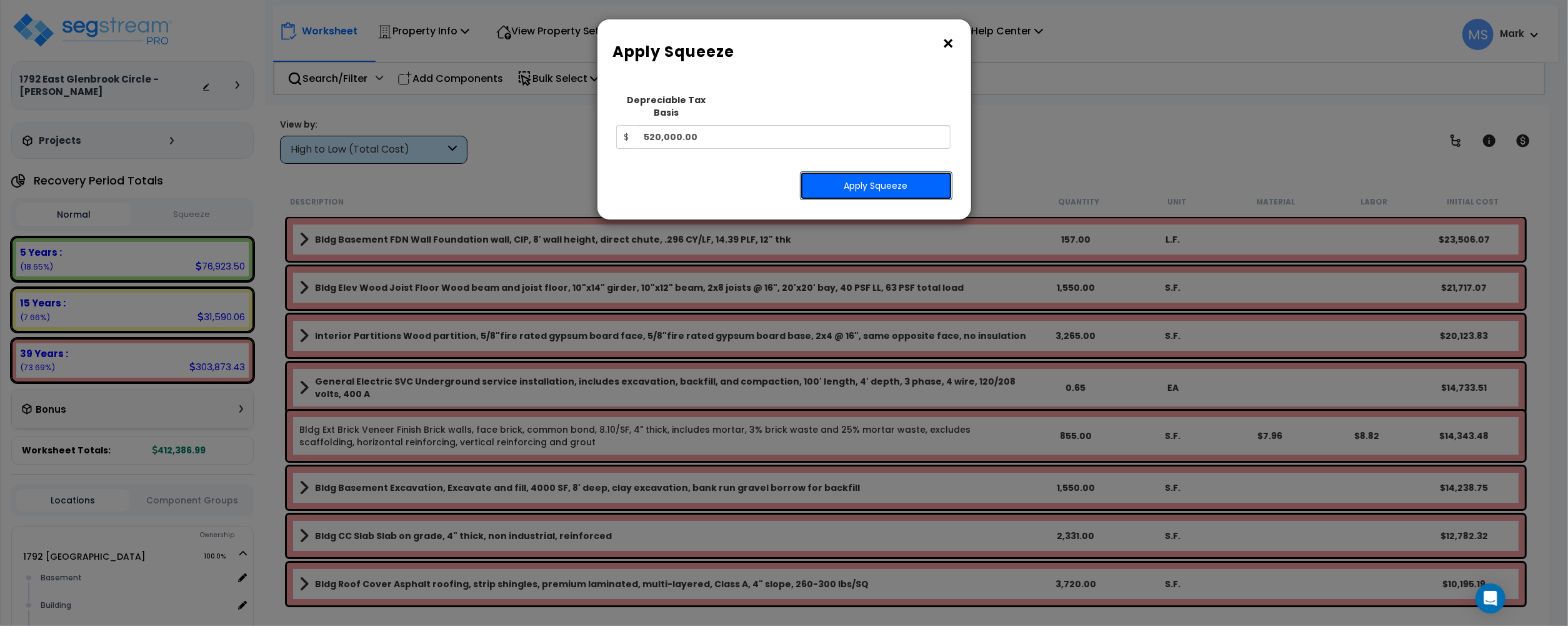
click at [862, 173] on button "Apply Squeeze" at bounding box center [876, 185] width 153 height 29
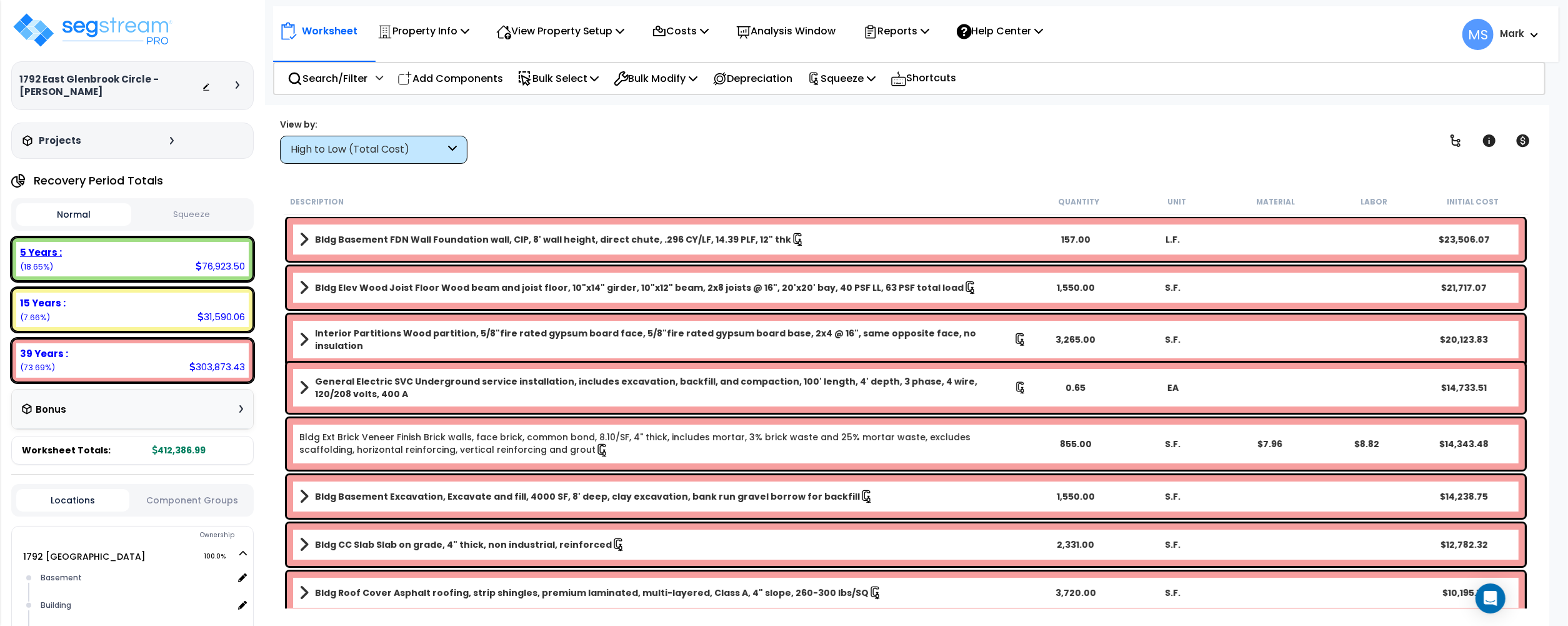
click at [165, 270] on div "5 Years : 76,923.50 (18.65%)" at bounding box center [132, 259] width 232 height 34
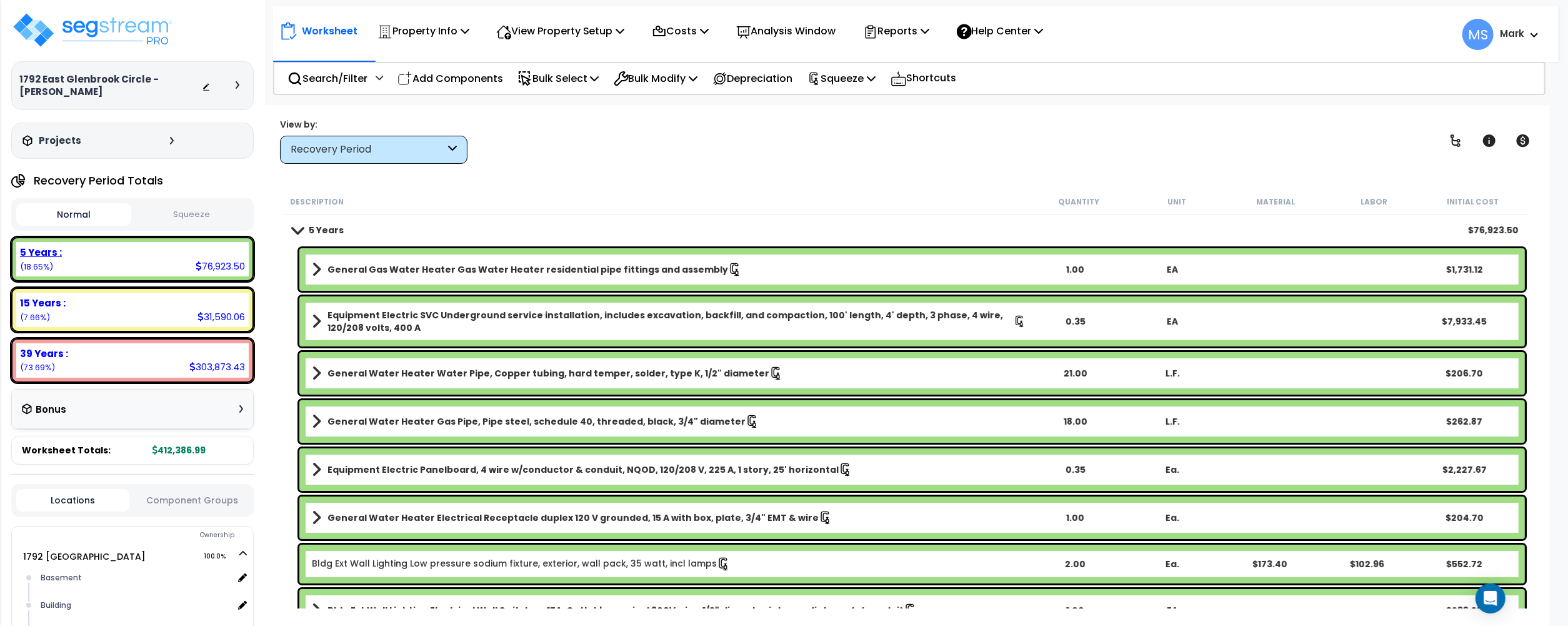
click at [156, 266] on div "5 Years : 76,923.50 (18.65%)" at bounding box center [132, 259] width 232 height 34
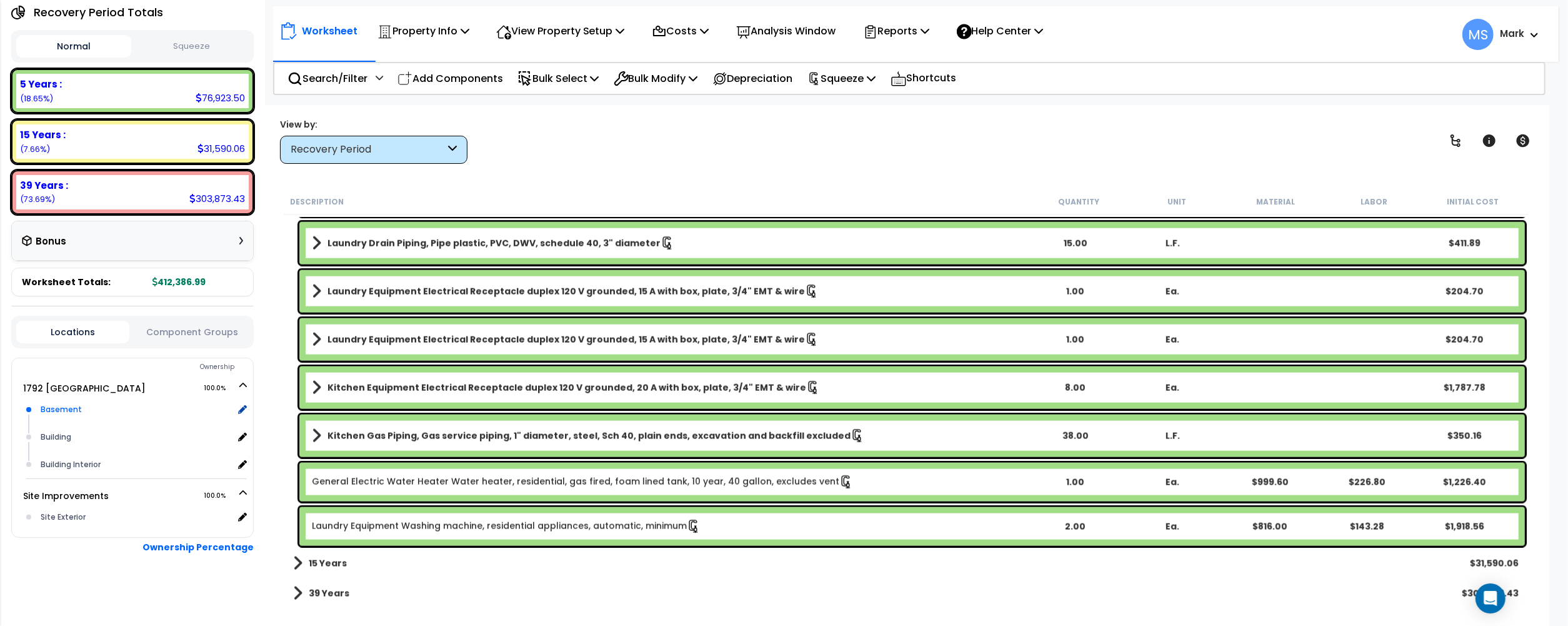
scroll to position [55, 0]
click at [170, 343] on div "Locations Component Groups" at bounding box center [132, 332] width 242 height 33
click at [173, 336] on button "Component Groups" at bounding box center [191, 332] width 113 height 14
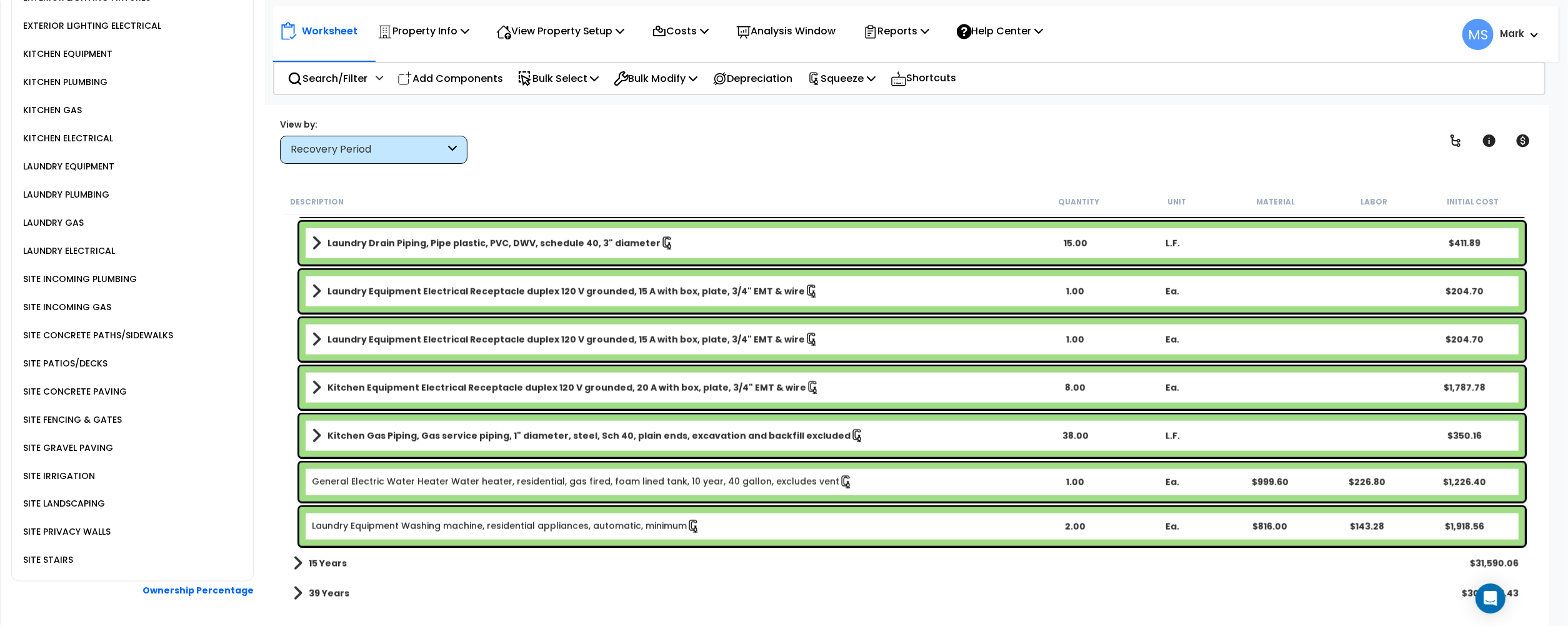
scroll to position [1873, 0]
click at [66, 269] on div "SITE INCOMING PLUMBING" at bounding box center [78, 276] width 117 height 15
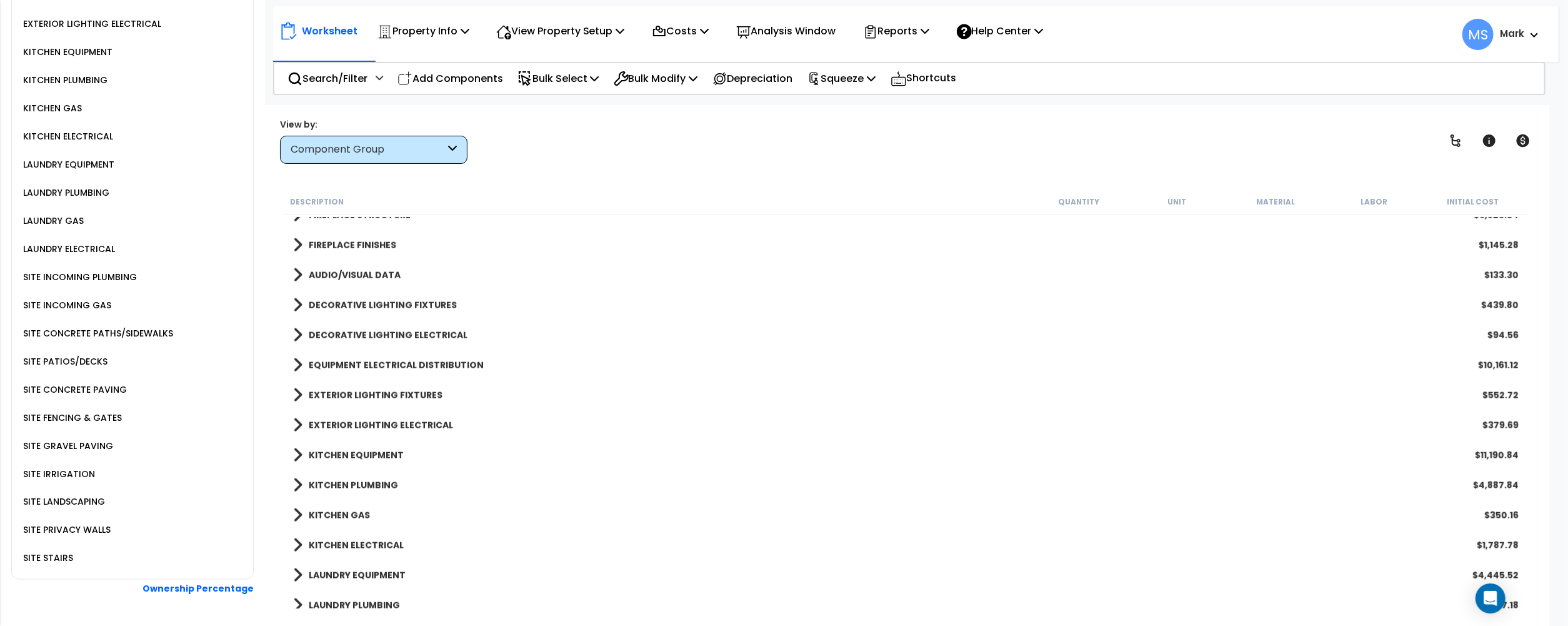
click at [84, 185] on div "LAUNDRY PLUMBING" at bounding box center [65, 192] width 90 height 15
click at [65, 151] on div "LAUNDRY EQUIPMENT" at bounding box center [137, 164] width 233 height 28
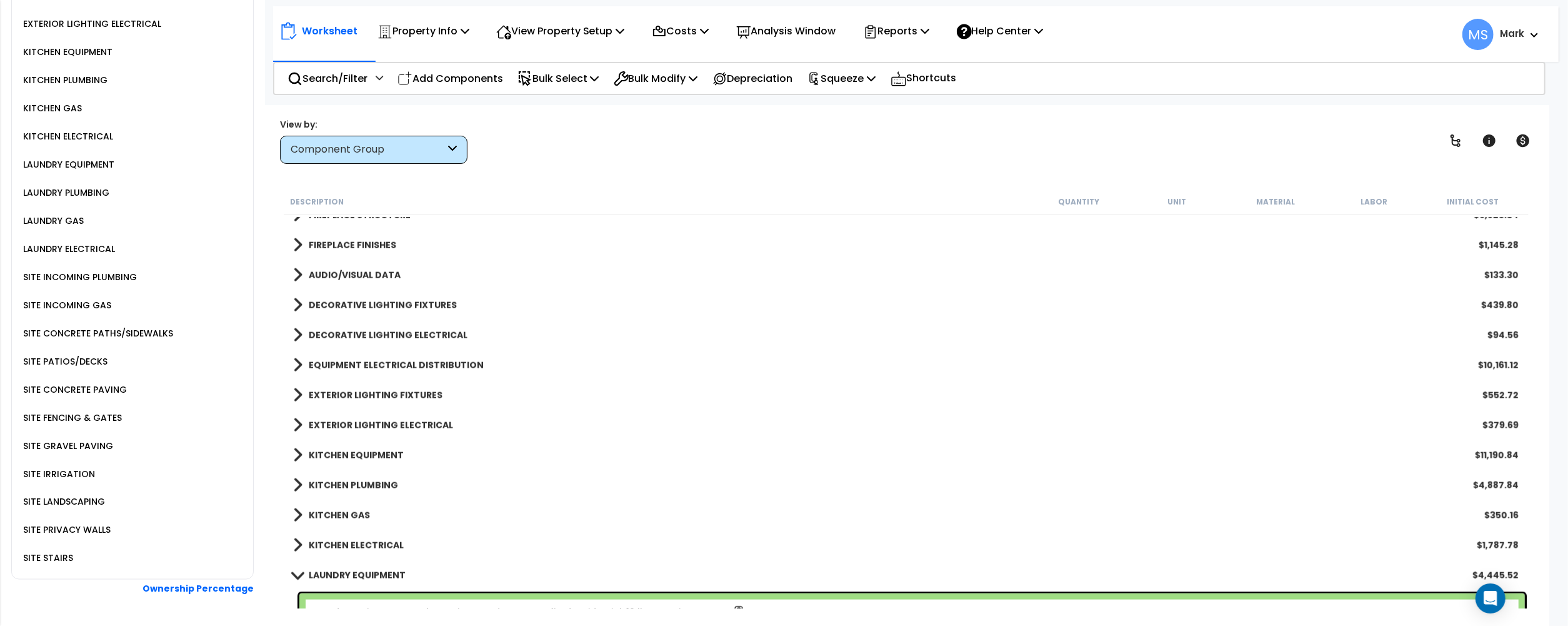
click at [65, 156] on div "LAUNDRY EQUIPMENT" at bounding box center [67, 163] width 95 height 15
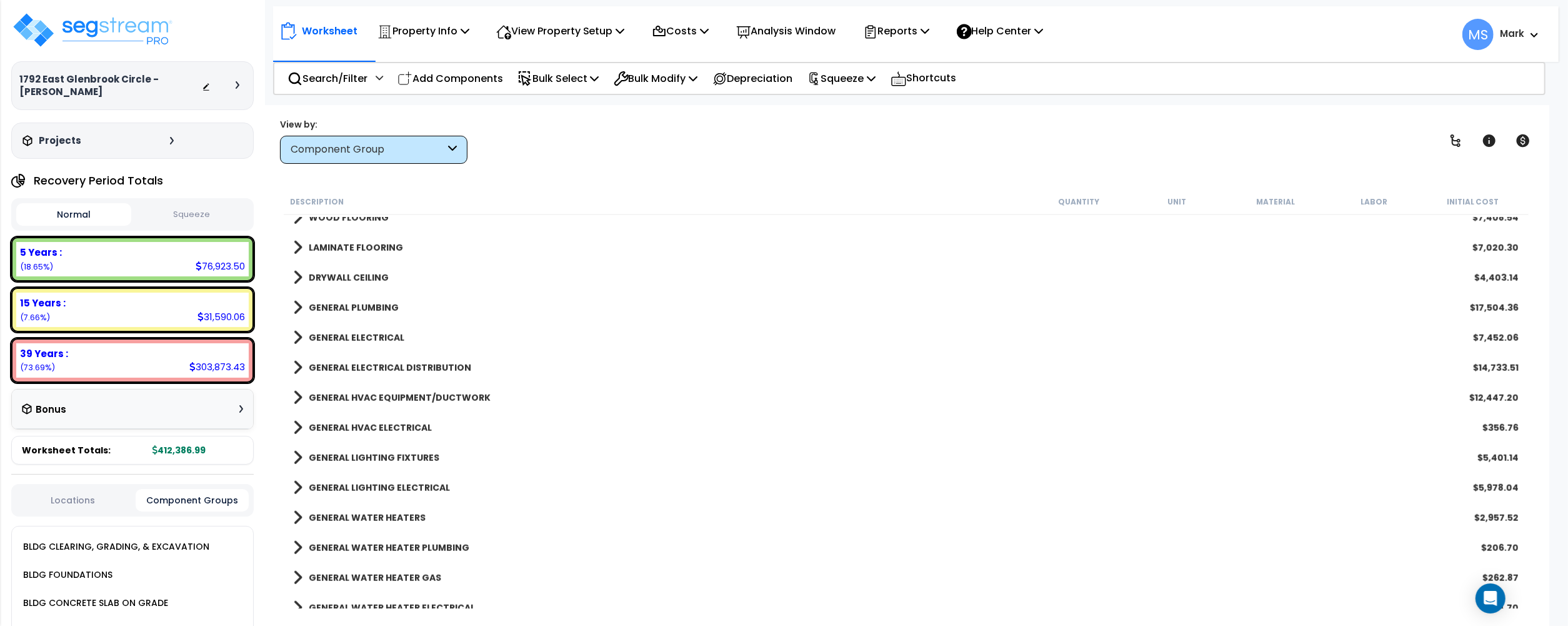
scroll to position [978, 0]
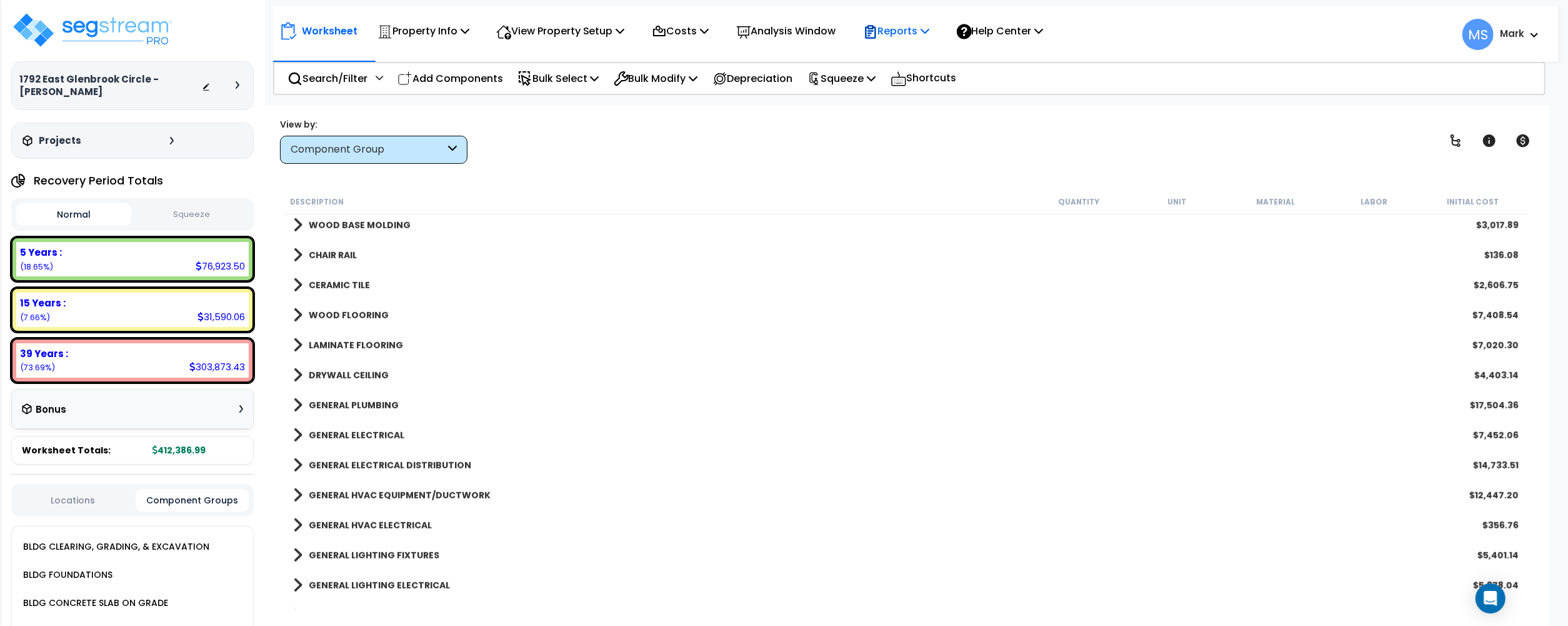
click at [892, 39] on p "Reports" at bounding box center [896, 31] width 67 height 17
click at [939, 92] on link "Manage Report Images" at bounding box center [919, 85] width 124 height 25
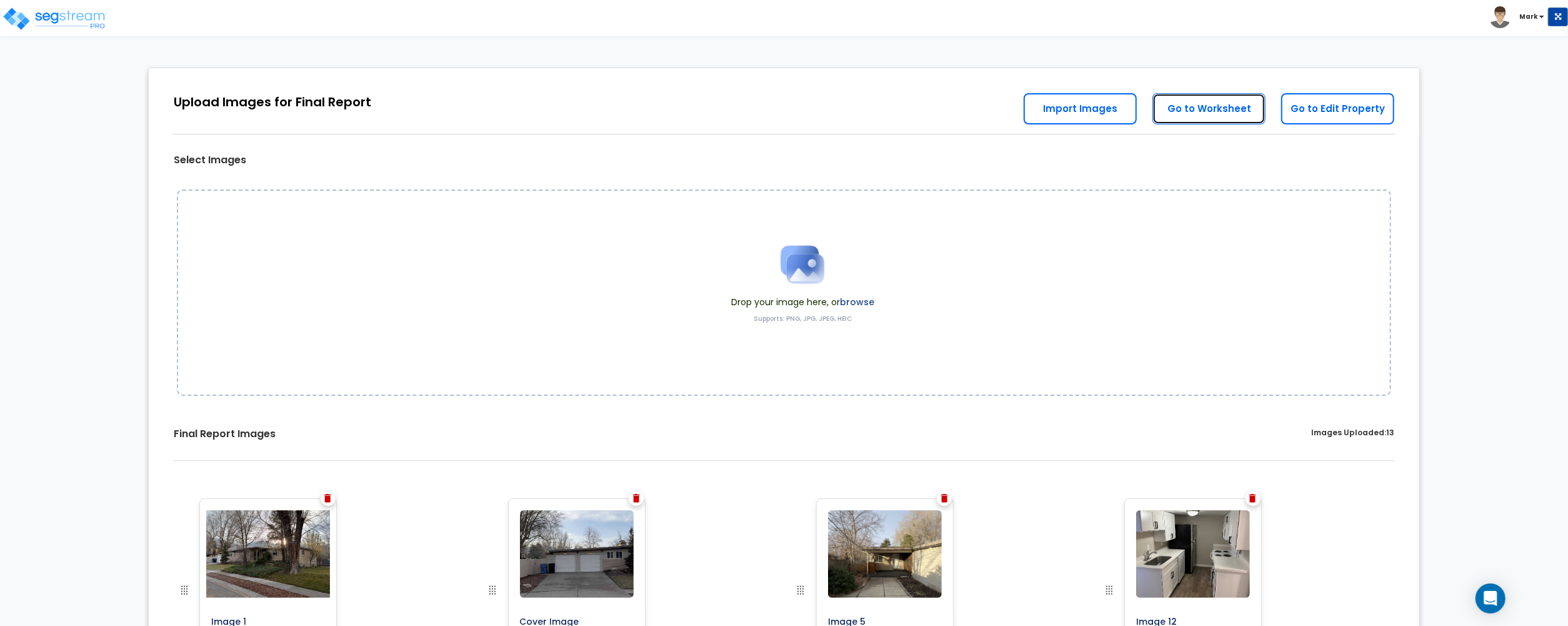
click at [1233, 103] on link "Go to Worksheet" at bounding box center [1208, 108] width 113 height 31
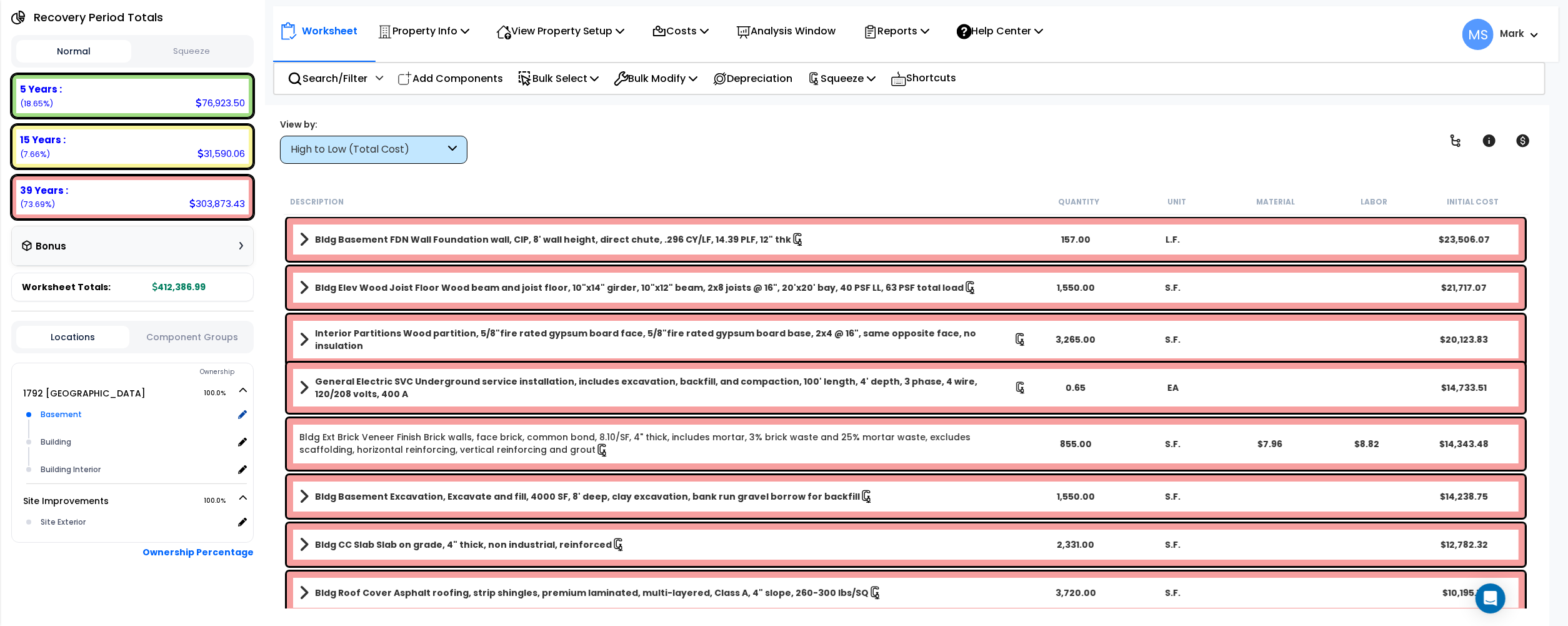
scroll to position [168, 0]
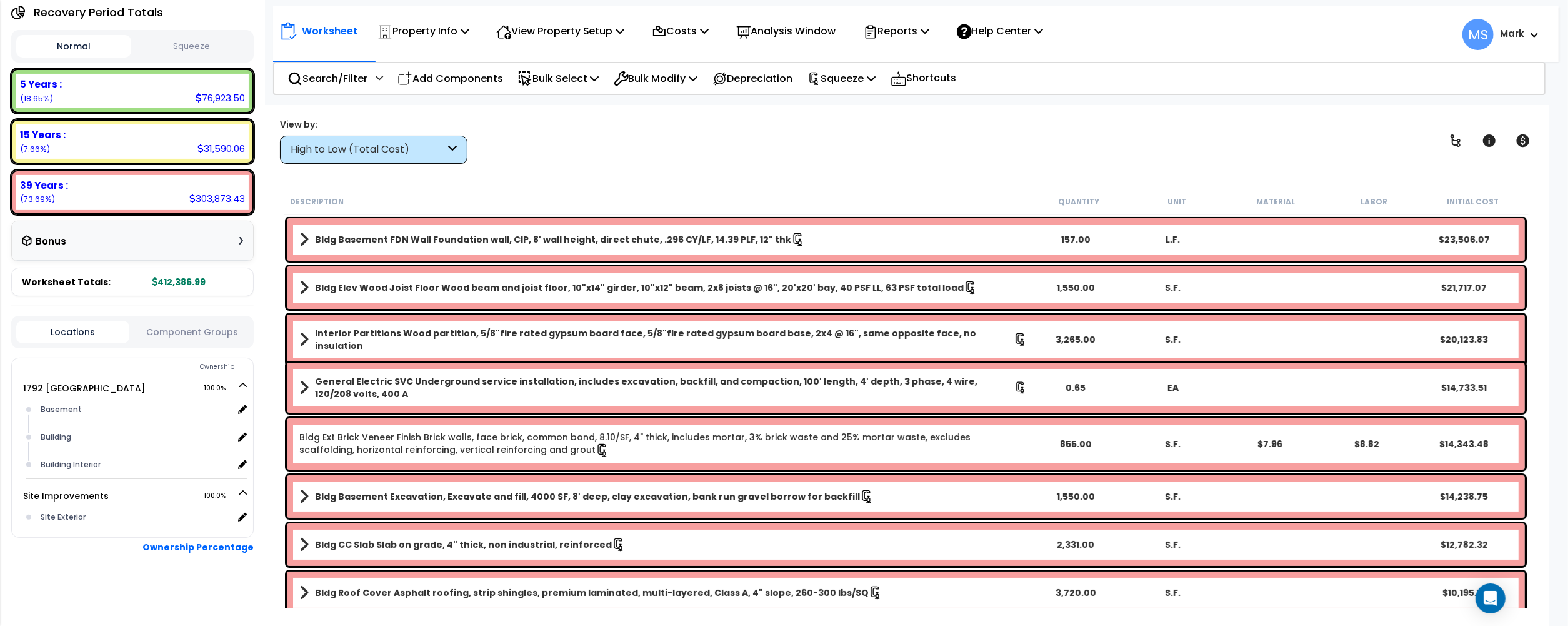
click at [191, 333] on button "Component Groups" at bounding box center [191, 332] width 113 height 14
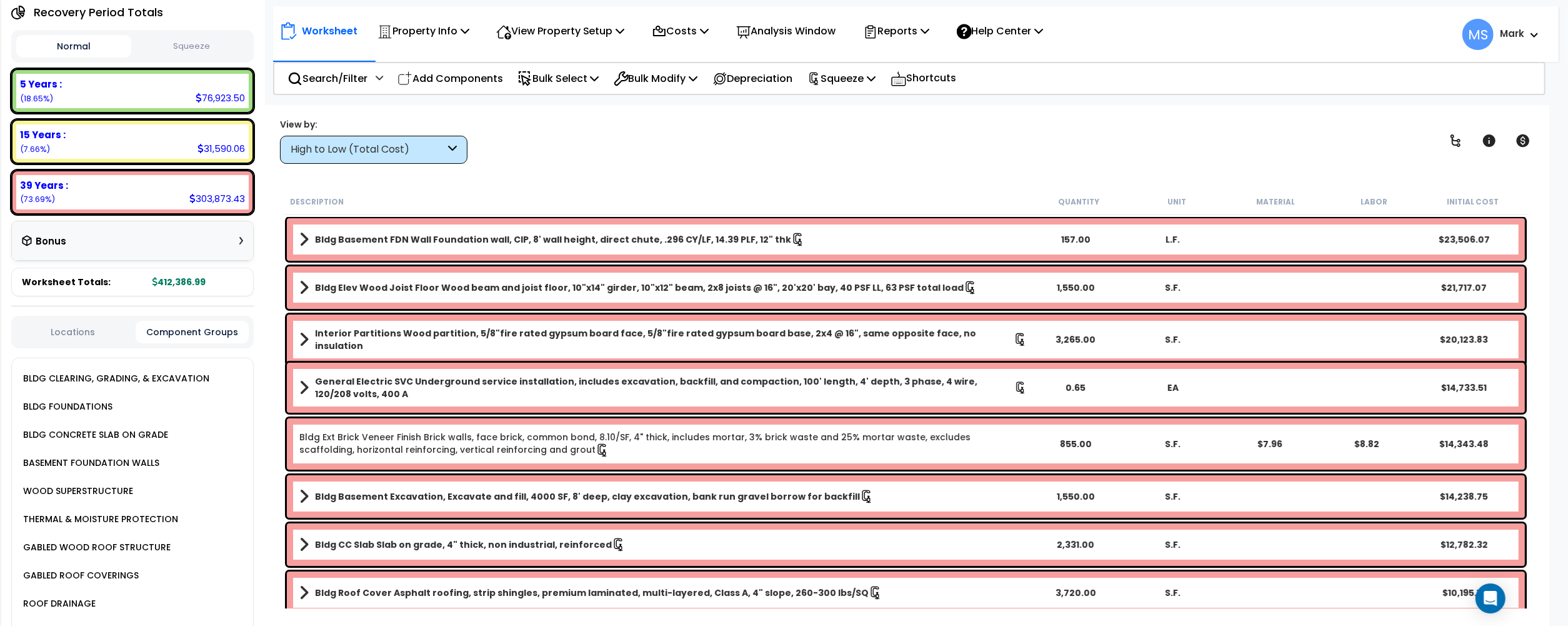
click at [89, 373] on div "BLDG CLEARING, GRADING, & EXCAVATION" at bounding box center [115, 378] width 189 height 15
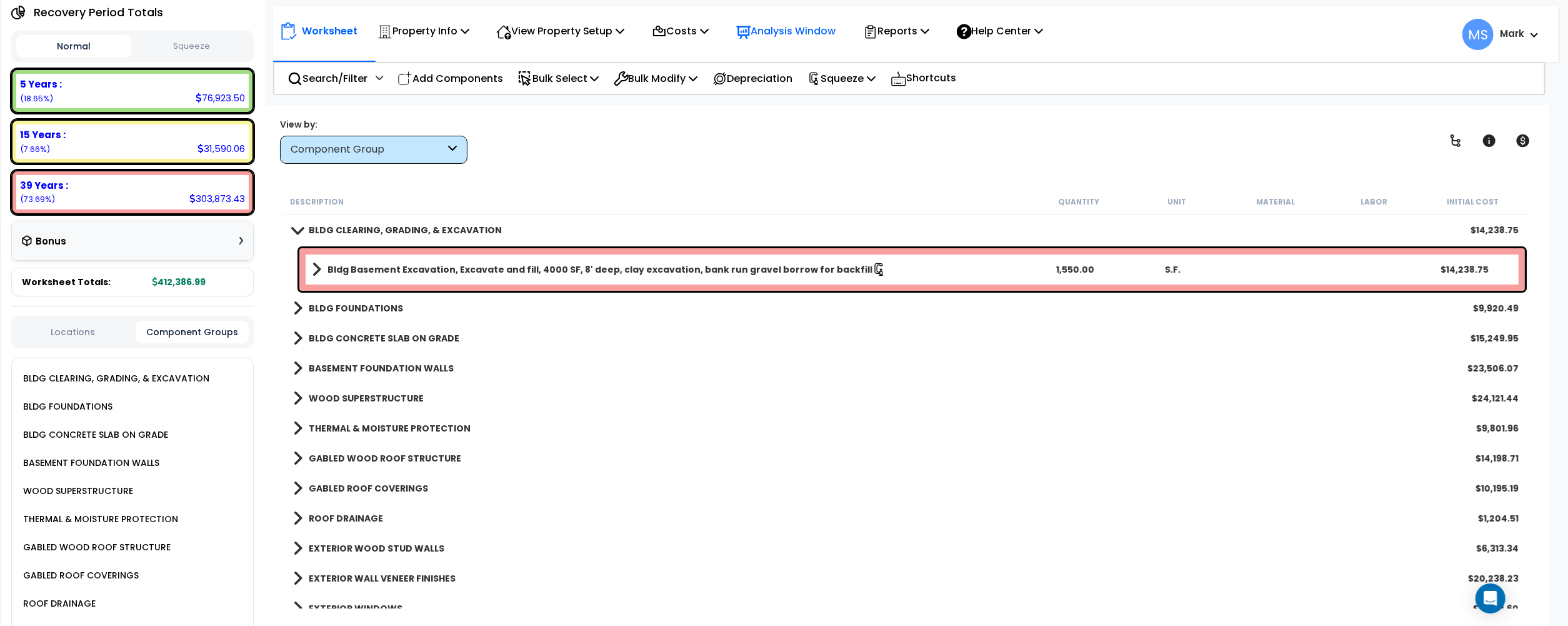
click at [808, 40] on div "Analysis Window" at bounding box center [786, 30] width 100 height 29
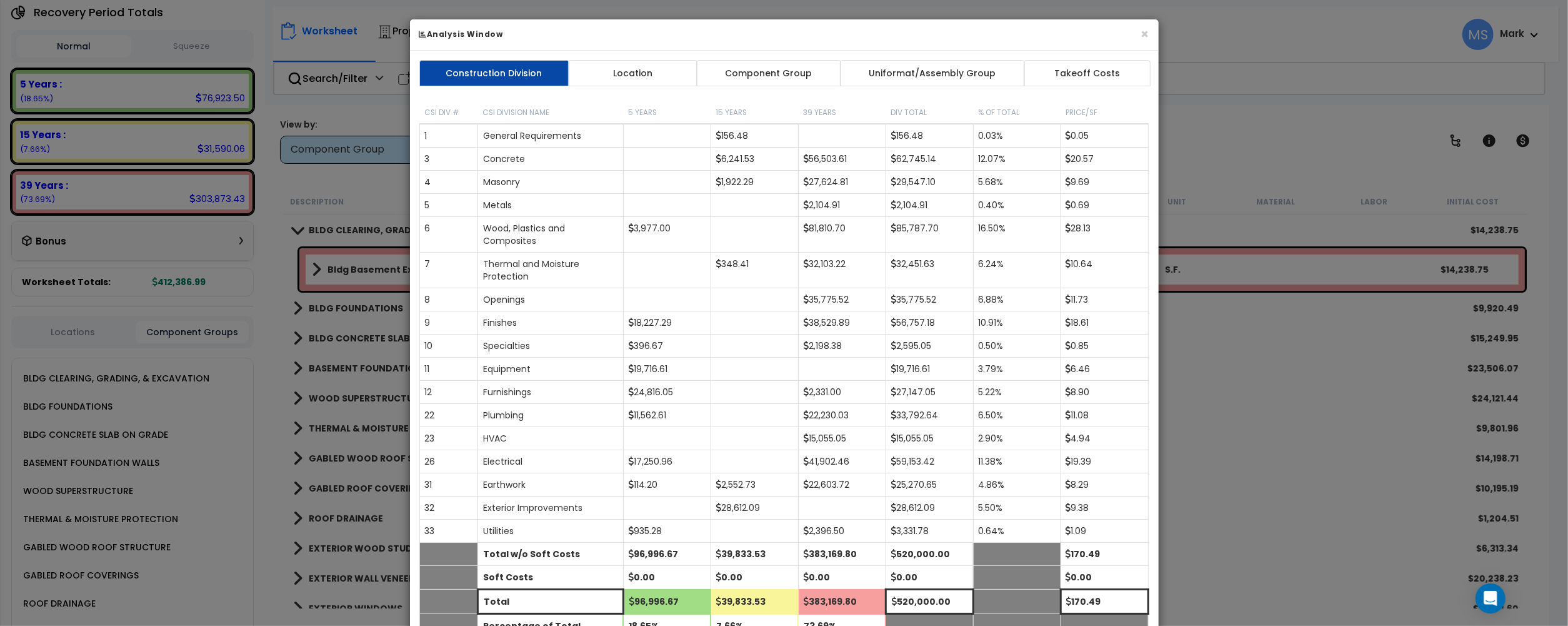
click at [764, 58] on div "Construction Division Location Component Group Uniformat/Assembly Group Takeoff…" at bounding box center [784, 355] width 749 height 609
click at [766, 68] on link "Component Group" at bounding box center [769, 73] width 145 height 26
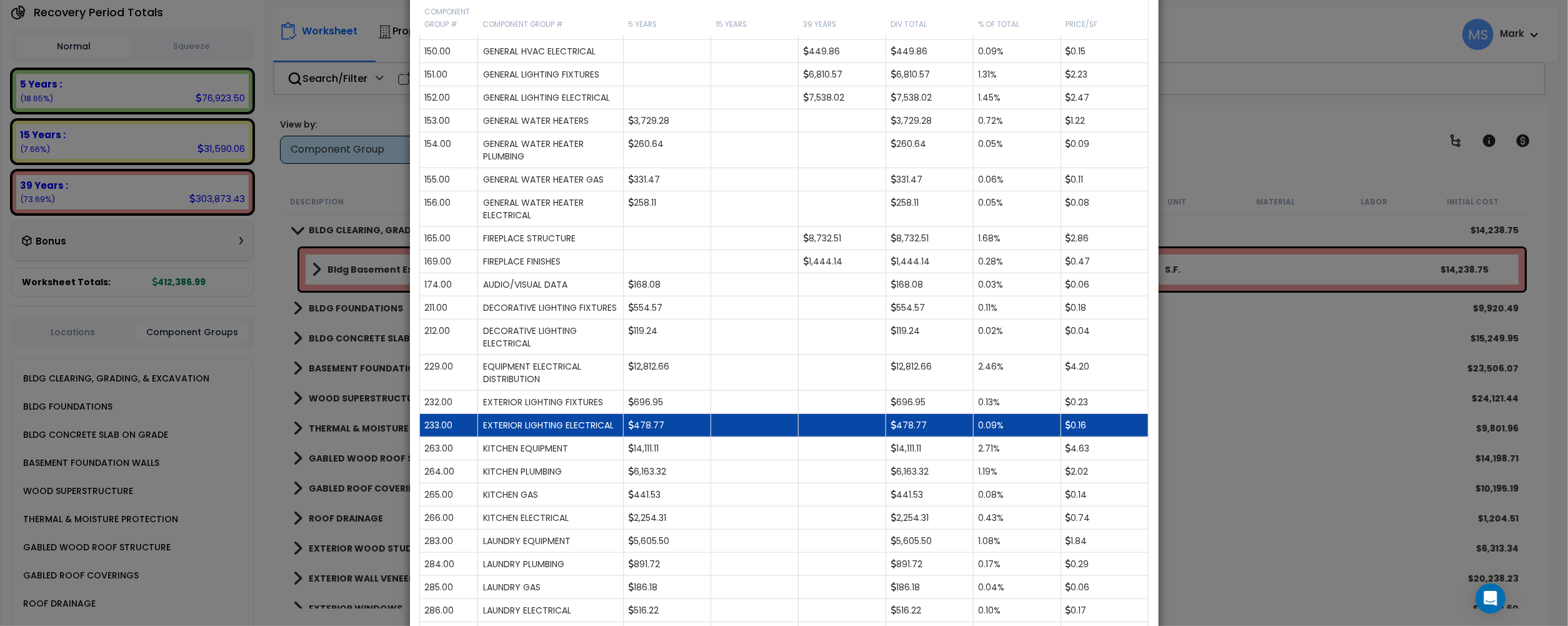
scroll to position [1250, 0]
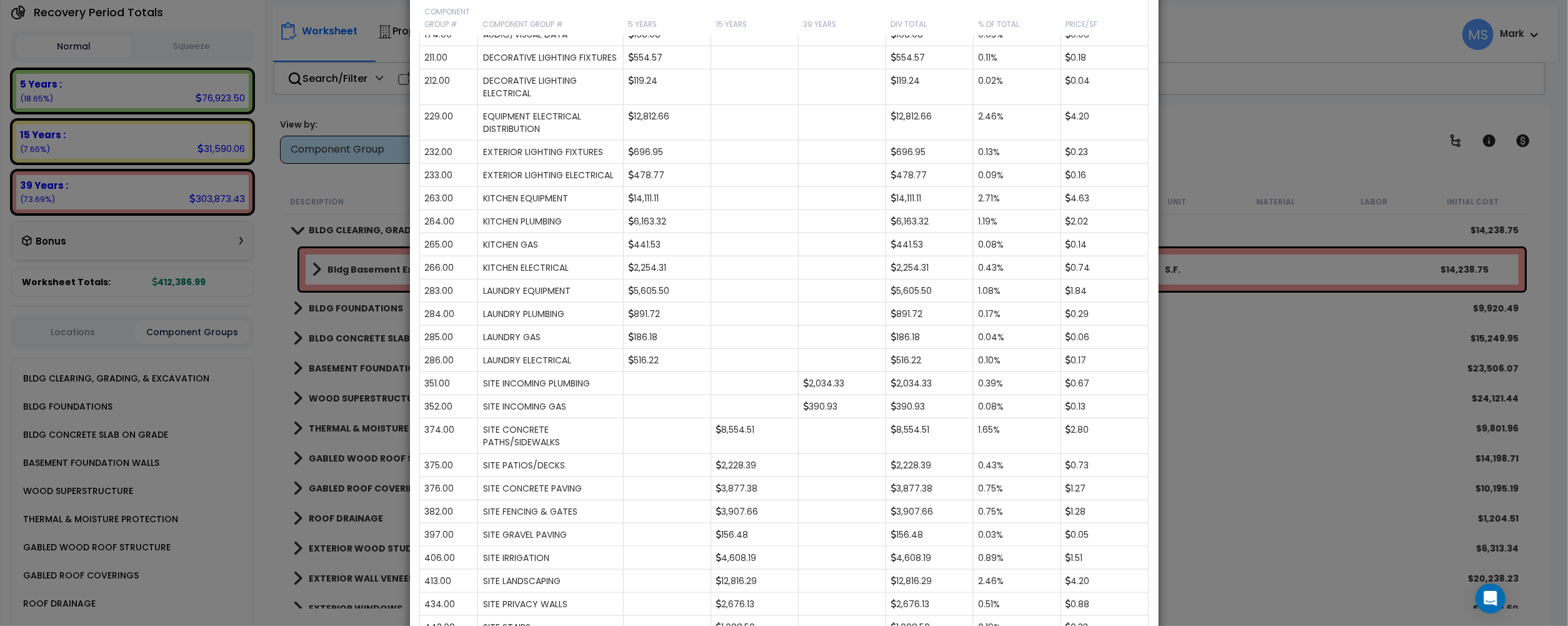
click at [1303, 439] on div "× Analysis Window Construction Division Location Component Group Uniformat/Asse…" at bounding box center [784, 313] width 1568 height 626
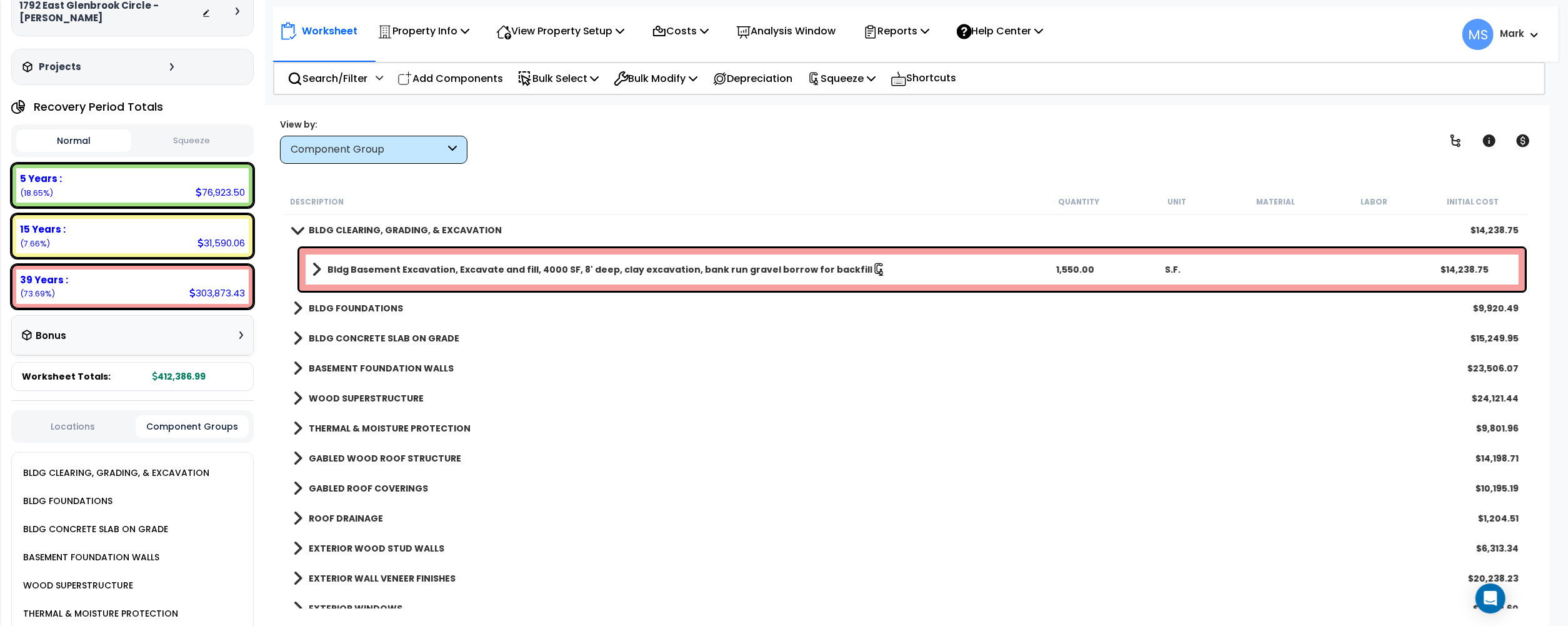
scroll to position [0, 0]
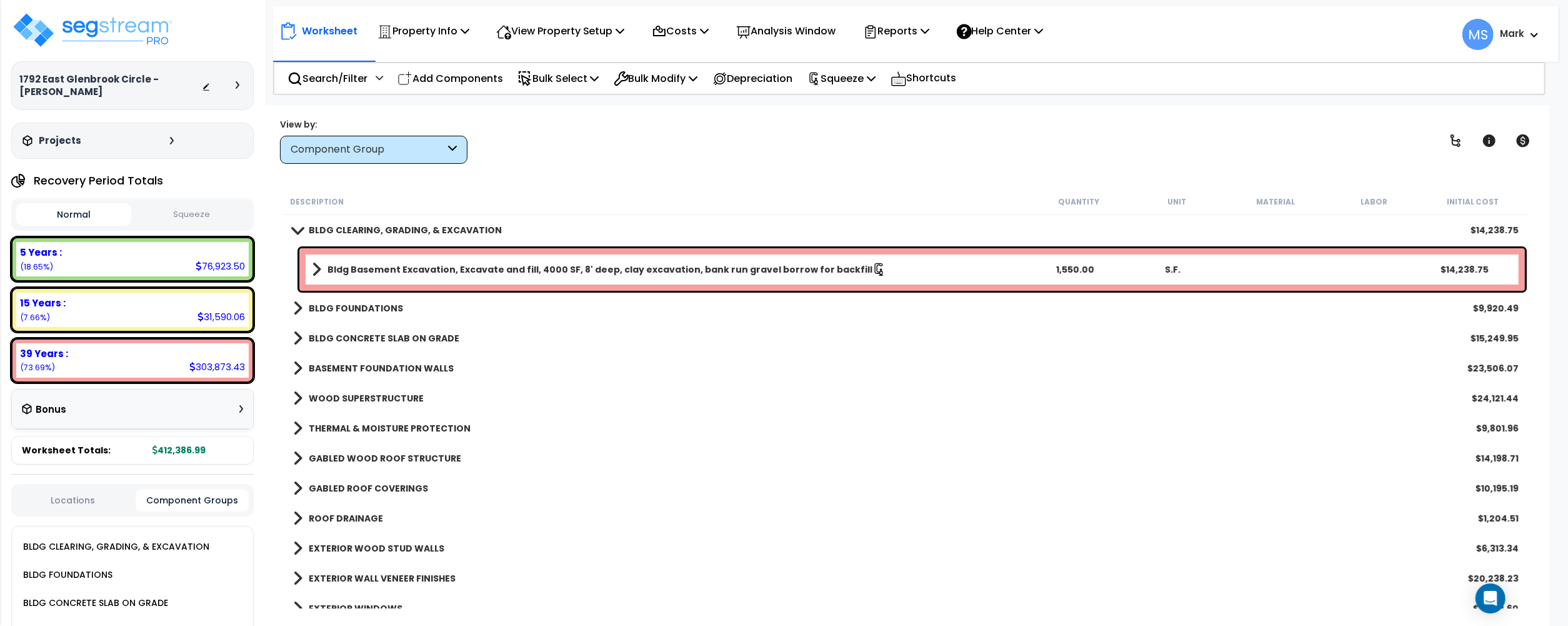
click at [588, 200] on div "Description" at bounding box center [660, 201] width 740 height 13
click at [867, 84] on p "Squeeze" at bounding box center [841, 78] width 69 height 17
click at [539, 152] on div "View by: Component Group High to Low (Total Cost)" at bounding box center [906, 141] width 1261 height 46
click at [859, 80] on p "Squeeze" at bounding box center [841, 78] width 69 height 17
click at [865, 101] on link "Re-squeeze" at bounding box center [863, 106] width 124 height 25
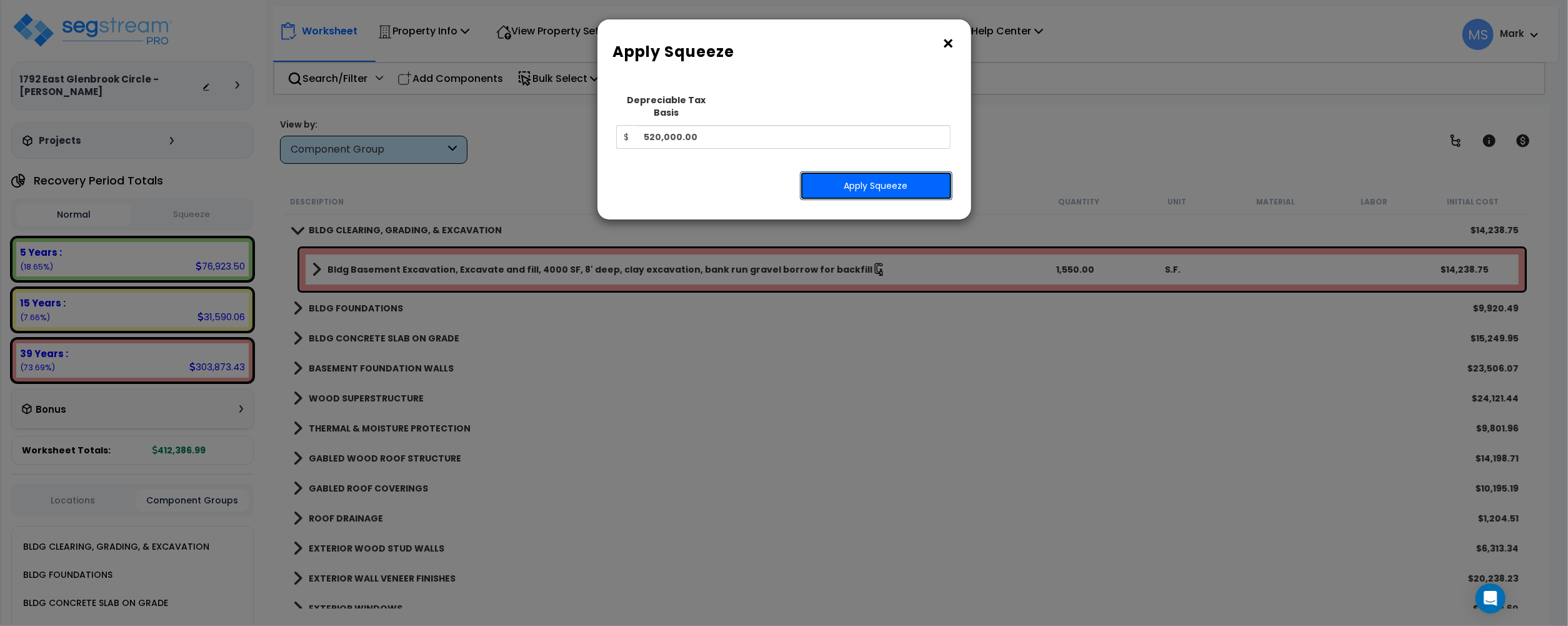
click at [861, 181] on button "Apply Squeeze" at bounding box center [876, 185] width 153 height 29
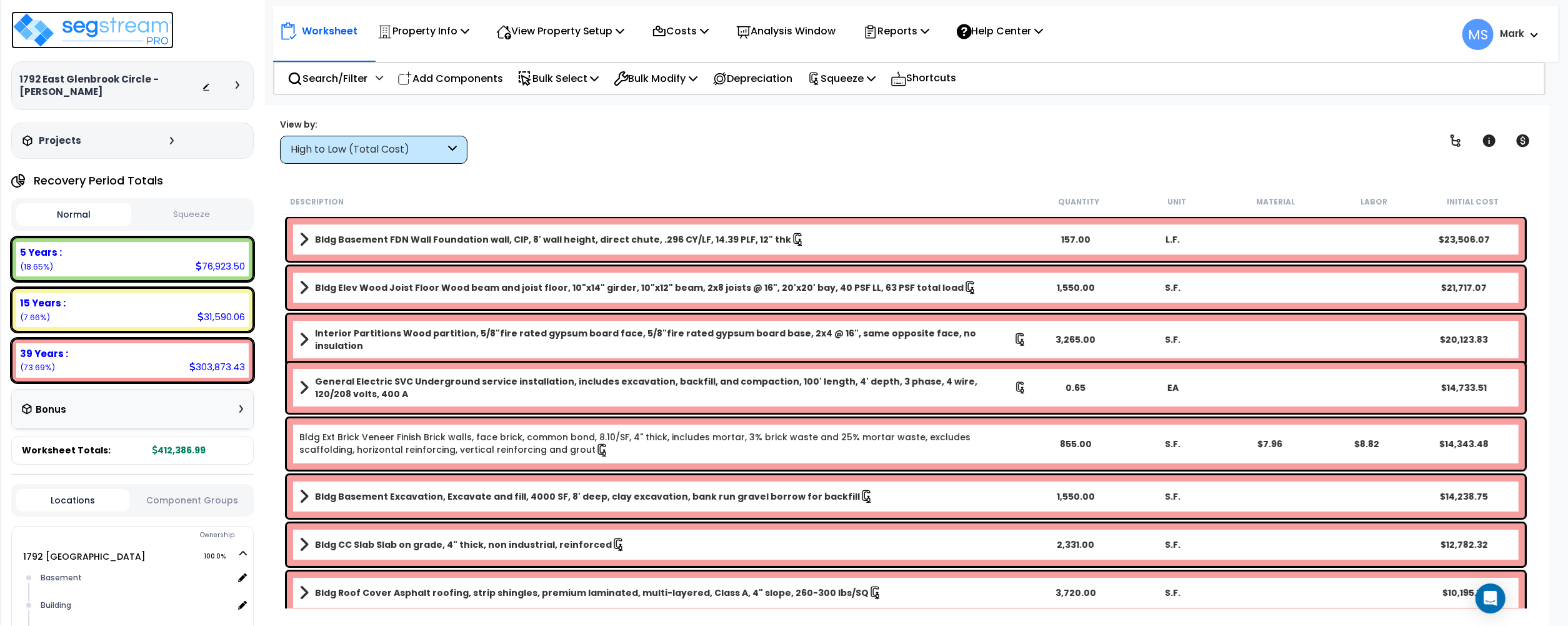
click at [134, 35] on img at bounding box center [92, 30] width 162 height 38
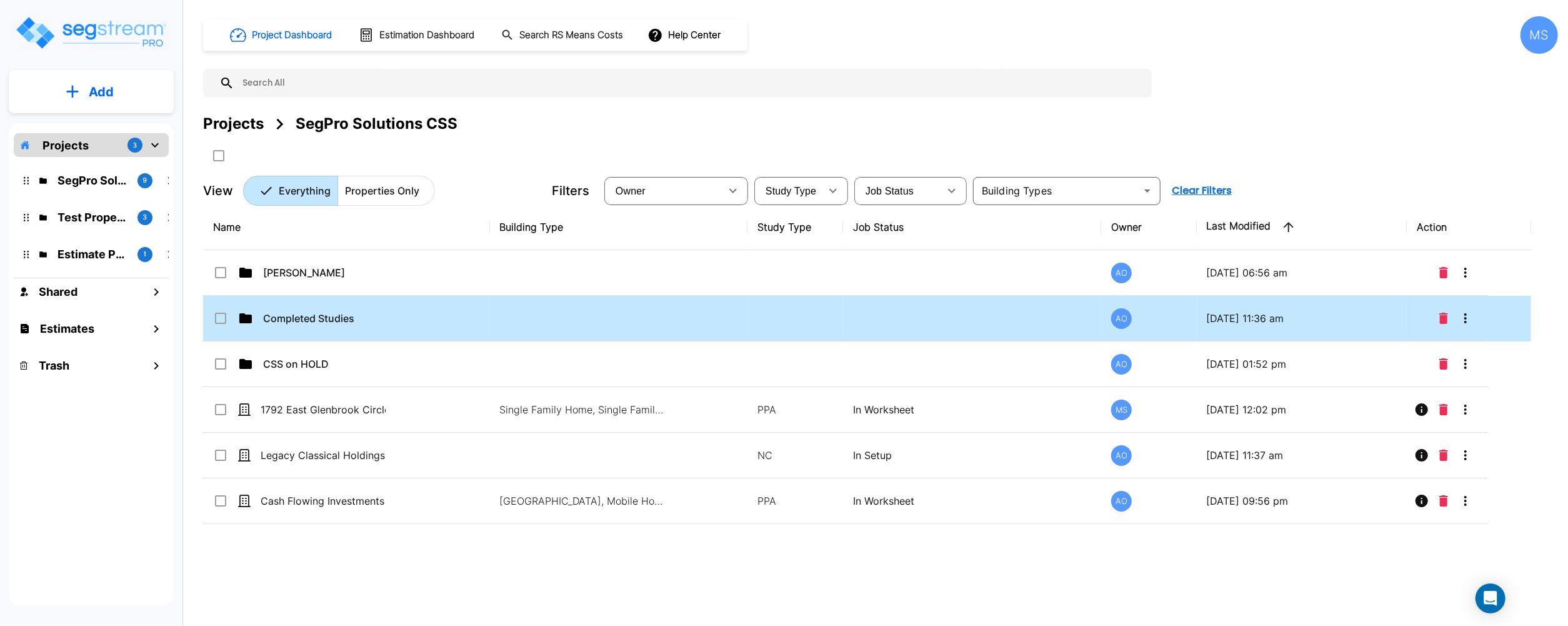
click at [348, 331] on td "Completed Studies" at bounding box center [347, 319] width 287 height 46
checkbox input "true"
click at [348, 331] on td "Completed Studies" at bounding box center [347, 319] width 287 height 46
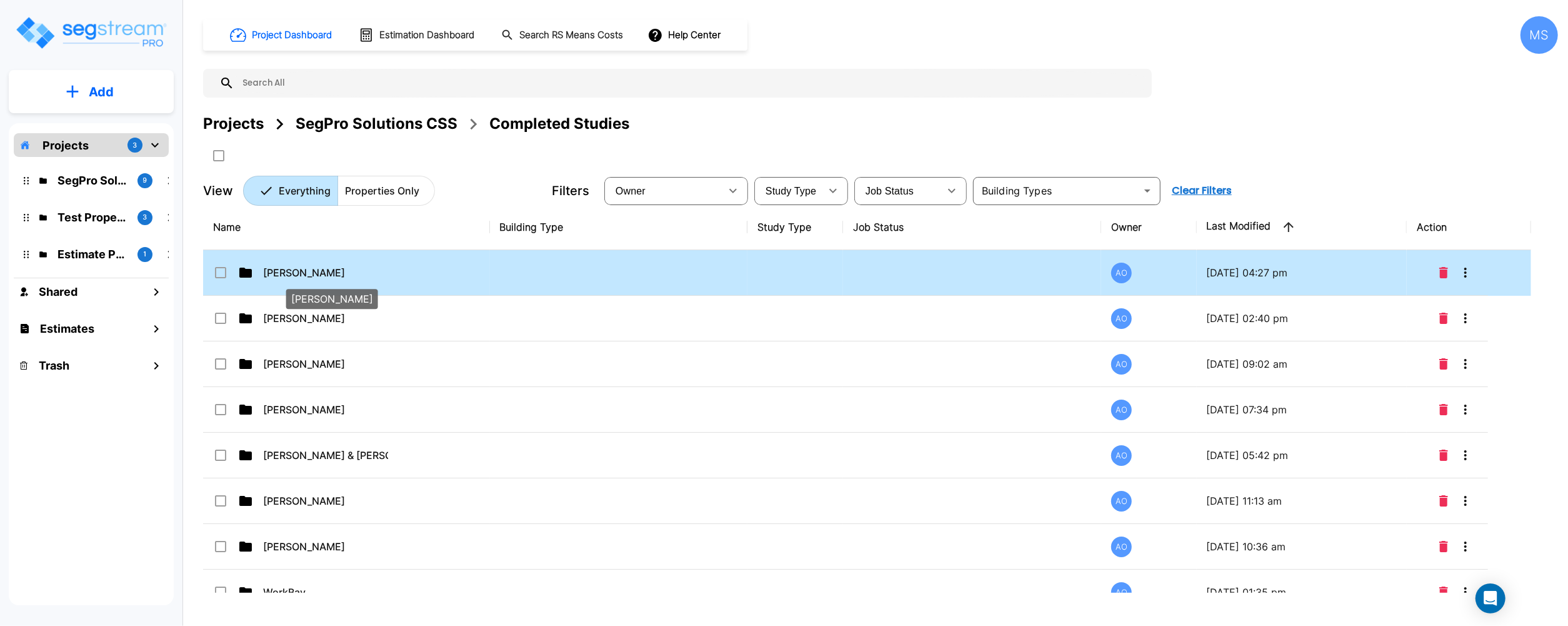
click at [343, 272] on p "[PERSON_NAME]" at bounding box center [325, 272] width 125 height 15
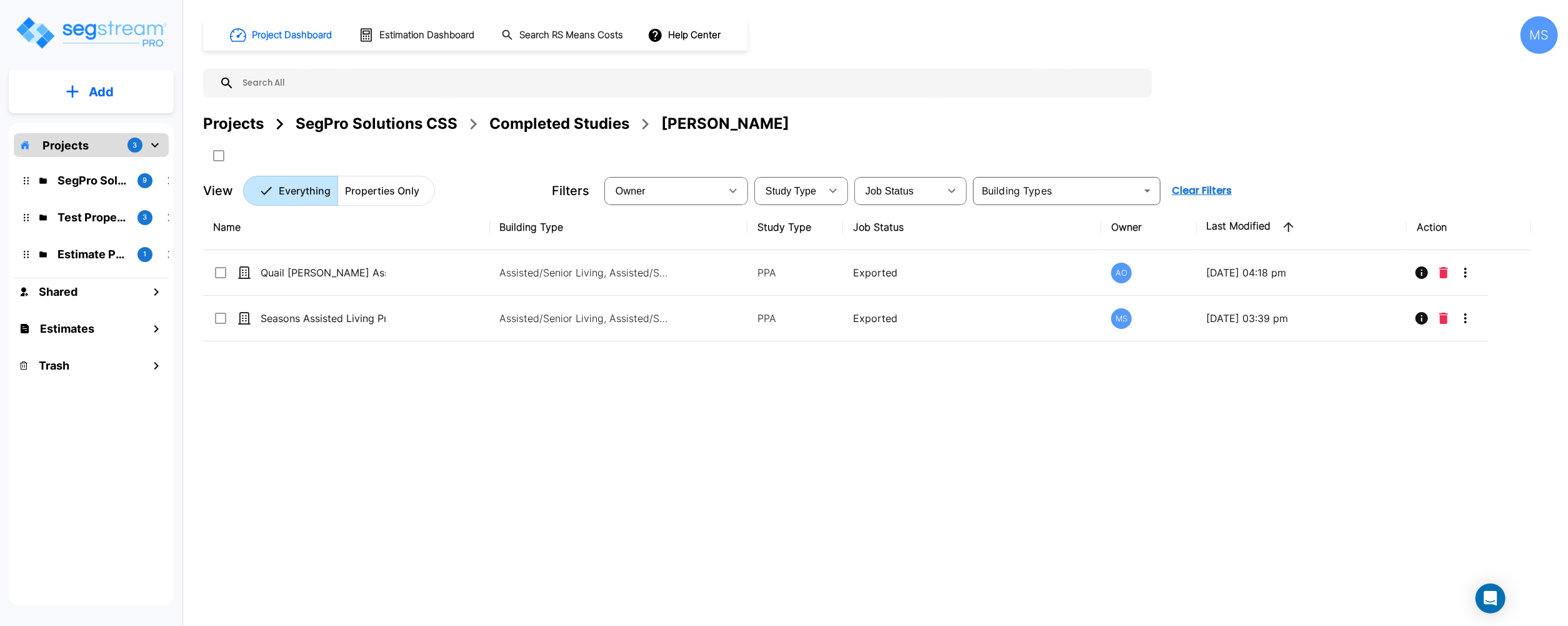
click at [535, 128] on div "Completed Studies" at bounding box center [559, 124] width 140 height 23
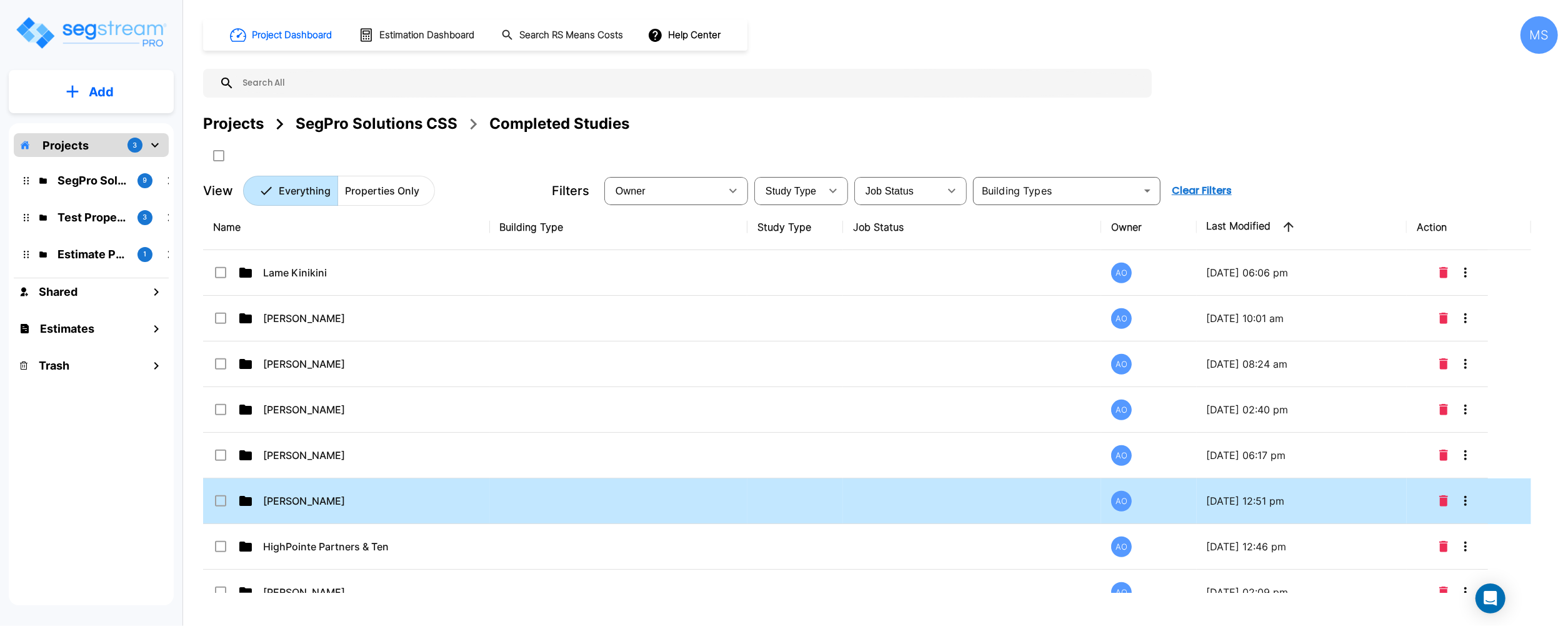
scroll to position [750, 0]
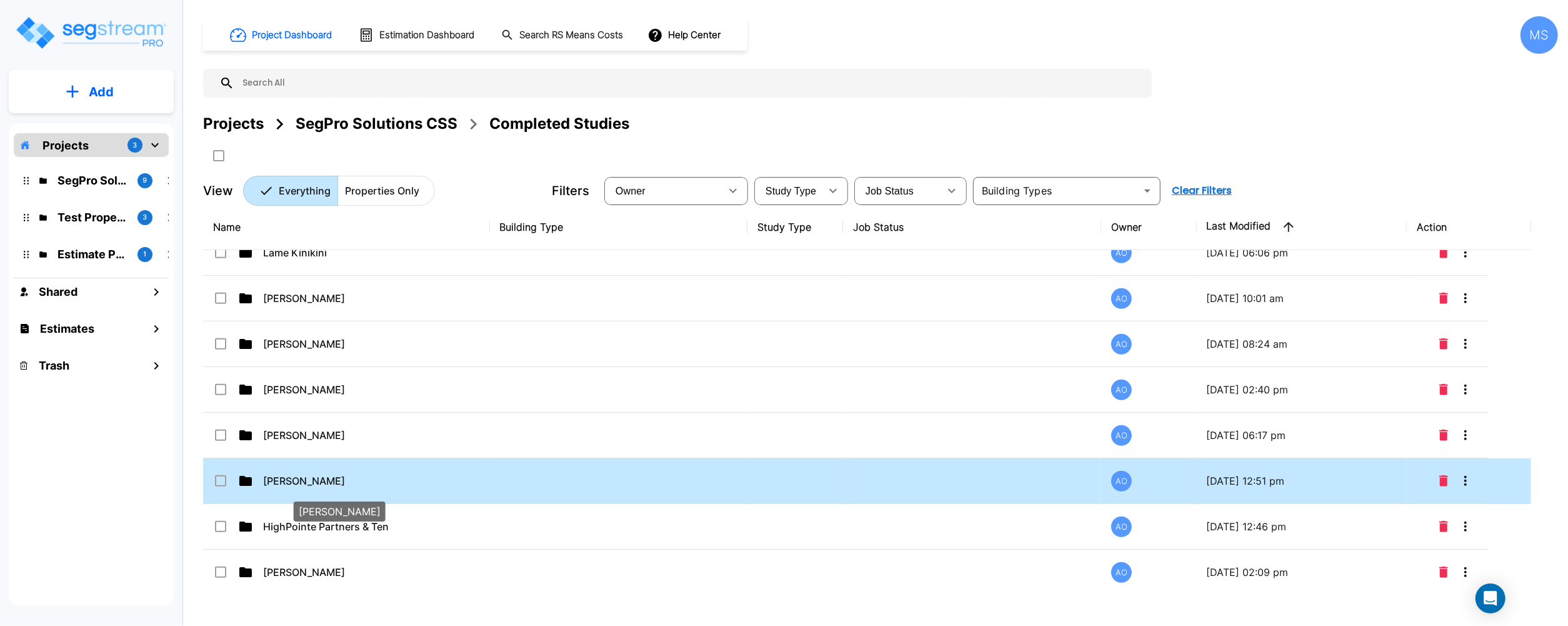
click at [330, 486] on p "[PERSON_NAME]" at bounding box center [325, 480] width 125 height 15
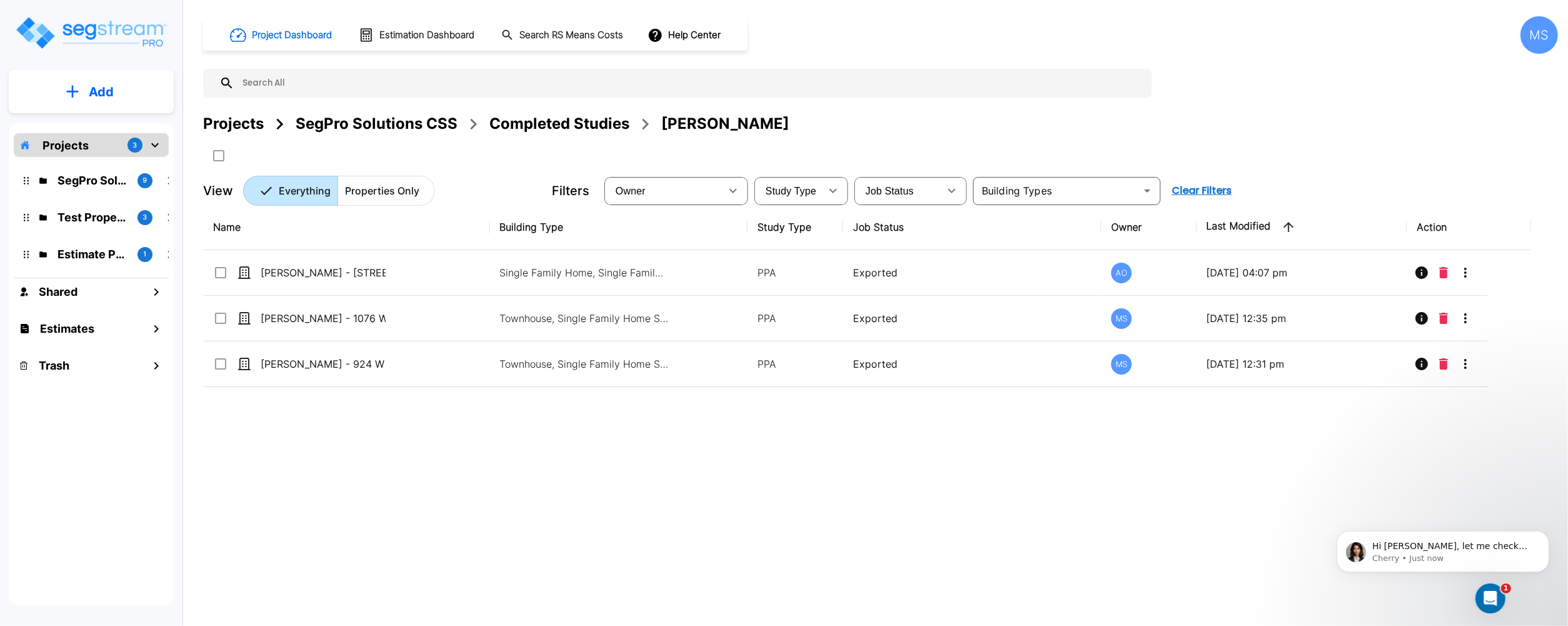
scroll to position [0, 0]
click at [528, 129] on div "Completed Studies" at bounding box center [559, 124] width 140 height 23
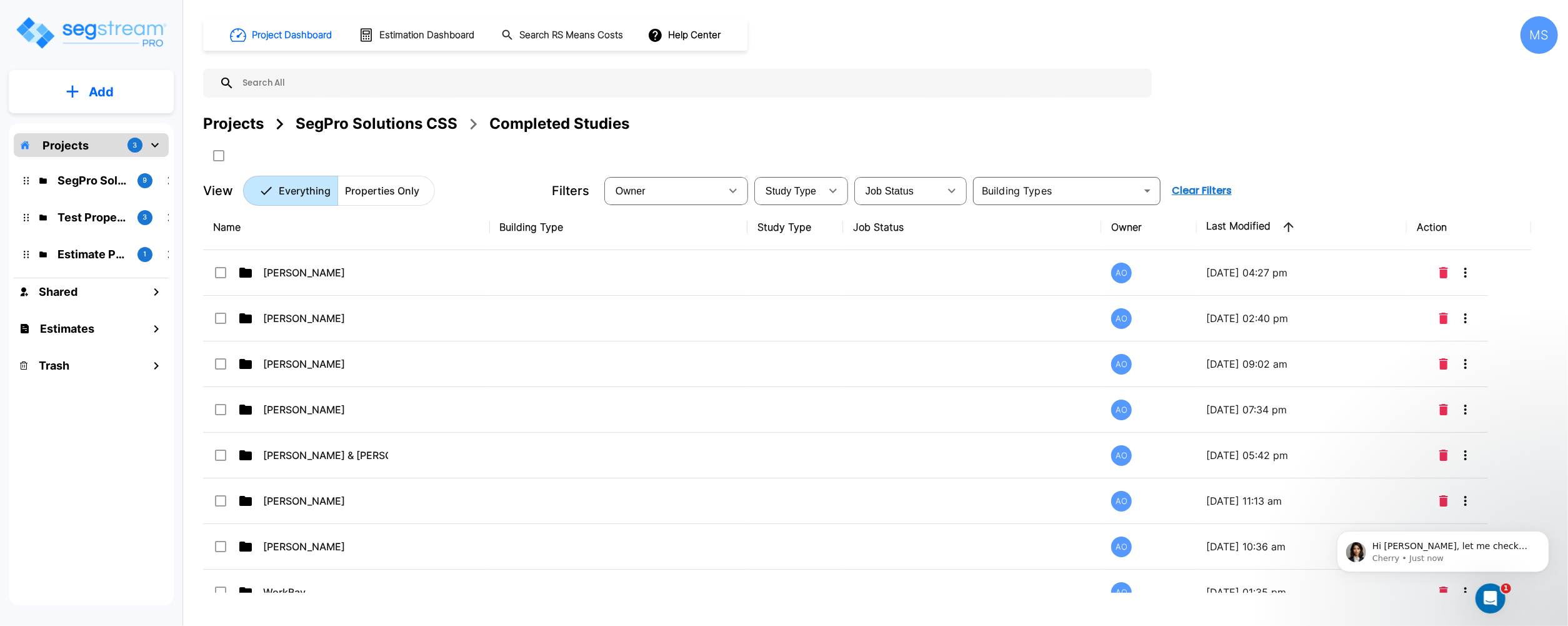
click at [407, 127] on div "SegPro Solutions CSS" at bounding box center [377, 124] width 161 height 23
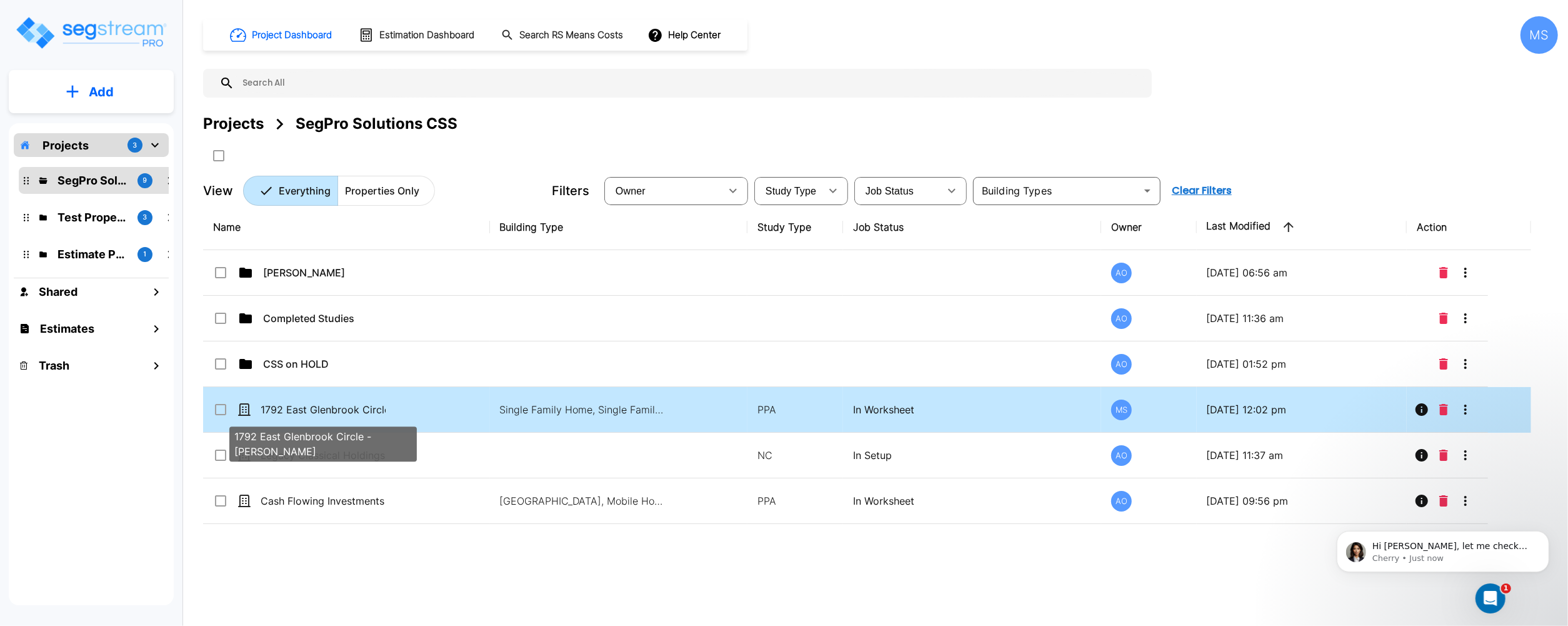
click at [341, 415] on p "1792 East Glenbrook Circle - [PERSON_NAME]" at bounding box center [322, 409] width 125 height 15
checkbox input "true"
click at [341, 415] on p "1792 East Glenbrook Circle - [PERSON_NAME]" at bounding box center [322, 409] width 125 height 15
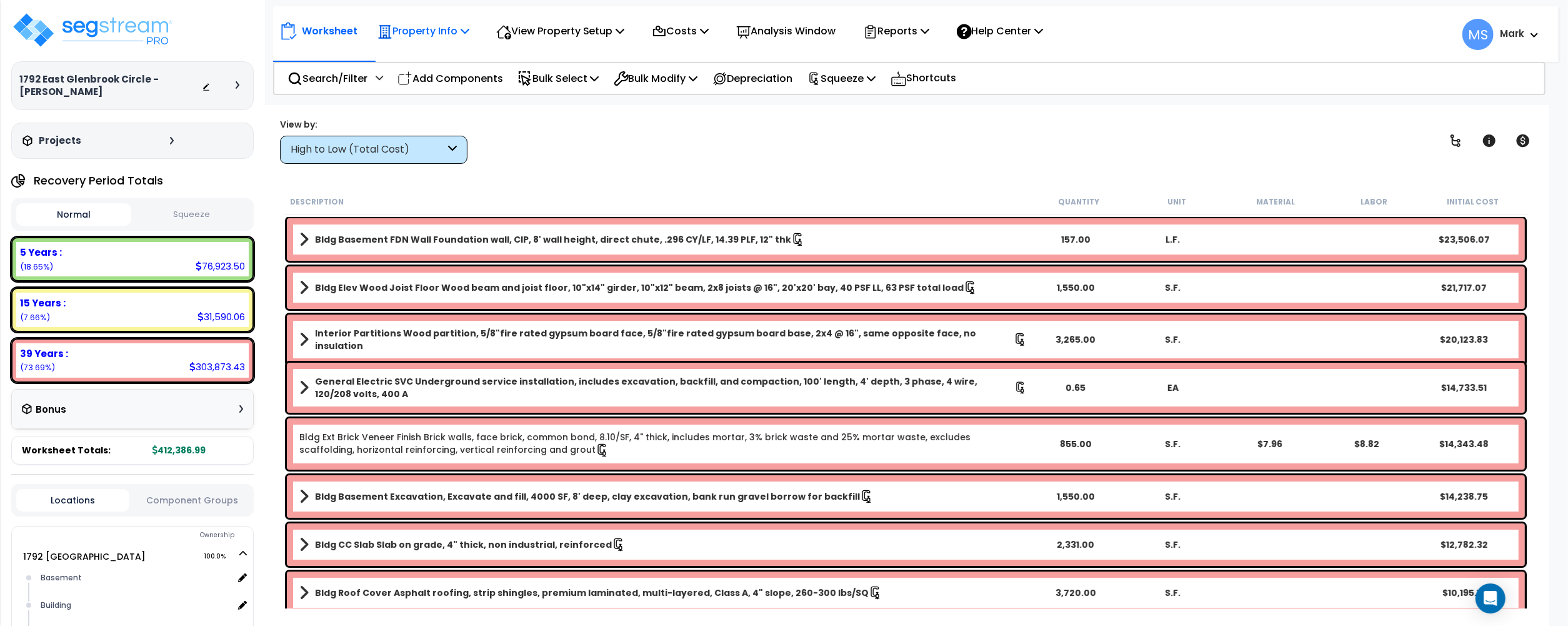
click at [440, 36] on p "Property Info" at bounding box center [424, 31] width 92 height 17
click at [439, 53] on link "Property Setup" at bounding box center [433, 59] width 124 height 25
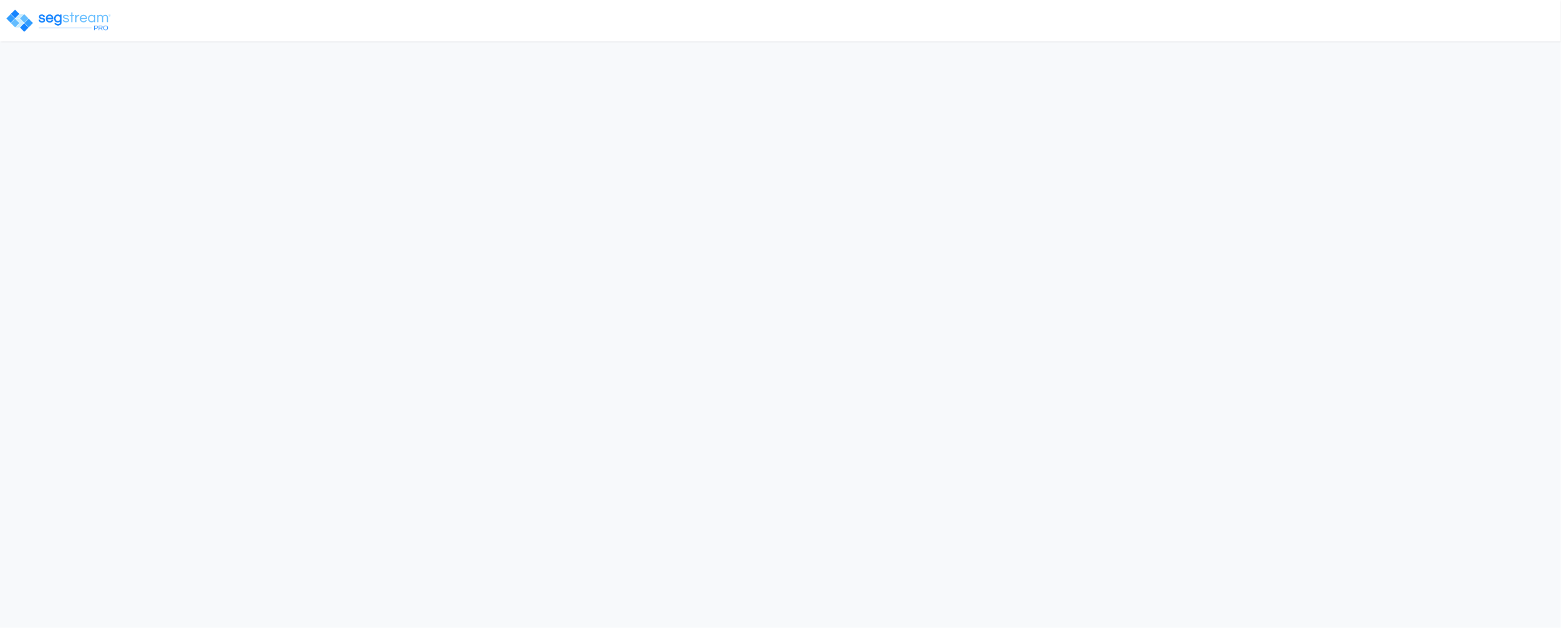
select select "2024"
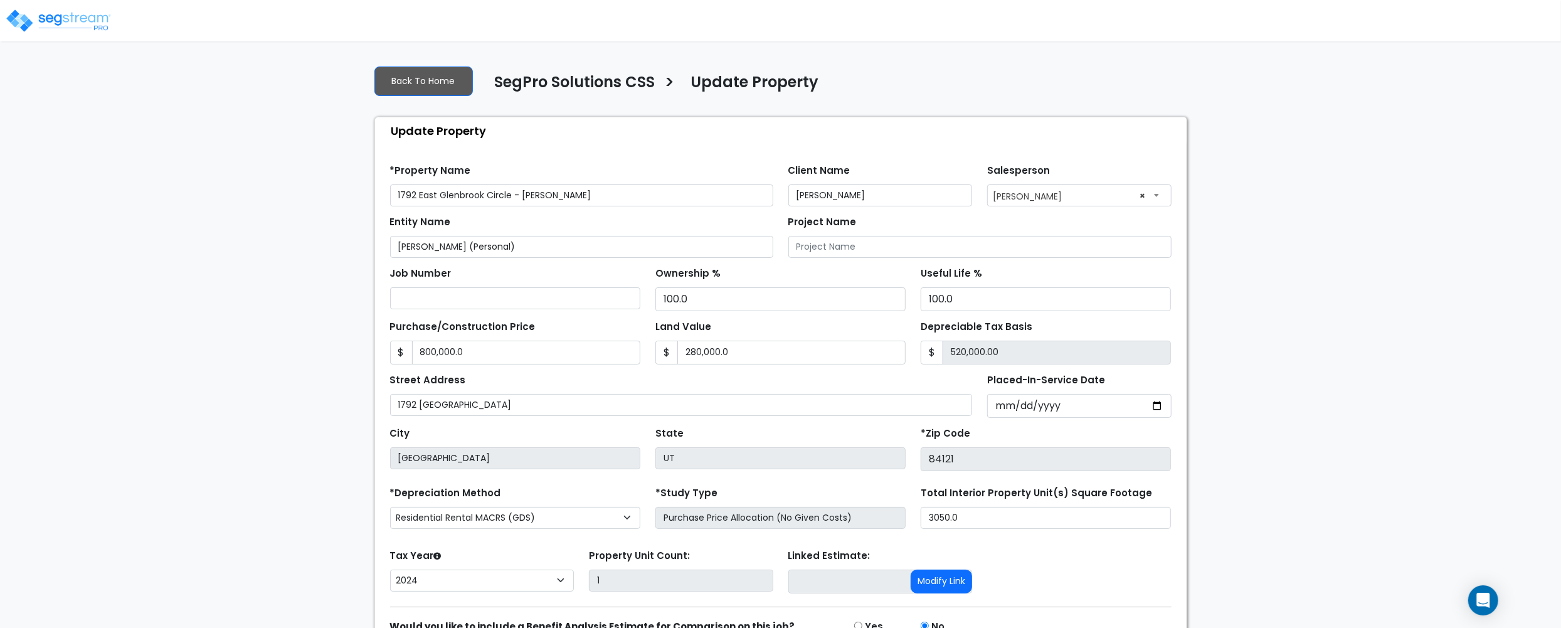
drag, startPoint x: 586, startPoint y: 193, endPoint x: 523, endPoint y: 198, distance: 62.9
click at [523, 198] on input "1792 East Glenbrook Circle - [PERSON_NAME]" at bounding box center [581, 195] width 383 height 22
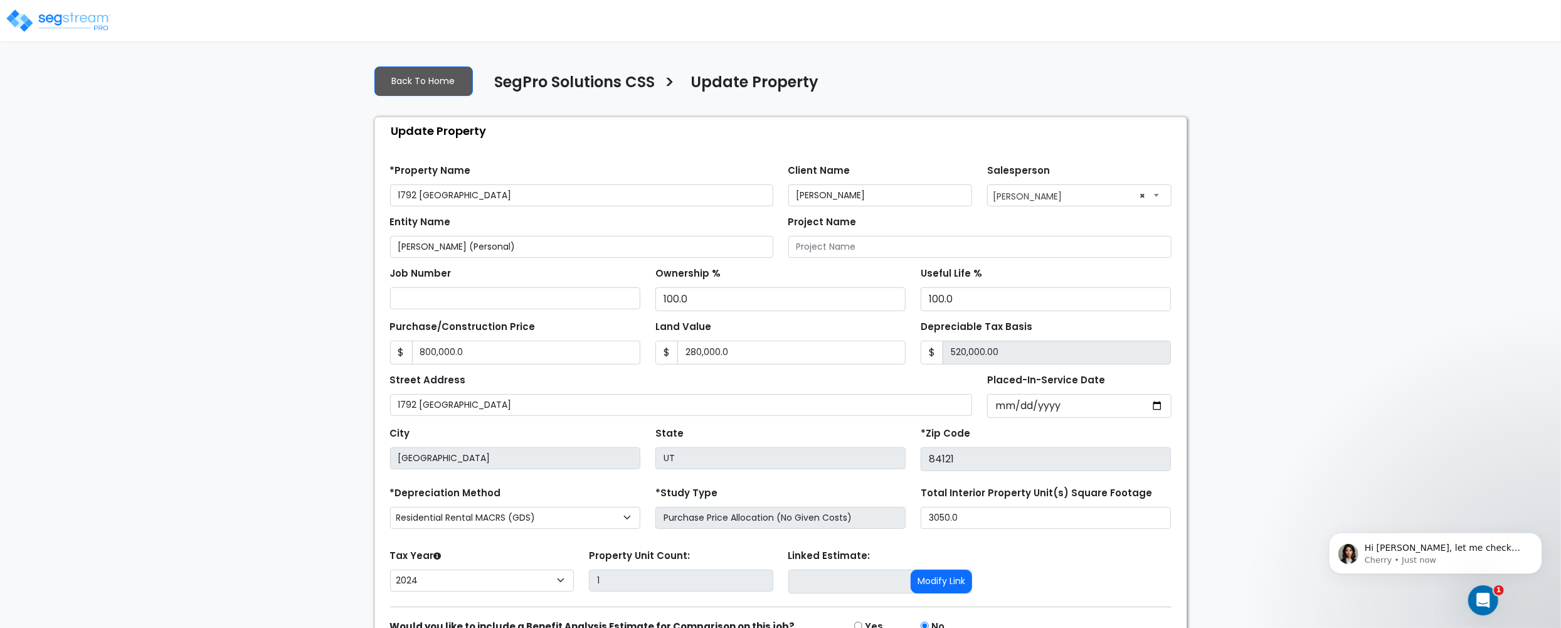
click at [393, 196] on input "1792 [GEOGRAPHIC_DATA]" at bounding box center [581, 195] width 383 height 22
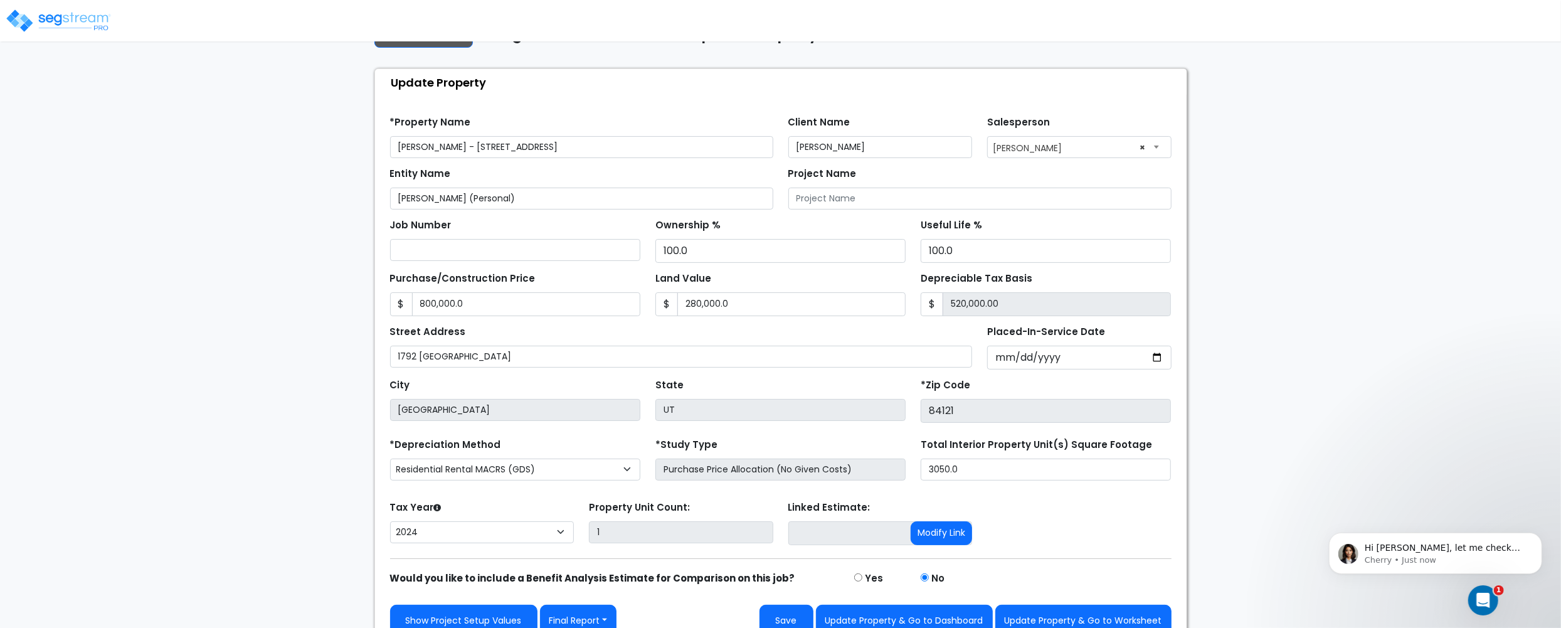
scroll to position [71, 0]
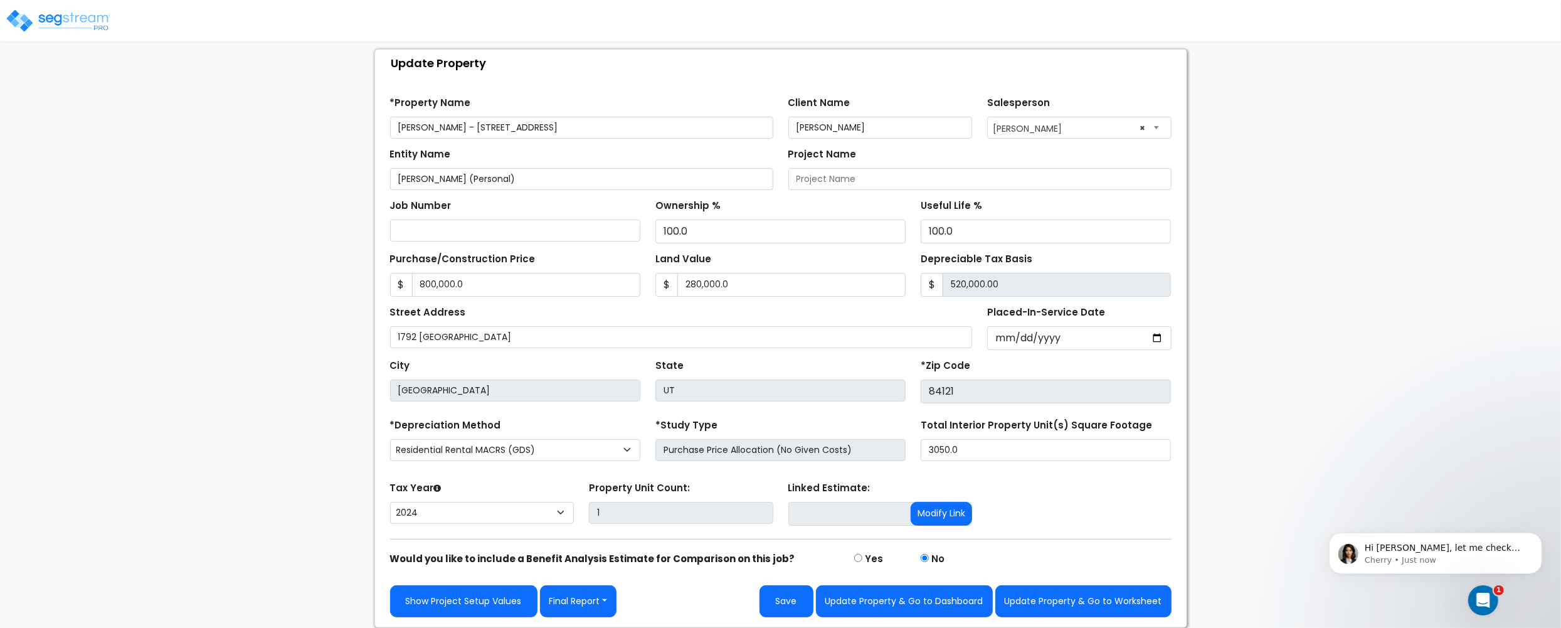
type input "[PERSON_NAME] - [STREET_ADDRESS]"
click at [1082, 606] on button "Update Property & Go to Worksheet" at bounding box center [1083, 601] width 176 height 32
type input "800000"
type input "280000"
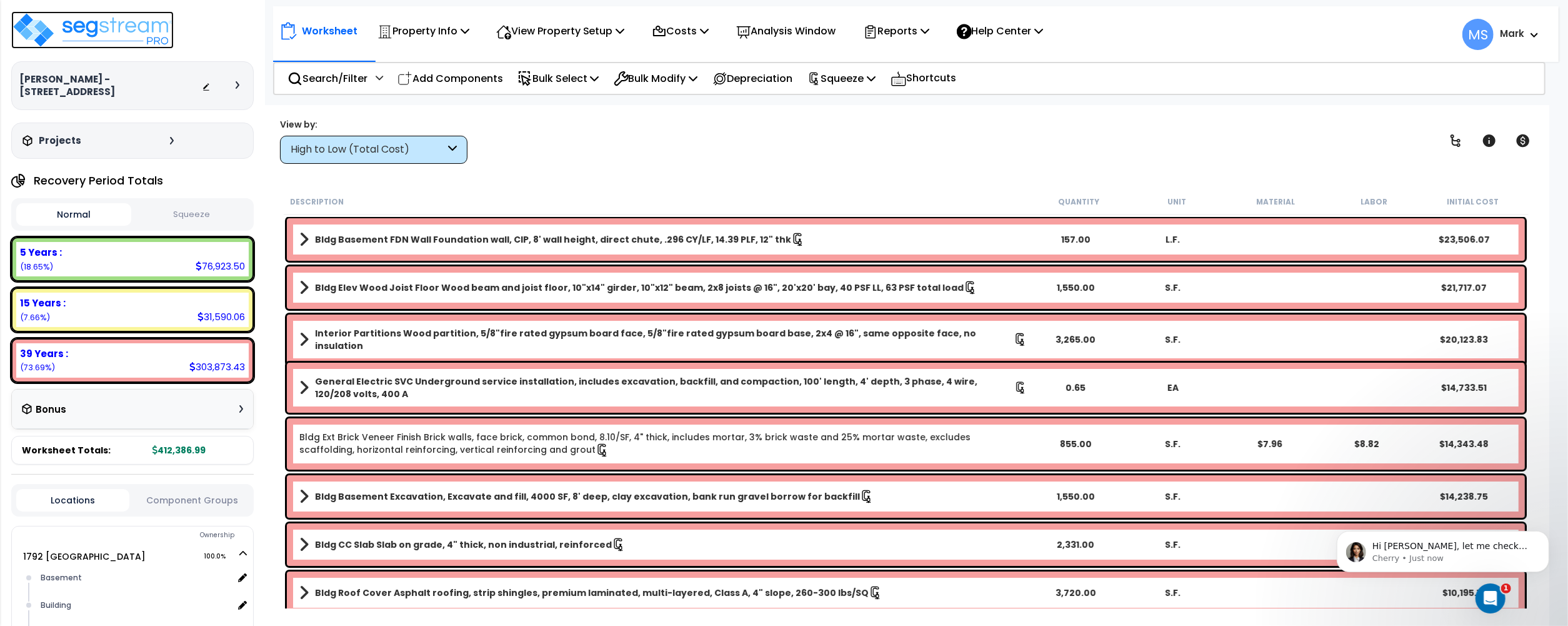
click at [140, 26] on img at bounding box center [92, 30] width 162 height 38
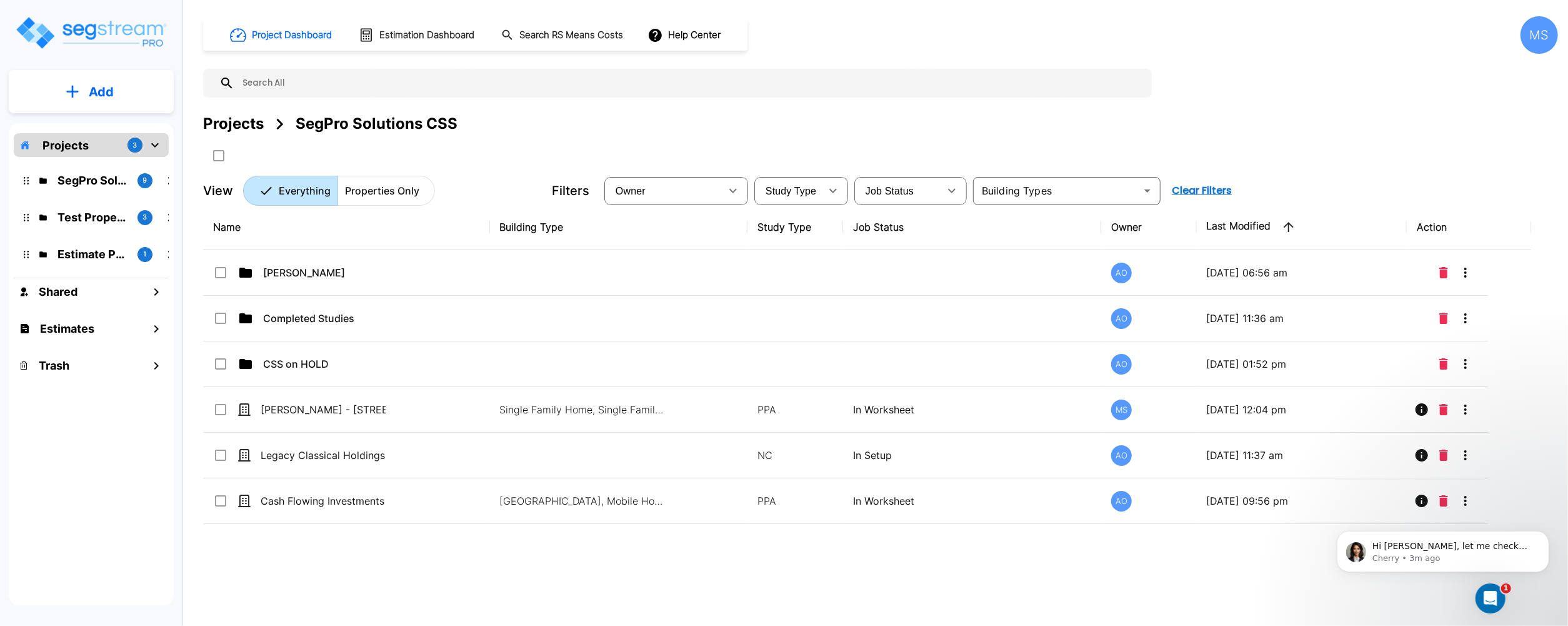
click at [126, 88] on button "Add" at bounding box center [92, 92] width 165 height 36
click at [123, 163] on p "Add Property" at bounding box center [99, 161] width 64 height 15
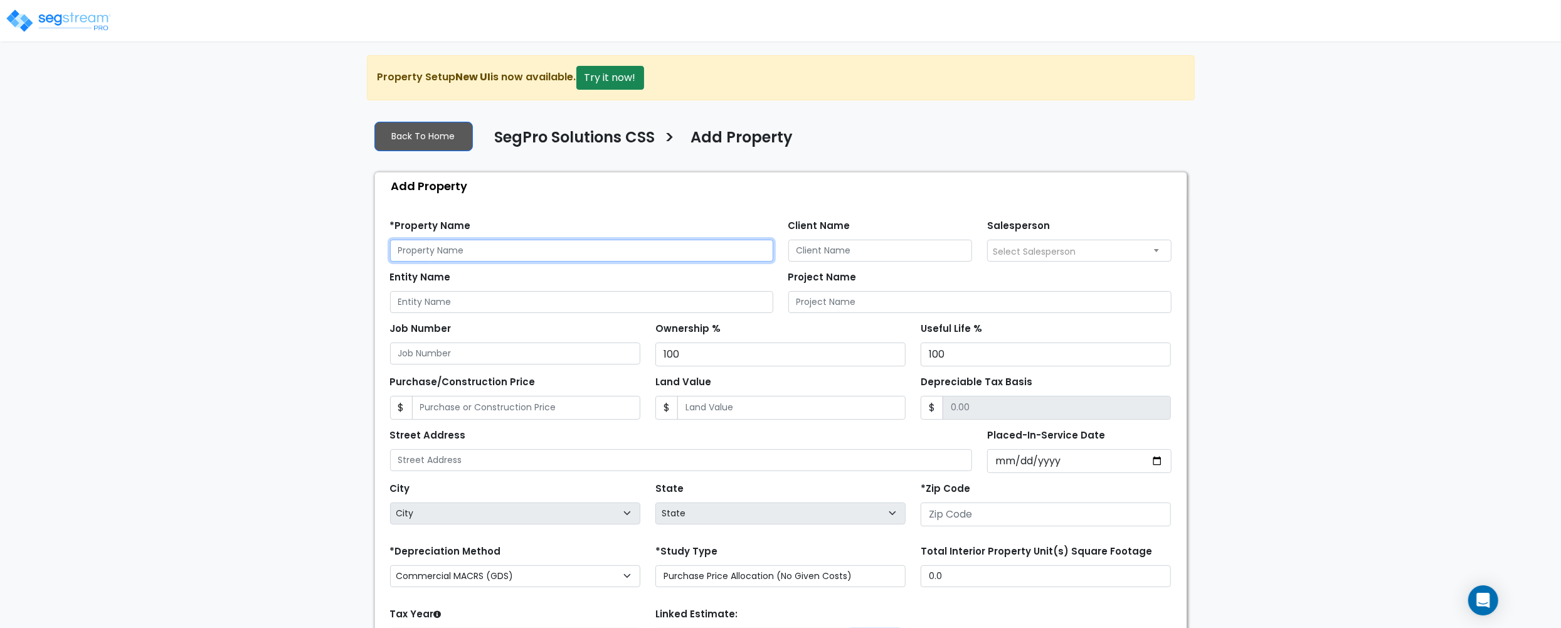
click at [488, 251] on input "text" at bounding box center [581, 251] width 383 height 22
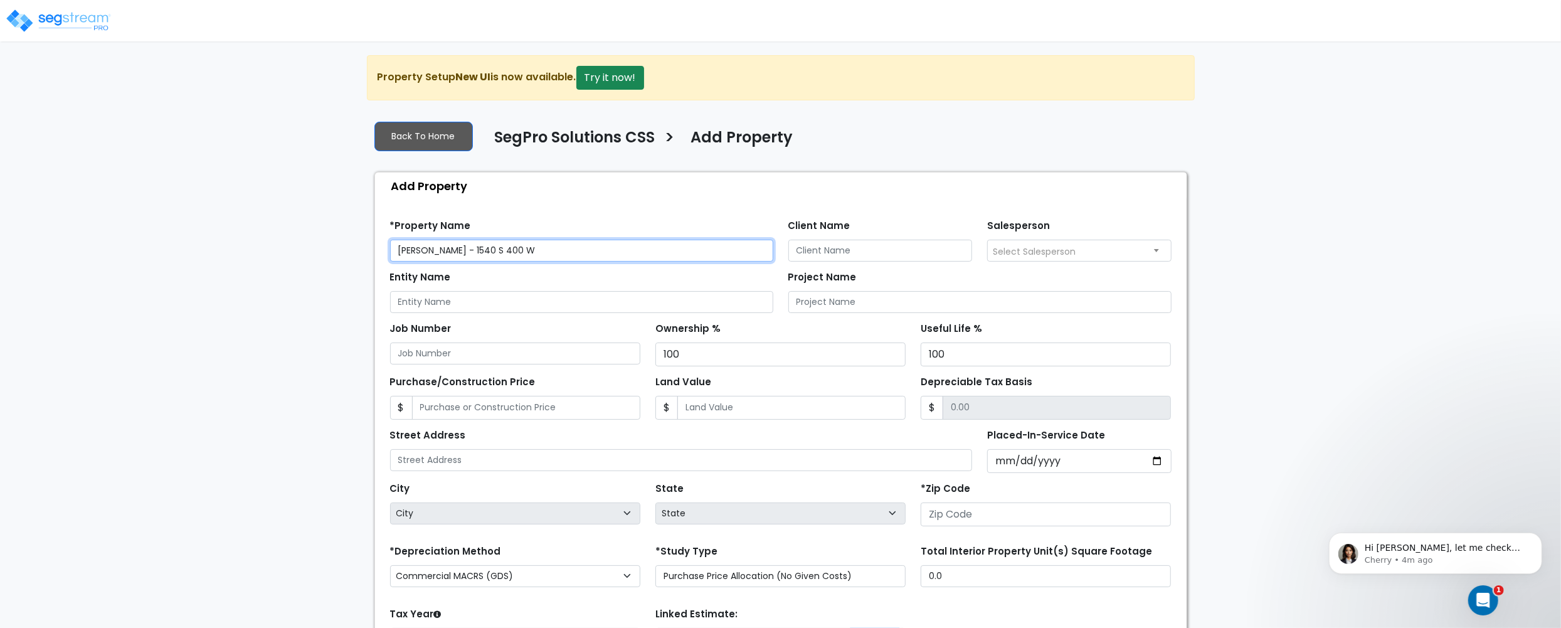
type input "[PERSON_NAME] - 1540 S 400 W"
drag, startPoint x: 463, startPoint y: 253, endPoint x: 326, endPoint y: 259, distance: 136.8
click at [326, 259] on div "We are Building your Property. So please grab a coffee and let us do the heavy …" at bounding box center [780, 404] width 1561 height 699
click at [924, 238] on div "Client Name" at bounding box center [880, 238] width 184 height 45
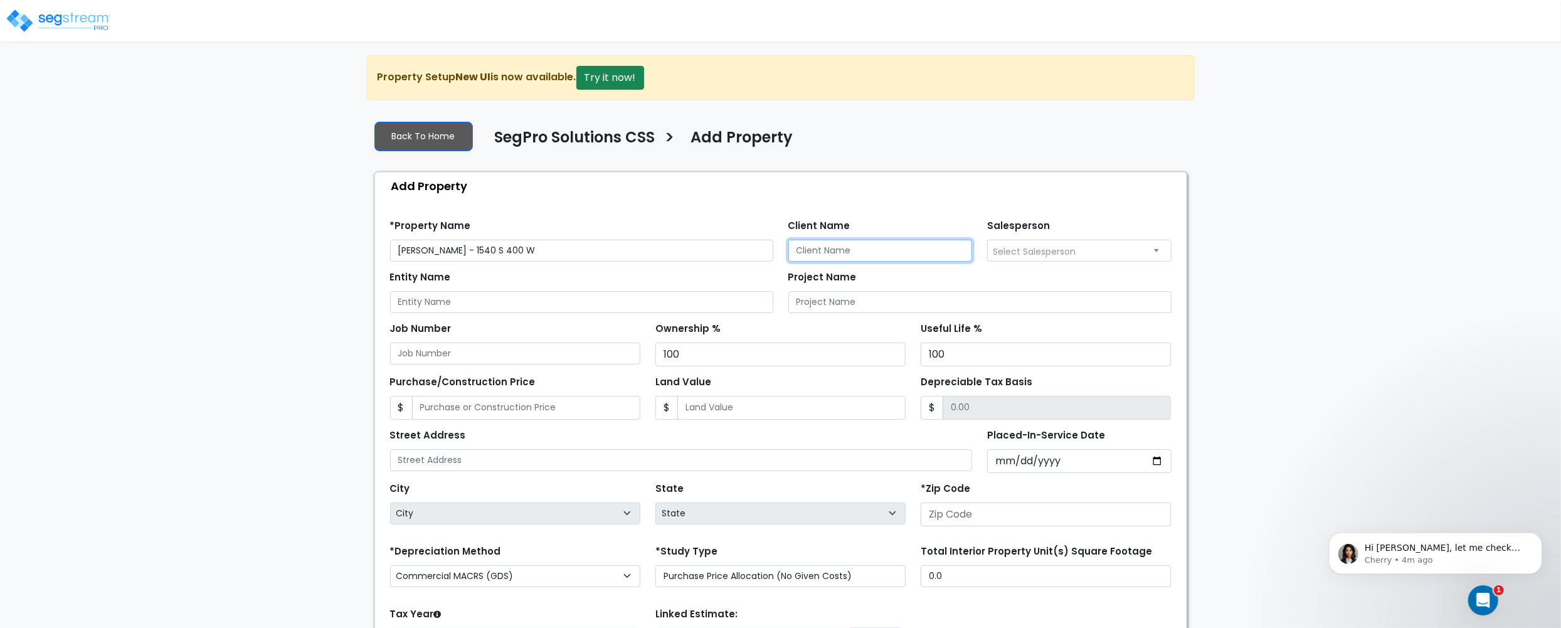
click at [916, 254] on input "Client Name" at bounding box center [880, 251] width 184 height 22
paste input "Peter Kucharek"
type input "Peter Kucharek"
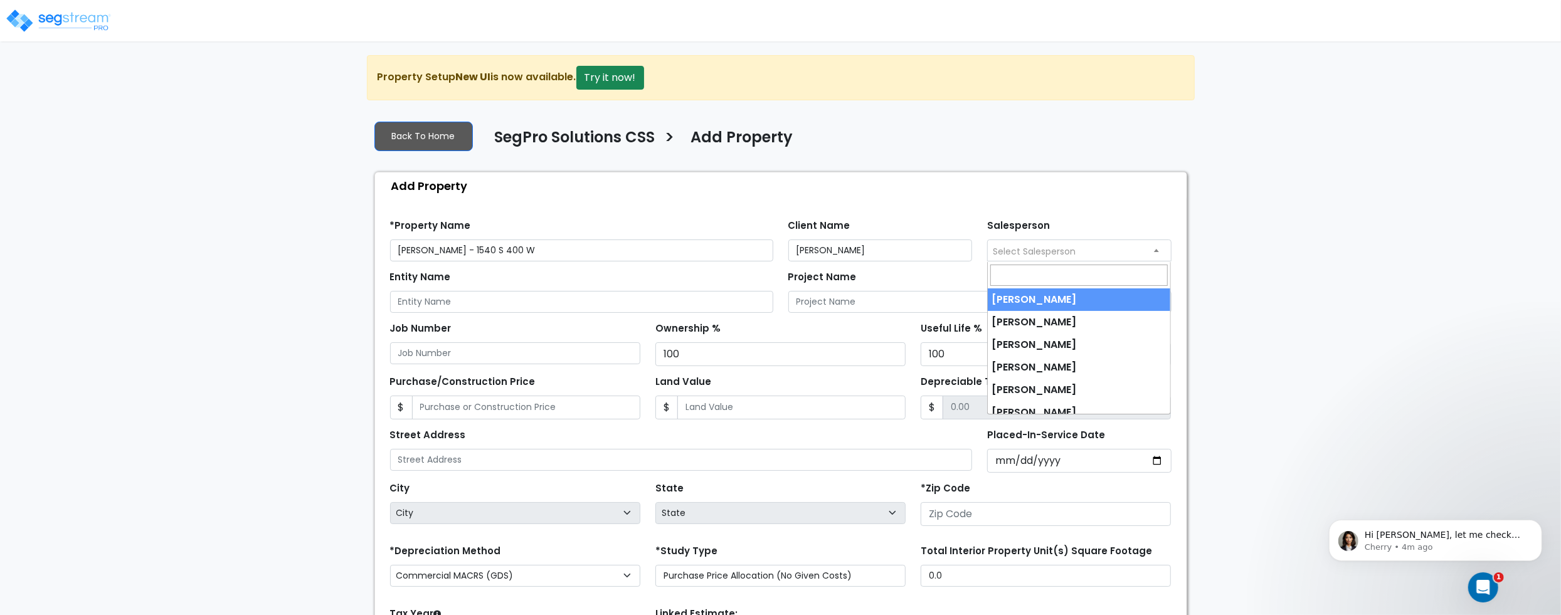
click at [1066, 259] on span "Select Salesperson" at bounding box center [1079, 250] width 183 height 20
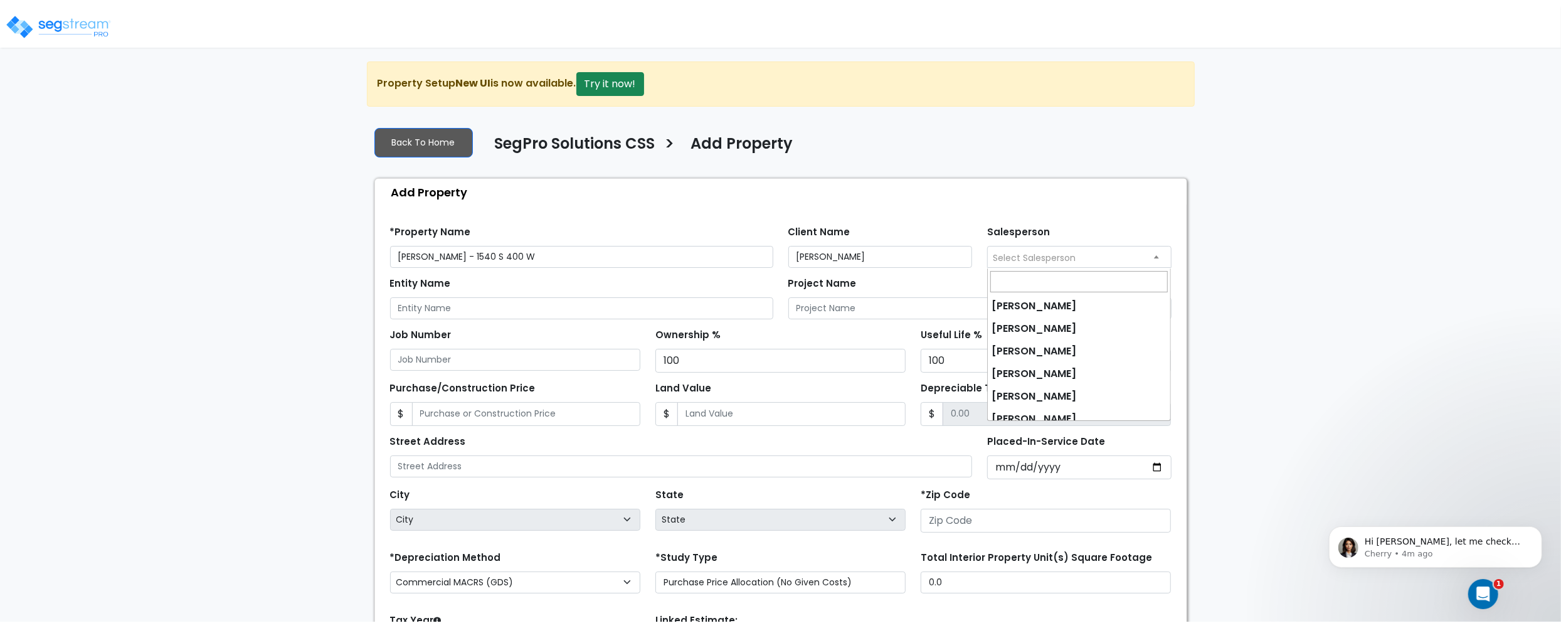
scroll to position [78, 0]
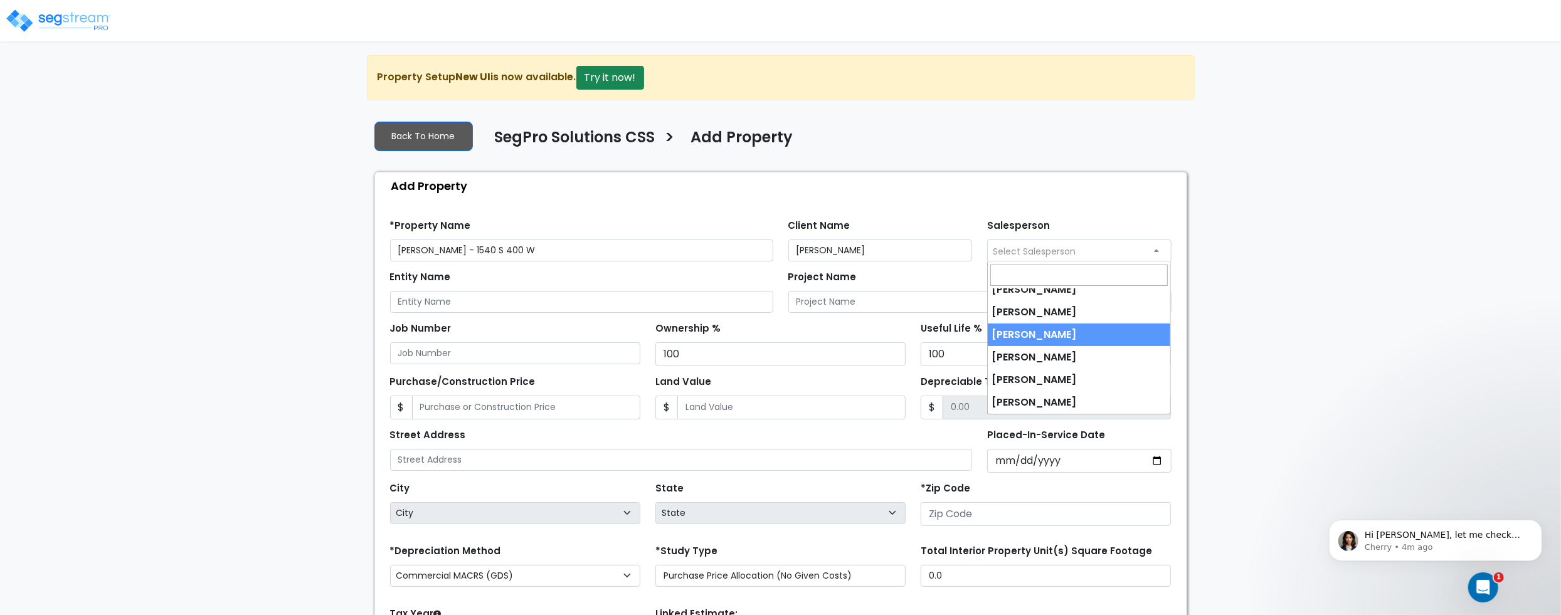
select select "190"
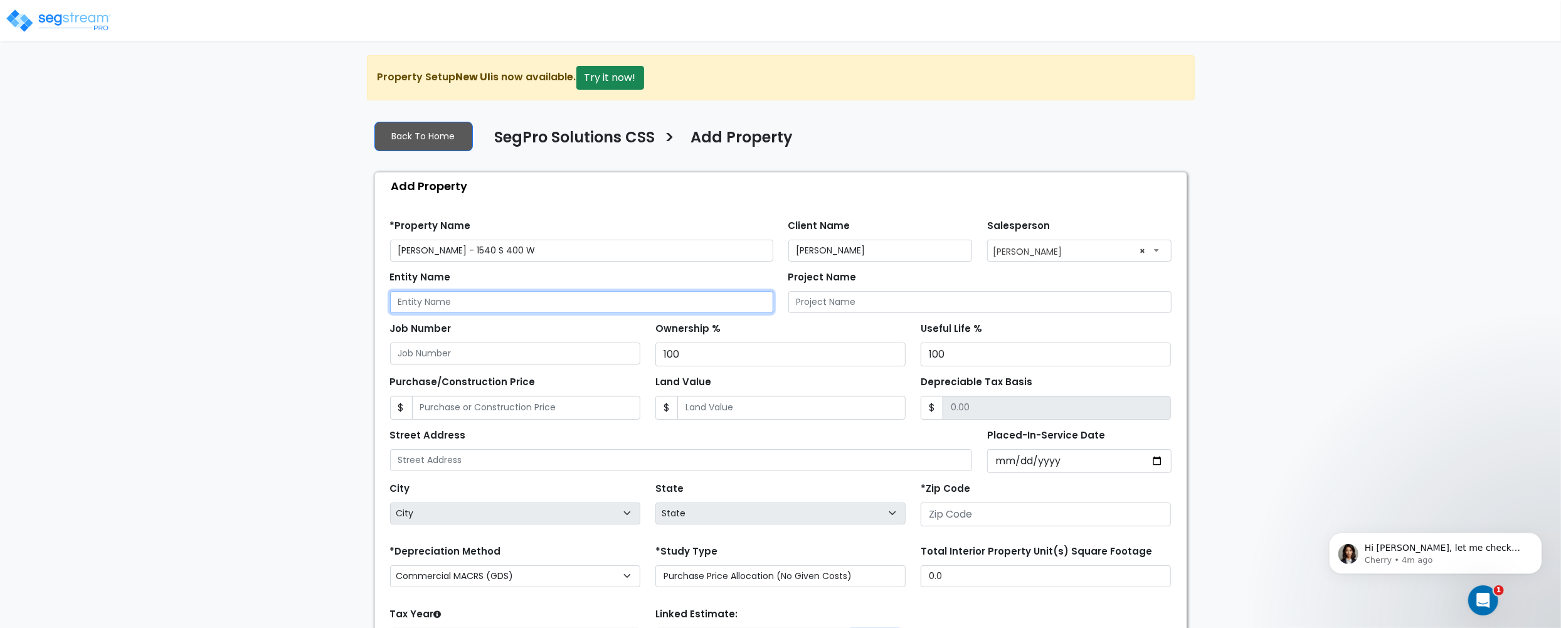
click at [541, 309] on input "Entity Name" at bounding box center [581, 302] width 383 height 22
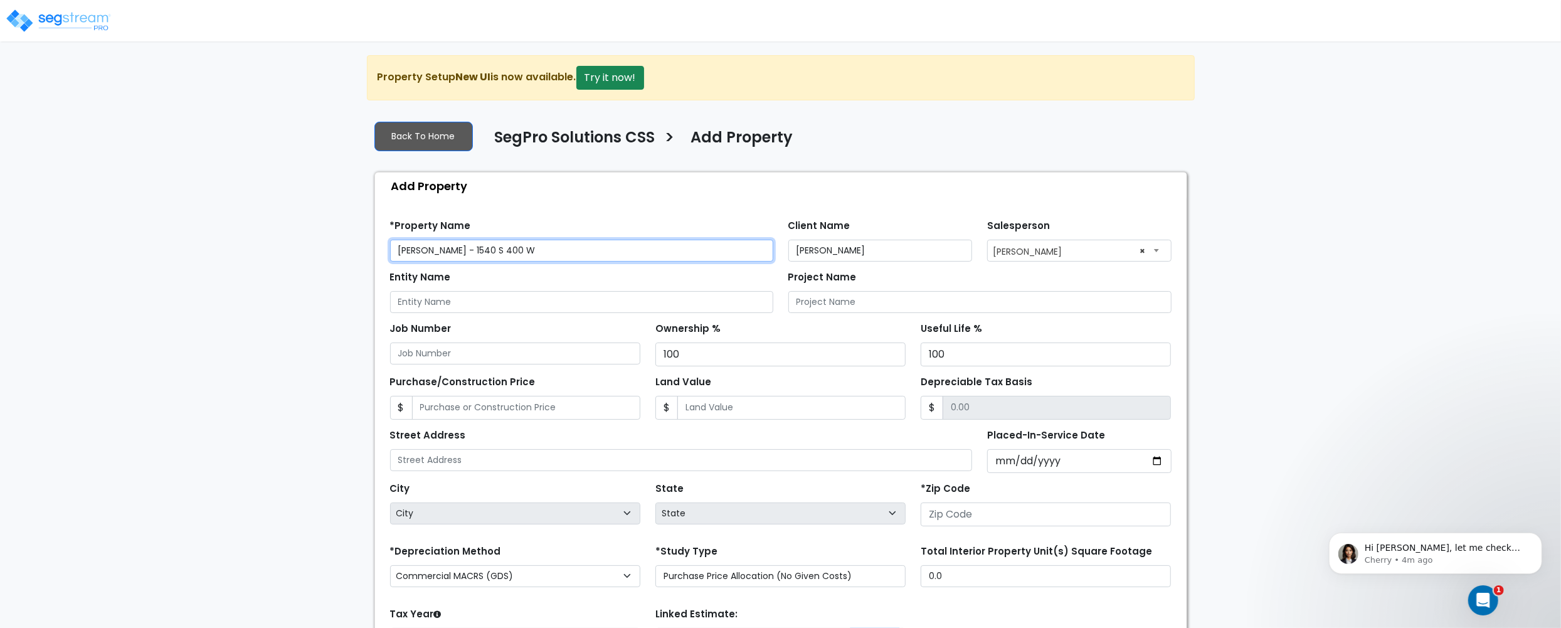
drag, startPoint x: 464, startPoint y: 250, endPoint x: 364, endPoint y: 240, distance: 100.8
click at [364, 240] on div "We are Building your Property. So please grab a coffee and let us do the heavy …" at bounding box center [780, 404] width 1561 height 699
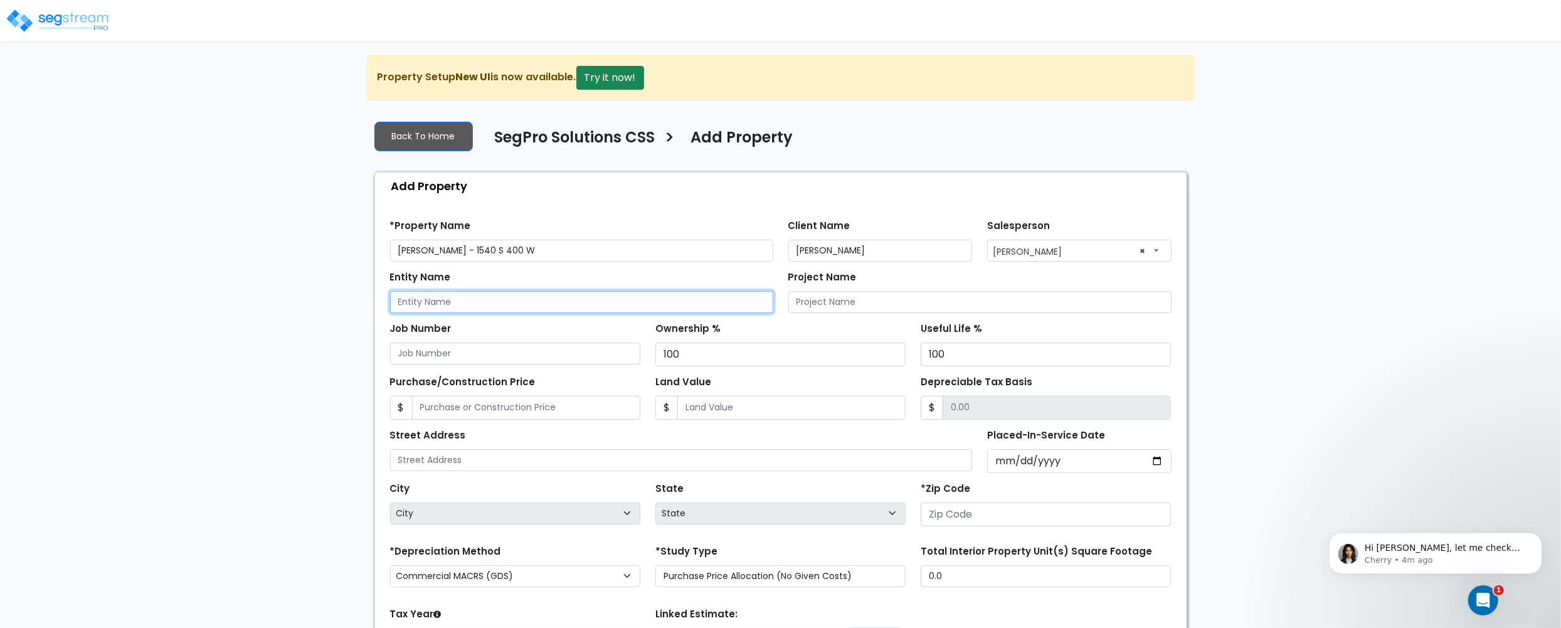
click at [469, 307] on input "Entity Name" at bounding box center [581, 302] width 383 height 22
paste input "Peter Kucharek"
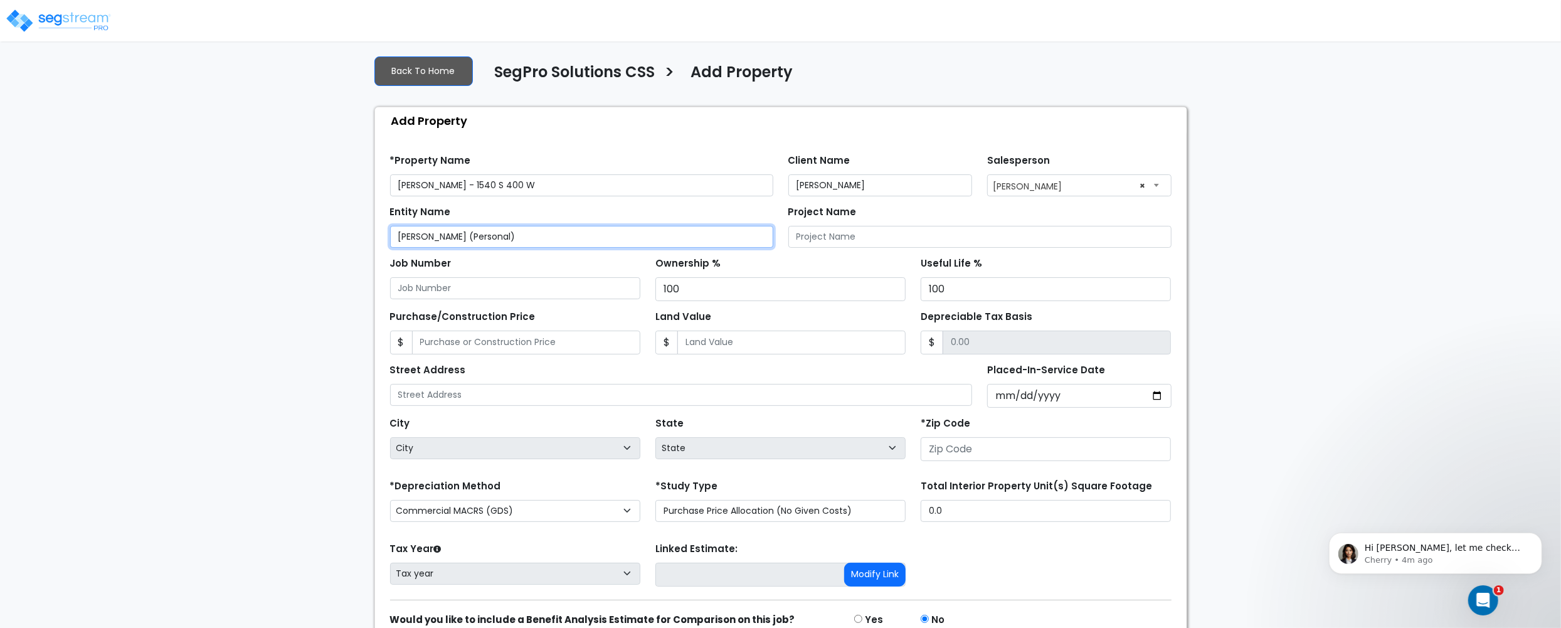
scroll to position [83, 0]
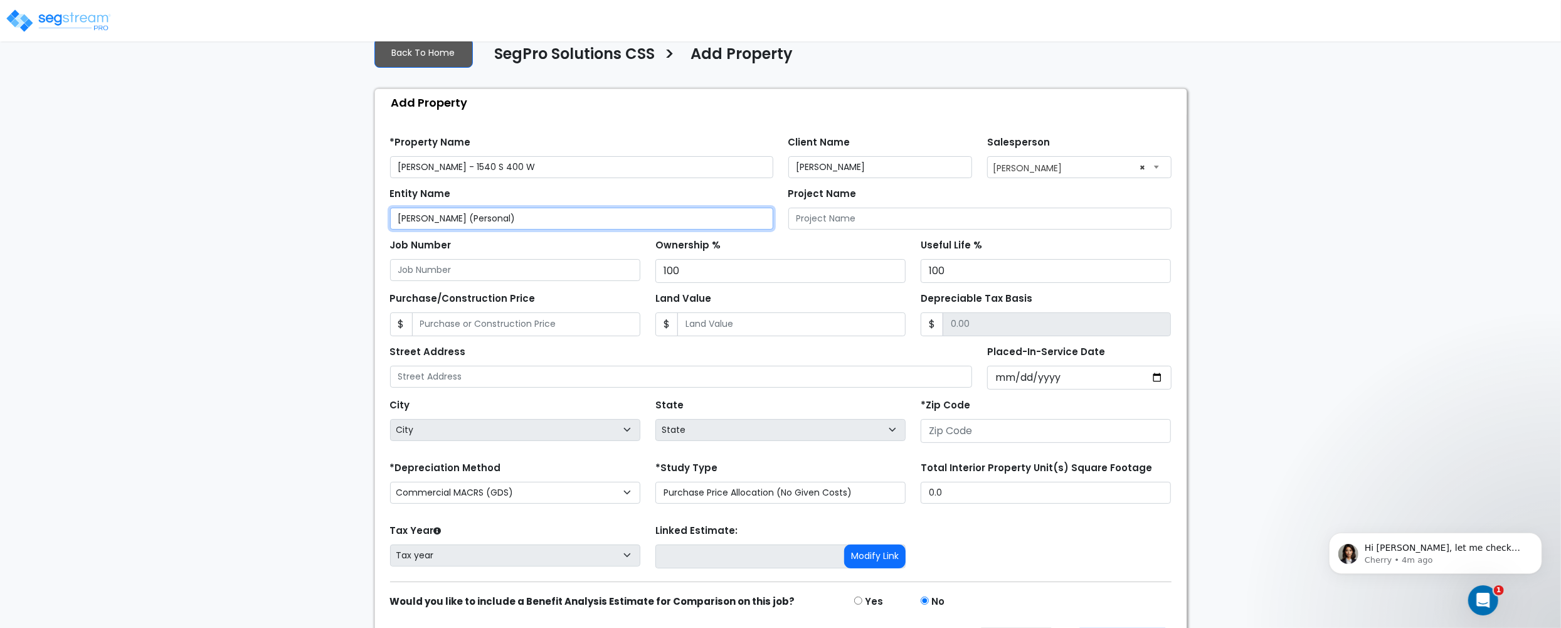
type input "Peter Kucharek (Personal)"
click at [559, 329] on input "Purchase/Construction Price" at bounding box center [526, 324] width 228 height 24
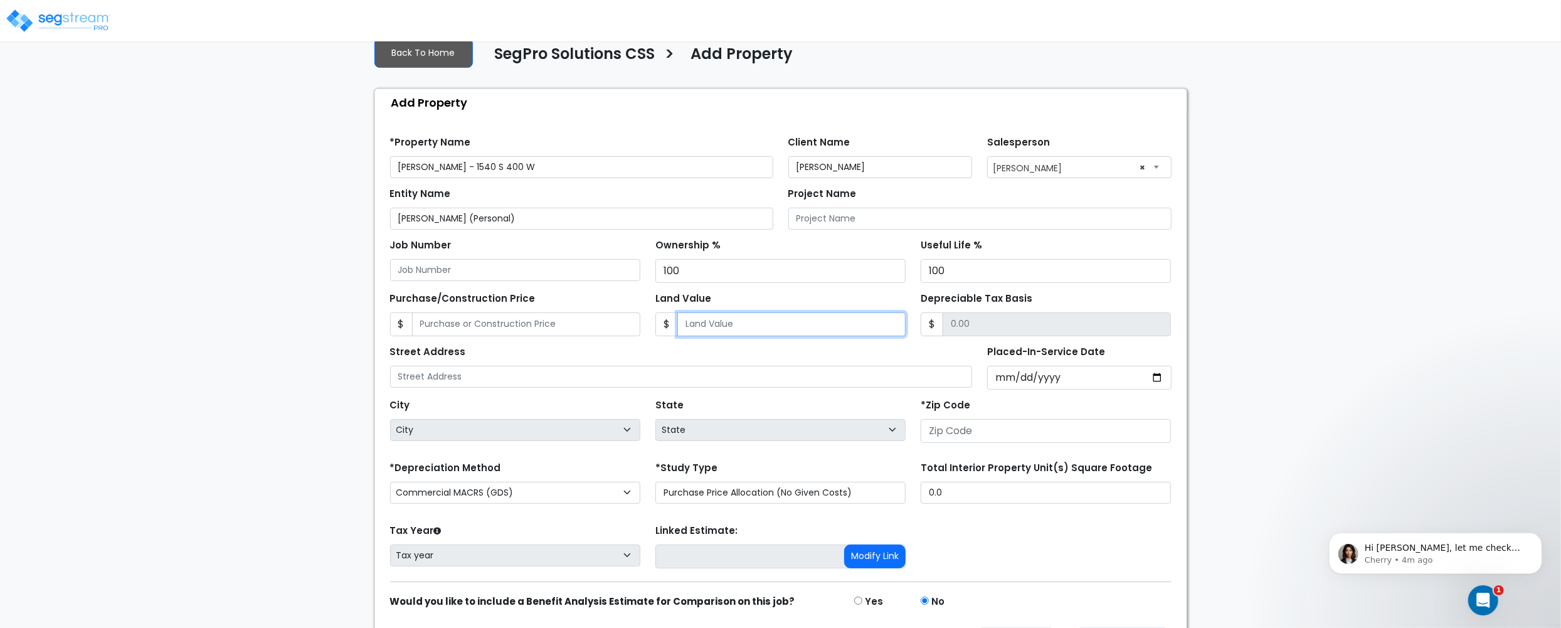
click at [695, 329] on input "Land Value" at bounding box center [791, 324] width 228 height 24
type input "307,000"
click at [563, 325] on input "Purchase/Construction Price" at bounding box center [526, 324] width 228 height 24
type input "3"
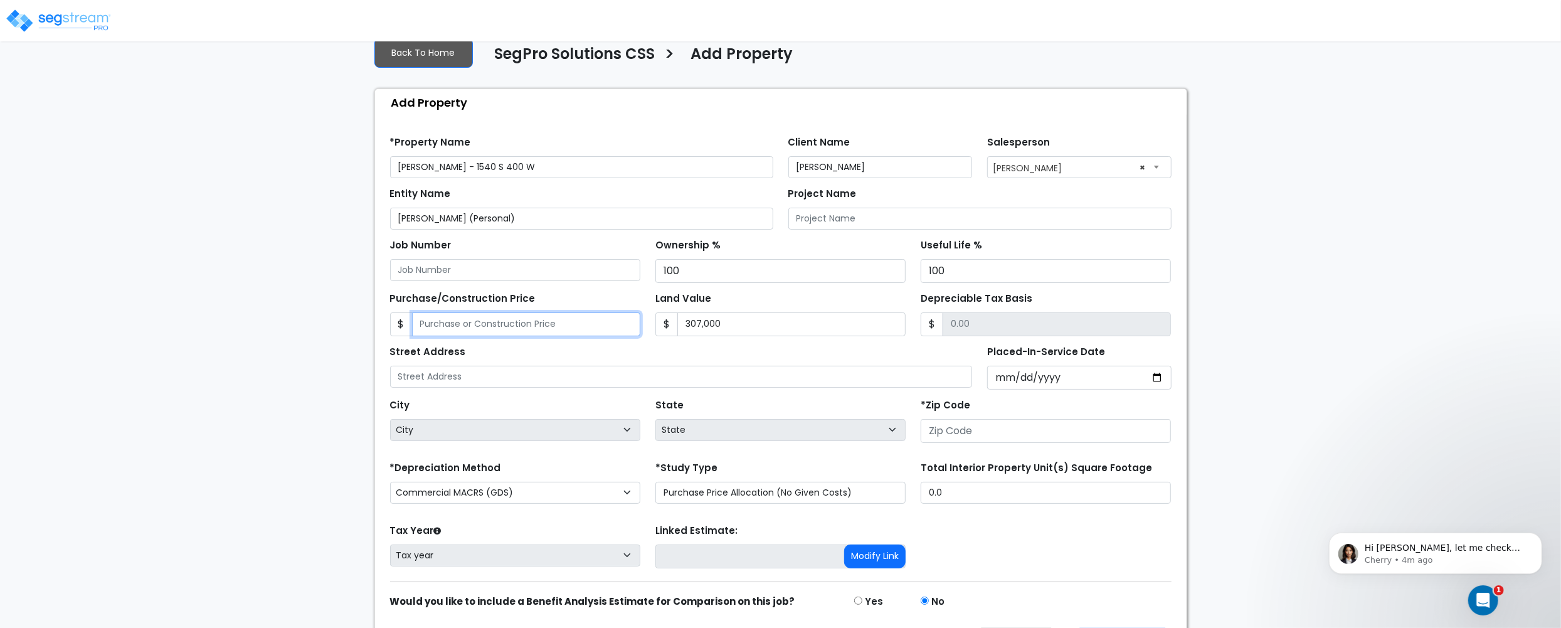
type input "-306,997.00"
type input "30"
type input "-306,970.00"
type input "307"
type input "-306,693.00"
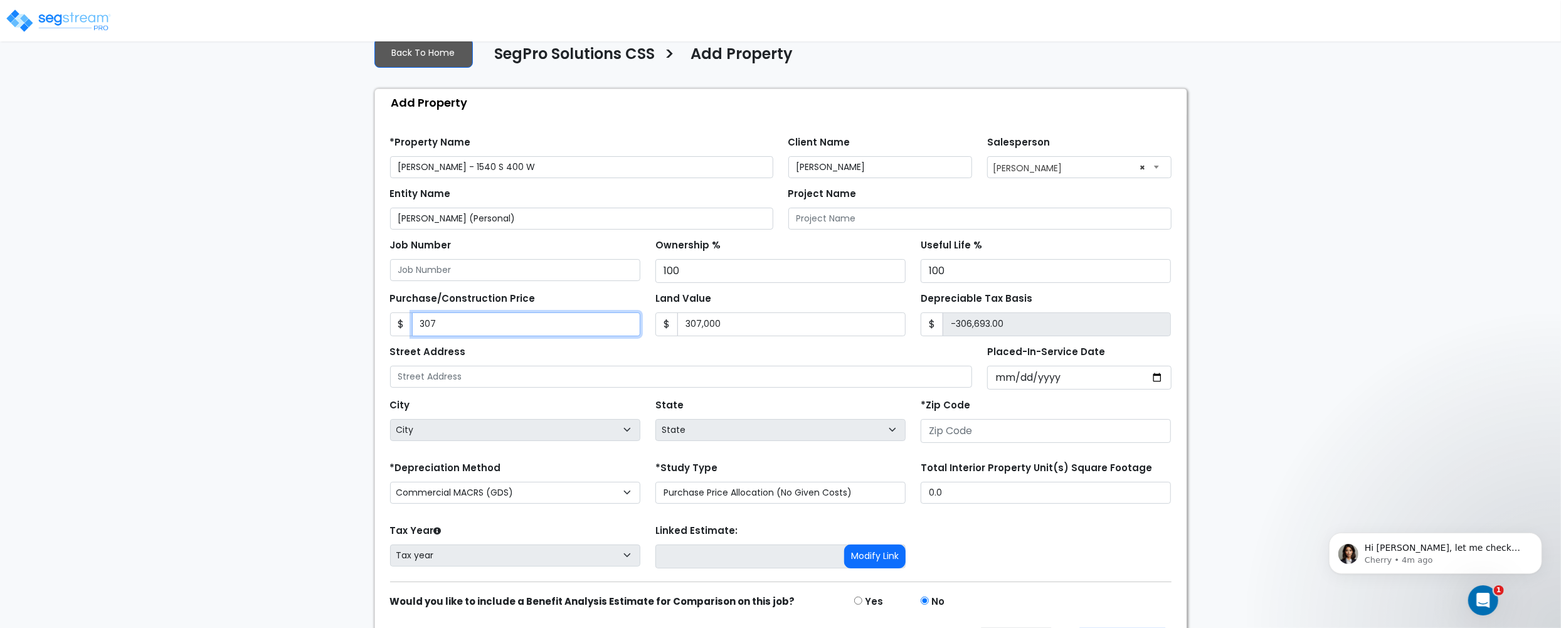
type input "3070"
type input "-303,930.00"
type input "3,0700"
type input "-276,300.00"
type input "30,7000"
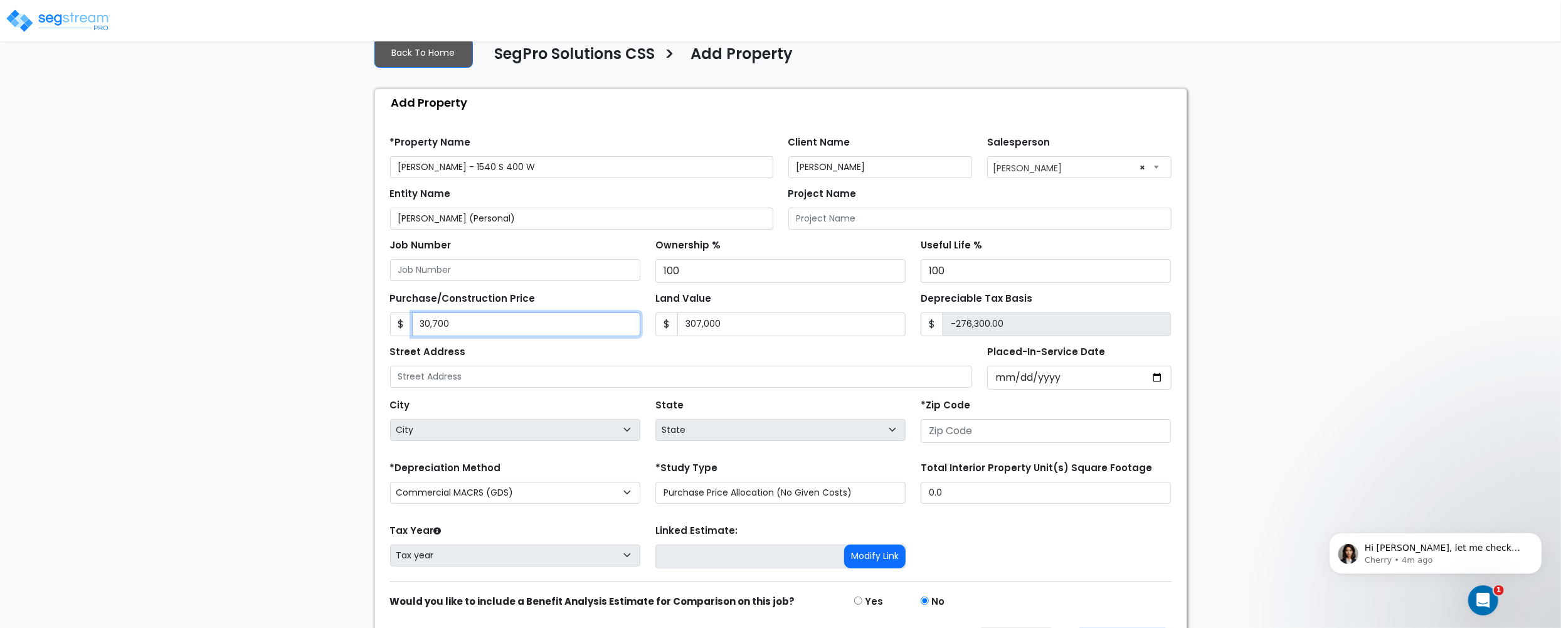
type input "0.00"
type input "307,000"
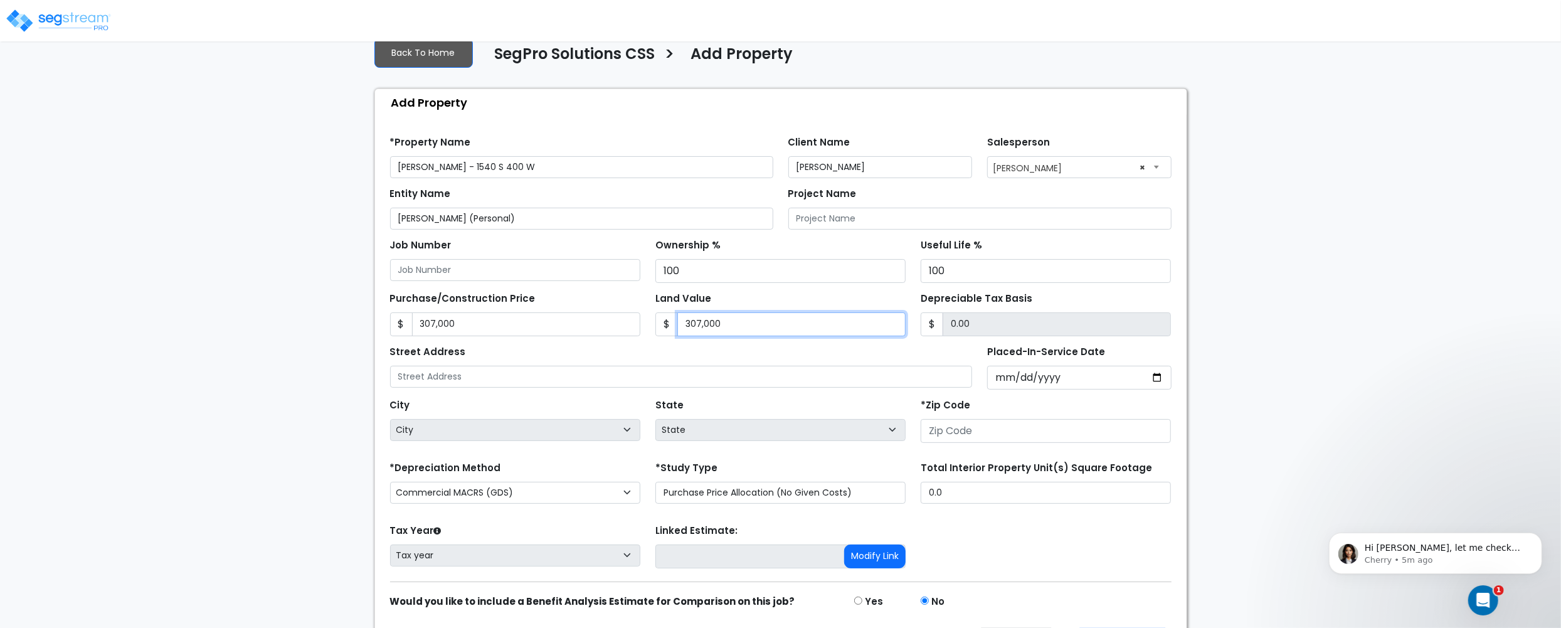
click at [713, 321] on input "307,000" at bounding box center [791, 324] width 228 height 24
click at [738, 317] on input "307,000" at bounding box center [791, 324] width 228 height 24
type input "307,00"
type input "276,300.00"
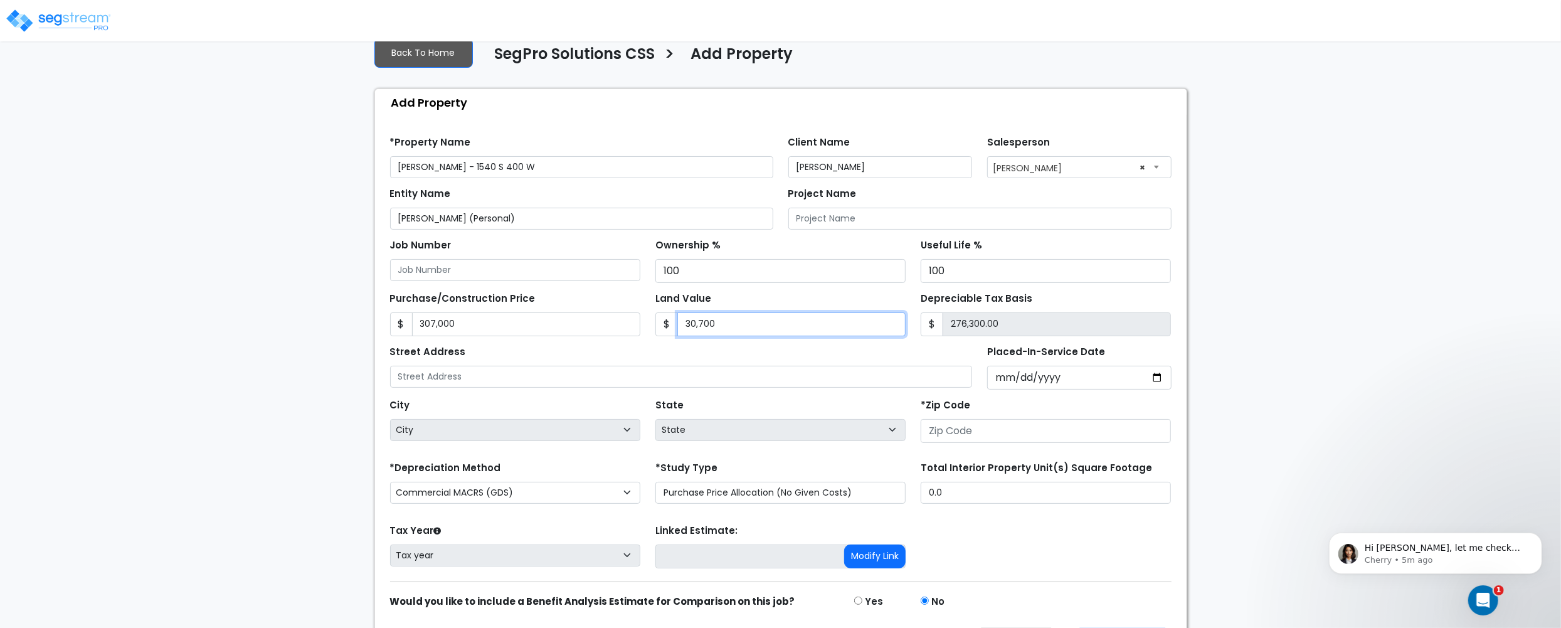
type input "30,700"
click at [761, 350] on div "Street Address" at bounding box center [681, 364] width 583 height 45
click at [1018, 377] on input "Placed-In-Service Date" at bounding box center [1079, 378] width 184 height 24
type input "2024-10-30"
select select "2024"
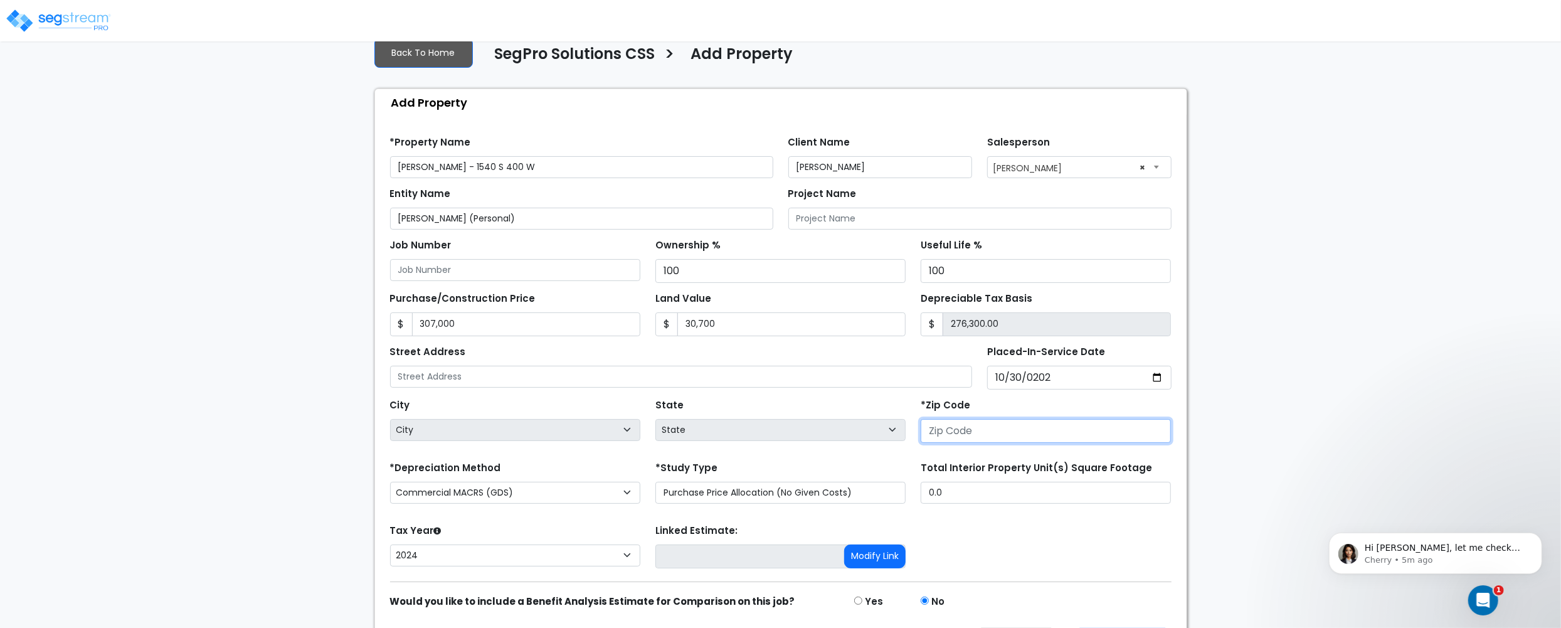
click at [991, 425] on input "number" at bounding box center [1046, 431] width 250 height 24
type input "84"
select select "UT"
type input "84058"
drag, startPoint x: 956, startPoint y: 547, endPoint x: 958, endPoint y: 556, distance: 9.0
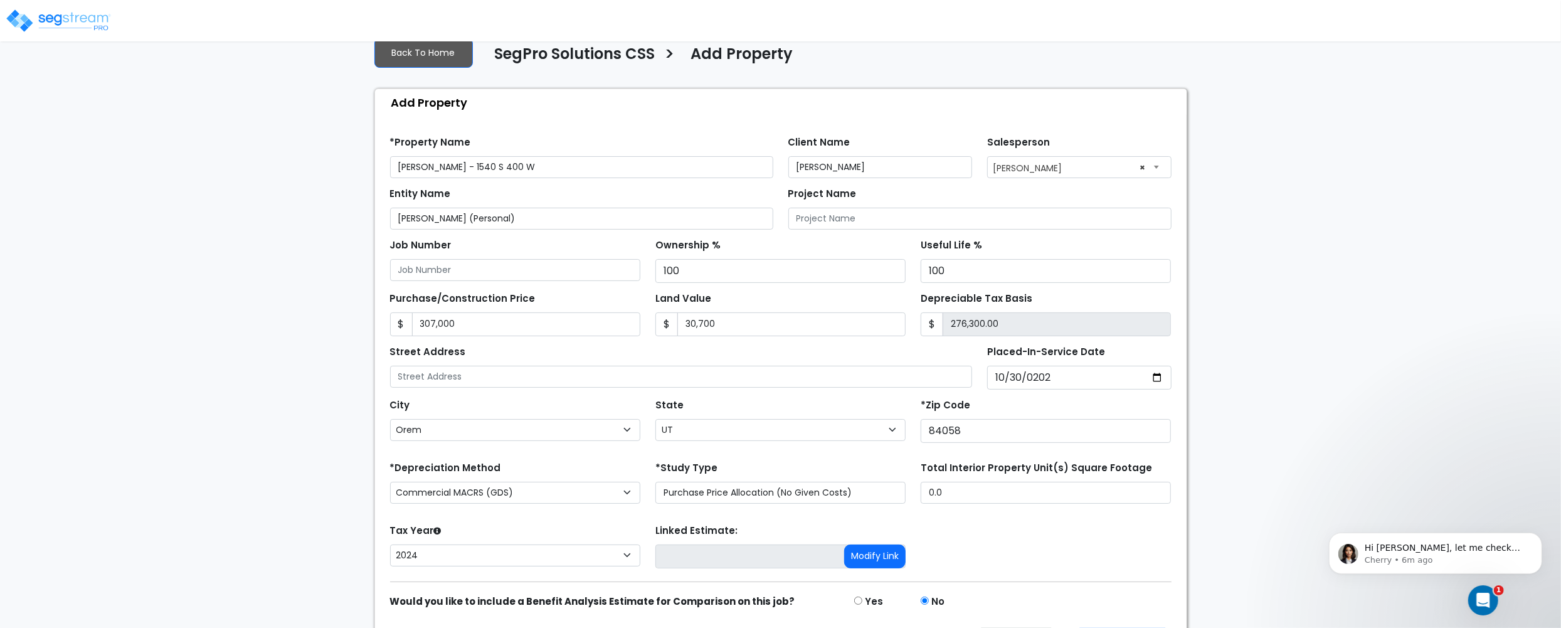
click at [957, 547] on div "Tax Year Please Enter The Placed In Service Date First. 2026 2025 2024 Prior Ye…" at bounding box center [781, 546] width 796 height 50
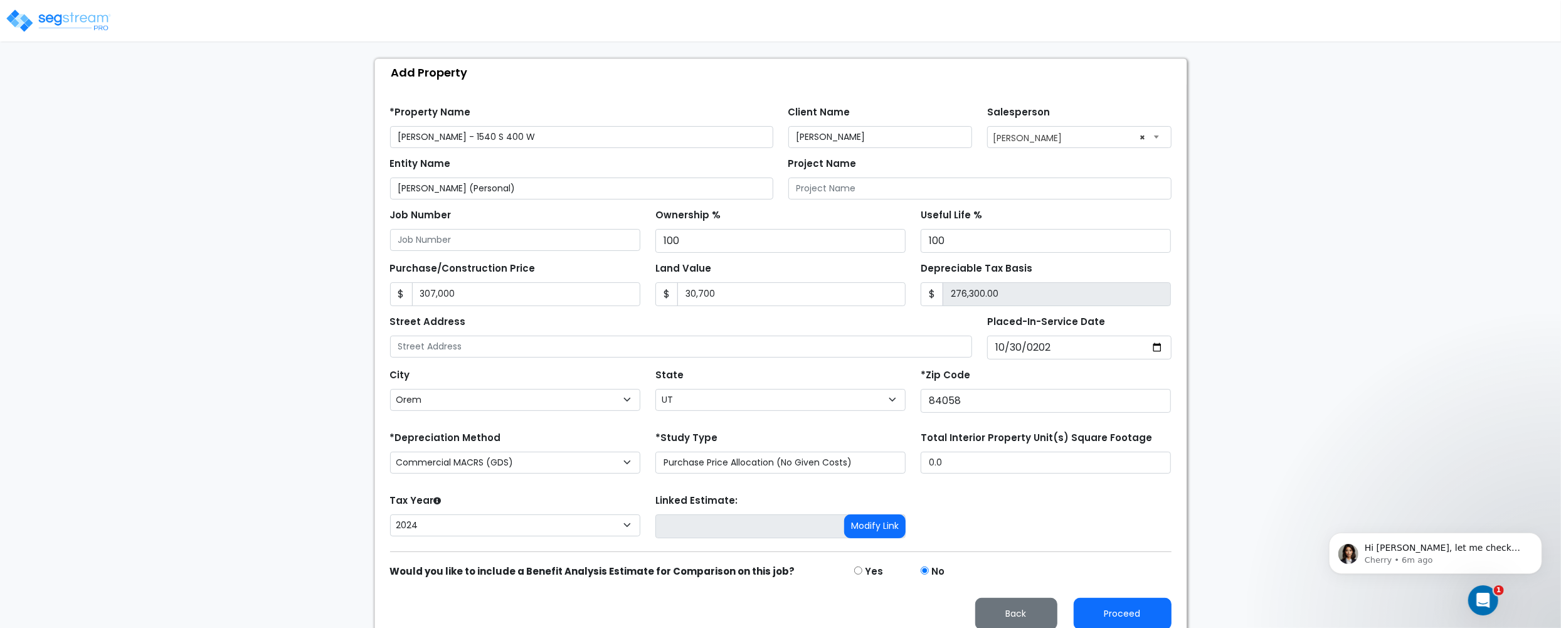
scroll to position [130, 0]
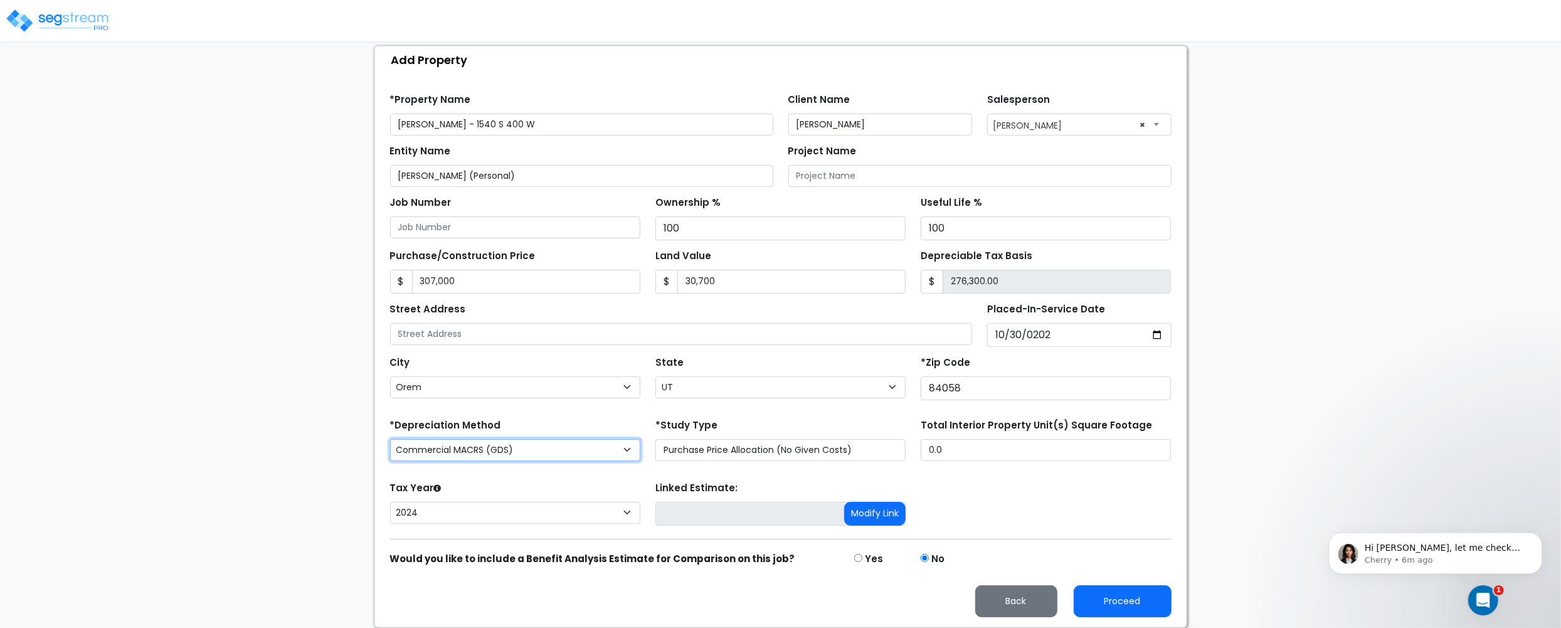
click at [534, 448] on select "Commercial MACRS (GDS) Residential Rental MACRS (GDS) Commercial MACRS (GDS) QIP" at bounding box center [515, 450] width 250 height 22
select select "RRM(_30"
click at [1141, 599] on button "Proceed" at bounding box center [1123, 601] width 98 height 32
type input "307000"
type input "30700"
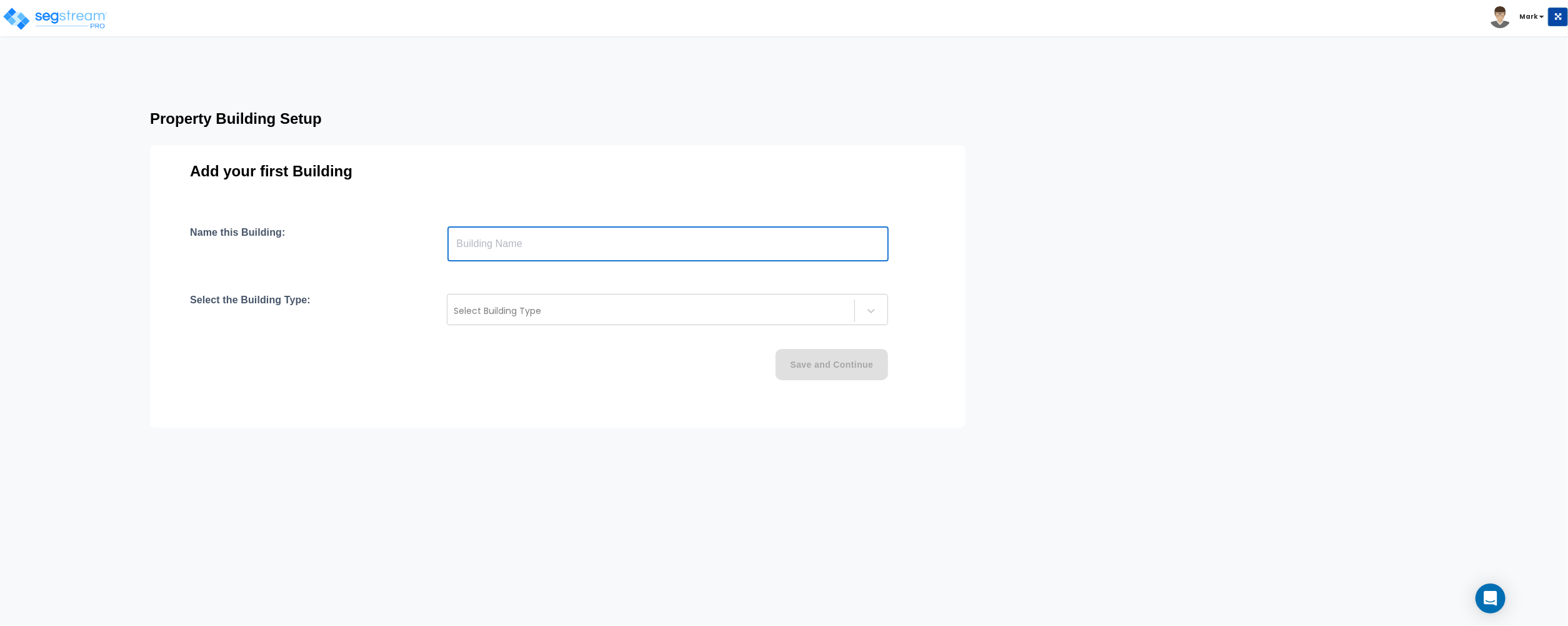
click at [697, 241] on input "text" at bounding box center [668, 243] width 442 height 35
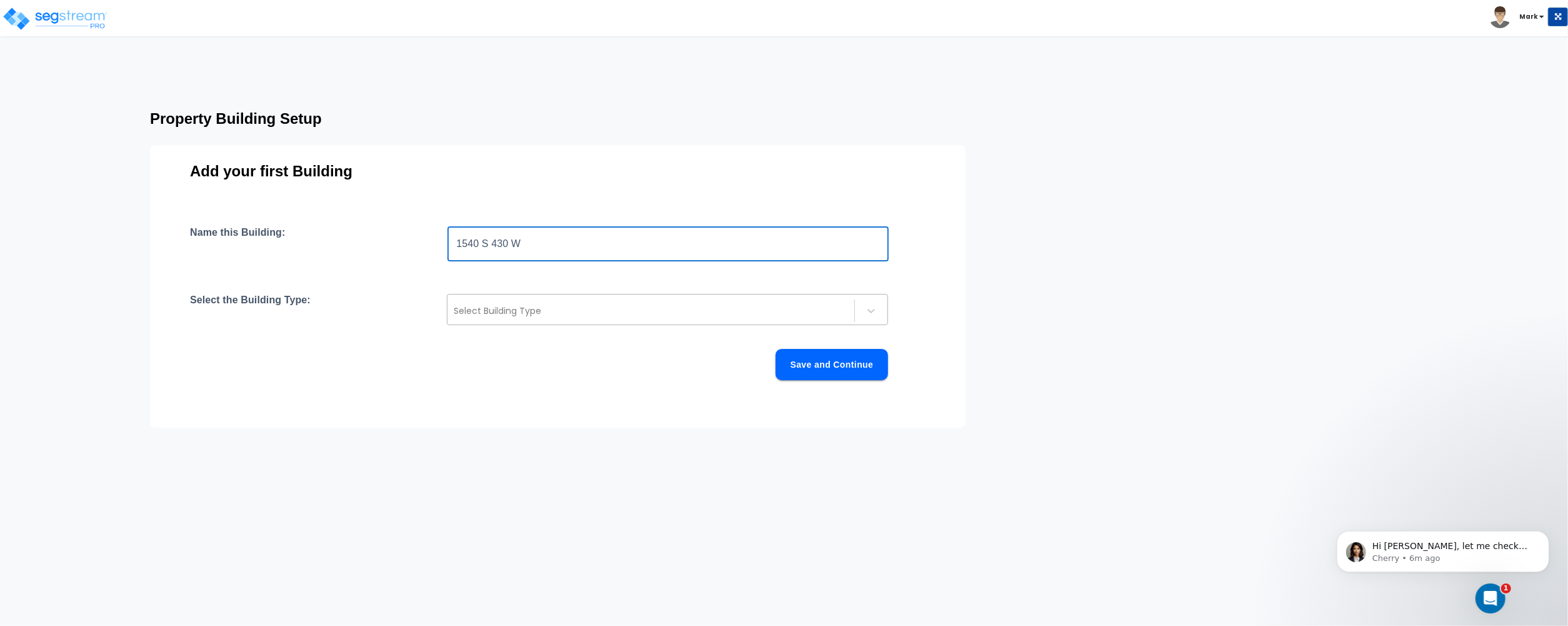
type input "1540 S 430 W"
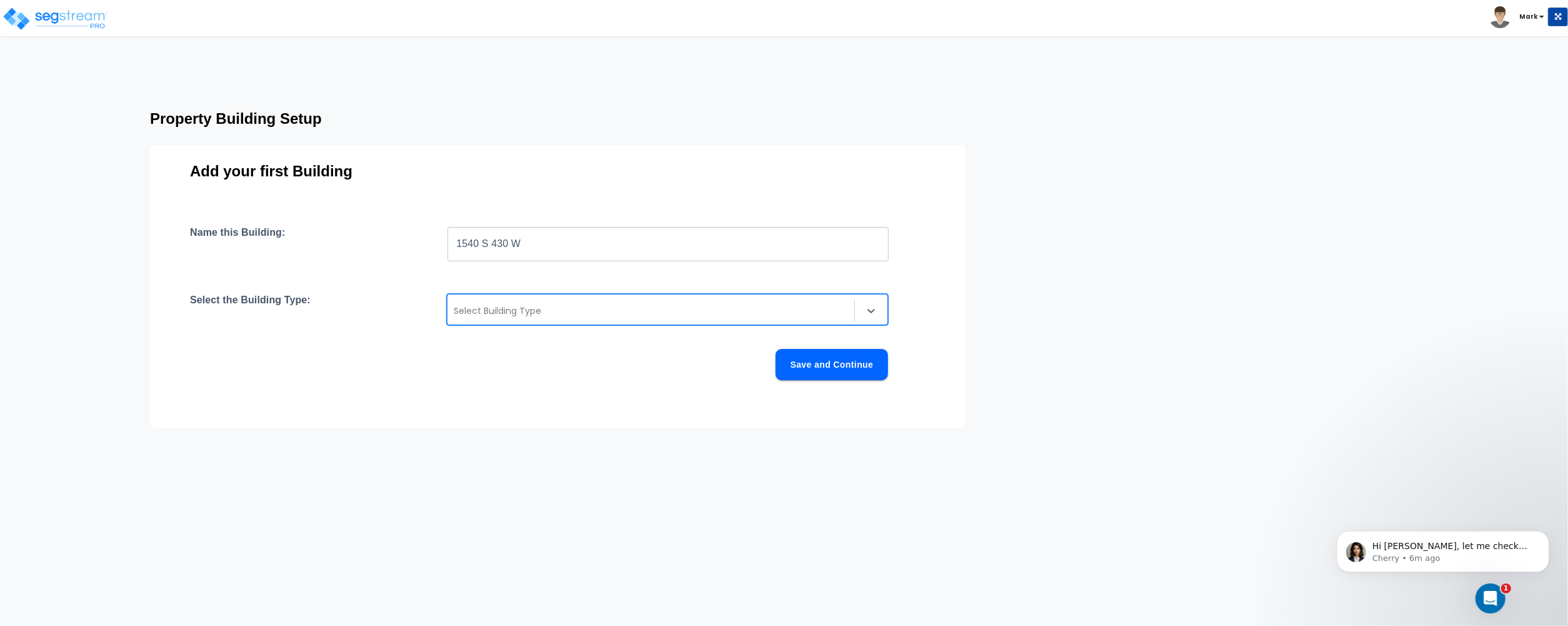
click at [560, 318] on div at bounding box center [651, 310] width 395 height 15
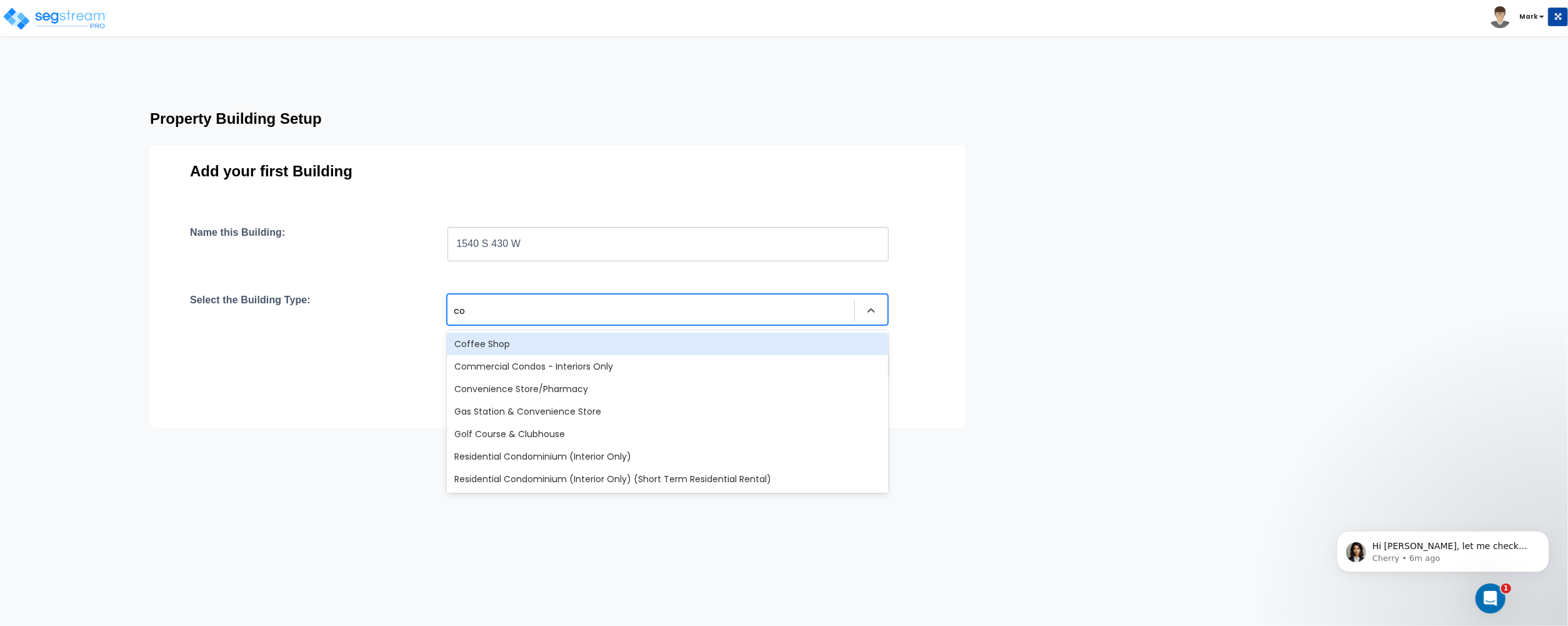
type input "con"
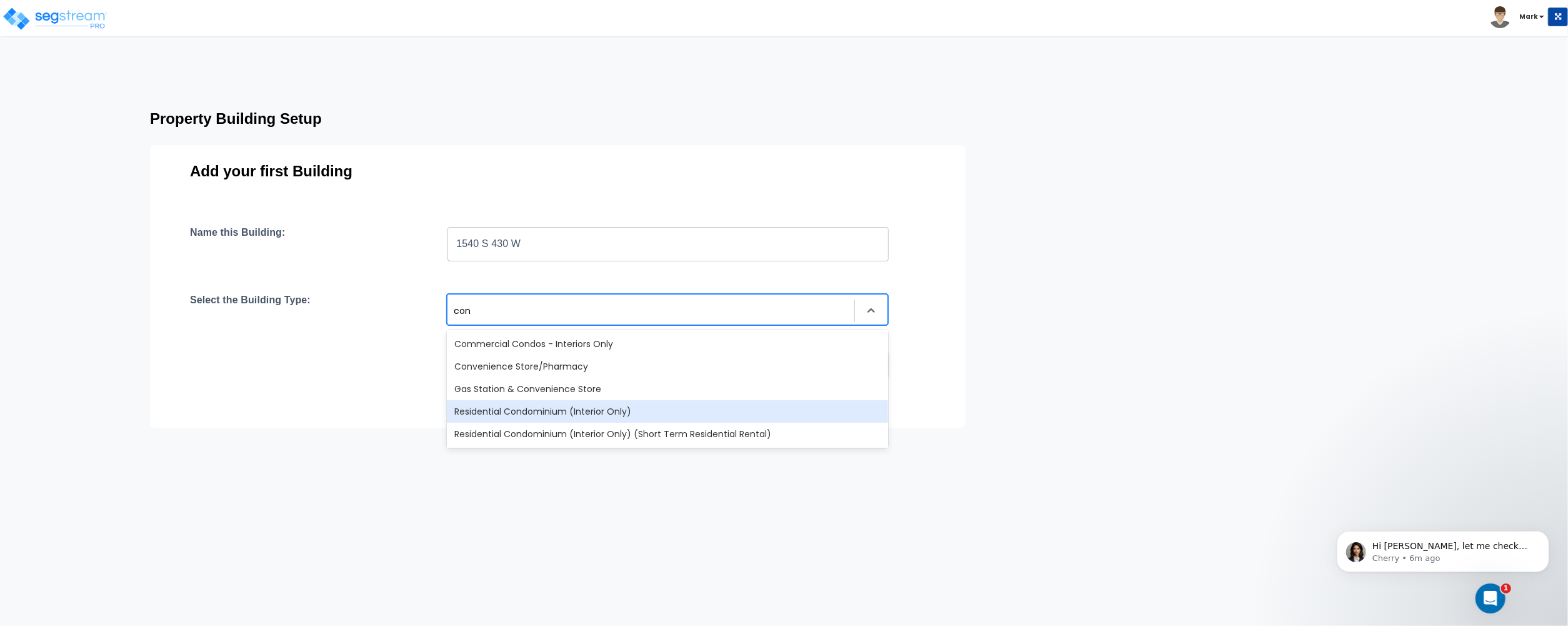
click at [551, 411] on div "Residential Condominium (Interior Only)" at bounding box center [667, 411] width 442 height 23
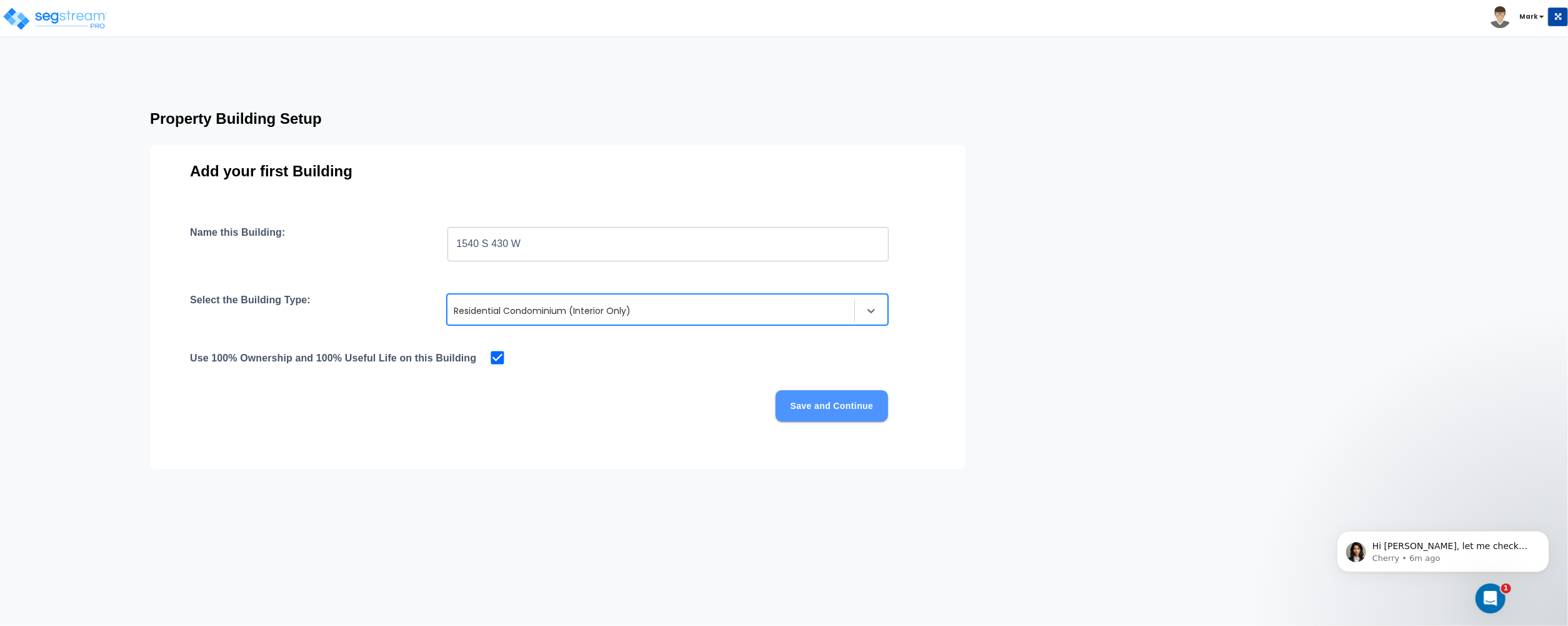
click at [864, 413] on button "Save and Continue" at bounding box center [831, 405] width 113 height 31
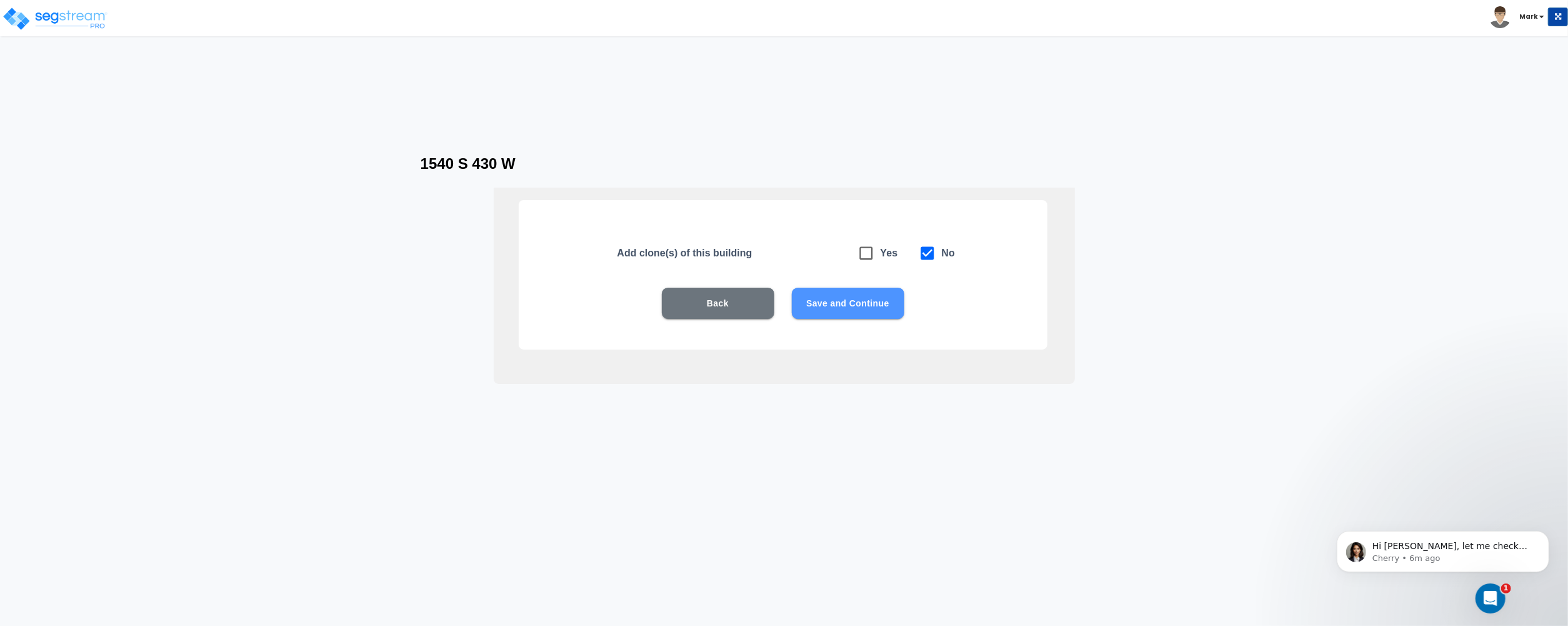
click at [844, 292] on button "Save and Continue" at bounding box center [847, 302] width 113 height 31
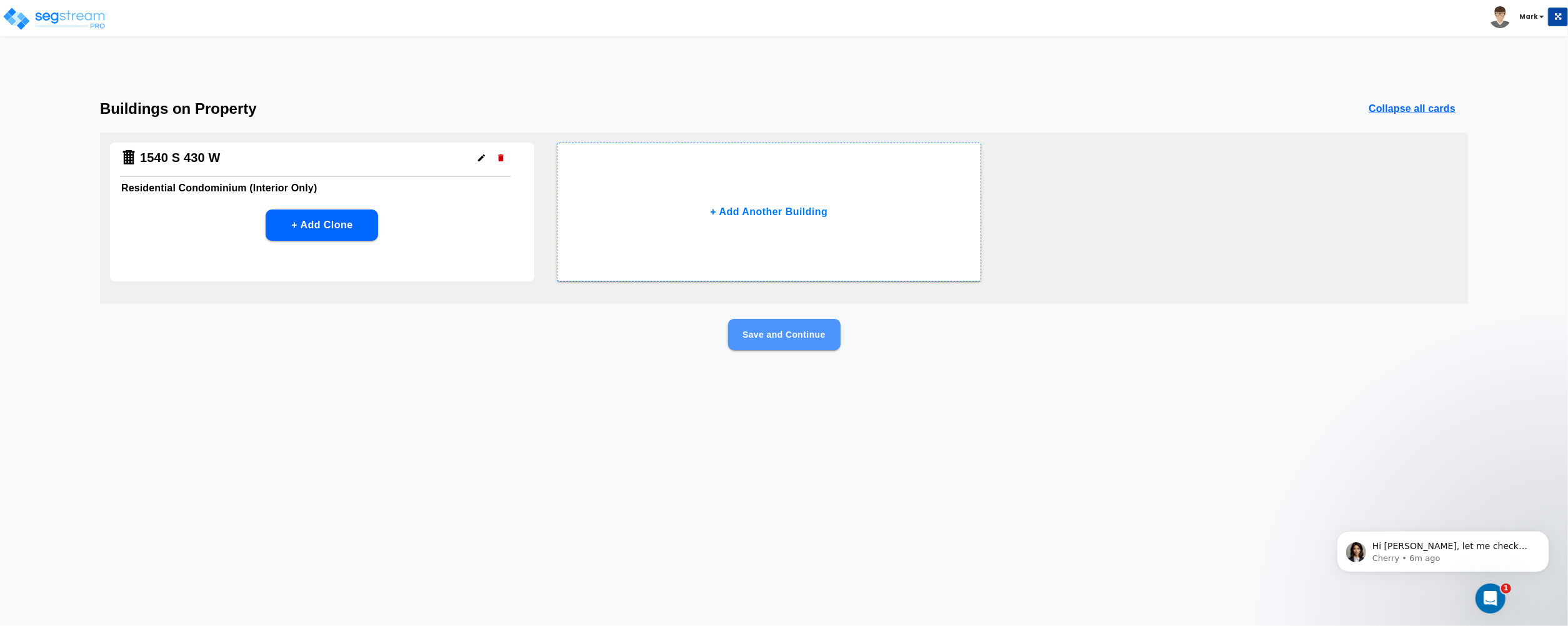
click at [808, 333] on button "Save and Continue" at bounding box center [784, 334] width 113 height 31
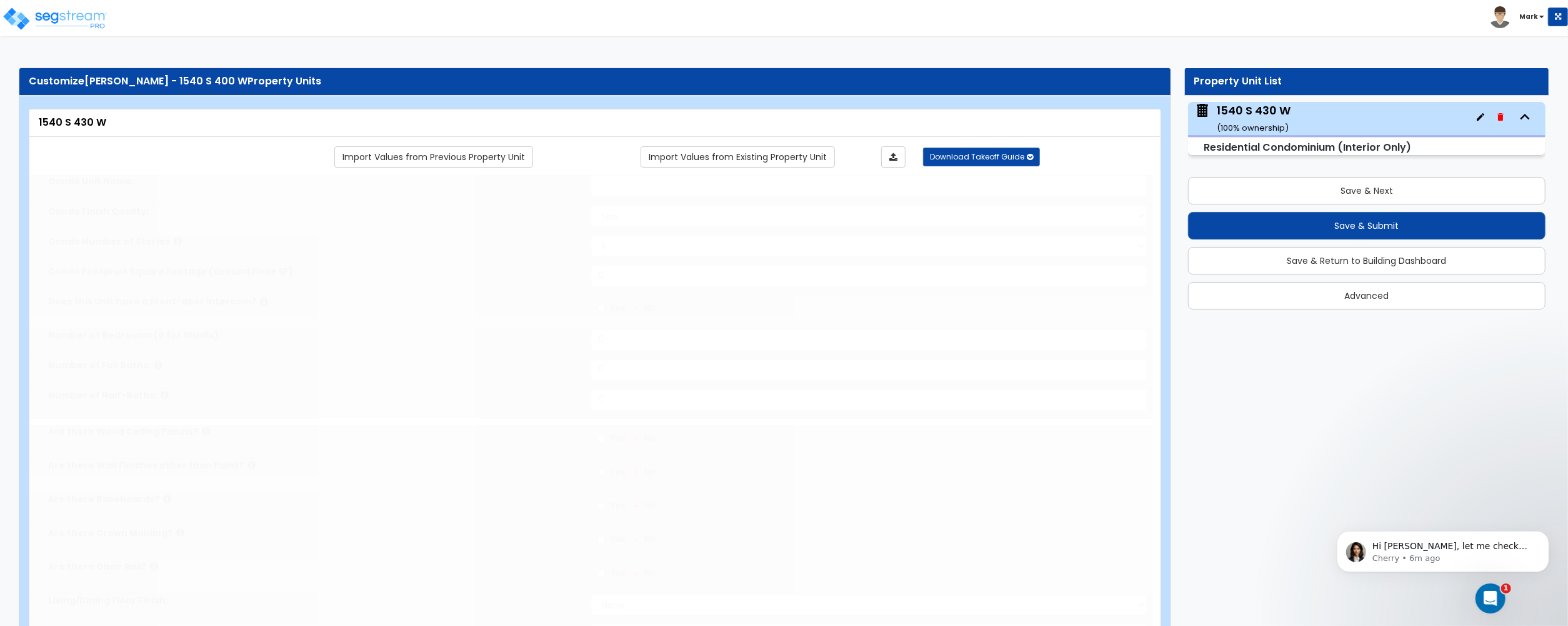
select select "1"
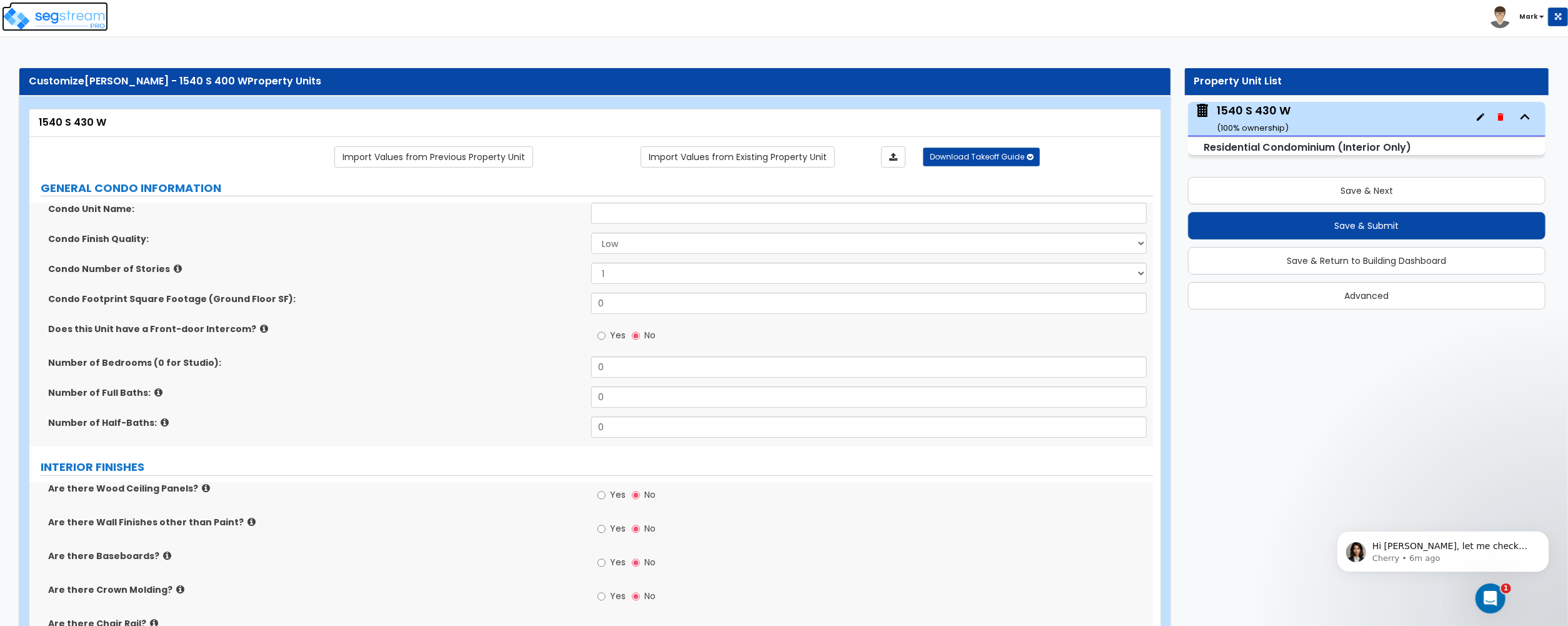
click at [80, 15] on img at bounding box center [55, 18] width 107 height 25
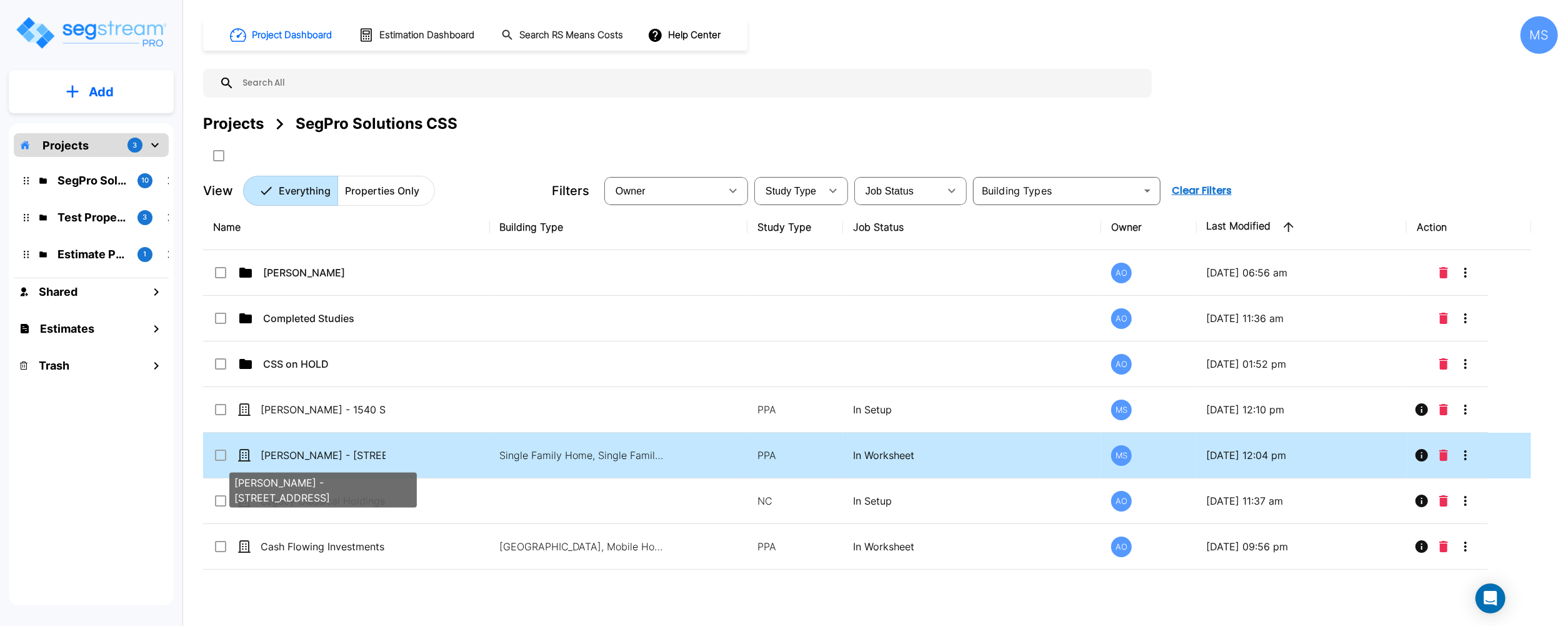
click at [328, 459] on p "[PERSON_NAME] - [STREET_ADDRESS]" at bounding box center [322, 455] width 125 height 15
checkbox input "true"
click at [328, 459] on p "[PERSON_NAME] - [STREET_ADDRESS]" at bounding box center [322, 455] width 125 height 15
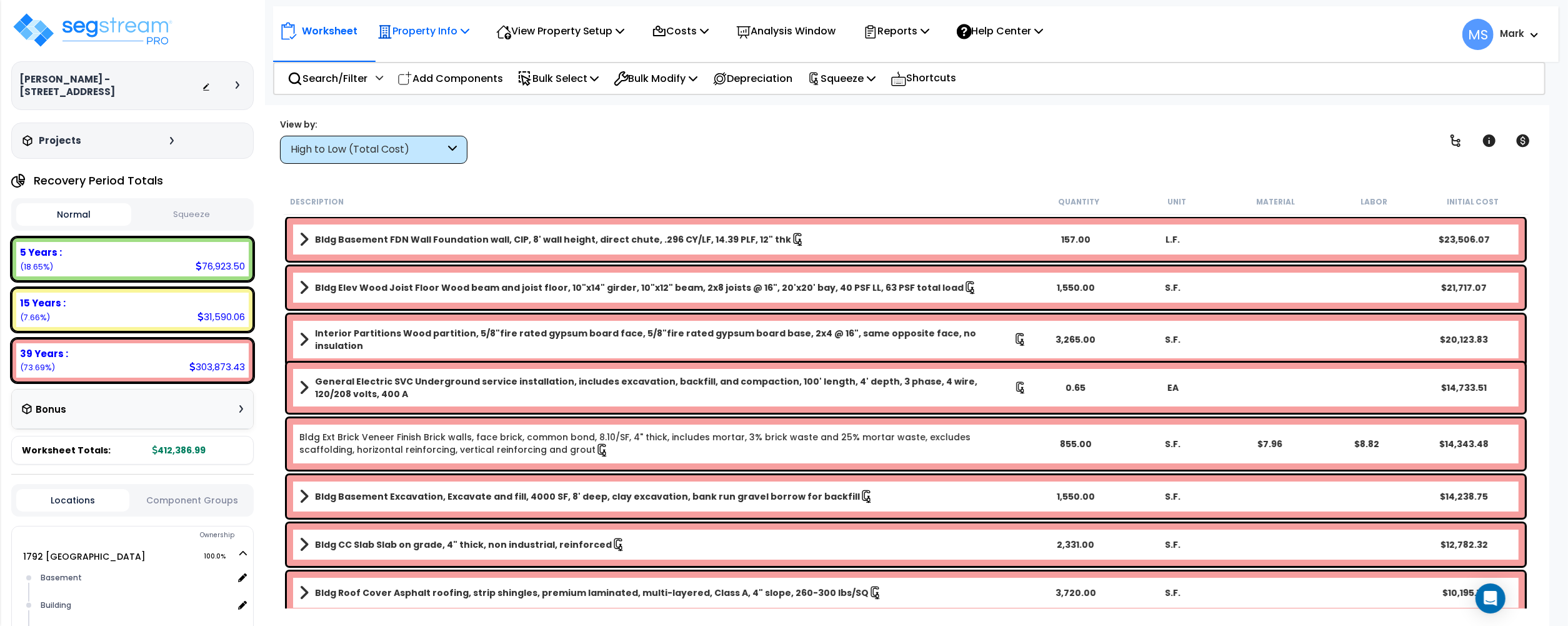
click at [439, 24] on p "Property Info" at bounding box center [424, 31] width 92 height 17
click at [443, 59] on link "Property Setup" at bounding box center [433, 59] width 124 height 25
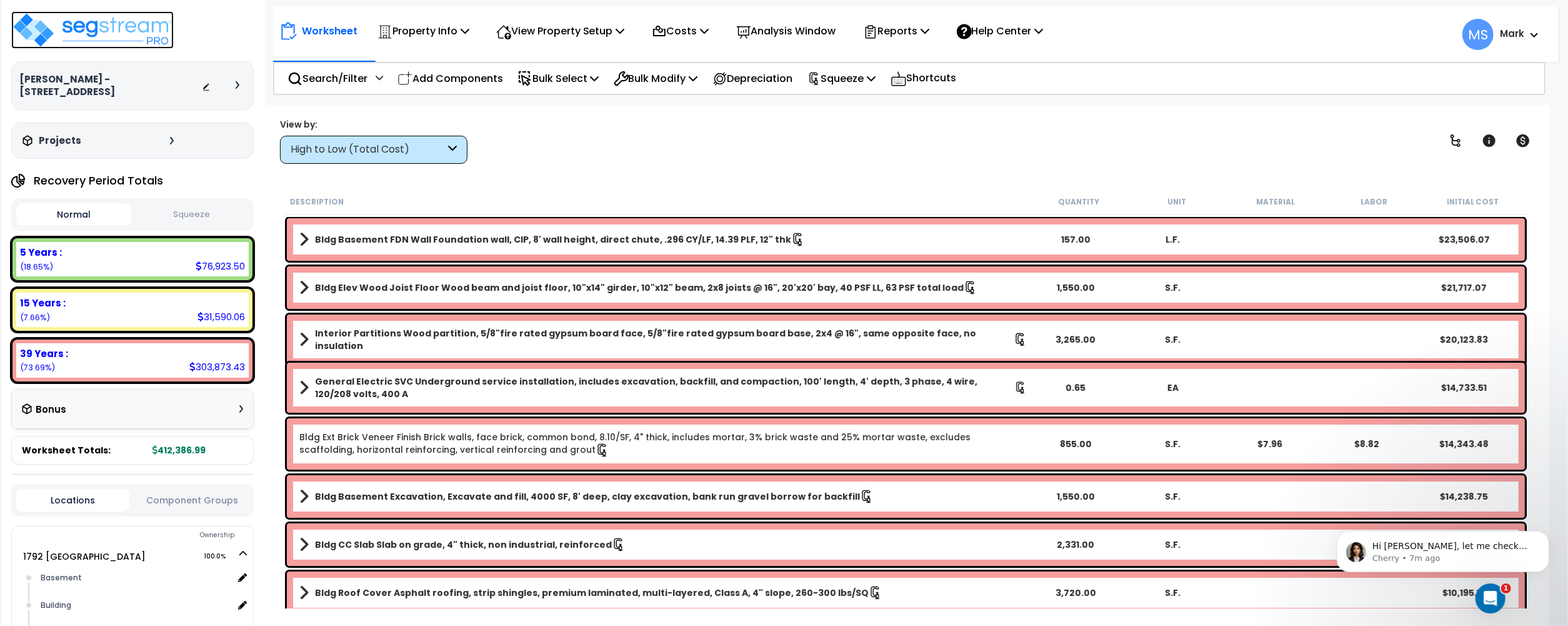
click at [129, 39] on img at bounding box center [92, 30] width 162 height 38
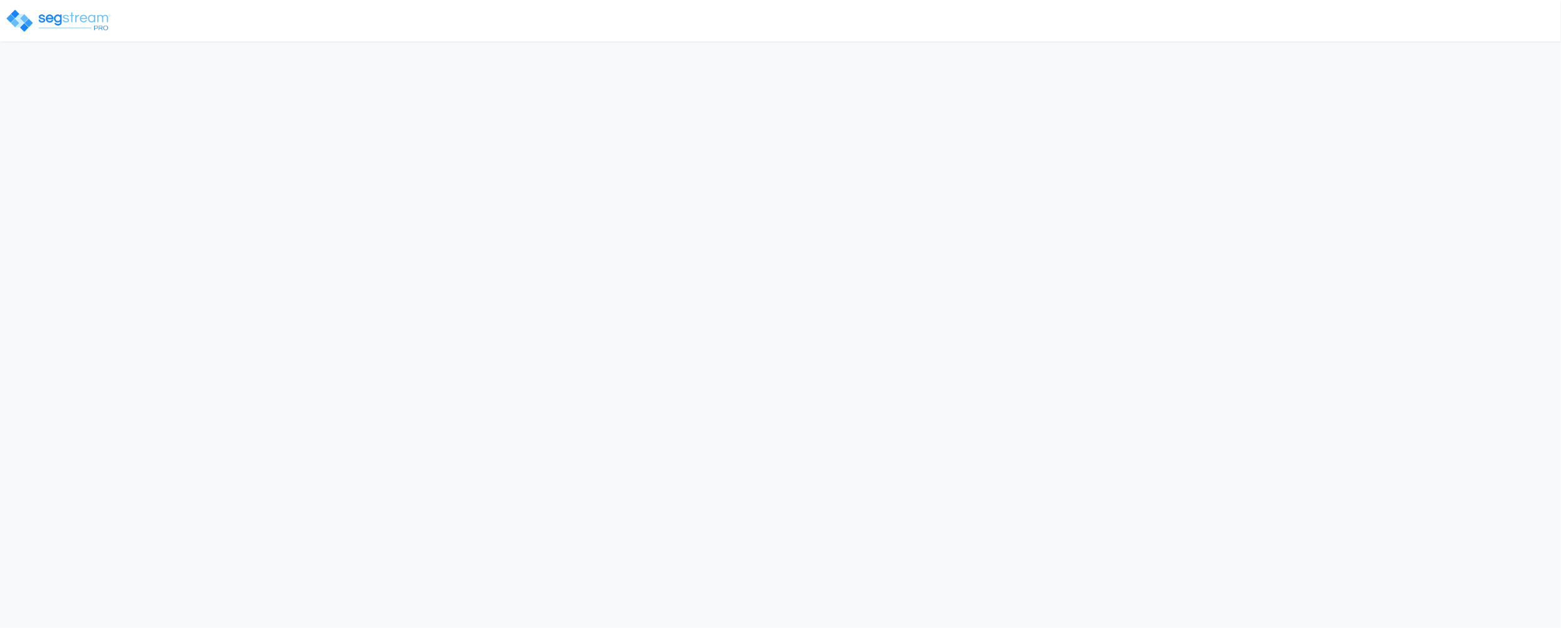
select select "2024"
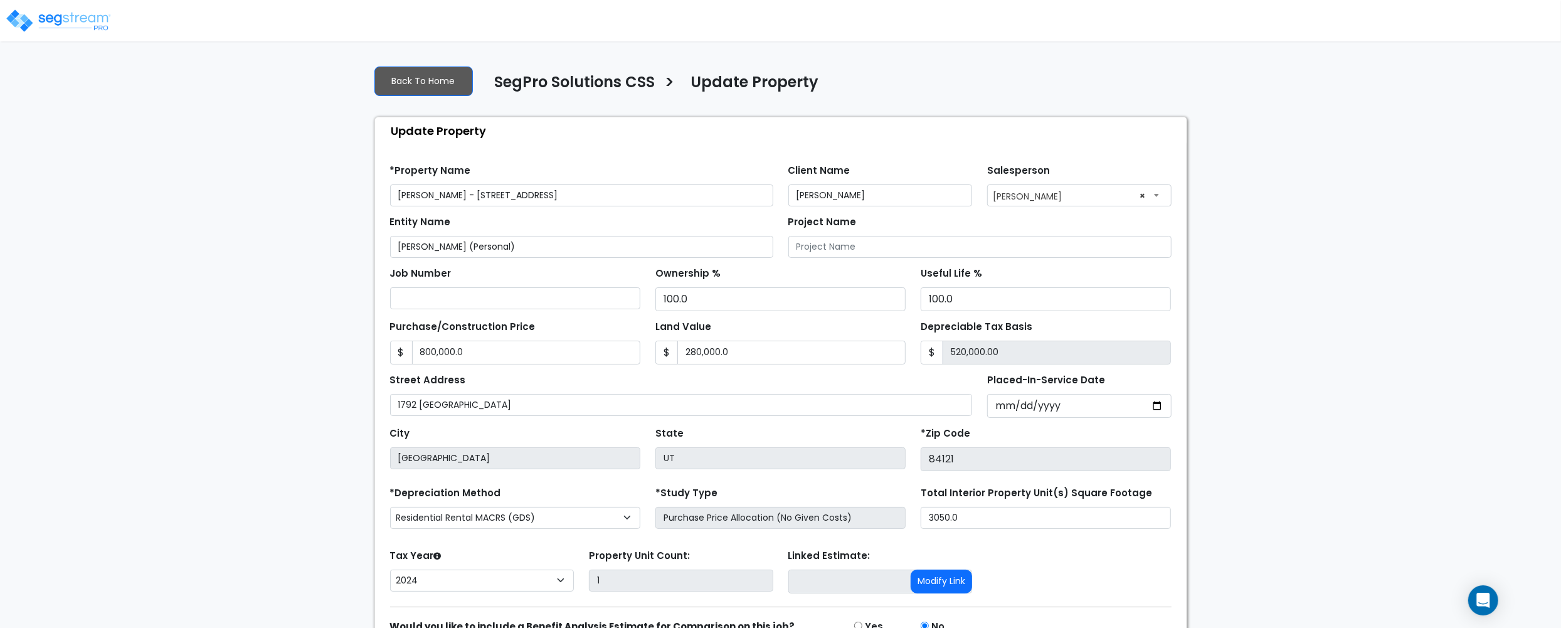
drag, startPoint x: 465, startPoint y: 194, endPoint x: 292, endPoint y: 201, distance: 172.6
click at [294, 201] on div "We are Building your Property. So please grab a coffee and let us do the heavy …" at bounding box center [780, 375] width 1561 height 640
click at [873, 196] on input "[PERSON_NAME]" at bounding box center [880, 195] width 184 height 22
paste input "[PERSON_NAME]"
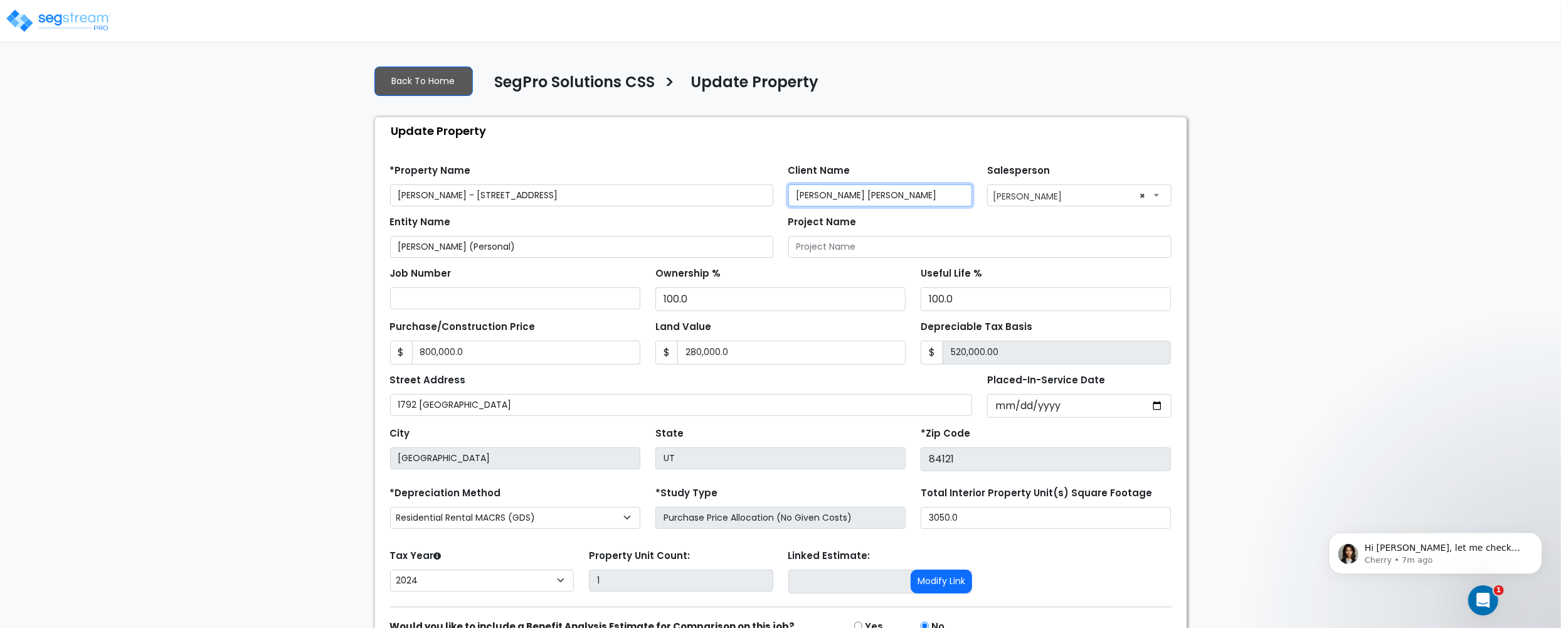
click at [875, 194] on input "[PERSON_NAME] [PERSON_NAME]" at bounding box center [880, 195] width 184 height 22
paste input "text"
type input "[PERSON_NAME]"
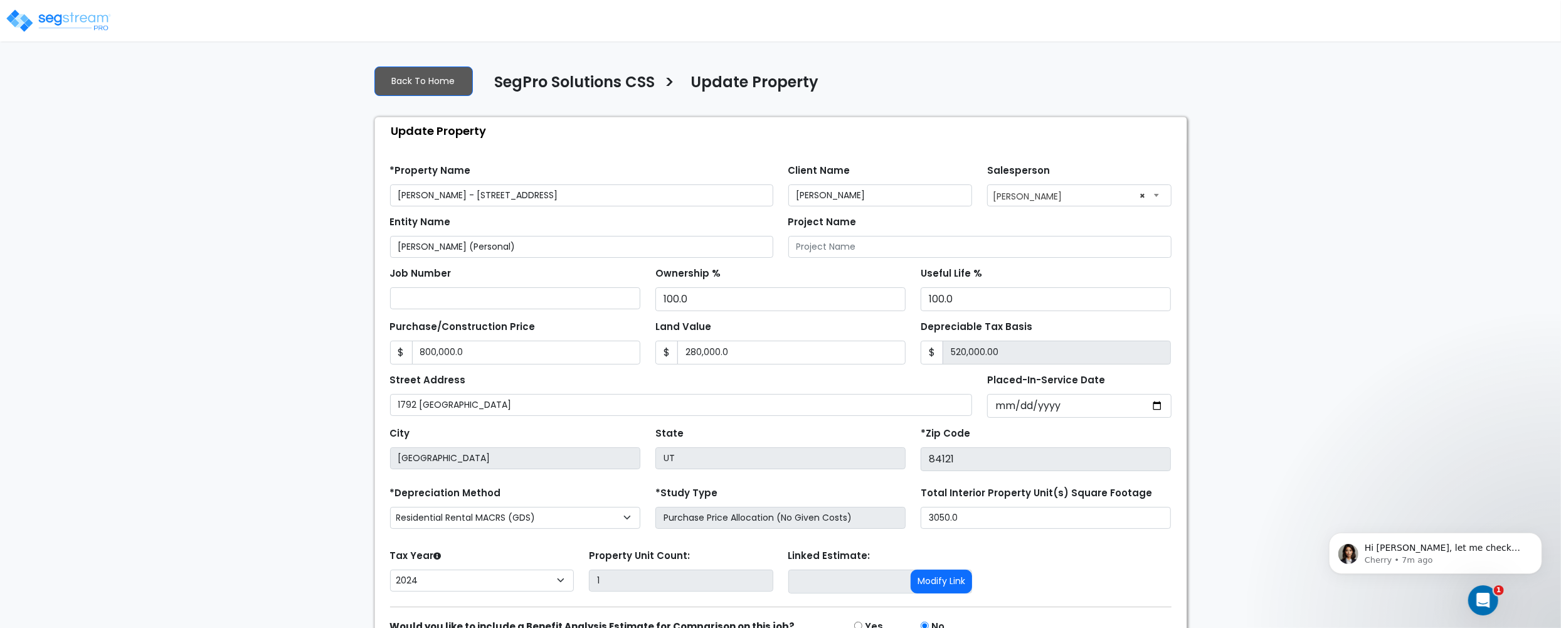
click at [859, 141] on div "Update Property" at bounding box center [783, 130] width 805 height 27
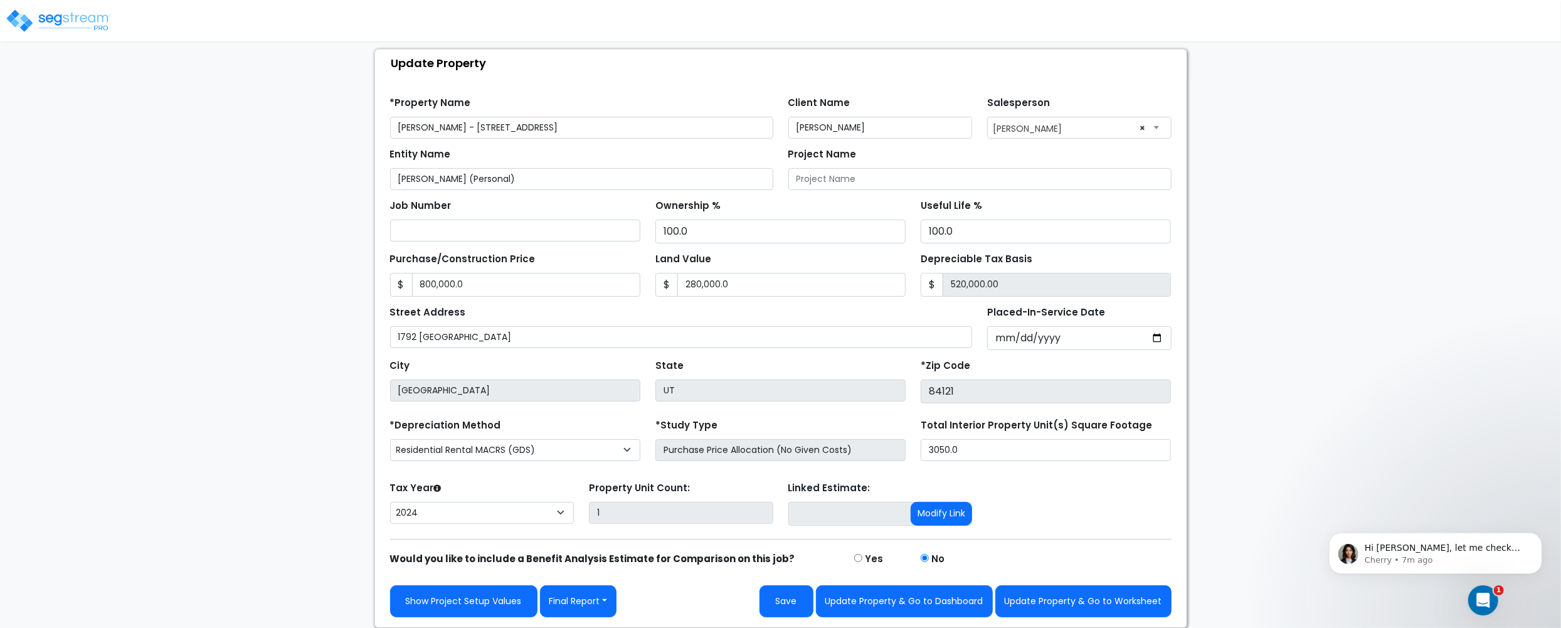
scroll to position [71, 0]
click at [1062, 603] on button "Update Property & Go to Worksheet" at bounding box center [1083, 601] width 176 height 32
type input "800000"
type input "280000"
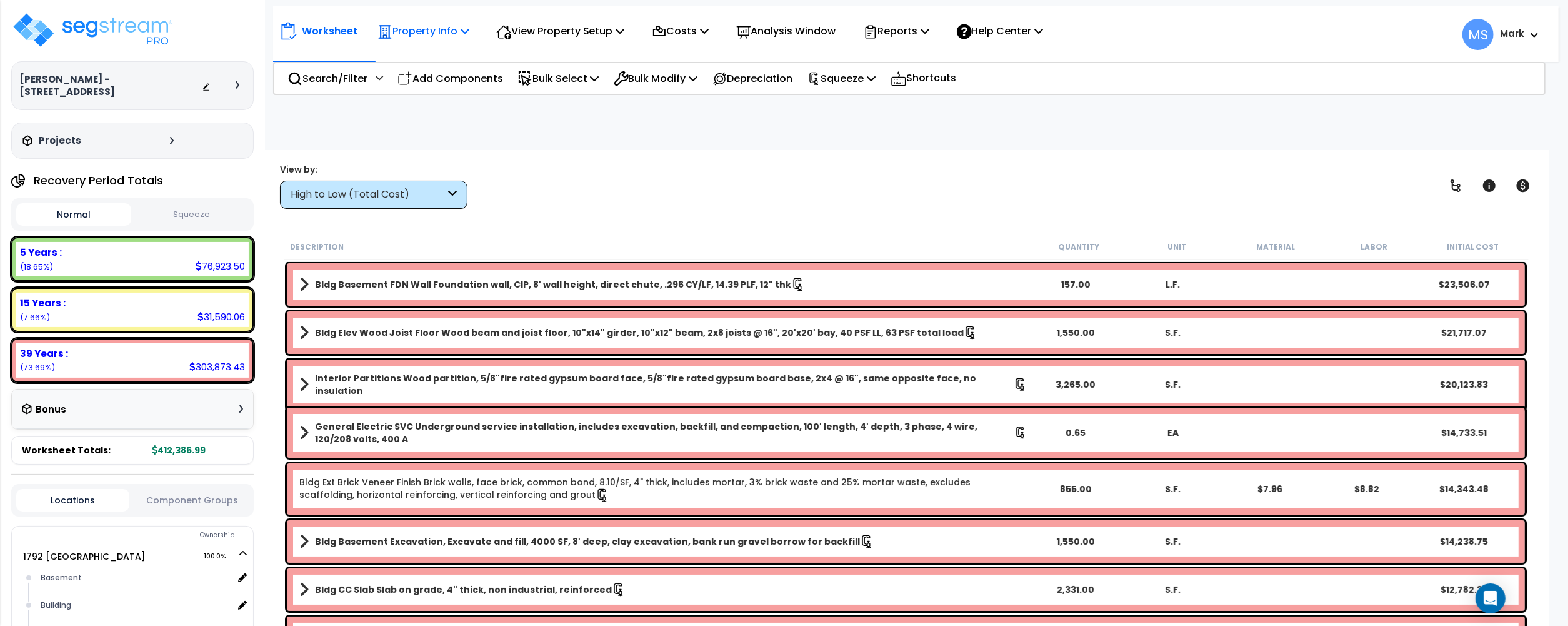
click at [439, 36] on p "Property Info" at bounding box center [424, 31] width 92 height 17
click at [447, 58] on link "Property Setup" at bounding box center [433, 59] width 124 height 25
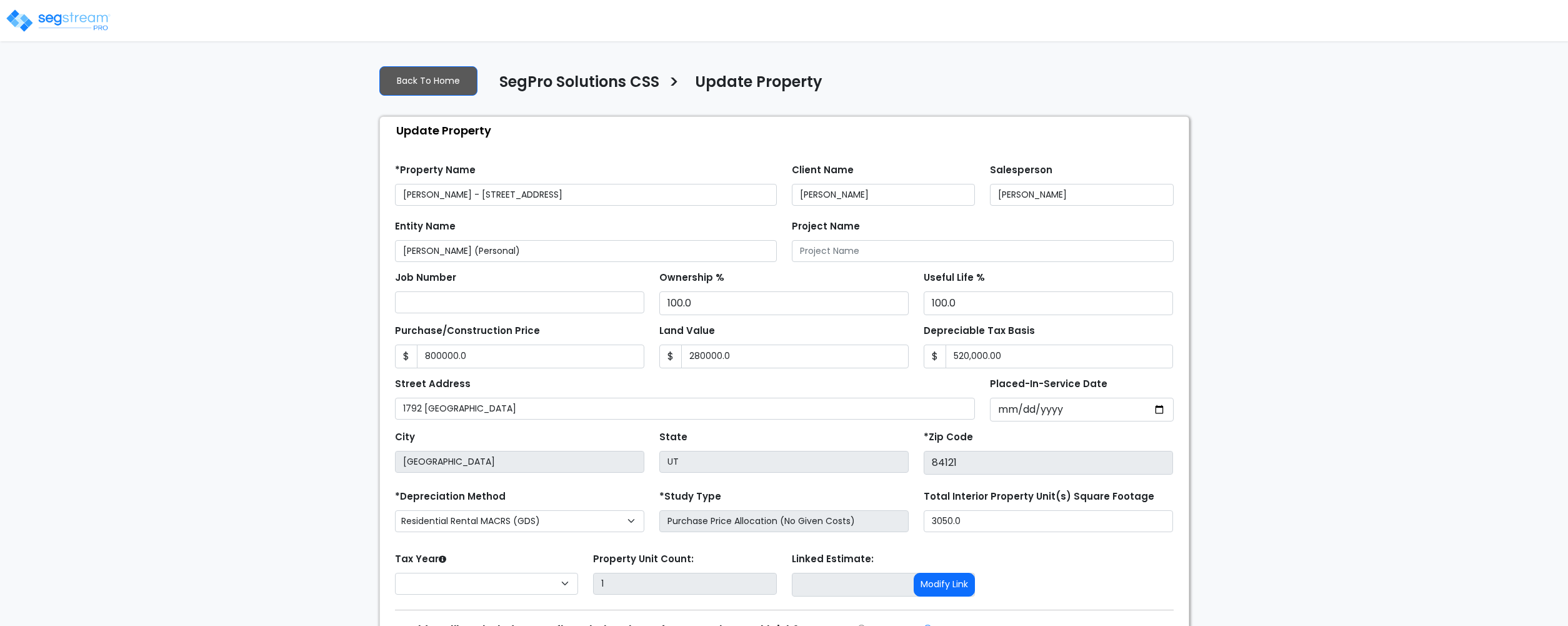
type input "800,000.0"
type input "280,000.0"
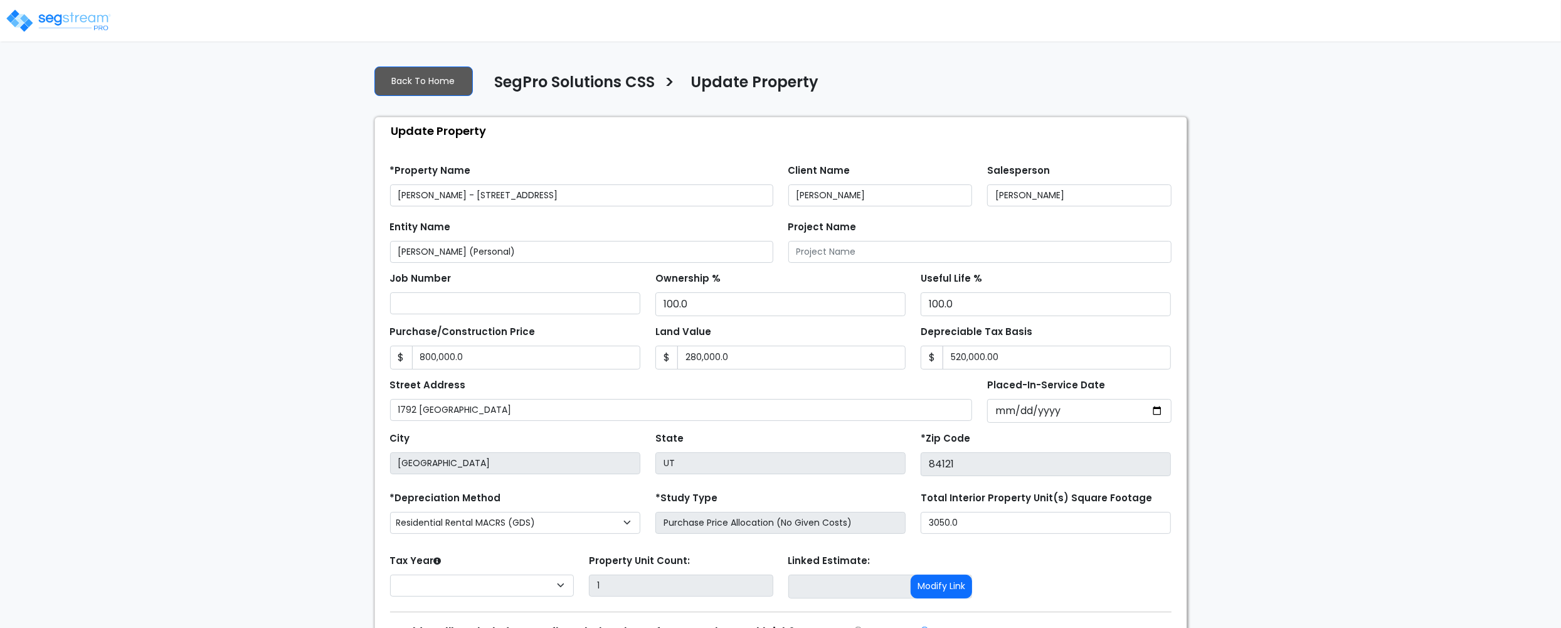
select select "2024"
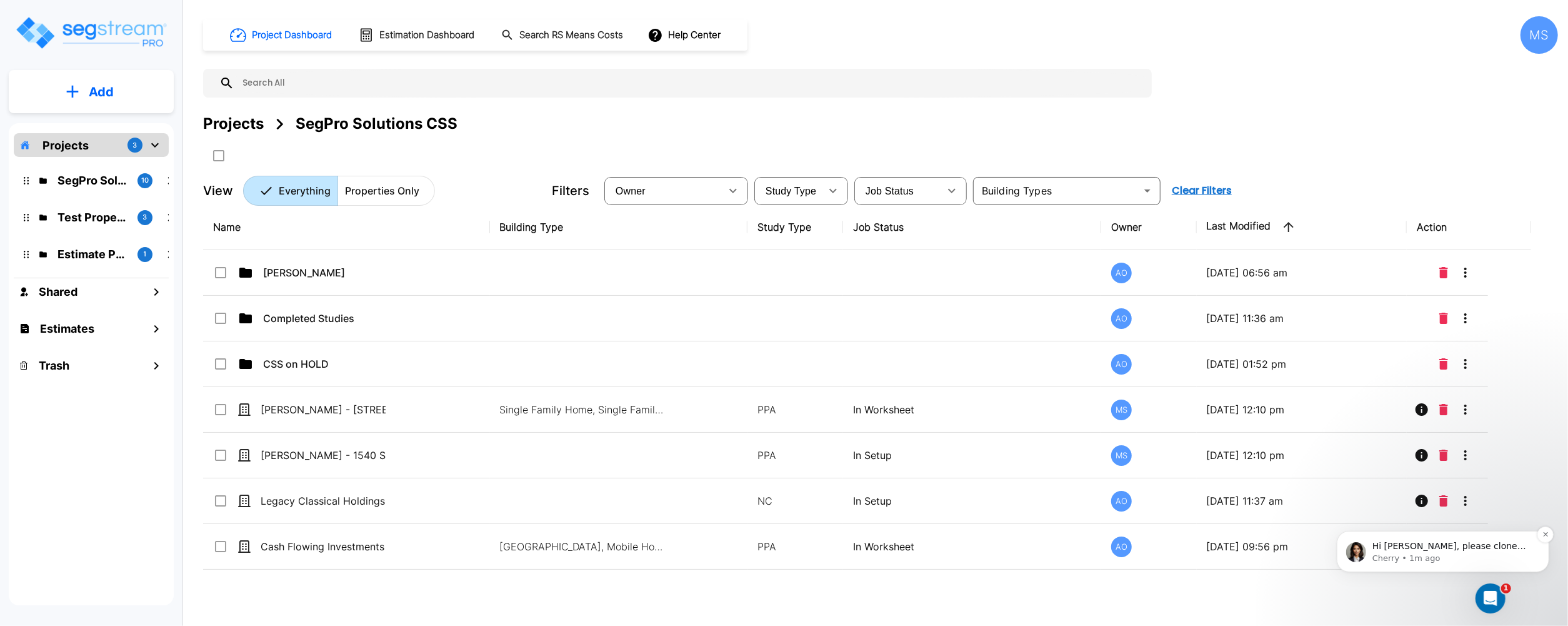
click at [1477, 559] on p "Cherry • 1m ago" at bounding box center [1452, 557] width 161 height 11
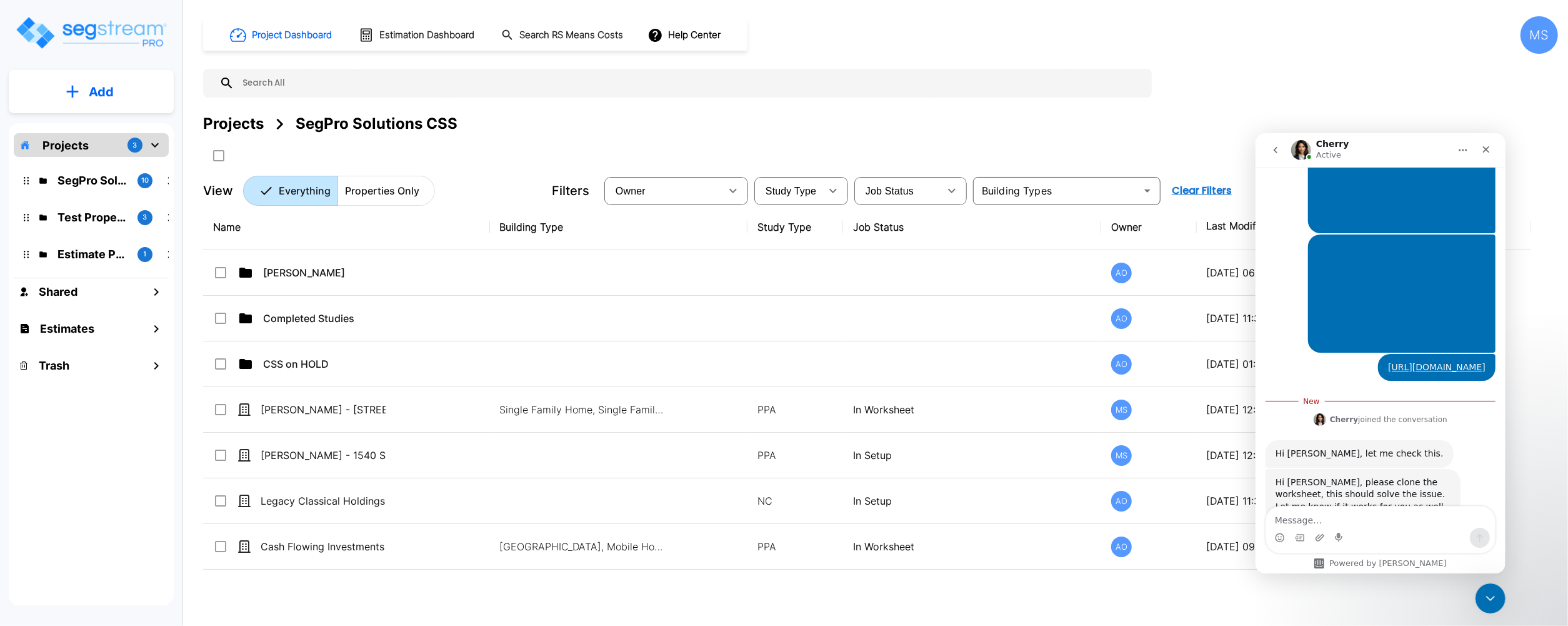
scroll to position [449, 0]
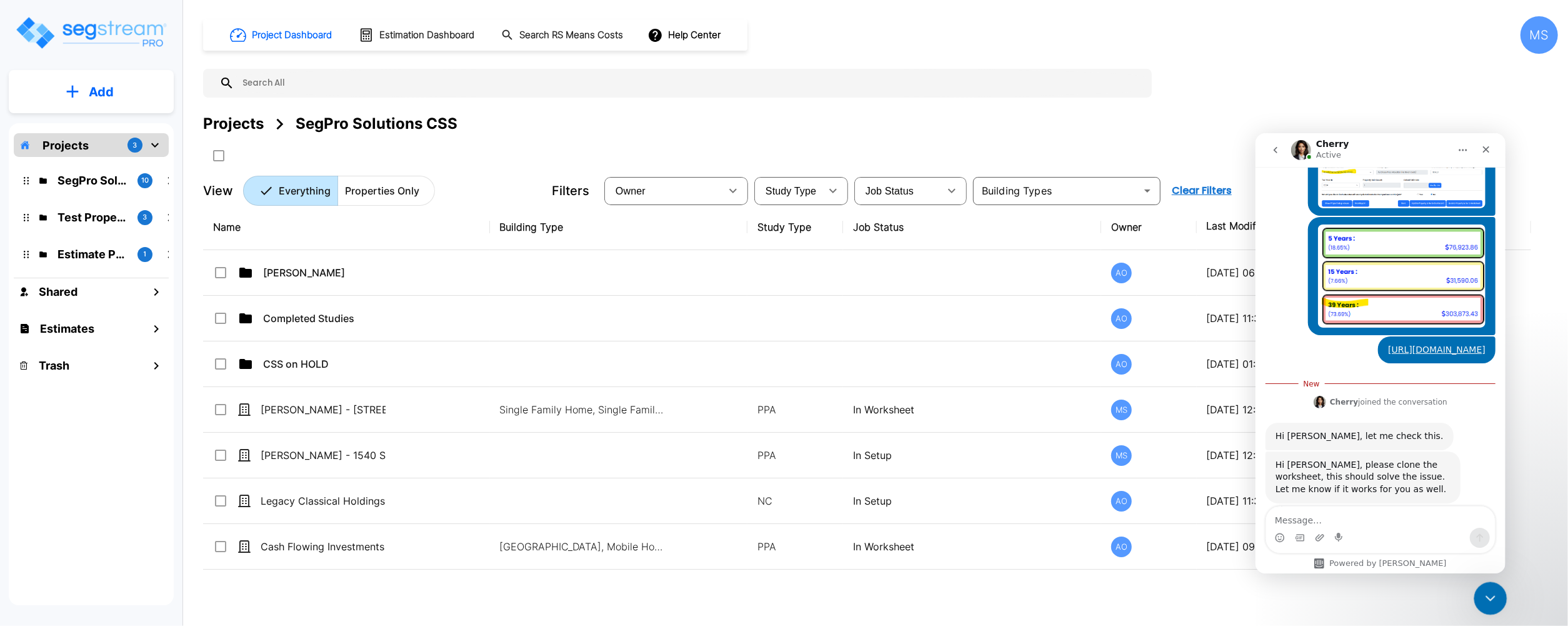
click at [1495, 594] on icon "Close Intercom Messenger" at bounding box center [1488, 596] width 15 height 15
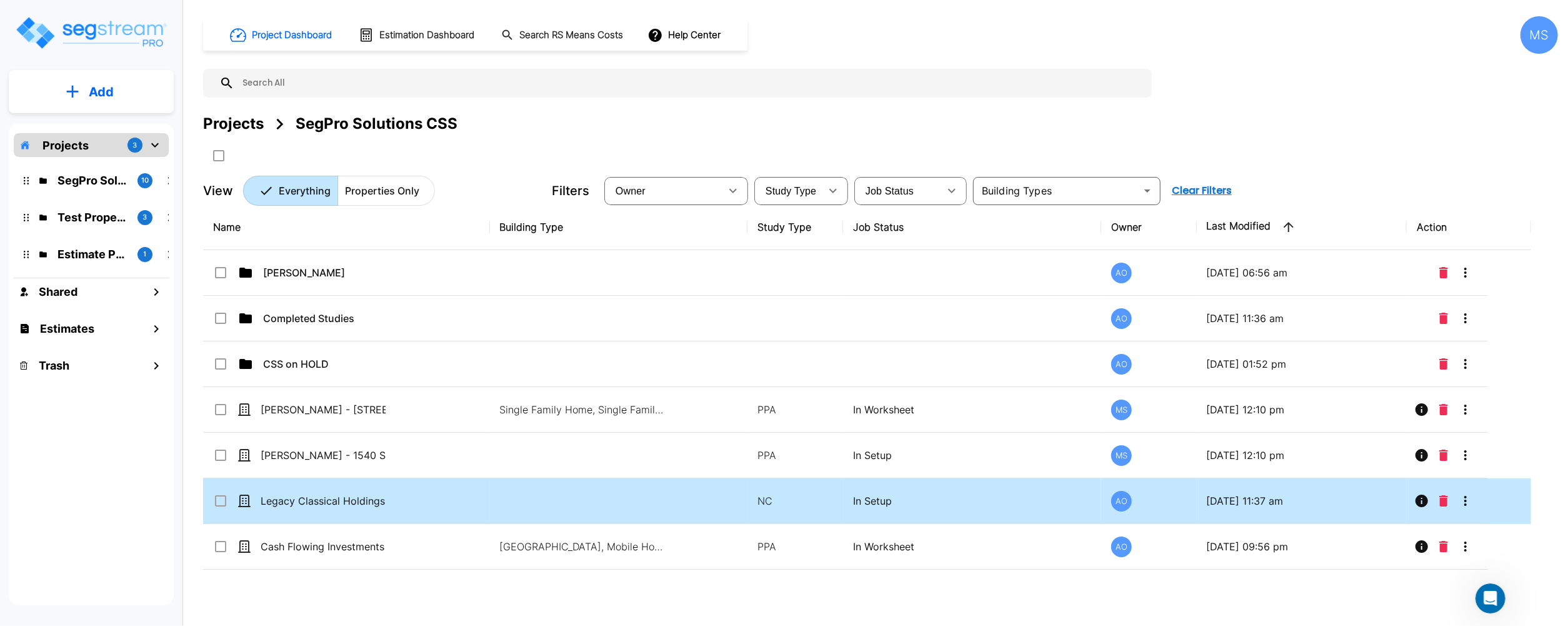
scroll to position [429, 0]
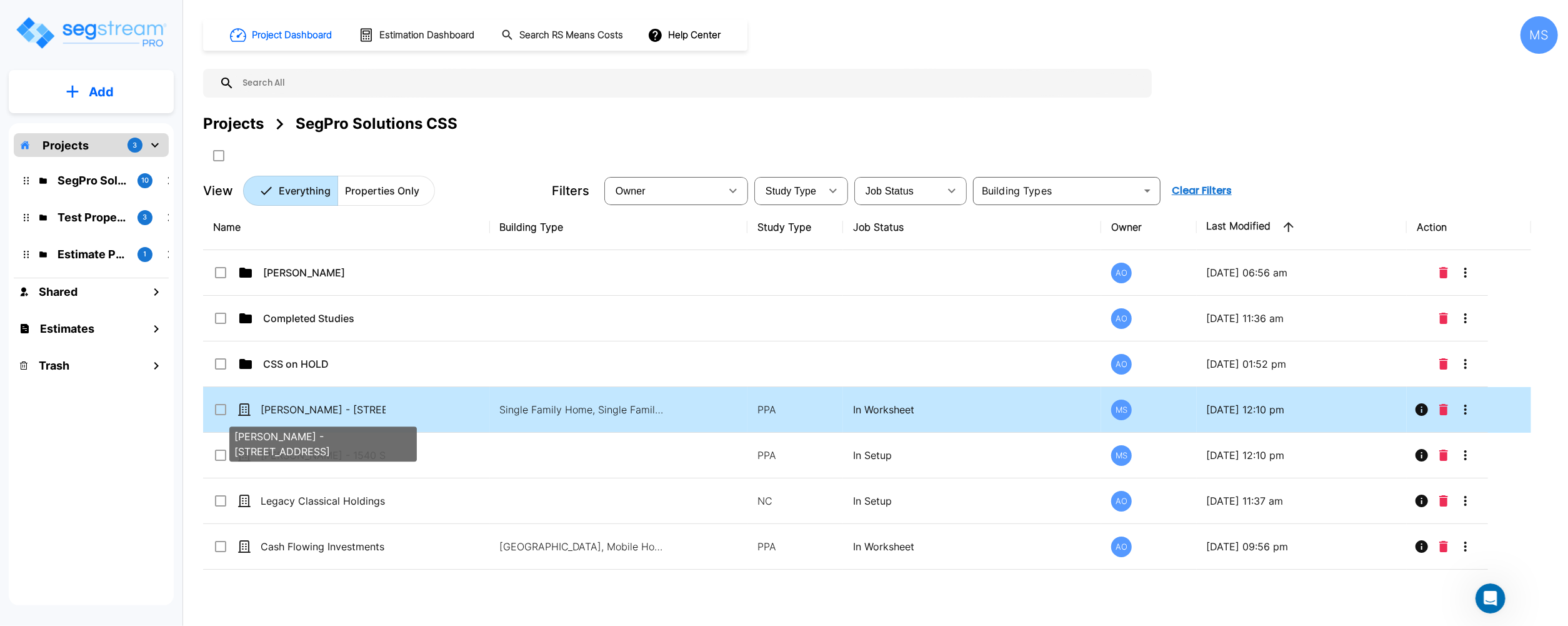
click at [349, 408] on p "[PERSON_NAME] - [STREET_ADDRESS]" at bounding box center [322, 409] width 125 height 15
checkbox input "true"
click at [349, 408] on p "[PERSON_NAME] - [STREET_ADDRESS]" at bounding box center [322, 409] width 125 height 15
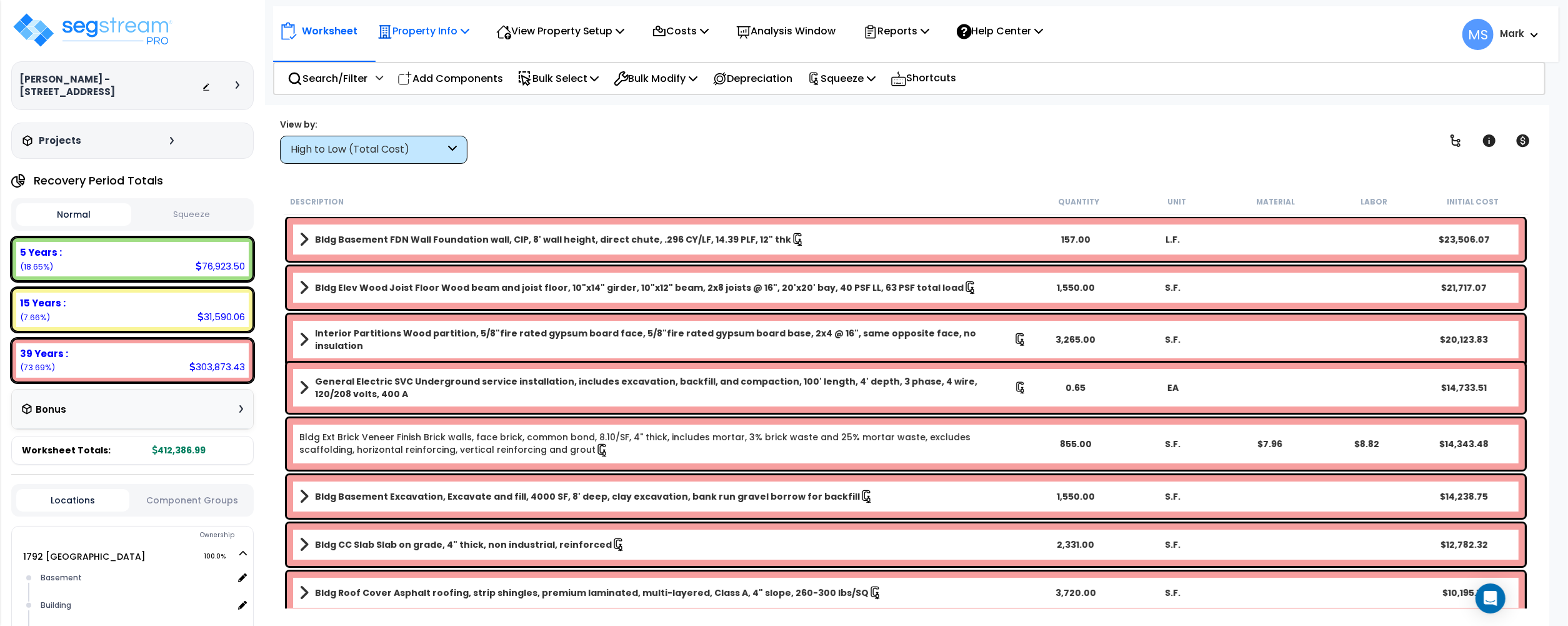
click at [436, 40] on div "Property Info" at bounding box center [424, 30] width 92 height 29
click at [418, 141] on link "Clone property" at bounding box center [433, 138] width 124 height 25
click at [143, 31] on img at bounding box center [92, 30] width 162 height 38
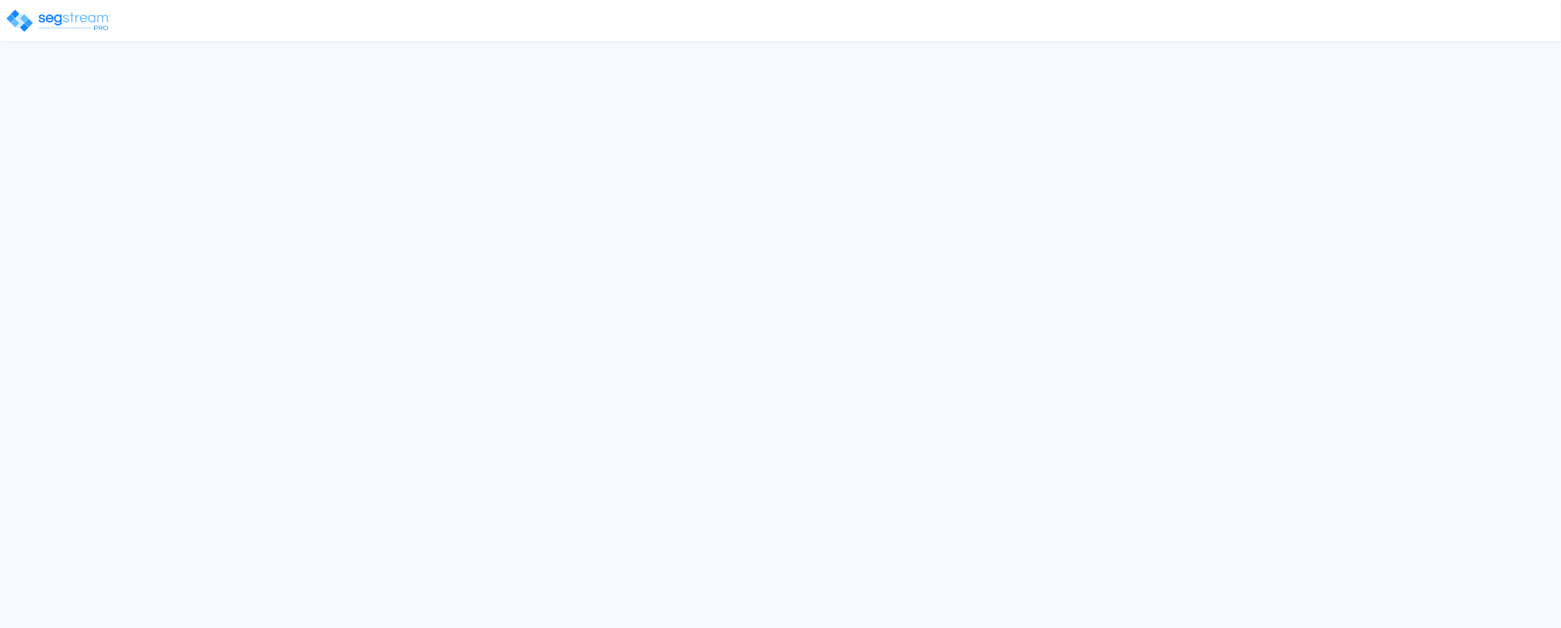
select select "[GEOGRAPHIC_DATA]"
select select "UT"
select select "RRM(_30"
select select "2024"
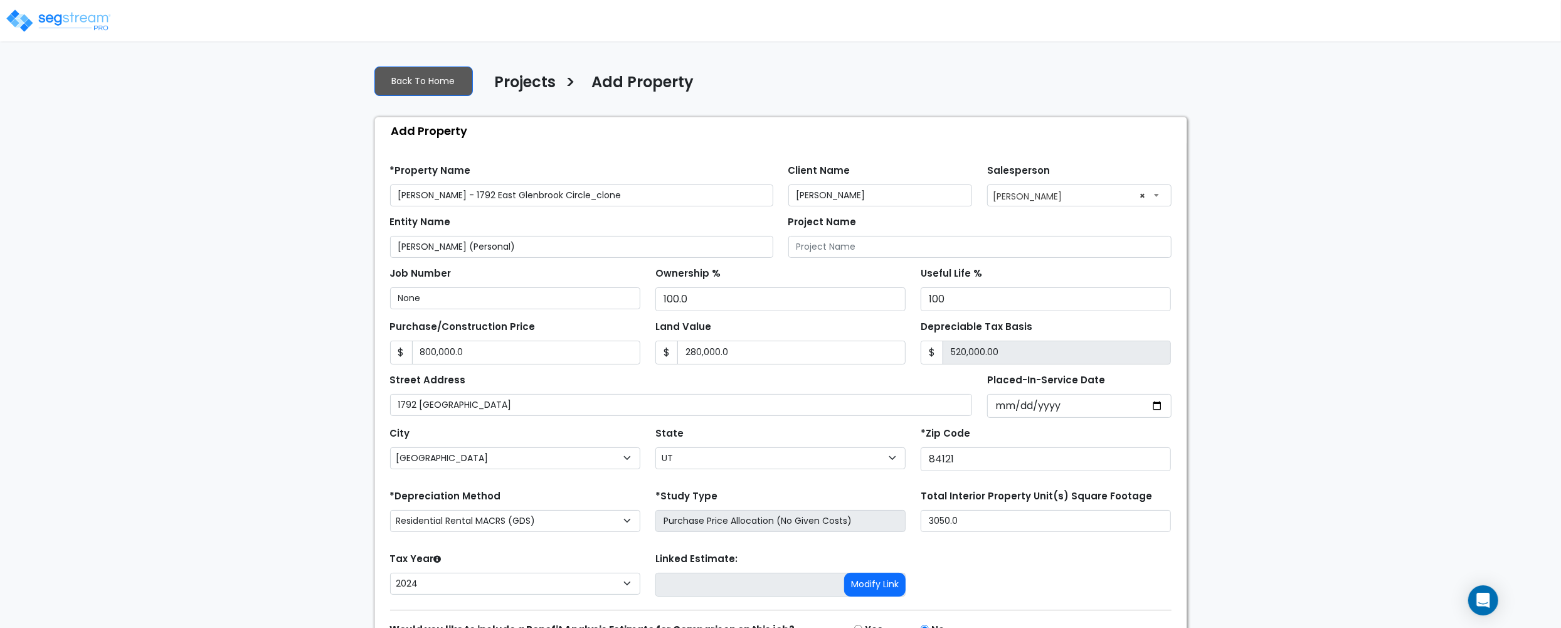
scroll to position [74, 0]
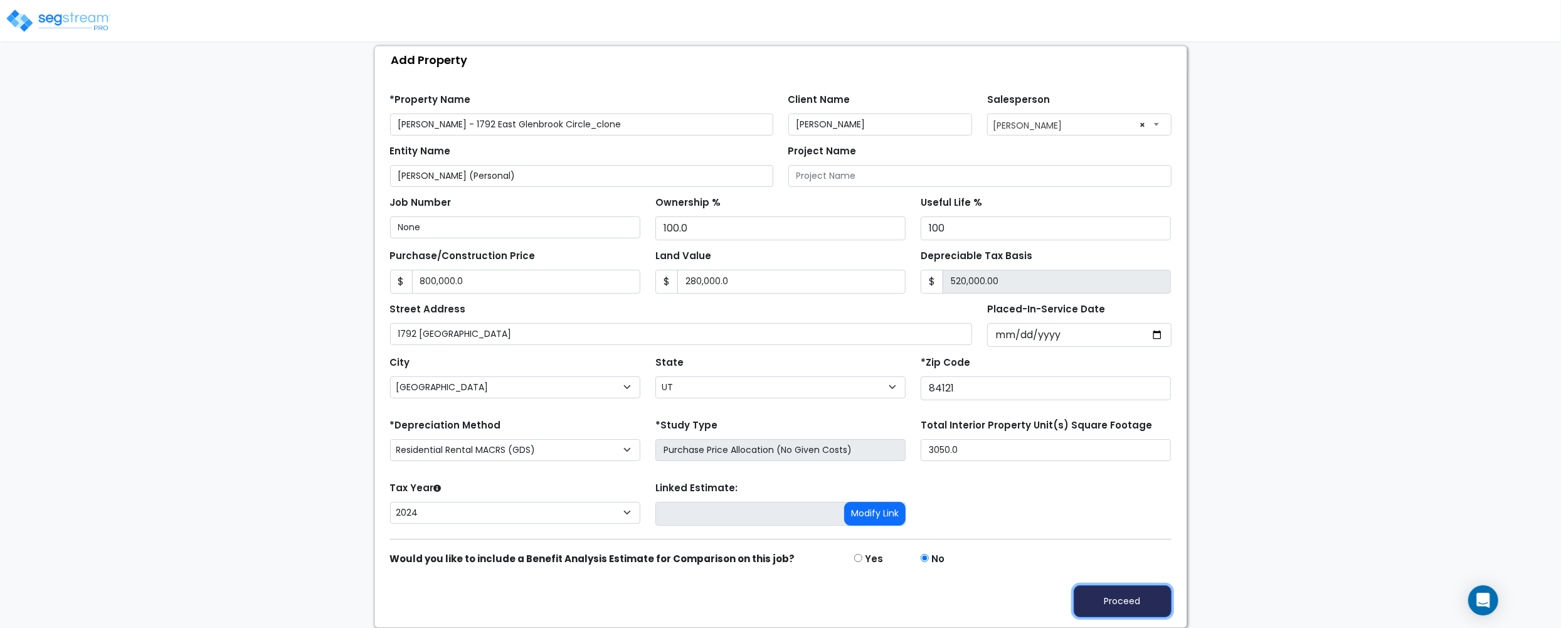
click at [1104, 603] on button "Proceed" at bounding box center [1123, 601] width 98 height 32
type input "800000"
type input "280000"
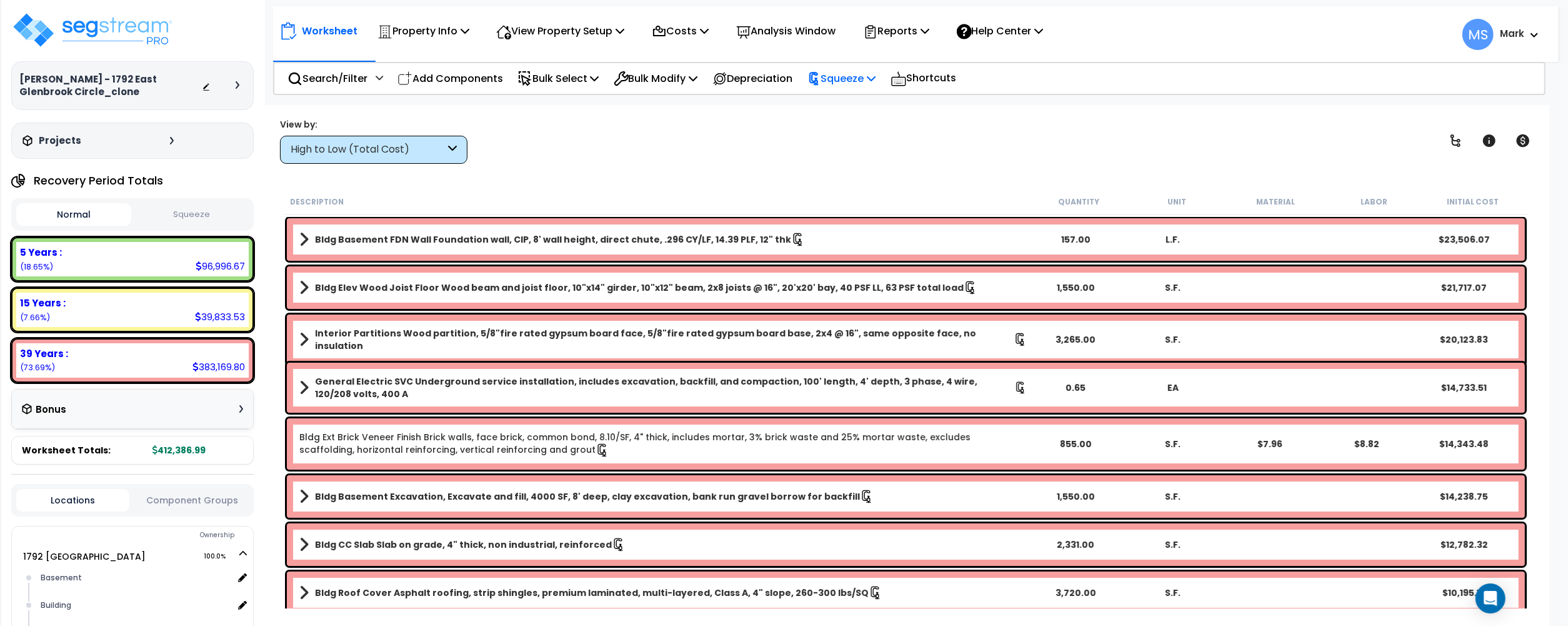
click at [870, 80] on p "Squeeze" at bounding box center [841, 78] width 69 height 17
click at [868, 104] on link "Squeeze" at bounding box center [863, 106] width 124 height 25
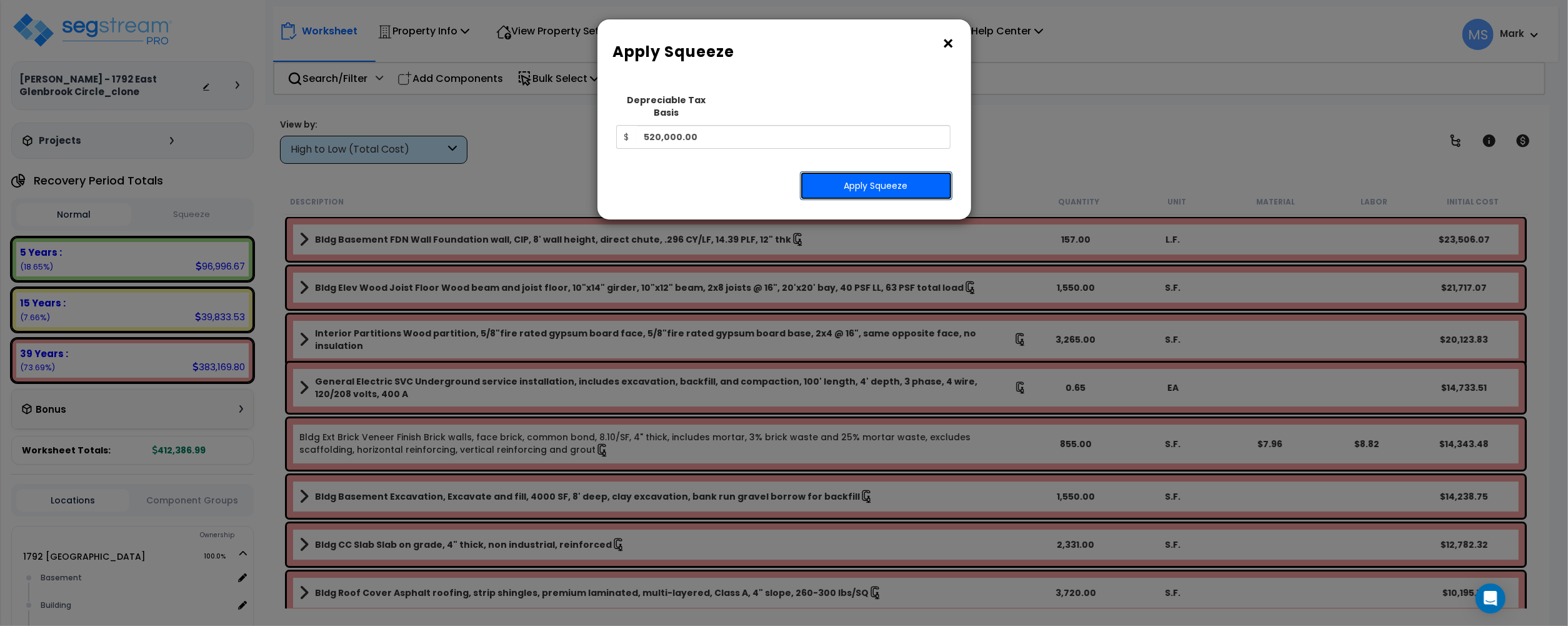
click at [848, 171] on button "Apply Squeeze" at bounding box center [876, 185] width 153 height 29
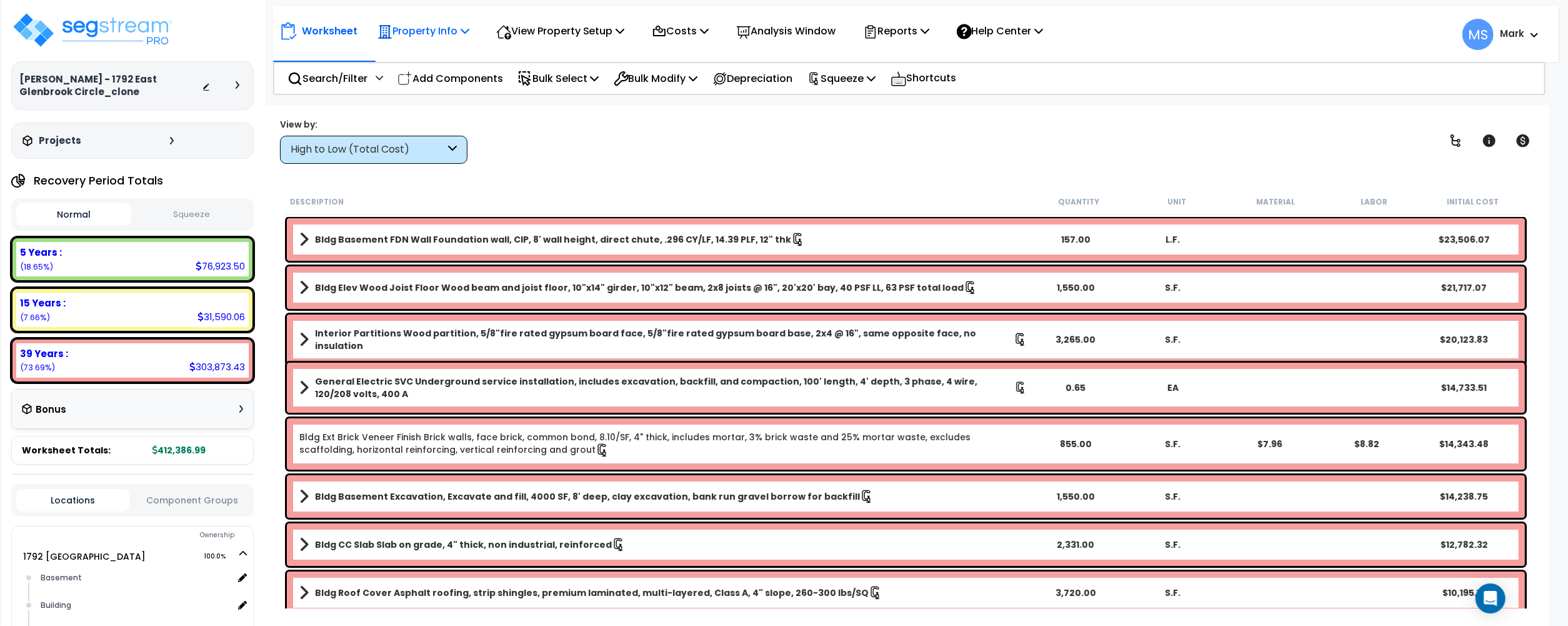
click at [419, 28] on p "Property Info" at bounding box center [424, 31] width 92 height 17
click at [422, 60] on link "Property Setup" at bounding box center [433, 59] width 124 height 25
click at [1488, 593] on icon "Open Intercom Messenger" at bounding box center [1490, 598] width 14 height 16
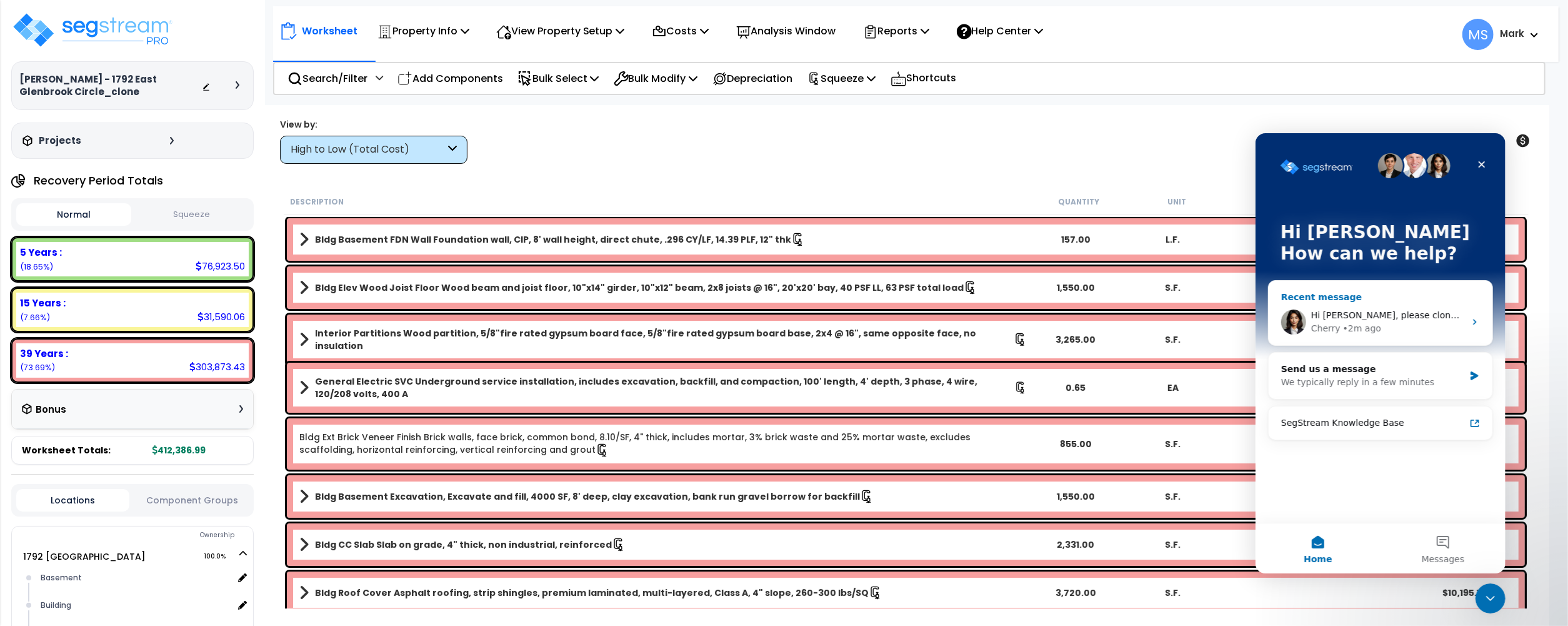
click at [1322, 311] on span "Hi Mark, please clone the worksheet, this should solve the issue. Let me know i…" at bounding box center [1565, 314] width 508 height 10
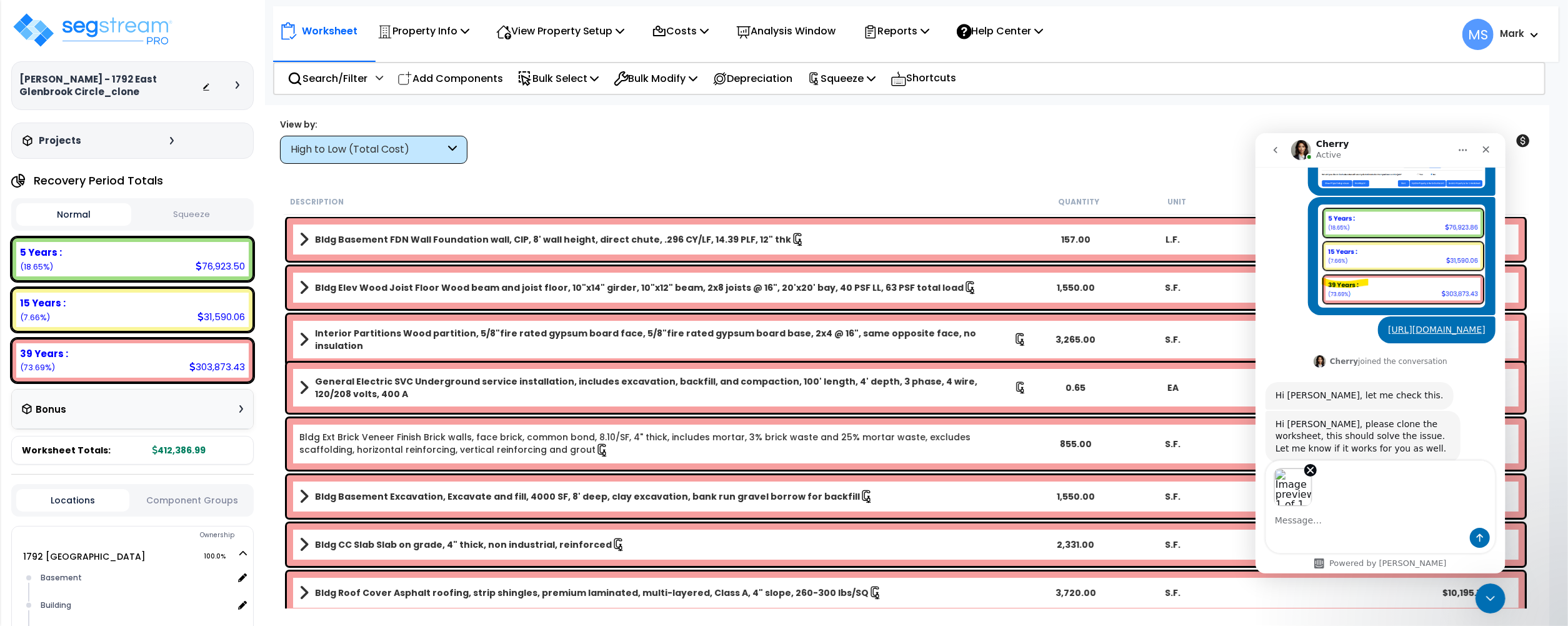
scroll to position [473, 0]
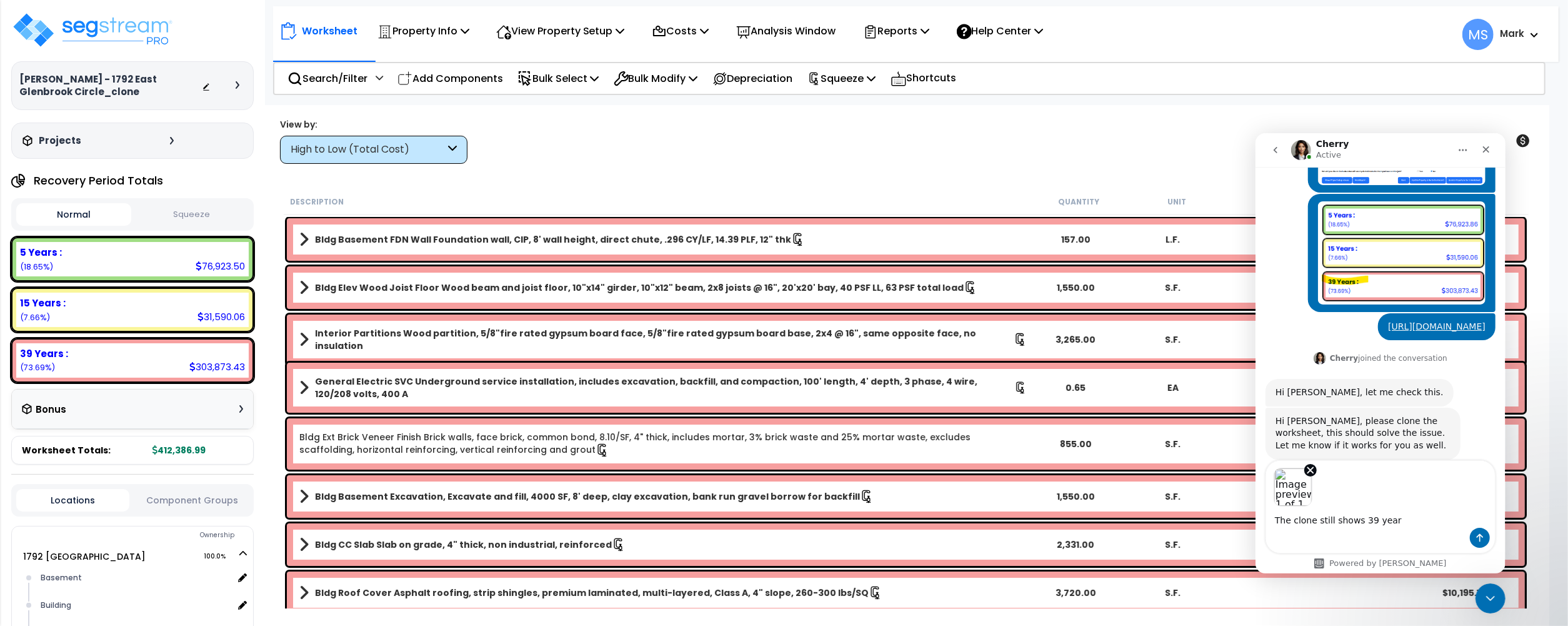
type textarea "The clone still shows 39 year"
click at [1482, 539] on icon "Send a message…" at bounding box center [1479, 537] width 10 height 10
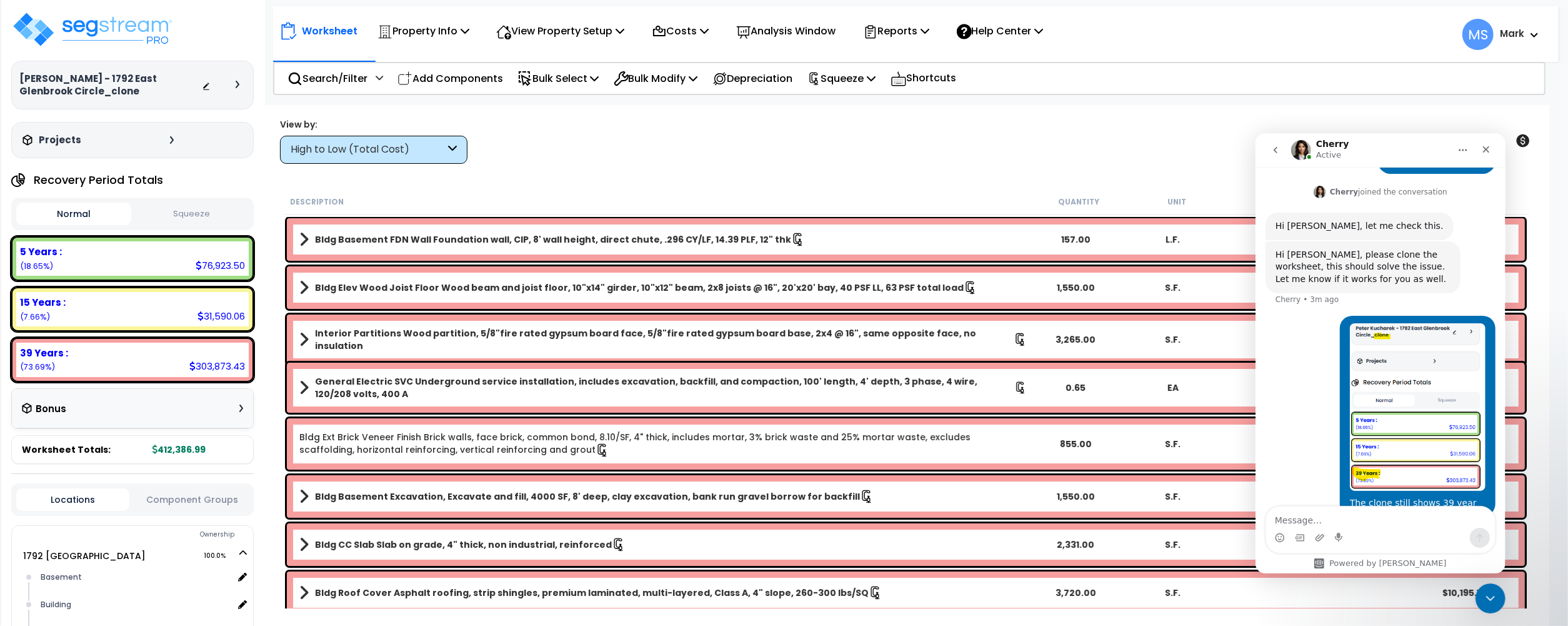
scroll to position [0, 0]
drag, startPoint x: 1489, startPoint y: 594, endPoint x: 2237, endPoint y: 750, distance: 764.1
click at [1489, 593] on icon "Close Intercom Messenger" at bounding box center [1488, 596] width 15 height 15
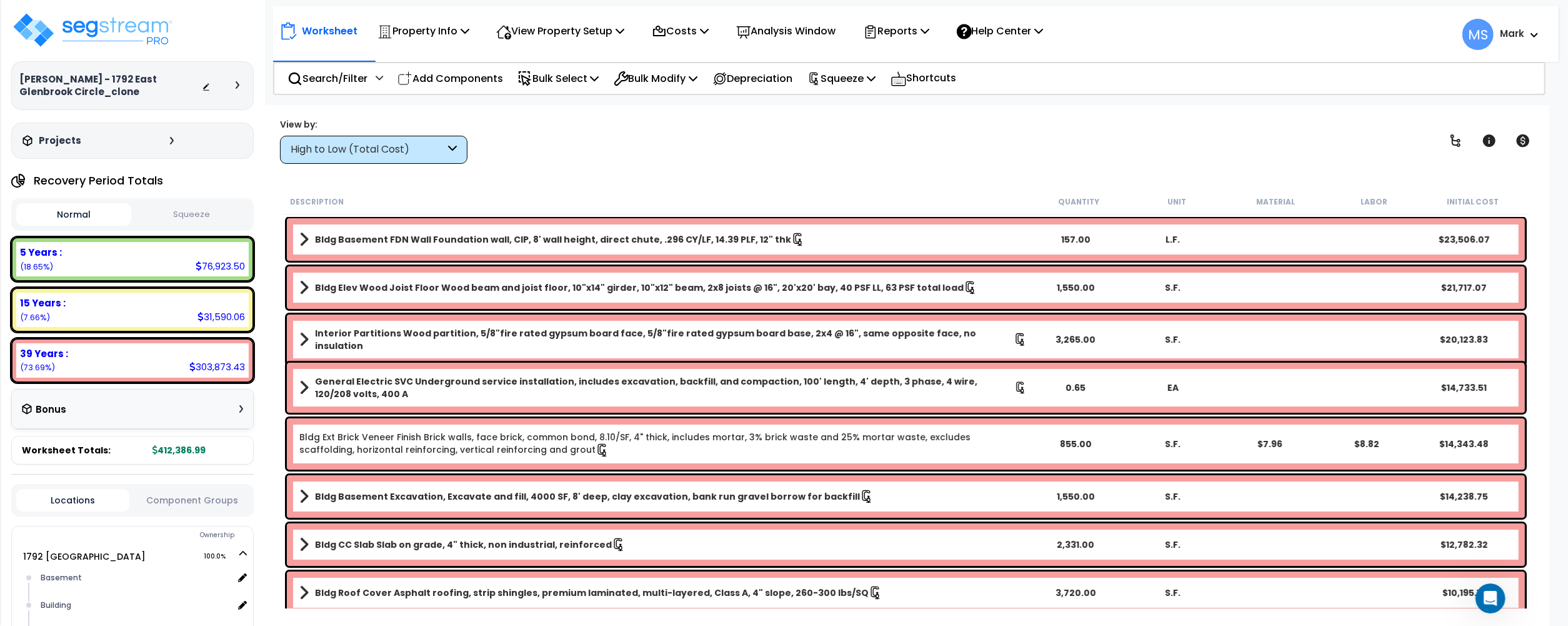
scroll to position [639, 0]
click at [860, 91] on div "Squeeze" at bounding box center [841, 78] width 69 height 29
click at [860, 81] on p "Squeeze" at bounding box center [841, 78] width 69 height 17
click at [1489, 600] on icon "Open Intercom Messenger" at bounding box center [1489, 596] width 21 height 21
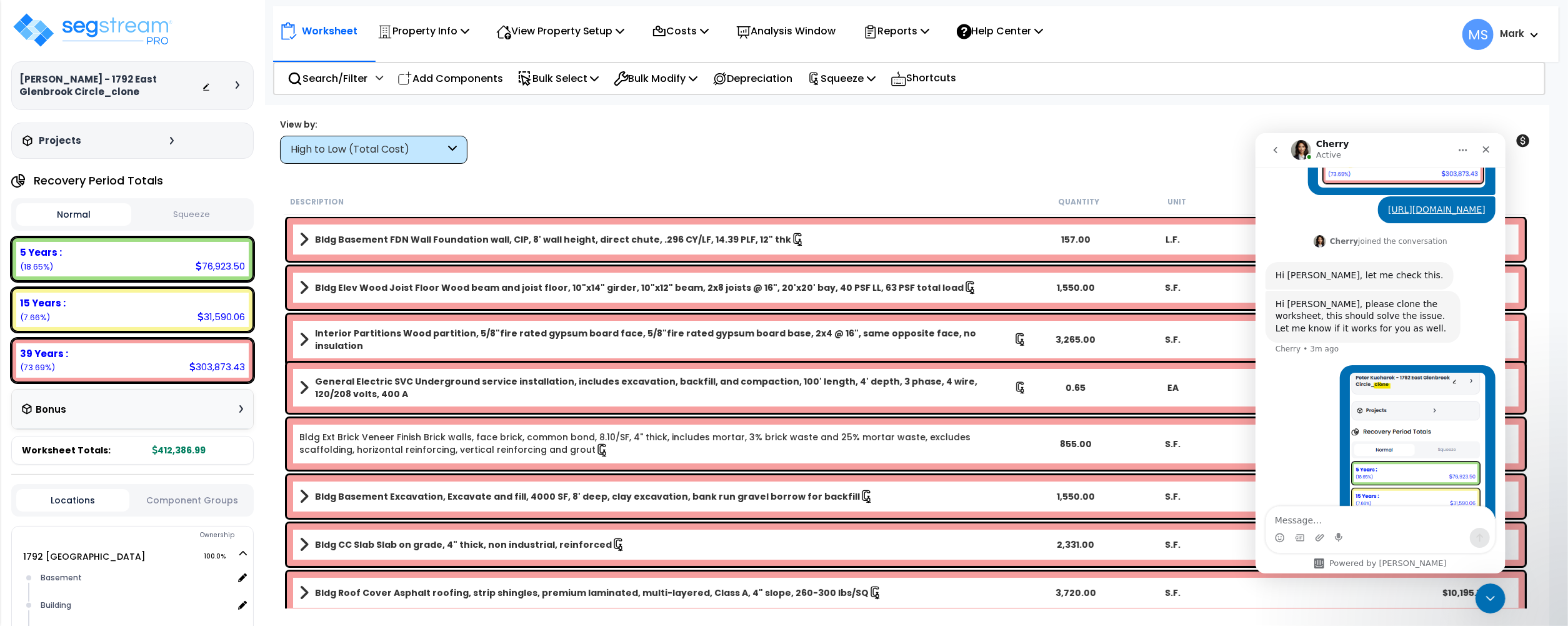
scroll to position [640, 0]
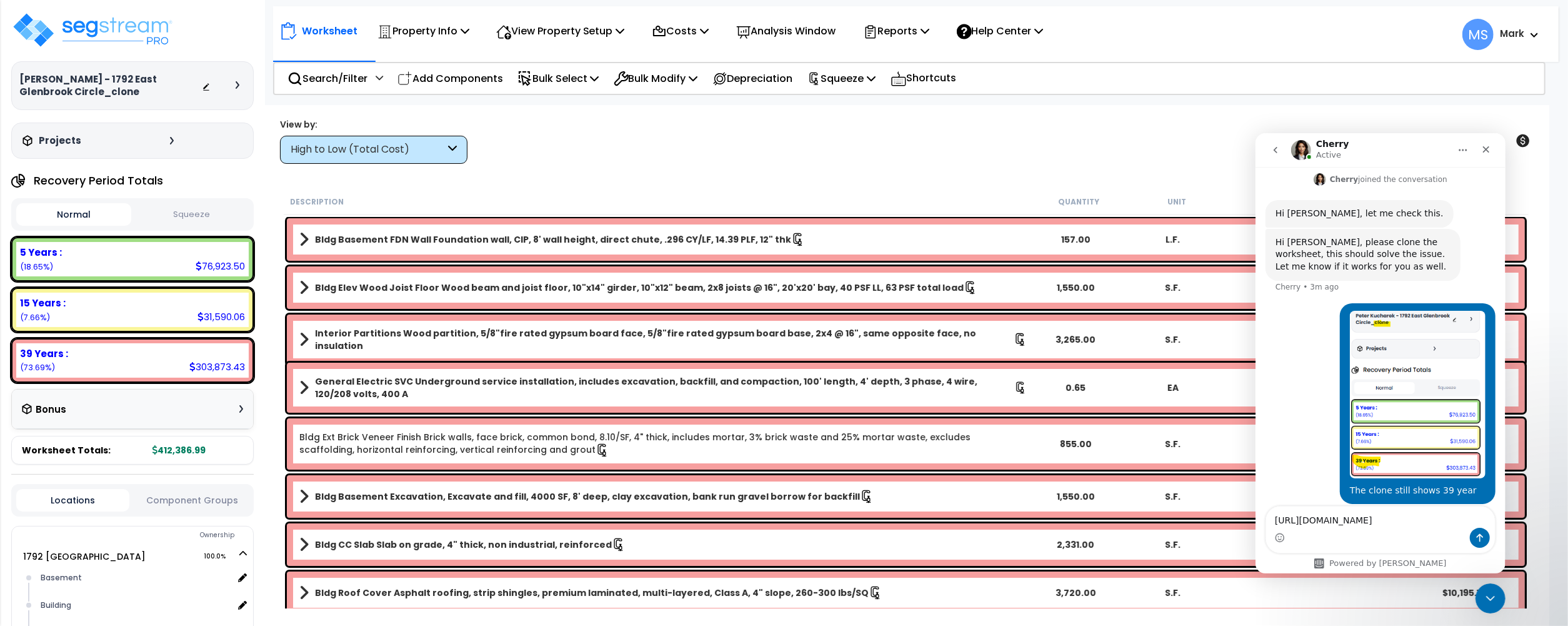
type textarea "[URL][DOMAIN_NAME]"
drag, startPoint x: 1477, startPoint y: 538, endPoint x: 1261, endPoint y: 134, distance: 458.1
click at [1477, 538] on icon "Send a message…" at bounding box center [1479, 537] width 10 height 10
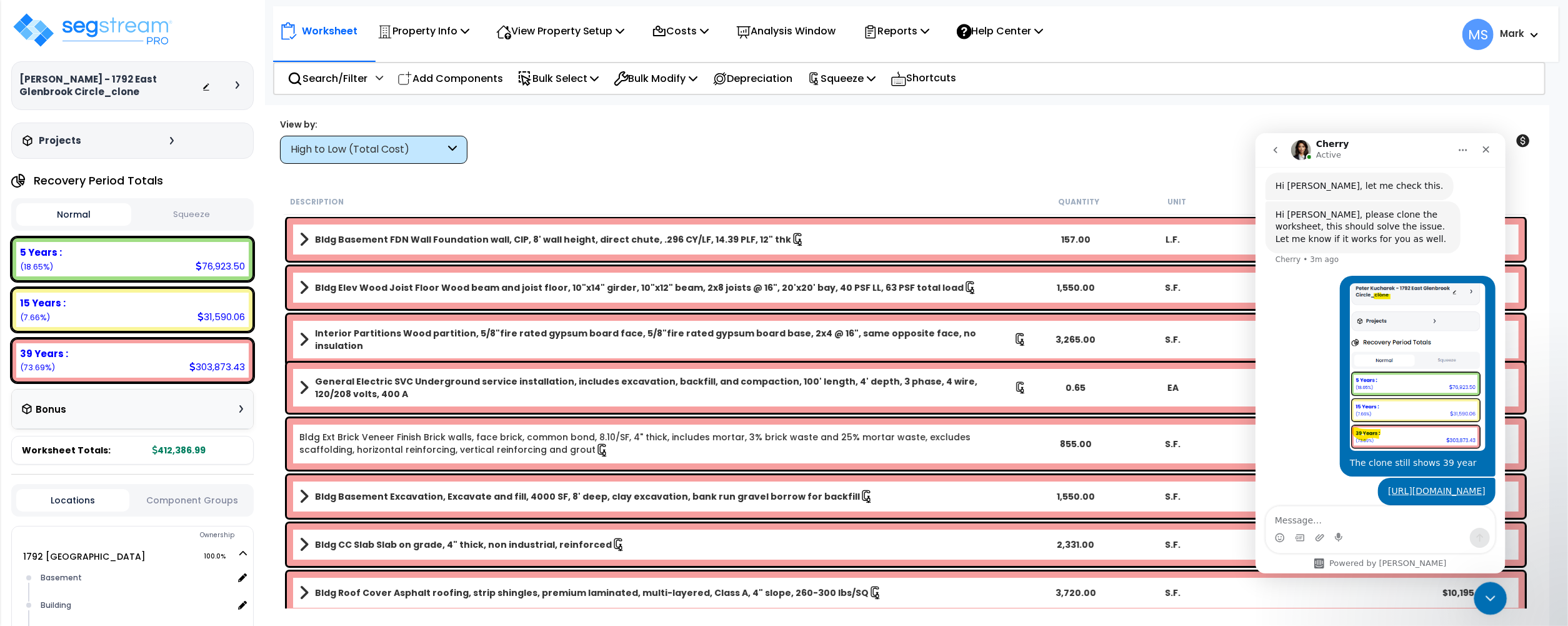
click at [1491, 600] on icon "Close Intercom Messenger" at bounding box center [1488, 596] width 15 height 15
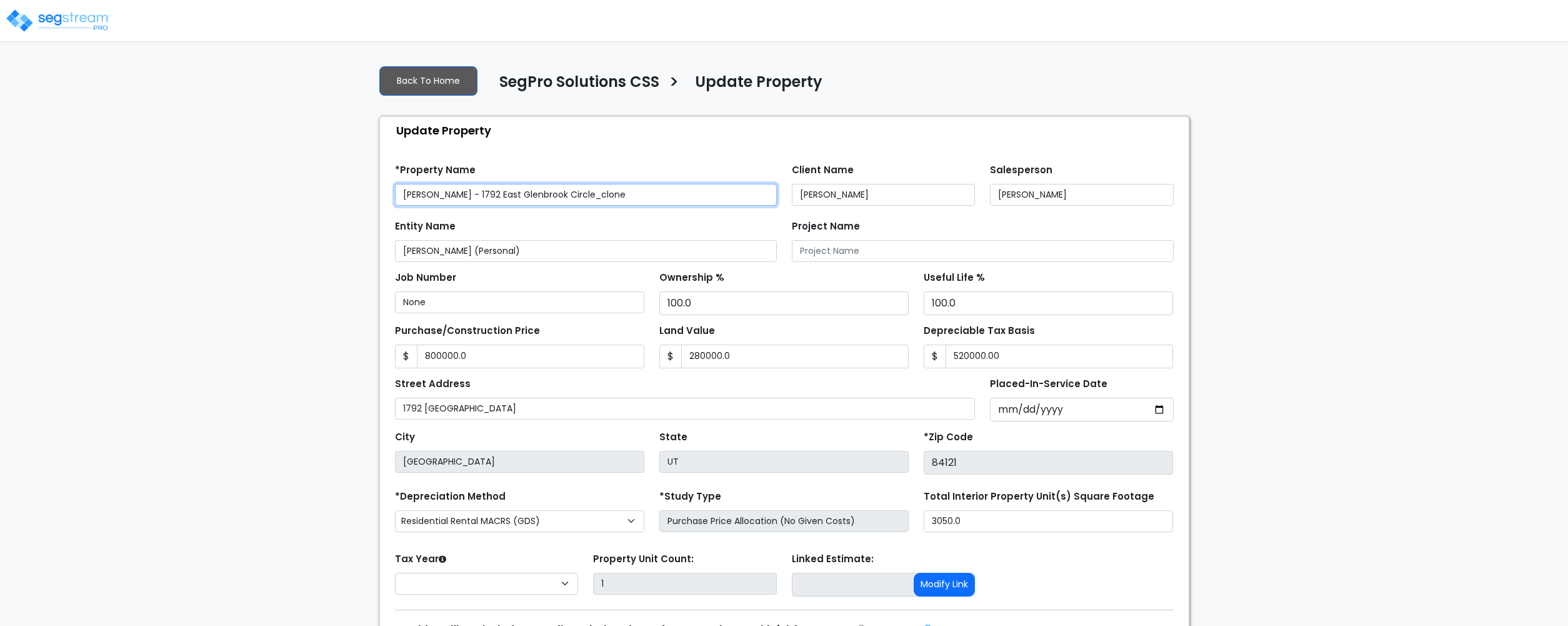
type input "800,000.0"
type input "280,000.0"
type input "520,000.00"
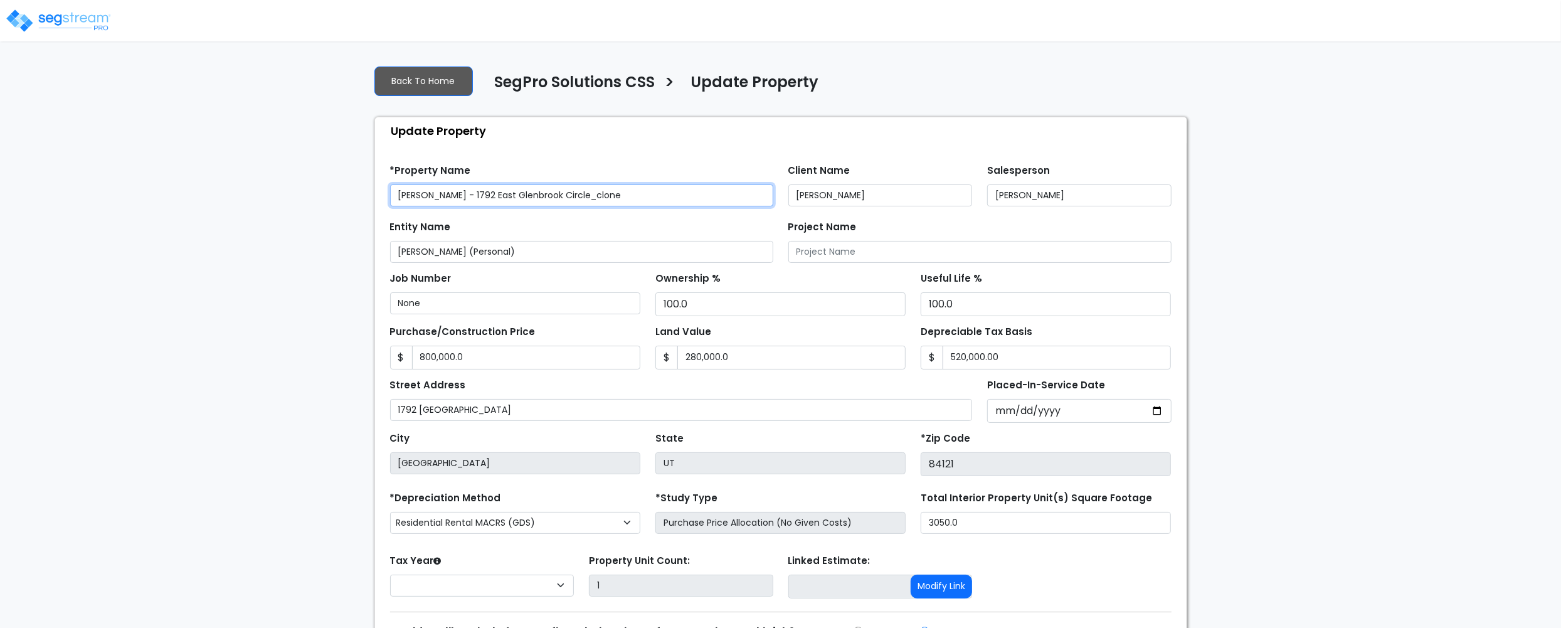
select select "2024"
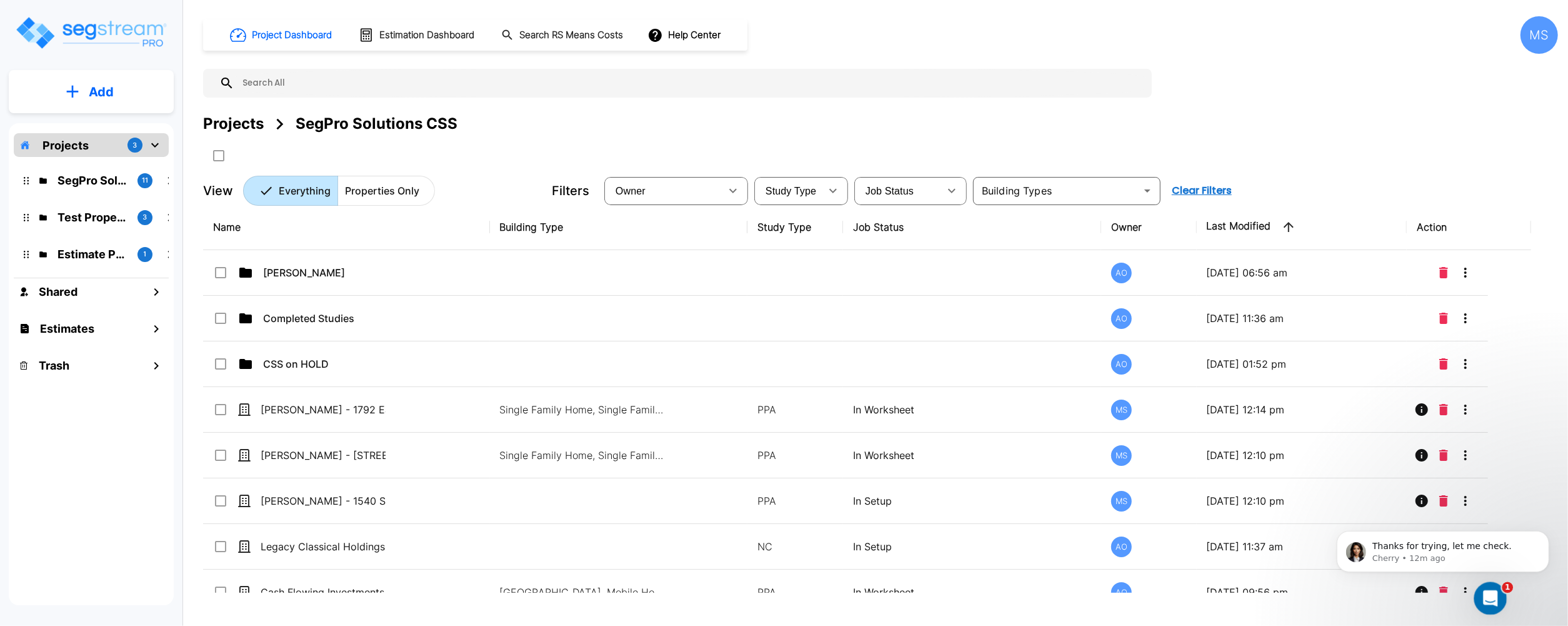
click at [1491, 599] on icon "Open Intercom Messenger" at bounding box center [1489, 596] width 21 height 21
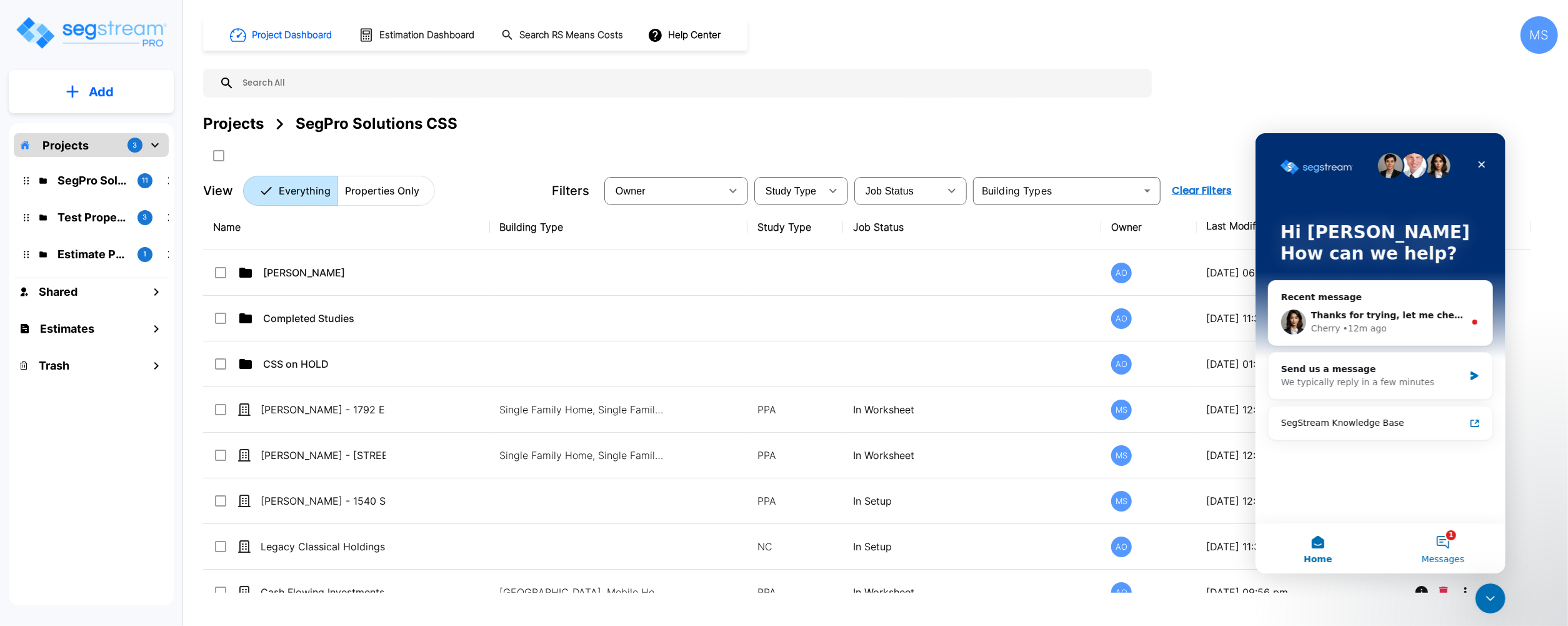
click at [1442, 544] on button "1 Messages" at bounding box center [1442, 547] width 125 height 50
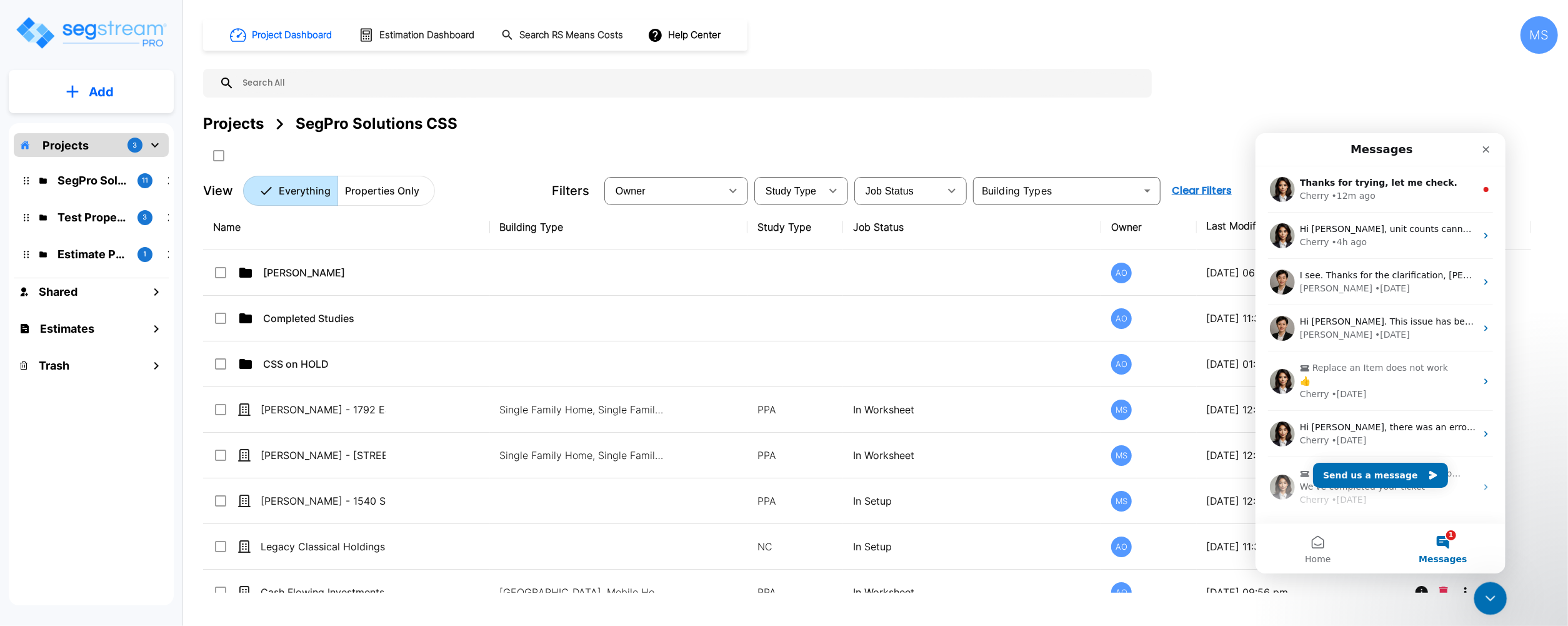
drag, startPoint x: 1486, startPoint y: 597, endPoint x: 2830, endPoint y: 1166, distance: 1459.5
click at [1486, 597] on icon "Close Intercom Messenger" at bounding box center [1488, 596] width 15 height 15
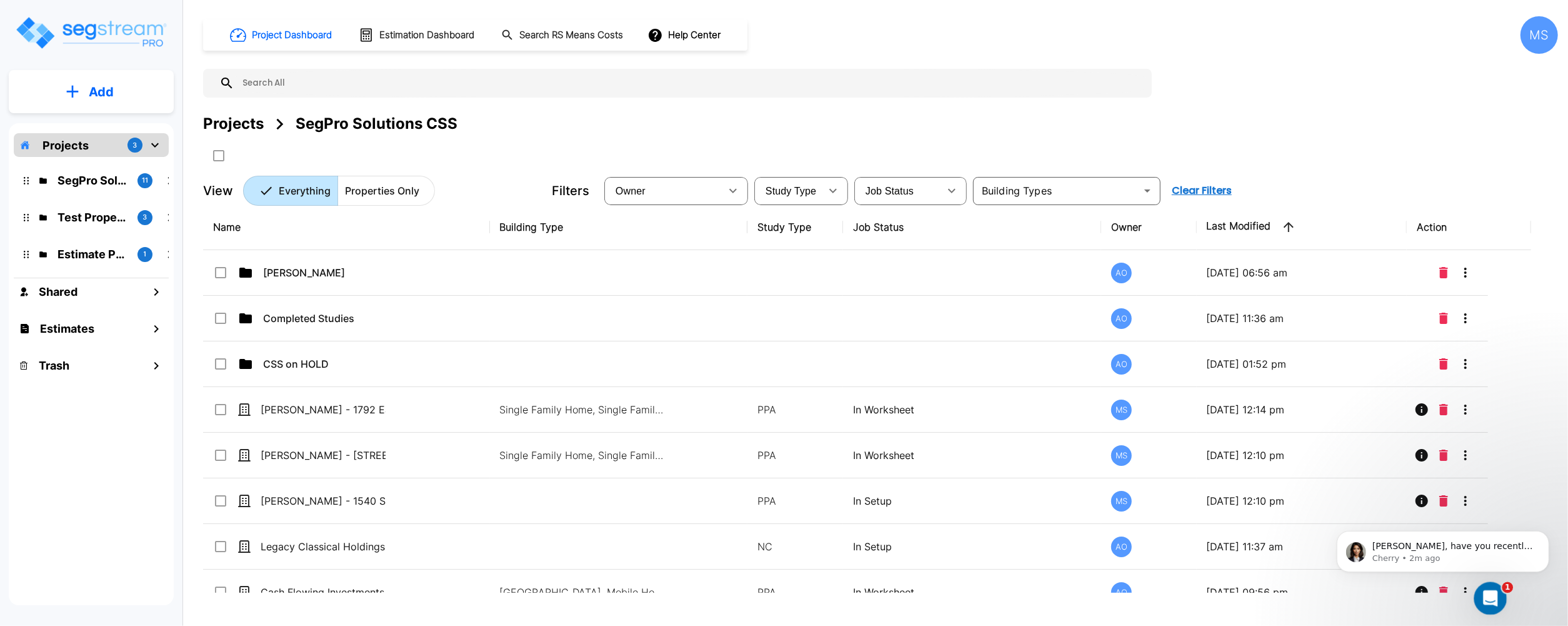
click at [1503, 613] on body "× Your report is being generated. Be patient! × We're working on your Modificat…" at bounding box center [784, 313] width 1568 height 626
click at [1486, 589] on icon "Open Intercom Messenger" at bounding box center [1489, 596] width 21 height 21
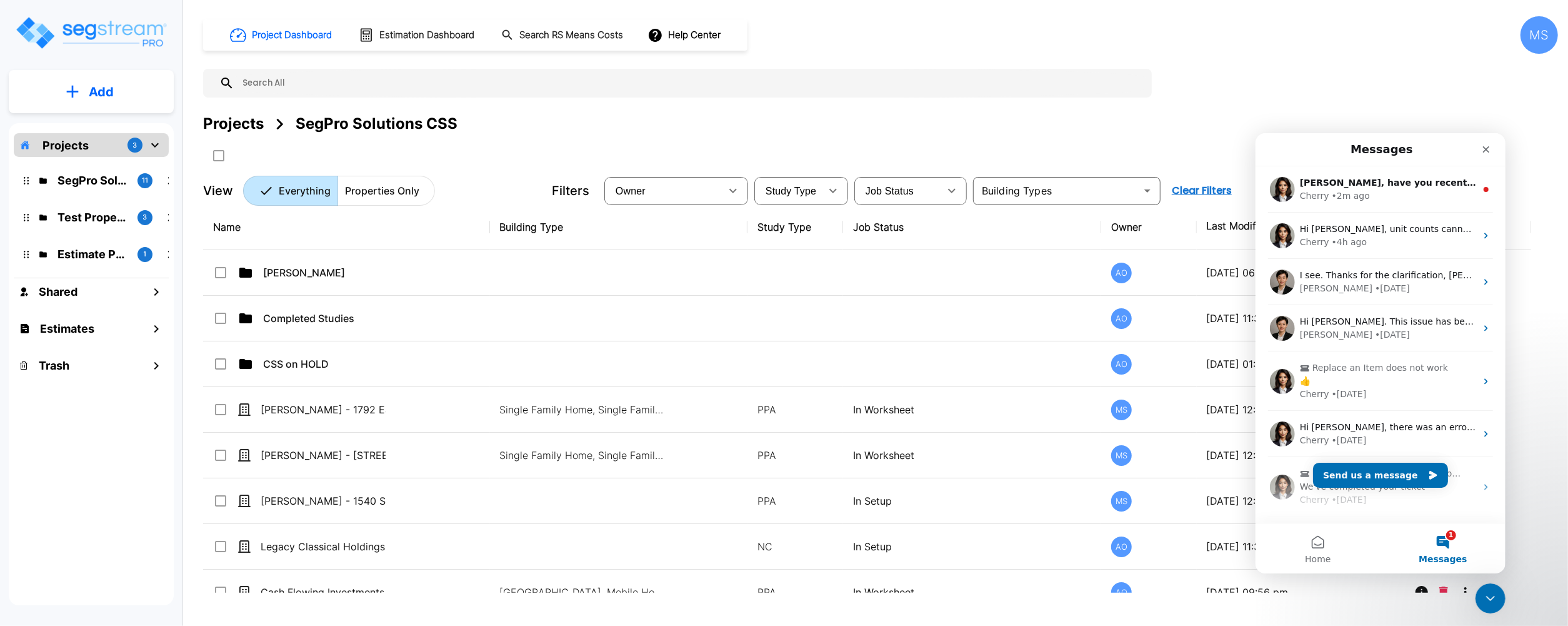
click at [1437, 540] on button "1 Messages" at bounding box center [1442, 547] width 125 height 50
click at [1409, 202] on div "[PERSON_NAME], have you recently made or requested any changes to your MACRS co…" at bounding box center [1380, 188] width 250 height 46
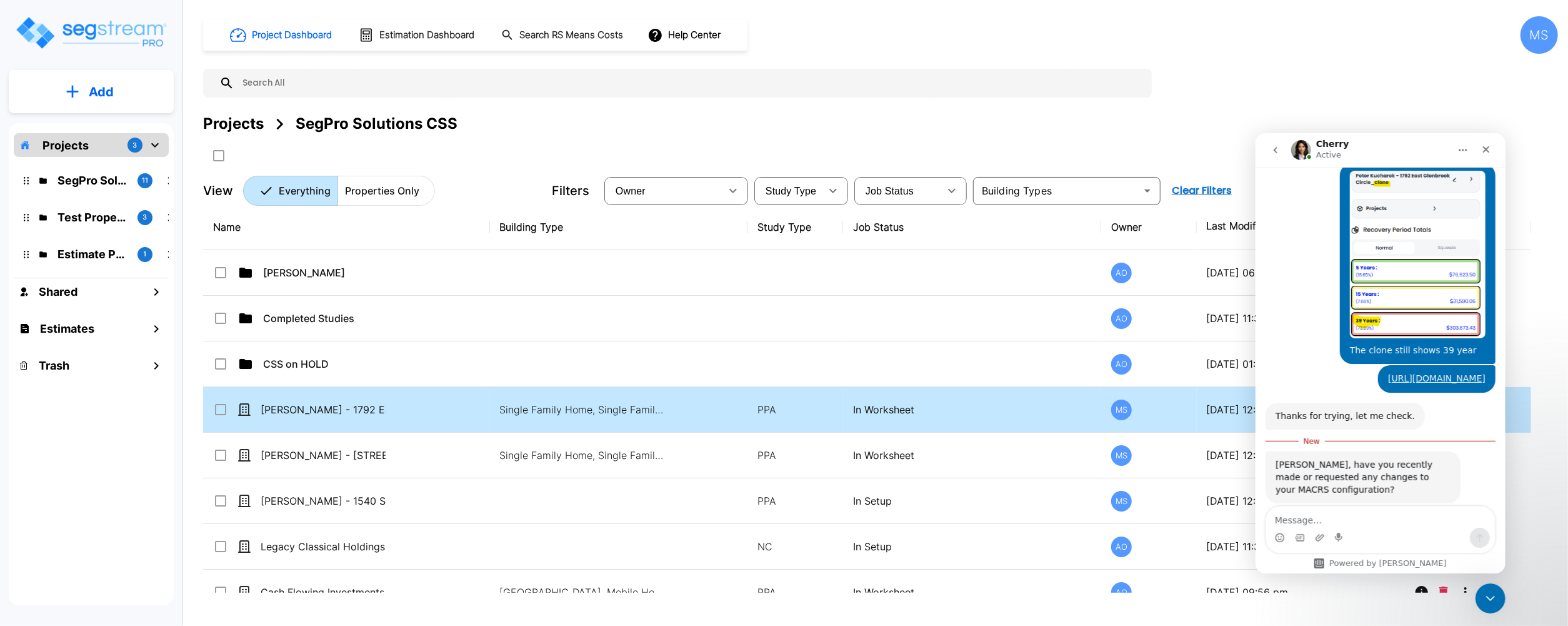
scroll to position [24, 0]
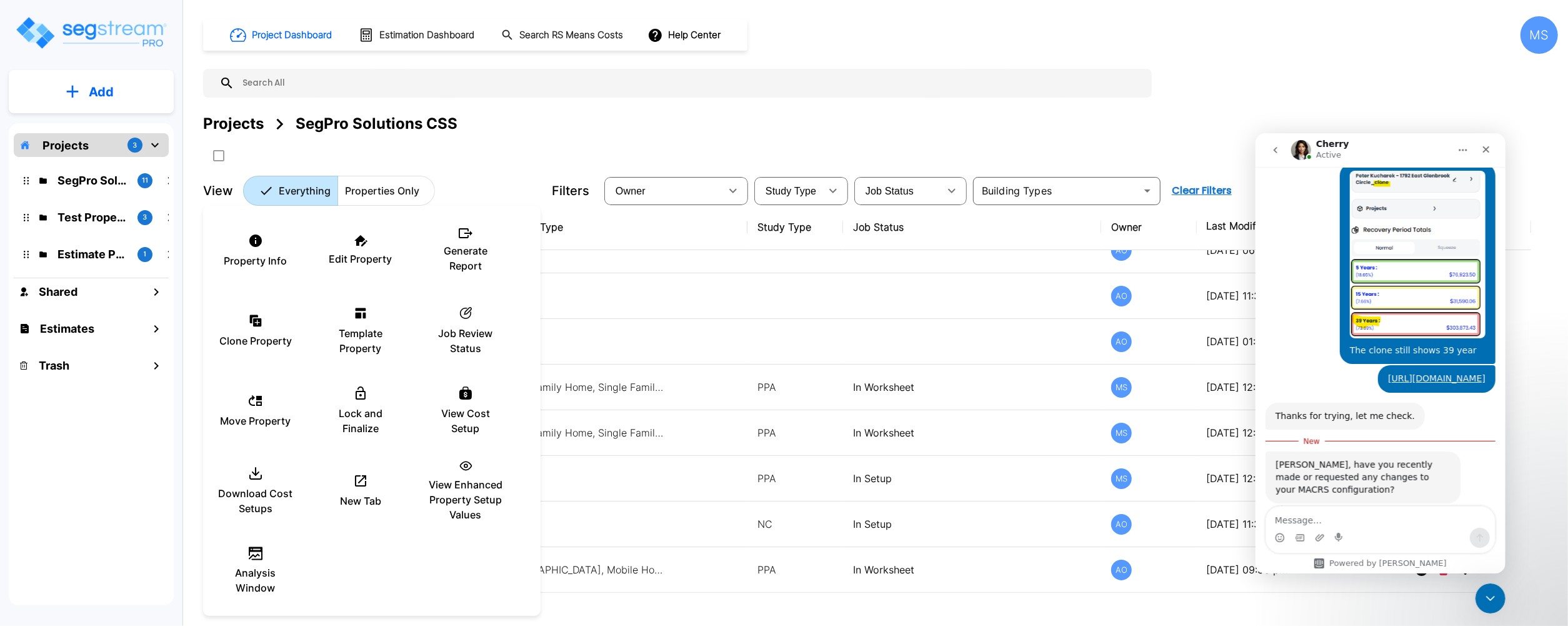
click at [576, 86] on div at bounding box center [784, 313] width 1568 height 626
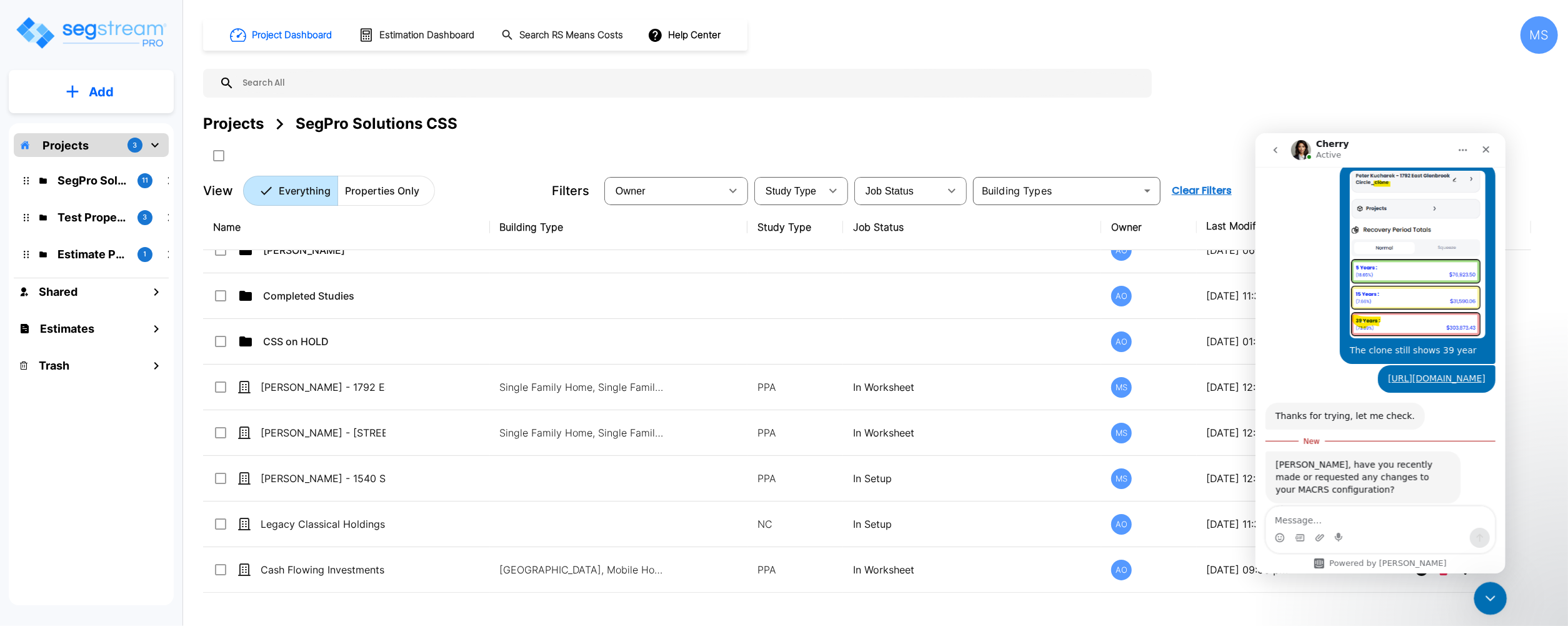
click at [1491, 591] on icon "Close Intercom Messenger" at bounding box center [1488, 596] width 15 height 15
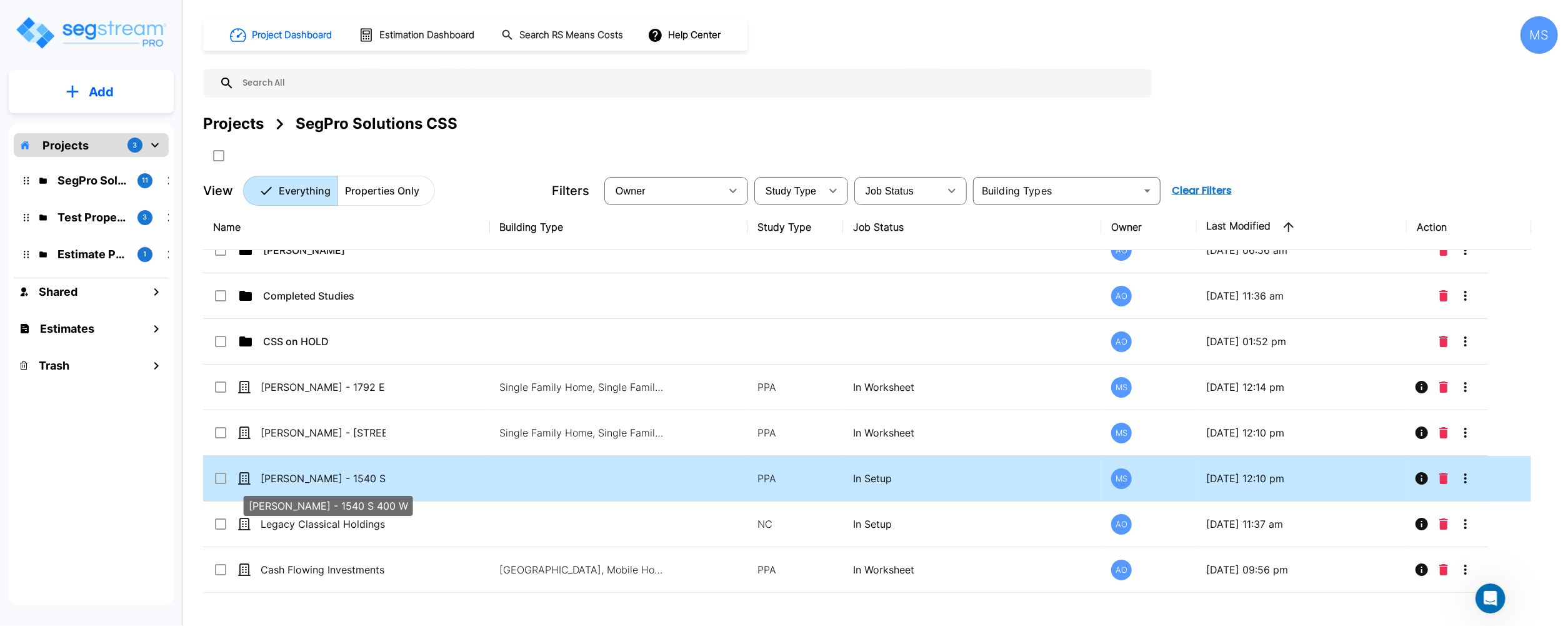
click at [358, 480] on p "[PERSON_NAME] - 1540 S 400 W" at bounding box center [322, 477] width 125 height 15
checkbox input "true"
click at [358, 480] on p "[PERSON_NAME] - 1540 S 400 W" at bounding box center [322, 477] width 125 height 15
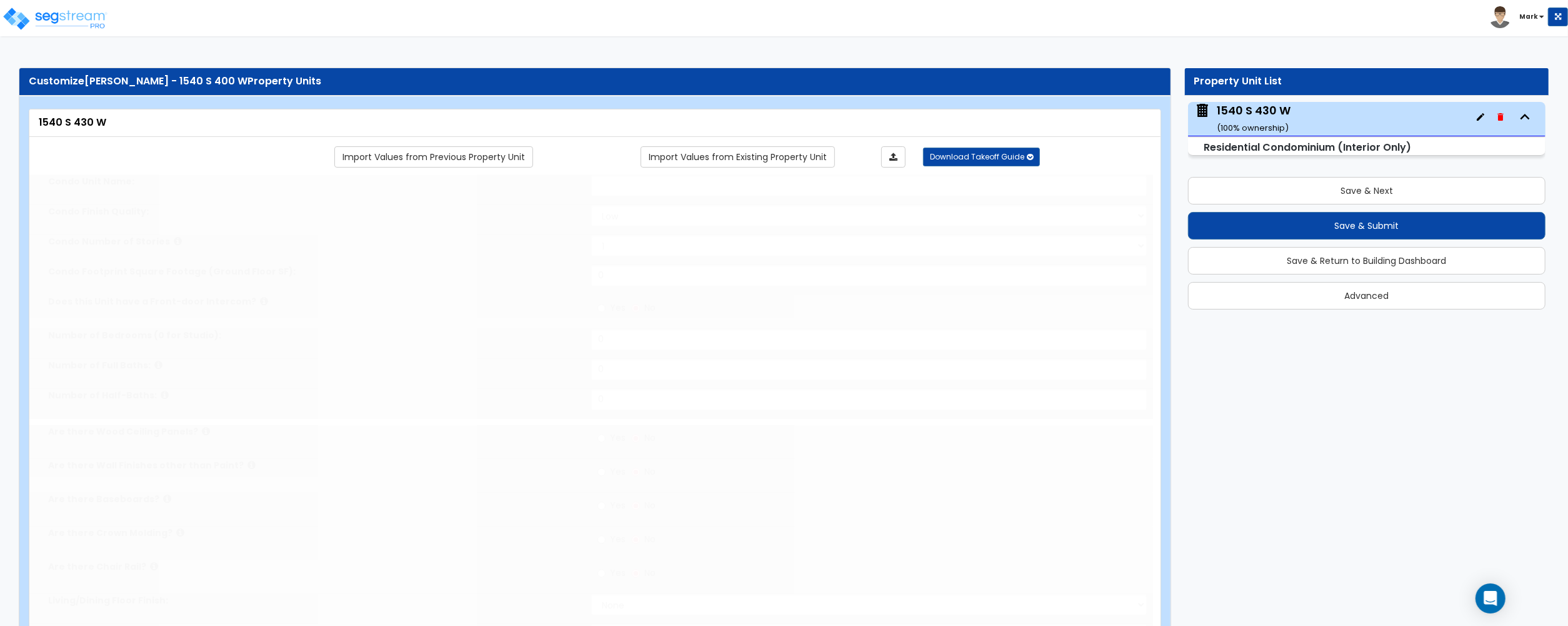
select select "1"
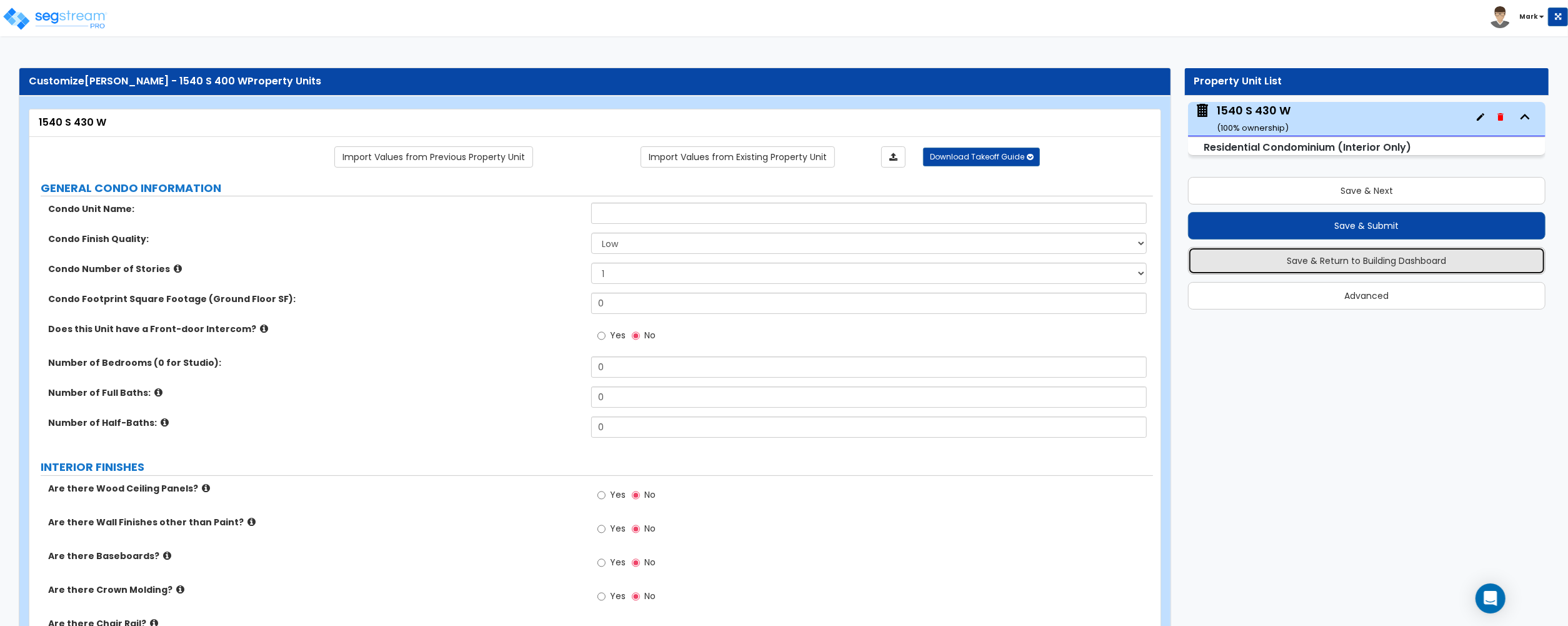
click at [1413, 260] on button "Save & Return to Building Dashboard" at bounding box center [1367, 261] width 358 height 28
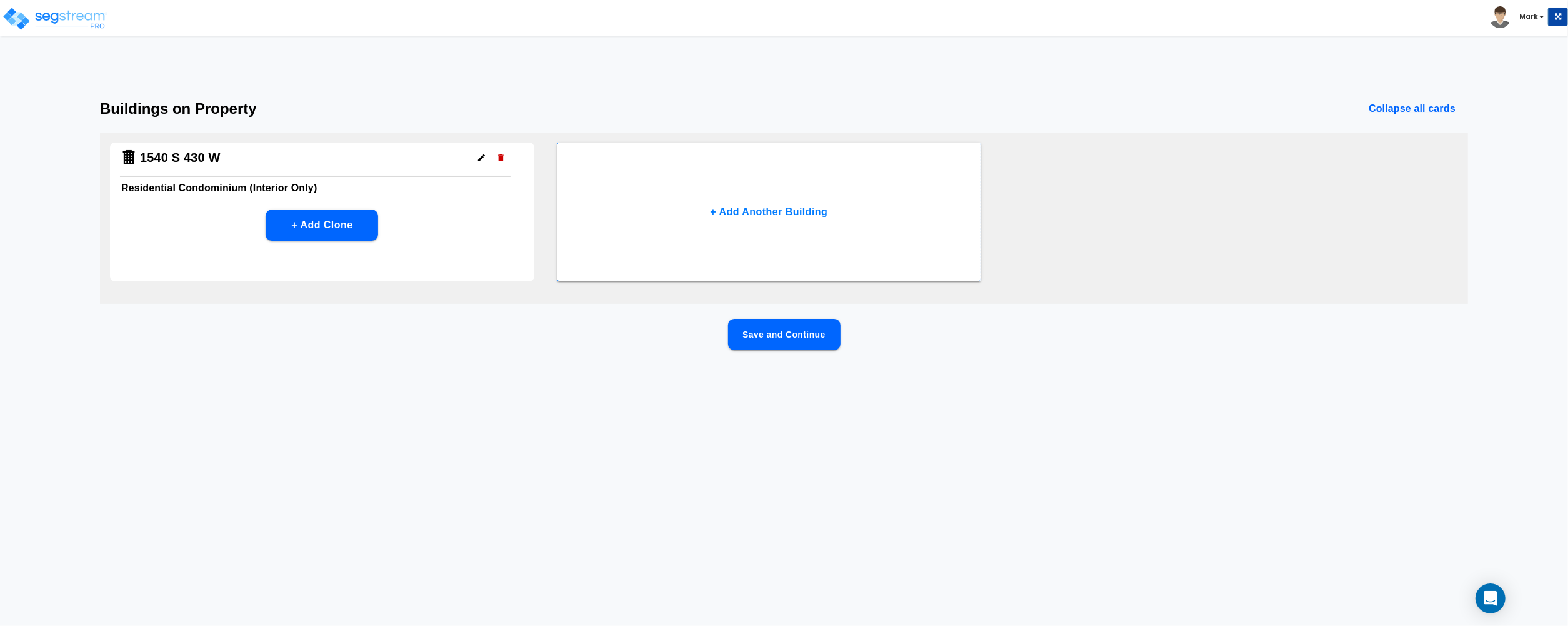
click at [482, 165] on button "button" at bounding box center [480, 157] width 19 height 19
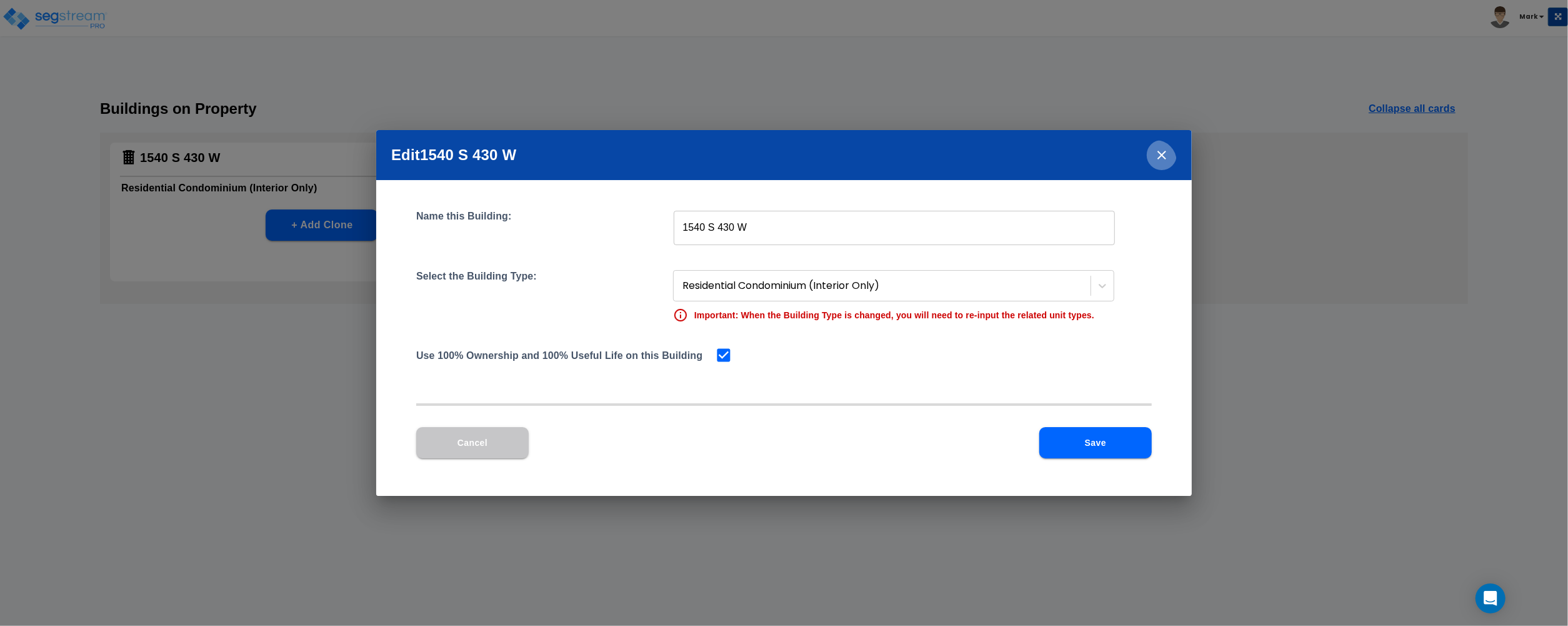
click at [1156, 156] on icon "close" at bounding box center [1161, 155] width 15 height 15
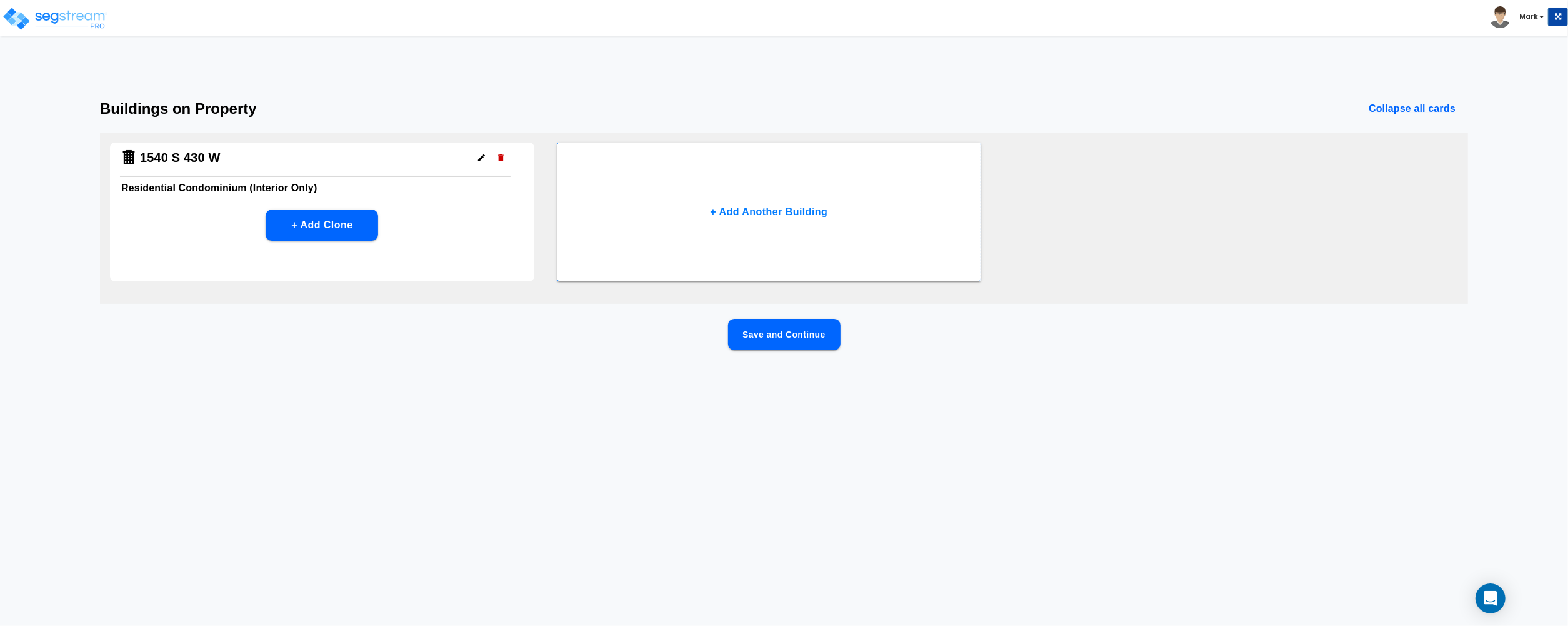
click at [772, 335] on button "Save and Continue" at bounding box center [784, 334] width 113 height 31
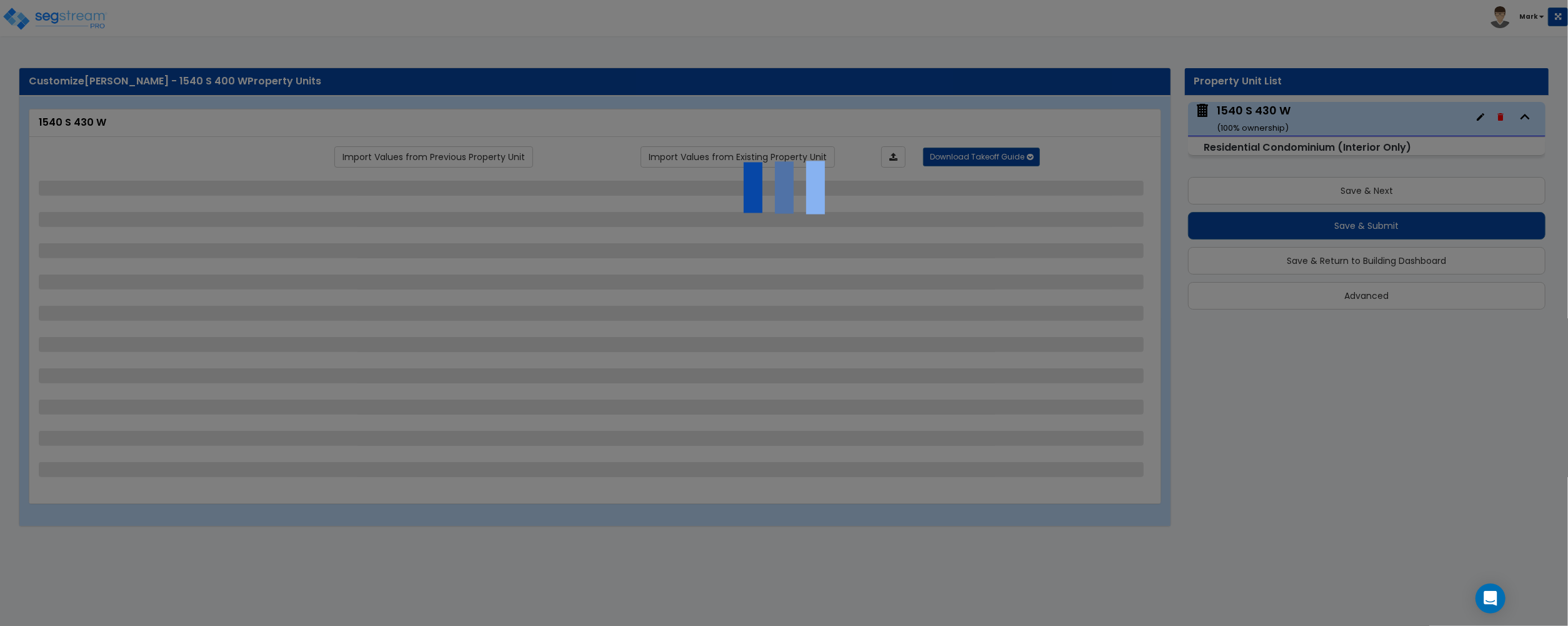
select select "1"
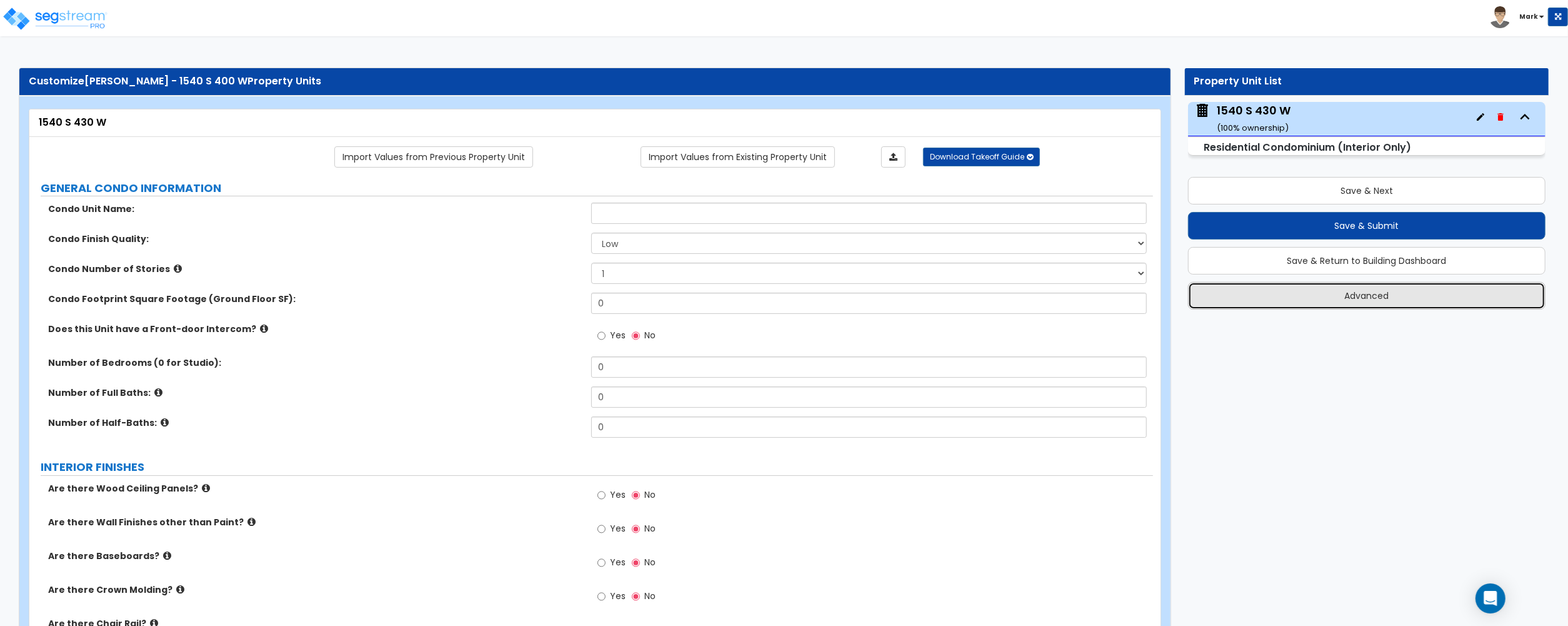
click at [1407, 293] on button "Advanced" at bounding box center [1367, 296] width 358 height 28
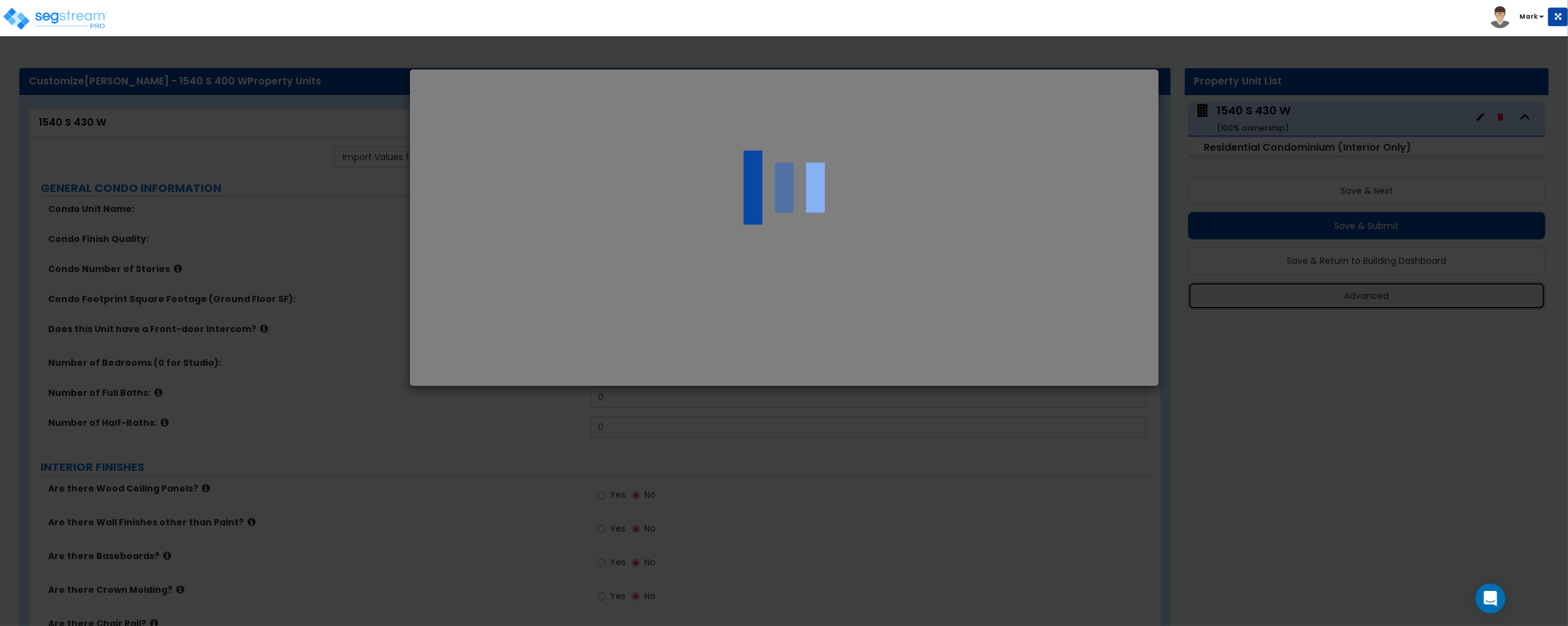
select select "UT"
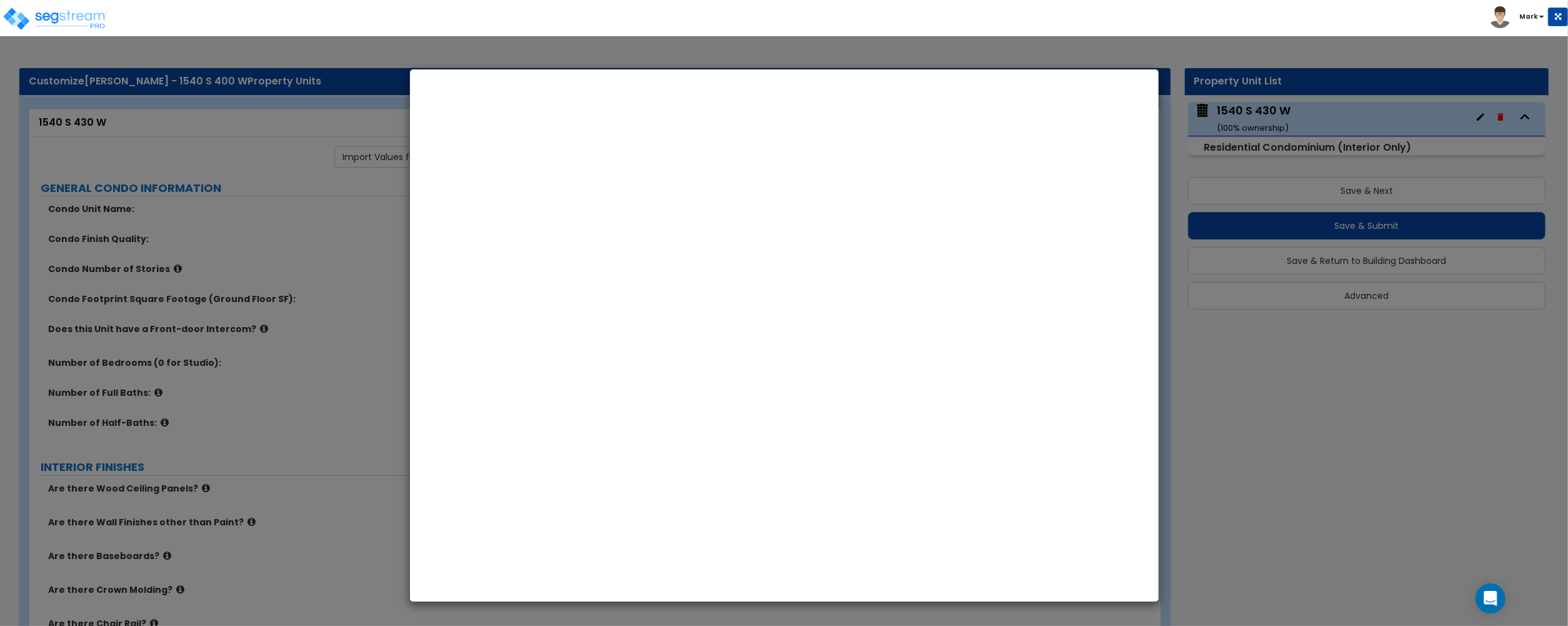
type input "307,000.0"
type input "30,700.0"
select select "2024"
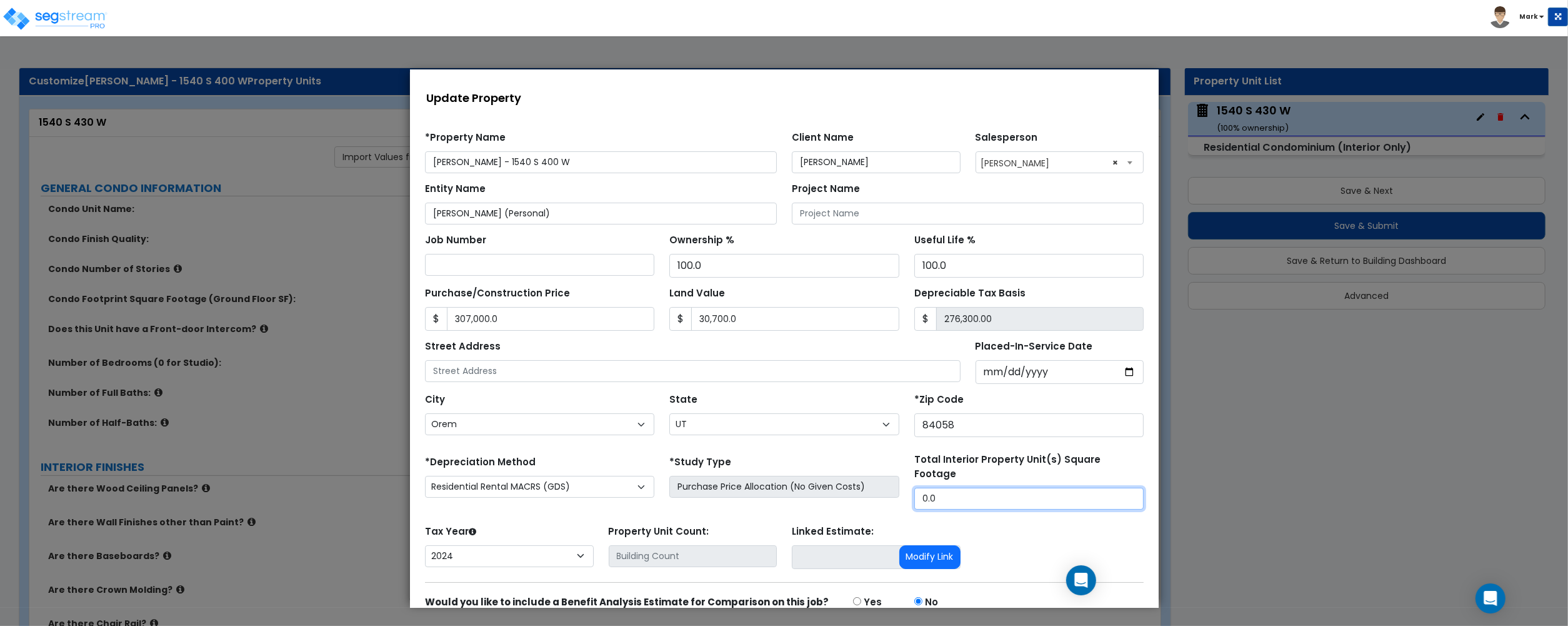
click at [948, 486] on input "0.0" at bounding box center [1029, 497] width 229 height 22
drag, startPoint x: 948, startPoint y: 483, endPoint x: 867, endPoint y: 363, distance: 144.8
click at [947, 486] on input "0.0" at bounding box center [1029, 497] width 229 height 22
click at [939, 492] on input "0.0" at bounding box center [1029, 497] width 229 height 22
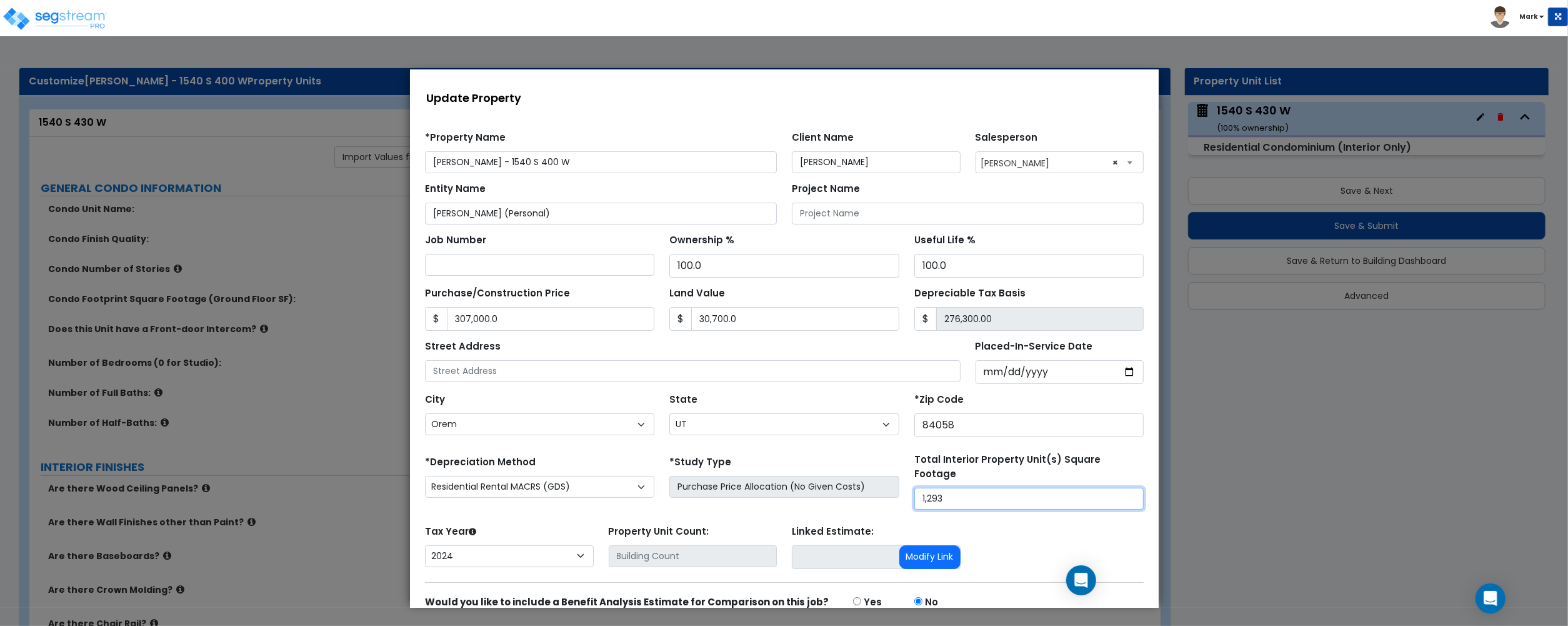
type input "1,293"
drag, startPoint x: 572, startPoint y: 161, endPoint x: 508, endPoint y: 165, distance: 64.1
click at [508, 165] on input "[PERSON_NAME] - 1540 S 400 W" at bounding box center [600, 161] width 352 height 22
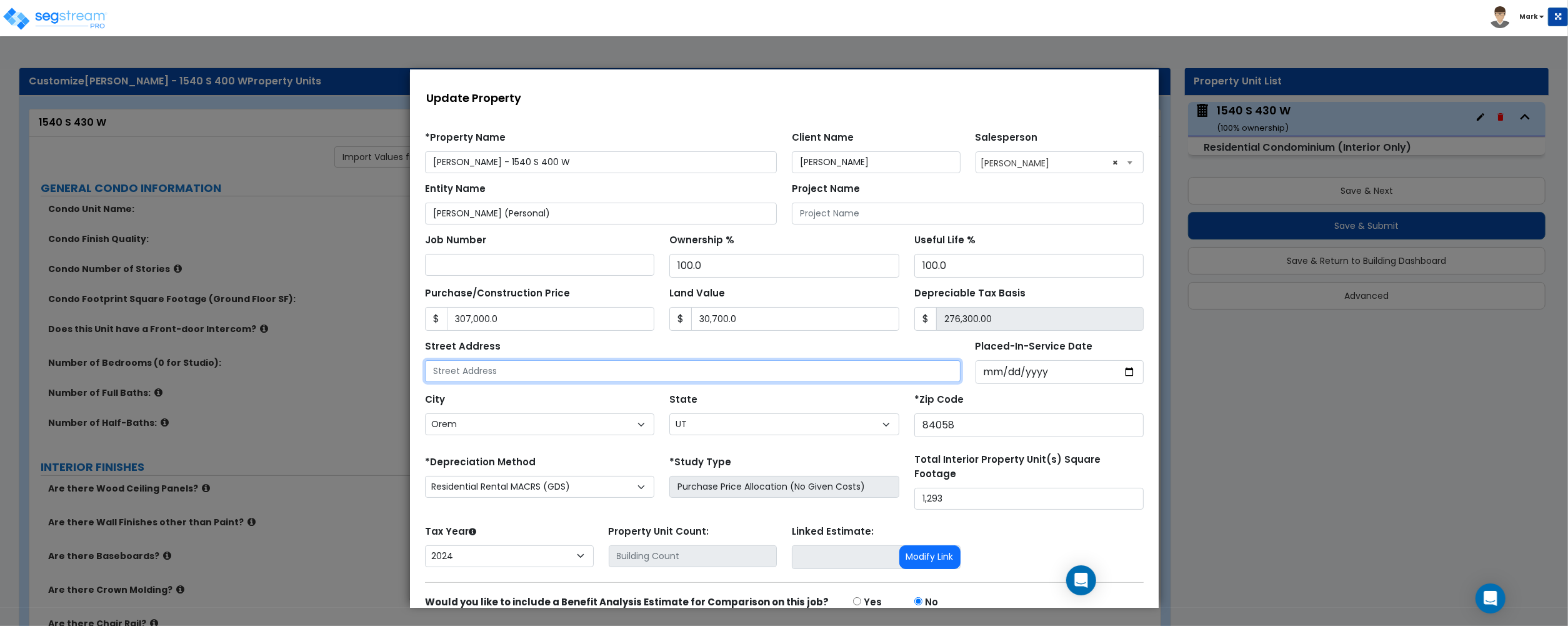
paste input "1540 S 400 W"
type input "1540 S 400 W"
click at [658, 356] on div "Street Address 1540 S 400 W" at bounding box center [692, 358] width 535 height 45
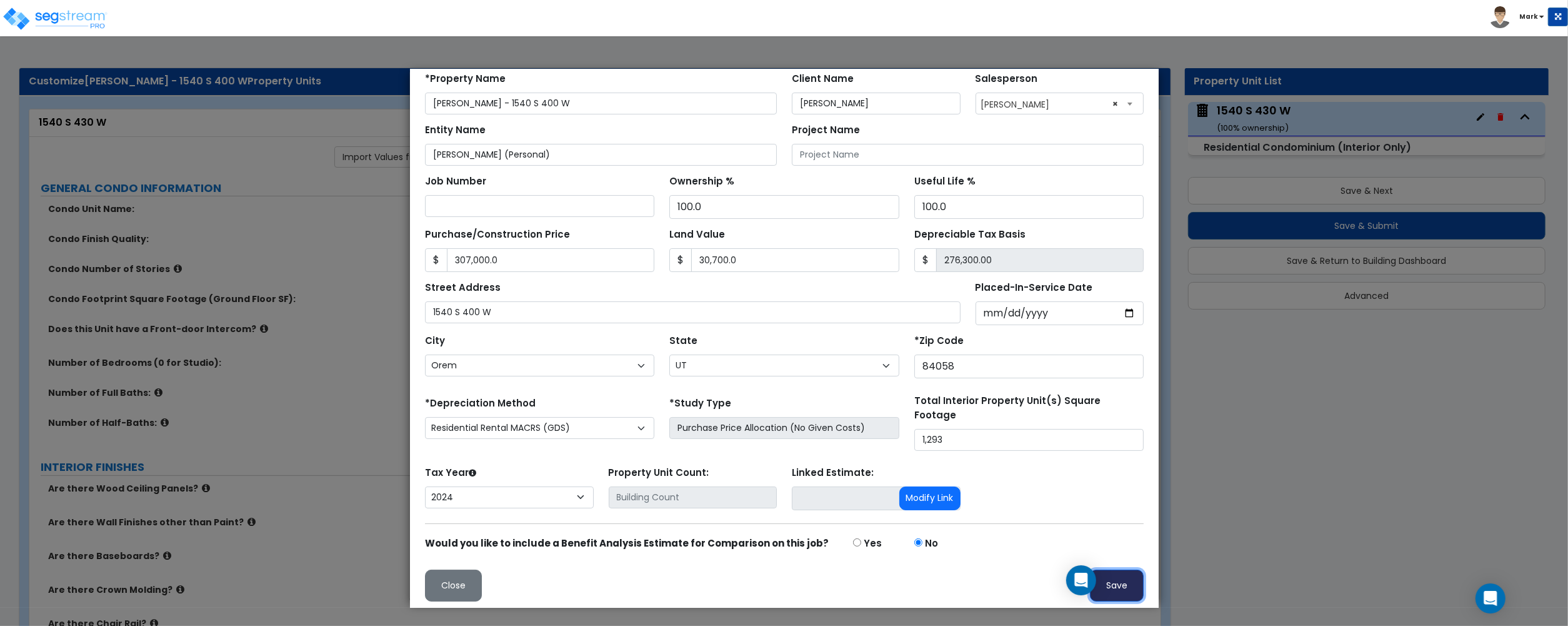
click at [1110, 591] on button "Save" at bounding box center [1116, 585] width 54 height 32
type input "307000"
type input "30700"
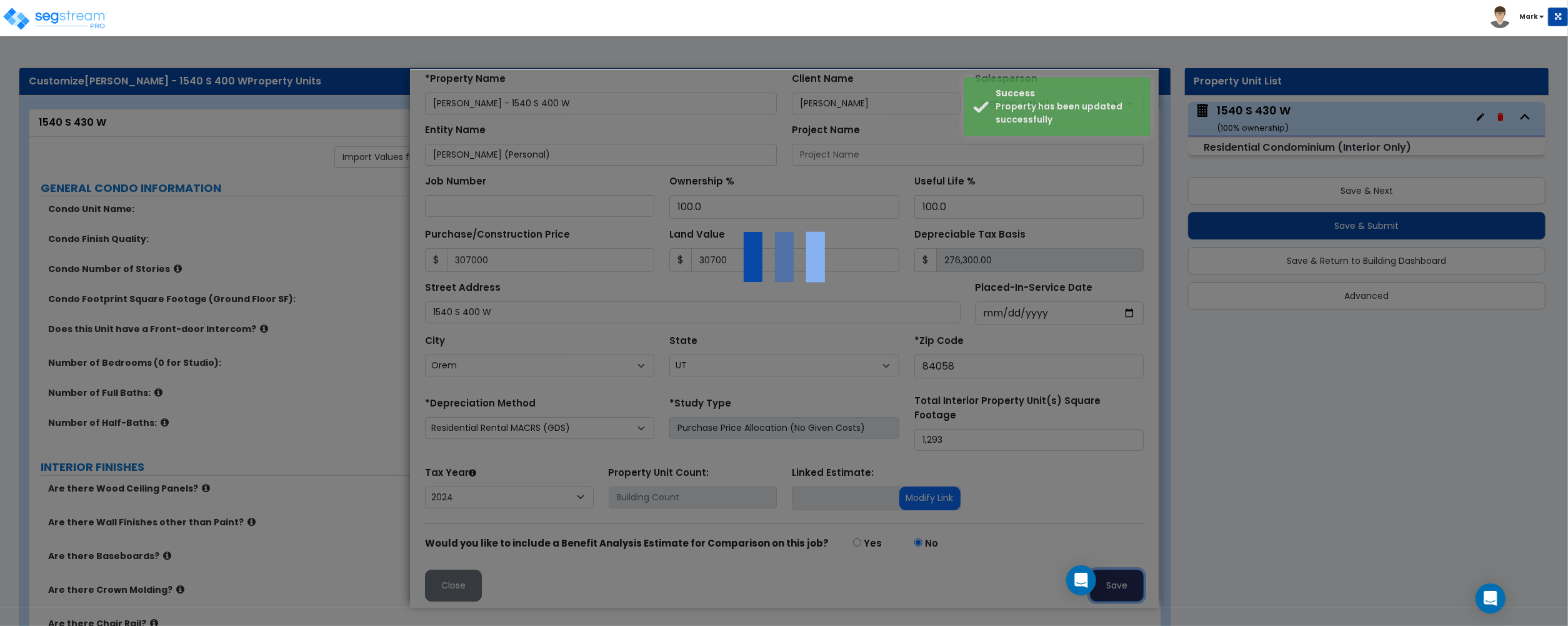
scroll to position [0, 0]
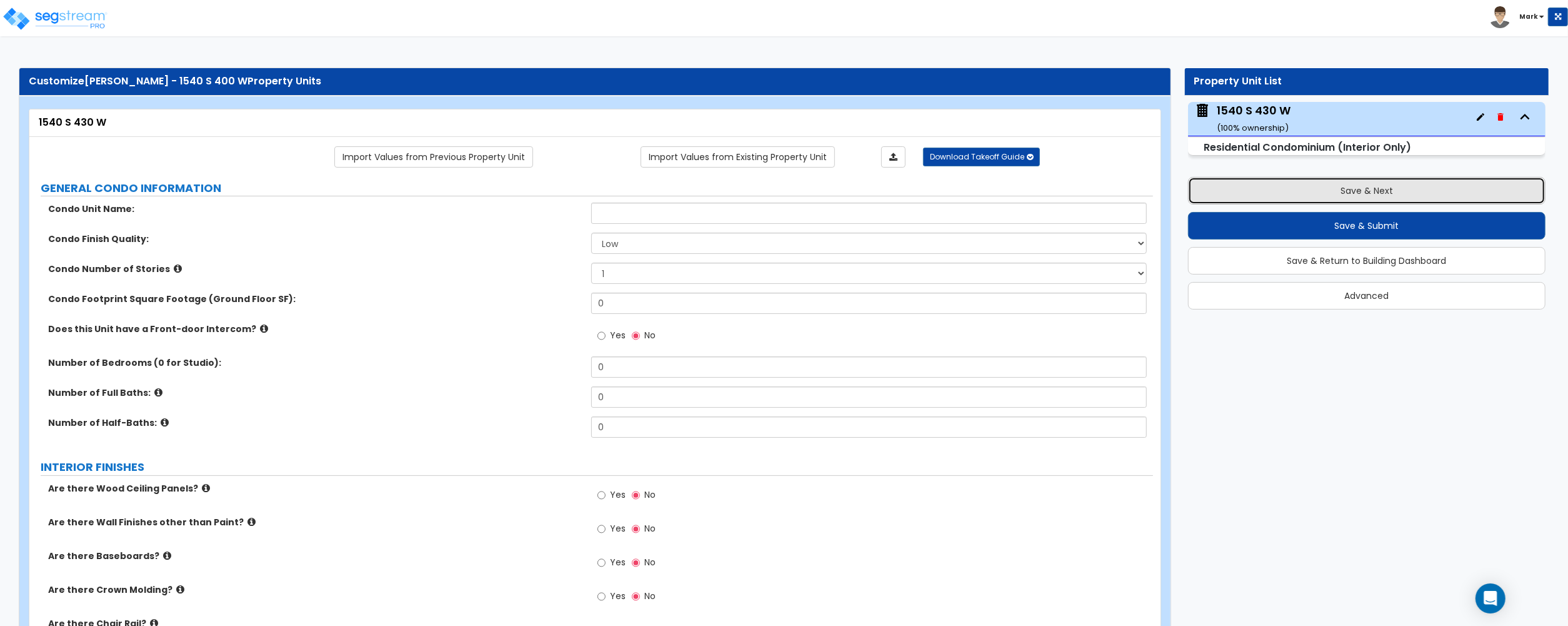
click at [1259, 188] on button "Save & Next" at bounding box center [1367, 190] width 358 height 28
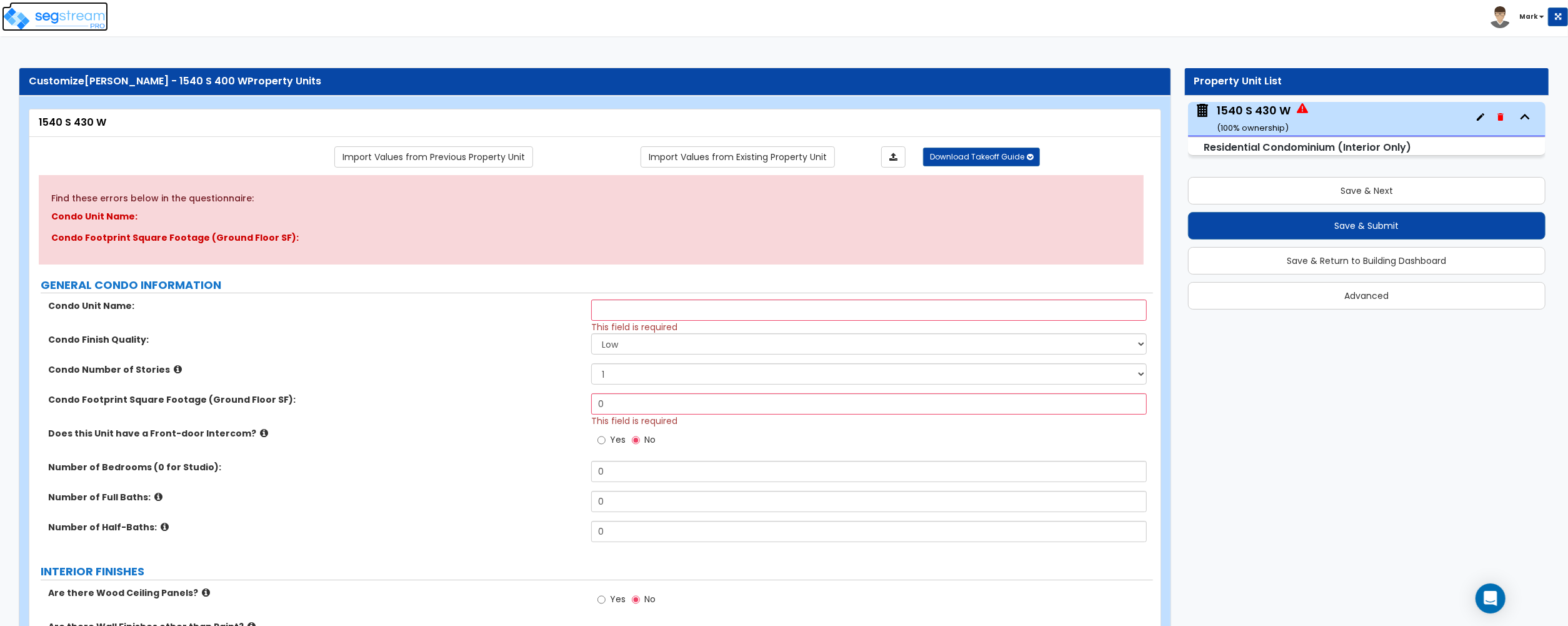
click at [77, 26] on img at bounding box center [55, 18] width 107 height 25
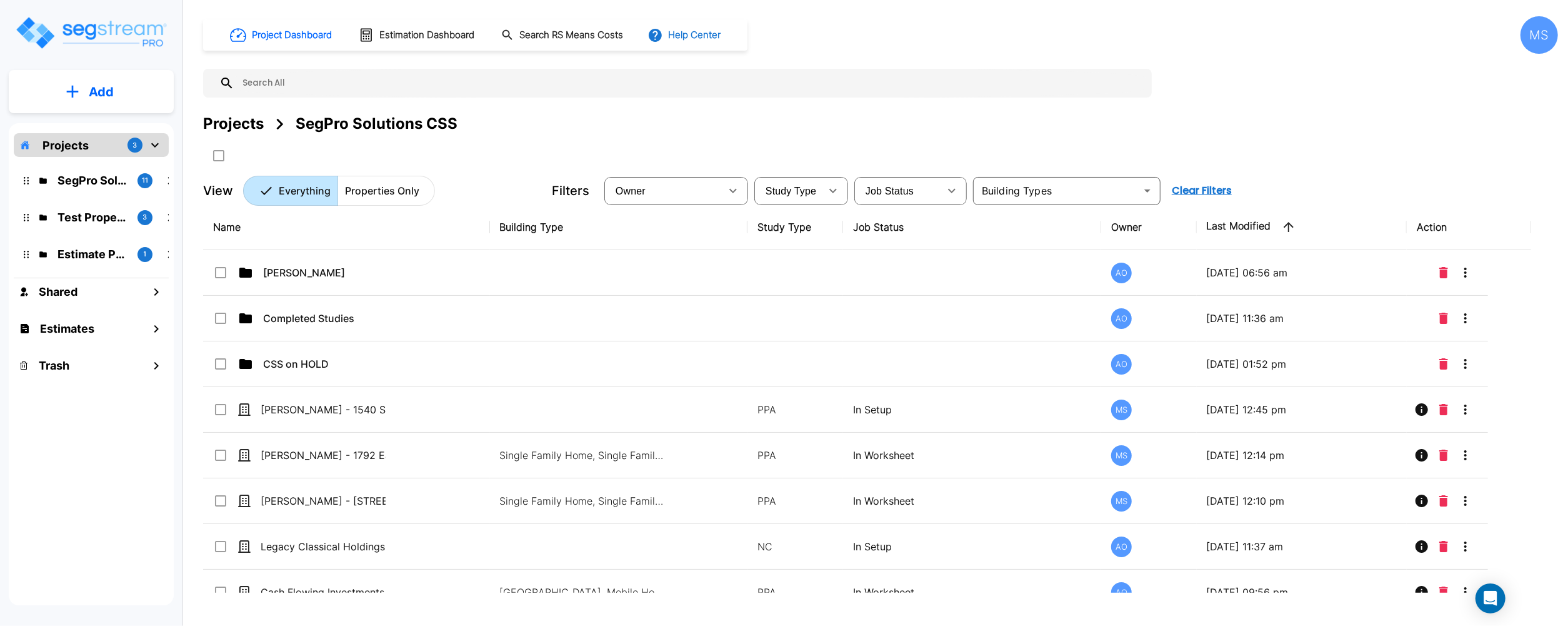
click at [704, 34] on button "Help Center" at bounding box center [685, 35] width 81 height 24
click at [730, 71] on link "Knowledge Base" at bounding box center [708, 68] width 121 height 23
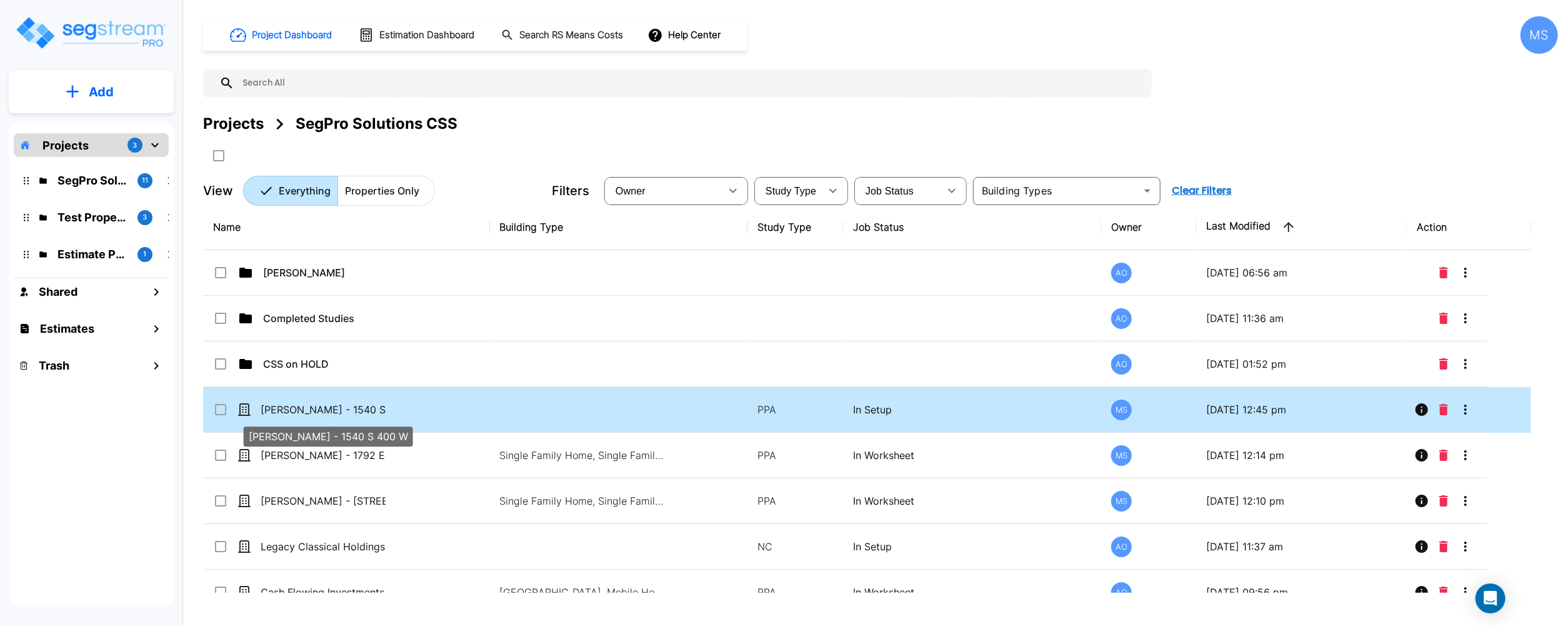
click at [355, 413] on p "[PERSON_NAME] - 1540 S 400 W" at bounding box center [322, 409] width 125 height 15
checkbox input "false"
click at [355, 413] on p "[PERSON_NAME] - 1540 S 400 W" at bounding box center [322, 409] width 125 height 15
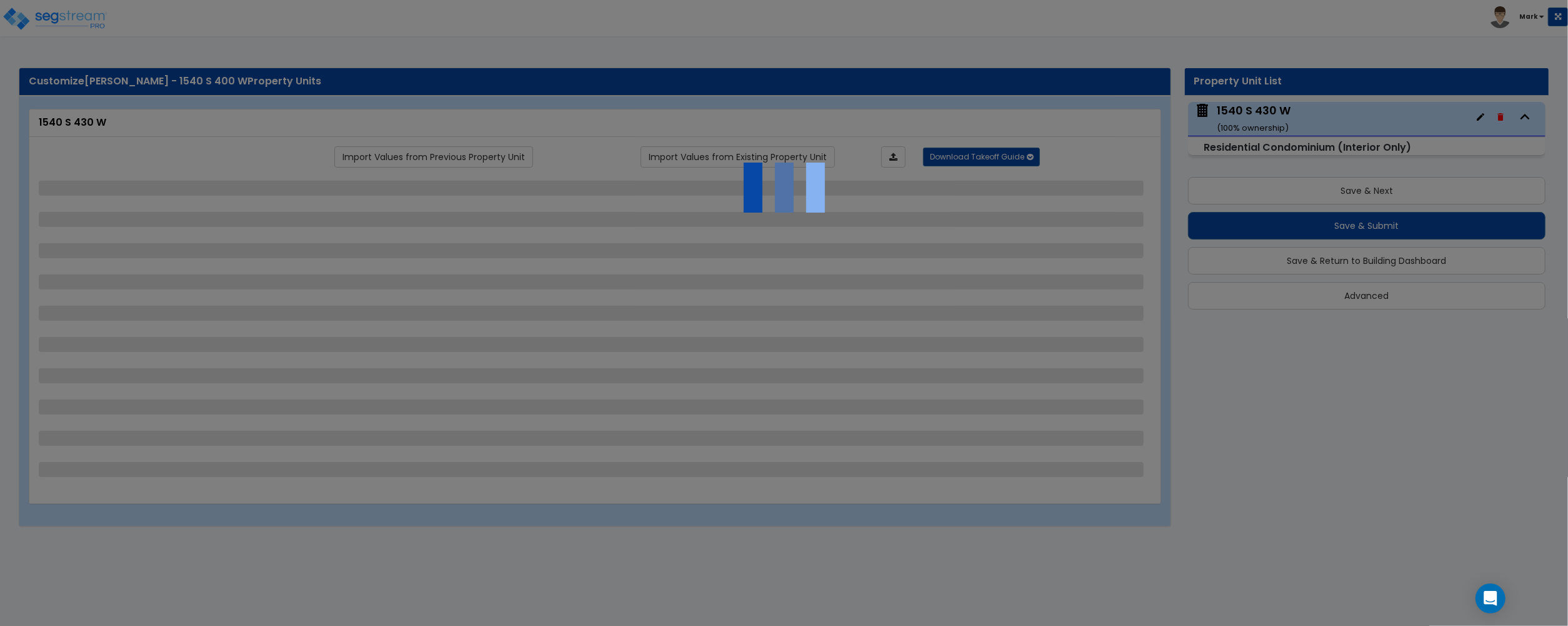
select select "1"
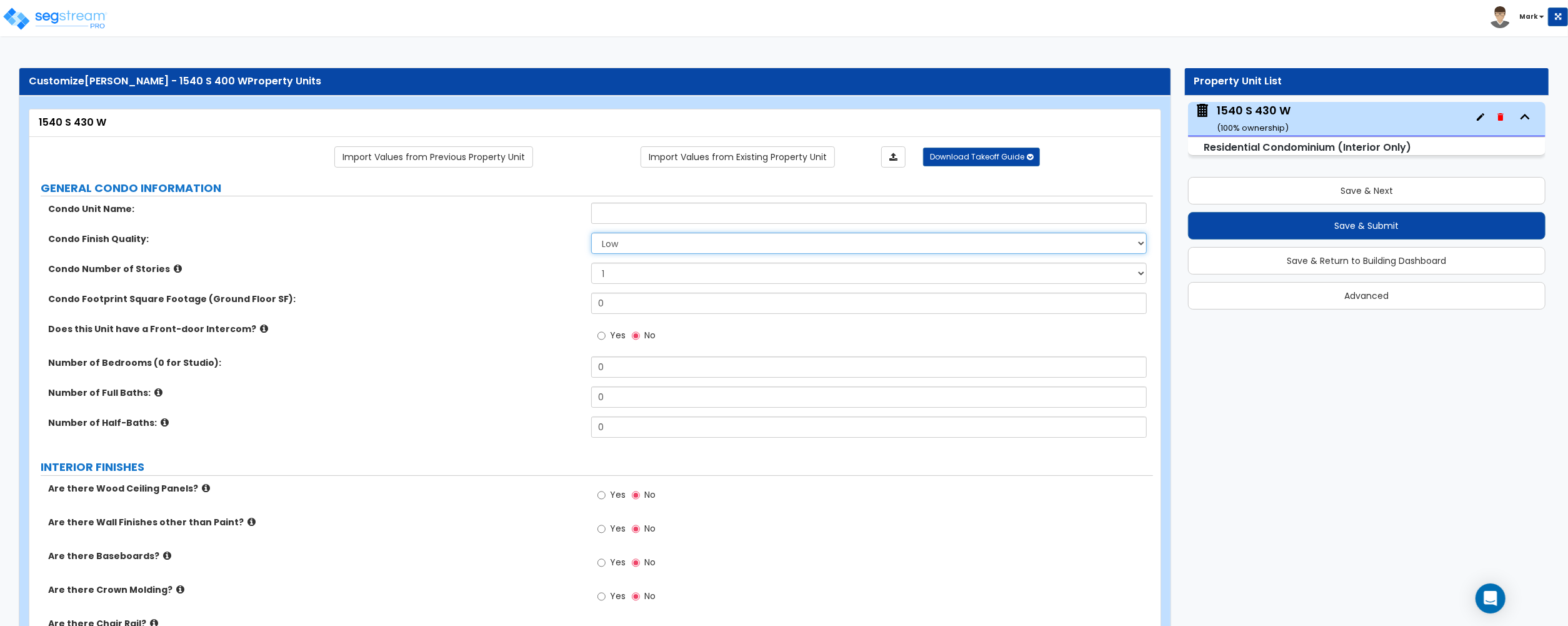
click at [658, 250] on select "Low Average High" at bounding box center [868, 242] width 555 height 21
select select "2"
click at [591, 234] on select "Low Average High" at bounding box center [868, 242] width 555 height 21
click at [643, 310] on input "0" at bounding box center [868, 302] width 555 height 21
drag, startPoint x: 643, startPoint y: 310, endPoint x: 592, endPoint y: 346, distance: 62.4
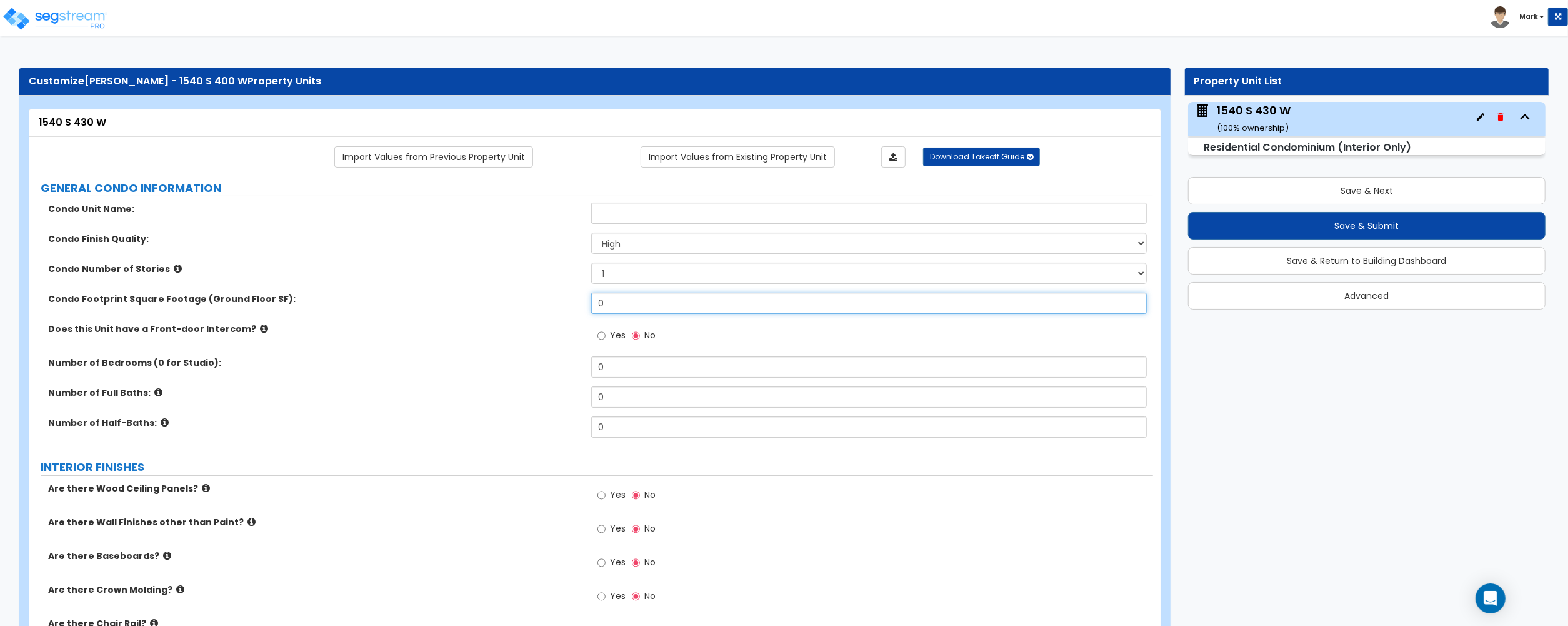
click at [643, 311] on input "0" at bounding box center [868, 302] width 555 height 21
type input "1,293"
click at [619, 350] on div "Yes No" at bounding box center [626, 337] width 71 height 29
click at [621, 351] on div "Yes No" at bounding box center [626, 337] width 71 height 29
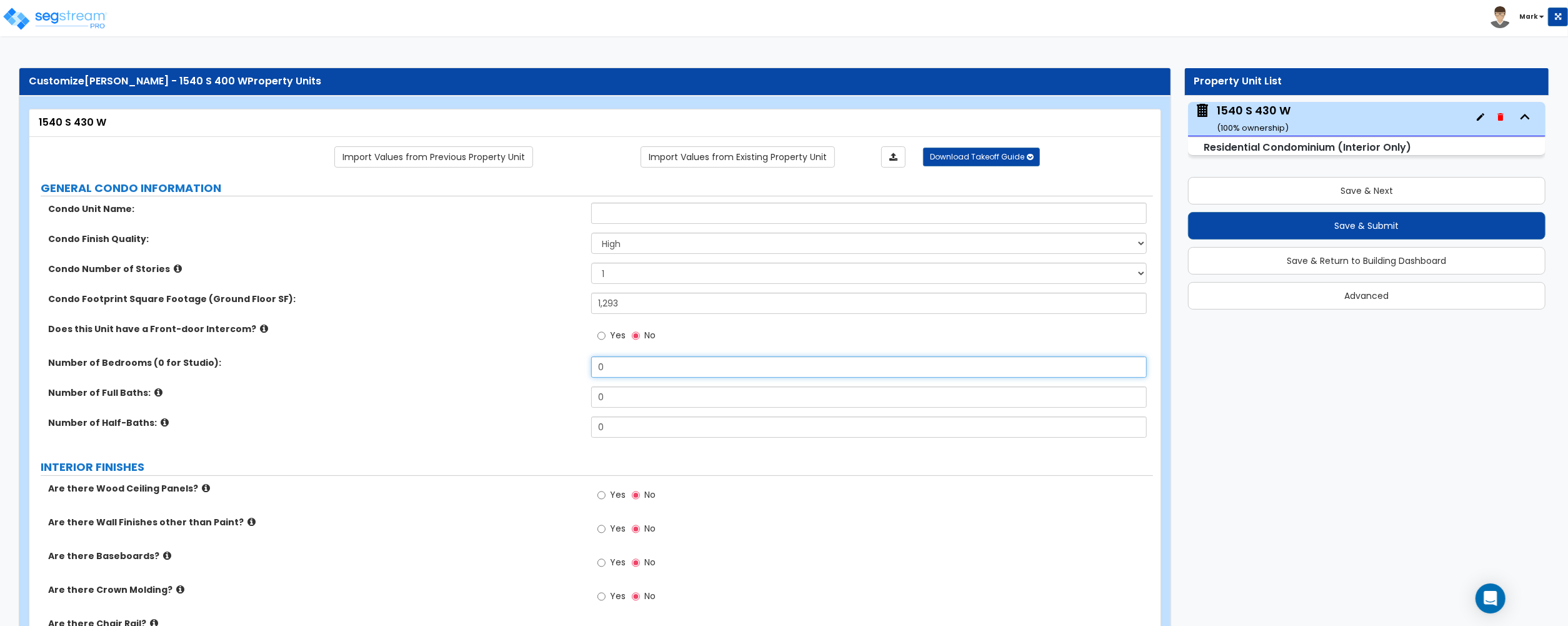
click at [625, 364] on input "0" at bounding box center [868, 366] width 555 height 21
drag, startPoint x: 625, startPoint y: 364, endPoint x: 628, endPoint y: 449, distance: 85.1
click at [625, 365] on input "0" at bounding box center [868, 366] width 555 height 21
type input "3"
click at [628, 408] on input "0" at bounding box center [868, 397] width 555 height 21
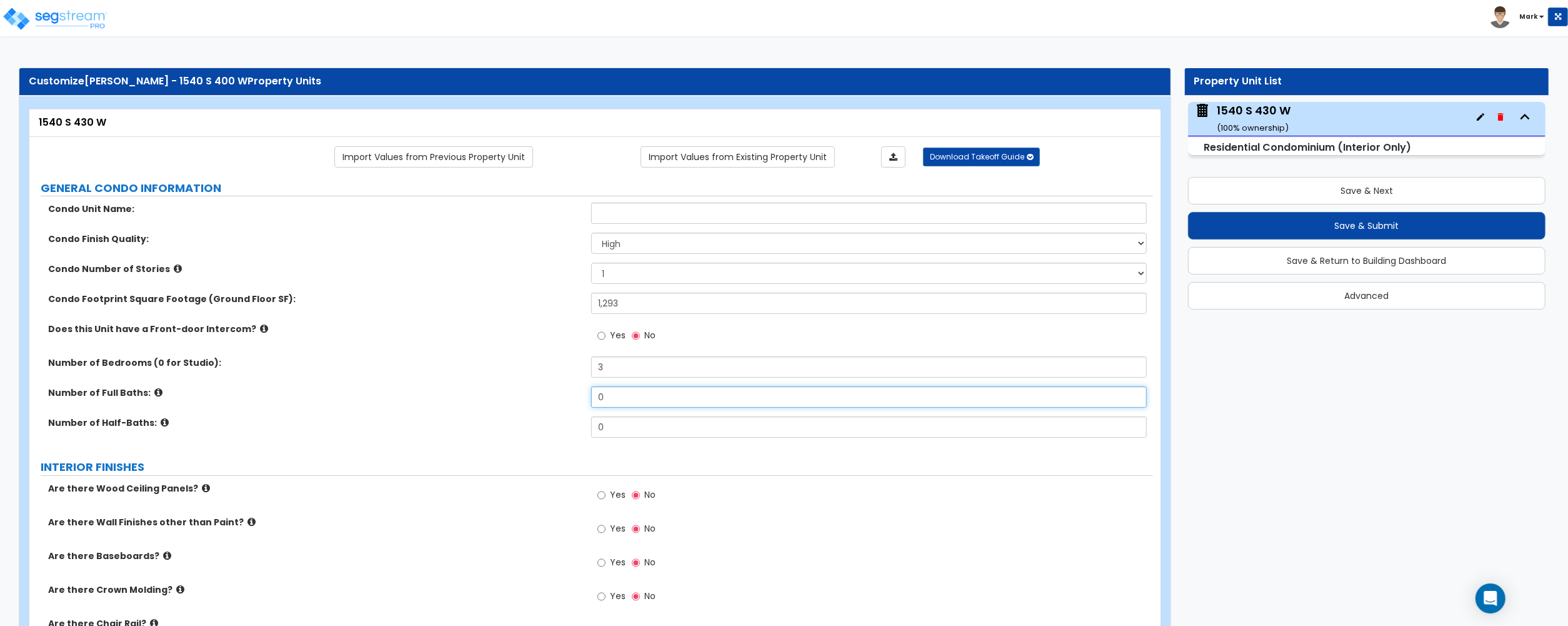
click at [628, 408] on input "0" at bounding box center [868, 397] width 555 height 21
type input "2"
